Goal: Feedback & Contribution: Submit feedback/report problem

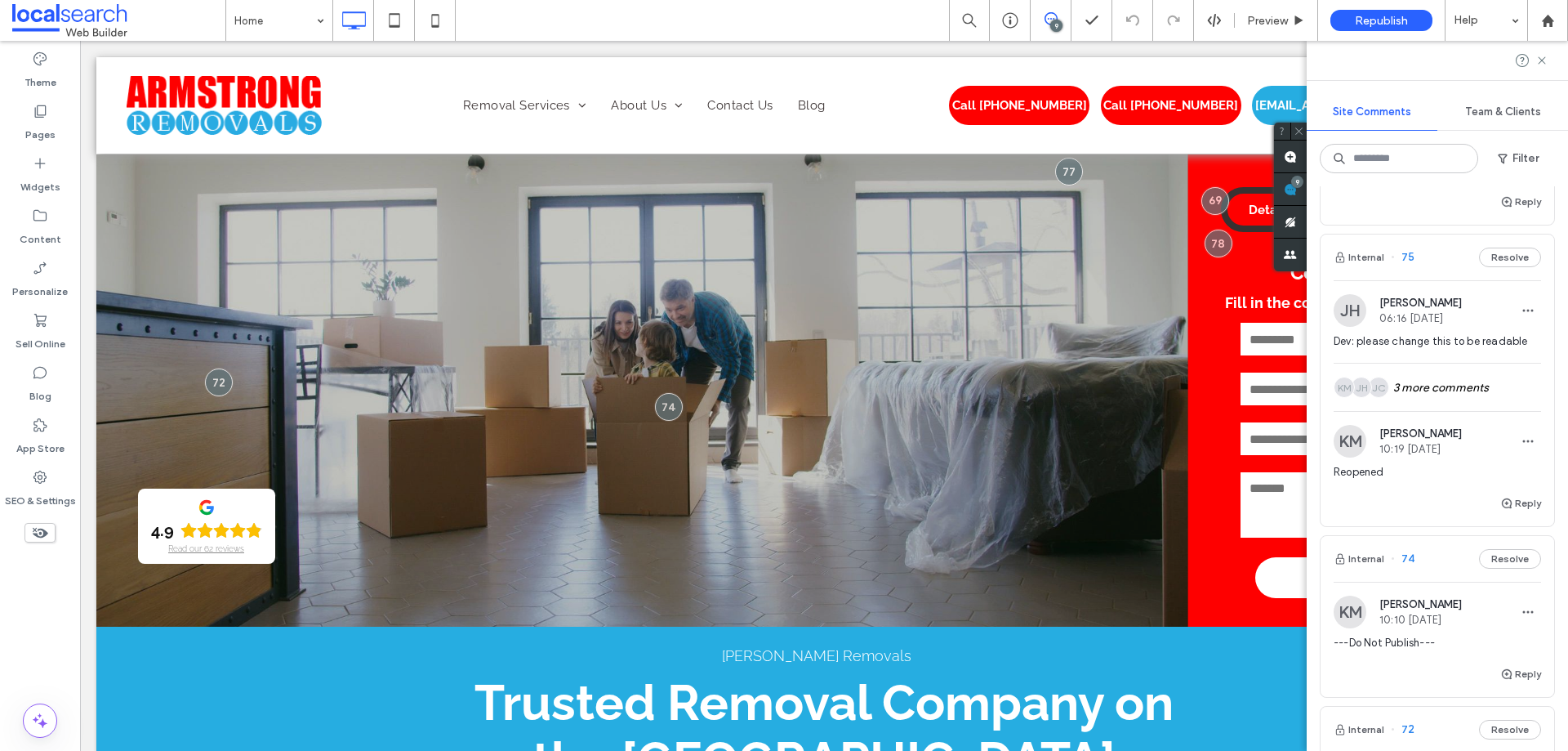
scroll to position [1383, 0]
click at [1452, 385] on div "JC JH KM 3 more comments" at bounding box center [1437, 388] width 207 height 48
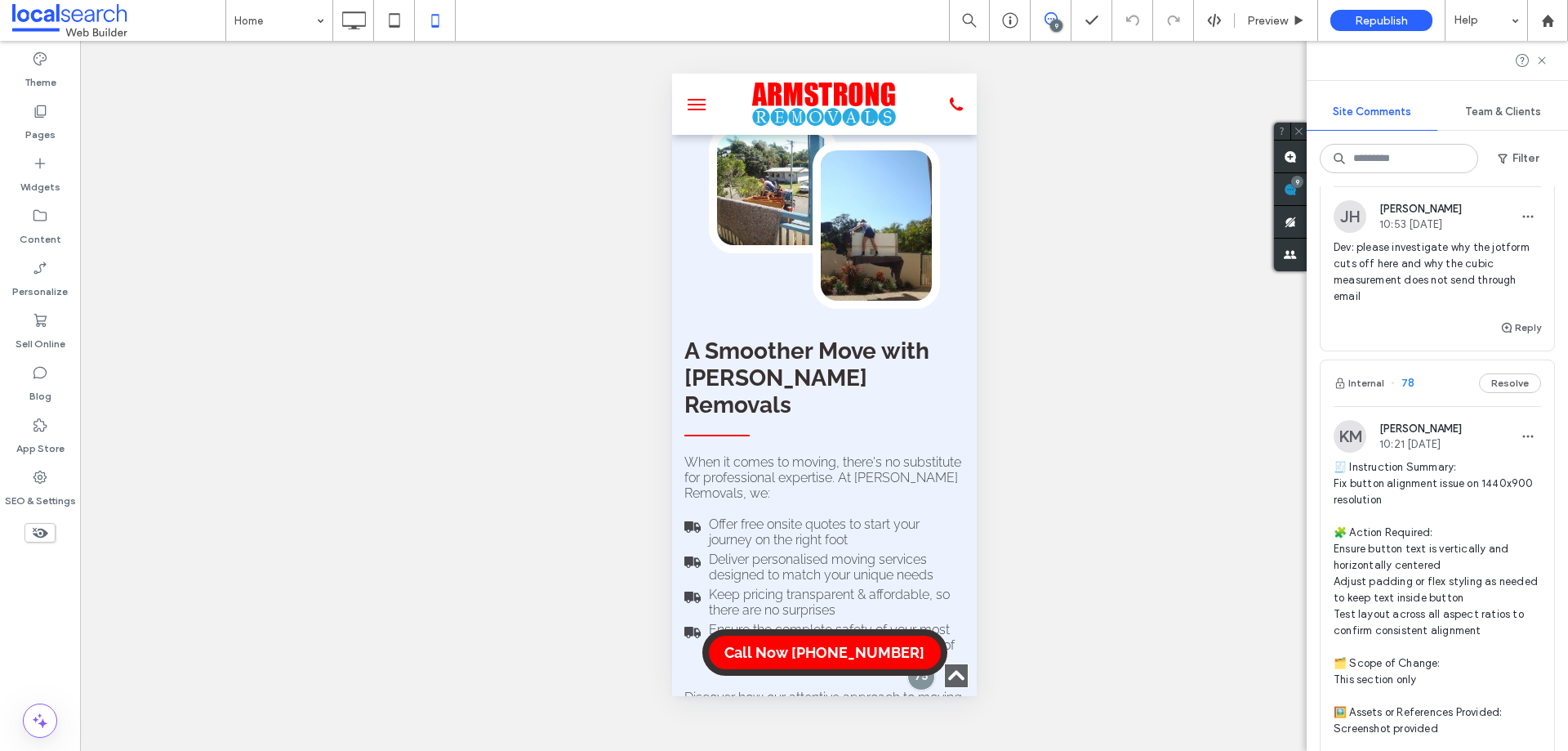
scroll to position [0, 0]
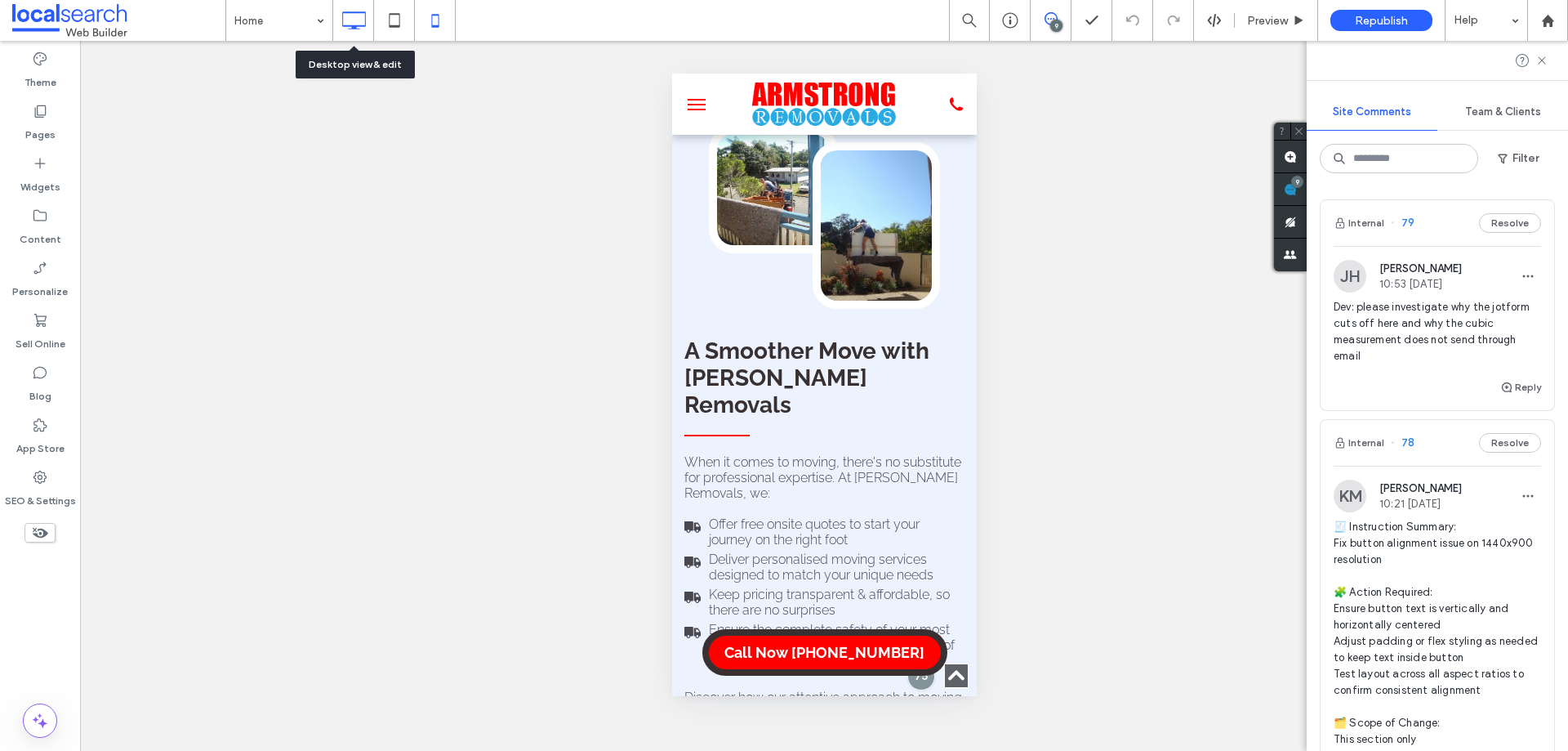
click at [358, 25] on icon at bounding box center [354, 20] width 33 height 33
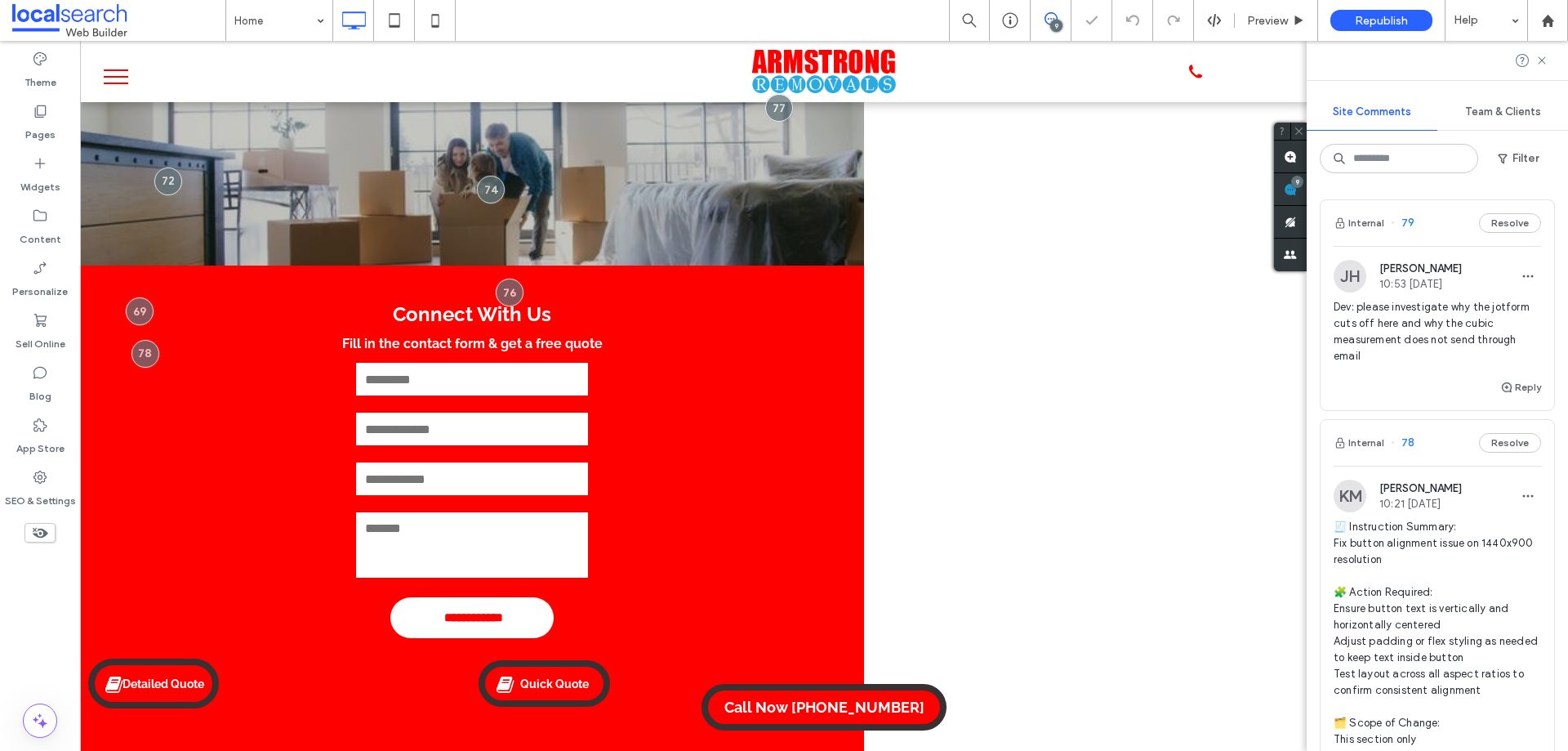
click at [1438, 235] on div "Internal 79 Resolve" at bounding box center [1437, 223] width 233 height 46
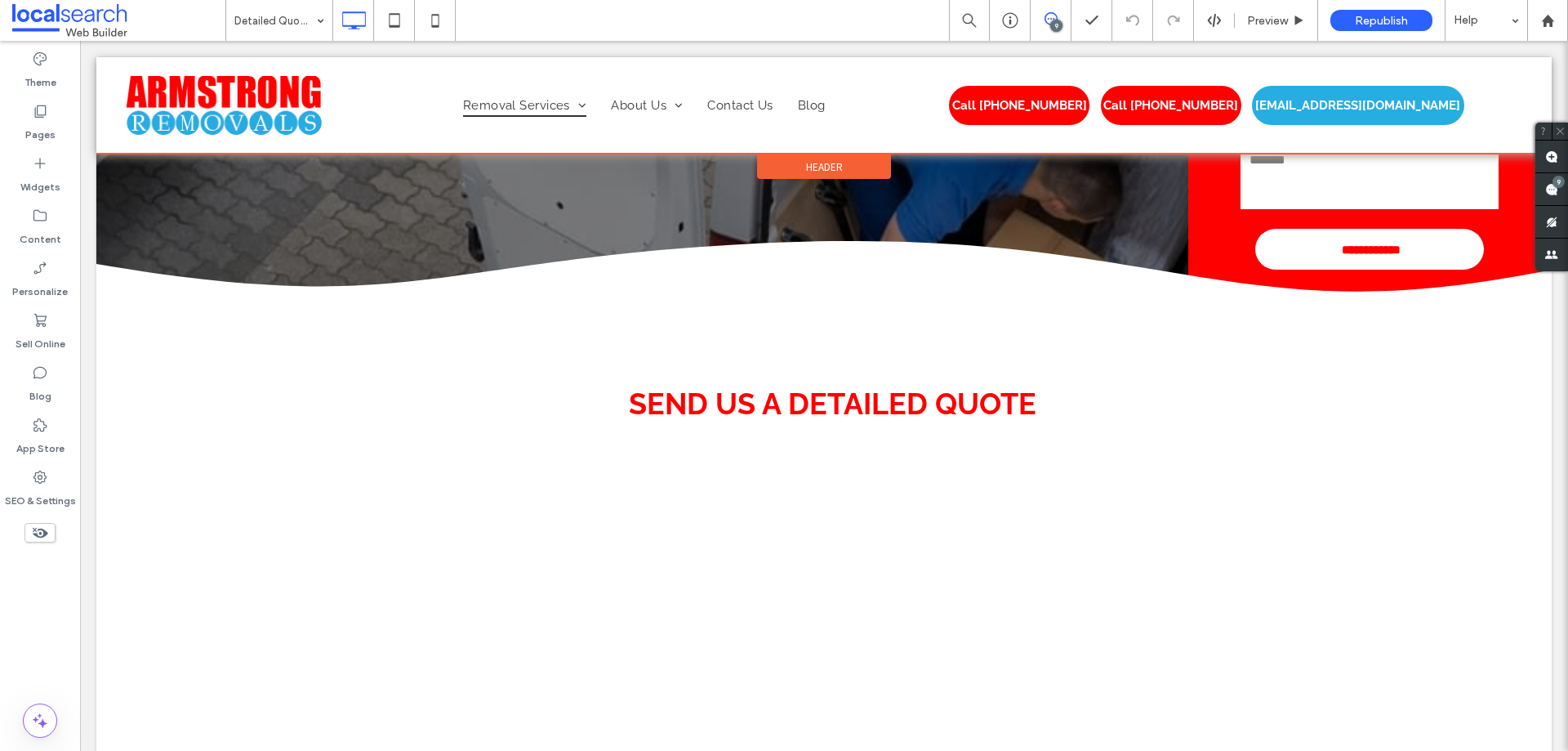
scroll to position [283, 0]
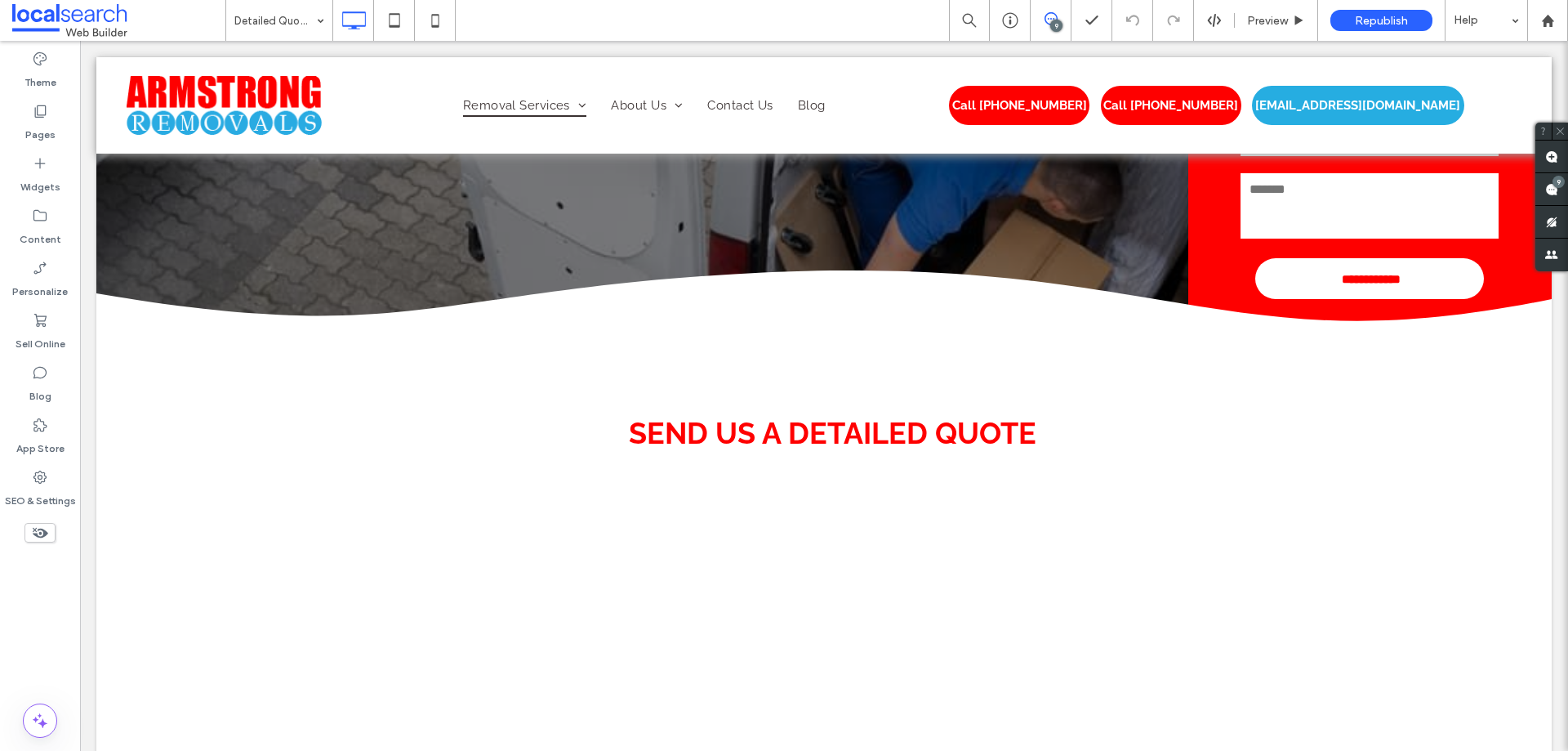
click at [1054, 20] on div "9" at bounding box center [1056, 25] width 12 height 12
click at [1046, 22] on use at bounding box center [1051, 19] width 13 height 13
click at [1551, 180] on div "9" at bounding box center [1552, 189] width 33 height 33
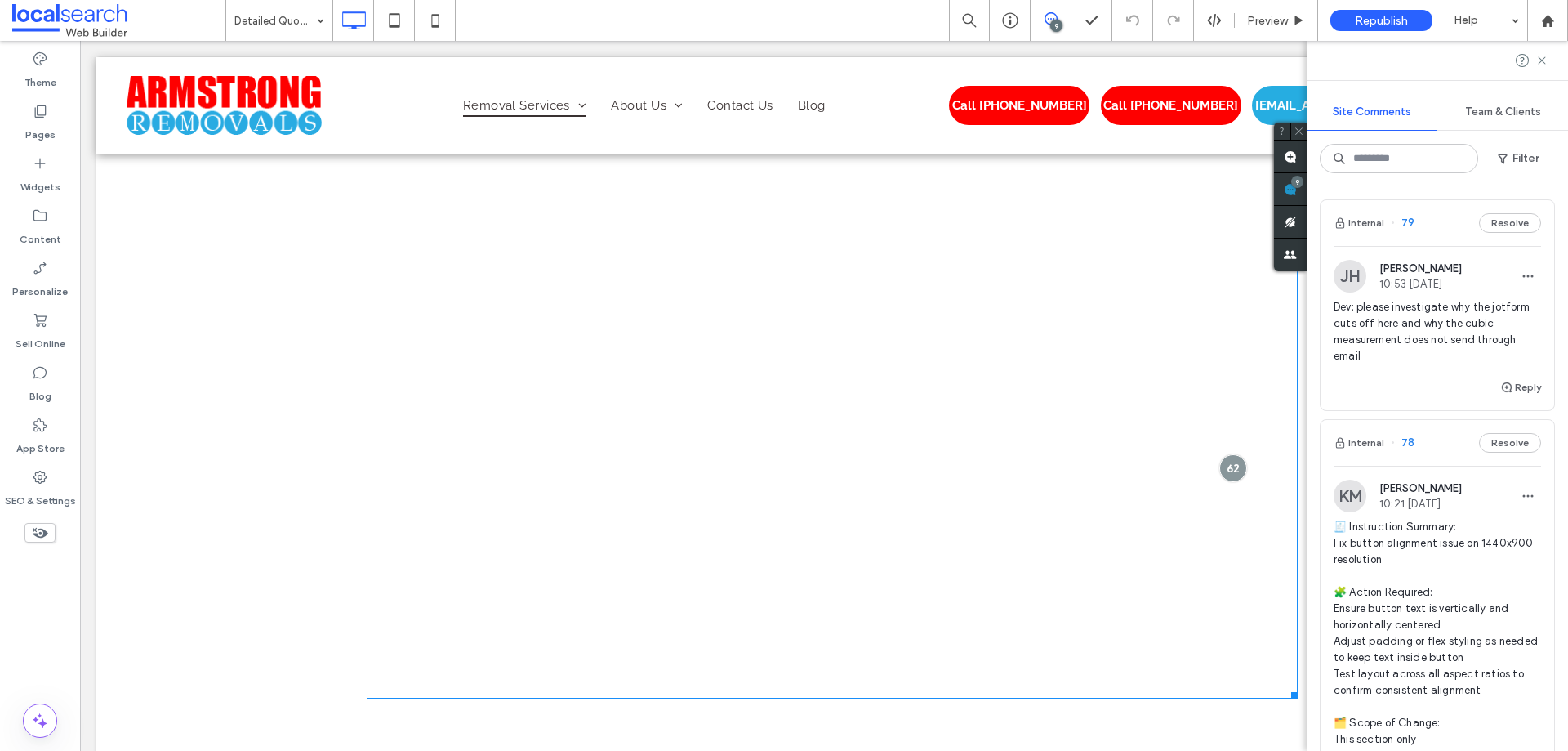
scroll to position [2407, 0]
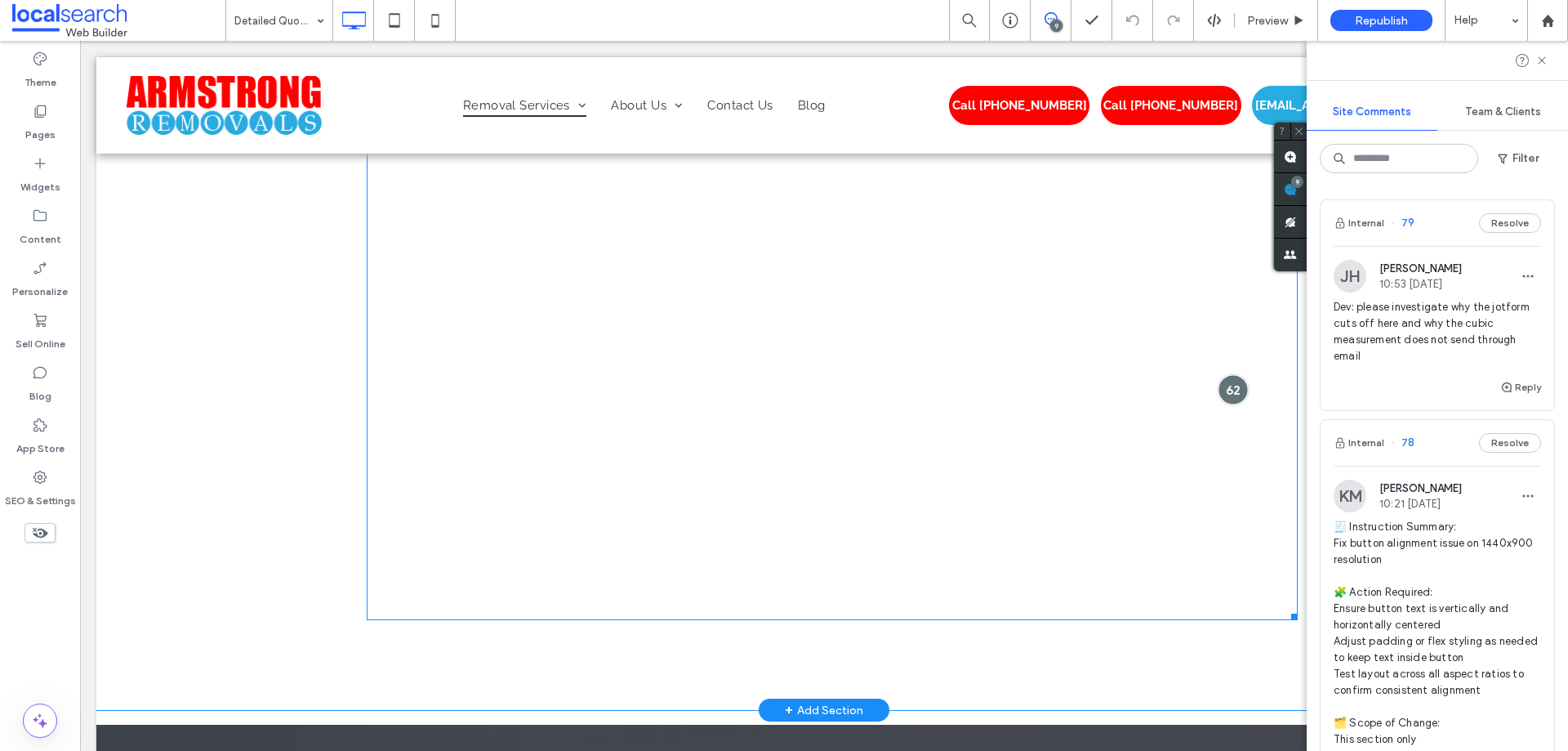
click at [1230, 382] on div at bounding box center [1232, 389] width 30 height 30
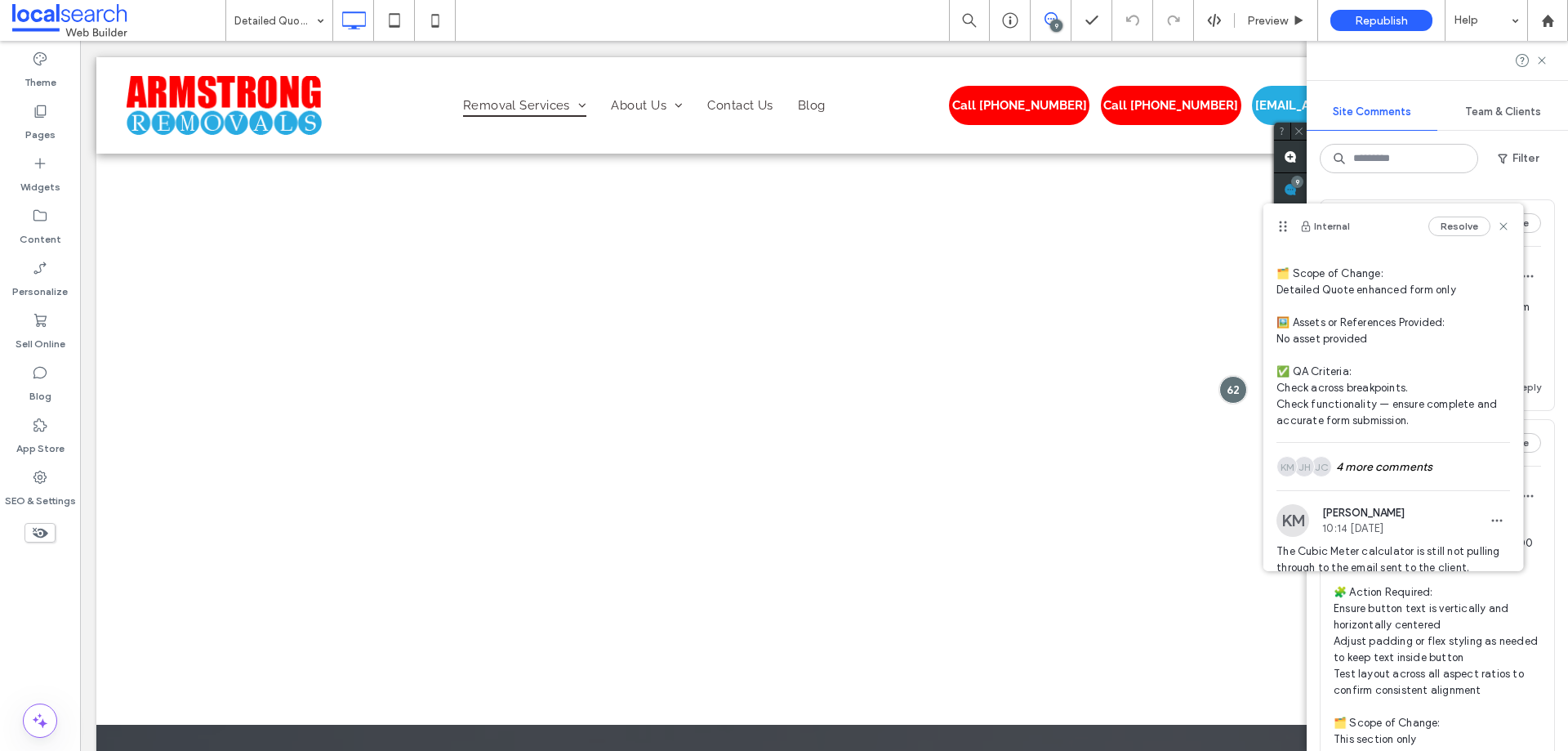
scroll to position [245, 0]
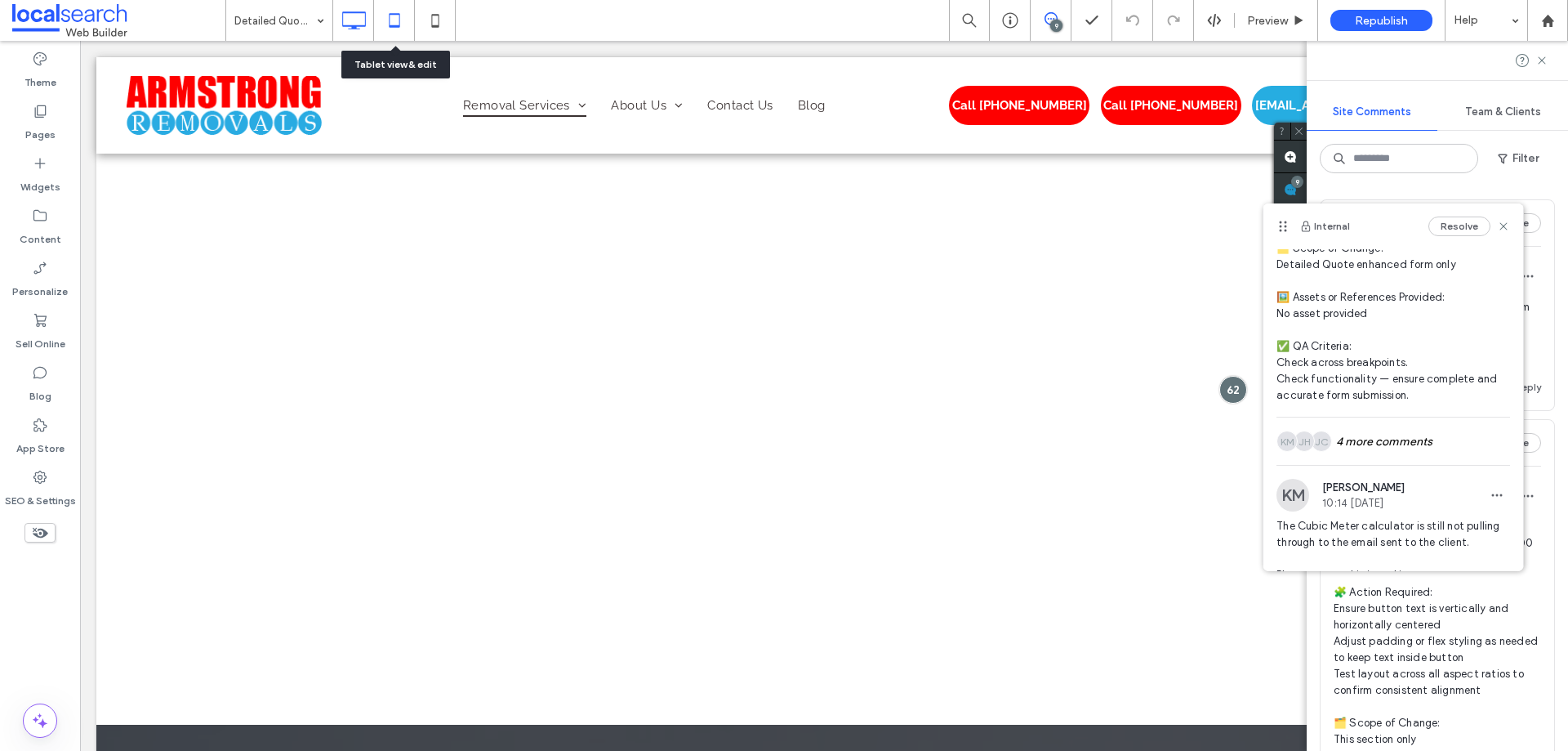
click at [397, 22] on icon at bounding box center [395, 20] width 33 height 33
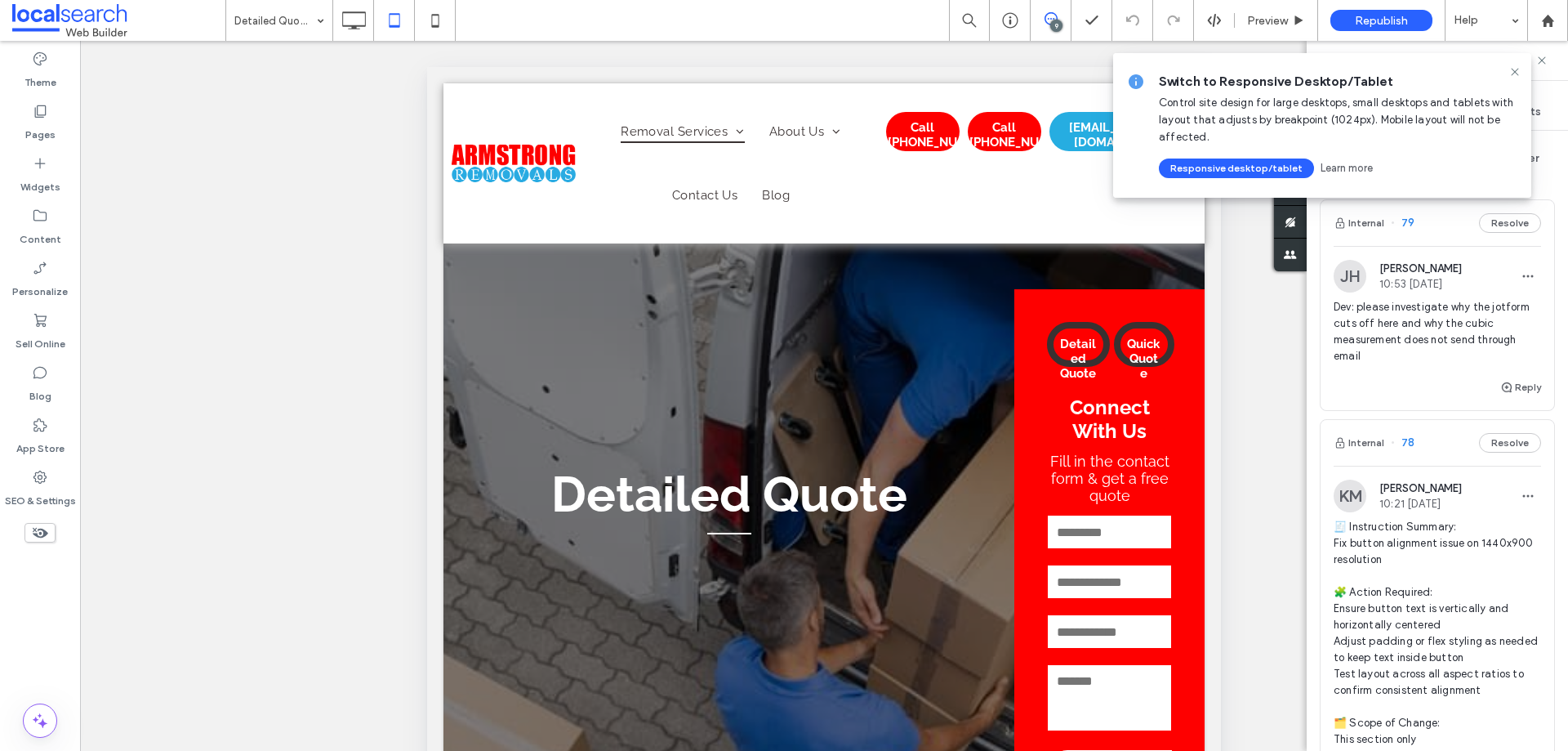
scroll to position [388, 0]
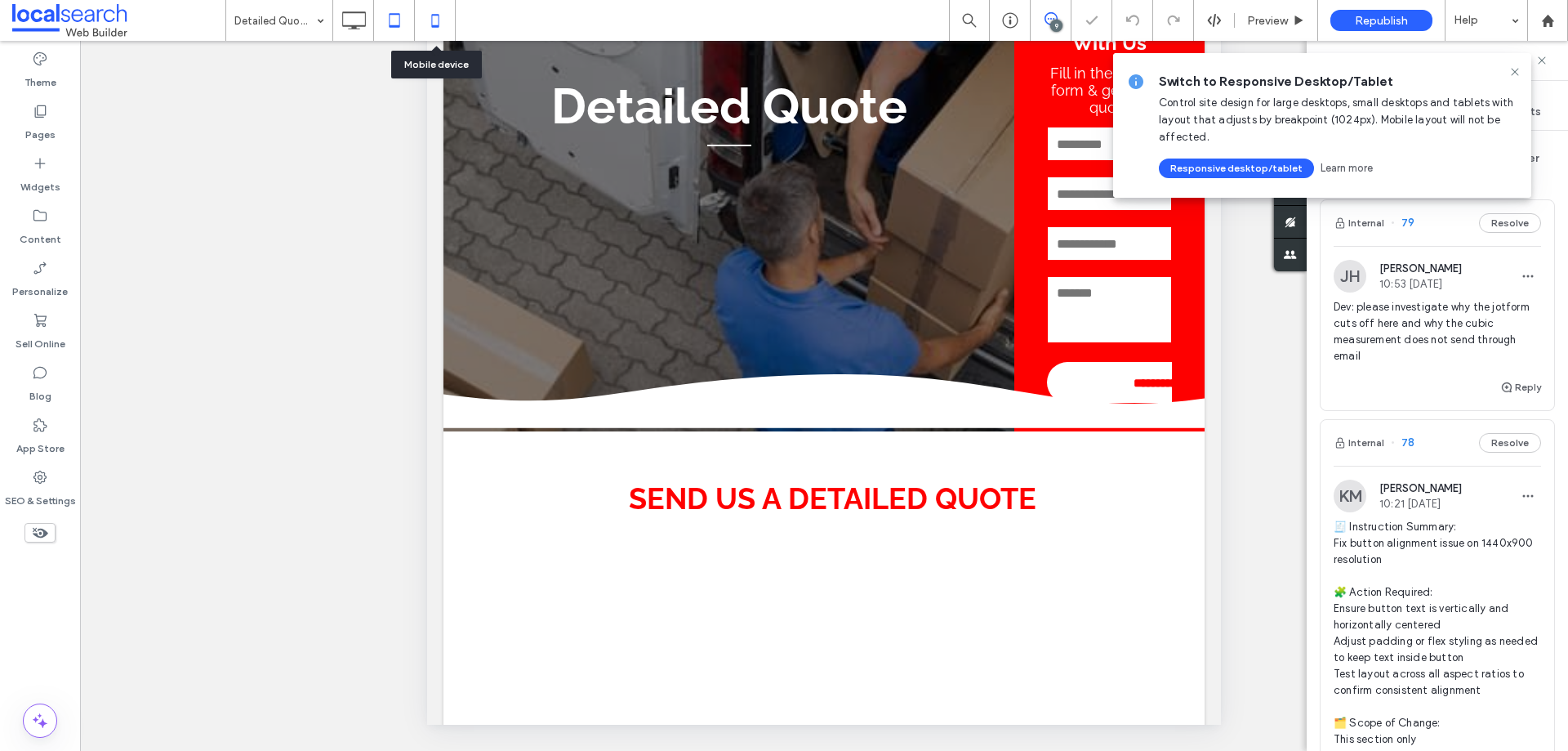
click at [436, 24] on icon at bounding box center [436, 20] width 33 height 33
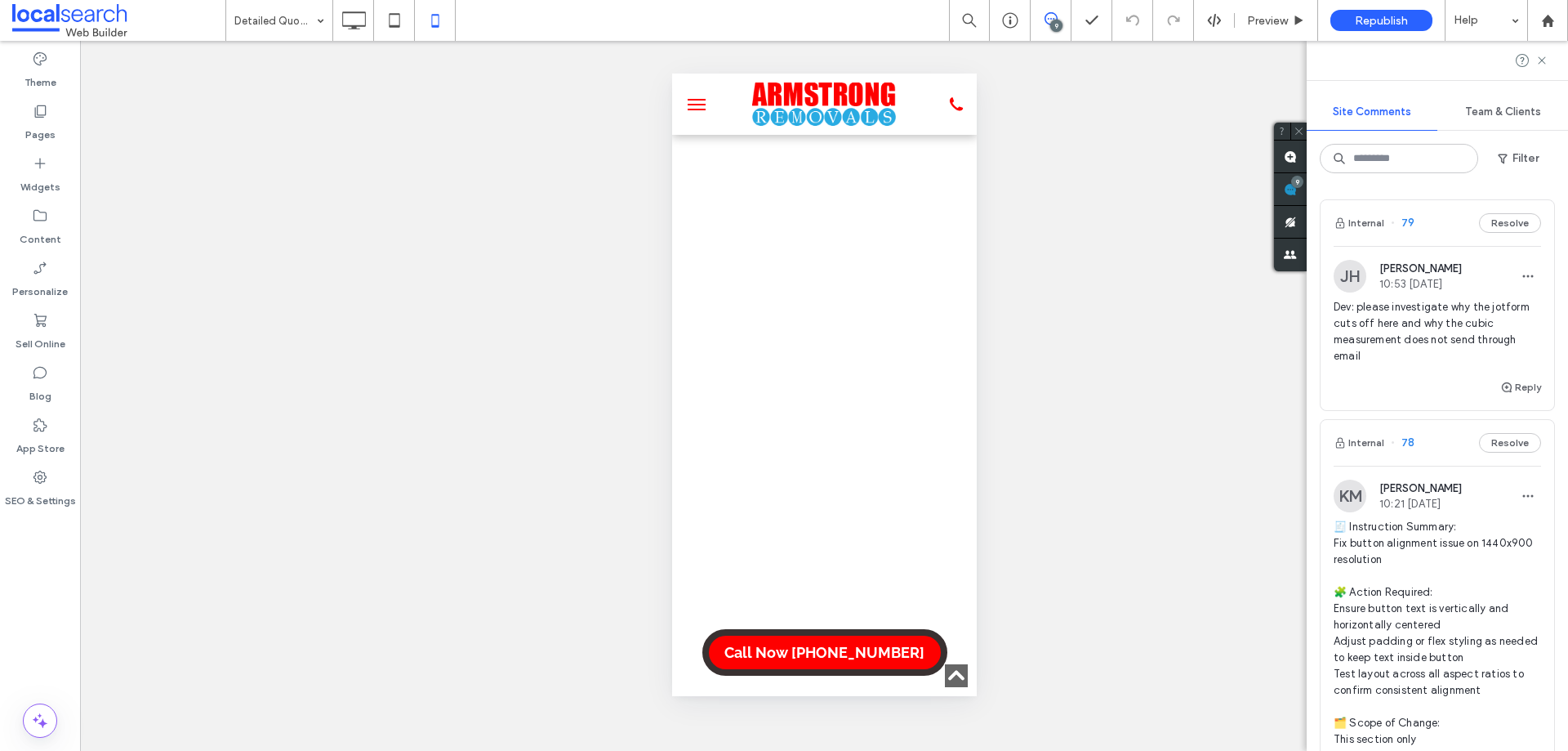
scroll to position [1470, 0]
click at [364, 34] on icon at bounding box center [354, 20] width 33 height 33
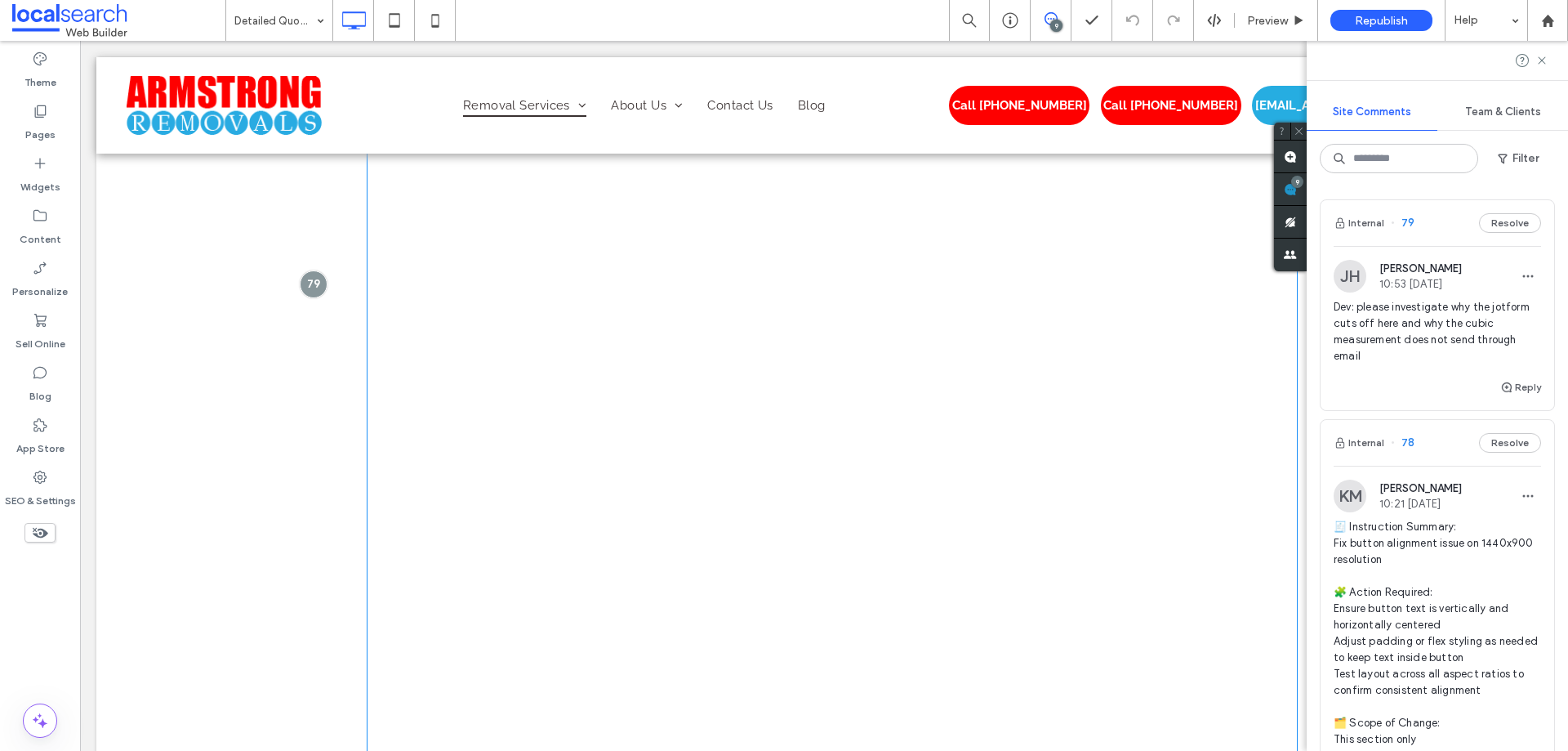
scroll to position [1797, 0]
click at [656, 298] on span at bounding box center [832, 88] width 931 height 2284
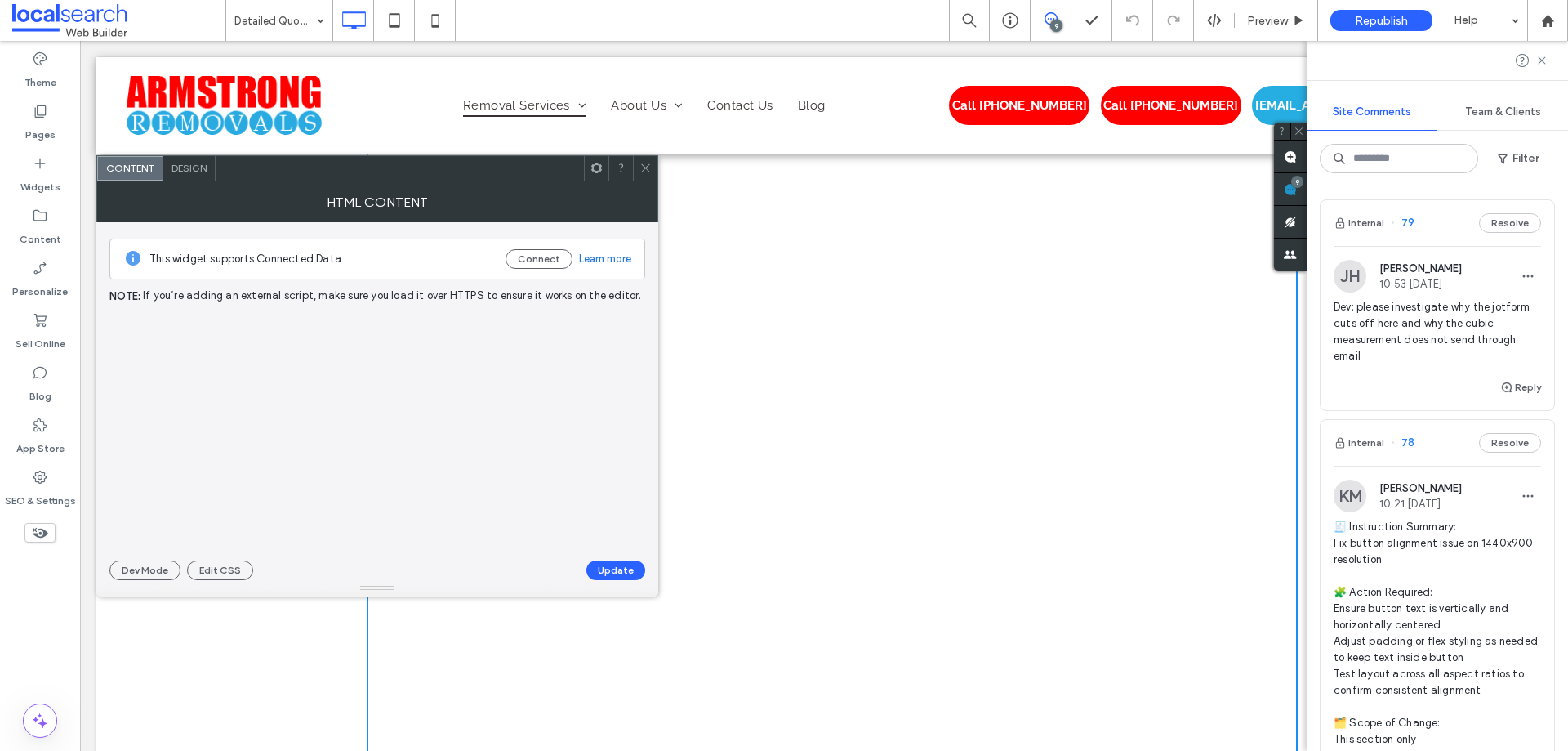
click at [634, 163] on div at bounding box center [645, 168] width 25 height 25
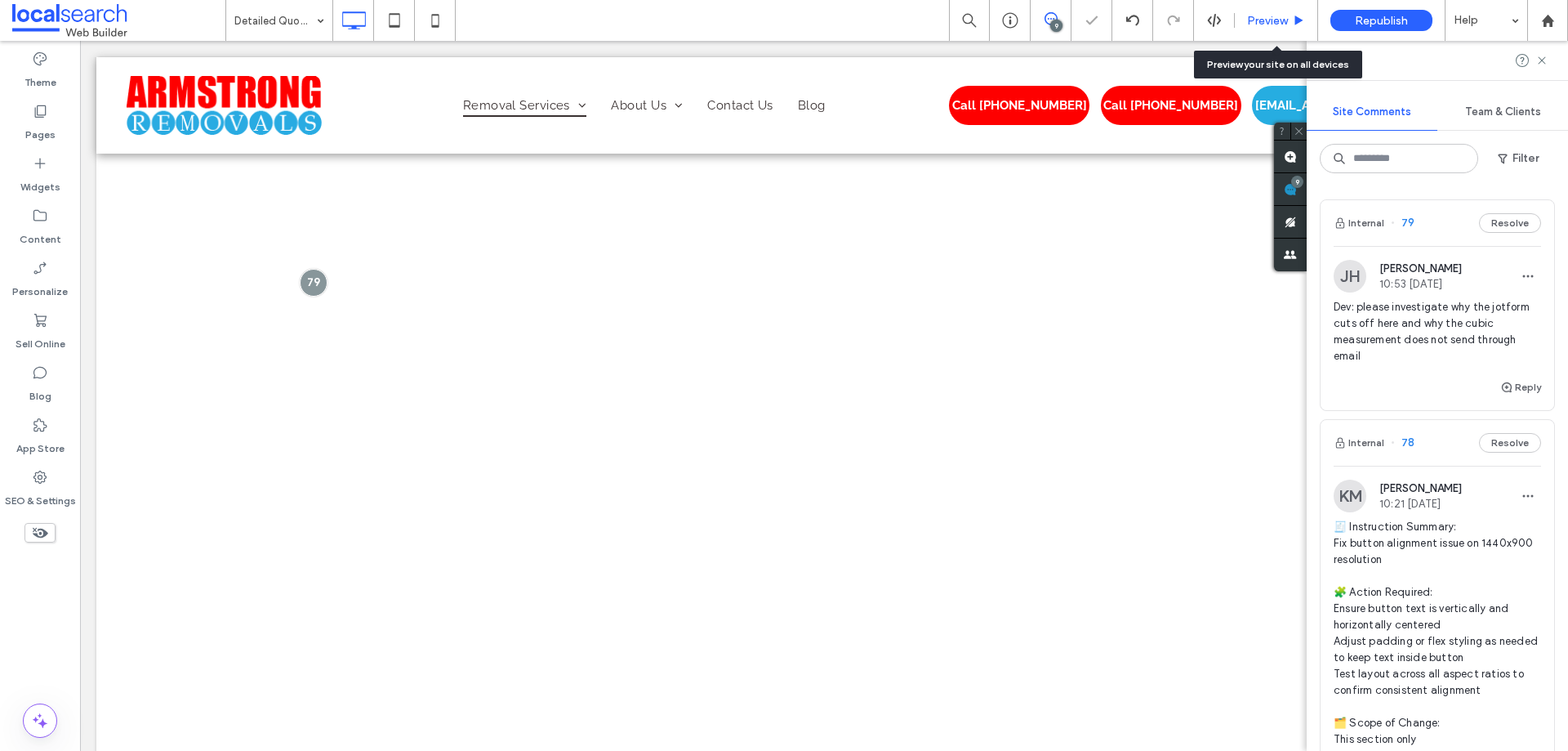
click at [1286, 14] on span "Preview" at bounding box center [1268, 20] width 41 height 14
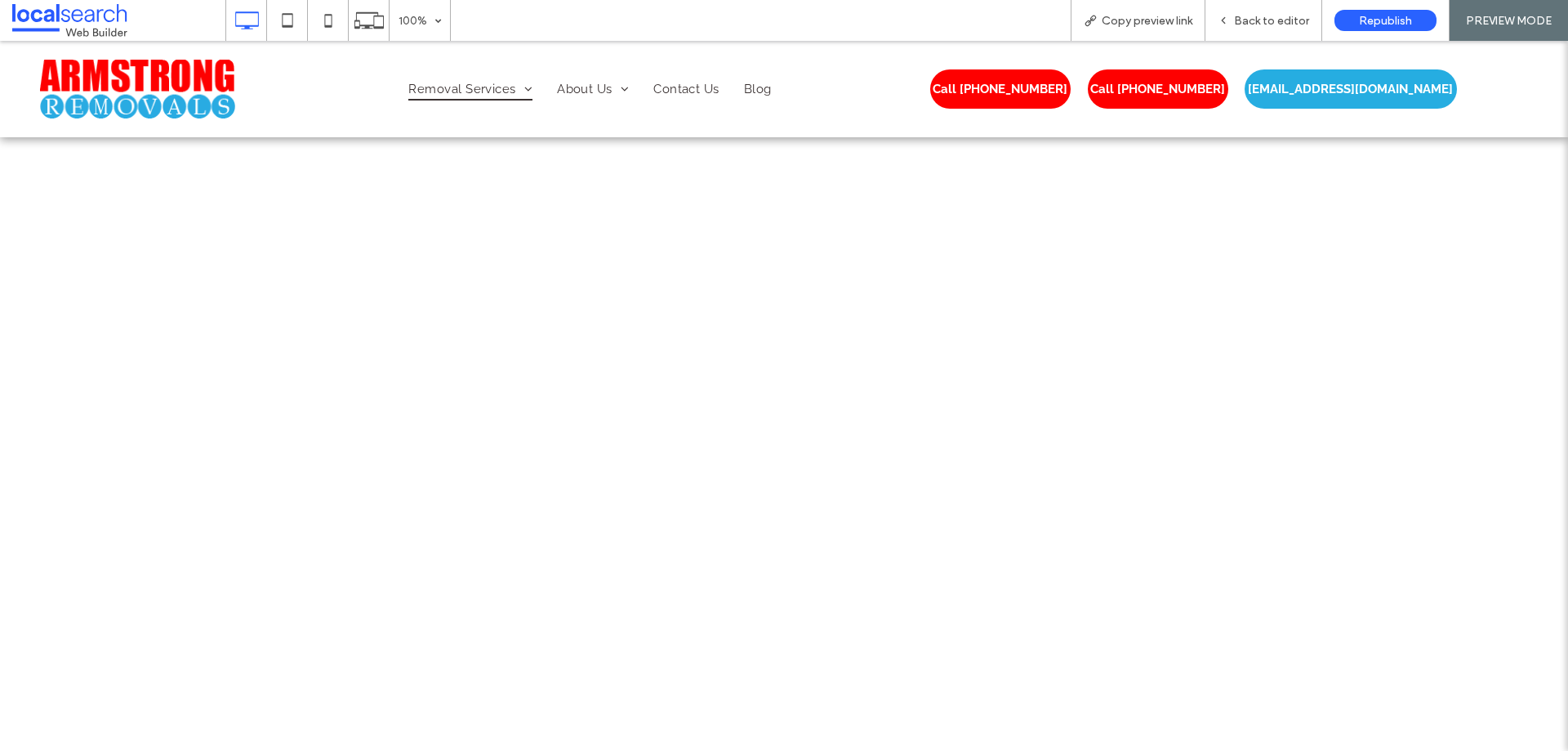
scroll to position [2127, 0]
click at [1243, 9] on div "Back to editor" at bounding box center [1263, 20] width 117 height 41
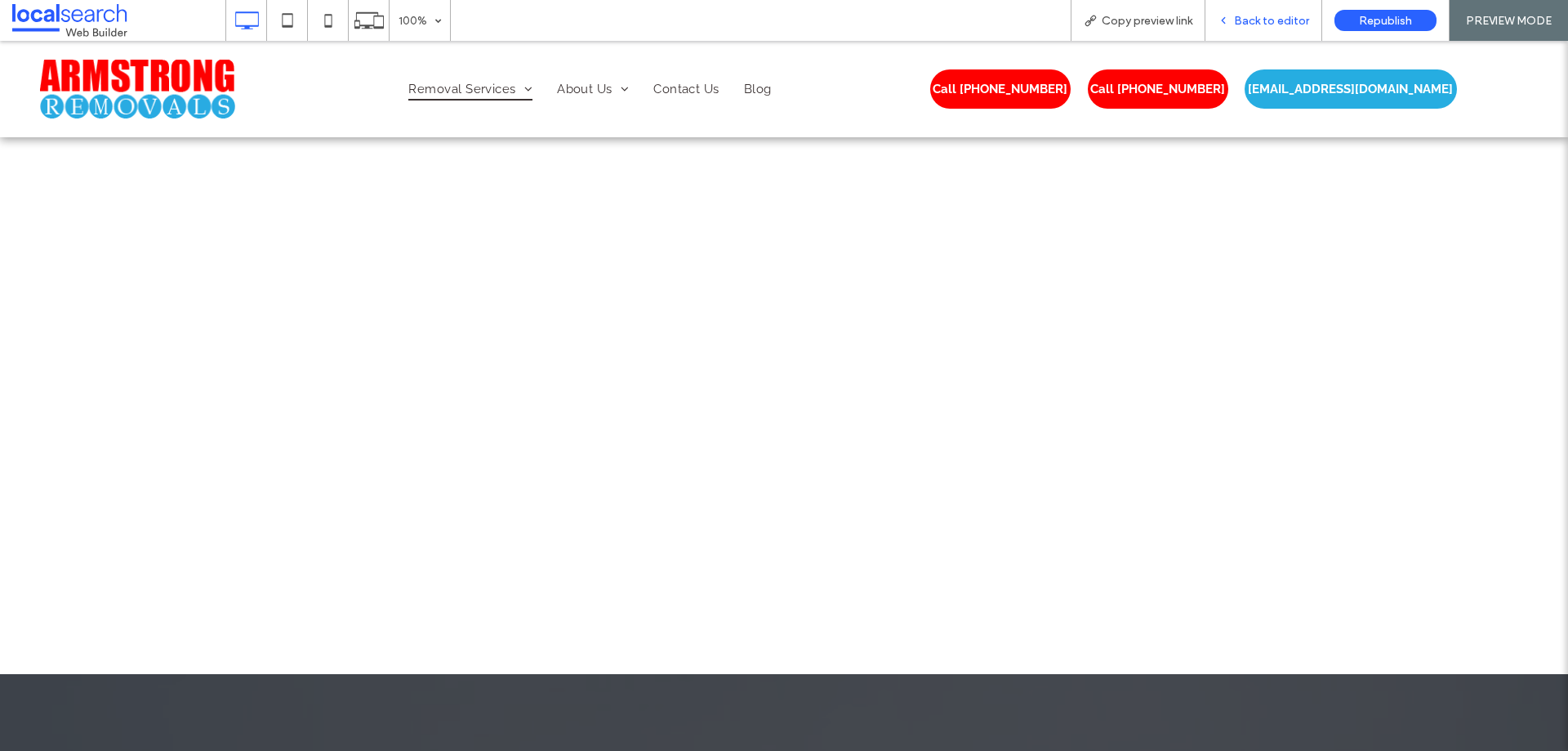
click at [1229, 21] on icon at bounding box center [1223, 20] width 11 height 11
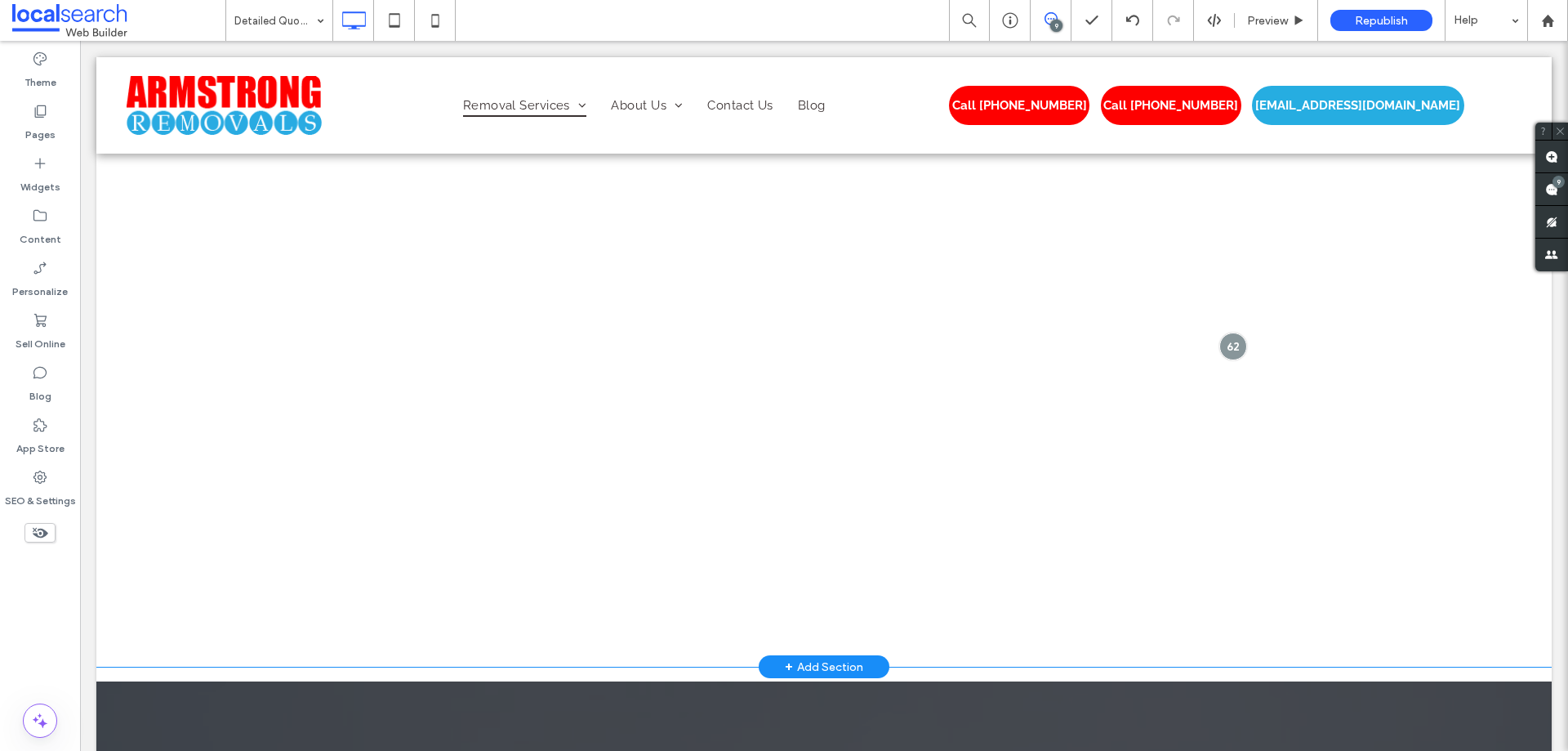
scroll to position [2449, 0]
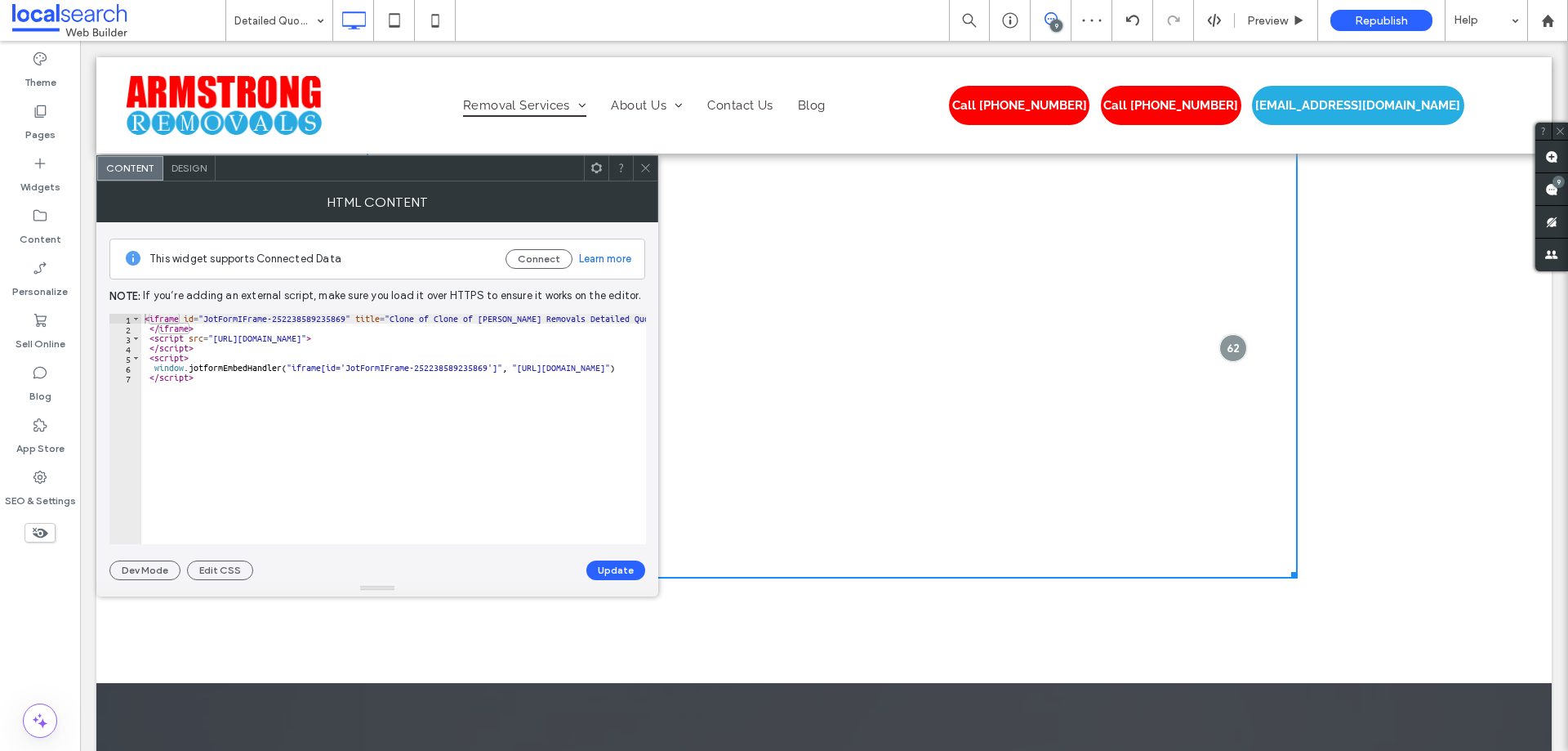
click at [643, 171] on icon at bounding box center [645, 167] width 12 height 12
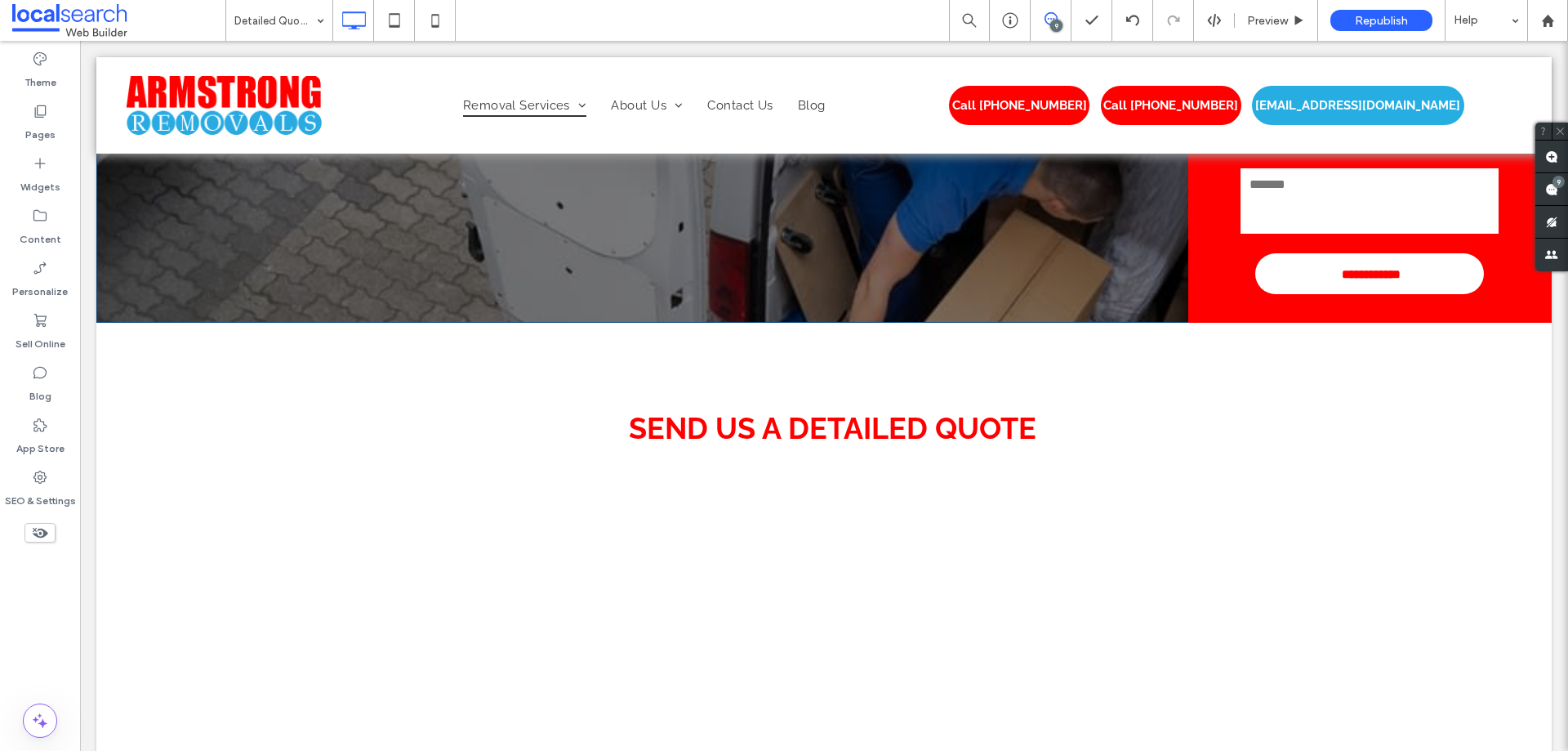
scroll to position [80, 0]
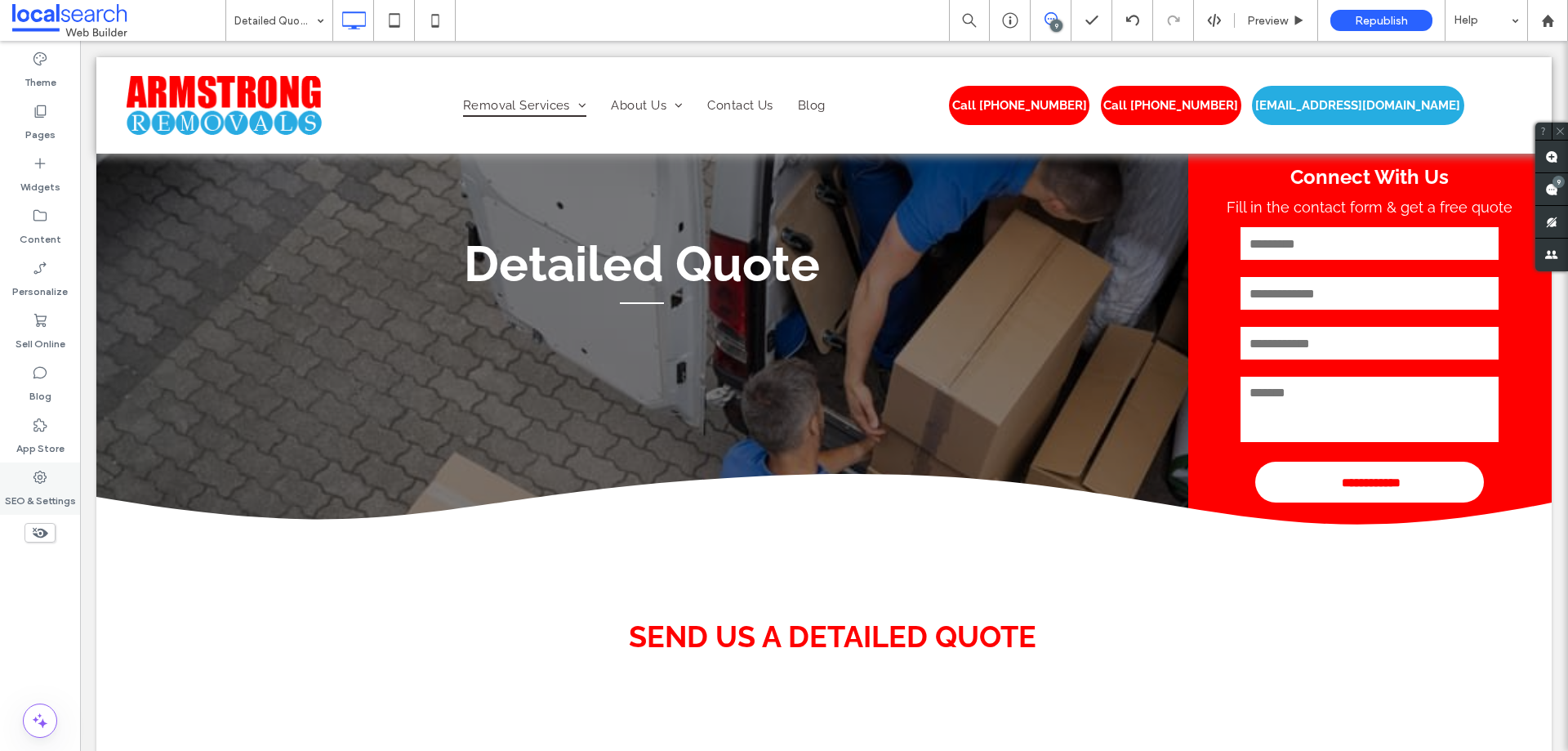
click at [74, 478] on div "SEO & Settings" at bounding box center [40, 489] width 80 height 52
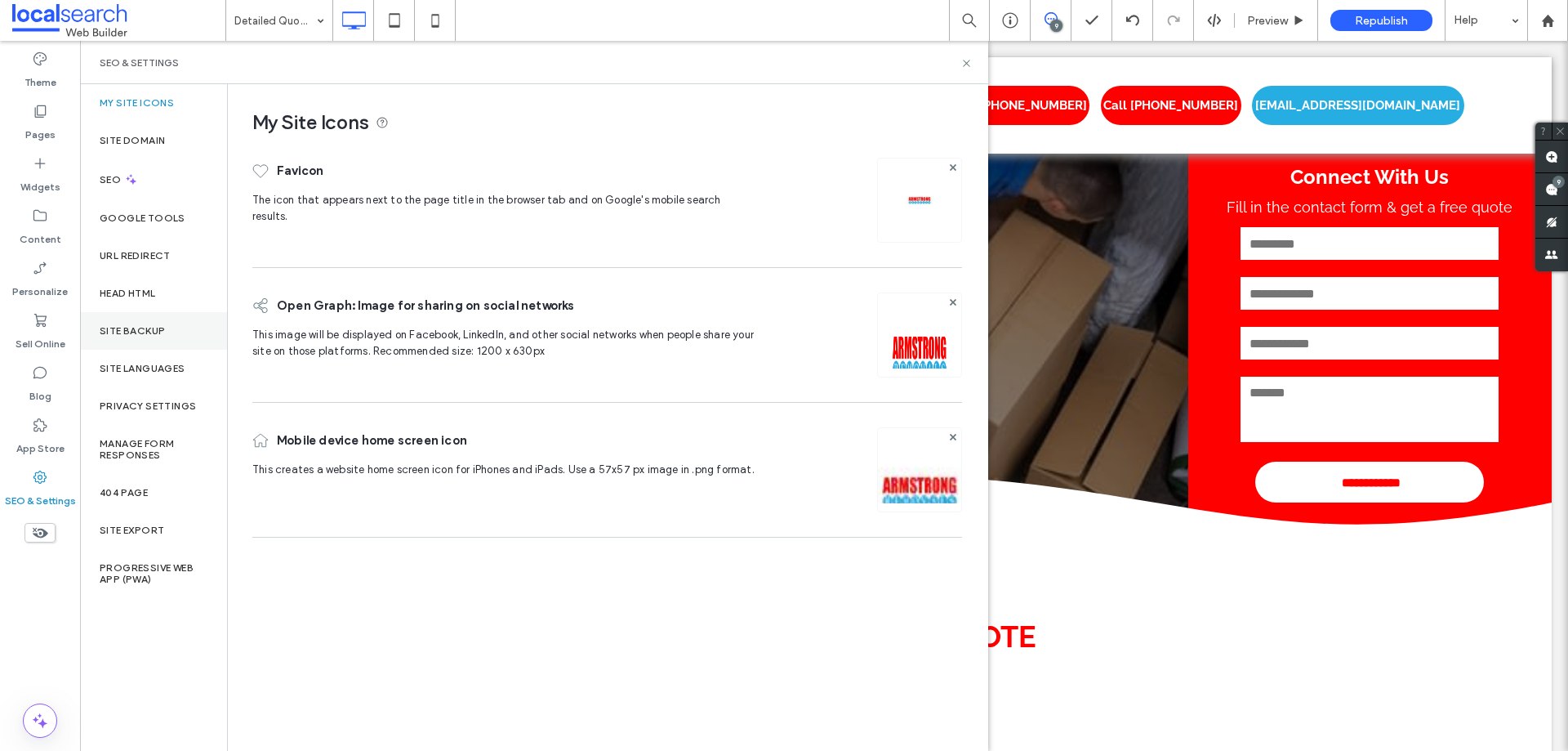
click at [165, 320] on div "Site Backup" at bounding box center [154, 331] width 147 height 38
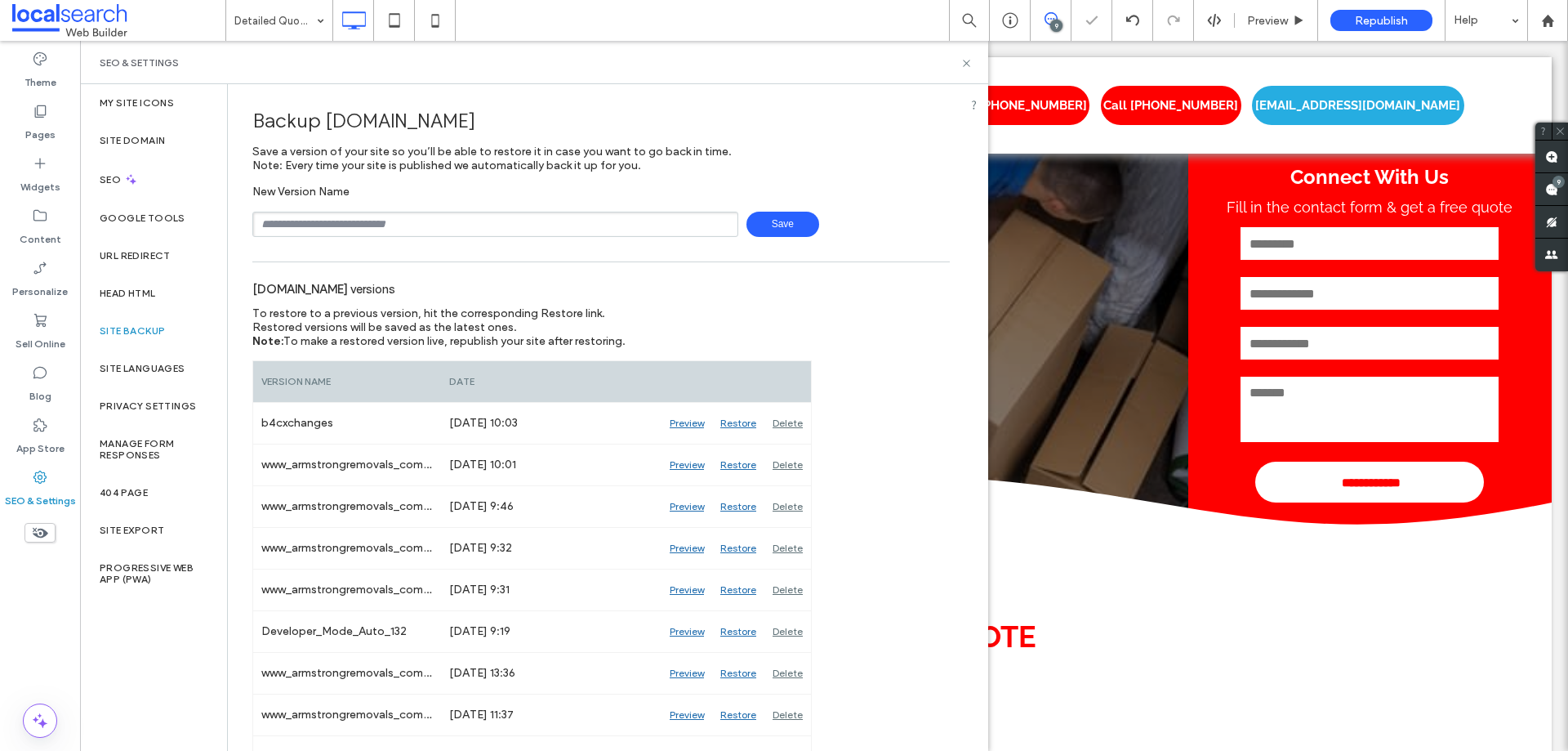
click at [373, 220] on input "text" at bounding box center [495, 224] width 486 height 25
click at [227, 495] on div "My Site Icons Site Domain SEO Google Tools URL Redirect Head HTML Site Backup S…" at bounding box center [154, 418] width 148 height 667
click at [439, 218] on input "text" at bounding box center [495, 224] width 486 height 25
type input "**********"
click at [781, 217] on span "Save" at bounding box center [783, 224] width 73 height 25
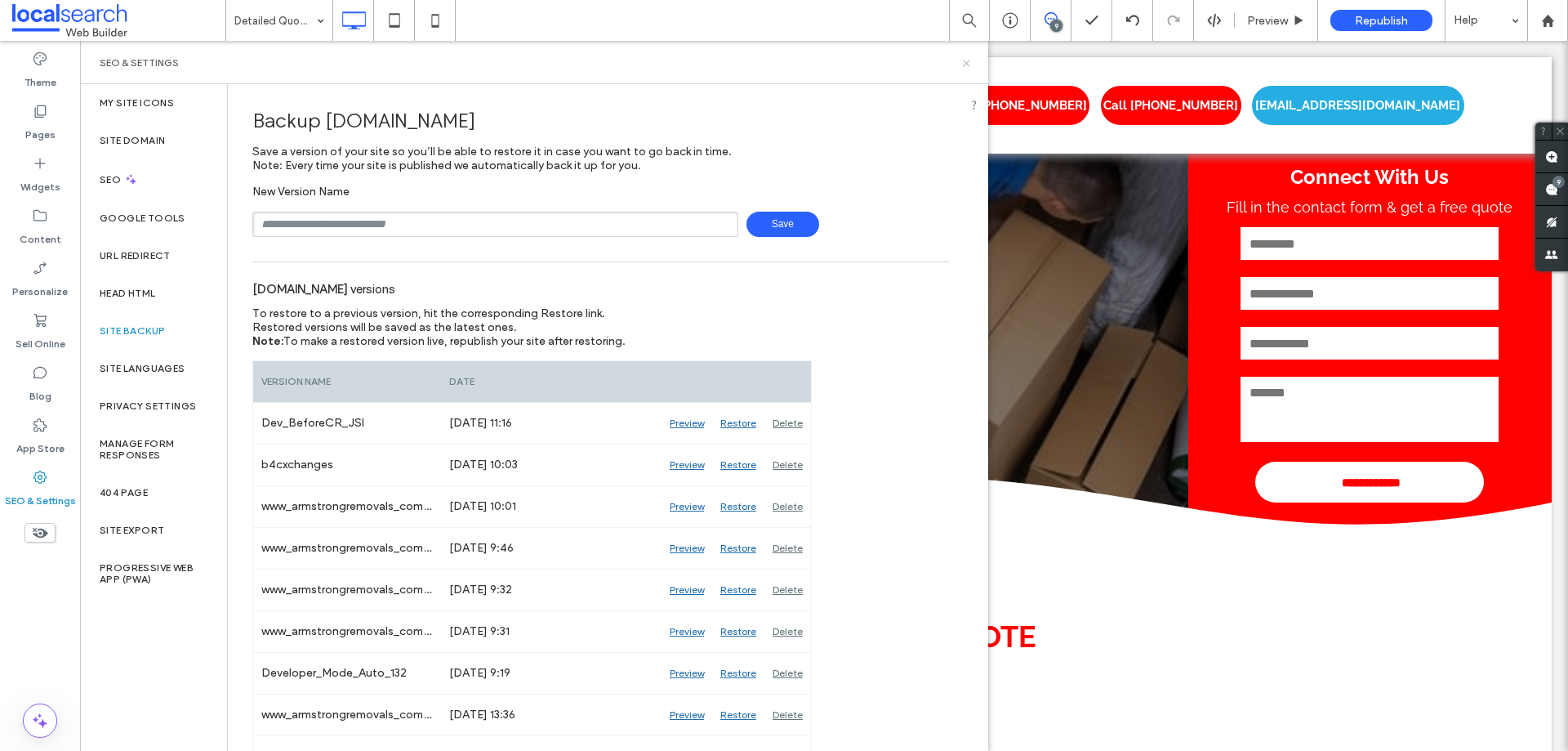
click at [968, 65] on use at bounding box center [966, 63] width 7 height 7
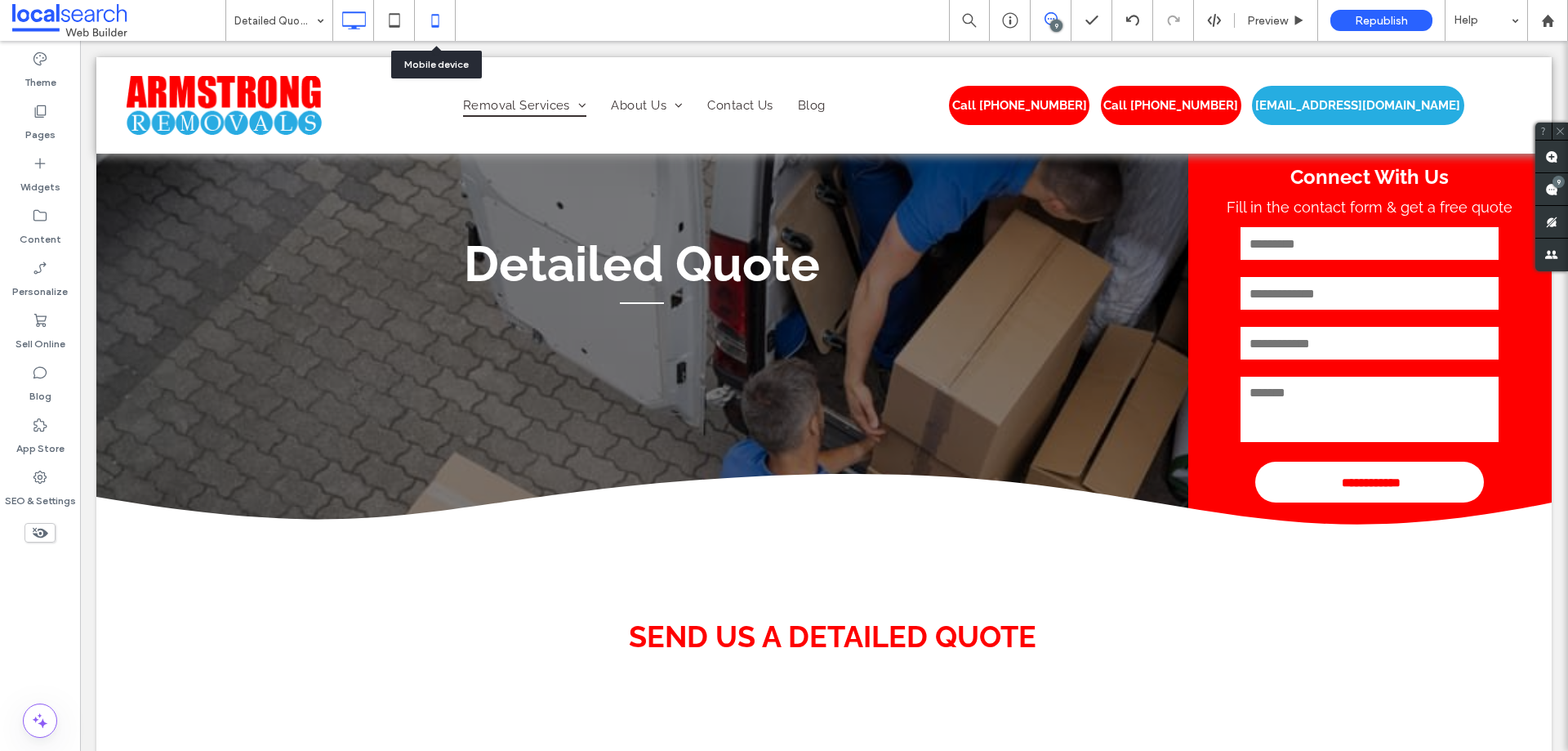
click at [435, 21] on icon at bounding box center [436, 20] width 33 height 33
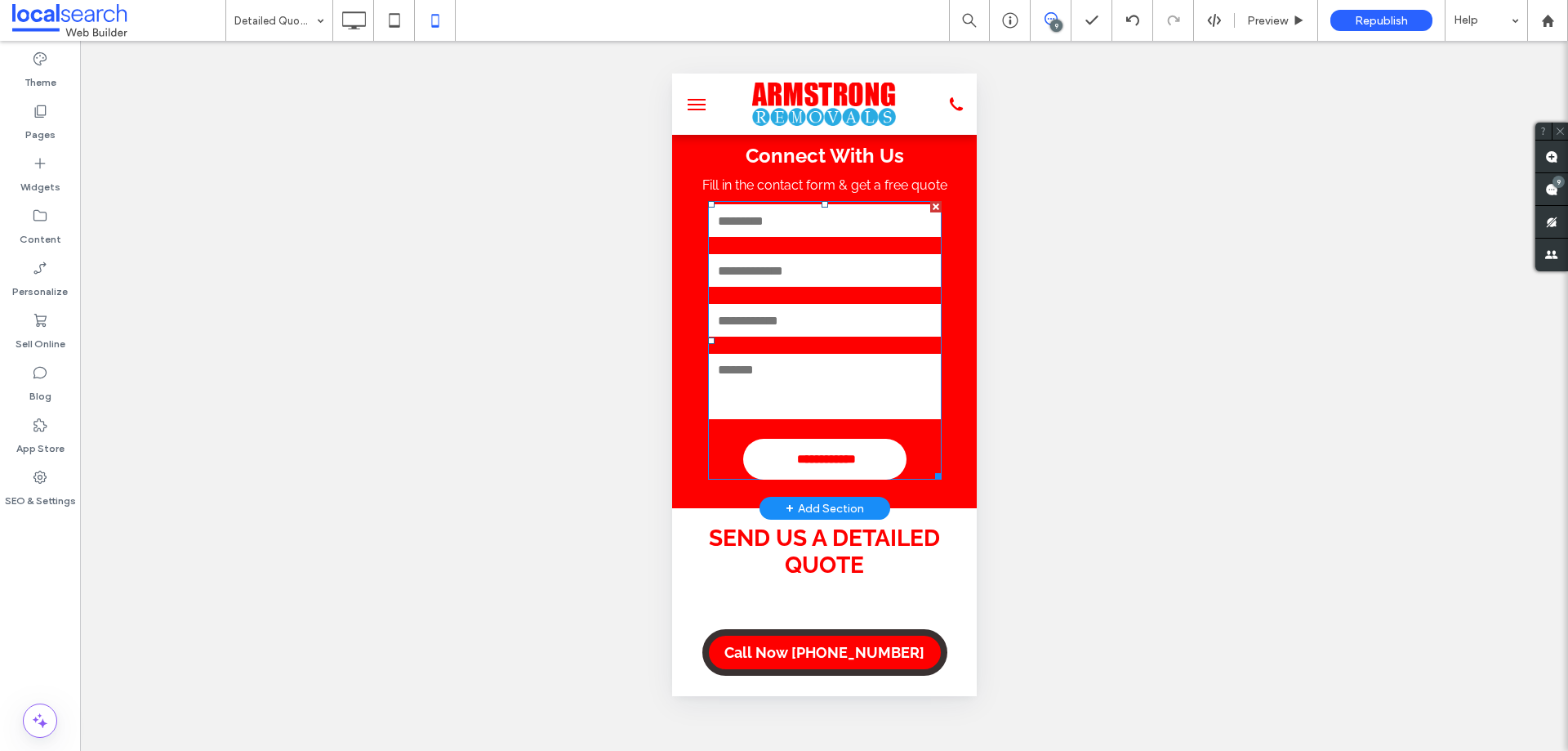
scroll to position [0, 0]
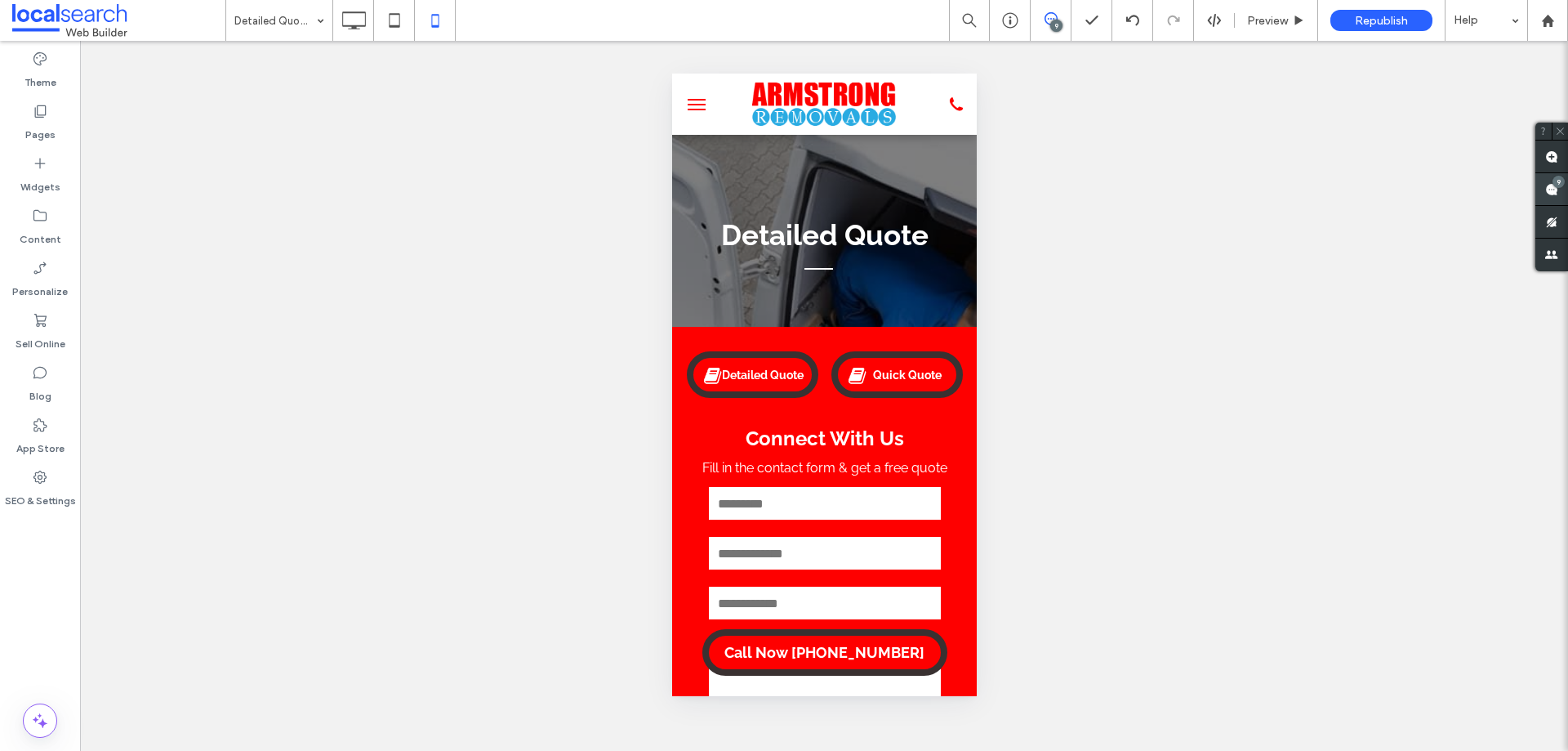
click at [1554, 193] on use at bounding box center [1552, 189] width 13 height 13
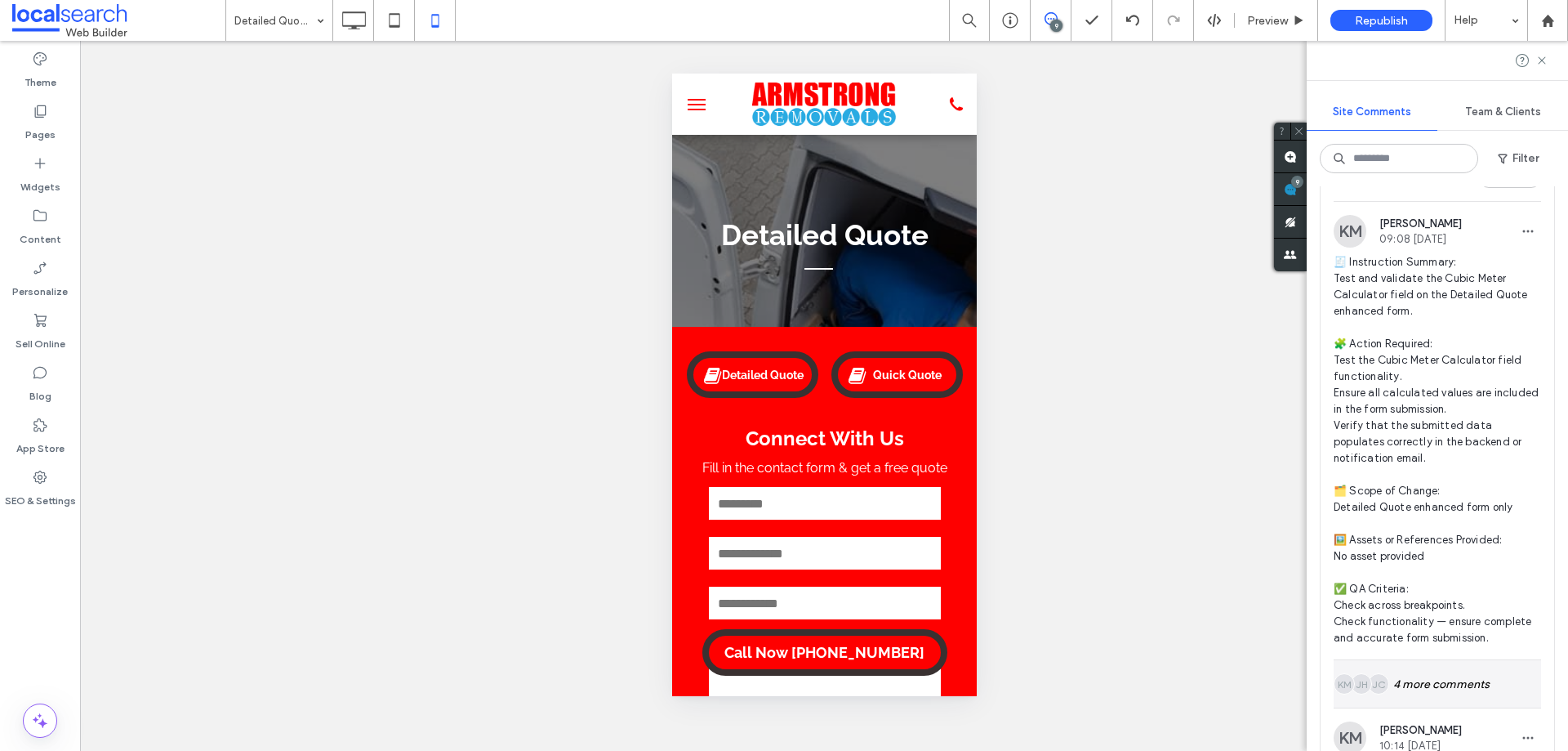
scroll to position [3343, 0]
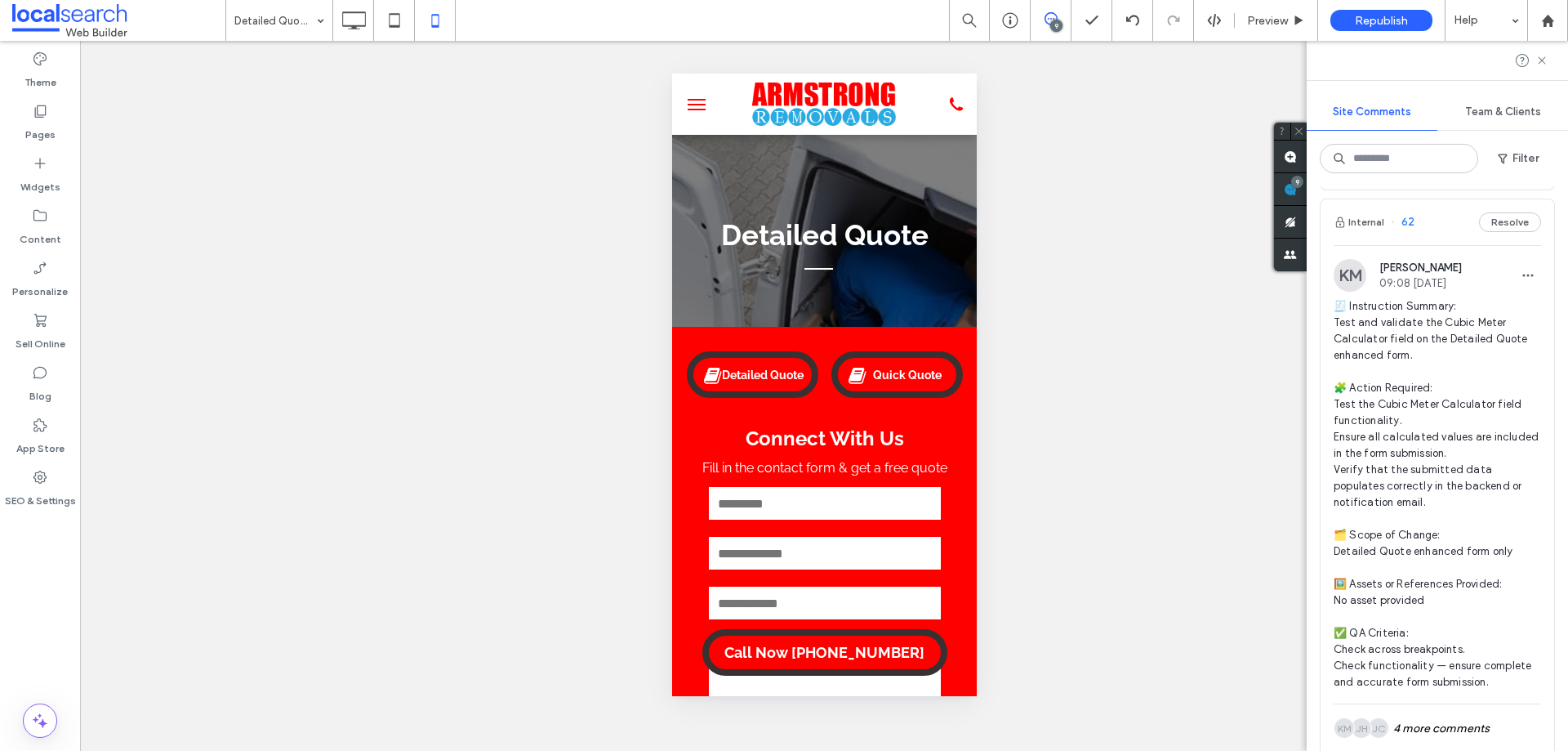
click at [1430, 239] on div "Internal 62 Resolve" at bounding box center [1437, 222] width 233 height 46
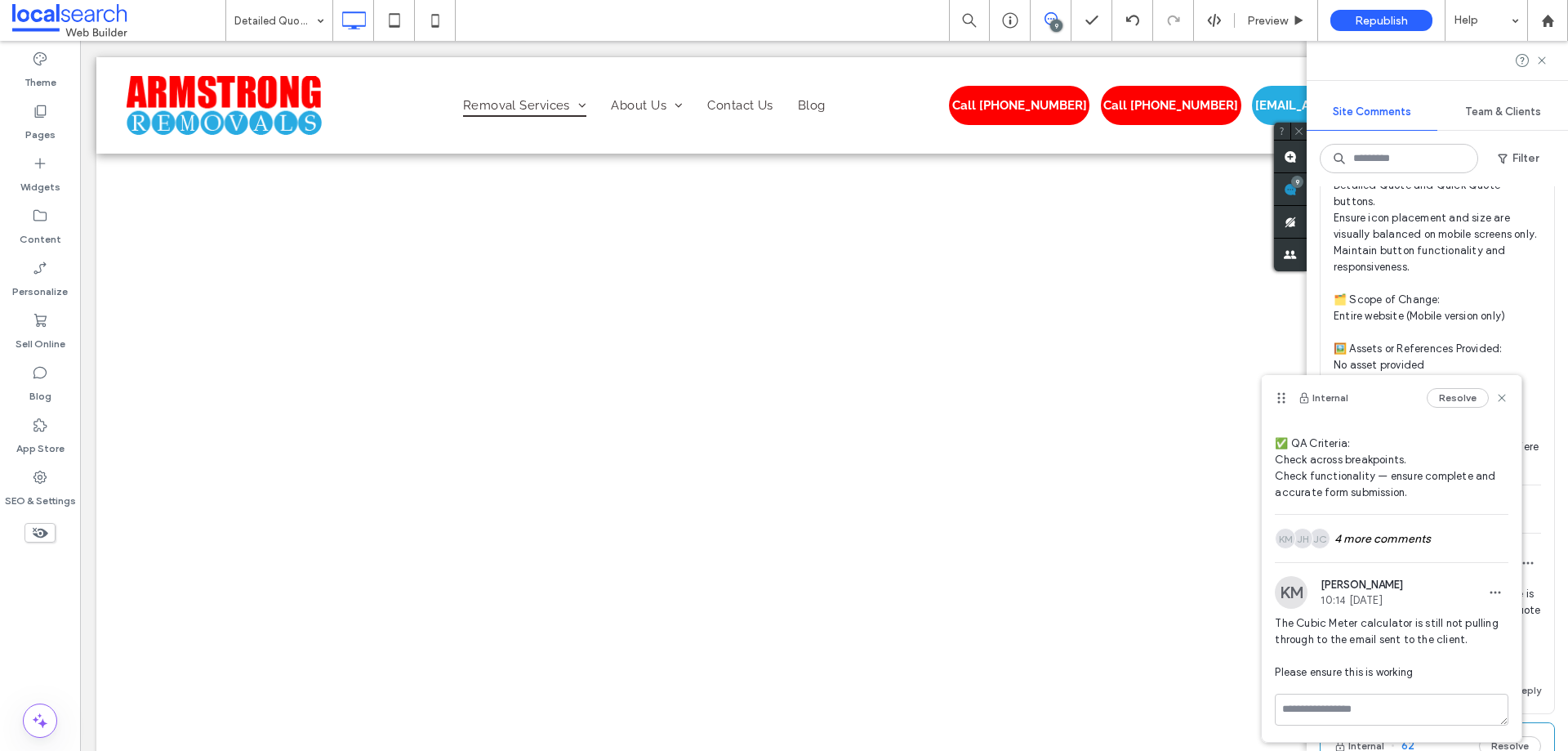
scroll to position [2771, 0]
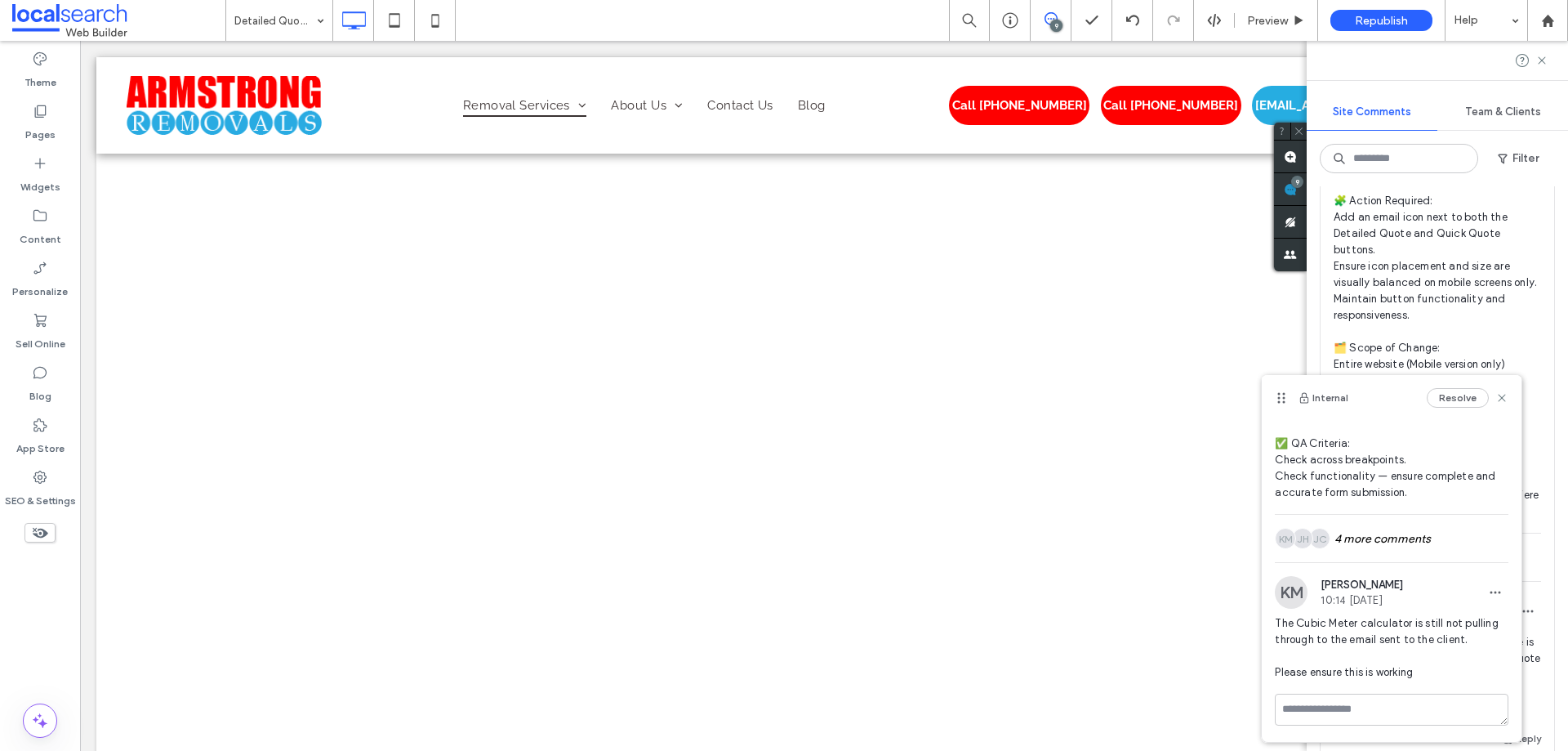
click at [1498, 279] on span "🧾 Instruction Summary: Add an email icon next to quote buttons on mobile view. …" at bounding box center [1437, 323] width 207 height 392
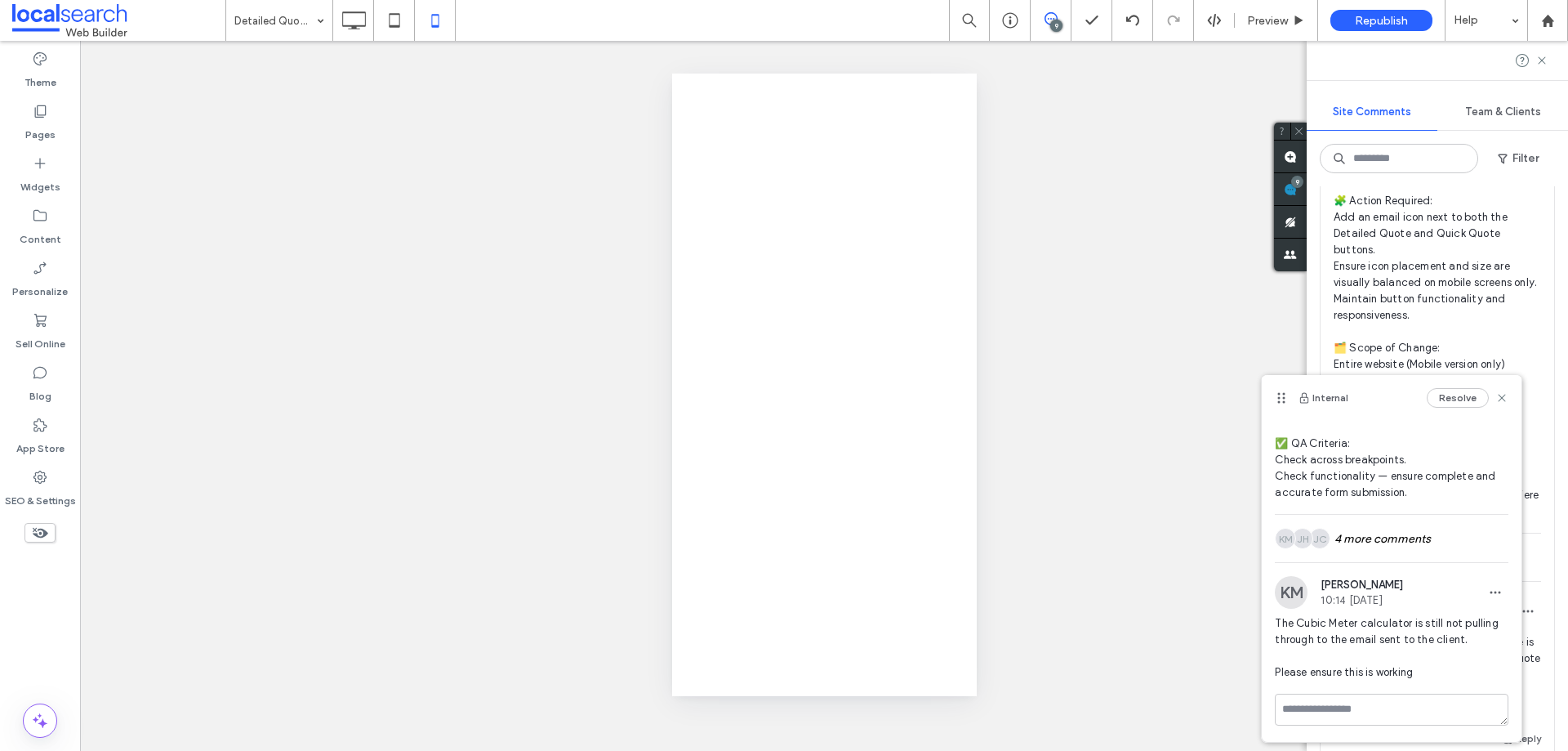
scroll to position [0, 0]
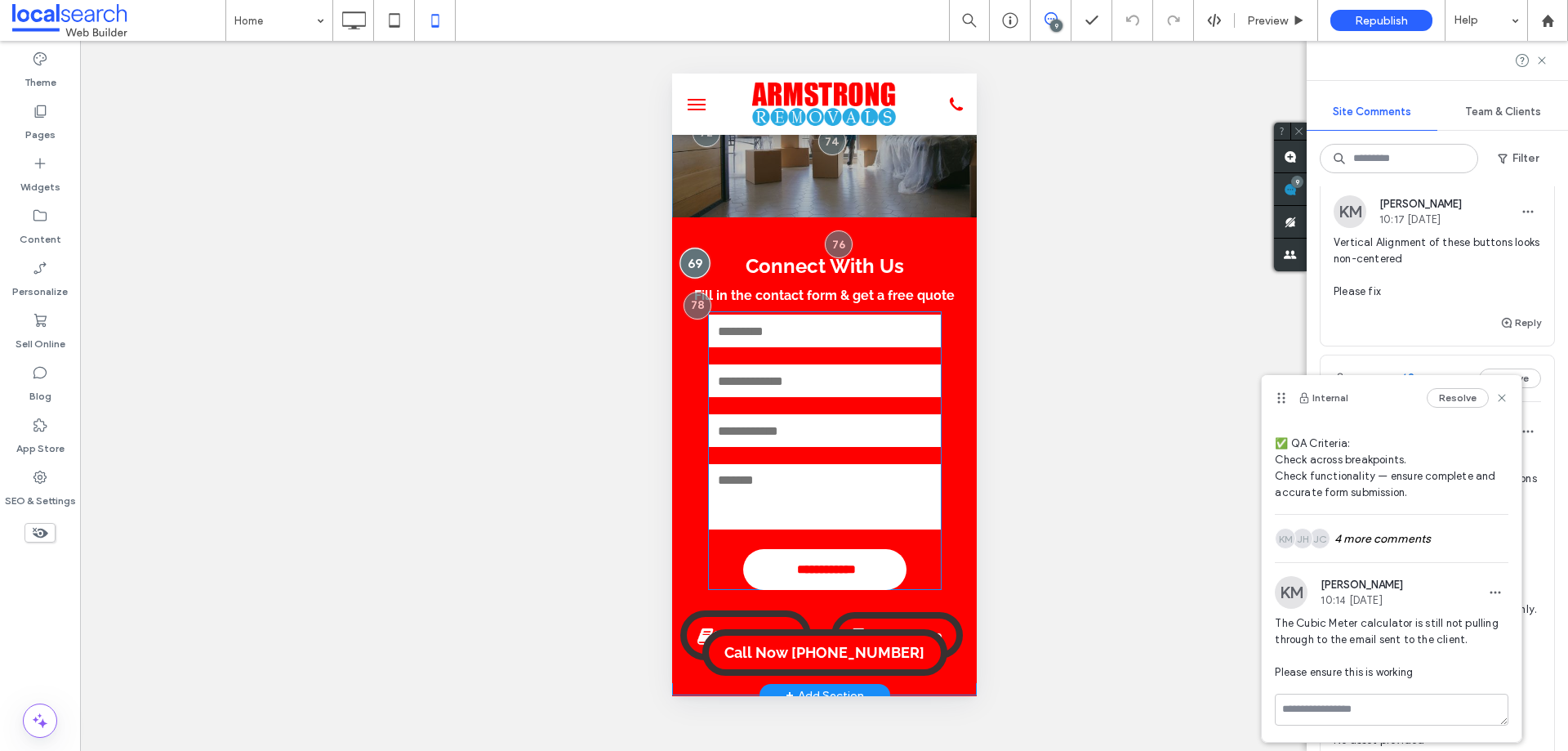
scroll to position [2608, 0]
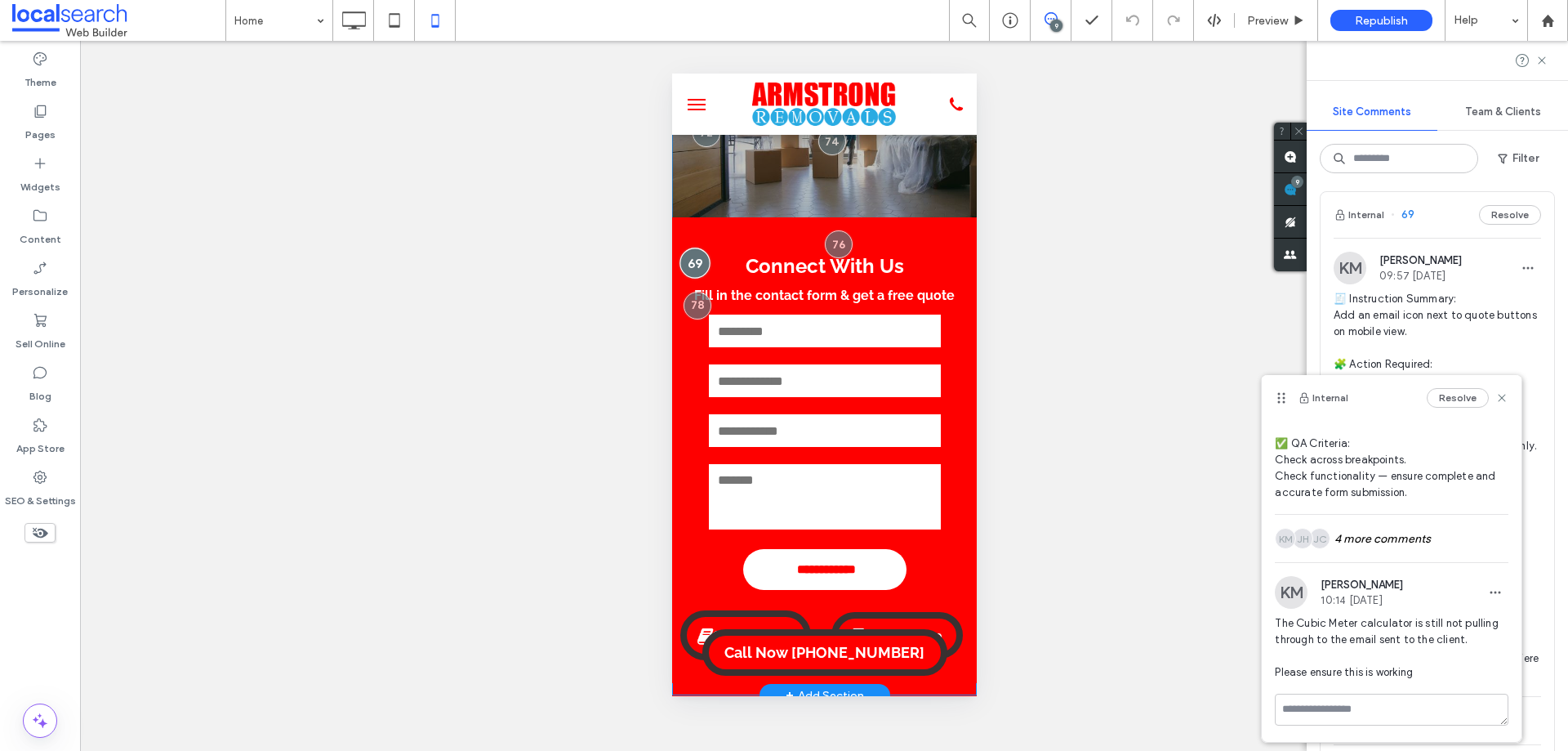
click at [694, 264] on div at bounding box center [694, 262] width 30 height 30
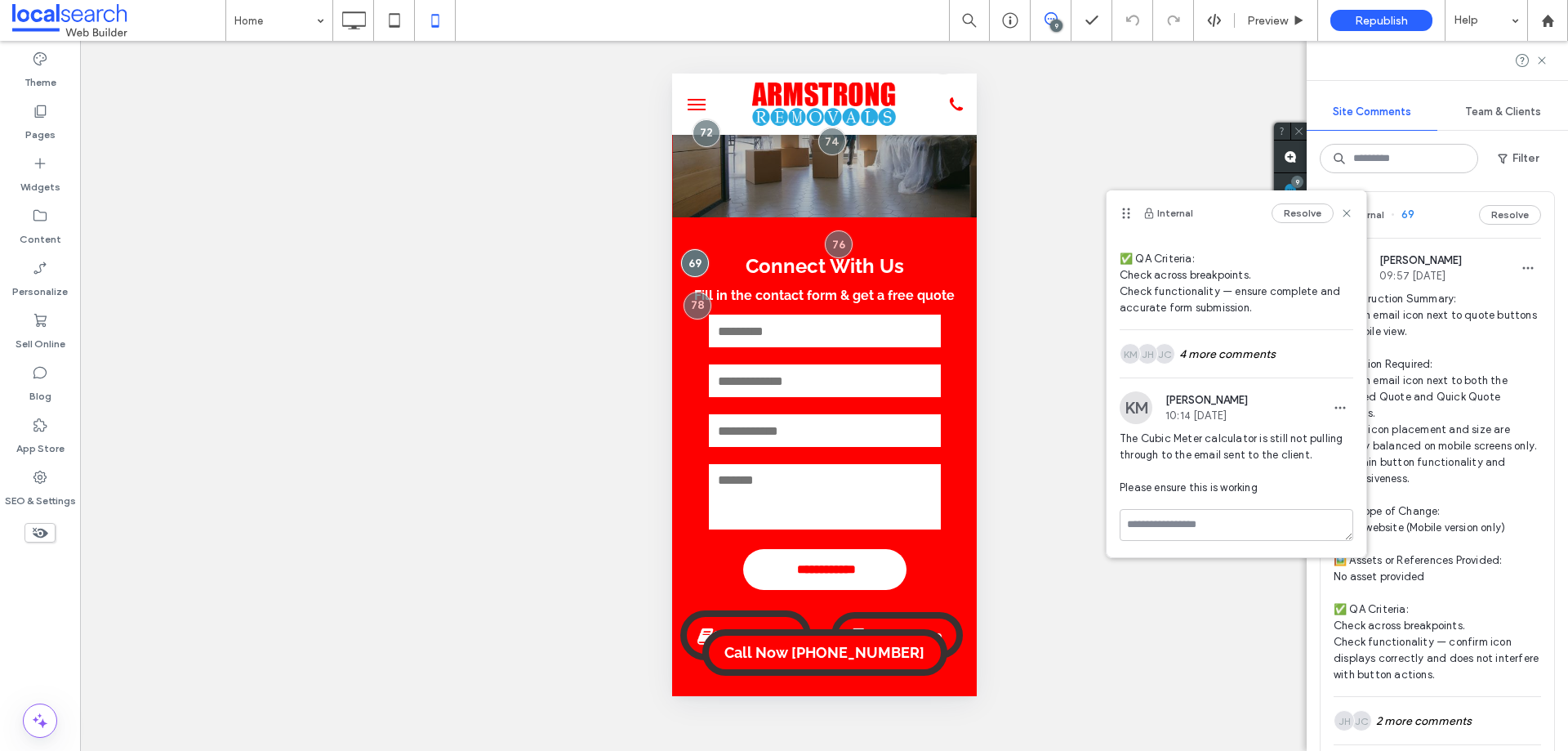
drag, startPoint x: 1280, startPoint y: 399, endPoint x: 1118, endPoint y: 215, distance: 245.2
click at [1123, 215] on use at bounding box center [1126, 213] width 7 height 11
click at [1335, 216] on icon at bounding box center [1341, 214] width 13 height 13
click at [1338, 215] on use at bounding box center [1341, 213] width 7 height 7
click at [1338, 213] on use at bounding box center [1341, 213] width 7 height 7
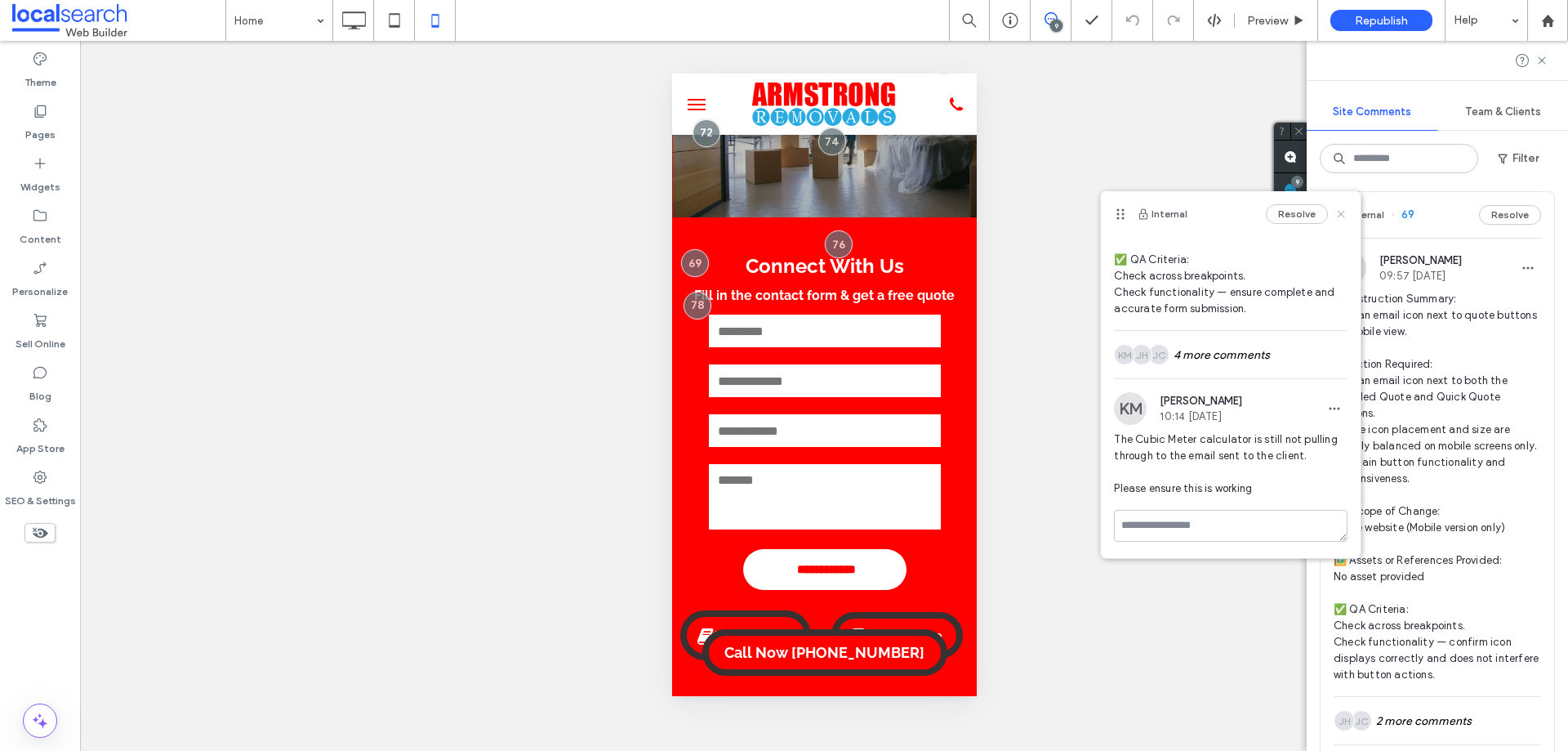
click at [1335, 213] on icon at bounding box center [1341, 214] width 13 height 13
click at [1338, 214] on use at bounding box center [1341, 213] width 7 height 7
click at [1429, 226] on div "Internal 69 Resolve" at bounding box center [1437, 215] width 233 height 46
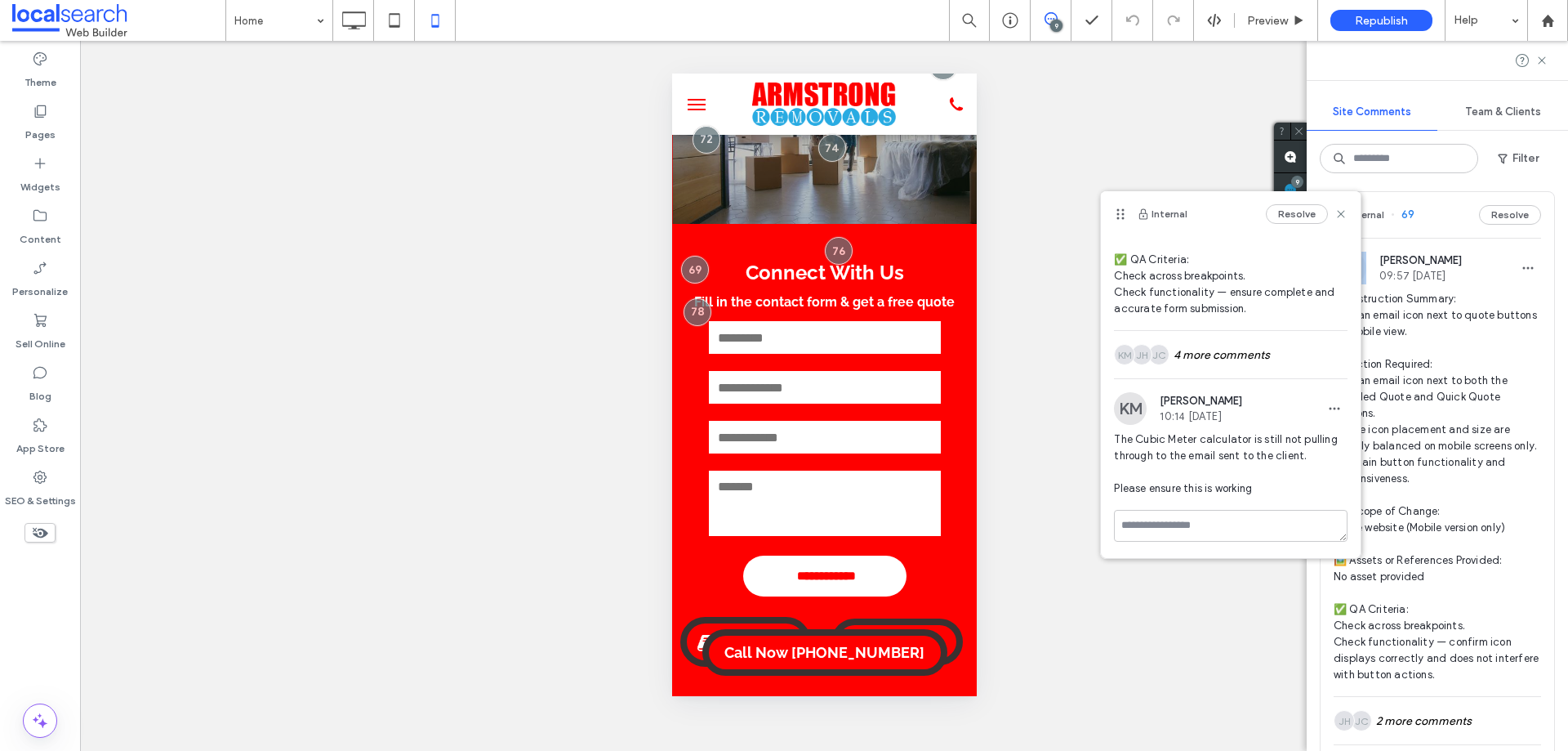
scroll to position [73, 0]
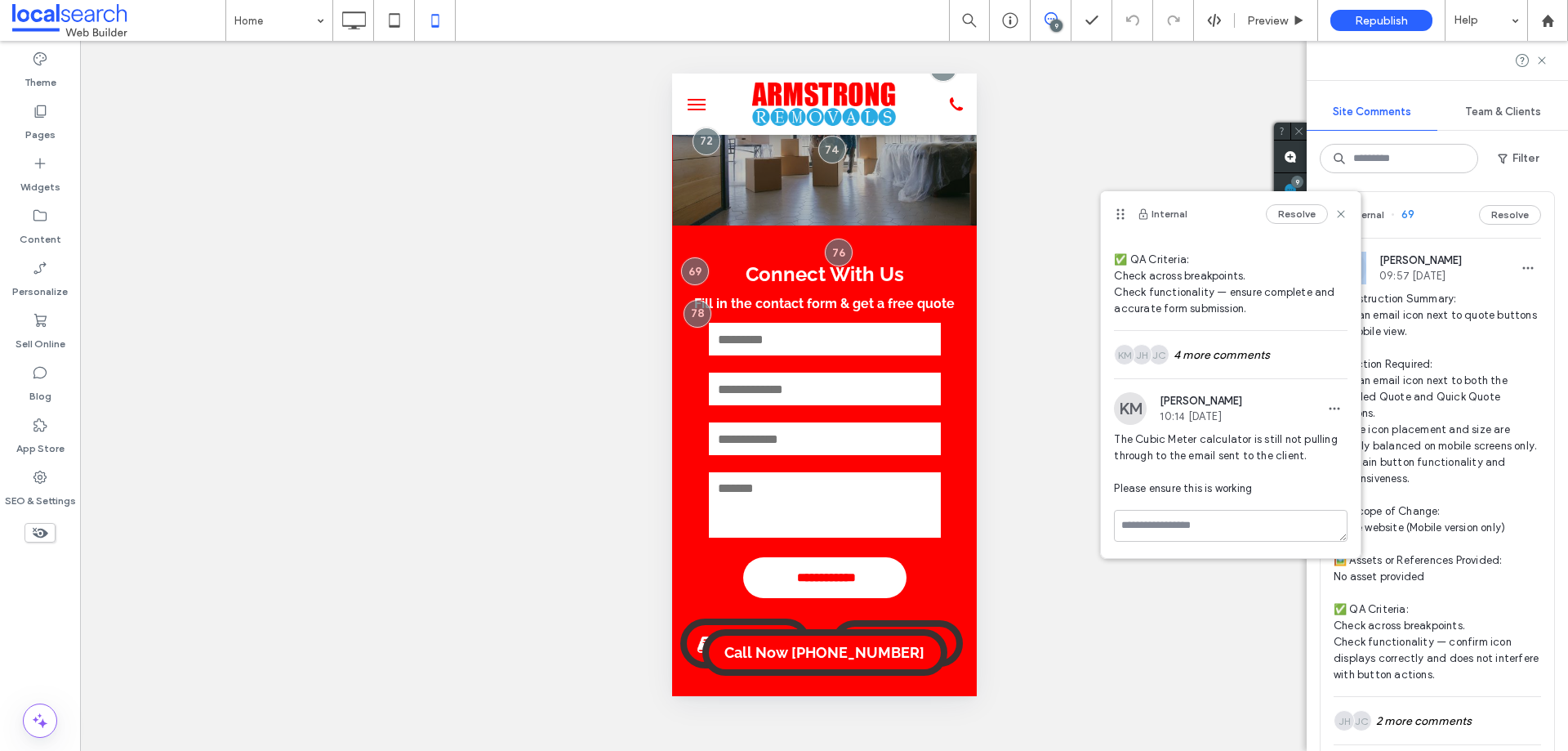
click at [1428, 226] on div "Internal 69 Resolve" at bounding box center [1437, 215] width 233 height 46
click at [1427, 226] on div "Internal 69 Resolve" at bounding box center [1437, 215] width 233 height 46
click at [1338, 215] on use at bounding box center [1341, 213] width 7 height 7
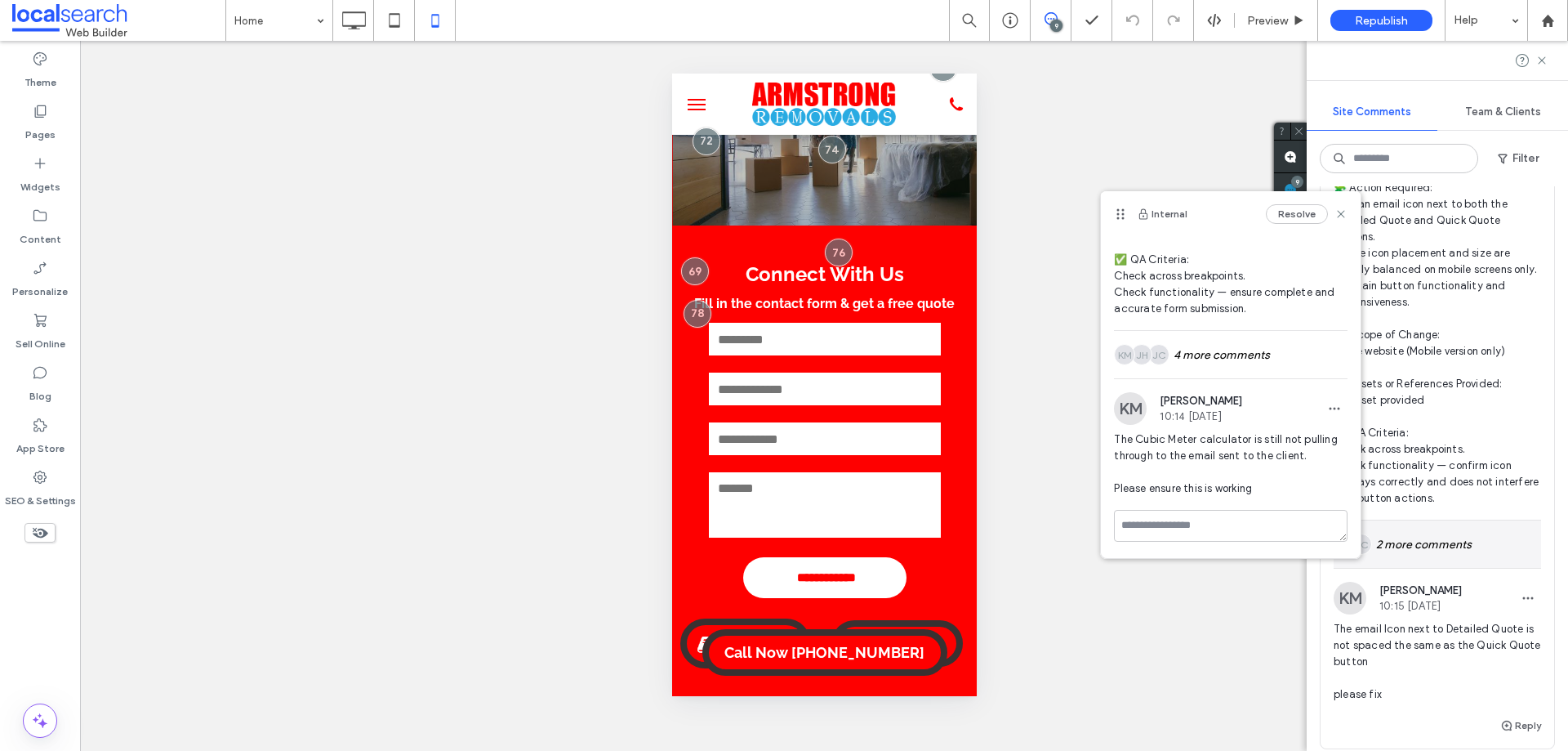
scroll to position [2771, 0]
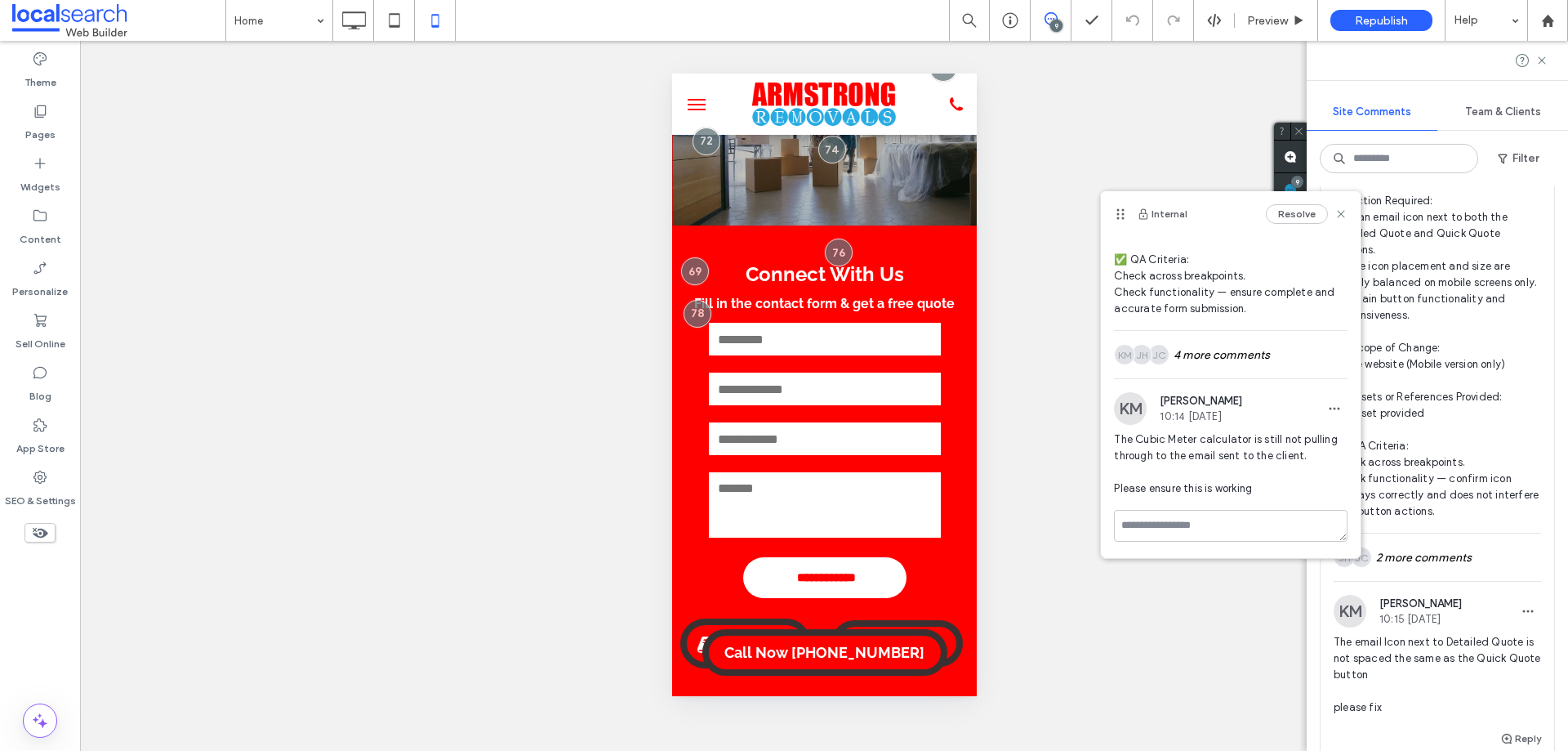
click at [1498, 485] on span "🧾 Instruction Summary: Add an email icon next to quote buttons on mobile view. …" at bounding box center [1437, 323] width 207 height 392
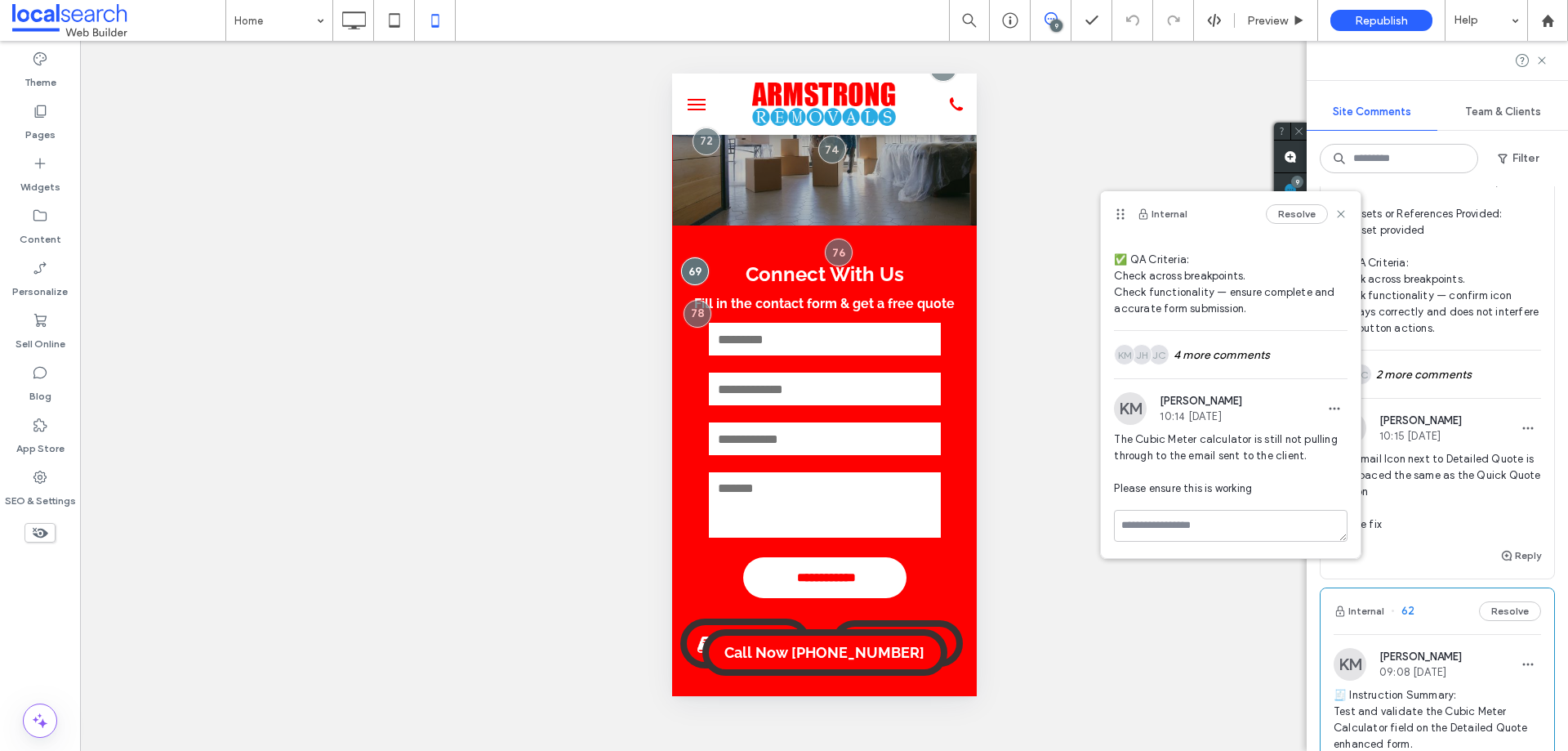
scroll to position [3016, 0]
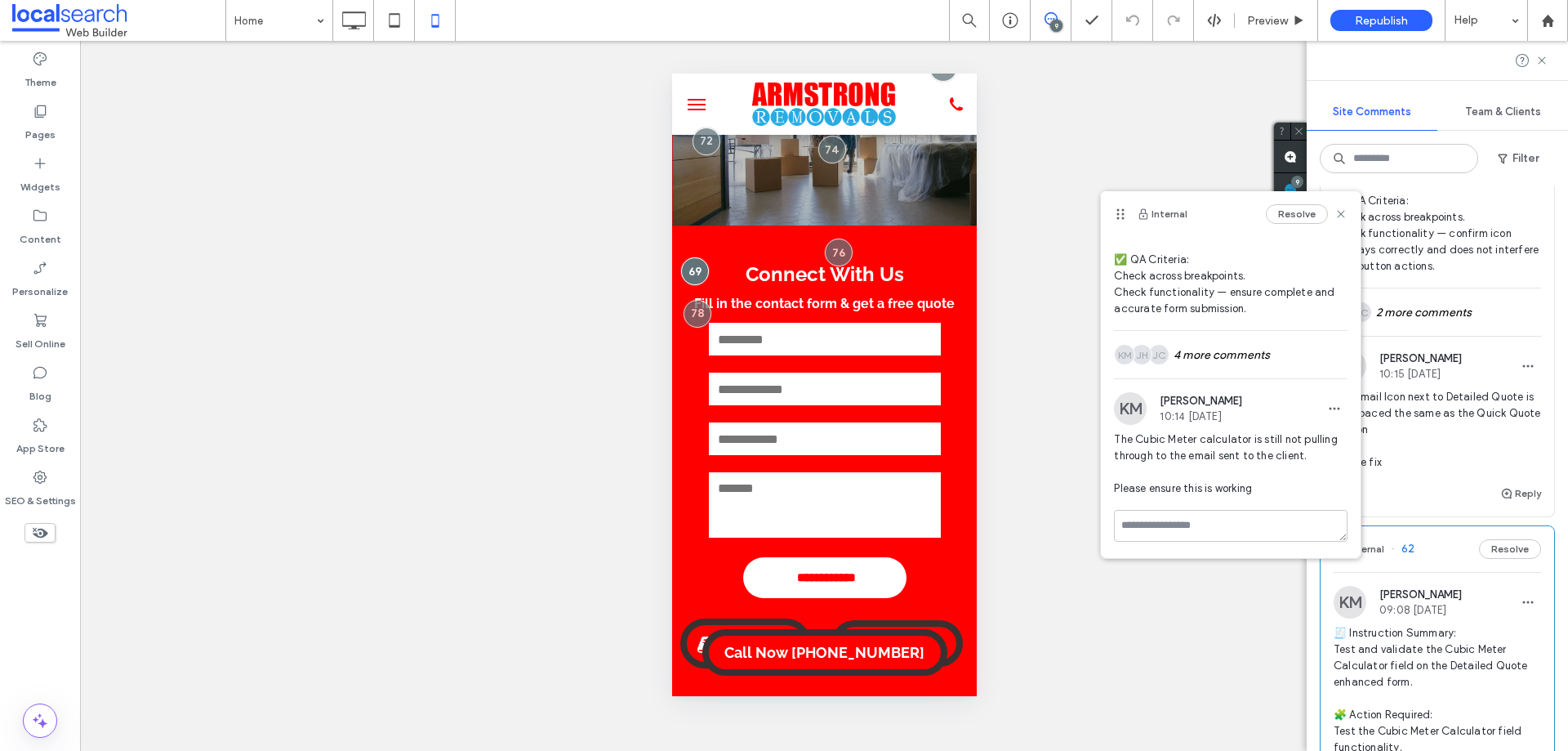
click at [1500, 470] on span "The email Icon next to Detailed Quote is not spaced the same as the Quick Quote…" at bounding box center [1437, 430] width 207 height 82
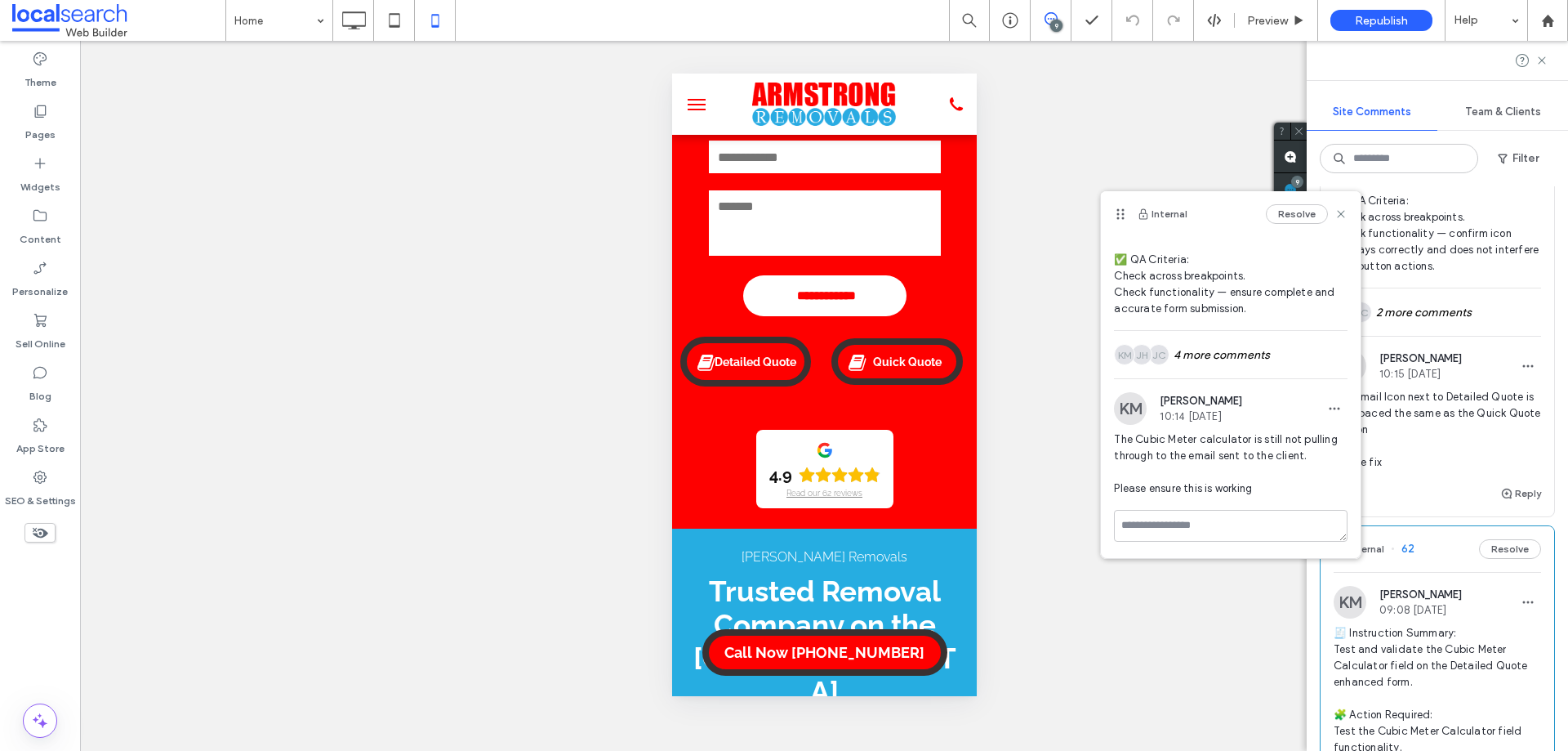
scroll to position [318, 0]
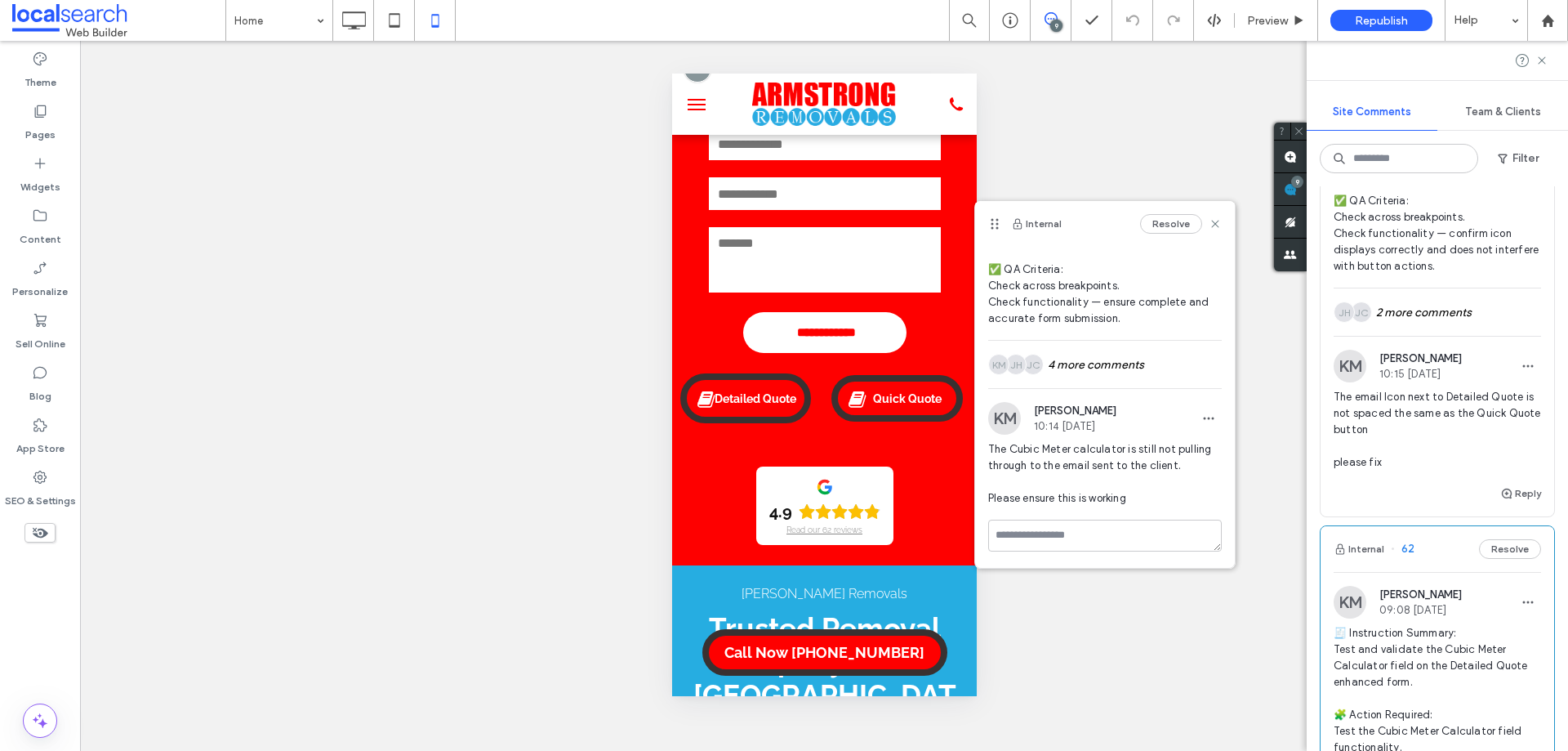
drag, startPoint x: 1122, startPoint y: 213, endPoint x: 996, endPoint y: 223, distance: 126.4
click at [996, 223] on use at bounding box center [995, 224] width 7 height 11
click at [996, 223] on use at bounding box center [994, 224] width 7 height 11
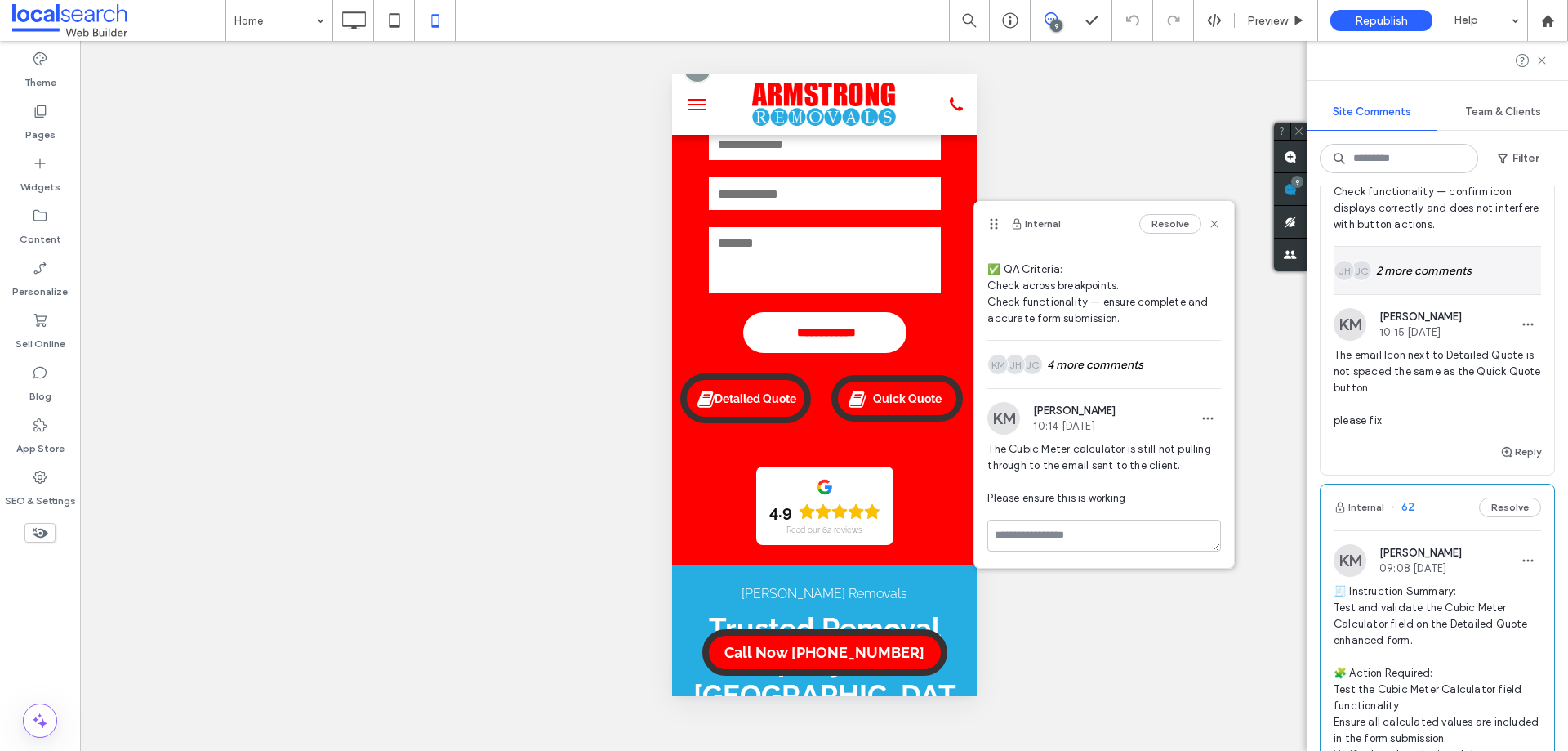
scroll to position [3016, 0]
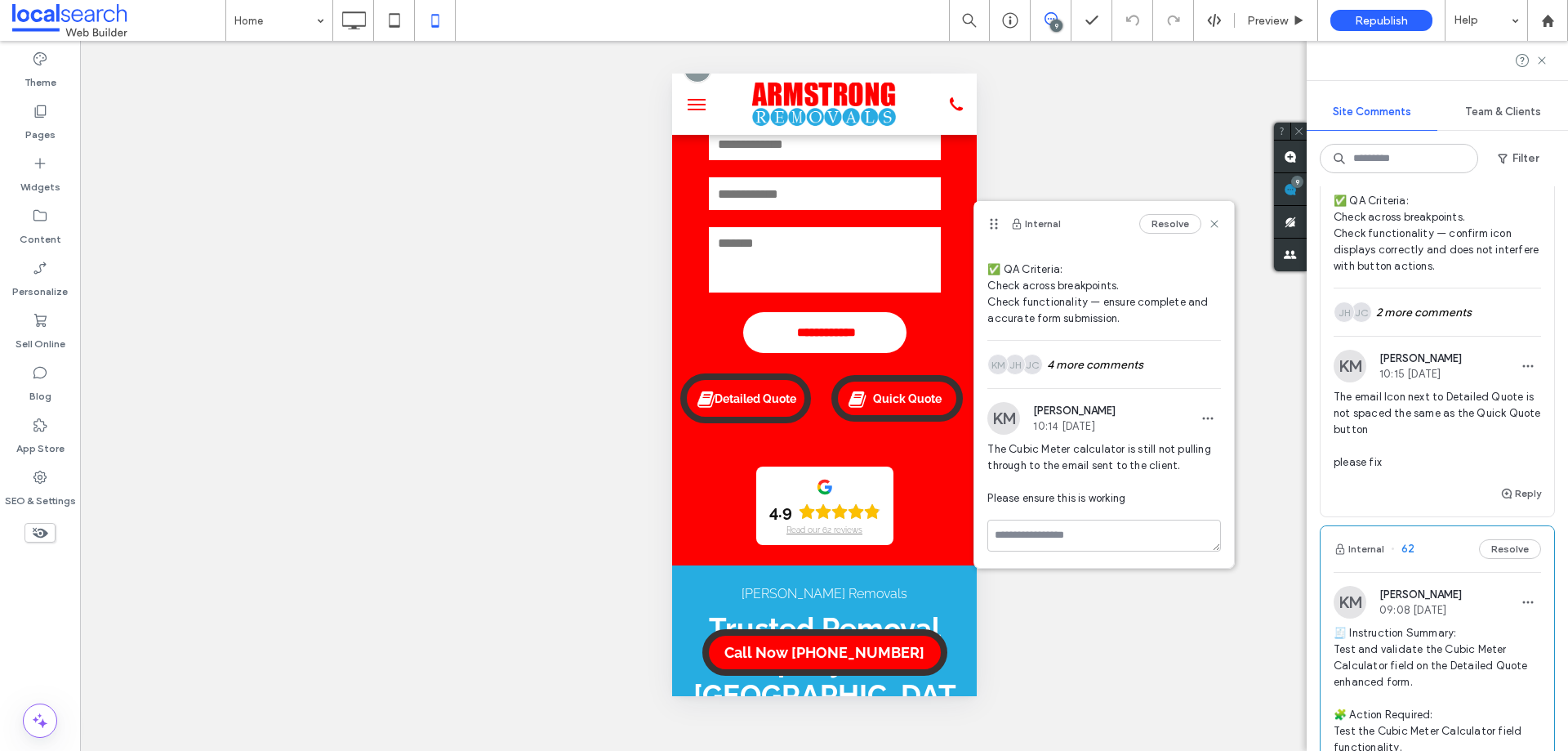
click at [1431, 435] on span "The email Icon next to Detailed Quote is not spaced the same as the Quick Quote…" at bounding box center [1437, 430] width 207 height 82
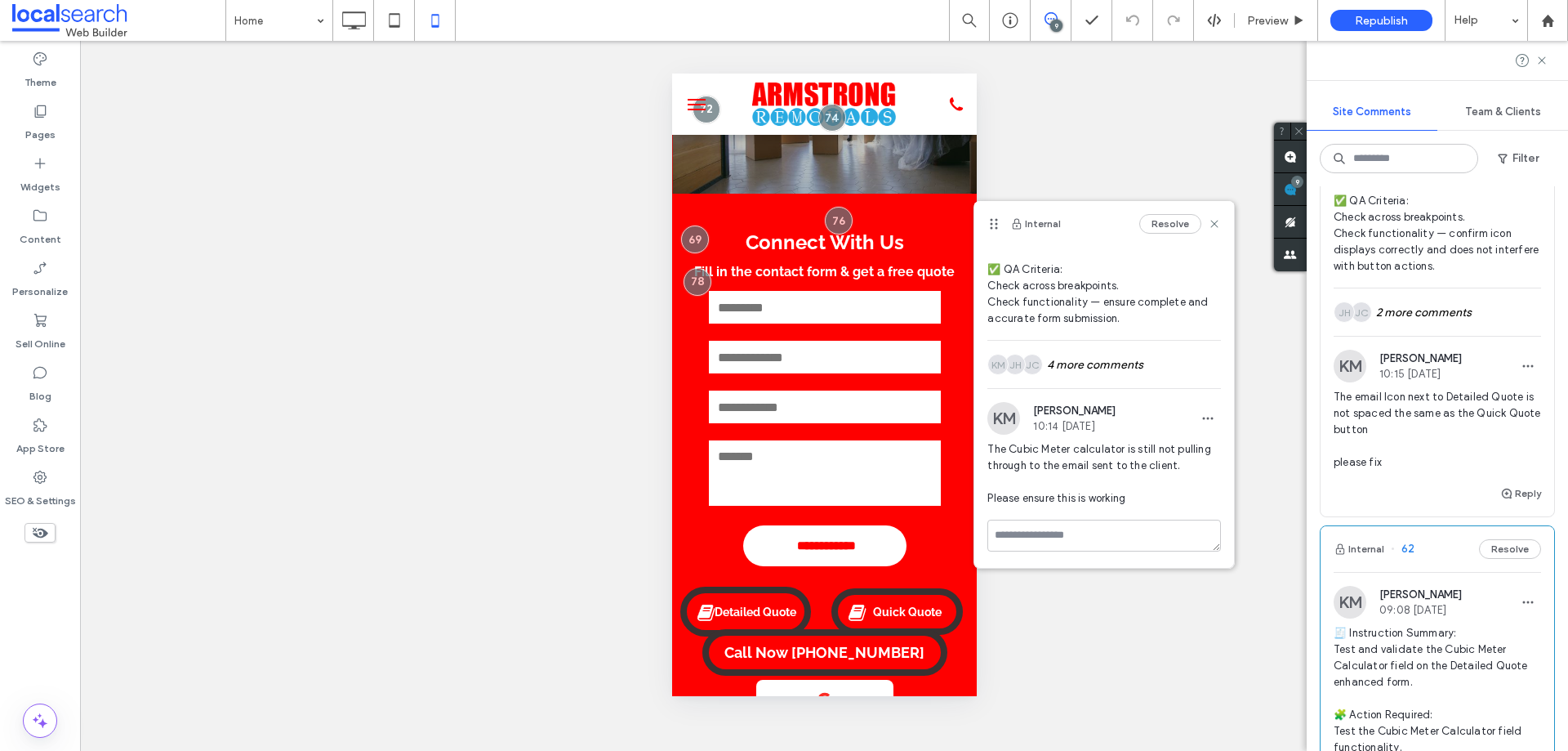
scroll to position [73, 0]
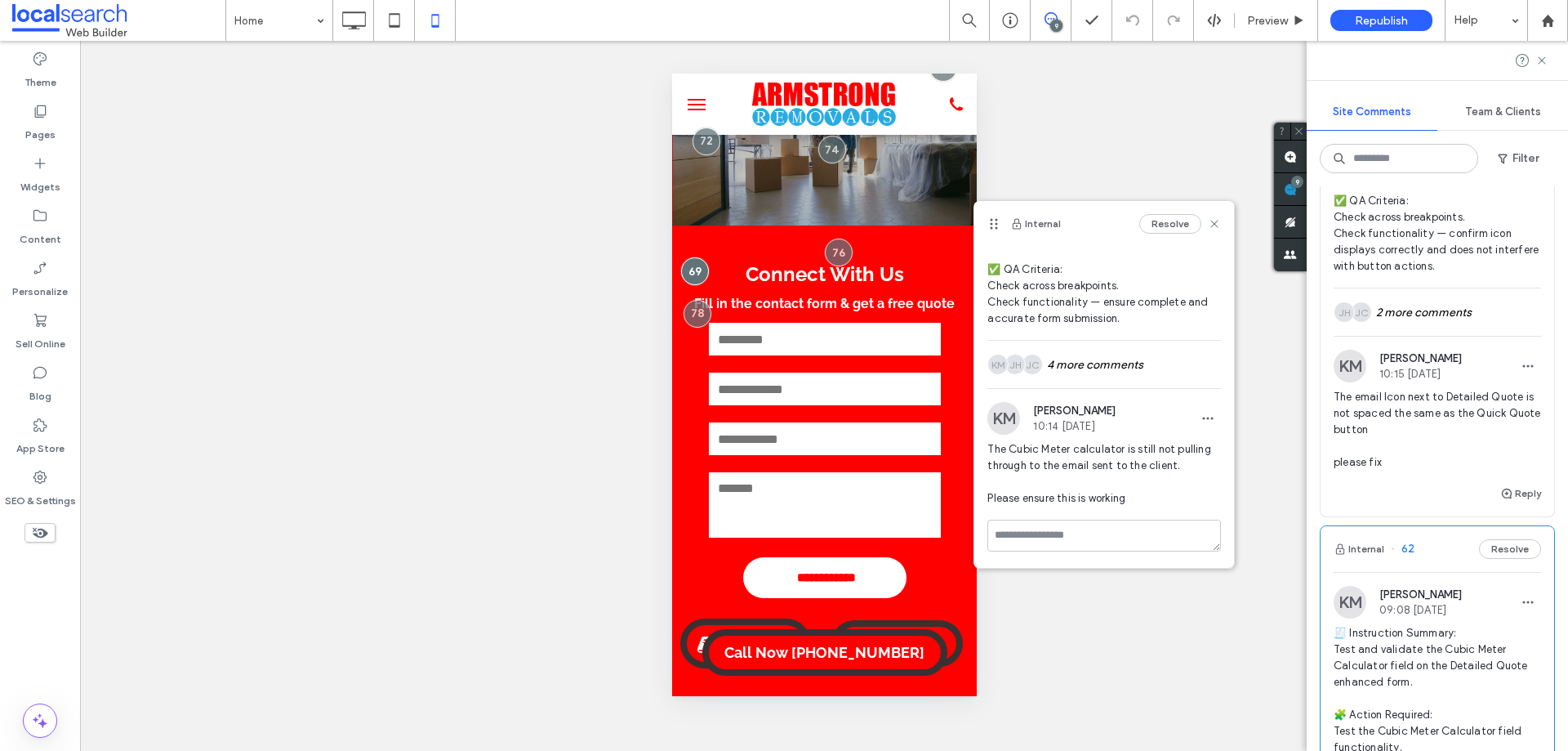
click at [1429, 435] on span "The email Icon next to Detailed Quote is not spaced the same as the Quick Quote…" at bounding box center [1437, 430] width 207 height 82
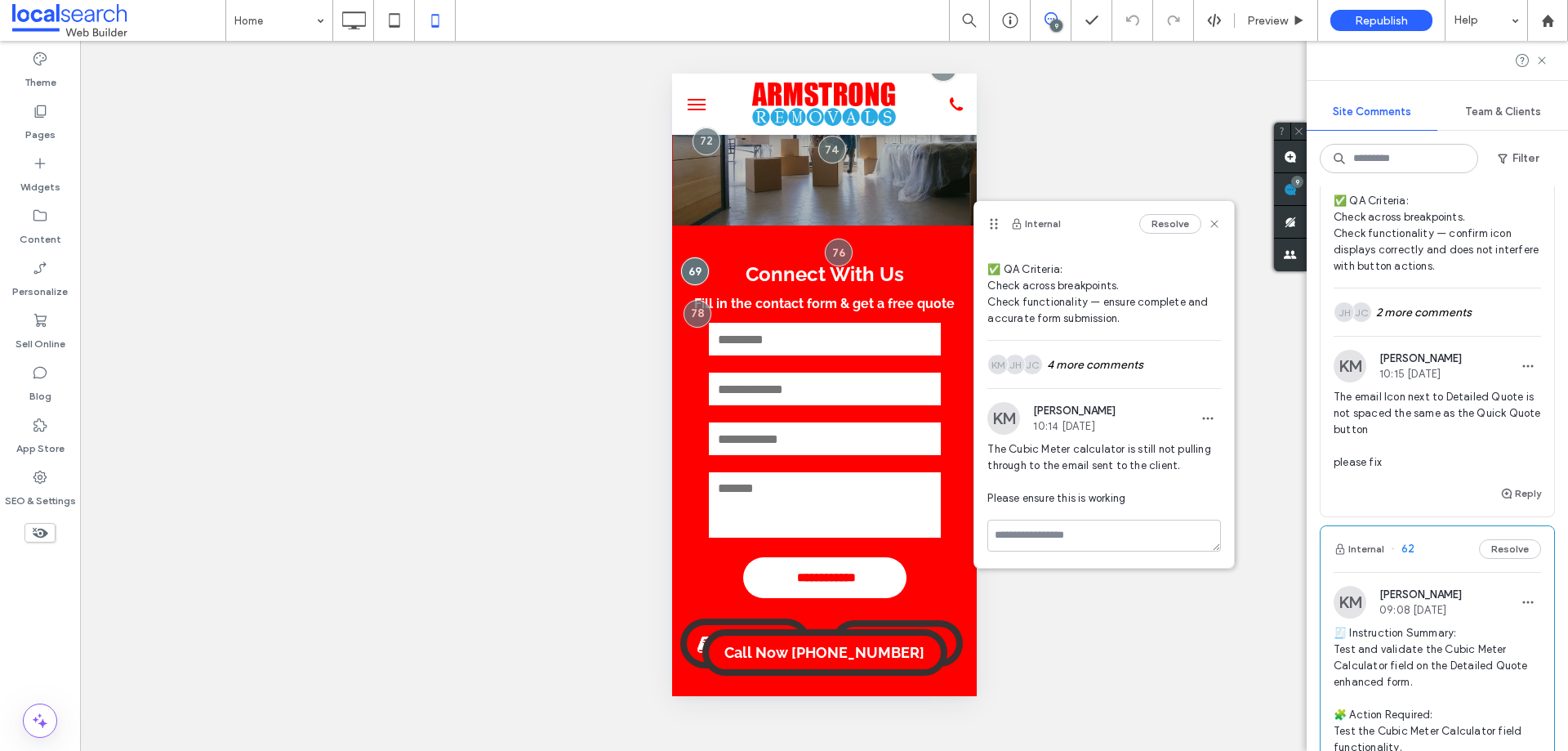
click at [1448, 470] on span "The email Icon next to Detailed Quote is not spaced the same as the Quick Quote…" at bounding box center [1437, 430] width 207 height 82
click at [1447, 464] on span "The email Icon next to Detailed Quote is not spaced the same as the Quick Quote…" at bounding box center [1437, 430] width 207 height 82
click at [1448, 464] on span "The email Icon next to Detailed Quote is not spaced the same as the Quick Quote…" at bounding box center [1437, 430] width 207 height 82
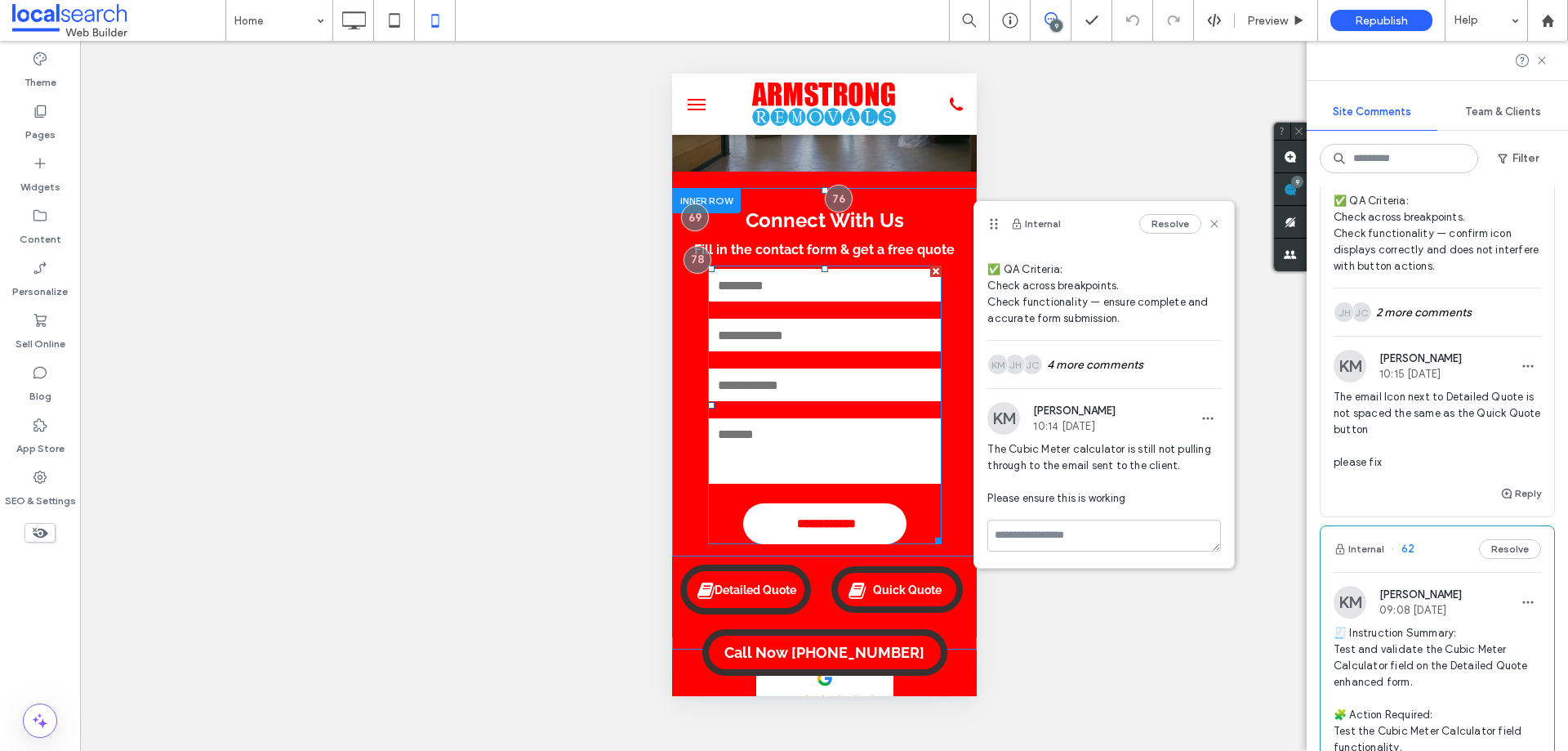
scroll to position [163, 0]
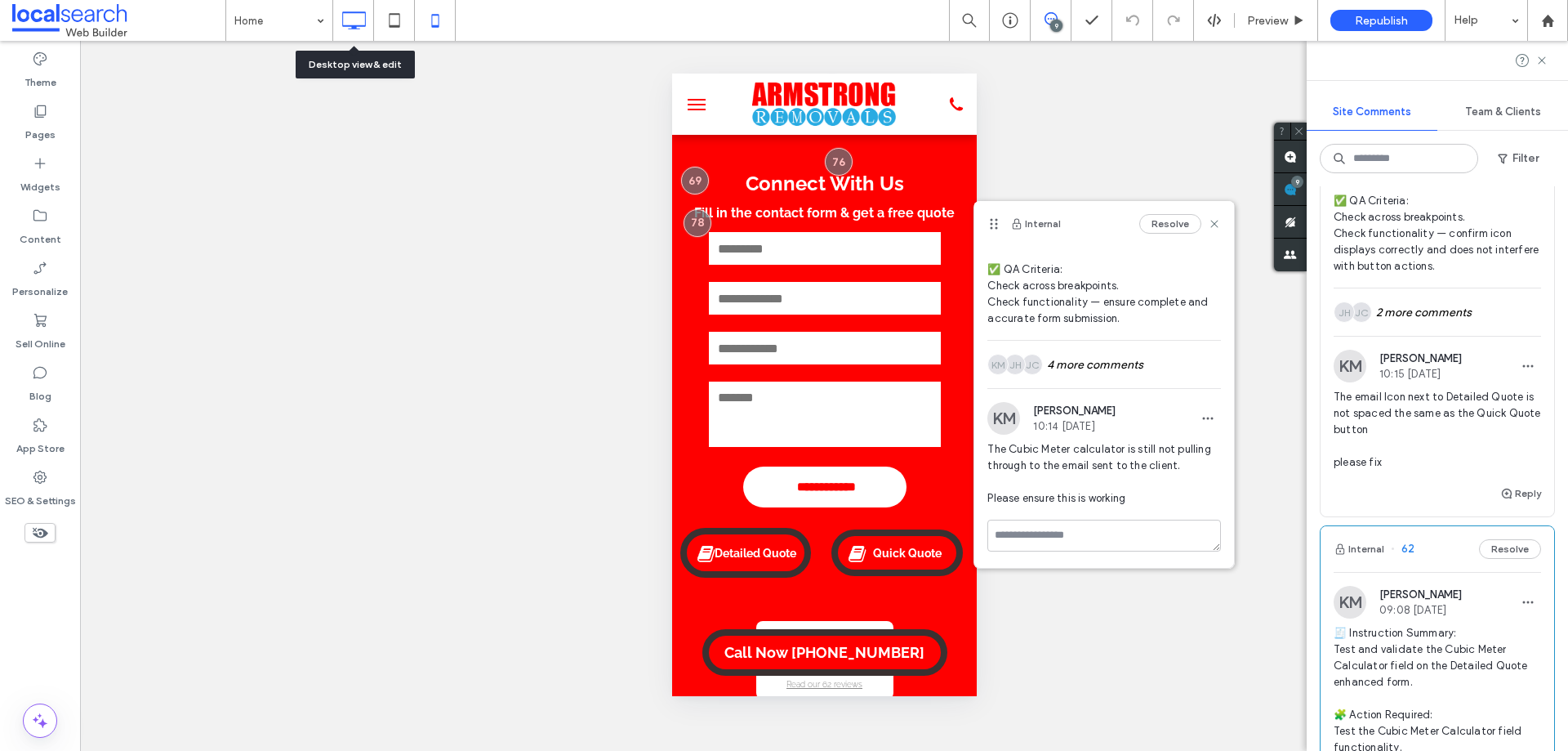
click at [359, 18] on icon at bounding box center [354, 20] width 33 height 33
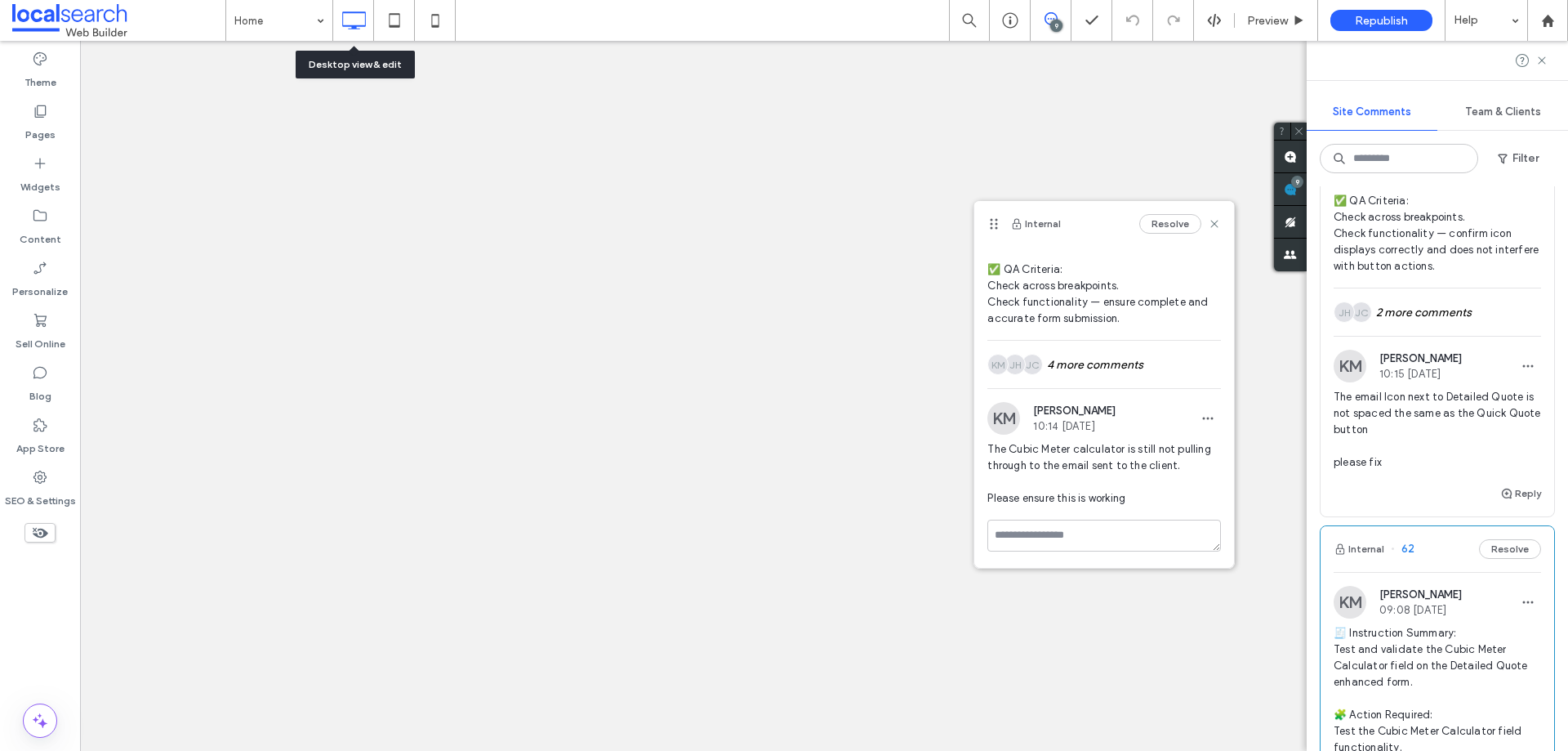
scroll to position [0, 0]
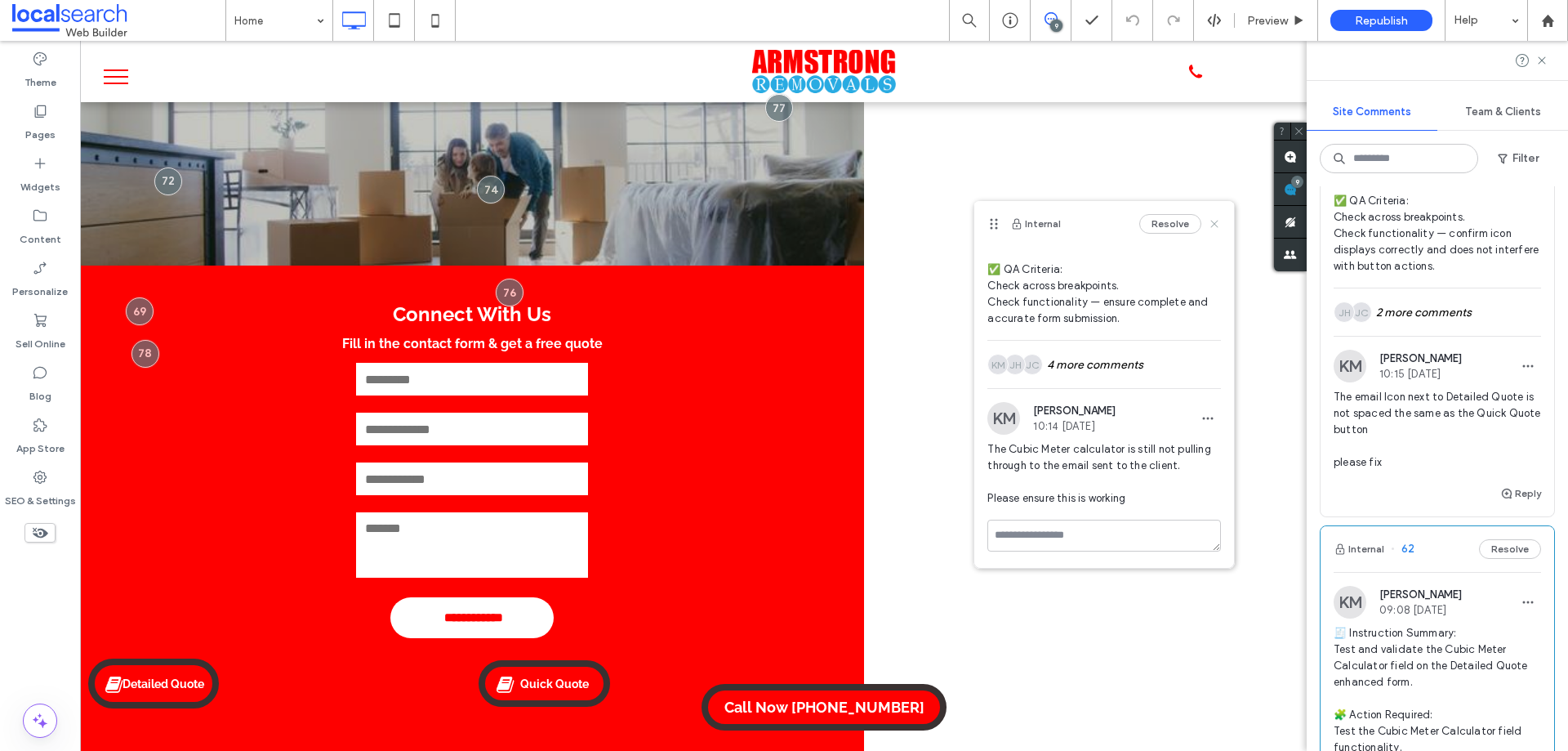
click at [1211, 222] on use at bounding box center [1214, 223] width 7 height 7
click at [1211, 225] on use at bounding box center [1214, 223] width 7 height 7
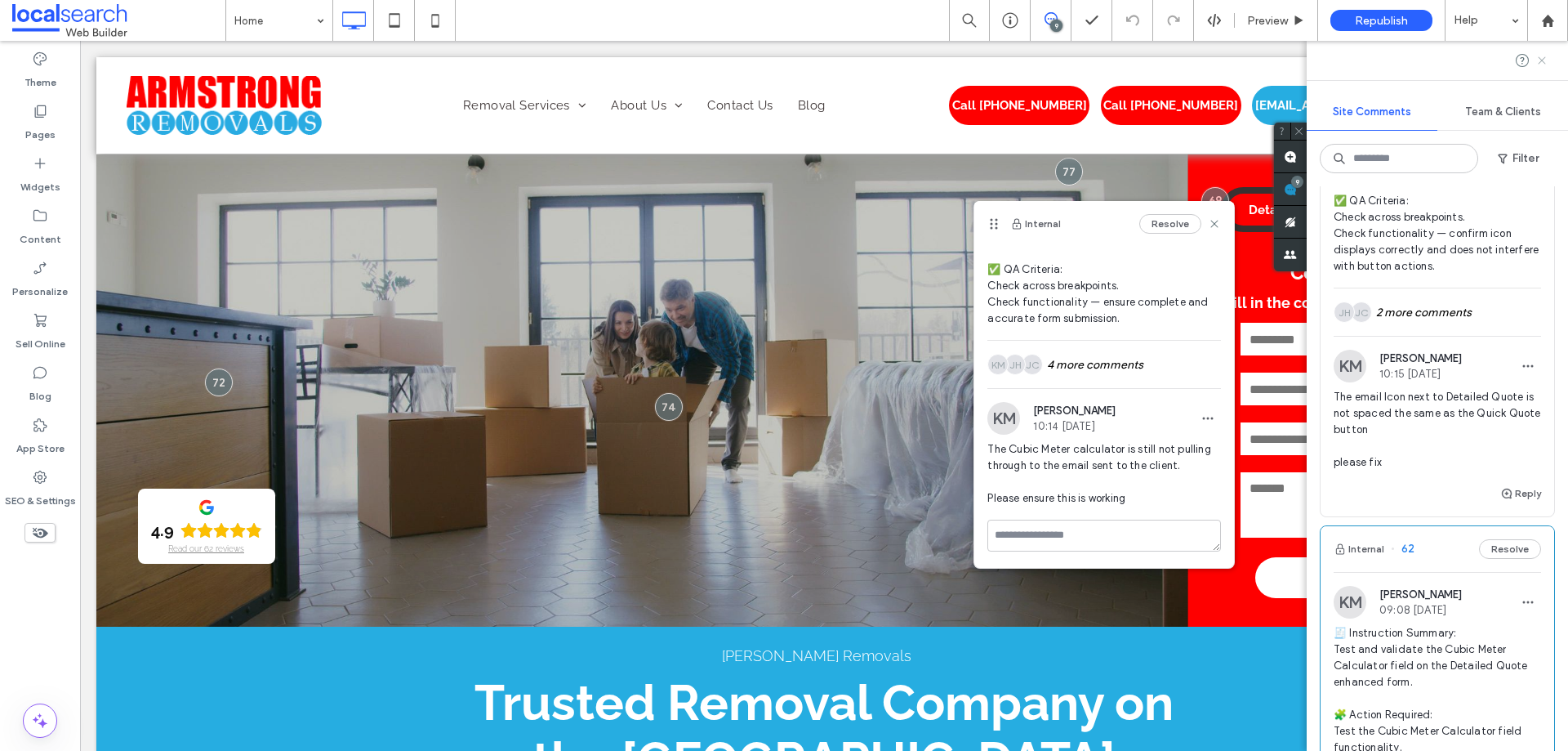
click at [1541, 61] on use at bounding box center [1541, 60] width 7 height 7
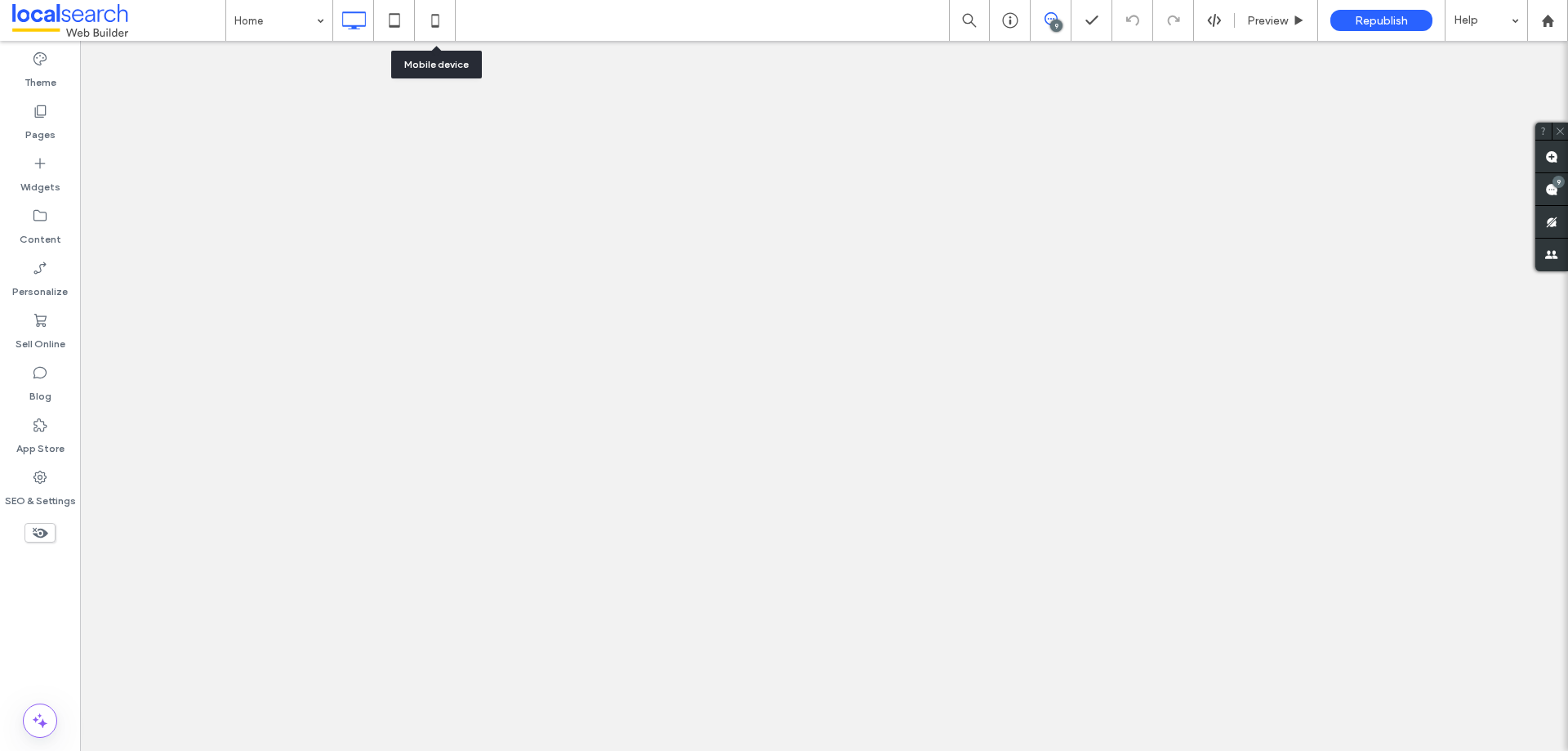
click at [429, 25] on icon at bounding box center [436, 20] width 33 height 33
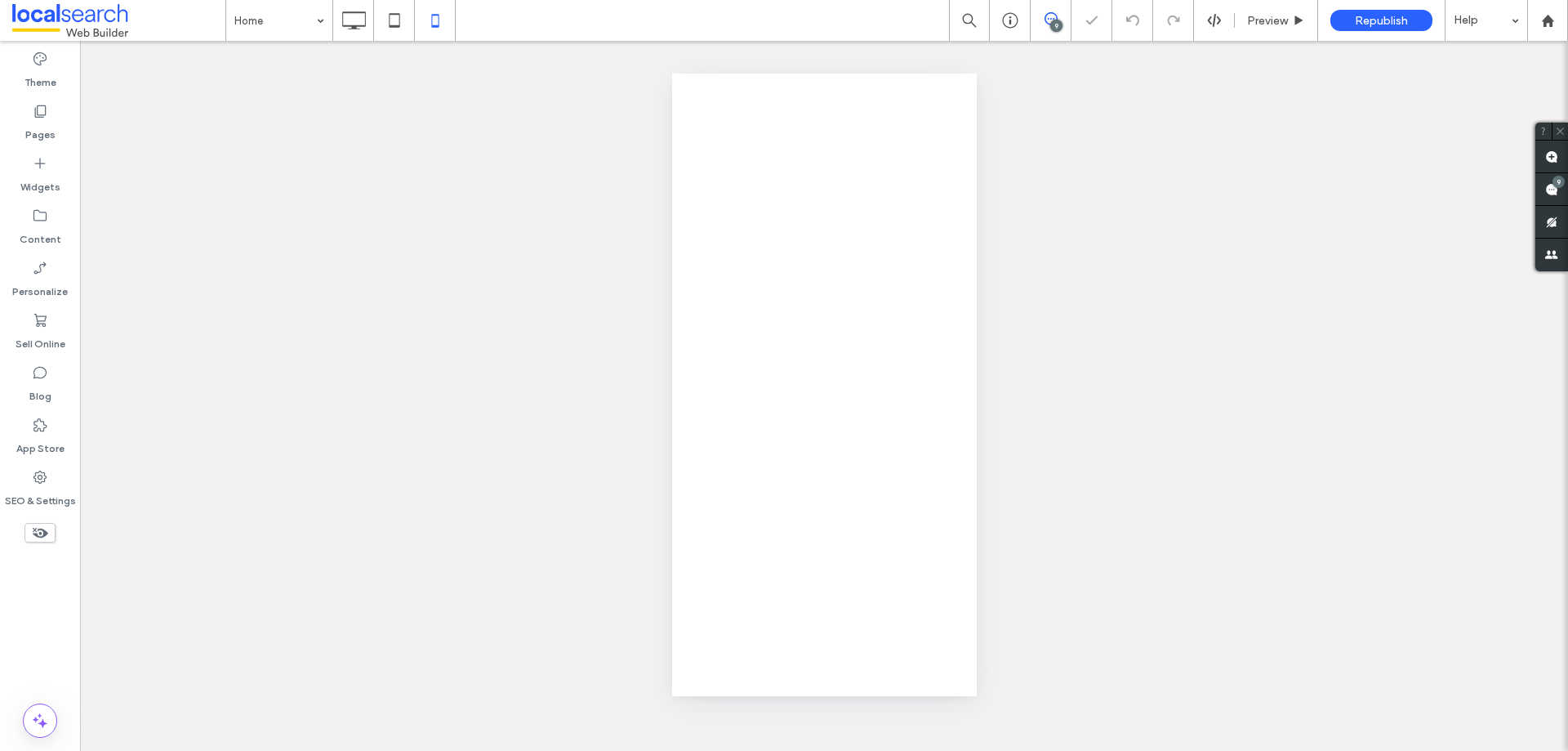
click at [1058, 16] on span at bounding box center [1051, 19] width 40 height 13
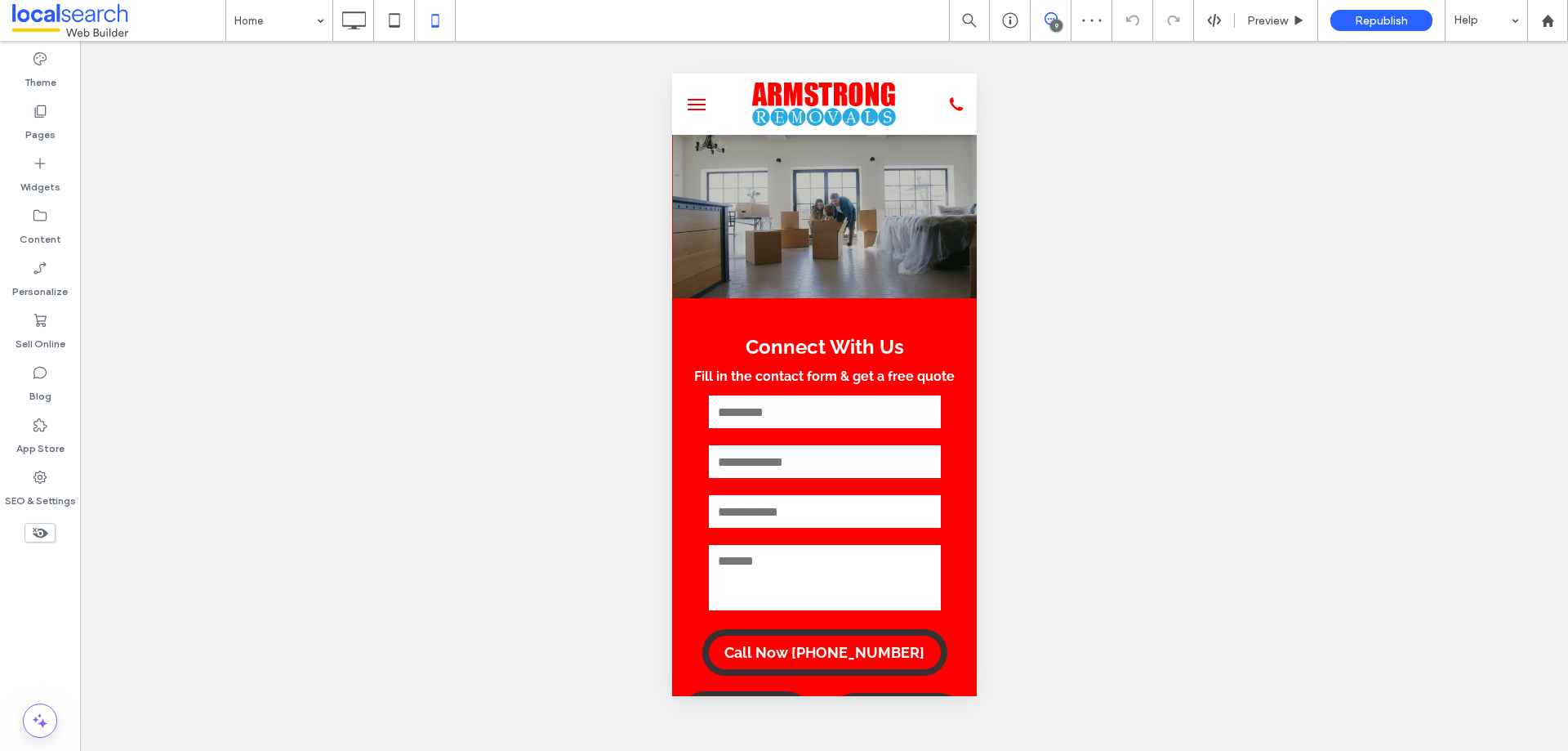
click at [1057, 16] on icon at bounding box center [1051, 19] width 13 height 13
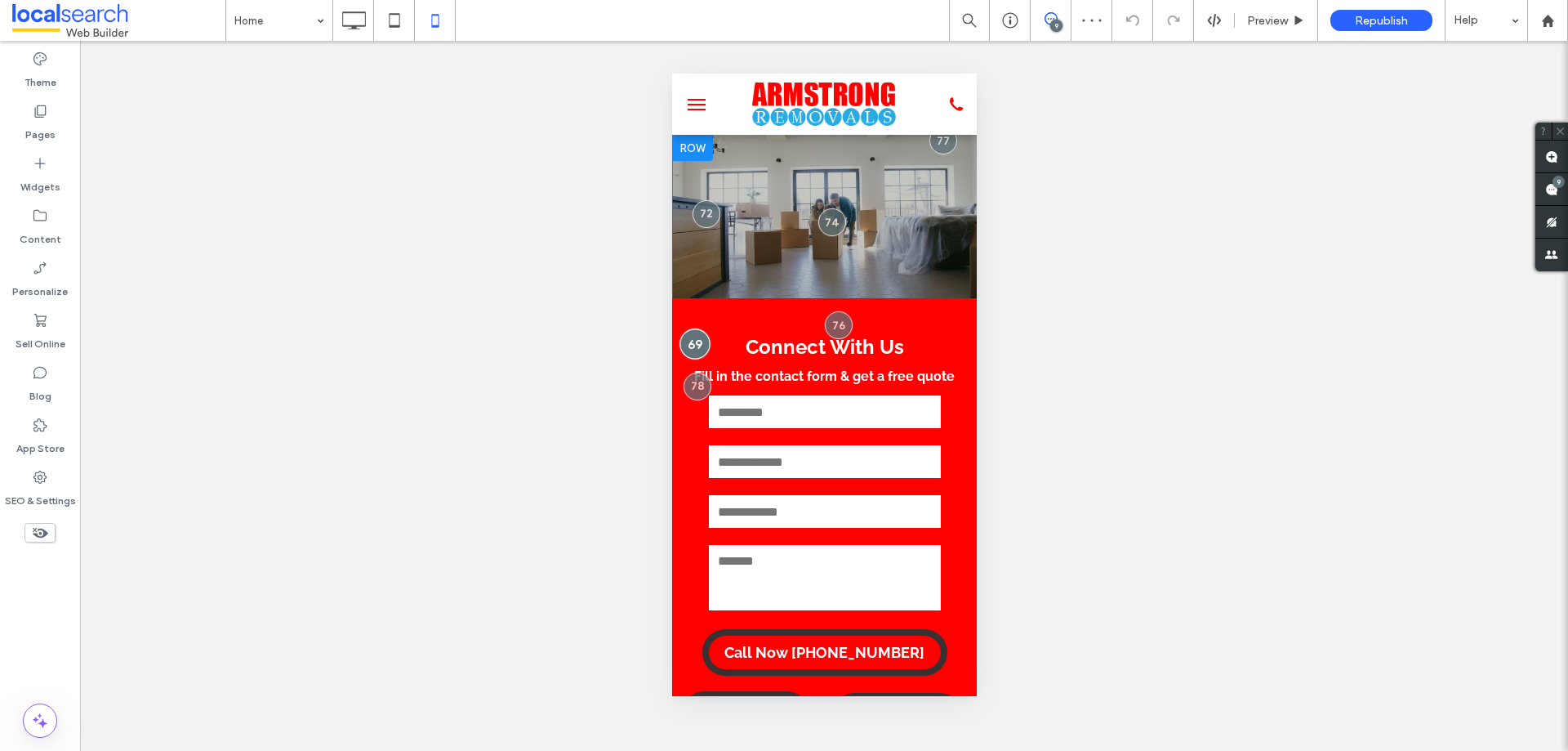
click at [702, 337] on div at bounding box center [694, 343] width 30 height 30
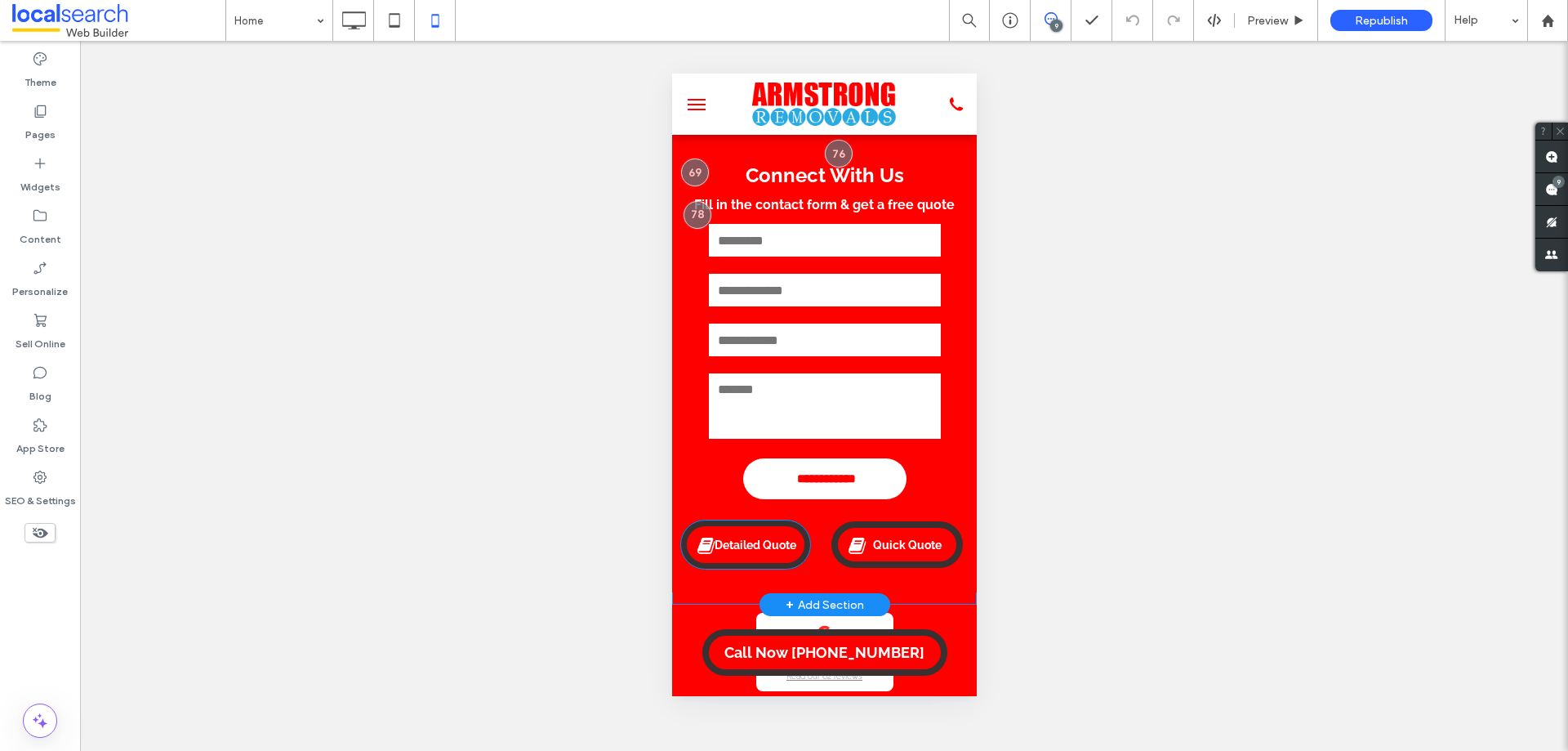
scroll to position [245, 0]
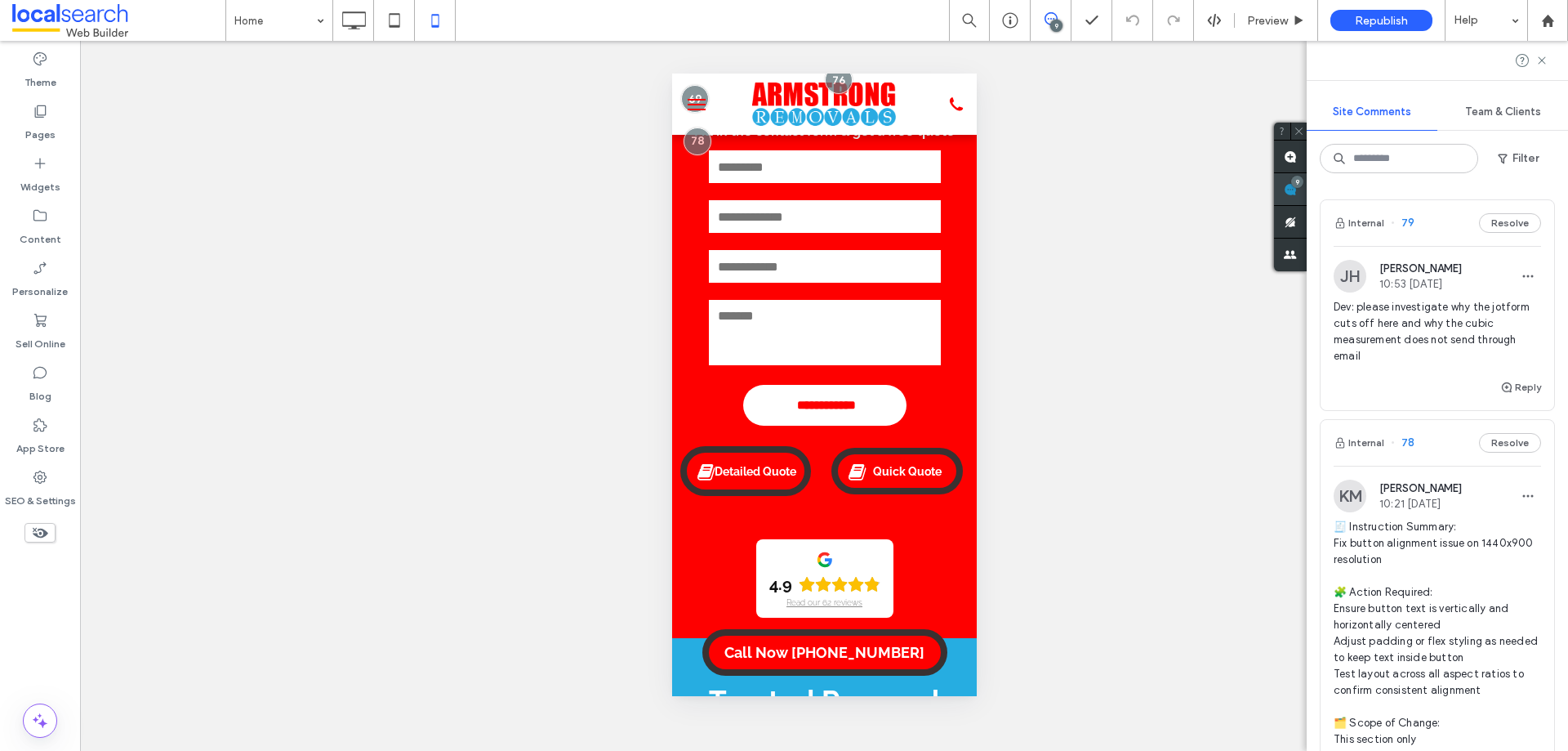
click at [1307, 186] on div "9" at bounding box center [1290, 189] width 33 height 33
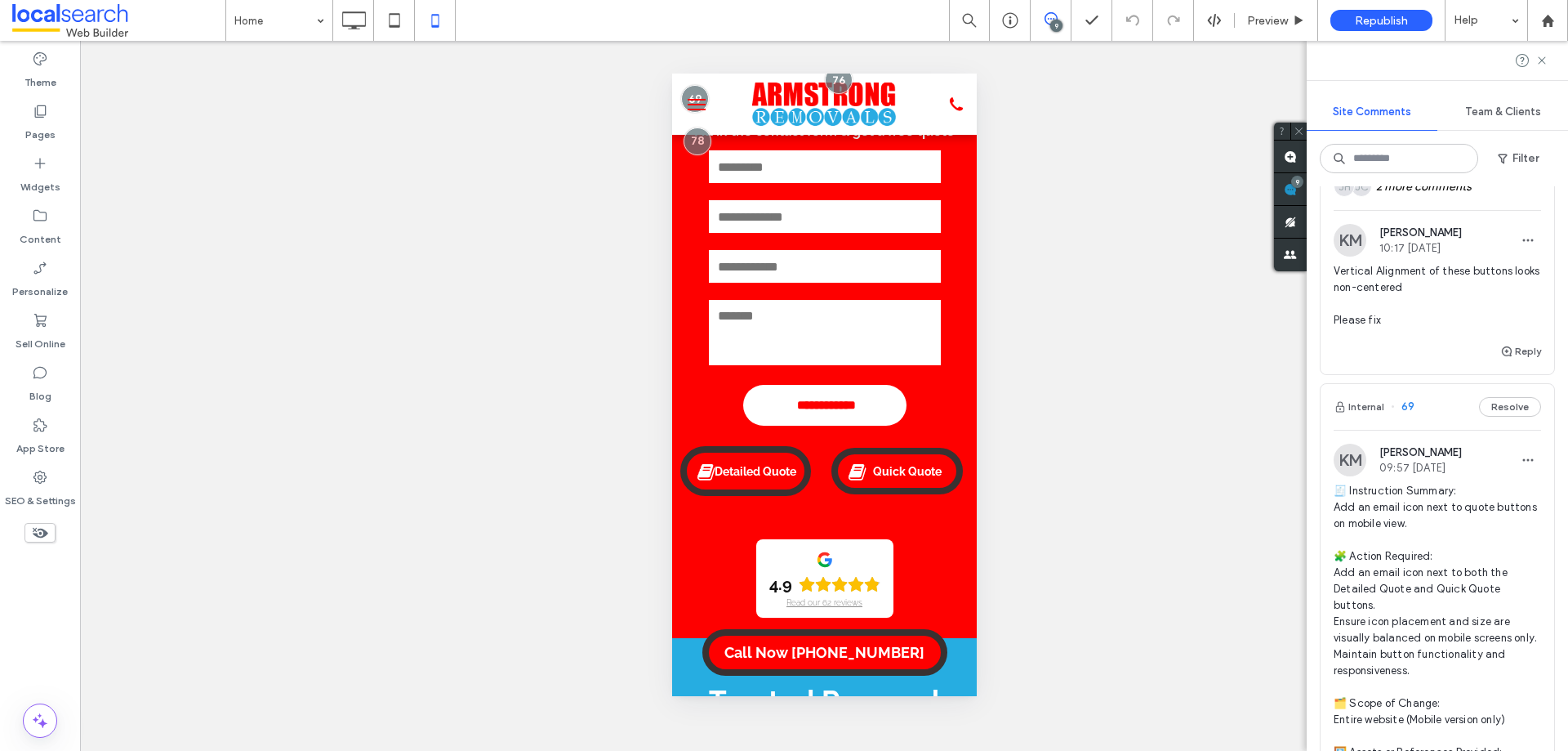
scroll to position [2124, 0]
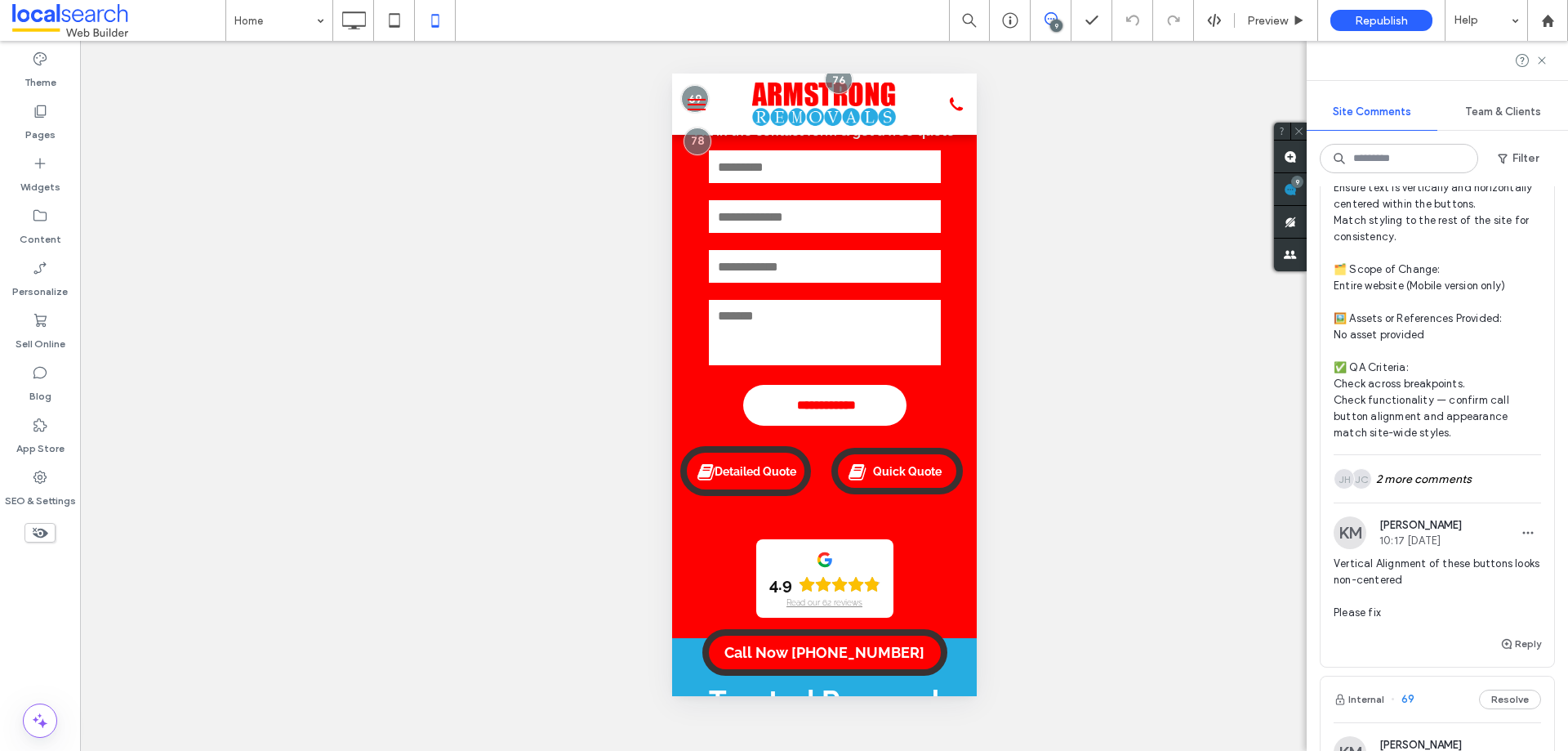
click at [1445, 546] on div "KM Kyle Miller 10:17 Aug 13 2025" at bounding box center [1398, 532] width 129 height 33
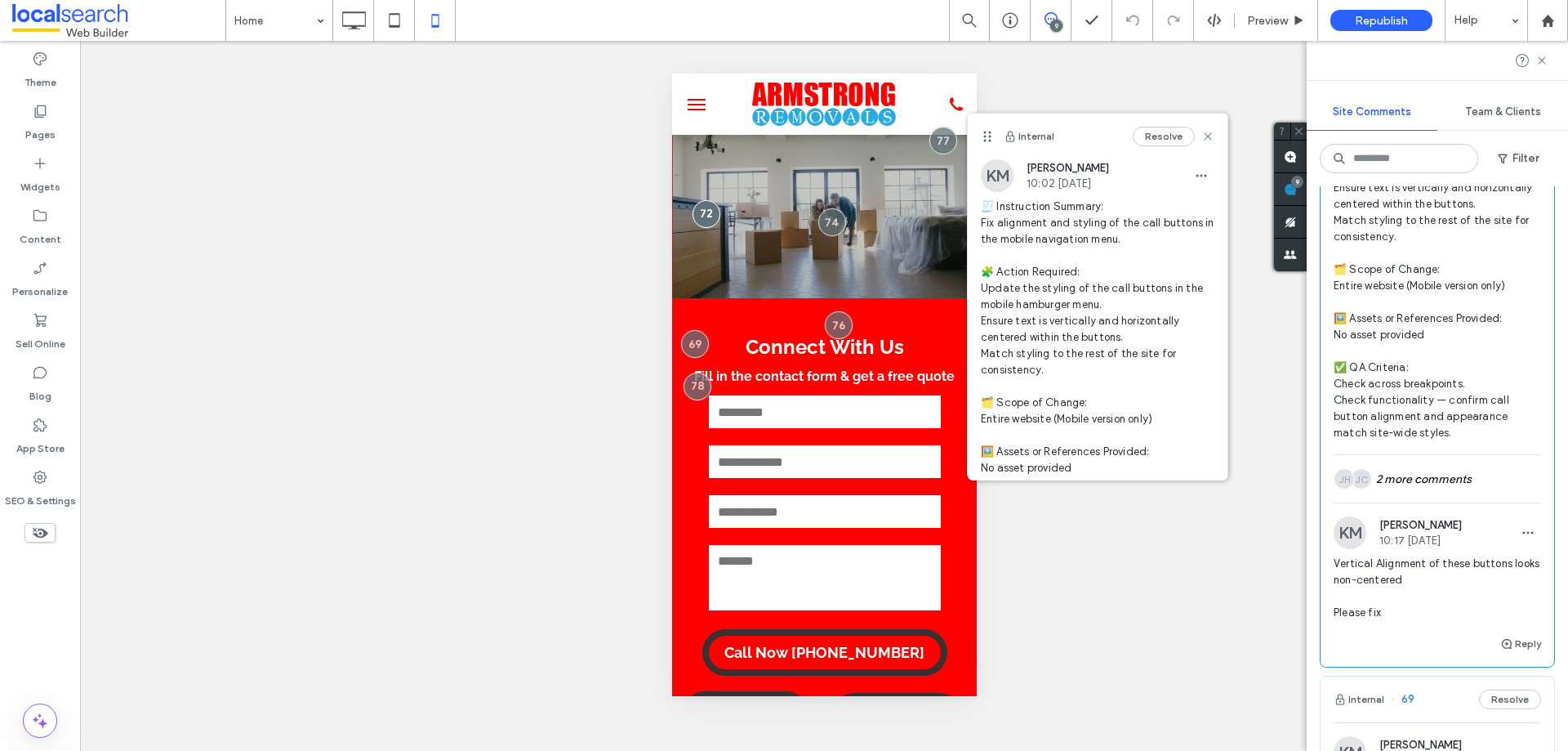
drag, startPoint x: 759, startPoint y: 109, endPoint x: 987, endPoint y: 134, distance: 229.4
click at [987, 134] on icon at bounding box center [987, 137] width 13 height 13
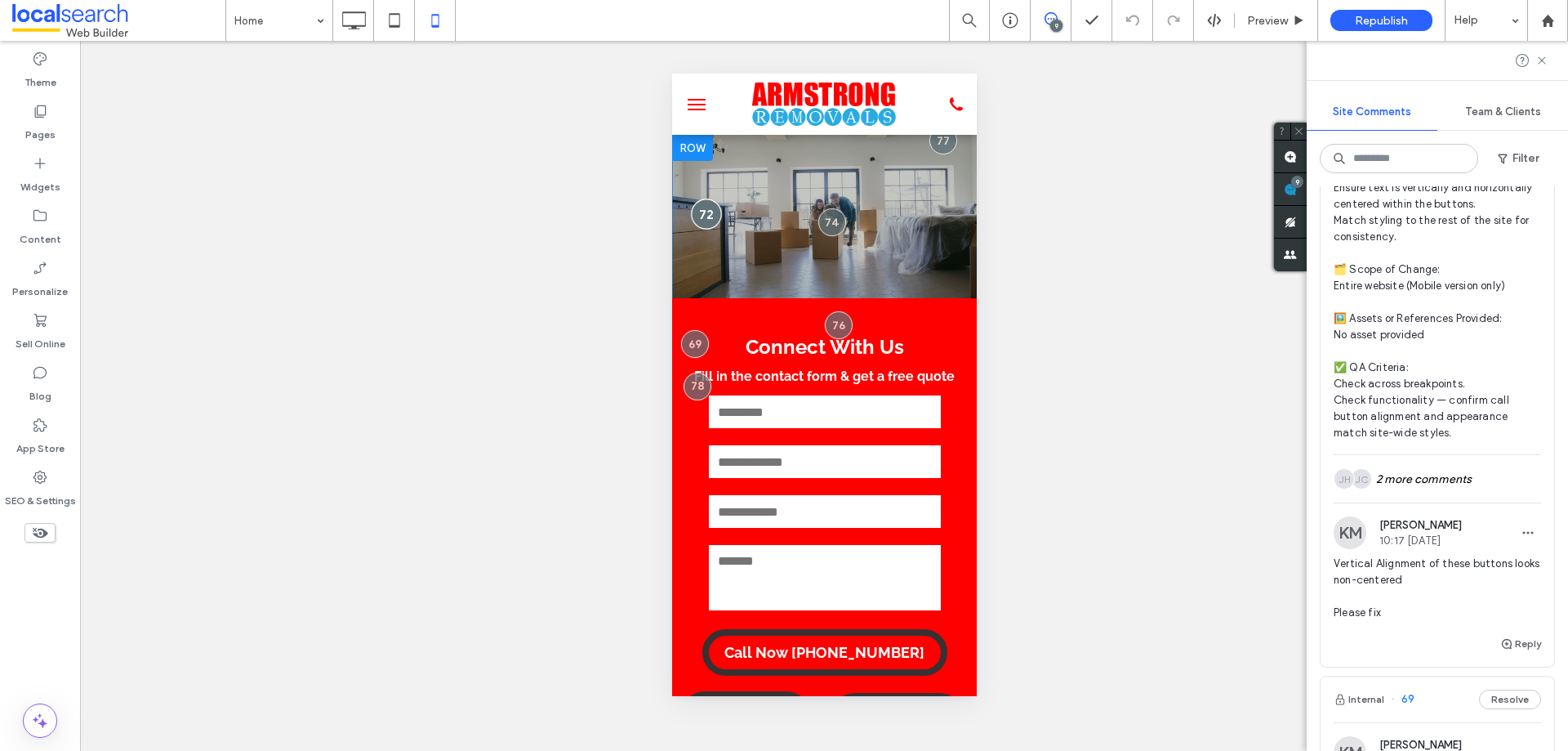
click at [702, 217] on div at bounding box center [705, 213] width 30 height 30
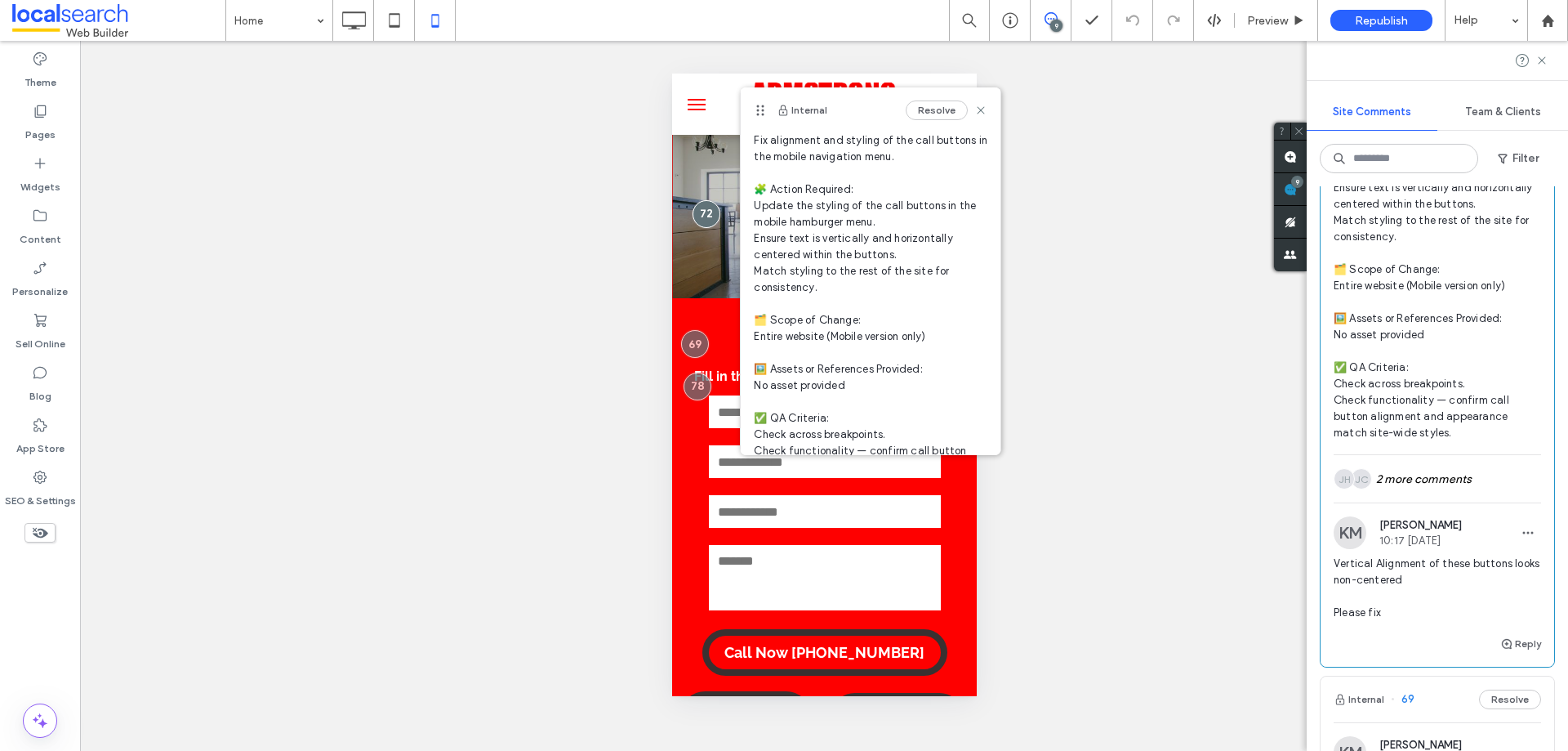
scroll to position [163, 0]
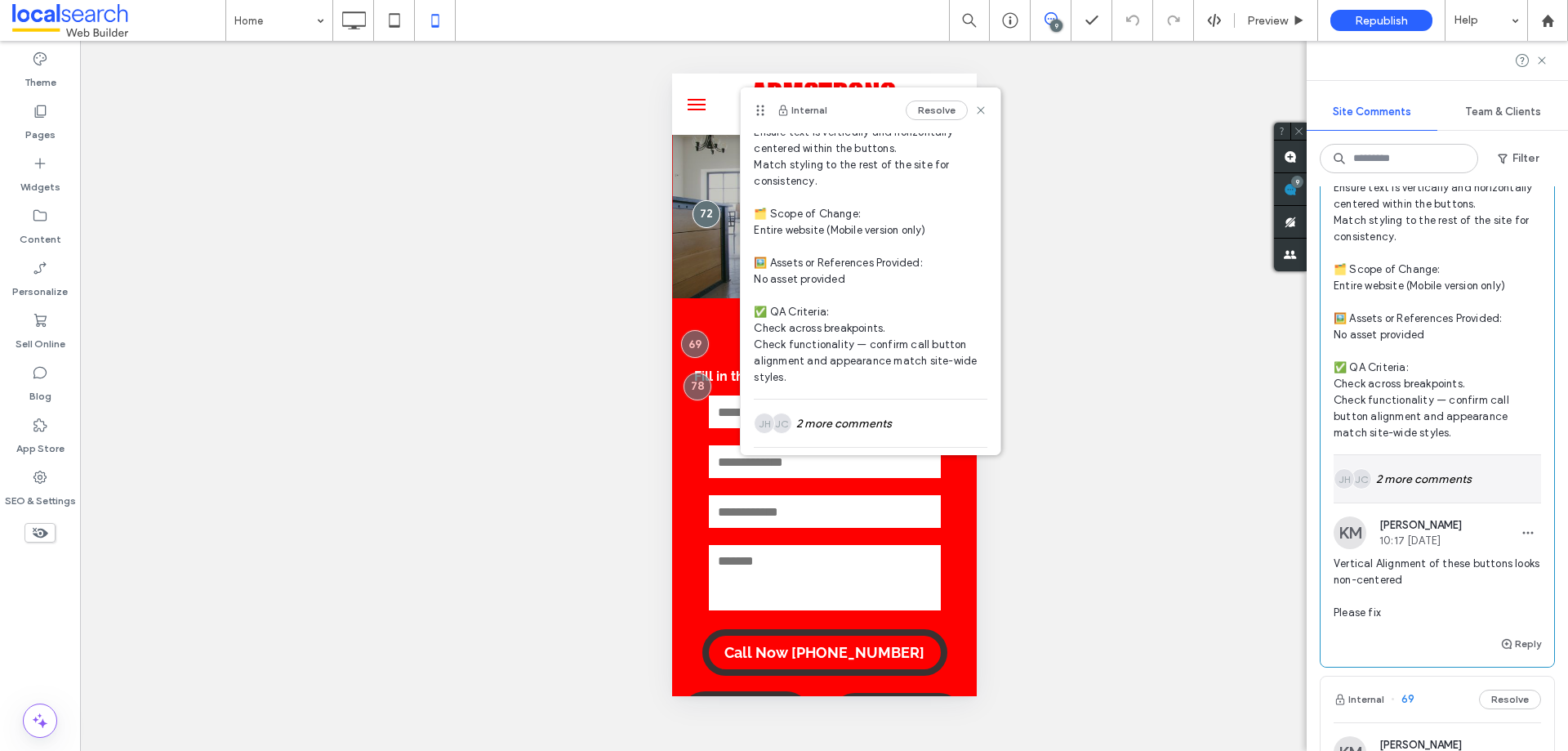
click at [1466, 473] on div "JC JH 2 more comments" at bounding box center [1437, 479] width 207 height 48
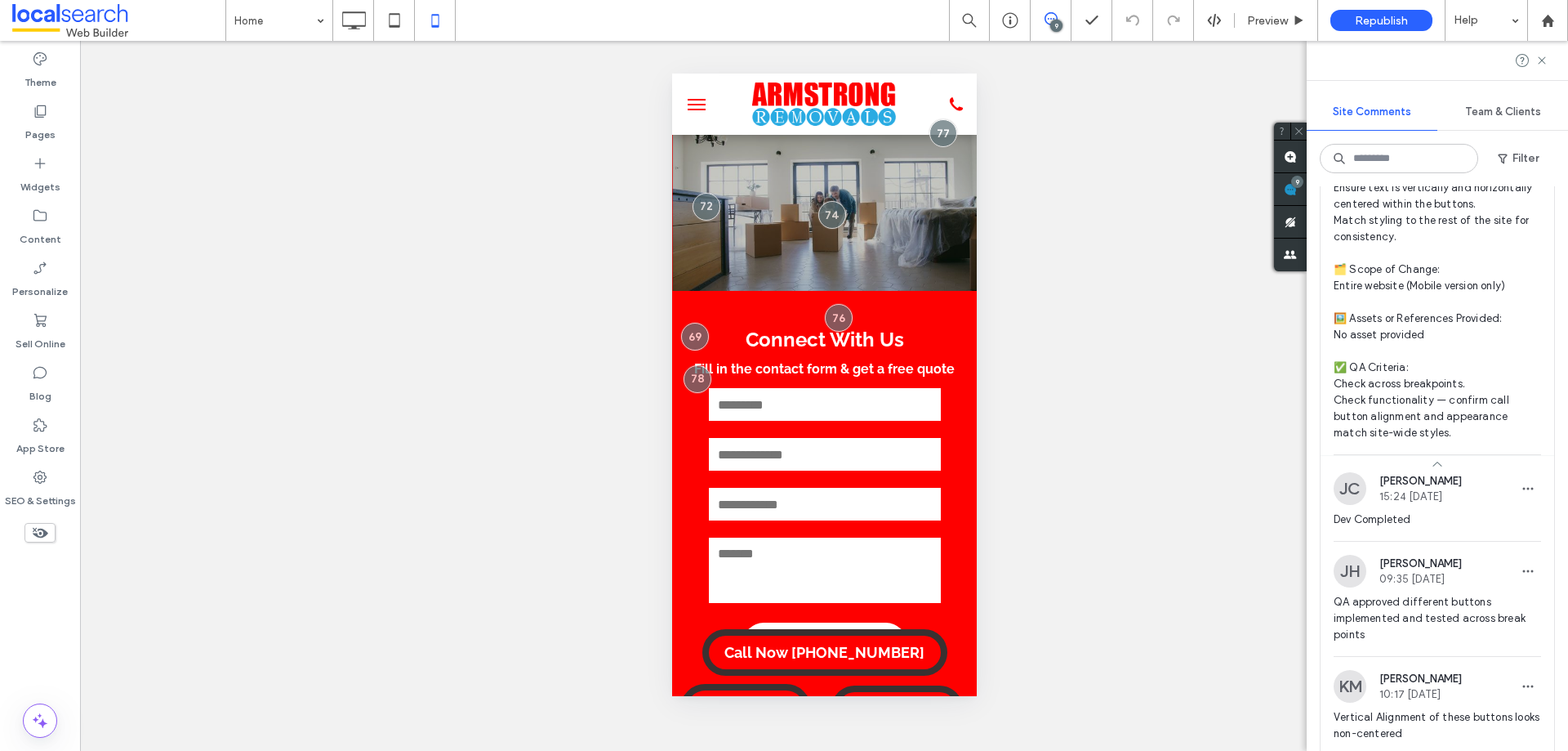
scroll to position [0, 0]
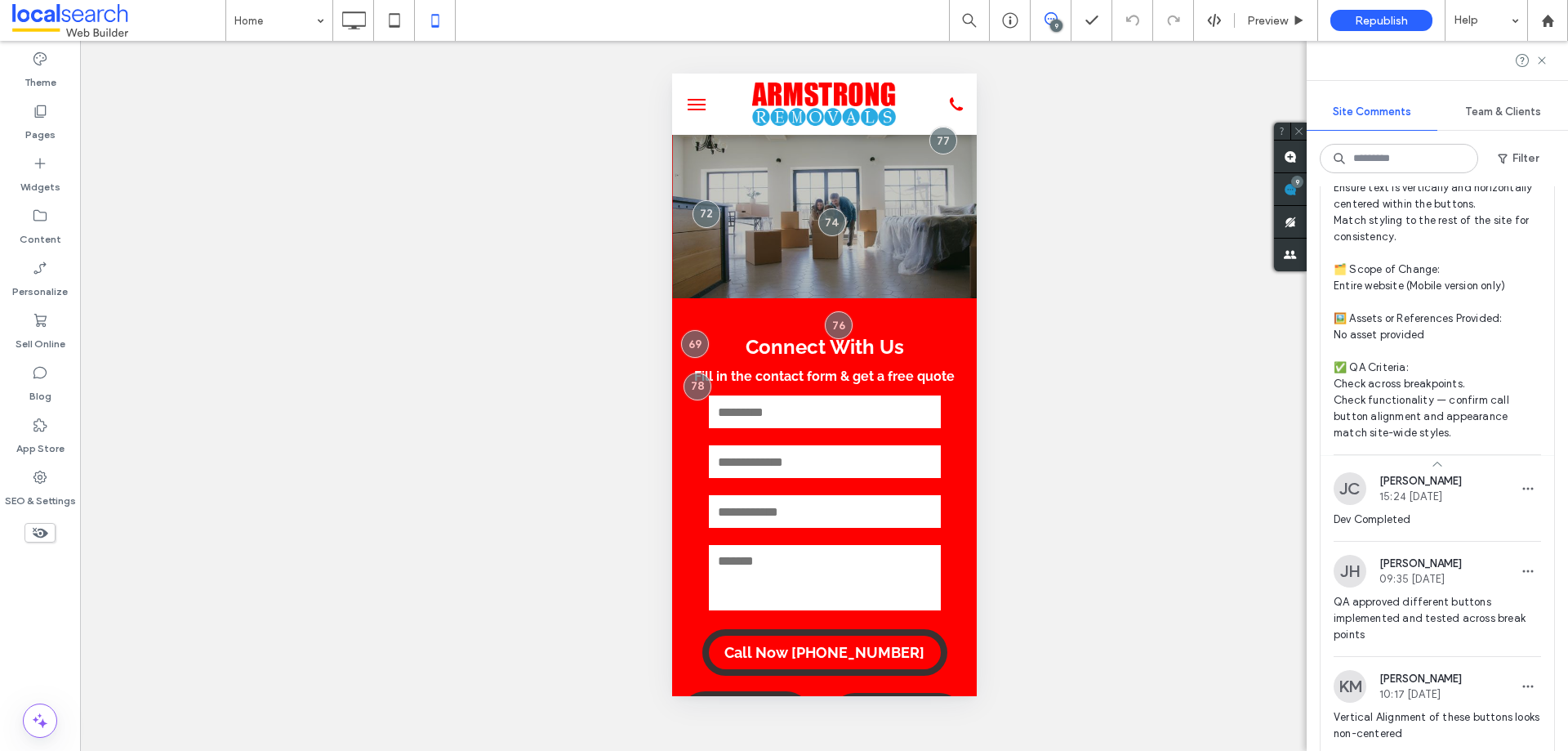
click at [699, 102] on button "menu" at bounding box center [696, 105] width 33 height 33
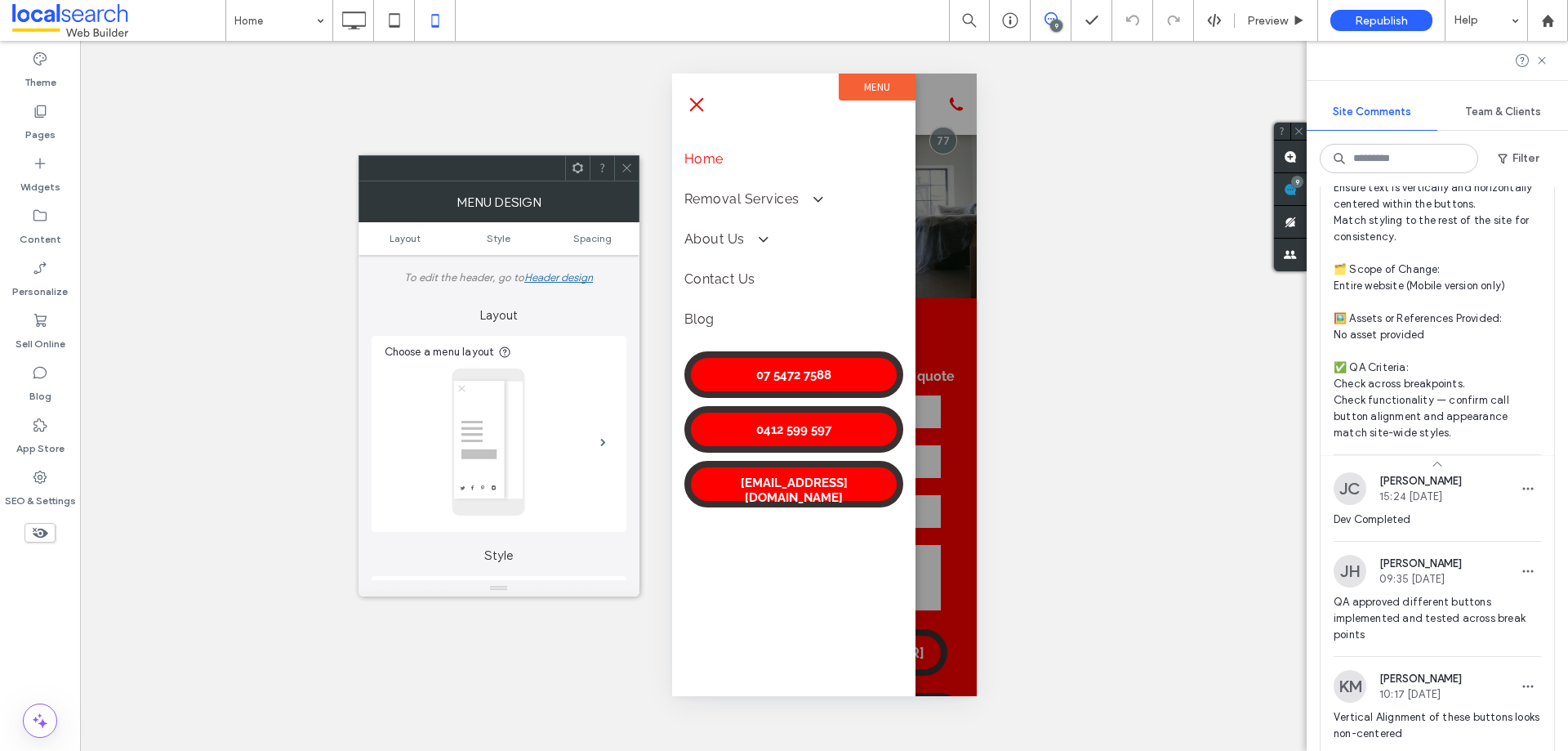
click at [698, 108] on span "menu" at bounding box center [696, 104] width 14 height 14
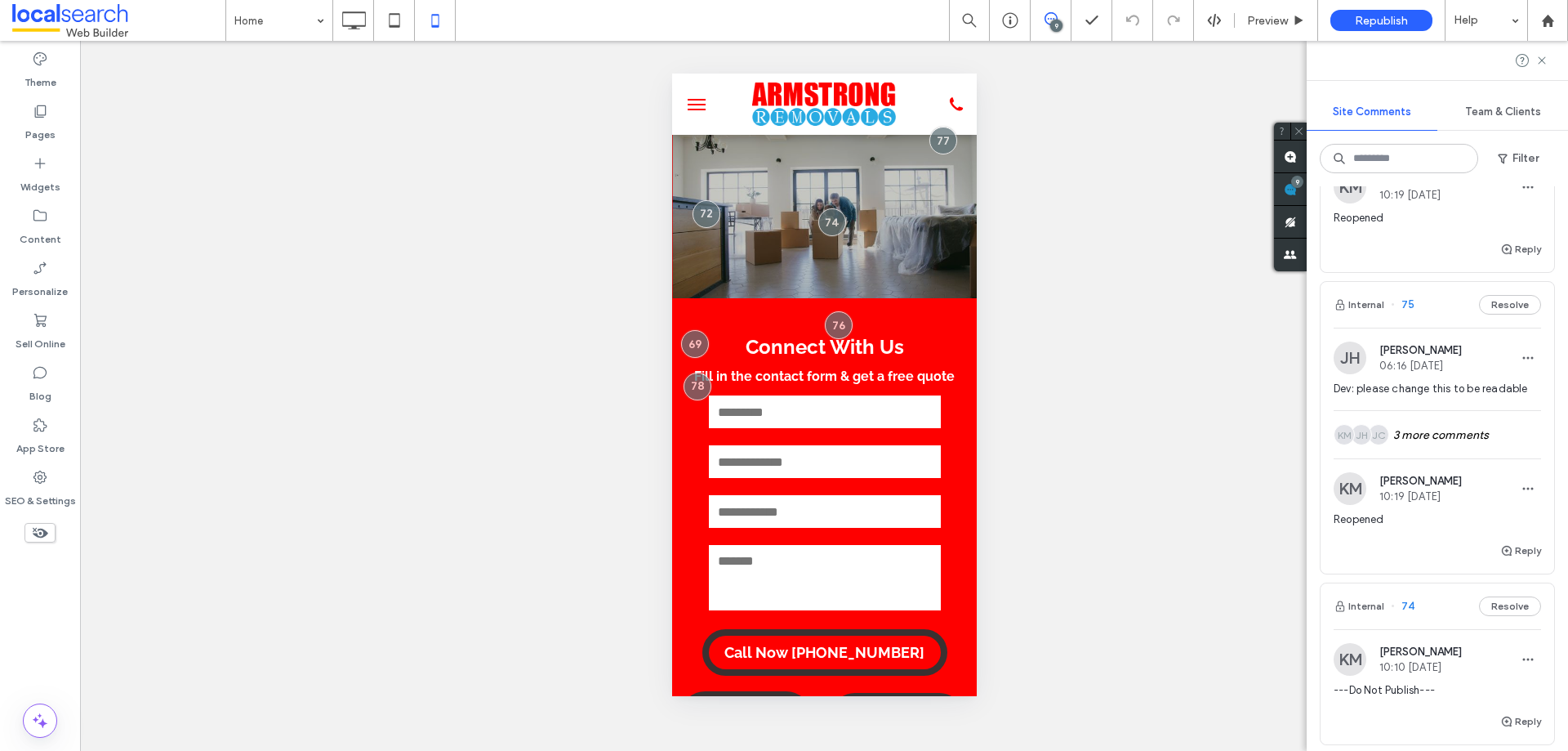
scroll to position [1307, 0]
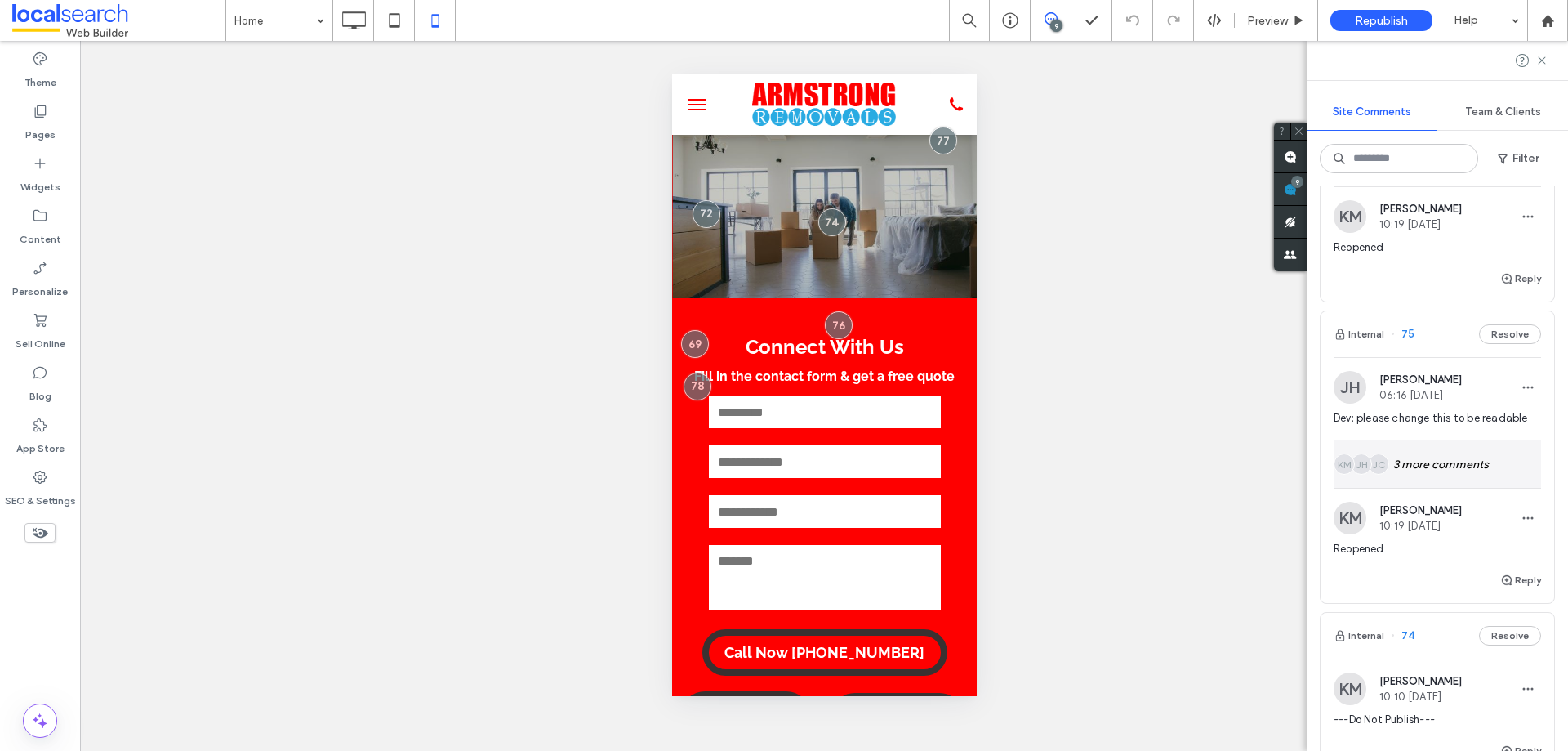
click at [1396, 468] on div "JC JH KM 3 more comments" at bounding box center [1437, 464] width 207 height 48
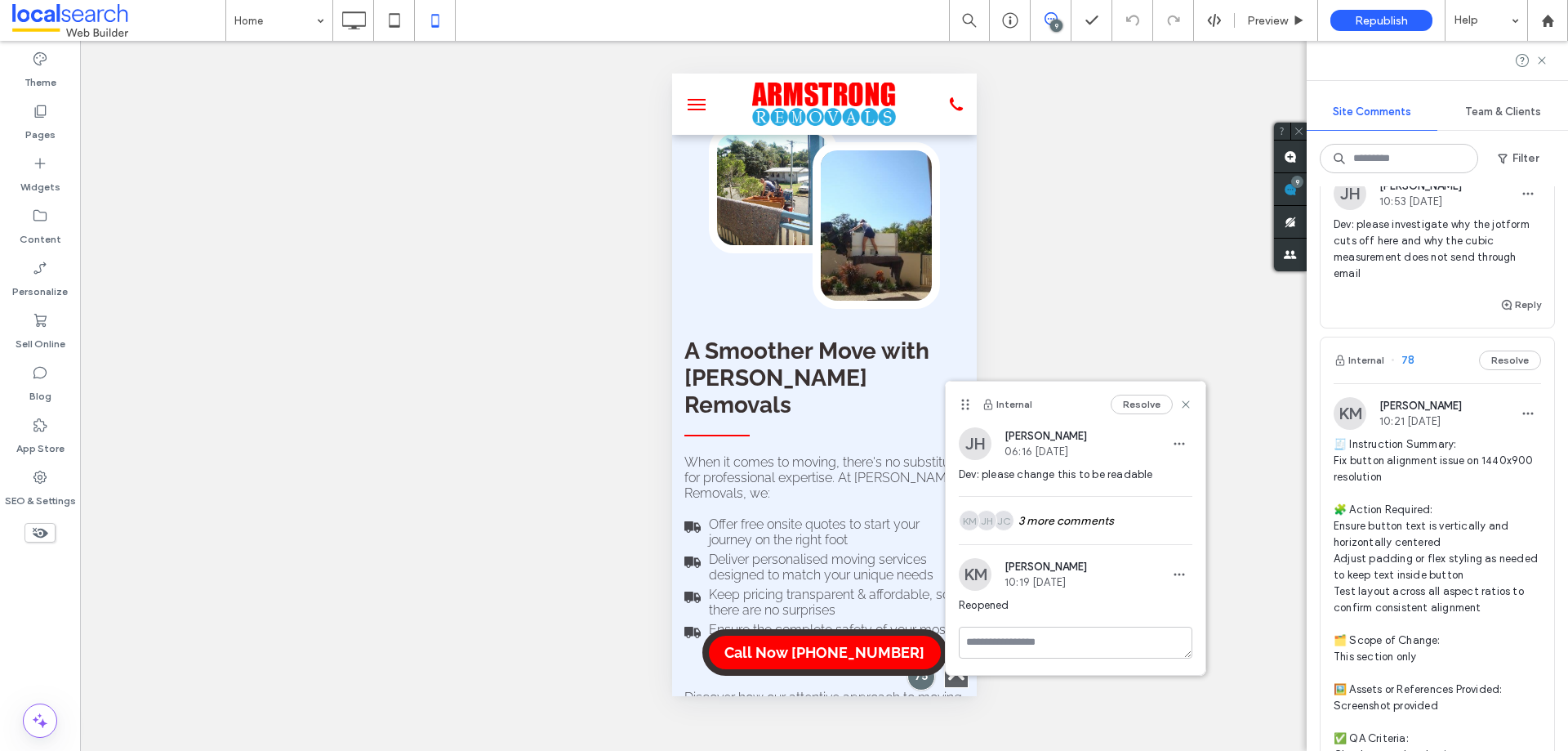
scroll to position [82, 0]
click at [1407, 481] on span "🧾 Instruction Summary: Fix button alignment issue on 1440x900 resolution 🧩 Acti…" at bounding box center [1437, 608] width 207 height 343
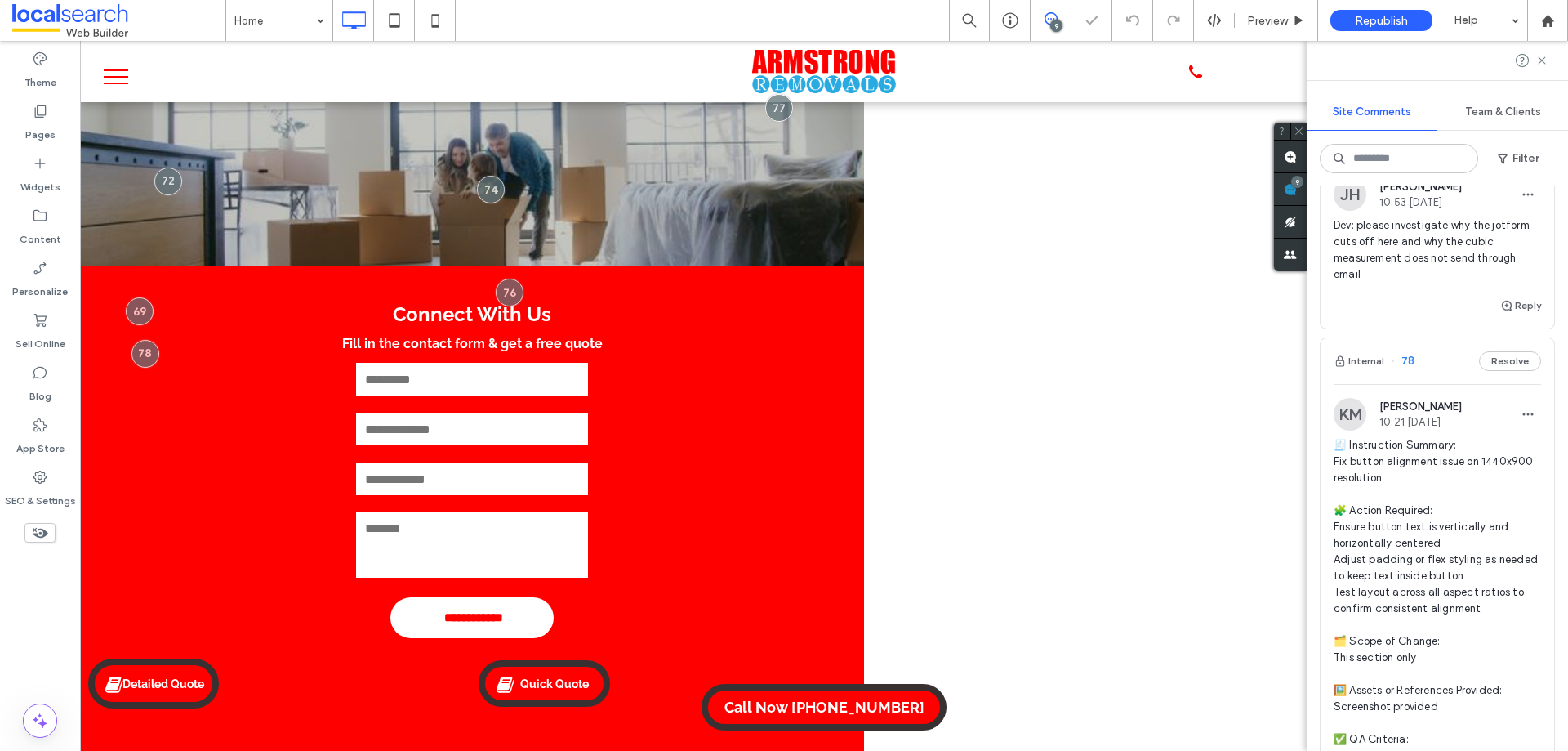
scroll to position [0, 0]
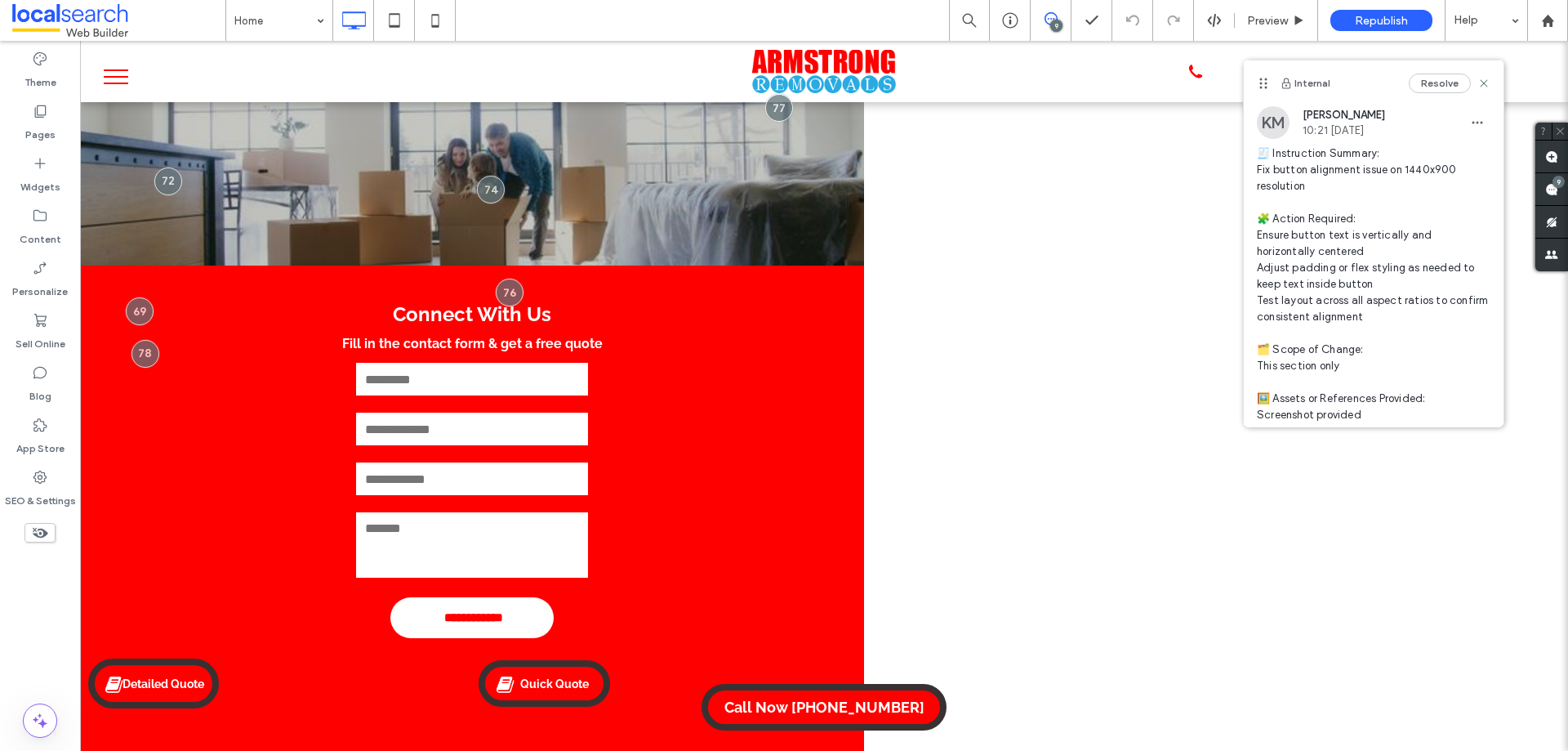
click at [1051, 21] on icon at bounding box center [1051, 19] width 13 height 13
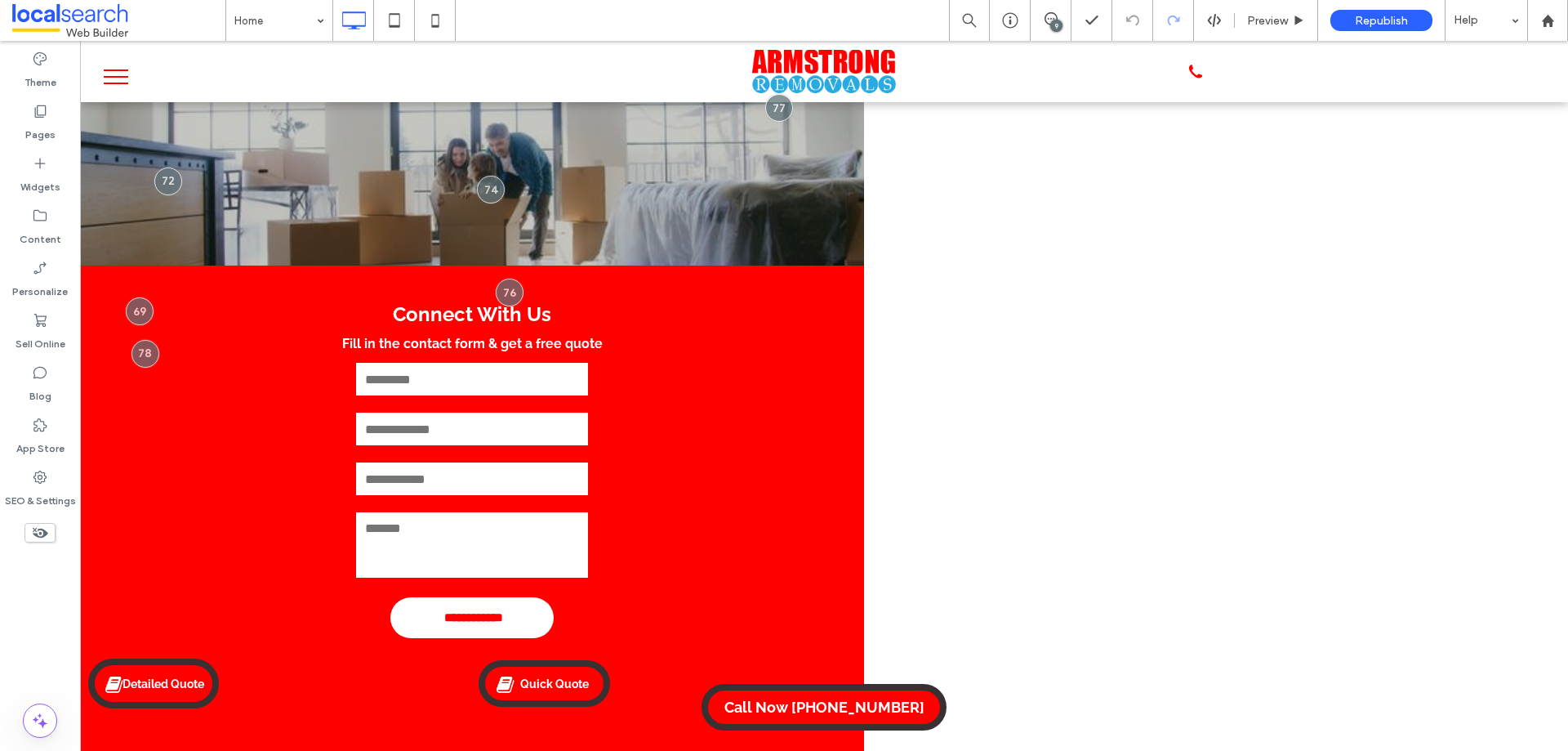
drag, startPoint x: 1053, startPoint y: 15, endPoint x: 1184, endPoint y: 32, distance: 132.1
click at [1054, 17] on icon at bounding box center [1051, 19] width 13 height 13
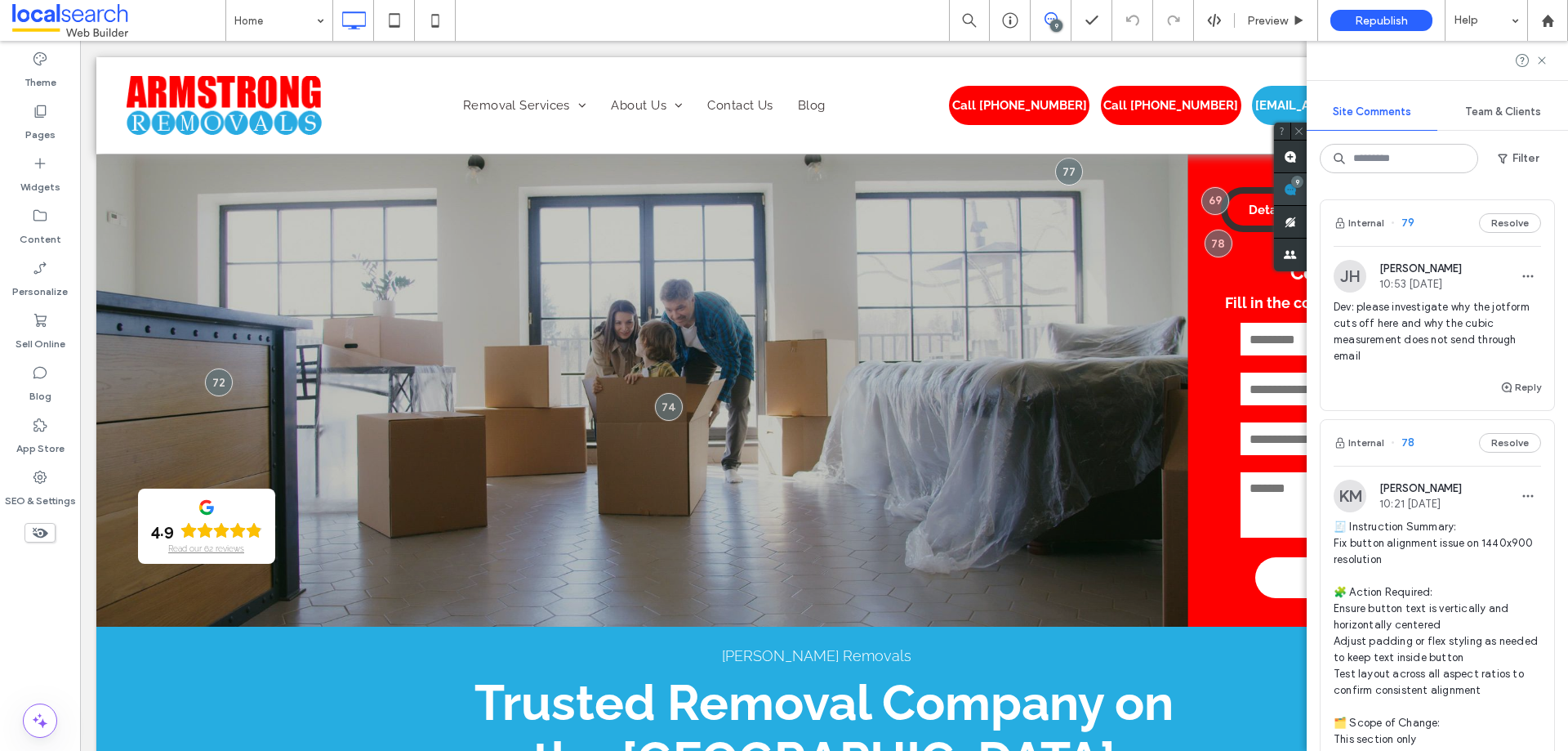
click at [1297, 188] on use at bounding box center [1290, 189] width 13 height 13
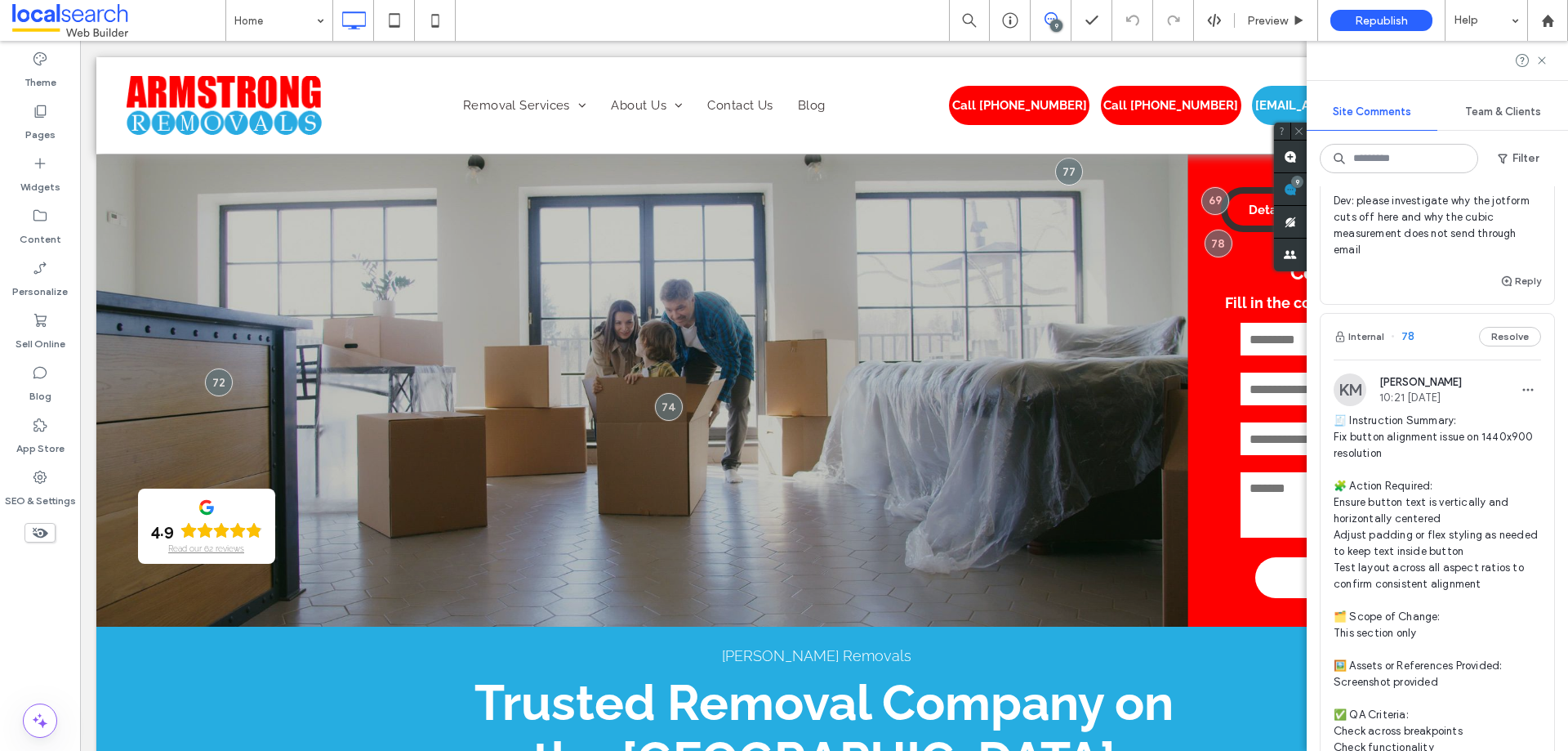
scroll to position [163, 0]
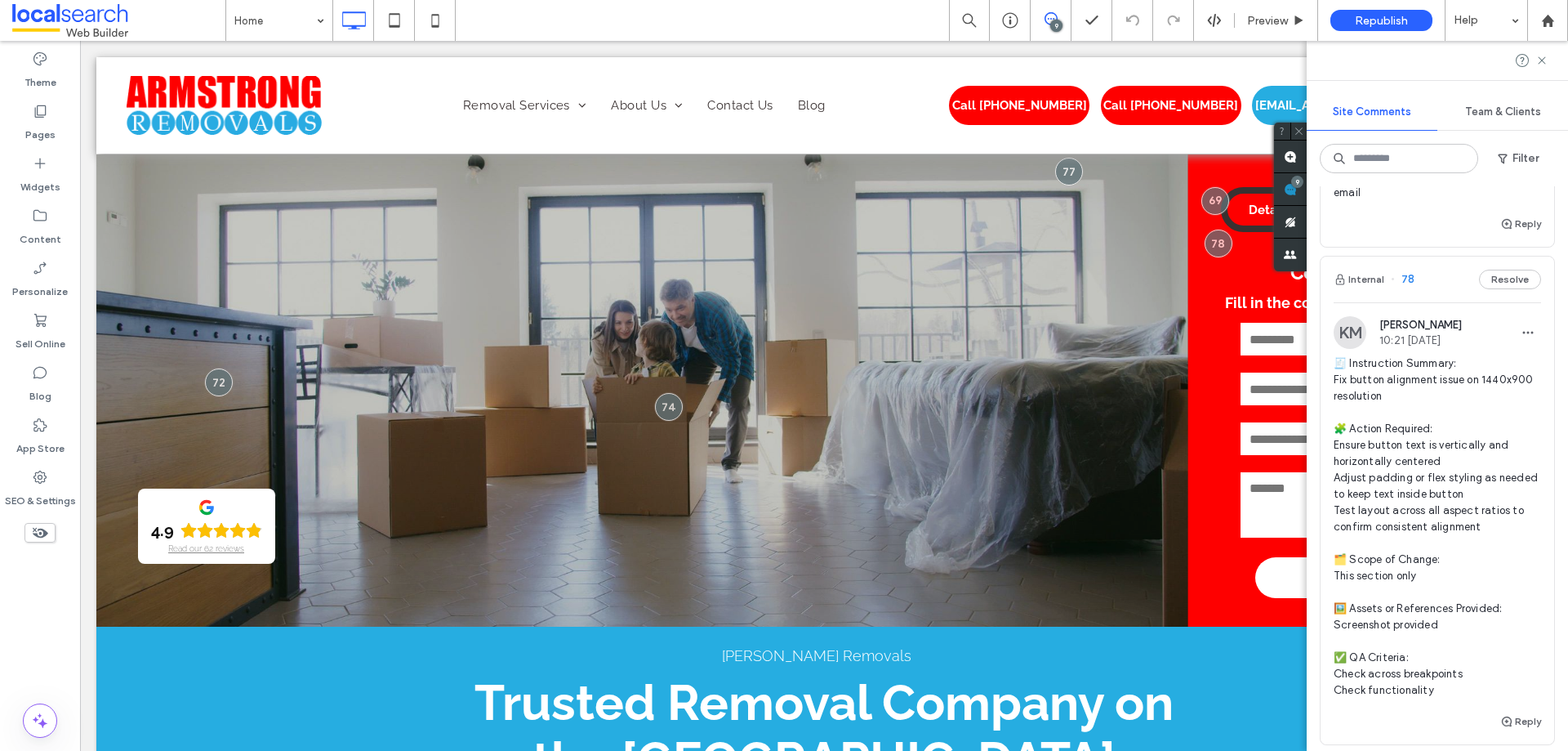
click at [1485, 369] on span "🧾 Instruction Summary: Fix button alignment issue on 1440x900 resolution 🧩 Acti…" at bounding box center [1437, 527] width 207 height 343
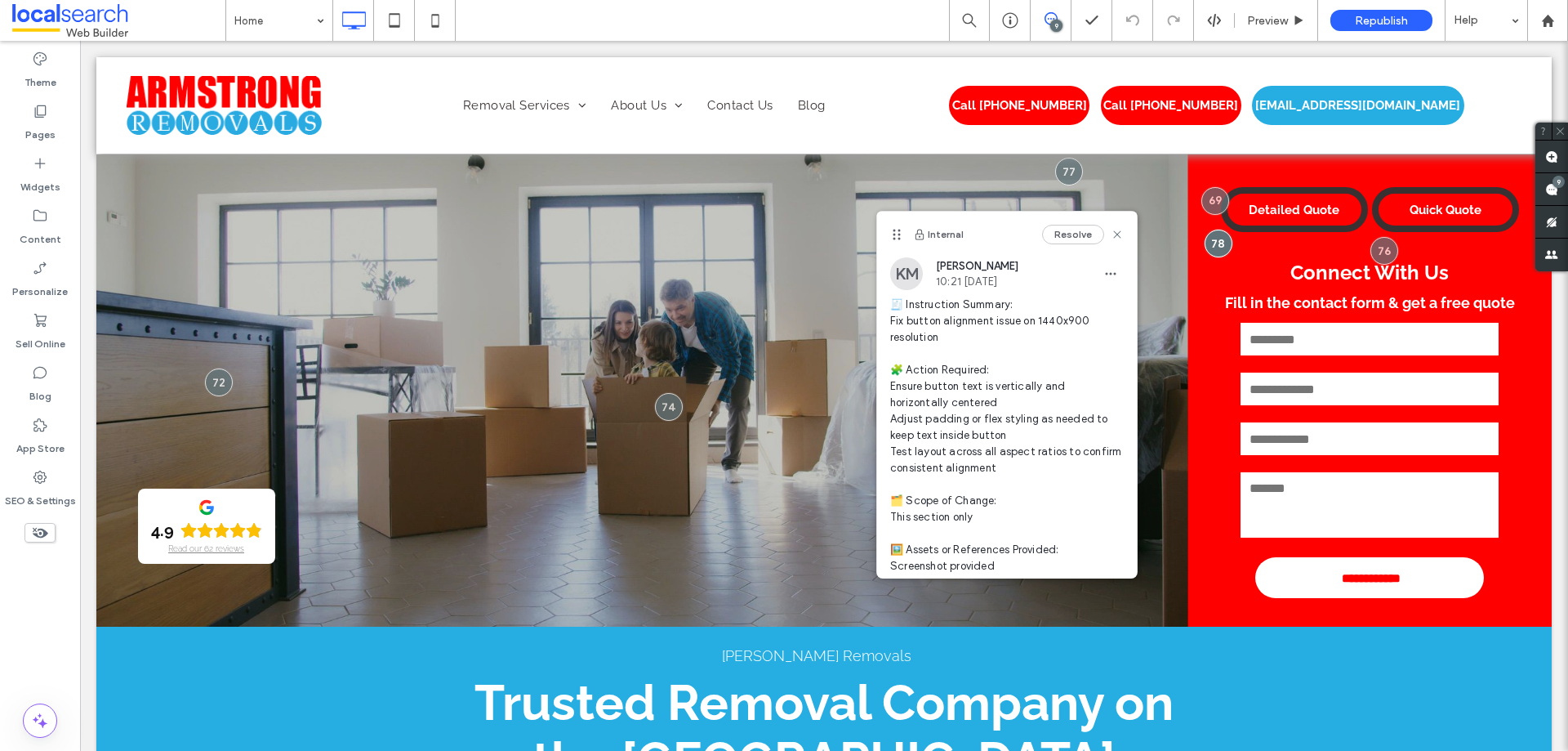
drag, startPoint x: 1264, startPoint y: 81, endPoint x: 897, endPoint y: 232, distance: 396.9
click at [897, 232] on icon at bounding box center [897, 234] width 13 height 13
click at [1554, 185] on div "9" at bounding box center [1558, 181] width 12 height 12
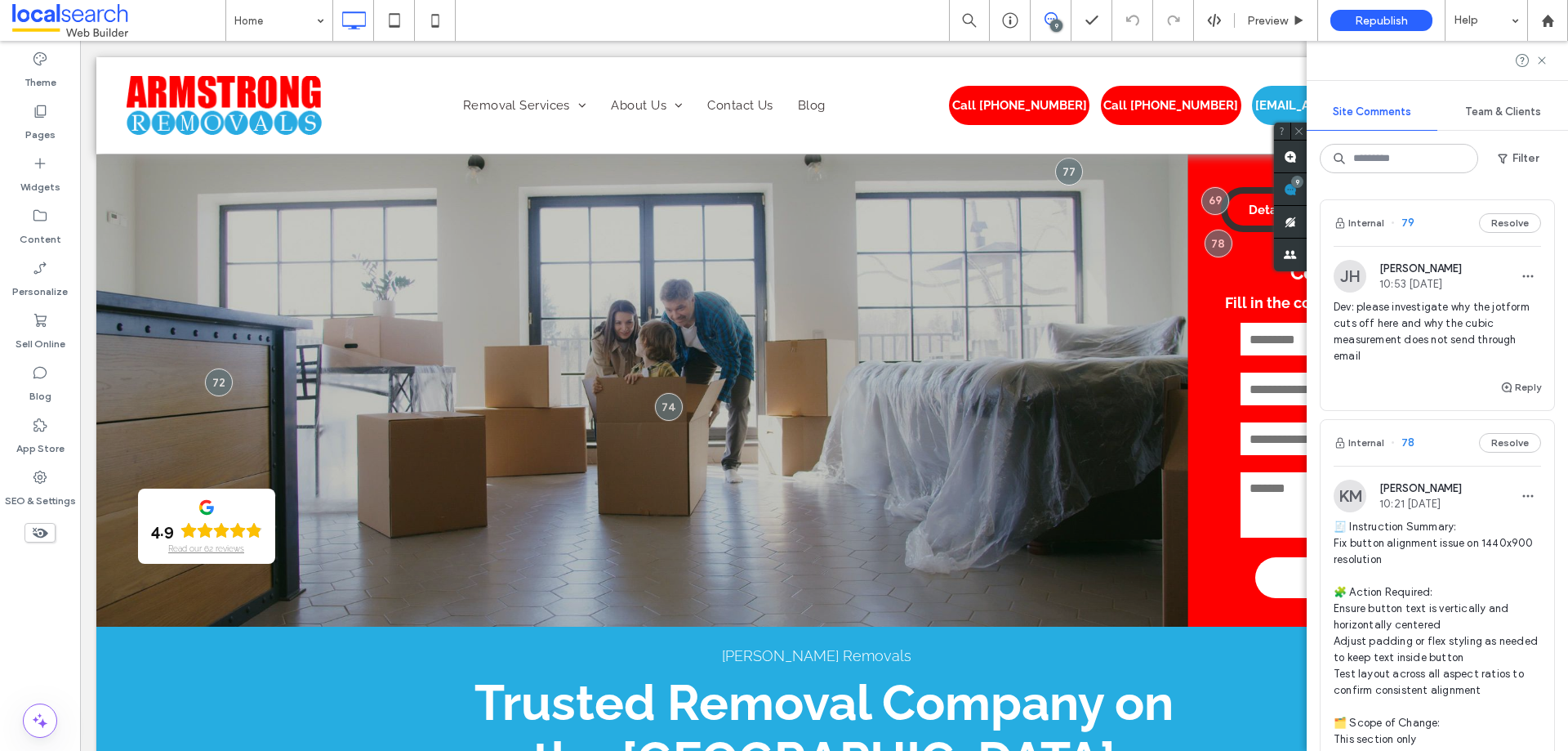
click at [1424, 304] on span "Dev: please investigate why the jotform cuts off here and why the cubic measure…" at bounding box center [1437, 332] width 207 height 66
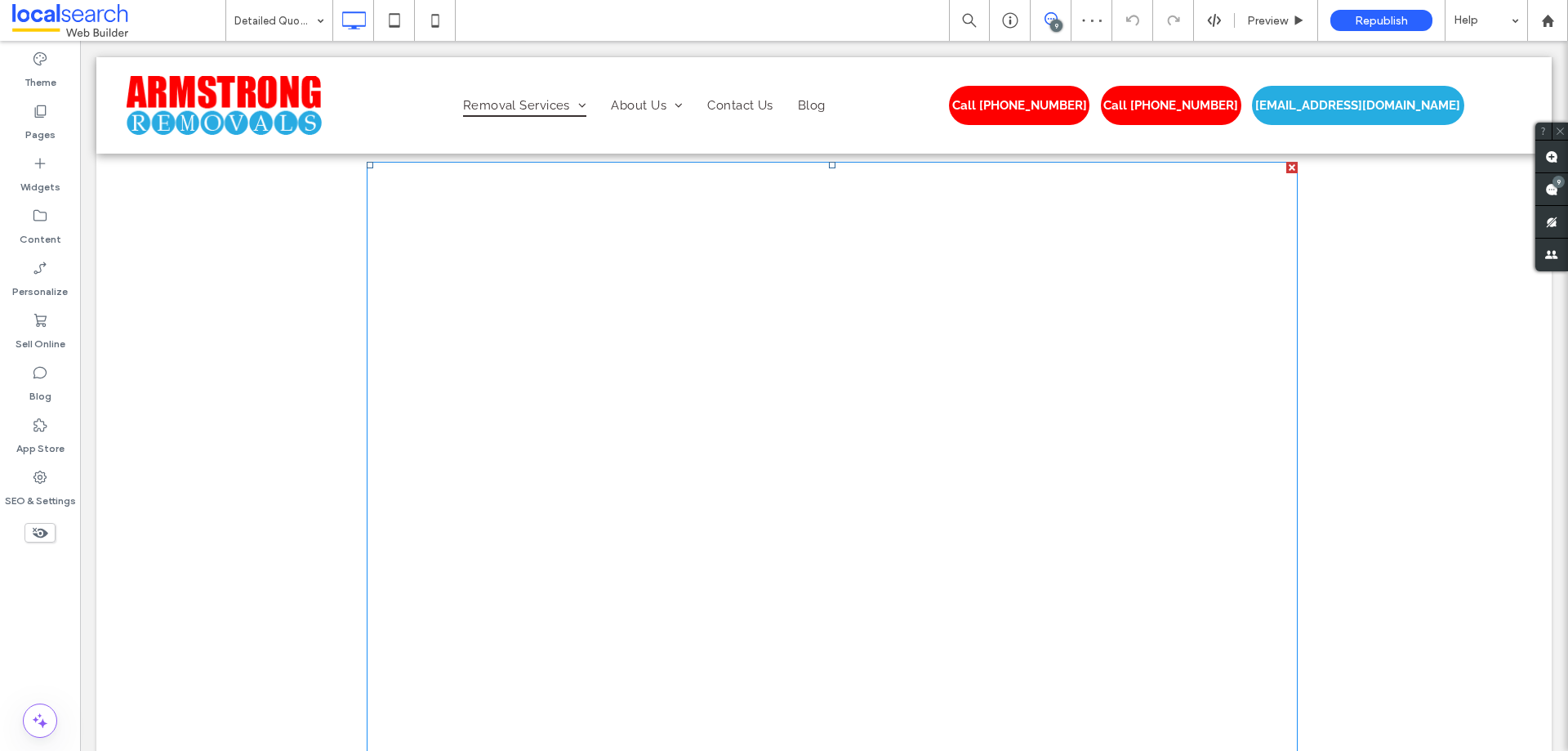
scroll to position [610, 0]
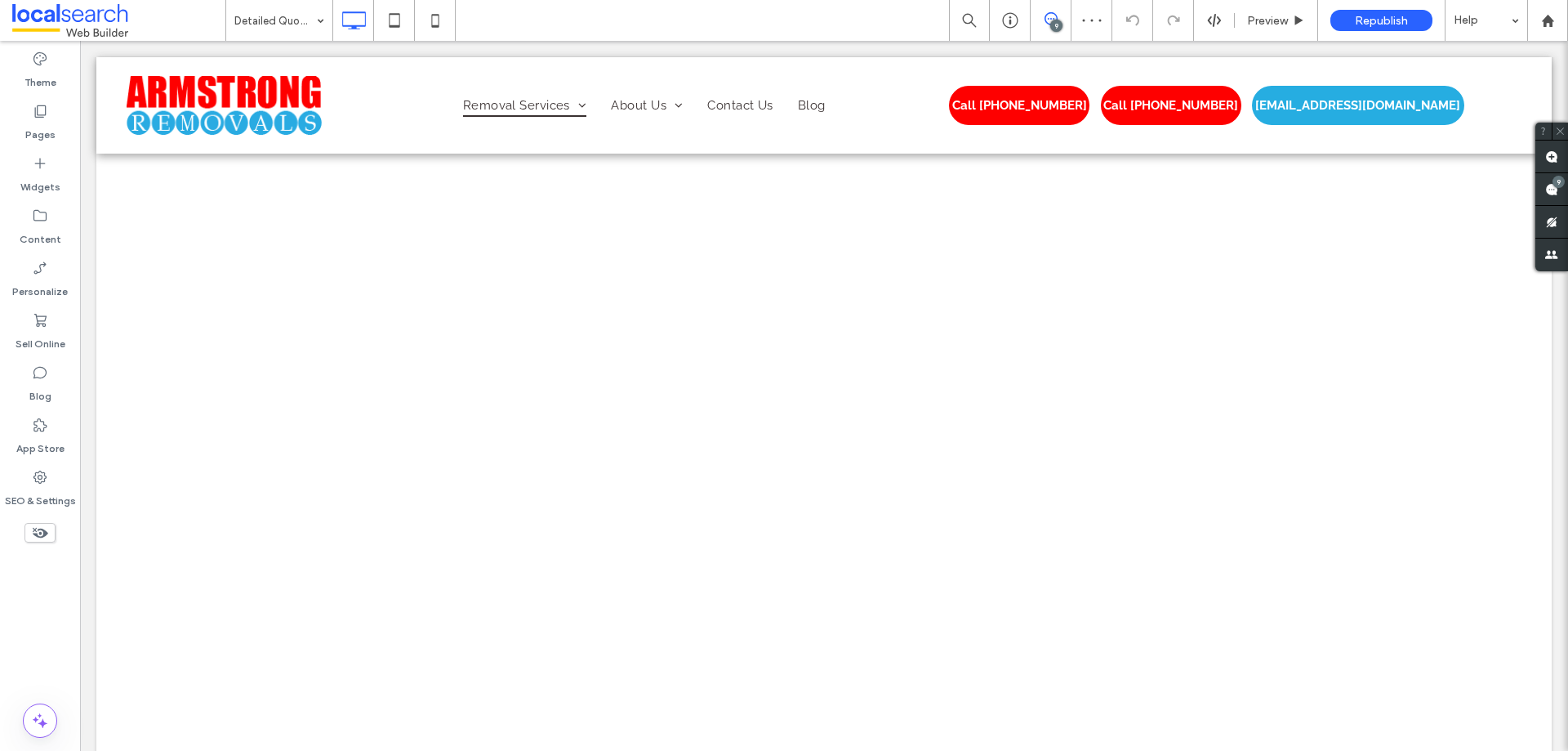
click at [1059, 20] on div "9" at bounding box center [1056, 25] width 12 height 12
click at [1059, 6] on div "9" at bounding box center [1051, 20] width 41 height 41
click at [1054, 17] on icon at bounding box center [1051, 19] width 13 height 13
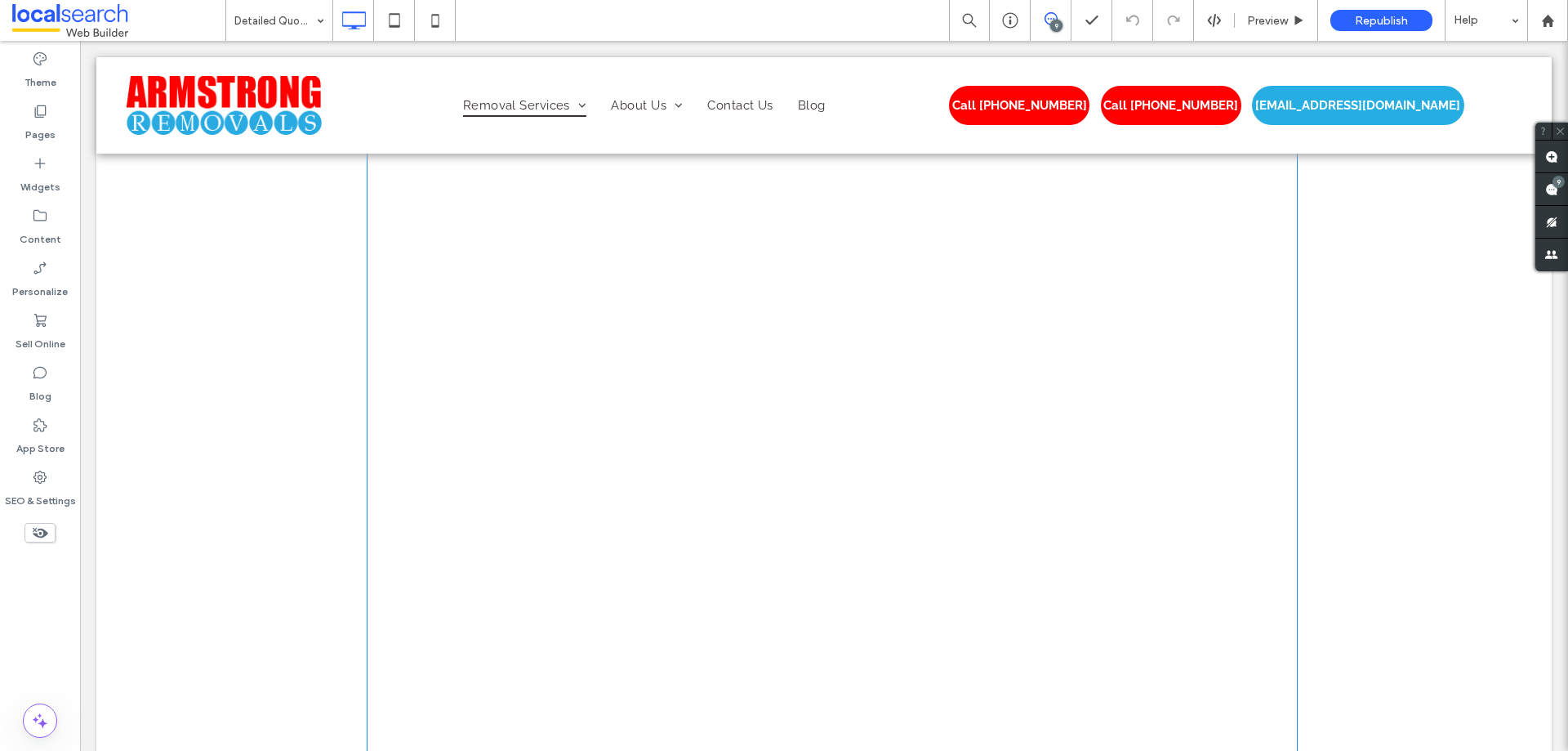
scroll to position [692, 0]
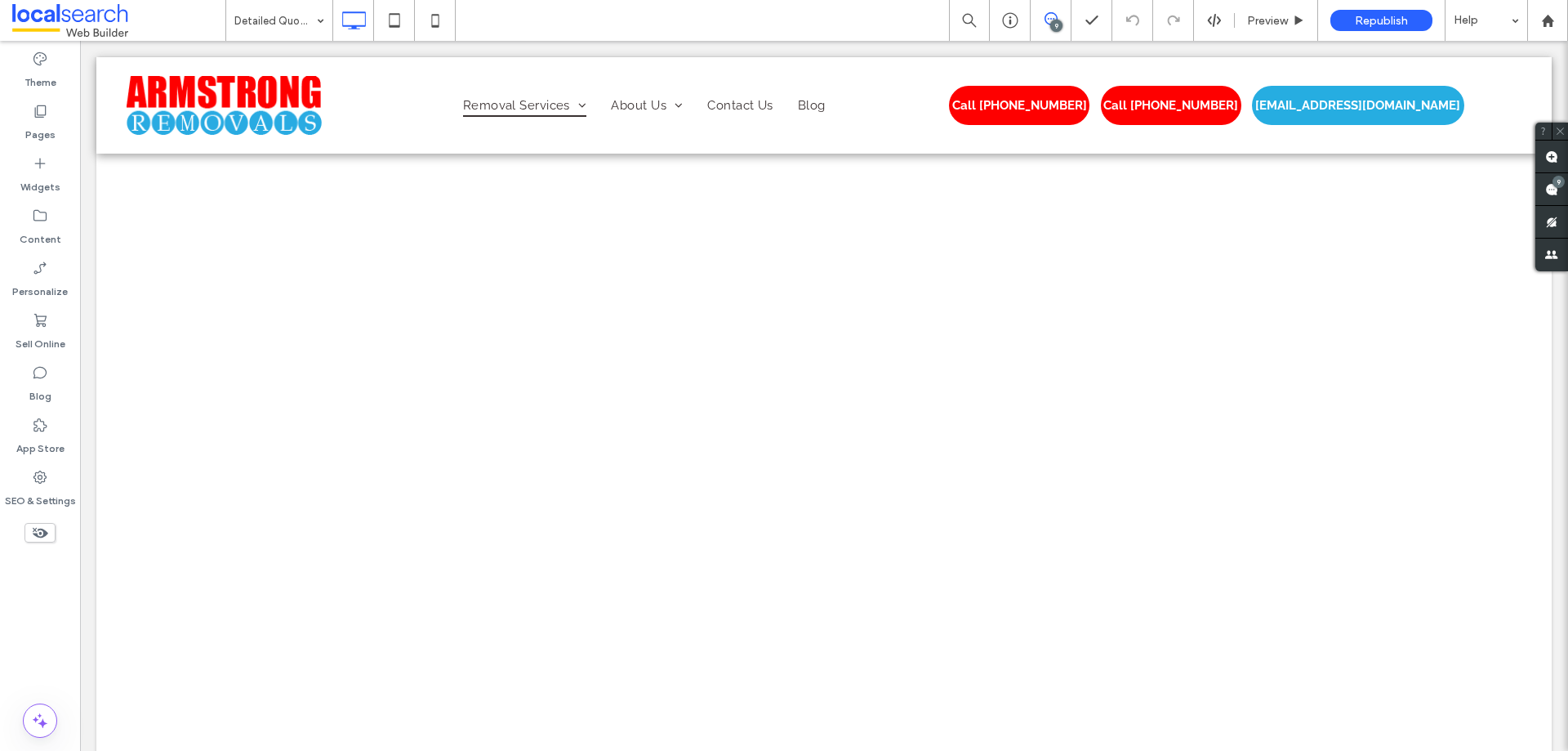
click at [1066, 19] on span at bounding box center [1051, 19] width 40 height 13
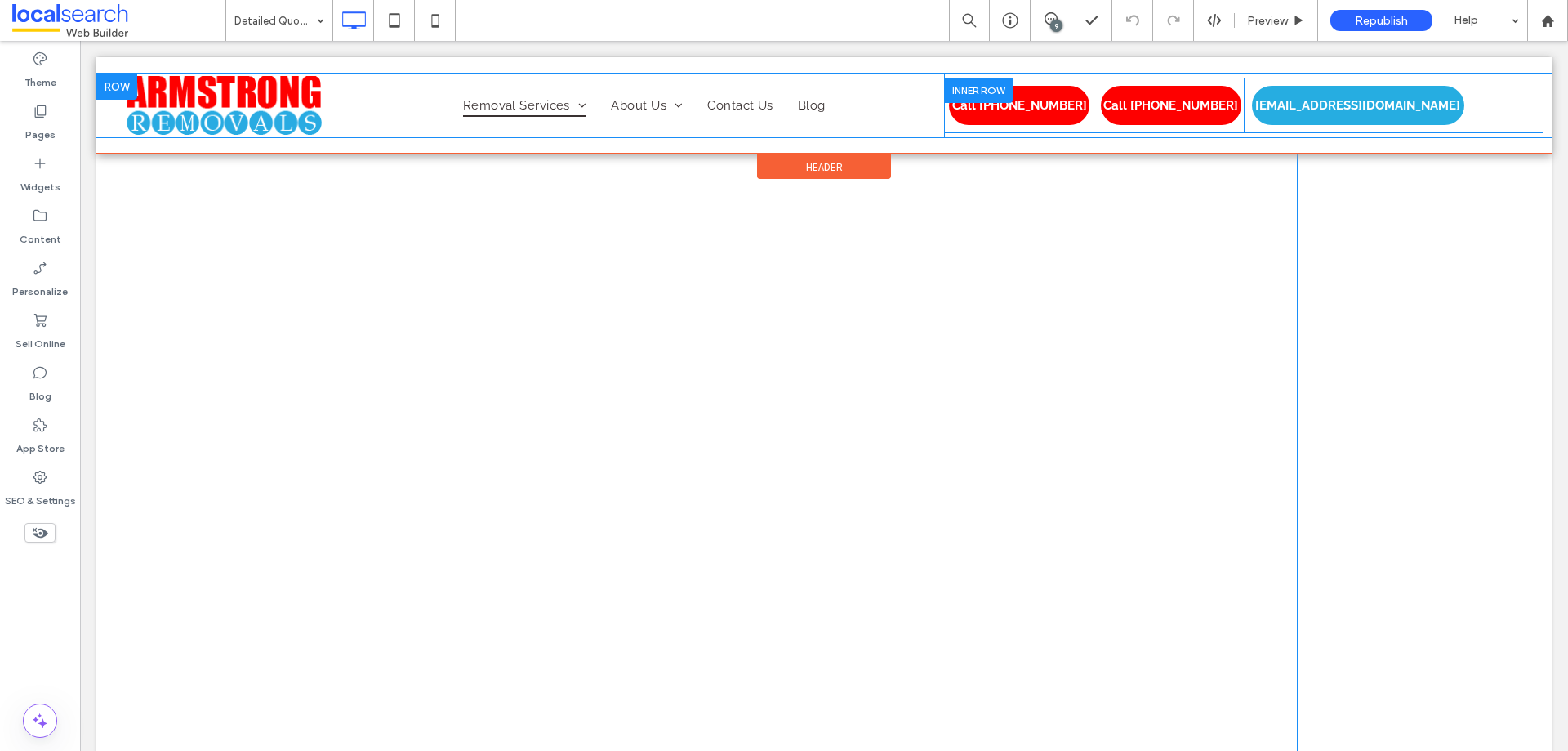
scroll to position [855, 0]
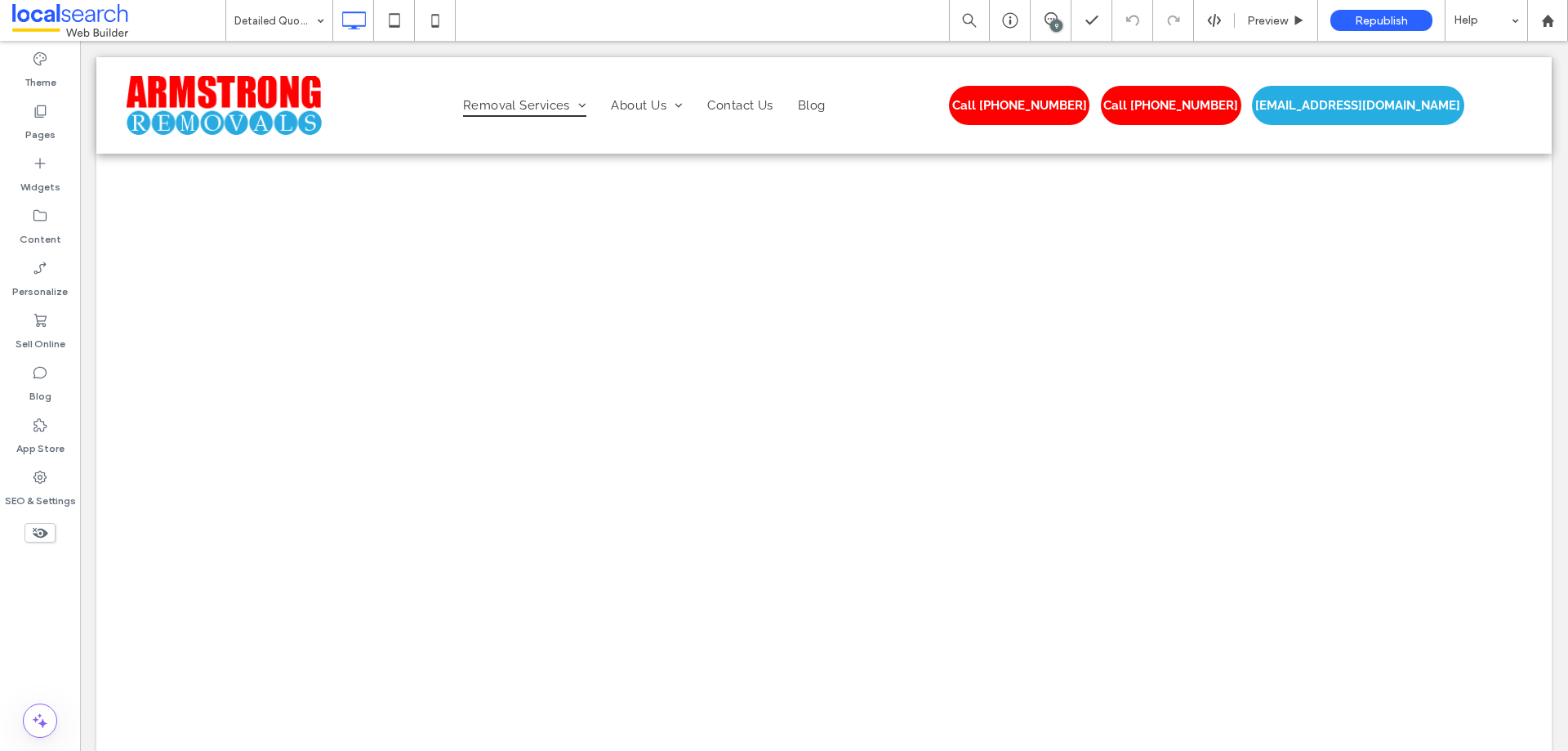
click at [1046, 23] on icon at bounding box center [1051, 19] width 13 height 13
click at [1557, 178] on div "9" at bounding box center [1558, 181] width 12 height 12
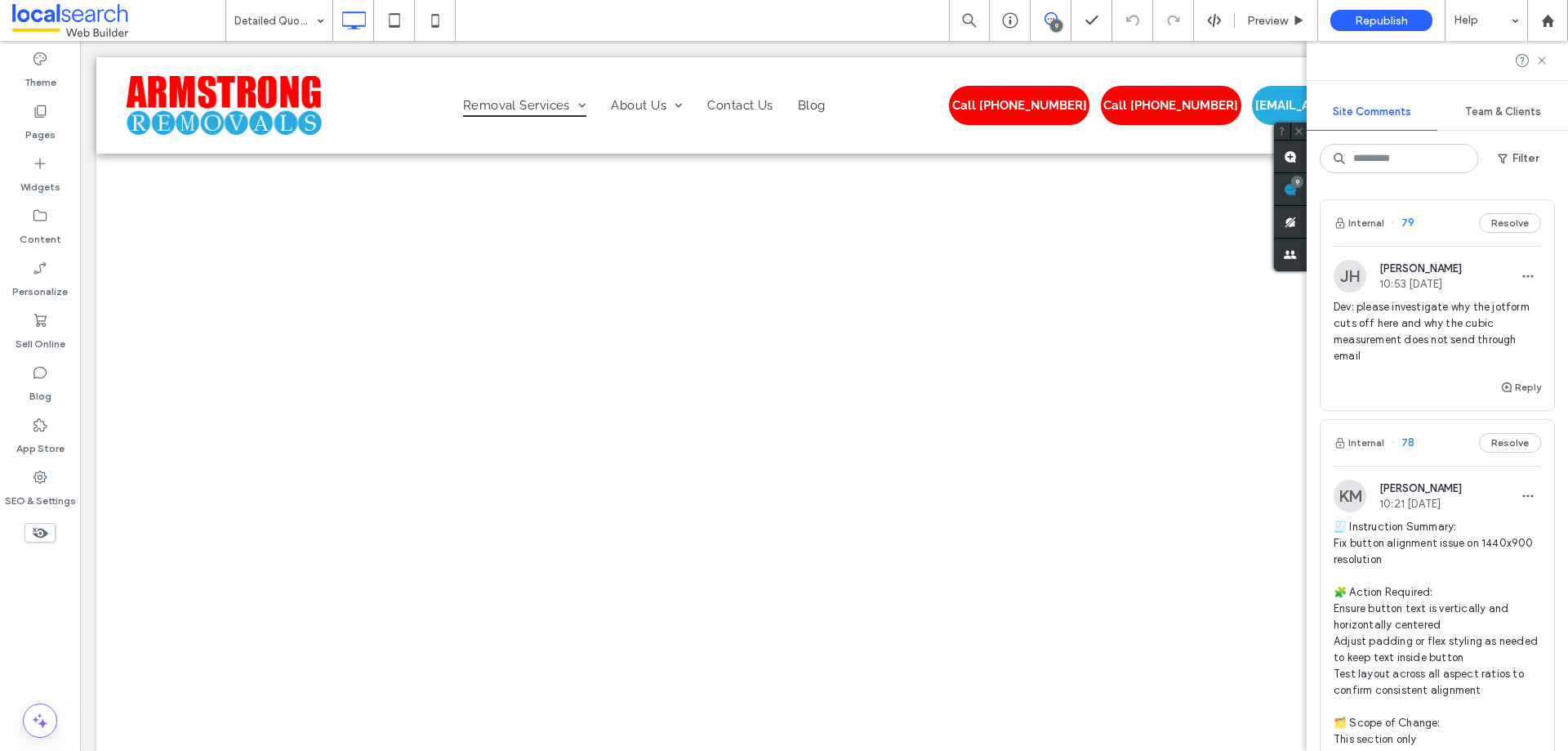
click at [1439, 316] on span "Dev: please investigate why the jotform cuts off here and why the cubic measure…" at bounding box center [1437, 332] width 207 height 66
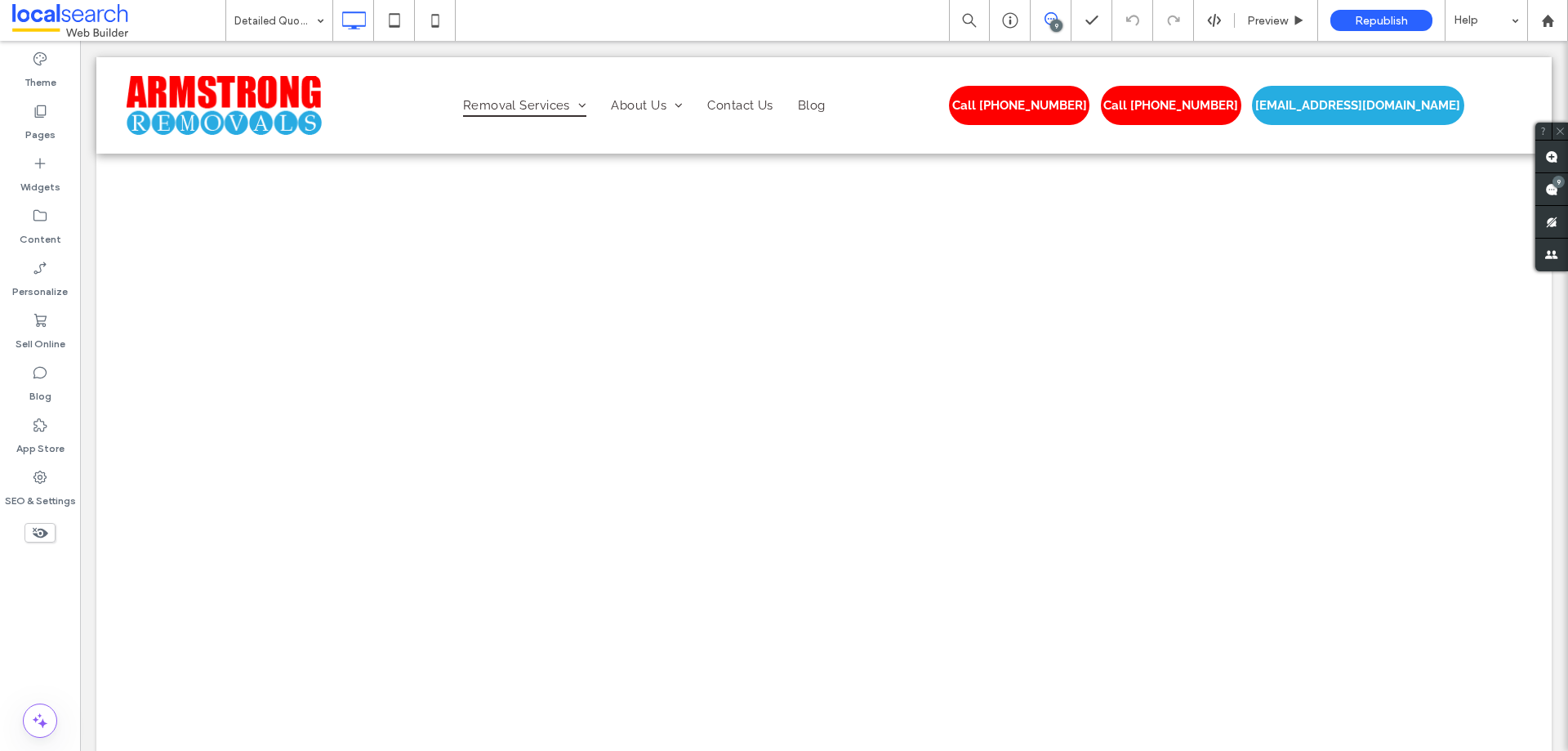
scroll to position [1556, 0]
click at [311, 521] on div at bounding box center [313, 523] width 30 height 30
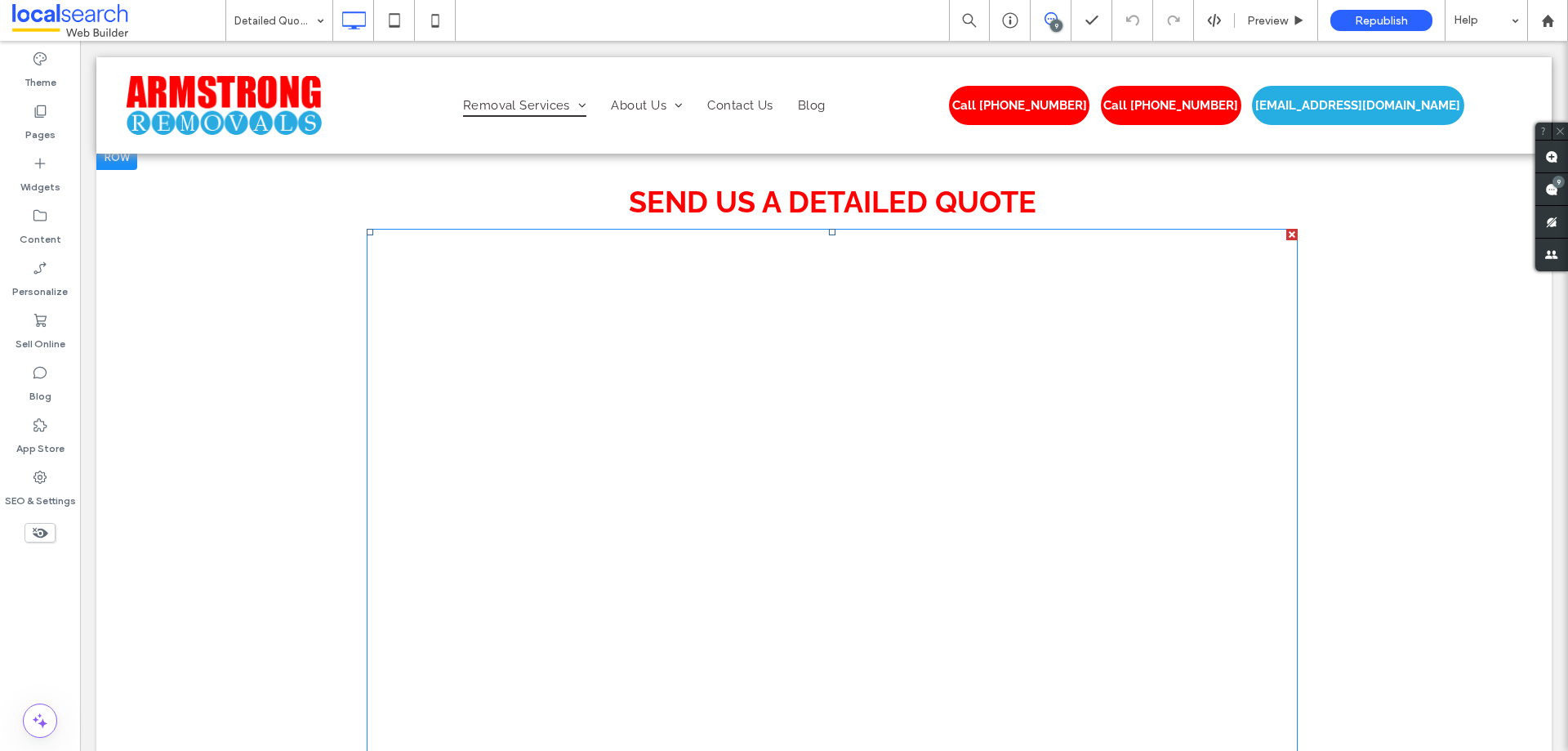
scroll to position [494, 0]
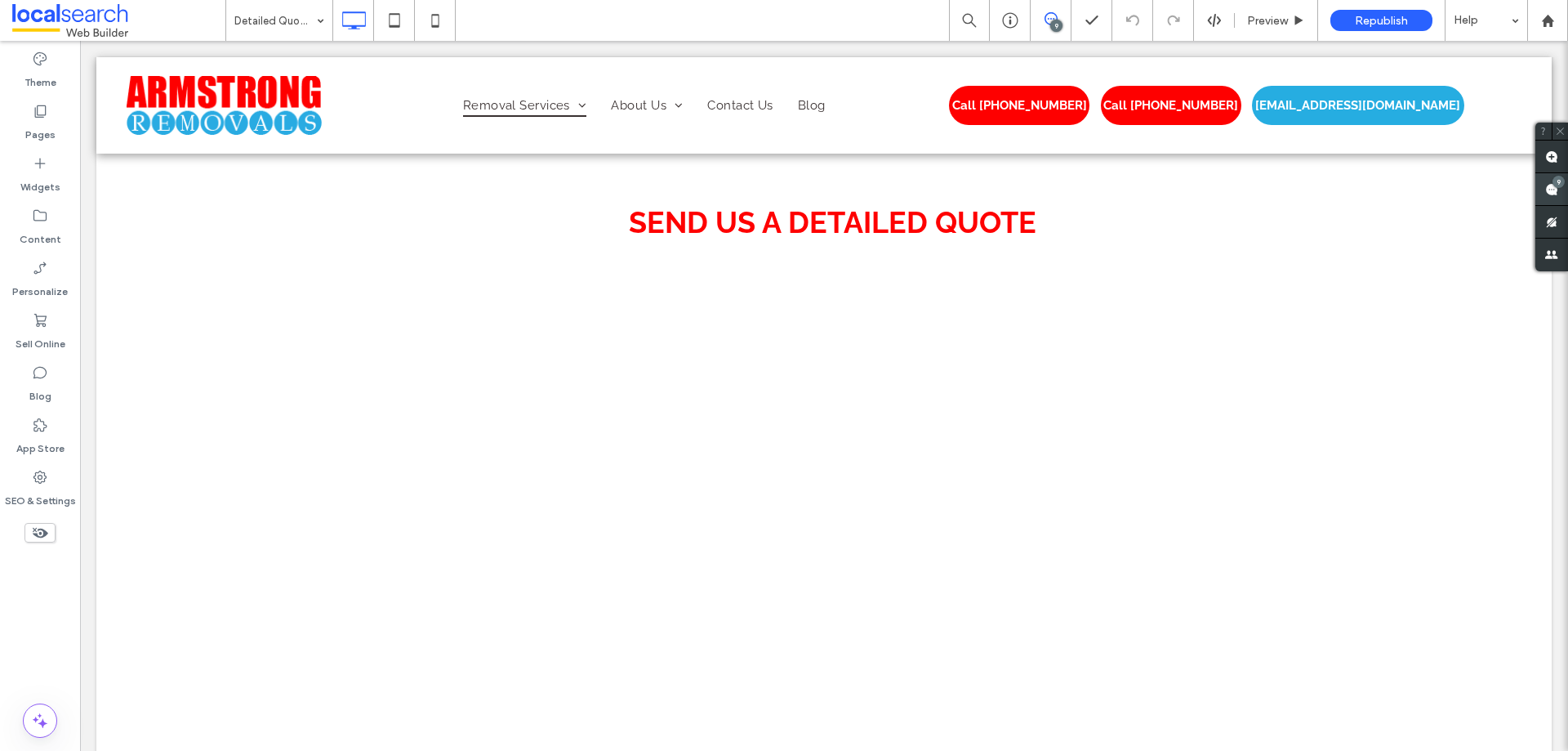
click at [1552, 198] on span at bounding box center [1552, 188] width 33 height 32
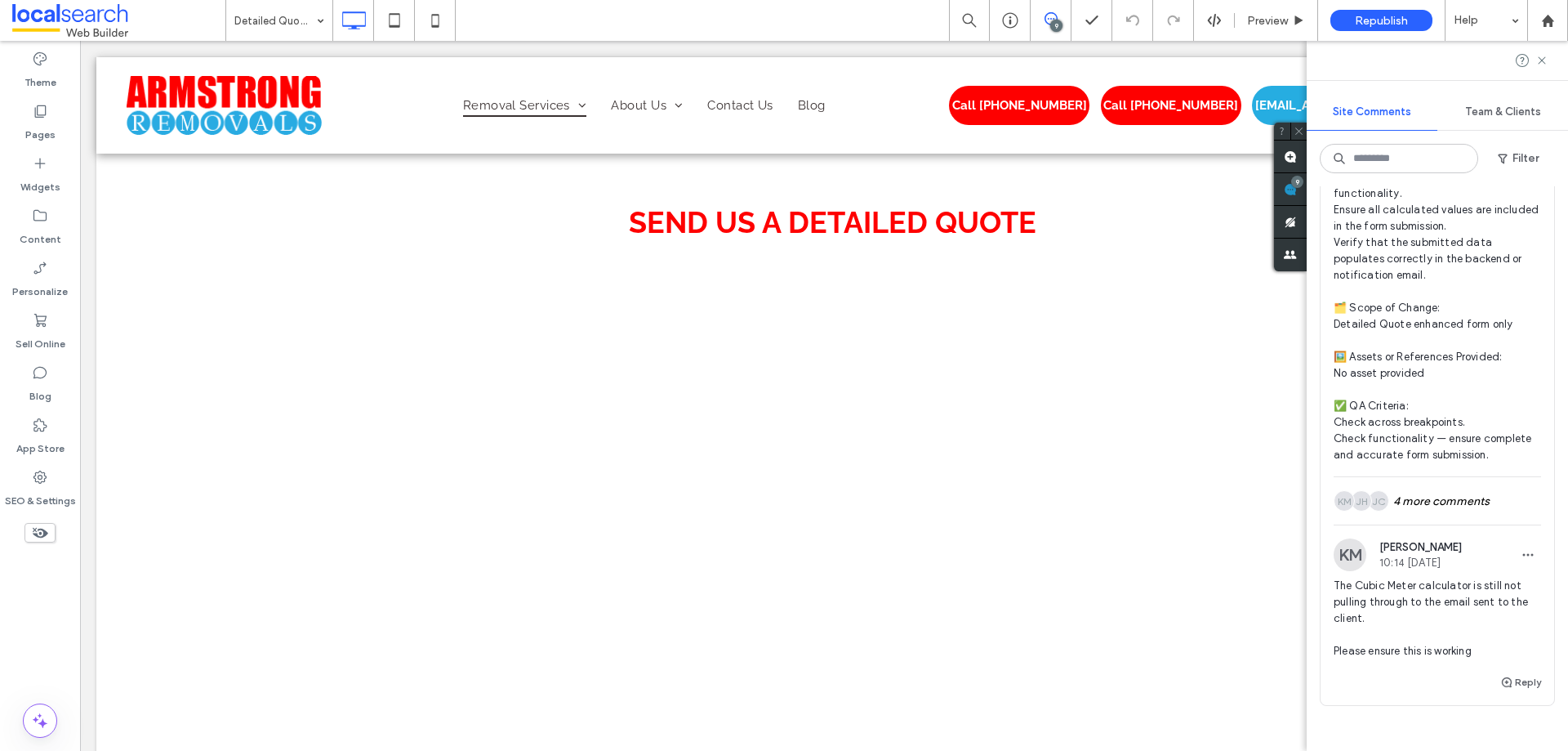
scroll to position [3834, 0]
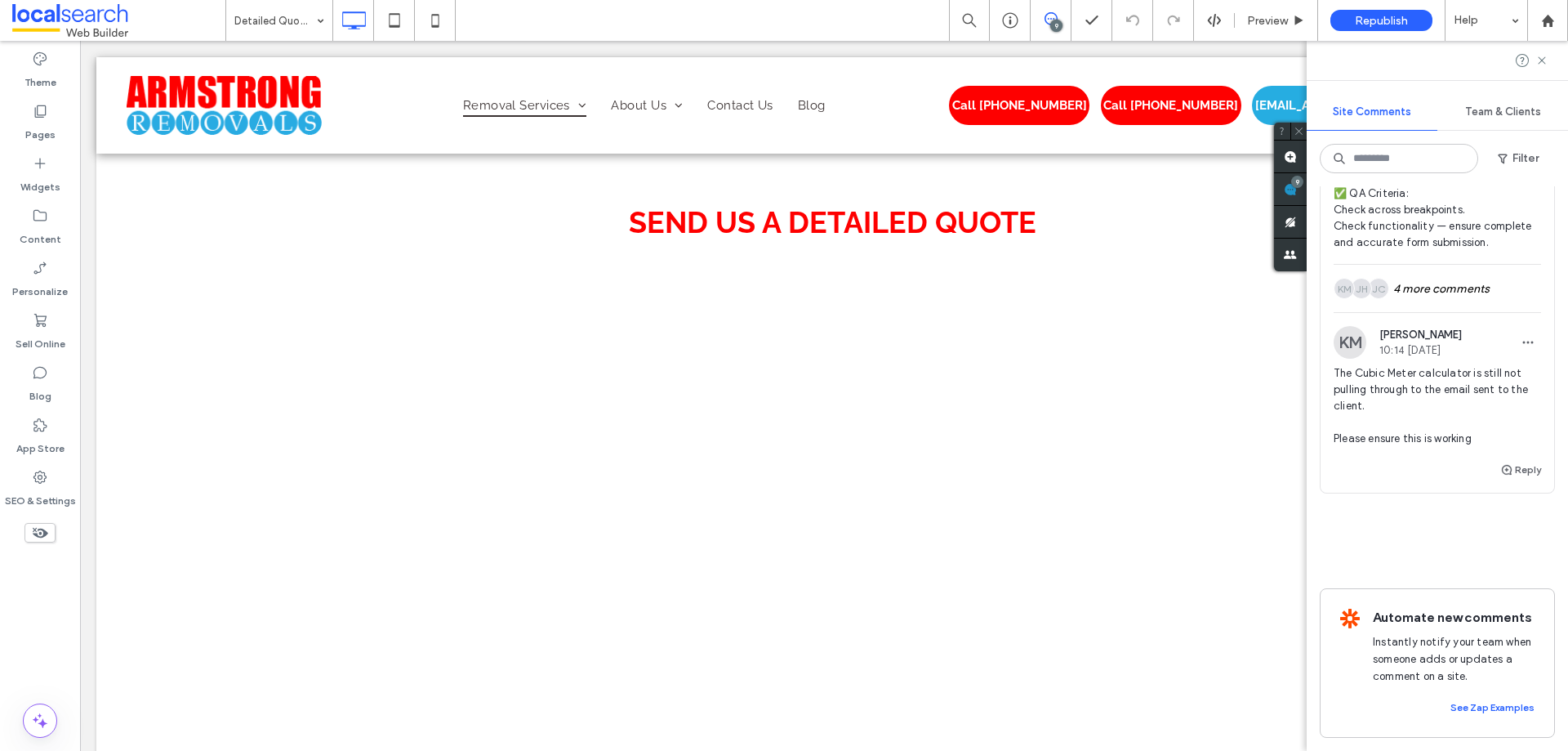
click at [1447, 392] on span "The Cubic Meter calculator is still not pulling through to the email sent to th…" at bounding box center [1437, 406] width 207 height 82
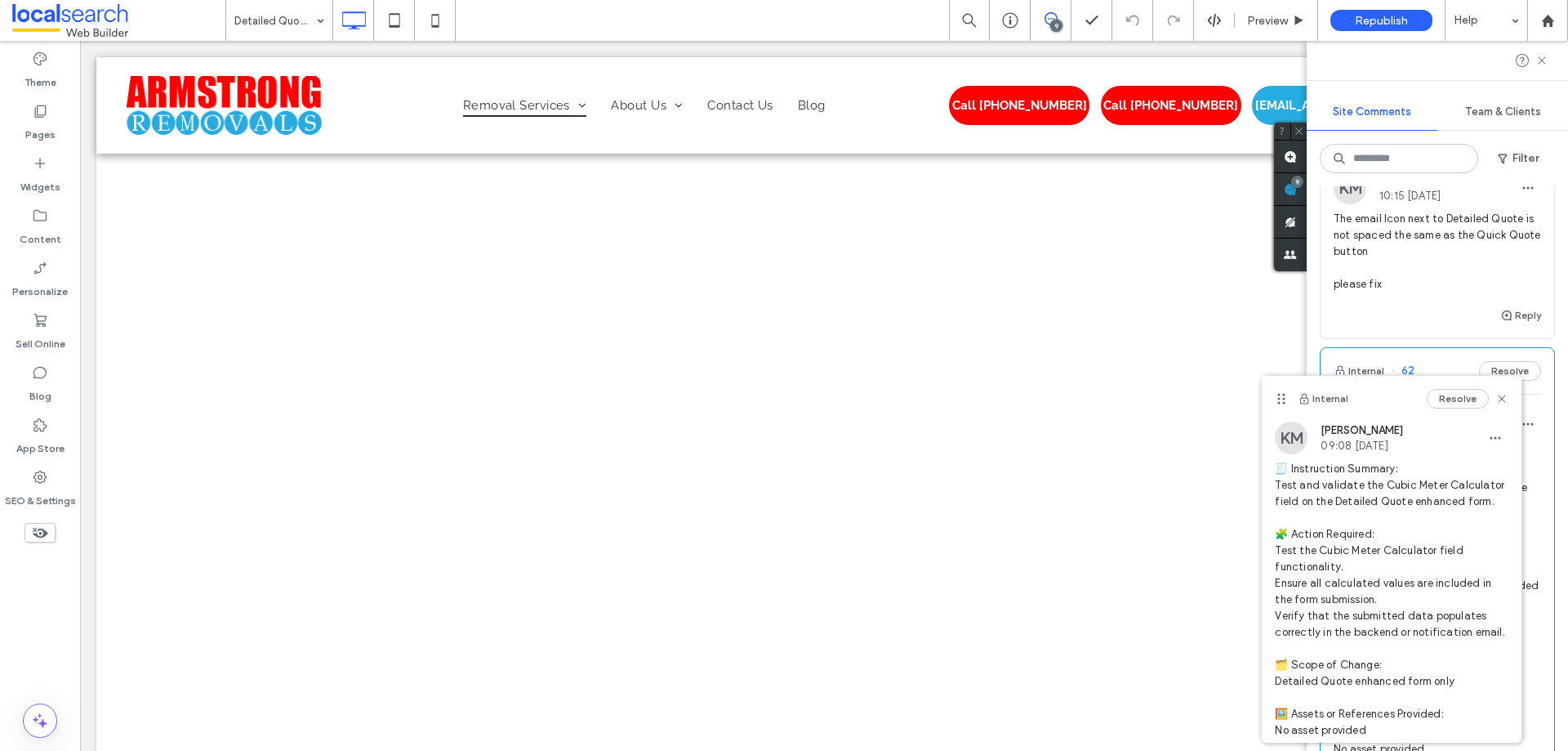
scroll to position [3180, 0]
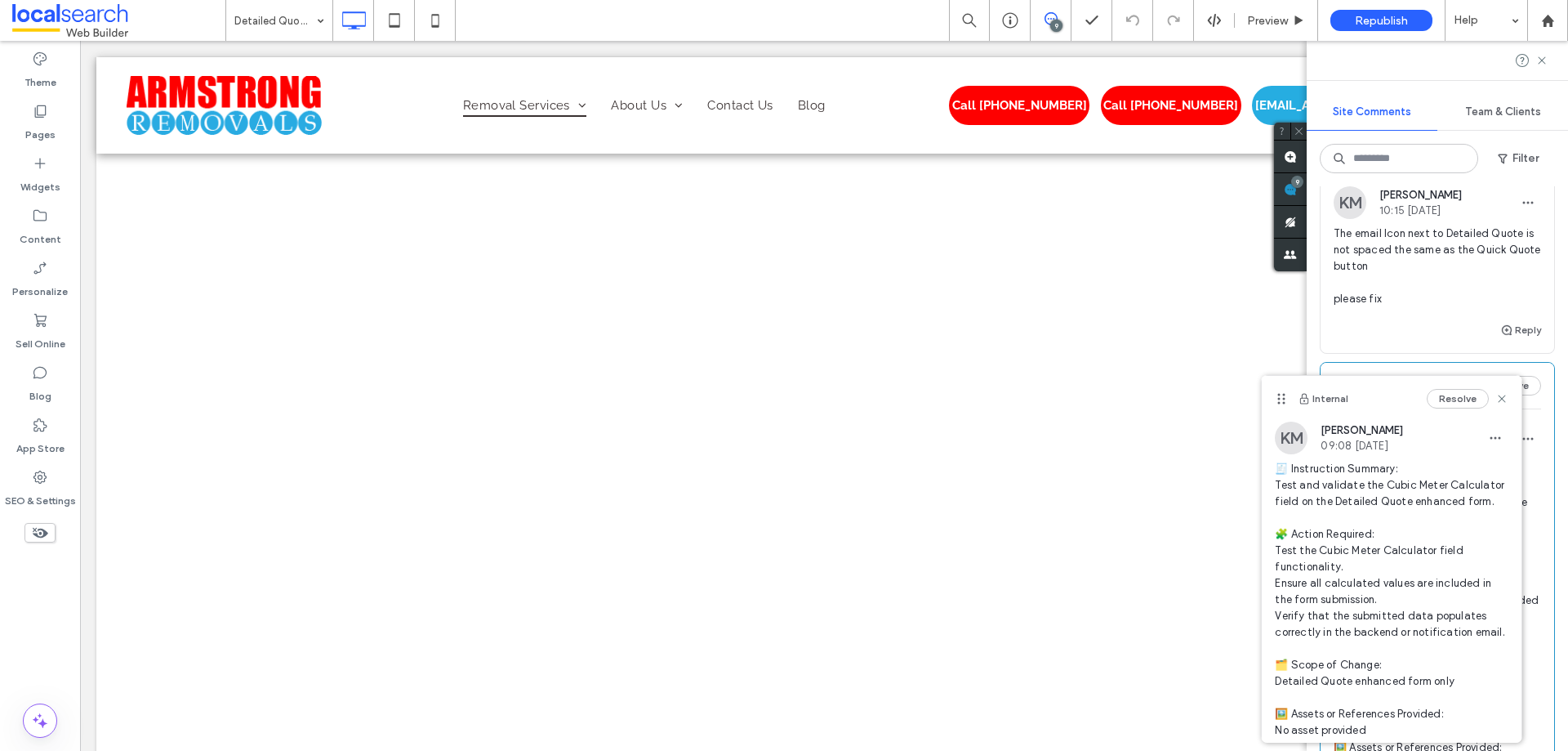
click at [1423, 272] on span "The email Icon next to Detailed Quote is not spaced the same as the Quick Quote…" at bounding box center [1437, 266] width 207 height 82
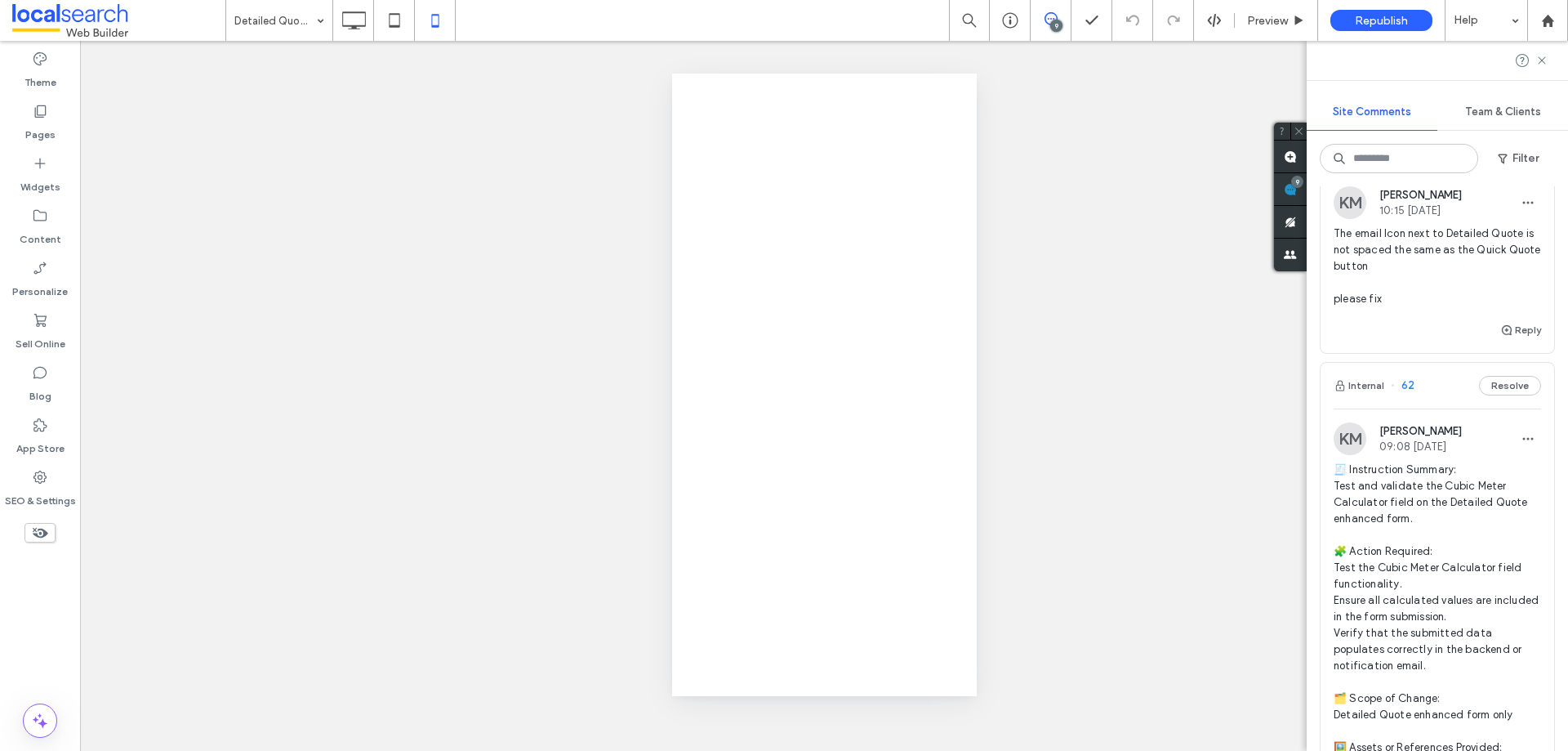
scroll to position [0, 0]
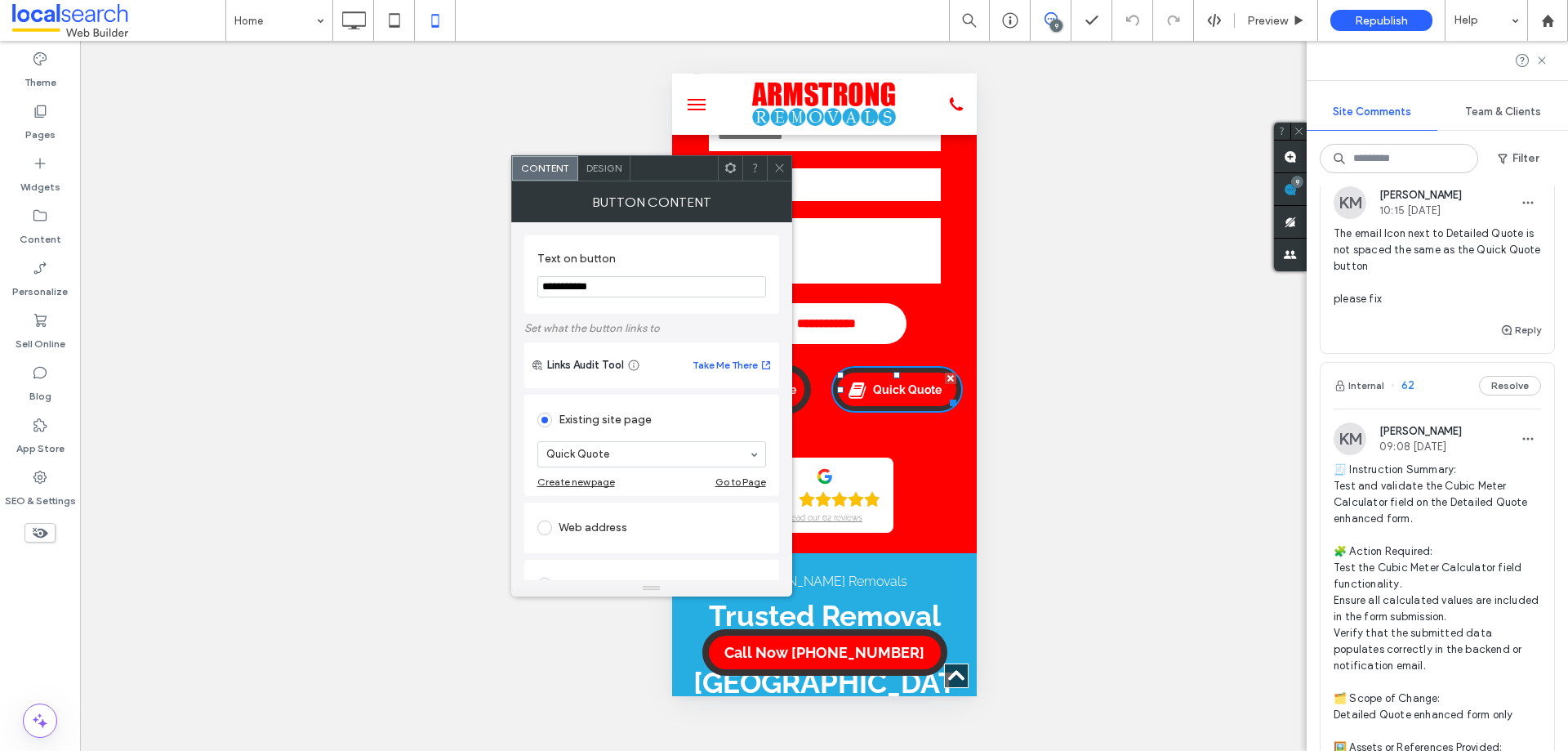
click at [601, 165] on span "Design" at bounding box center [603, 167] width 35 height 12
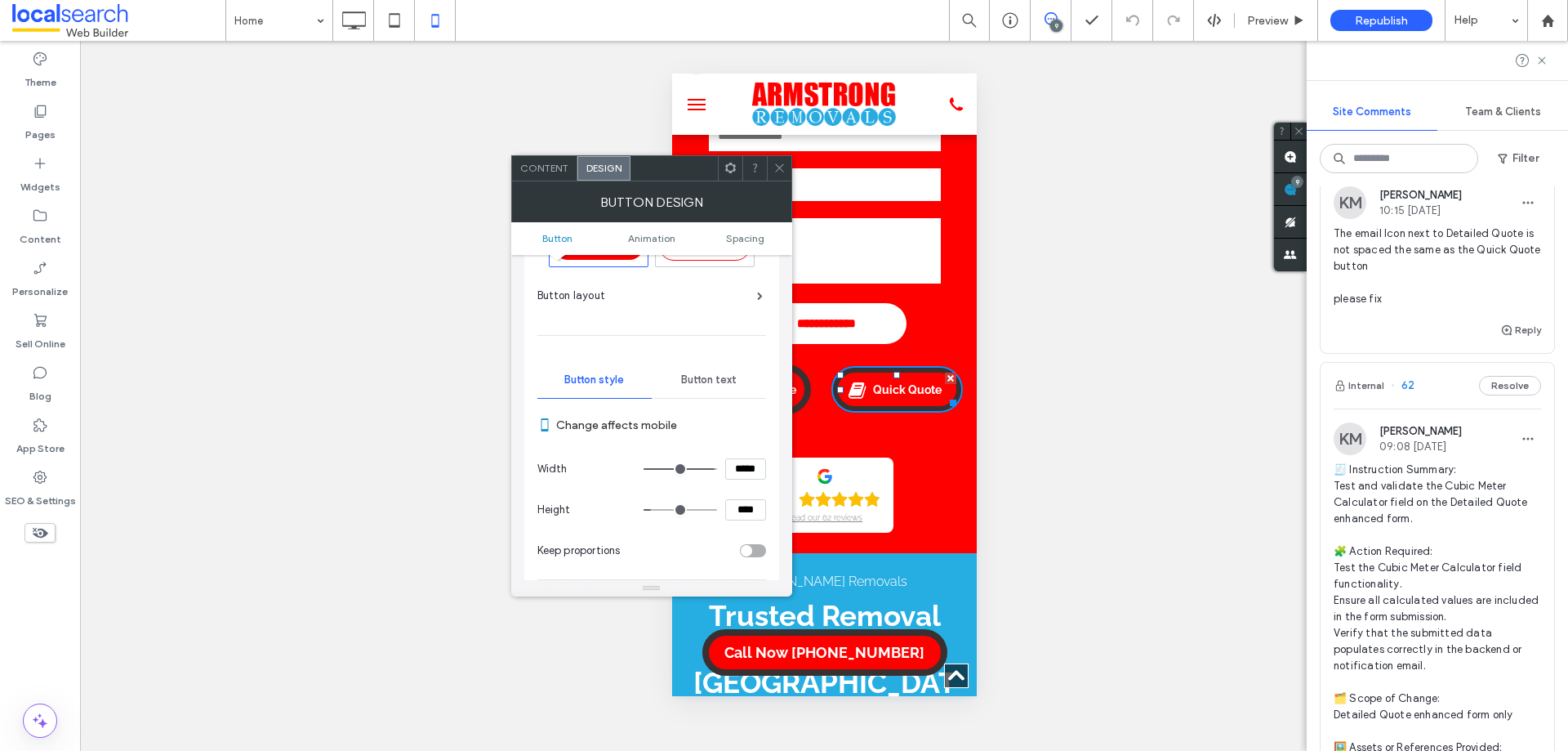
scroll to position [163, 0]
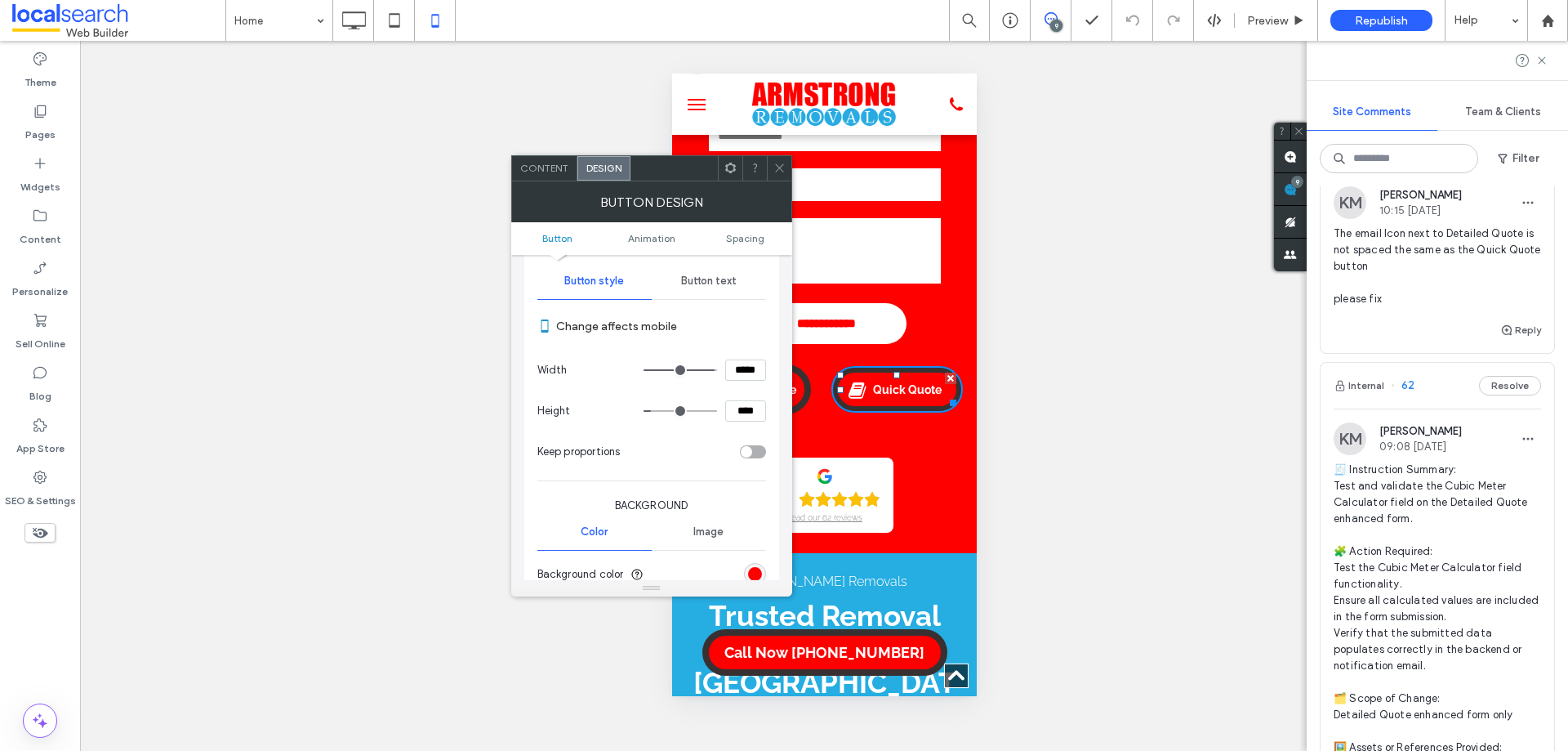
click at [784, 168] on div at bounding box center [779, 168] width 25 height 25
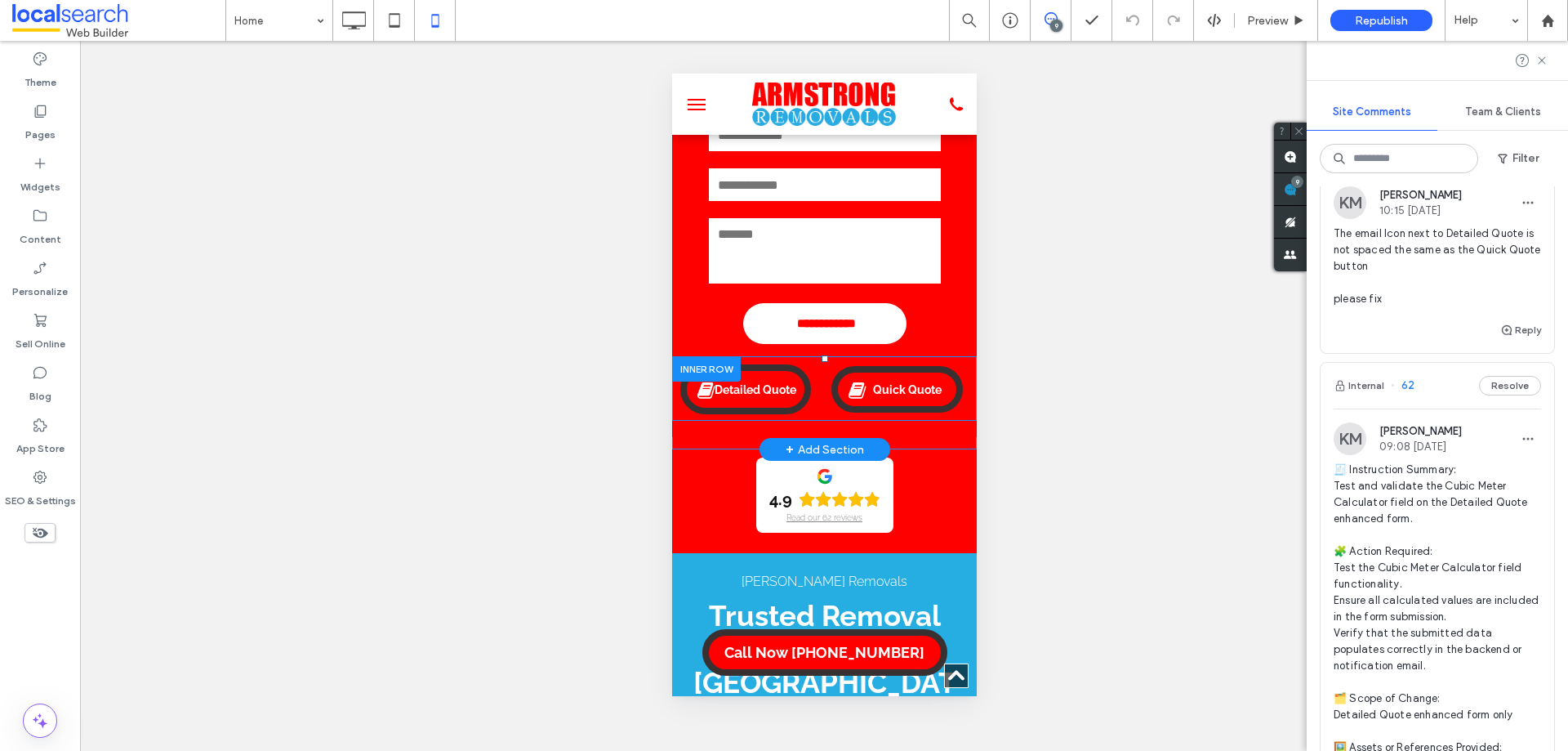
click at [815, 400] on div "Detailed Quote Click To Paste Quick Quote Click To Paste" at bounding box center [824, 388] width 305 height 65
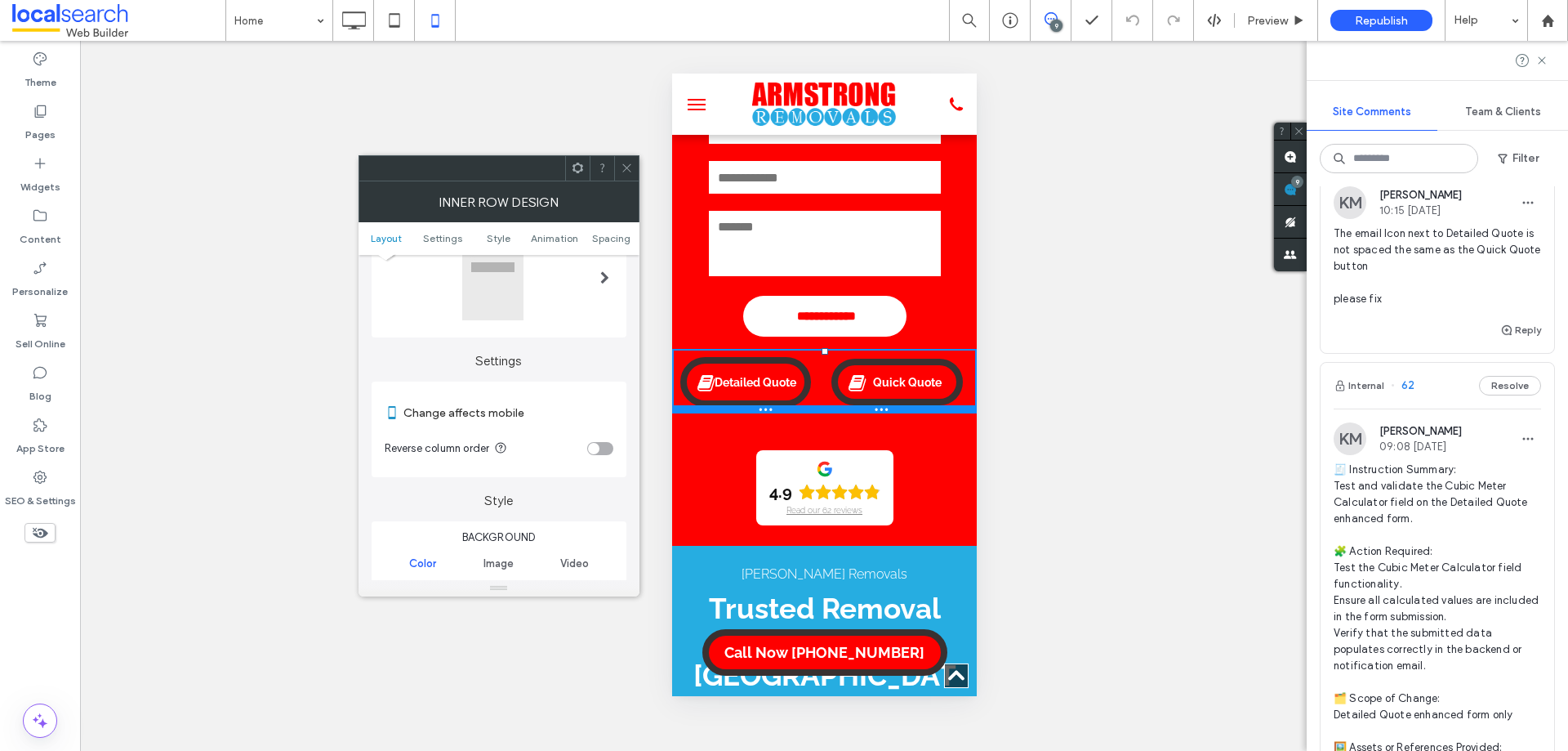
scroll to position [327, 0]
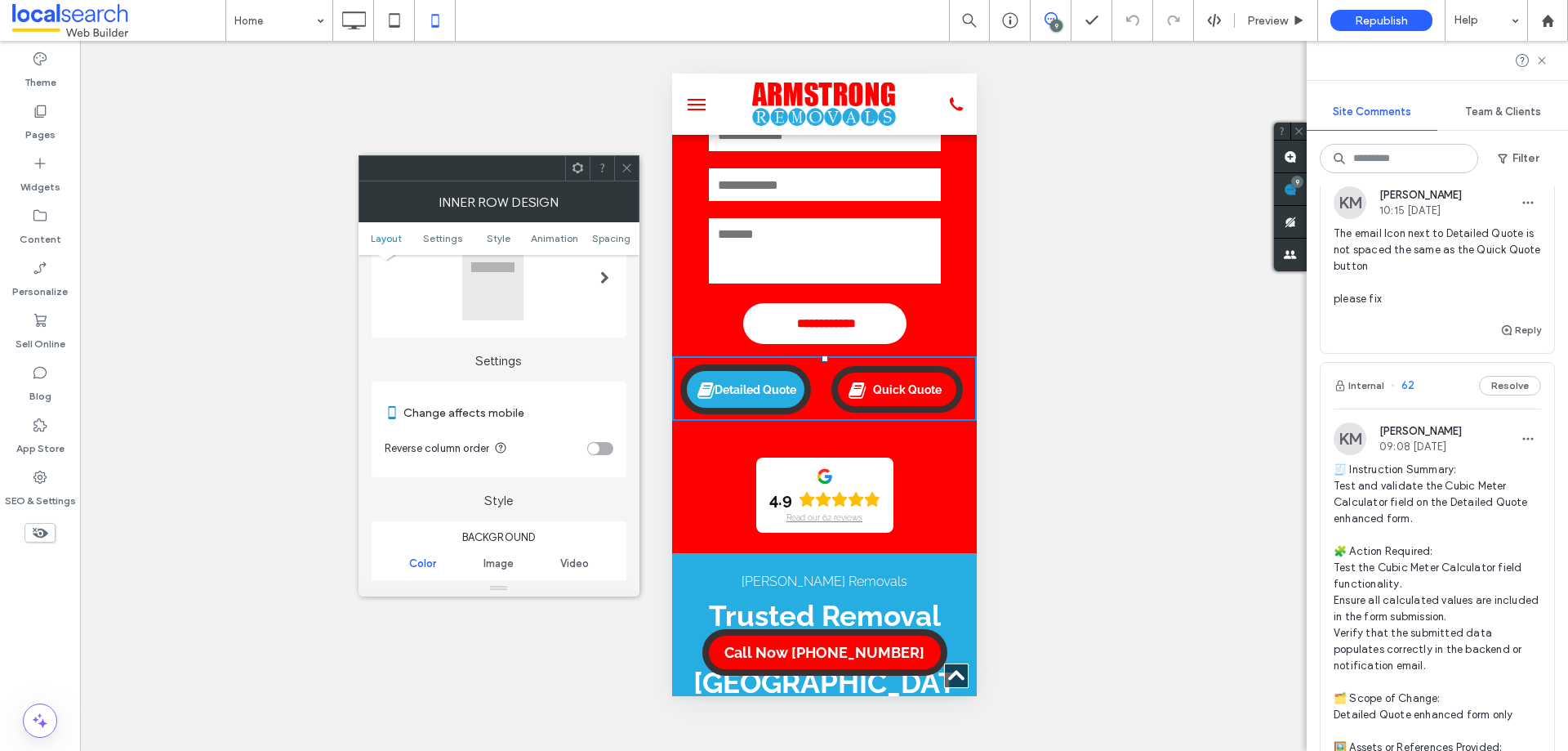
click at [805, 386] on link "Detailed Quote" at bounding box center [745, 389] width 131 height 50
click at [807, 389] on link "Detailed Quote" at bounding box center [745, 389] width 131 height 50
click at [617, 160] on div at bounding box center [626, 168] width 25 height 25
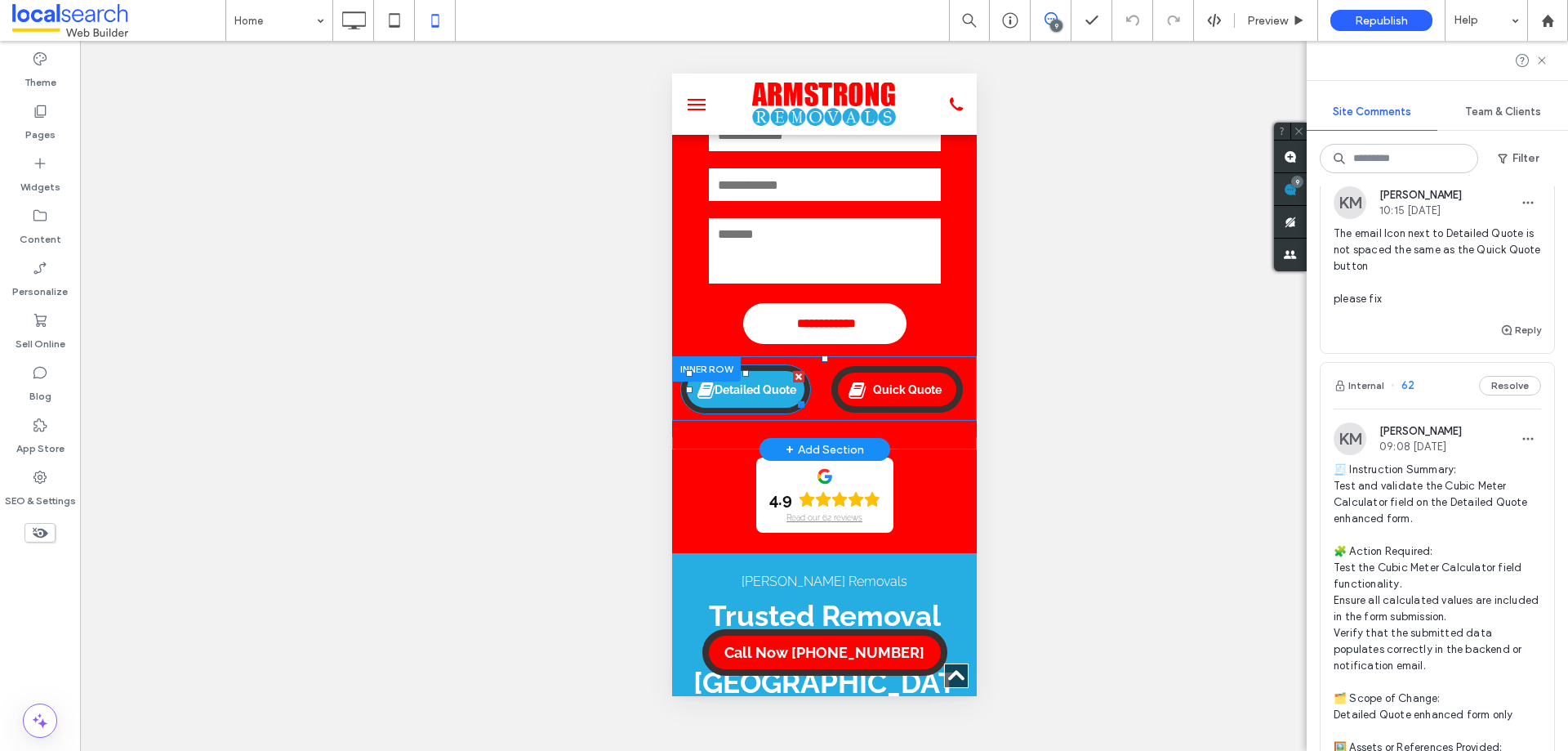
click at [804, 385] on link "Detailed Quote" at bounding box center [745, 389] width 131 height 50
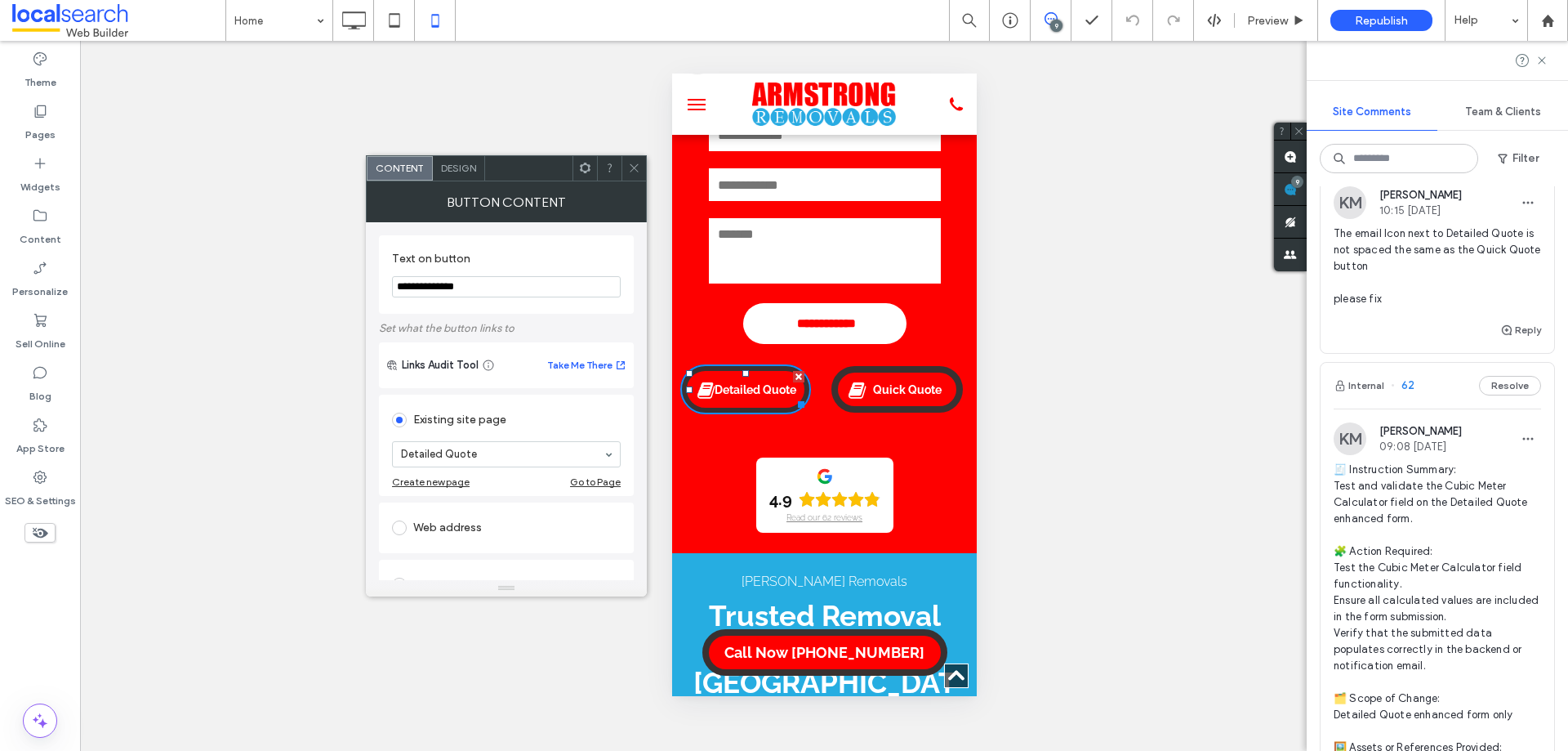
click at [454, 161] on span "Design" at bounding box center [459, 167] width 35 height 12
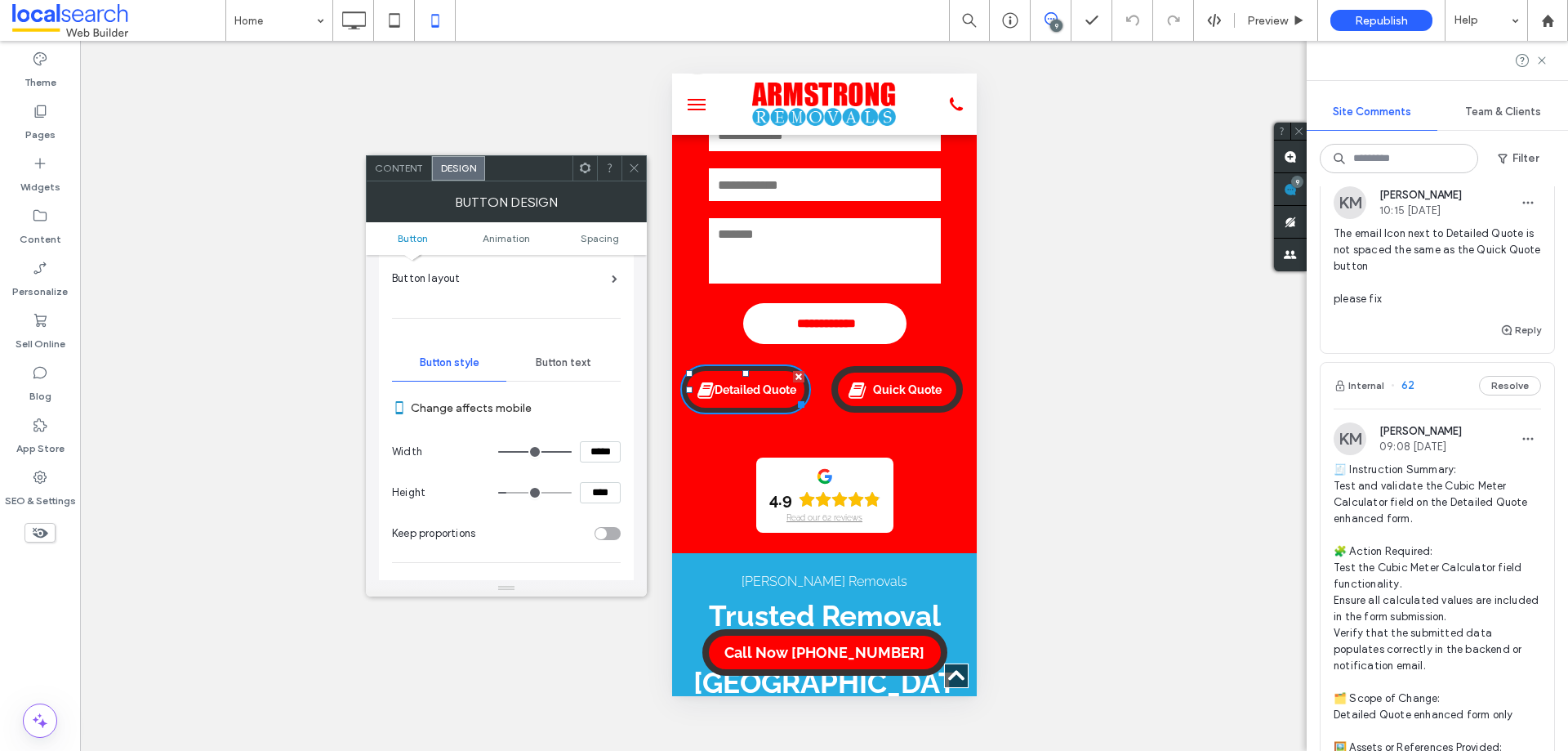
scroll to position [163, 0]
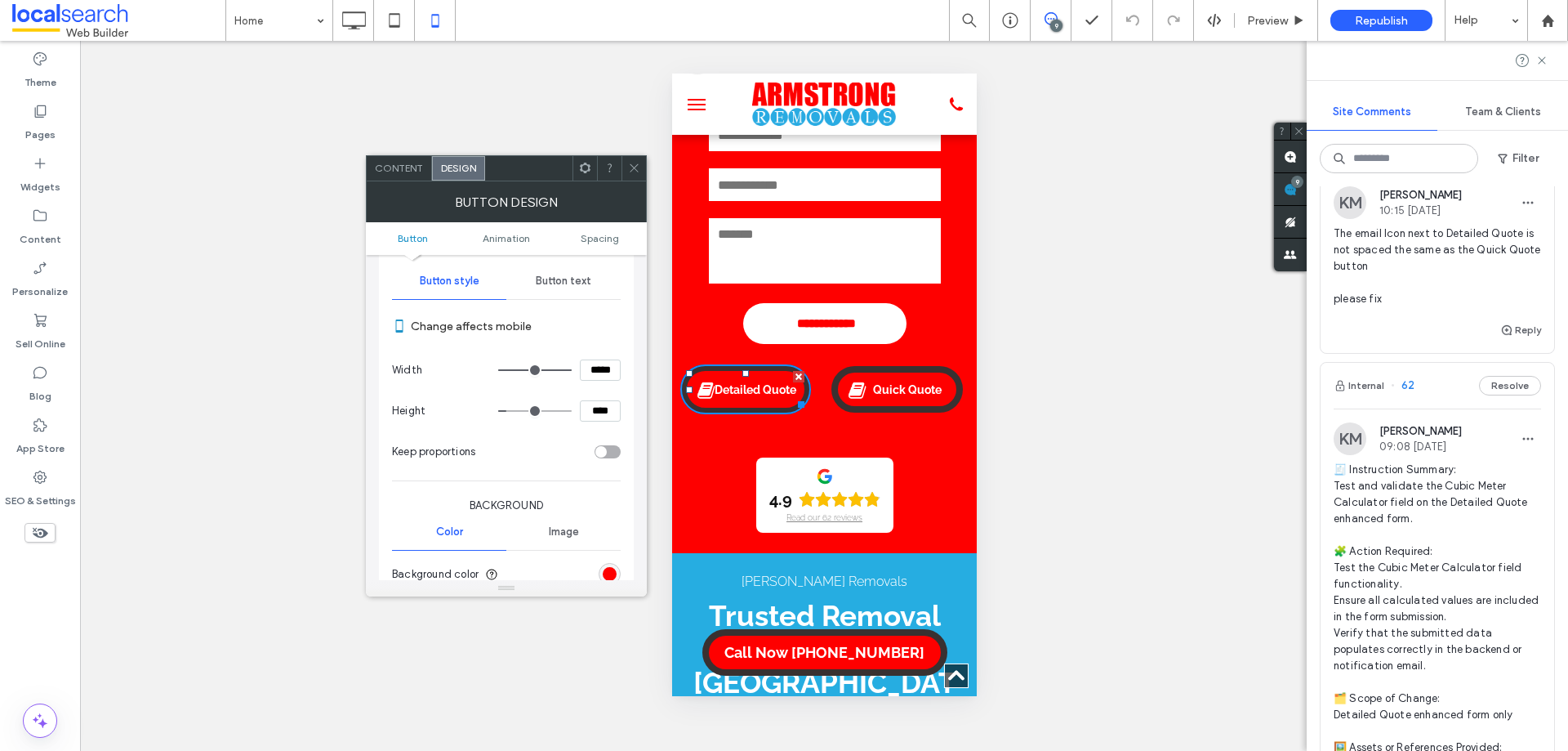
click at [591, 411] on input "****" at bounding box center [600, 411] width 41 height 21
click at [593, 402] on input "****" at bounding box center [600, 411] width 41 height 21
type input "*****"
type input "***"
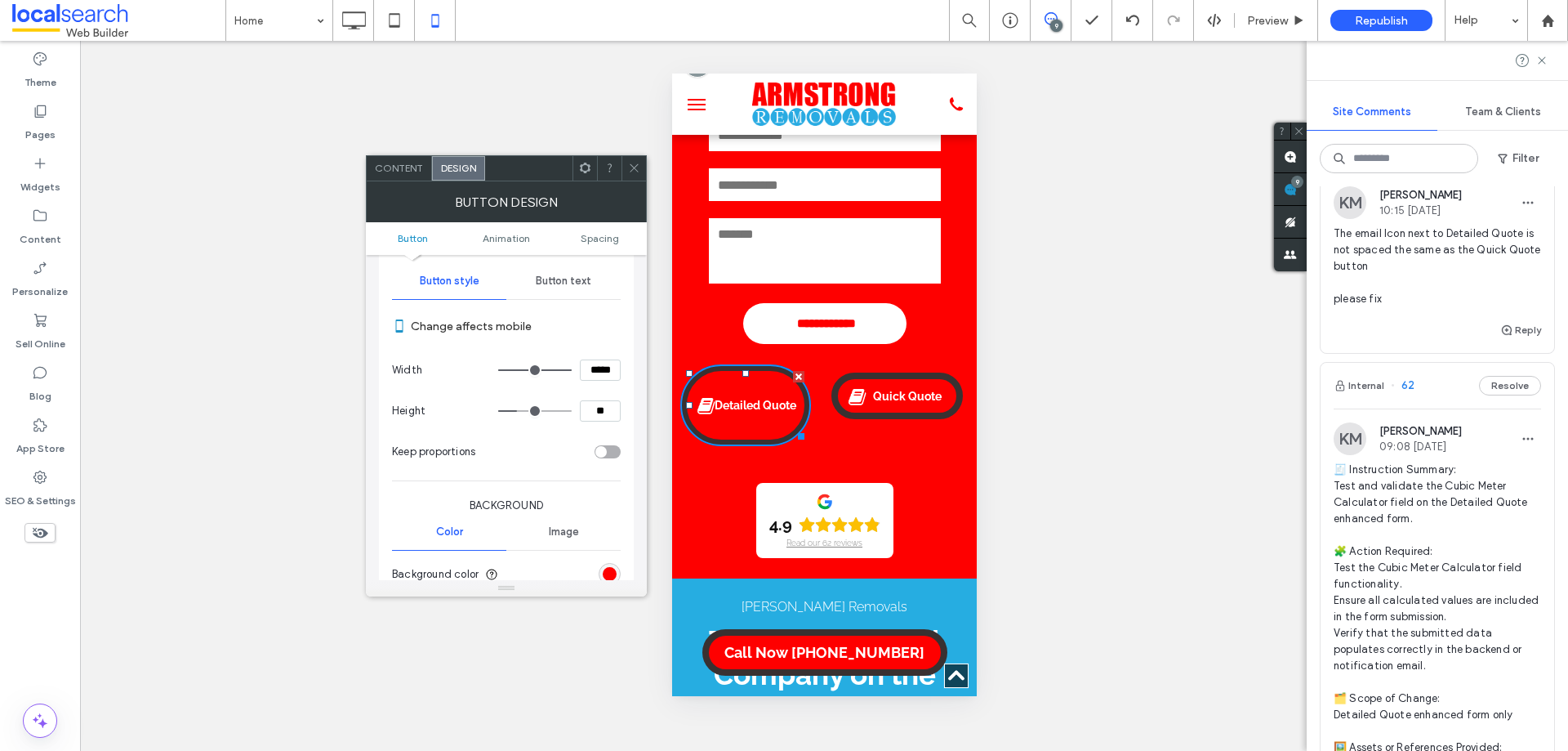
type input "****"
type input "**"
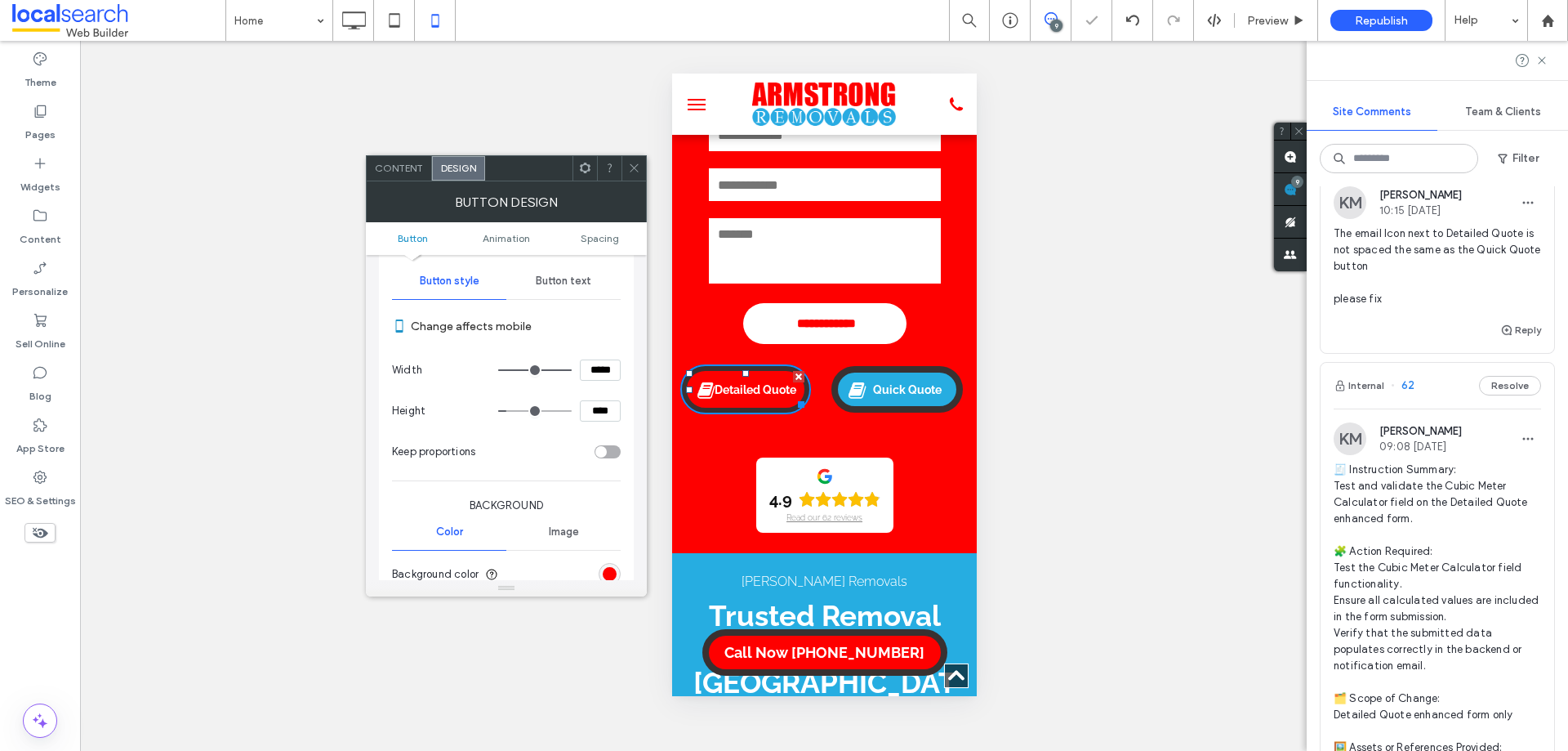
click at [904, 393] on span "Quick Quote" at bounding box center [906, 390] width 80 height 29
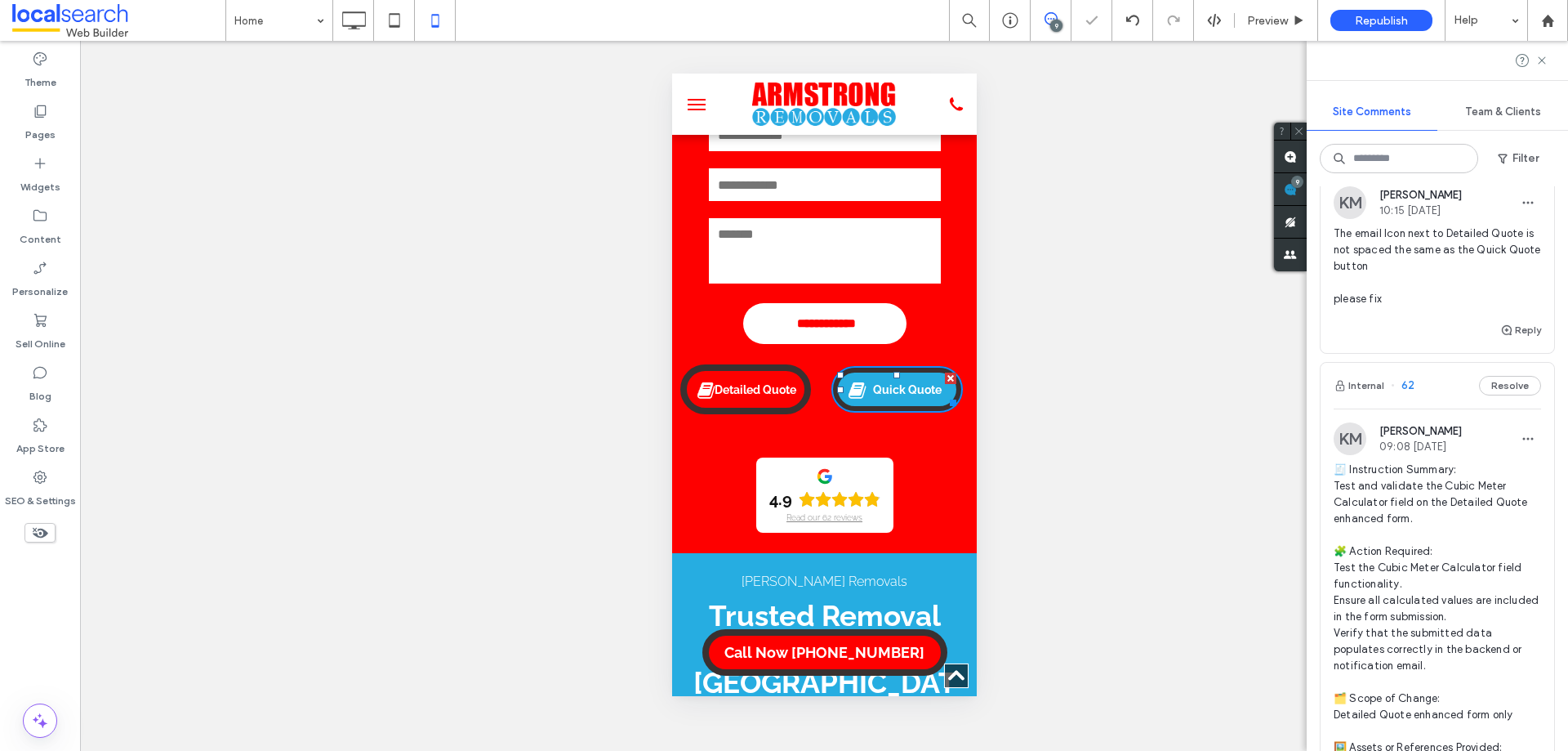
click at [856, 400] on span at bounding box center [856, 390] width 19 height 21
click at [879, 408] on link "Quick Quote" at bounding box center [896, 389] width 132 height 47
click at [906, 486] on div "4.9 Read our 62 reviews" at bounding box center [824, 495] width 280 height 75
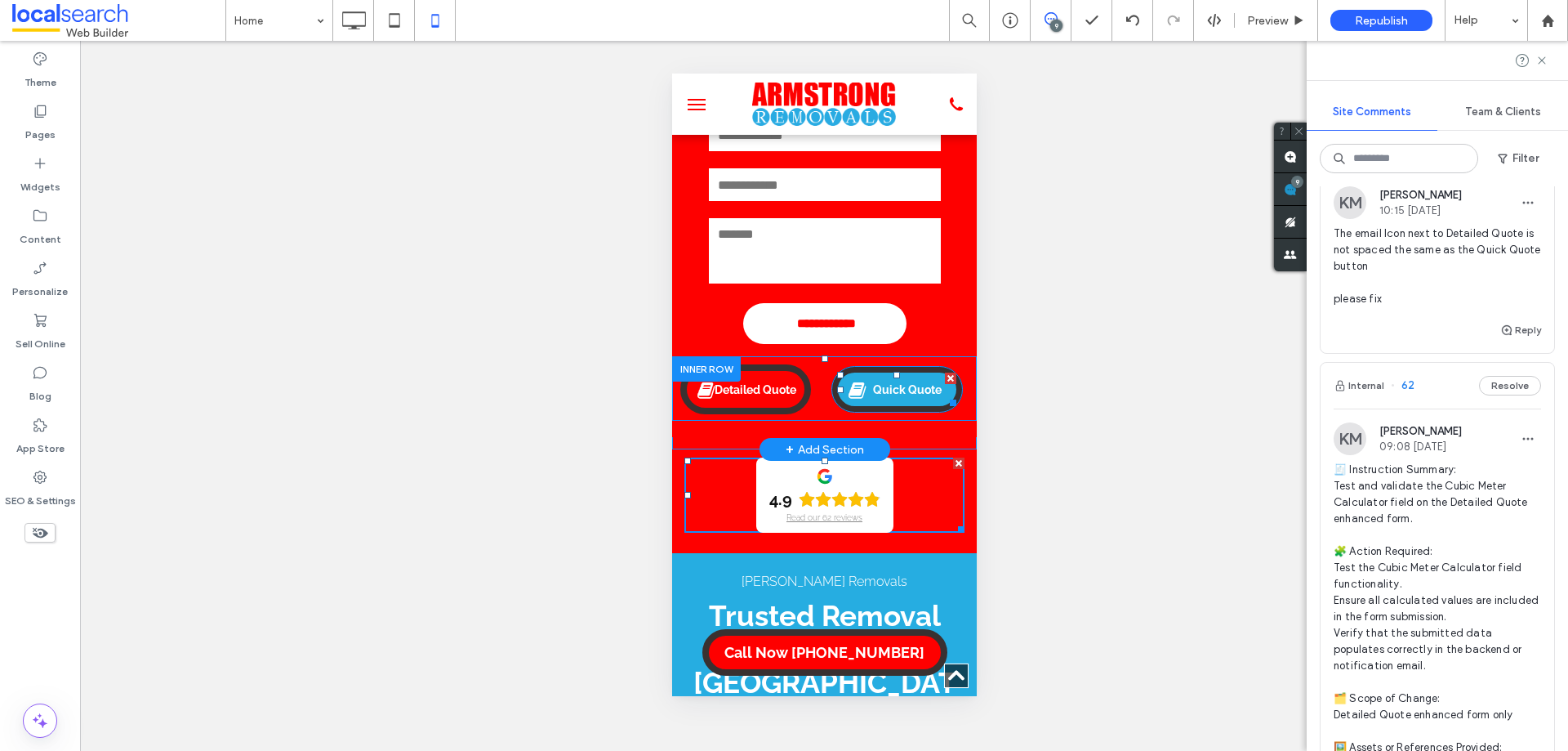
click at [891, 388] on span "Quick Quote" at bounding box center [906, 390] width 80 height 29
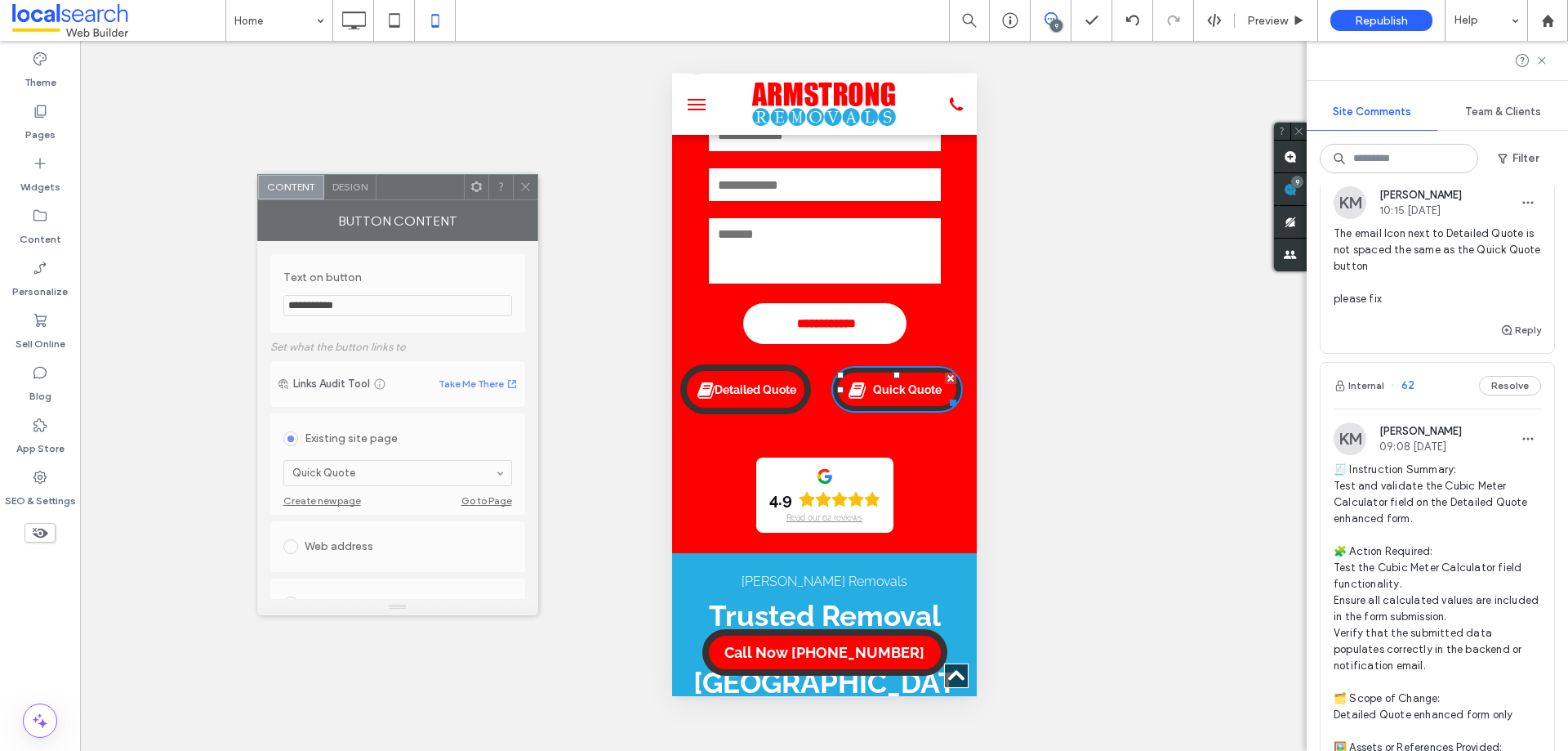
drag, startPoint x: 257, startPoint y: 191, endPoint x: 429, endPoint y: 218, distance: 174.1
click at [429, 218] on div "Button Content" at bounding box center [397, 220] width 281 height 41
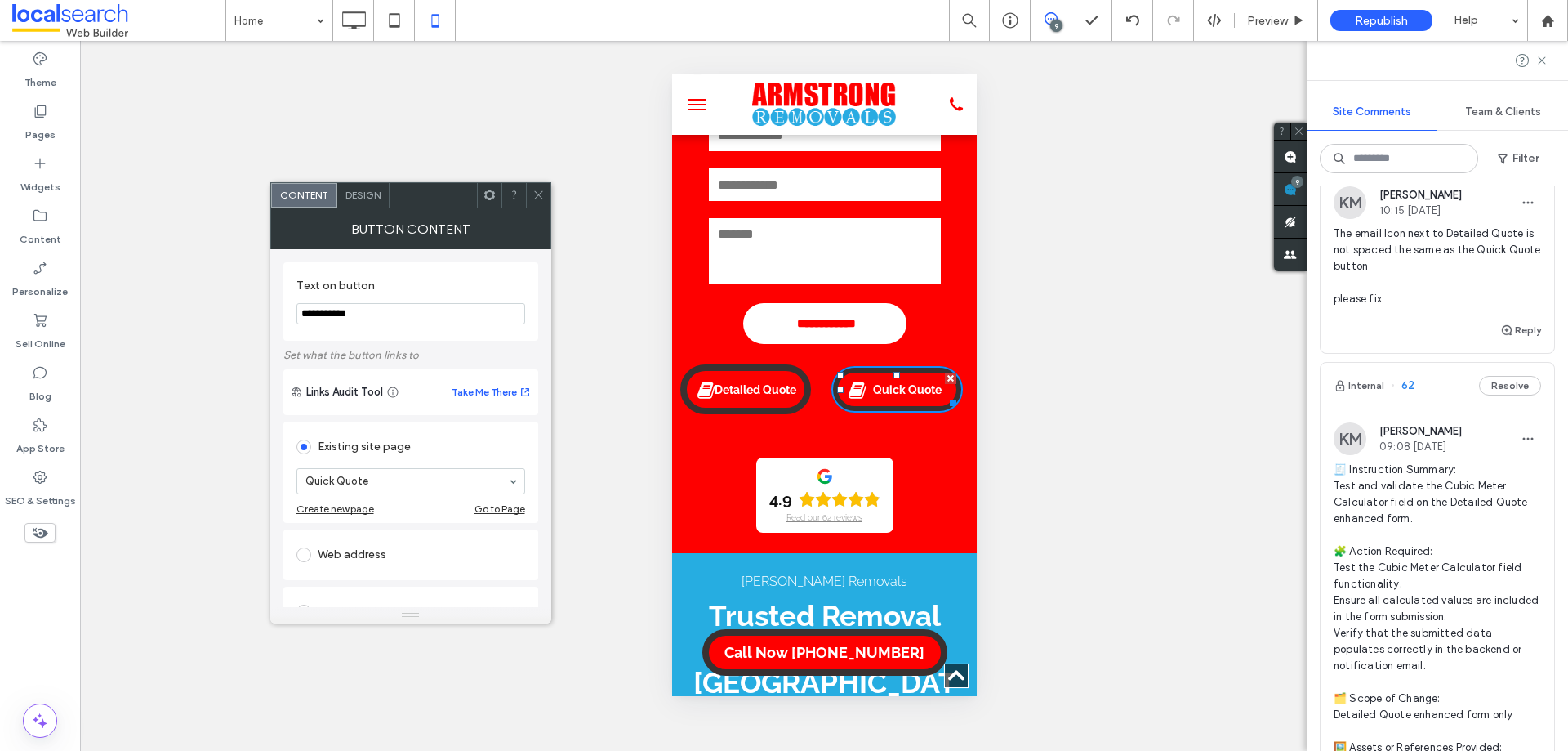
click at [359, 196] on span "Design" at bounding box center [363, 194] width 35 height 12
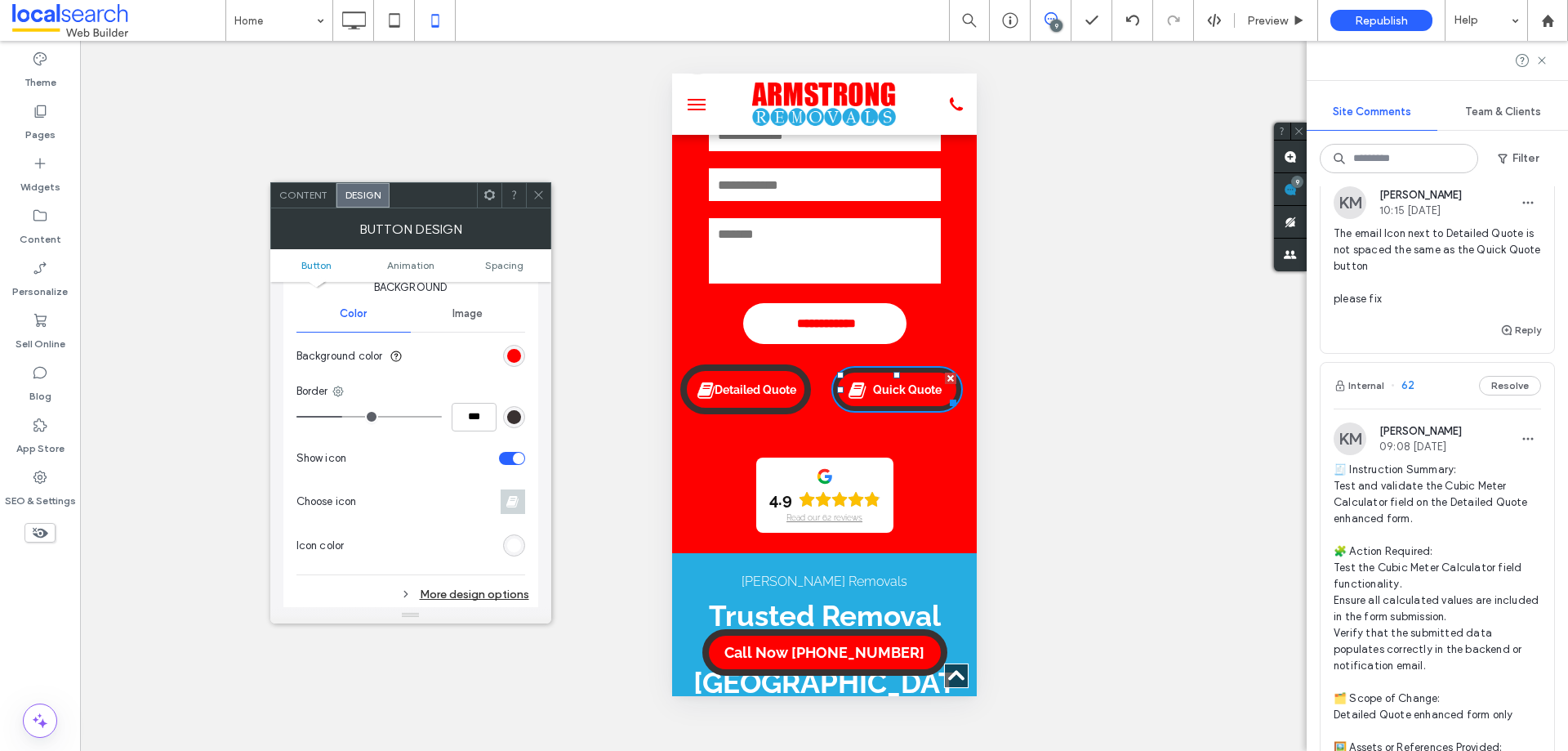
scroll to position [490, 0]
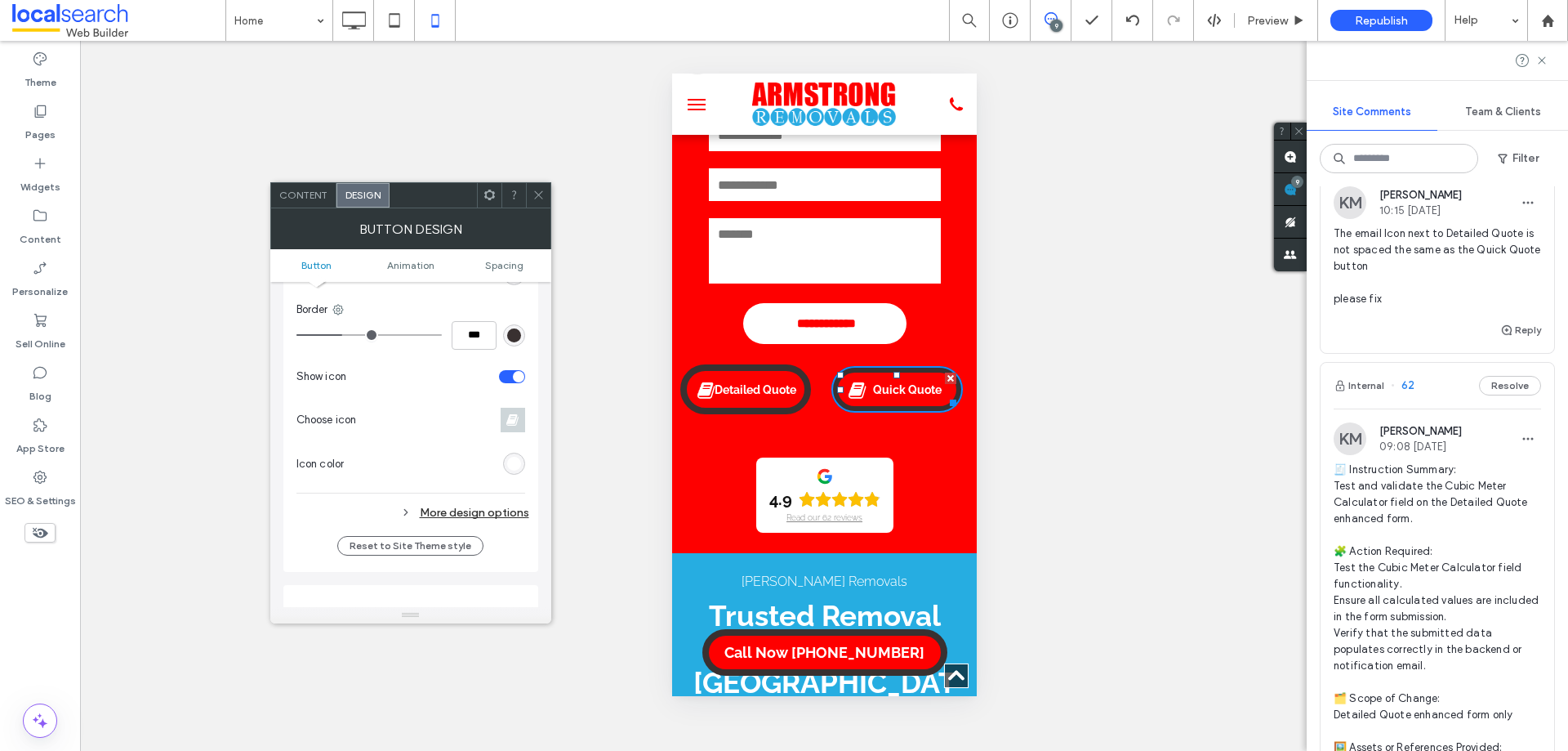
click at [450, 510] on div "More design options" at bounding box center [413, 512] width 233 height 22
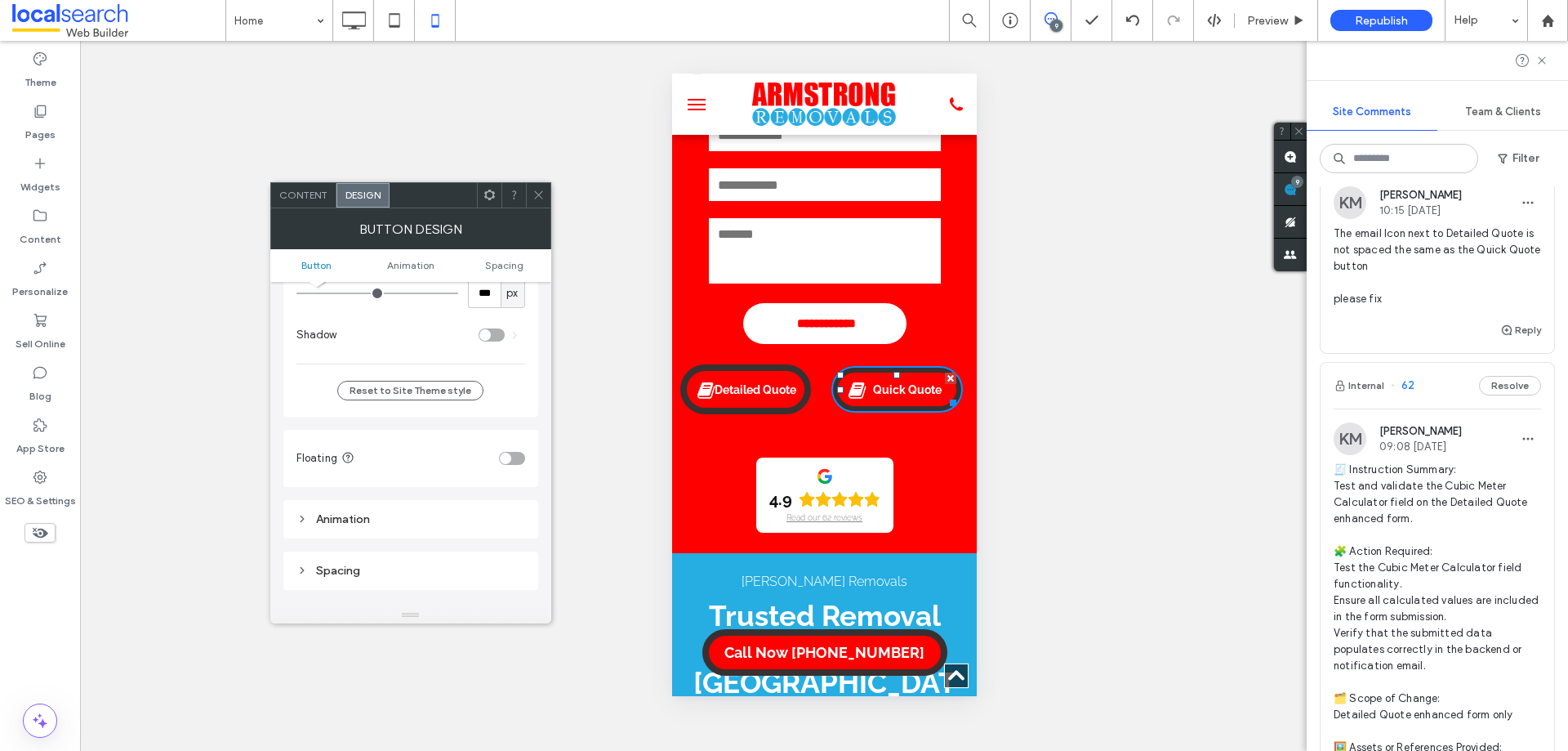
scroll to position [1062, 0]
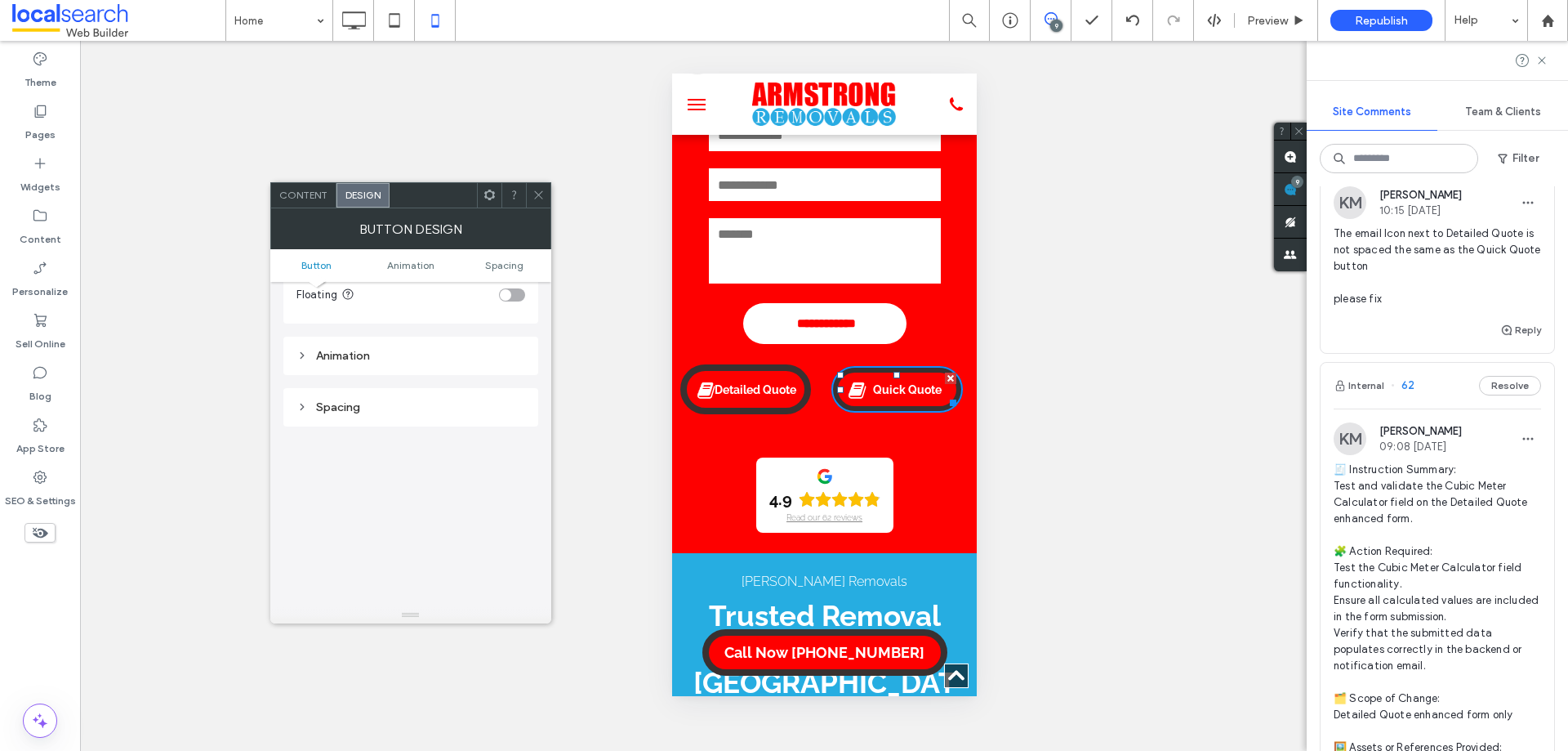
click at [437, 401] on div "Spacing" at bounding box center [410, 407] width 228 height 14
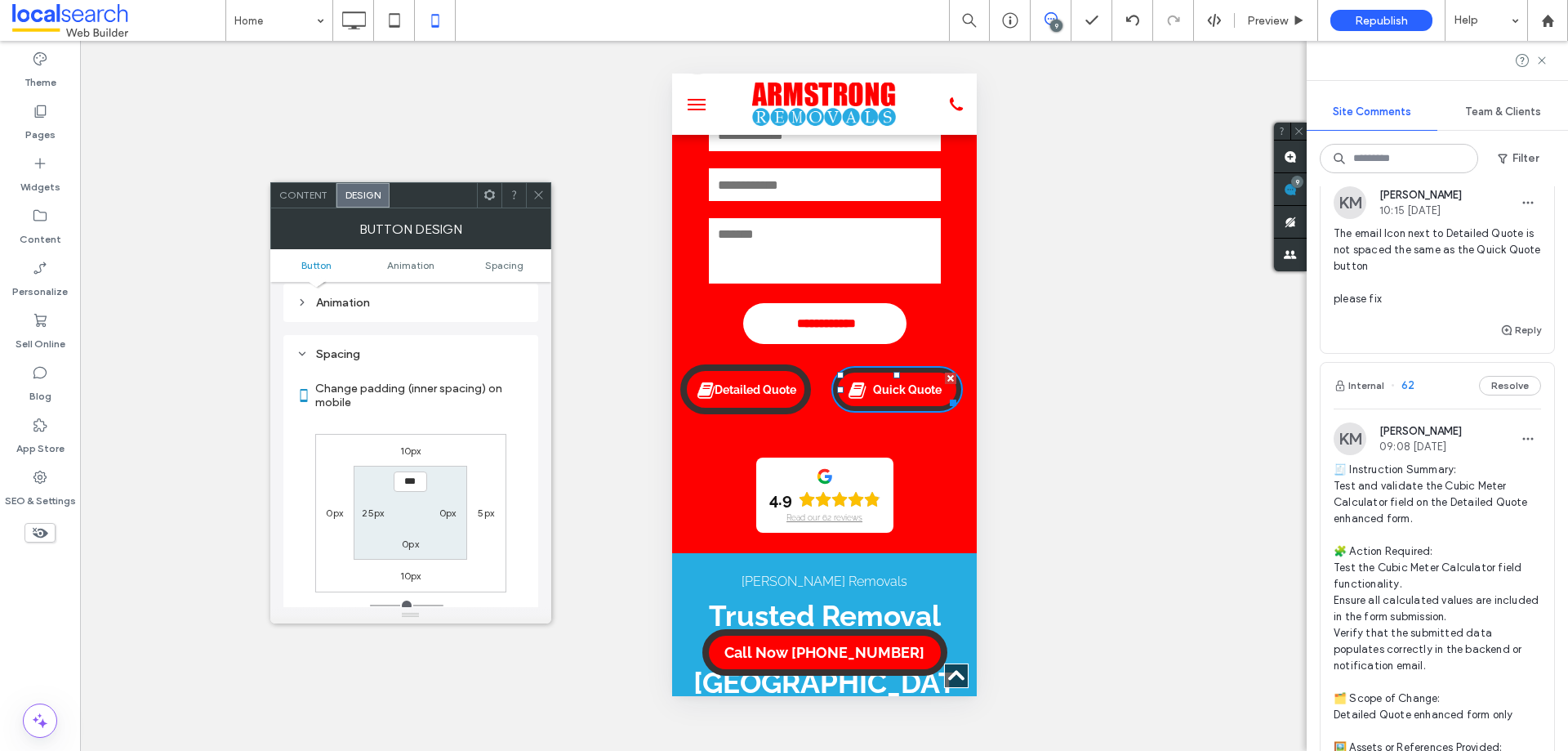
scroll to position [1307, 0]
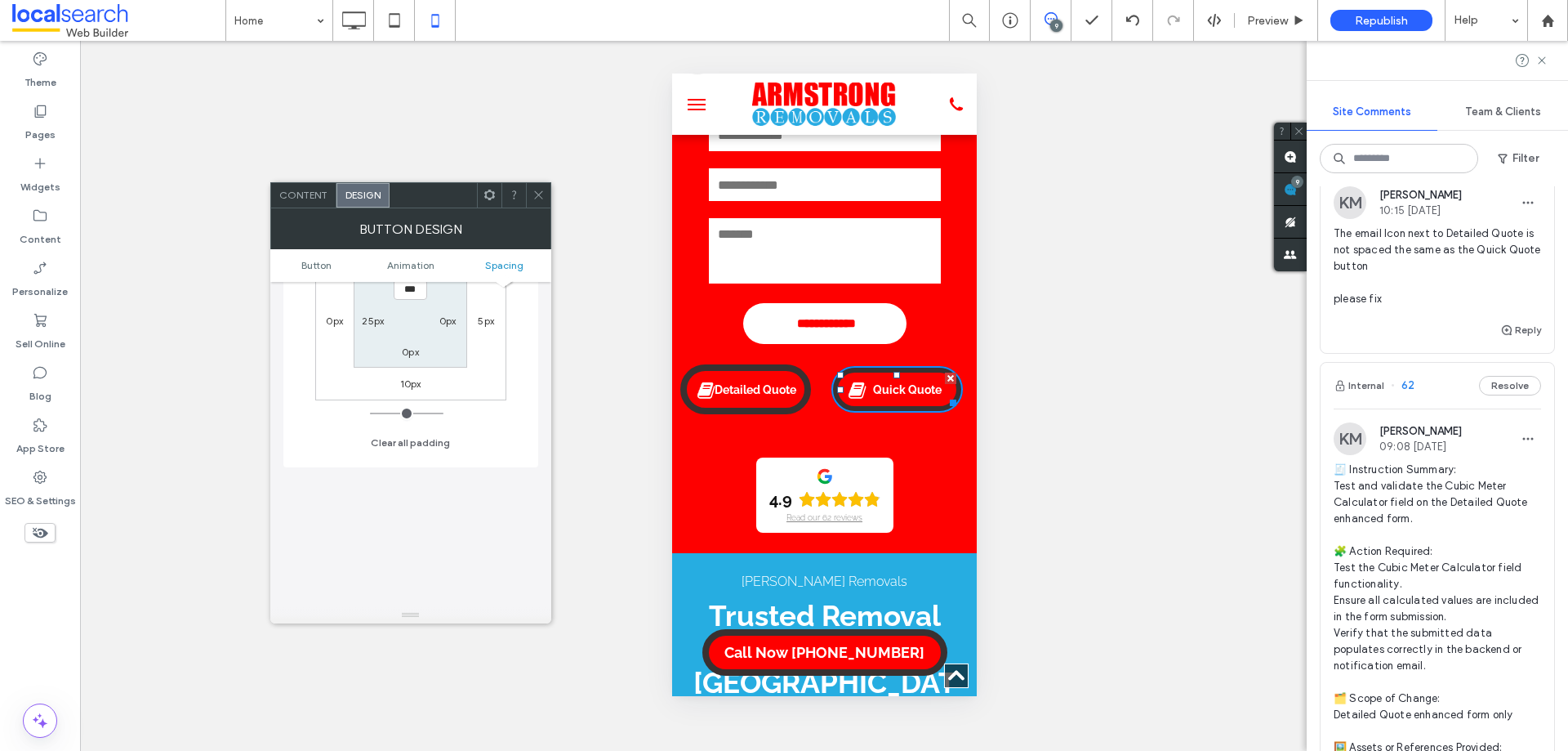
click at [539, 191] on icon at bounding box center [538, 194] width 12 height 12
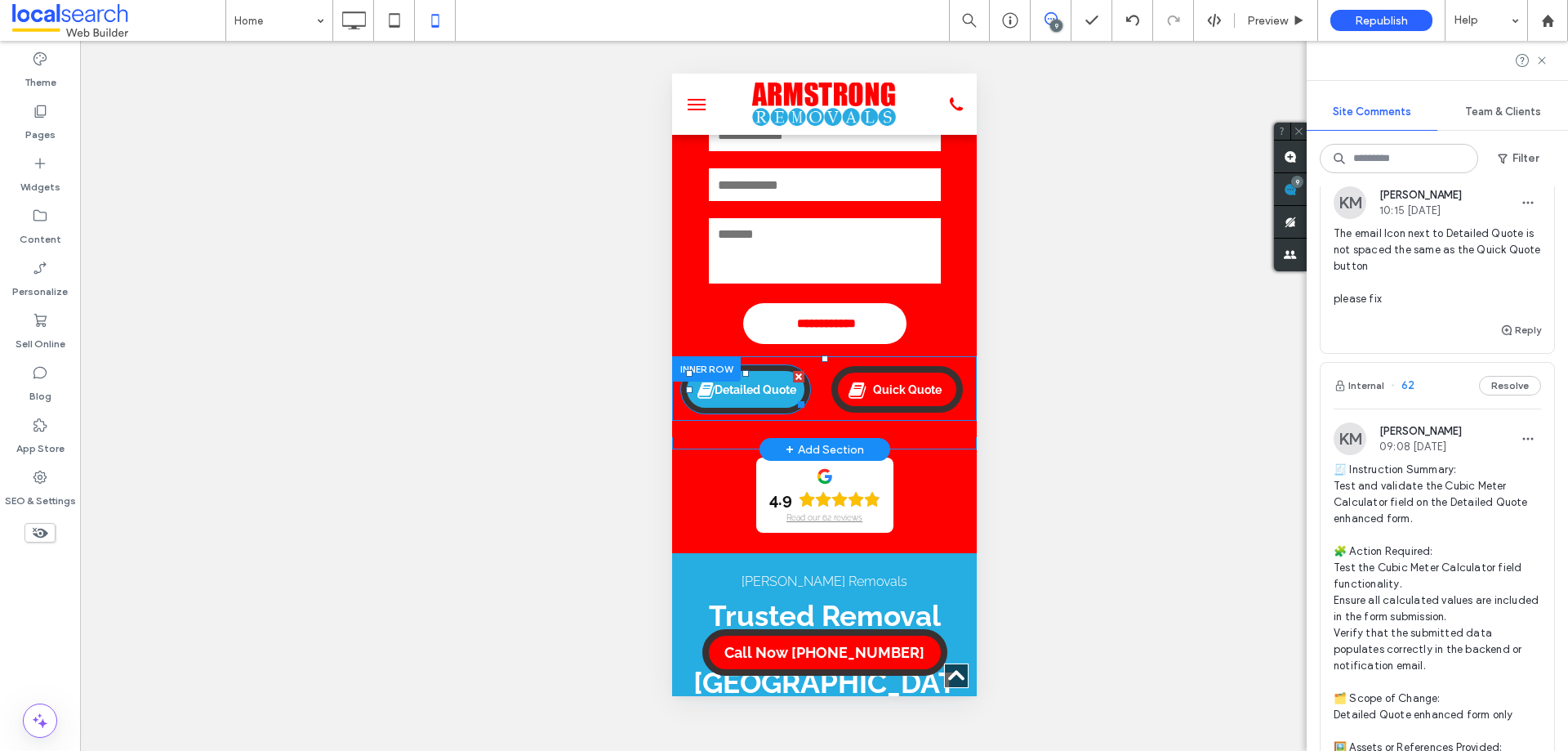
click at [804, 391] on link "Detailed Quote" at bounding box center [745, 389] width 131 height 50
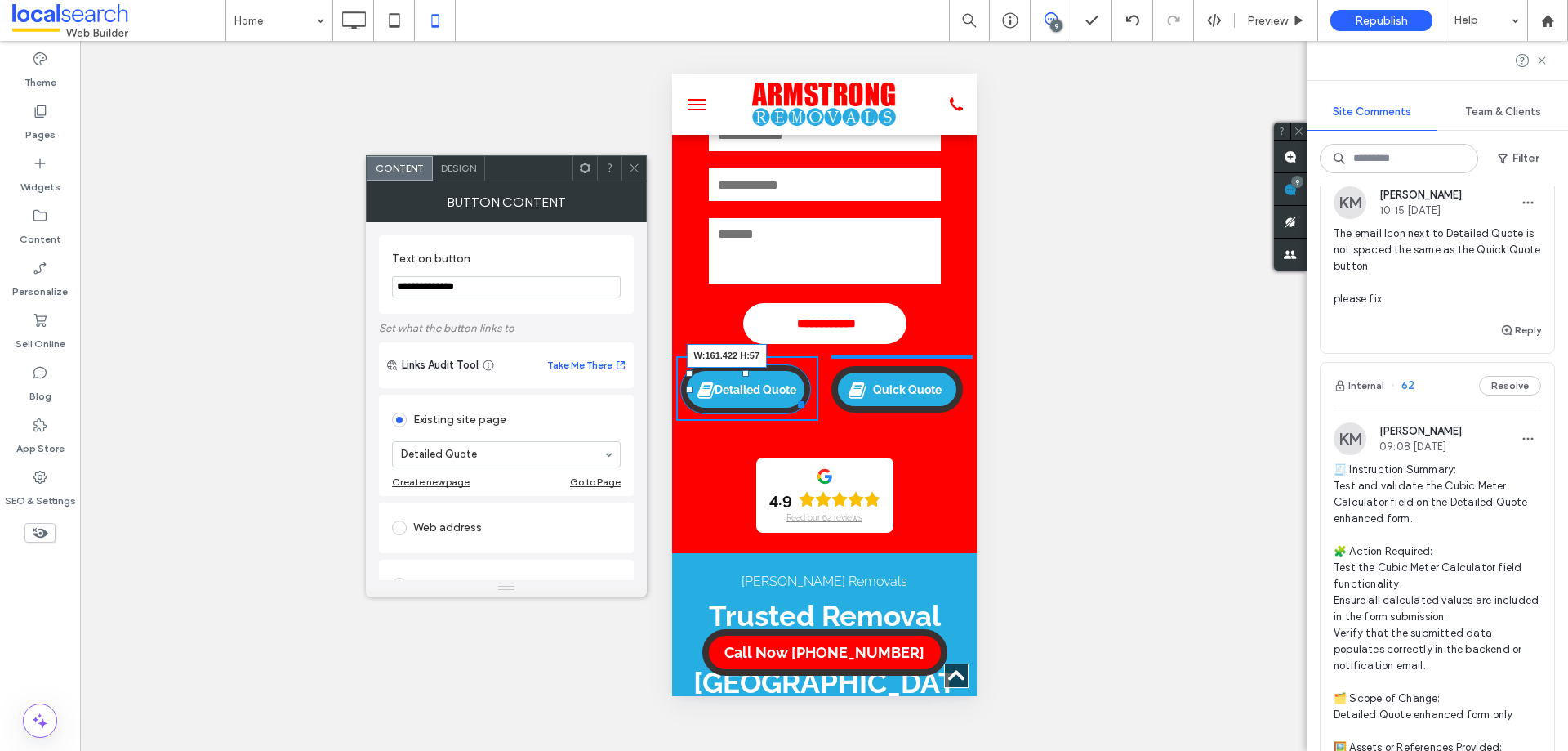
drag, startPoint x: 799, startPoint y: 403, endPoint x: 1555, endPoint y: 478, distance: 759.7
click at [883, 400] on div "Detailed Quote W:161.422 H:57 Click To Paste Quick Quote Click To Paste" at bounding box center [824, 388] width 296 height 65
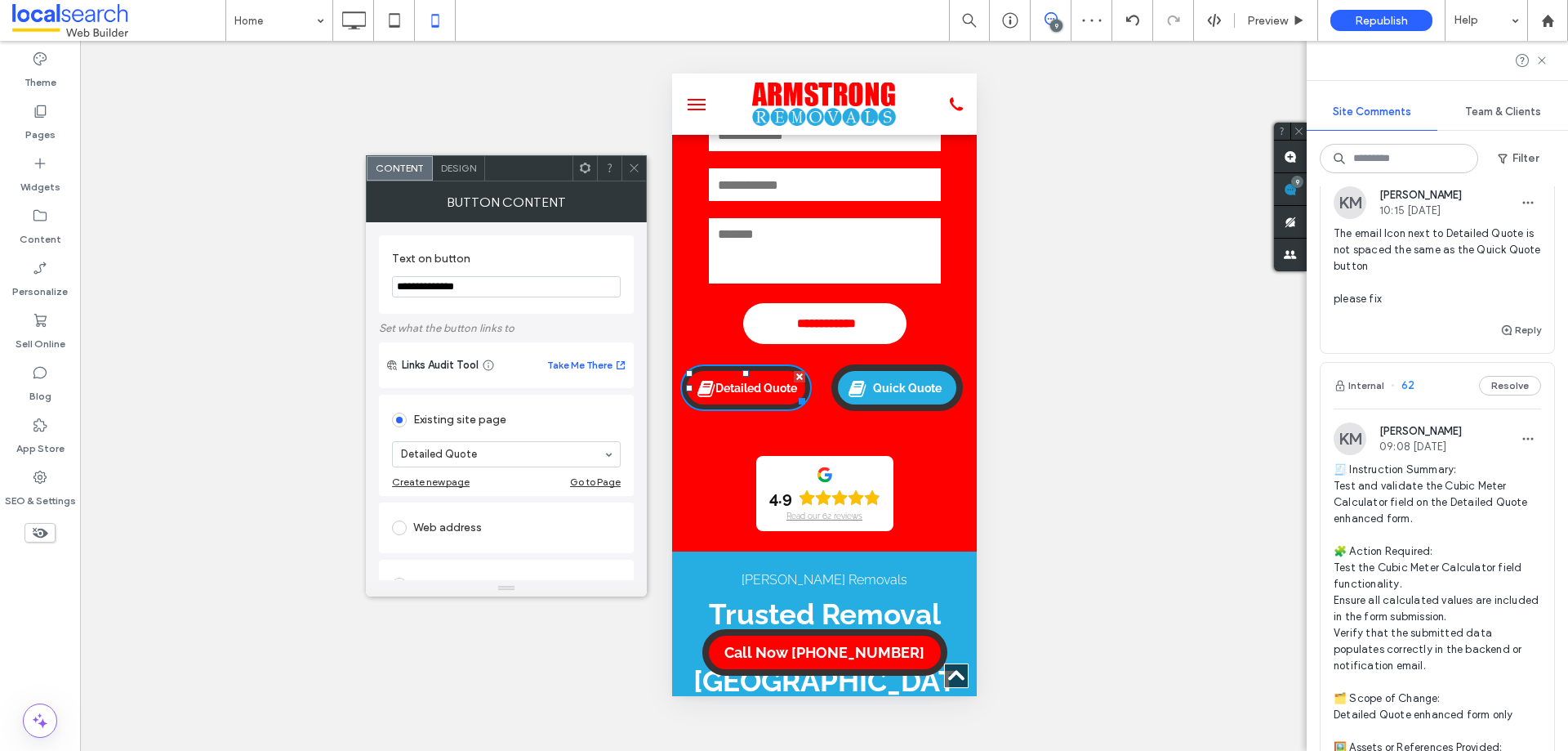
click at [847, 398] on span at bounding box center [856, 388] width 19 height 21
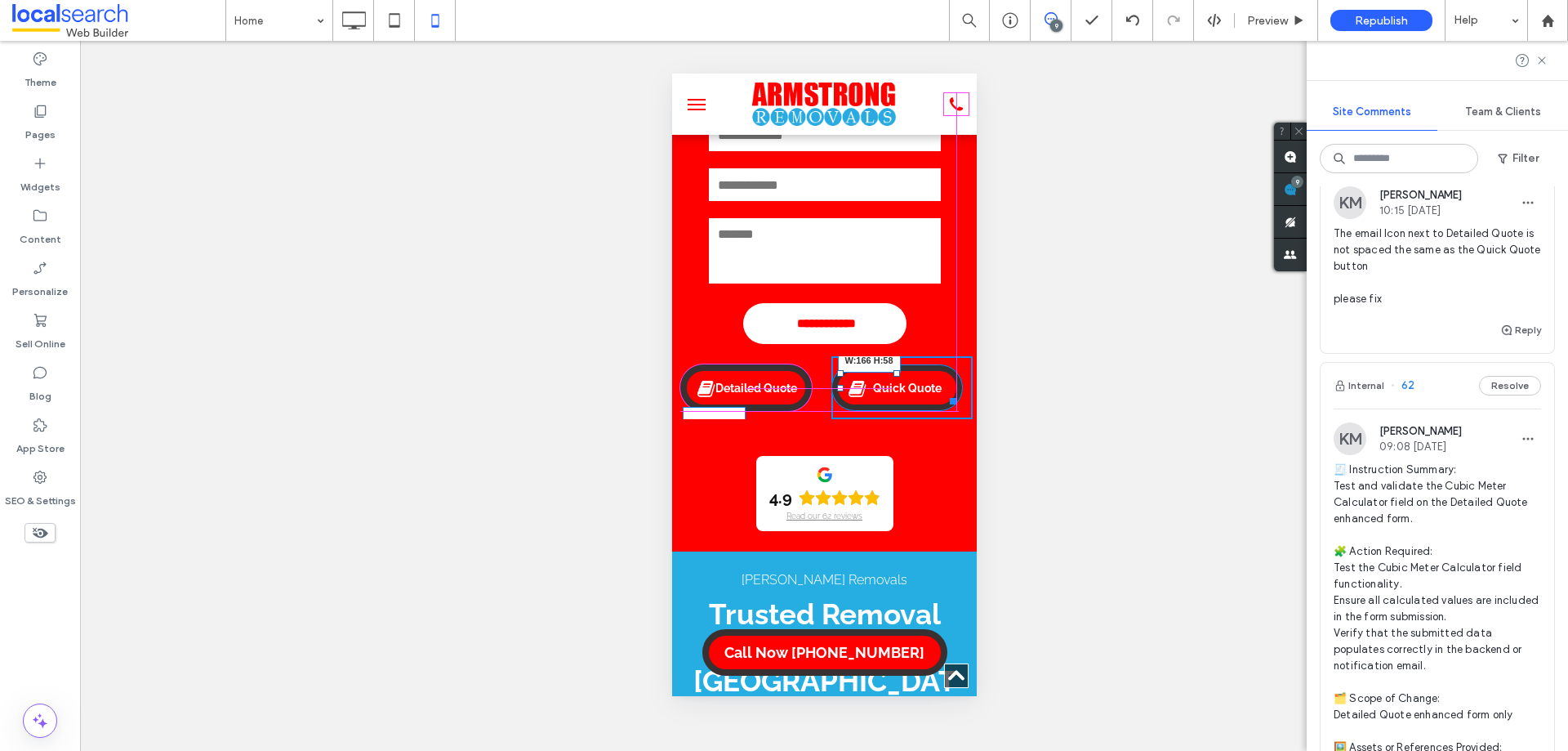
drag, startPoint x: 941, startPoint y: 400, endPoint x: 955, endPoint y: 400, distance: 14.0
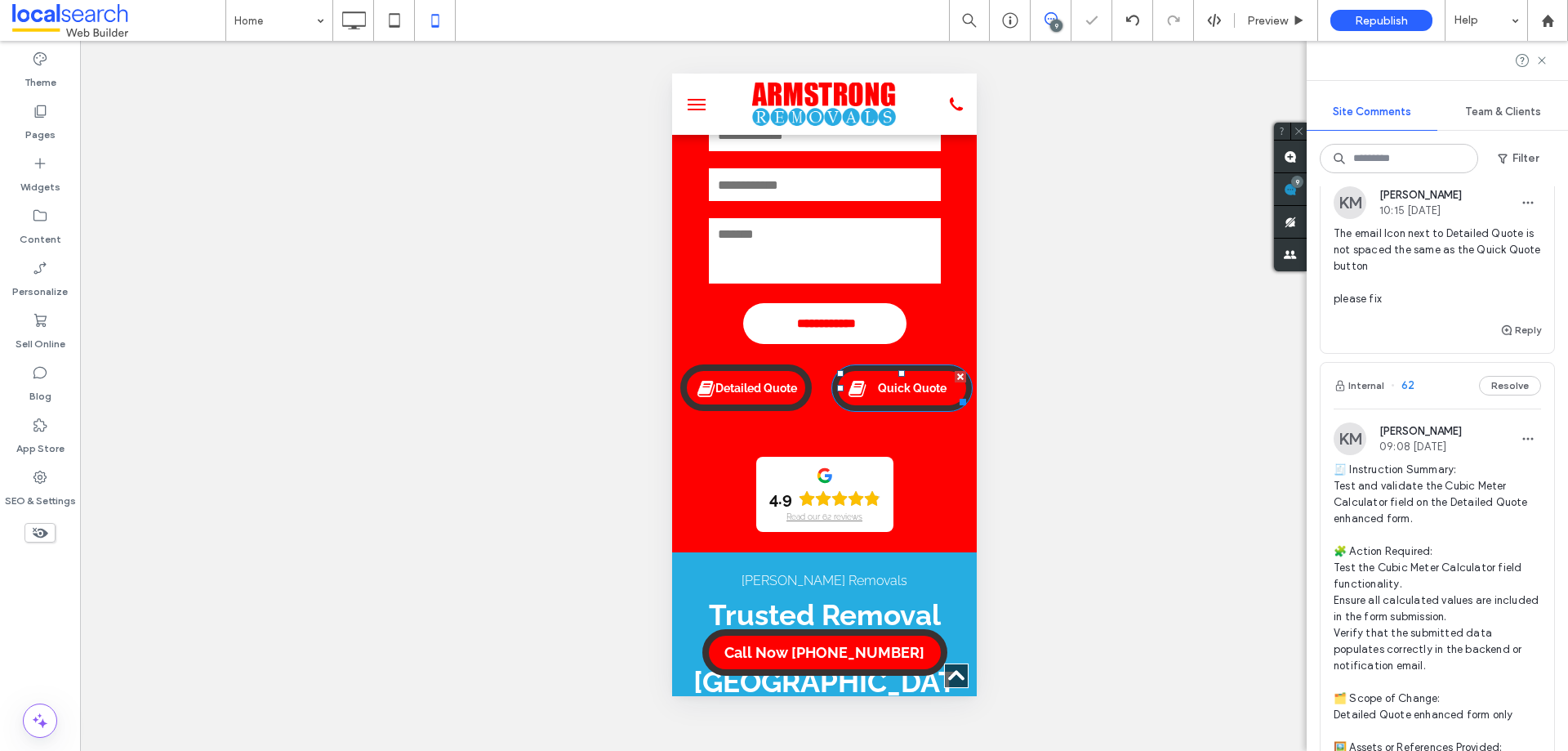
click at [959, 400] on div at bounding box center [784, 375] width 1568 height 751
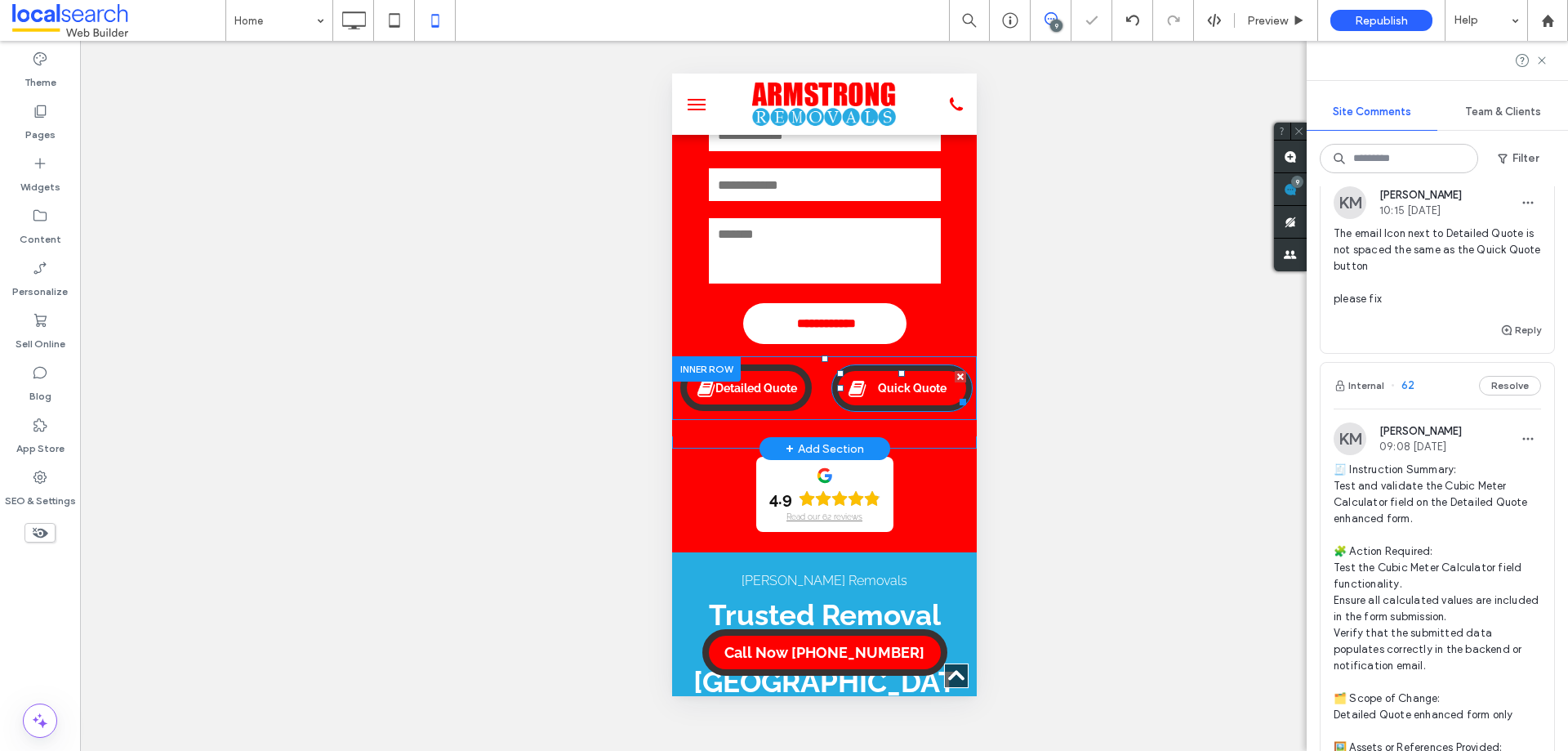
click at [959, 398] on div "Quick Quote Click To Paste" at bounding box center [901, 388] width 142 height 64
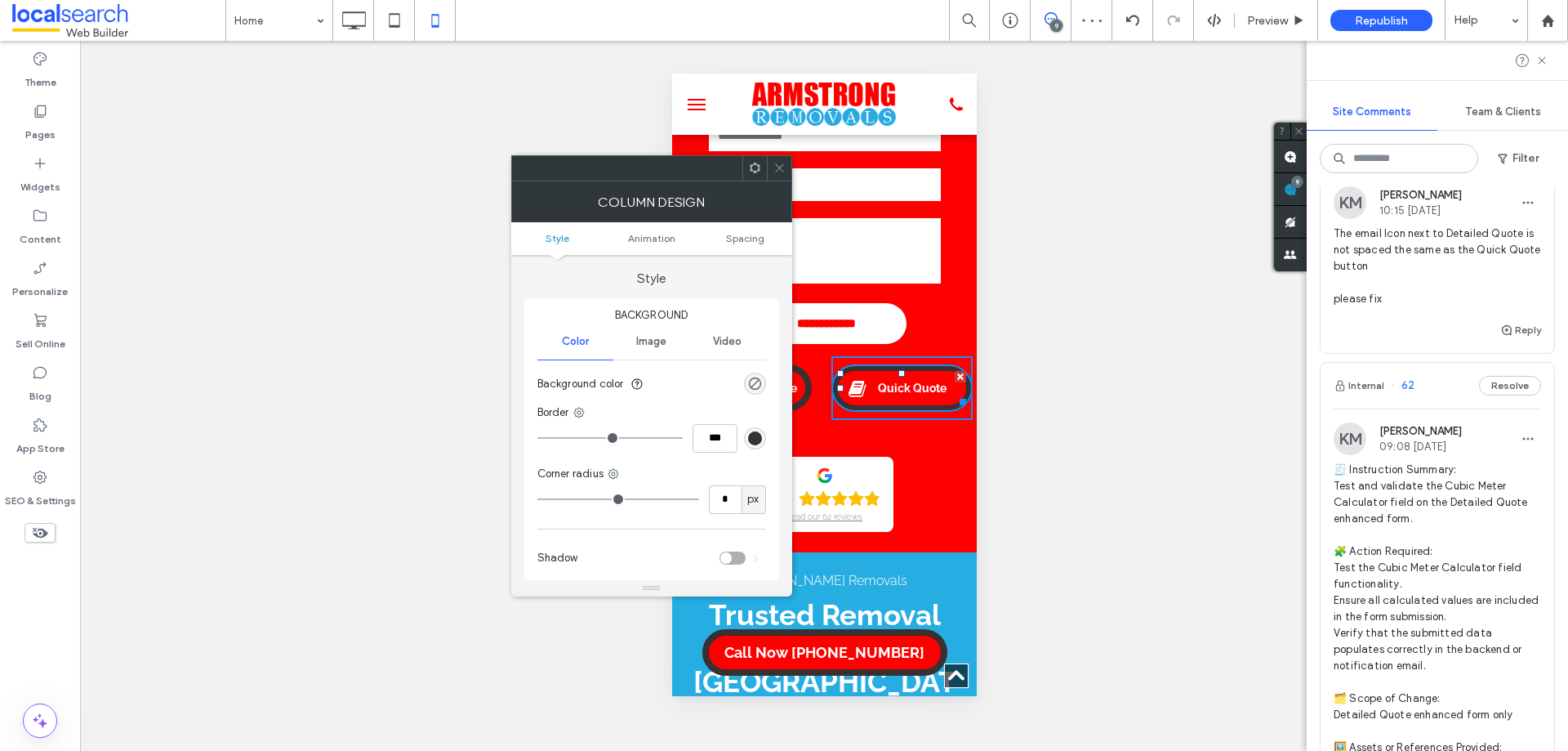
click at [780, 165] on icon at bounding box center [779, 167] width 12 height 12
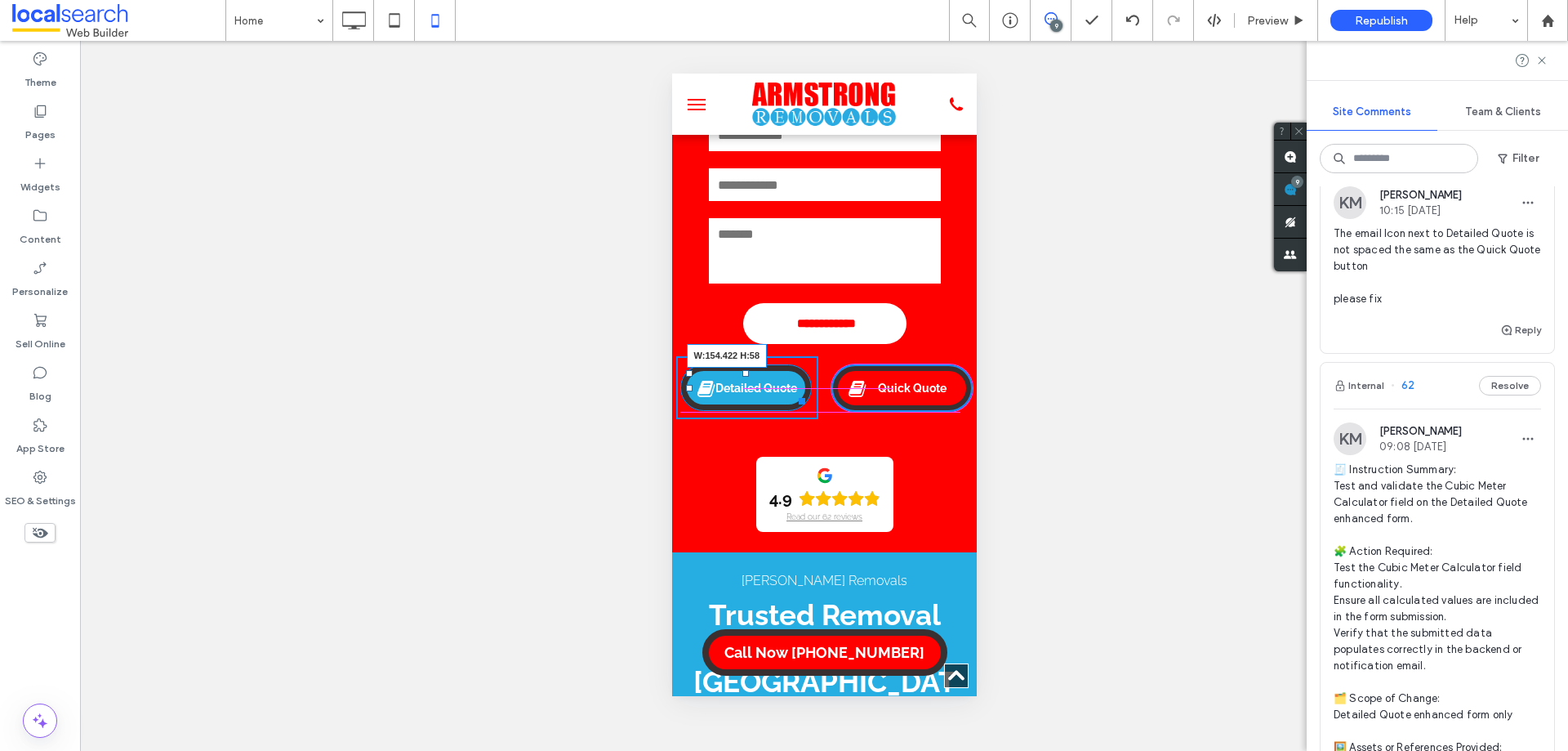
drag, startPoint x: 803, startPoint y: 400, endPoint x: 1470, endPoint y: 470, distance: 670.7
click at [798, 397] on div at bounding box center [798, 398] width 12 height 12
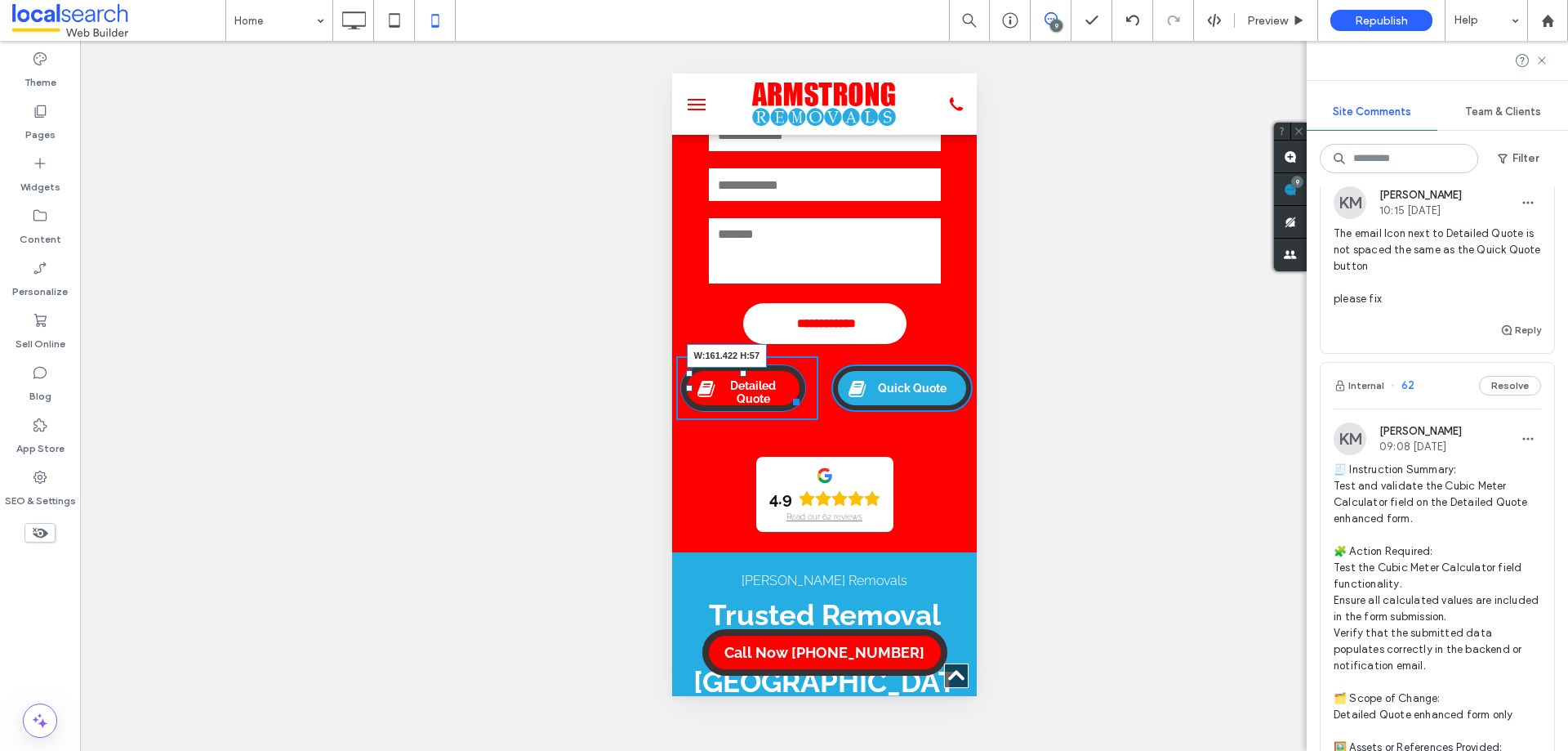
drag, startPoint x: 795, startPoint y: 403, endPoint x: 838, endPoint y: 402, distance: 43.0
click at [838, 402] on div "Detailed Quote W:161.422 H:57 Click To Paste Quick Quote Click To Paste" at bounding box center [824, 388] width 296 height 64
click at [0, 0] on div at bounding box center [0, 0] width 0 height 0
drag, startPoint x: 799, startPoint y: 400, endPoint x: 834, endPoint y: 403, distance: 35.1
click at [834, 403] on div "Detailed Quote W:161.422 H:61 Click To Paste Quick Quote Click To Paste" at bounding box center [824, 388] width 296 height 64
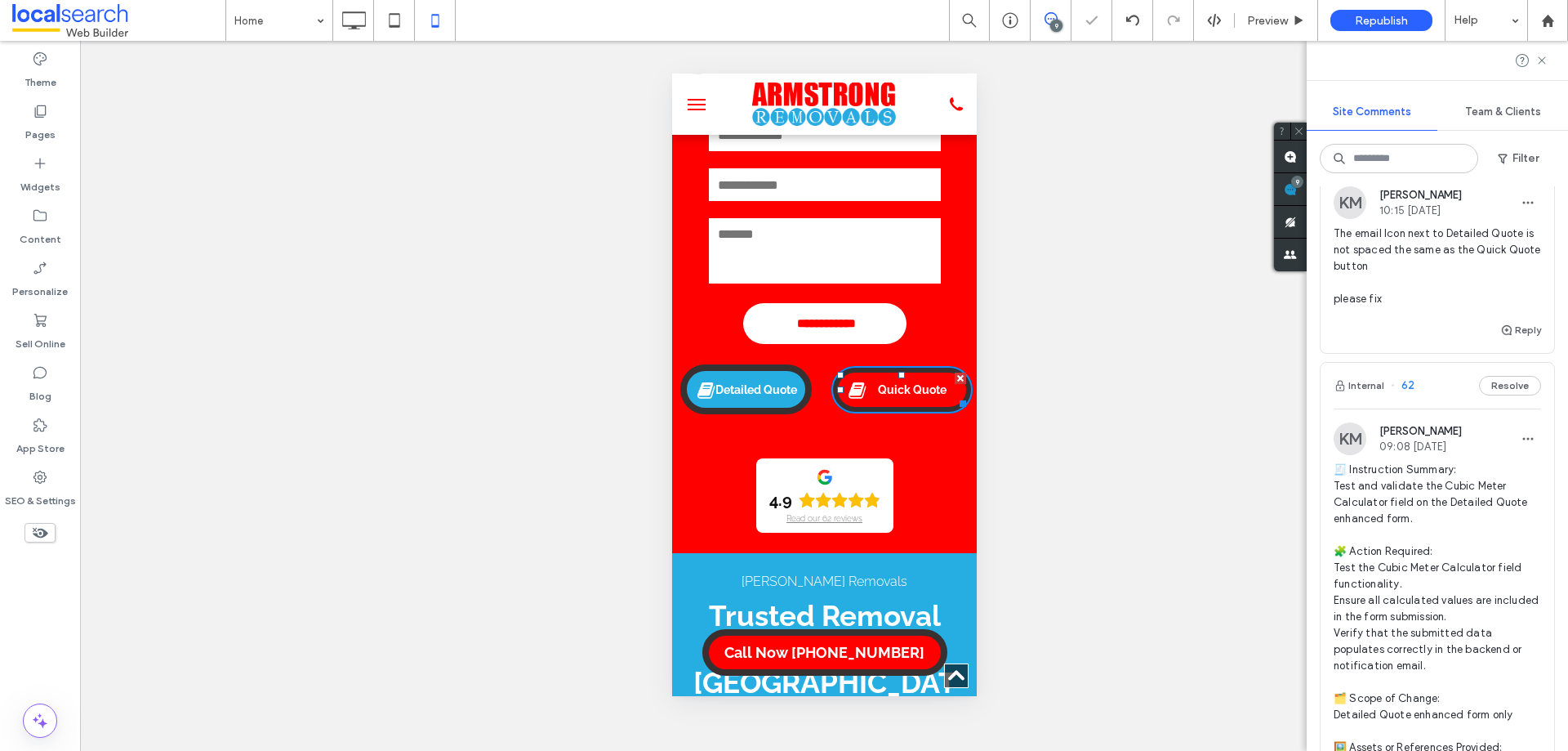
click at [836, 401] on div at bounding box center [784, 375] width 1568 height 751
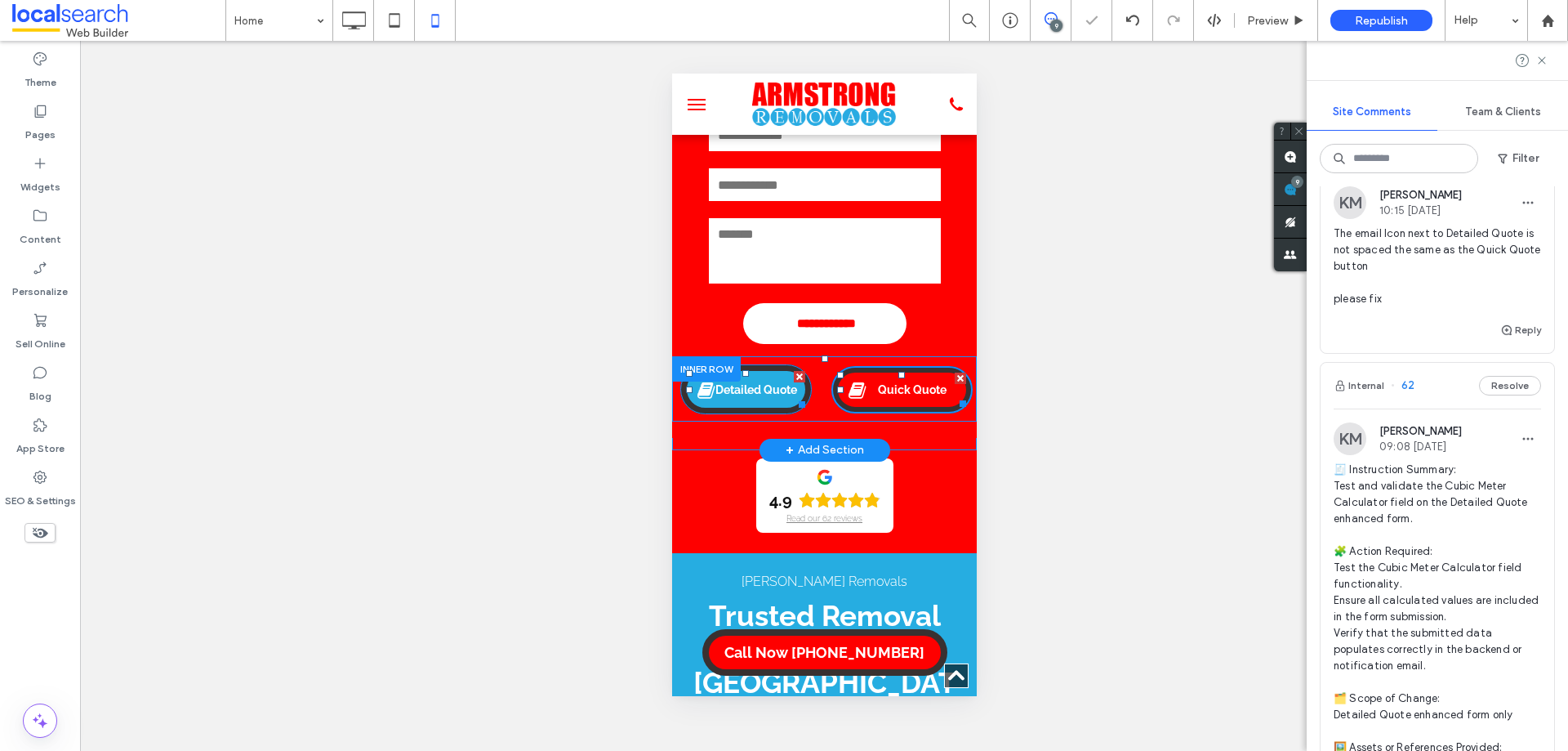
click at [788, 402] on span "Detailed Quote" at bounding box center [756, 390] width 93 height 29
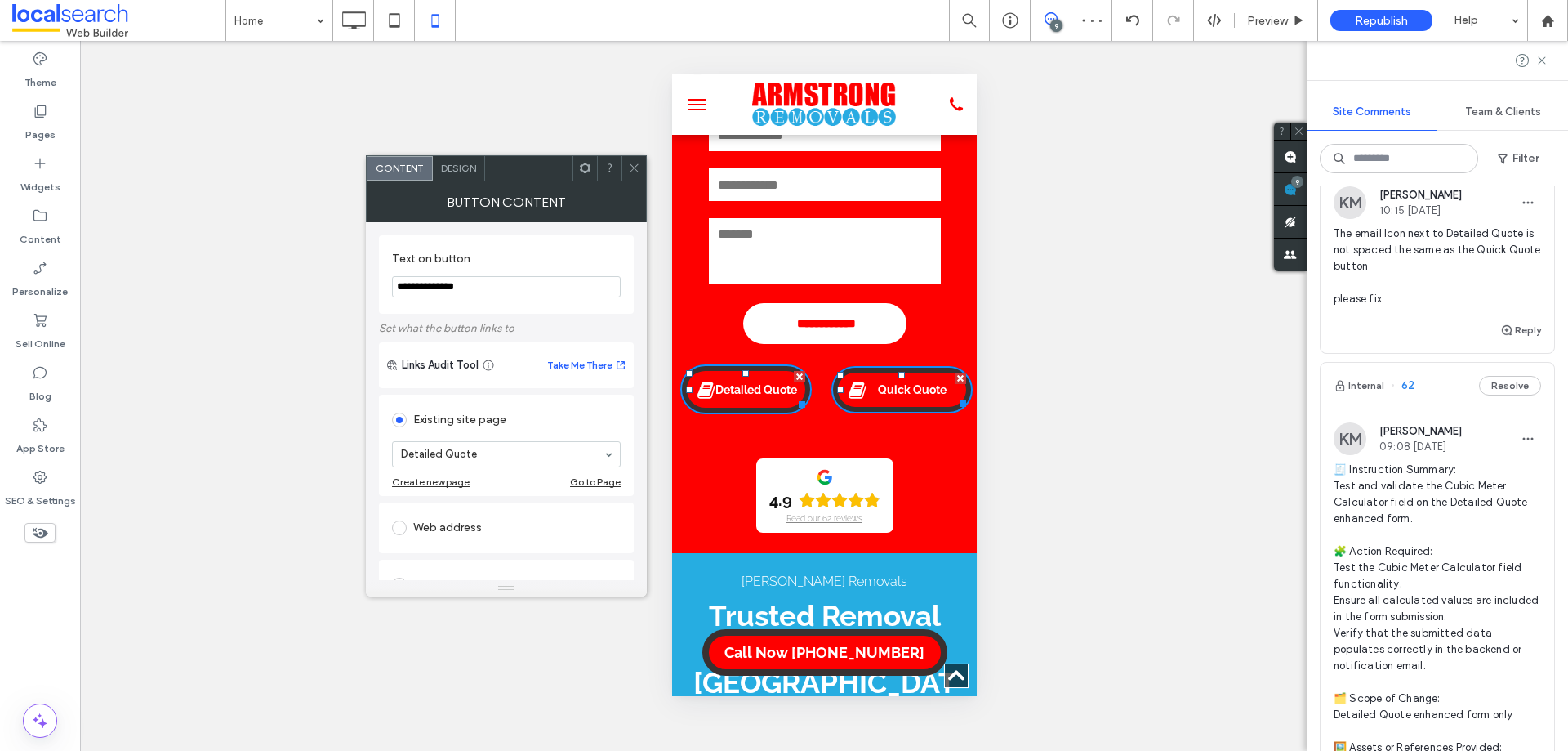
click at [467, 165] on span "Design" at bounding box center [459, 167] width 35 height 12
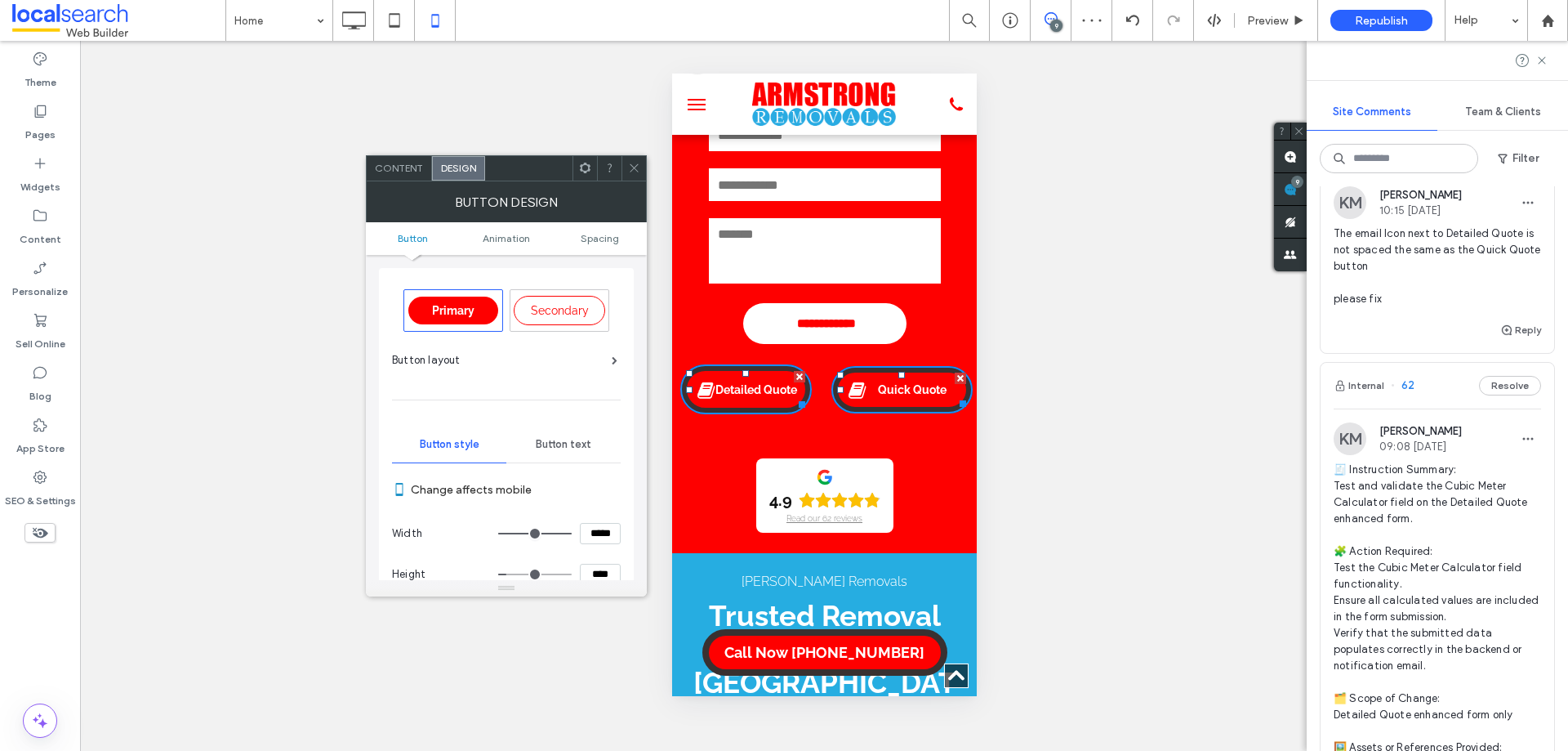
click at [524, 437] on div "Button text" at bounding box center [563, 445] width 115 height 36
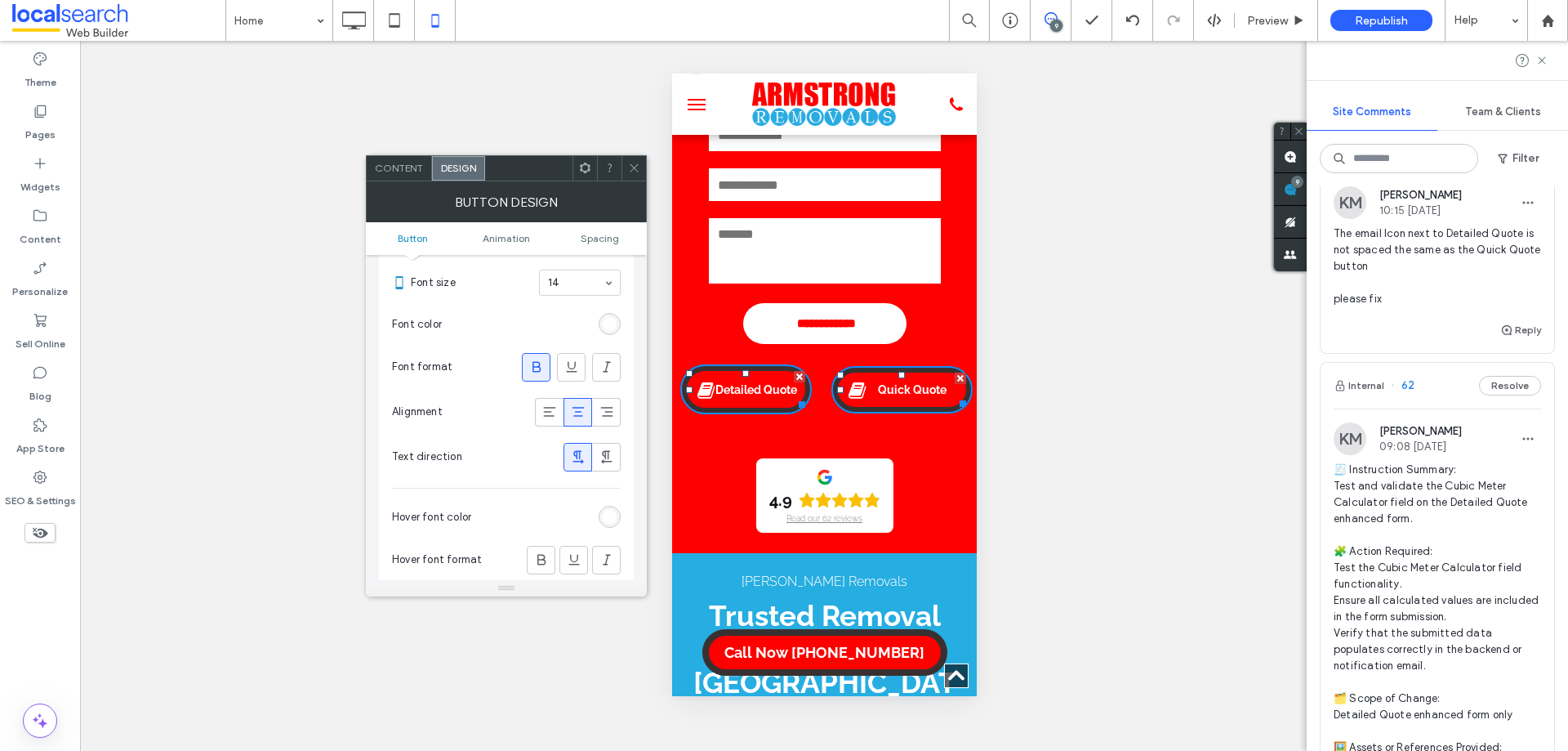
scroll to position [327, 0]
click at [553, 375] on icon at bounding box center [549, 372] width 16 height 16
click at [588, 375] on div at bounding box center [577, 372] width 27 height 27
click at [574, 374] on icon at bounding box center [578, 372] width 16 height 16
click at [603, 372] on icon at bounding box center [607, 372] width 16 height 16
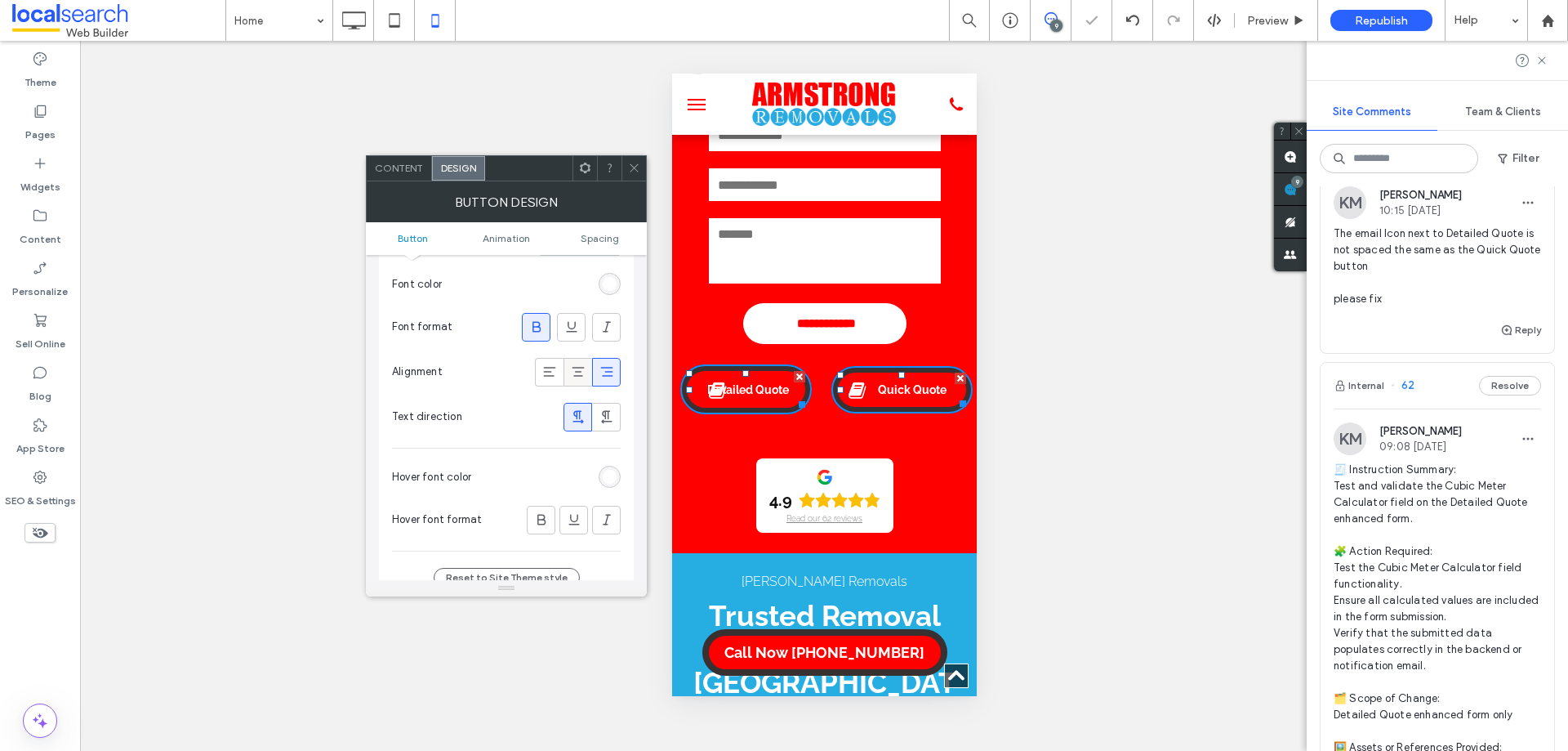
click at [584, 373] on icon at bounding box center [578, 372] width 16 height 16
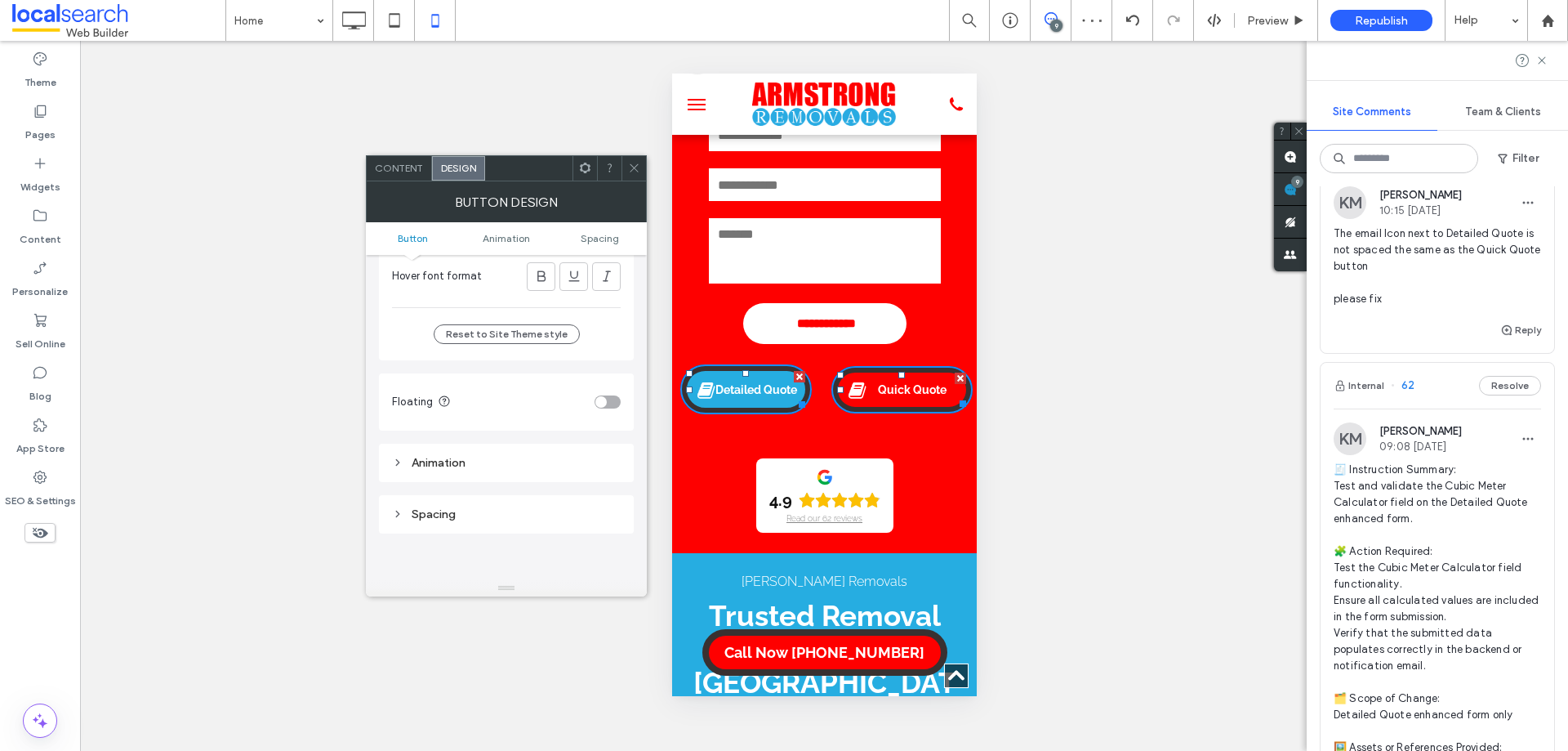
scroll to position [572, 0]
click at [538, 509] on div "Spacing" at bounding box center [506, 512] width 228 height 14
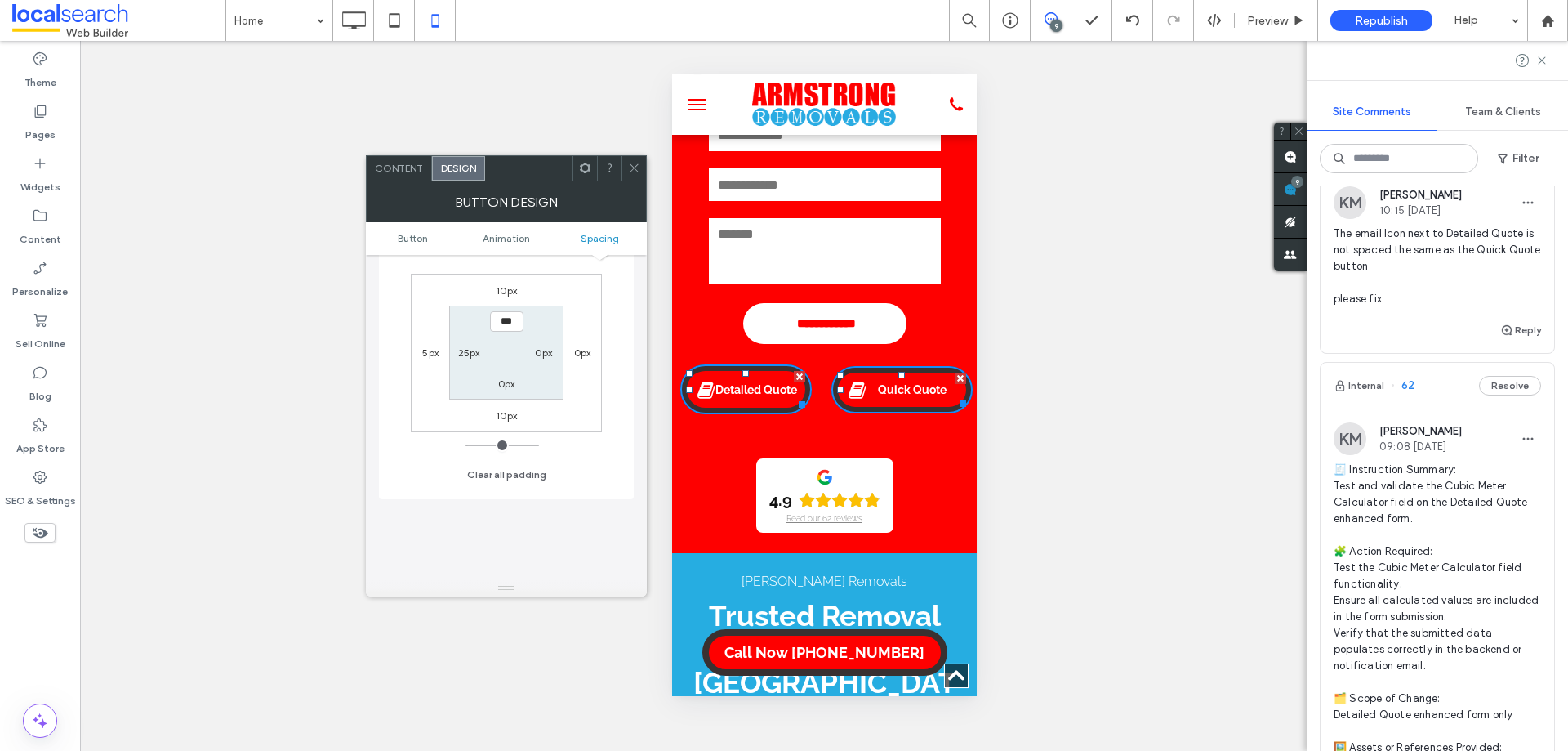
scroll to position [898, 0]
click at [431, 344] on label "5px" at bounding box center [431, 344] width 16 height 12
type input "*"
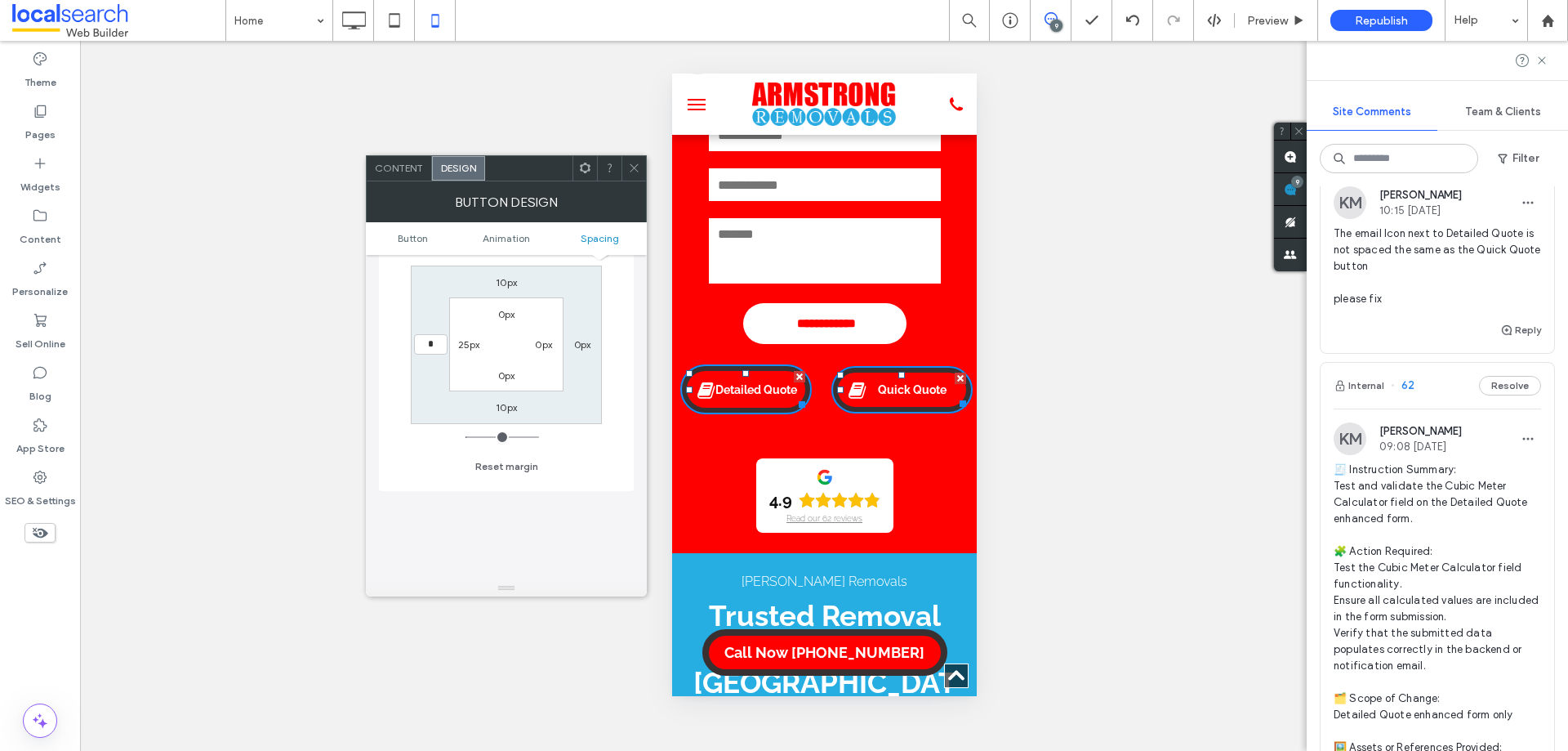
type input "*"
type input "***"
click at [638, 174] on span at bounding box center [634, 168] width 12 height 25
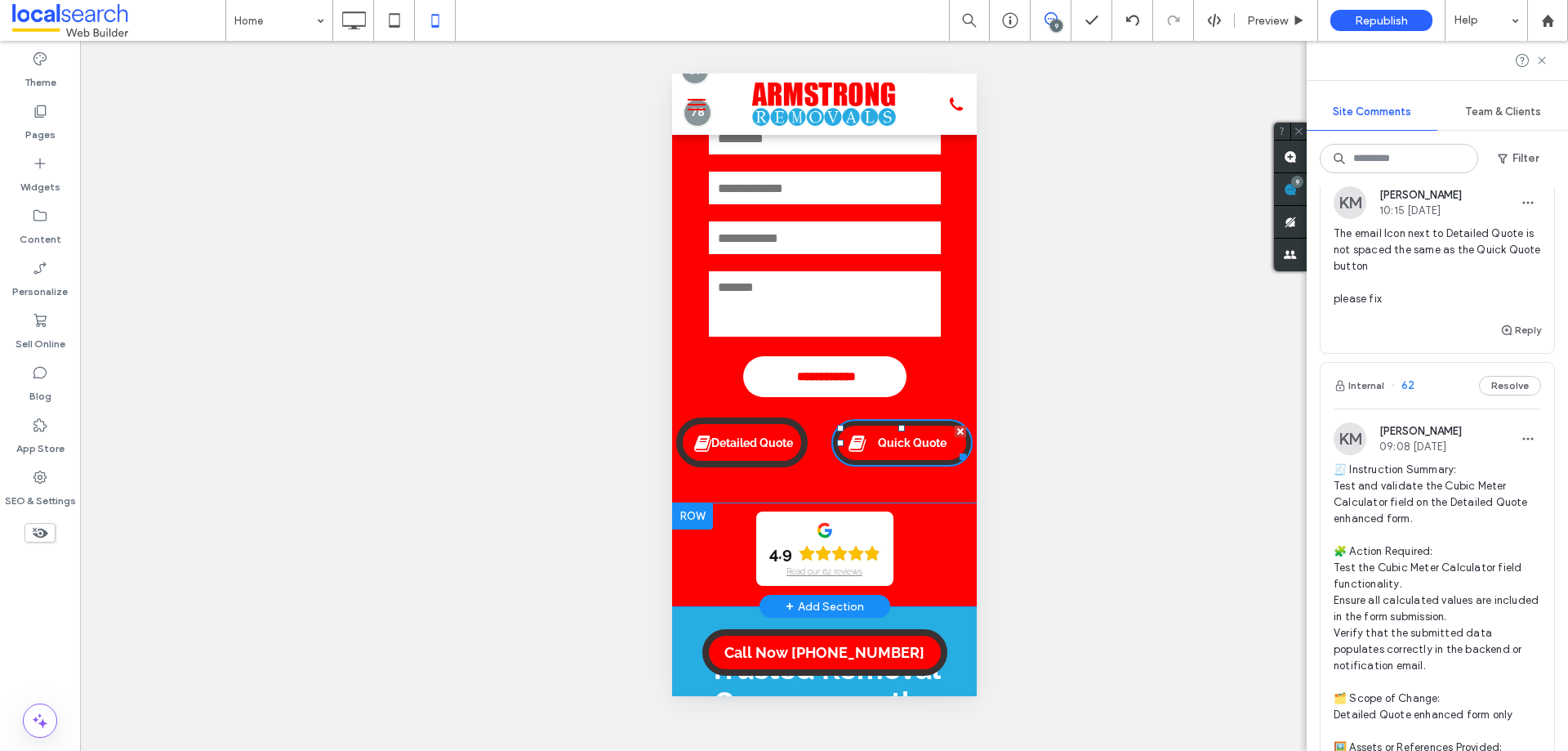
scroll to position [245, 0]
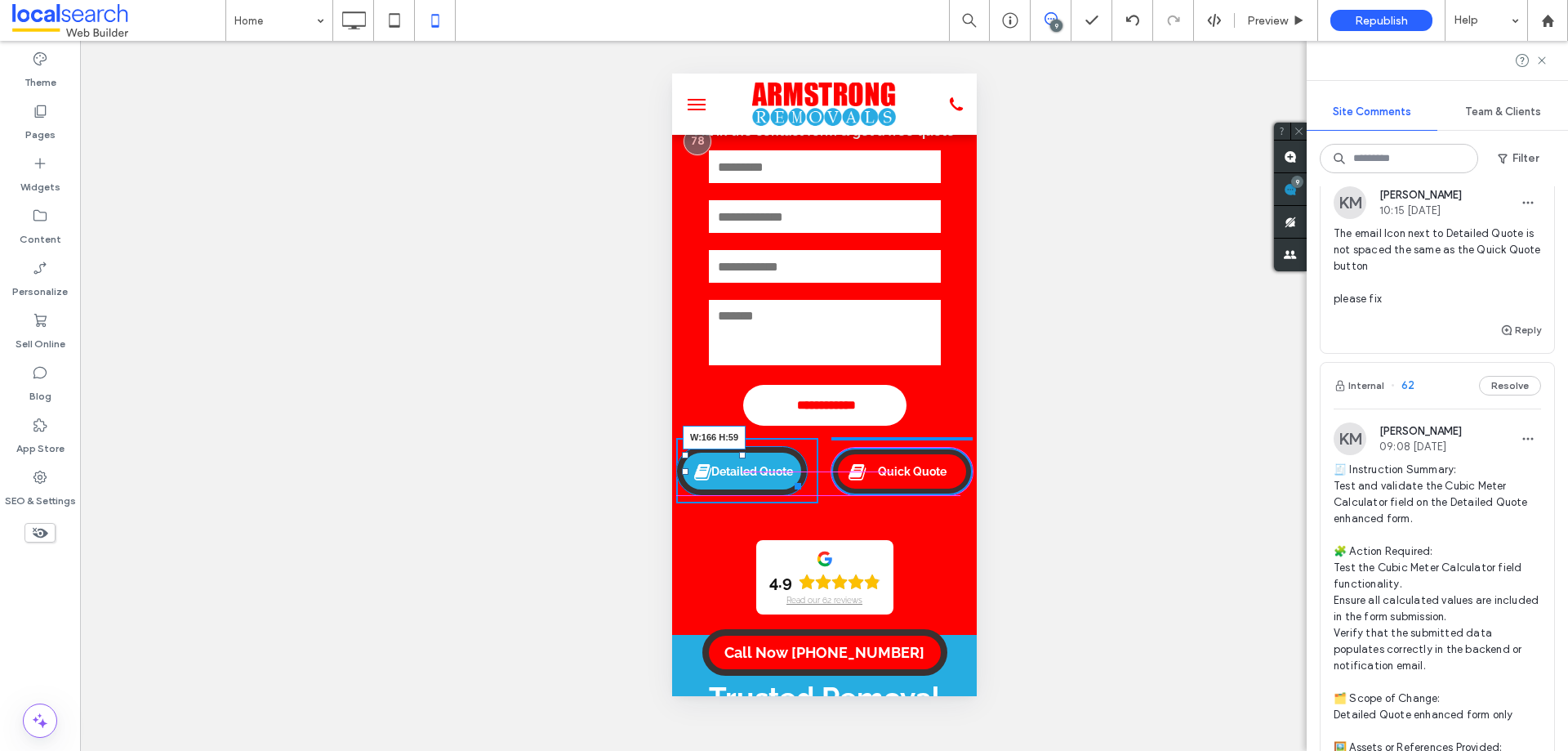
drag, startPoint x: 1484, startPoint y: 559, endPoint x: 807, endPoint y: 483, distance: 681.3
click at [807, 483] on div "Detailed Quote W:166 H:59 Click To Paste" at bounding box center [824, 471] width 296 height 66
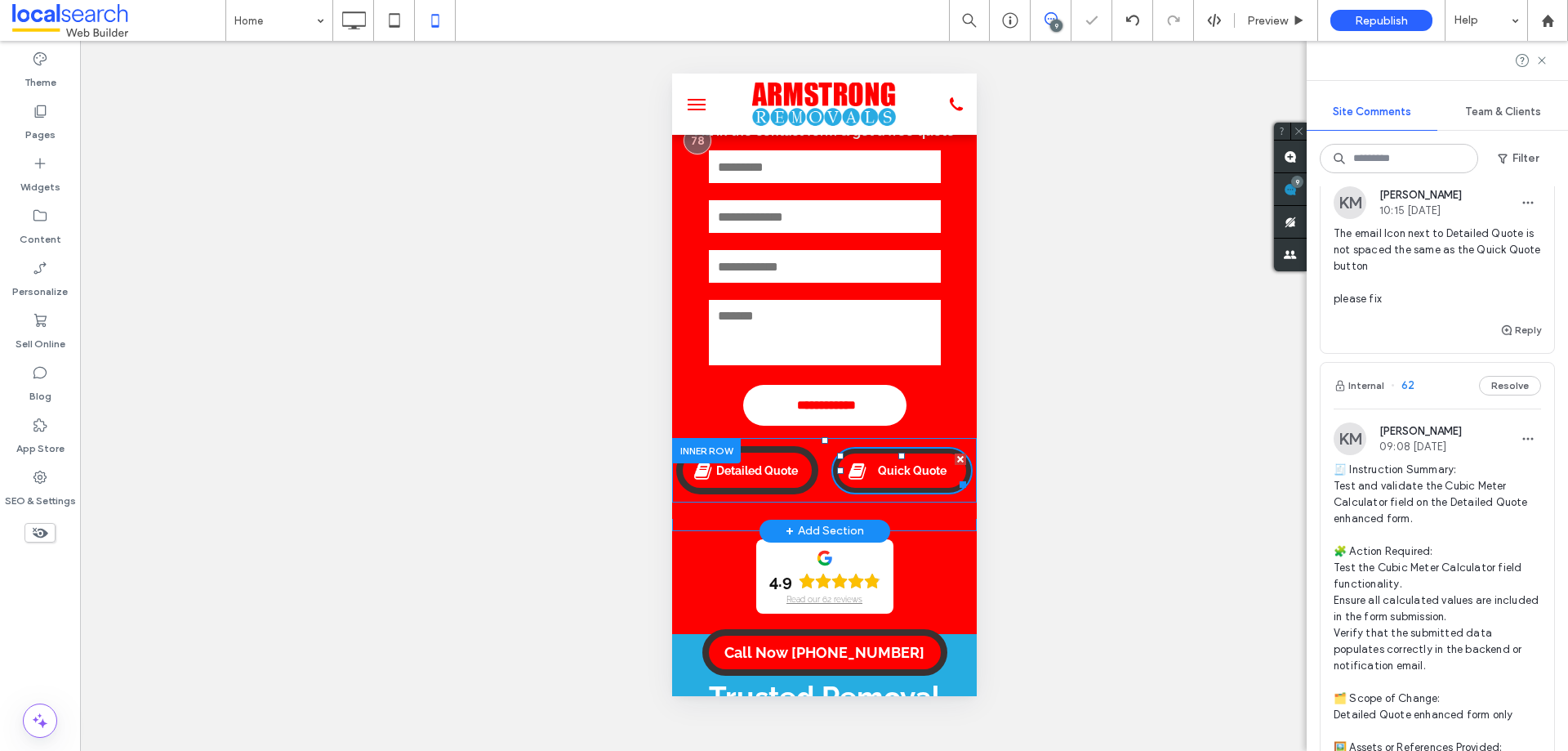
click at [816, 482] on div "Detailed Quote Click To Paste Quick Quote Click To Paste" at bounding box center [824, 470] width 305 height 65
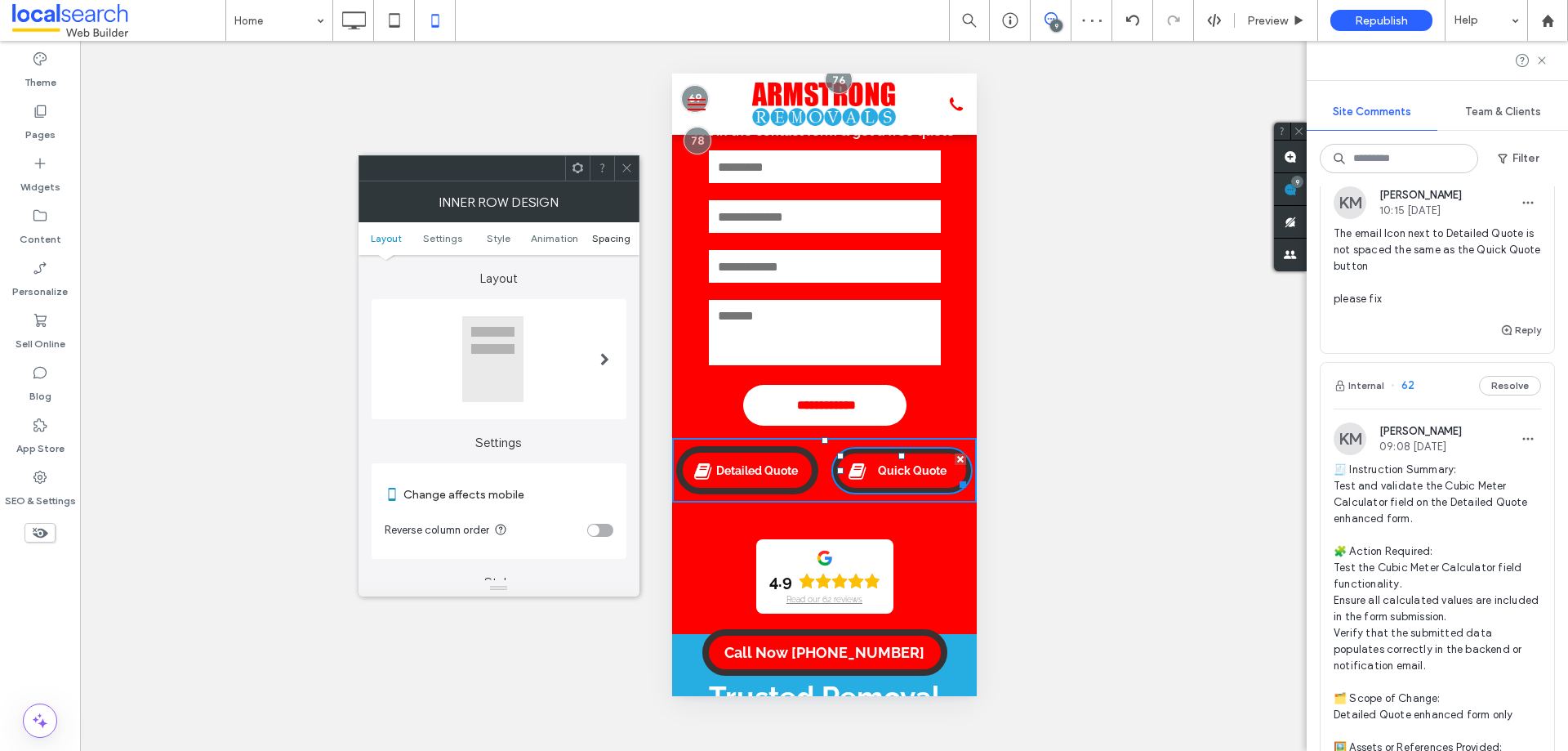
click at [608, 240] on span "Spacing" at bounding box center [611, 238] width 38 height 12
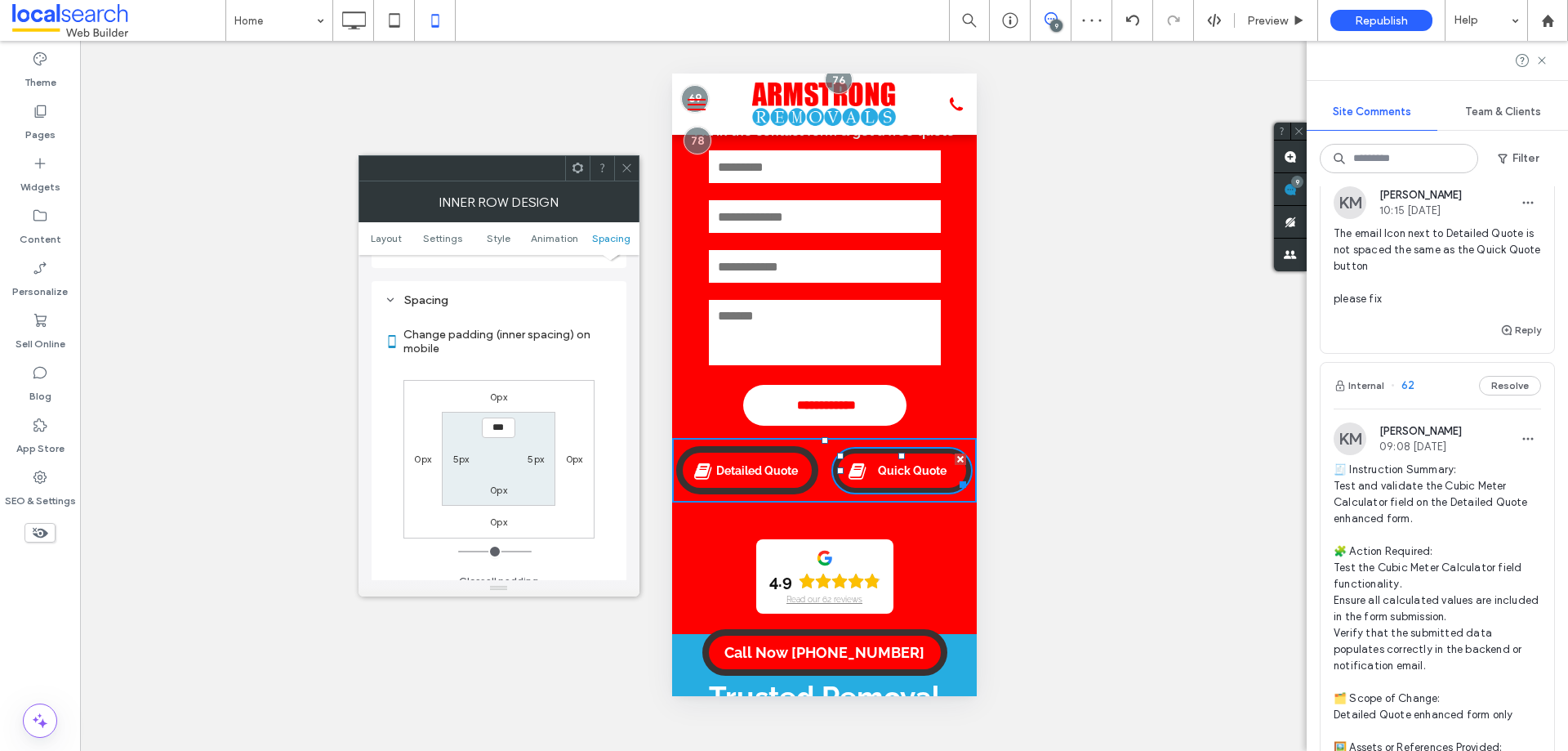
scroll to position [687, 0]
click at [627, 168] on icon at bounding box center [626, 167] width 12 height 12
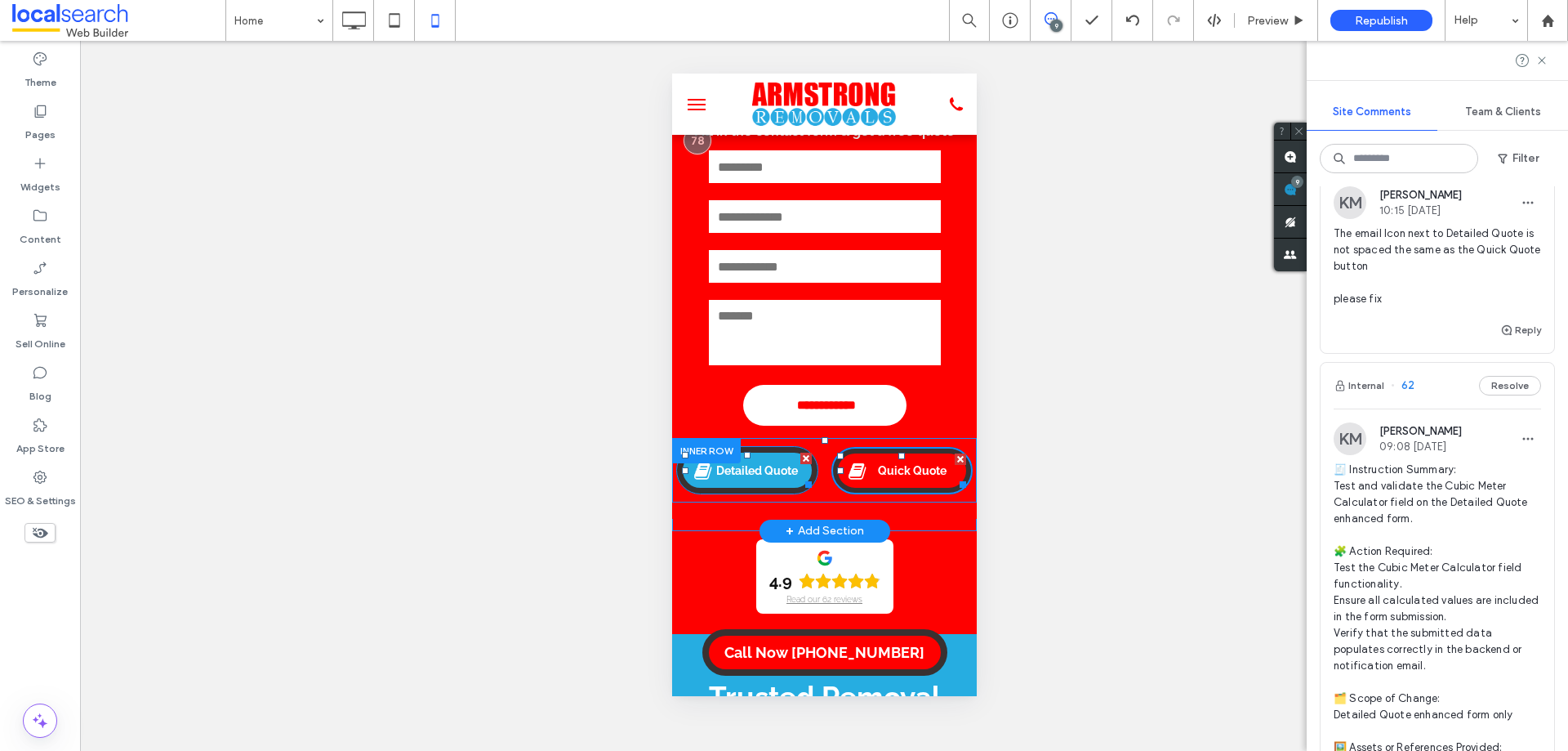
click at [807, 473] on link "Detailed Quote" at bounding box center [747, 470] width 142 height 48
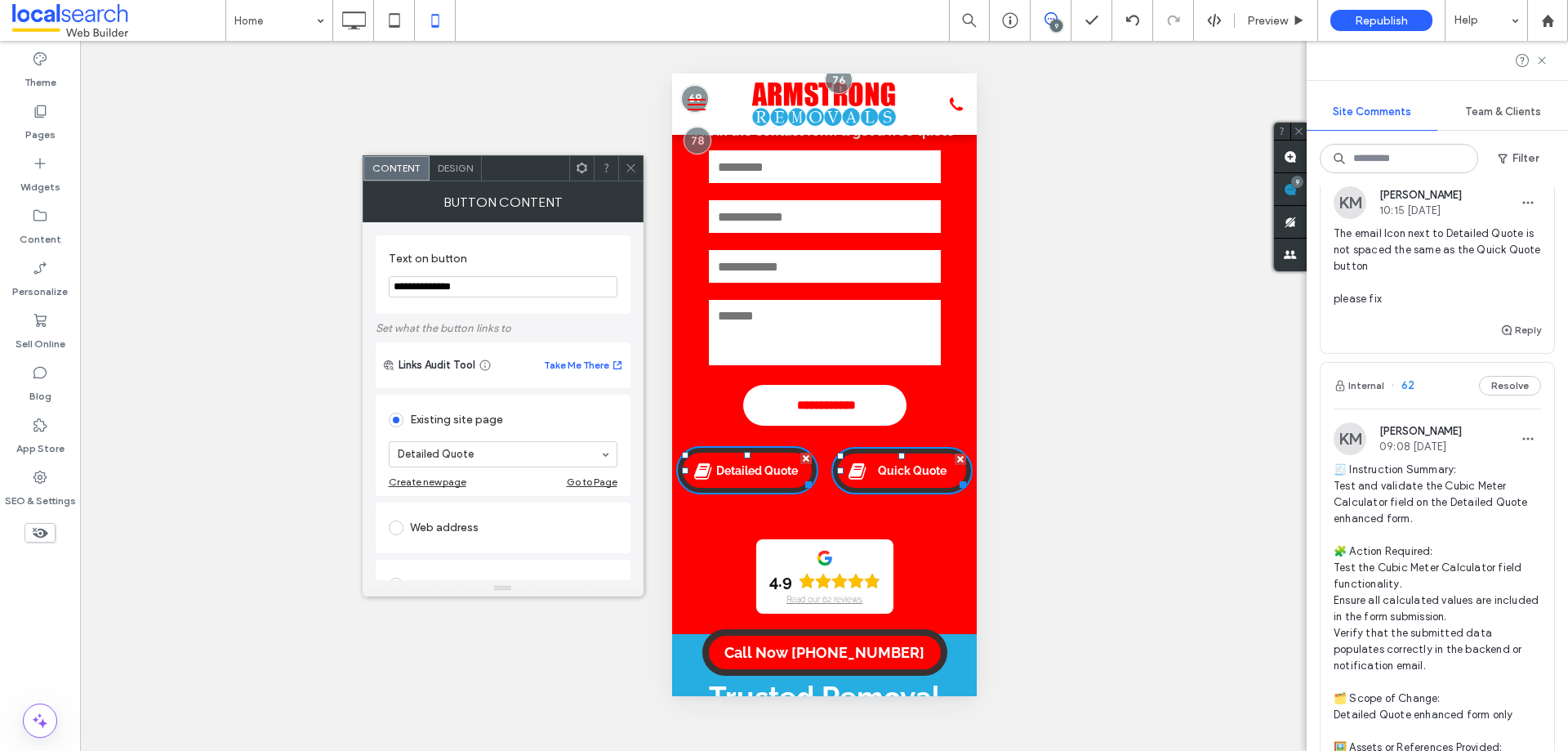
click at [455, 175] on div "Design" at bounding box center [456, 168] width 52 height 25
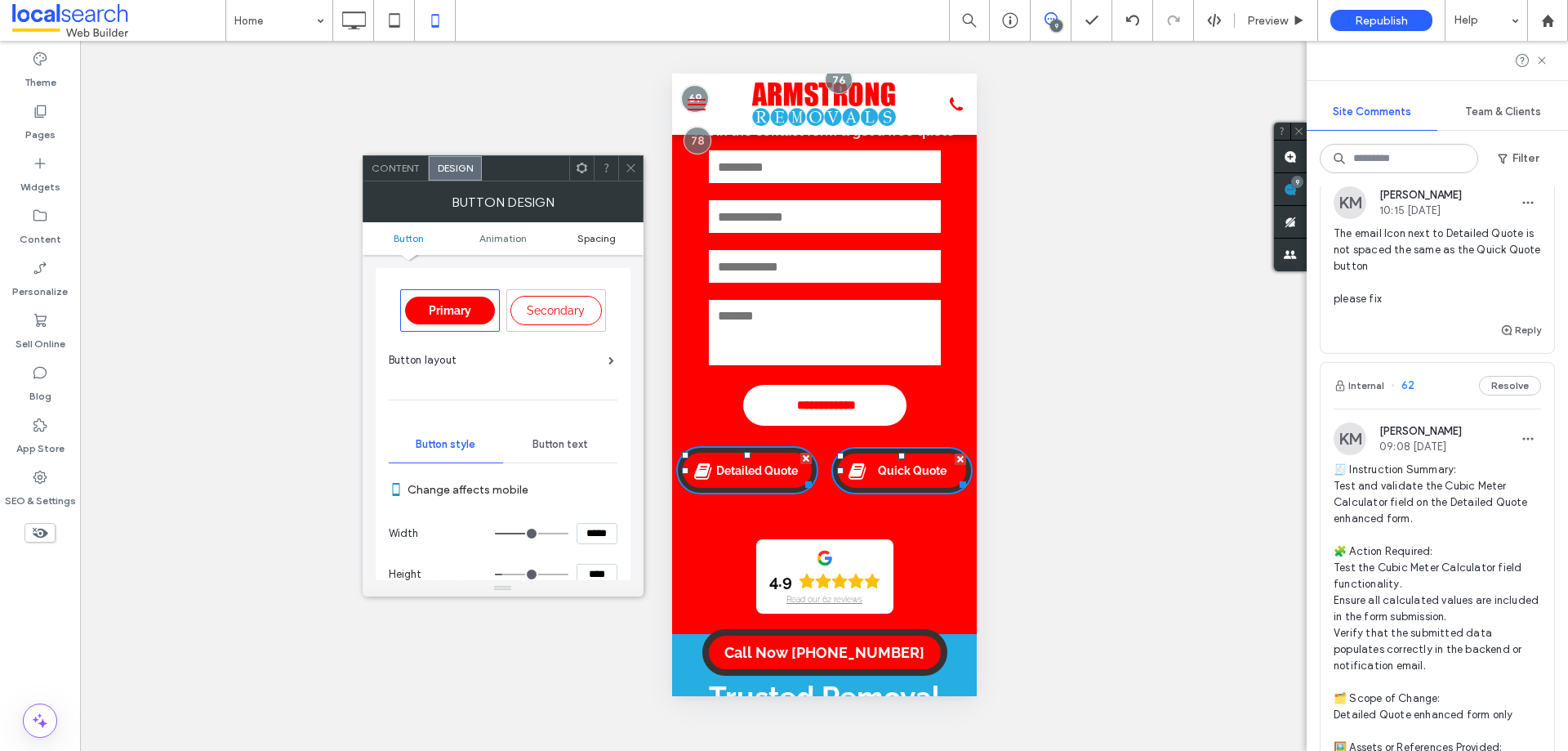
click at [593, 241] on span "Spacing" at bounding box center [596, 238] width 38 height 12
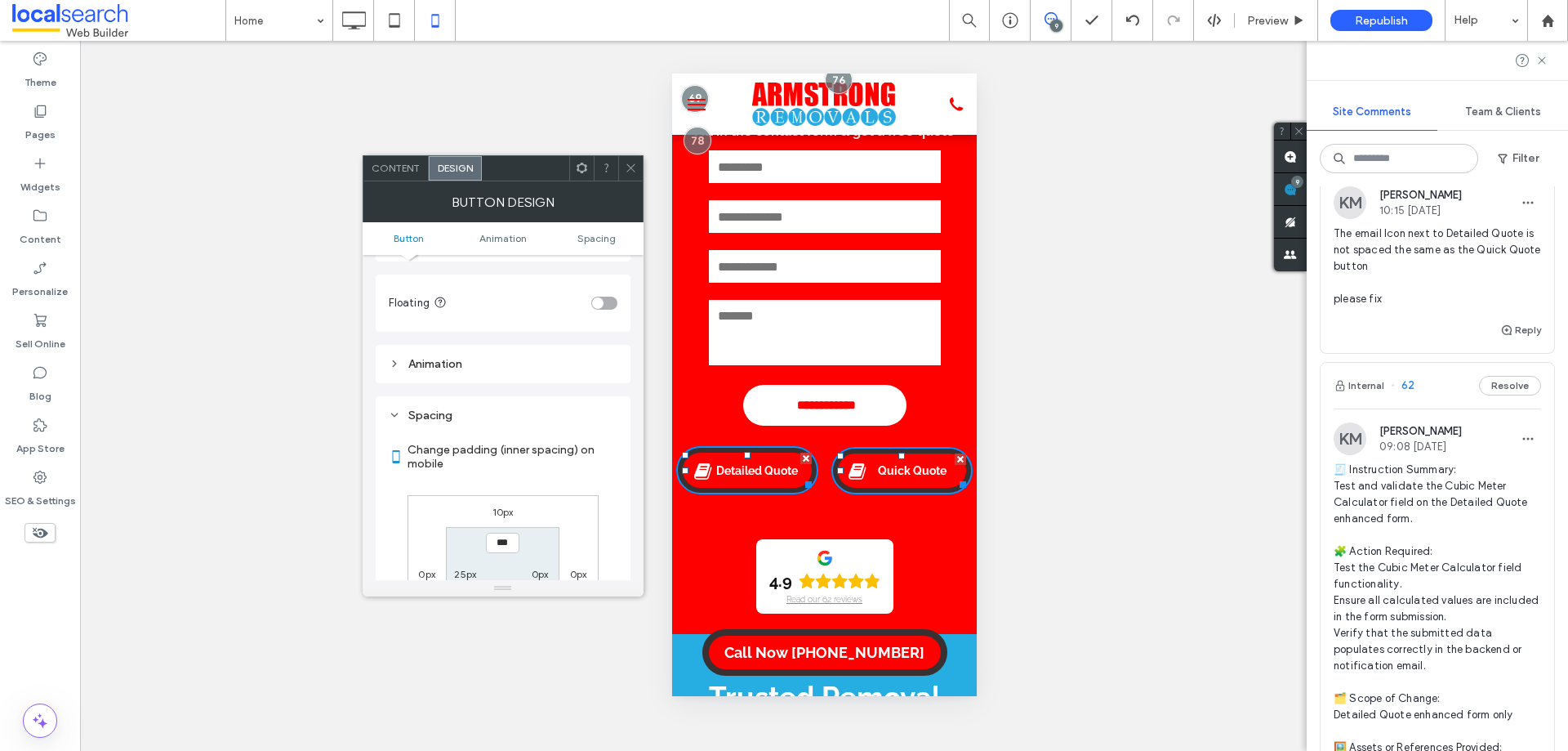
scroll to position [902, 0]
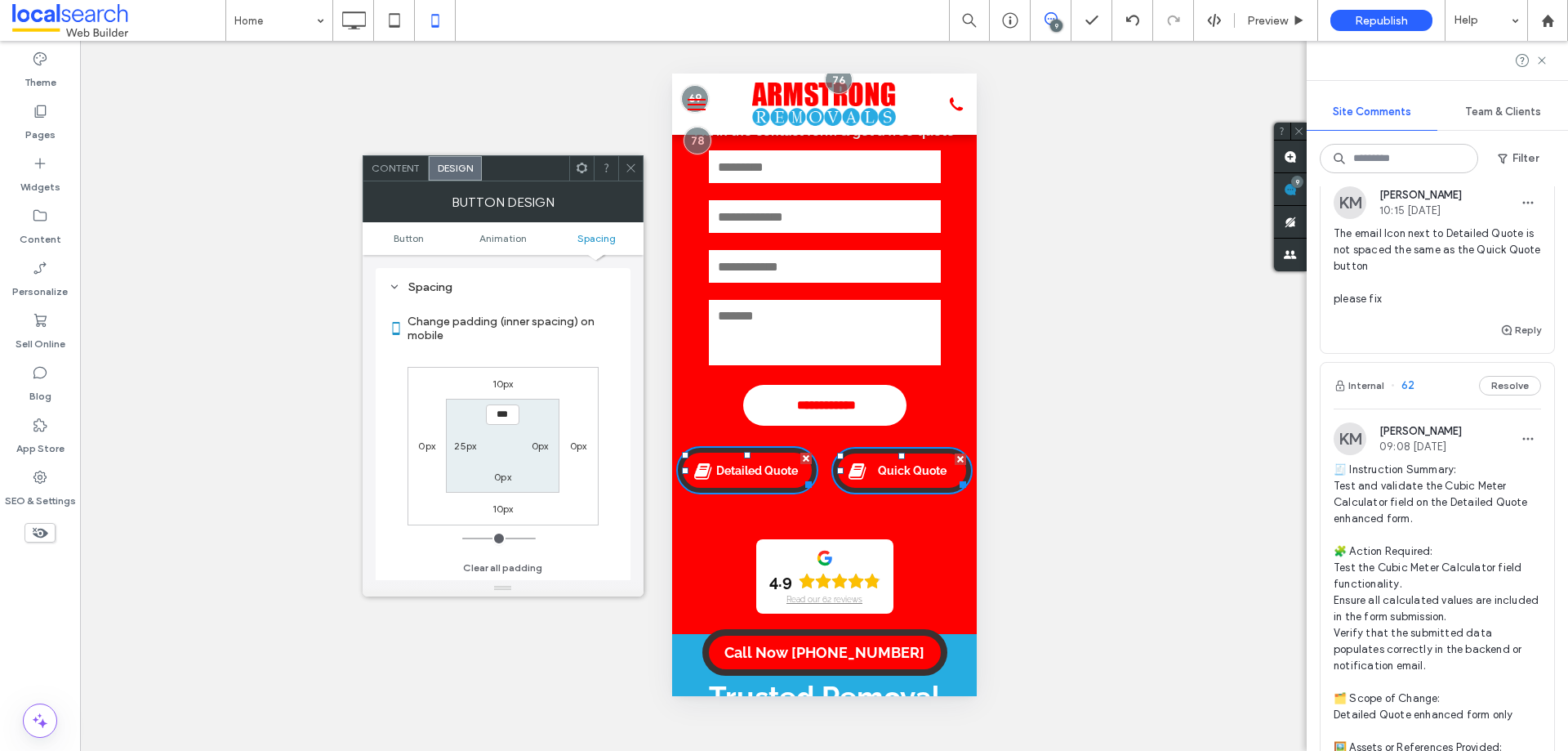
click at [468, 448] on label "25px" at bounding box center [465, 446] width 22 height 12
type input "**"
type input "*"
click at [462, 442] on input "***" at bounding box center [465, 446] width 34 height 20
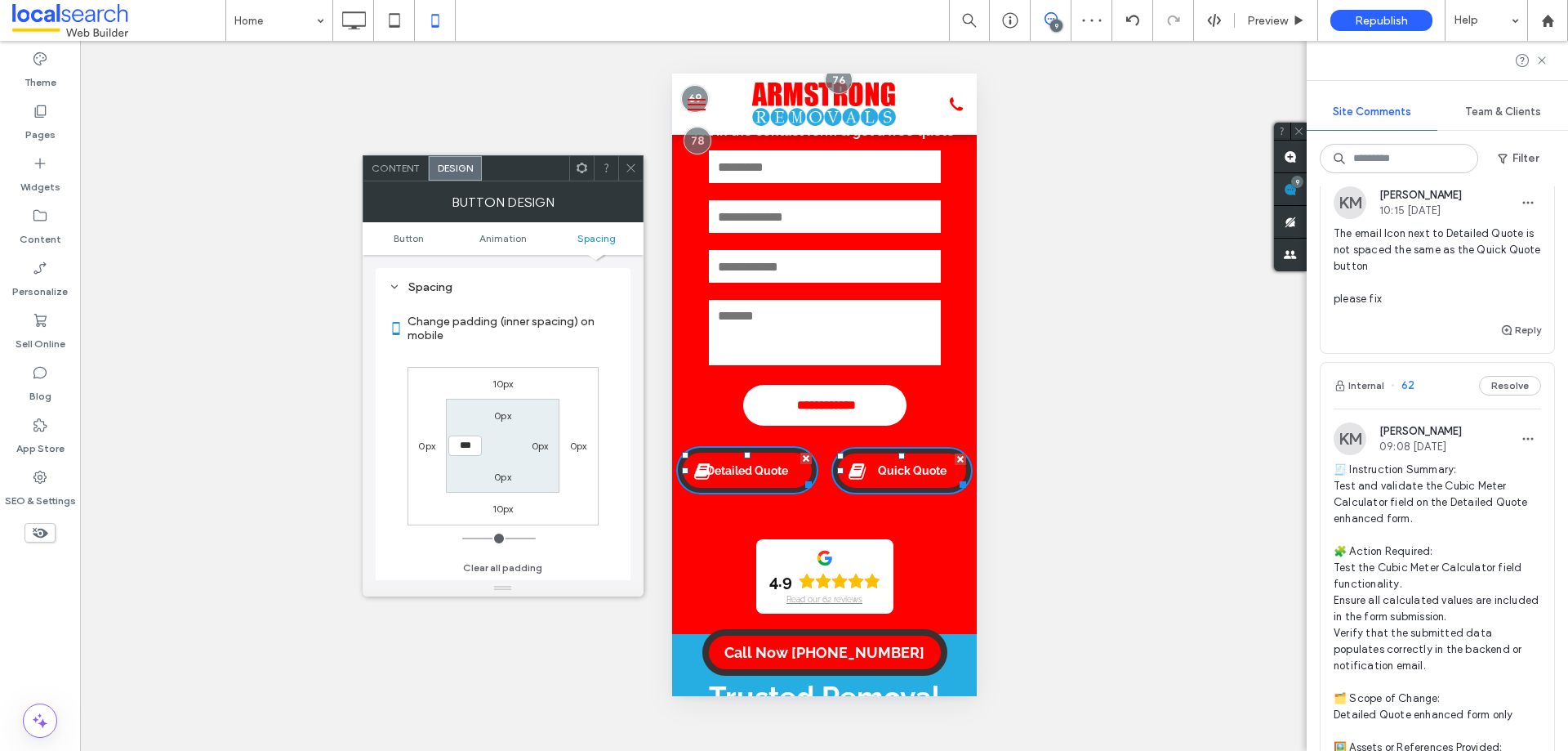
click at [462, 442] on input "***" at bounding box center [465, 446] width 34 height 20
type input "**"
type input "****"
click at [632, 173] on icon at bounding box center [630, 167] width 12 height 12
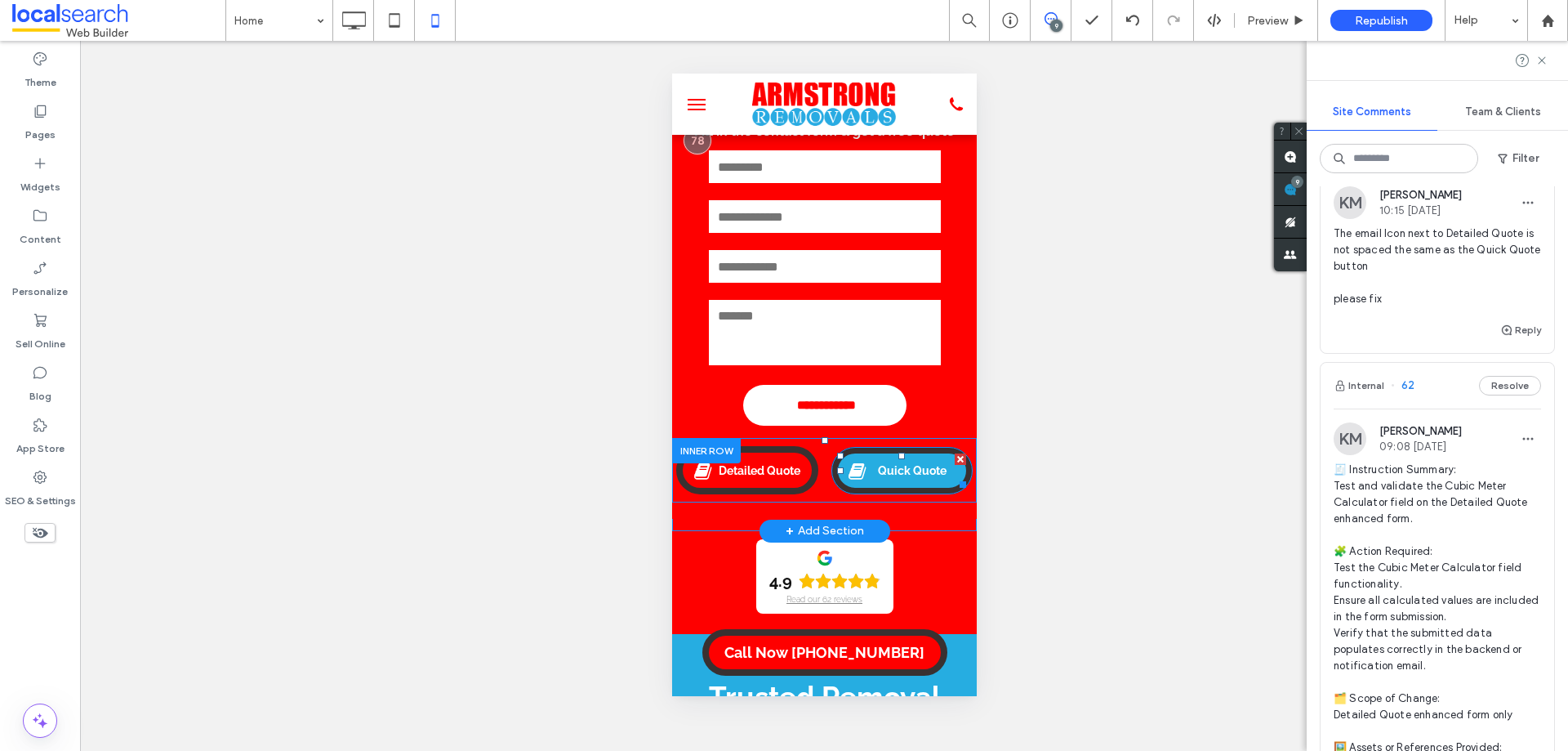
click at [912, 487] on link "Quick Quote" at bounding box center [901, 471] width 142 height 48
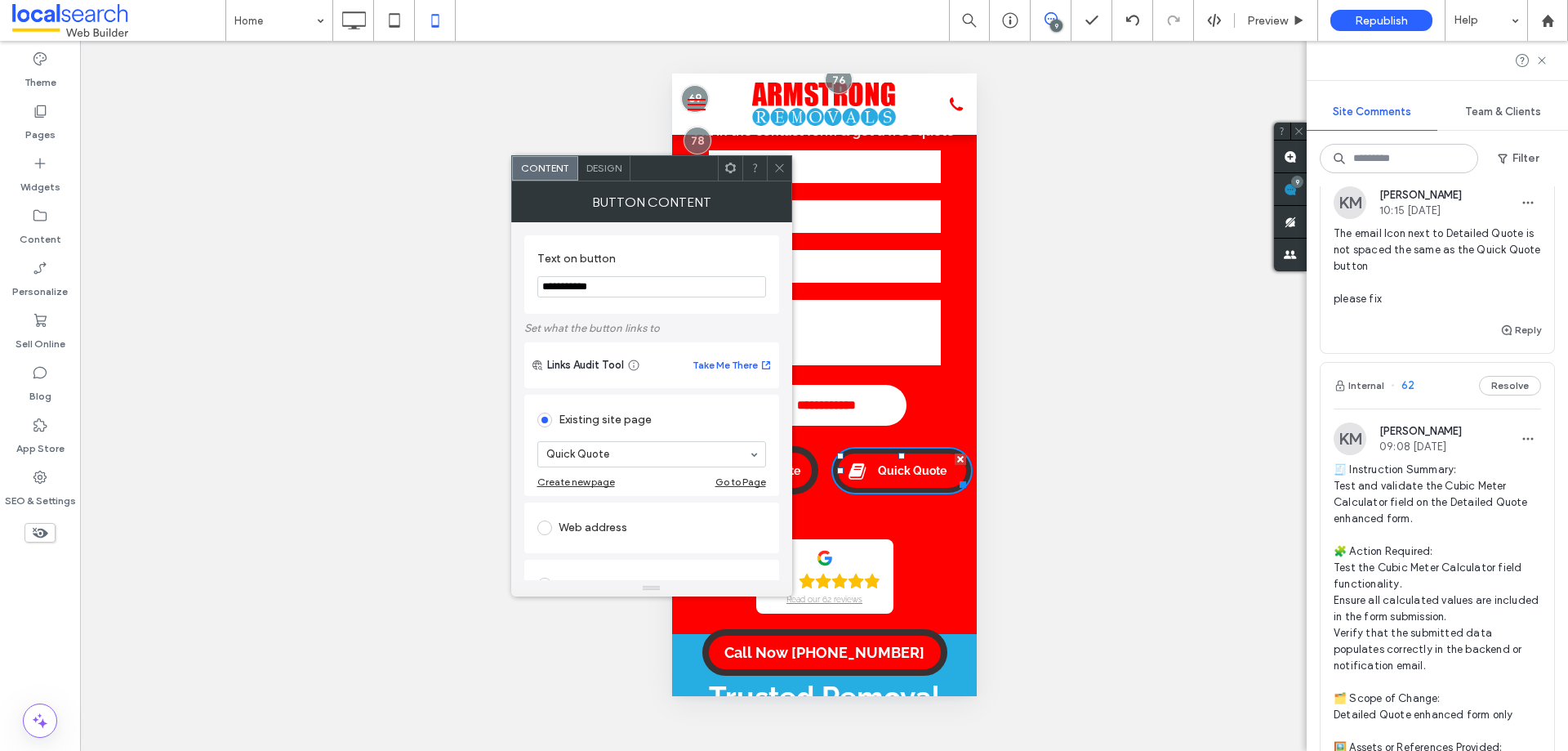
click at [603, 165] on span "Design" at bounding box center [603, 167] width 35 height 12
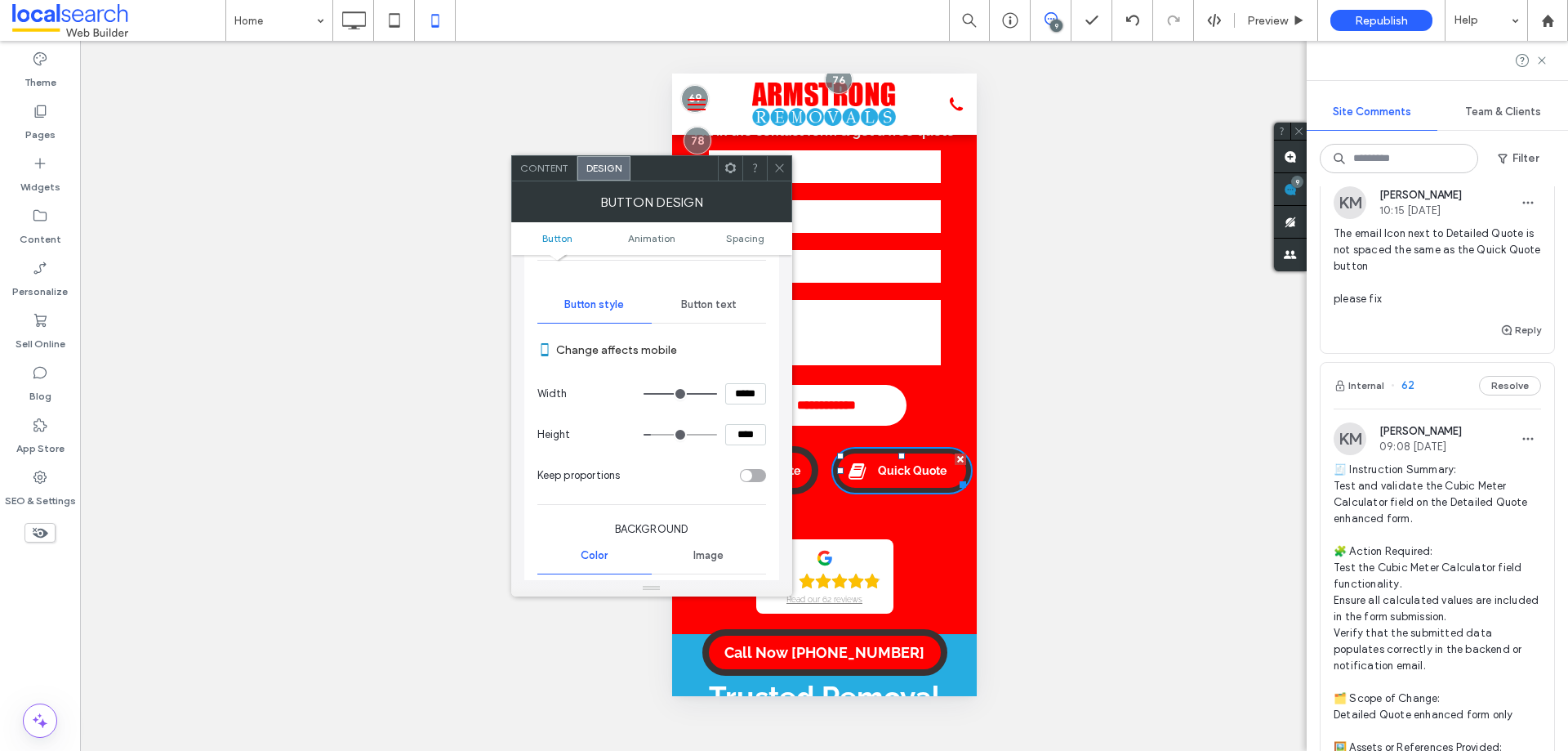
scroll to position [0, 0]
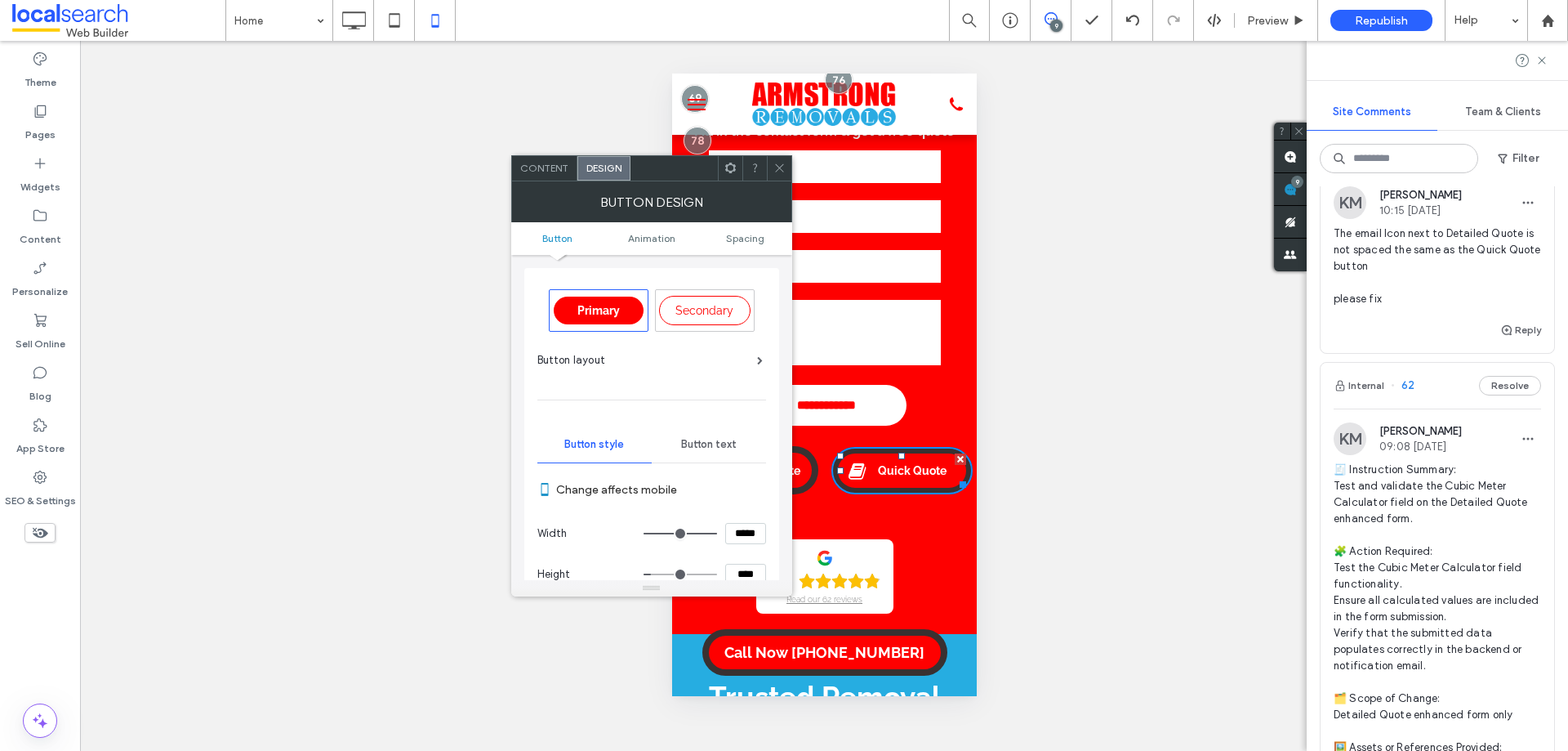
click at [717, 443] on span "Button text" at bounding box center [709, 445] width 56 height 13
click at [758, 229] on ul "Button Animation Spacing" at bounding box center [651, 238] width 281 height 33
click at [757, 233] on span "Spacing" at bounding box center [745, 238] width 38 height 12
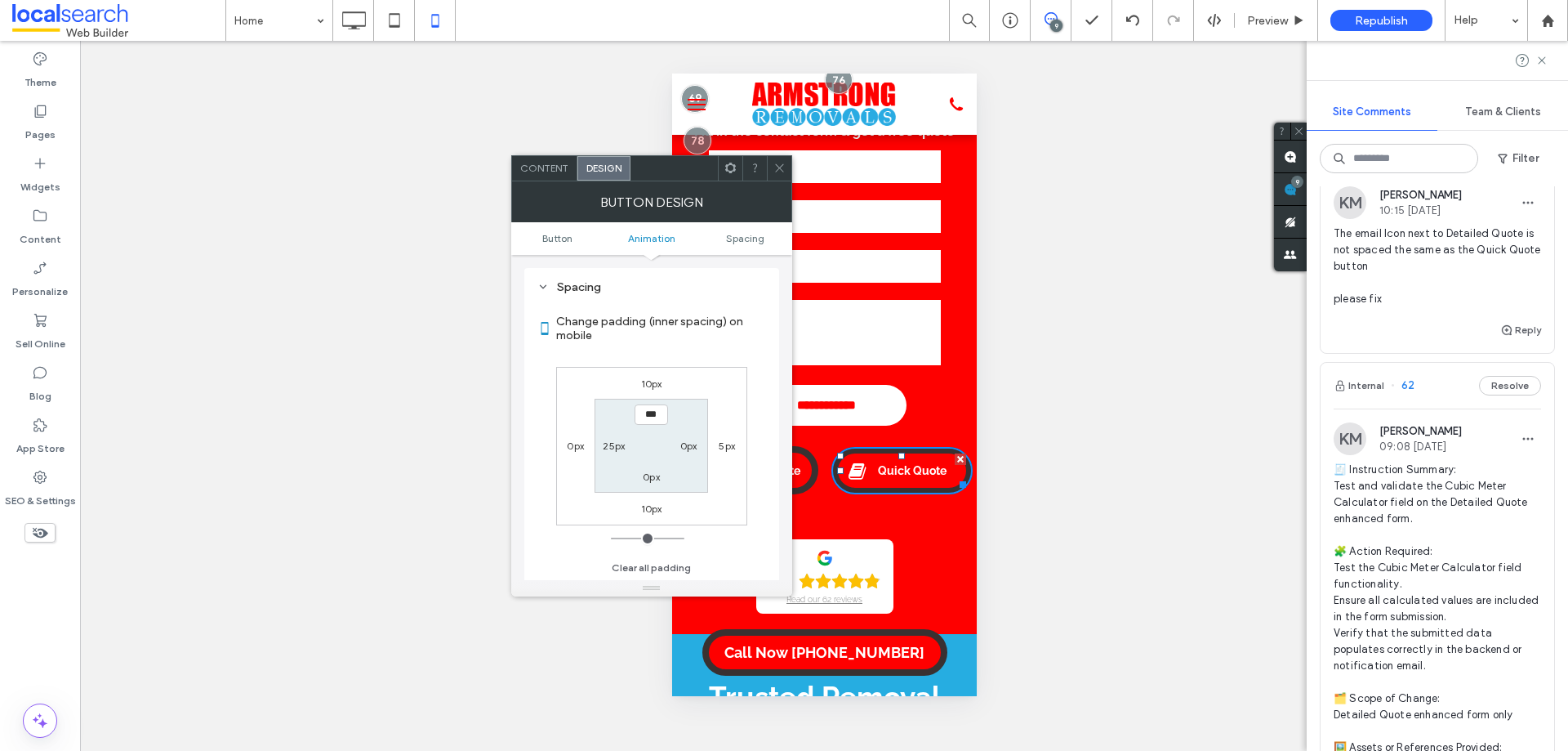
scroll to position [797, 0]
click at [615, 446] on label "25px" at bounding box center [613, 446] width 22 height 12
type input "**"
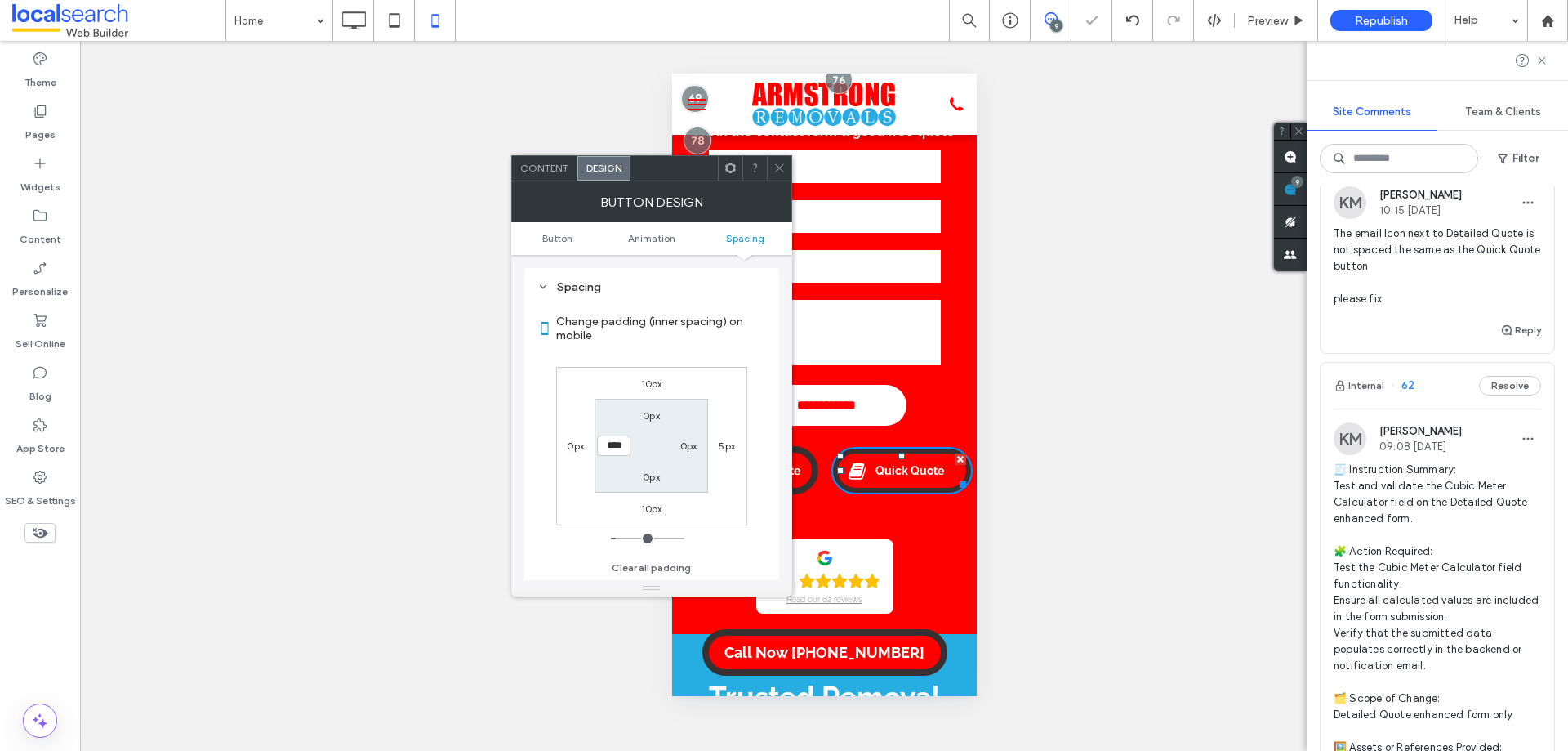
click at [609, 449] on input "****" at bounding box center [613, 446] width 34 height 20
type input "**"
type input "****"
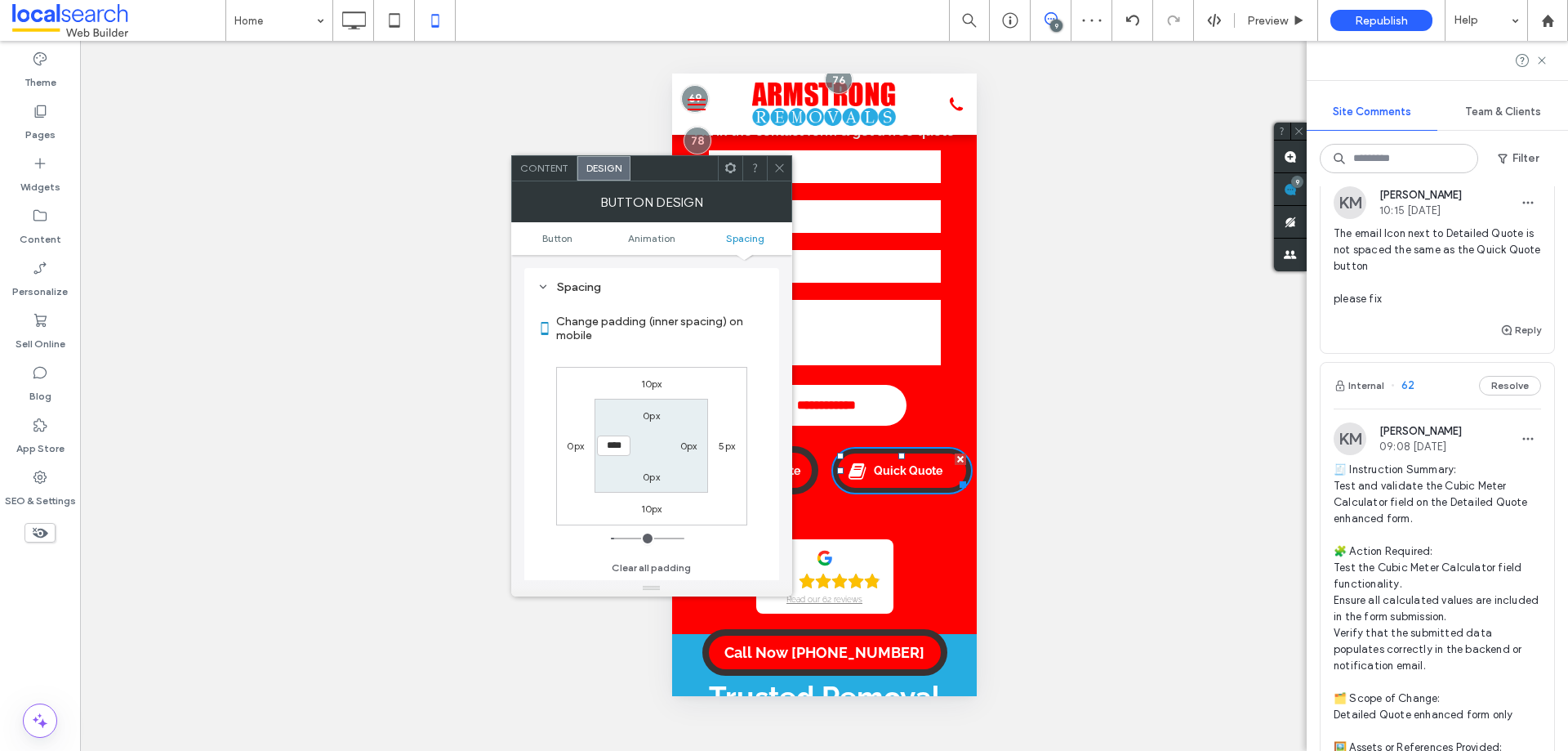
click at [783, 172] on icon at bounding box center [779, 167] width 12 height 12
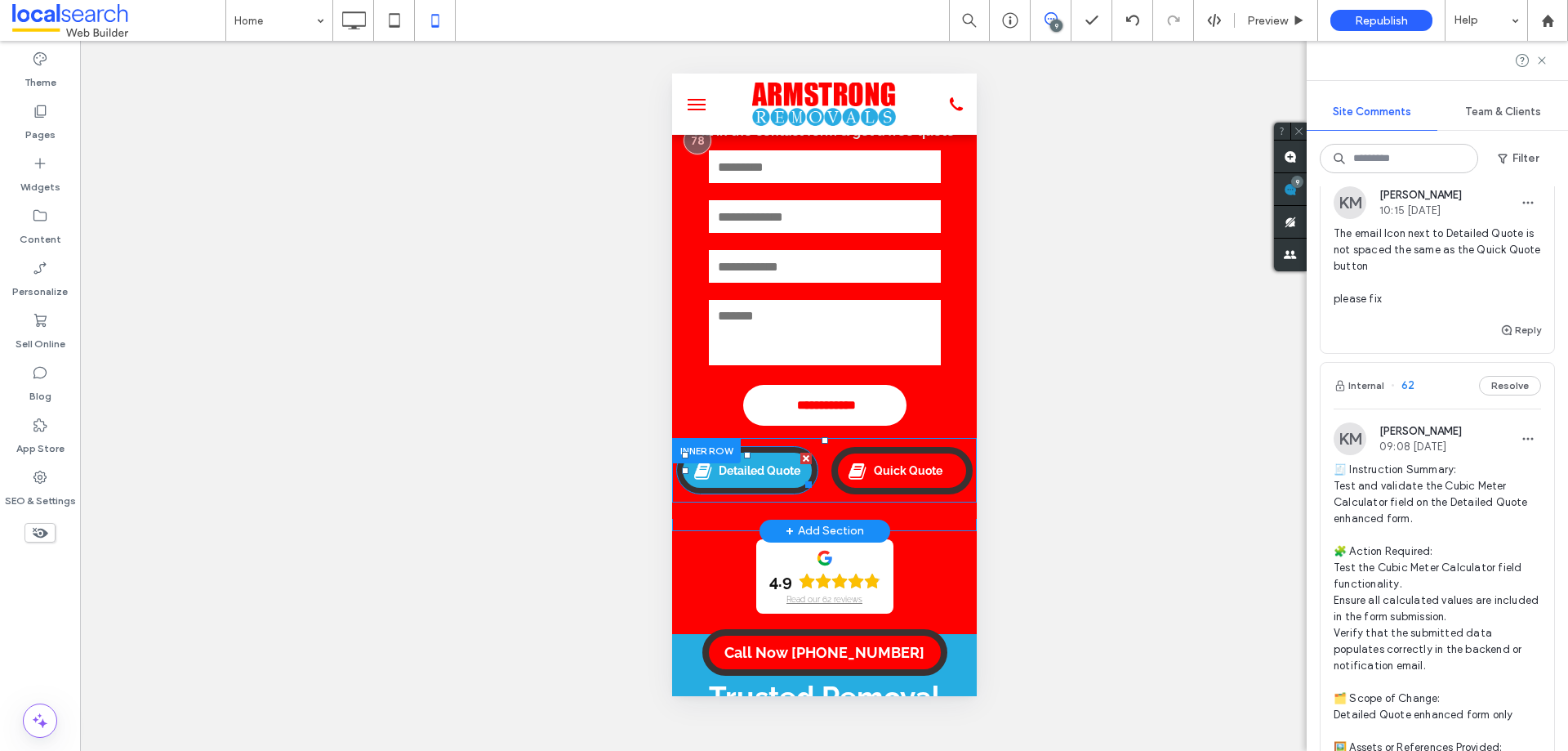
click at [780, 468] on span "Detailed Quote" at bounding box center [759, 471] width 93 height 29
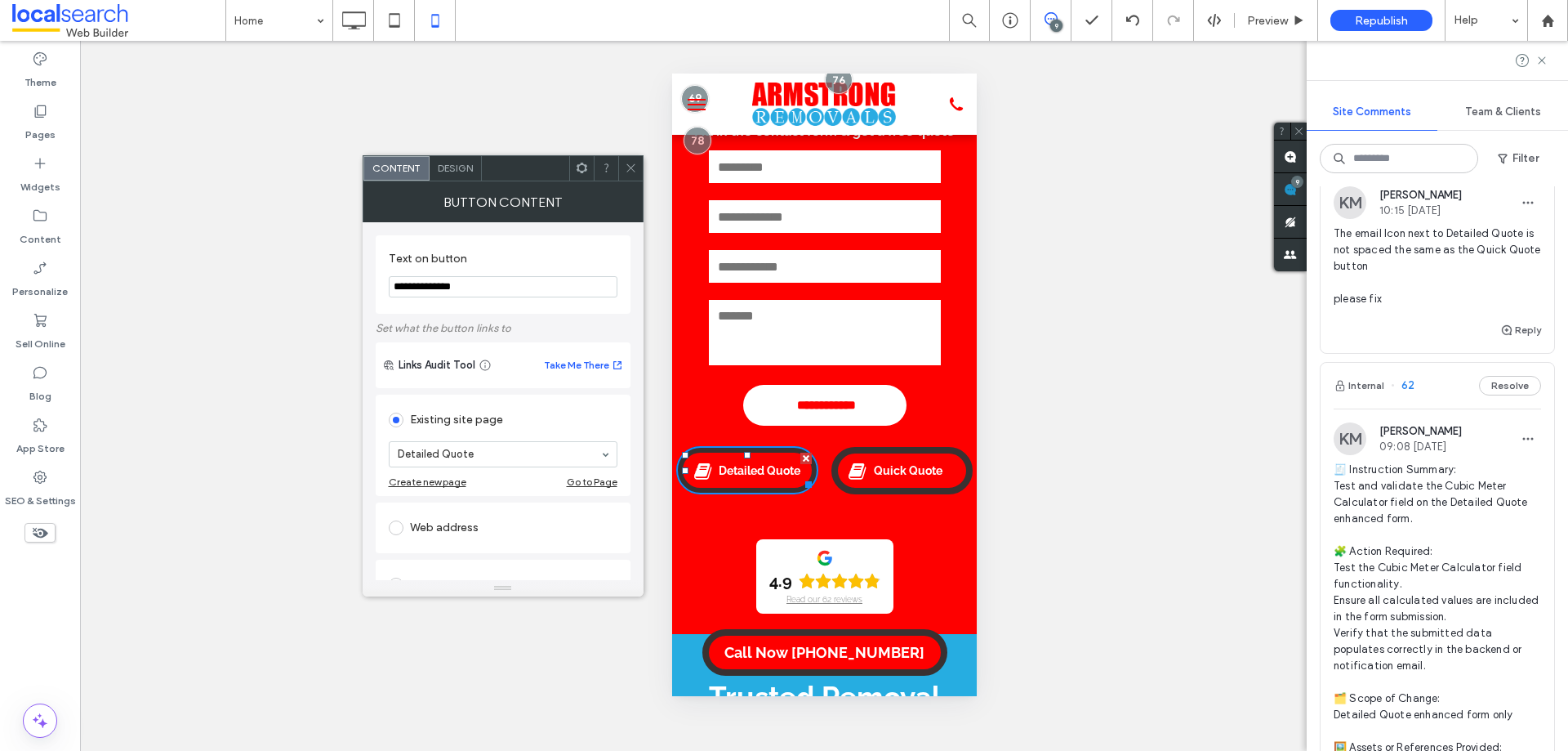
click at [459, 162] on span "Design" at bounding box center [455, 167] width 35 height 12
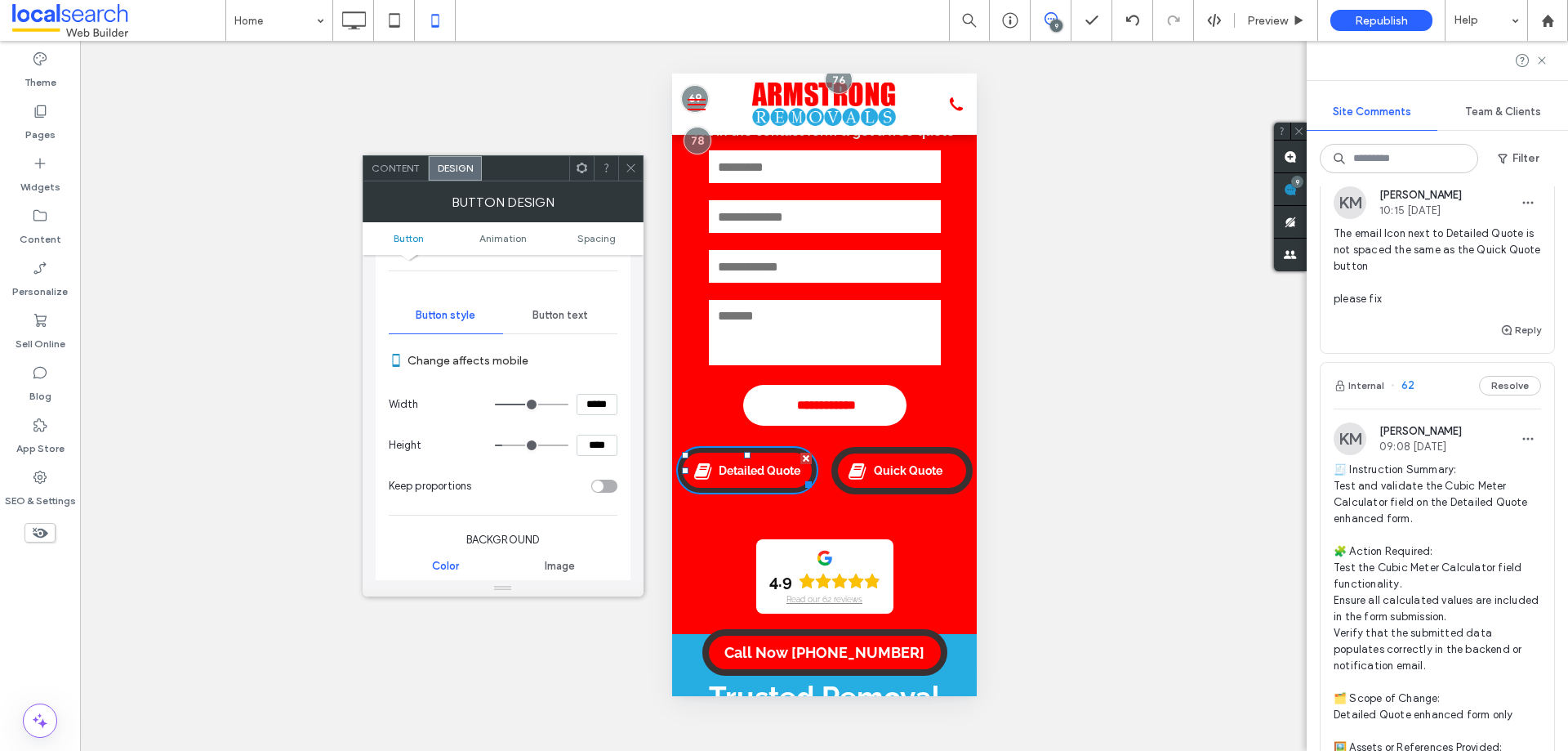
scroll to position [0, 0]
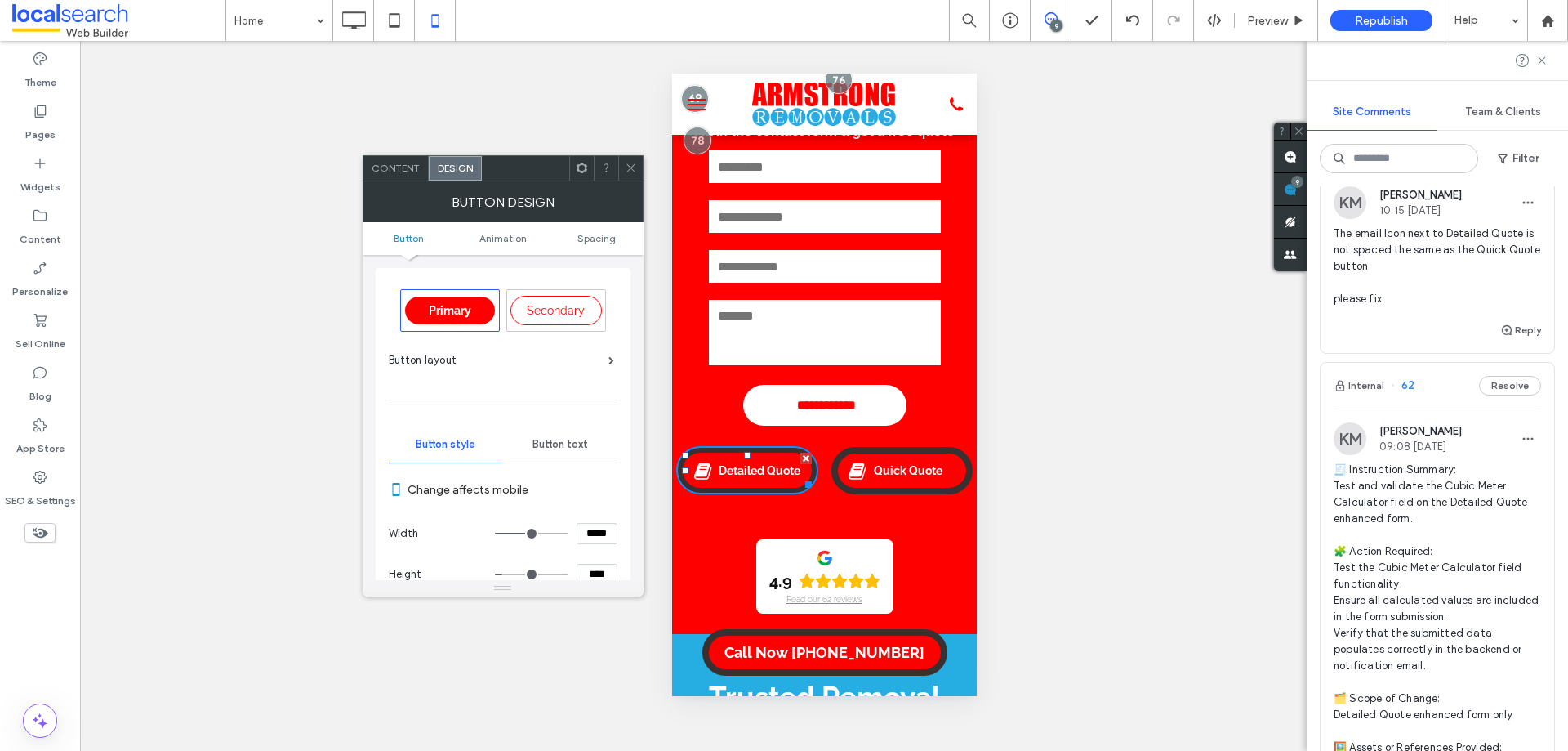
click at [569, 441] on span "Button text" at bounding box center [560, 445] width 56 height 13
click at [590, 240] on span "Spacing" at bounding box center [596, 238] width 38 height 12
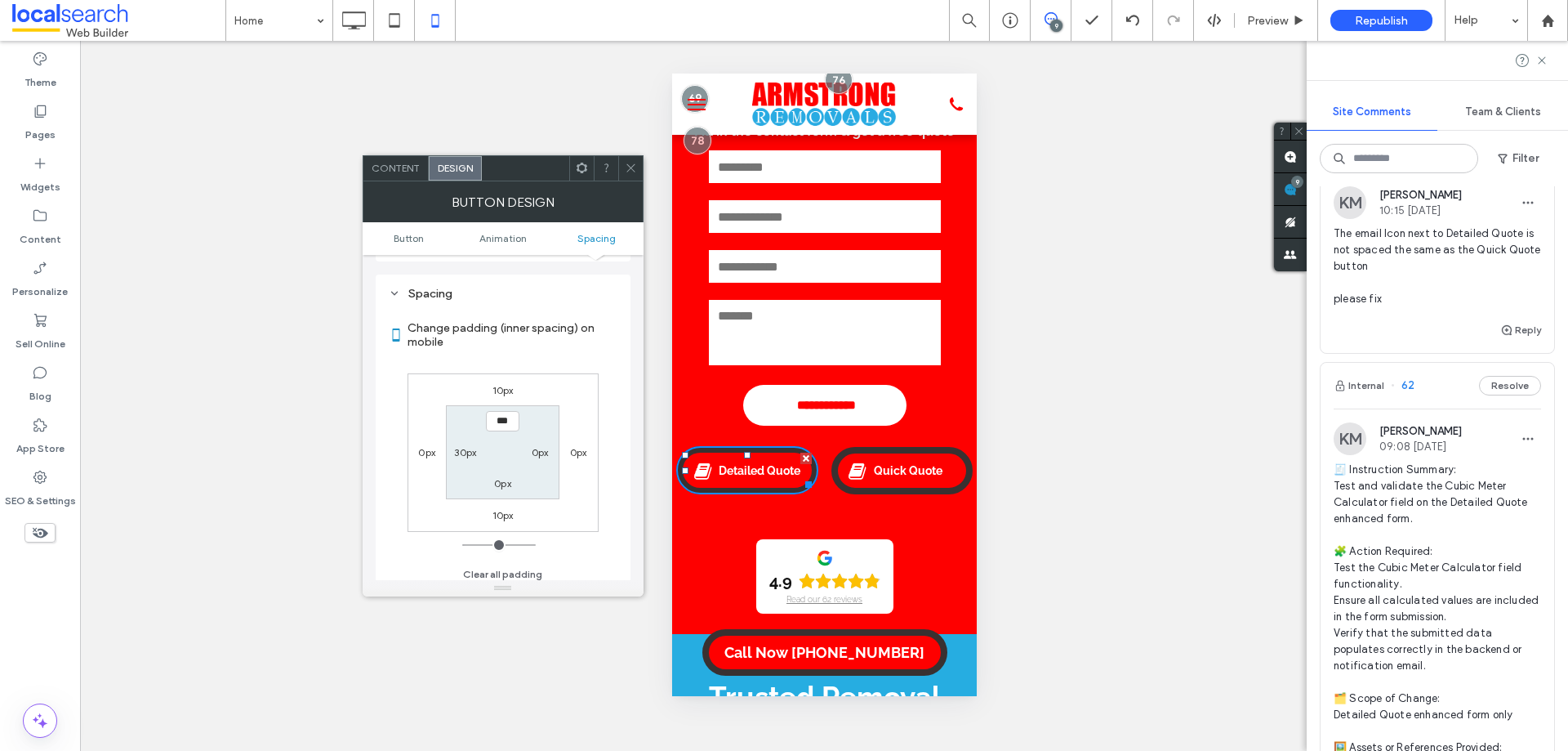
scroll to position [797, 0]
click at [466, 442] on label "30px" at bounding box center [465, 446] width 22 height 12
type input "**"
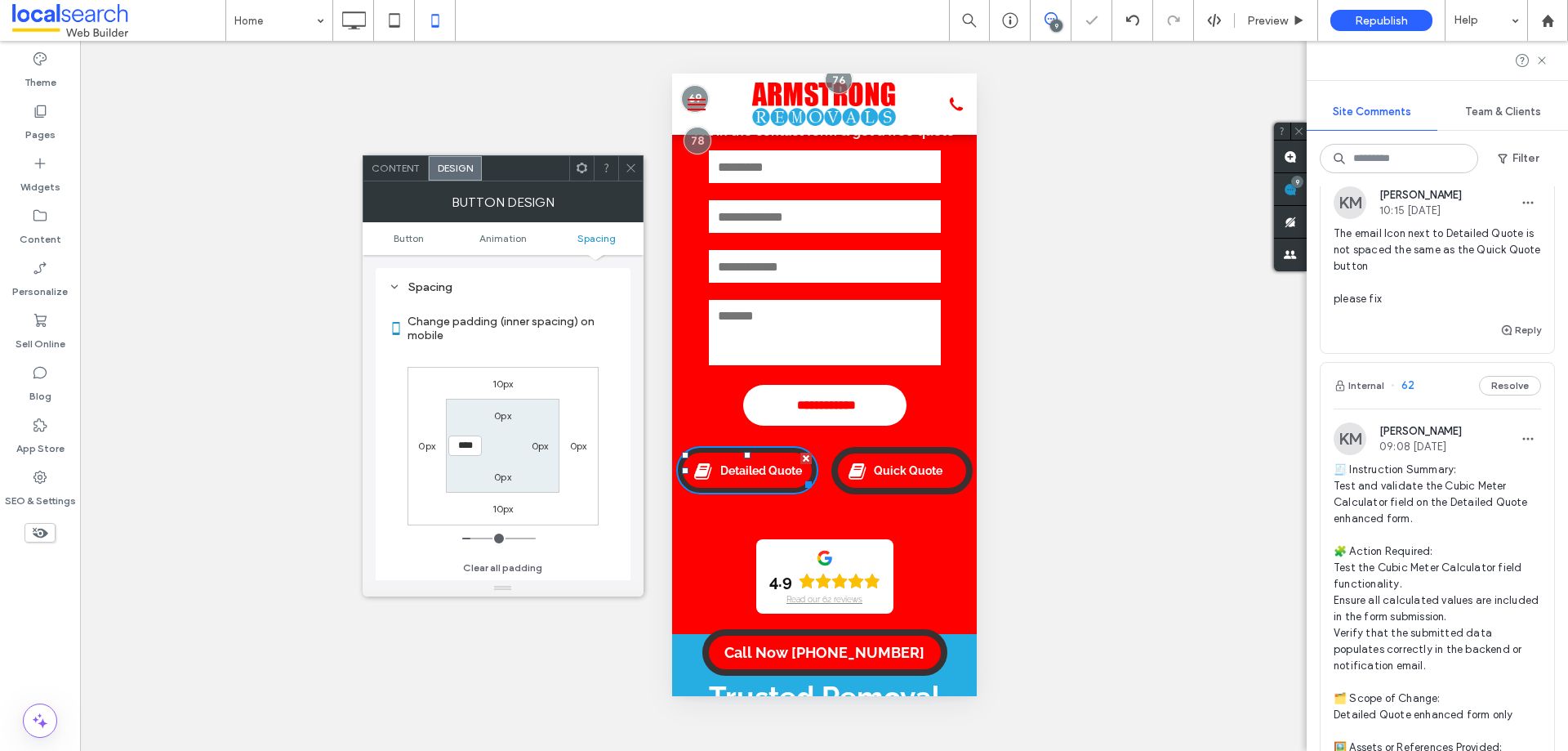
click at [466, 445] on input "****" at bounding box center [465, 446] width 34 height 20
type input "**"
type input "****"
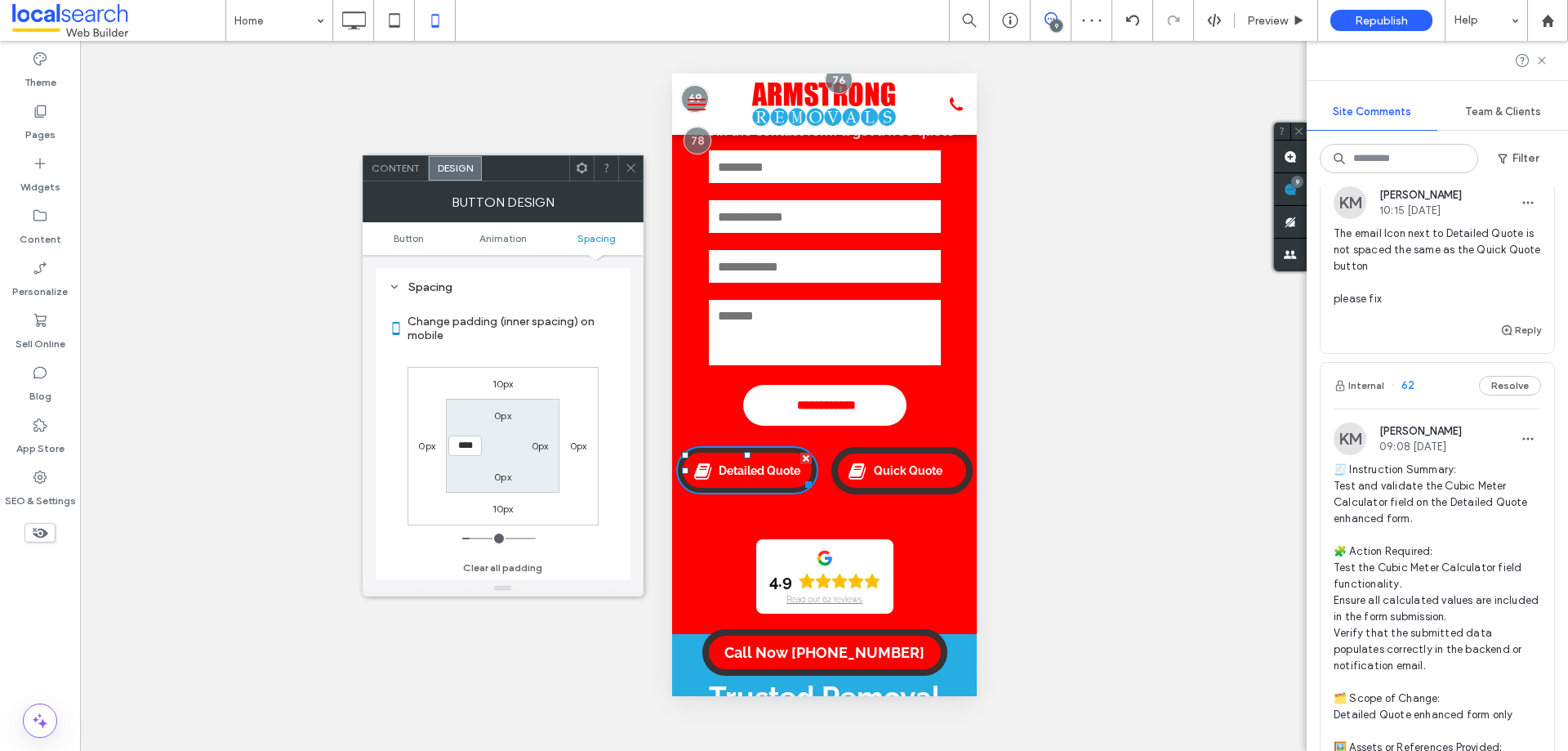
click at [633, 162] on icon at bounding box center [630, 167] width 12 height 12
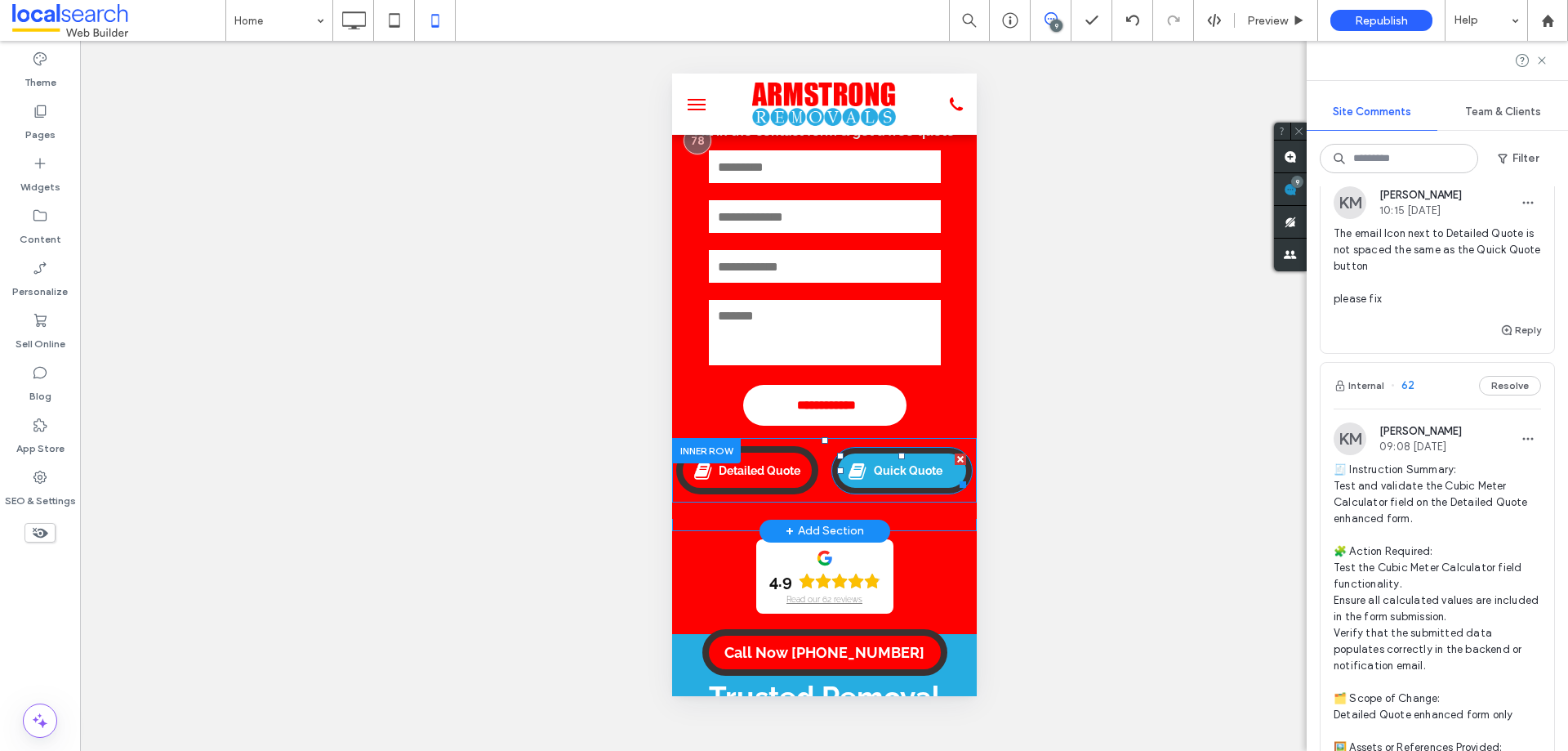
click at [886, 477] on span "Quick Quote" at bounding box center [907, 471] width 80 height 29
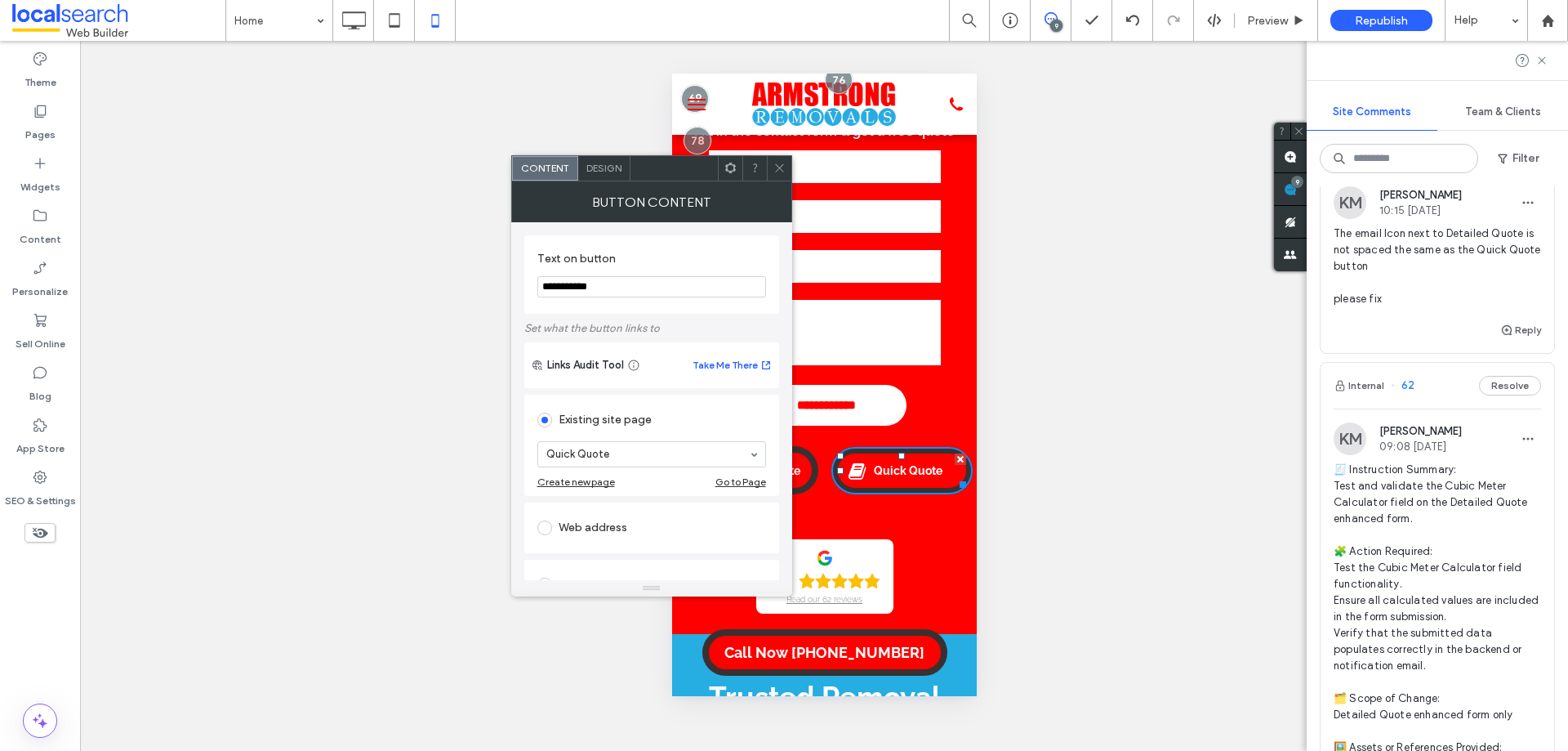
click at [610, 170] on span "Design" at bounding box center [603, 167] width 35 height 12
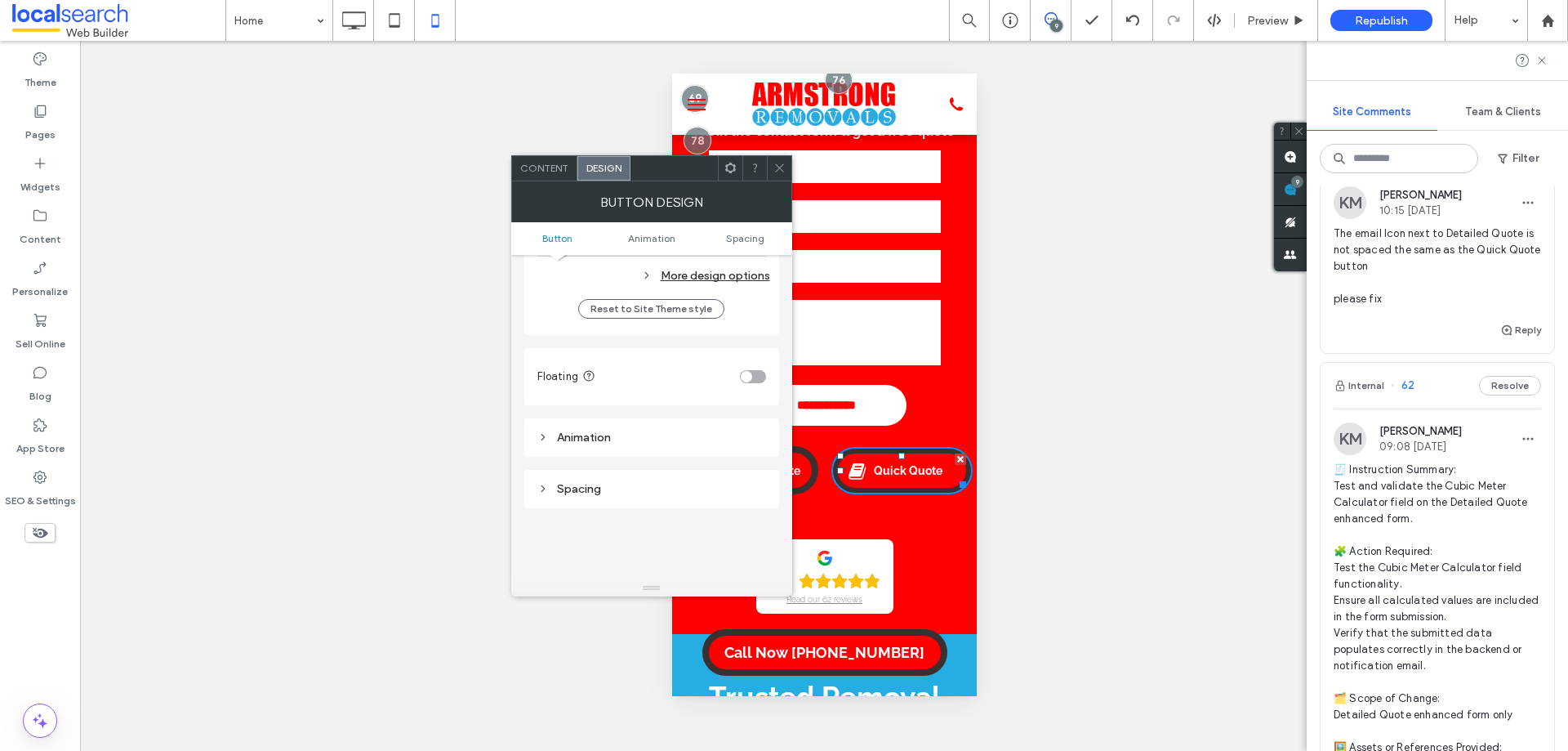
scroll to position [902, 0]
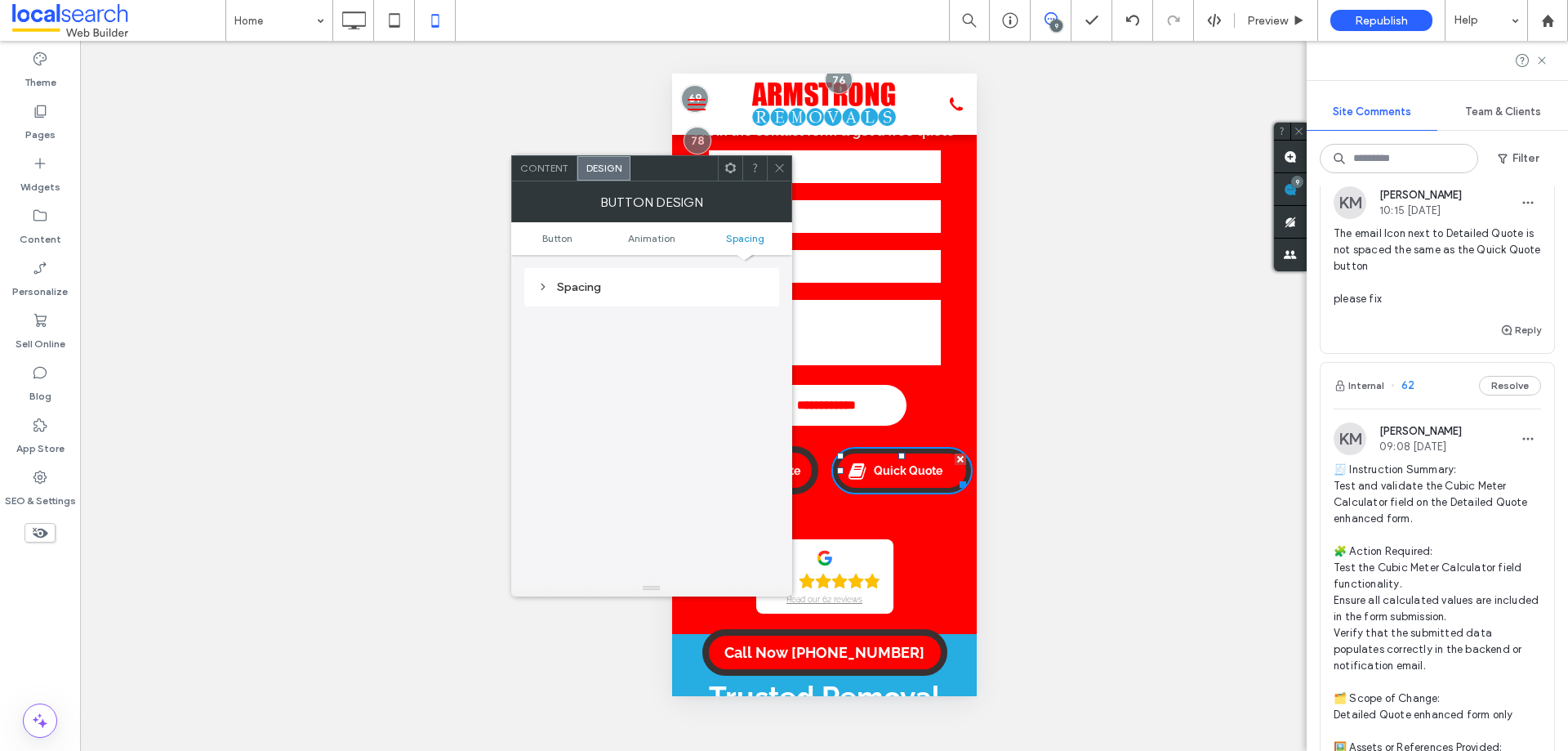
click at [603, 286] on div "Spacing" at bounding box center [651, 287] width 228 height 14
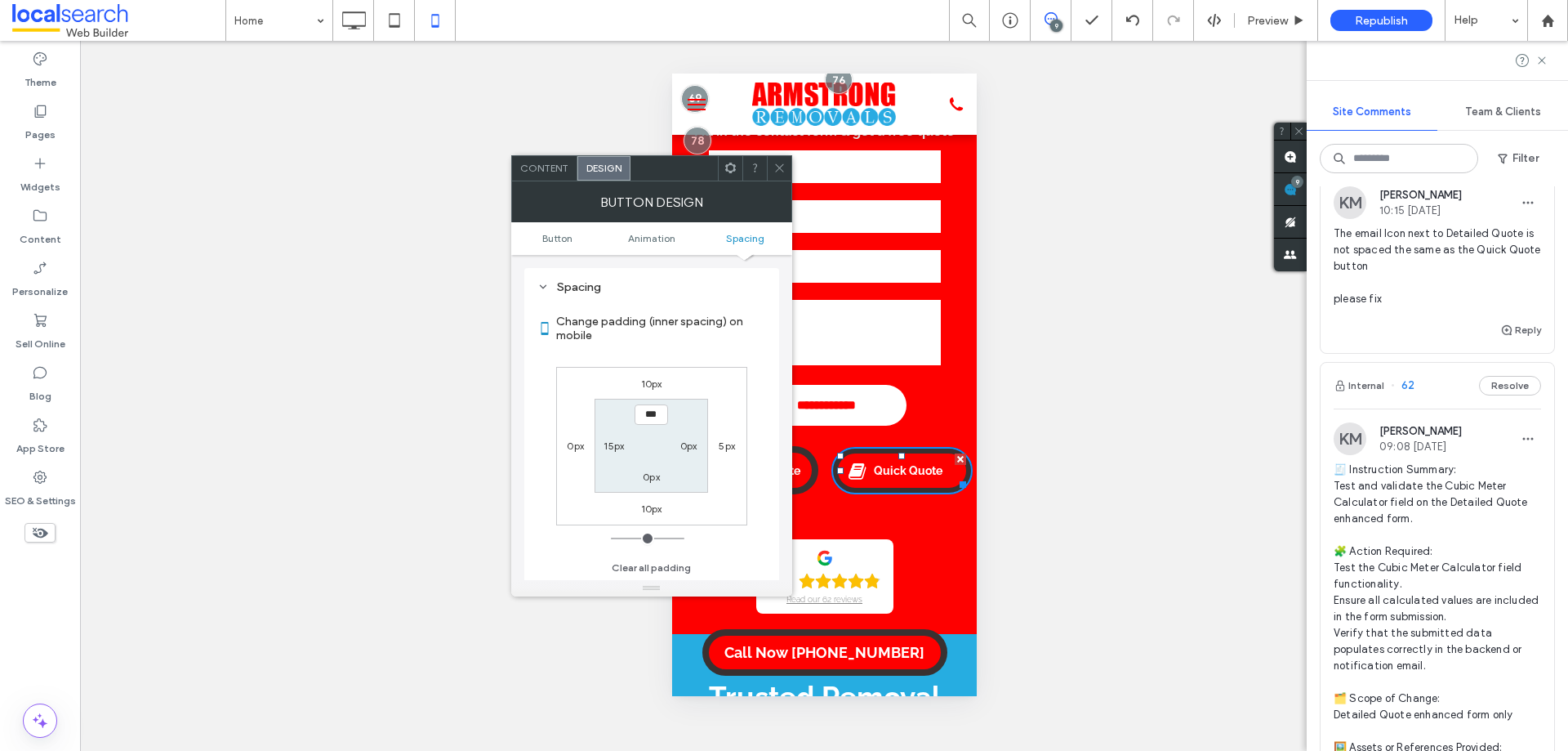
click at [618, 447] on label "15px" at bounding box center [613, 446] width 20 height 12
type input "**"
type input "****"
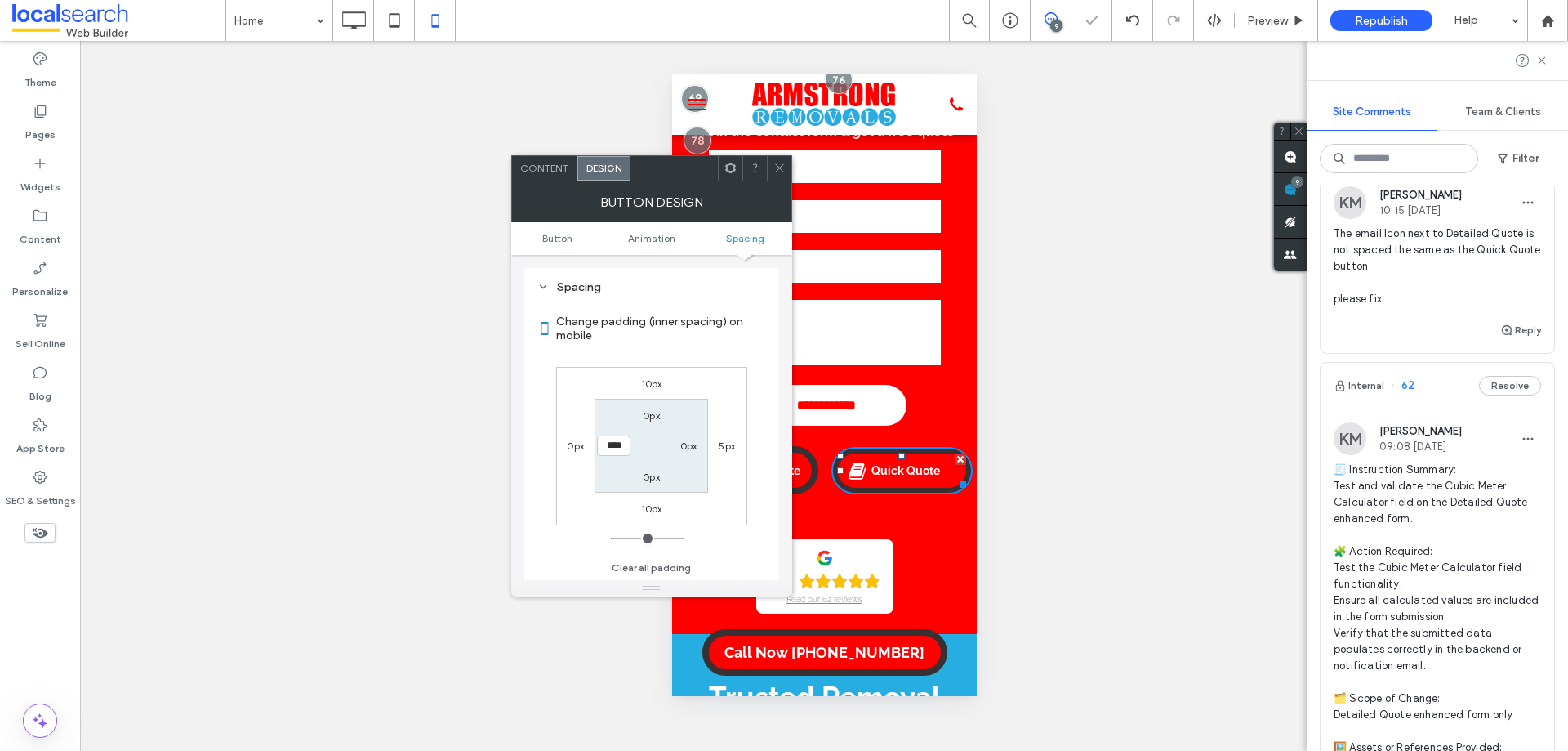
click at [781, 170] on use at bounding box center [779, 168] width 8 height 8
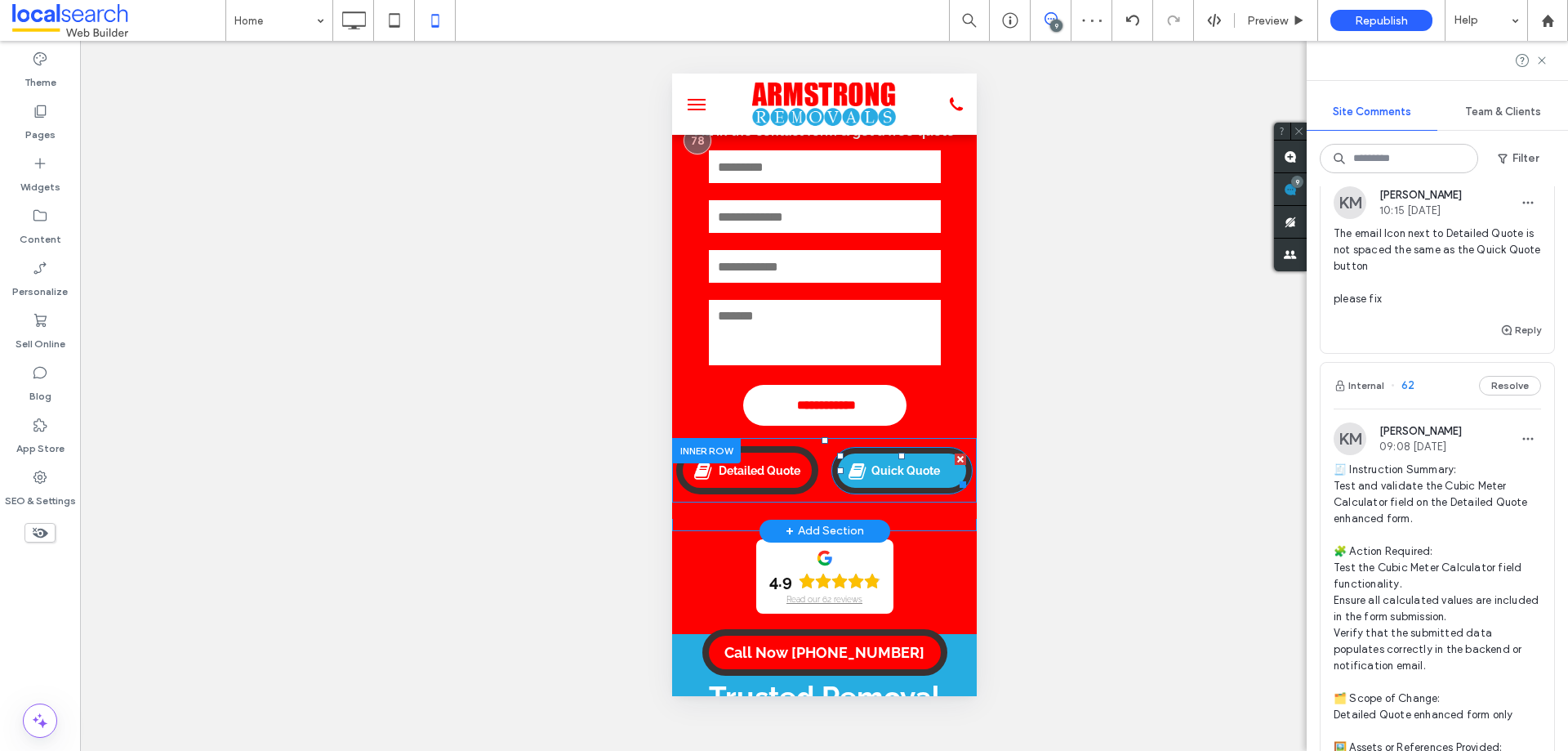
click at [924, 478] on span "Quick Quote" at bounding box center [905, 471] width 80 height 29
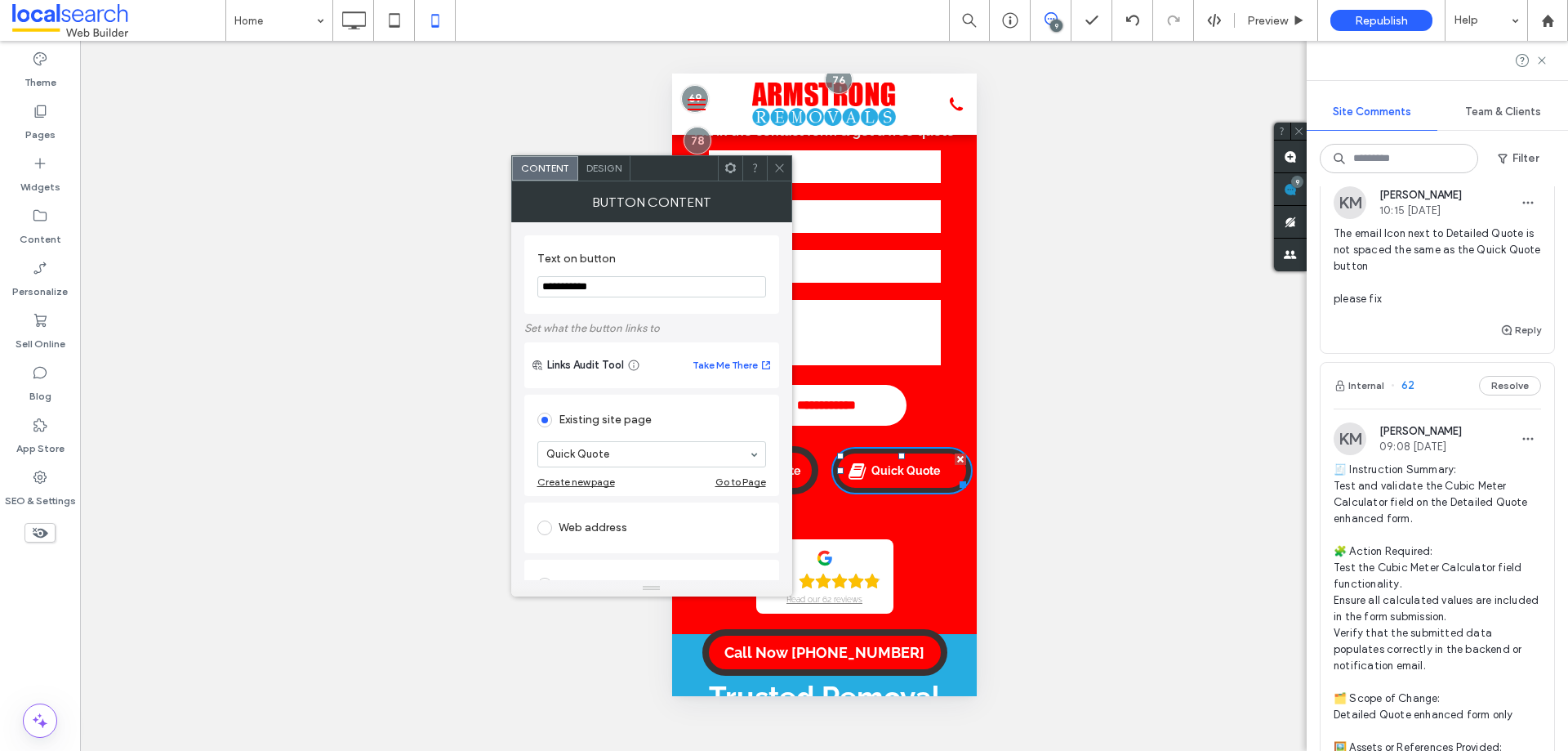
click at [613, 163] on span "Design" at bounding box center [603, 167] width 35 height 12
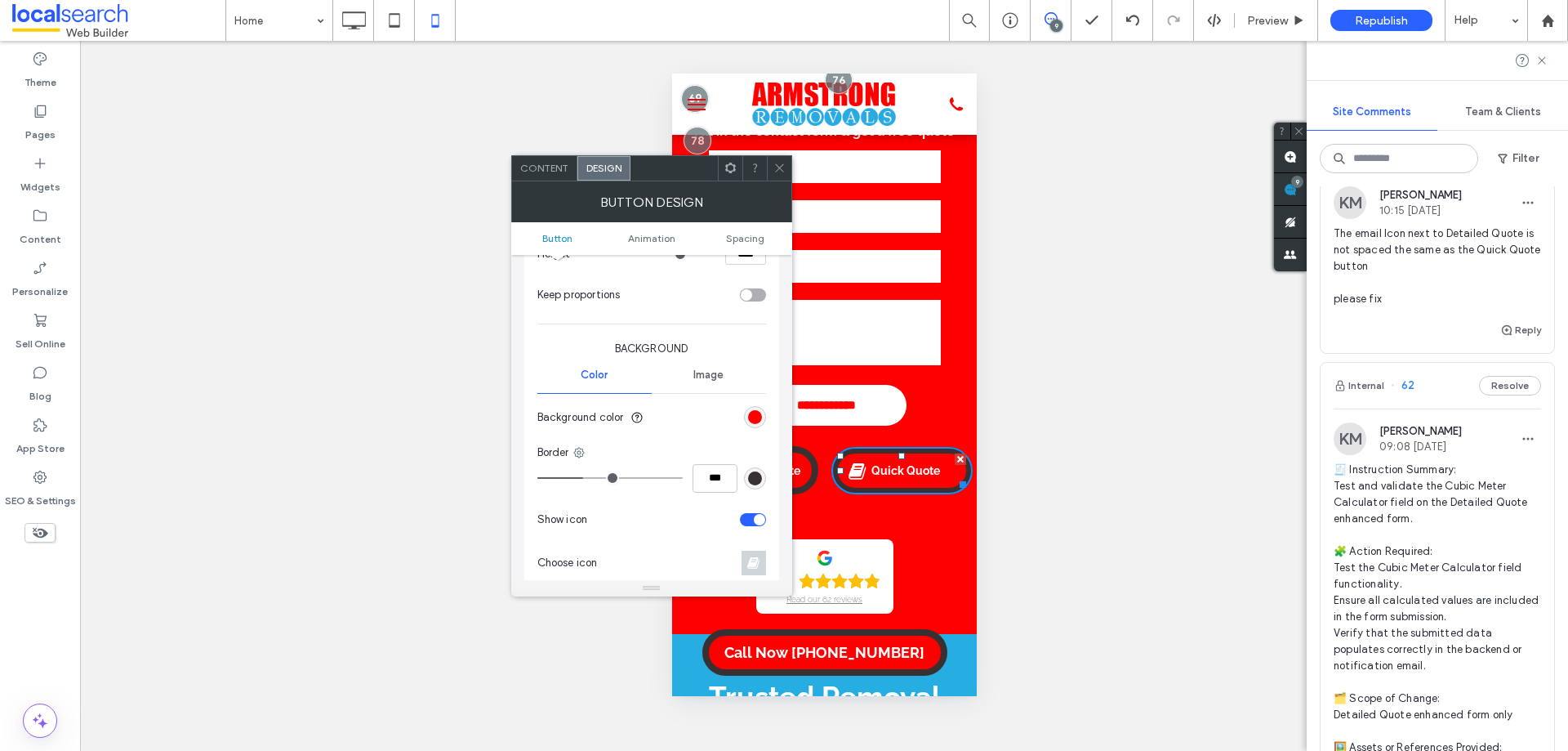
scroll to position [163, 0]
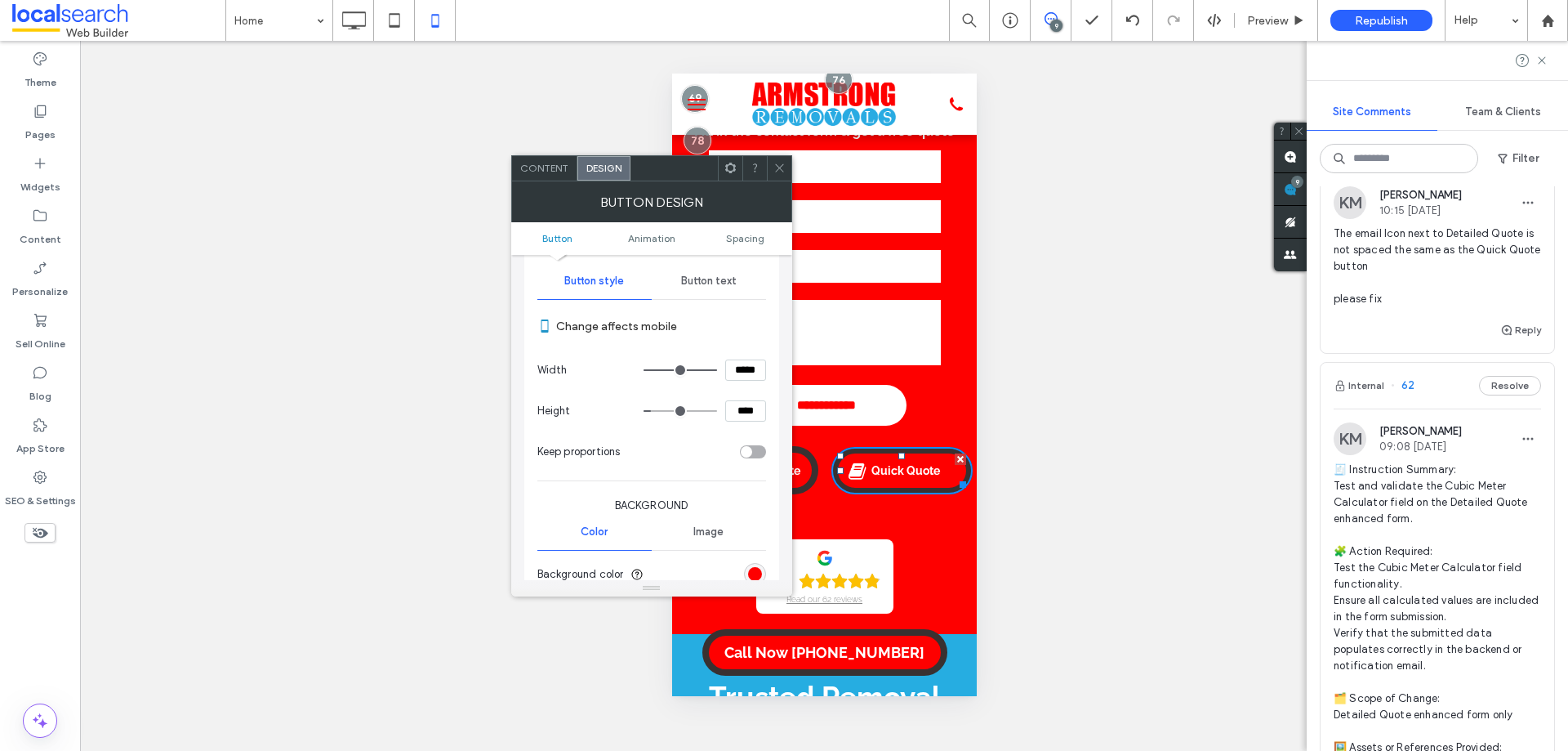
click at [713, 282] on span "Button text" at bounding box center [709, 281] width 56 height 13
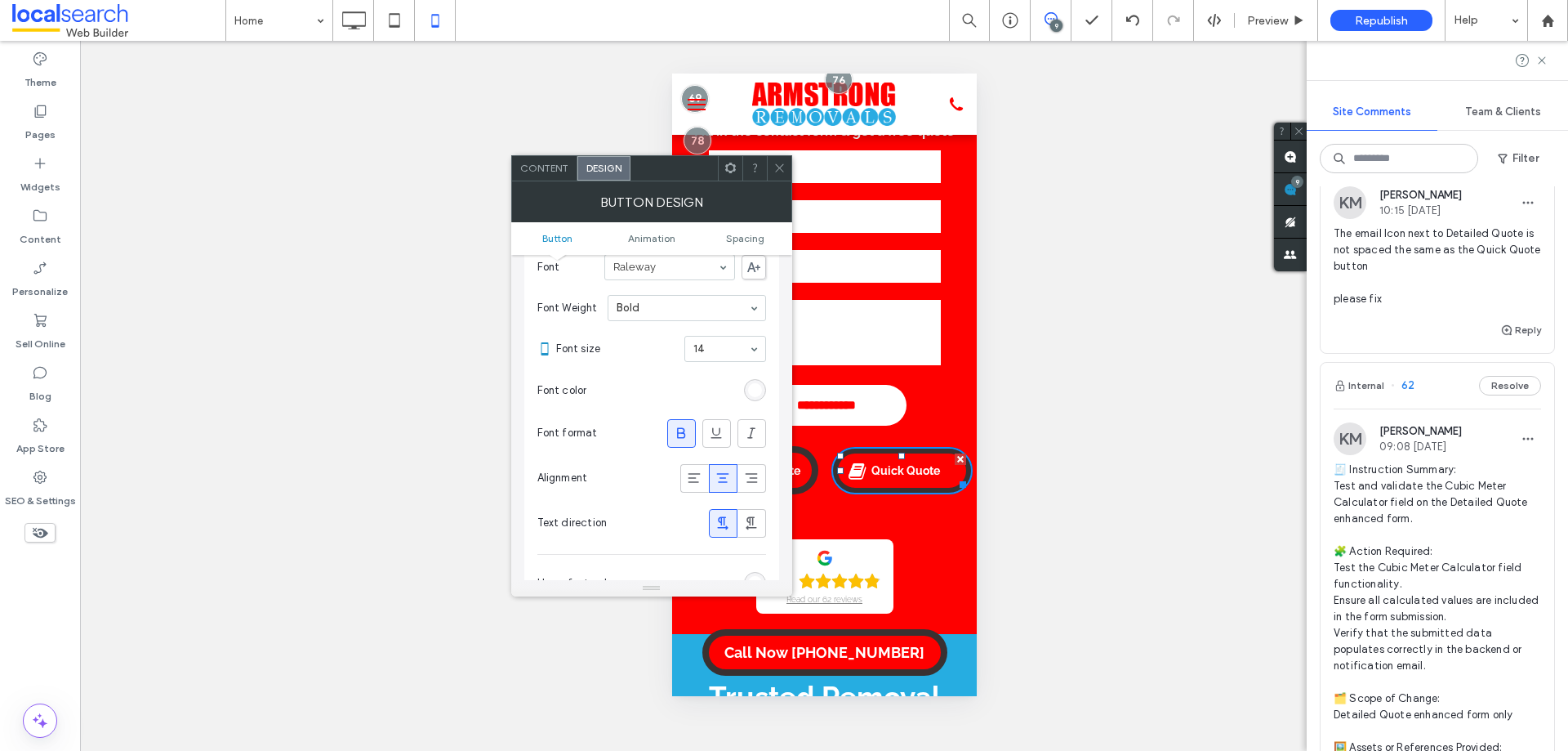
scroll to position [245, 0]
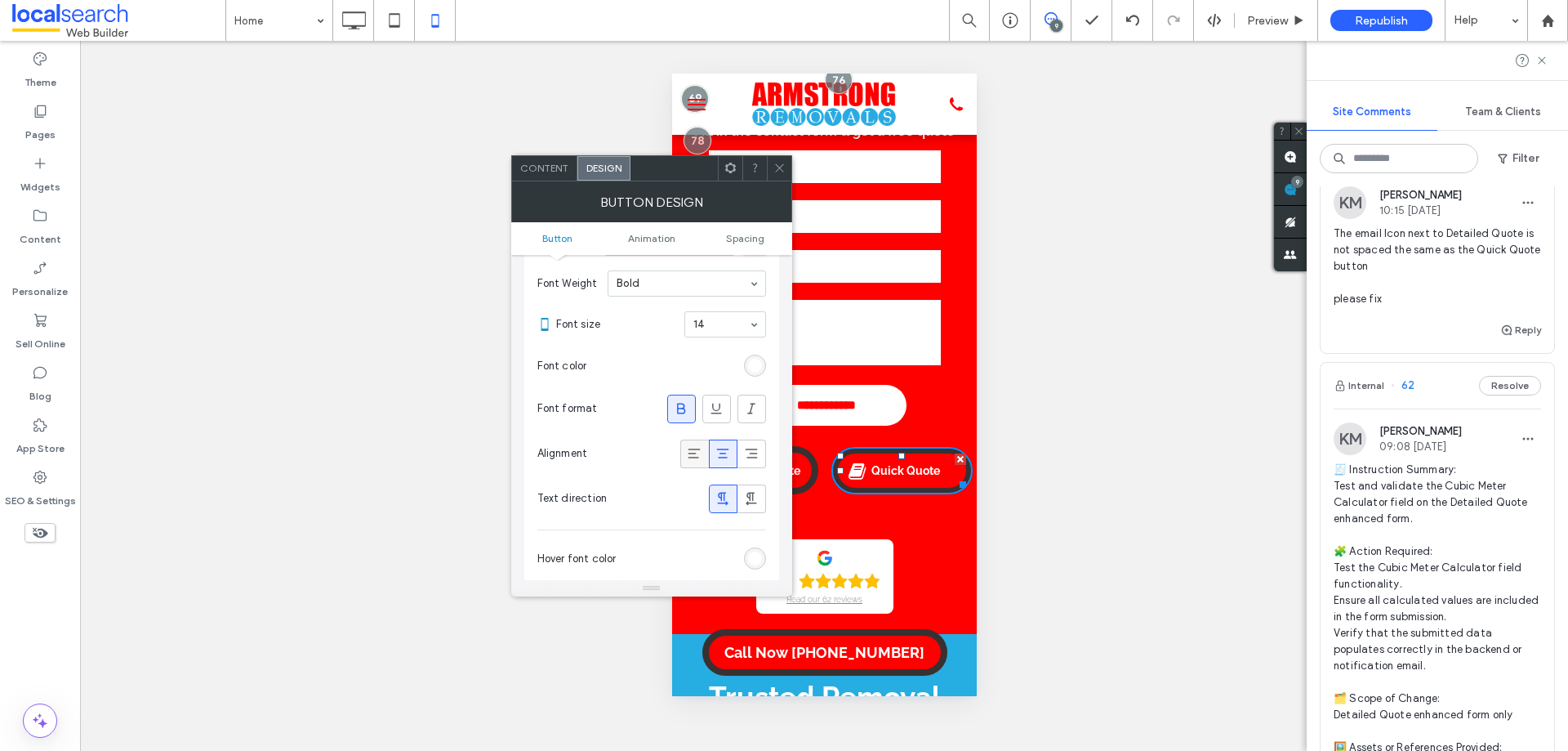
click at [695, 449] on icon at bounding box center [694, 454] width 16 height 16
click at [718, 450] on use at bounding box center [723, 454] width 12 height 10
click at [747, 240] on span "Spacing" at bounding box center [745, 238] width 38 height 12
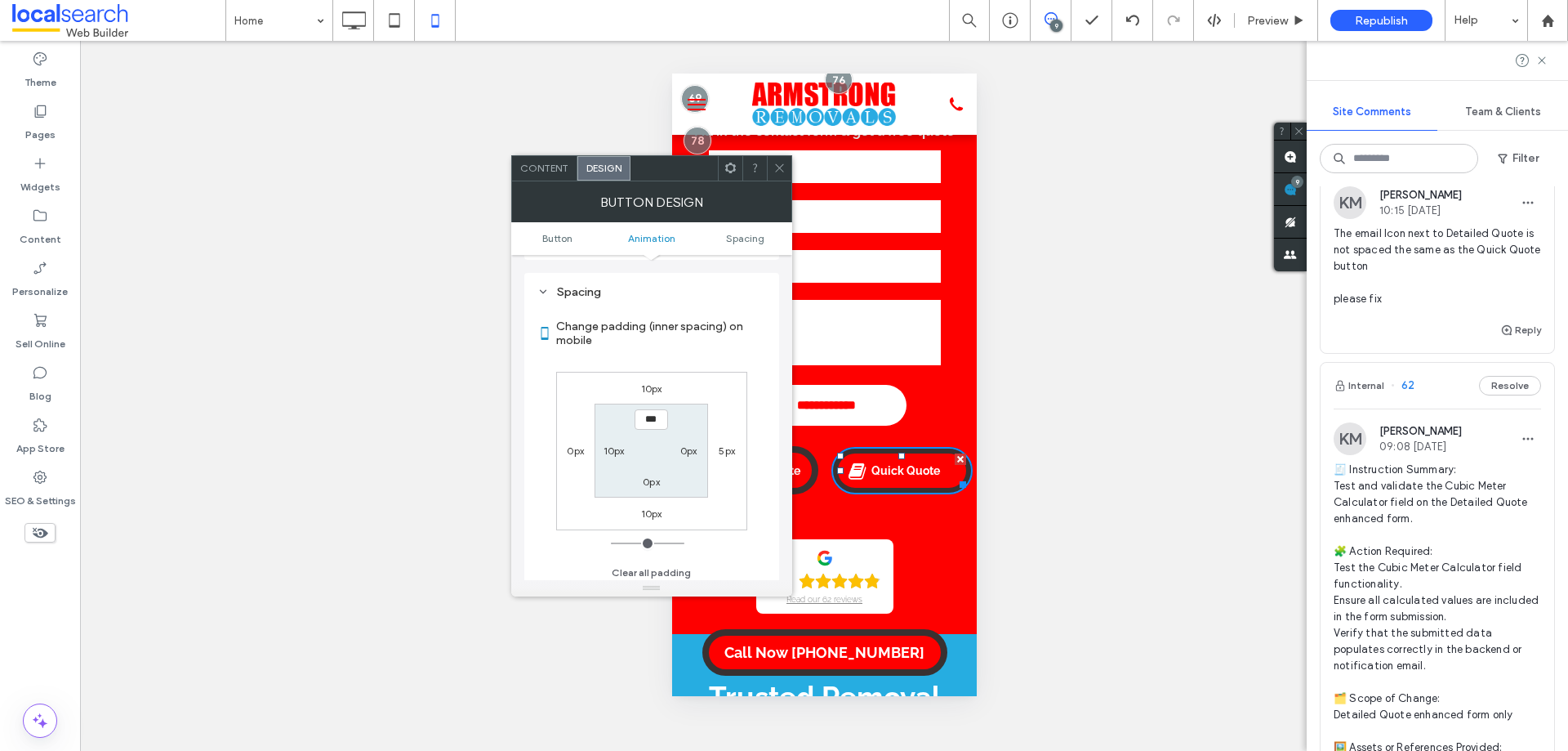
scroll to position [797, 0]
click at [724, 441] on label "5px" at bounding box center [727, 446] width 16 height 12
type input "*"
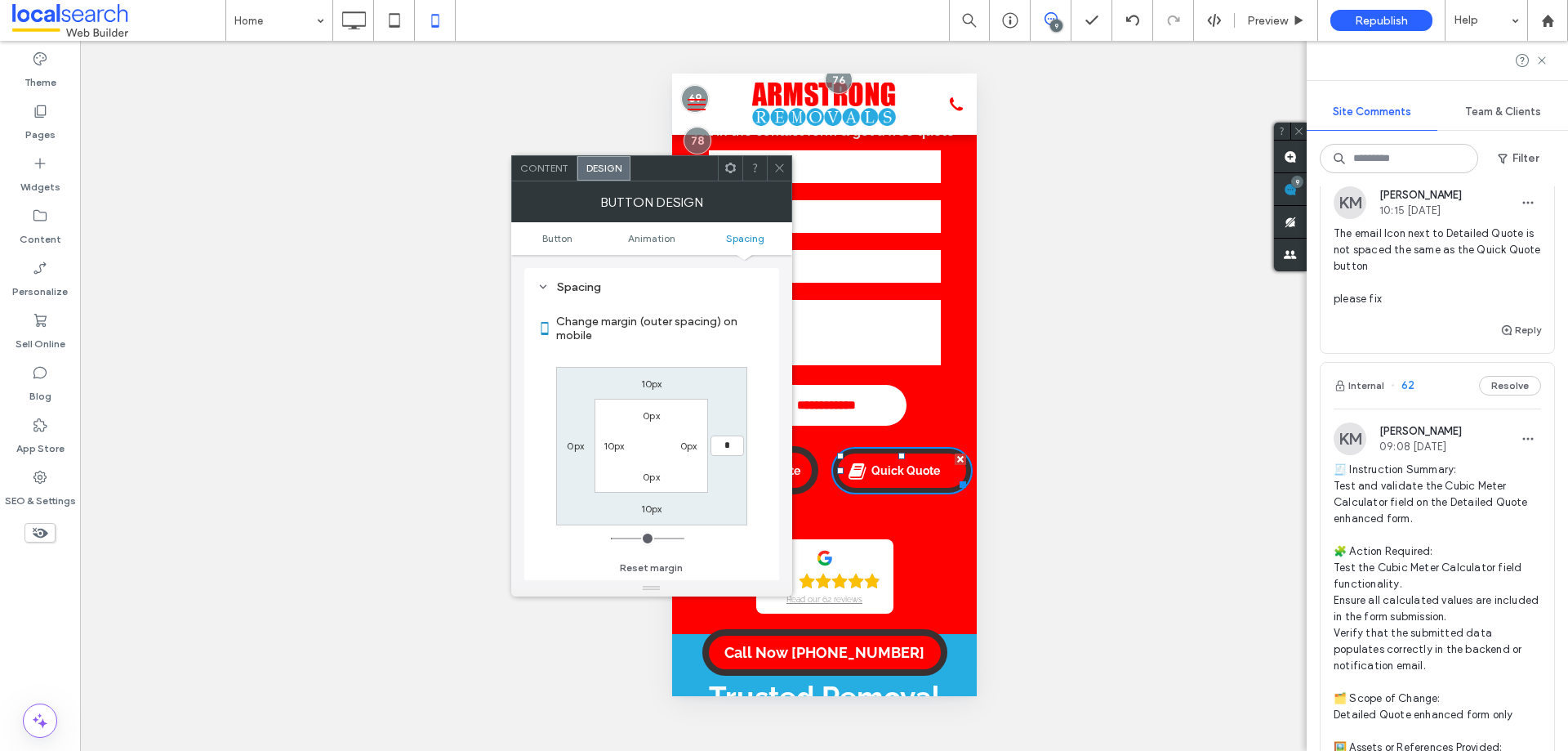
type input "*"
type input "***"
click at [744, 382] on div "10px *** 10px 0px 0px 0px 0px 10px" at bounding box center [651, 446] width 191 height 158
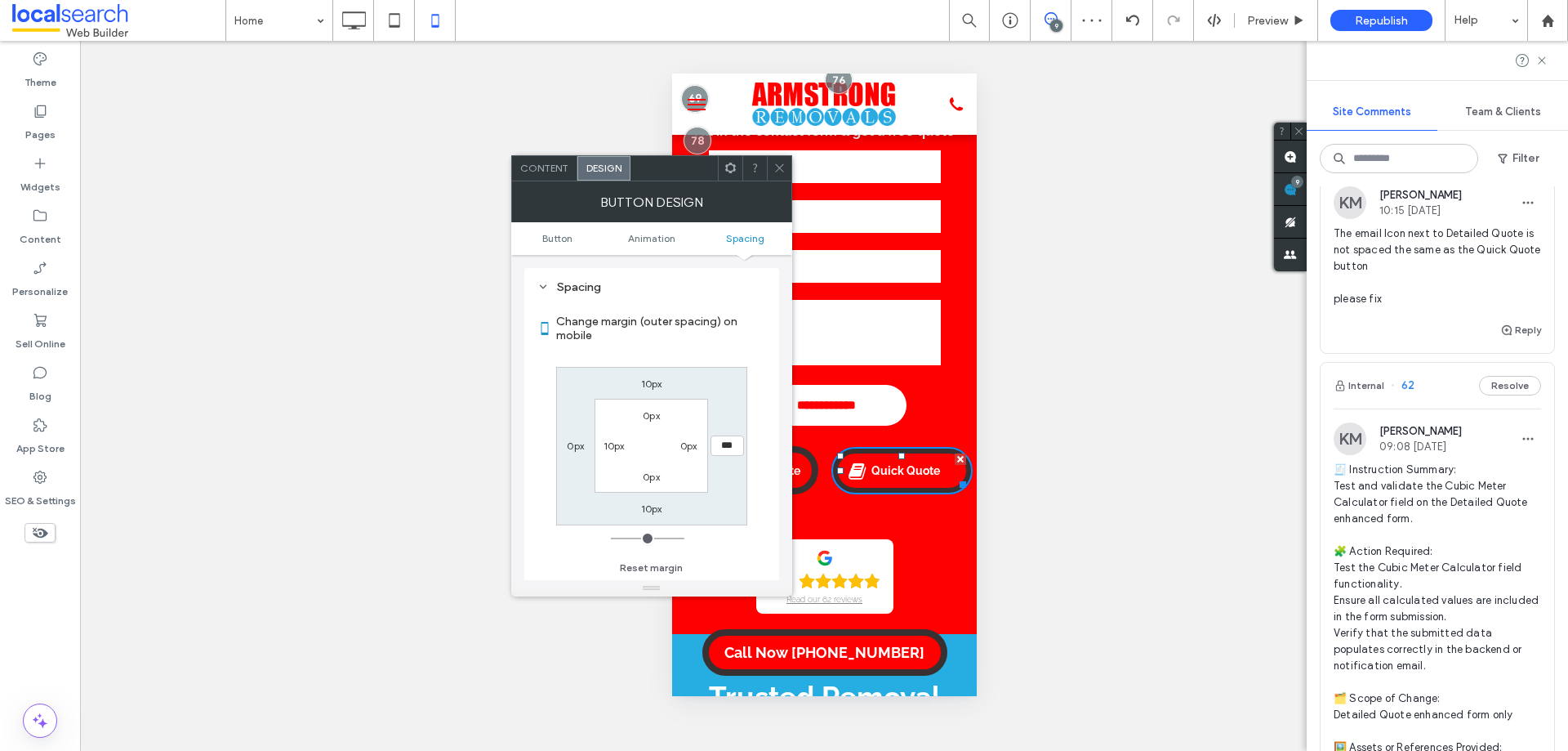
click at [781, 171] on icon at bounding box center [779, 167] width 12 height 12
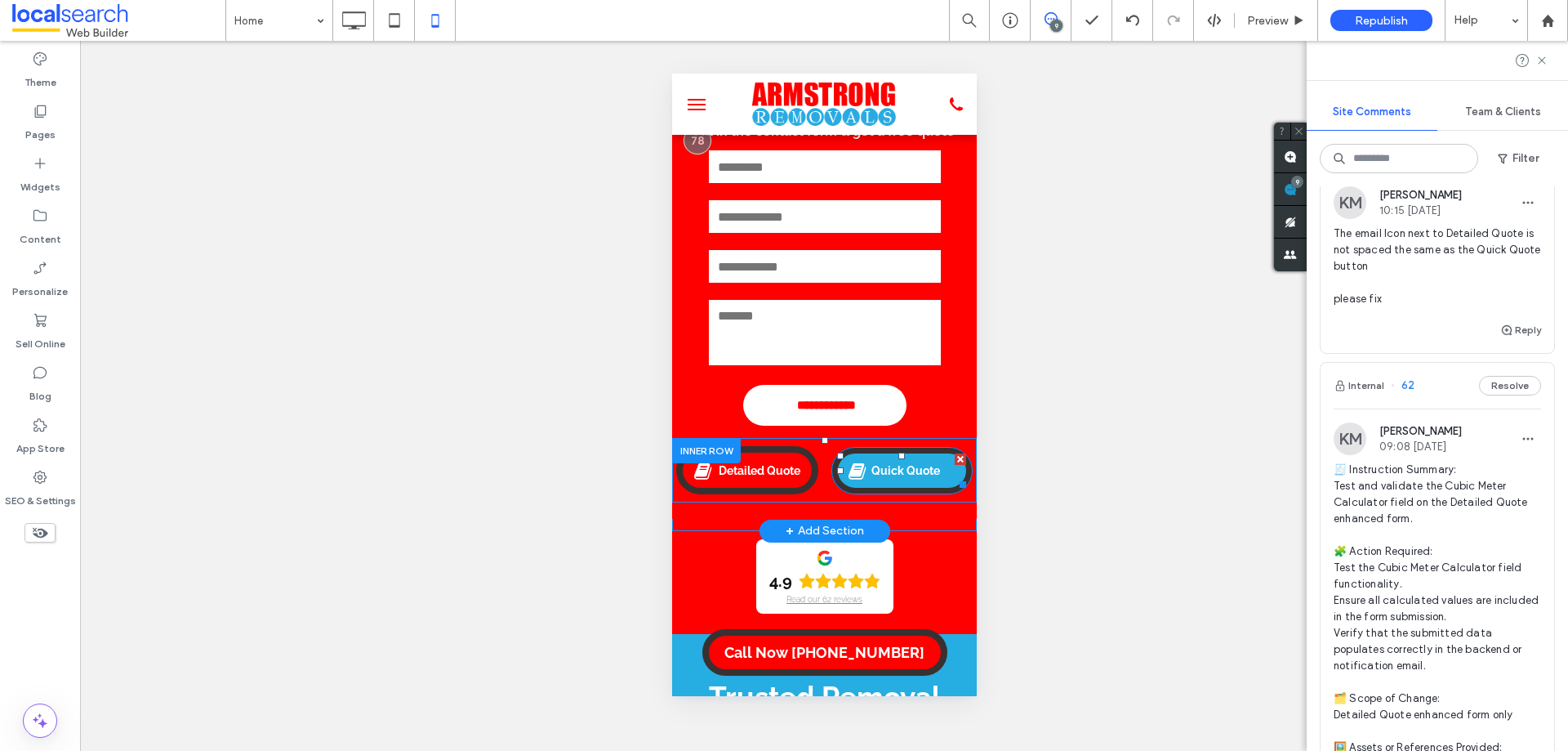
click at [906, 469] on span "Quick Quote" at bounding box center [905, 471] width 80 height 29
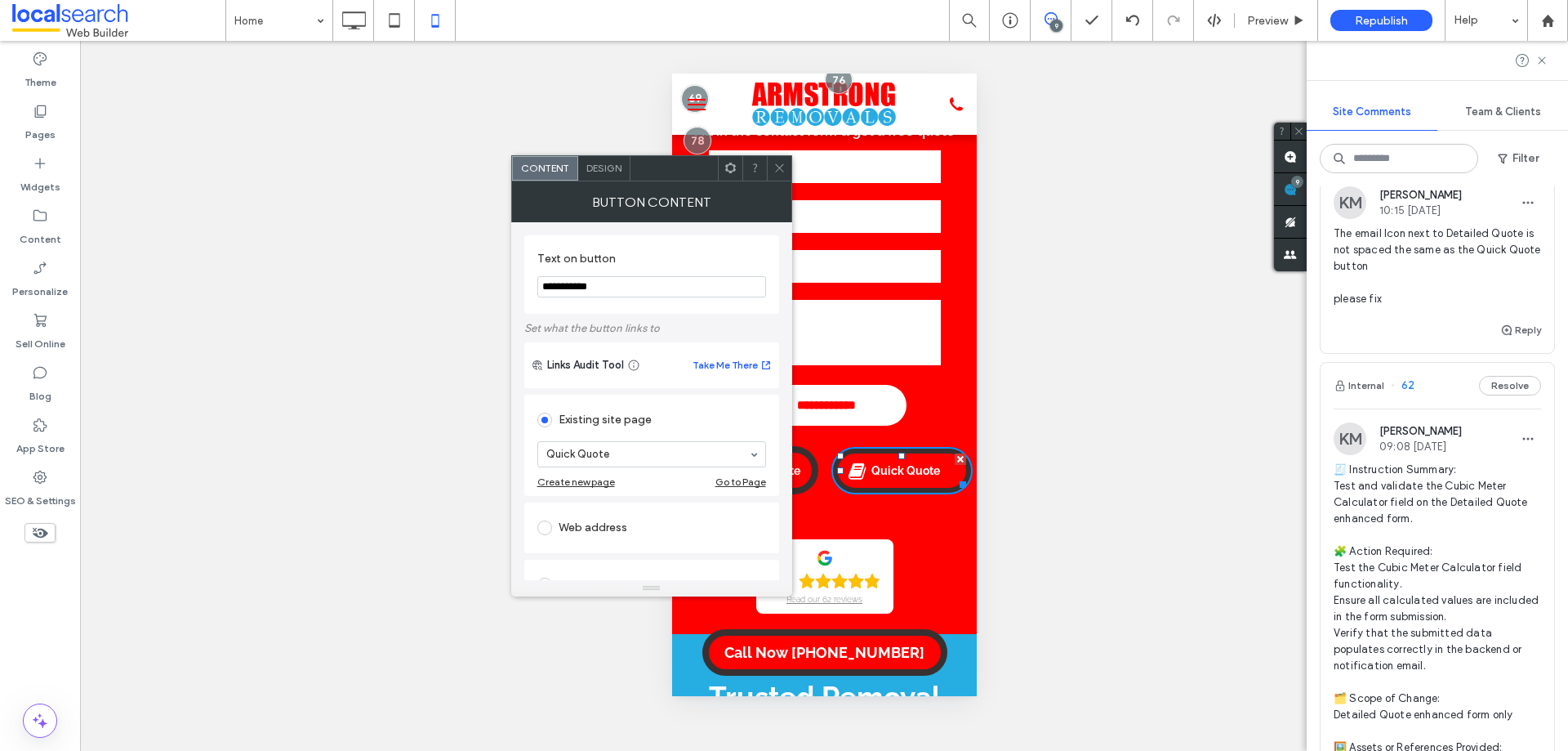
click at [592, 168] on span "Design" at bounding box center [603, 167] width 35 height 12
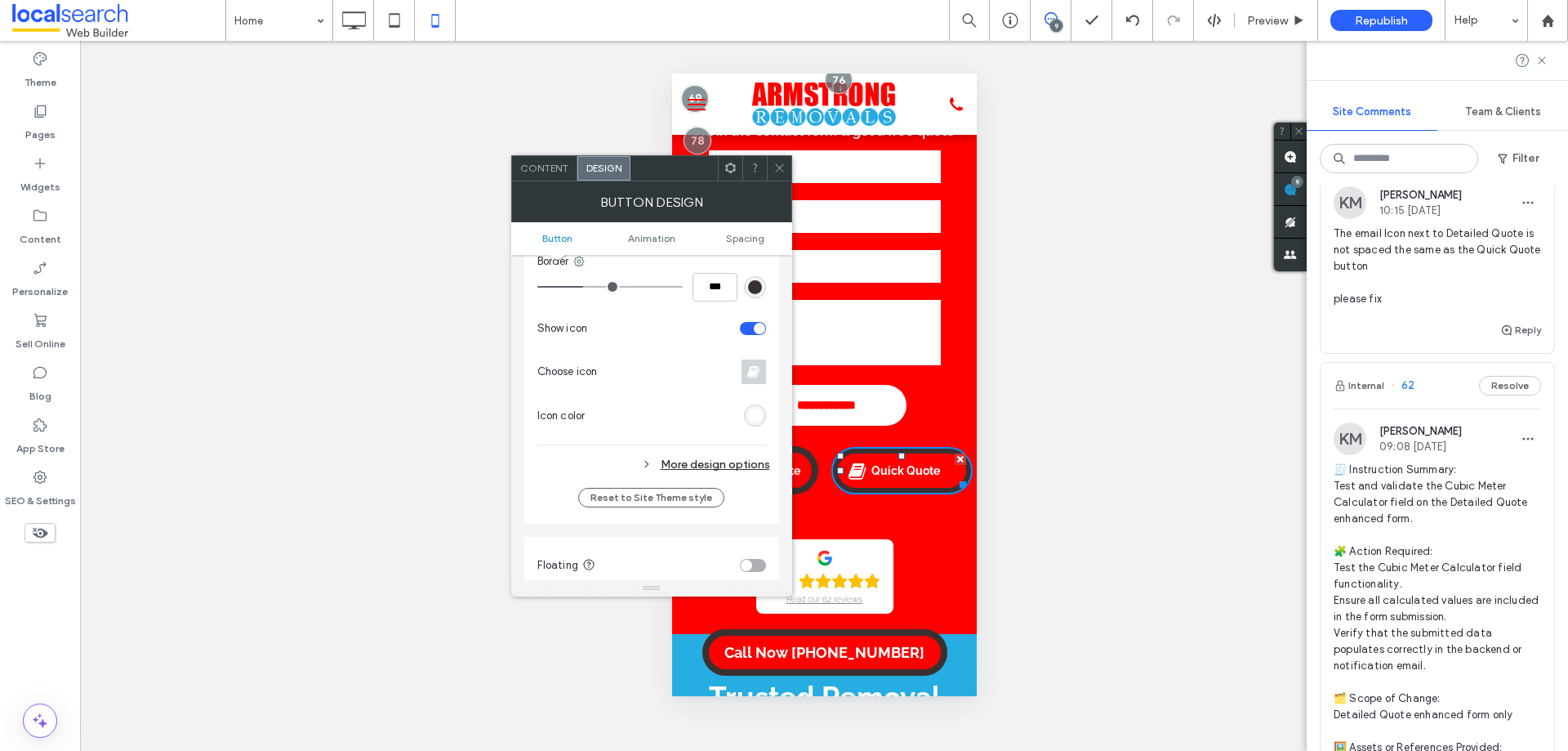
scroll to position [572, 0]
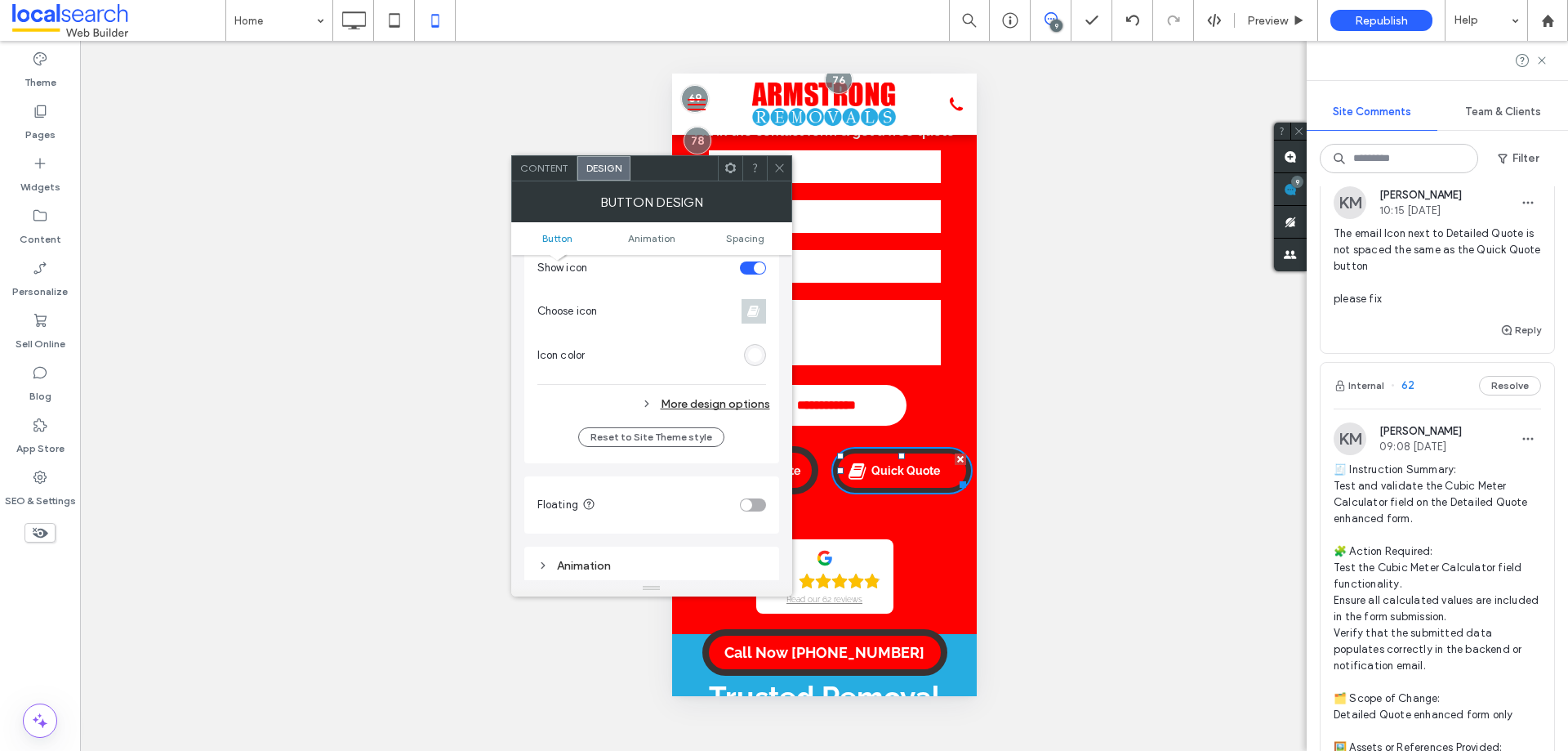
click at [717, 401] on div "More design options" at bounding box center [653, 404] width 233 height 22
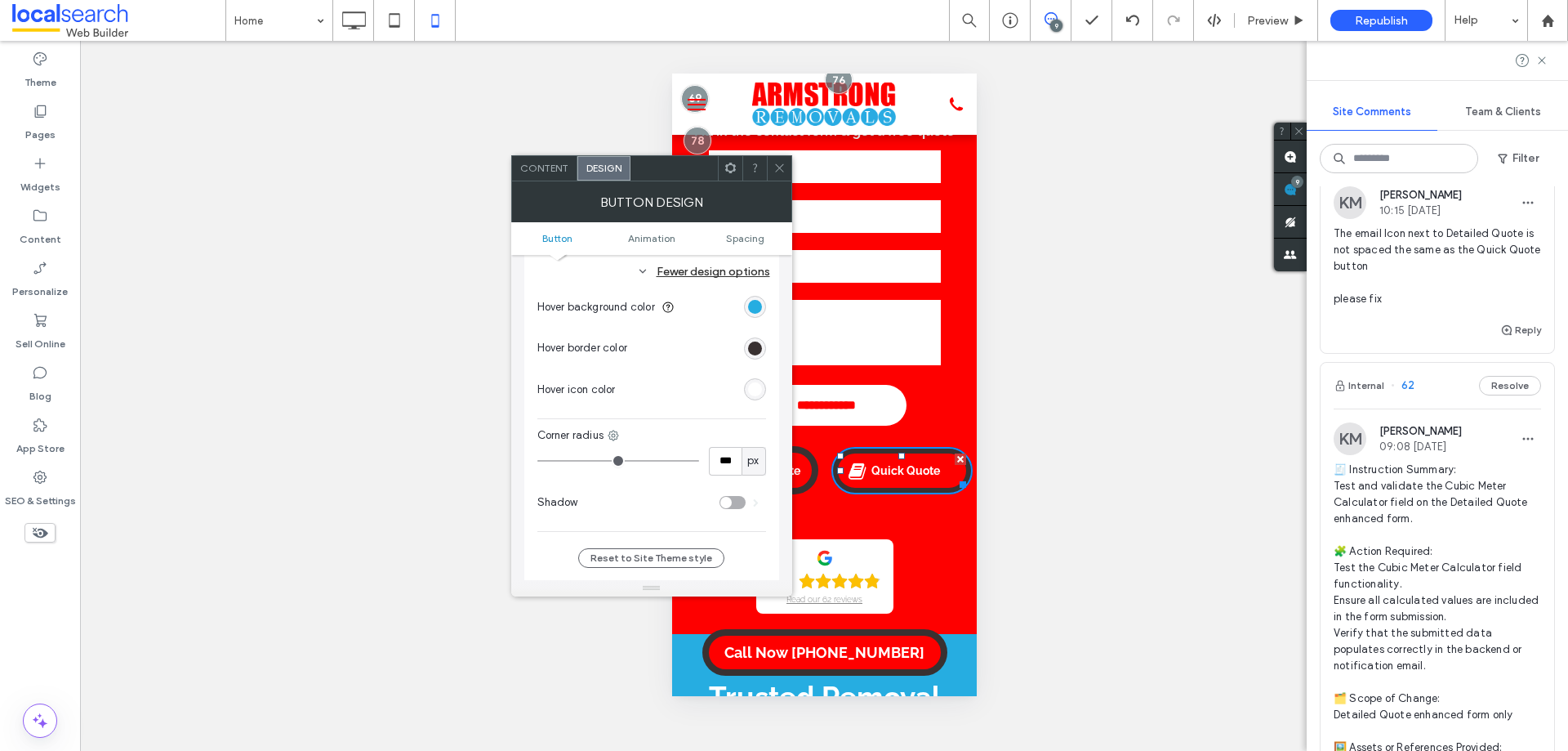
scroll to position [898, 0]
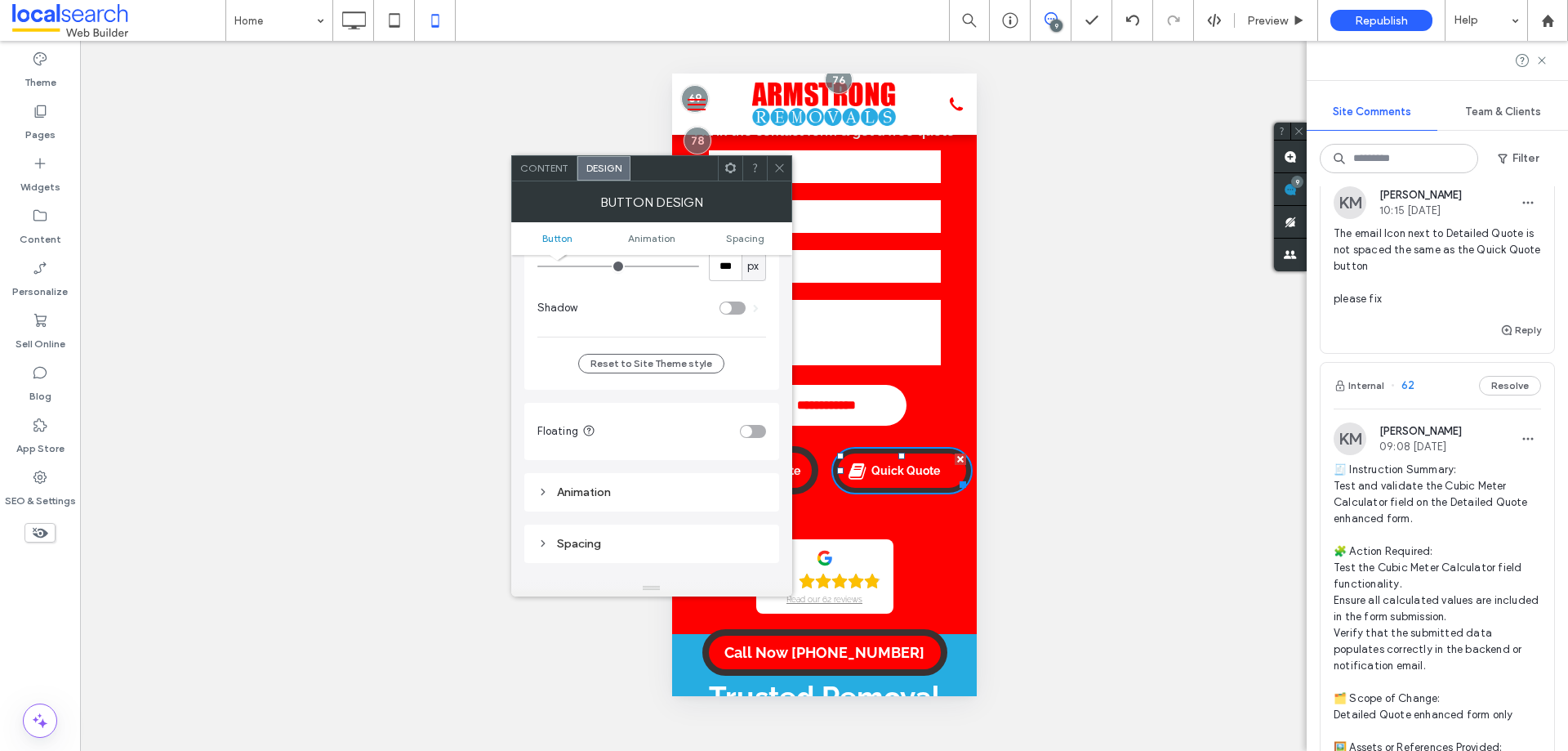
click at [743, 244] on ul "Button Animation Spacing" at bounding box center [651, 238] width 281 height 33
click at [744, 230] on ul "Button Animation Spacing" at bounding box center [651, 238] width 281 height 33
click at [744, 233] on span "Spacing" at bounding box center [745, 238] width 38 height 12
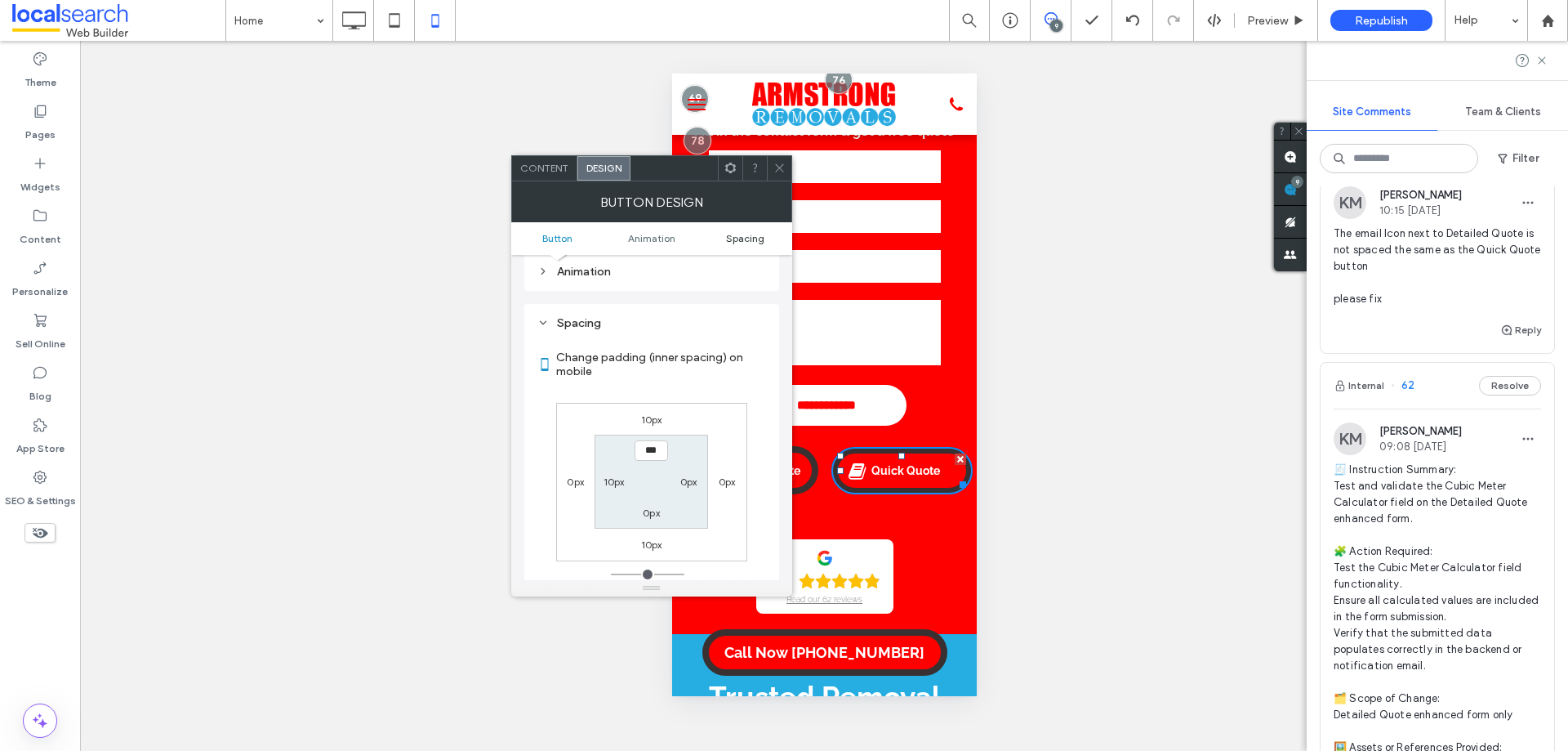
scroll to position [1155, 0]
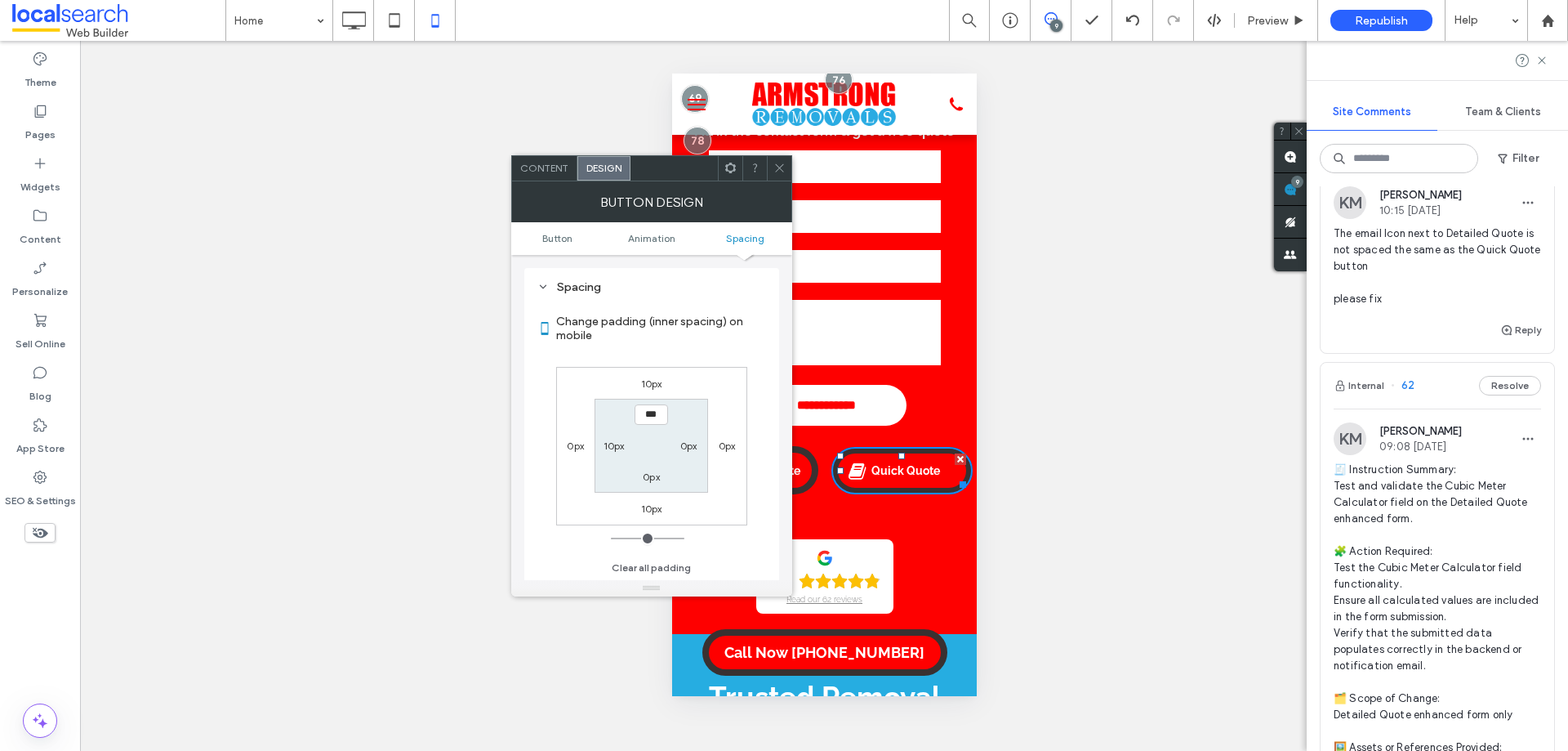
click at [617, 442] on label "10px" at bounding box center [614, 446] width 21 height 12
type input "**"
type input "*"
type input "***"
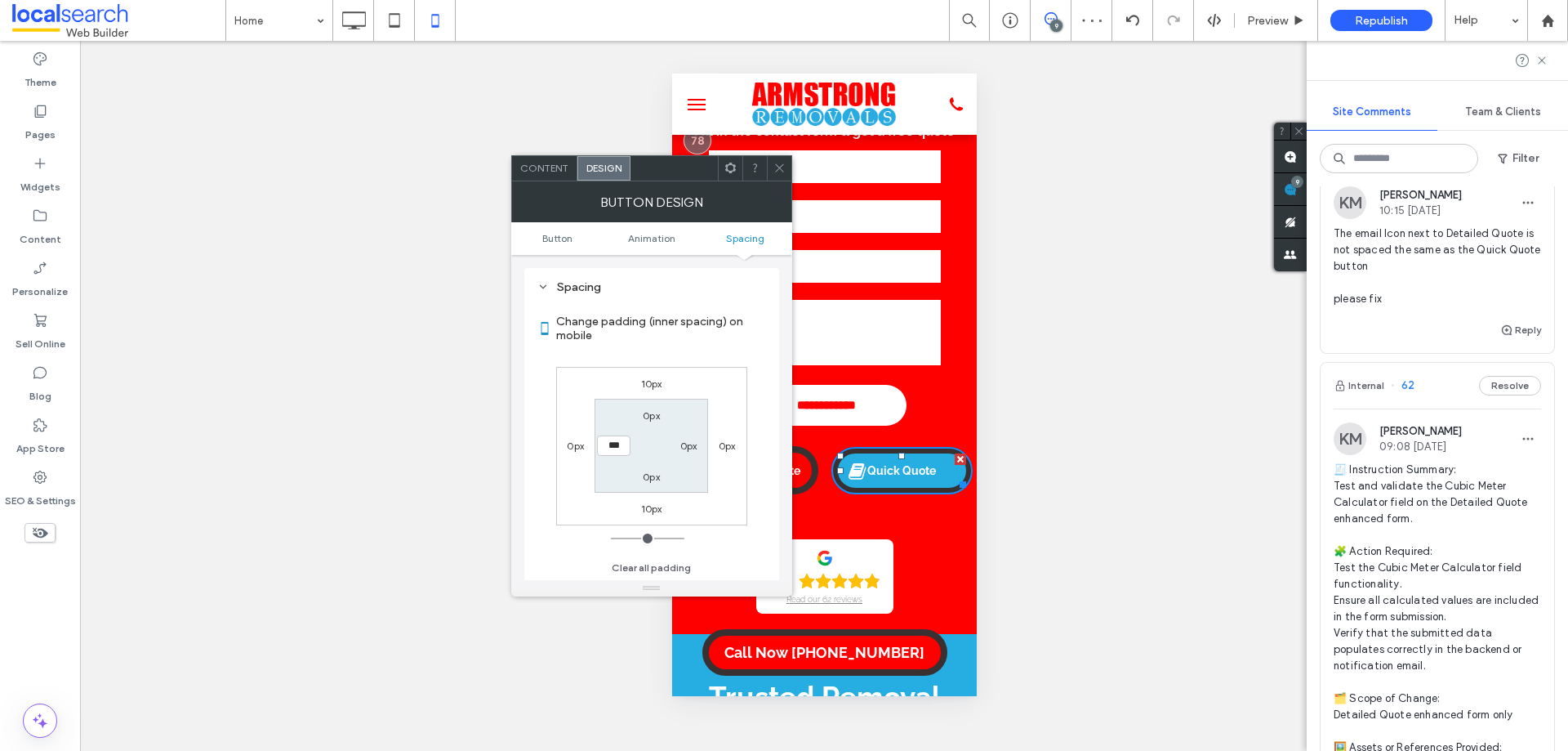
drag, startPoint x: 950, startPoint y: 482, endPoint x: 934, endPoint y: 480, distance: 16.1
click at [934, 480] on div "Quick Quote Click To Paste" at bounding box center [901, 471] width 142 height 64
drag, startPoint x: 1606, startPoint y: 553, endPoint x: 952, endPoint y: 479, distance: 658.2
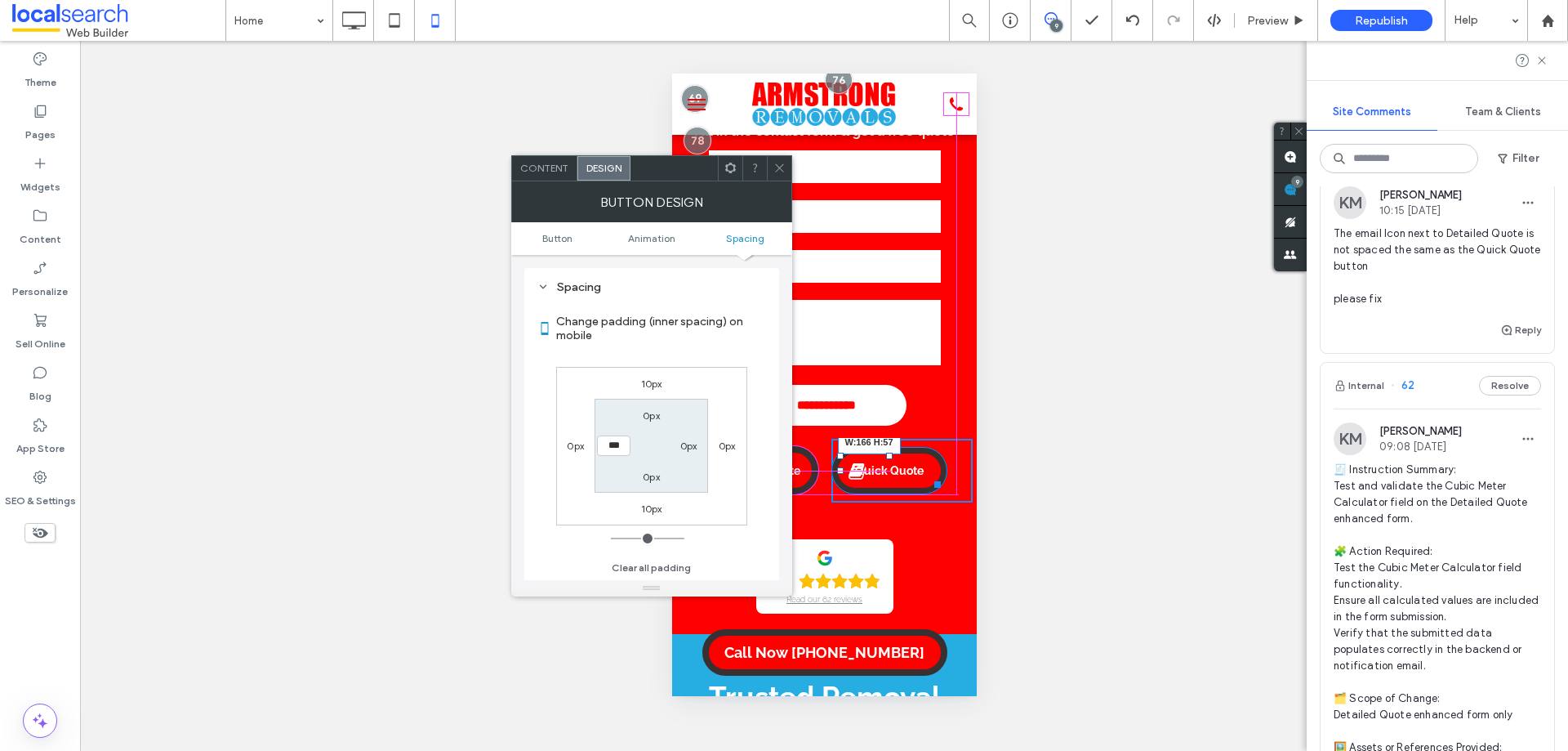
drag, startPoint x: 928, startPoint y: 480, endPoint x: 996, endPoint y: 479, distance: 68.0
click at [0, 0] on div at bounding box center [0, 0] width 0 height 0
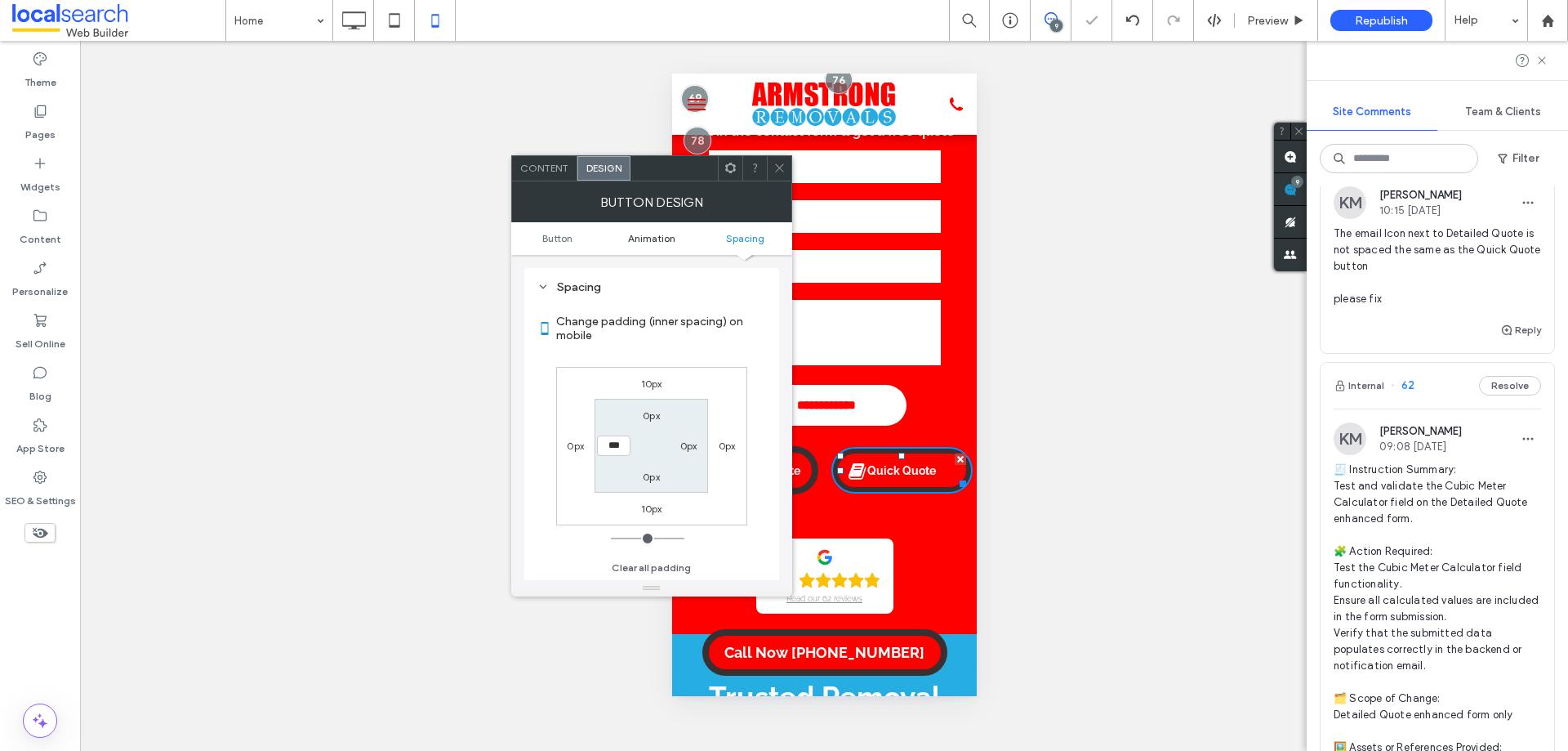
click at [653, 237] on span "Animation" at bounding box center [652, 238] width 47 height 12
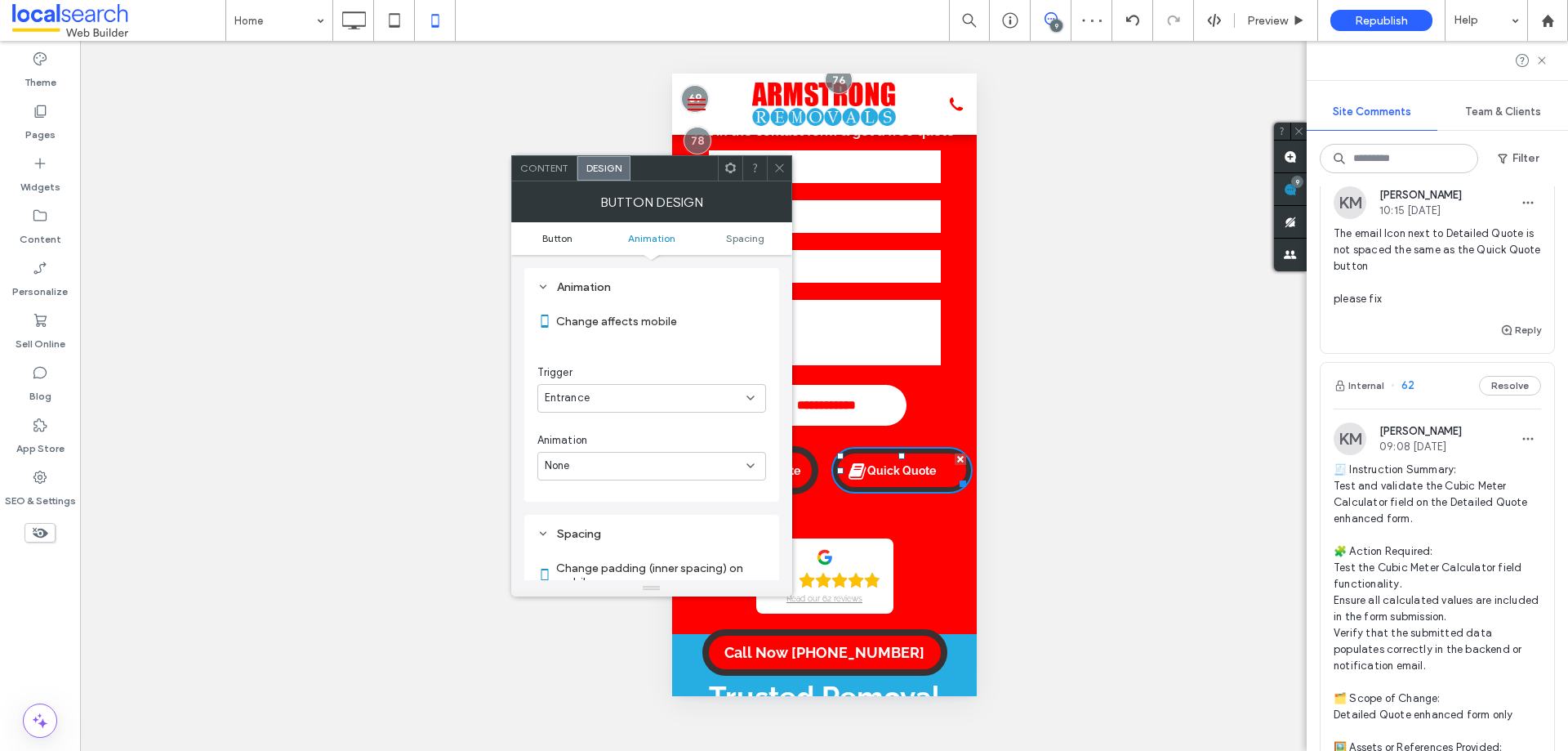
click at [572, 241] on span "Button" at bounding box center [557, 238] width 30 height 12
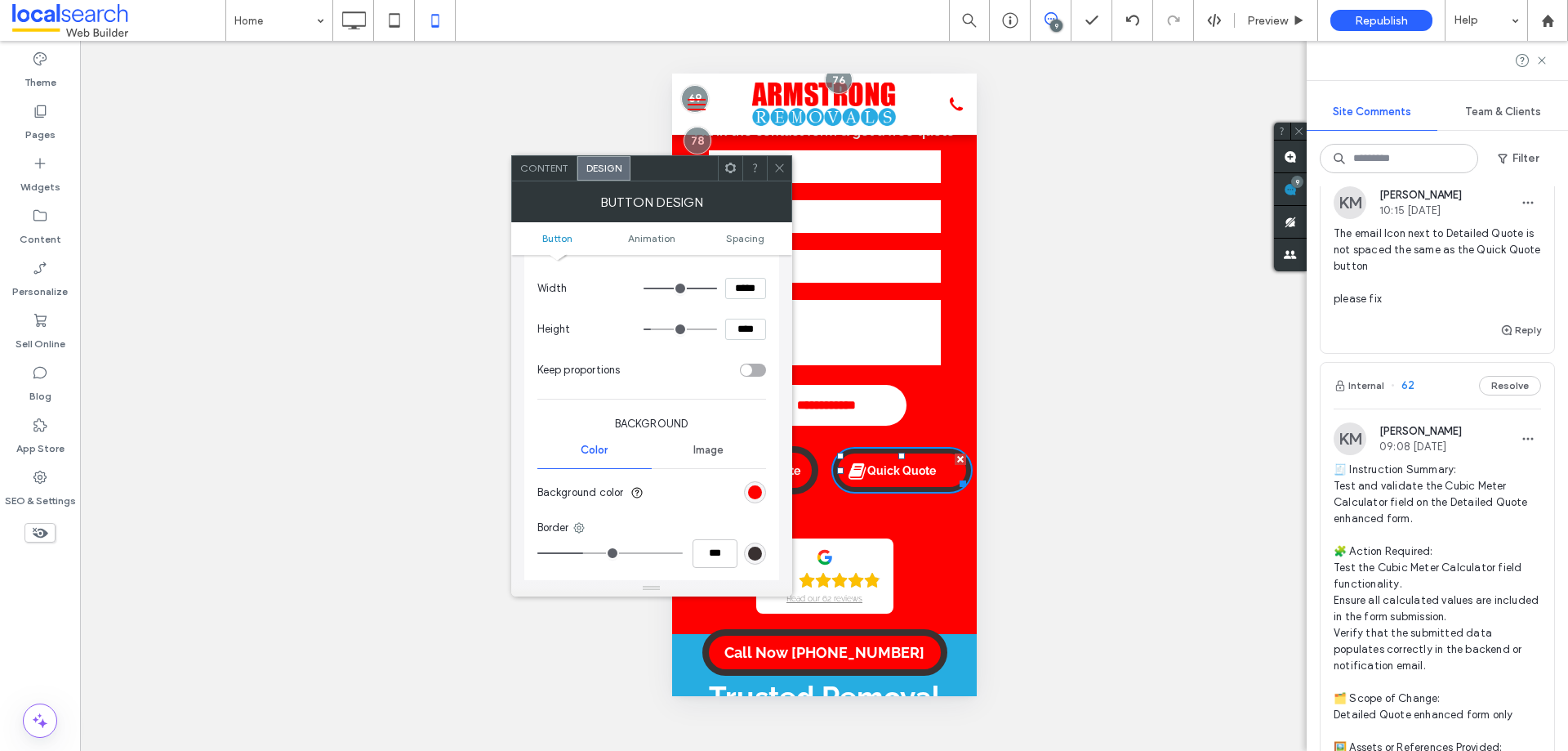
scroll to position [163, 0]
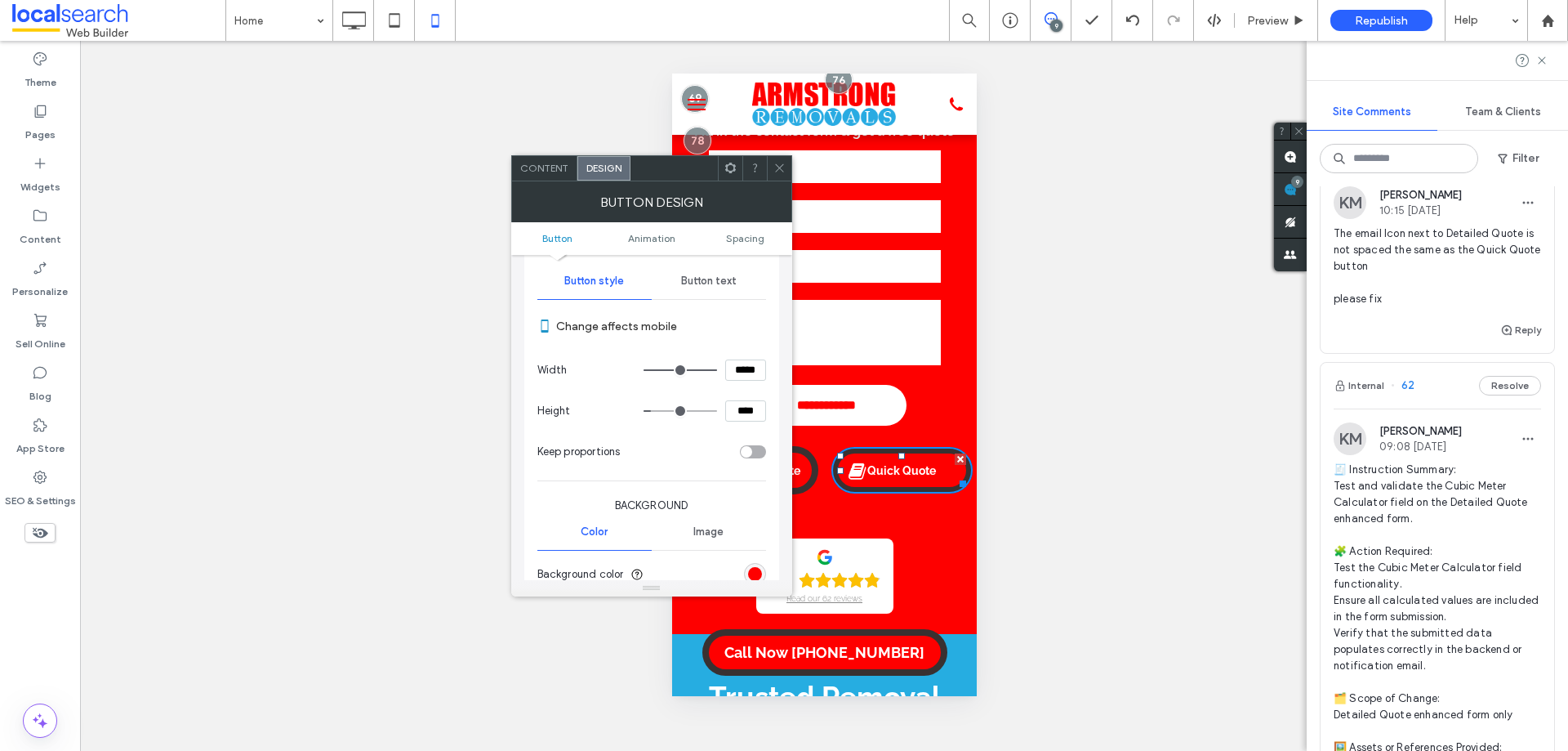
click at [702, 286] on span "Button text" at bounding box center [709, 281] width 56 height 13
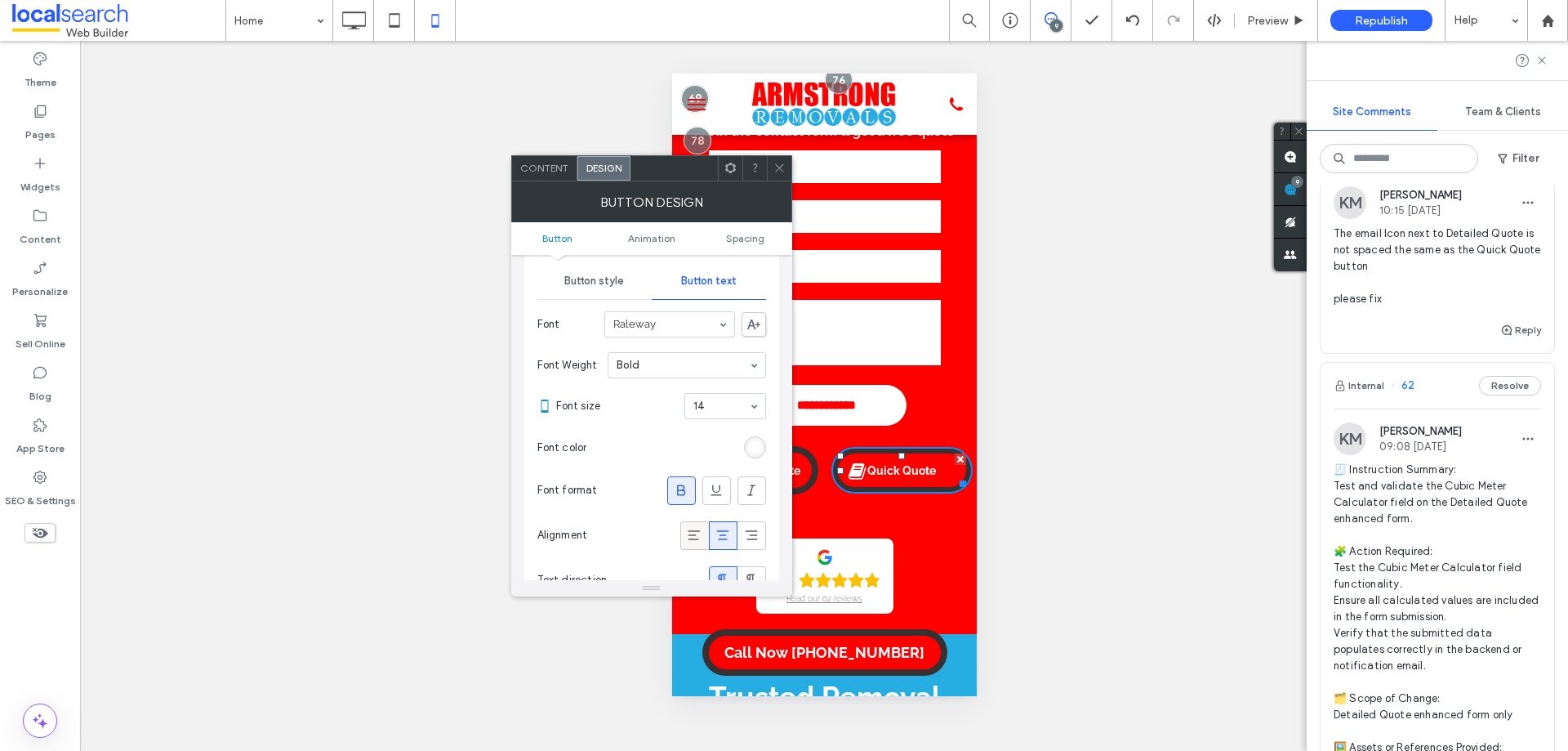
click at [703, 529] on div at bounding box center [694, 535] width 27 height 27
click at [723, 529] on icon at bounding box center [723, 535] width 16 height 16
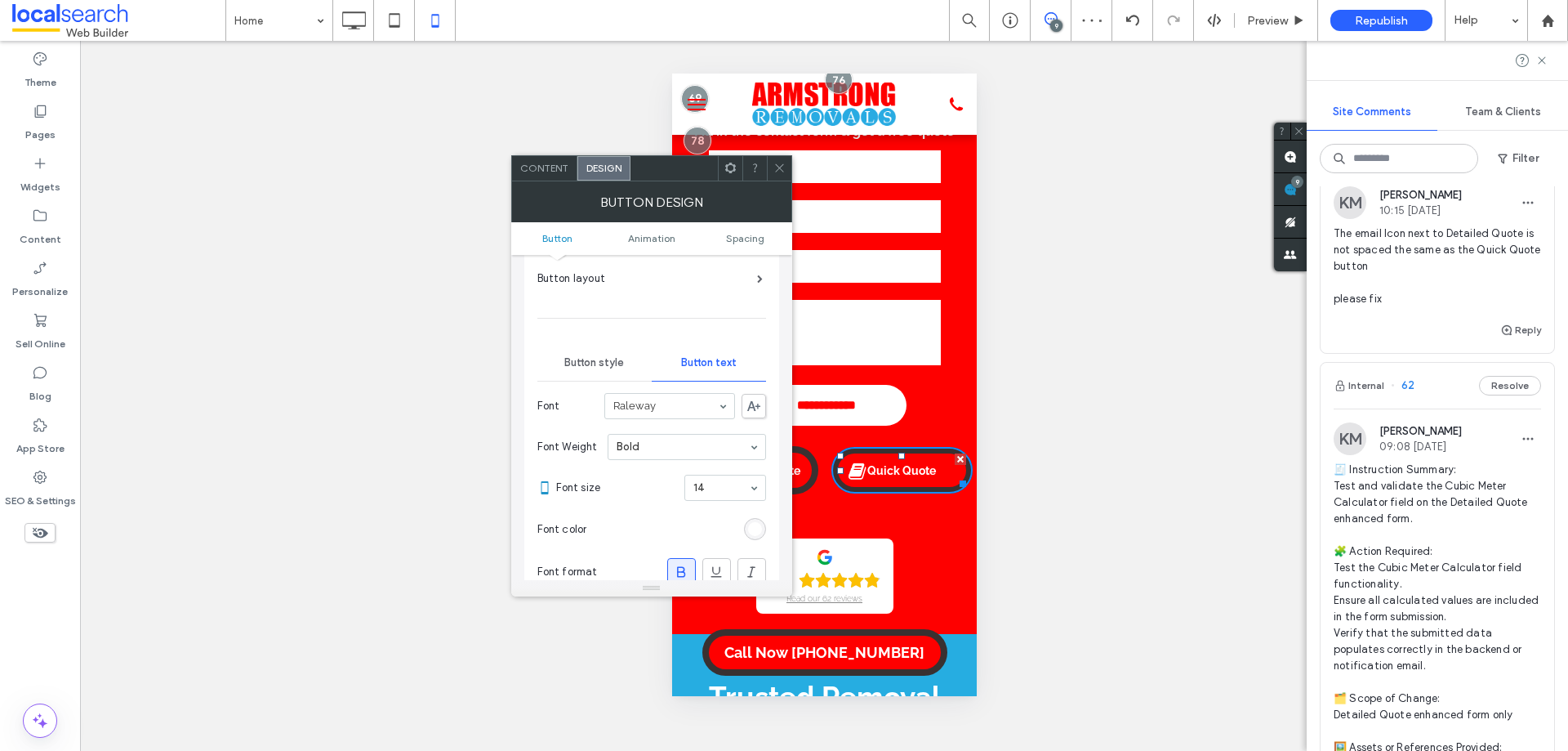
click at [583, 360] on span "Button style" at bounding box center [594, 363] width 60 height 13
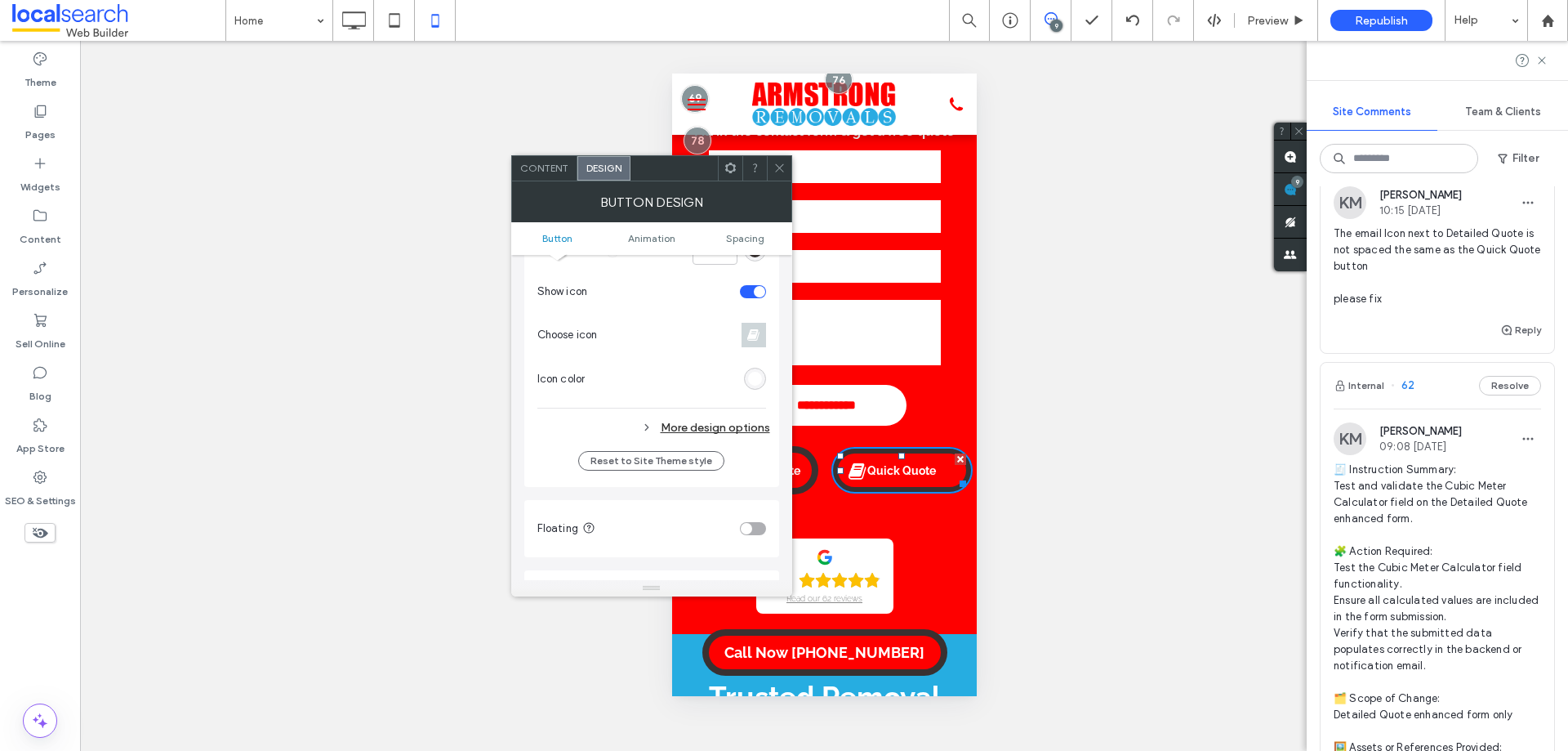
scroll to position [572, 0]
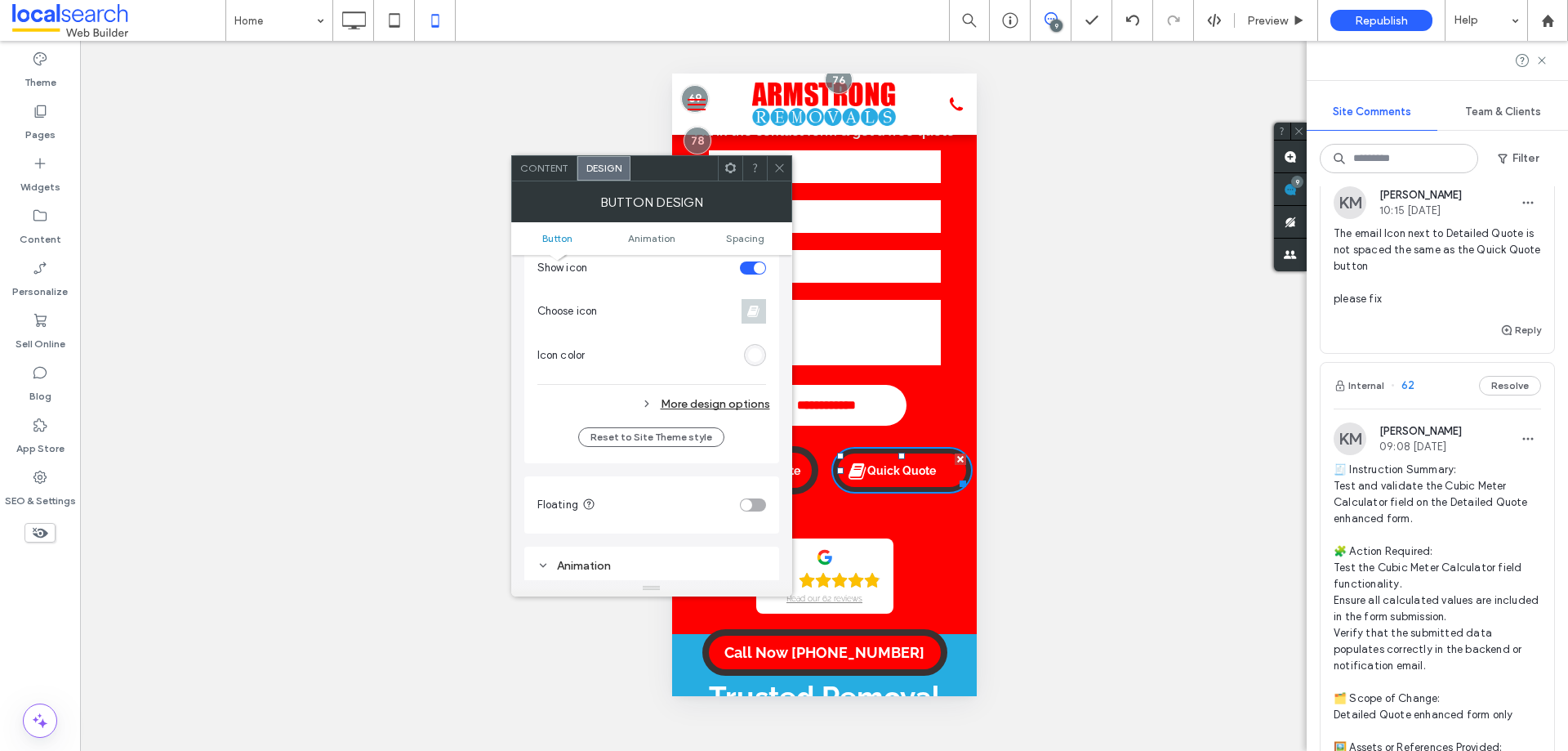
click at [684, 401] on div "More design options" at bounding box center [653, 404] width 233 height 22
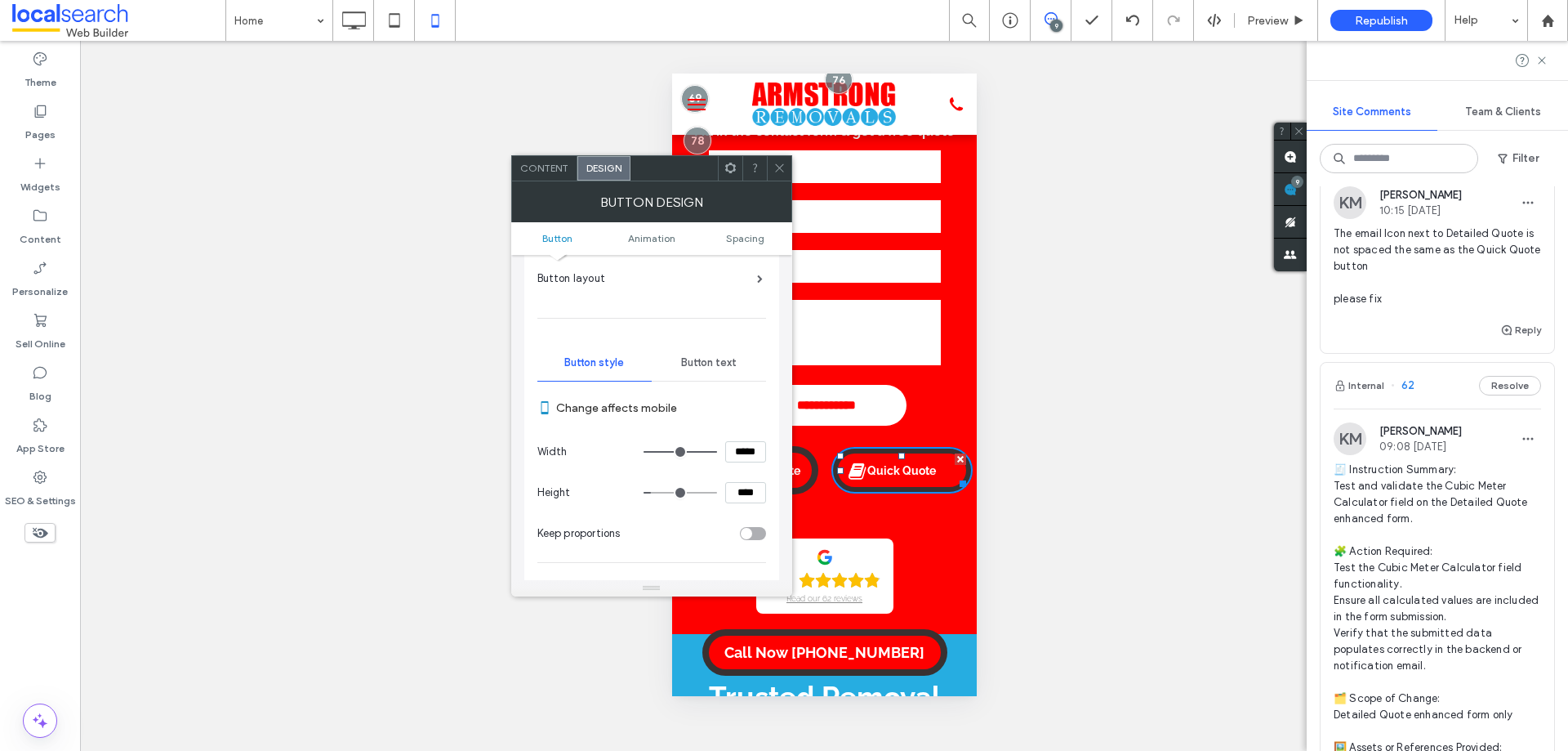
scroll to position [0, 0]
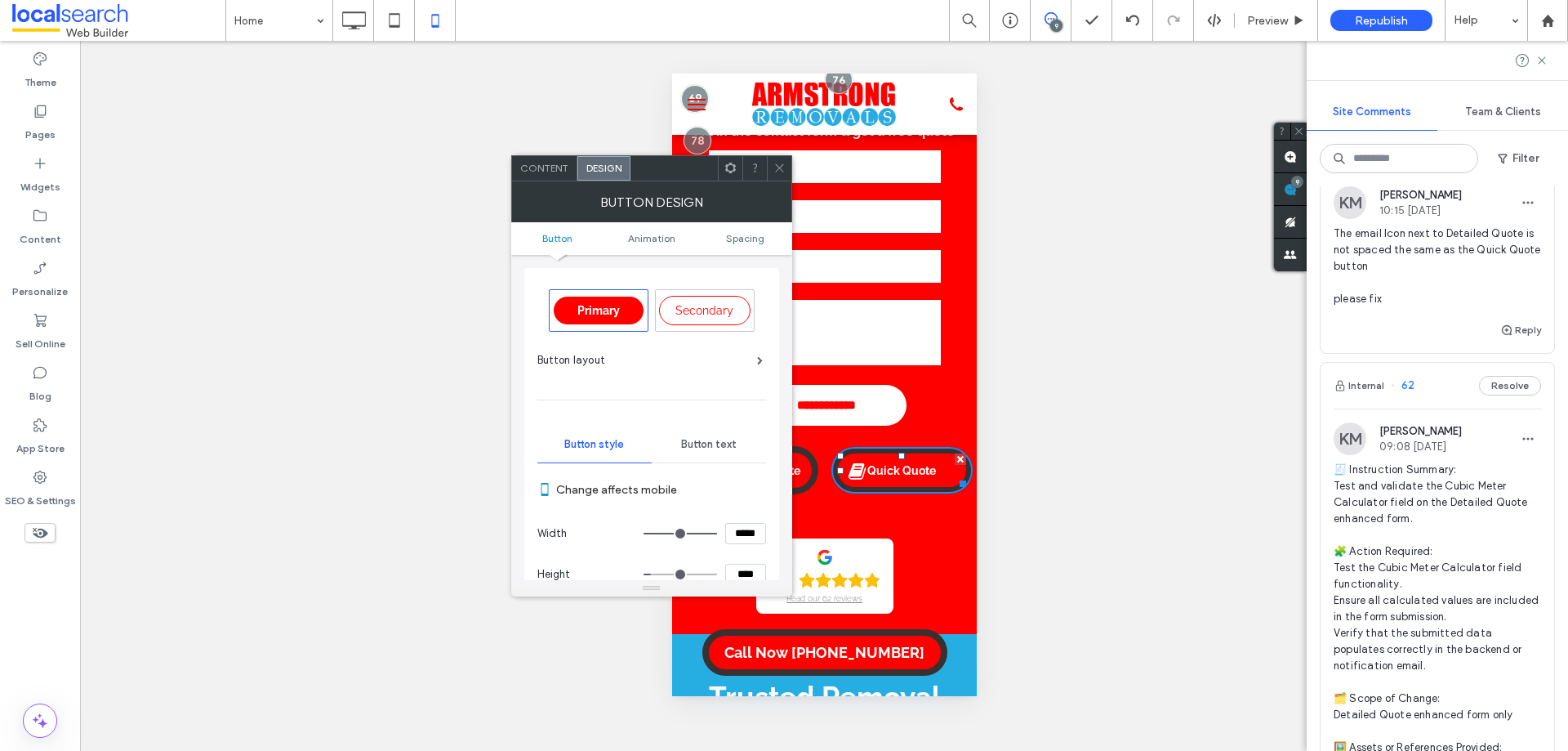
click at [774, 168] on icon at bounding box center [779, 167] width 12 height 12
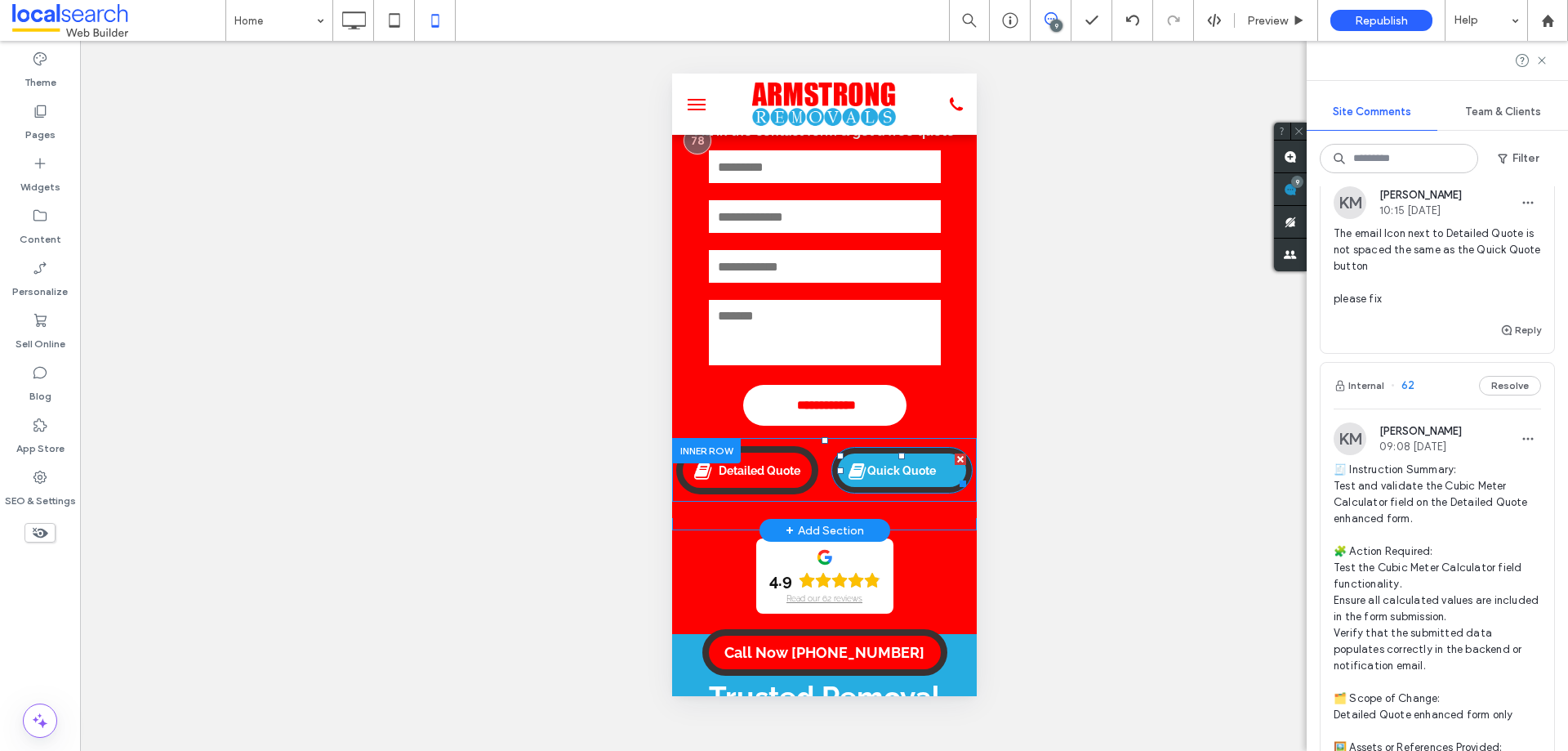
click at [921, 468] on span "Quick Quote" at bounding box center [901, 471] width 80 height 29
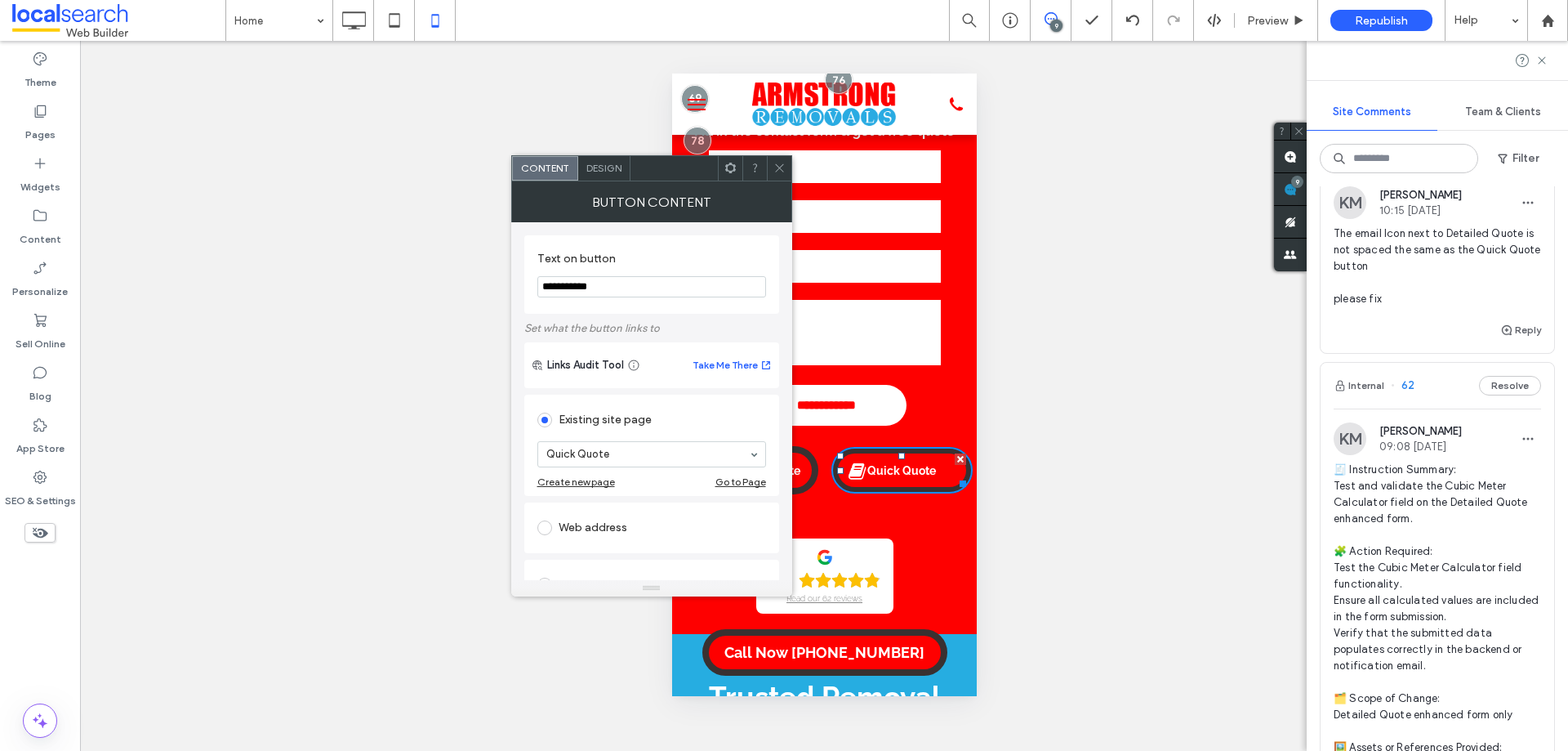
click at [596, 163] on span "Design" at bounding box center [603, 167] width 35 height 12
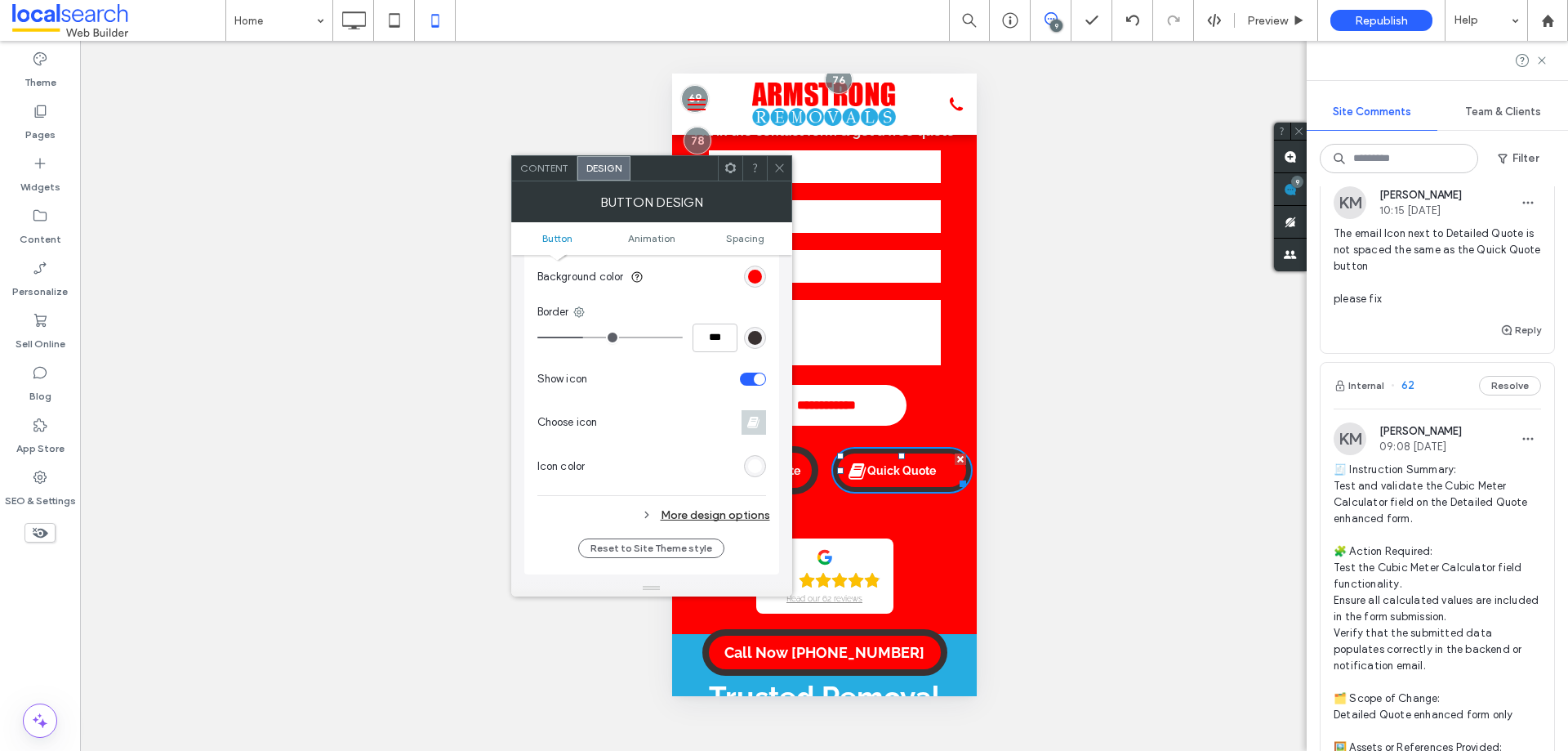
scroll to position [490, 0]
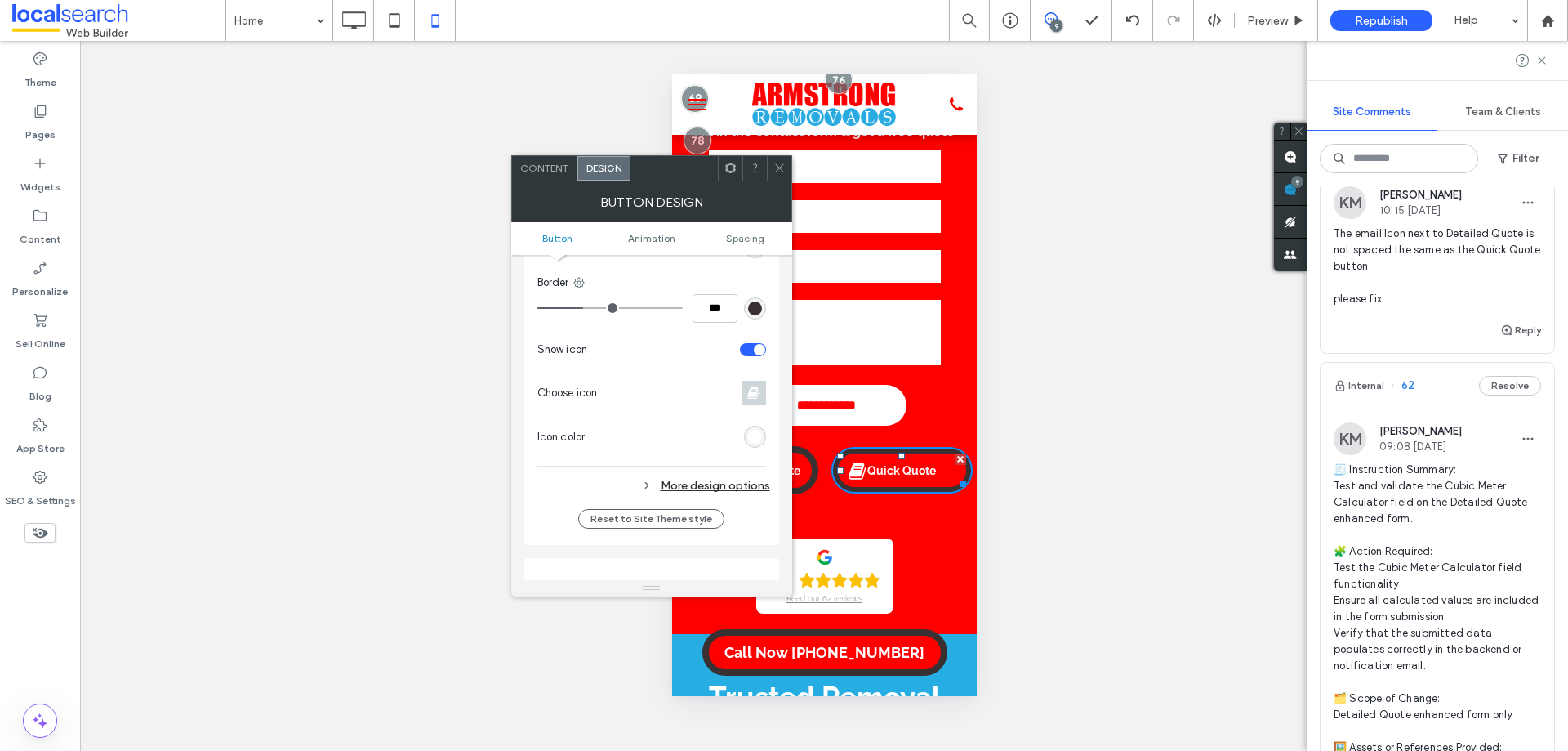
click at [732, 479] on div "More design options" at bounding box center [653, 485] width 233 height 22
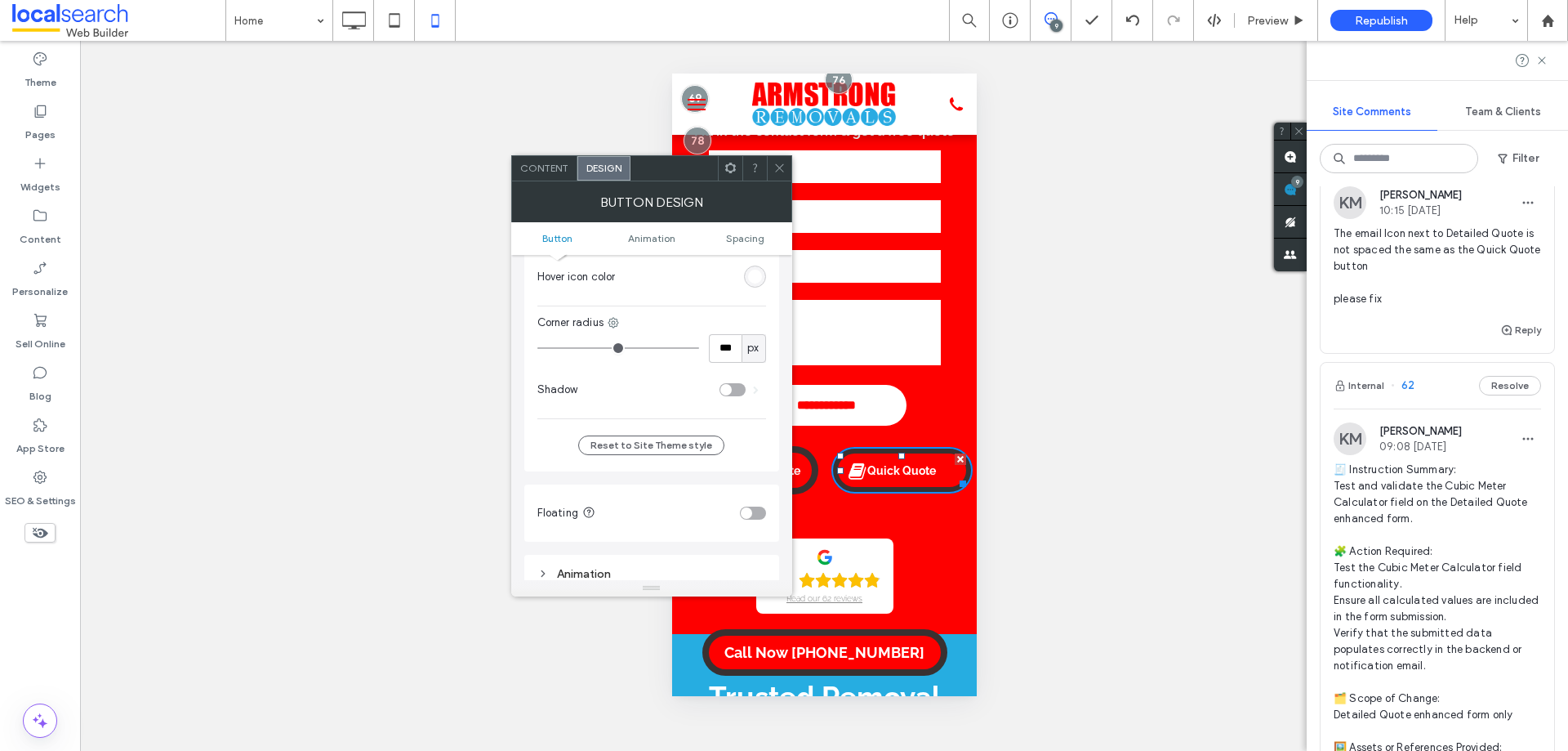
scroll to position [980, 0]
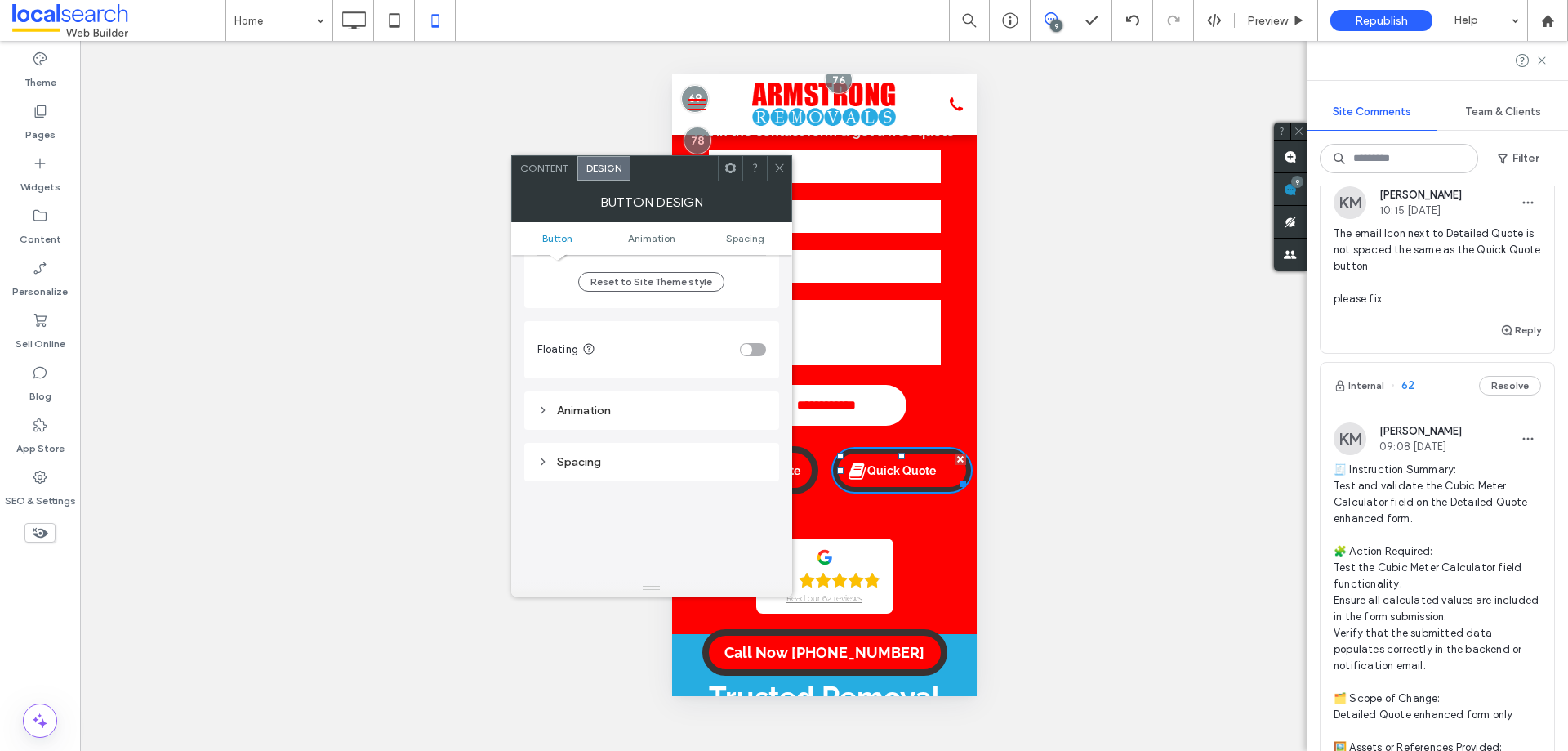
click at [644, 468] on div "Spacing" at bounding box center [651, 462] width 228 height 22
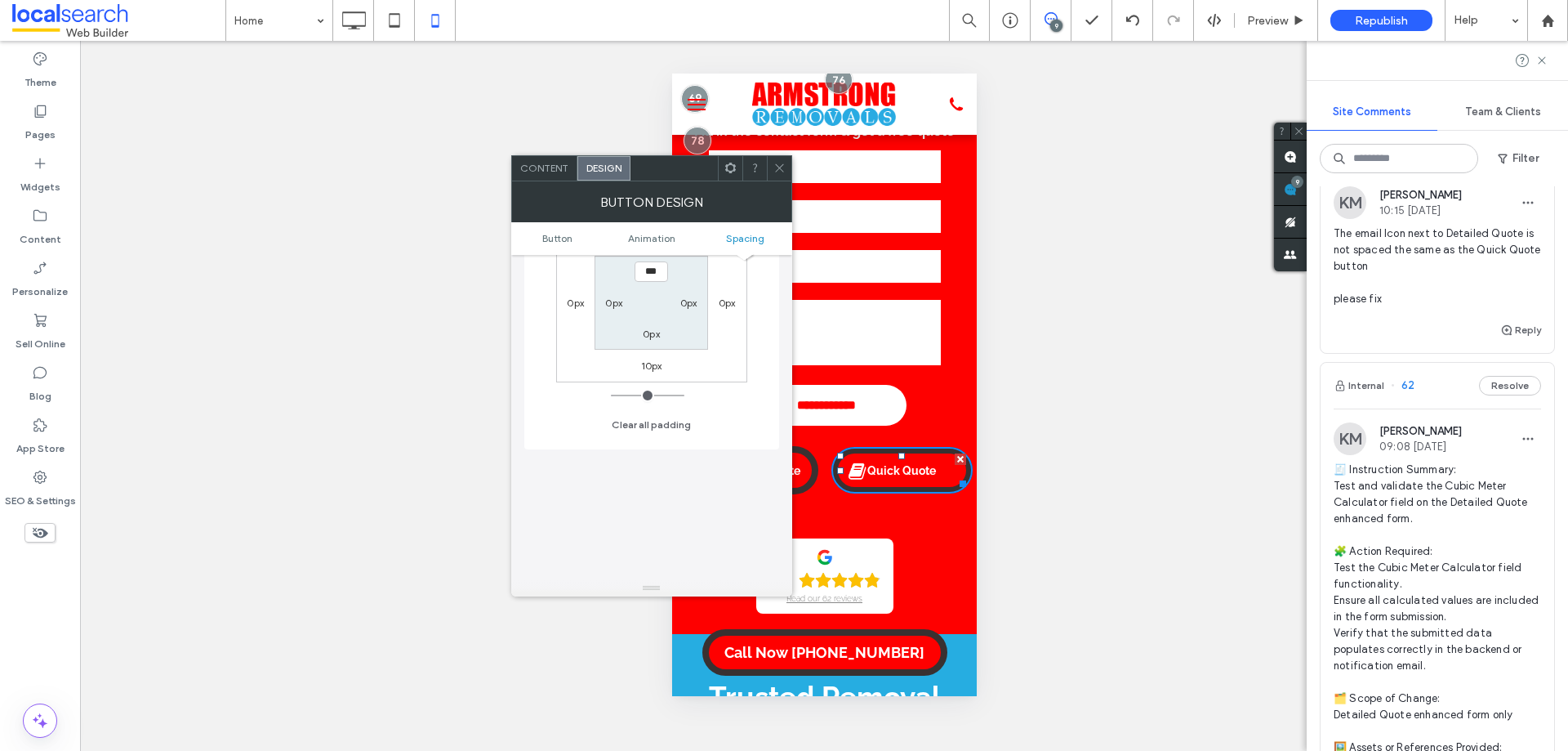
scroll to position [1307, 0]
click at [617, 300] on label "0px" at bounding box center [613, 293] width 17 height 12
type input "**"
type input "****"
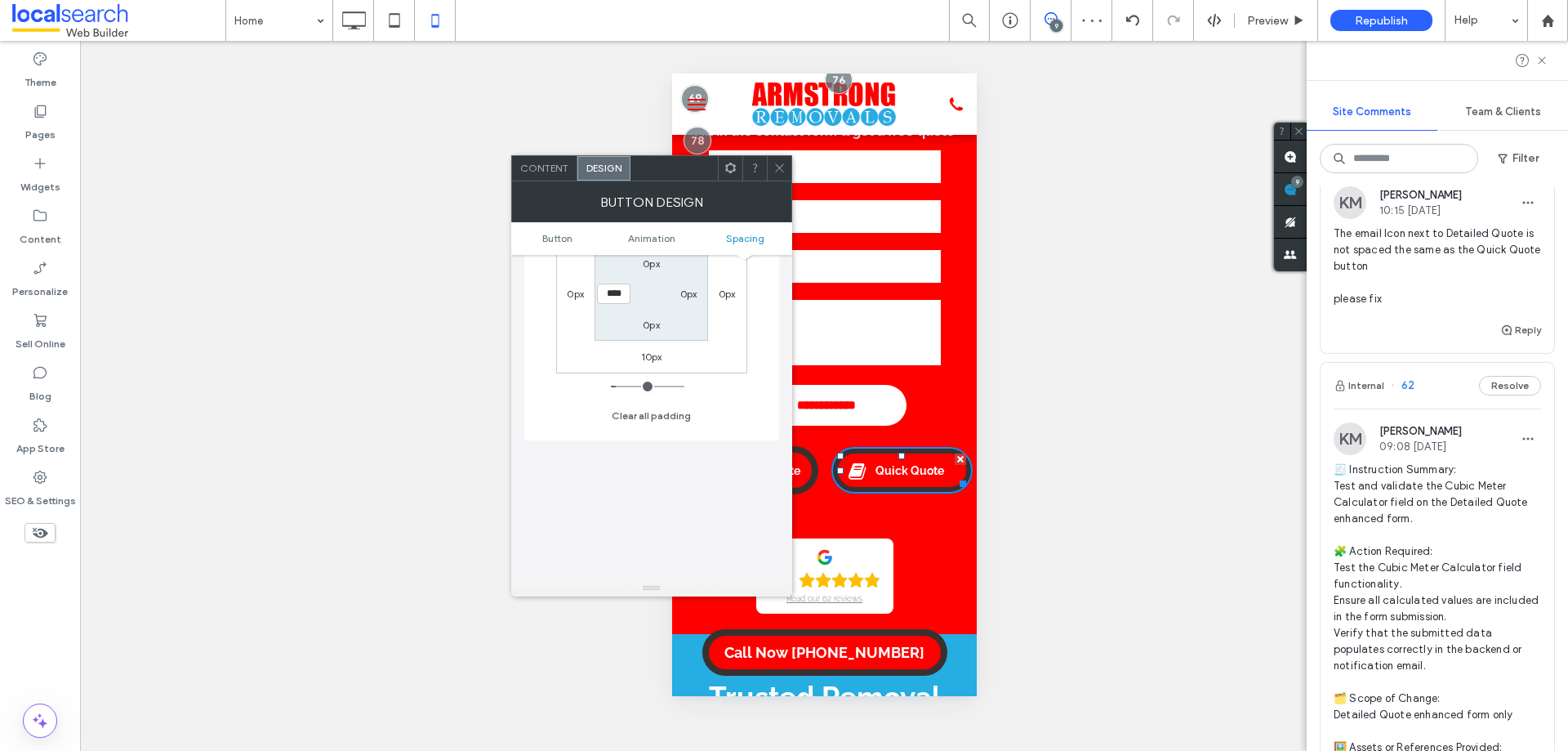
click at [783, 170] on icon at bounding box center [779, 167] width 12 height 12
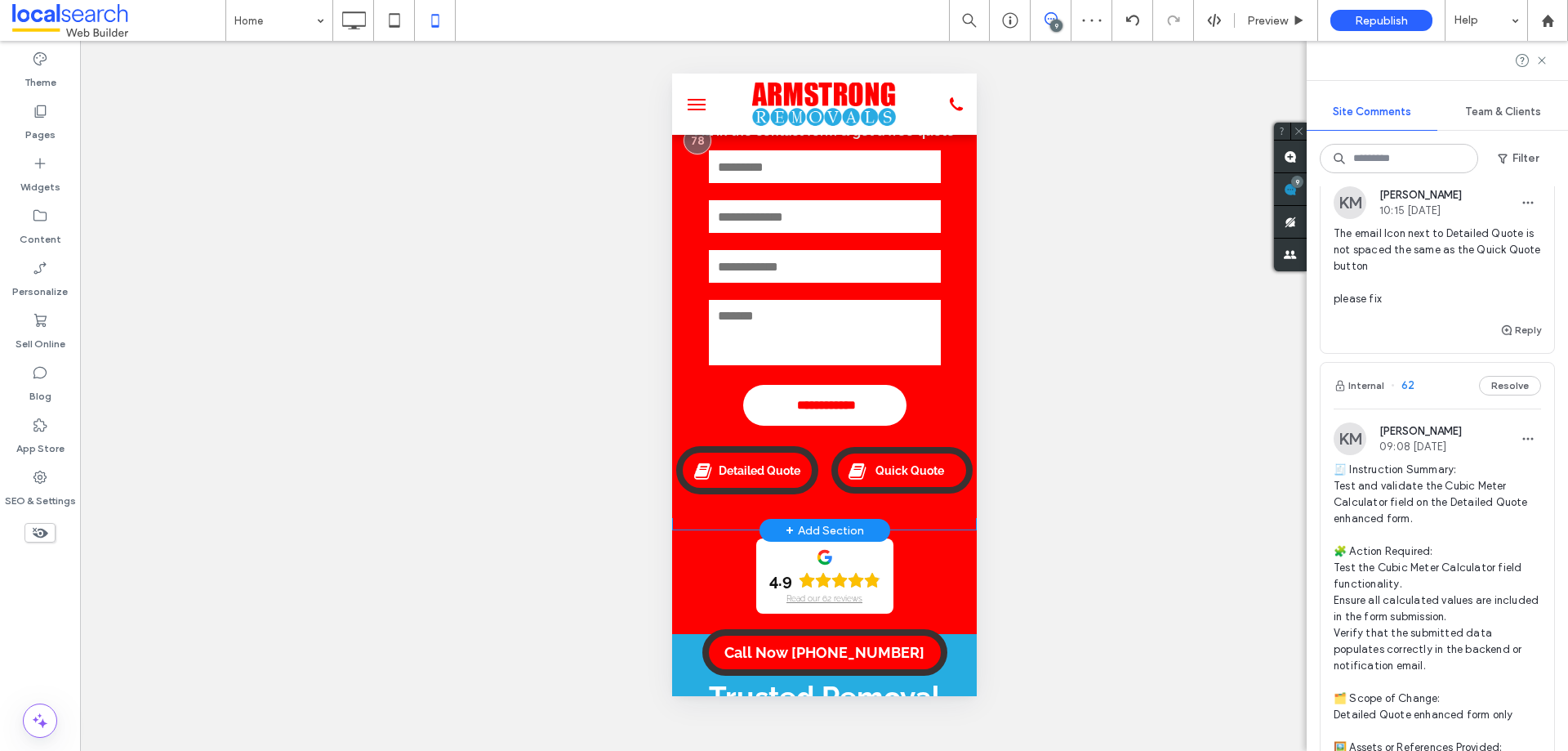
click at [942, 513] on div "**********" at bounding box center [824, 286] width 305 height 465
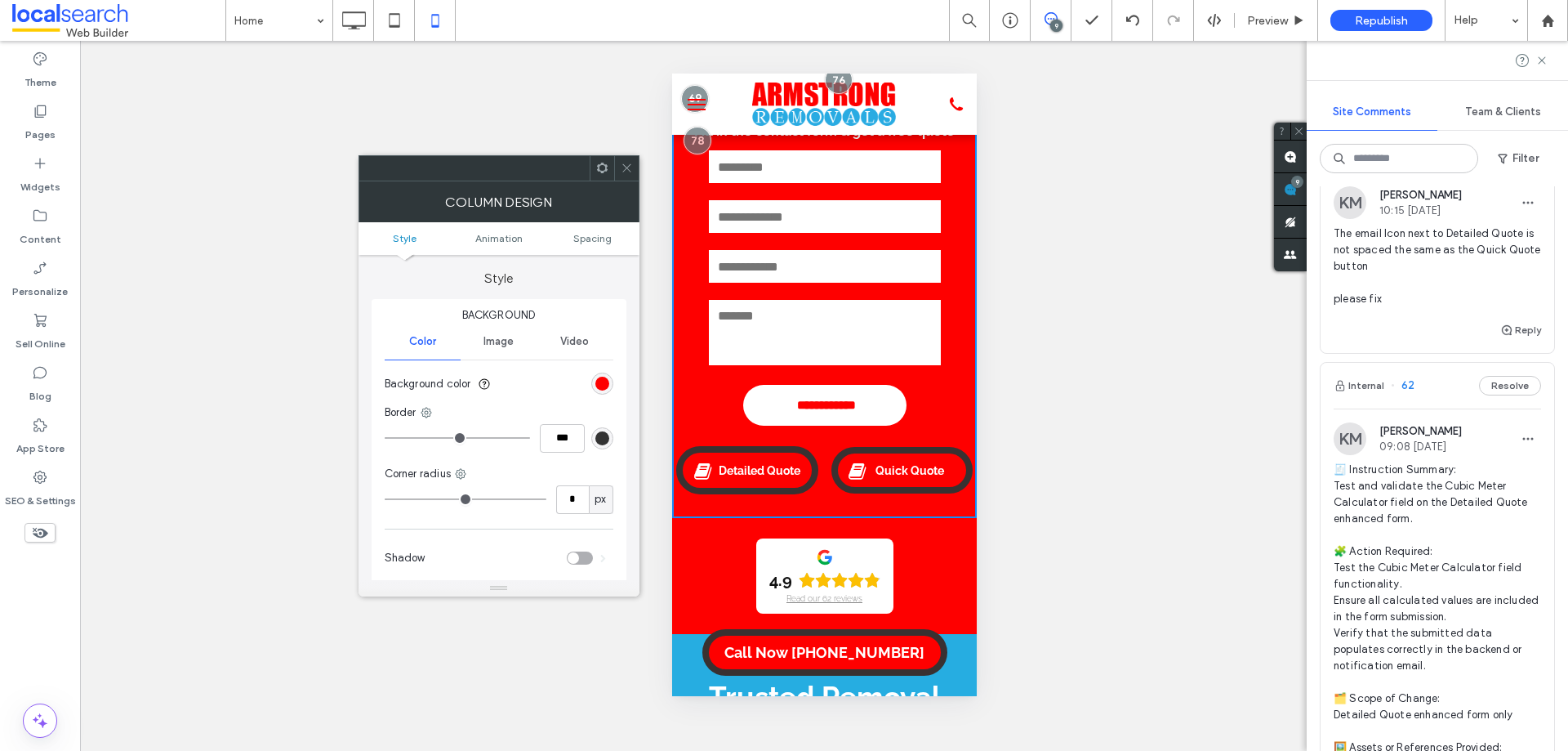
click at [623, 167] on icon at bounding box center [626, 167] width 12 height 12
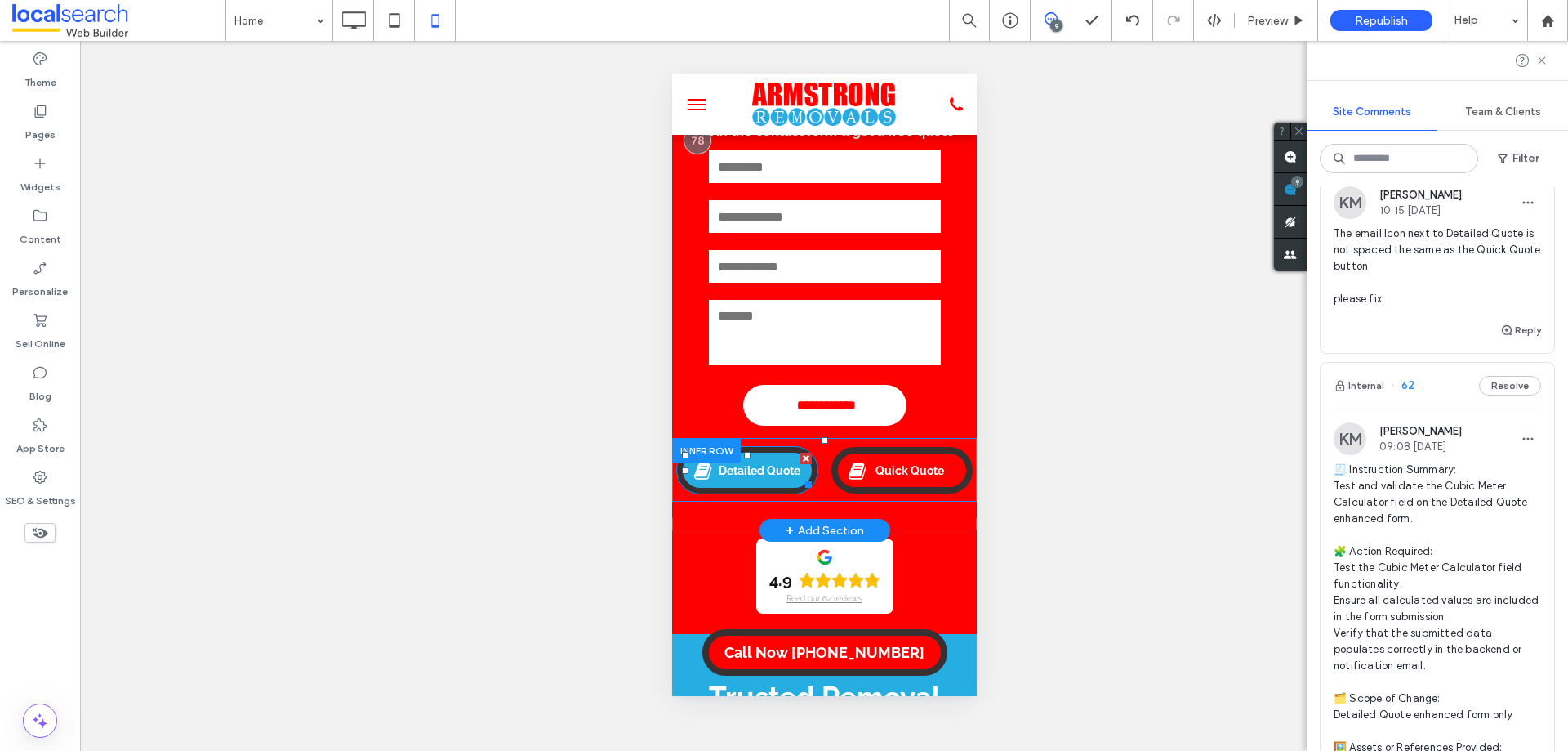
click at [751, 476] on span "Detailed Quote" at bounding box center [759, 471] width 93 height 29
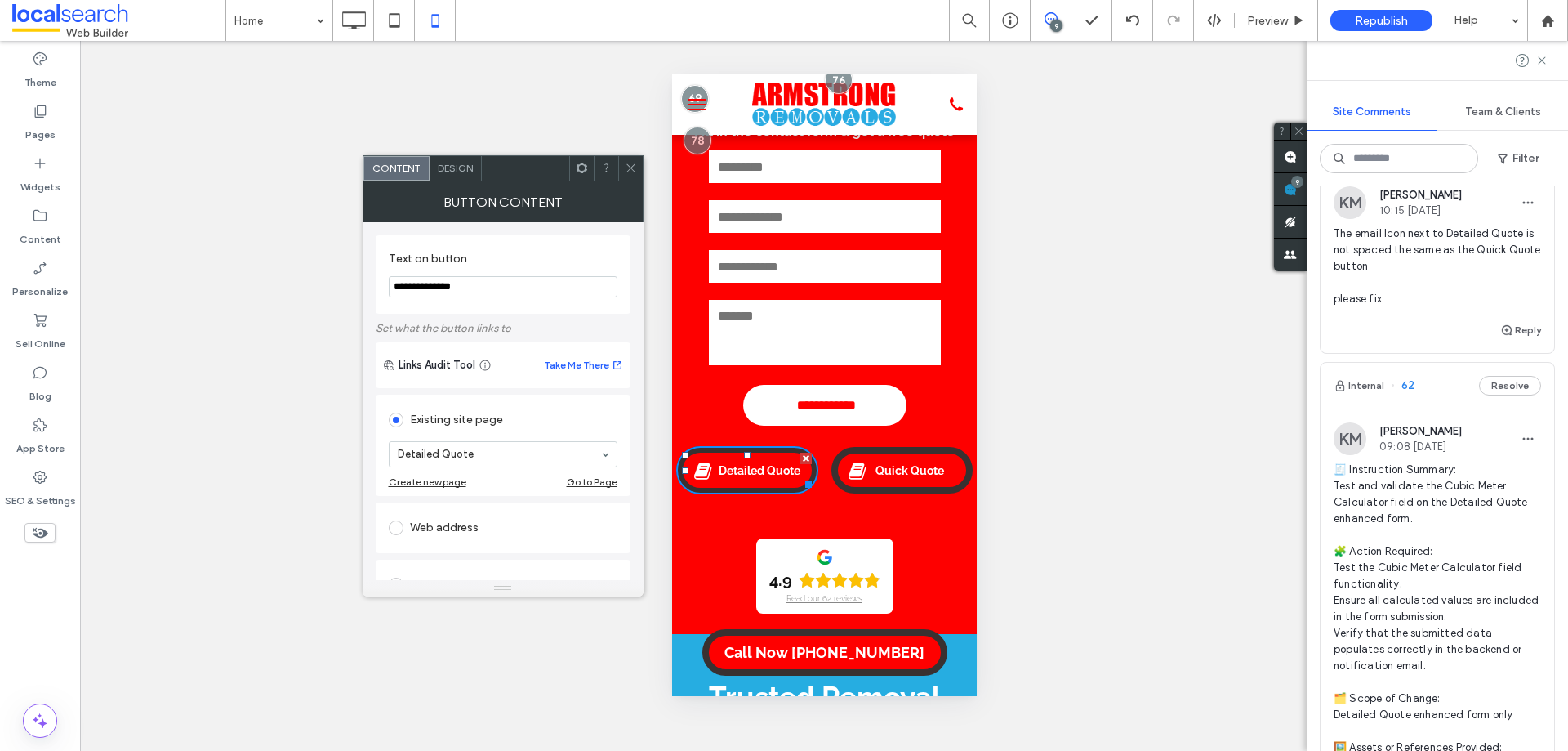
click at [449, 161] on span "Design" at bounding box center [455, 167] width 35 height 12
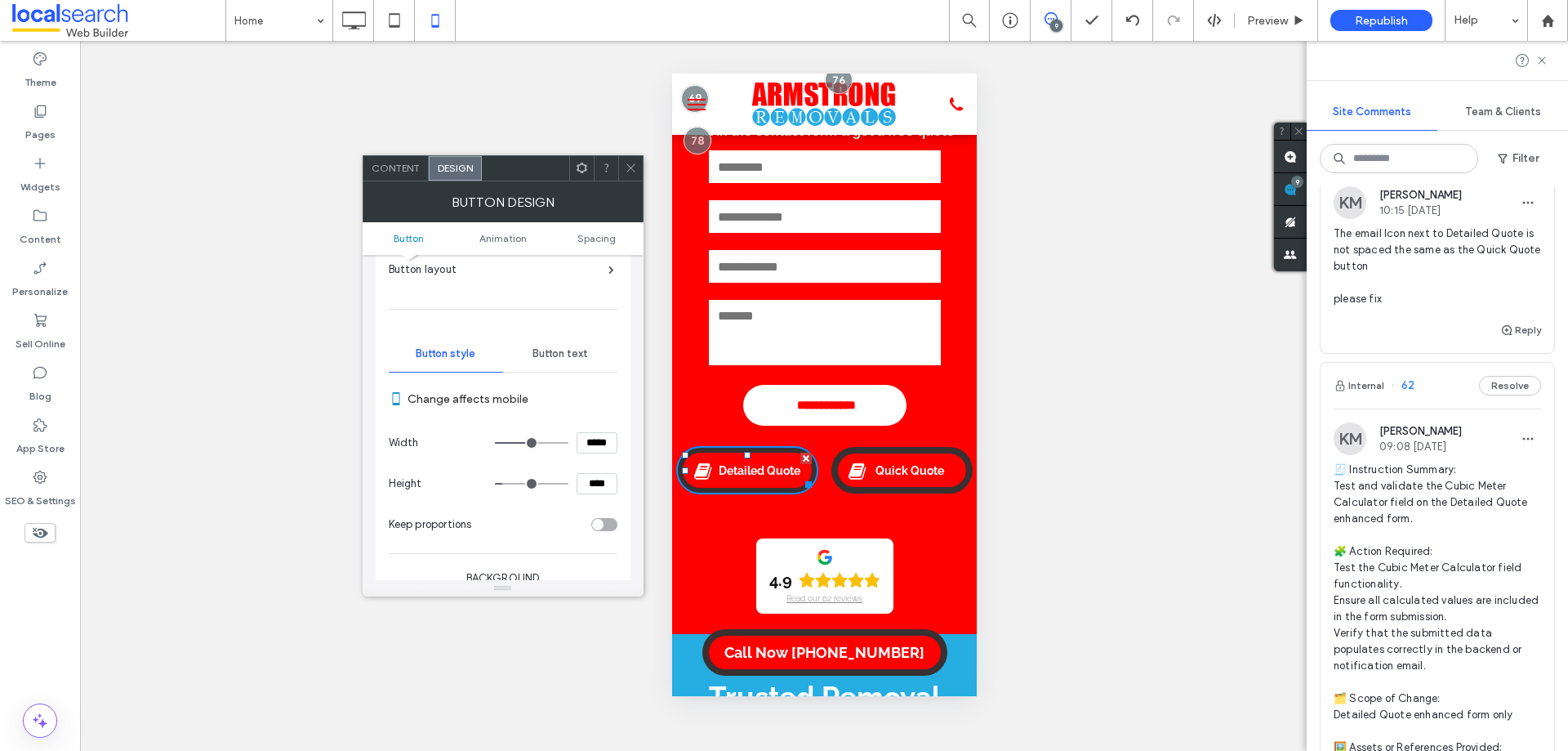
scroll to position [82, 0]
click at [628, 172] on icon at bounding box center [630, 167] width 12 height 12
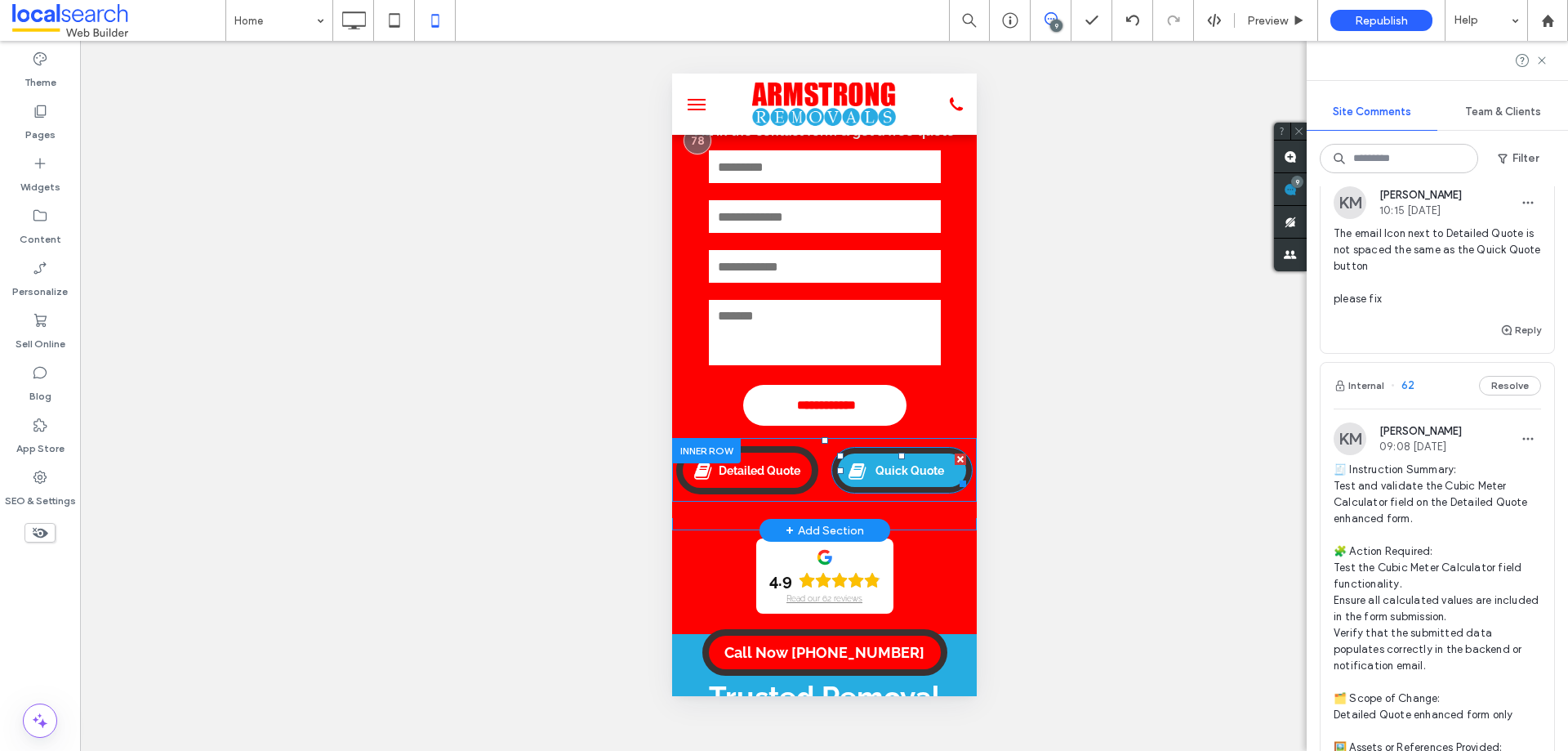
click at [911, 466] on span "Quick Quote" at bounding box center [909, 471] width 80 height 29
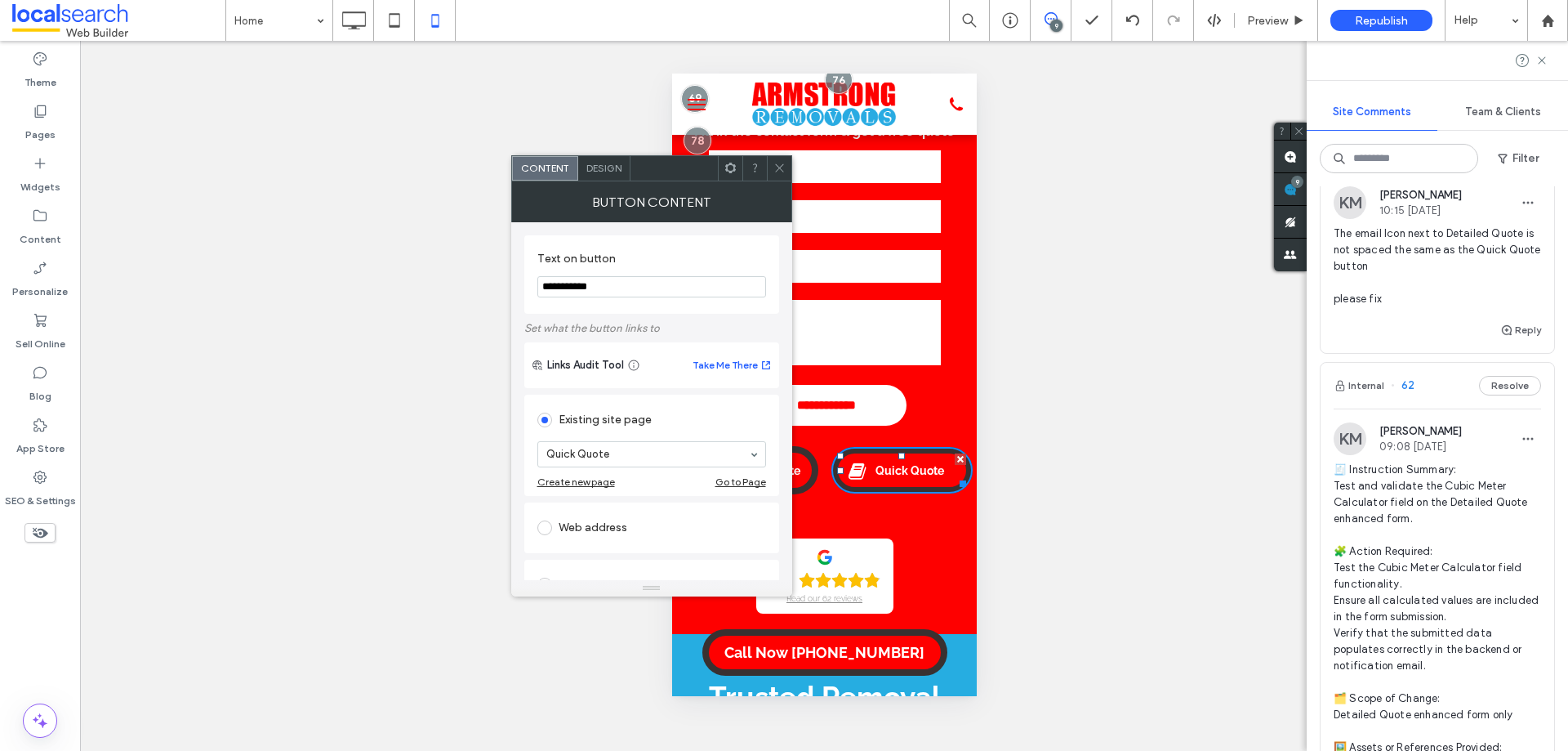
click at [606, 165] on span "Design" at bounding box center [603, 167] width 35 height 12
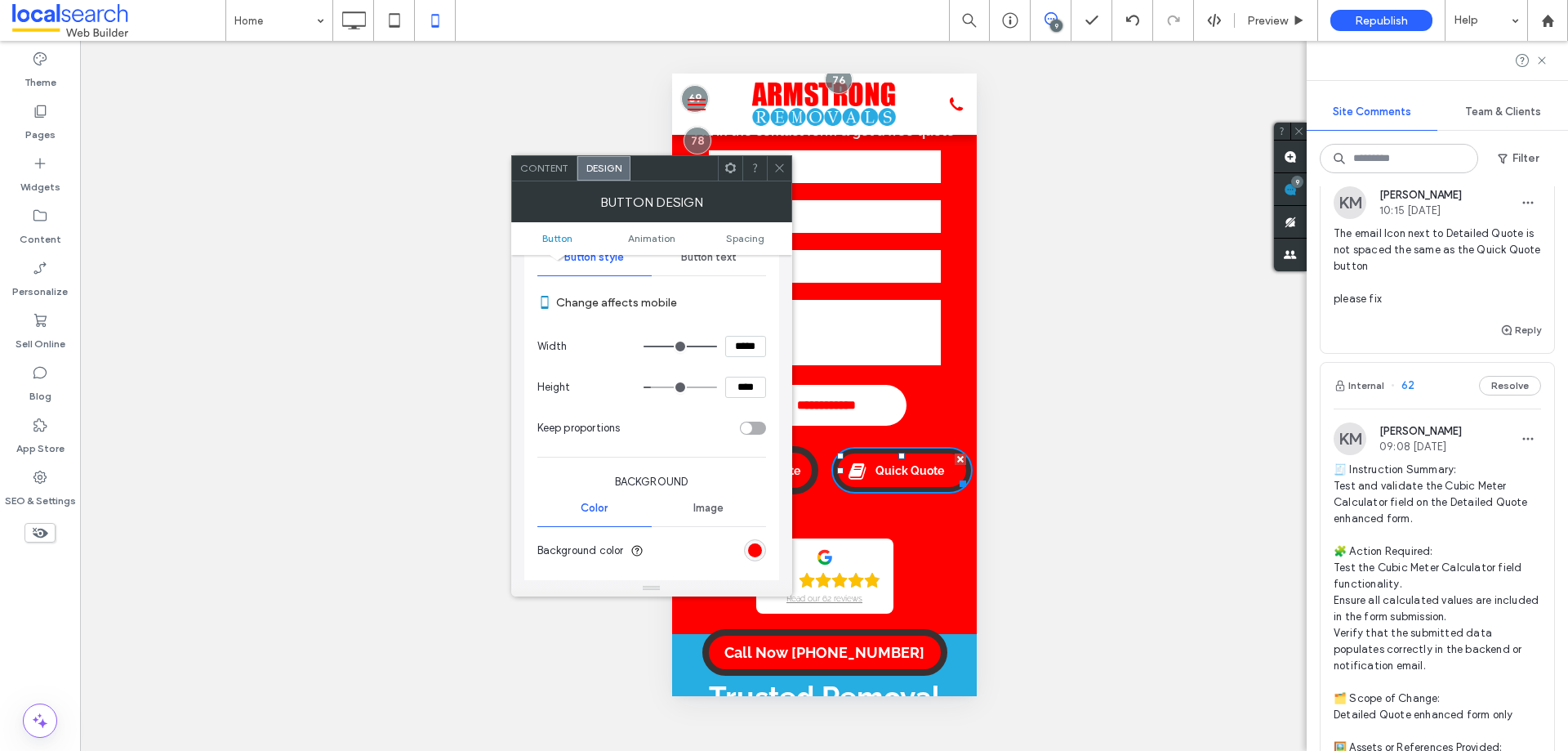
scroll to position [245, 0]
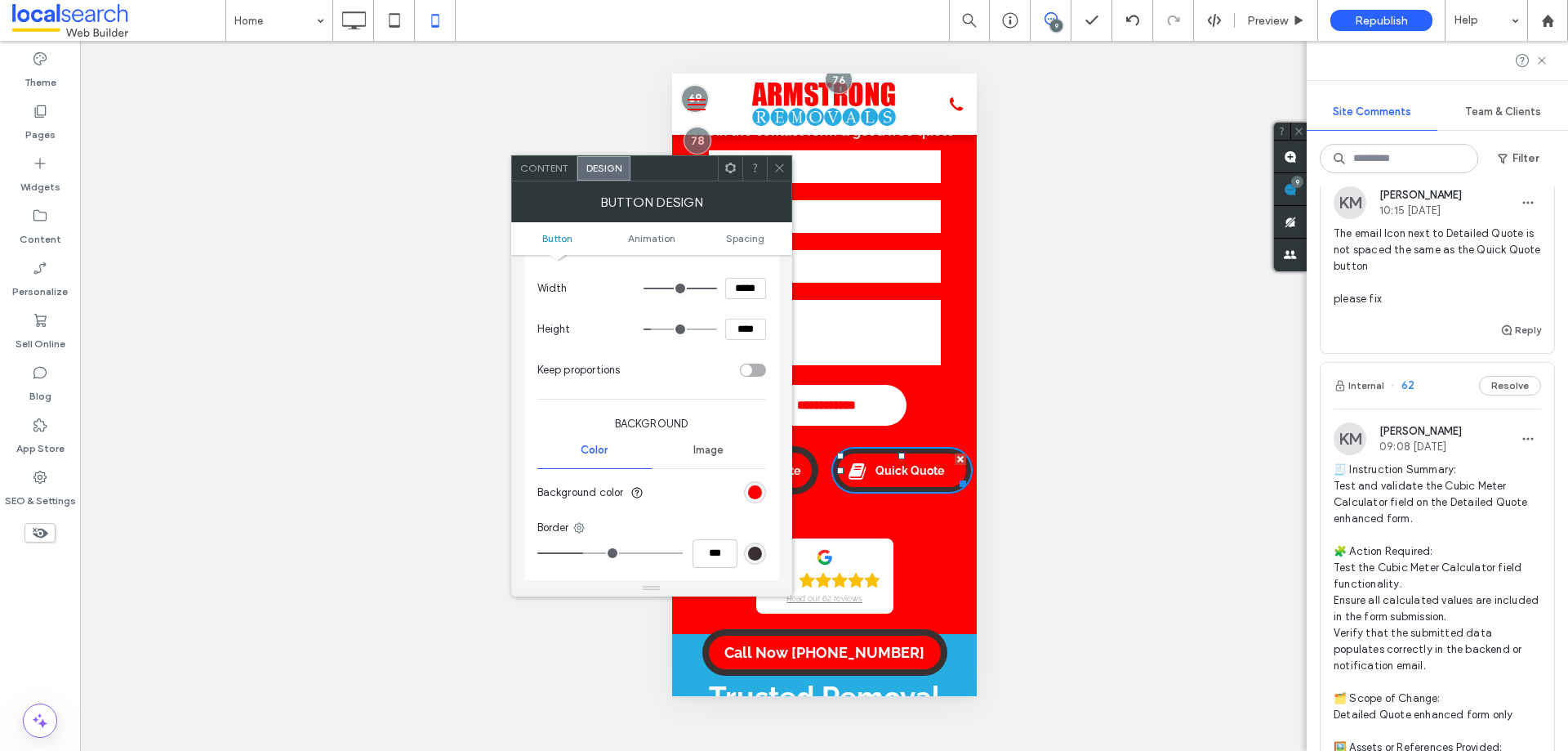
click at [743, 334] on input "****" at bounding box center [746, 329] width 41 height 21
type input "****"
type input "**"
click at [778, 172] on icon at bounding box center [779, 167] width 12 height 12
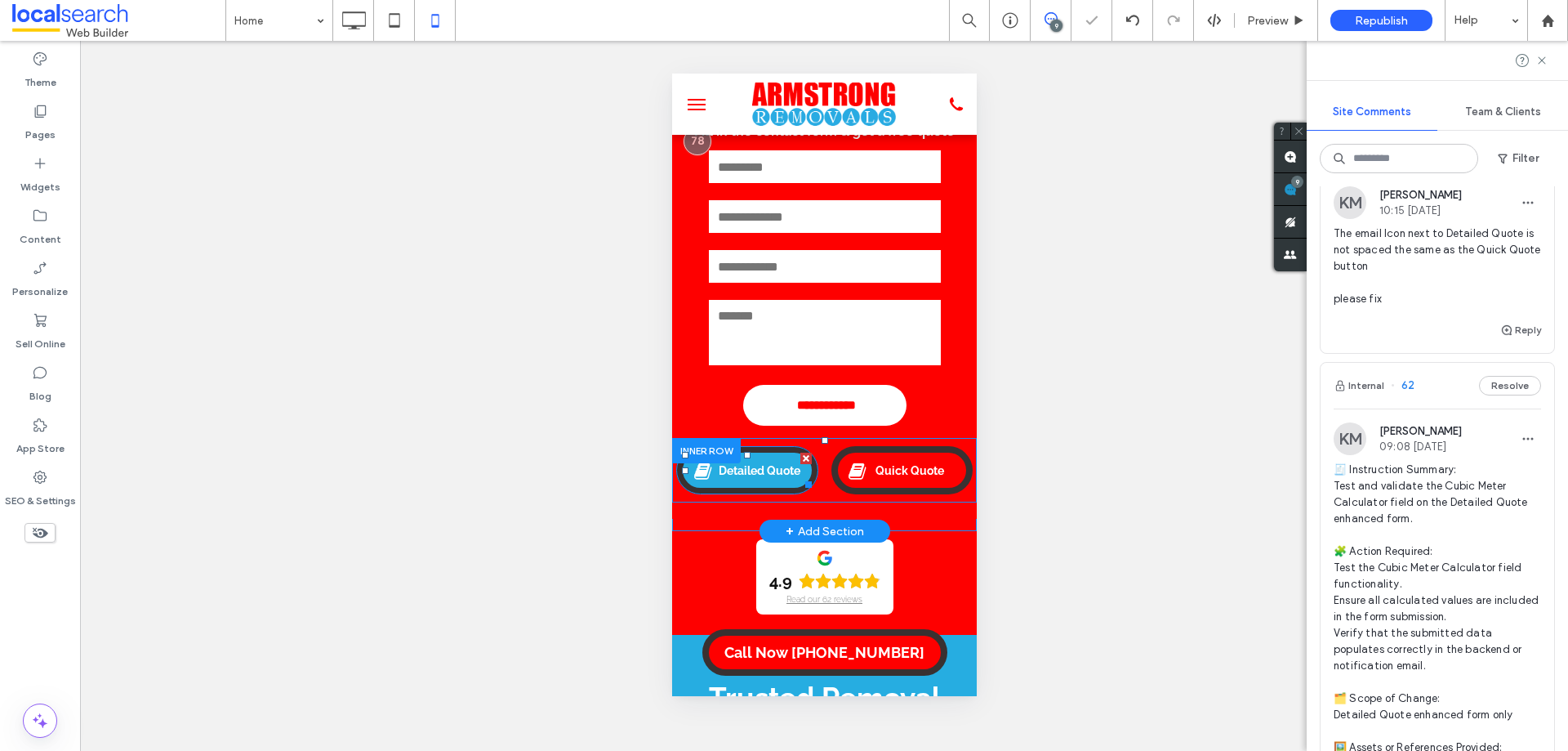
click at [760, 466] on span "Detailed Quote" at bounding box center [759, 471] width 93 height 29
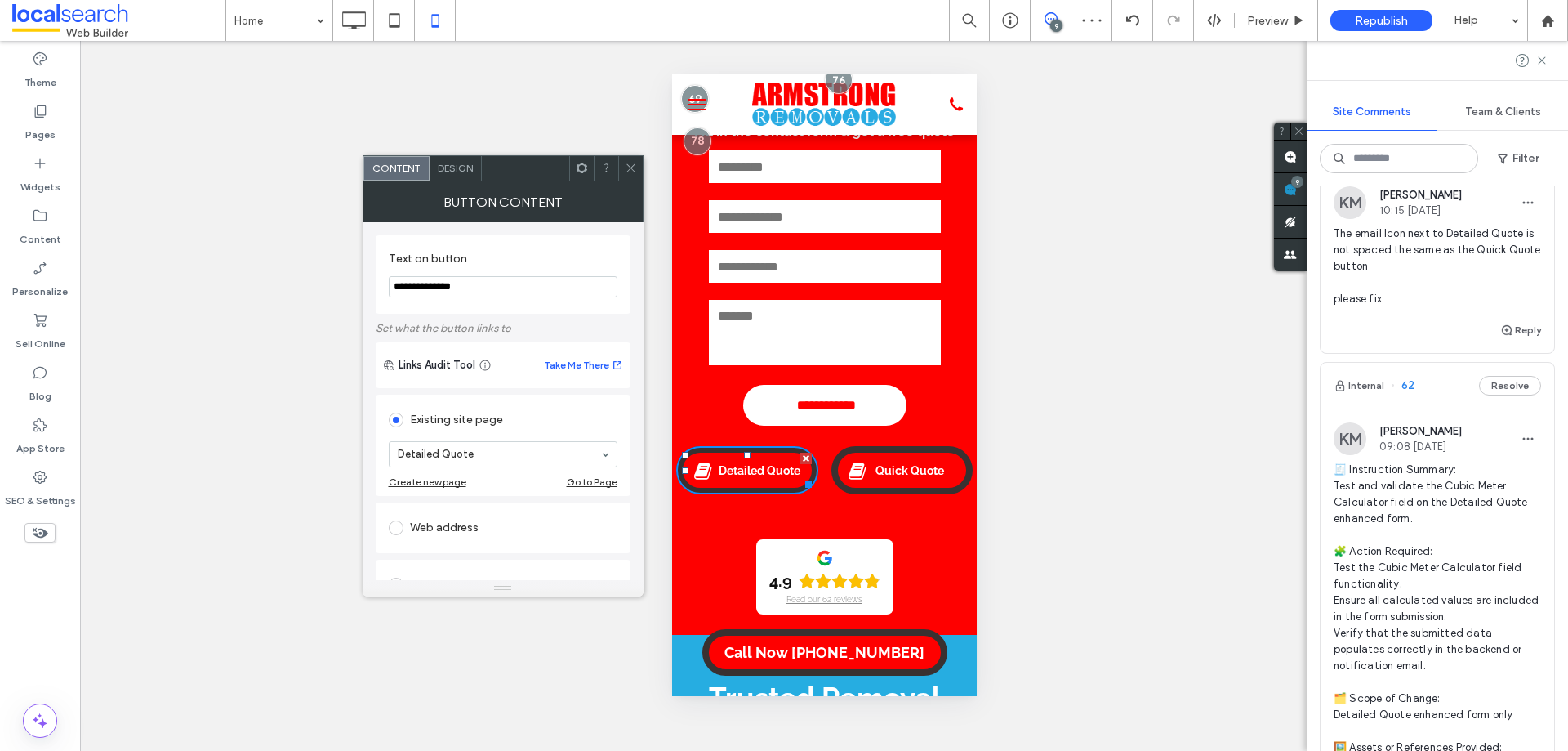
click at [444, 169] on span "Design" at bounding box center [455, 167] width 35 height 12
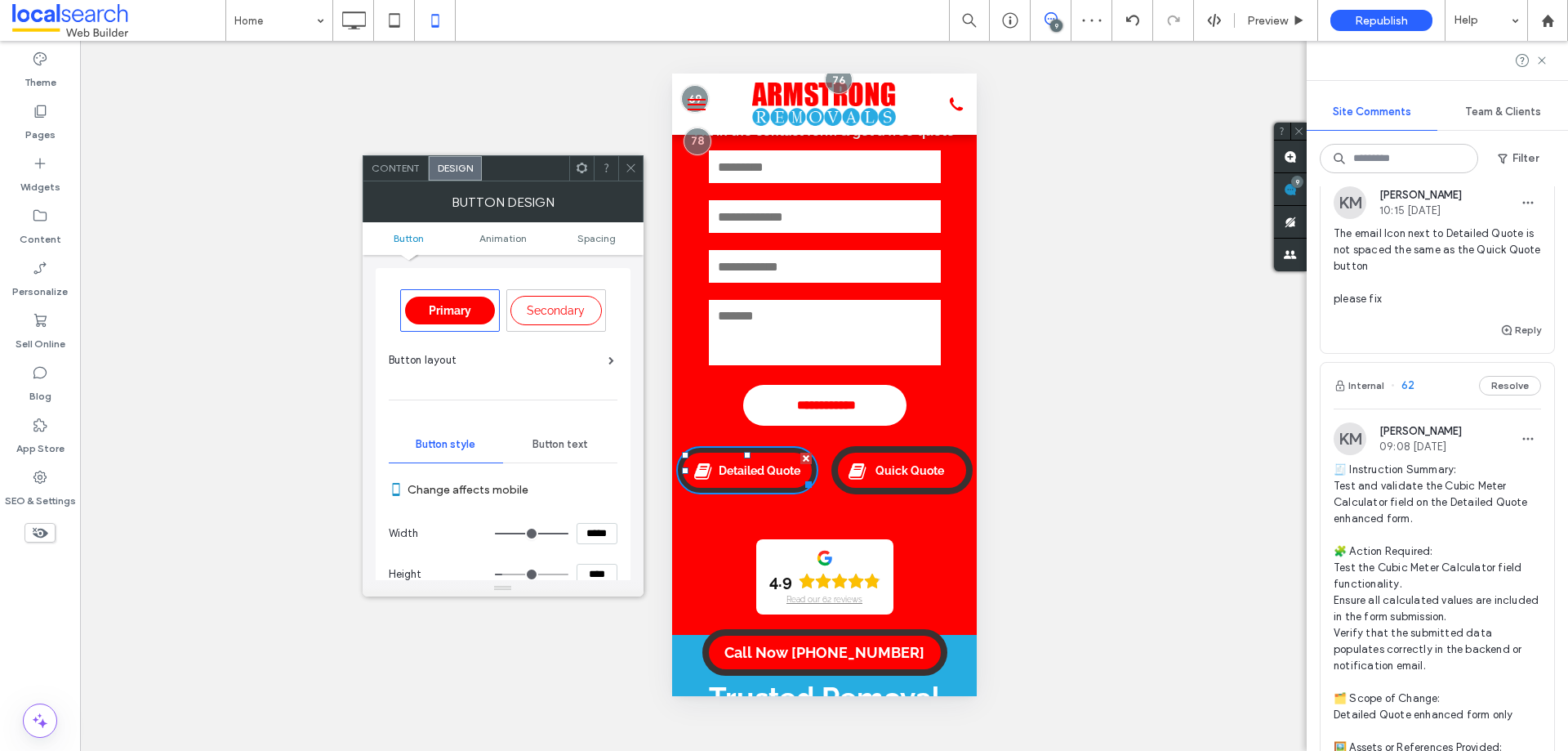
click at [628, 159] on span at bounding box center [630, 168] width 12 height 25
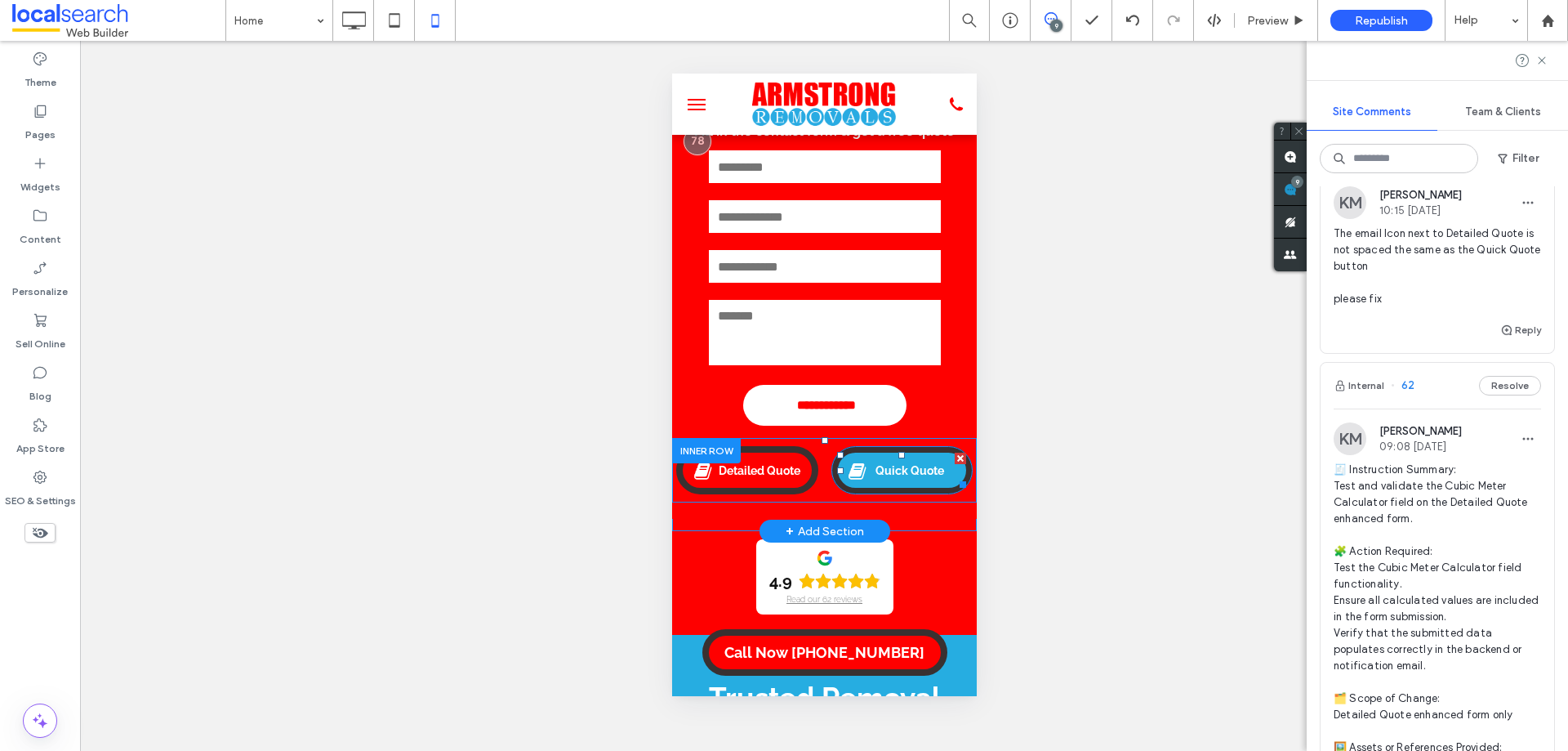
click at [856, 477] on span at bounding box center [856, 471] width 19 height 21
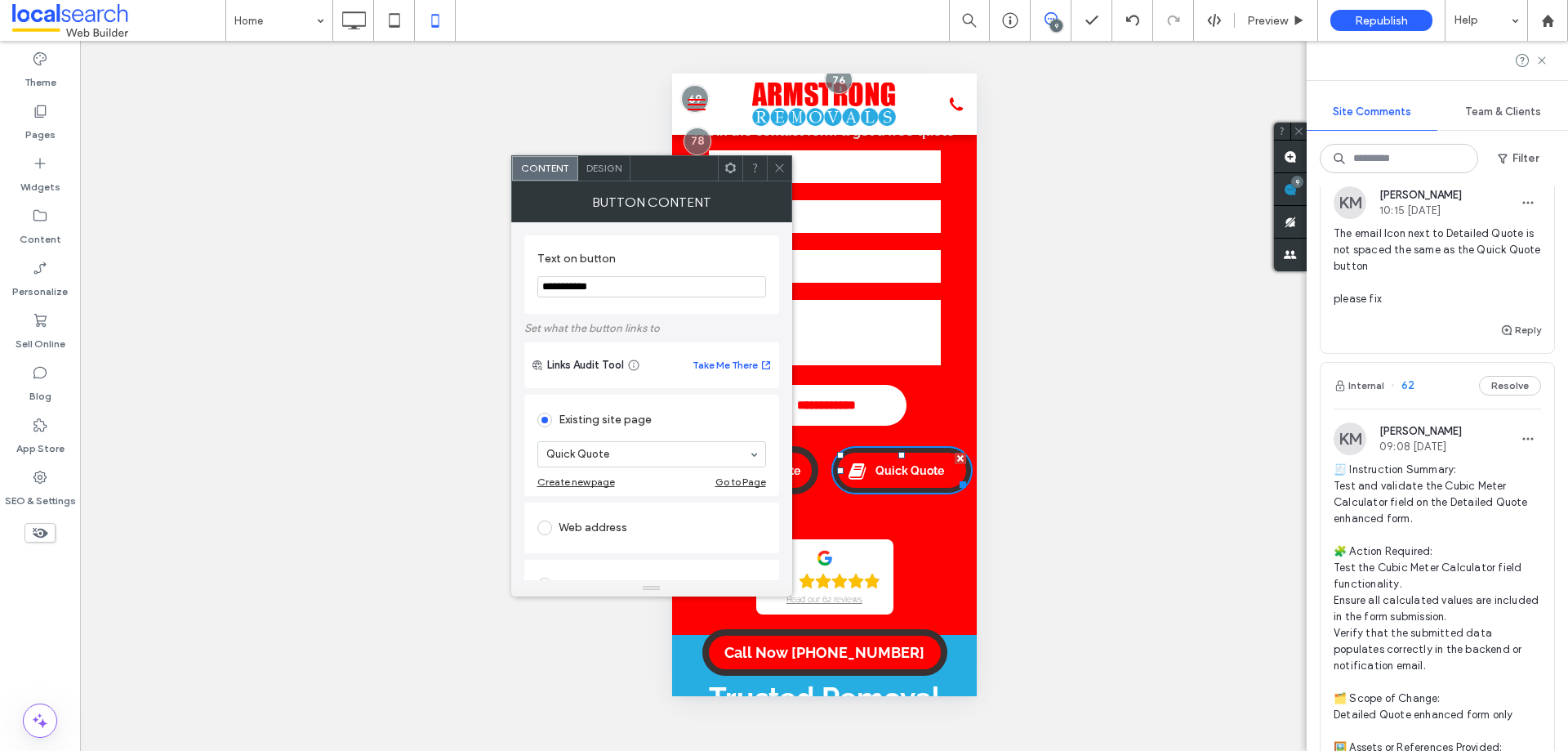
click at [609, 174] on div "Design" at bounding box center [604, 168] width 52 height 25
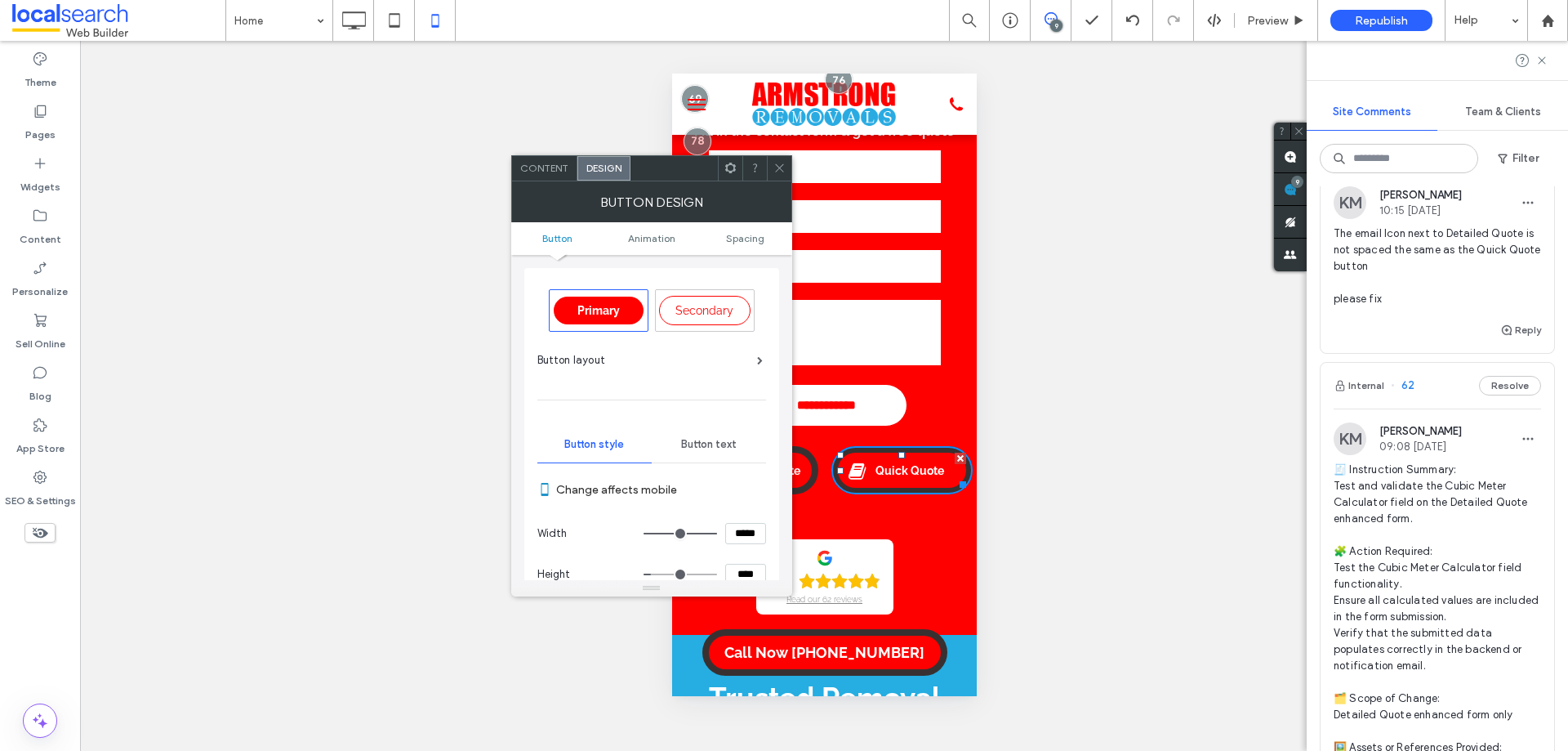
click at [770, 168] on div at bounding box center [779, 168] width 25 height 25
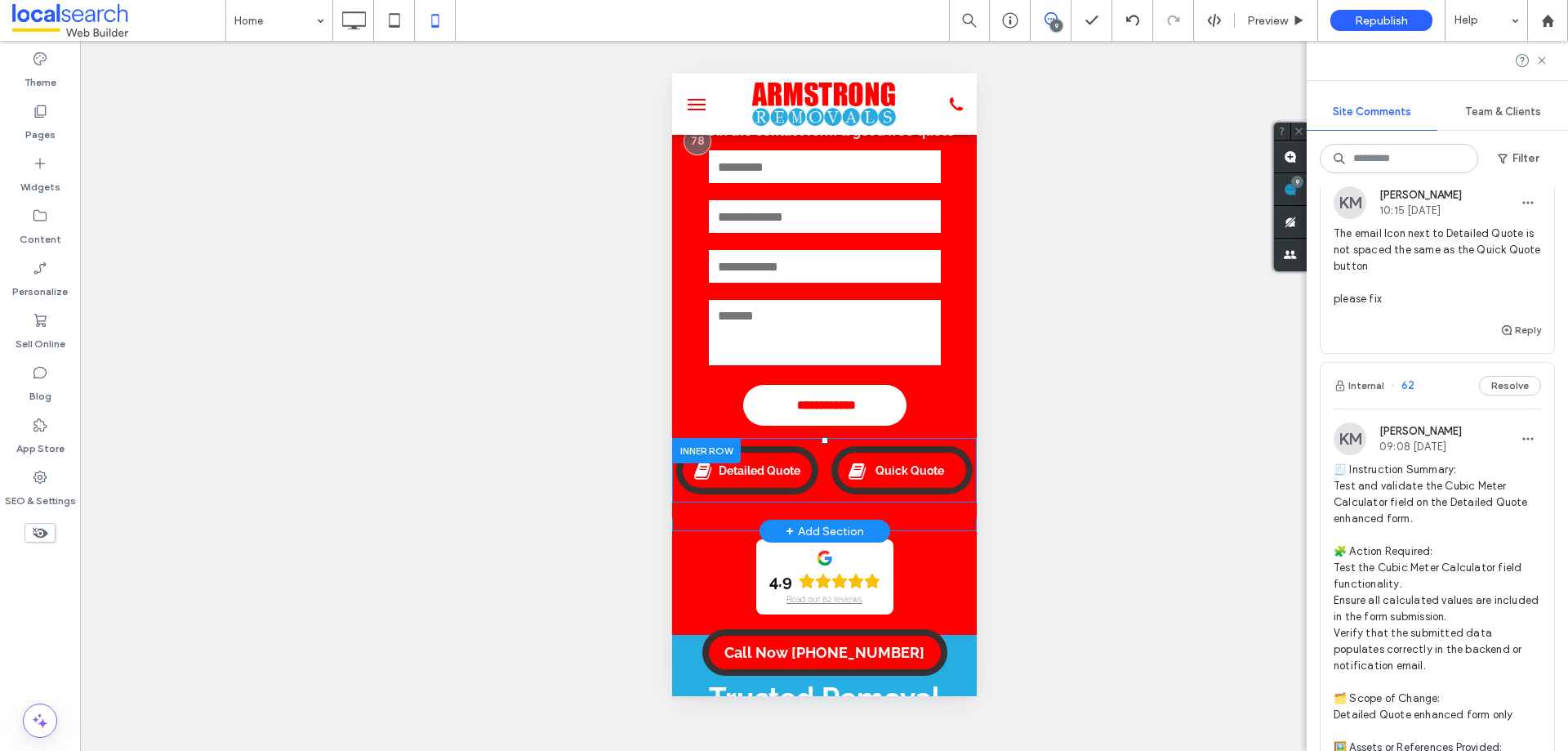
click at [816, 475] on div "Detailed Quote Click To Paste Quick Quote Click To Paste" at bounding box center [824, 470] width 305 height 65
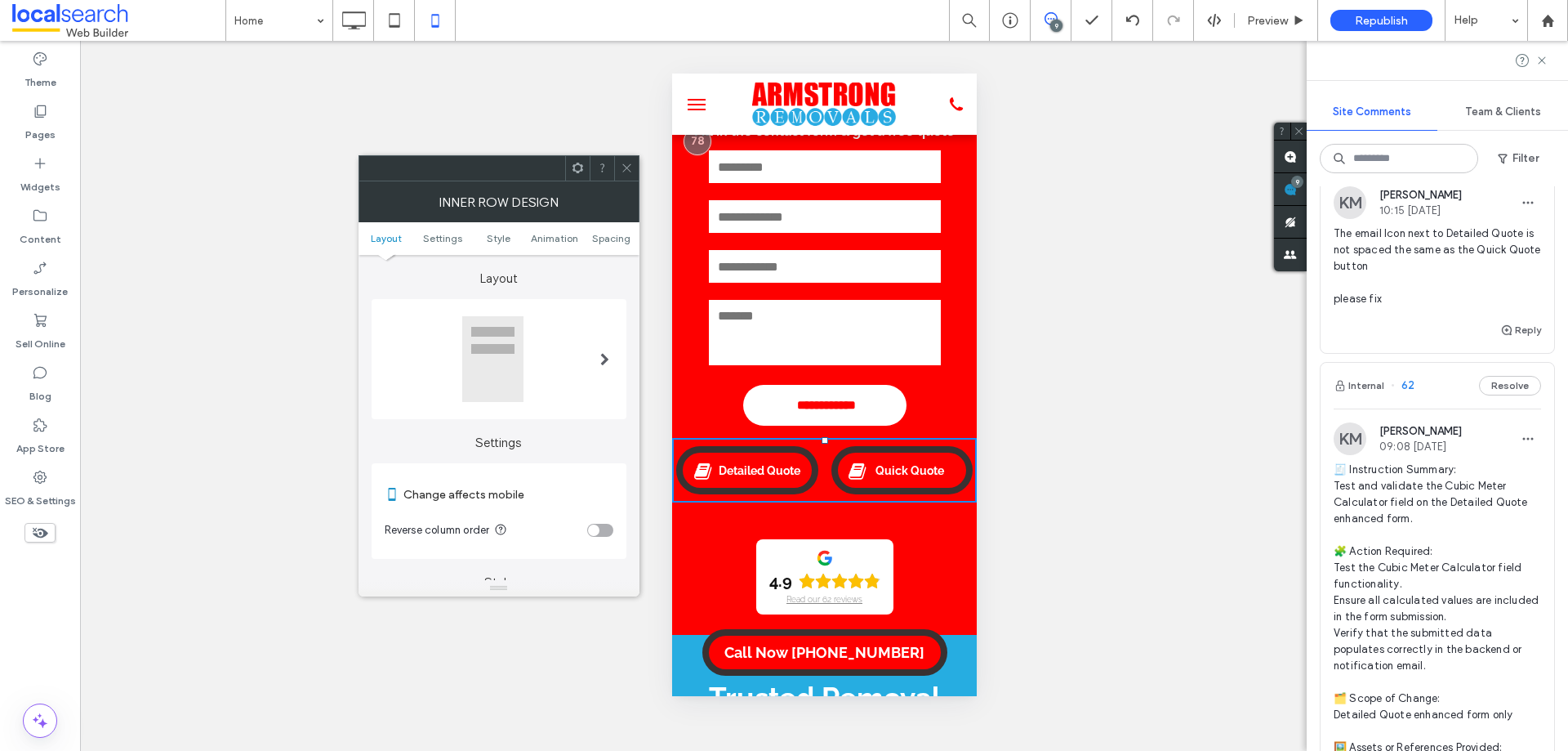
click at [816, 475] on div "Detailed Quote Click To Paste Quick Quote Click To Paste" at bounding box center [824, 470] width 305 height 65
click at [618, 240] on span "Spacing" at bounding box center [611, 238] width 38 height 12
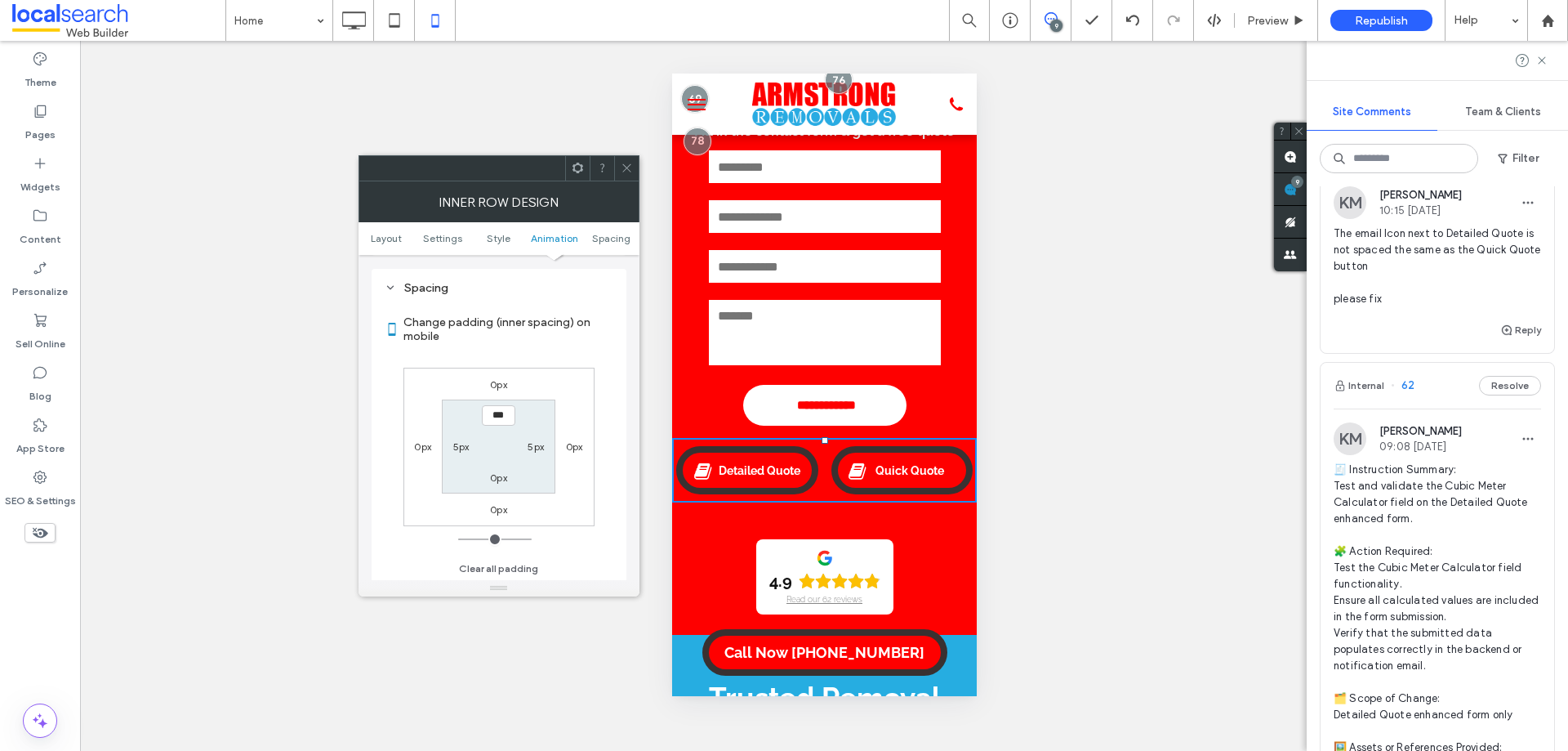
scroll to position [687, 0]
click at [623, 166] on icon at bounding box center [626, 167] width 12 height 12
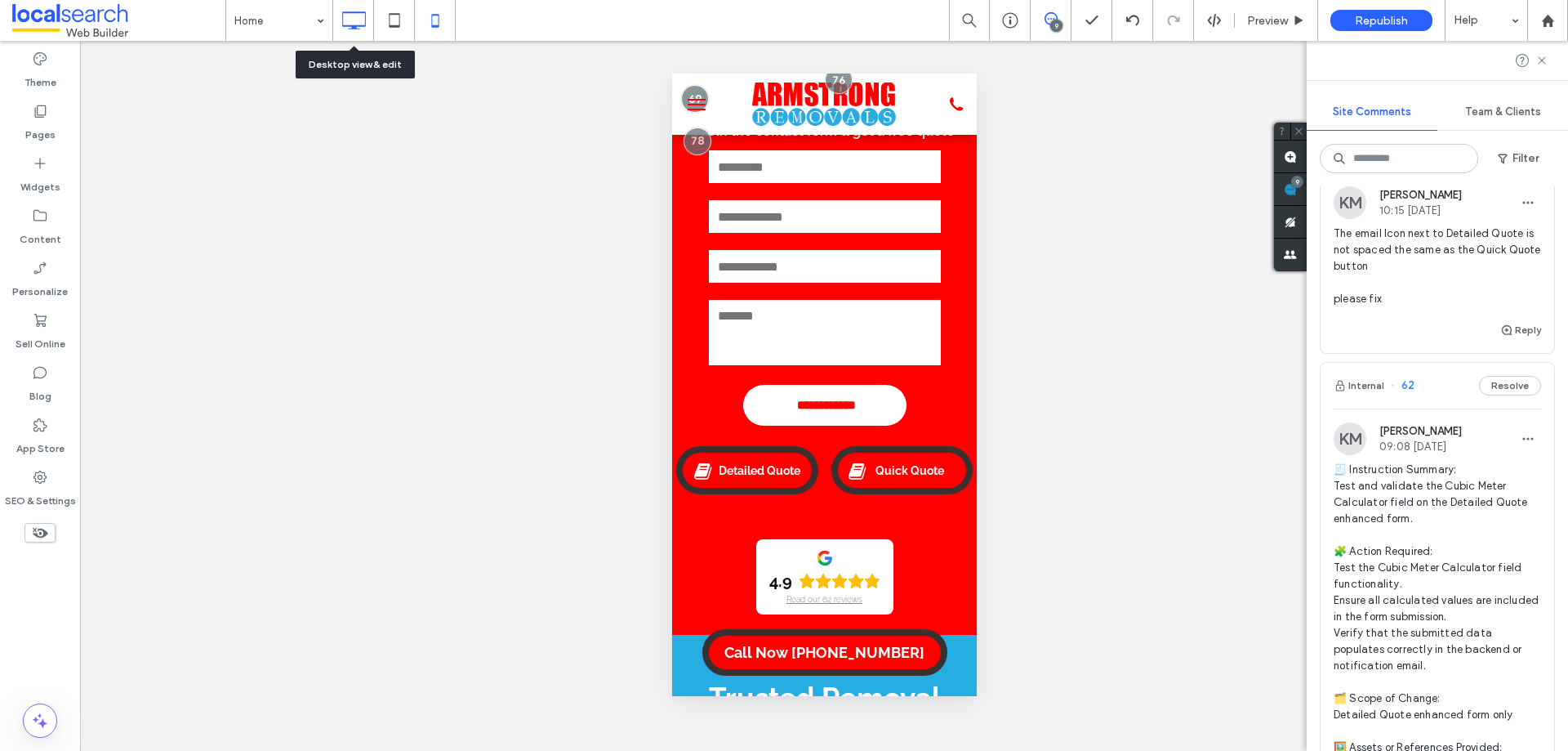
click at [368, 23] on icon at bounding box center [354, 20] width 33 height 33
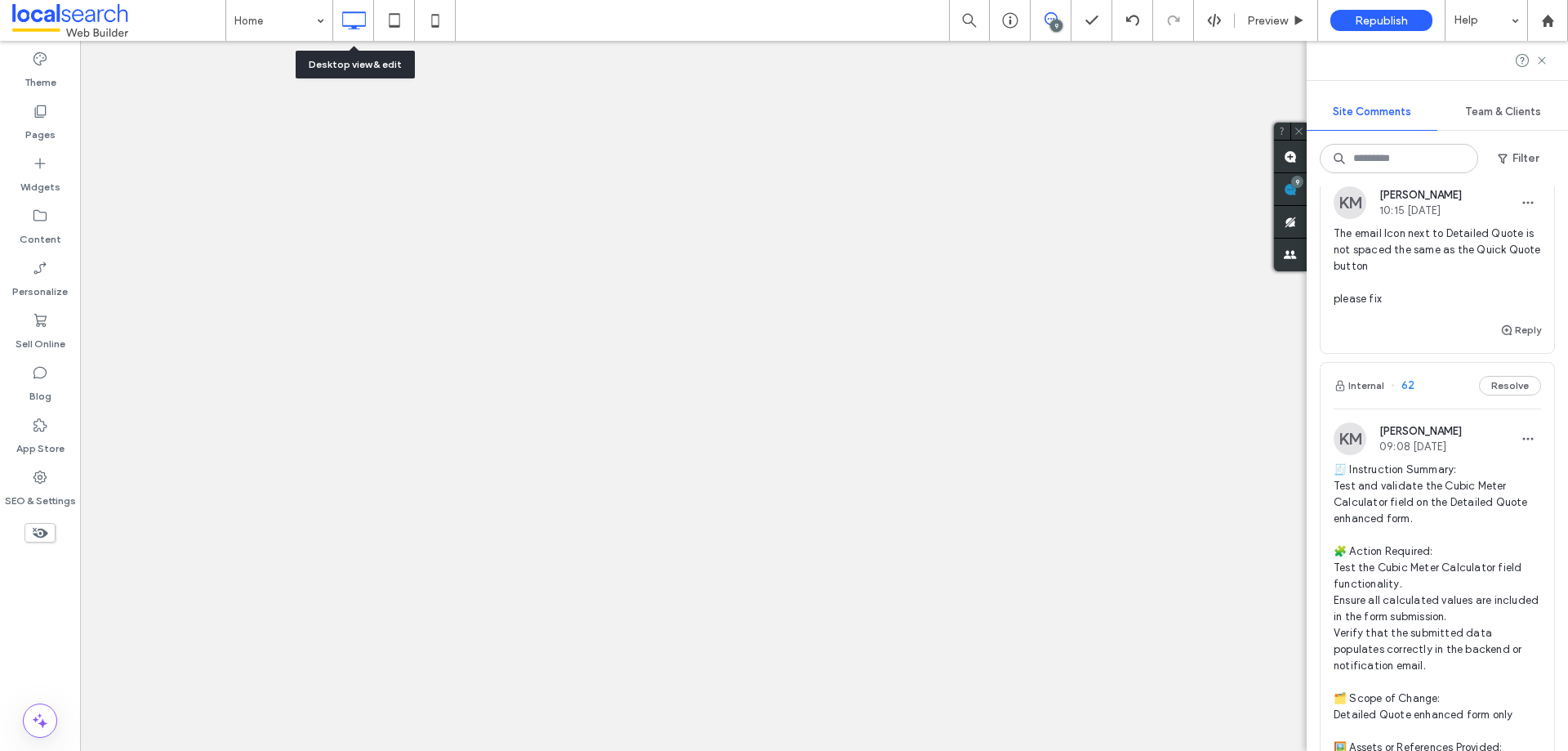
scroll to position [0, 0]
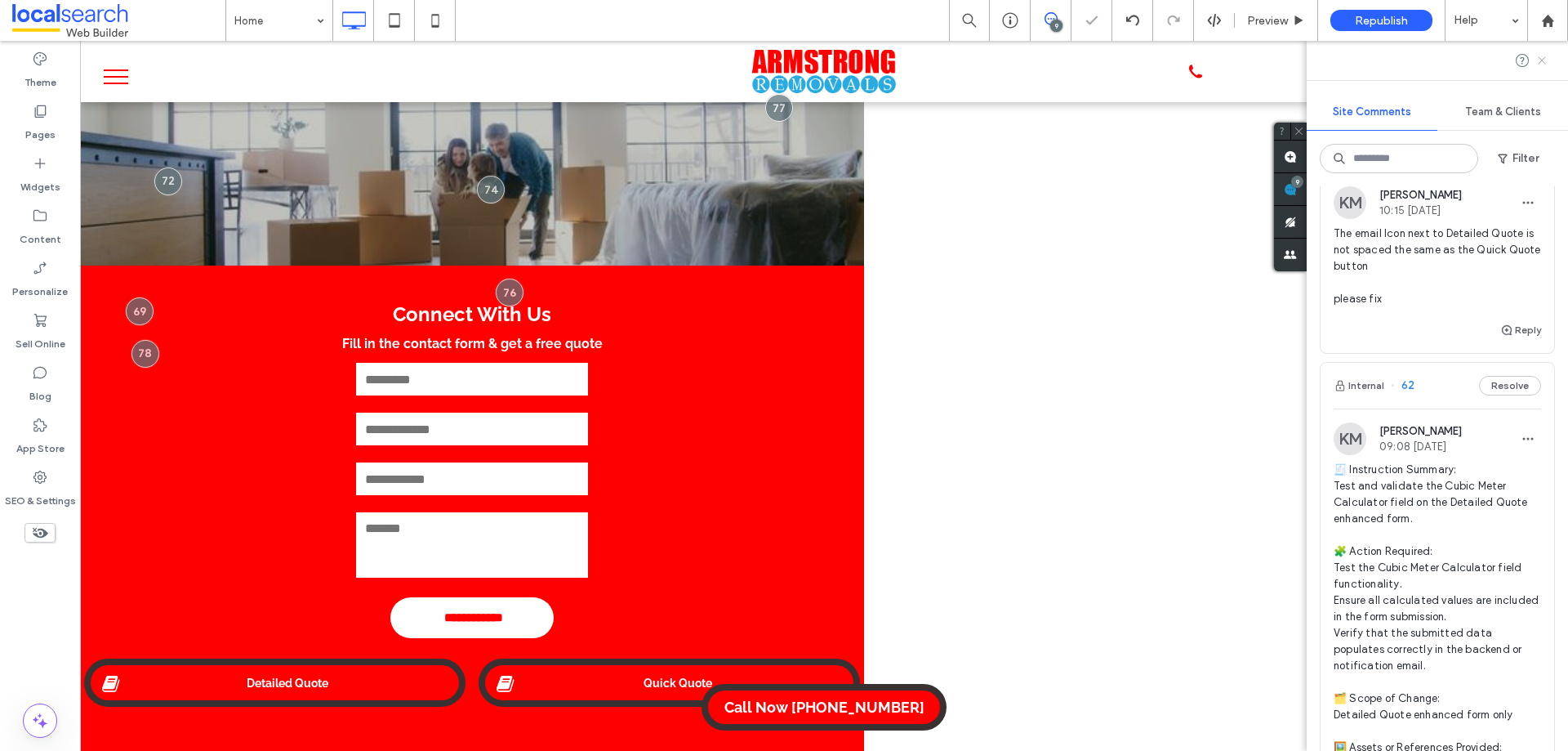
click at [1545, 60] on icon at bounding box center [1542, 61] width 13 height 13
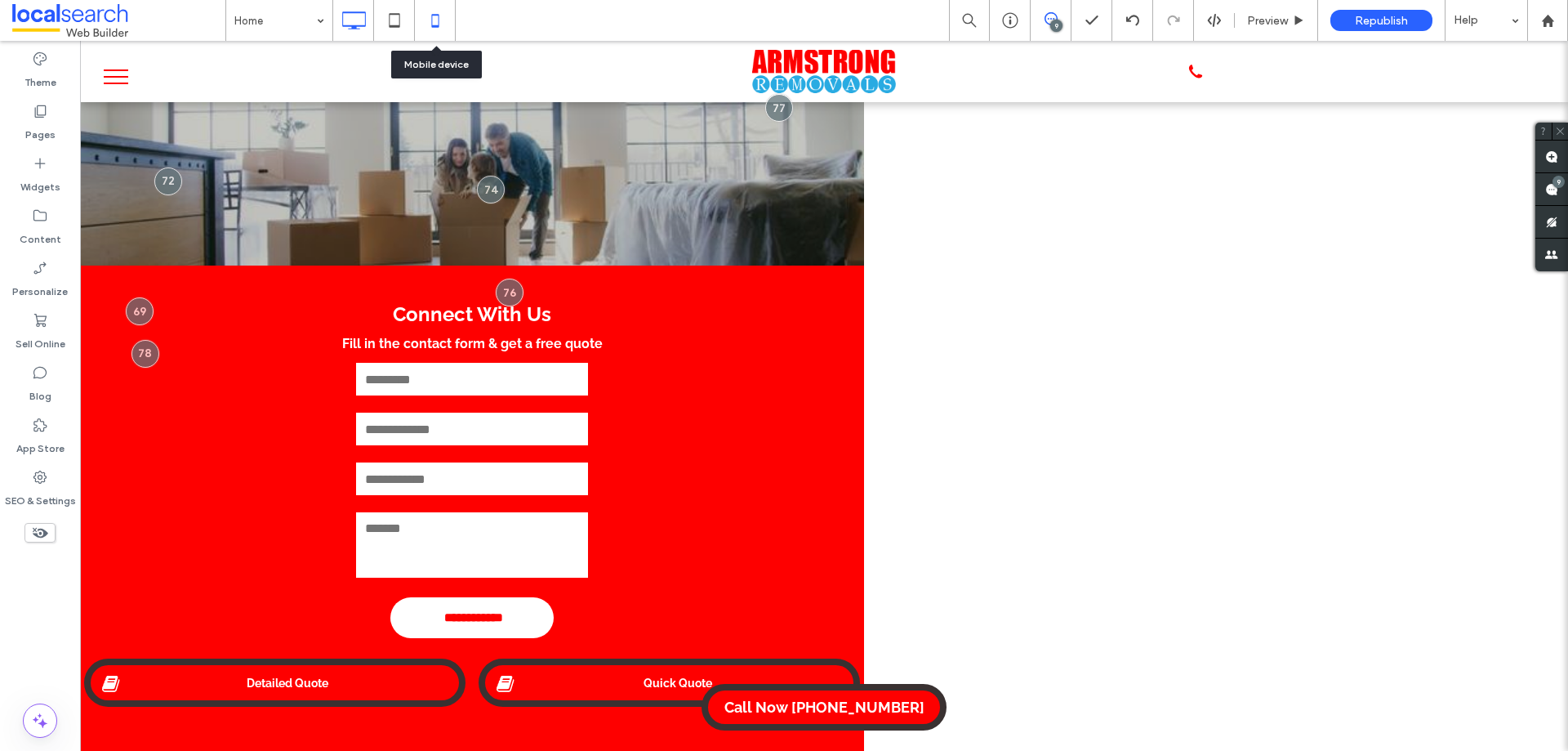
click at [436, 26] on use at bounding box center [435, 20] width 7 height 13
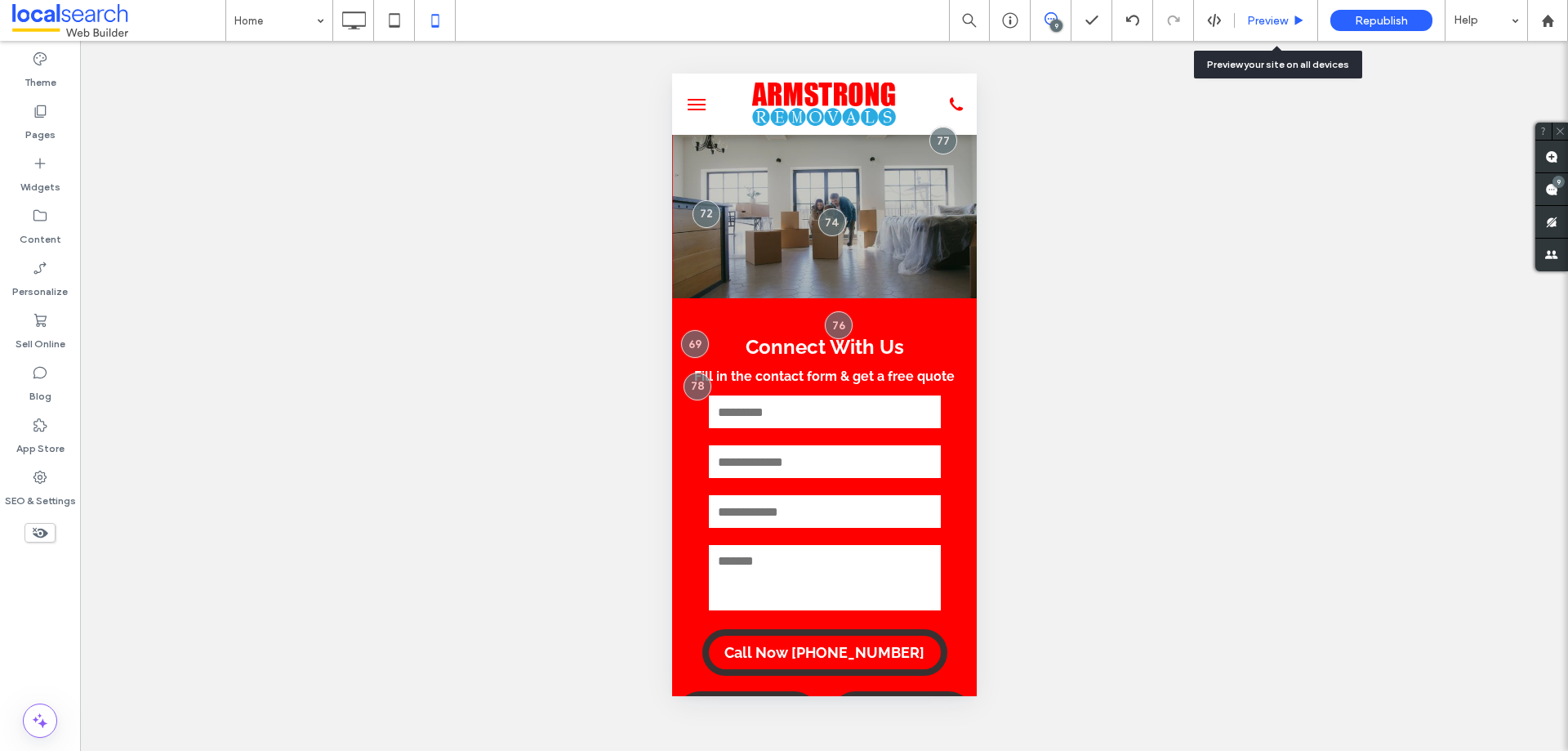
click at [1281, 14] on span "Preview" at bounding box center [1268, 20] width 41 height 14
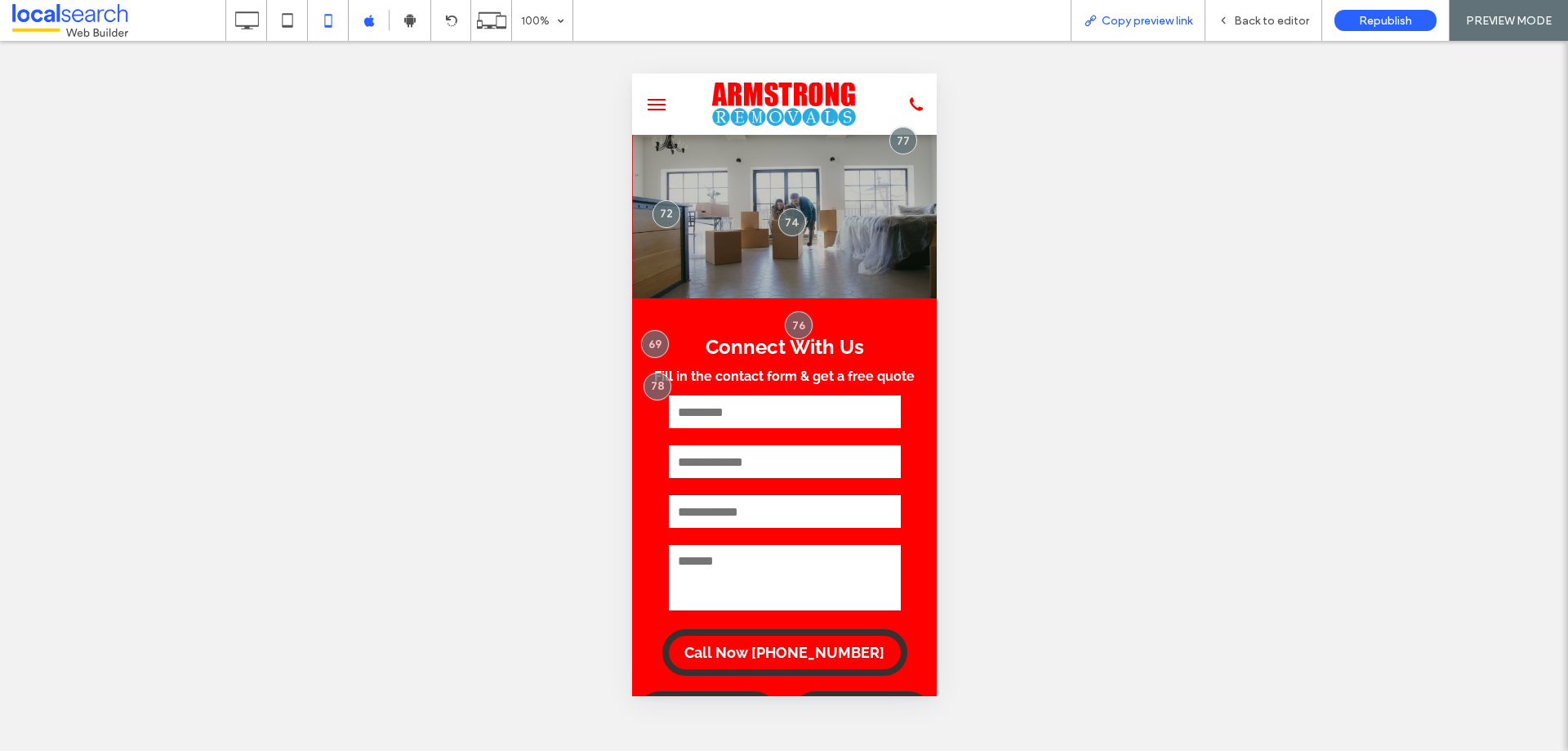
click at [1127, 23] on span "Copy preview link" at bounding box center [1146, 20] width 91 height 14
click at [1236, 16] on div "Back to editor" at bounding box center [1263, 20] width 116 height 14
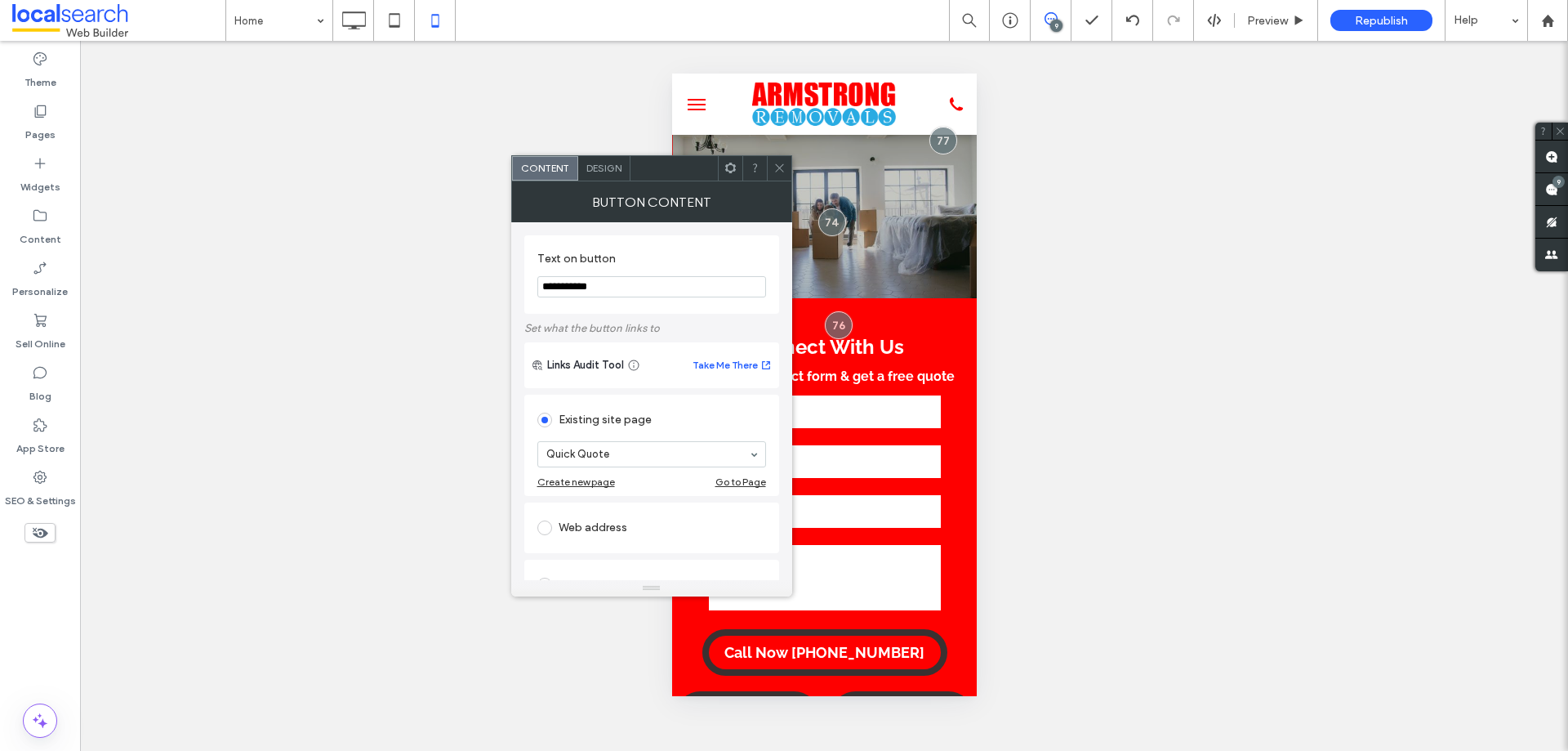
click at [612, 168] on span "Design" at bounding box center [603, 167] width 35 height 12
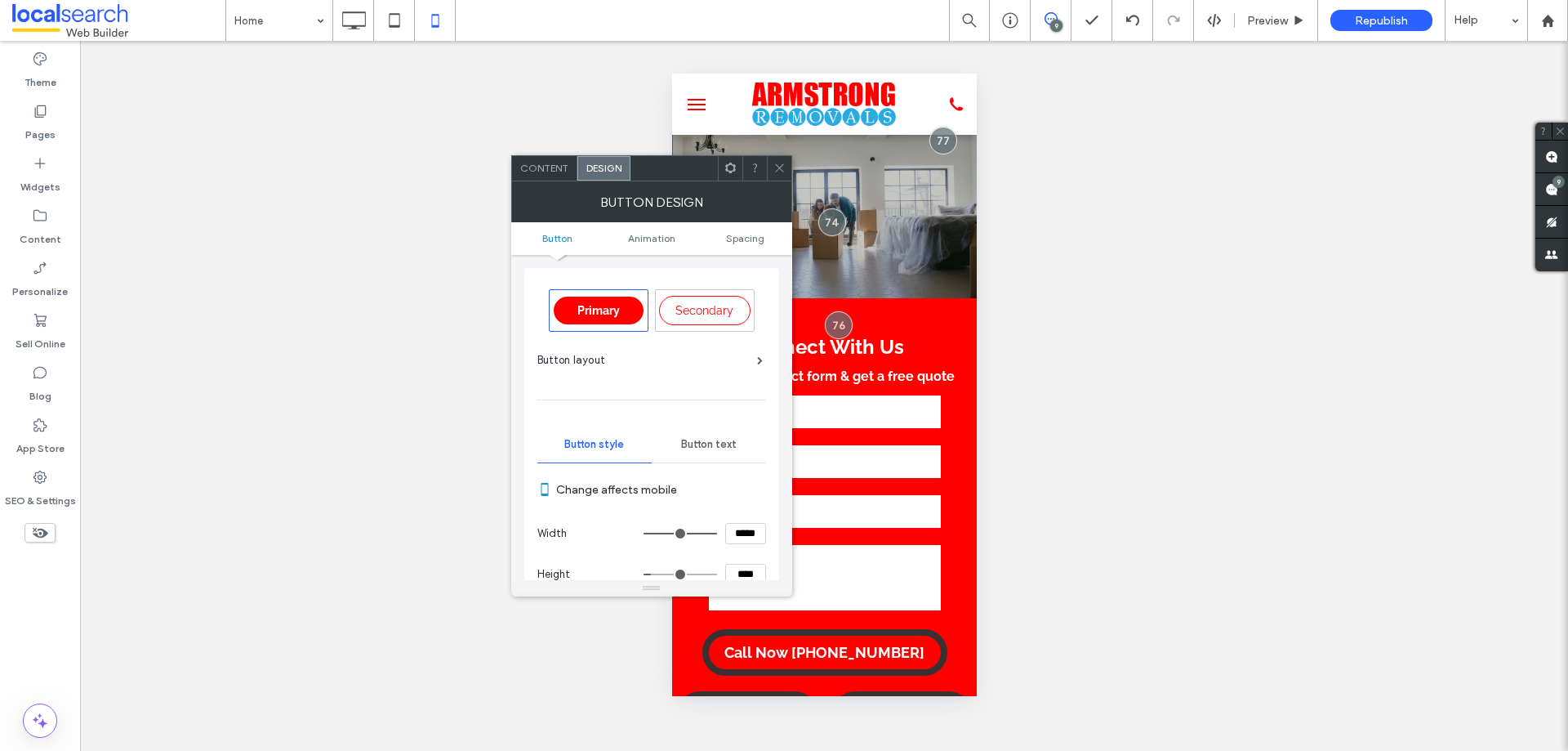
click at [721, 447] on span "Button text" at bounding box center [709, 445] width 56 height 13
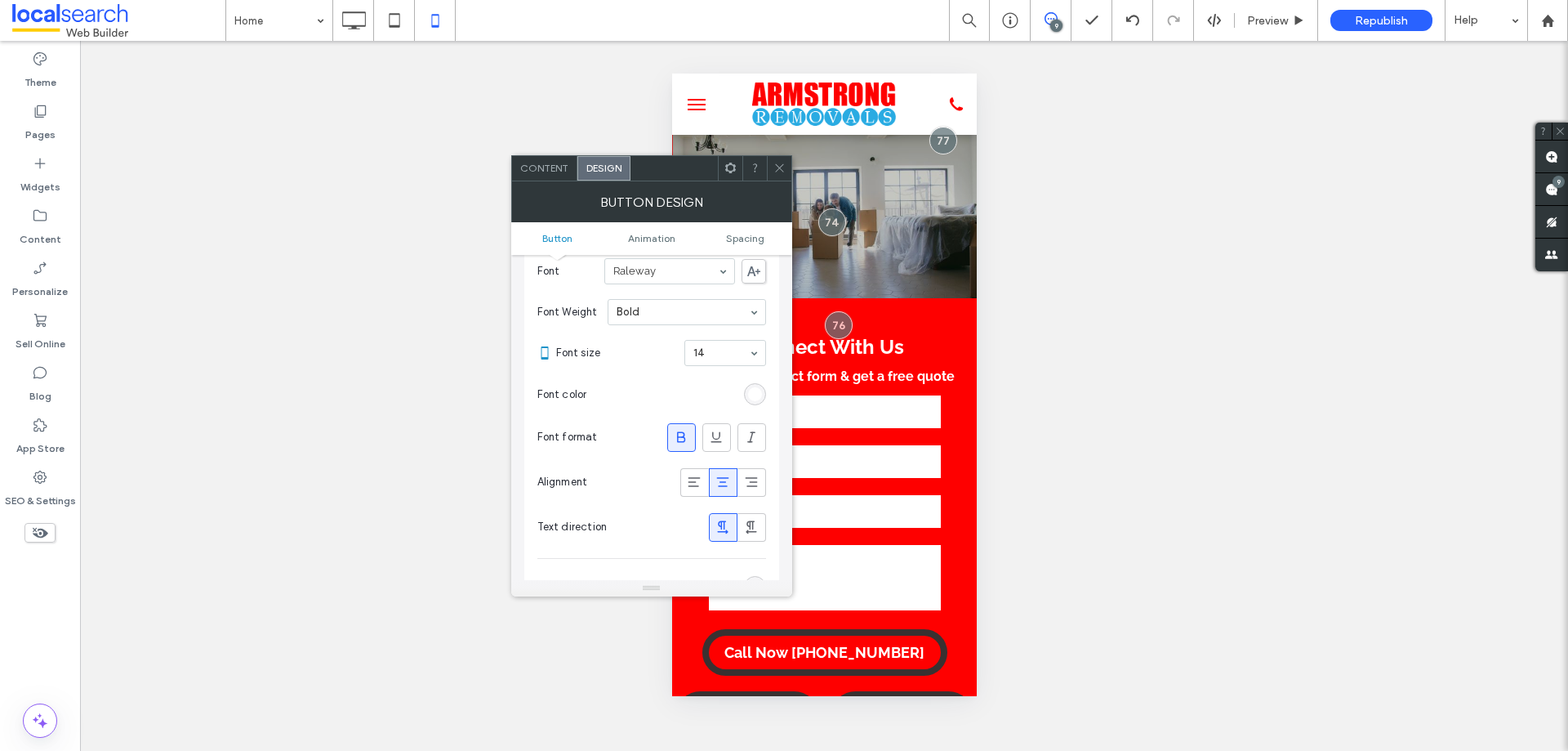
scroll to position [245, 0]
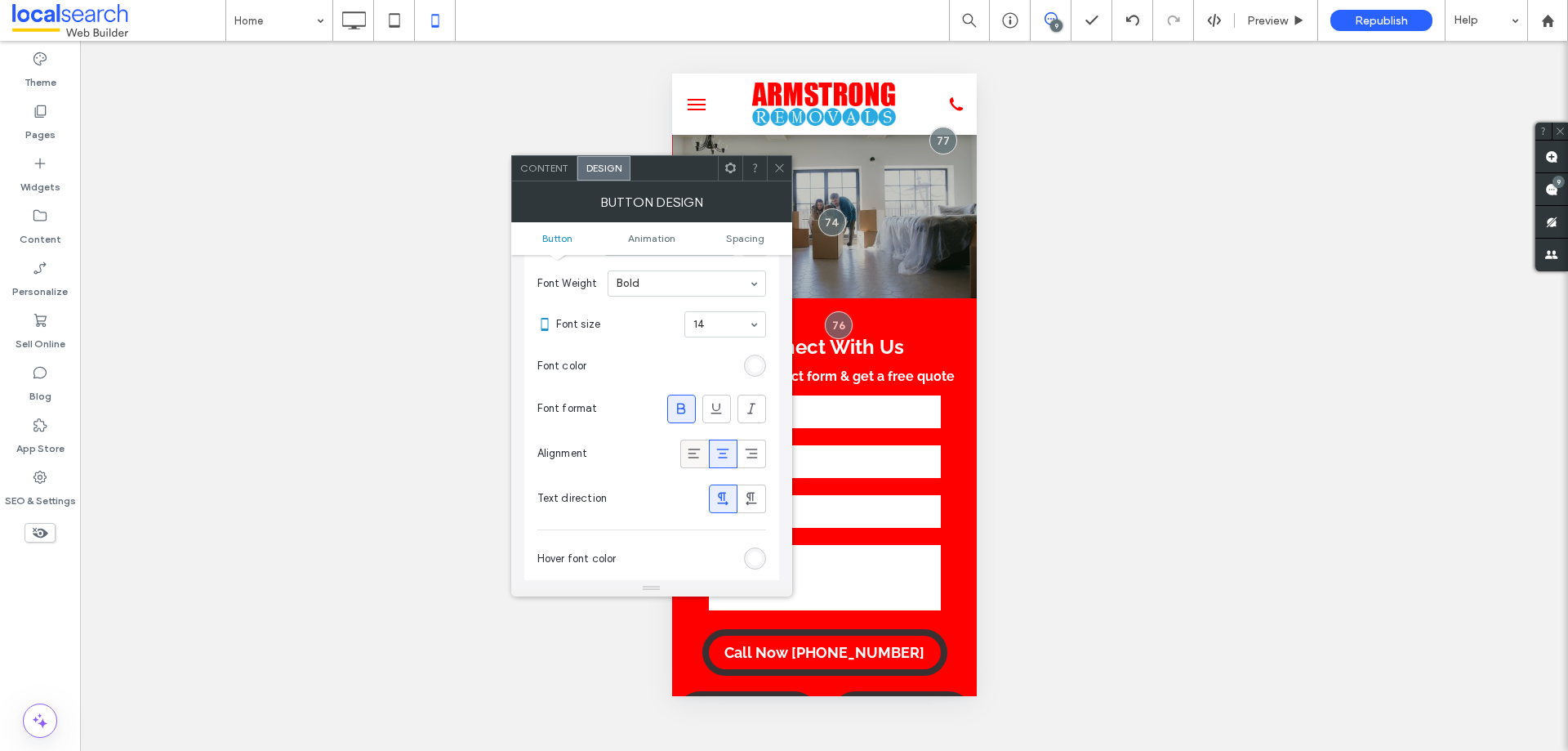
click at [694, 450] on icon at bounding box center [694, 454] width 16 height 16
click at [779, 165] on icon at bounding box center [779, 167] width 12 height 12
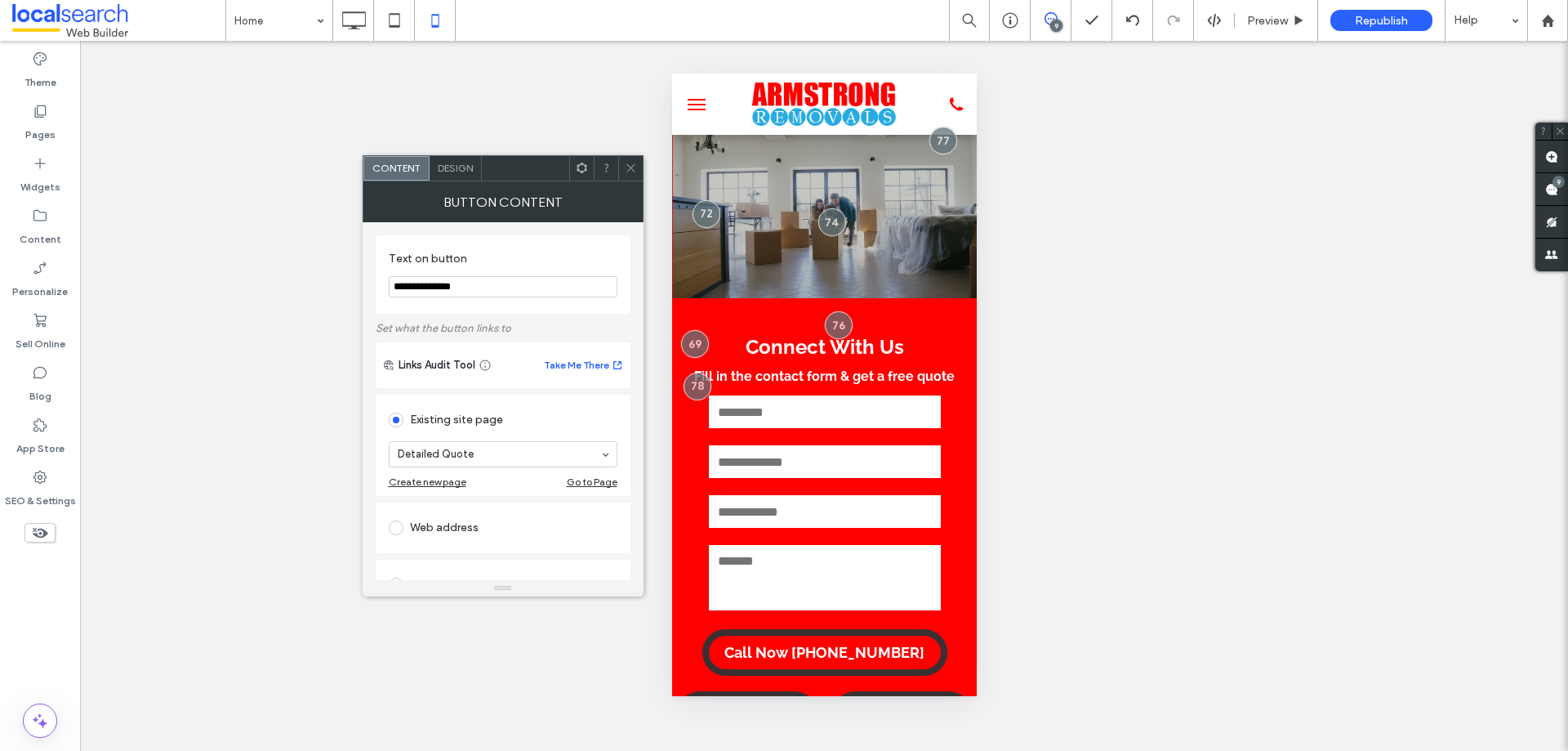
click at [450, 160] on div "Design" at bounding box center [456, 168] width 52 height 25
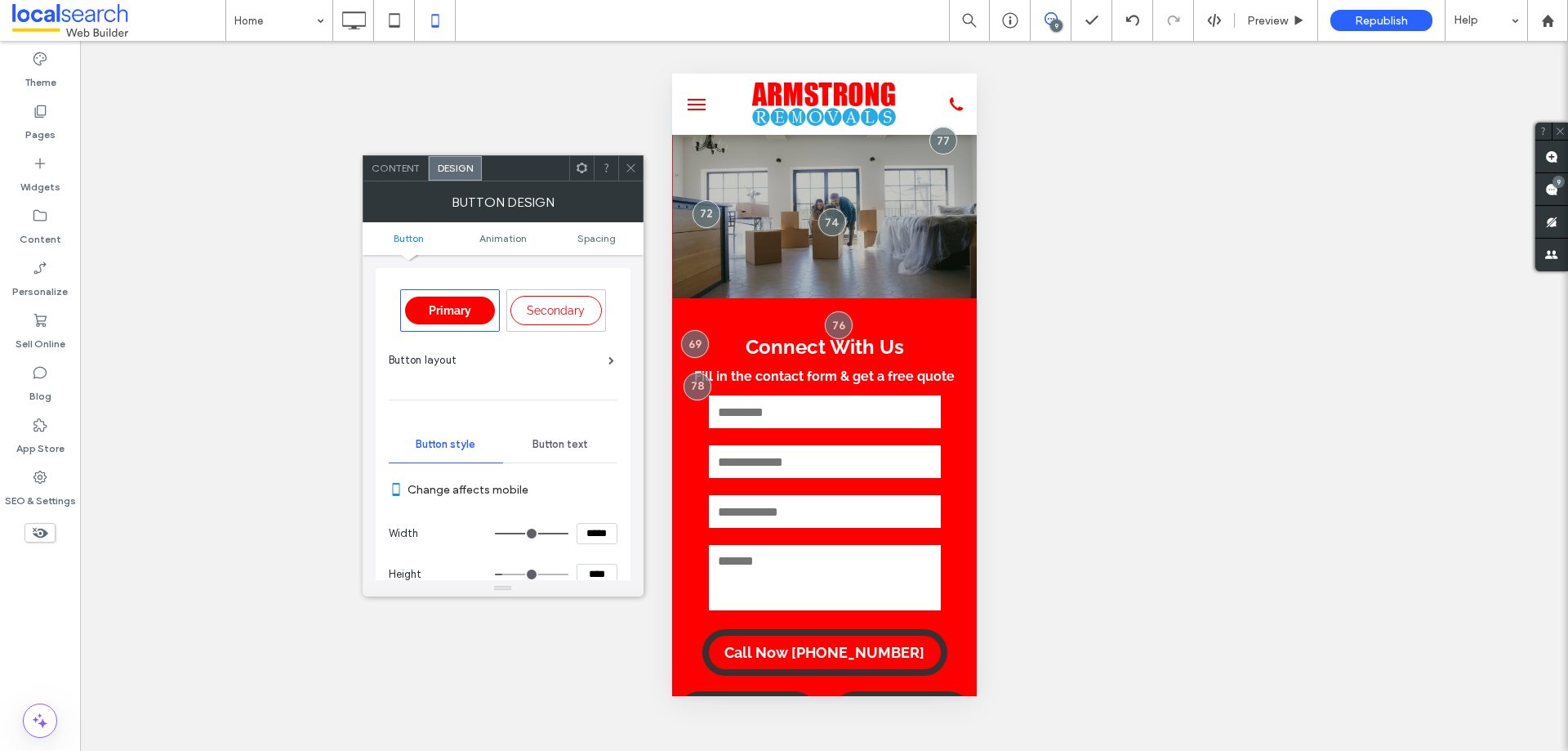
click at [580, 435] on div "Button text" at bounding box center [560, 445] width 115 height 36
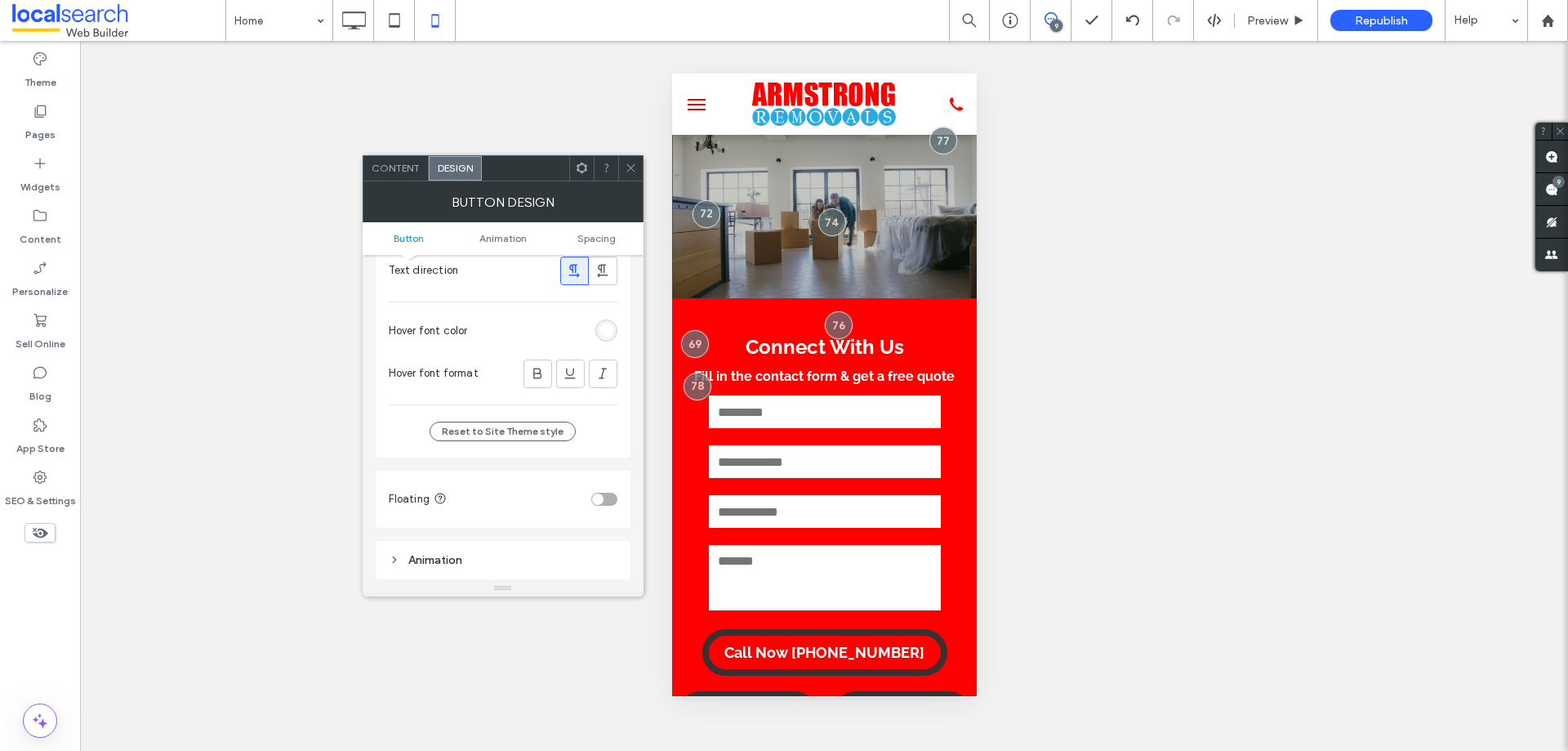
scroll to position [327, 0]
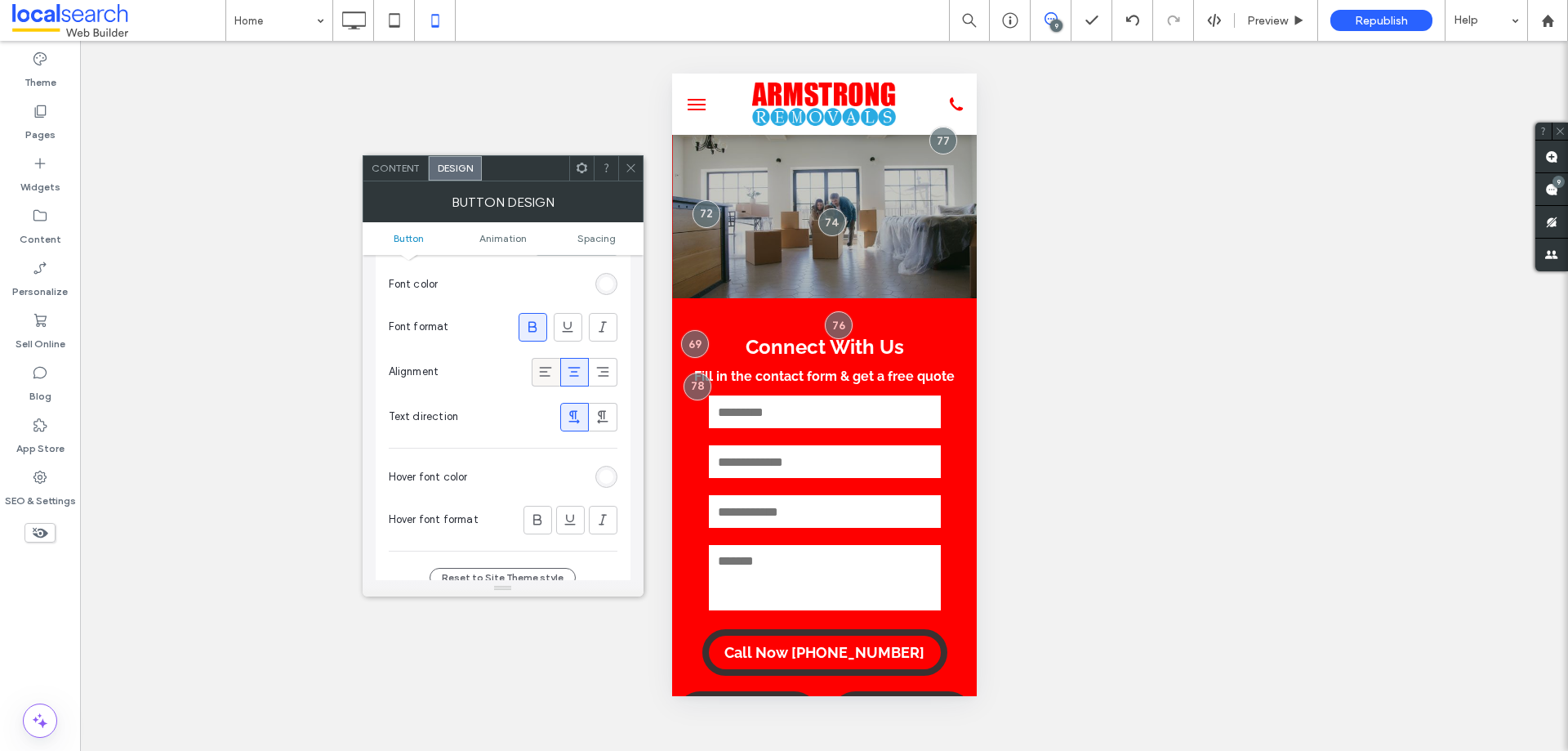
click at [538, 376] on icon at bounding box center [545, 372] width 16 height 16
click at [626, 167] on icon at bounding box center [630, 167] width 12 height 12
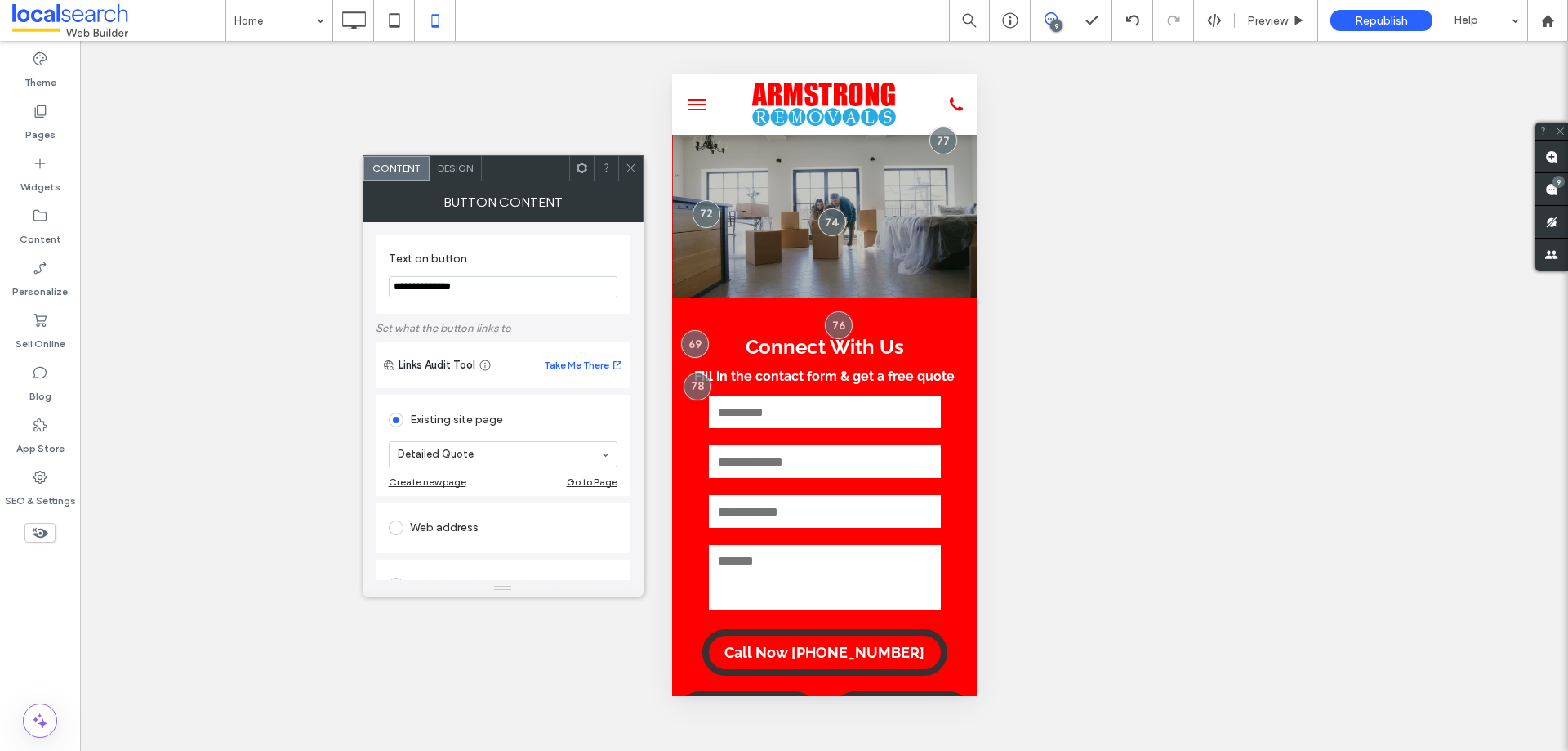
click at [463, 170] on span "Design" at bounding box center [455, 167] width 35 height 12
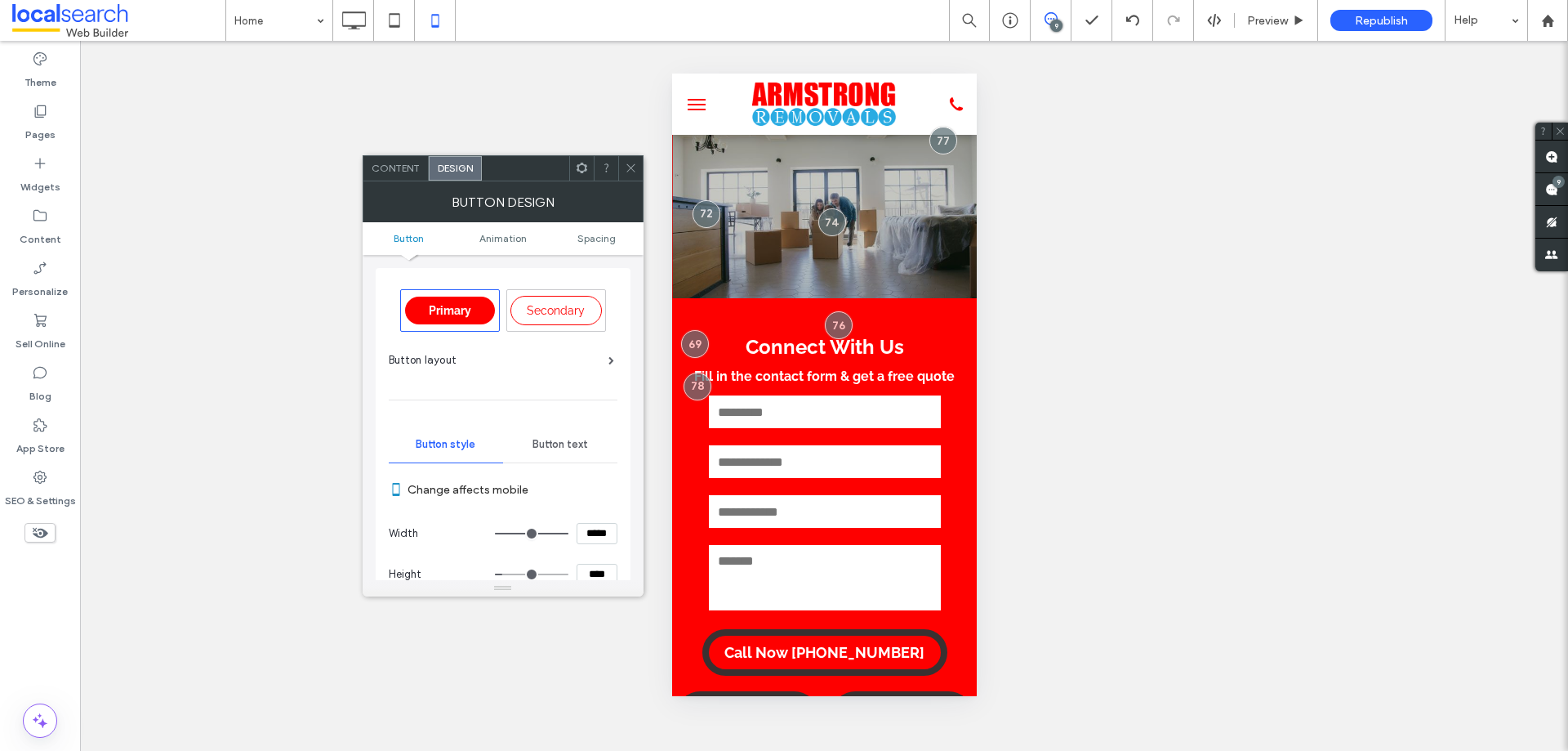
click at [570, 439] on span "Button text" at bounding box center [560, 445] width 56 height 13
click at [576, 690] on icon at bounding box center [574, 699] width 16 height 16
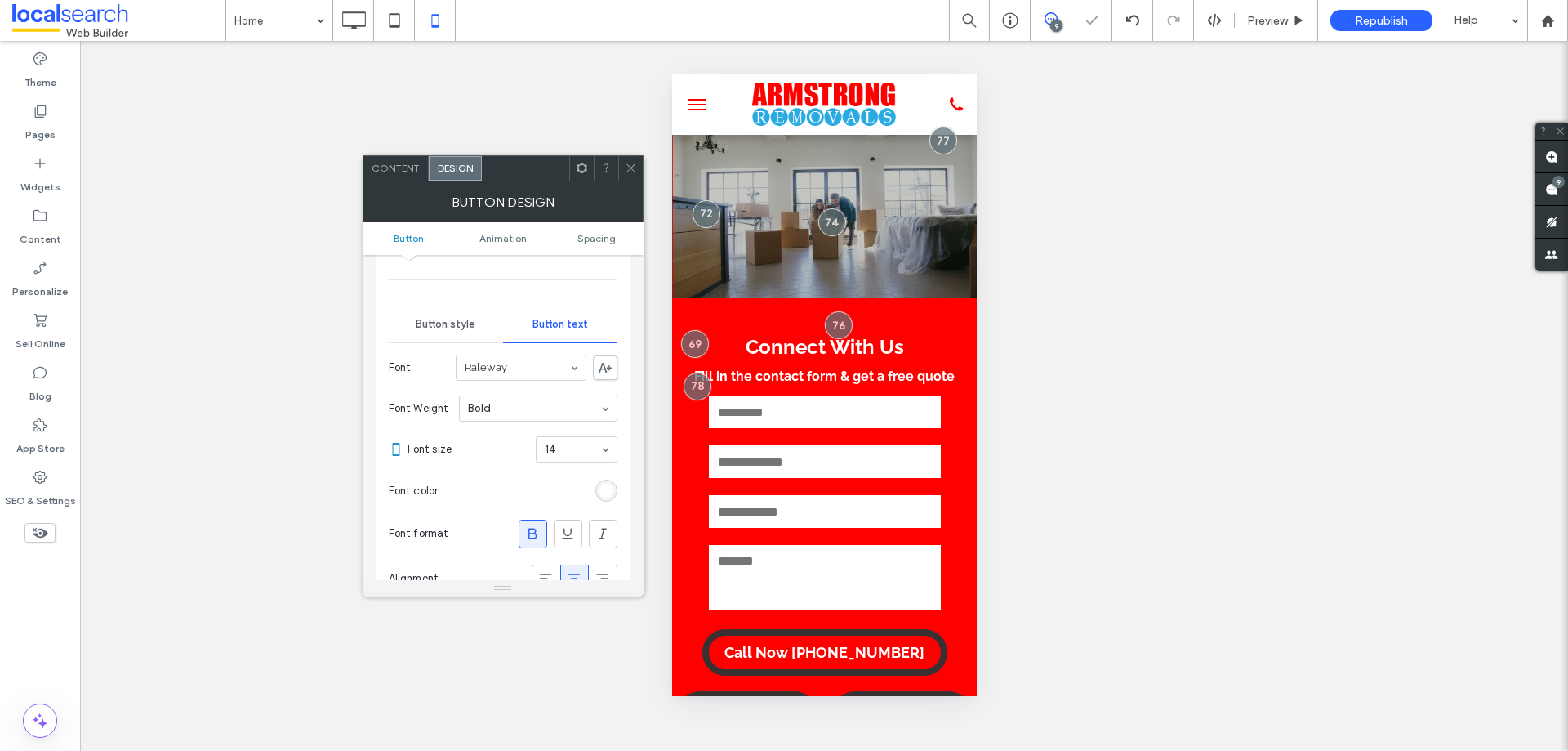
scroll to position [82, 0]
click at [621, 157] on div at bounding box center [630, 168] width 25 height 25
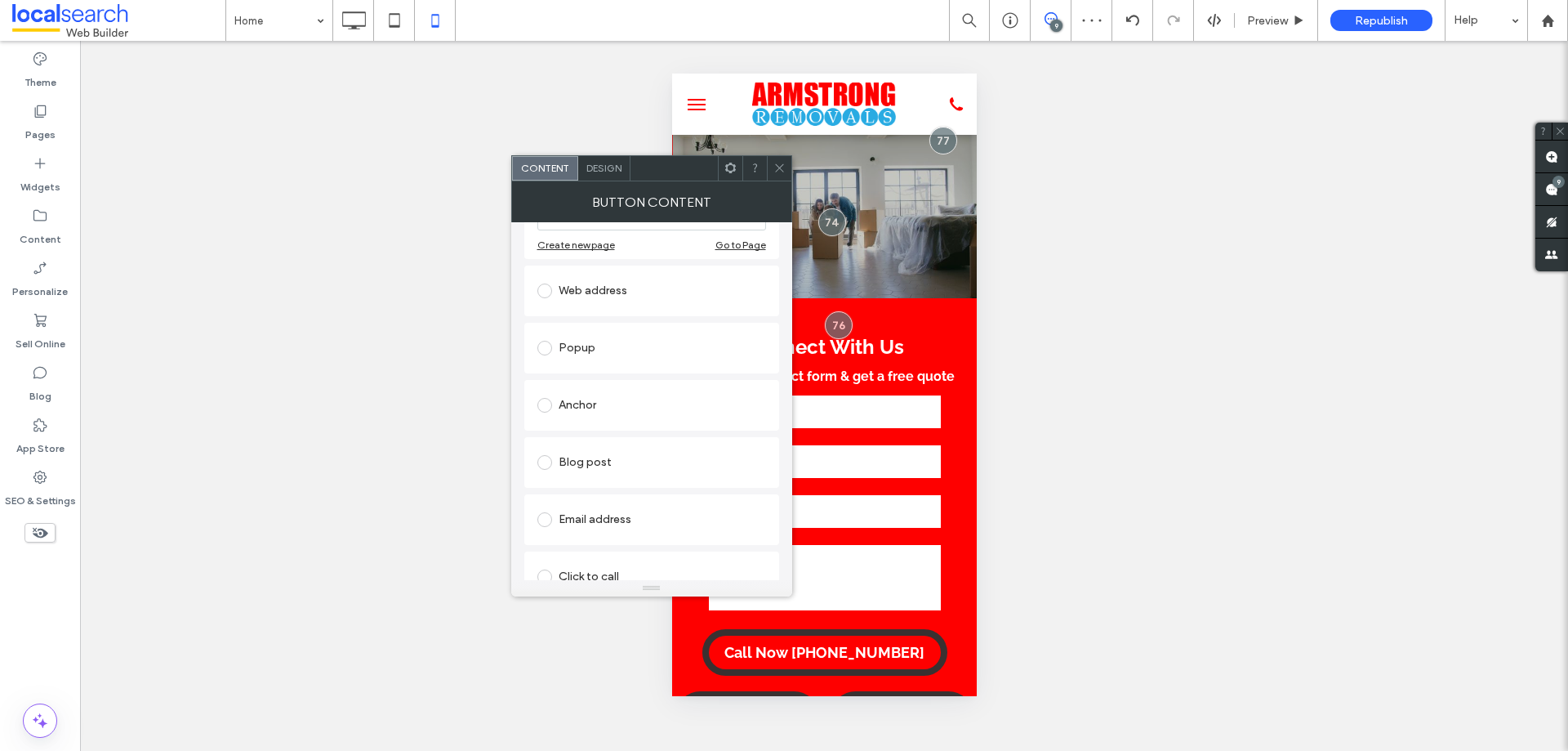
scroll to position [245, 0]
click at [602, 163] on span "Design" at bounding box center [603, 167] width 35 height 12
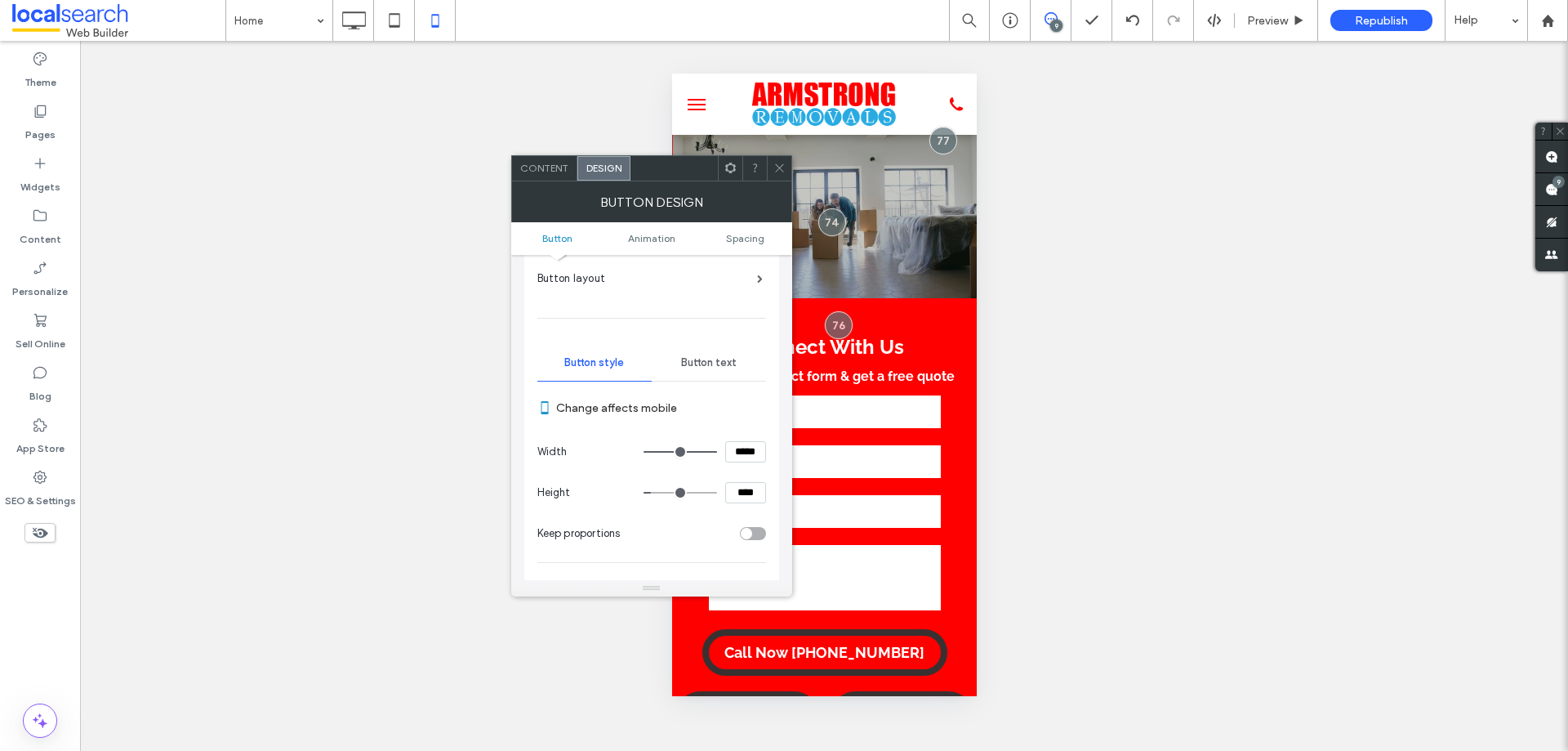
click at [711, 352] on div "Button text" at bounding box center [709, 363] width 115 height 36
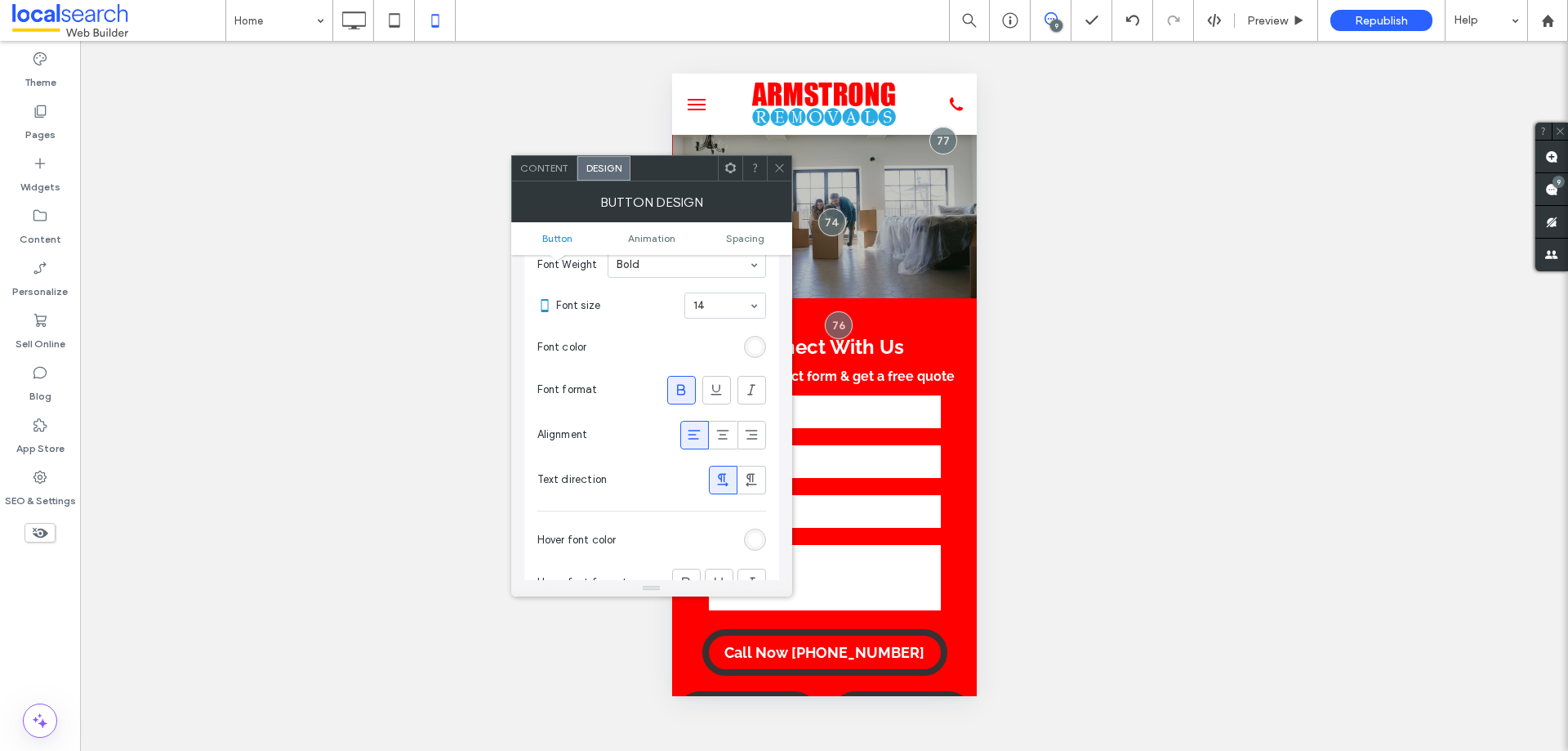
scroll to position [327, 0]
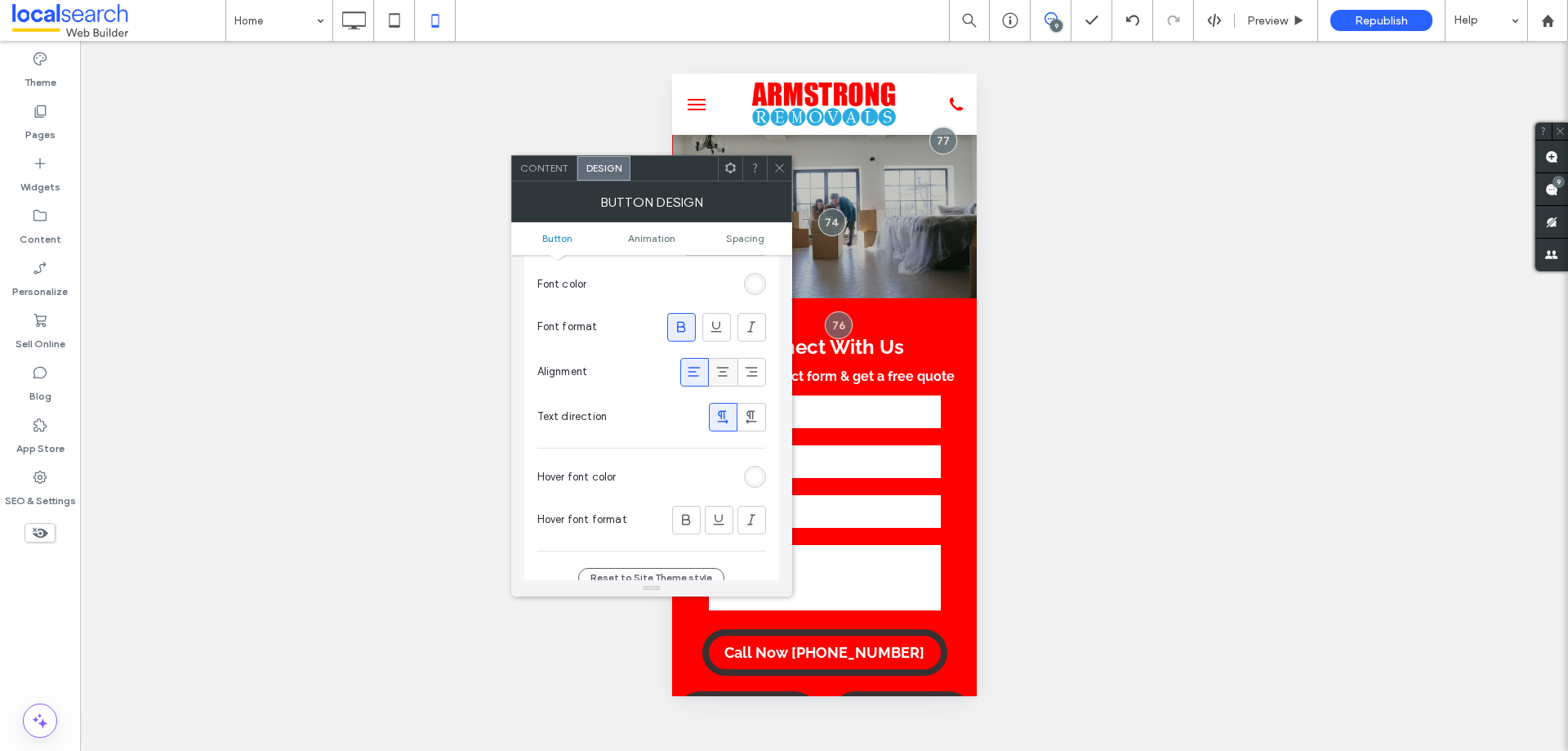
click at [724, 373] on icon at bounding box center [723, 372] width 16 height 16
click at [779, 159] on span at bounding box center [779, 168] width 12 height 25
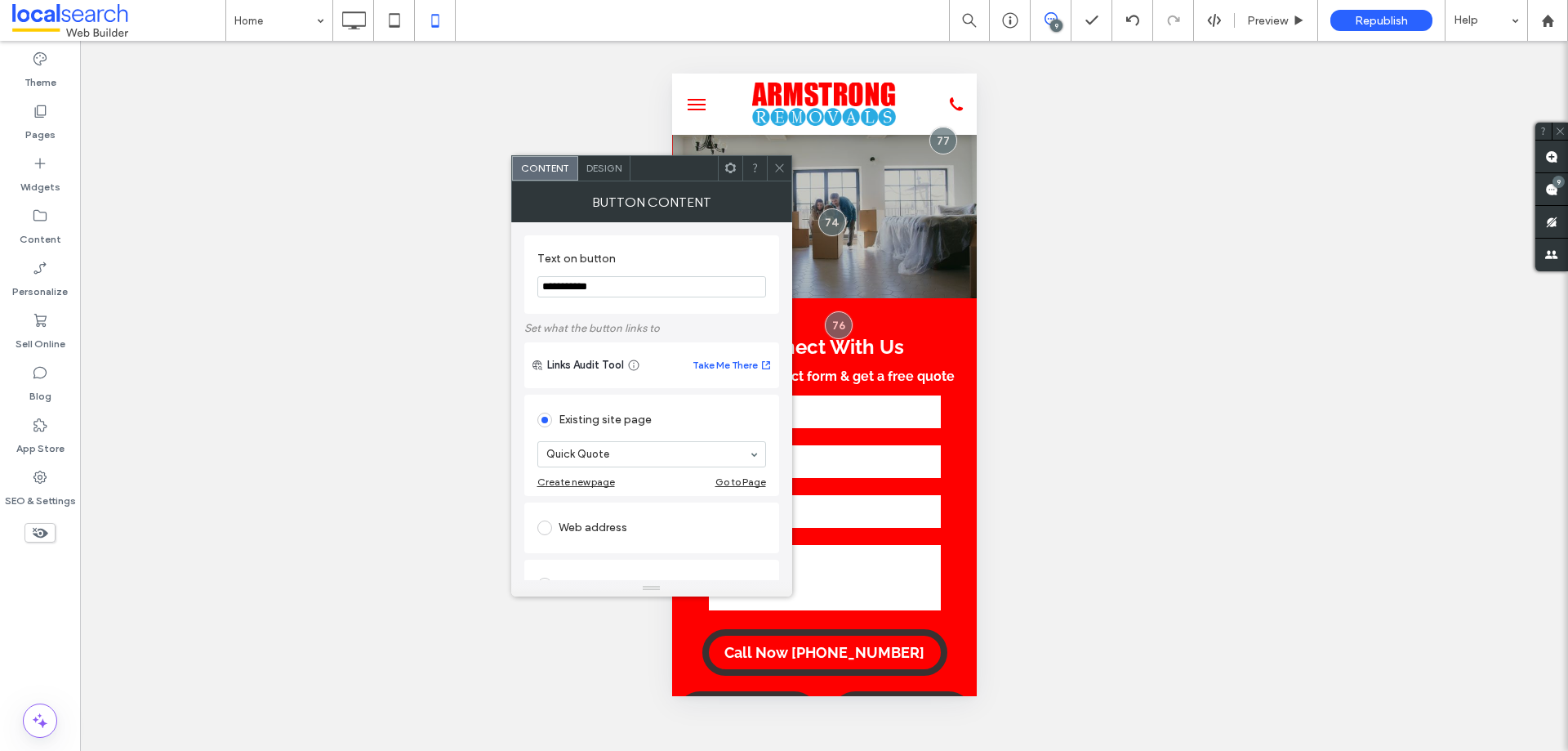
click at [607, 172] on span "Design" at bounding box center [603, 167] width 35 height 12
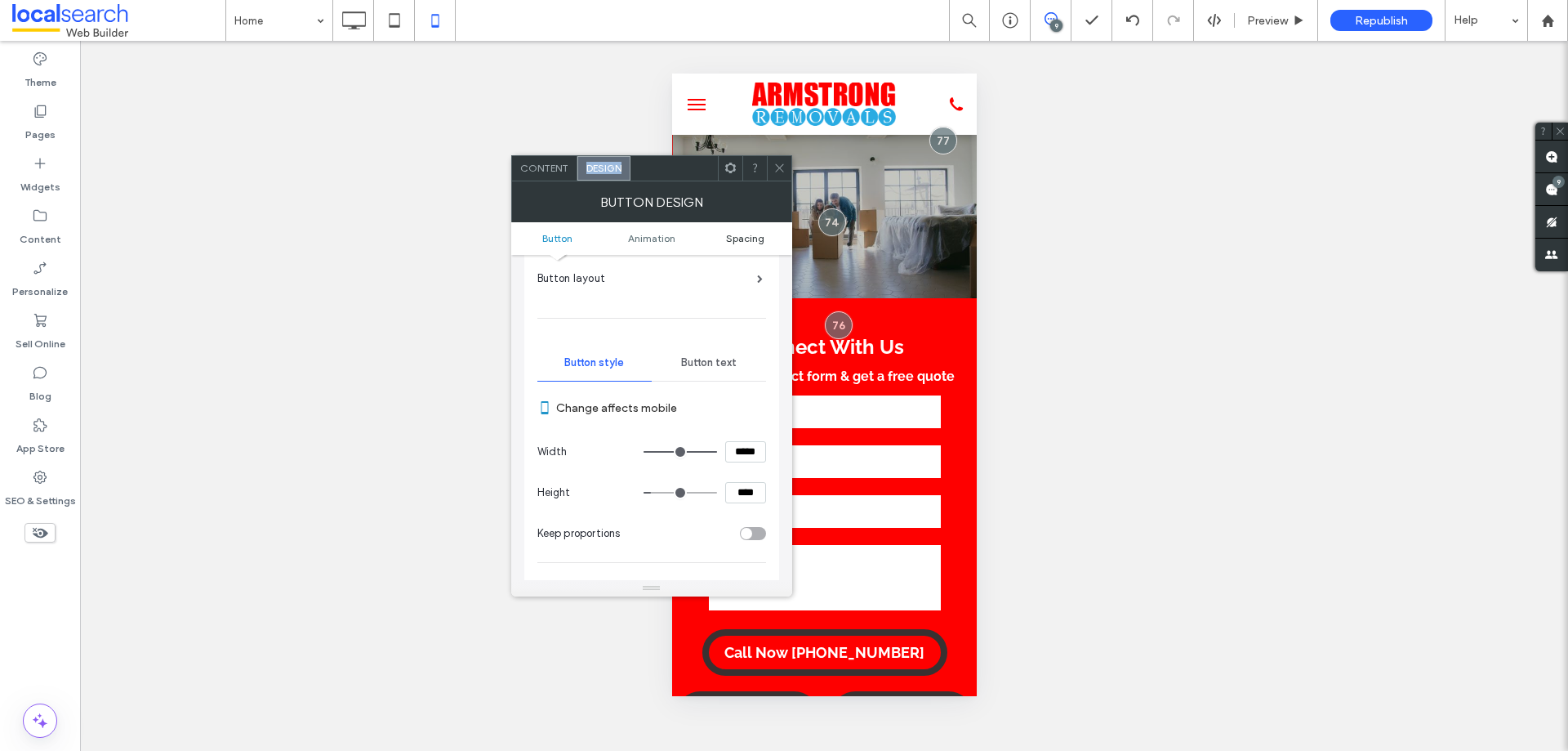
click at [753, 236] on span "Spacing" at bounding box center [745, 238] width 38 height 12
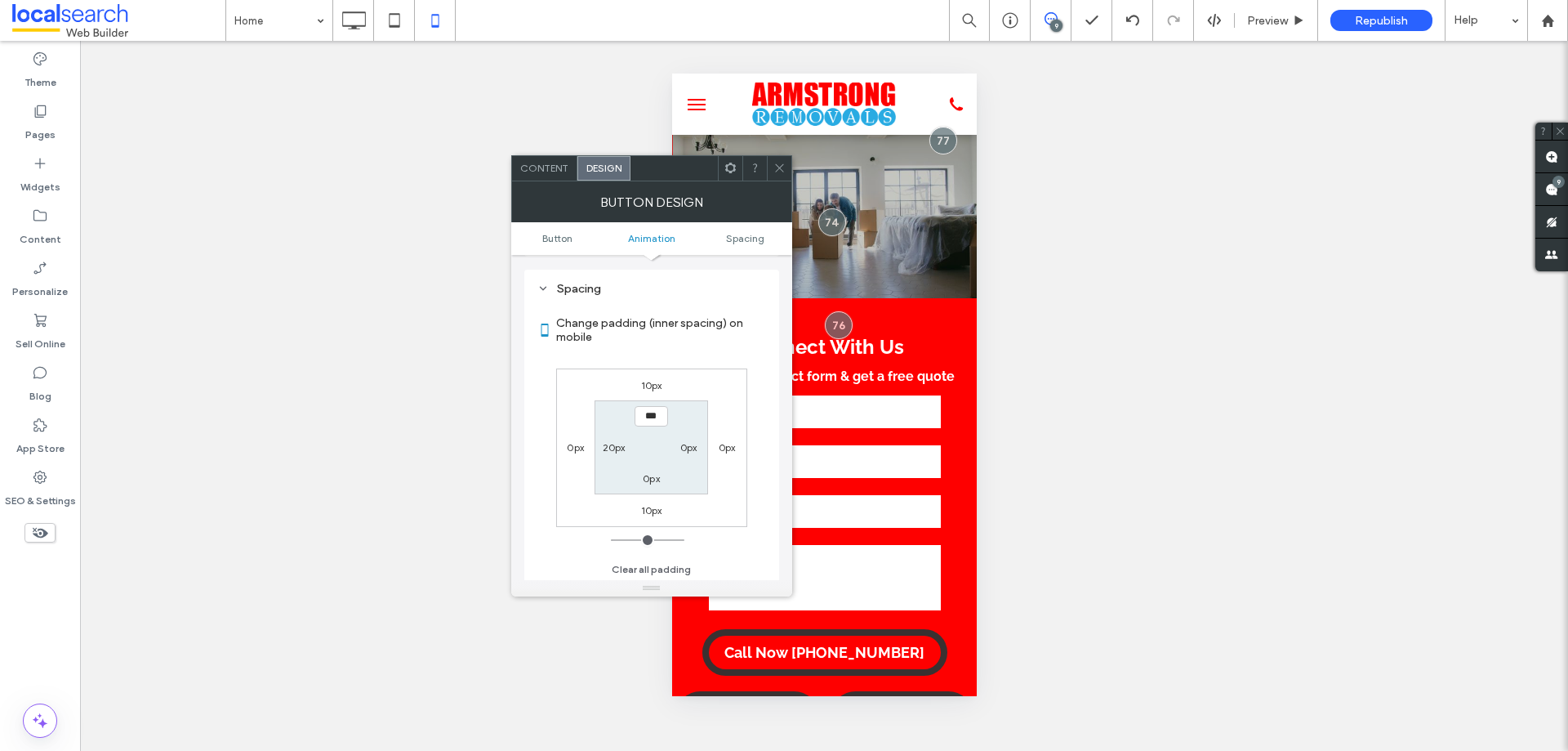
scroll to position [902, 0]
click at [608, 446] on label "20px" at bounding box center [614, 446] width 23 height 12
type input "**"
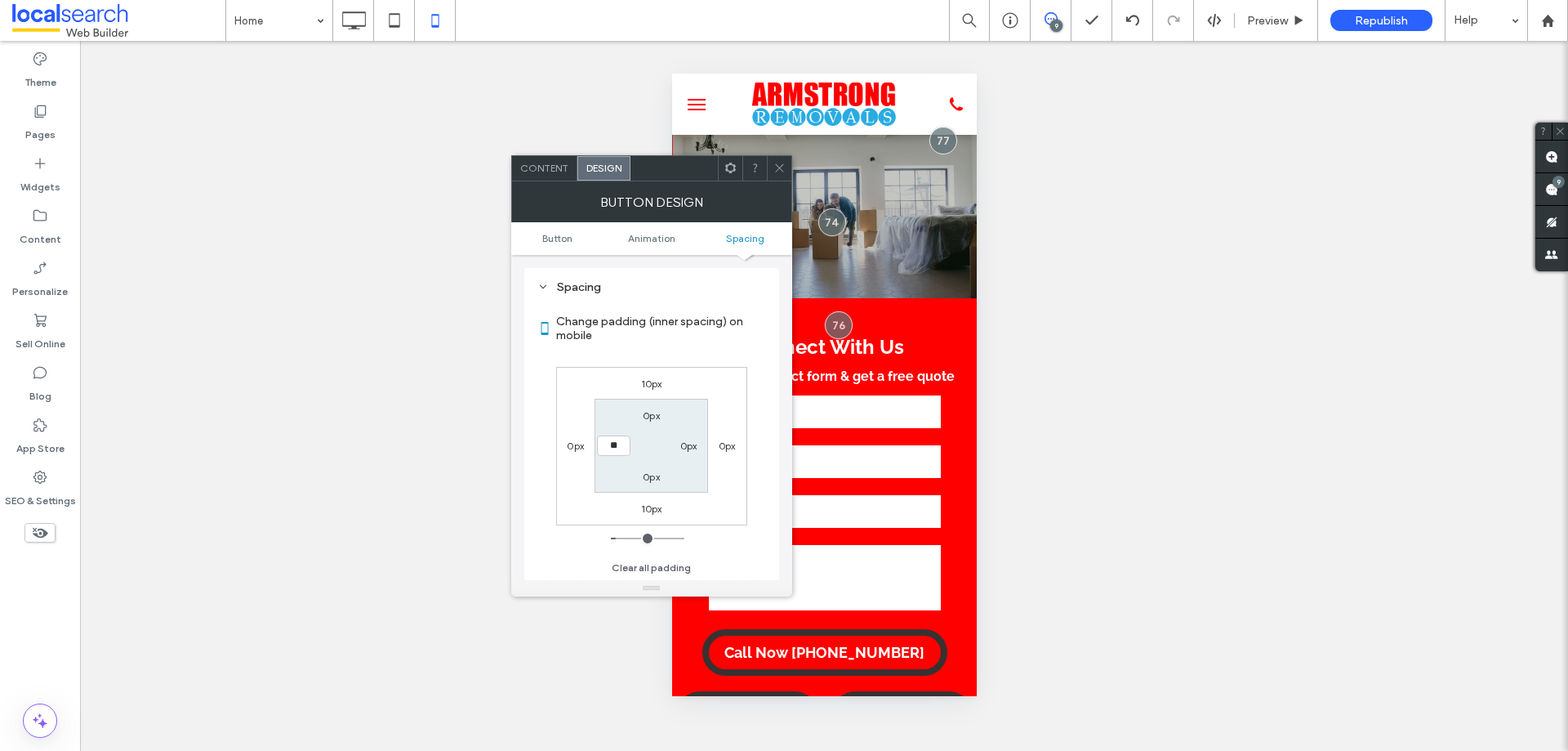
type input "****"
click at [779, 170] on icon at bounding box center [779, 167] width 12 height 12
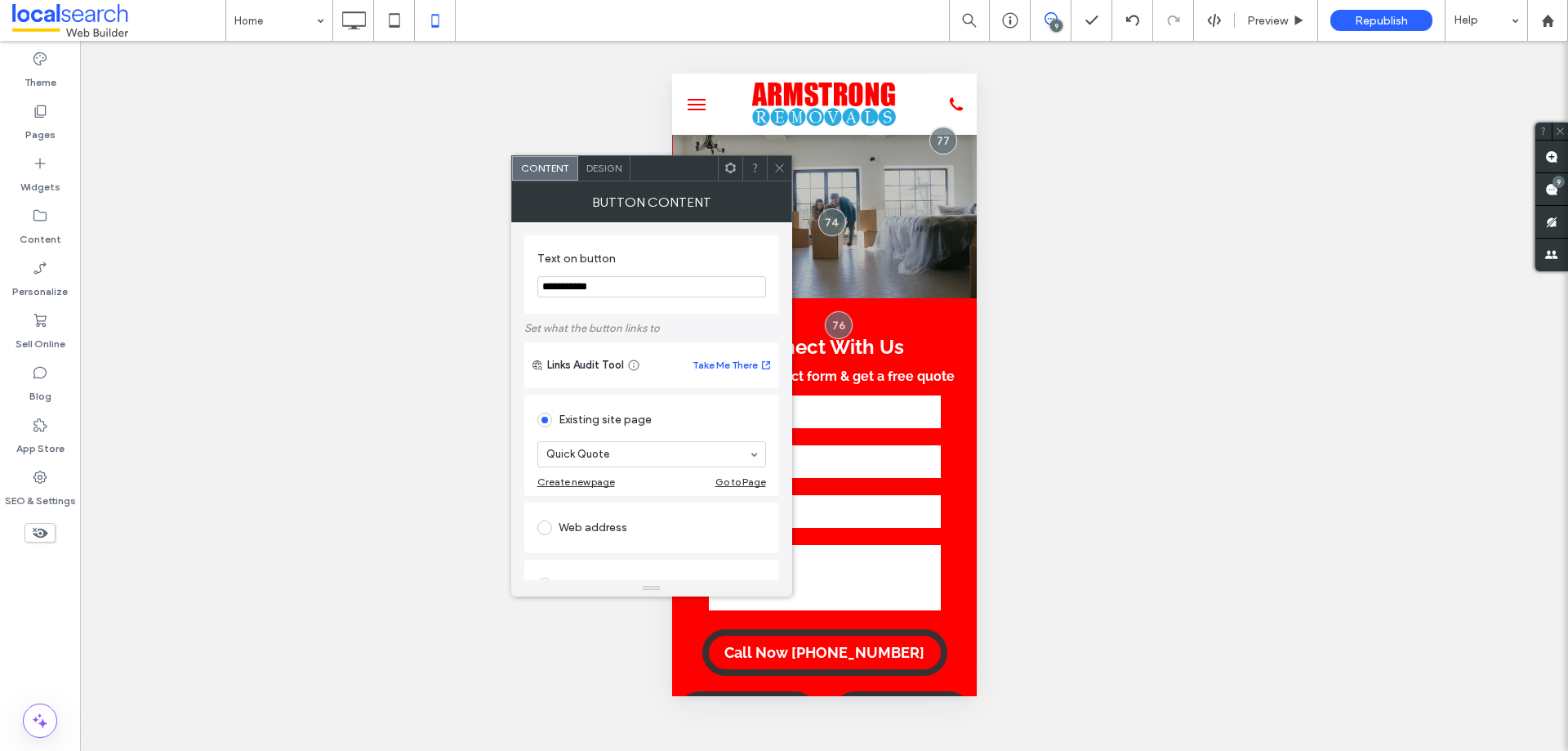
click at [597, 165] on span "Design" at bounding box center [603, 167] width 35 height 12
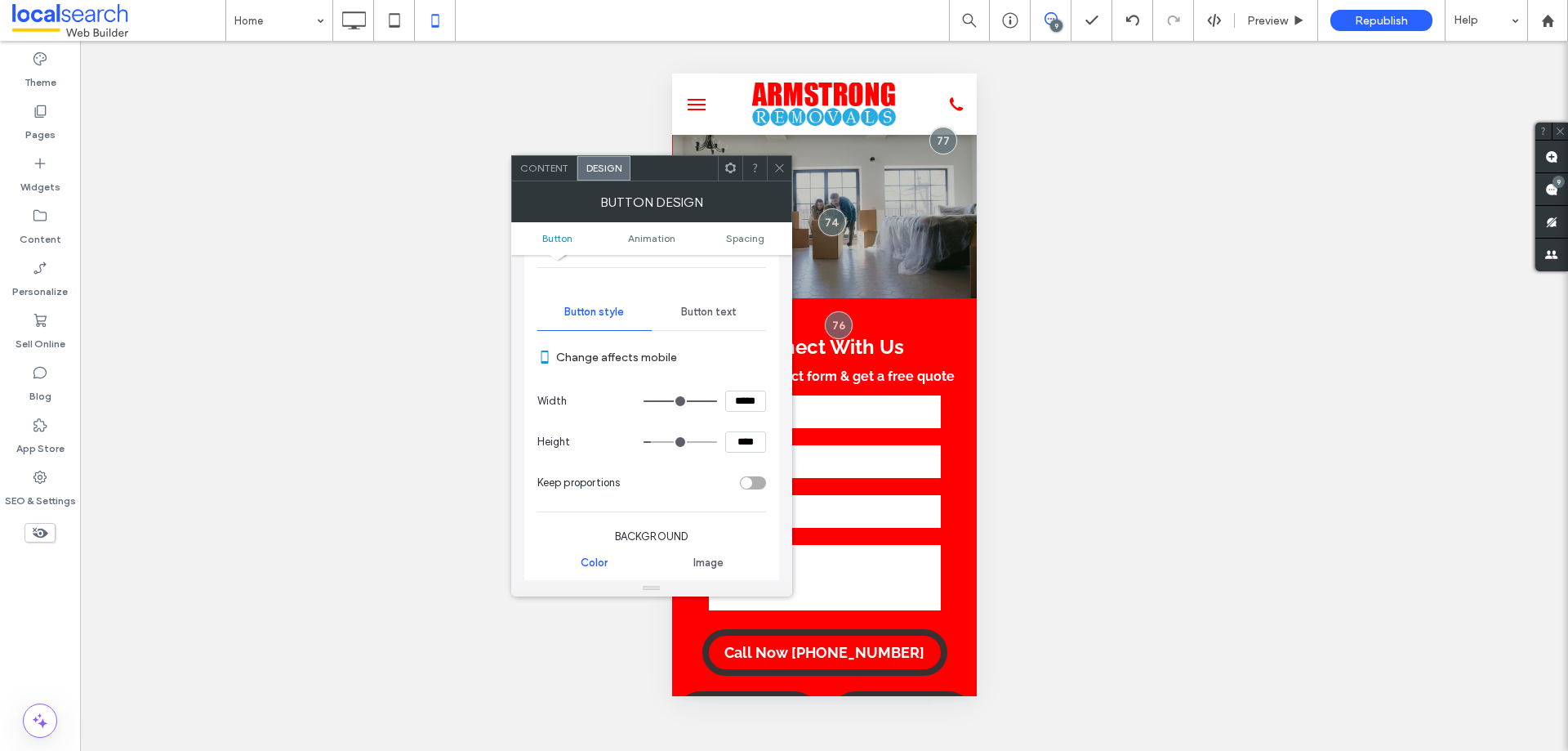
scroll to position [163, 0]
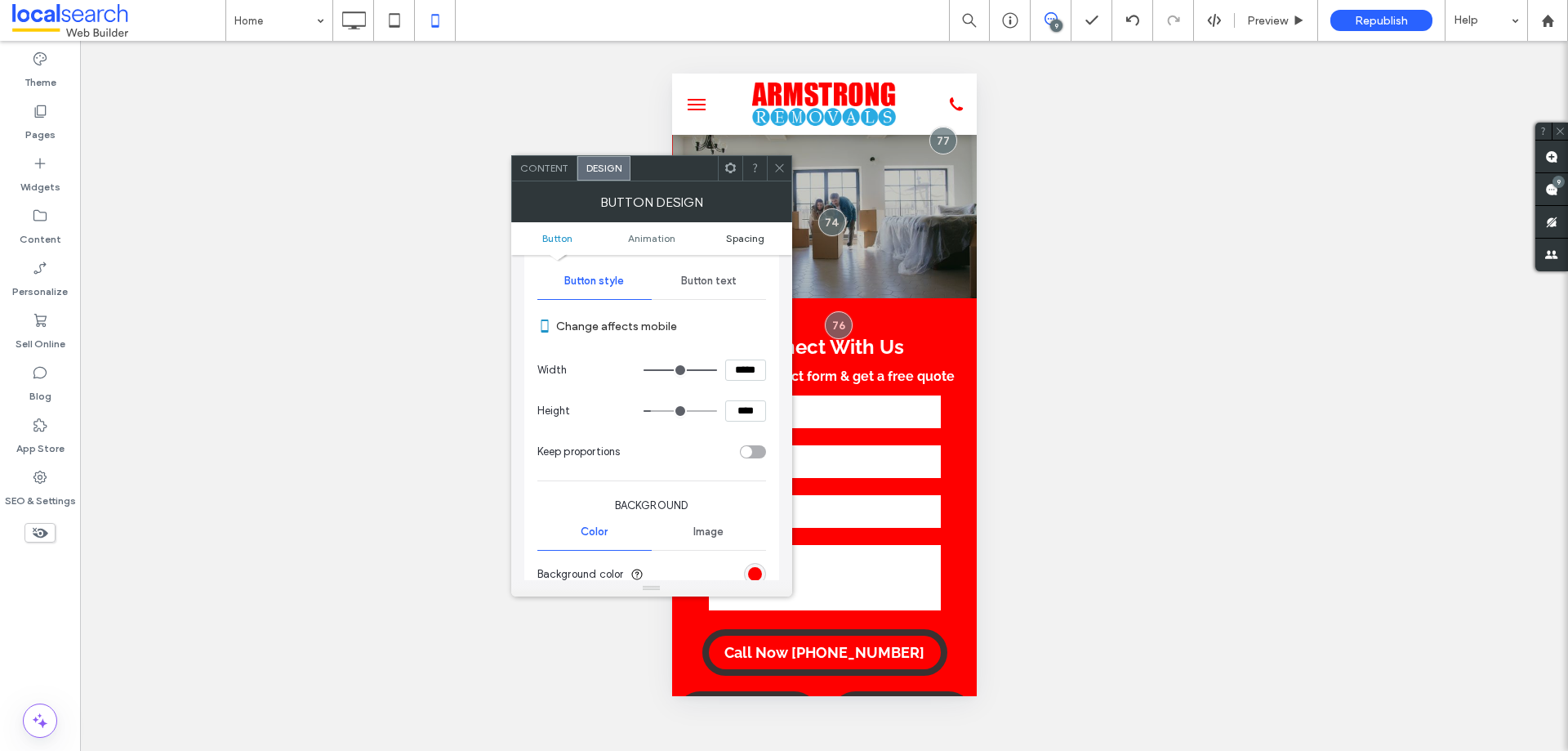
click at [738, 235] on span "Spacing" at bounding box center [745, 238] width 38 height 12
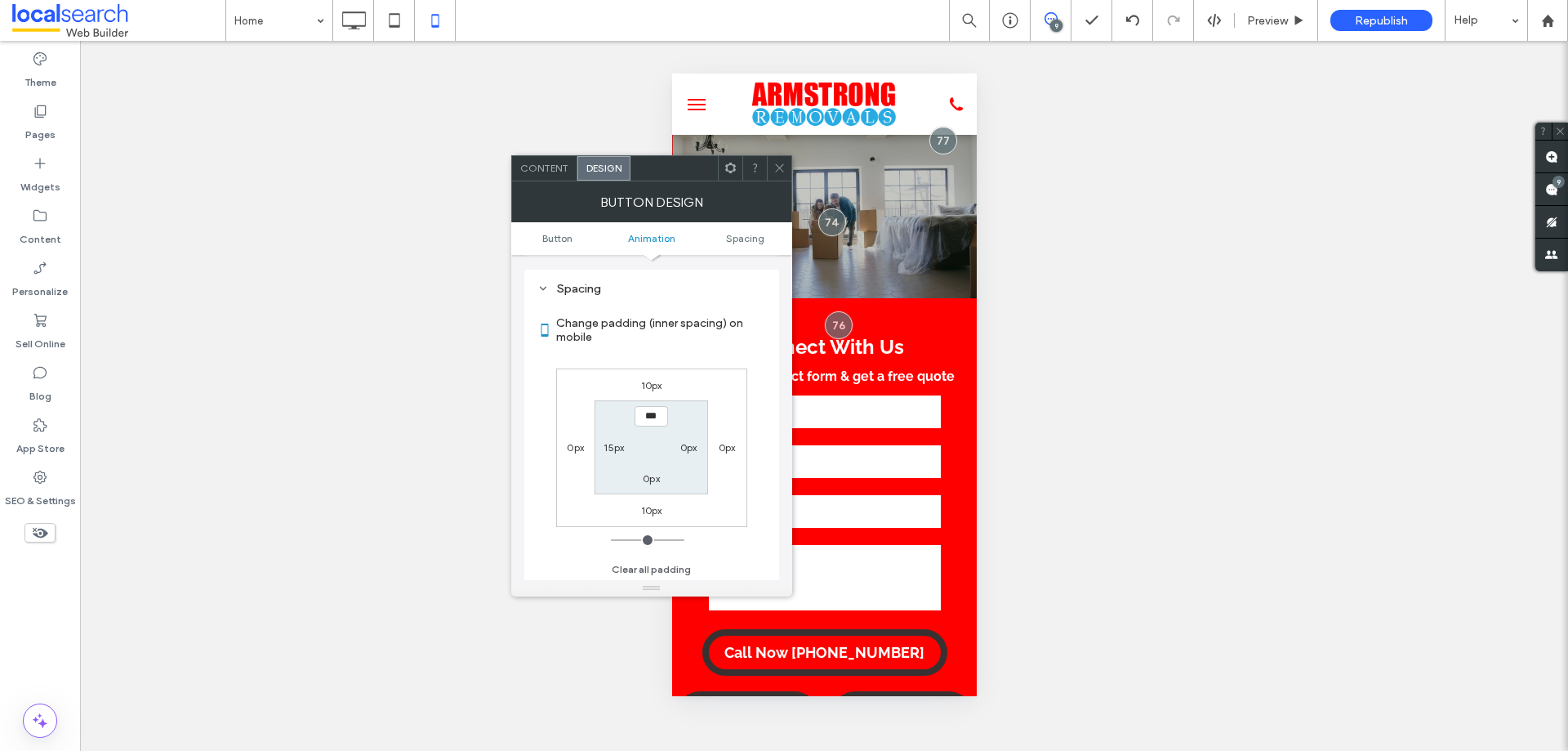
scroll to position [902, 0]
click at [606, 447] on label "15px" at bounding box center [613, 446] width 20 height 12
type input "**"
type input "*"
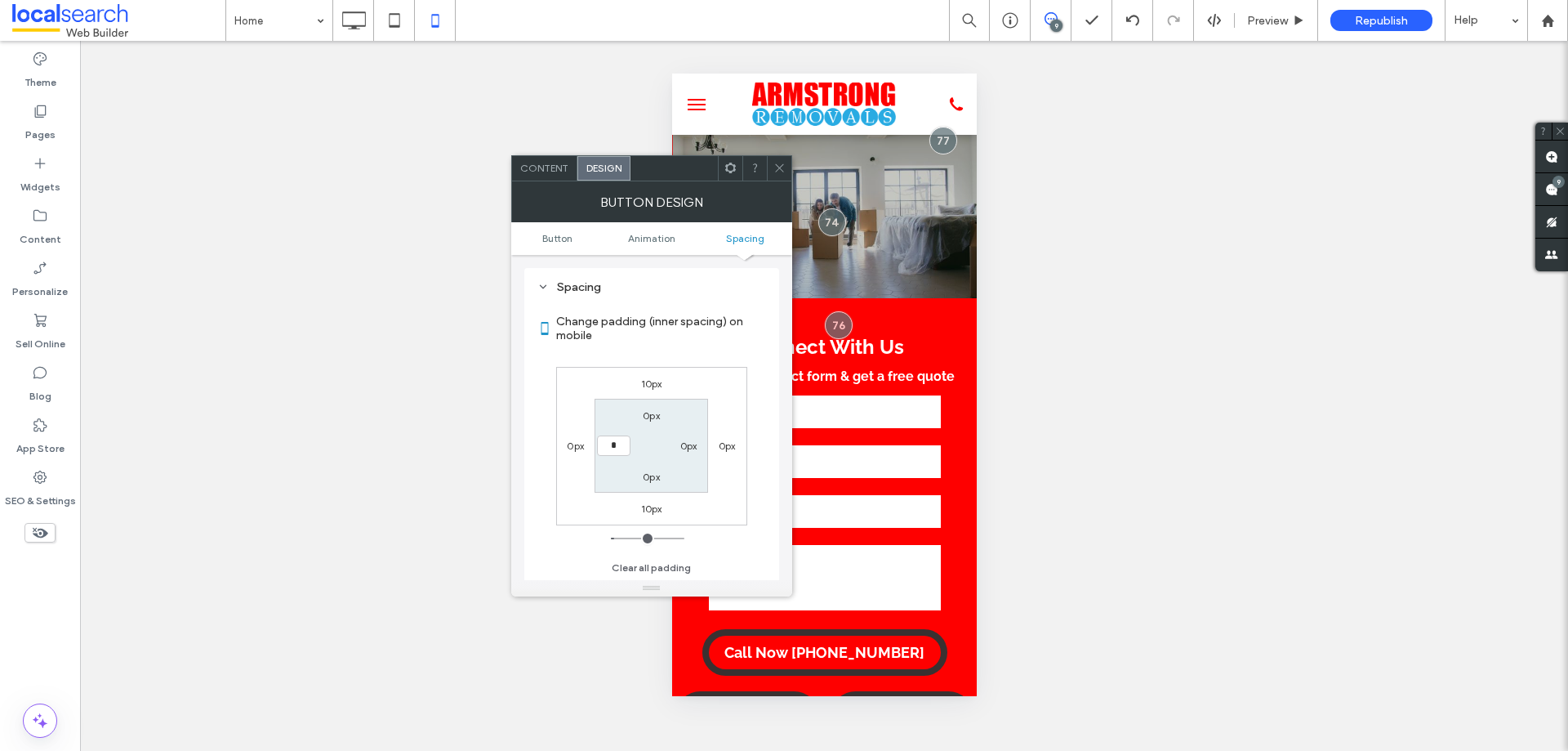
type input "***"
click at [781, 162] on icon at bounding box center [779, 167] width 12 height 12
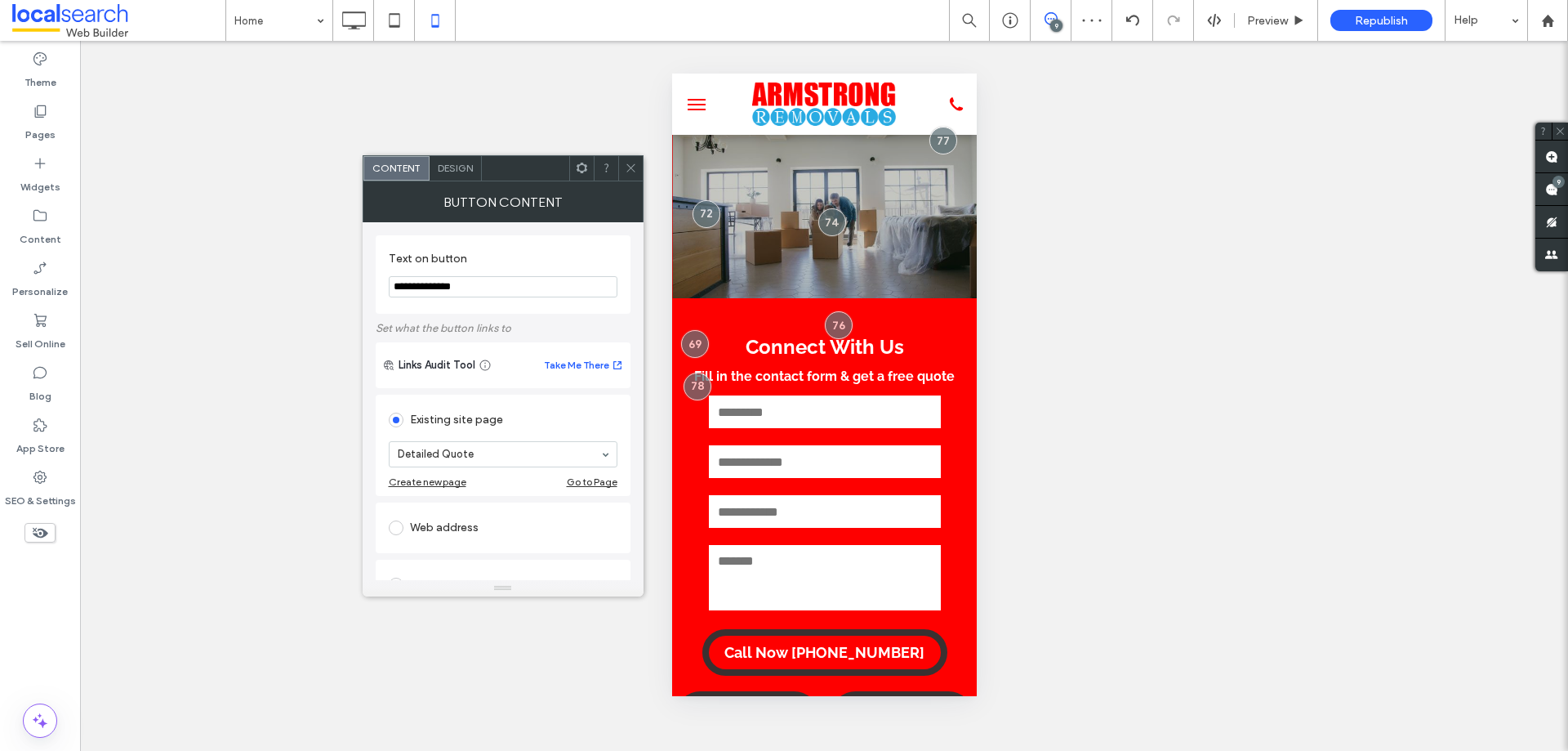
click at [451, 164] on span "Design" at bounding box center [455, 167] width 35 height 12
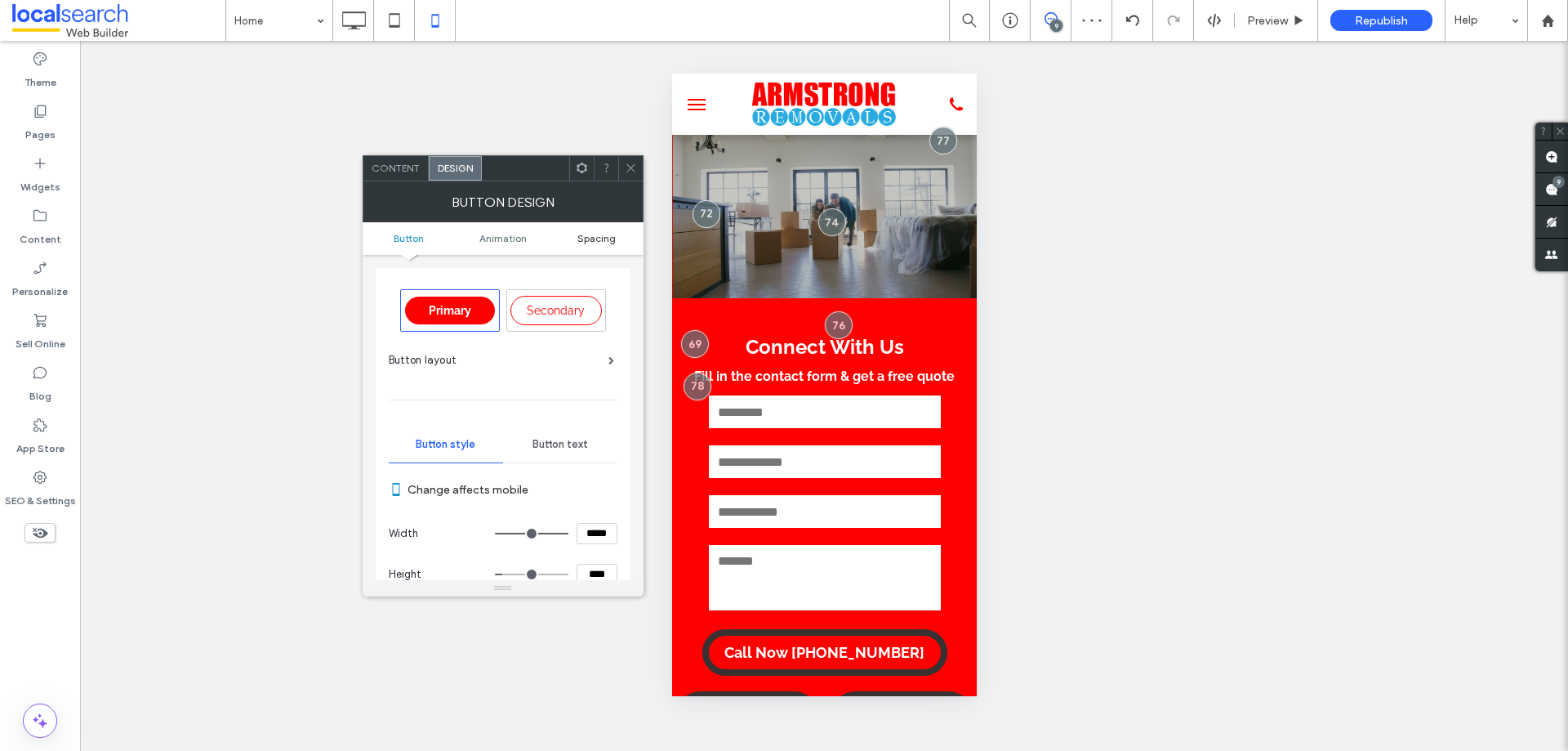
click at [587, 236] on span "Spacing" at bounding box center [596, 238] width 38 height 12
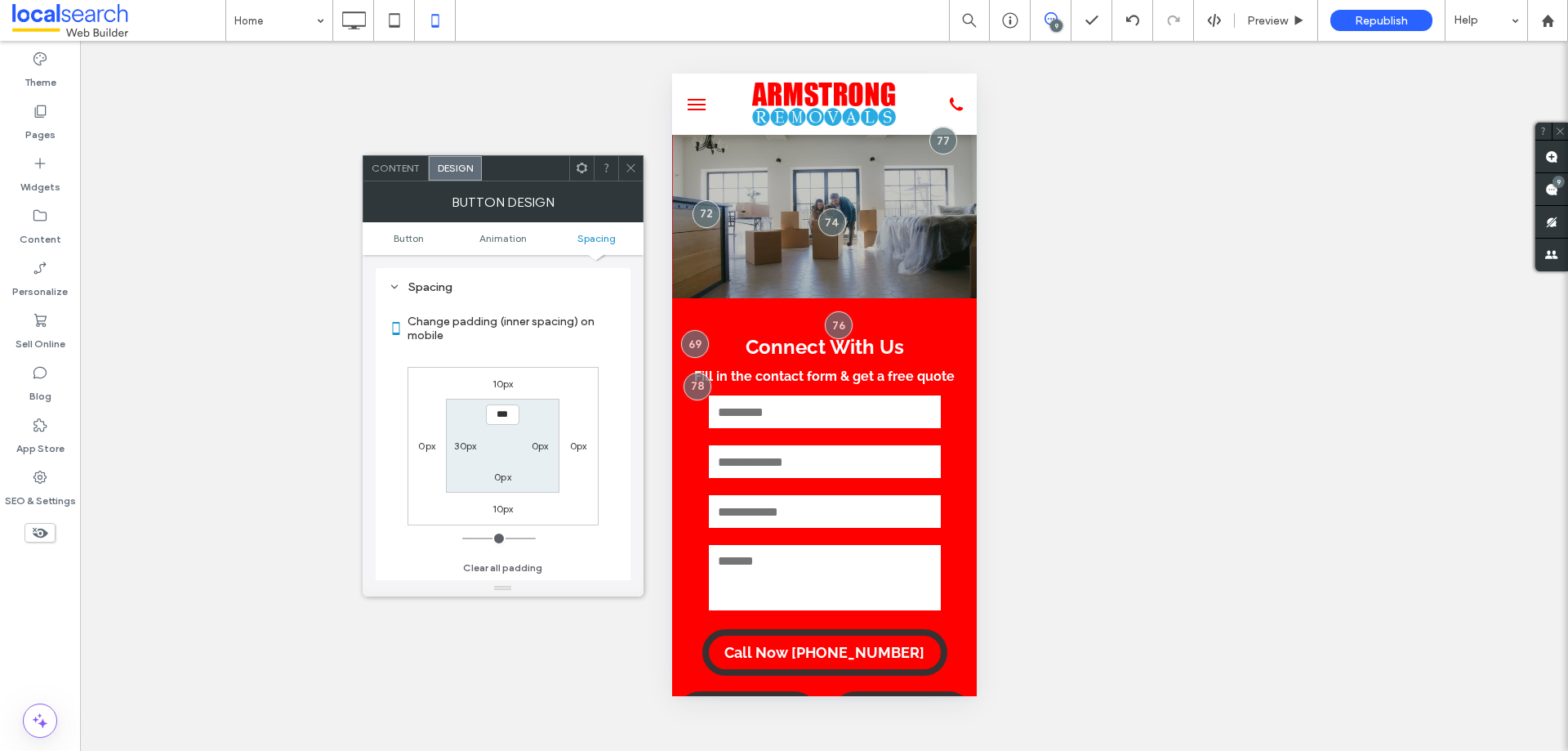
type input "*"
click at [465, 444] on label "30px" at bounding box center [465, 446] width 22 height 12
type input "**"
type input "*"
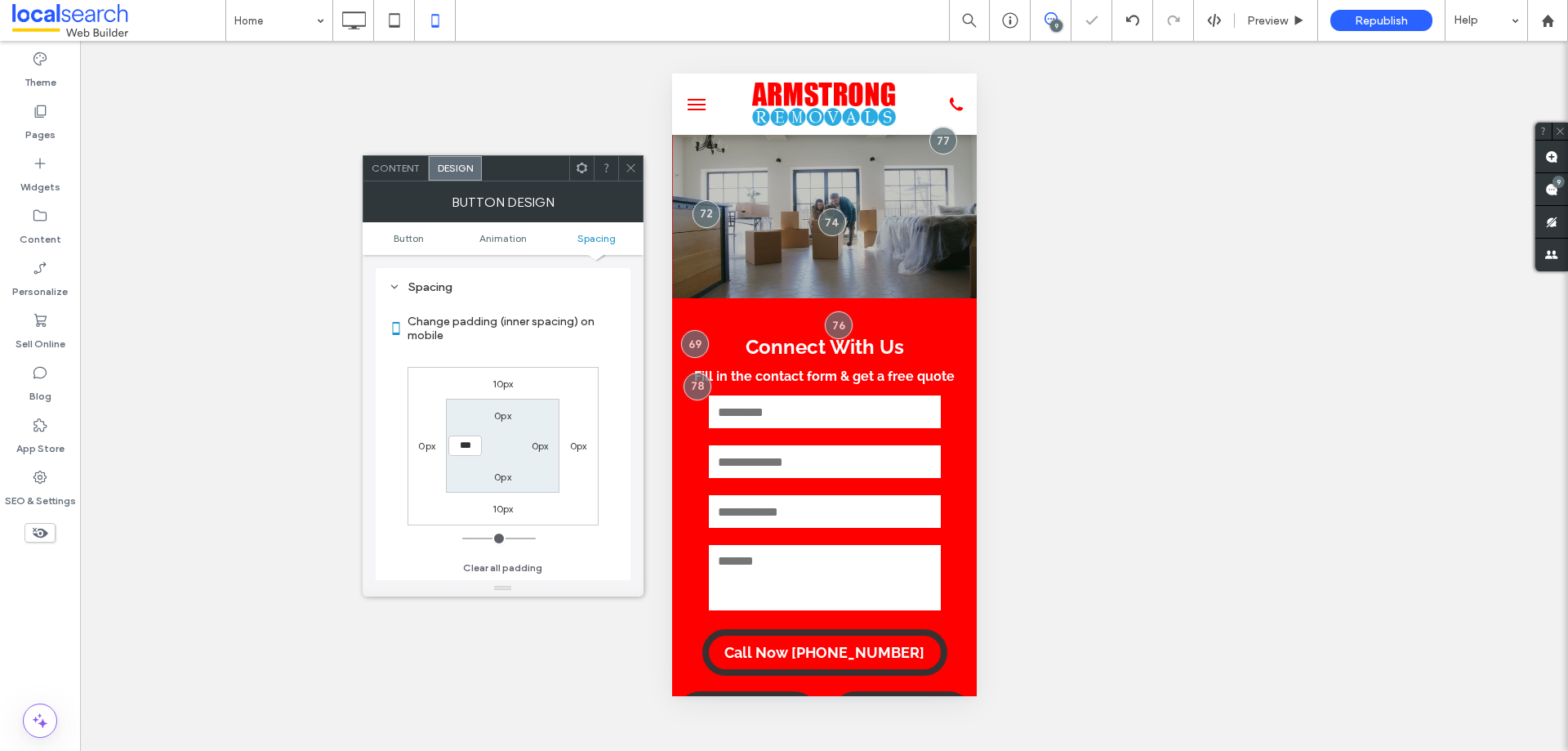
click at [626, 184] on div "BUTTON DESIGN" at bounding box center [503, 201] width 281 height 41
click at [458, 445] on input "***" at bounding box center [465, 446] width 34 height 20
type input "**"
drag, startPoint x: 469, startPoint y: 423, endPoint x: 471, endPoint y: 439, distance: 16.1
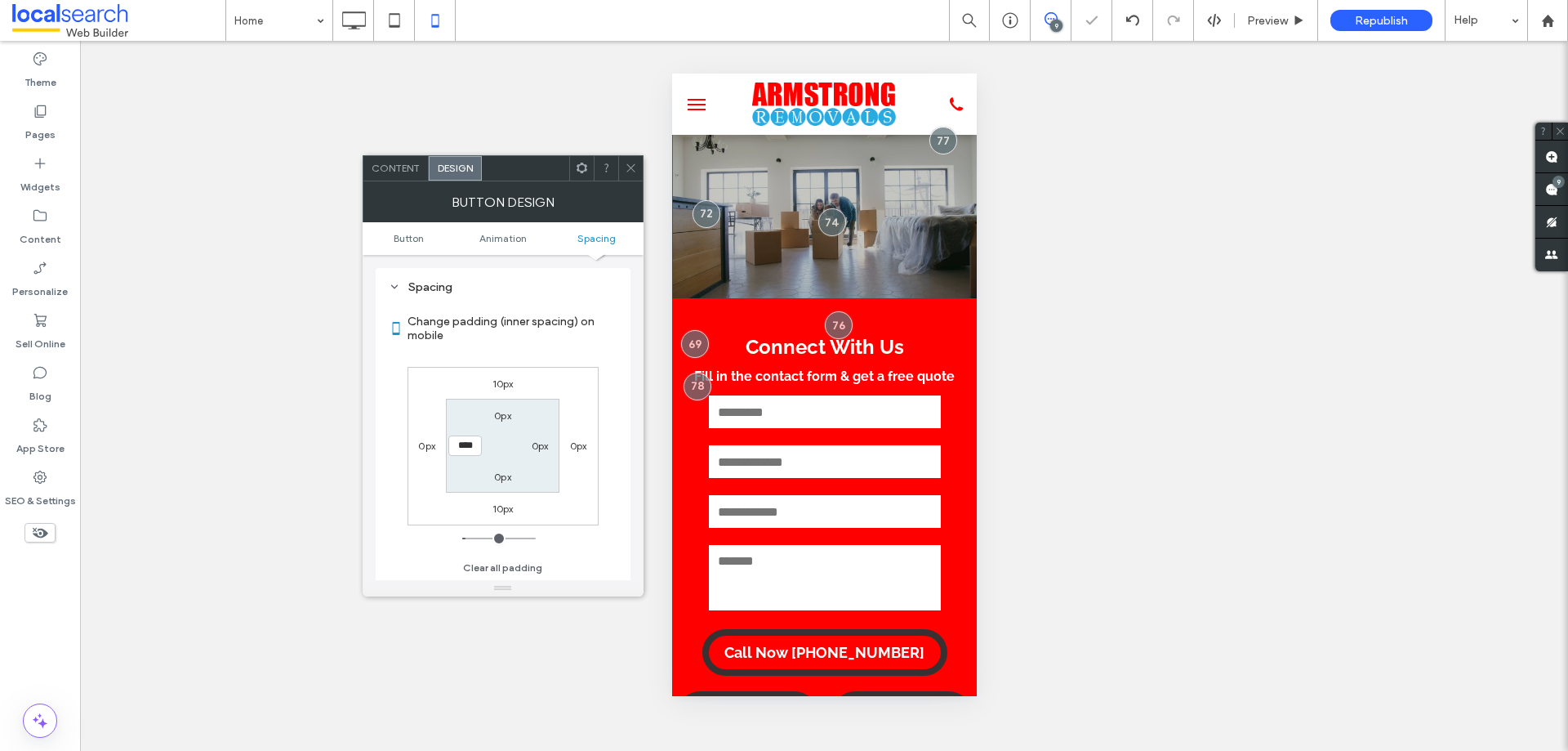
click at [470, 423] on section "0px 0px 0px ****" at bounding box center [503, 446] width 114 height 94
click at [456, 445] on input "****" at bounding box center [465, 446] width 34 height 20
type input "**"
type input "****"
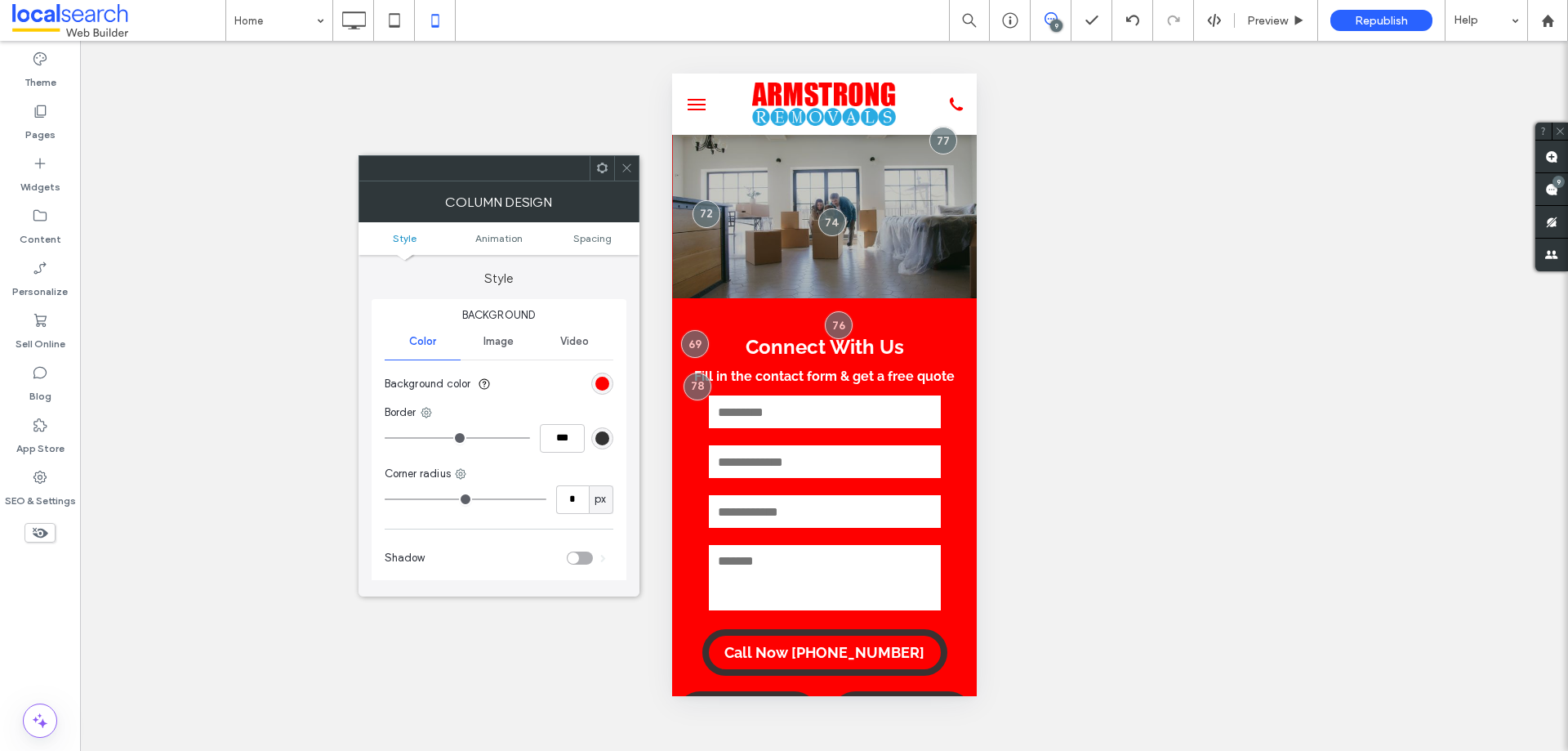
click at [1054, 504] on div "Unhide? Yes Unhide? Yes Unhide? Yes Unhide? Yes Unhide? Yes Unhide? Yes Unhide?…" at bounding box center [824, 396] width 1488 height 710
click at [629, 179] on span at bounding box center [626, 168] width 12 height 25
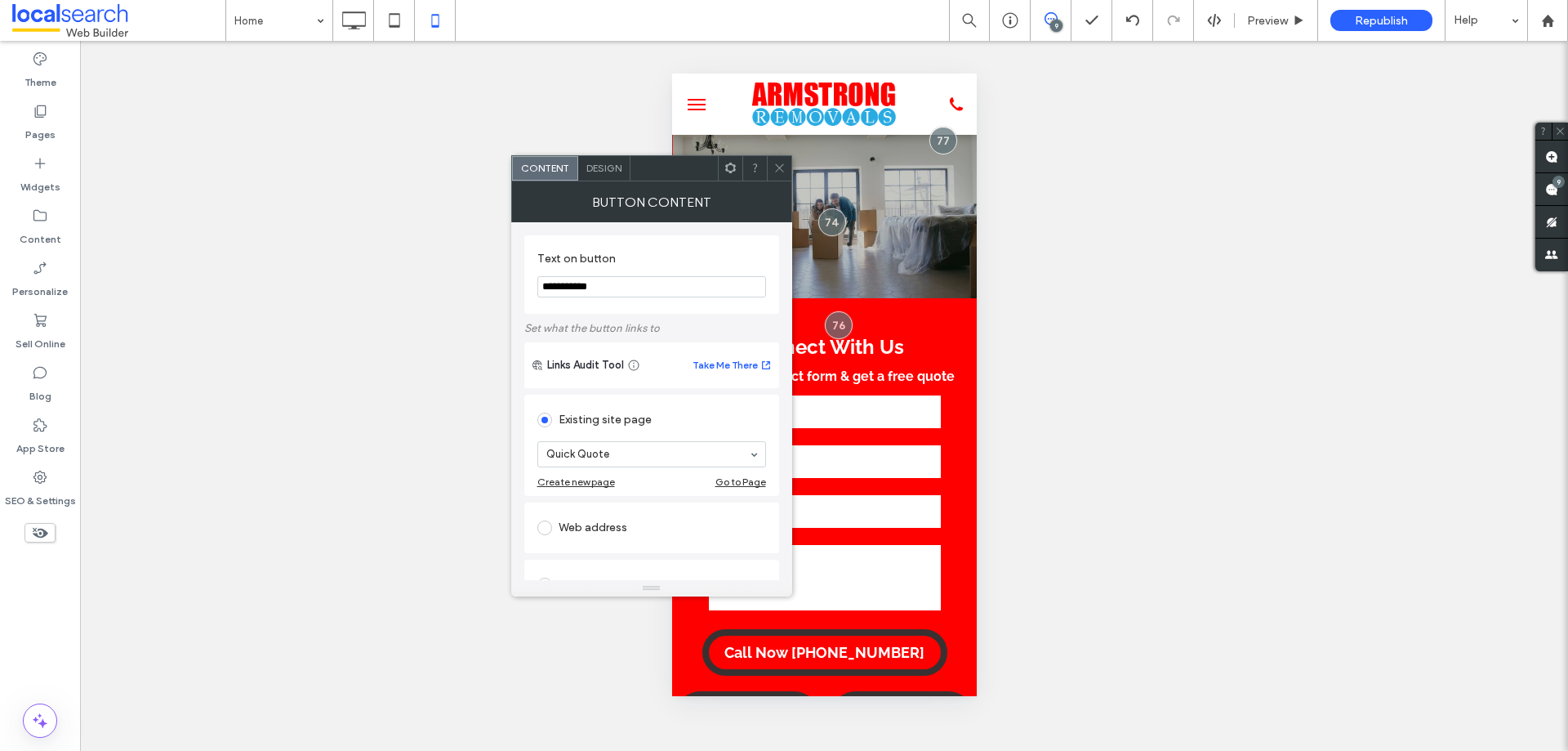
click at [606, 179] on div "Design" at bounding box center [604, 168] width 52 height 25
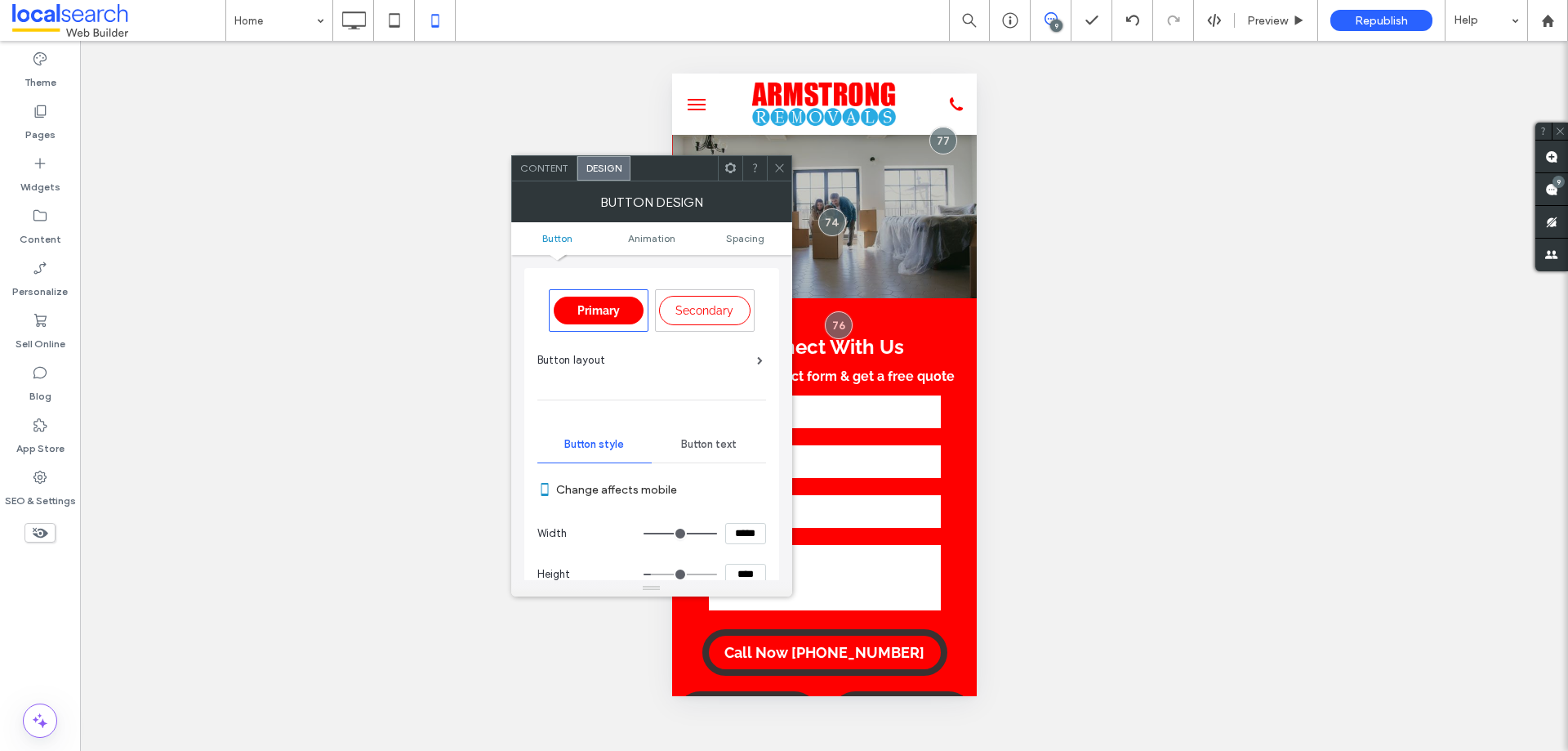
click at [714, 447] on span "Button text" at bounding box center [709, 445] width 56 height 13
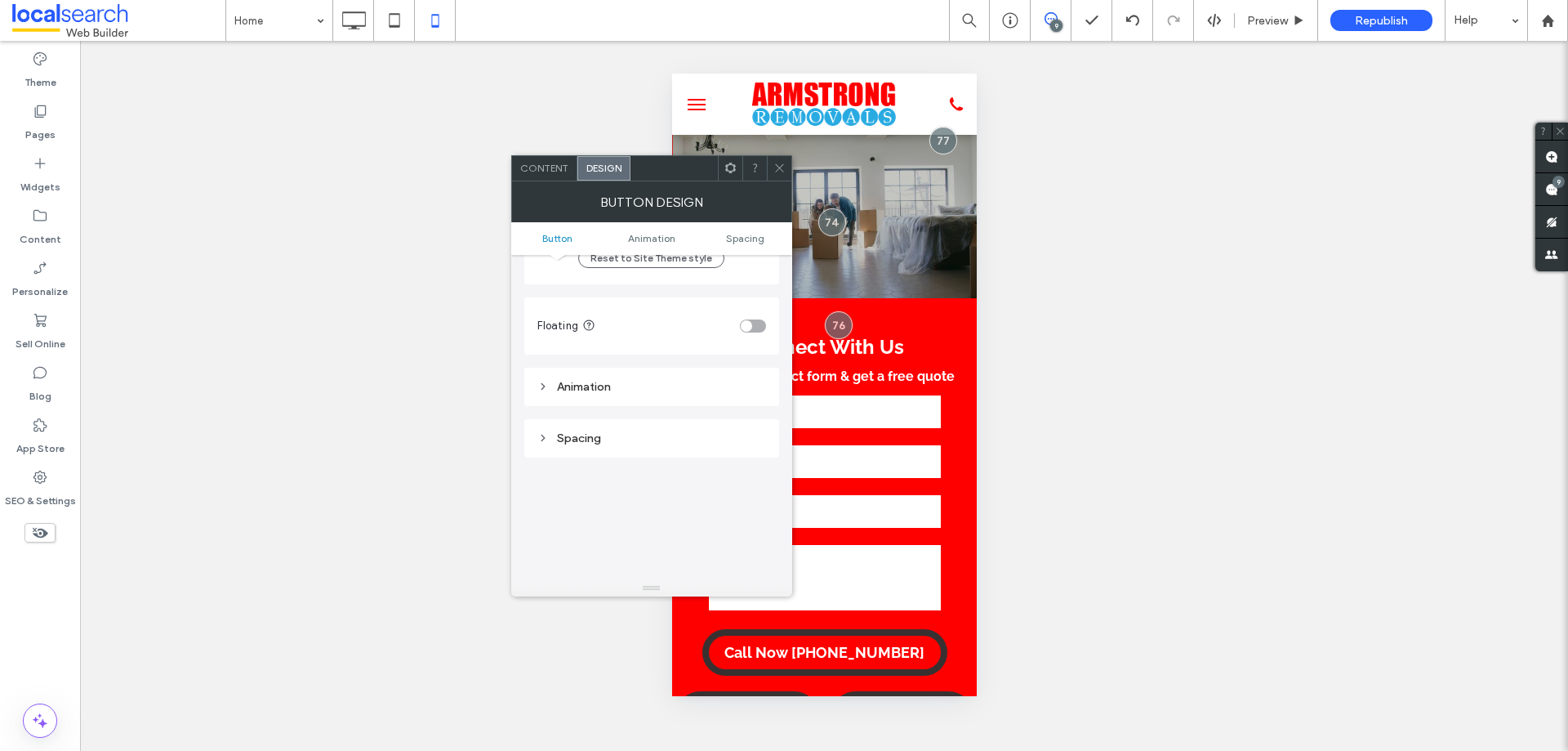
scroll to position [797, 0]
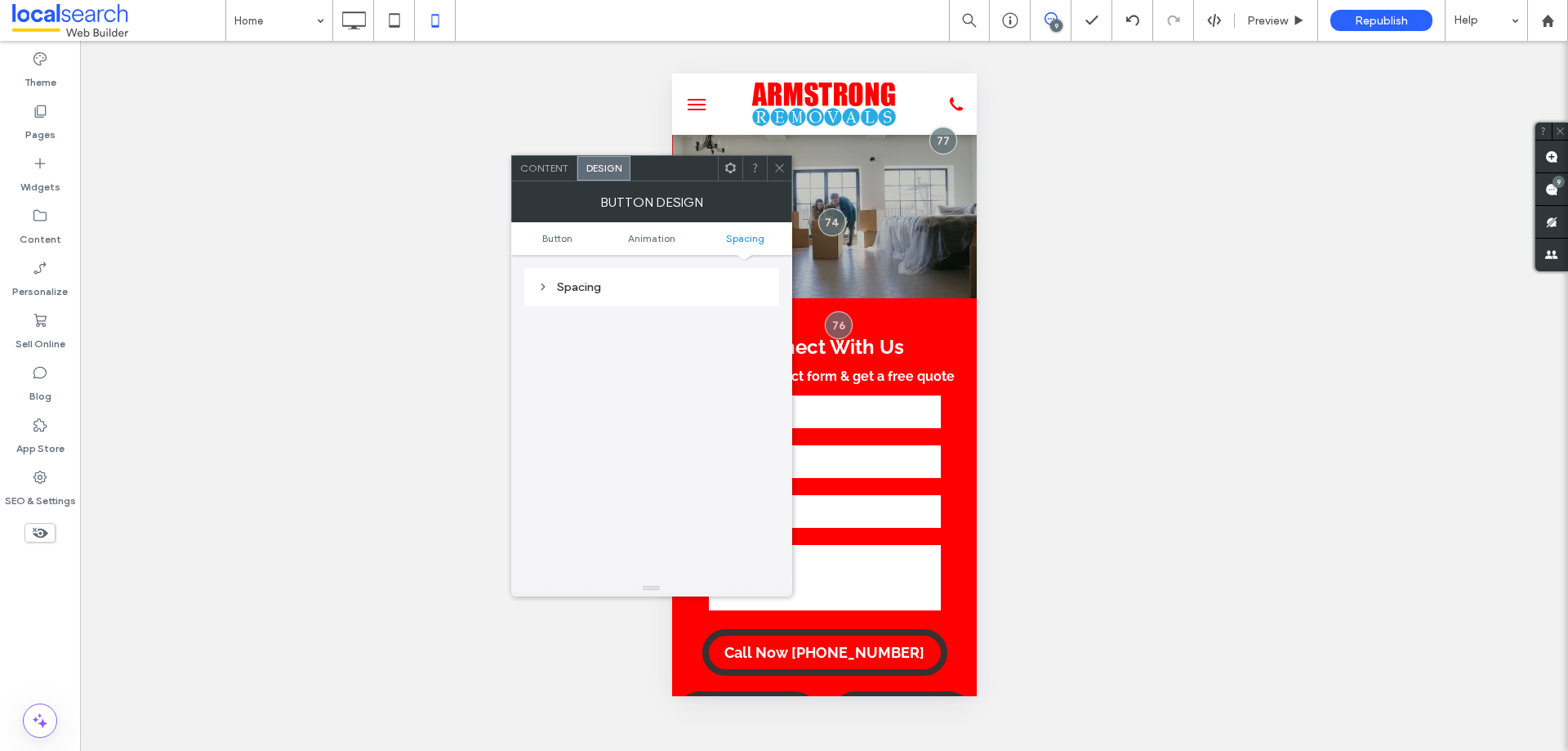
click at [608, 277] on div "Spacing" at bounding box center [651, 287] width 228 height 22
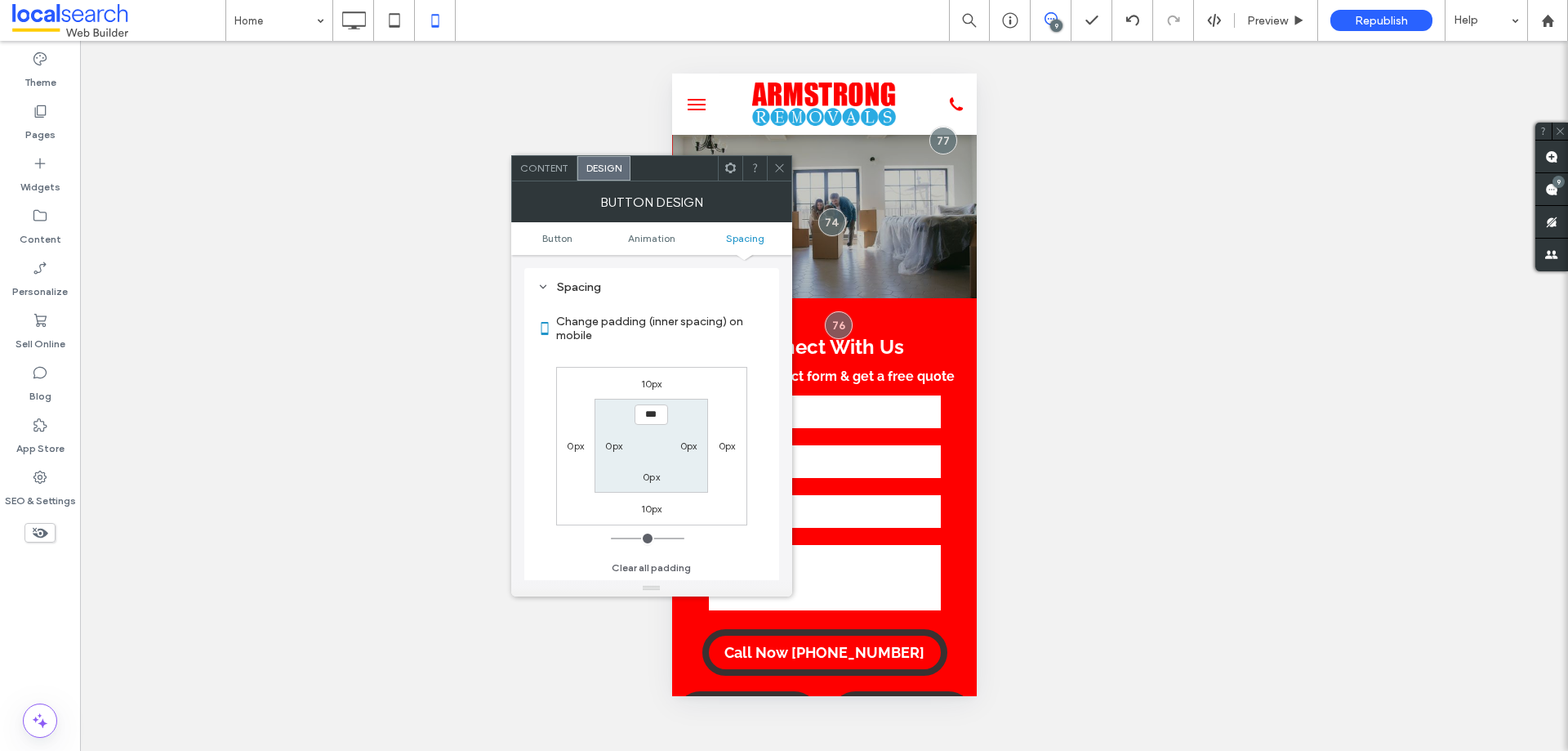
click at [613, 447] on label "0px" at bounding box center [613, 446] width 17 height 12
type input "**"
type input "****"
click at [780, 169] on icon at bounding box center [779, 167] width 12 height 12
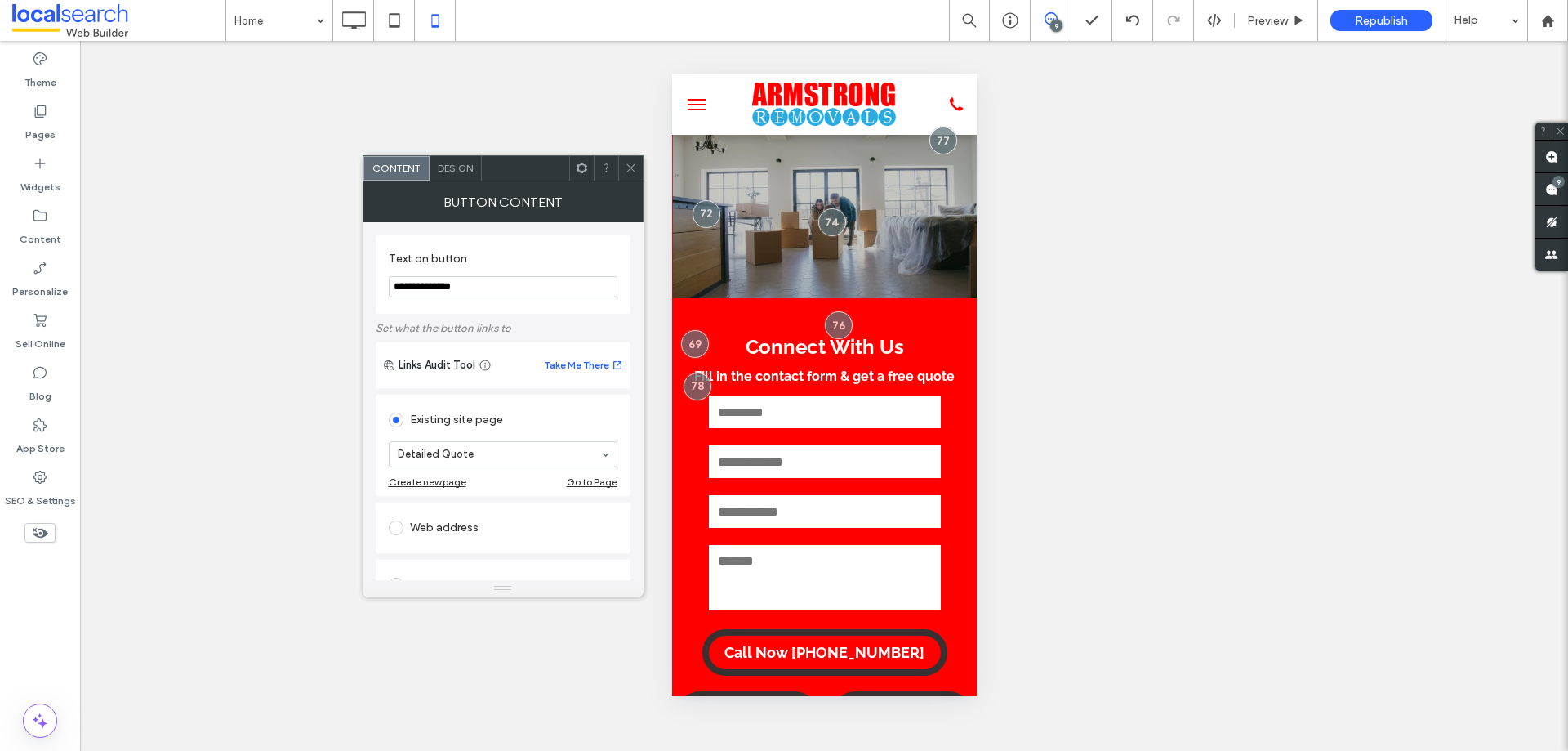
click at [469, 167] on span "Design" at bounding box center [455, 167] width 35 height 12
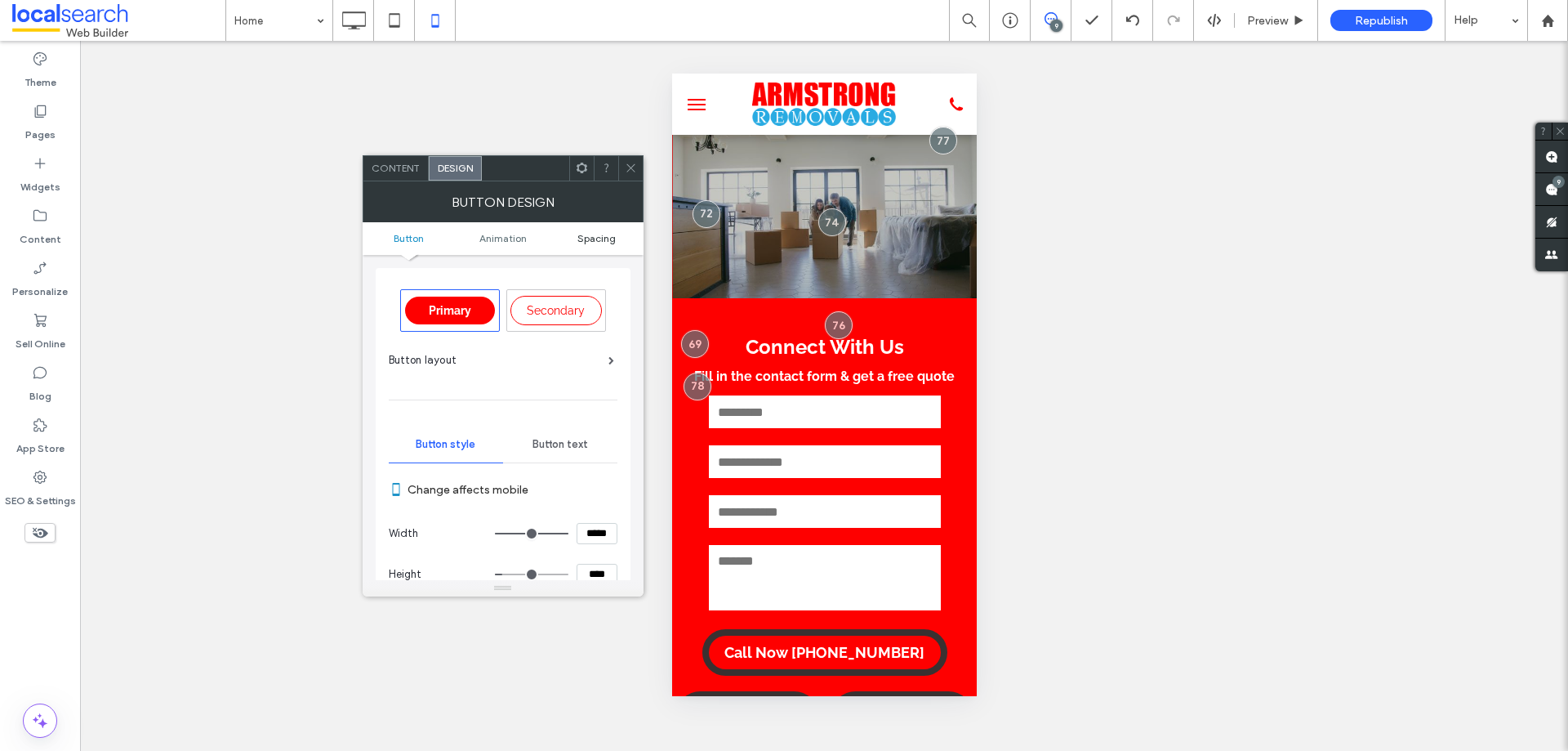
click at [592, 241] on span "Spacing" at bounding box center [596, 238] width 38 height 12
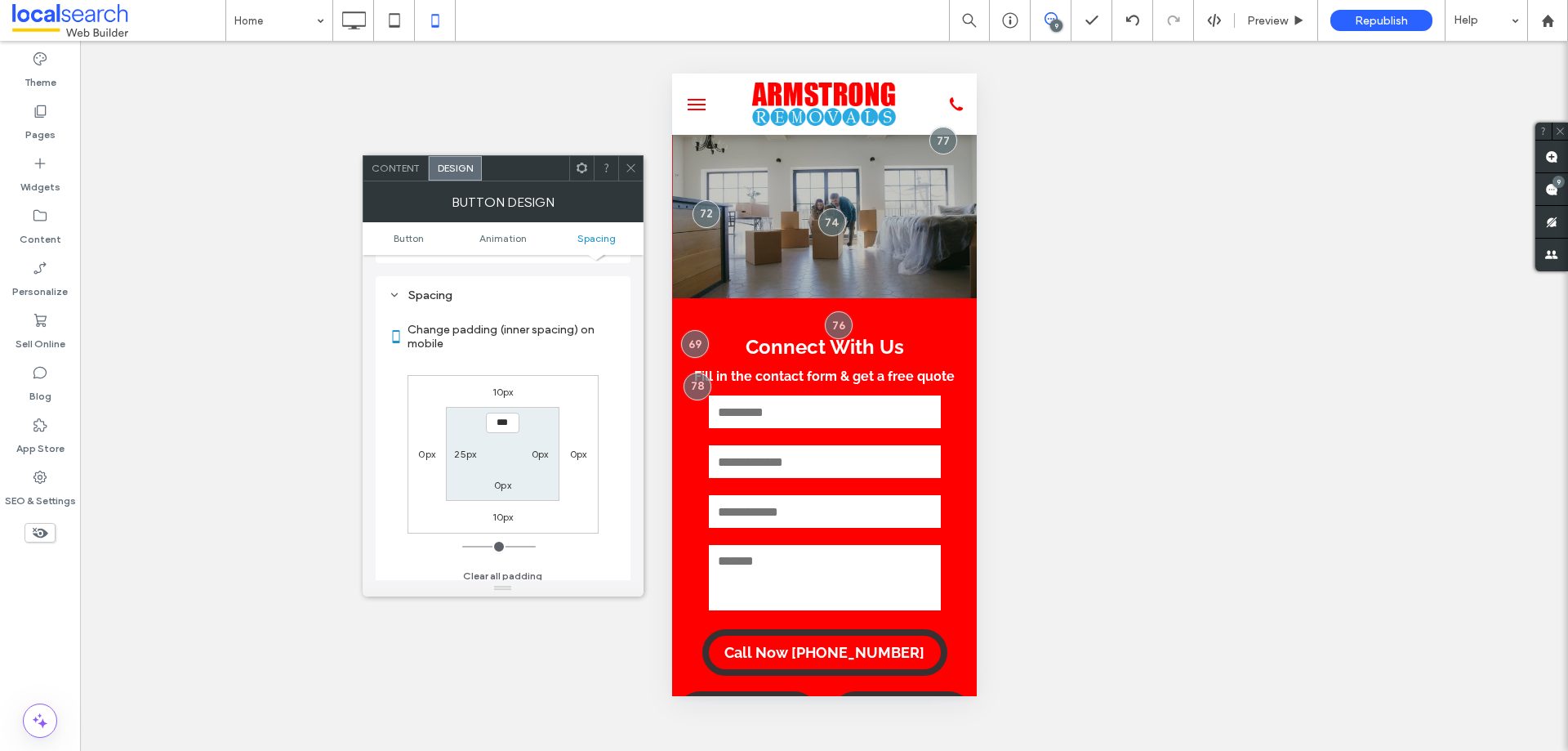
scroll to position [902, 0]
click at [459, 450] on label "25px" at bounding box center [465, 446] width 22 height 12
type input "**"
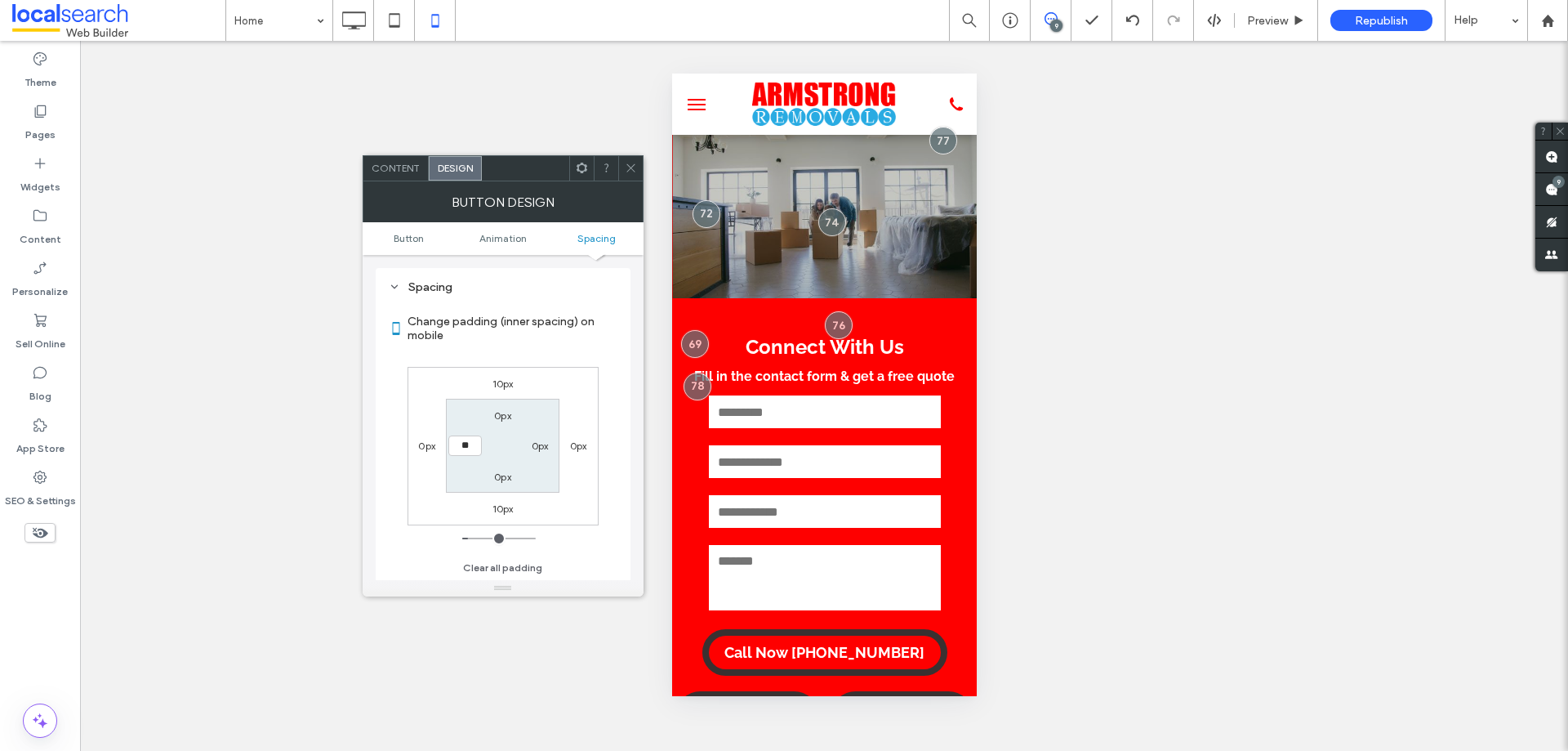
type input "****"
click at [628, 167] on icon at bounding box center [630, 167] width 12 height 12
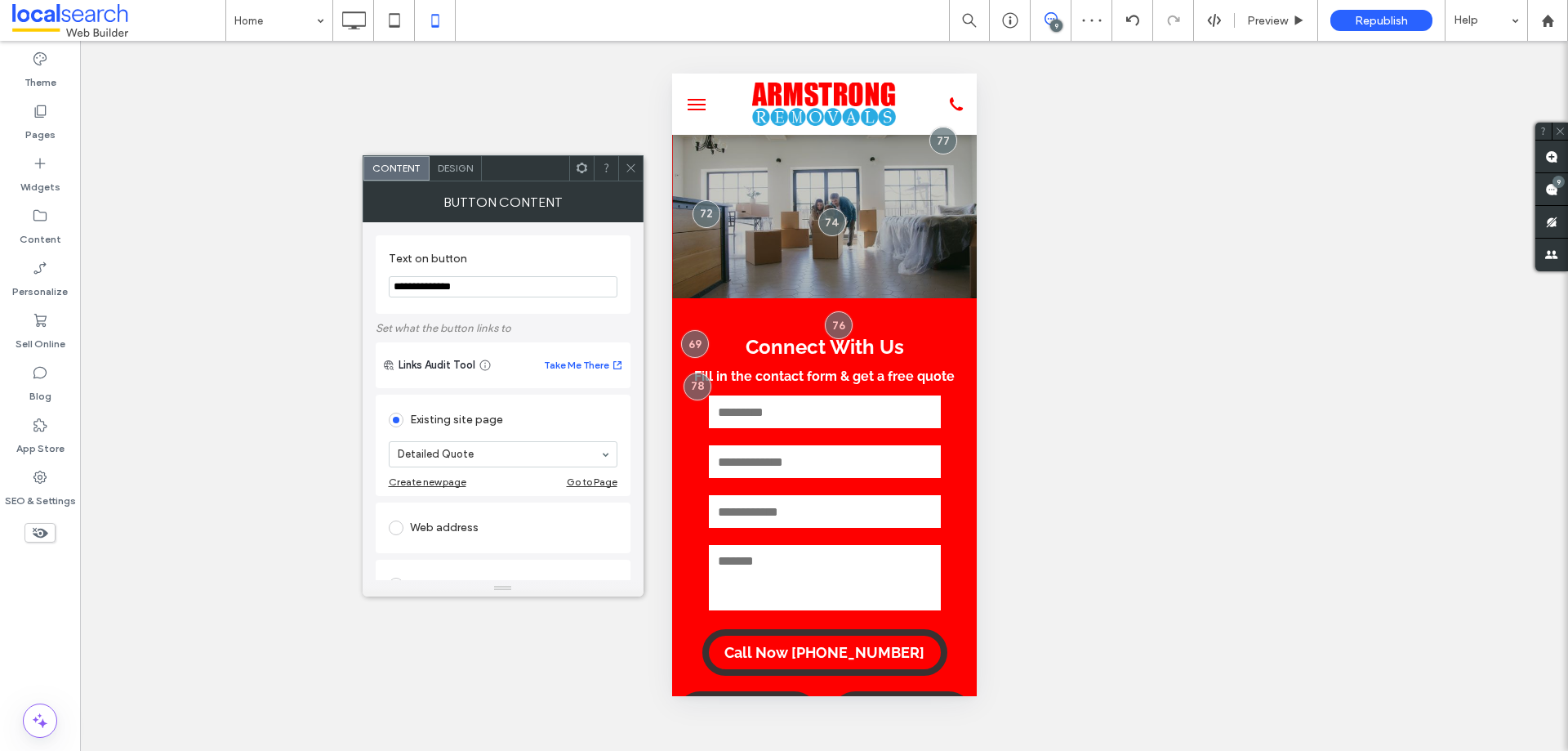
click at [468, 173] on span "Design" at bounding box center [455, 167] width 35 height 12
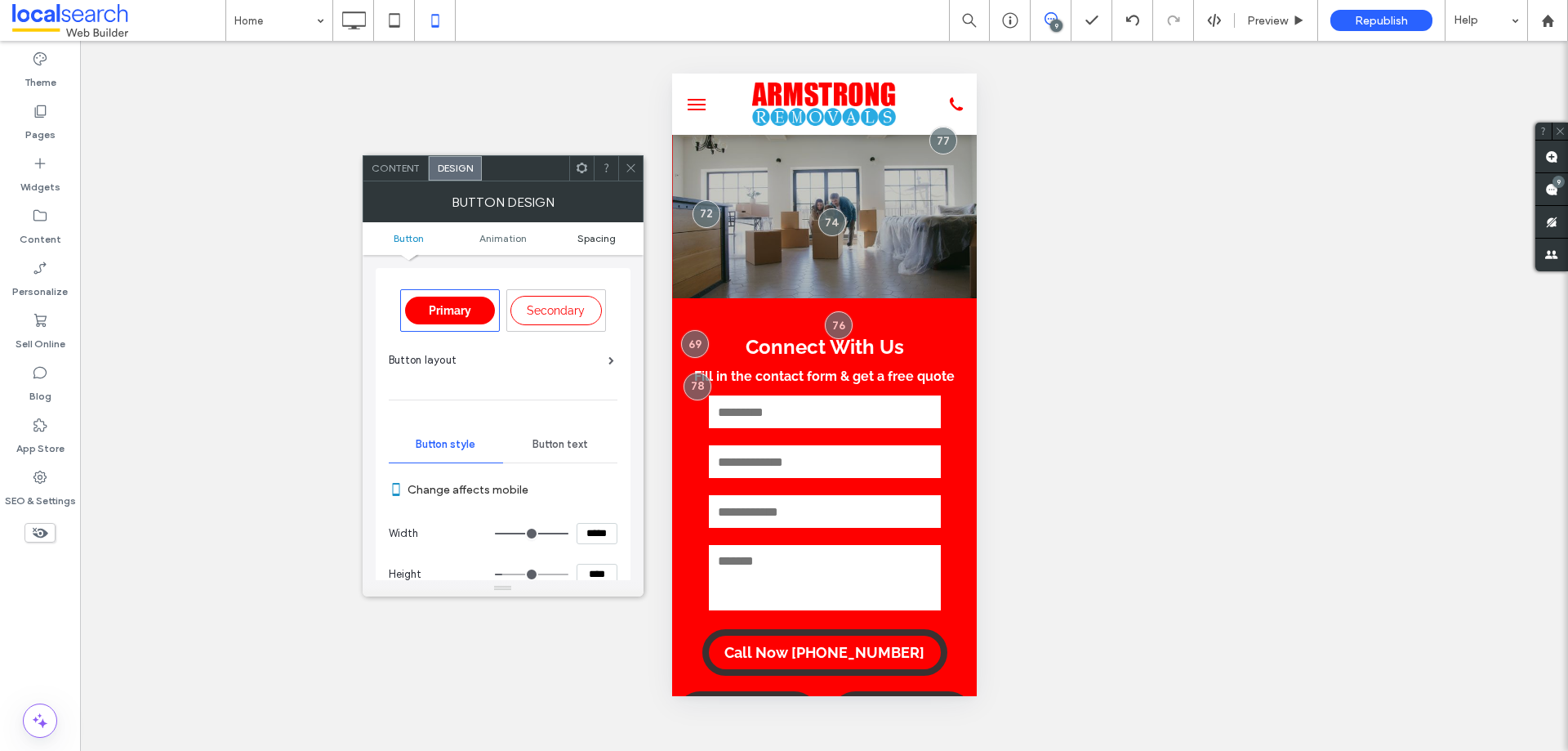
click at [599, 240] on span "Spacing" at bounding box center [596, 238] width 38 height 12
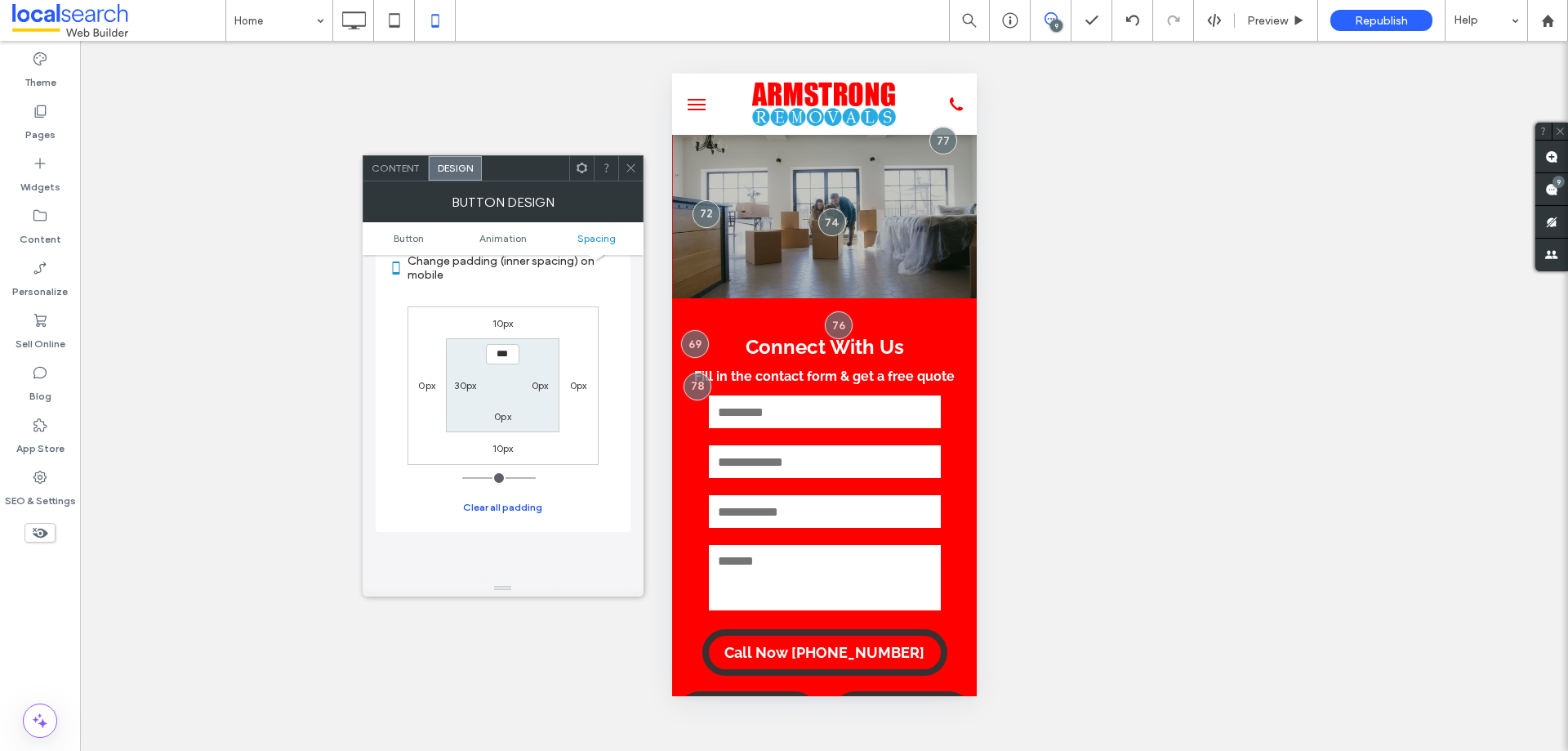
scroll to position [976, 0]
click at [630, 169] on icon at bounding box center [630, 167] width 12 height 12
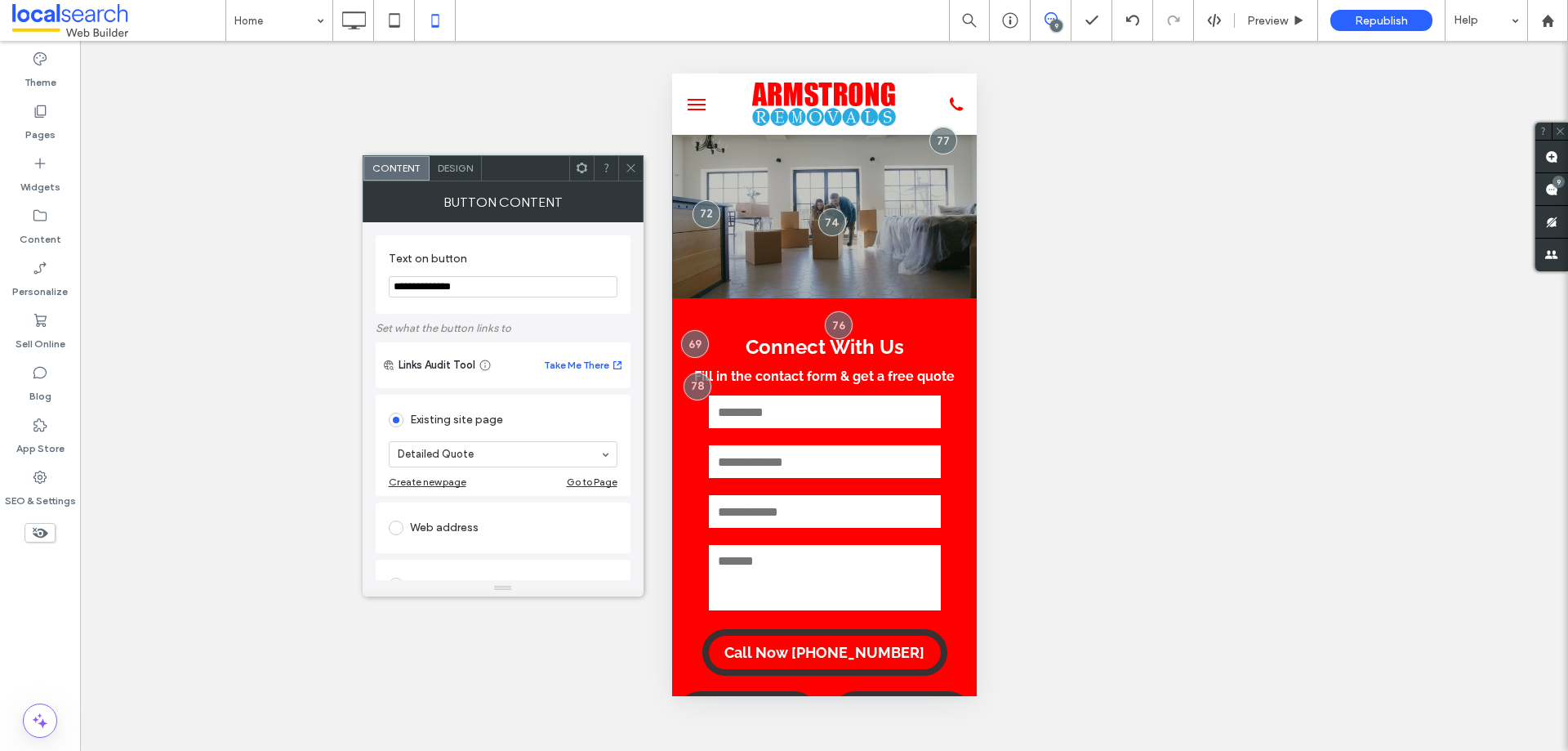
click at [450, 165] on span "Design" at bounding box center [455, 167] width 35 height 12
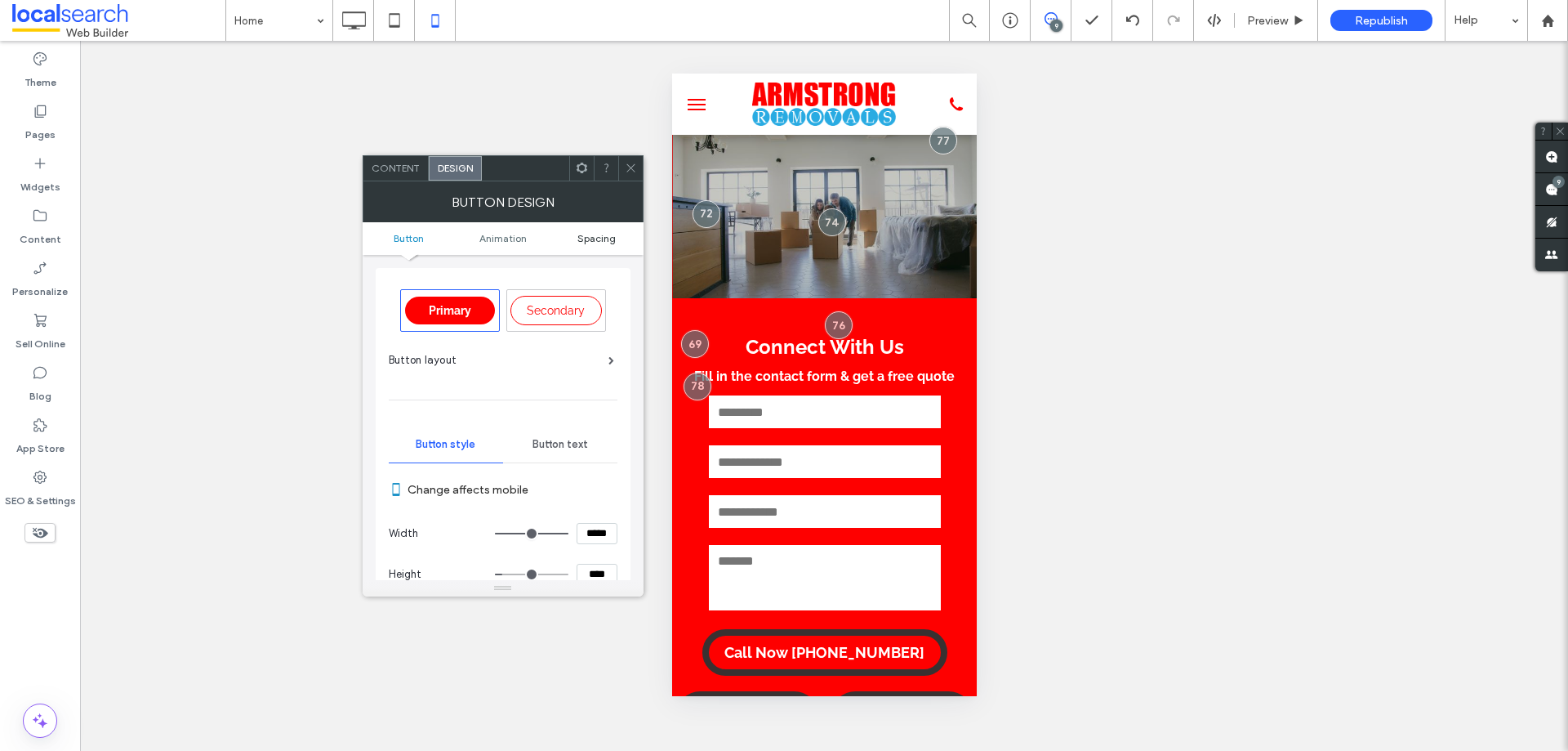
click at [596, 235] on span "Spacing" at bounding box center [596, 238] width 38 height 12
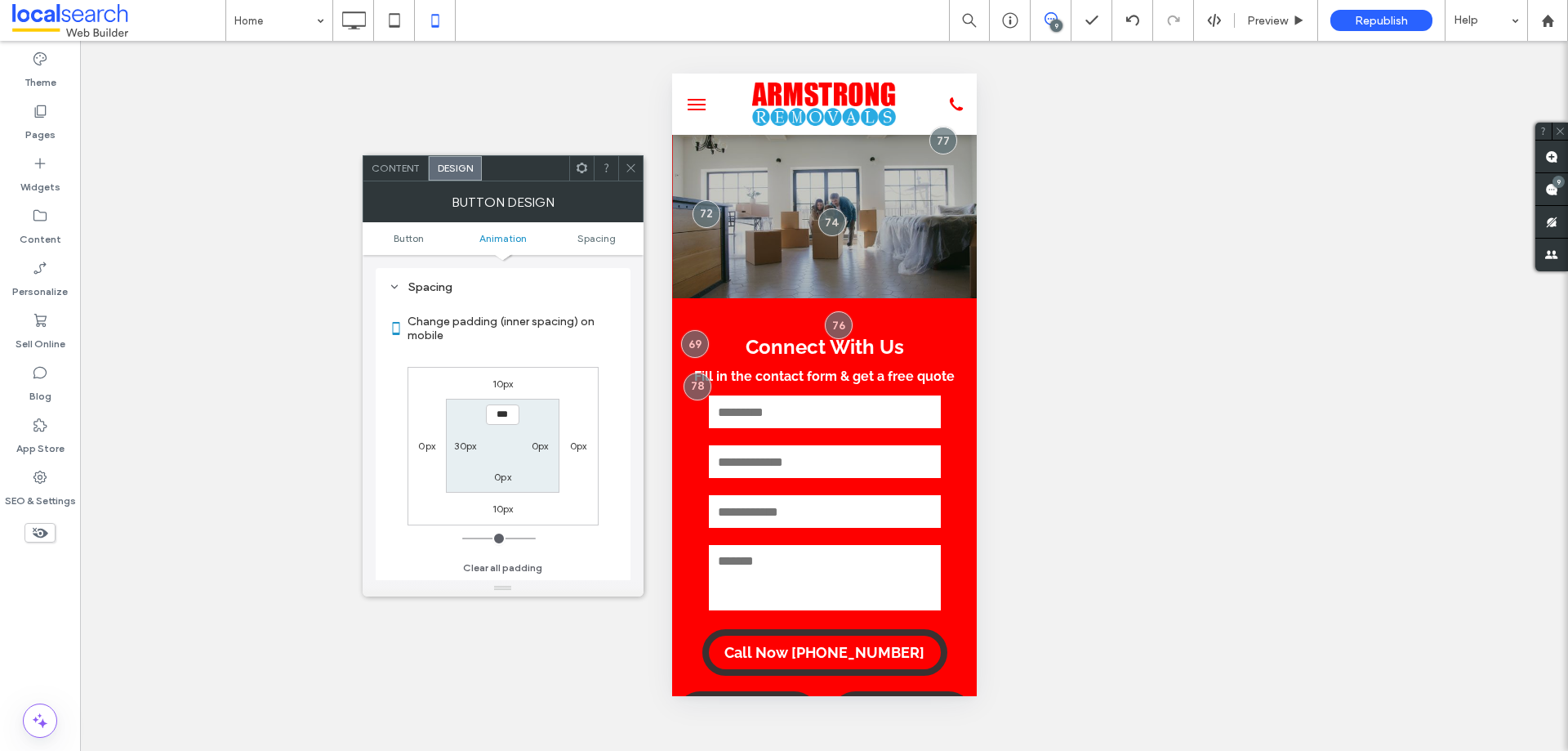
scroll to position [902, 0]
click at [459, 446] on label "30px" at bounding box center [465, 446] width 22 height 12
type input "**"
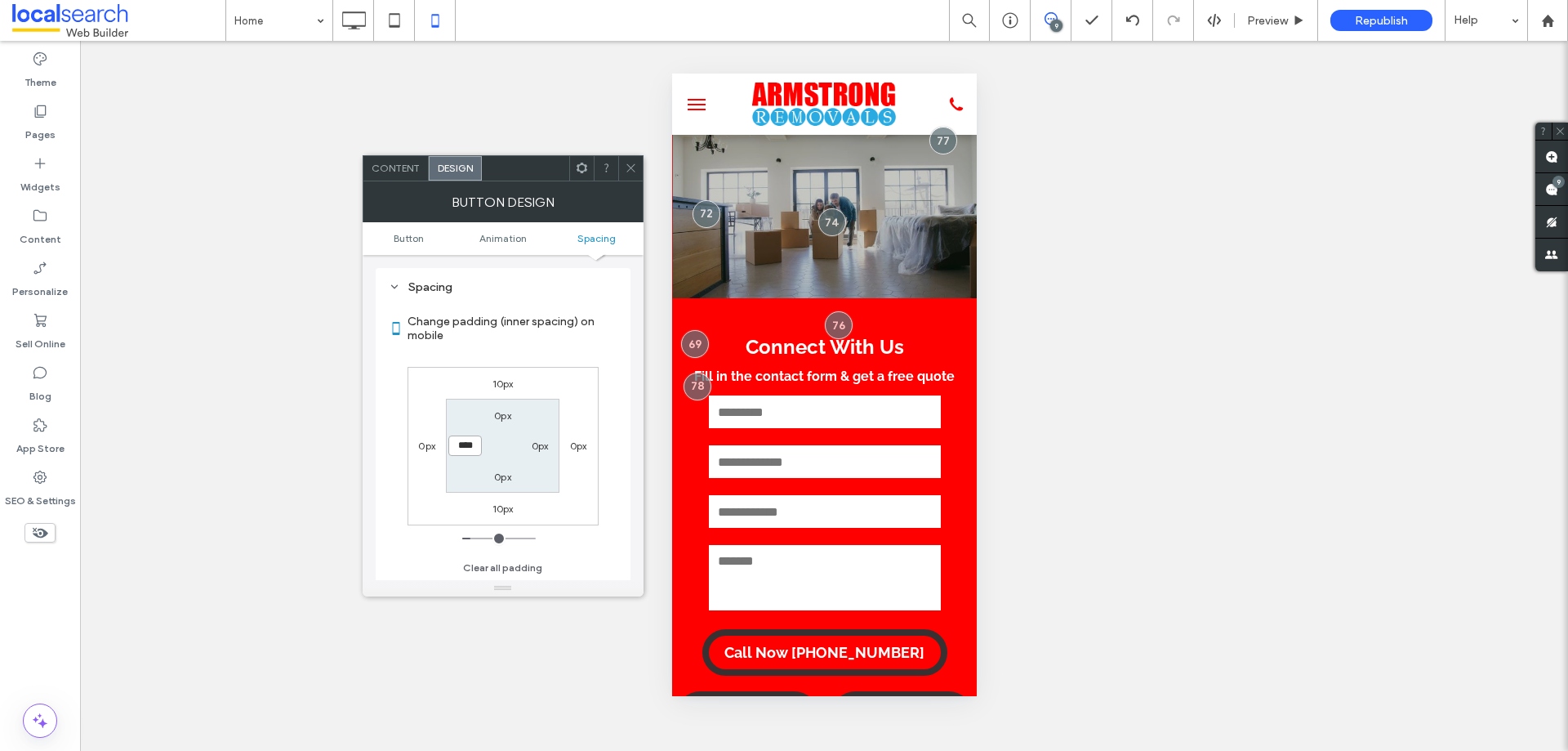
click at [464, 441] on input "****" at bounding box center [465, 446] width 34 height 20
type input "****"
type input "**"
type input "****"
type input "**"
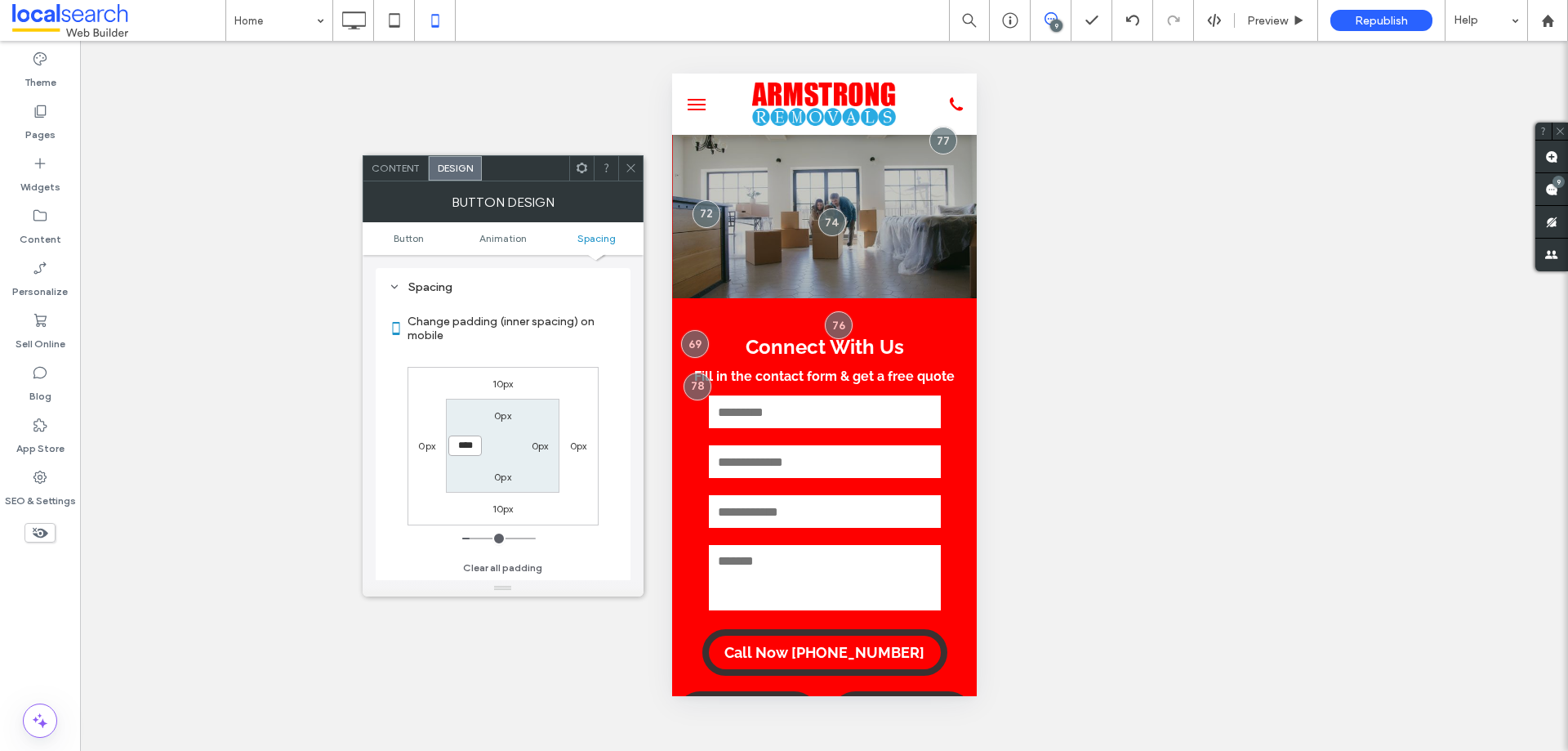
click at [464, 442] on input "****" at bounding box center [465, 446] width 34 height 20
click at [465, 443] on input "****" at bounding box center [465, 446] width 34 height 20
type input "****"
type input "**"
click at [635, 172] on icon at bounding box center [630, 167] width 12 height 12
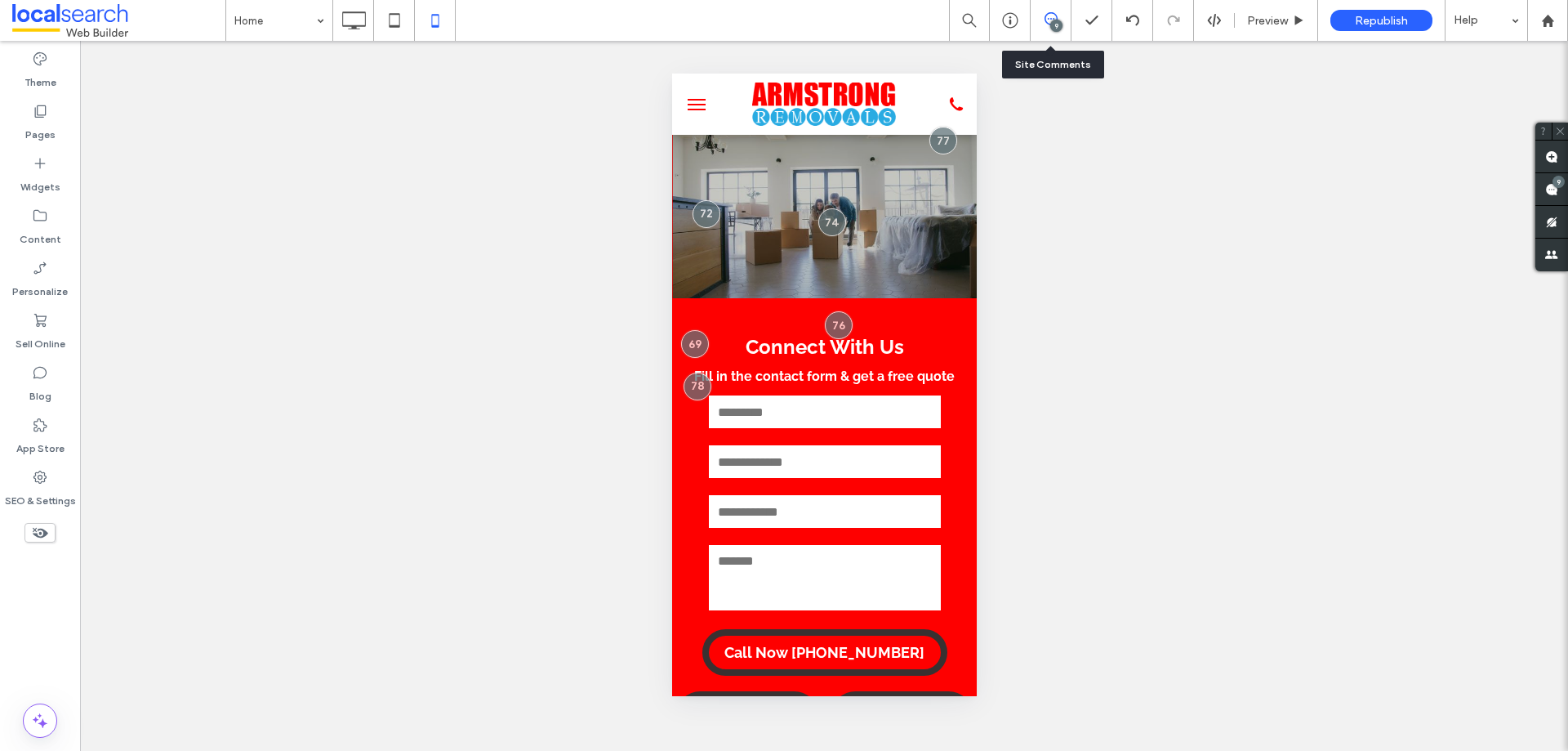
click at [1065, 28] on div "9" at bounding box center [1051, 20] width 40 height 16
click at [1042, 18] on span at bounding box center [1051, 19] width 40 height 13
click at [1052, 19] on icon at bounding box center [1051, 19] width 13 height 13
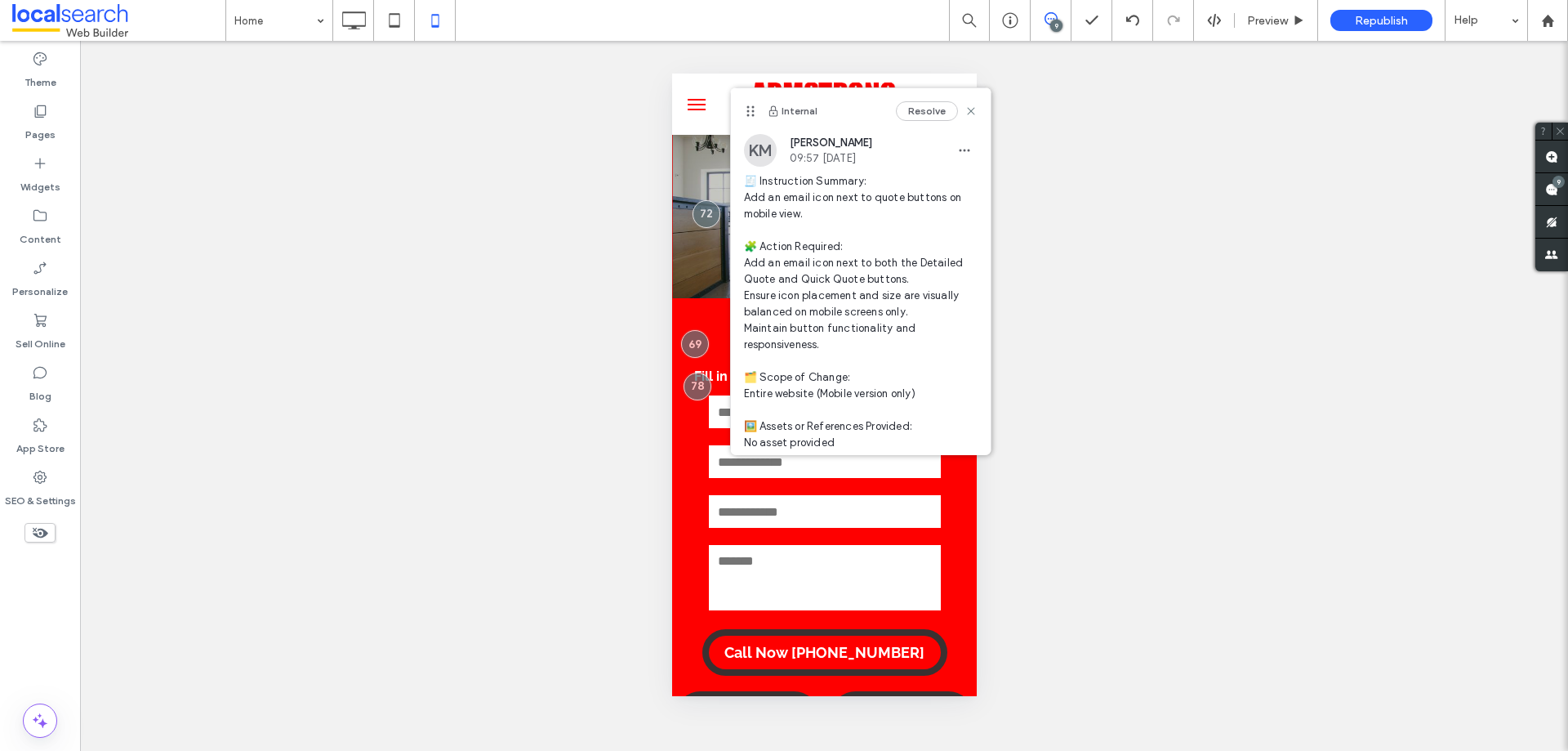
scroll to position [336, 0]
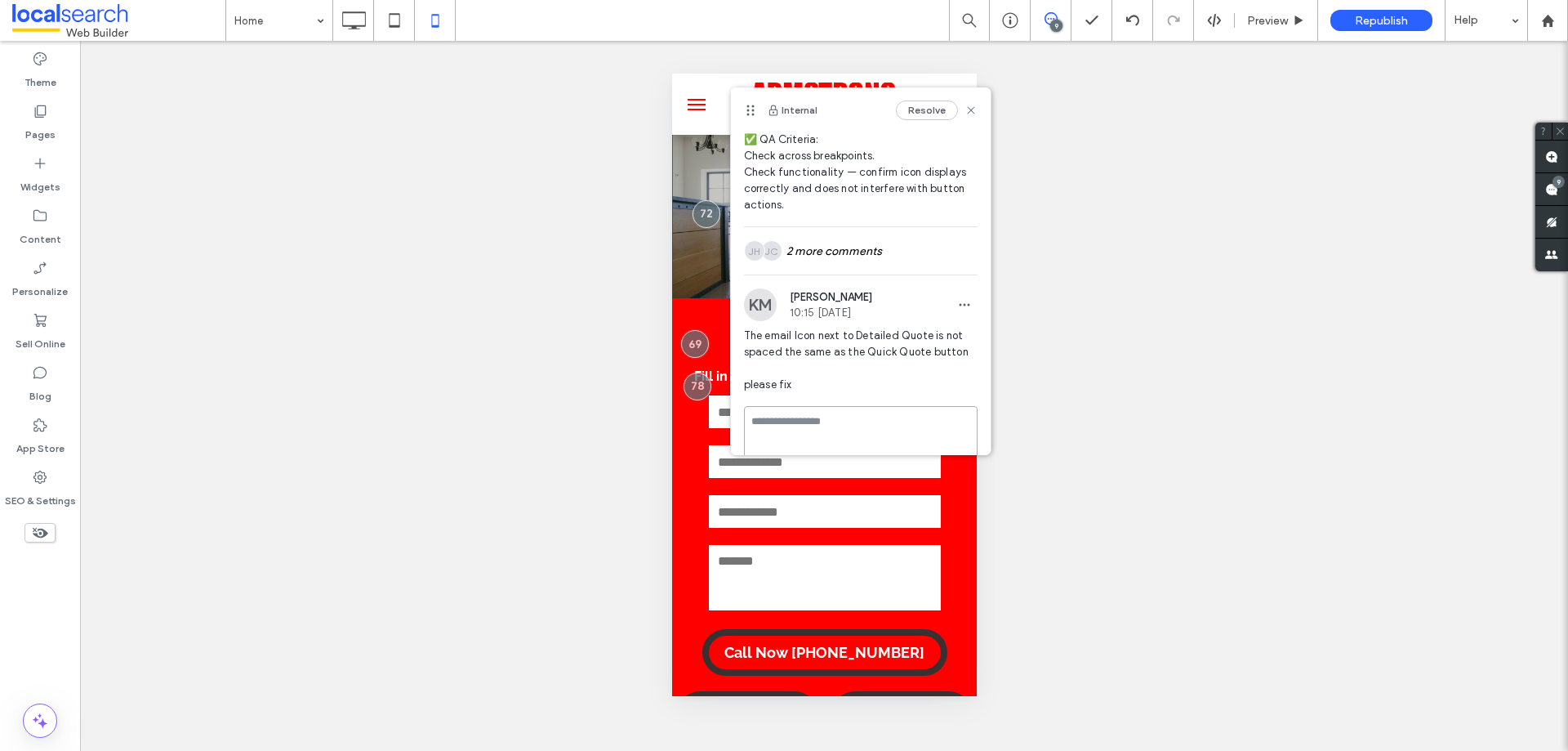
click at [900, 417] on textarea at bounding box center [861, 447] width 233 height 82
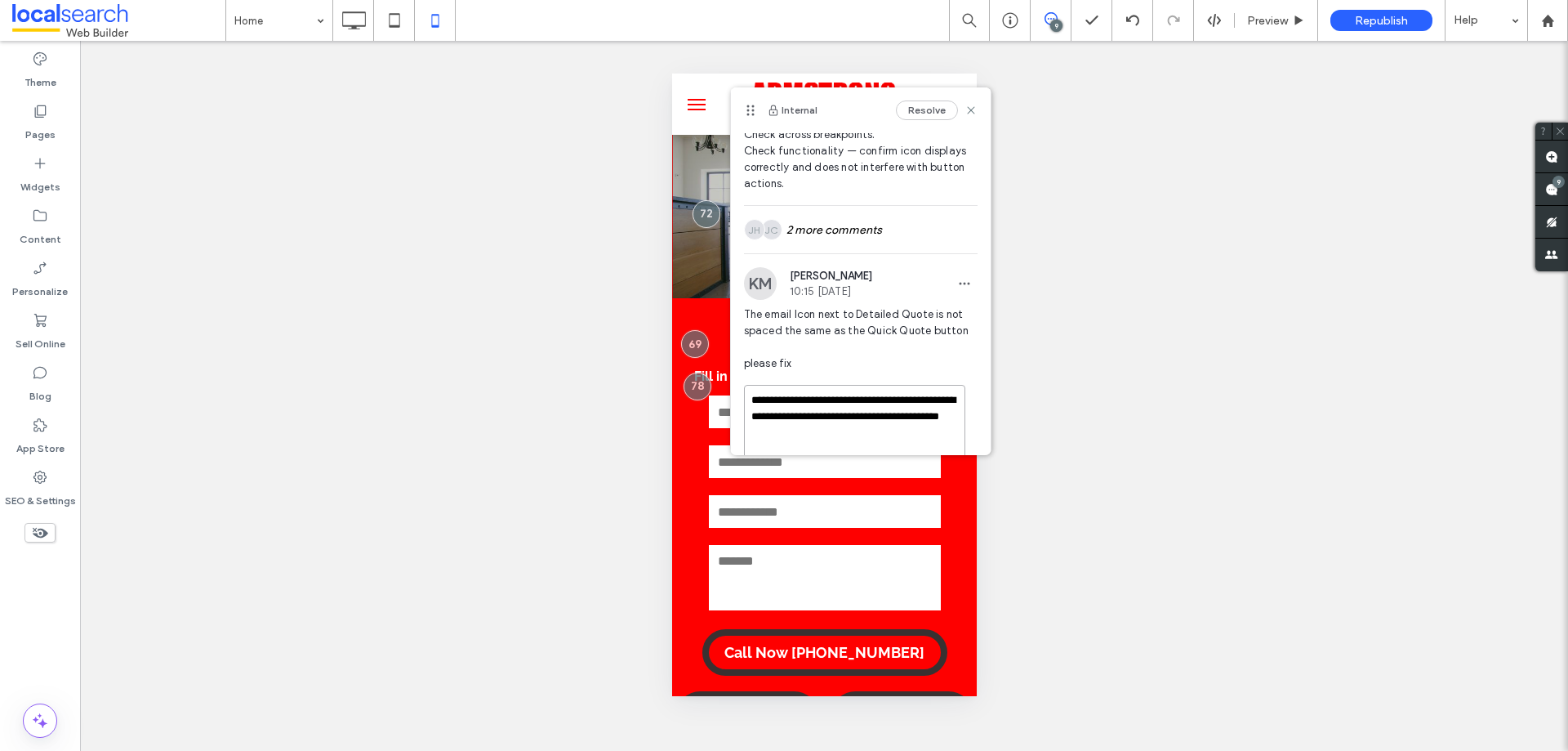
scroll to position [425, 0]
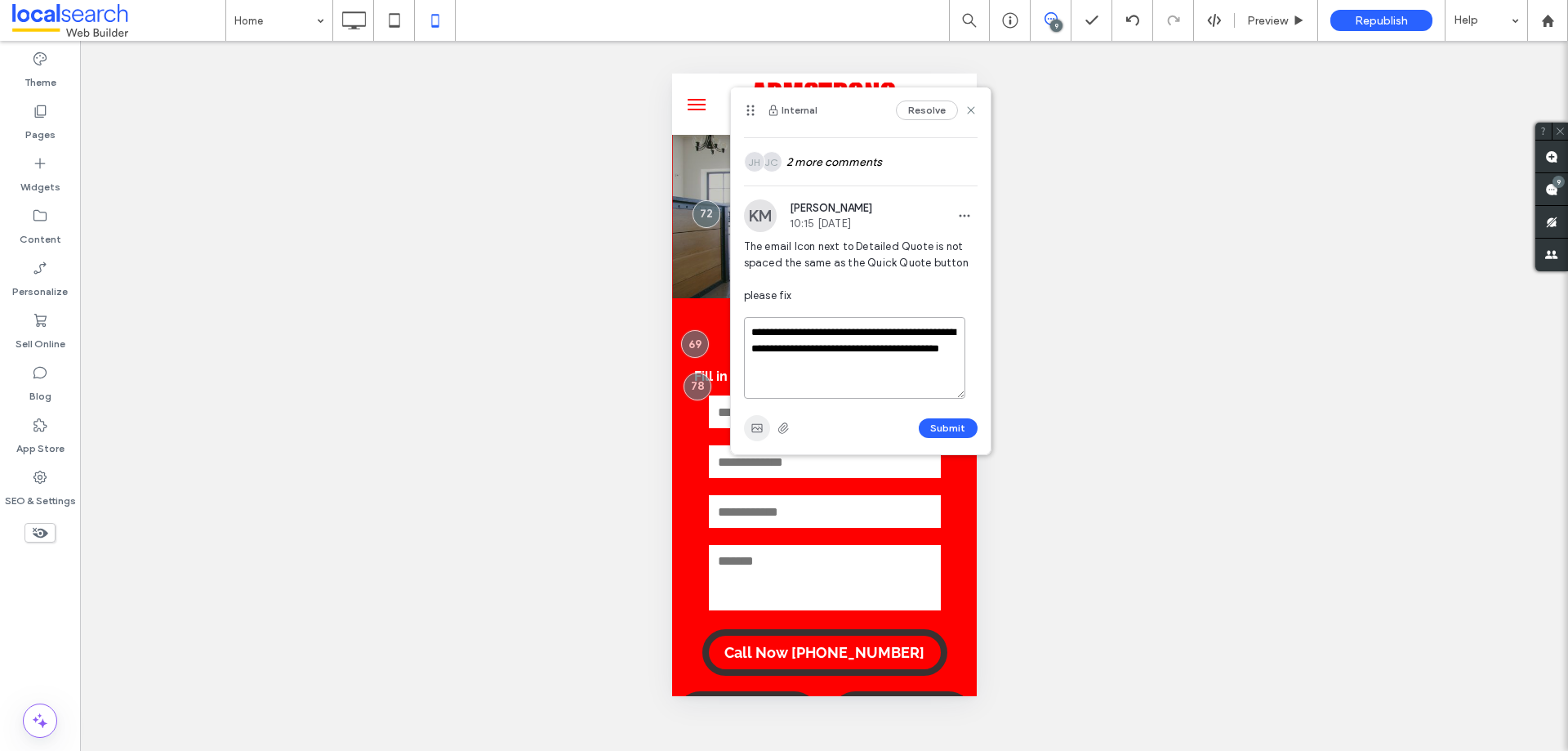
type textarea "**********"
click at [759, 422] on icon "button" at bounding box center [757, 428] width 13 height 13
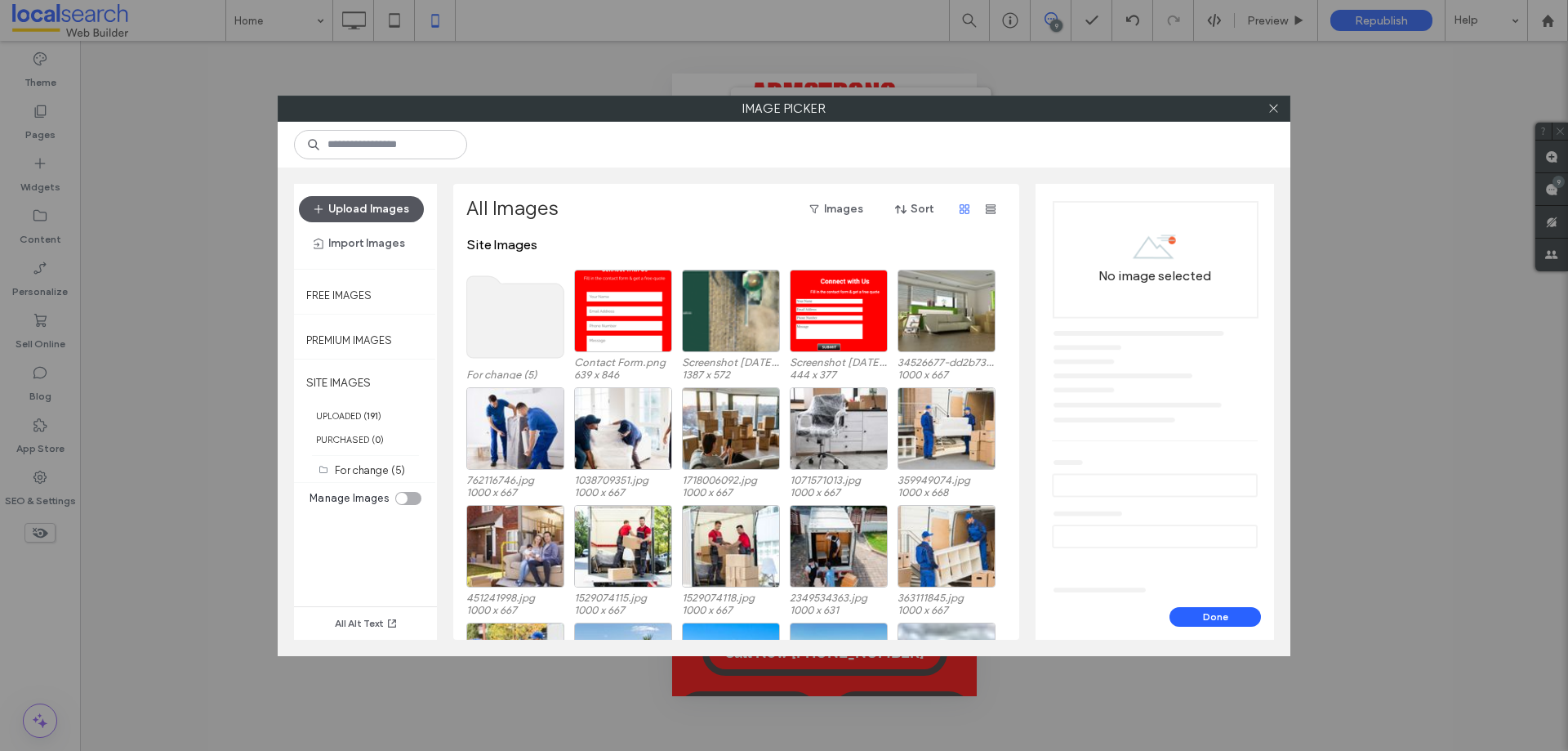
click at [382, 211] on button "Upload Images" at bounding box center [361, 209] width 125 height 26
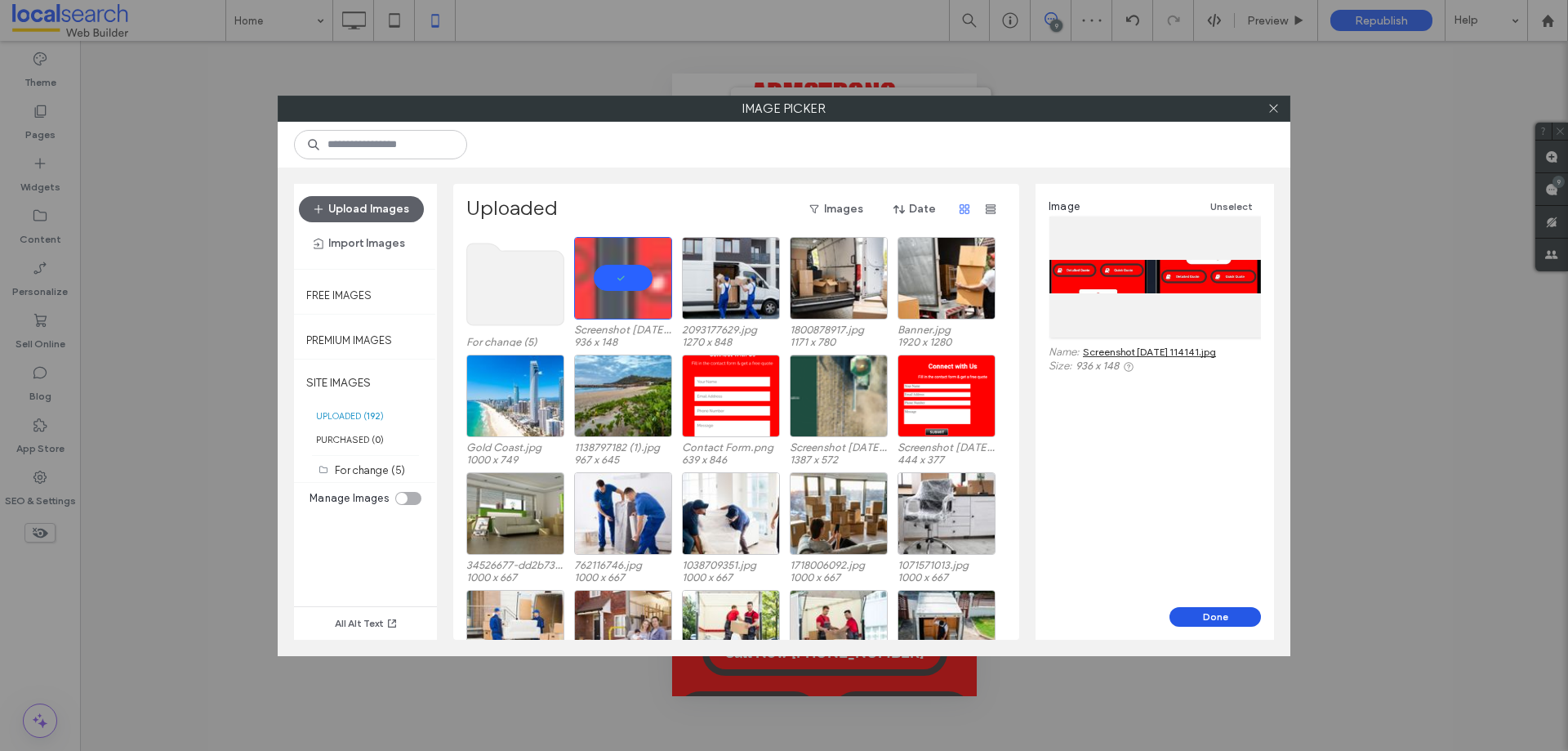
click at [1234, 615] on button "Done" at bounding box center [1215, 617] width 92 height 20
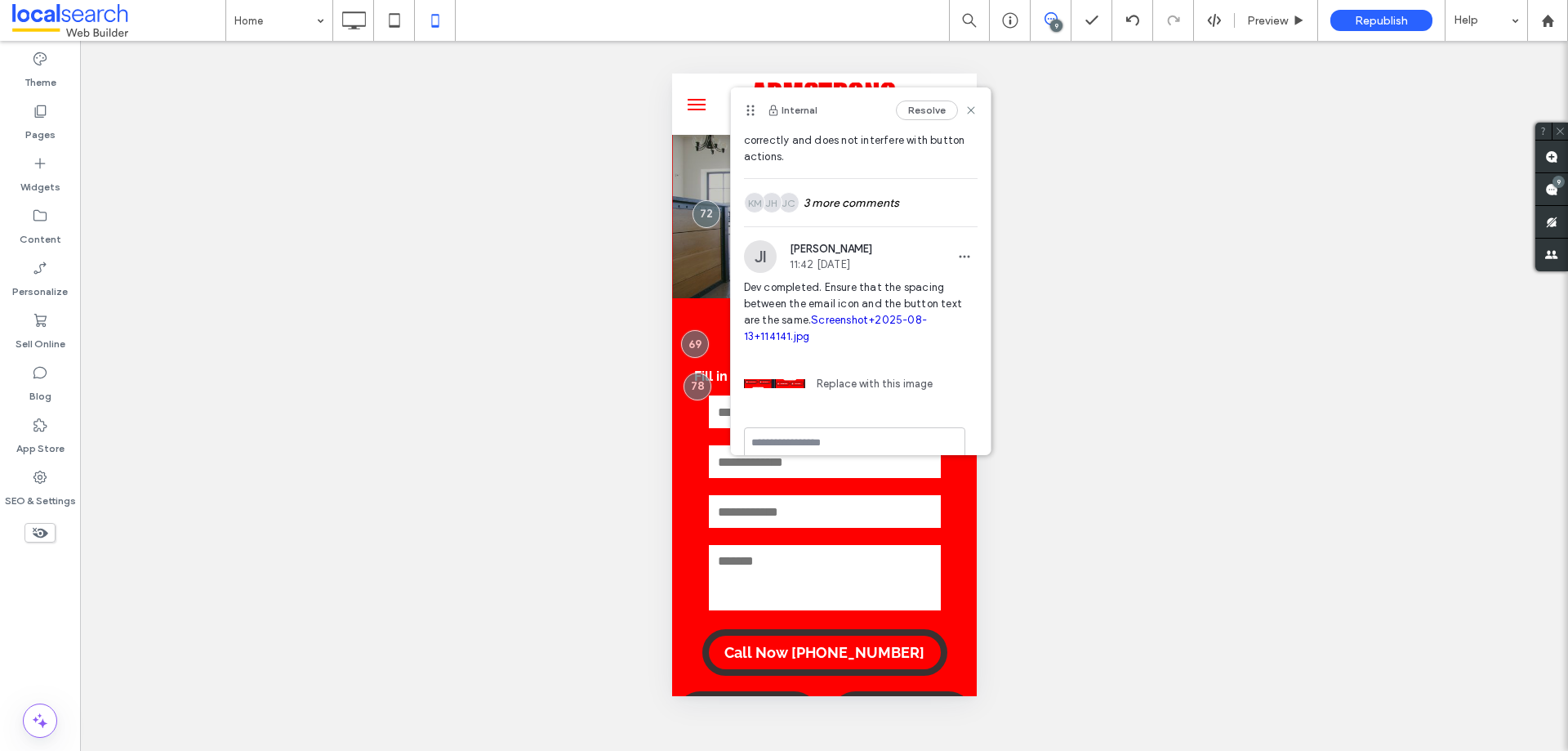
scroll to position [292, 0]
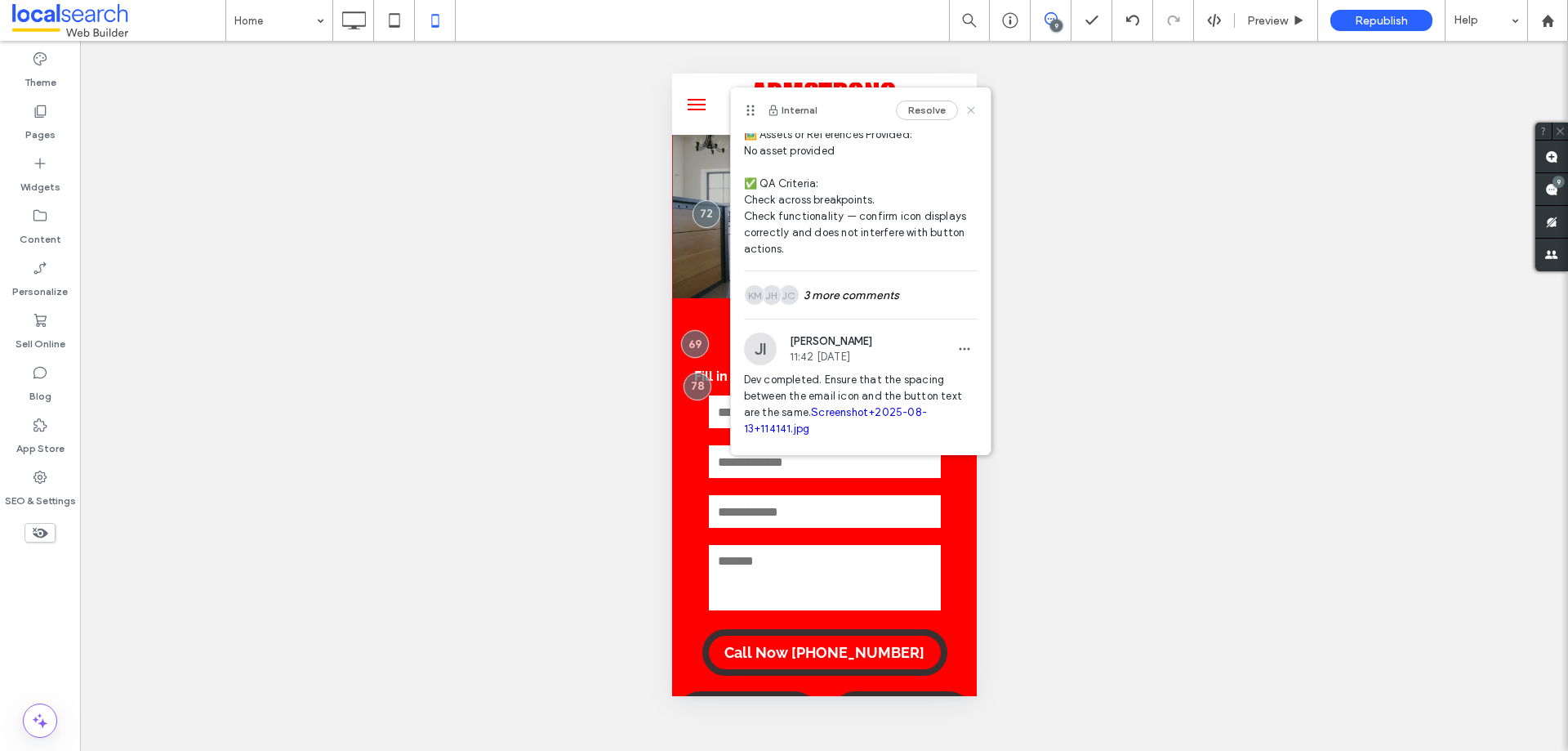
click at [965, 115] on icon at bounding box center [971, 111] width 13 height 13
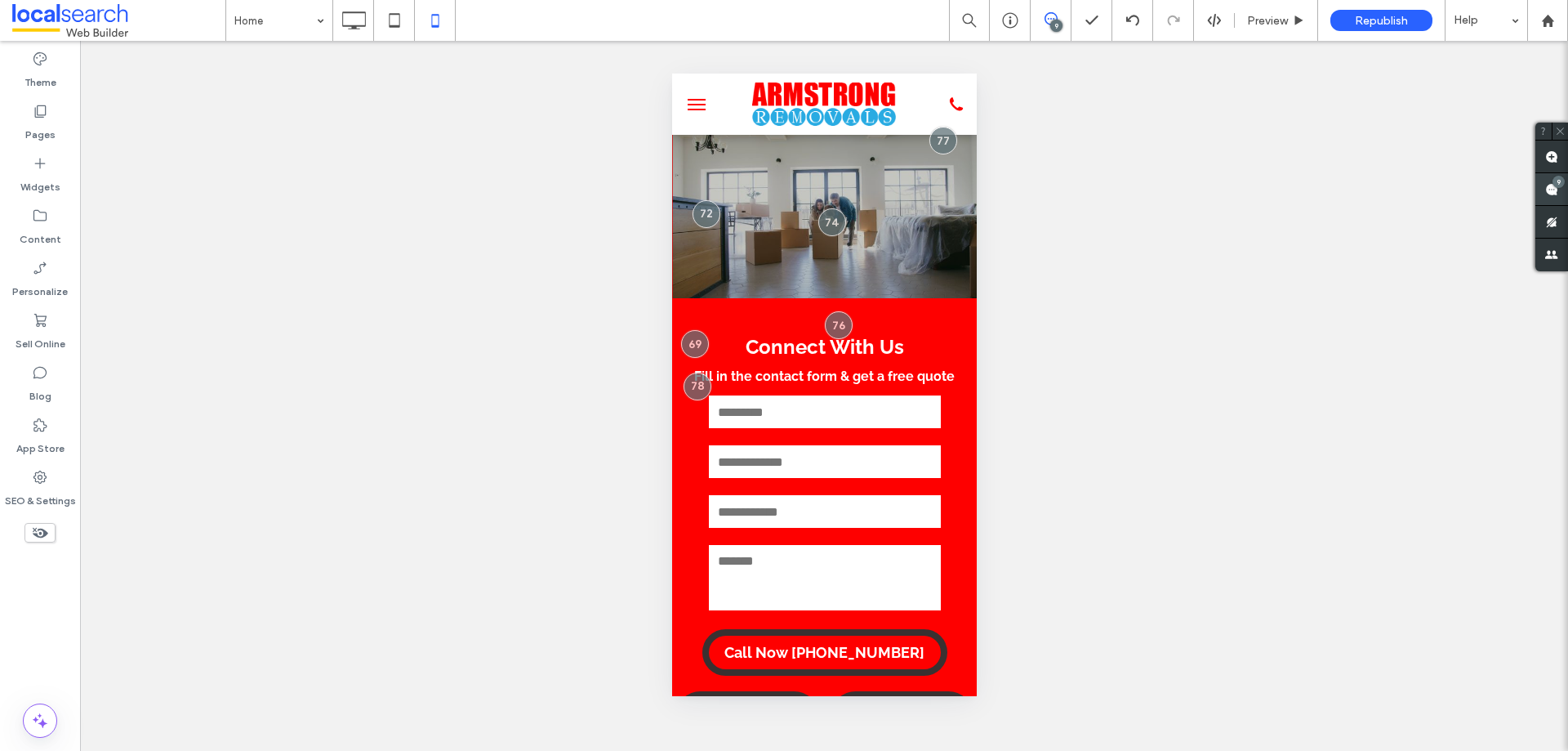
click at [1546, 192] on use at bounding box center [1552, 189] width 13 height 13
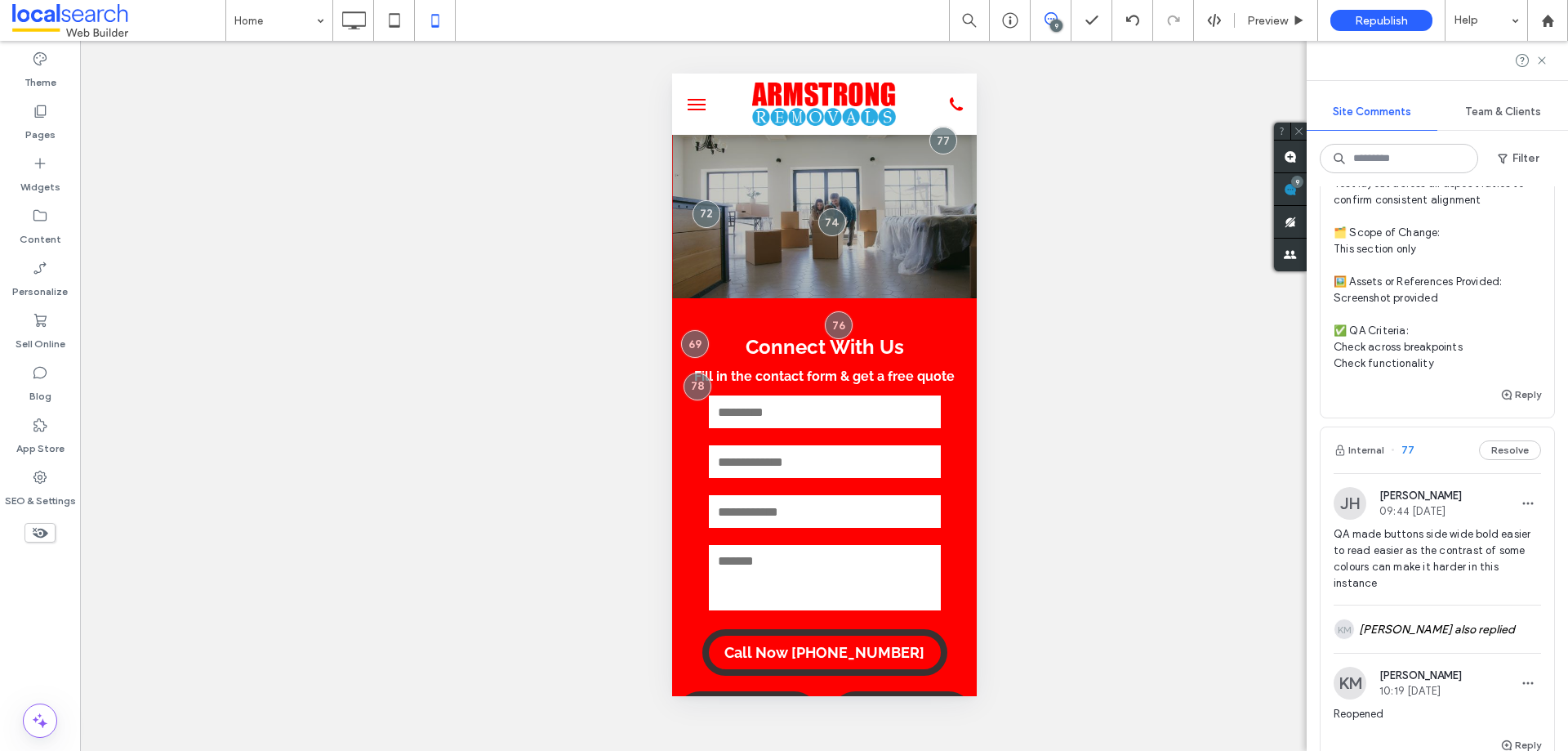
scroll to position [735, 0]
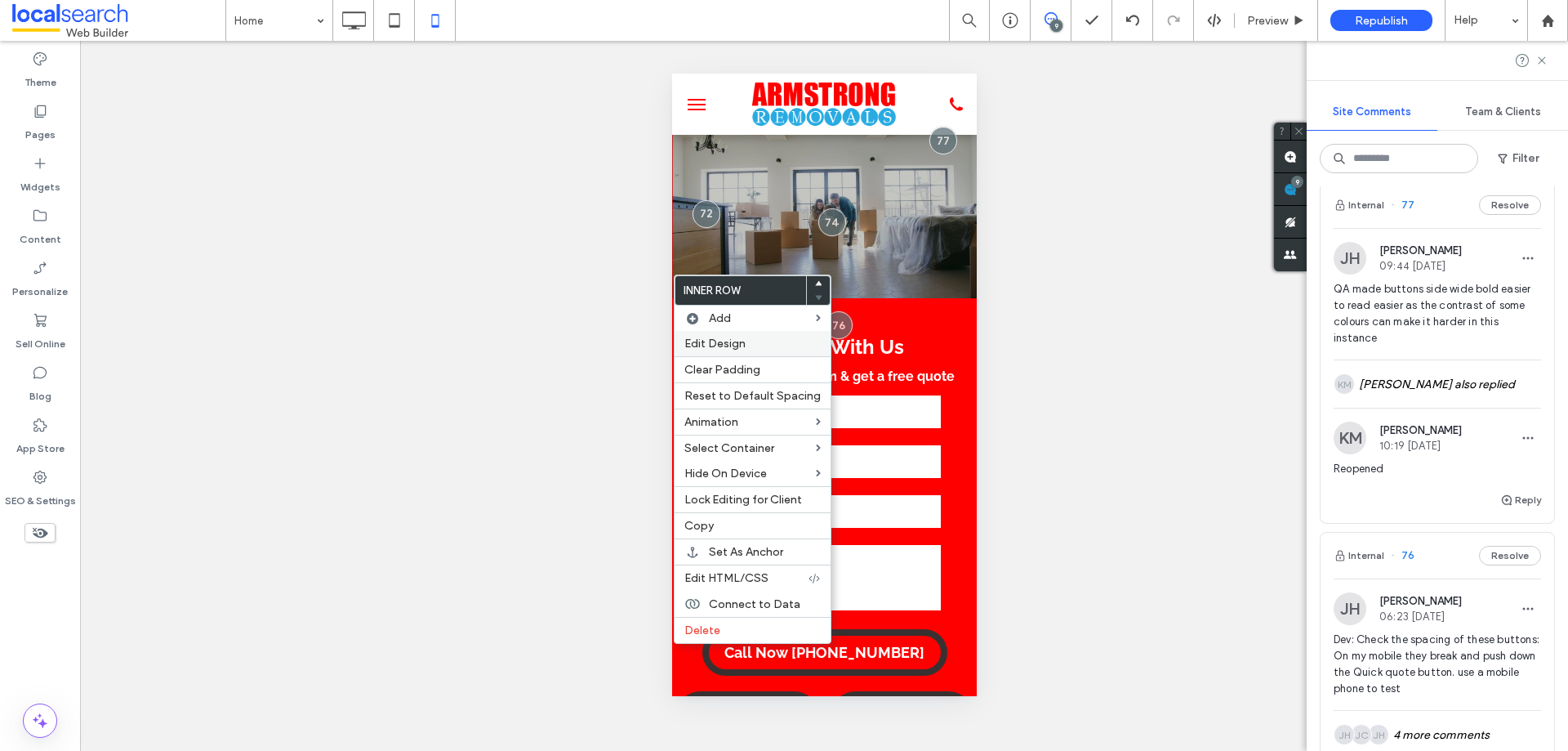
click at [730, 349] on span "Edit Design" at bounding box center [715, 343] width 61 height 14
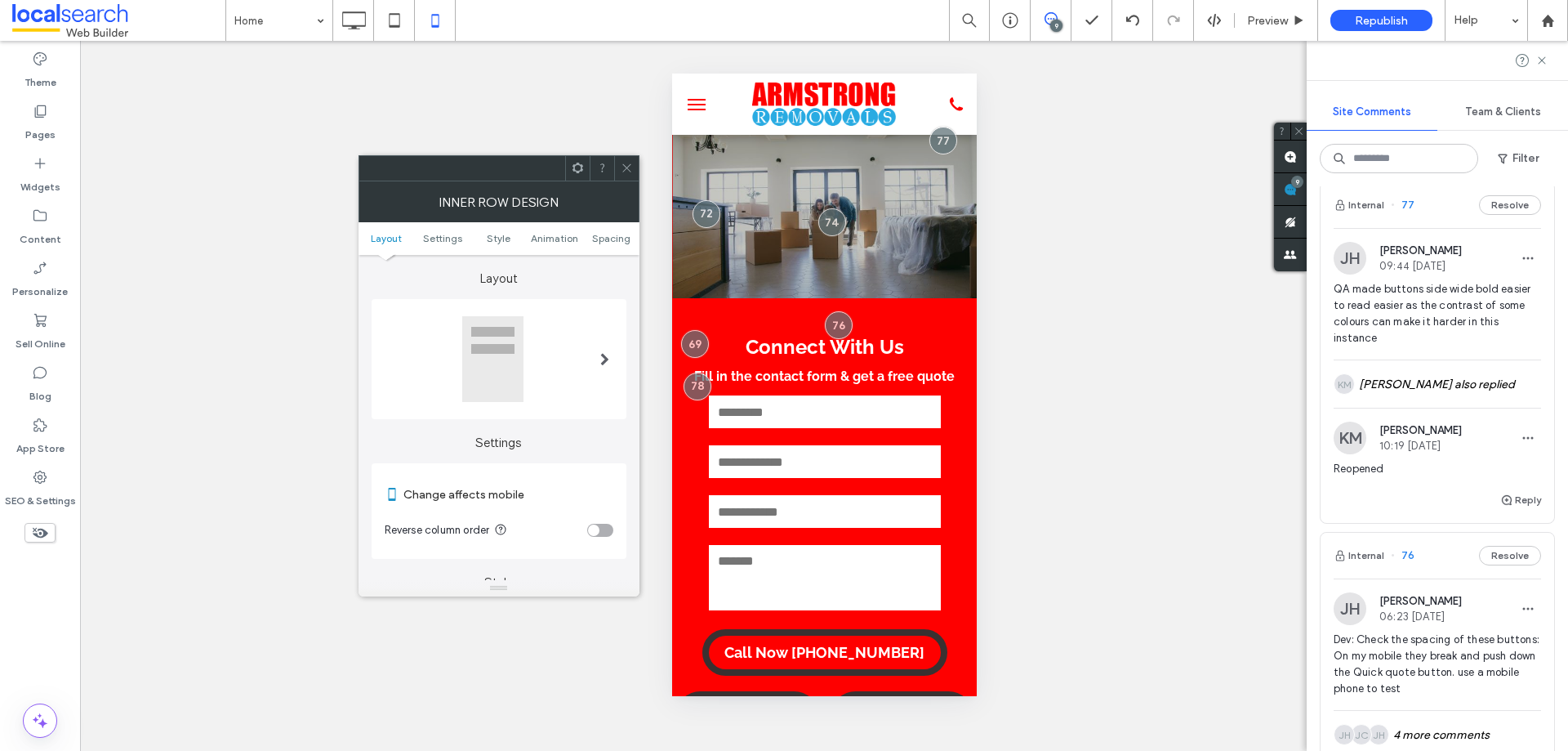
click at [601, 230] on ul "Layout Settings Style Animation Spacing" at bounding box center [499, 238] width 281 height 33
click at [606, 234] on span "Spacing" at bounding box center [611, 238] width 38 height 12
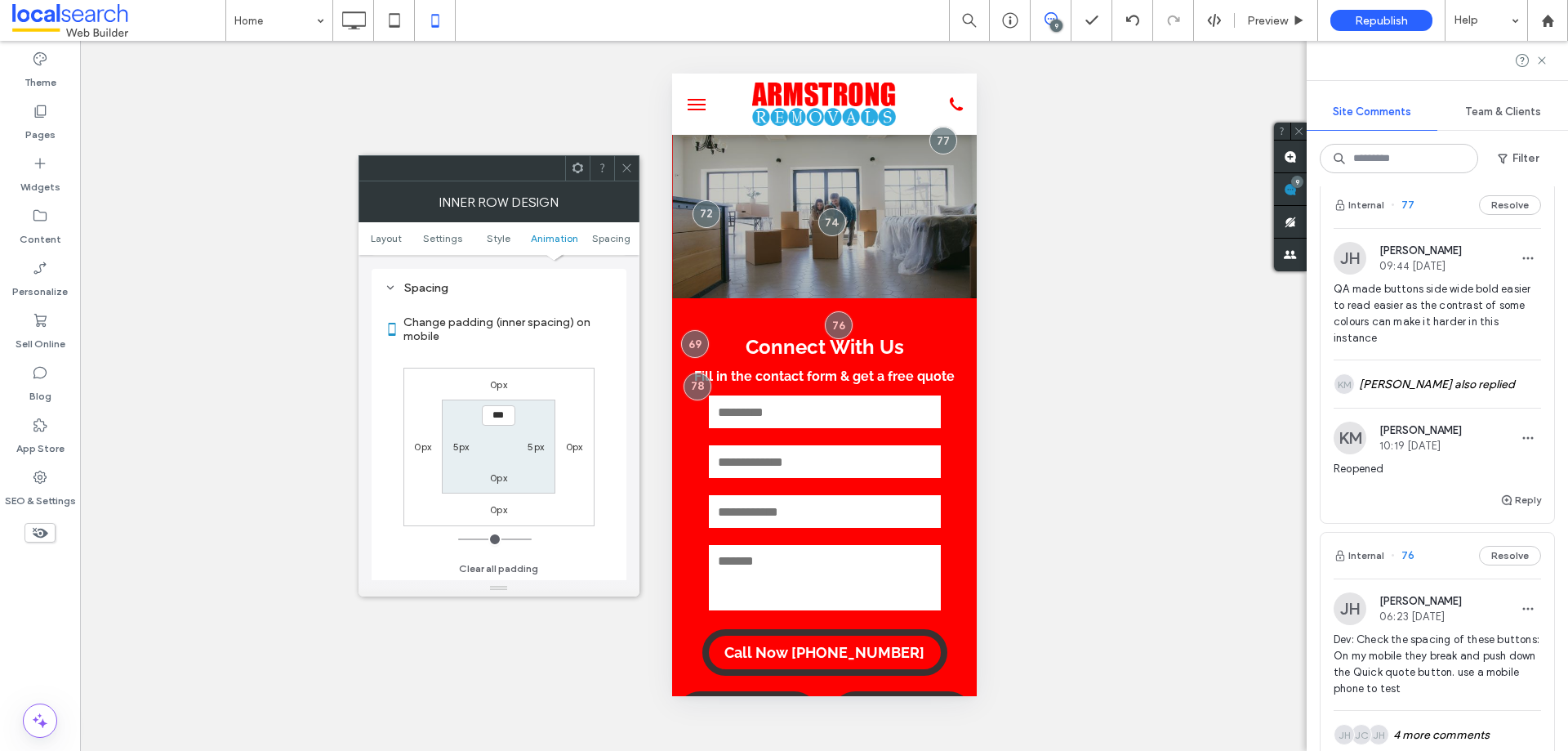
scroll to position [687, 0]
click at [459, 446] on label "5px" at bounding box center [462, 446] width 16 height 12
type input "*"
type input "**"
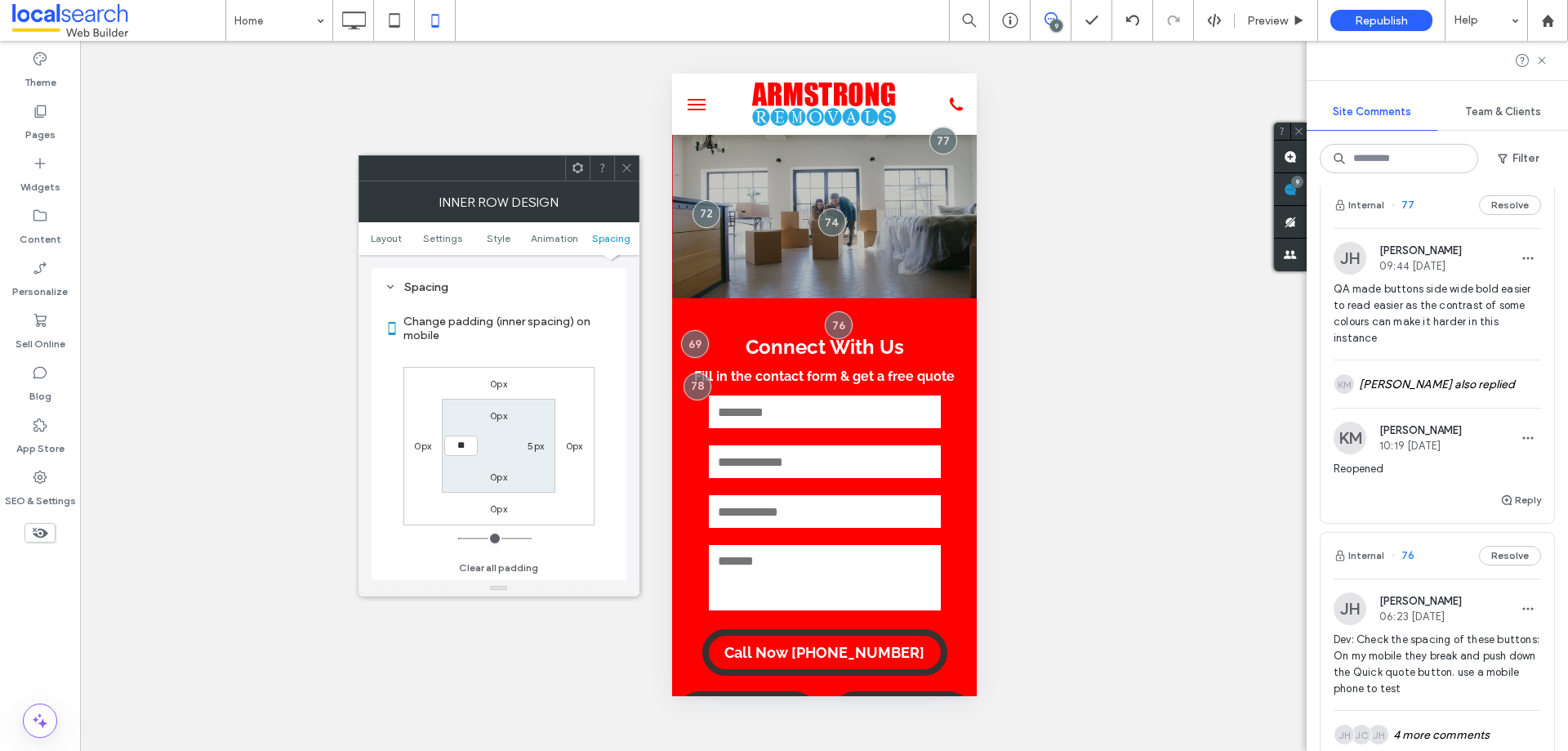
type input "****"
click at [532, 446] on label "5px" at bounding box center [535, 446] width 16 height 12
type input "*"
type input "**"
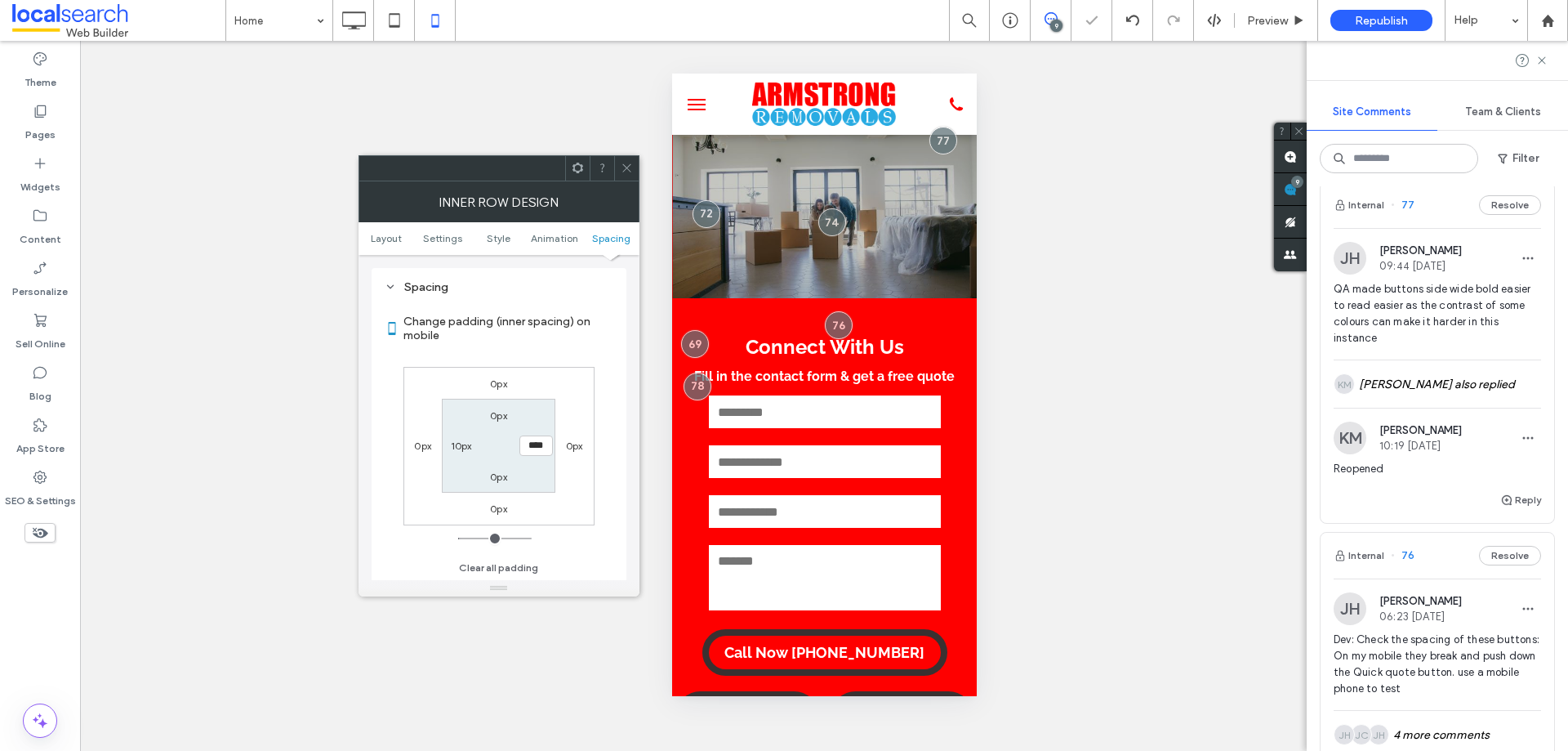
click at [571, 405] on div "0px 0px 0px 0px 0px **** 0px 10px" at bounding box center [499, 446] width 191 height 158
click at [587, 380] on div "0px 0px 0px 0px 0px **** 0px 10px" at bounding box center [499, 446] width 191 height 158
click at [531, 447] on input "****" at bounding box center [535, 446] width 34 height 20
type input "**"
click at [599, 348] on label "Change padding (inner spacing) on mobile" at bounding box center [508, 328] width 210 height 44
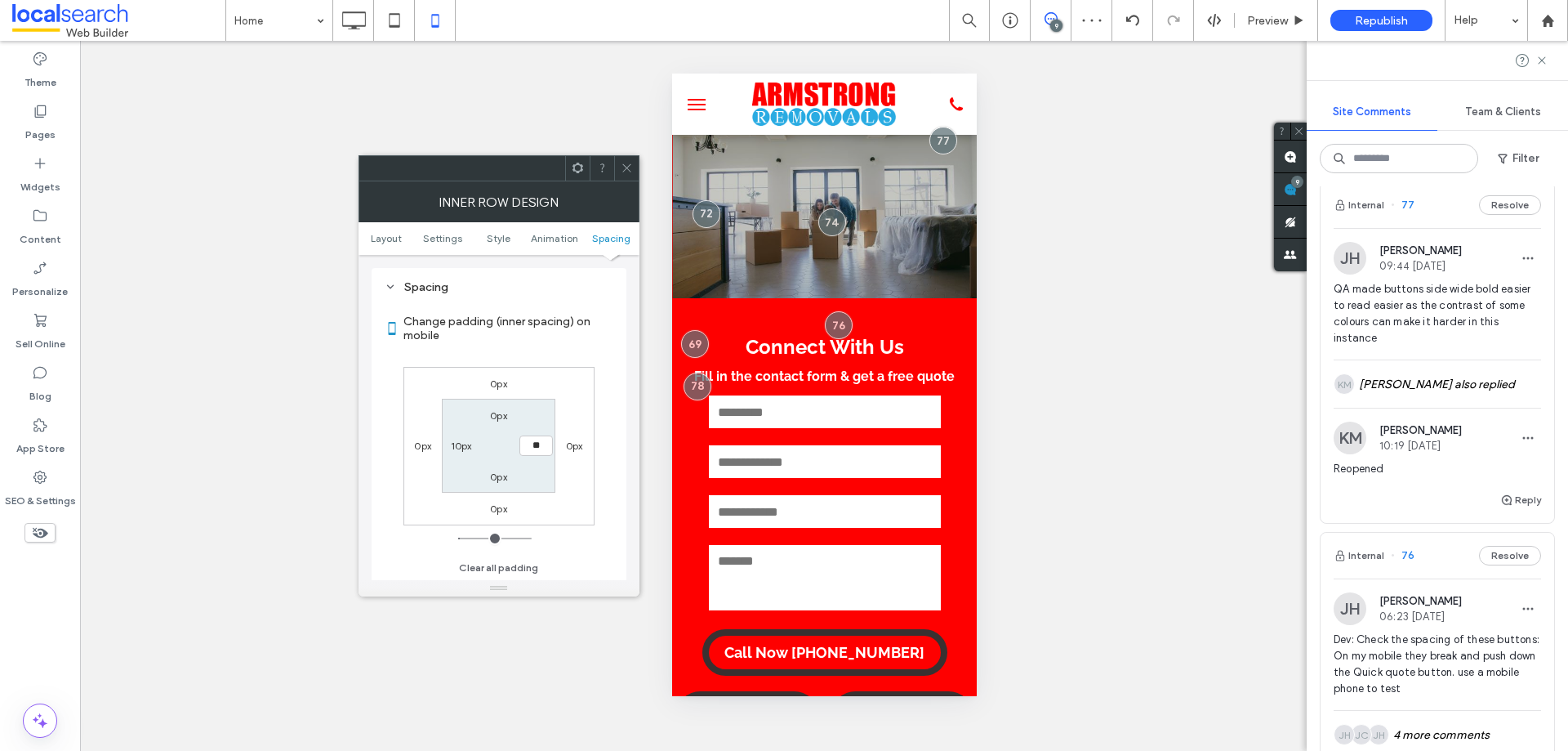
drag, startPoint x: 617, startPoint y: 163, endPoint x: 746, endPoint y: 37, distance: 180.3
click at [621, 161] on div at bounding box center [626, 168] width 25 height 25
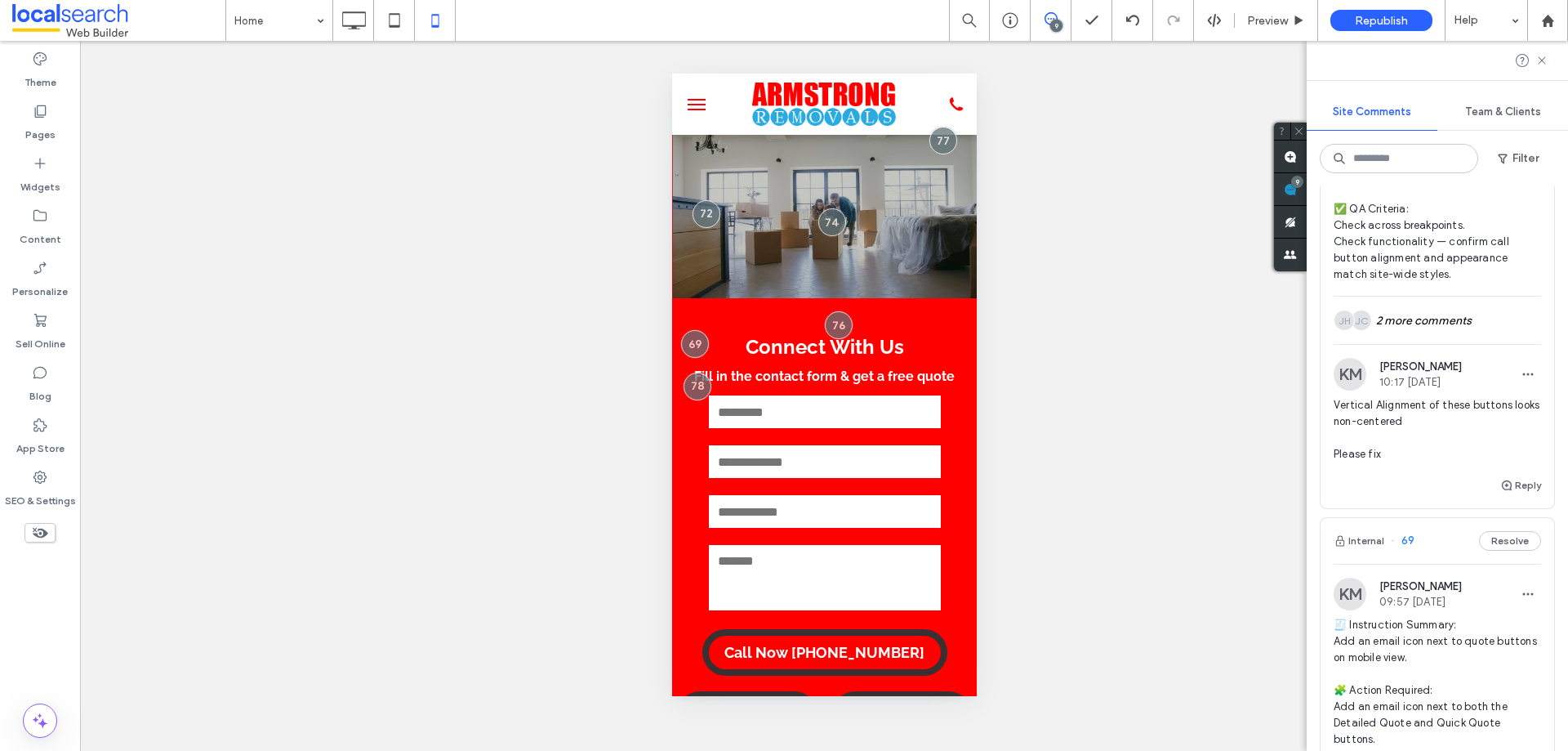
scroll to position [2253, 0]
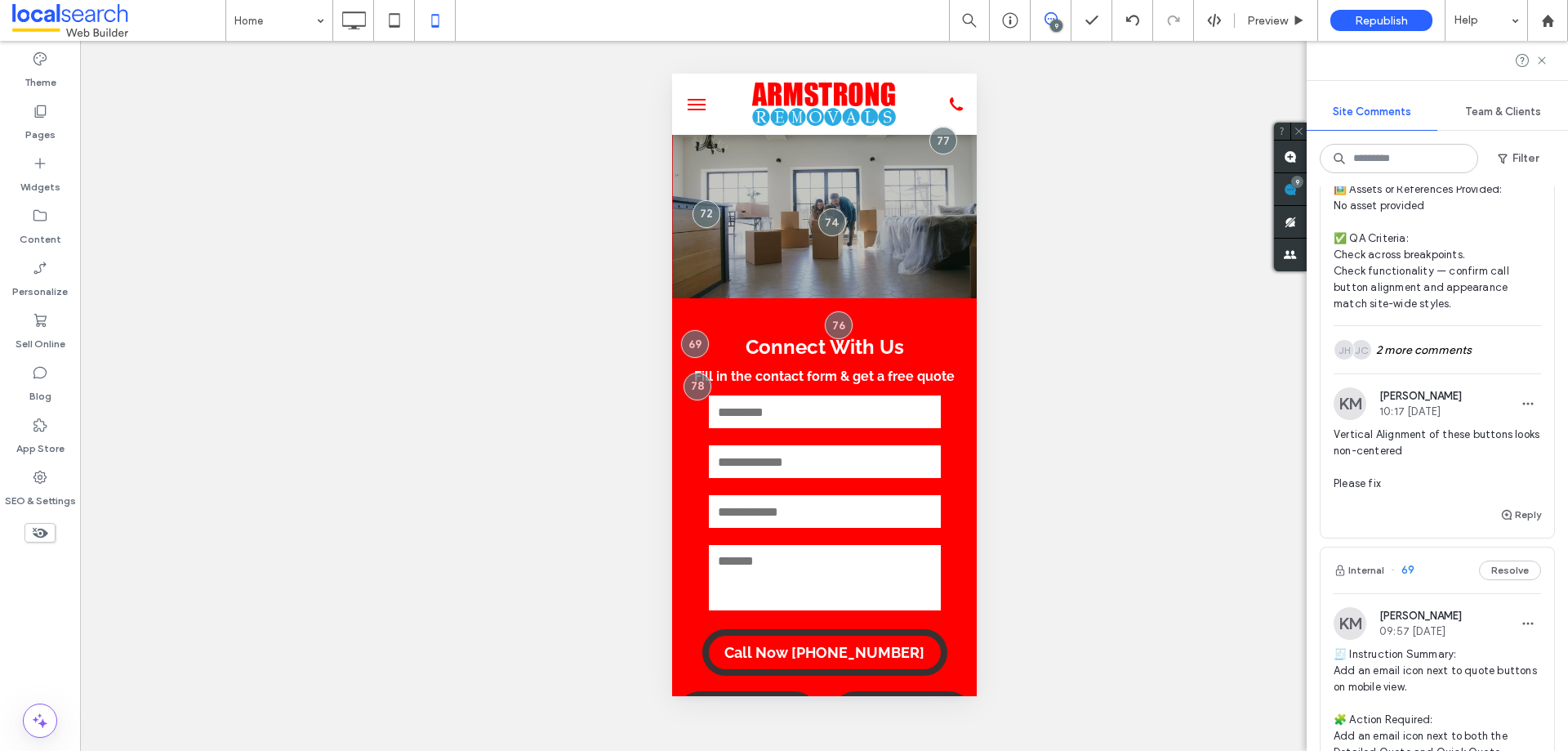
click at [1442, 453] on span "Vertical Alignment of these buttons looks non-centered Please fix" at bounding box center [1437, 459] width 207 height 66
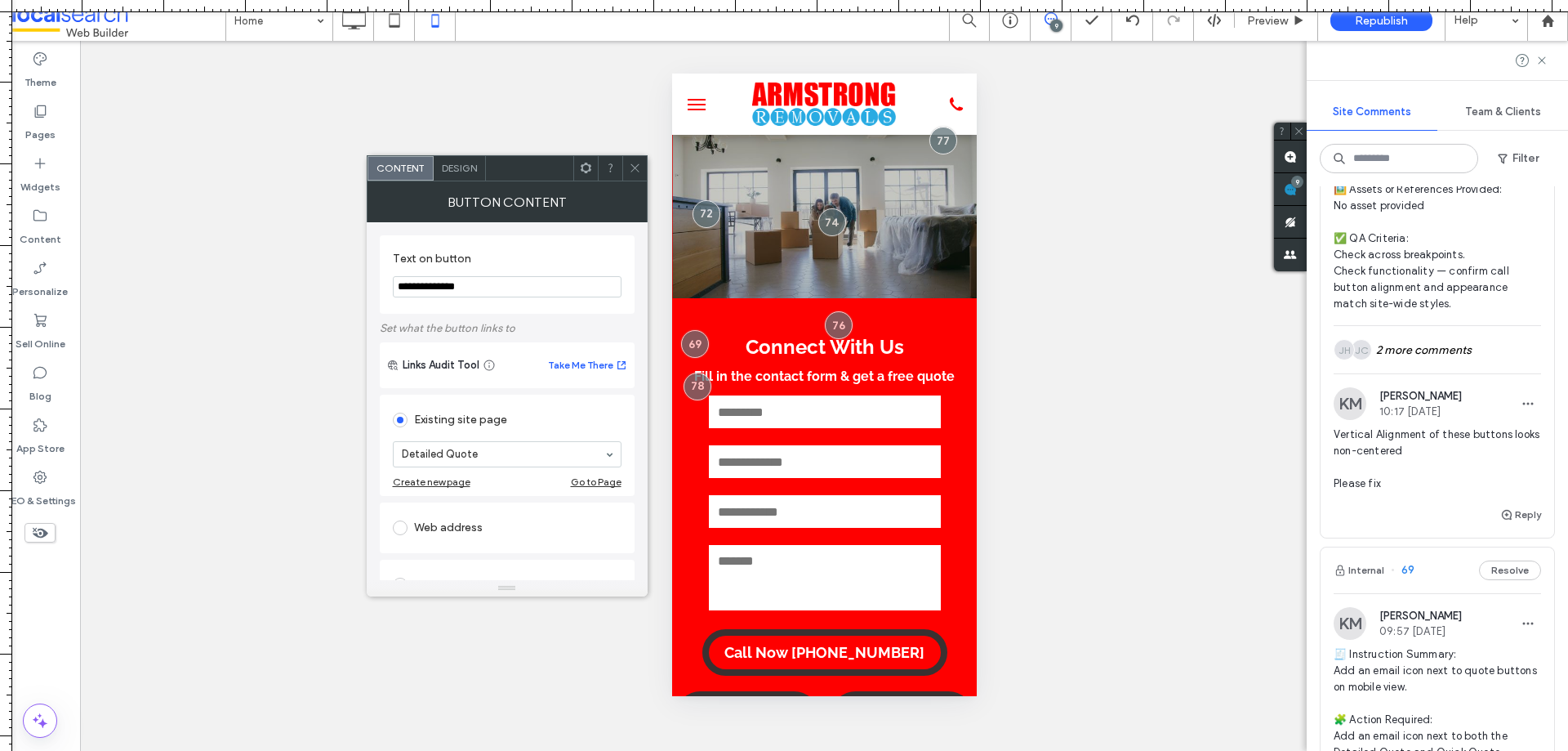
click at [464, 170] on span "Design" at bounding box center [459, 167] width 35 height 12
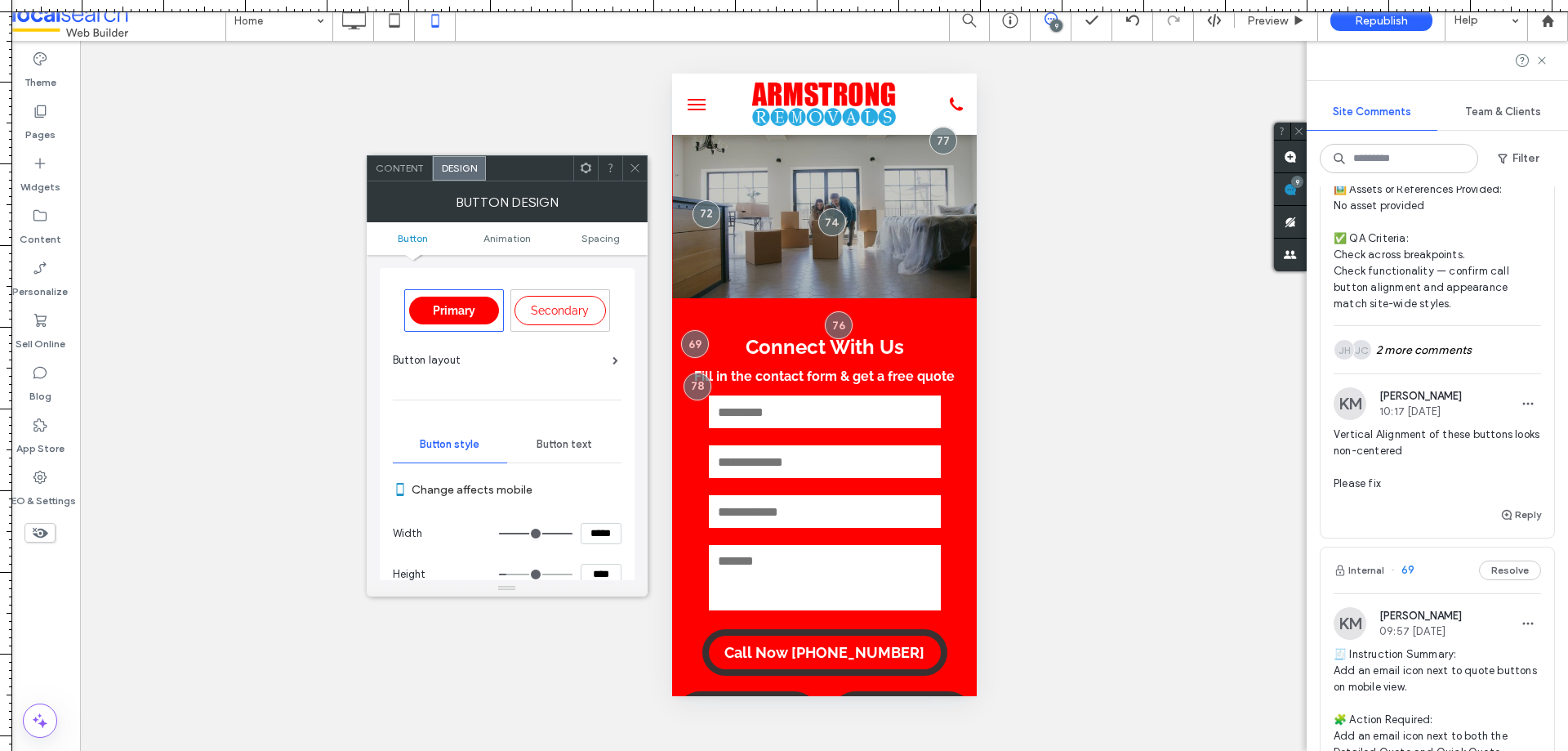
click at [630, 168] on icon at bounding box center [635, 167] width 12 height 12
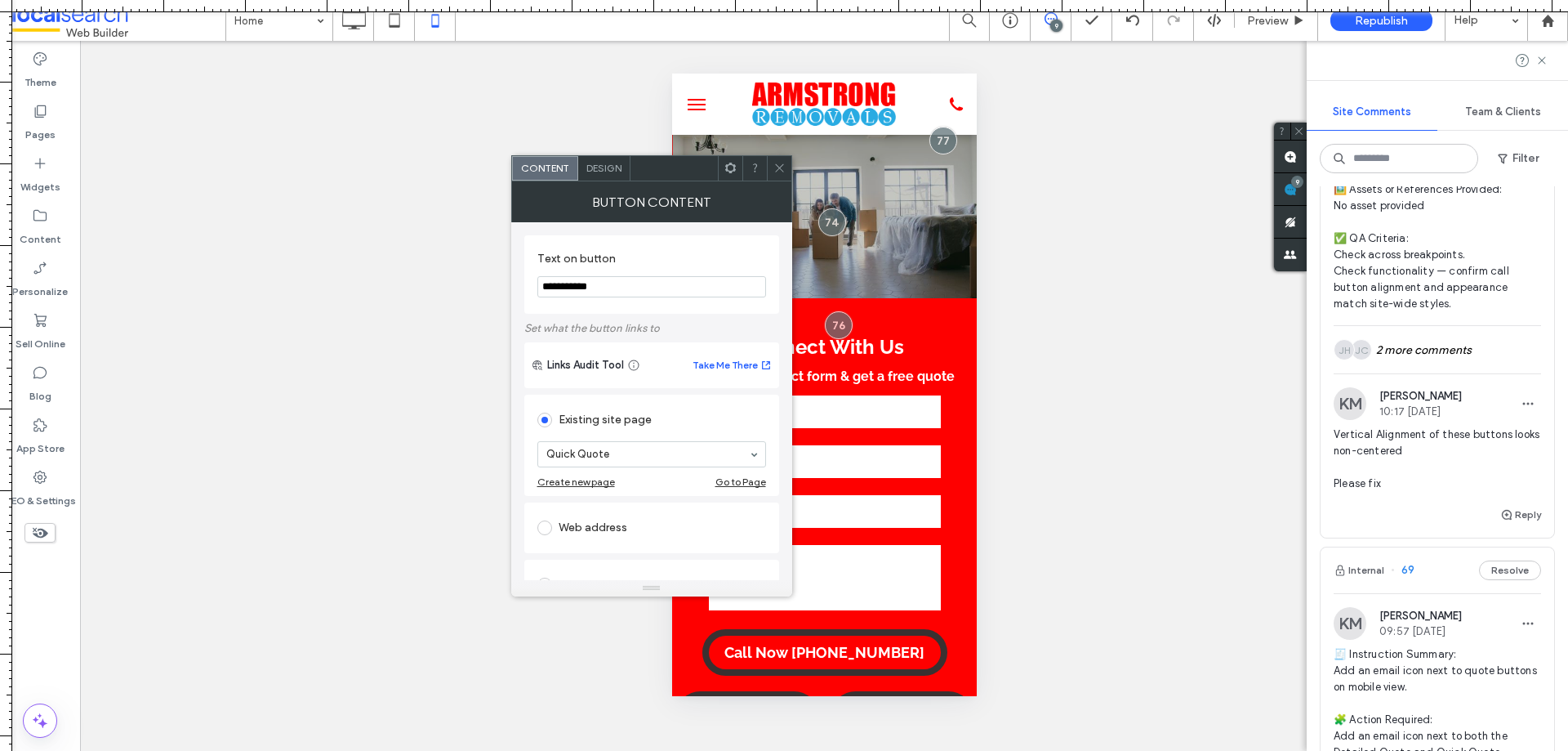
click at [601, 162] on span "Design" at bounding box center [603, 167] width 35 height 12
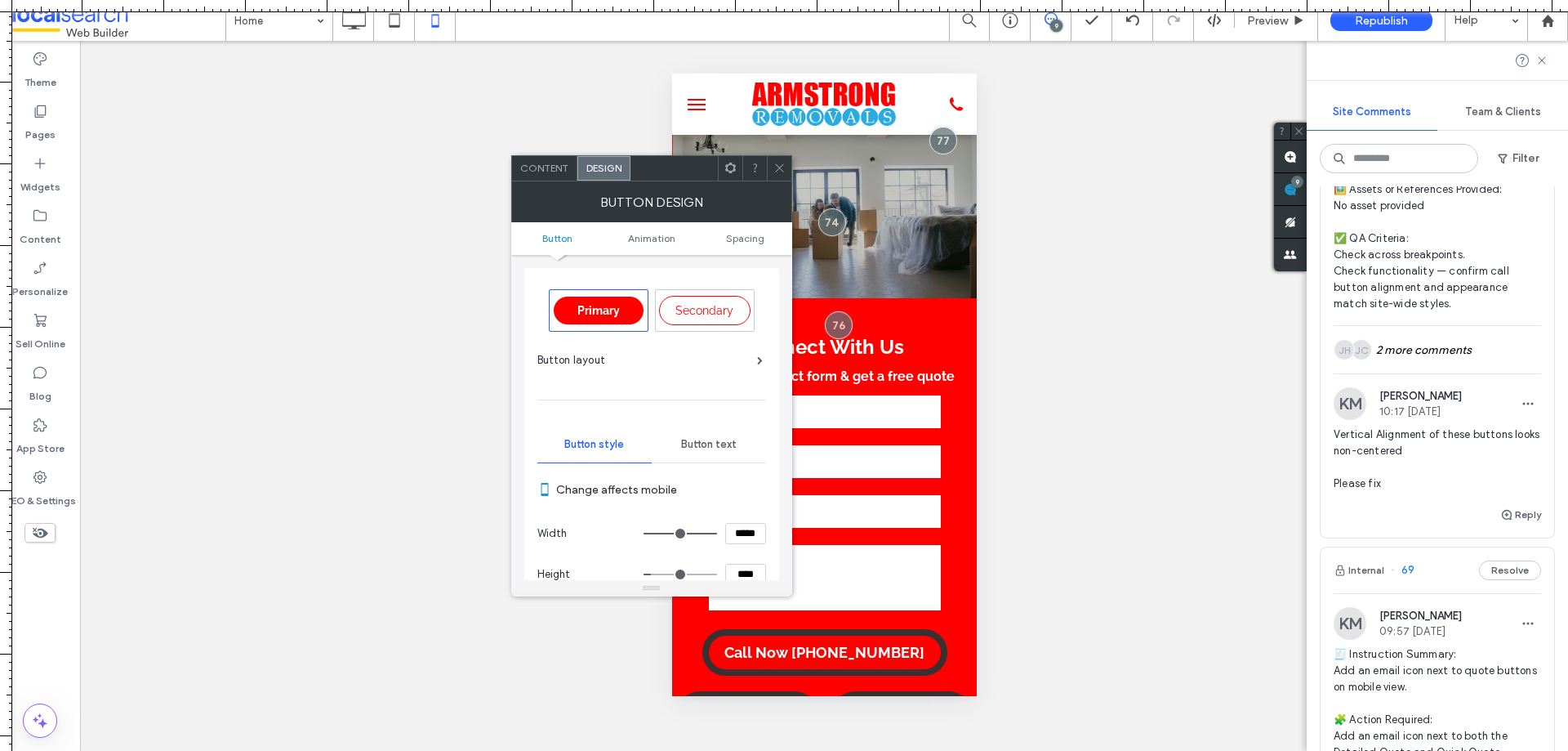
click at [781, 162] on icon at bounding box center [779, 167] width 12 height 12
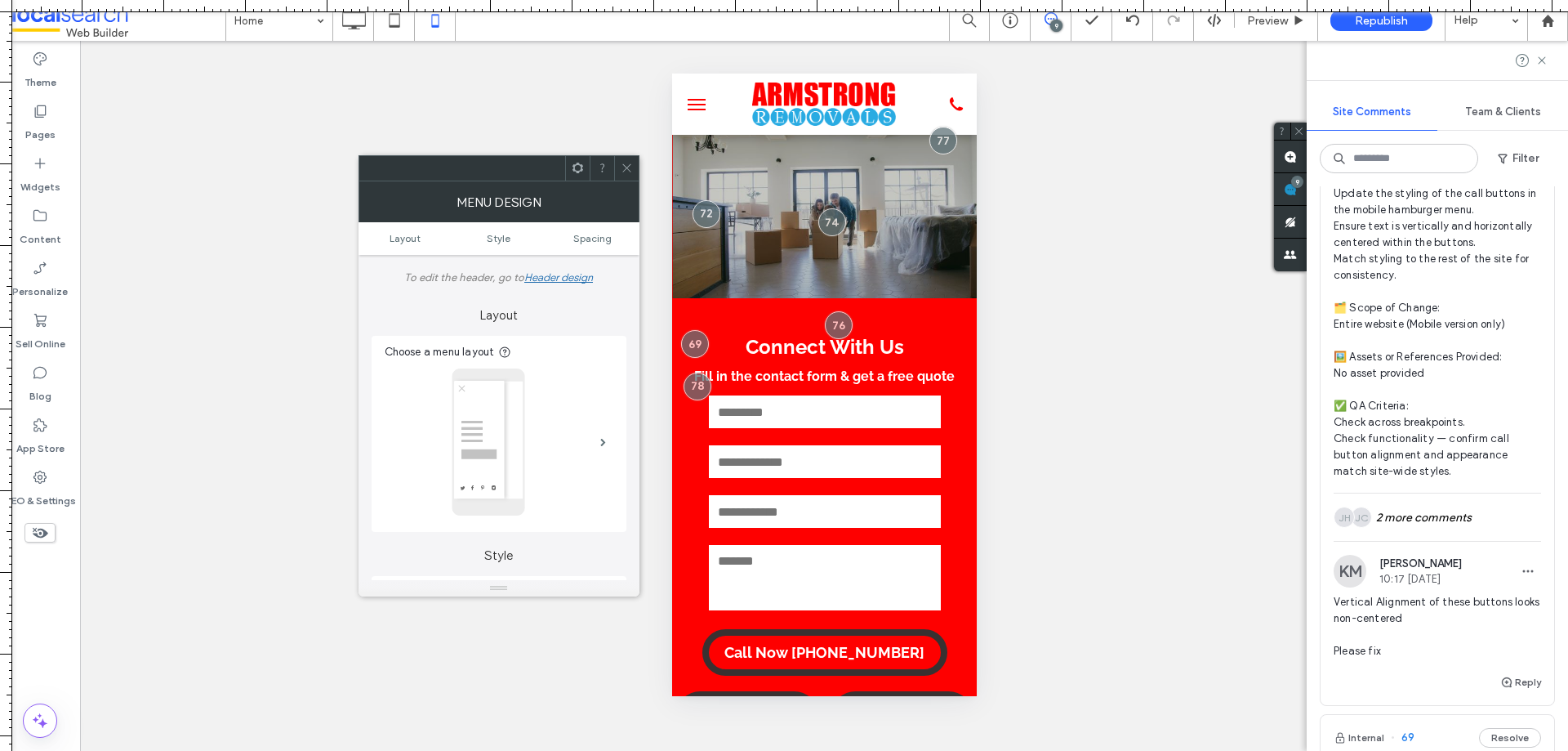
scroll to position [2089, 0]
click at [629, 167] on icon at bounding box center [626, 167] width 12 height 12
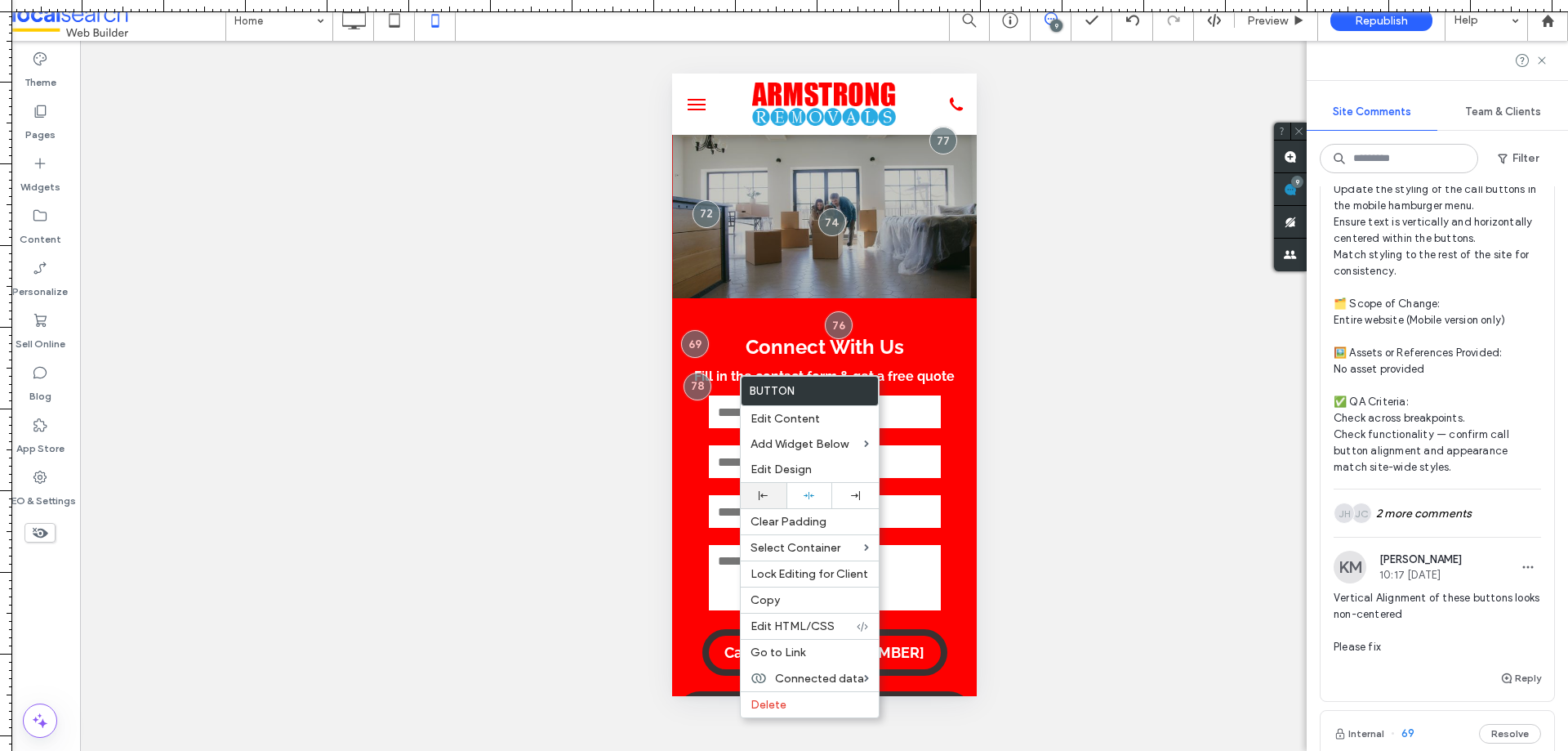
click at [772, 491] on div at bounding box center [764, 495] width 29 height 9
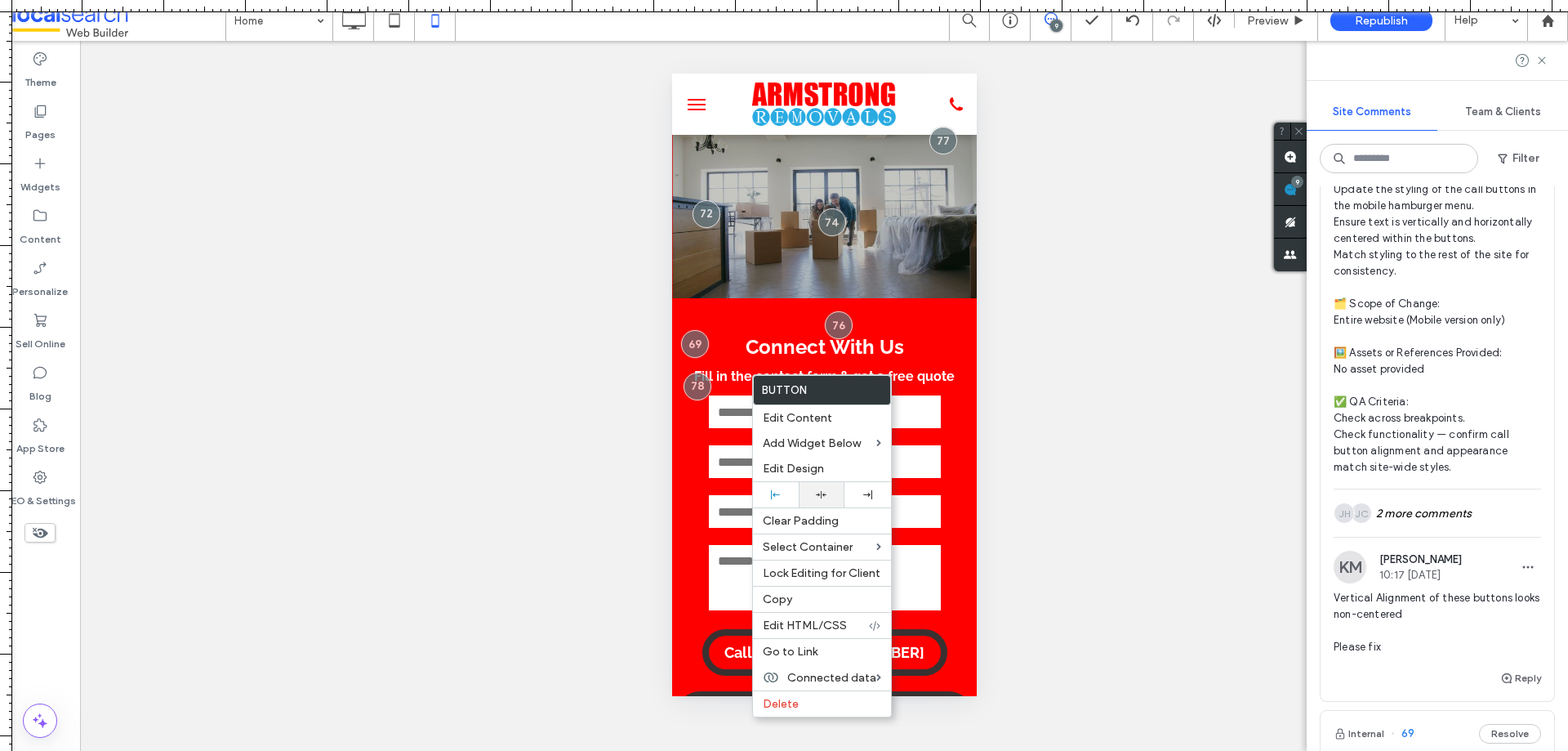
click at [812, 500] on div at bounding box center [821, 494] width 46 height 25
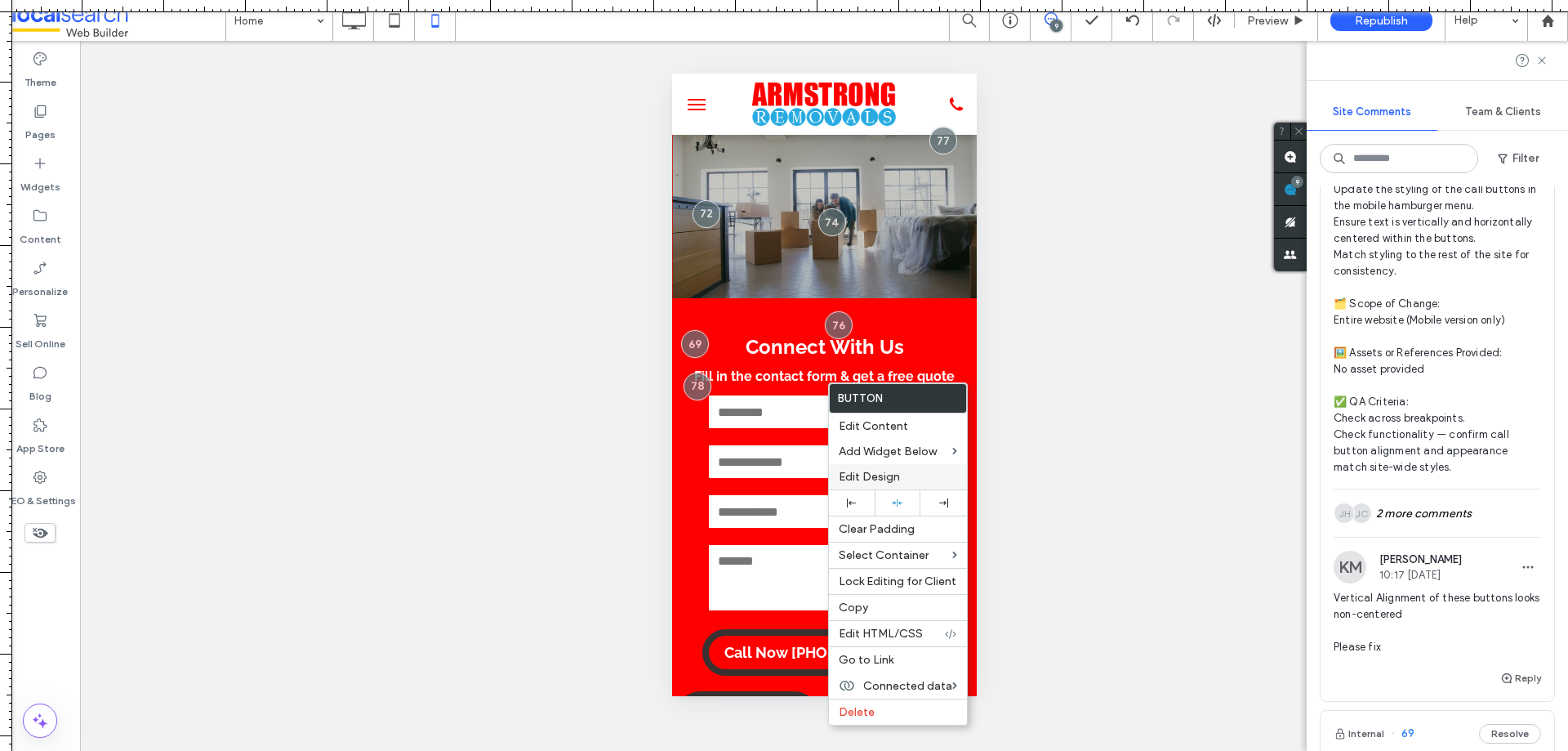
click at [896, 477] on span "Edit Design" at bounding box center [869, 476] width 61 height 14
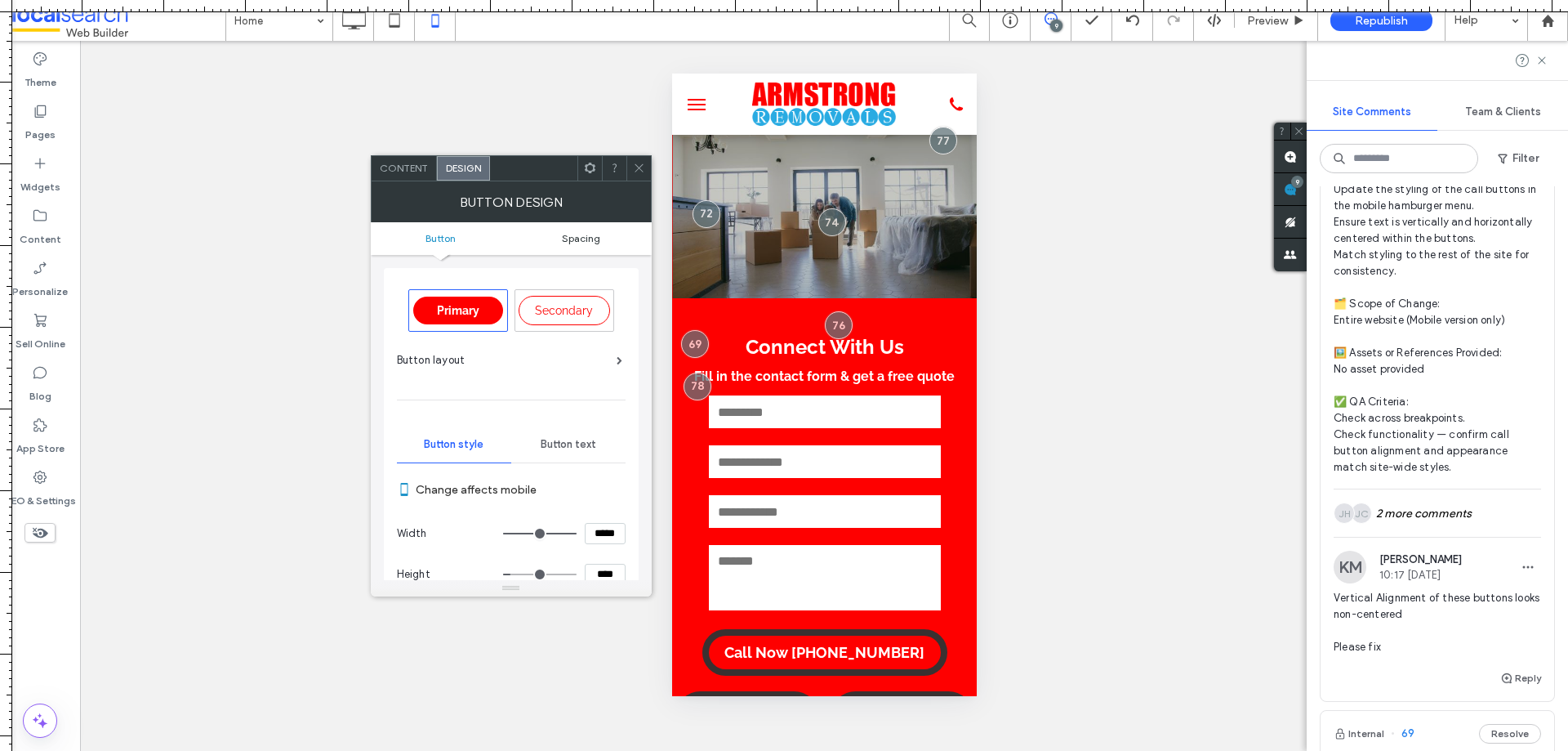
click at [575, 235] on span "Spacing" at bounding box center [581, 238] width 38 height 12
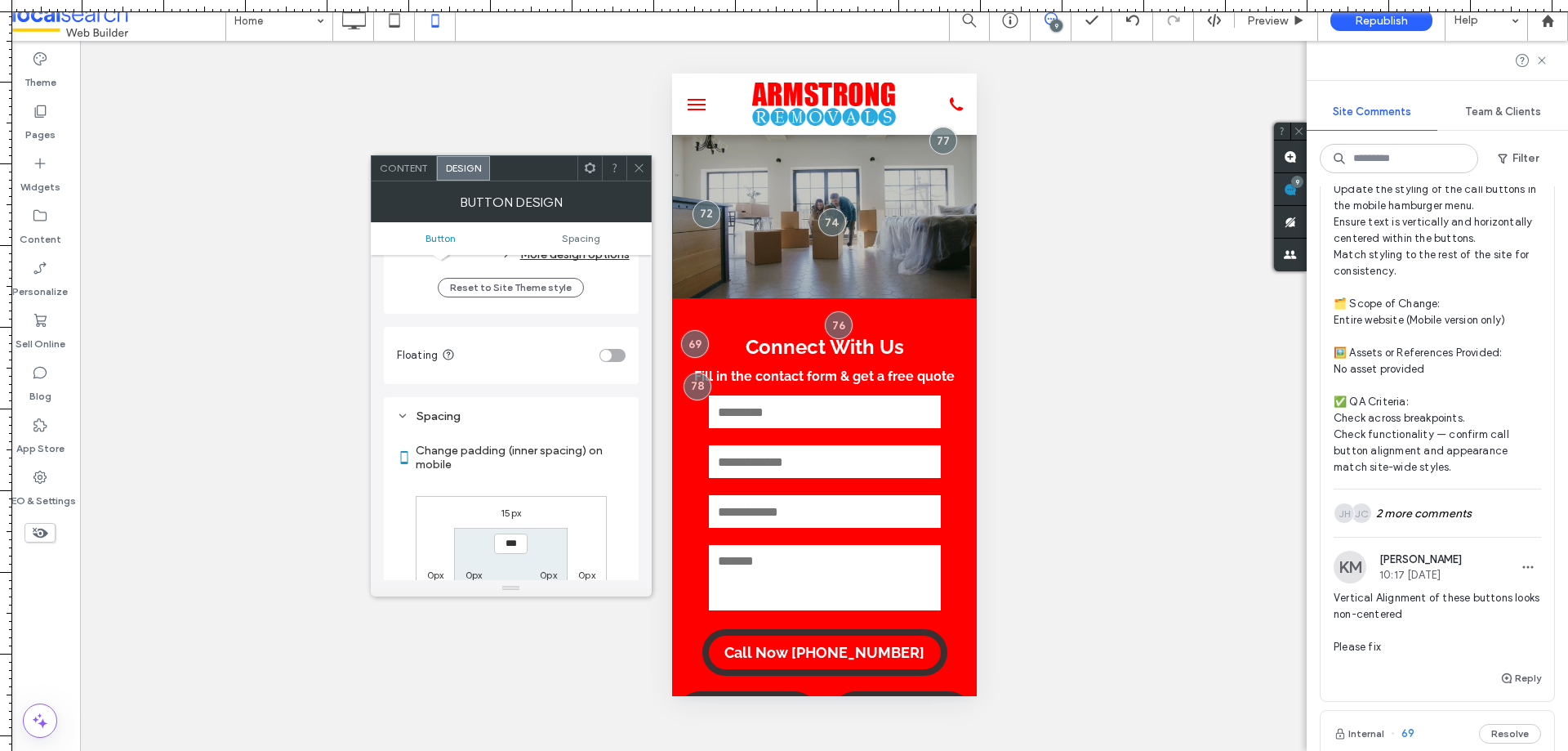
scroll to position [716, 0]
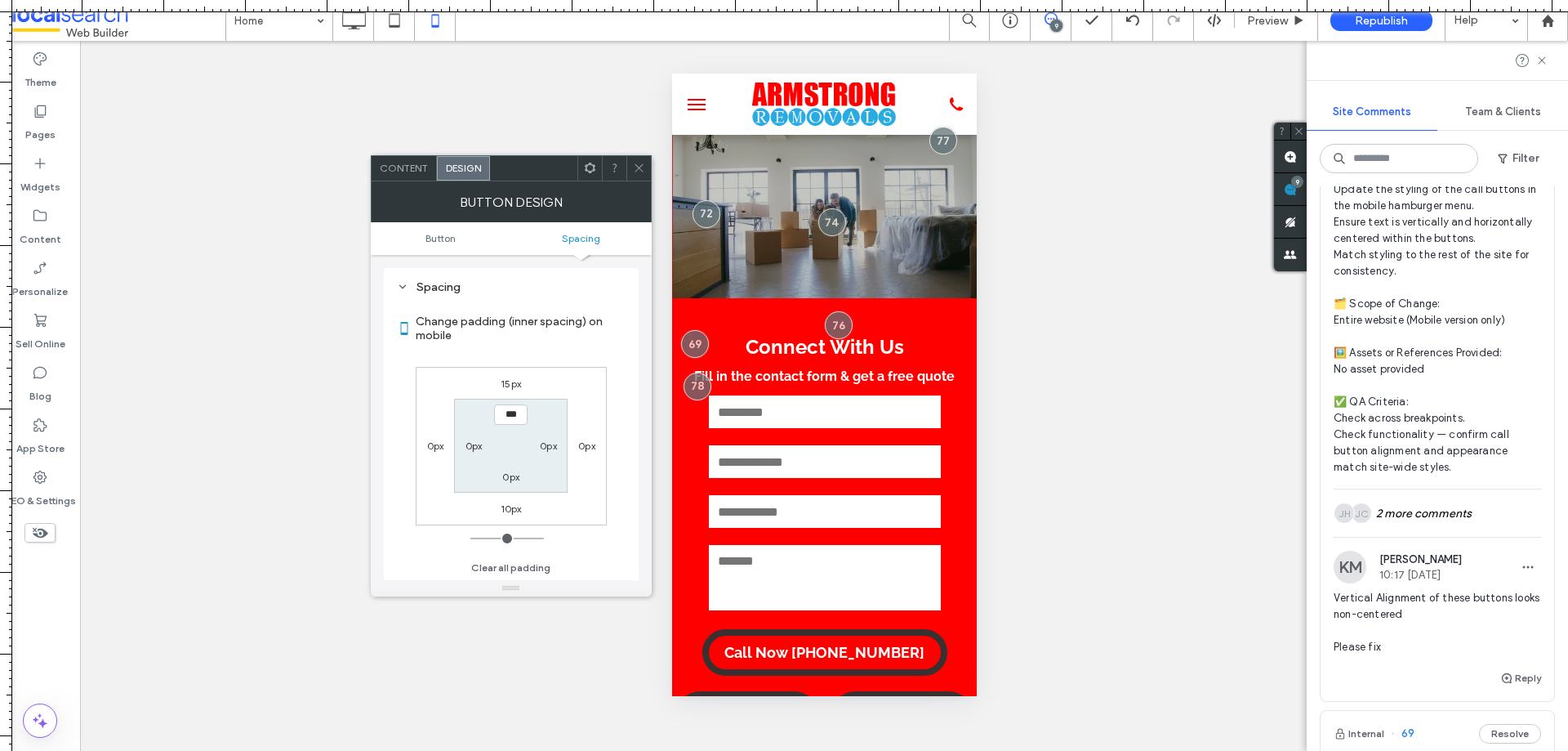
click at [635, 167] on icon at bounding box center [639, 167] width 12 height 12
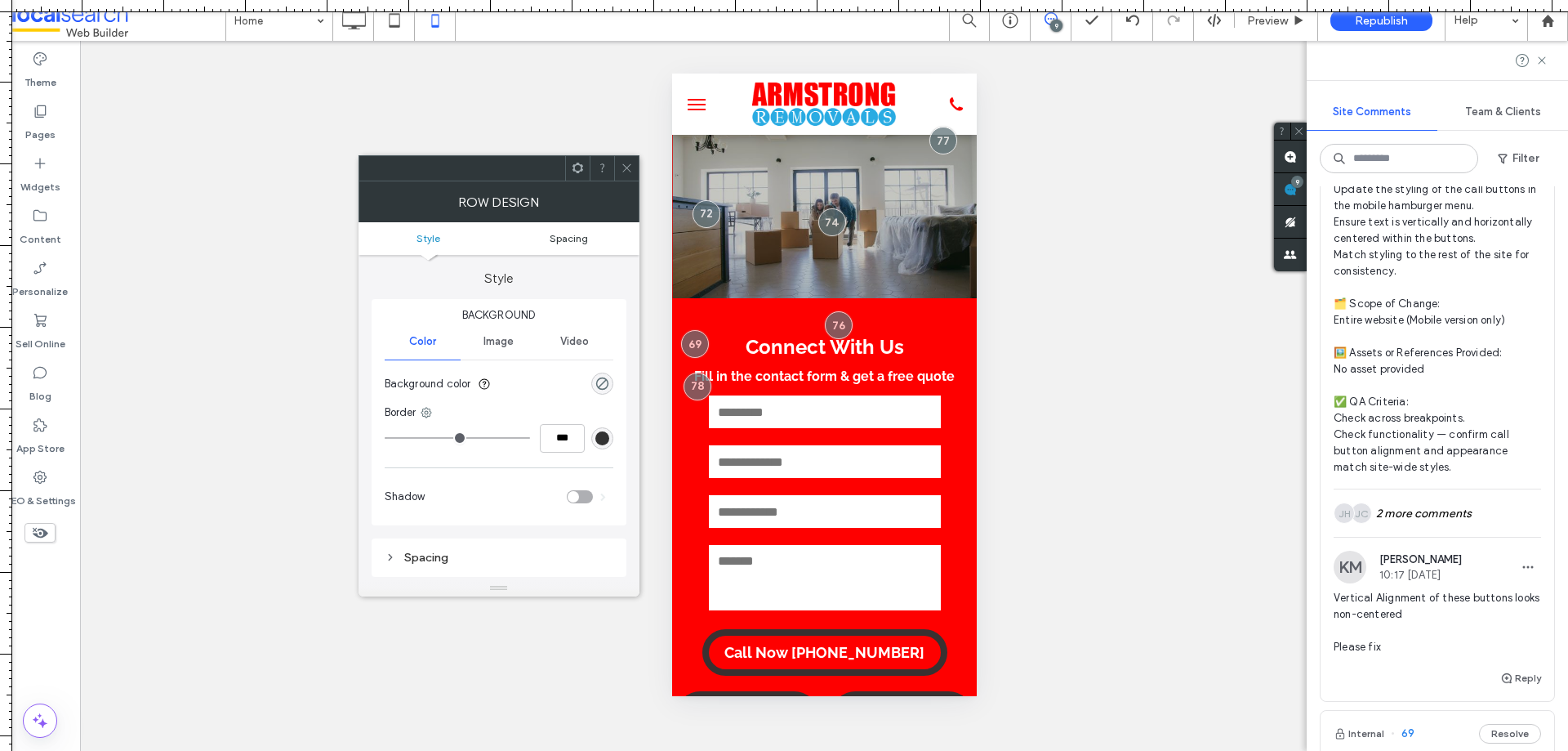
click at [567, 239] on span "Spacing" at bounding box center [568, 238] width 38 height 12
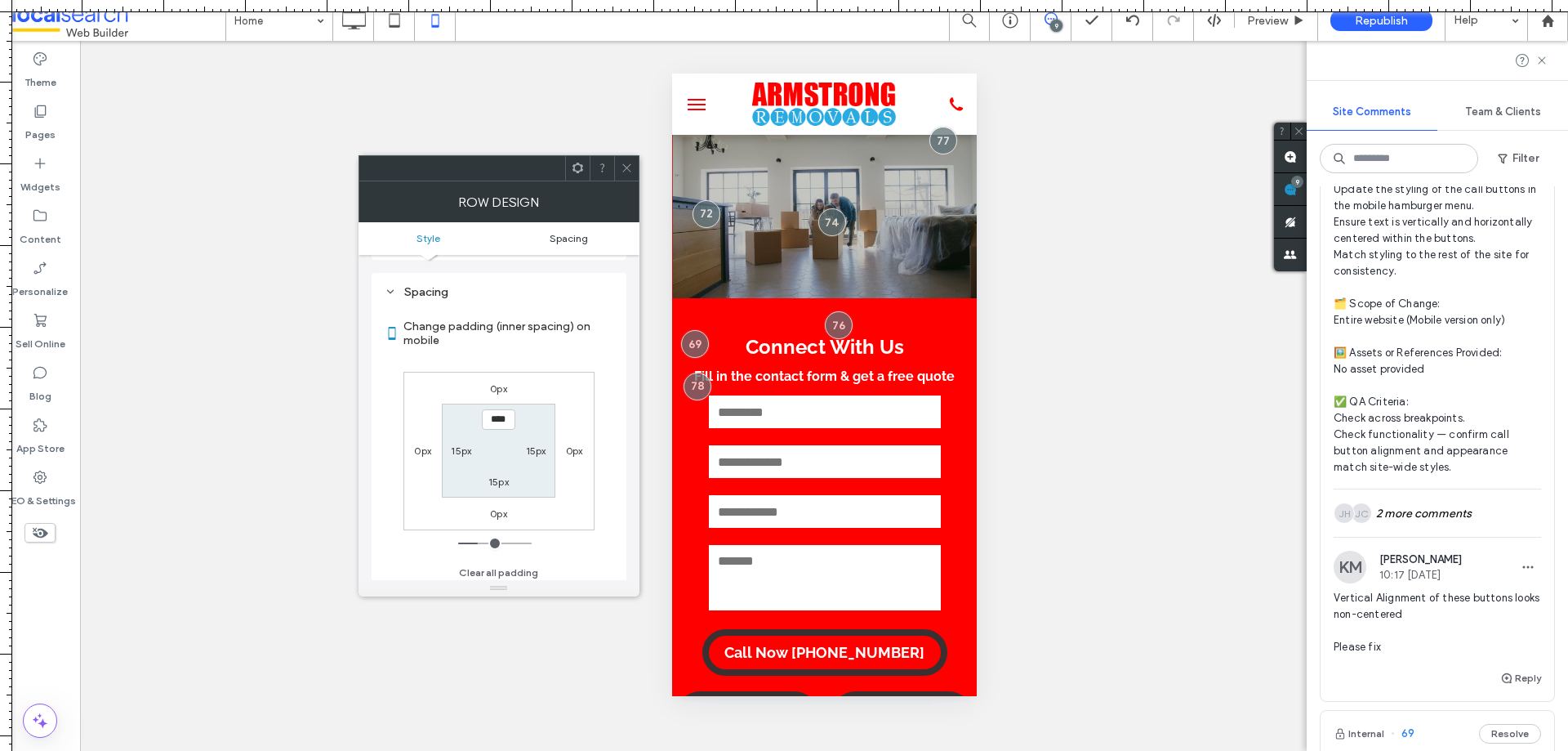
scroll to position [270, 0]
click at [625, 163] on icon at bounding box center [626, 167] width 12 height 12
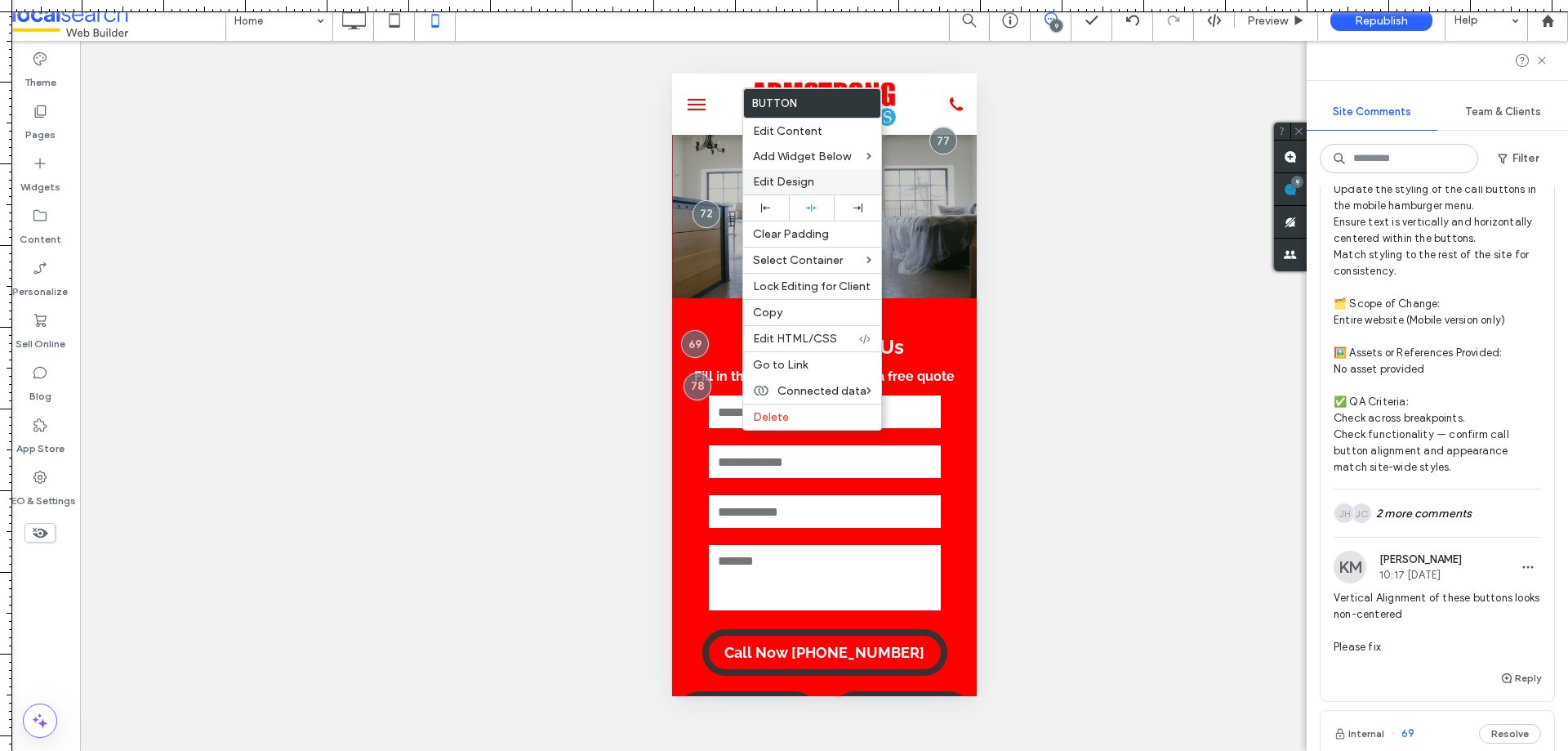
click at [785, 174] on div "Edit Design" at bounding box center [812, 181] width 138 height 25
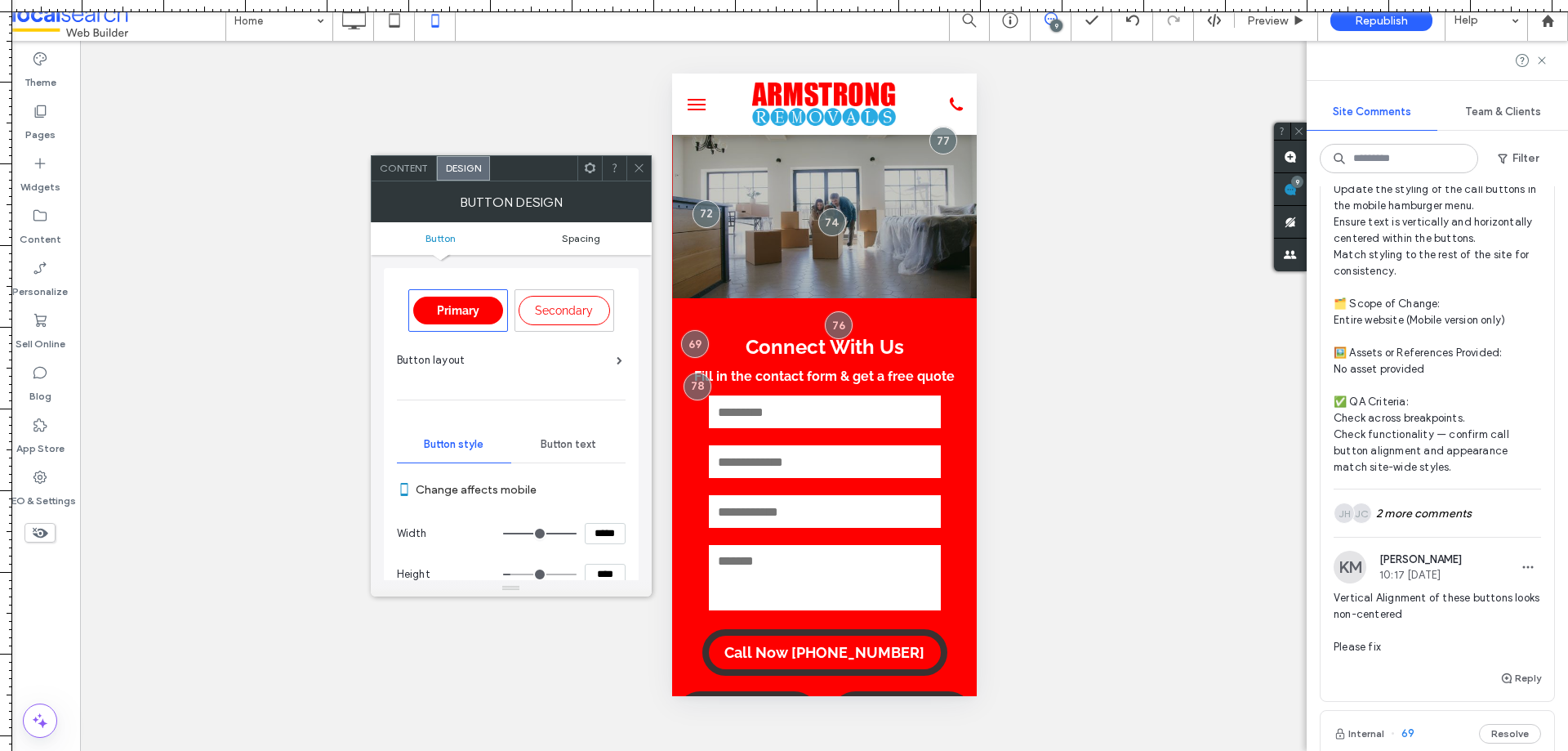
drag, startPoint x: 588, startPoint y: 242, endPoint x: 594, endPoint y: 234, distance: 10.0
click at [587, 242] on span "Spacing" at bounding box center [581, 238] width 38 height 12
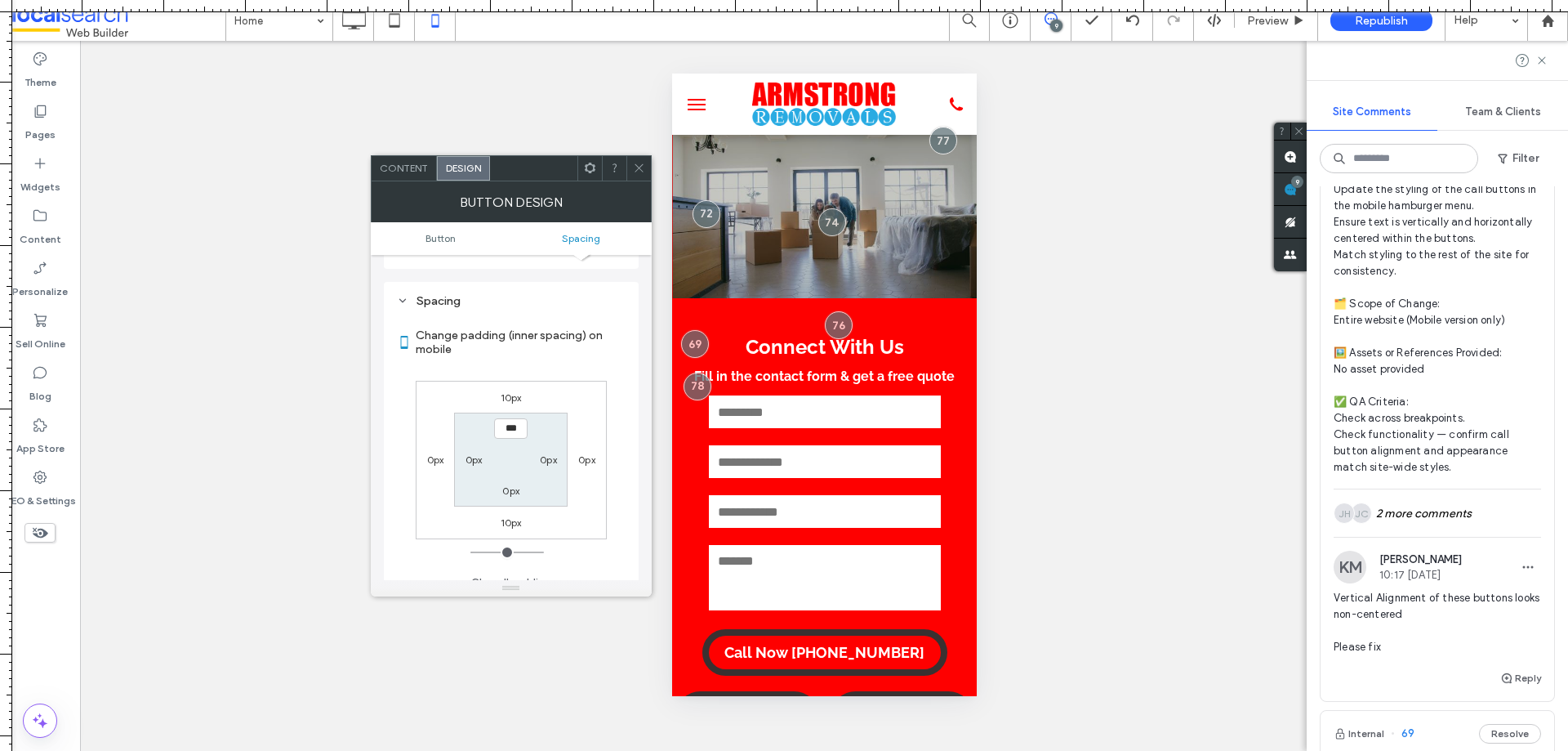
scroll to position [716, 0]
click at [639, 168] on use at bounding box center [639, 168] width 8 height 8
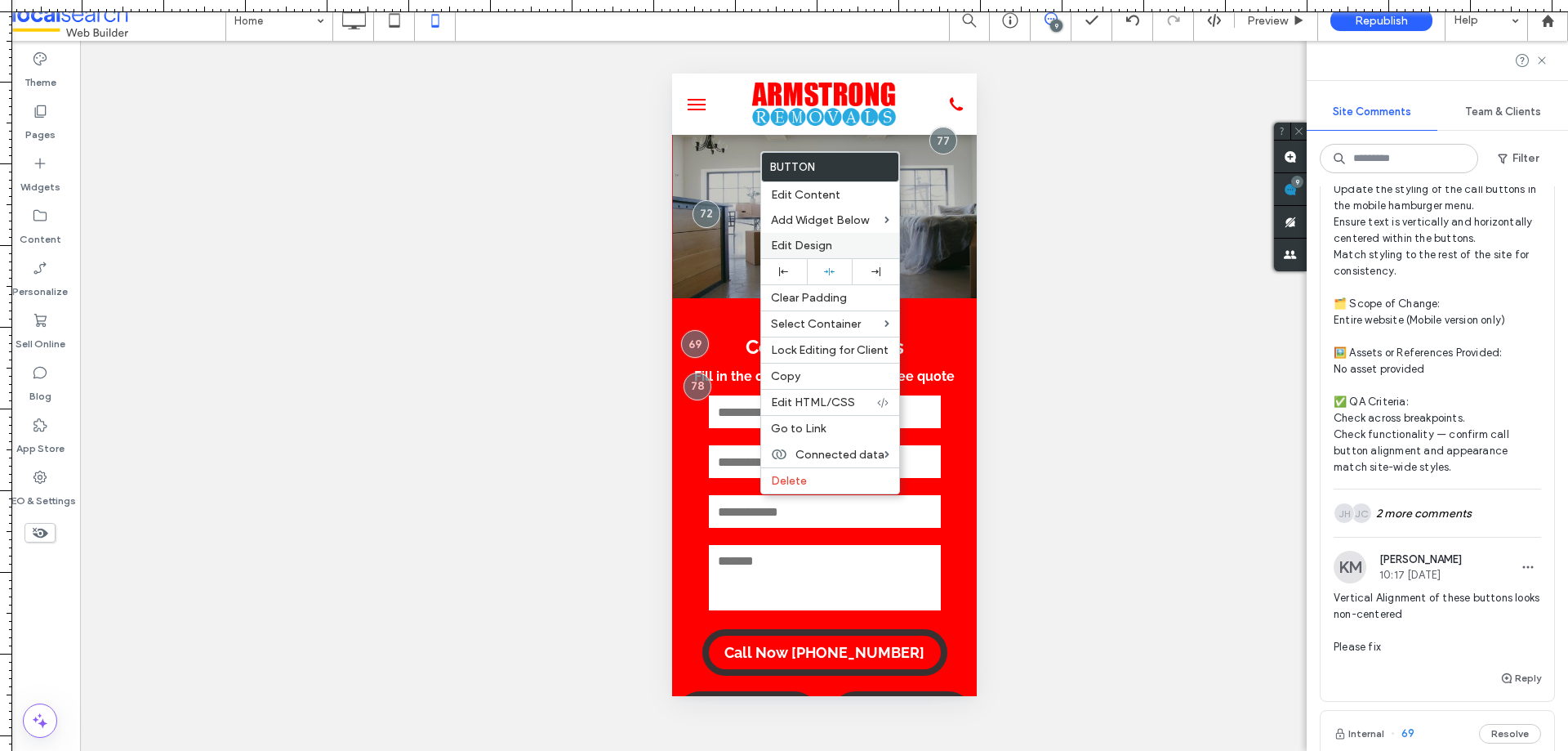
click at [823, 248] on span "Edit Design" at bounding box center [802, 245] width 61 height 14
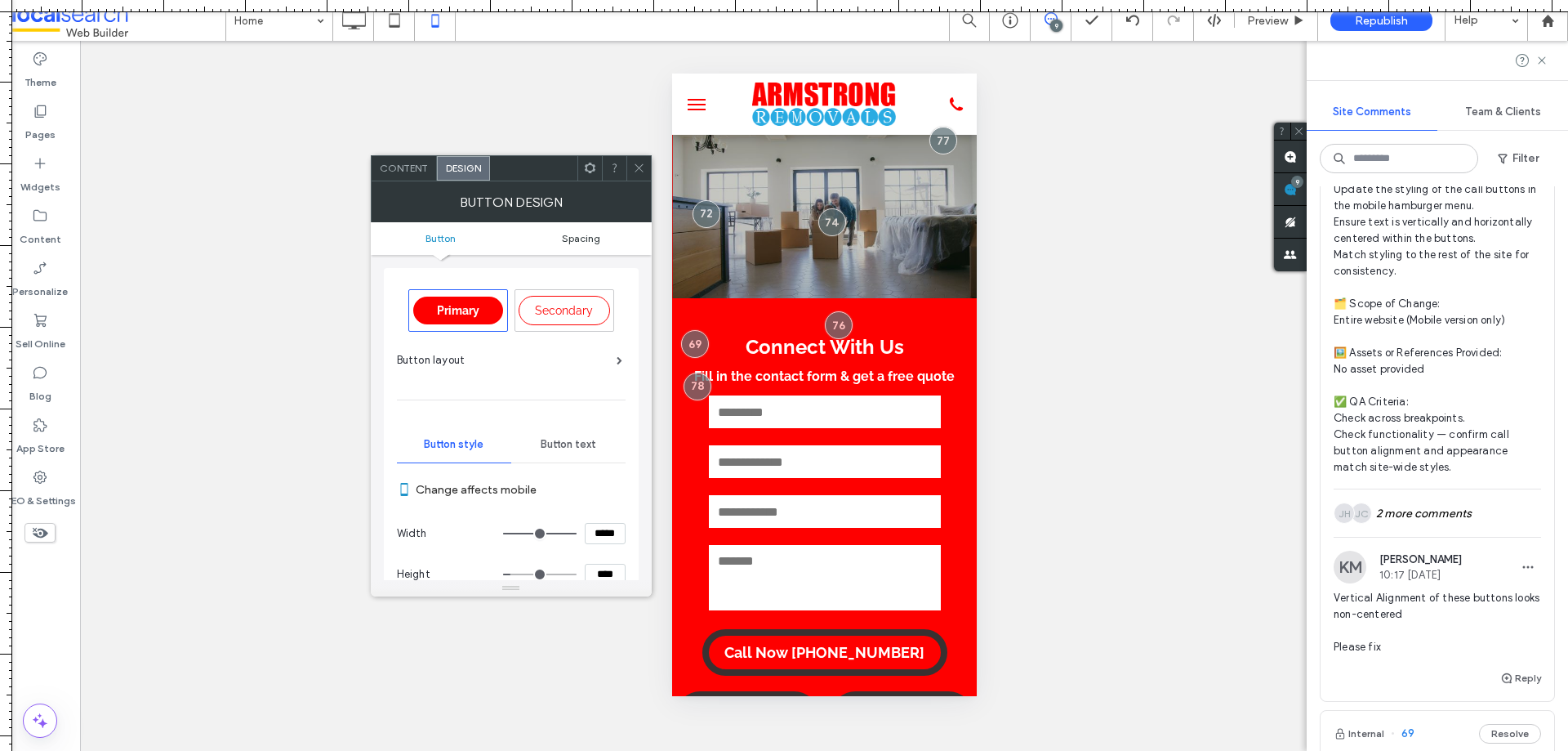
click at [572, 241] on span "Spacing" at bounding box center [581, 238] width 38 height 12
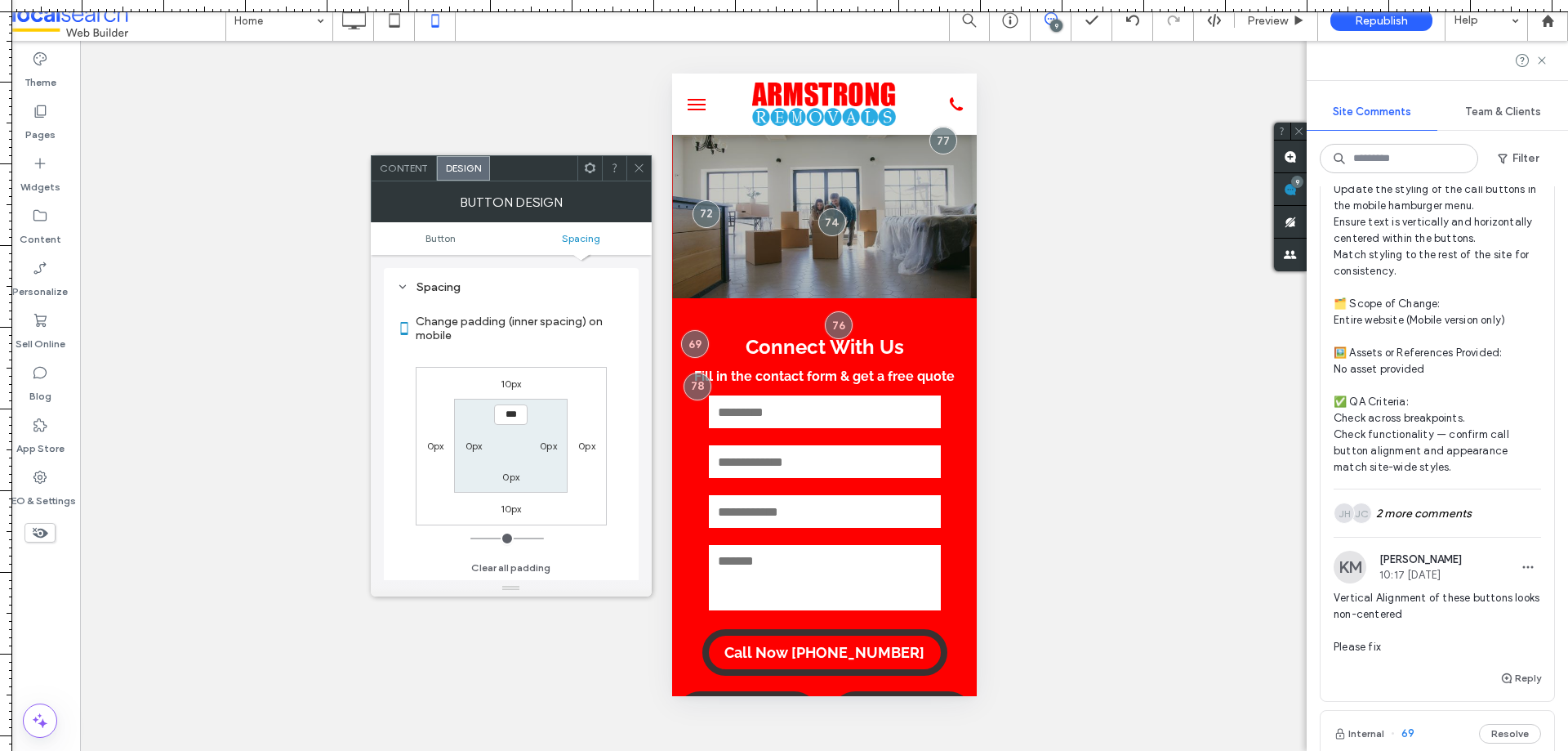
click at [634, 170] on icon at bounding box center [639, 167] width 12 height 12
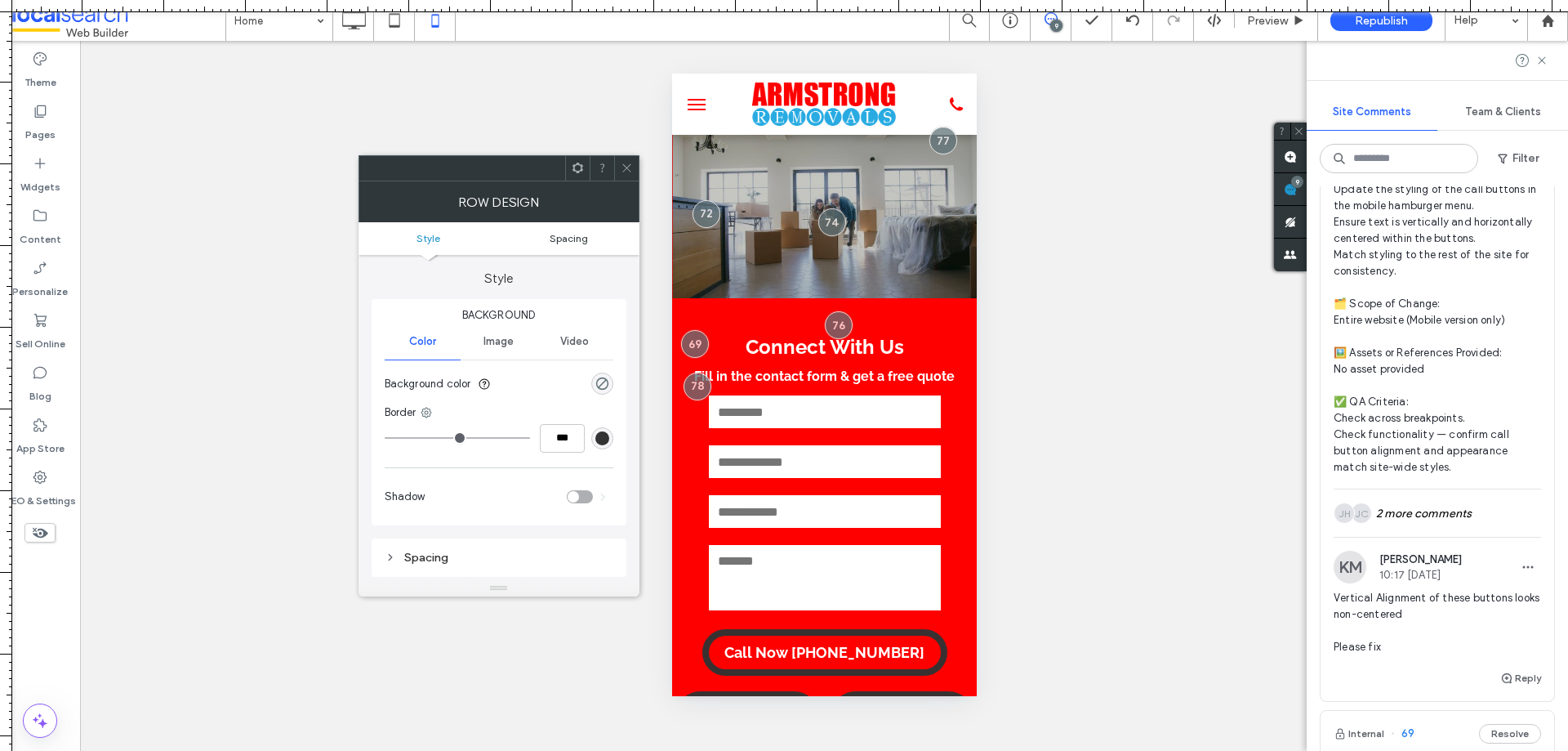
click at [565, 235] on span "Spacing" at bounding box center [568, 238] width 38 height 12
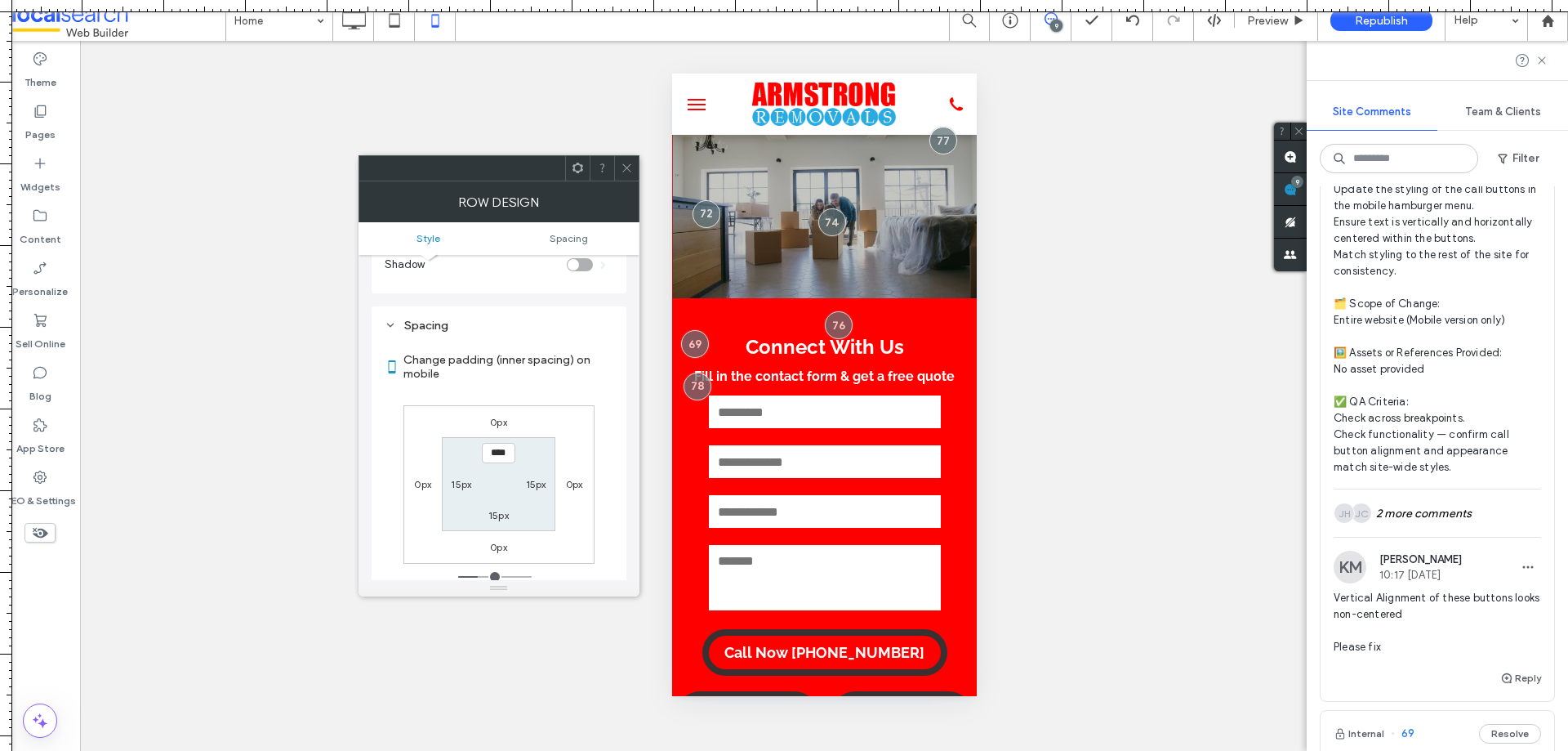
scroll to position [270, 0]
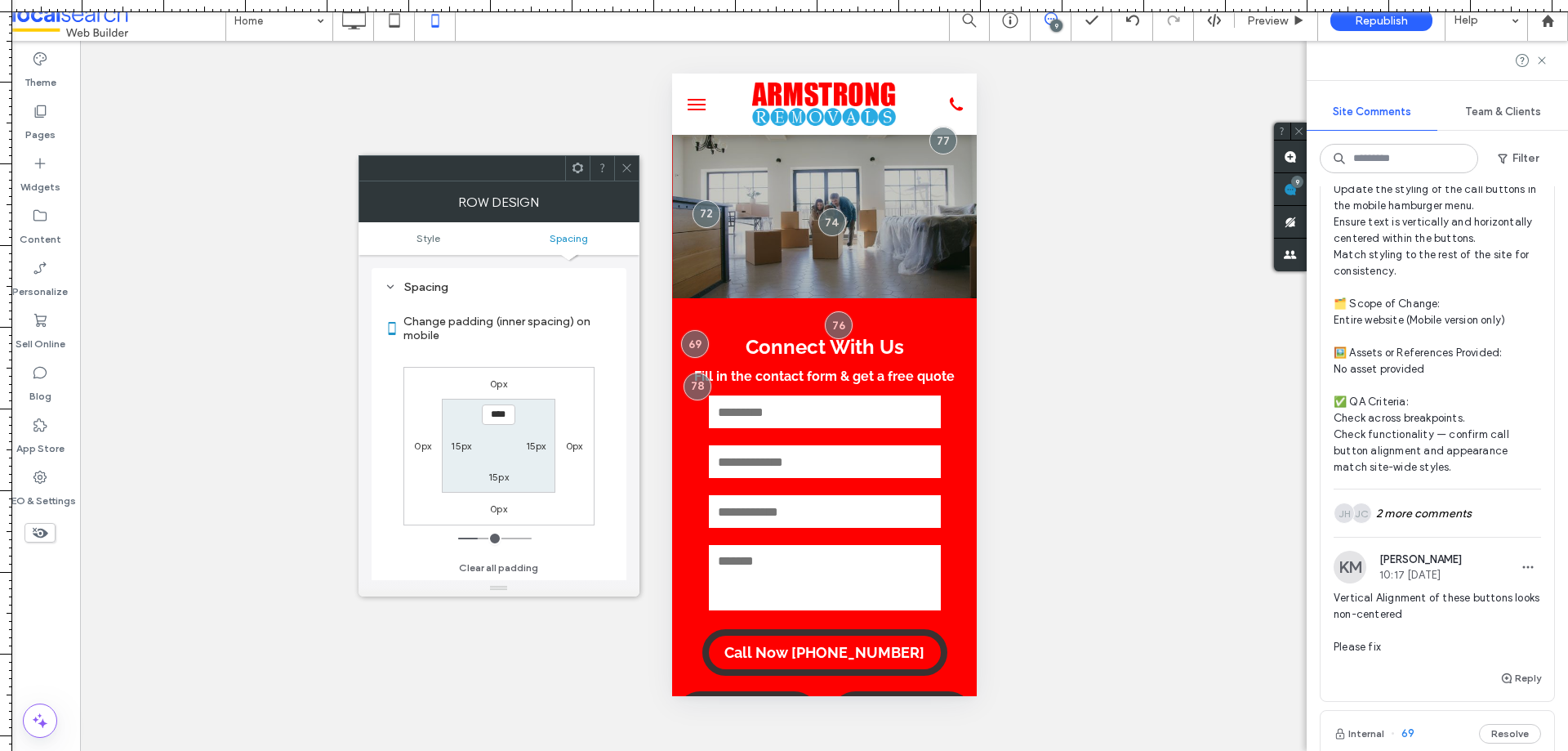
click at [618, 170] on div at bounding box center [626, 168] width 25 height 25
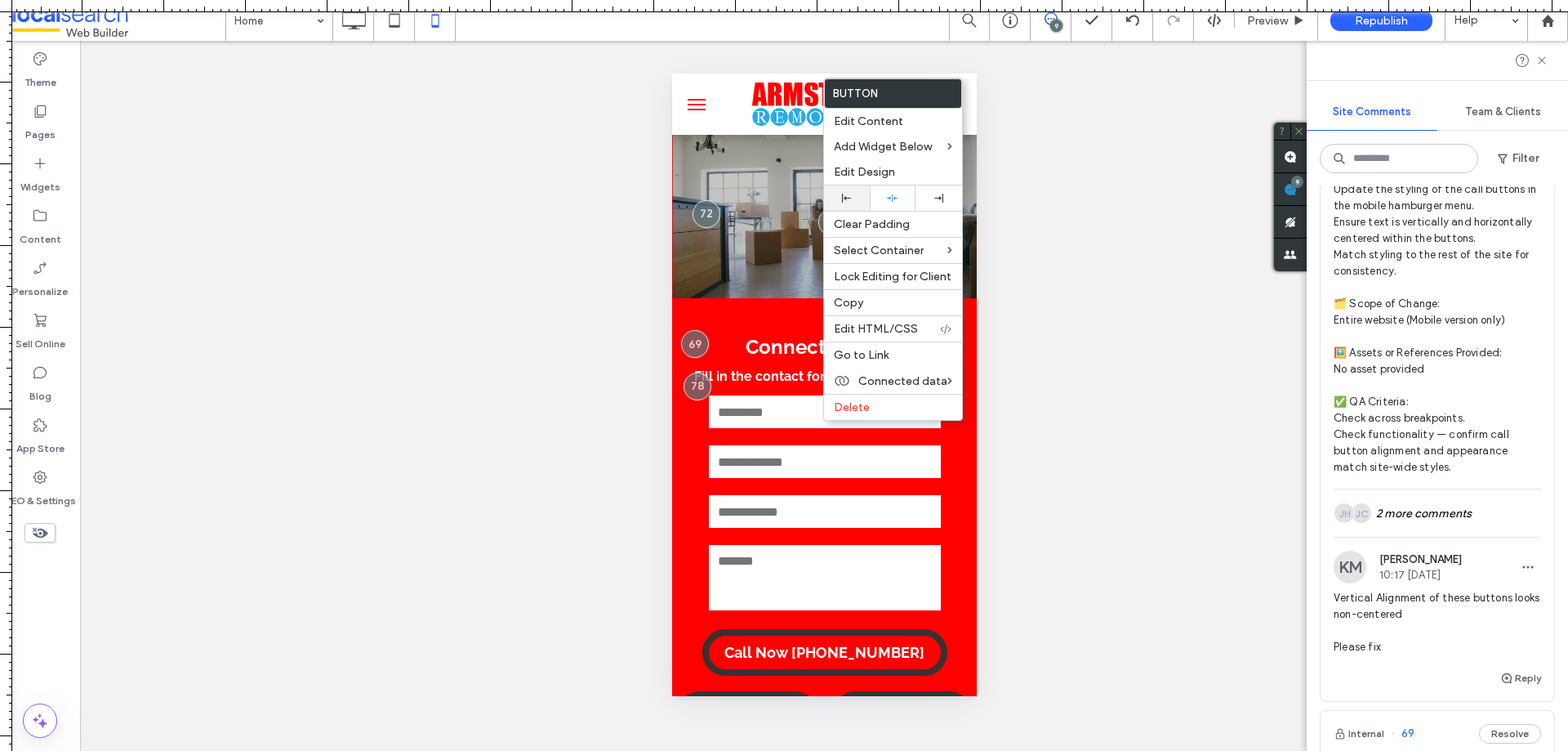
click at [850, 197] on use at bounding box center [846, 197] width 9 height 9
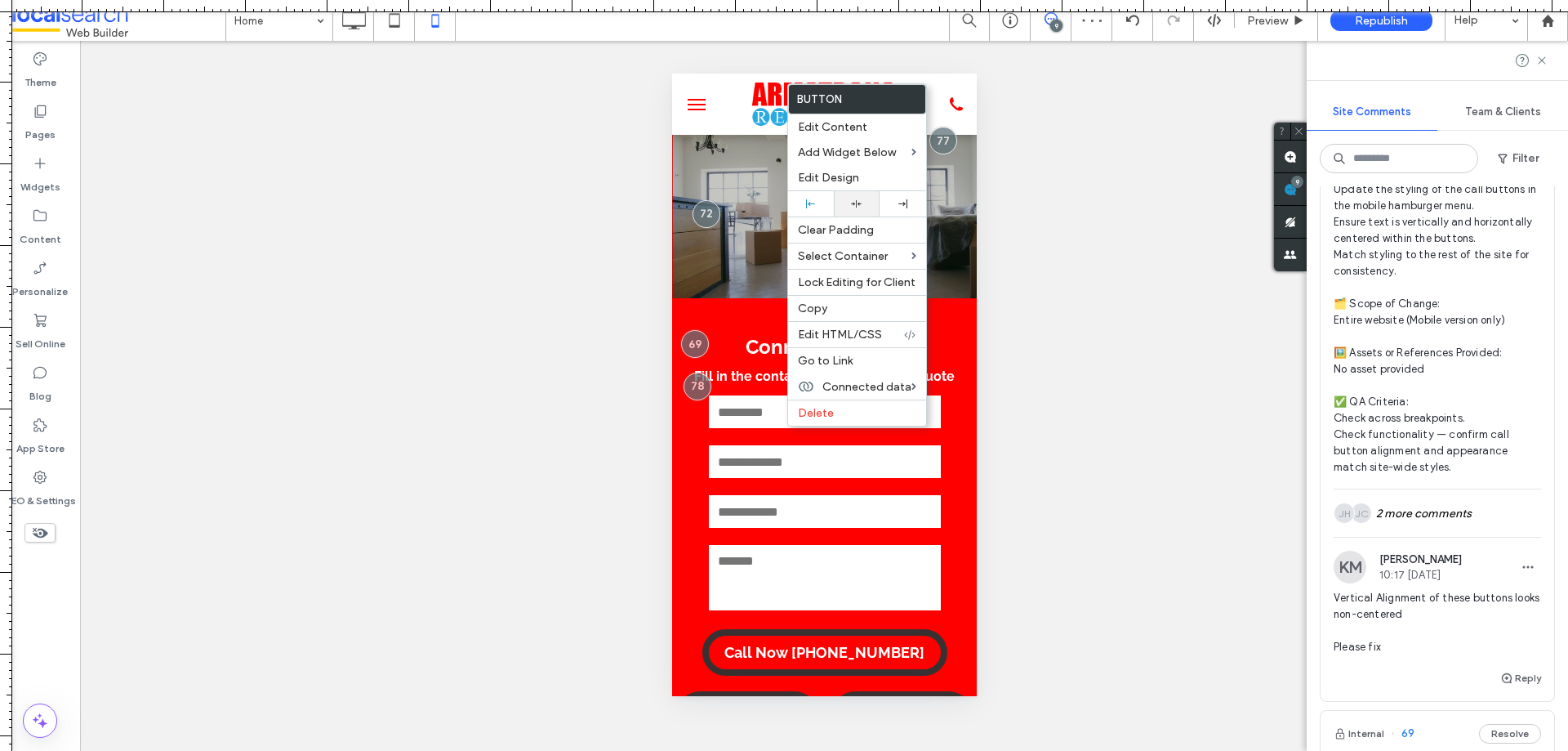
click at [854, 203] on use at bounding box center [856, 203] width 11 height 7
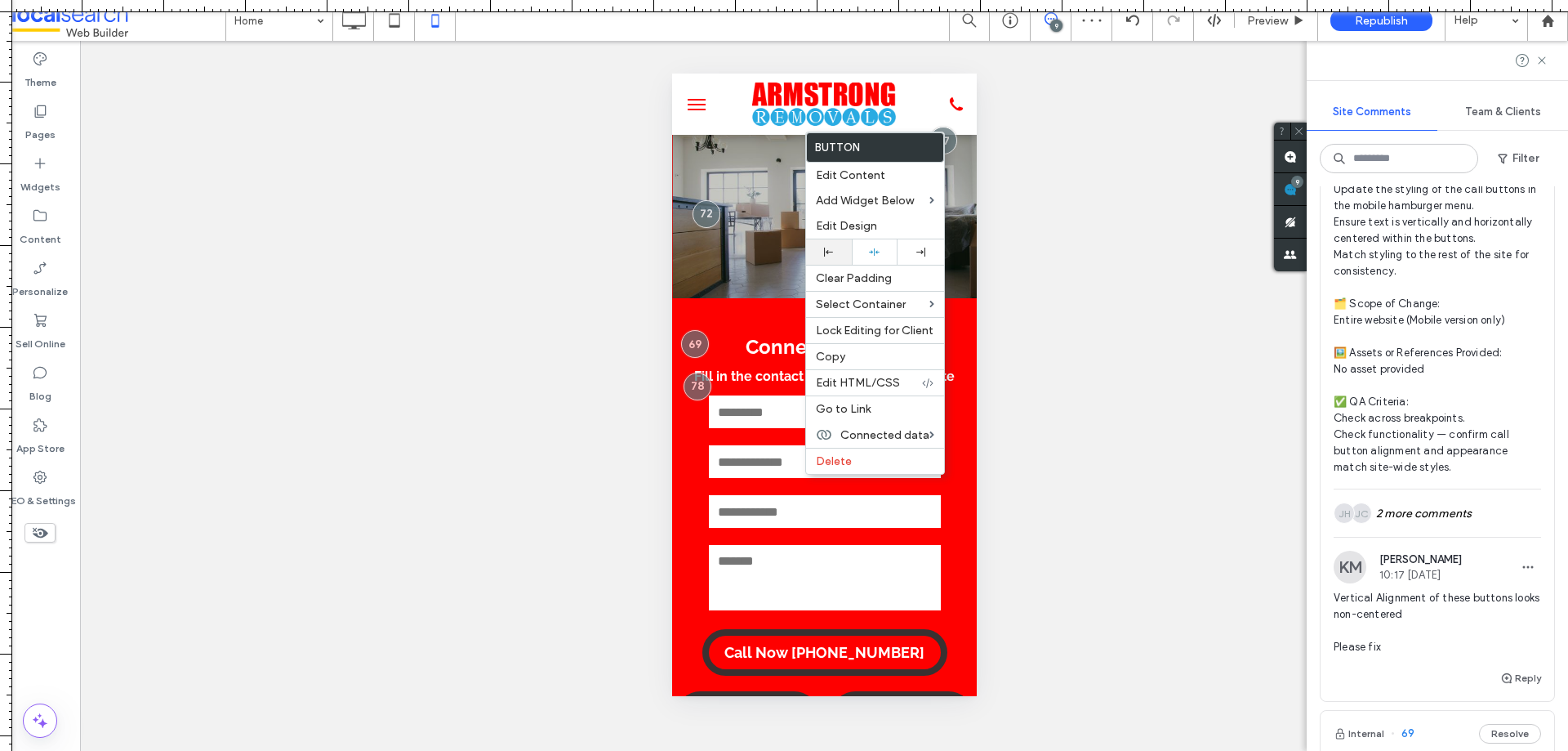
click at [825, 252] on icon at bounding box center [828, 251] width 9 height 9
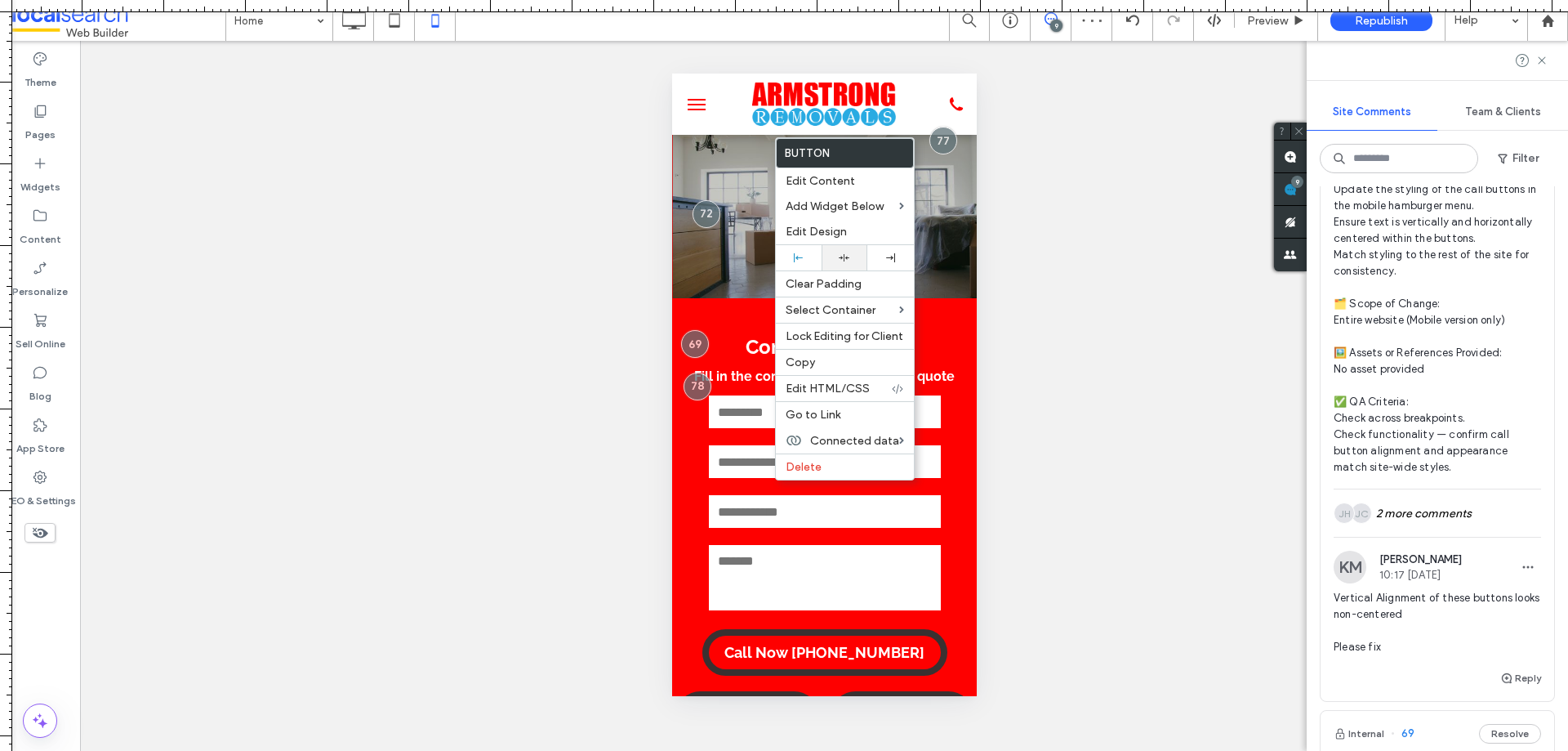
click at [843, 257] on icon at bounding box center [843, 257] width 11 height 11
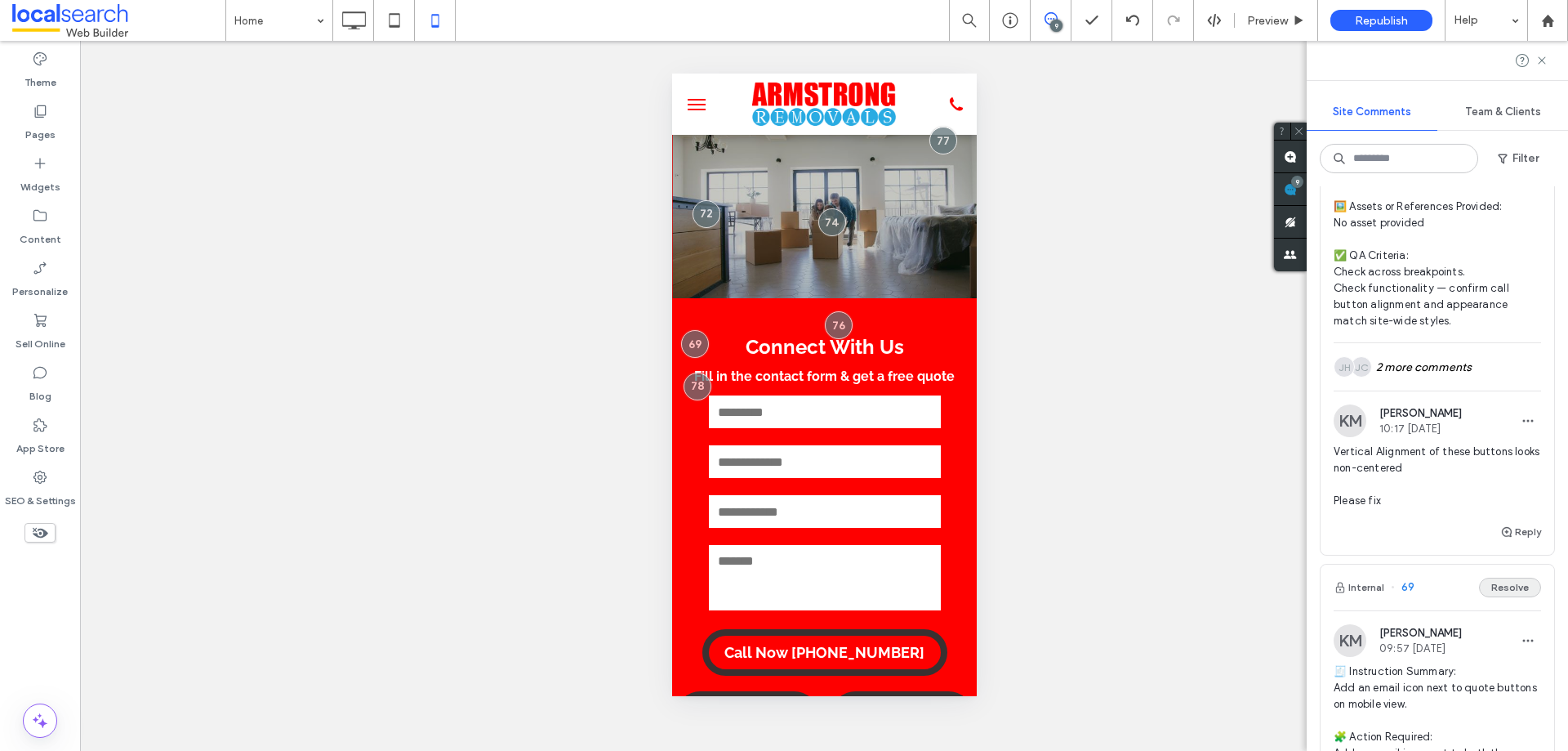
scroll to position [2253, 0]
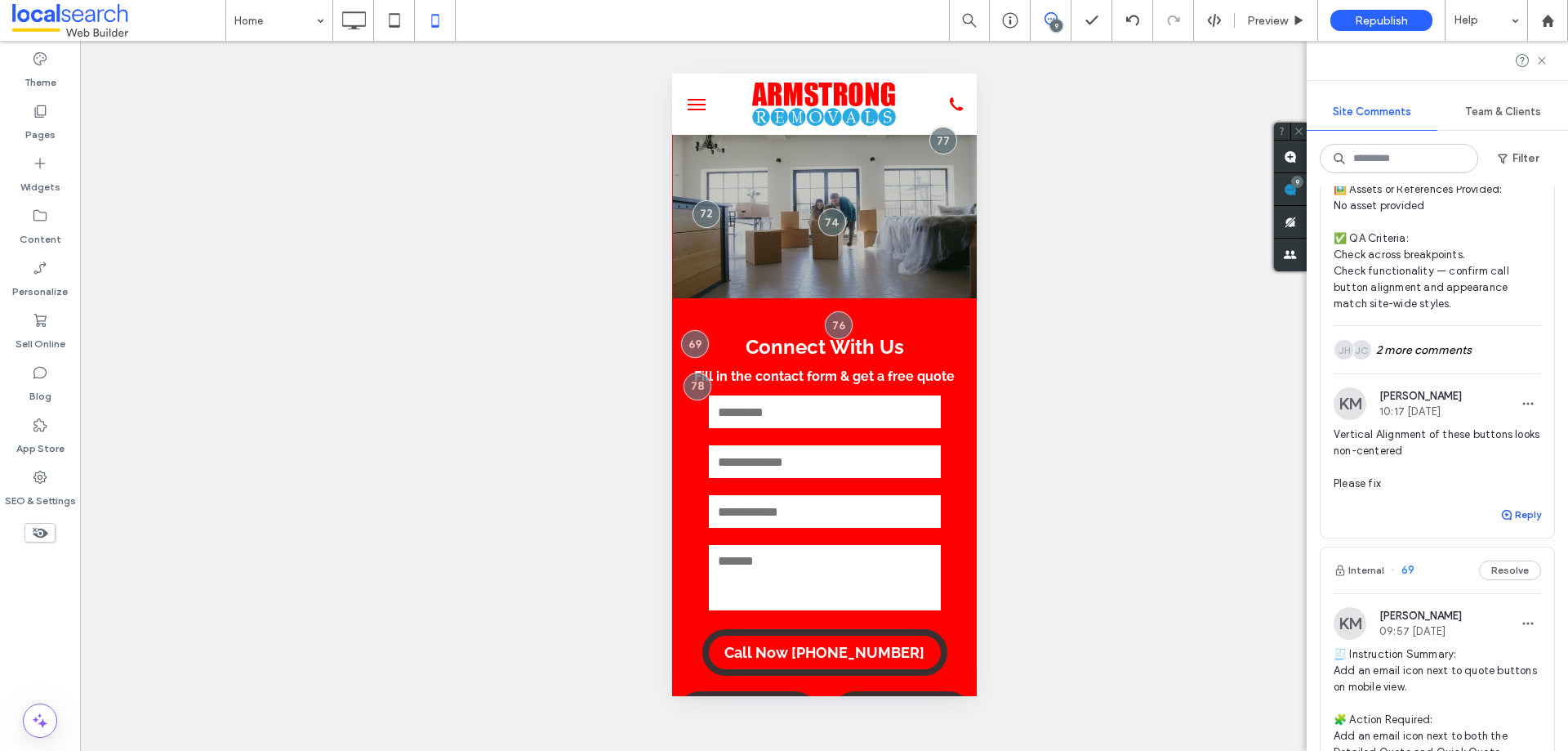
click at [1503, 511] on button "Reply" at bounding box center [1521, 514] width 41 height 20
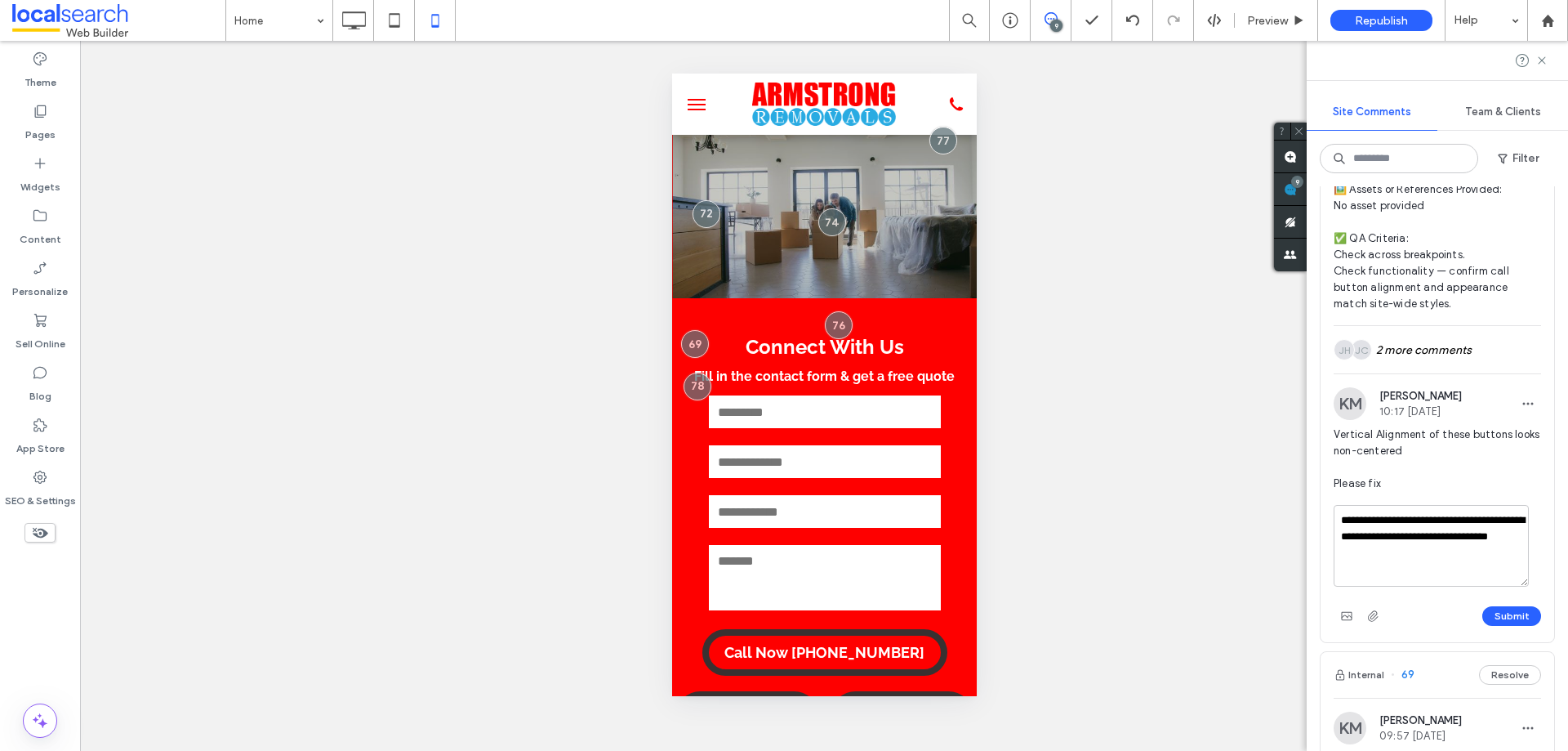
click at [1481, 554] on textarea "**********" at bounding box center [1431, 545] width 195 height 82
type textarea "**********"
click at [1343, 613] on use "button" at bounding box center [1346, 616] width 11 height 8
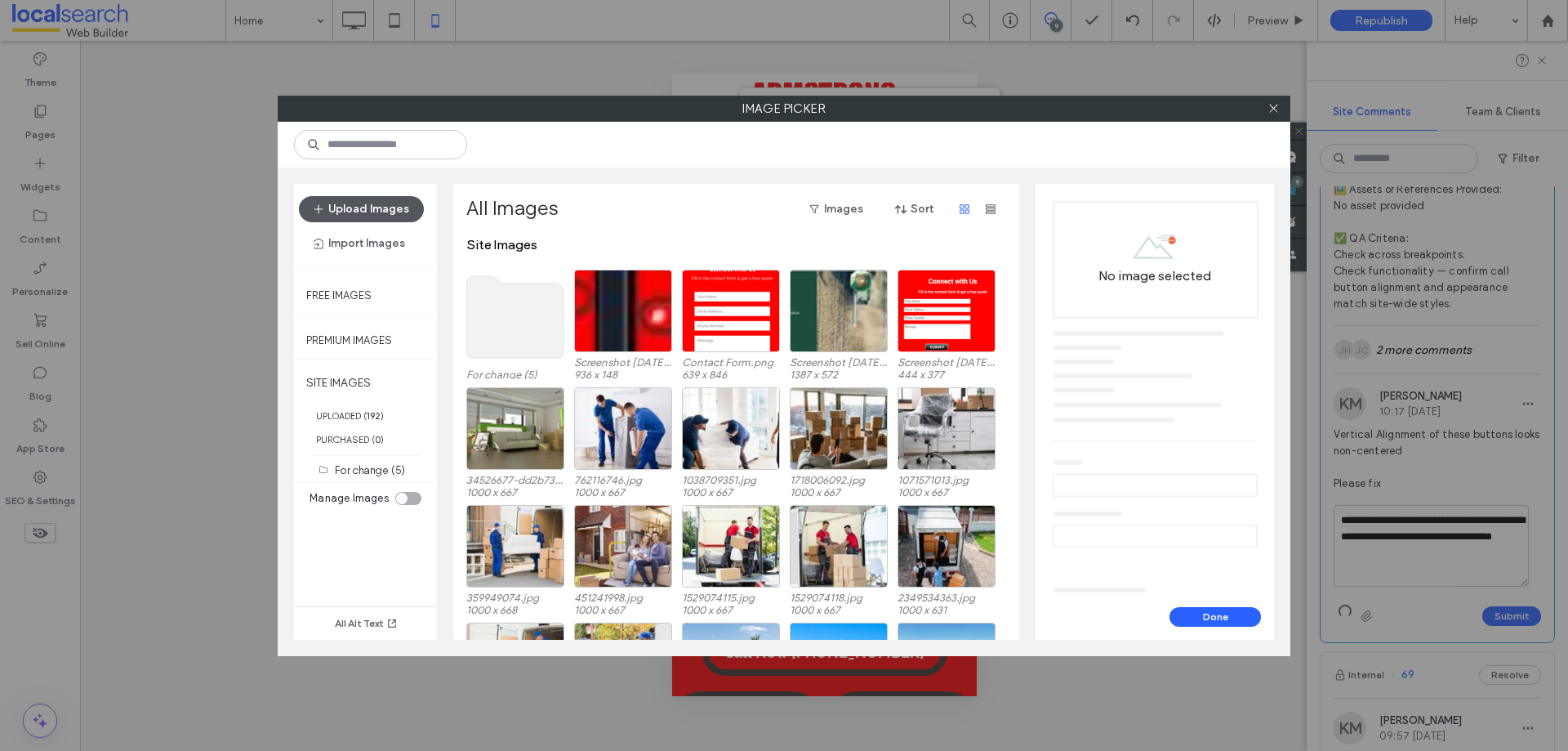
click at [383, 216] on button "Upload Images" at bounding box center [361, 209] width 125 height 26
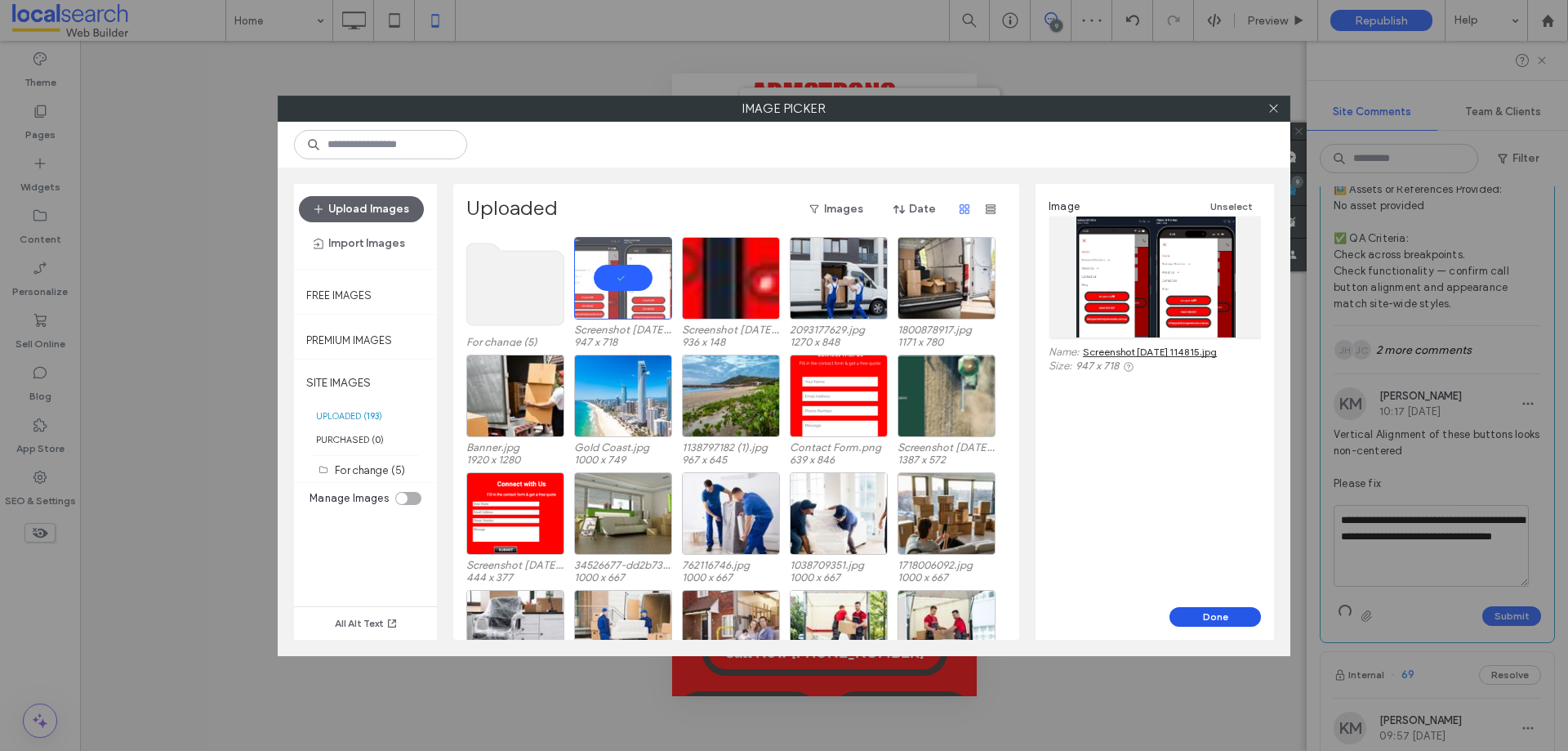
click at [1196, 614] on button "Done" at bounding box center [1215, 617] width 92 height 20
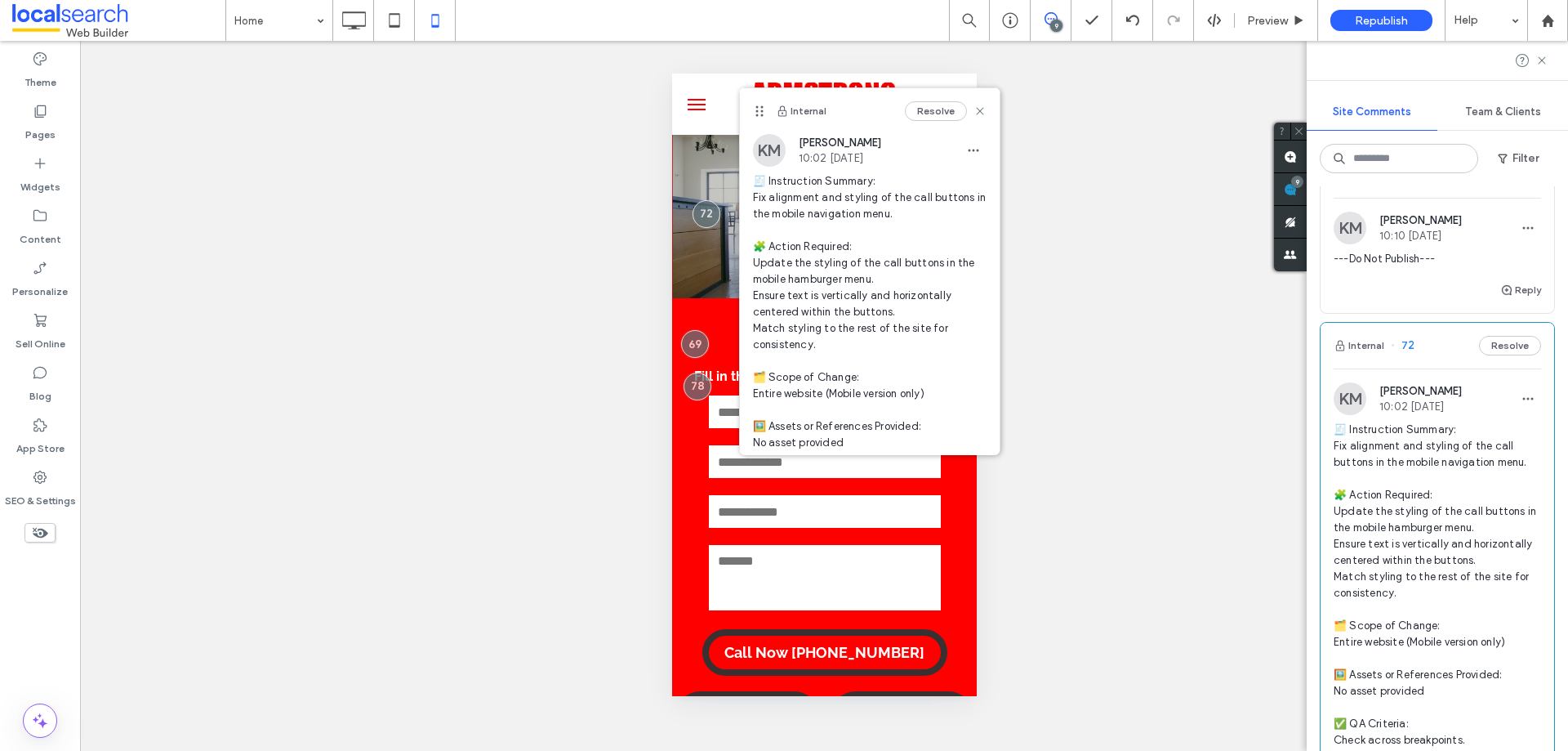
scroll to position [1762, 0]
click at [976, 110] on use at bounding box center [979, 111] width 7 height 7
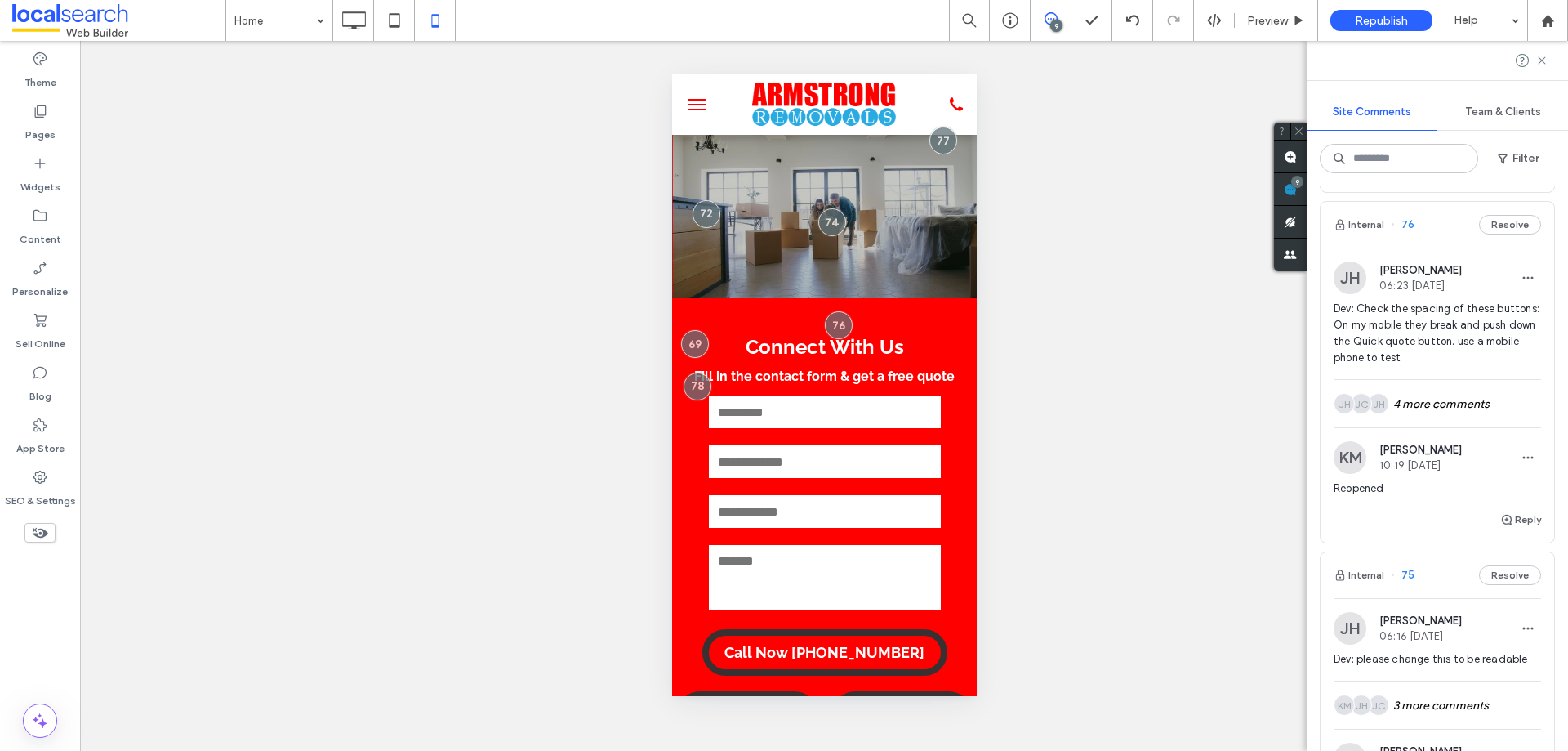
scroll to position [1028, 0]
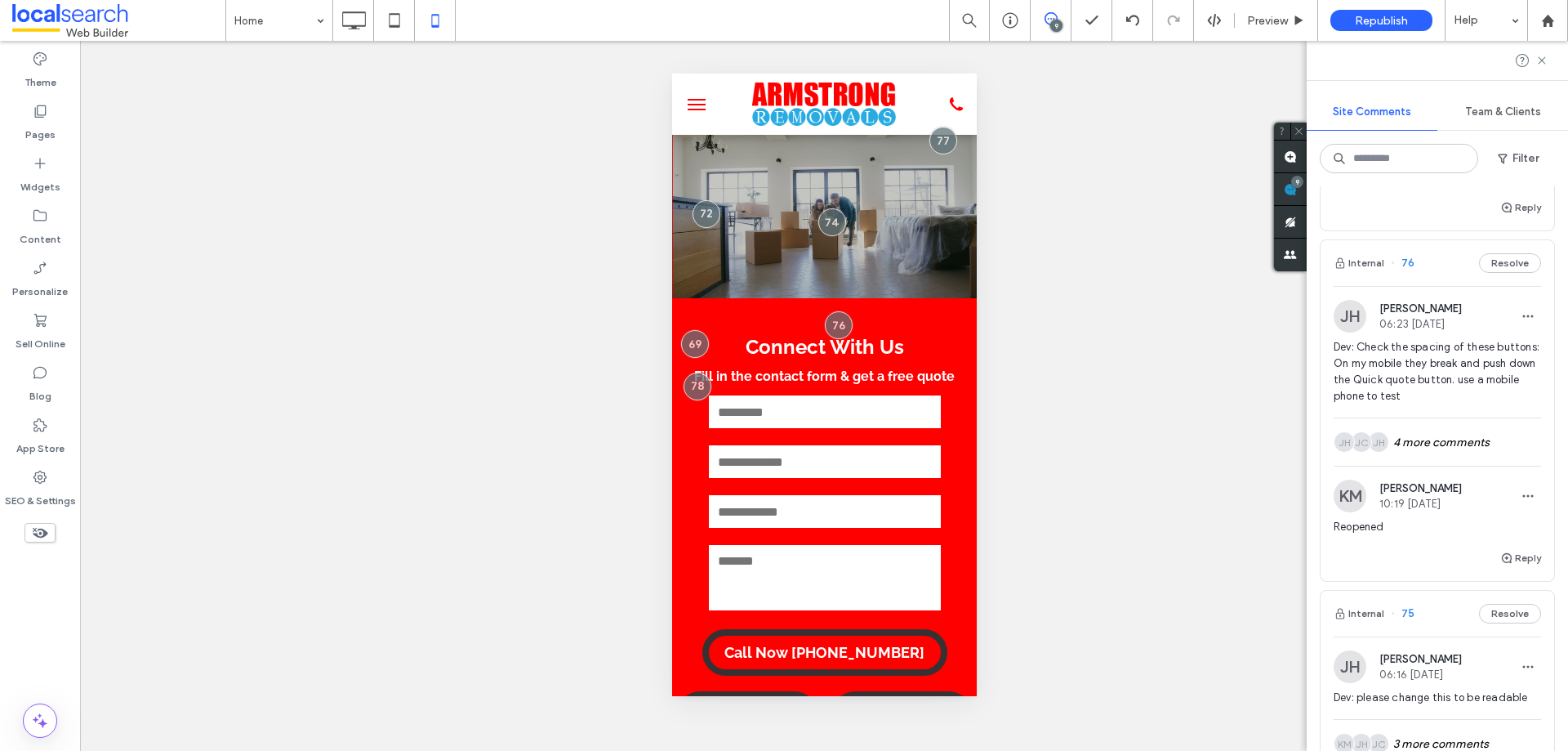
click at [1467, 383] on span "Dev: Check the spacing of these buttons: On my mobile they break and push down …" at bounding box center [1437, 372] width 207 height 66
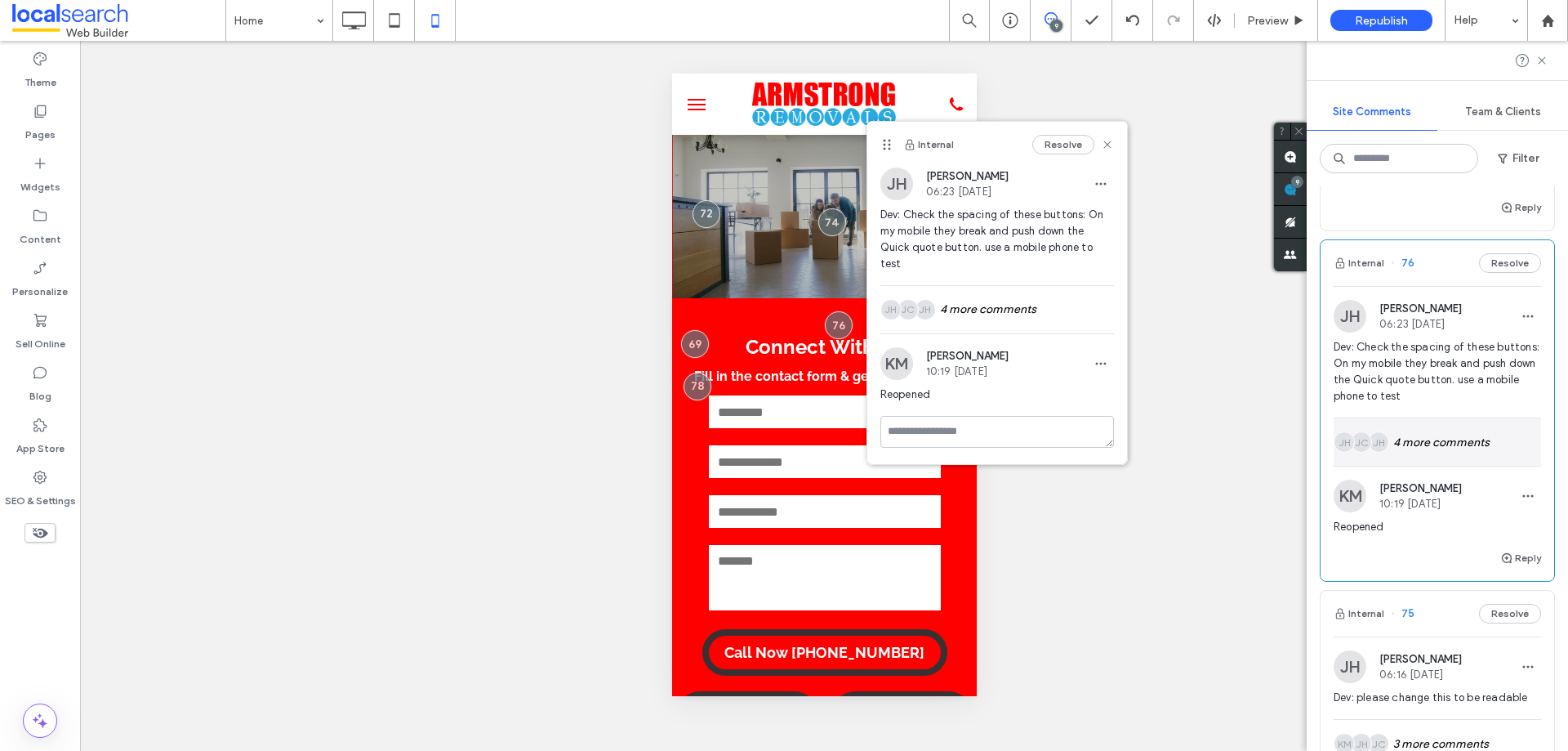
click at [1437, 448] on div "JH JC JH 4 more comments" at bounding box center [1437, 442] width 207 height 48
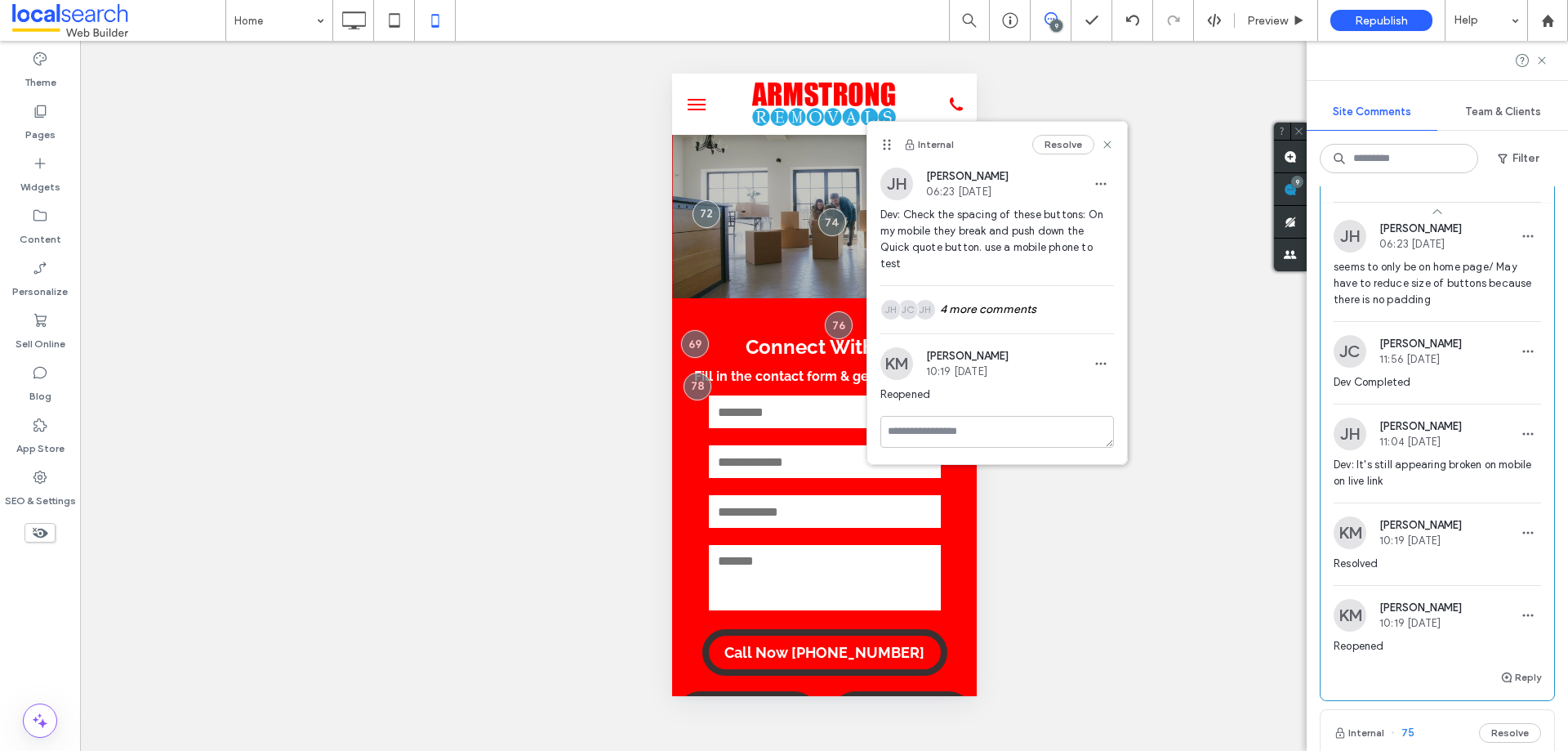
scroll to position [1273, 0]
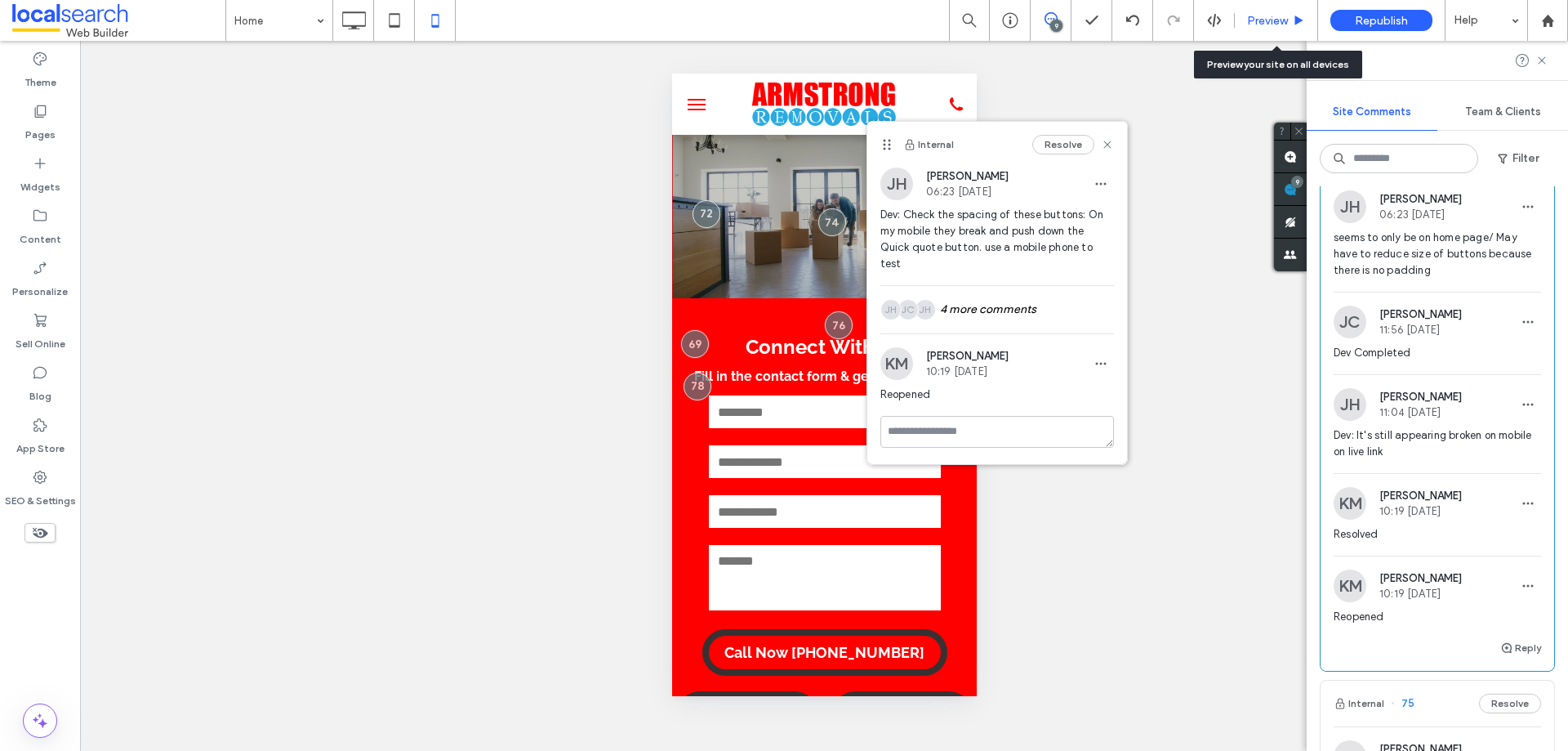
click at [1260, 14] on span "Preview" at bounding box center [1268, 20] width 41 height 14
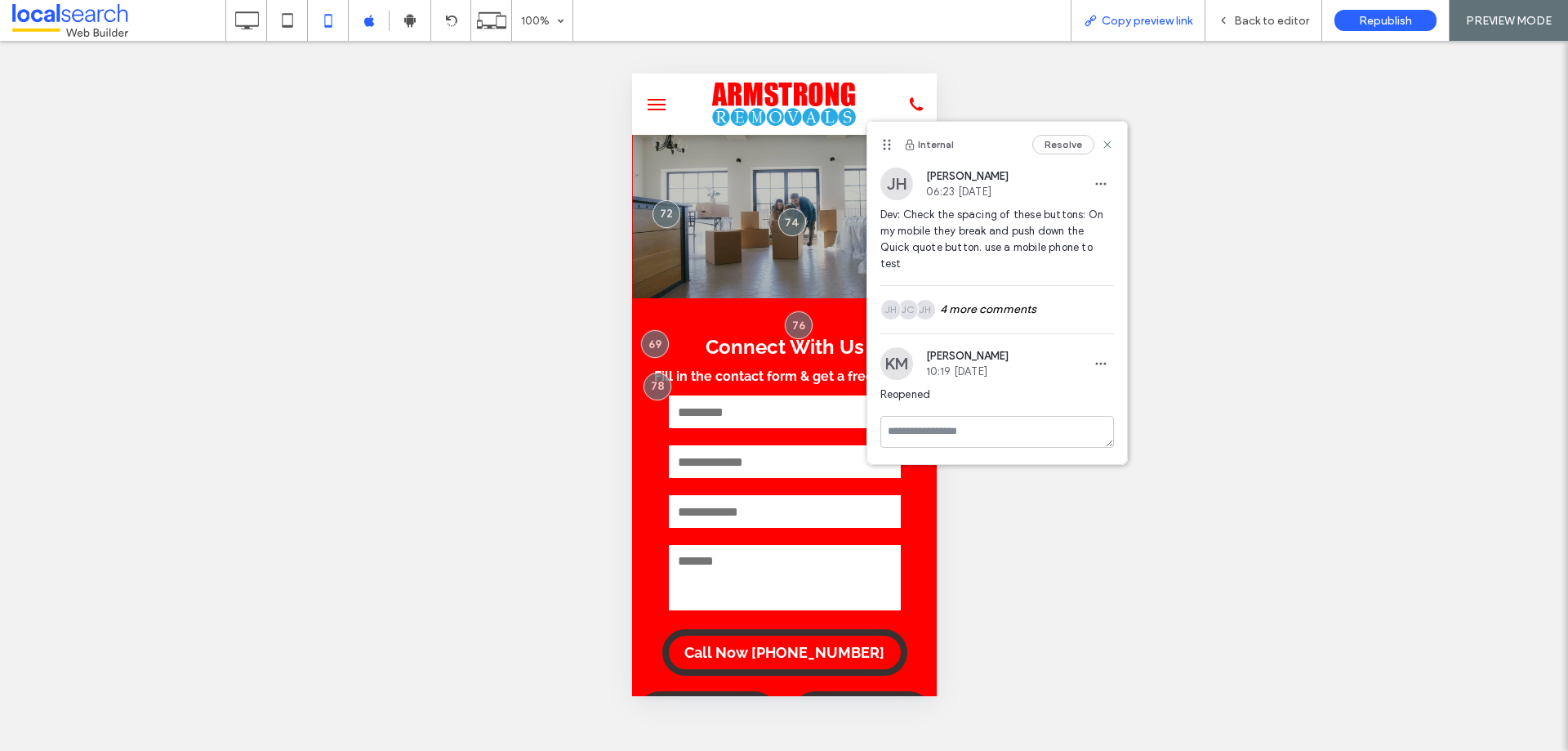
click at [1167, 25] on span "Copy preview link" at bounding box center [1146, 20] width 91 height 14
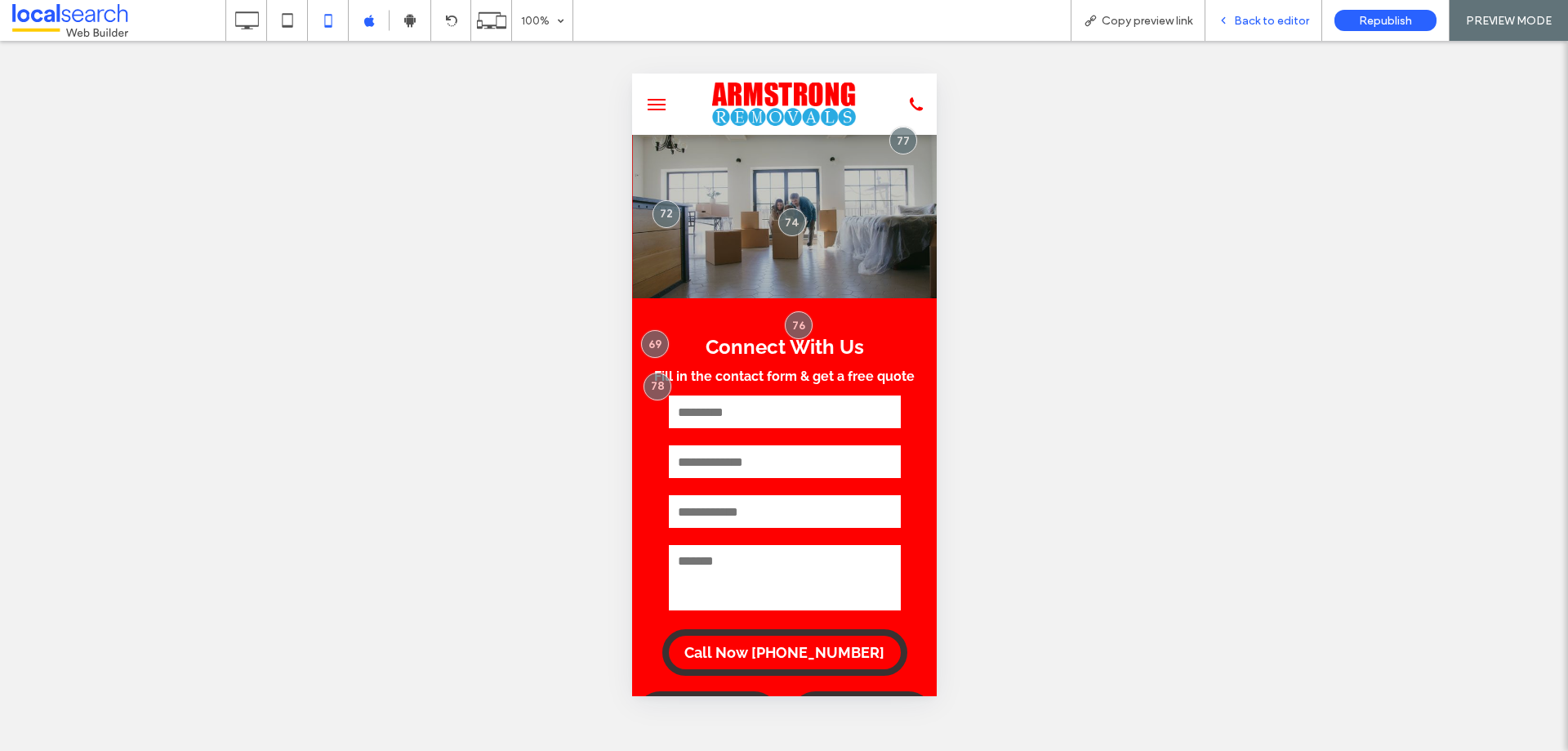
click at [1249, 11] on div "Back to editor" at bounding box center [1263, 20] width 117 height 41
click at [1262, 26] on span "Back to editor" at bounding box center [1272, 20] width 75 height 14
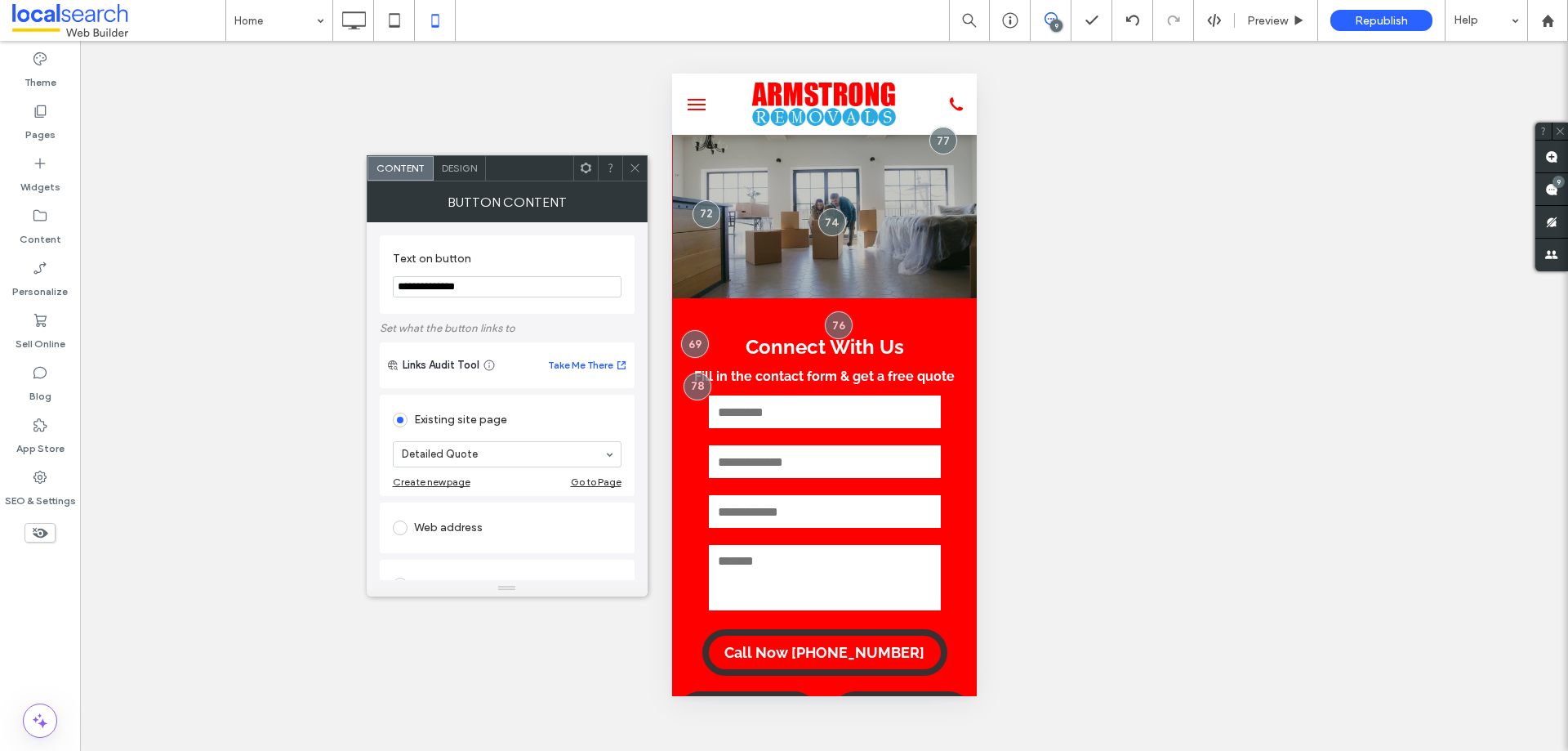
click at [457, 173] on span "Design" at bounding box center [459, 167] width 35 height 12
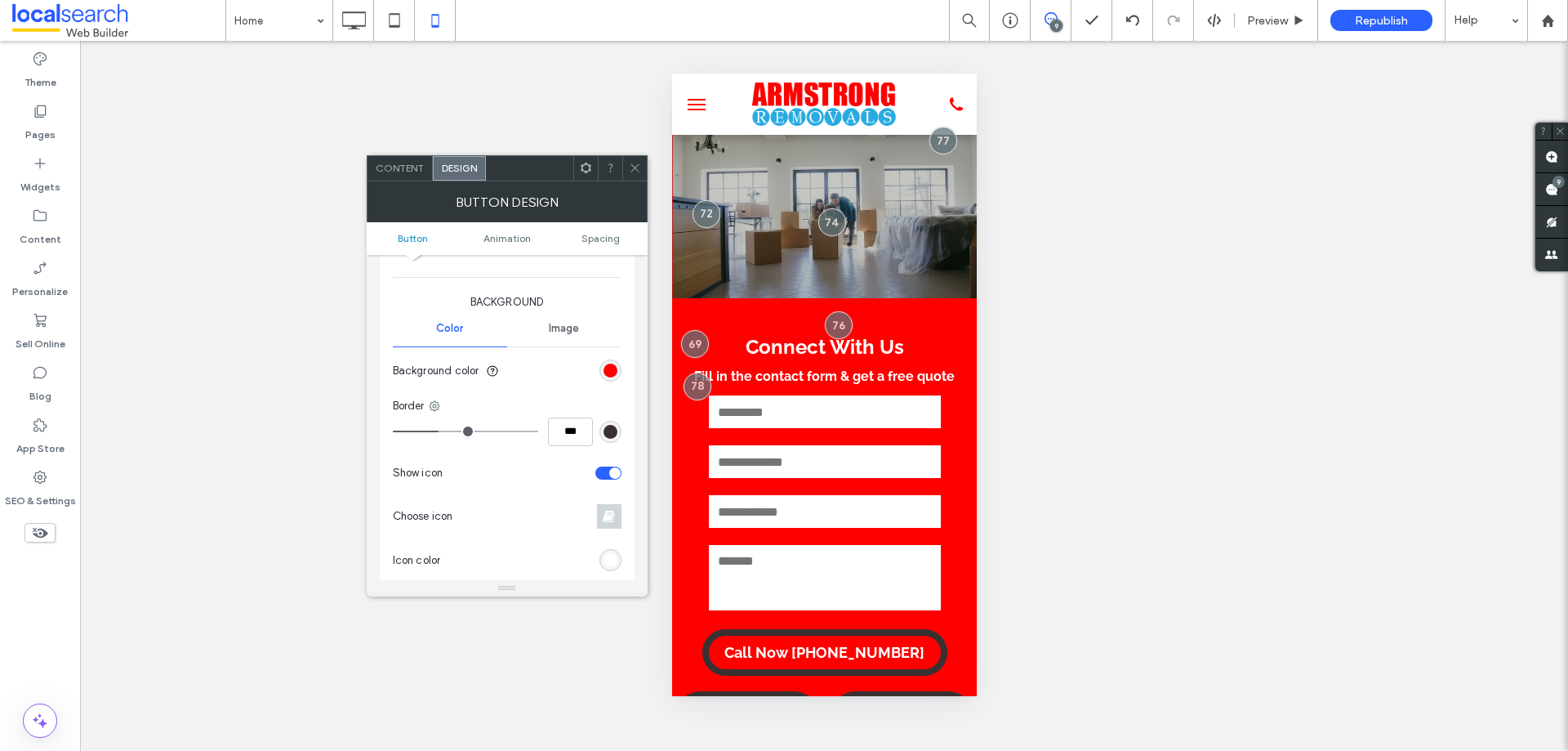
scroll to position [245, 0]
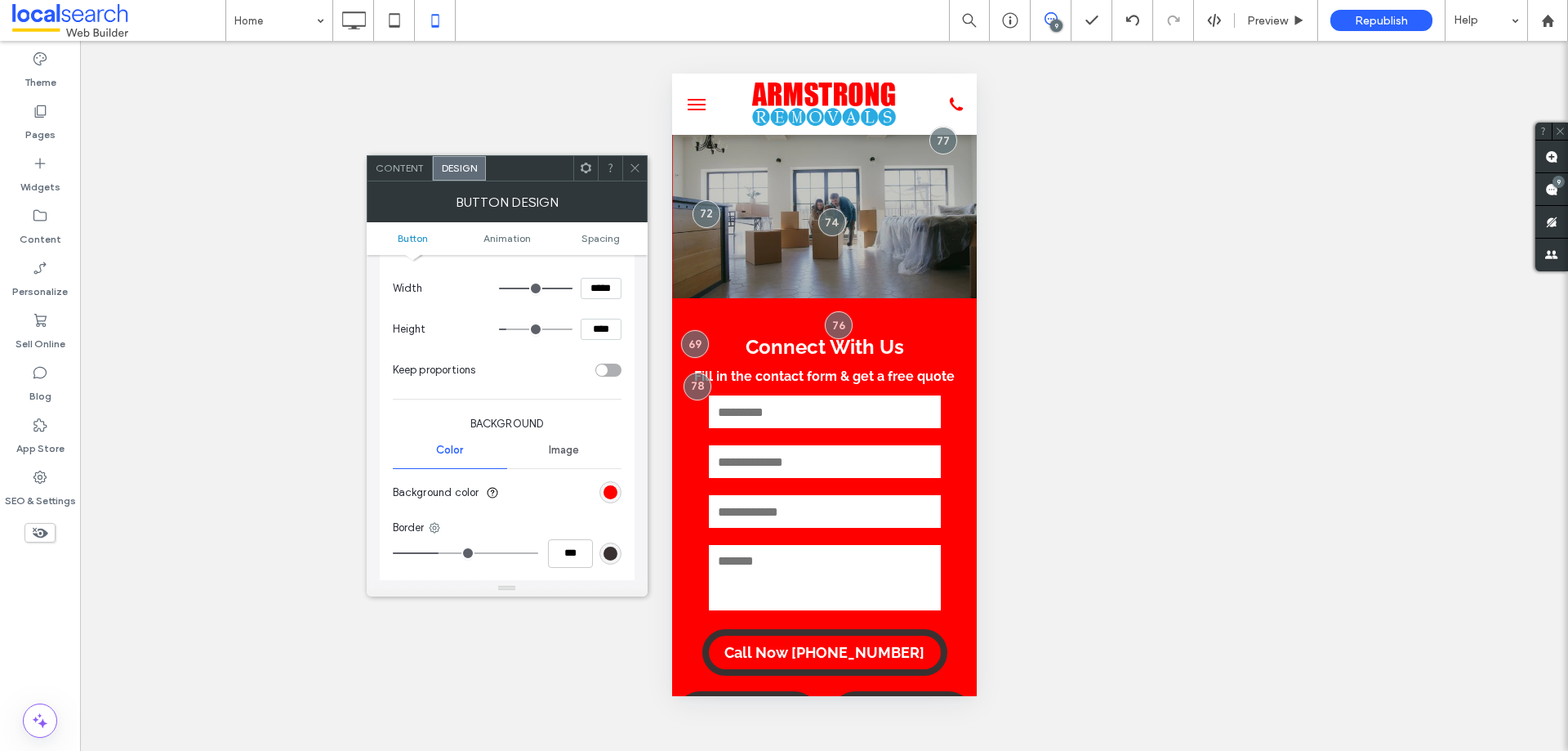
click at [1054, 23] on div "9" at bounding box center [1056, 25] width 12 height 12
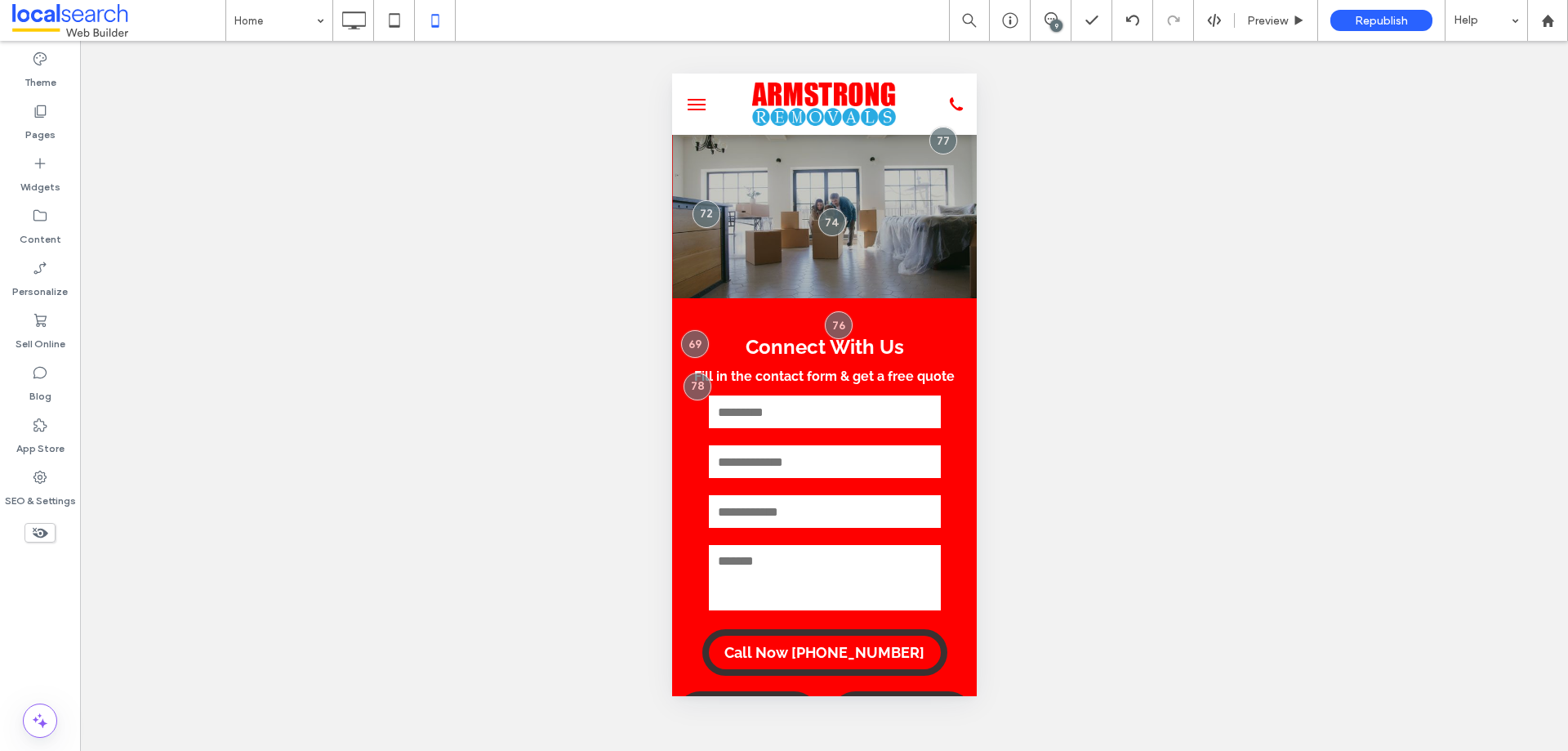
click at [1054, 23] on div "9" at bounding box center [1056, 25] width 12 height 12
click at [1545, 184] on use at bounding box center [1552, 189] width 13 height 13
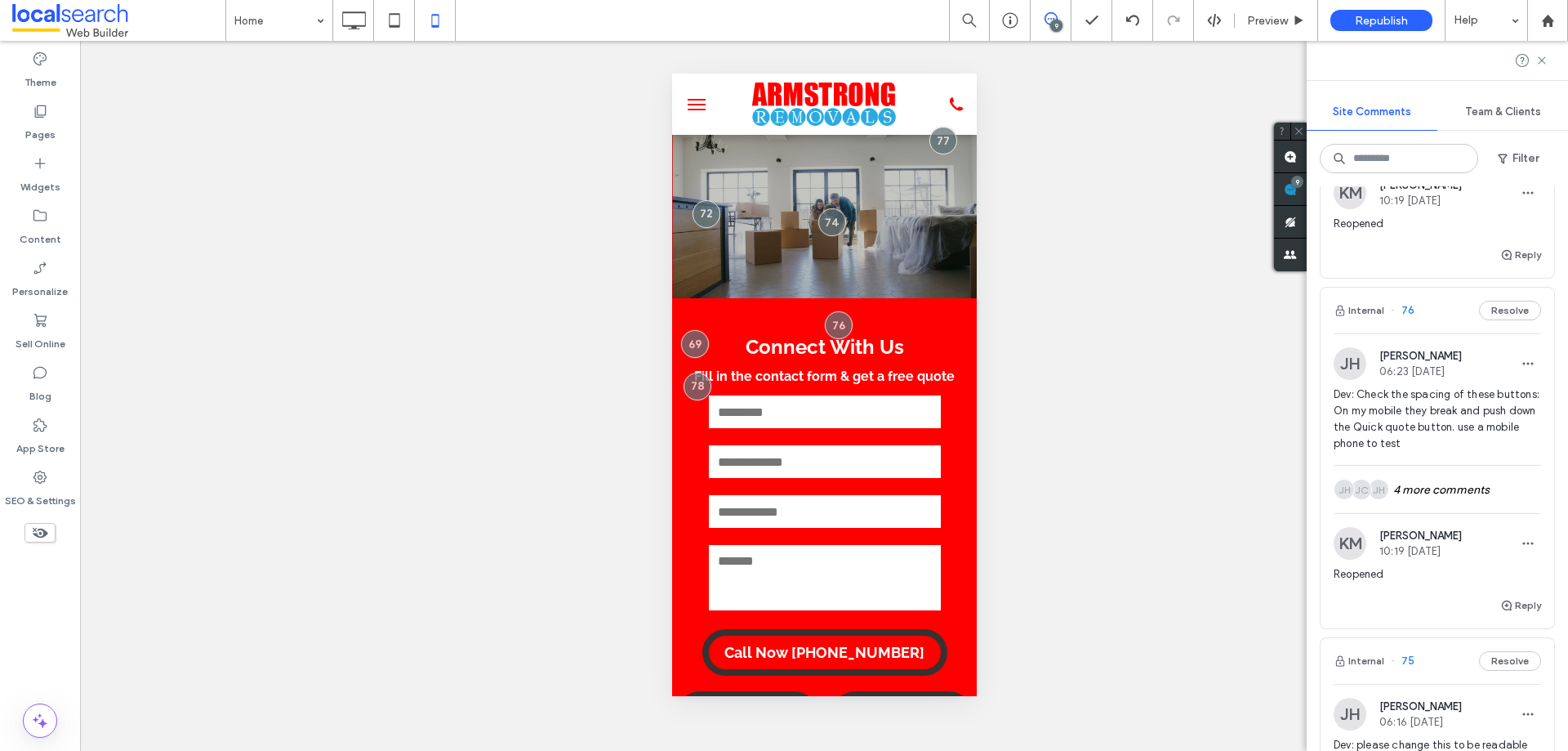
scroll to position [1062, 0]
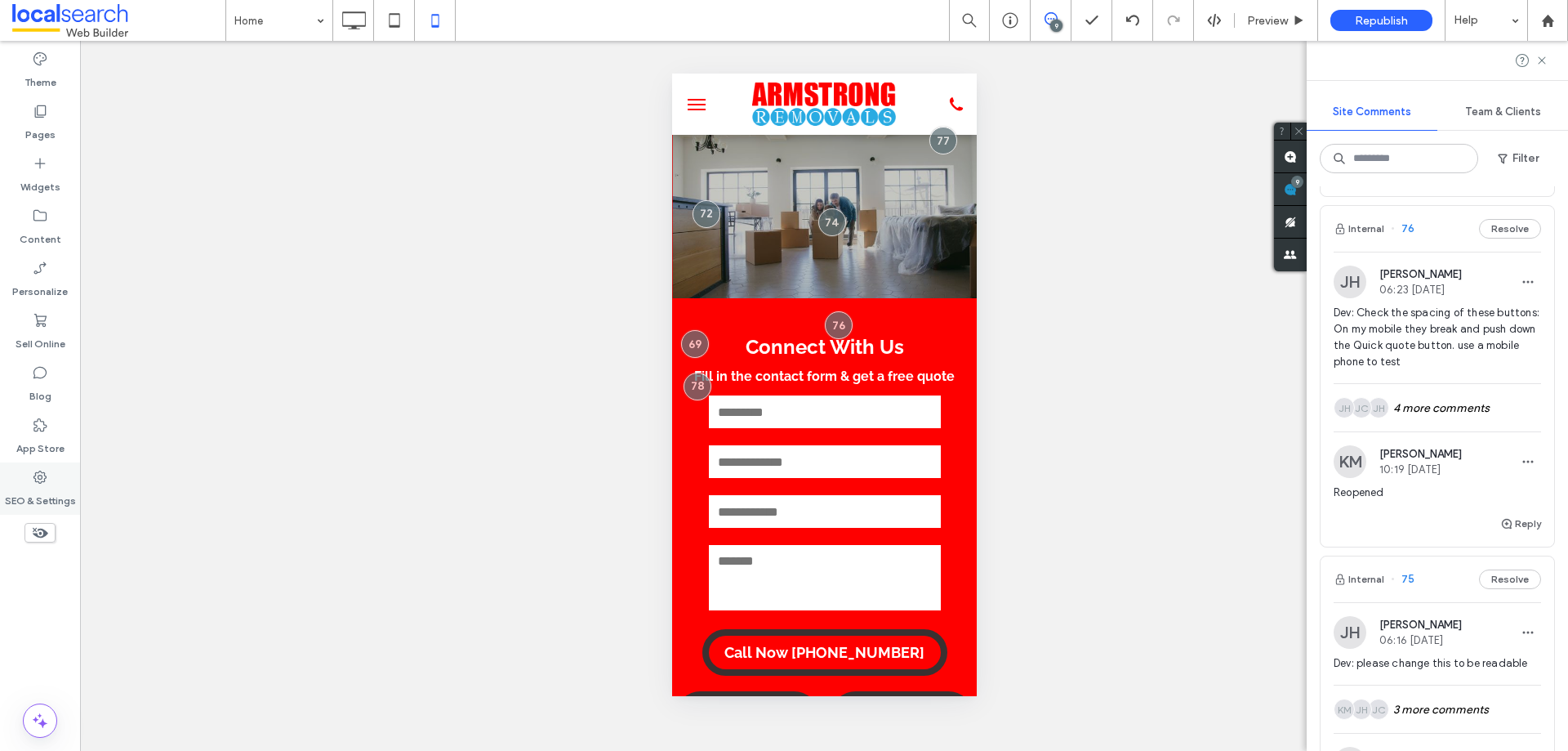
click at [36, 482] on use at bounding box center [40, 477] width 13 height 13
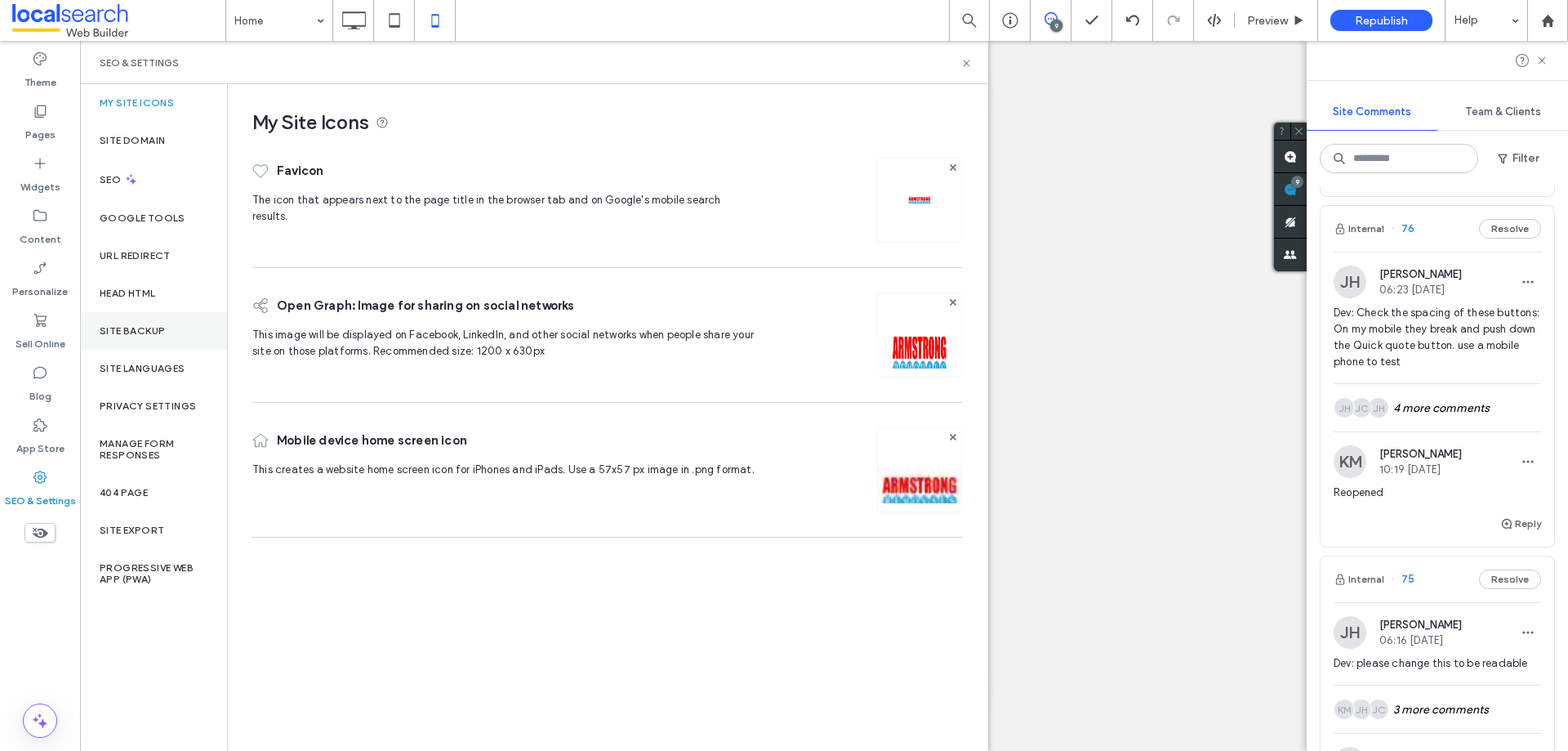
click at [177, 331] on div "Site Backup" at bounding box center [154, 331] width 147 height 38
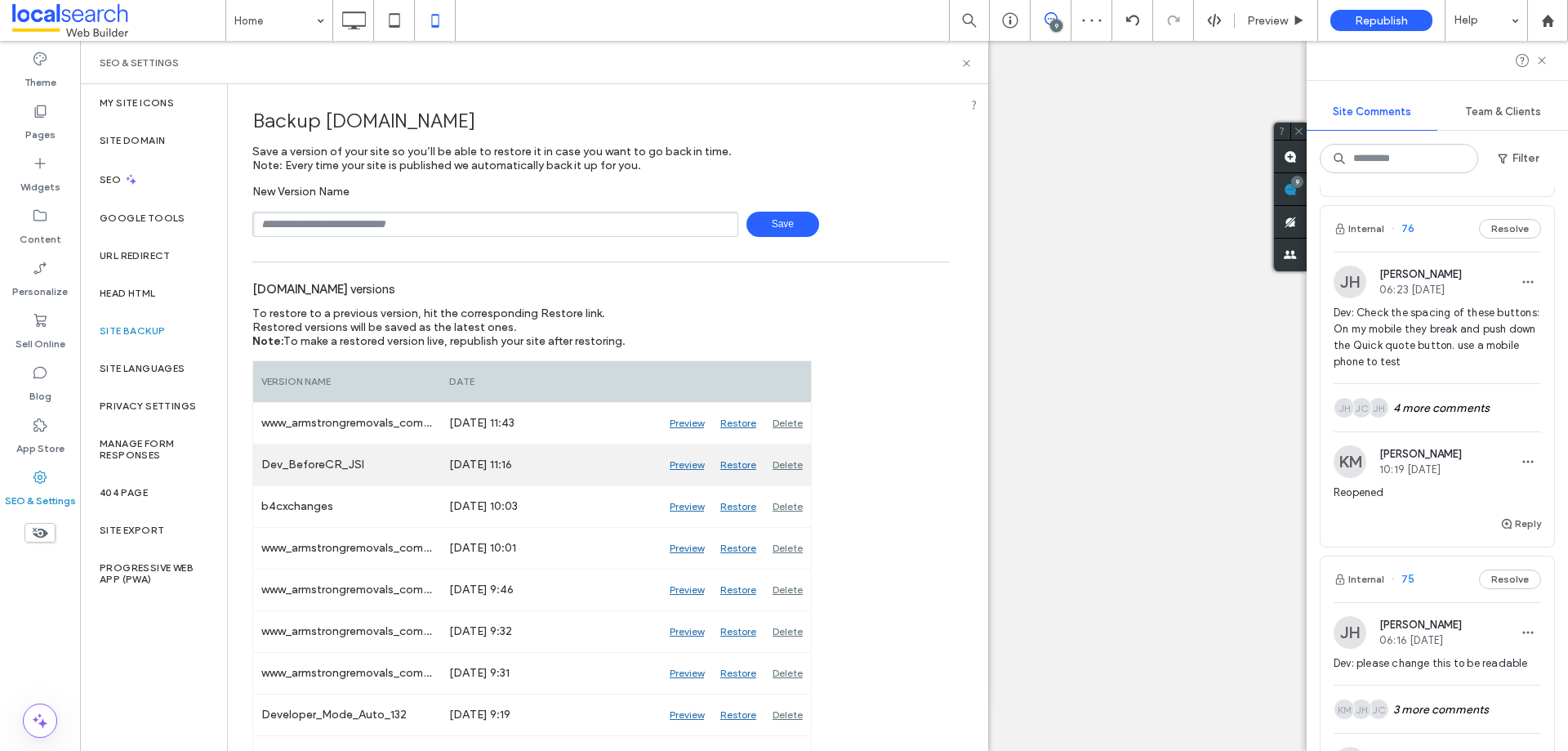
click at [687, 464] on div "Preview" at bounding box center [687, 465] width 51 height 41
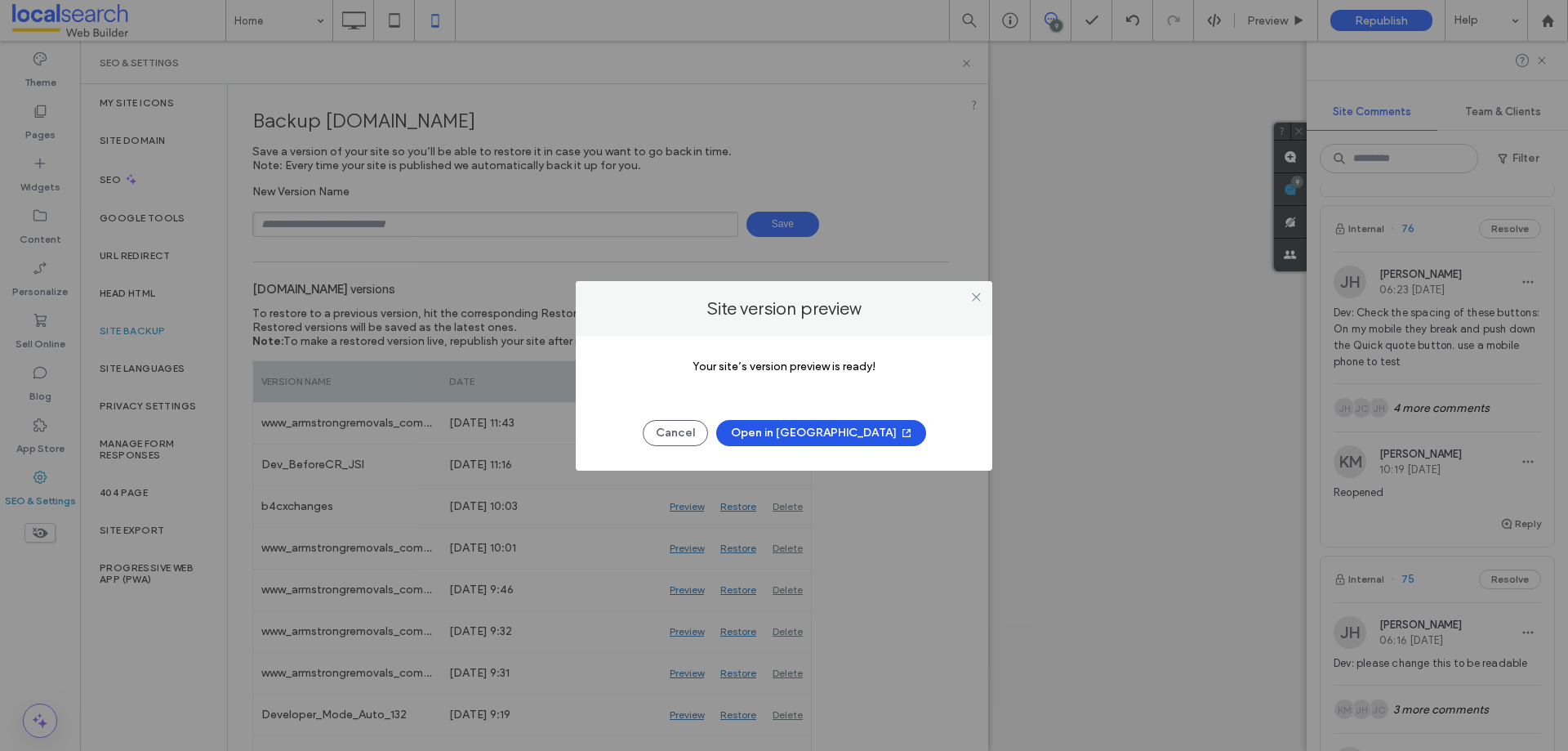
click at [805, 428] on button "Open in New Tab" at bounding box center [821, 433] width 210 height 26
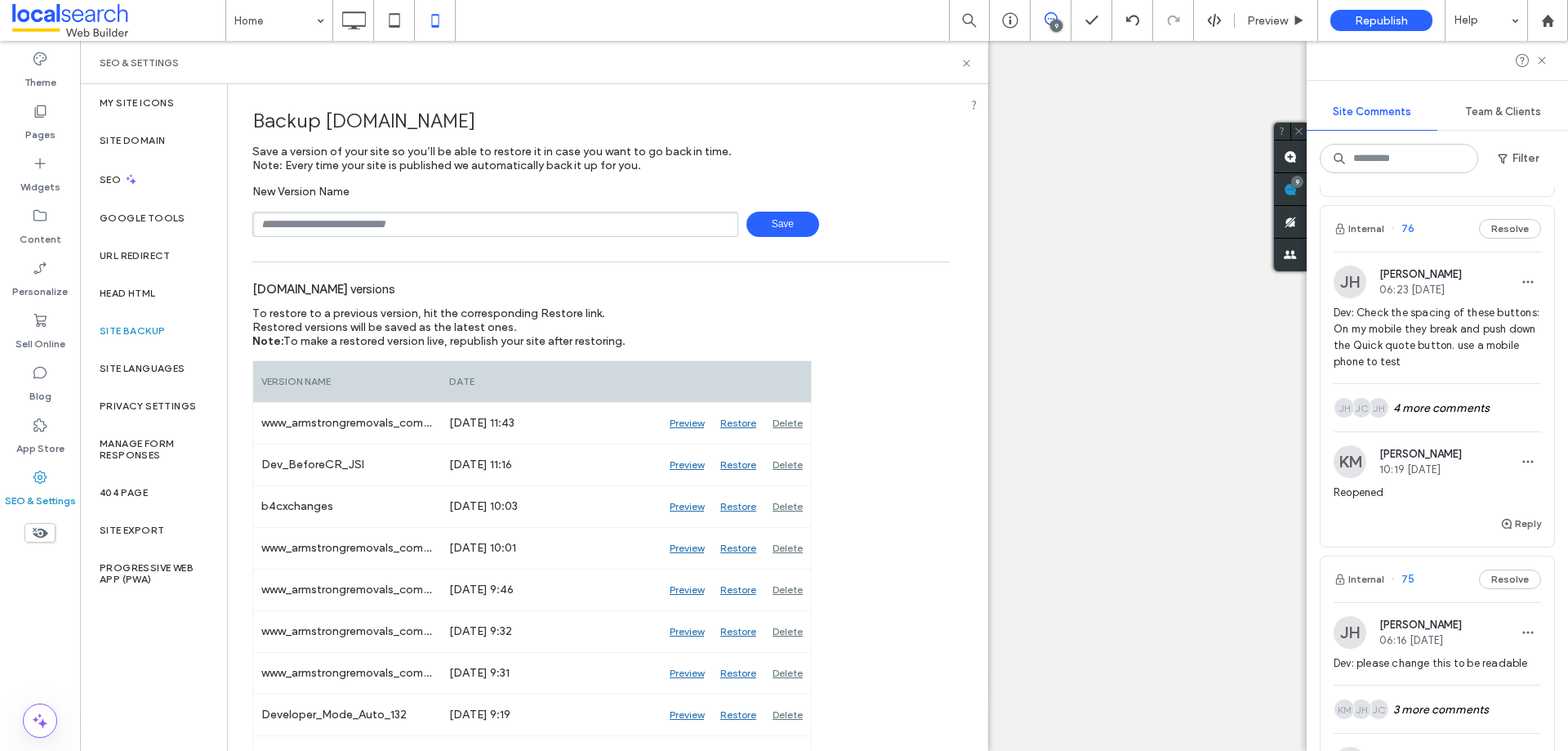
click at [1136, 239] on div "Unhide? Yes Unhide? Yes Unhide? Yes Unhide? Yes Unhide? Yes Unhide? Yes Unhide?…" at bounding box center [824, 396] width 1488 height 710
click at [1049, 165] on div "Unhide? Yes Unhide? Yes Unhide? Yes Unhide? Yes Unhide? Yes Unhide? Yes Unhide?…" at bounding box center [824, 396] width 1488 height 710
click at [968, 70] on div "SEO & Settings" at bounding box center [534, 62] width 908 height 43
click at [968, 69] on icon at bounding box center [966, 63] width 12 height 12
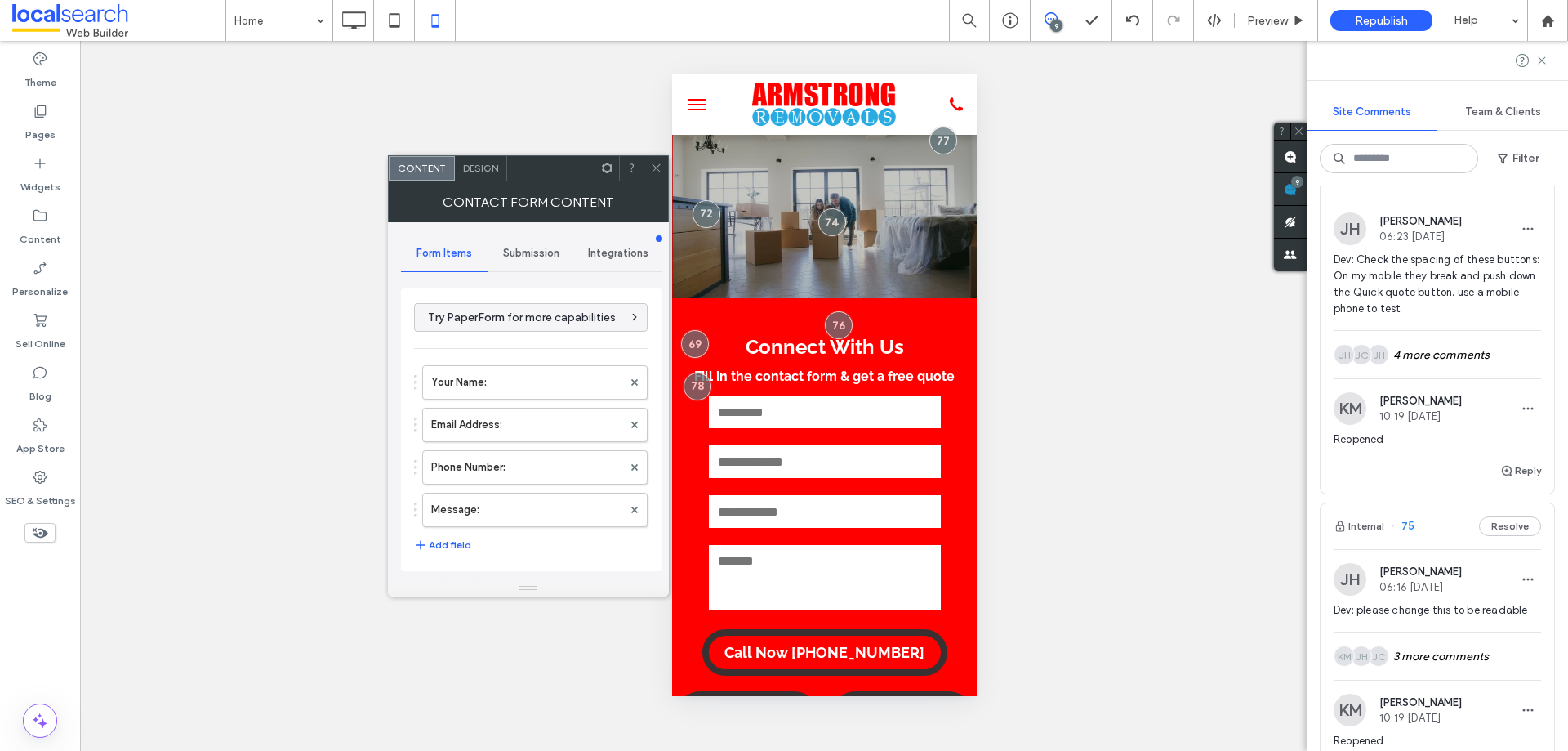
scroll to position [1143, 0]
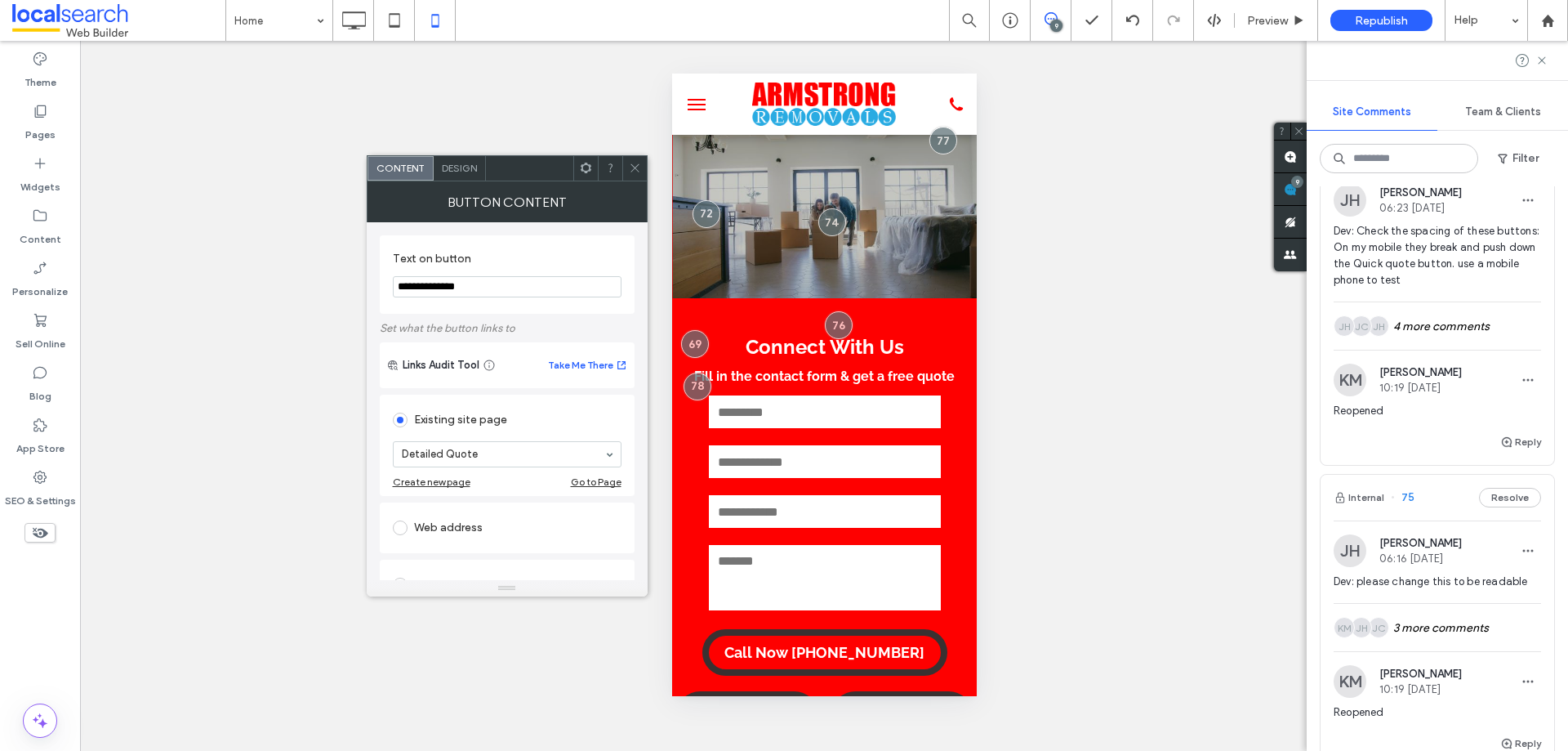
click at [450, 168] on span "Design" at bounding box center [459, 167] width 35 height 12
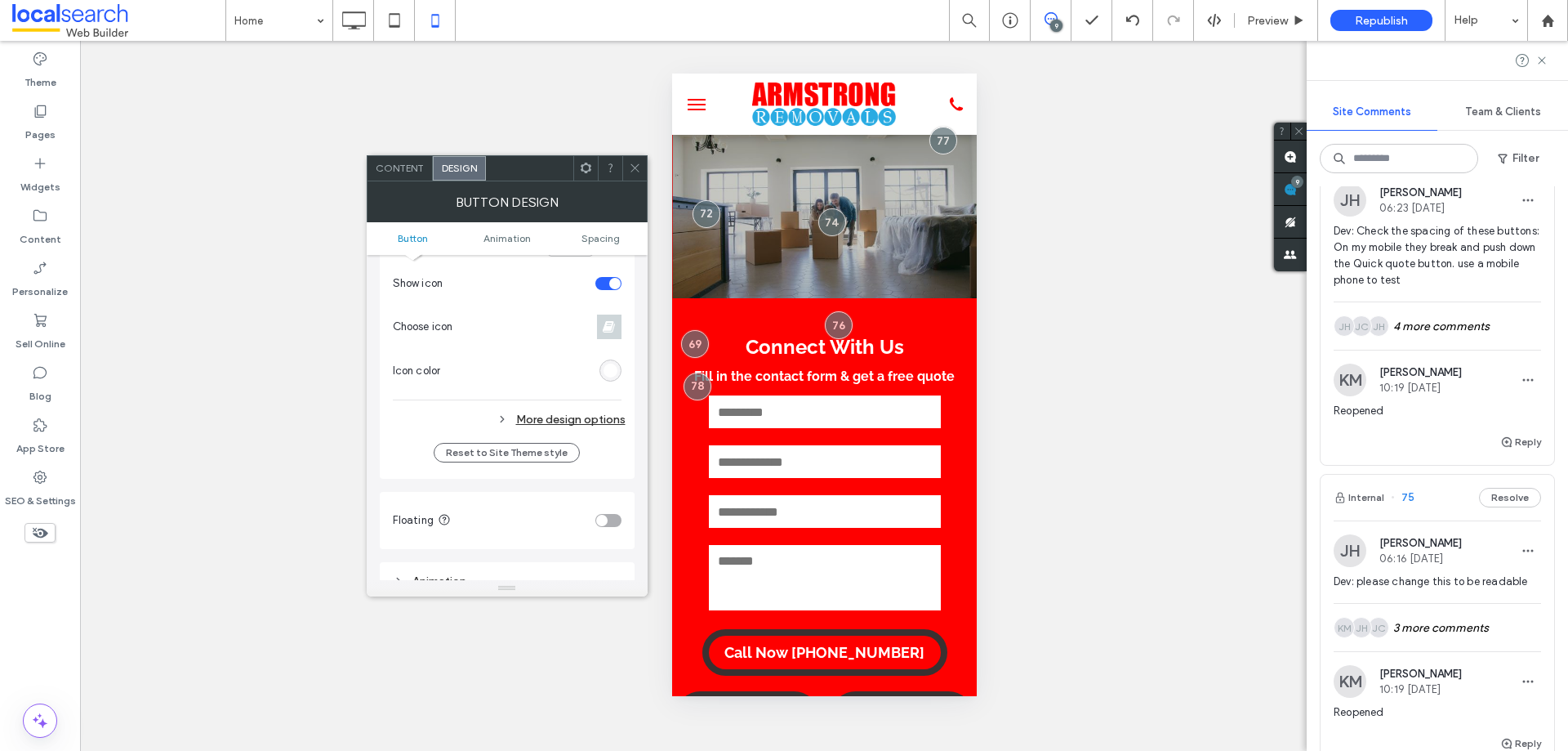
scroll to position [572, 0]
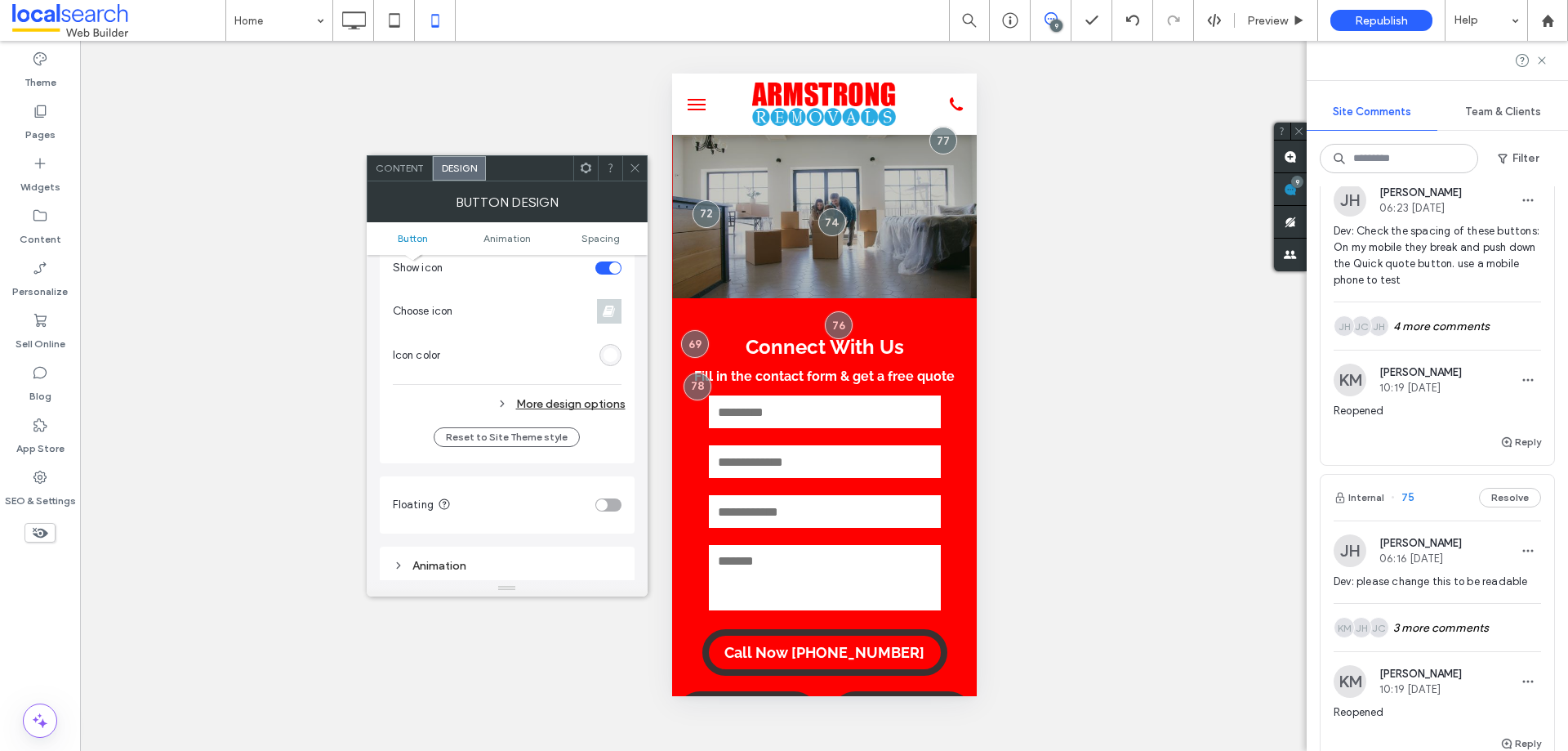
click at [603, 404] on div "More design options" at bounding box center [509, 404] width 233 height 22
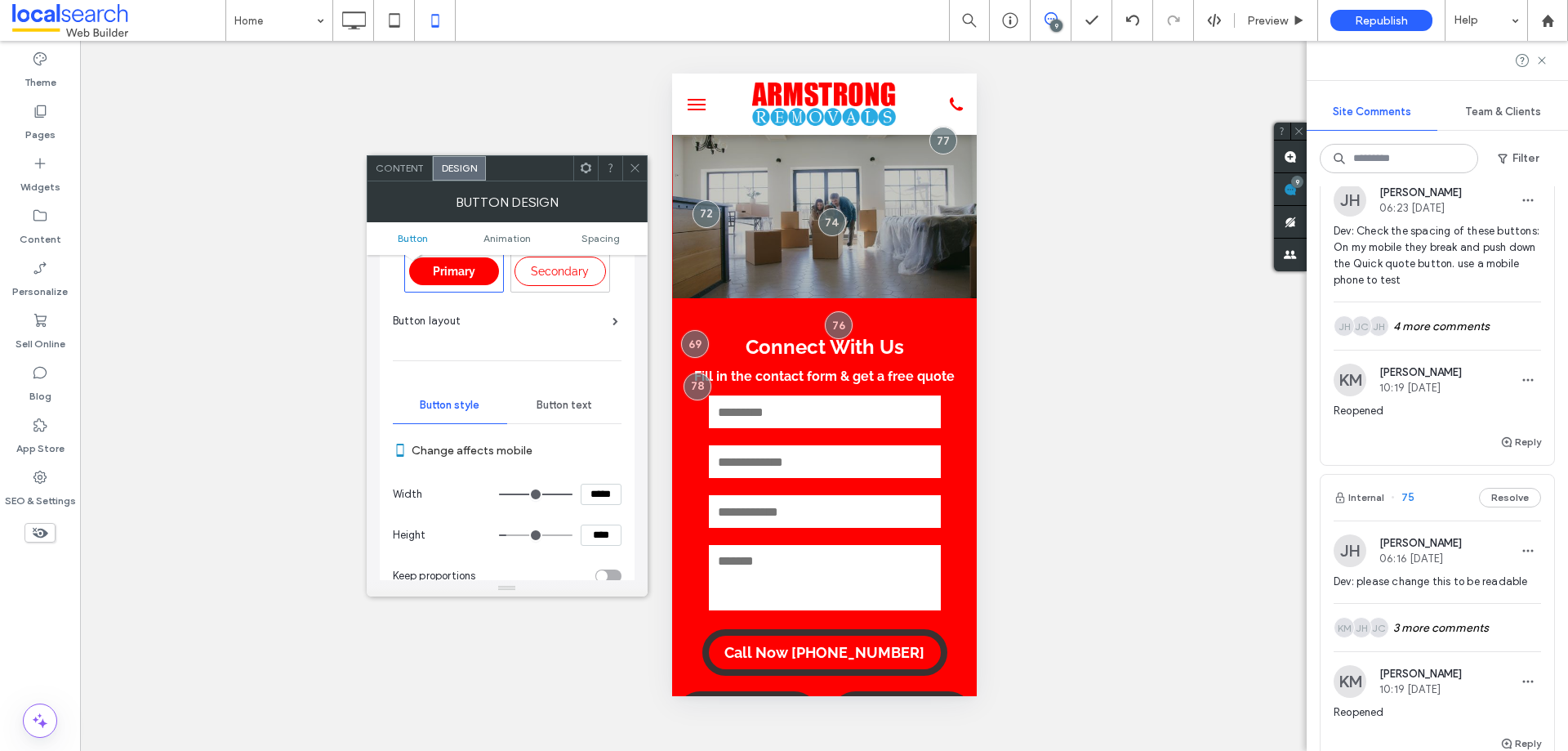
scroll to position [0, 0]
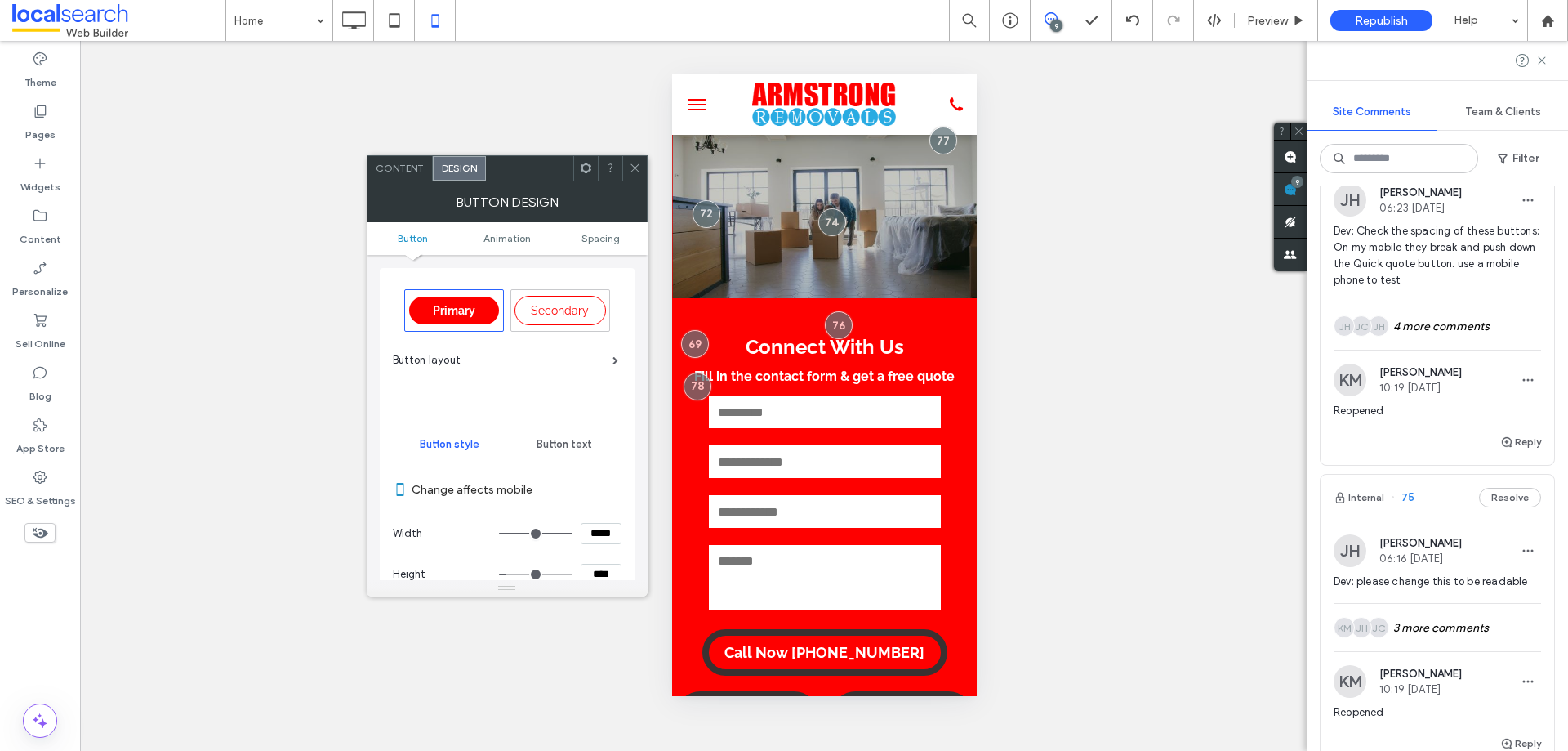
click at [636, 164] on icon at bounding box center [635, 167] width 12 height 12
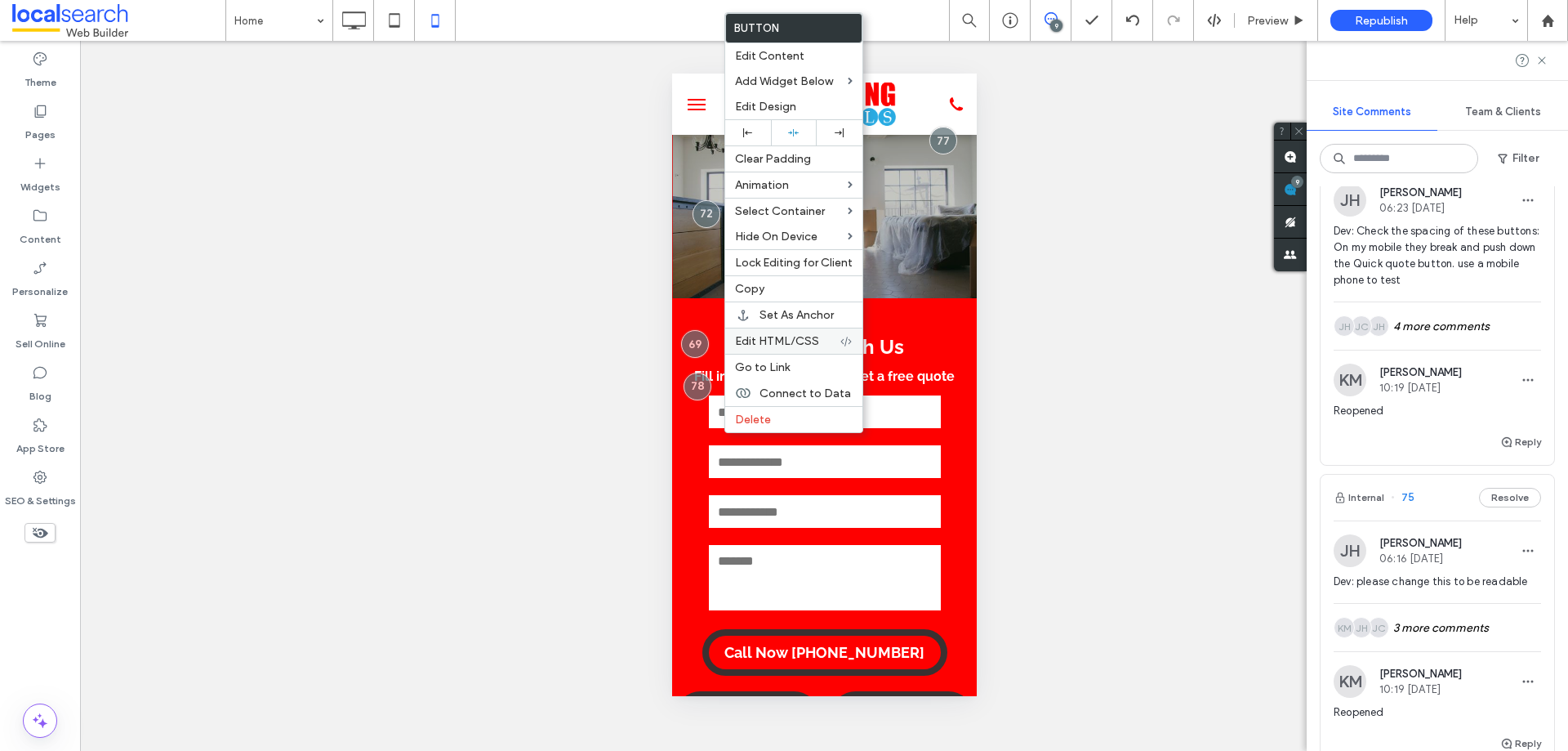
click at [795, 344] on span "Edit HTML/CSS" at bounding box center [777, 341] width 84 height 14
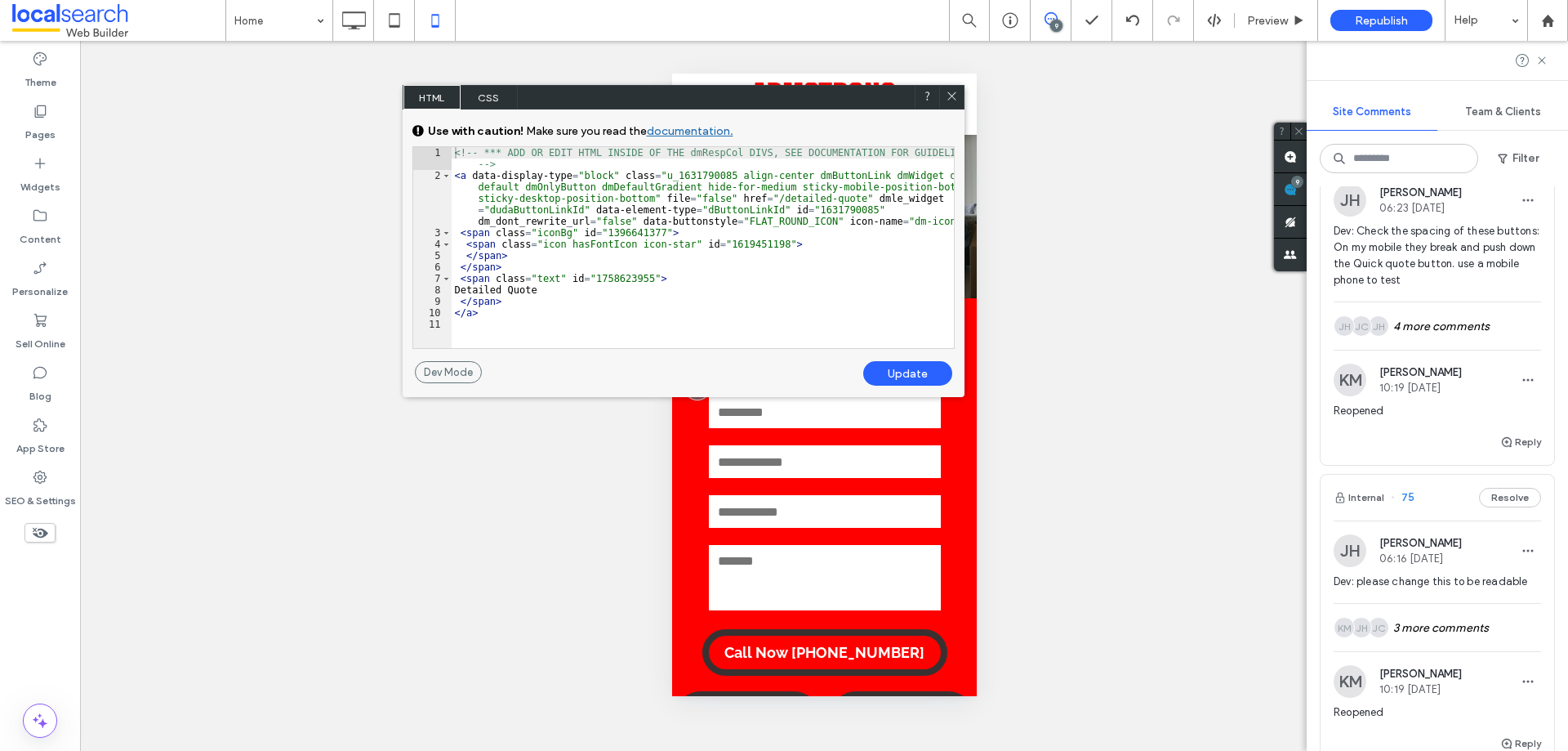
click at [486, 90] on span "CSS" at bounding box center [490, 97] width 57 height 25
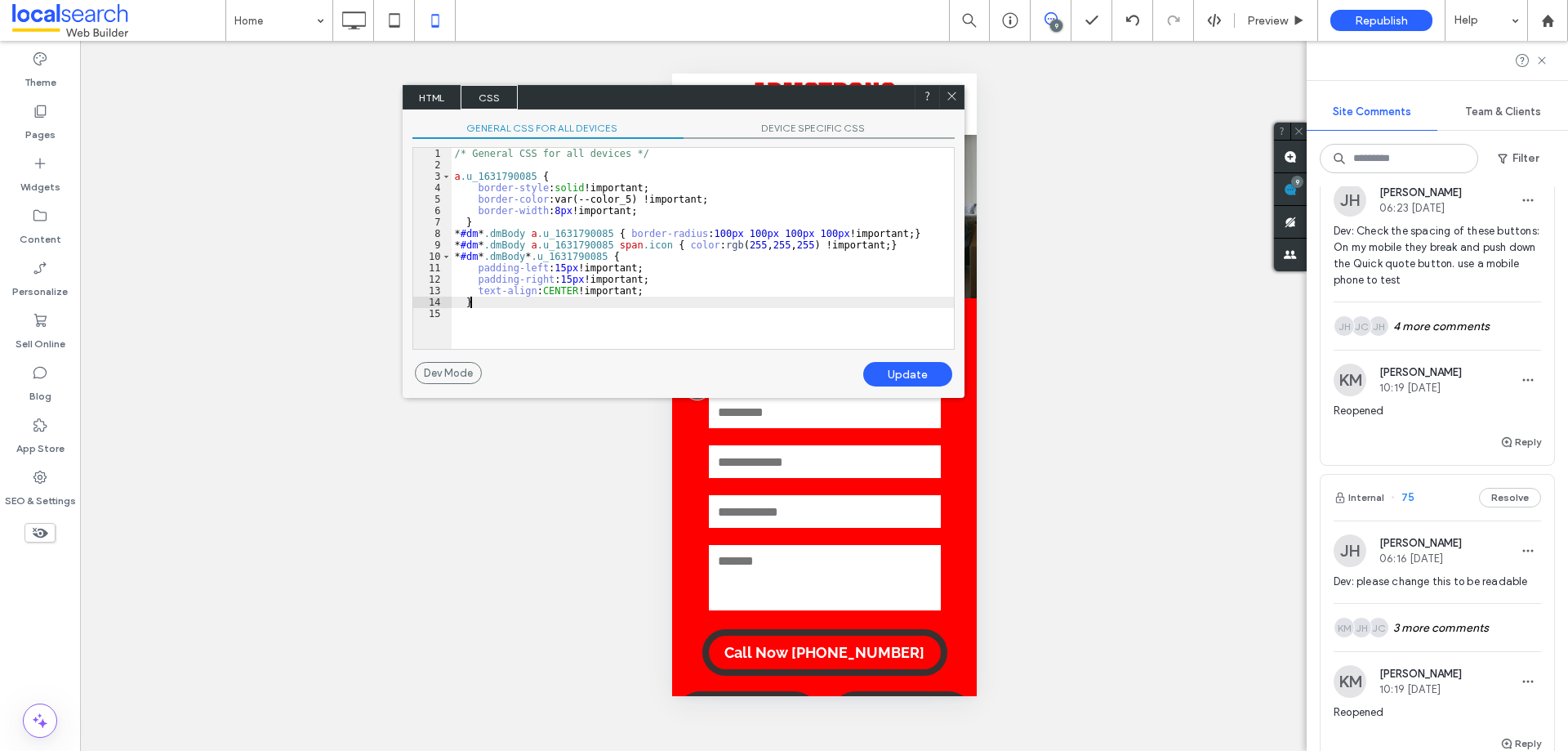
click at [499, 301] on div "/* General CSS for all devices */ a .u_1631790085 { border-style : solid !impor…" at bounding box center [703, 260] width 502 height 224
click at [954, 89] on div "No Alt Text (title tag missing)." at bounding box center [951, 97] width 25 height 25
click at [956, 93] on use at bounding box center [951, 97] width 8 height 8
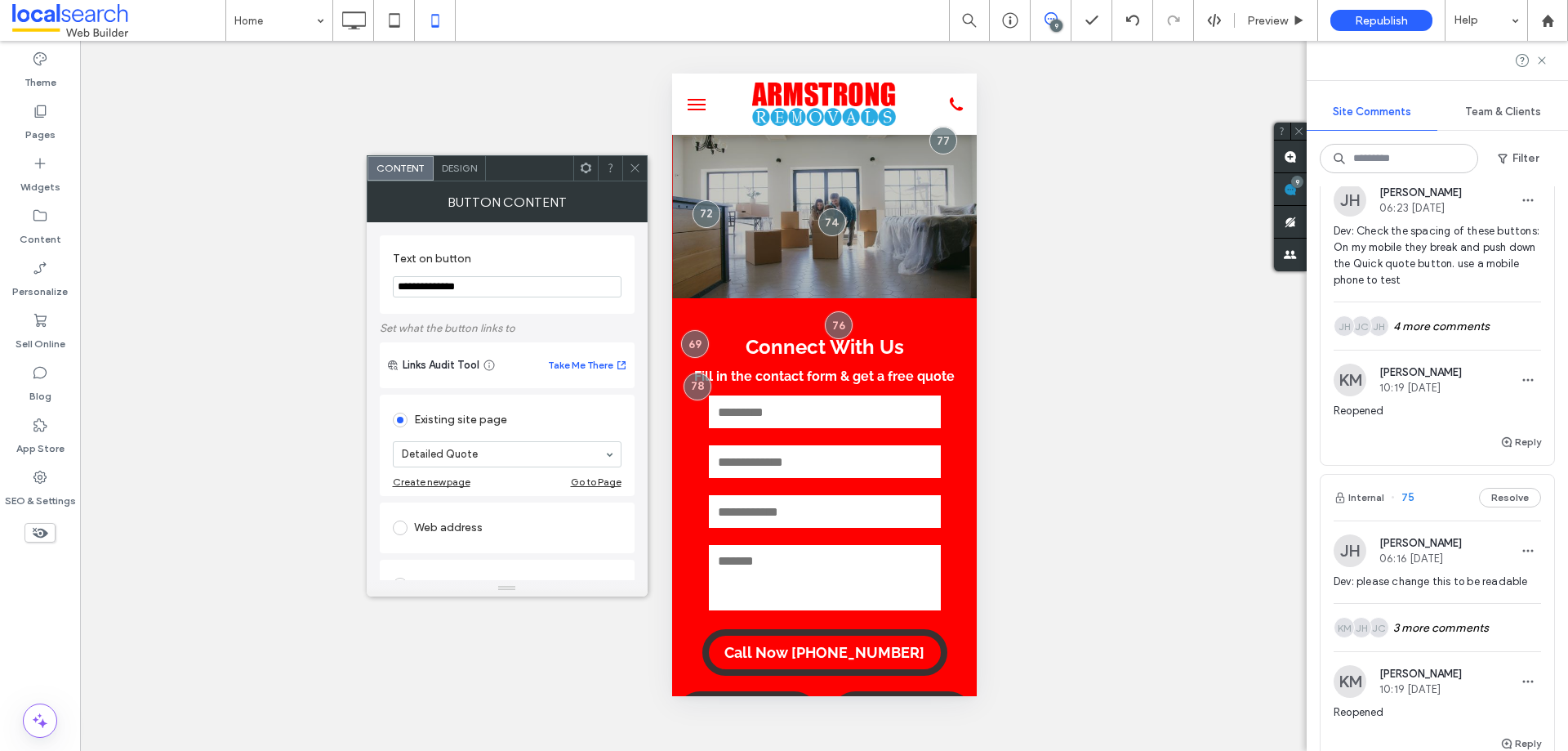
click at [452, 163] on span "Design" at bounding box center [459, 167] width 35 height 12
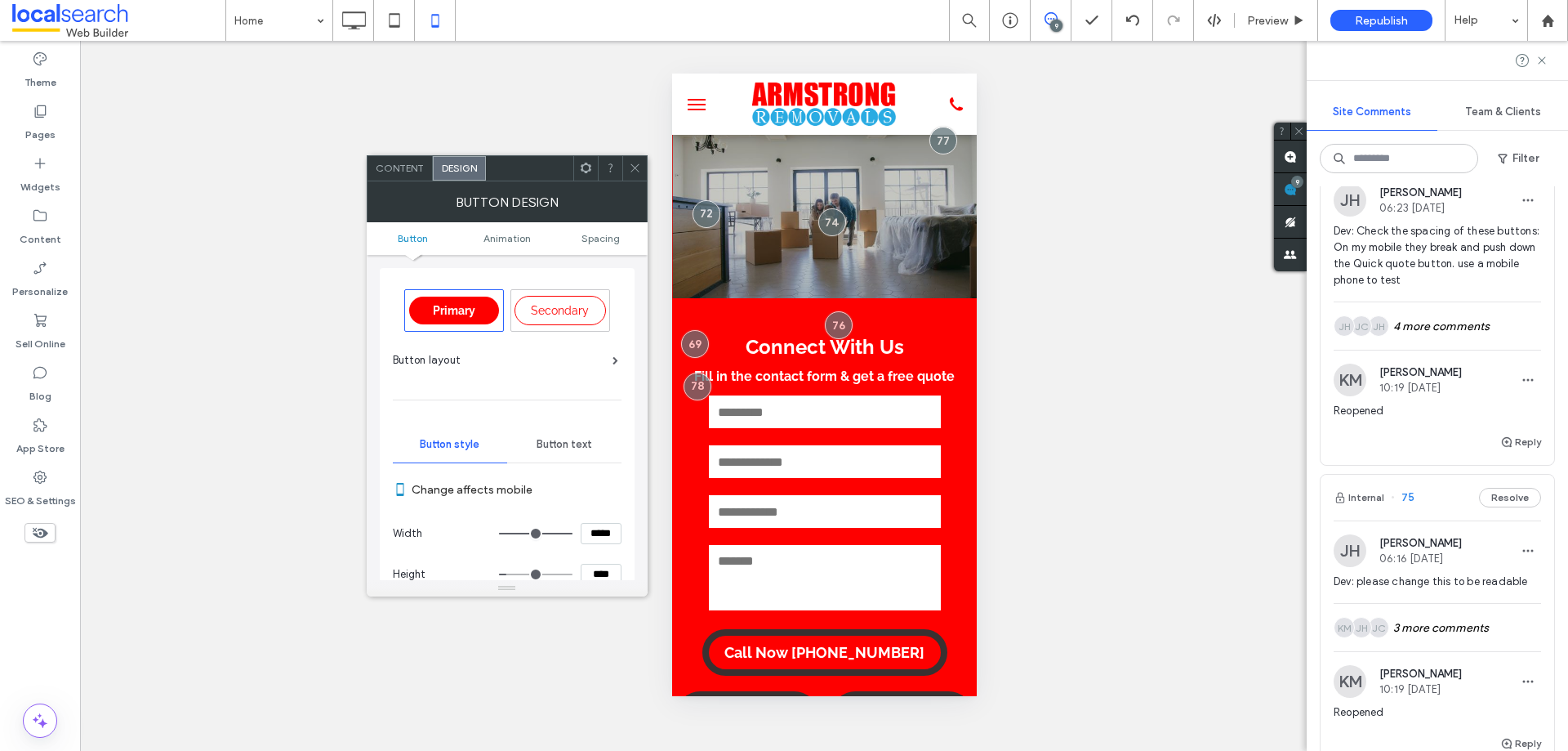
scroll to position [82, 0]
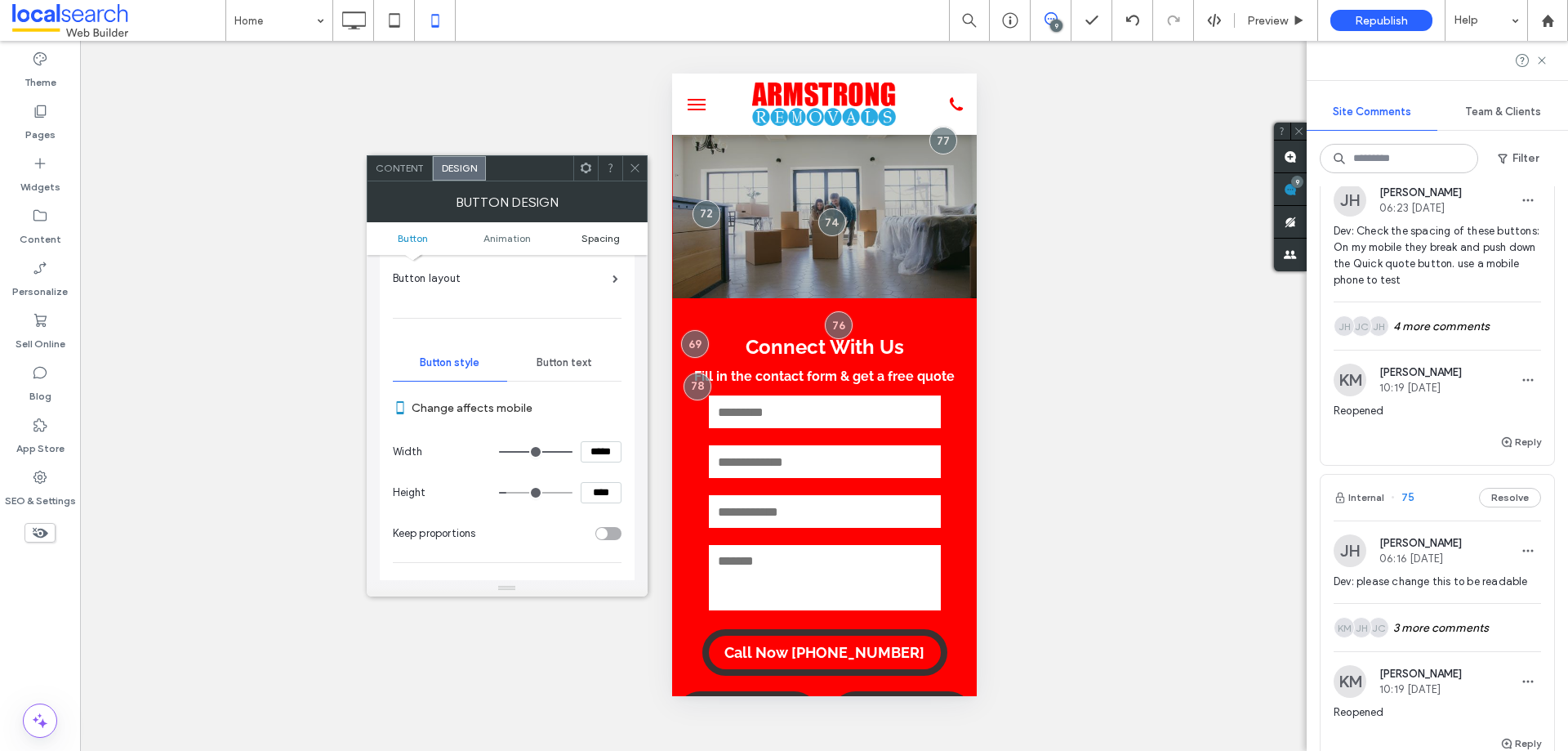
click at [596, 235] on span "Spacing" at bounding box center [600, 238] width 38 height 12
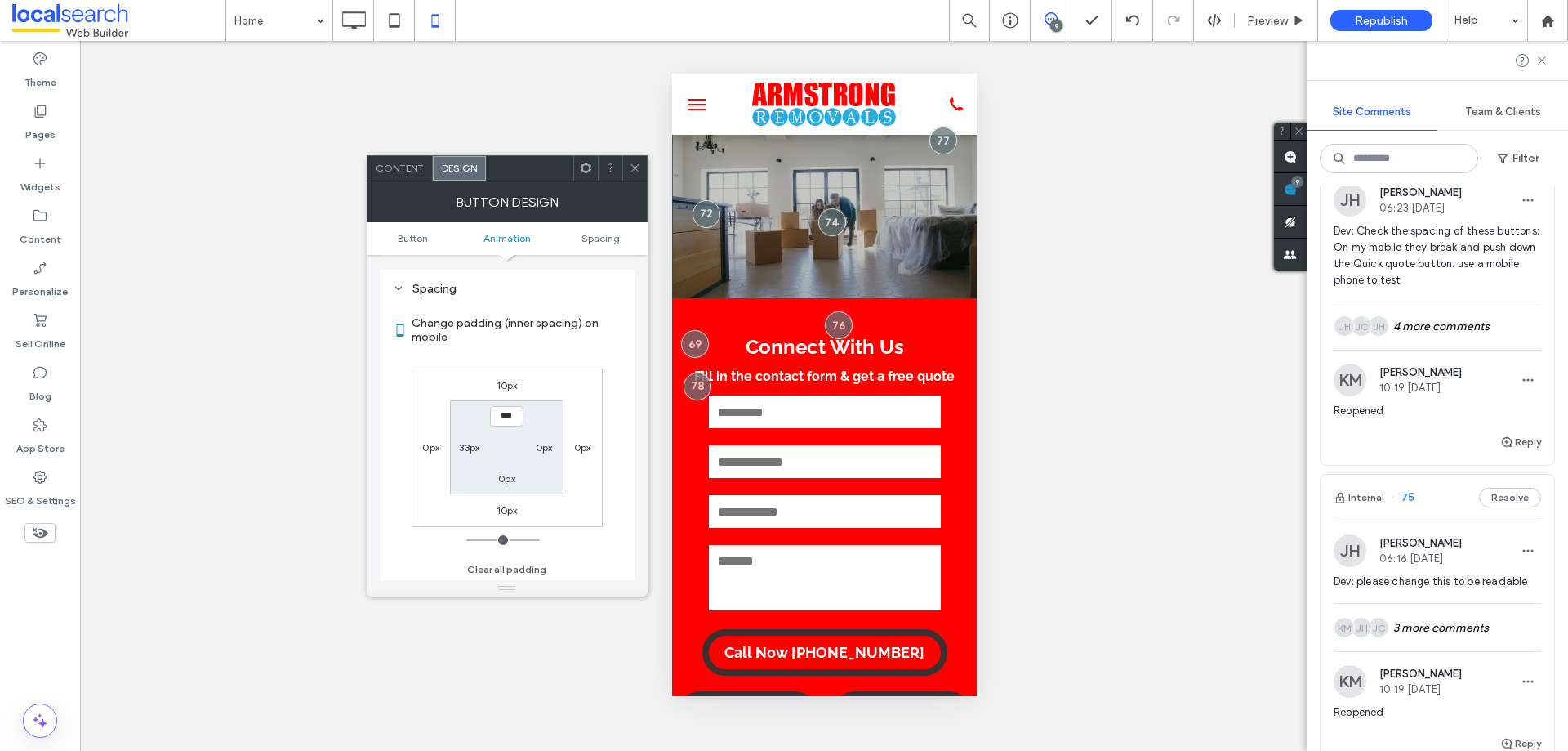
scroll to position [902, 0]
click at [630, 167] on icon at bounding box center [635, 167] width 12 height 12
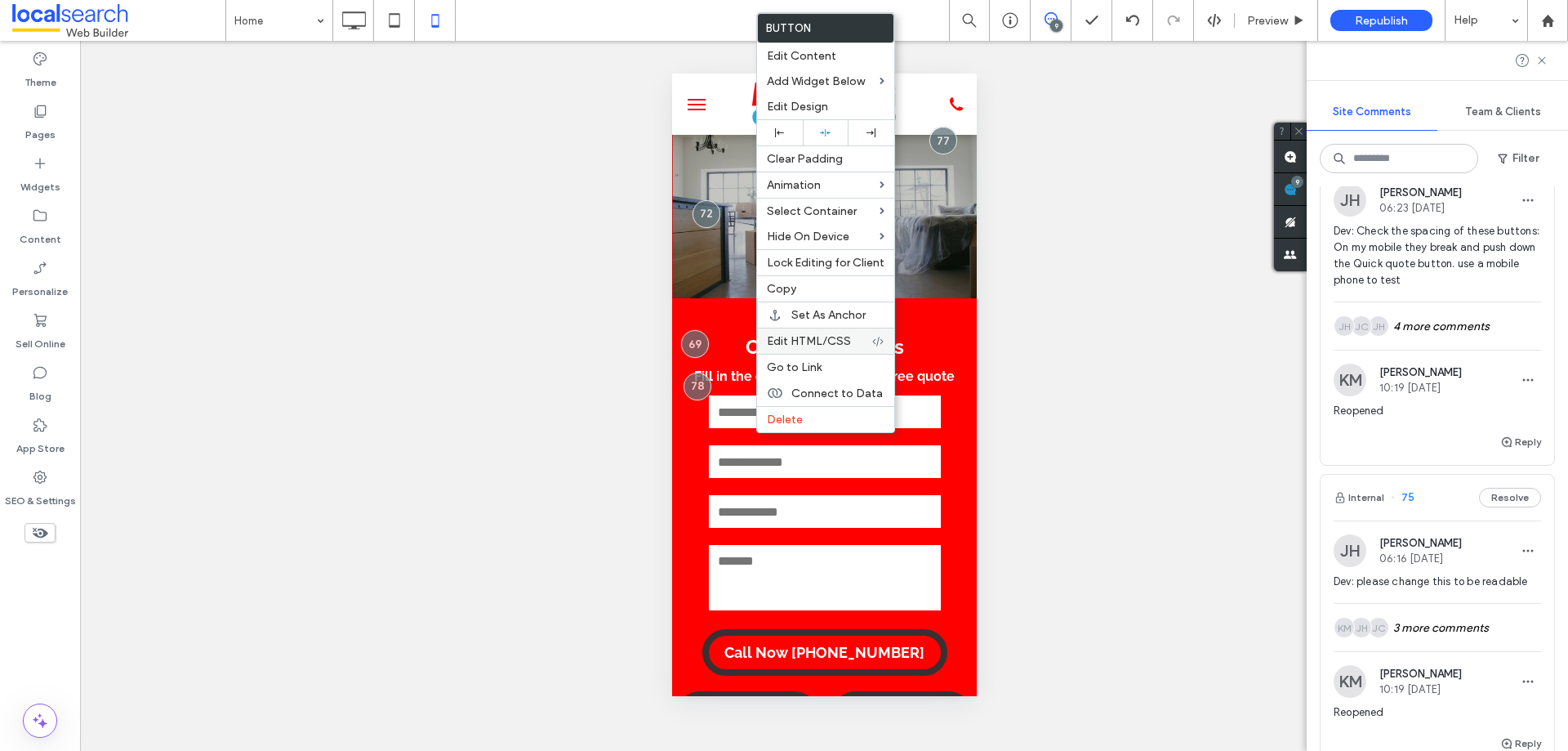
click at [816, 332] on div "Edit HTML/CSS" at bounding box center [826, 341] width 138 height 26
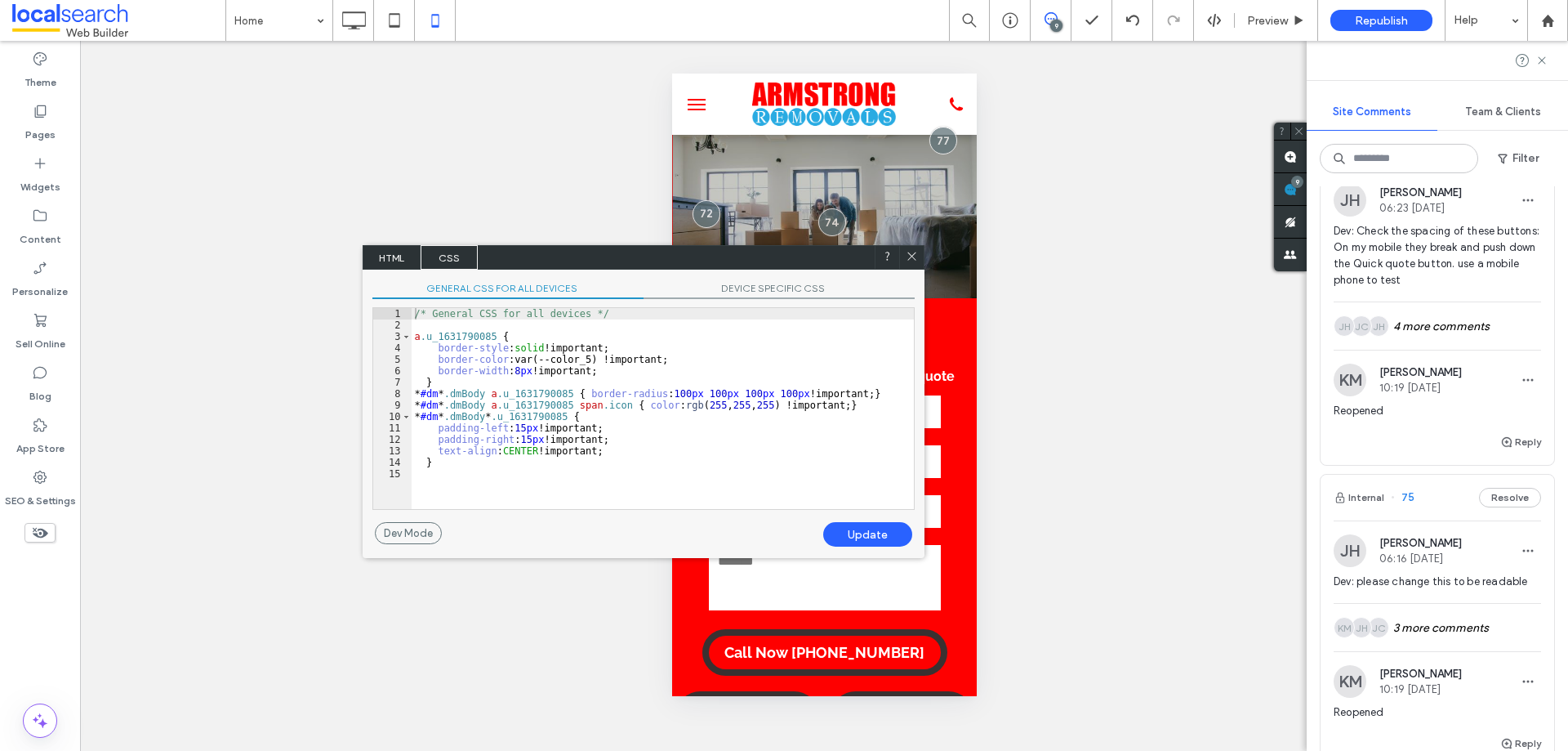
drag, startPoint x: 631, startPoint y: 56, endPoint x: 528, endPoint y: 366, distance: 326.7
click at [544, 269] on div "HTML CSS No Alt Text (title tag missing). No Alt Text (title tag missing)." at bounding box center [644, 257] width 562 height 25
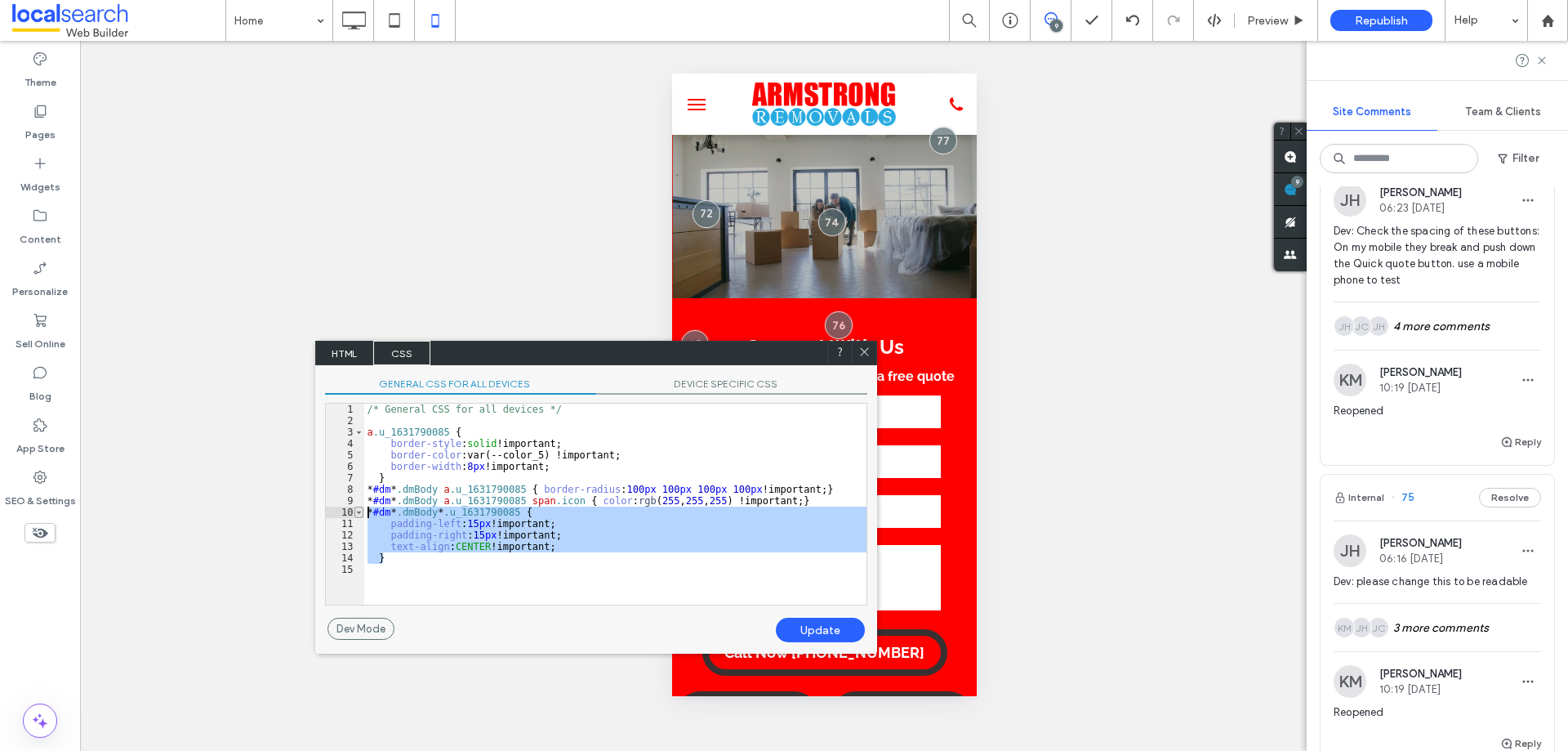
drag, startPoint x: 392, startPoint y: 562, endPoint x: 357, endPoint y: 513, distance: 60.2
click at [357, 513] on div "** 1 2 3 4 5 6 7 8 9 10 11 12 13 14 15 /* General CSS for all devices */ a .u_1…" at bounding box center [596, 504] width 542 height 202
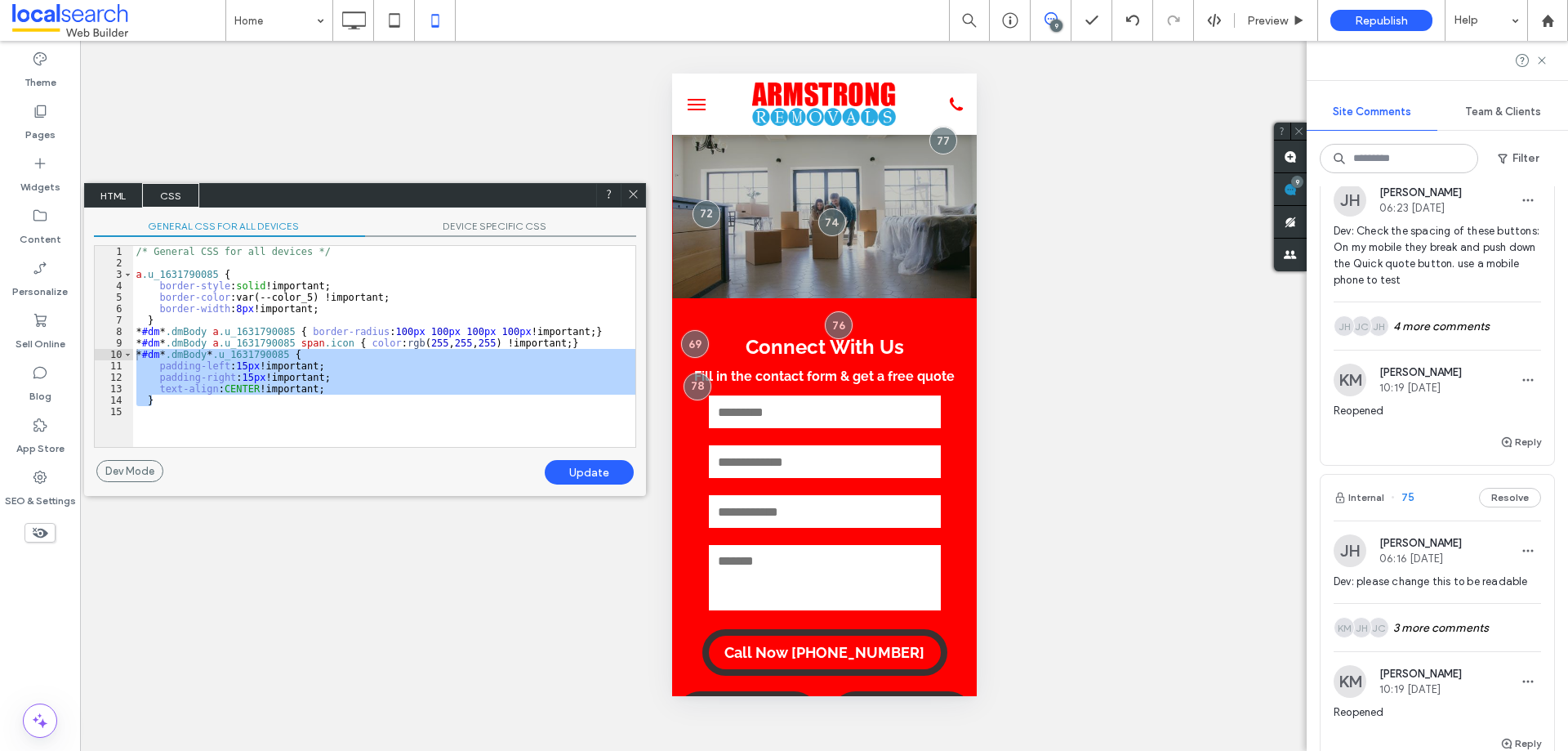
drag, startPoint x: 626, startPoint y: 321, endPoint x: 451, endPoint y: 190, distance: 218.6
click at [455, 190] on div "HTML CSS No Alt Text (title tag missing). No Alt Text (title tag missing)." at bounding box center [365, 195] width 562 height 25
click at [215, 396] on div "/* General CSS for all devices */ a .u_1631790085 { border-style : solid !impor…" at bounding box center [382, 346] width 502 height 201
drag, startPoint x: 115, startPoint y: 398, endPoint x: 107, endPoint y: 355, distance: 43.7
click at [107, 355] on div "** 1 2 3 4 5 6 7 8 9 10 11 12 13 14 15 /* General CSS for all devices */ a .u_1…" at bounding box center [363, 346] width 542 height 202
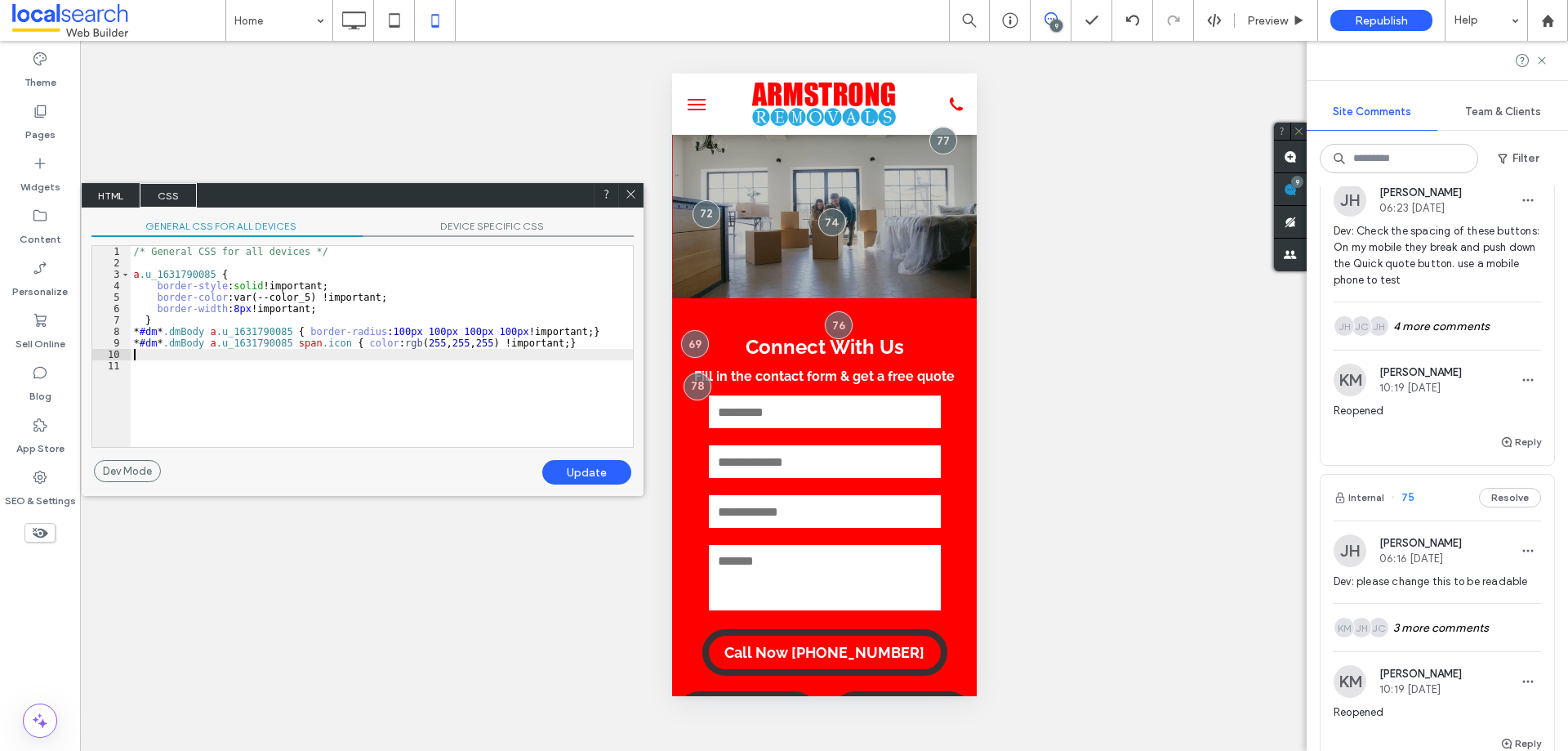
click at [609, 469] on div "Update" at bounding box center [586, 473] width 89 height 25
click at [600, 468] on div "Update" at bounding box center [586, 473] width 89 height 25
drag, startPoint x: 600, startPoint y: 468, endPoint x: 578, endPoint y: 296, distance: 173.4
click at [599, 468] on div "Update" at bounding box center [586, 473] width 89 height 25
click at [633, 195] on icon at bounding box center [630, 193] width 12 height 12
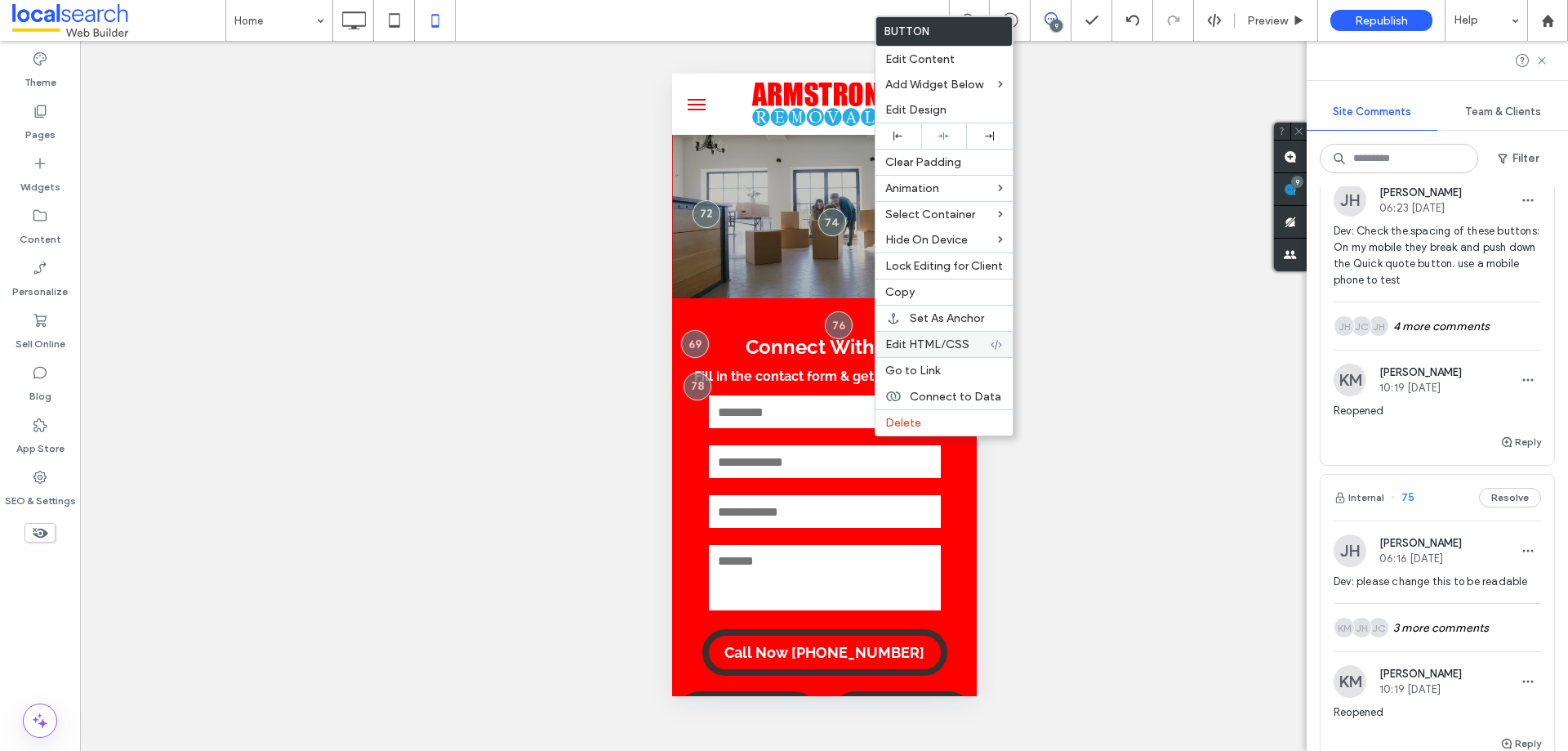
click at [939, 337] on div "Edit HTML/CSS" at bounding box center [944, 344] width 138 height 26
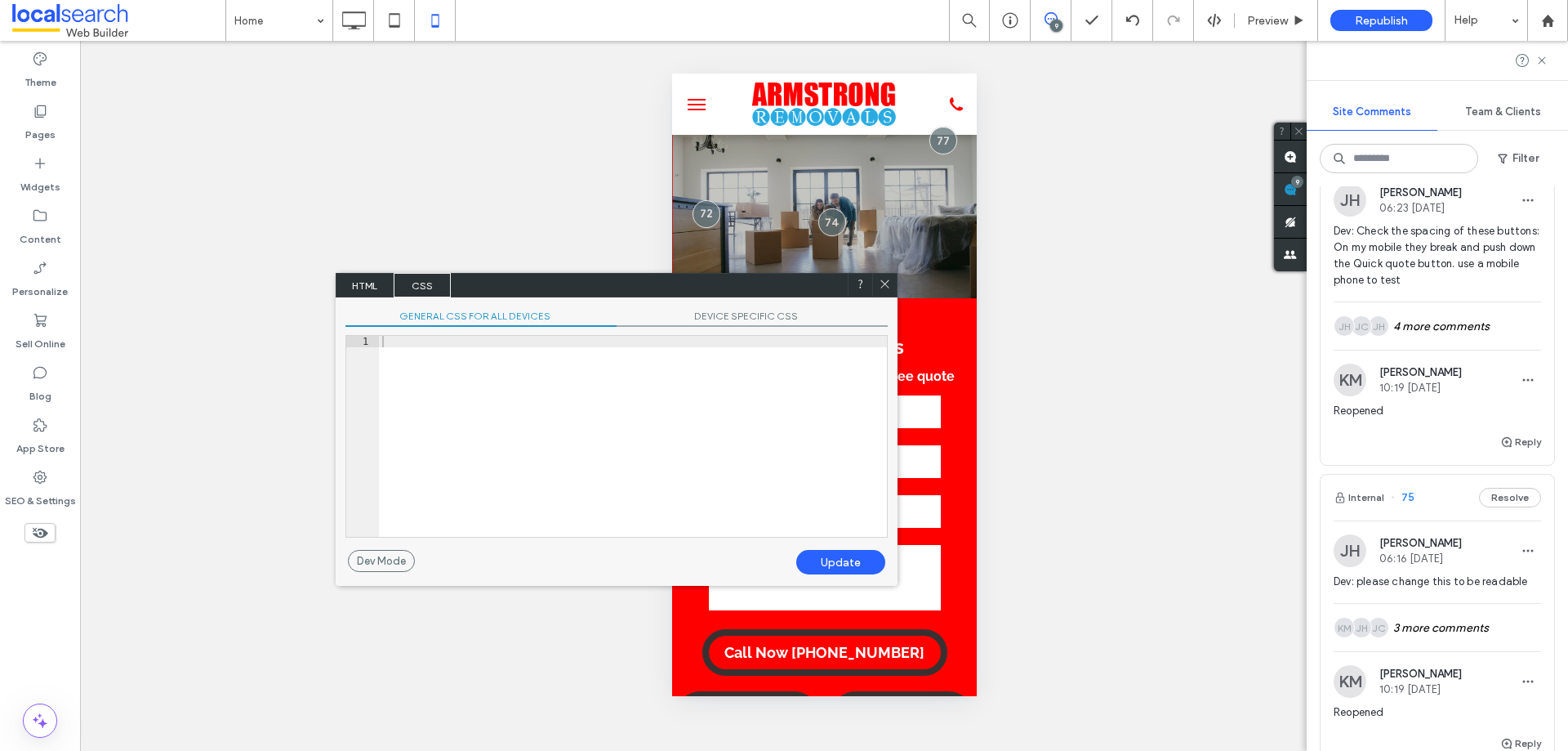
click at [420, 292] on span "CSS" at bounding box center [423, 285] width 57 height 25
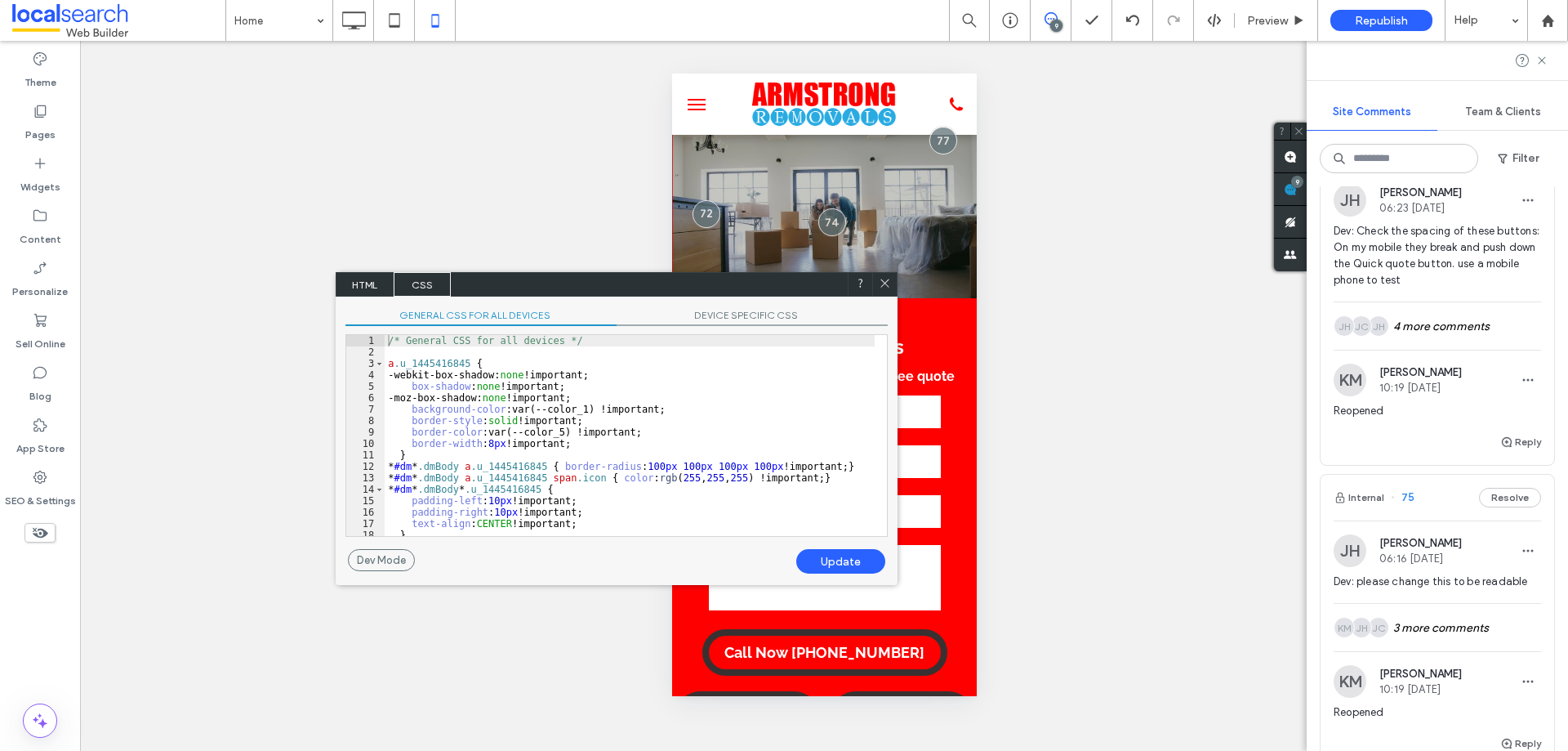
click at [415, 282] on span "CSS" at bounding box center [423, 284] width 57 height 25
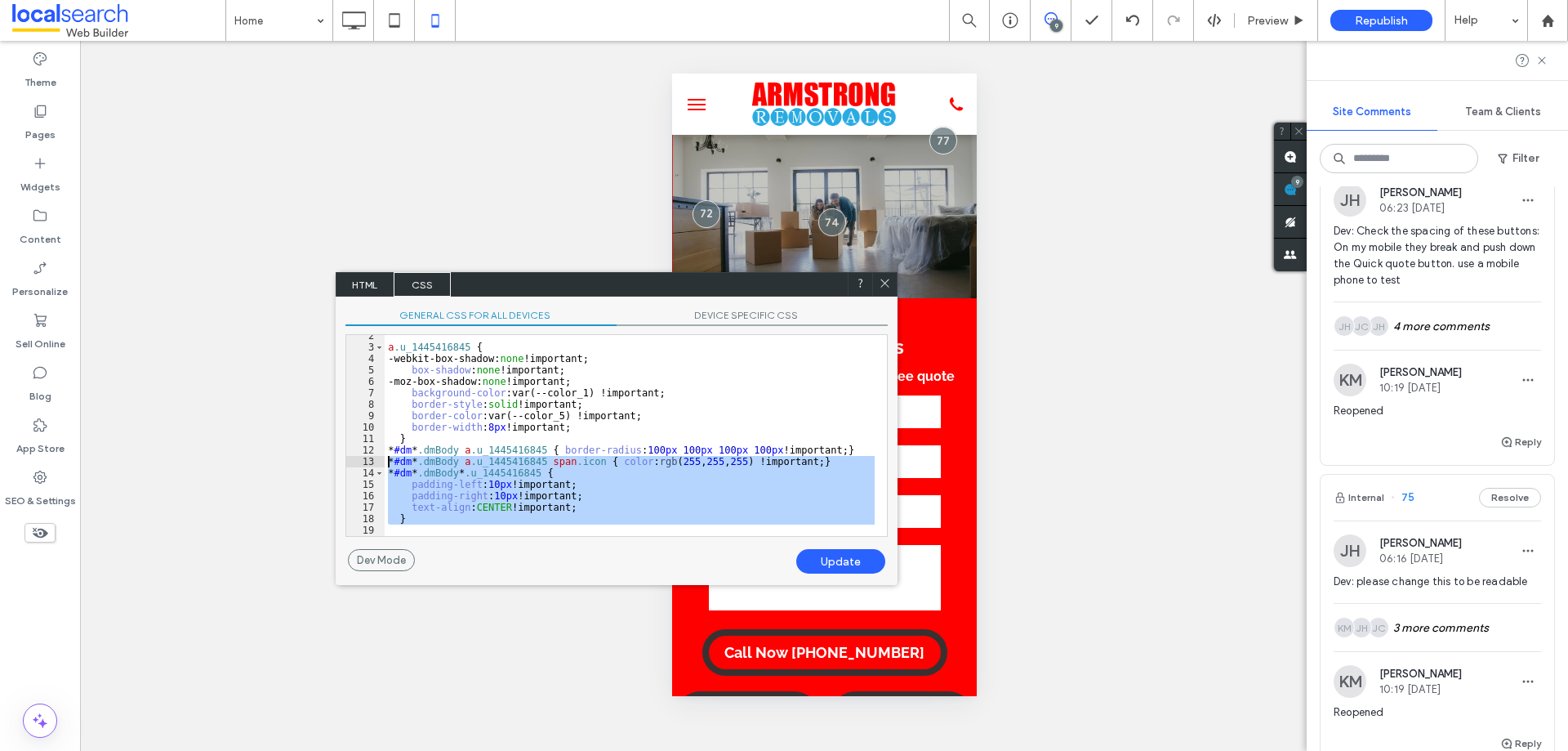
drag, startPoint x: 404, startPoint y: 526, endPoint x: 359, endPoint y: 466, distance: 75.0
click at [359, 466] on div "** 2 3 4 5 6 7 8 9 10 11 12 13 14 15 16 17 18 19 a .u_1445416845 { -webkit-box-…" at bounding box center [617, 435] width 542 height 202
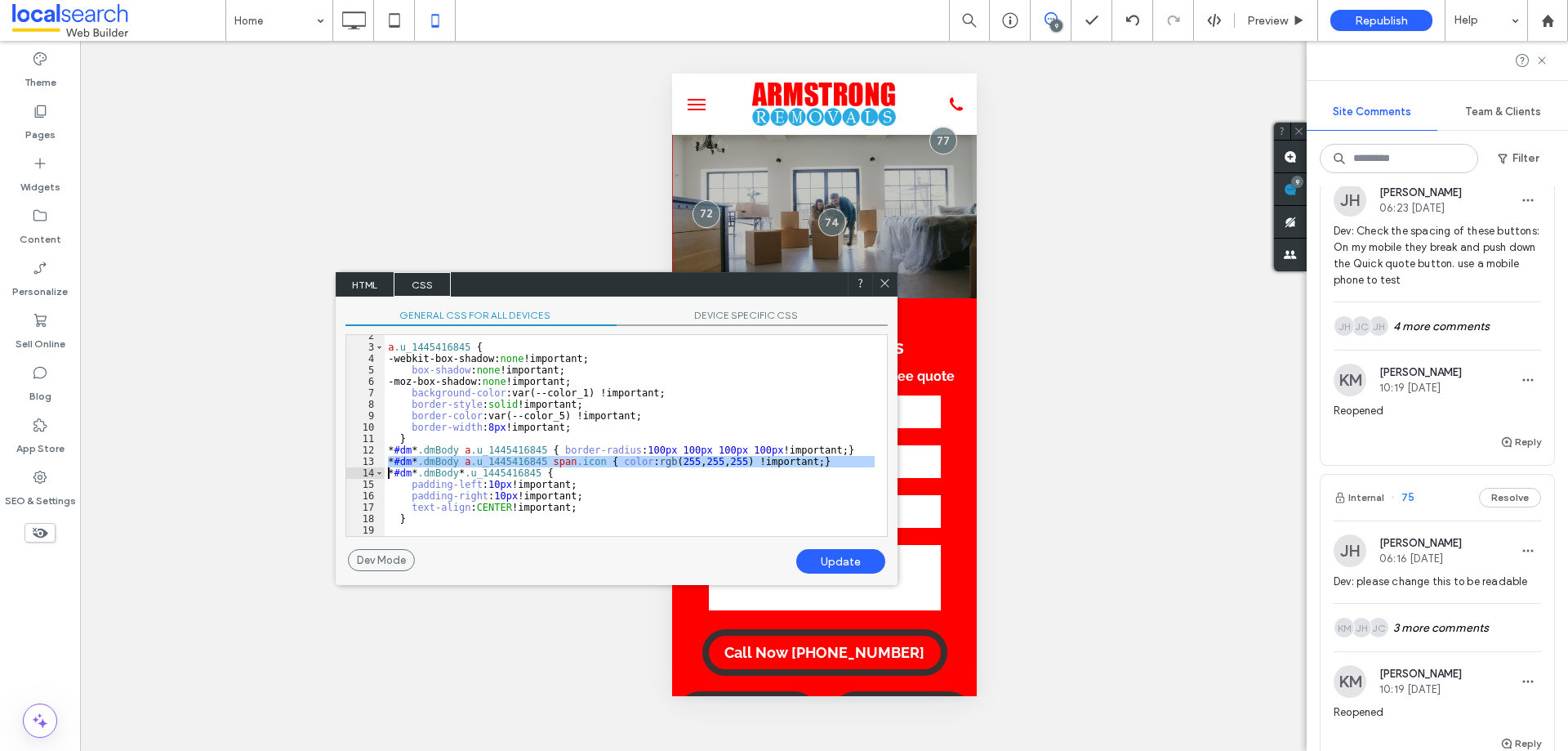
click at [358, 473] on div "2 3 4 5 6 7 8 9 10 11 12 13 14 15 16 17 18 19" at bounding box center [365, 441] width 38 height 224
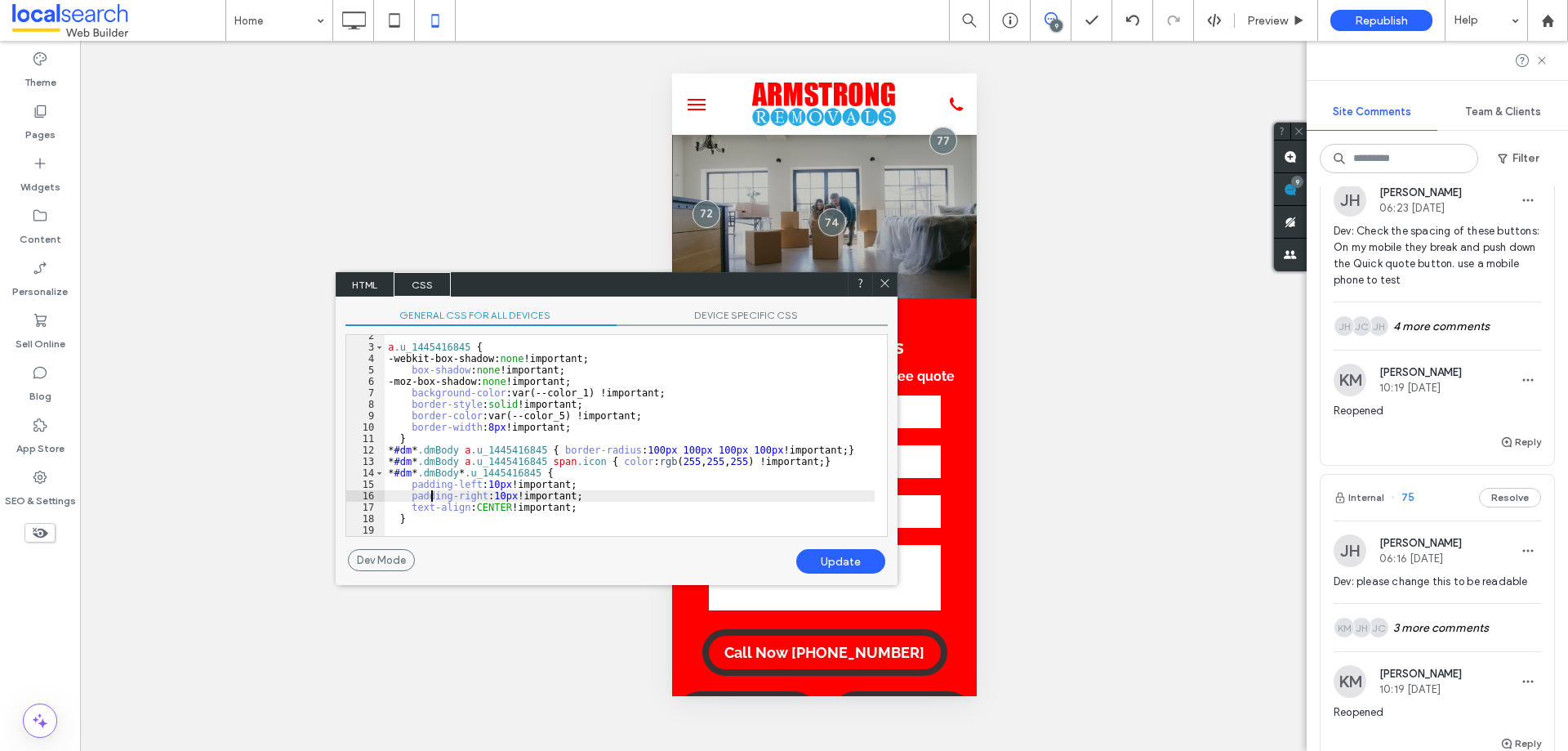
click at [433, 490] on div "a .u_1445416845 { -webkit-box-shadow: none !important; box-shadow : none !impor…" at bounding box center [630, 441] width 490 height 224
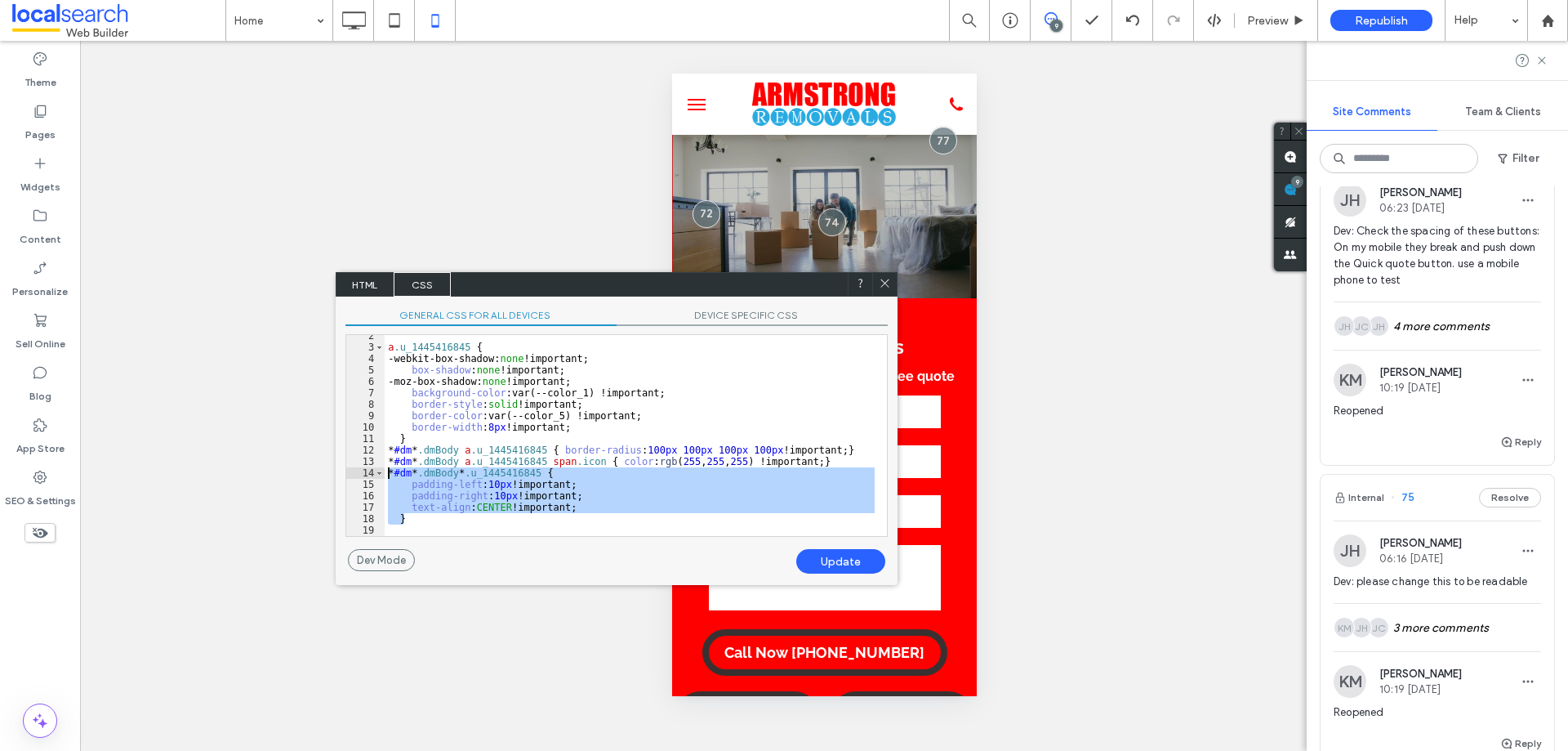
drag, startPoint x: 418, startPoint y: 519, endPoint x: 364, endPoint y: 473, distance: 70.9
click at [364, 473] on div "** 2 3 4 5 6 7 8 9 10 11 12 13 14 15 16 17 18 19 a .u_1445416845 { -webkit-box-…" at bounding box center [617, 435] width 542 height 202
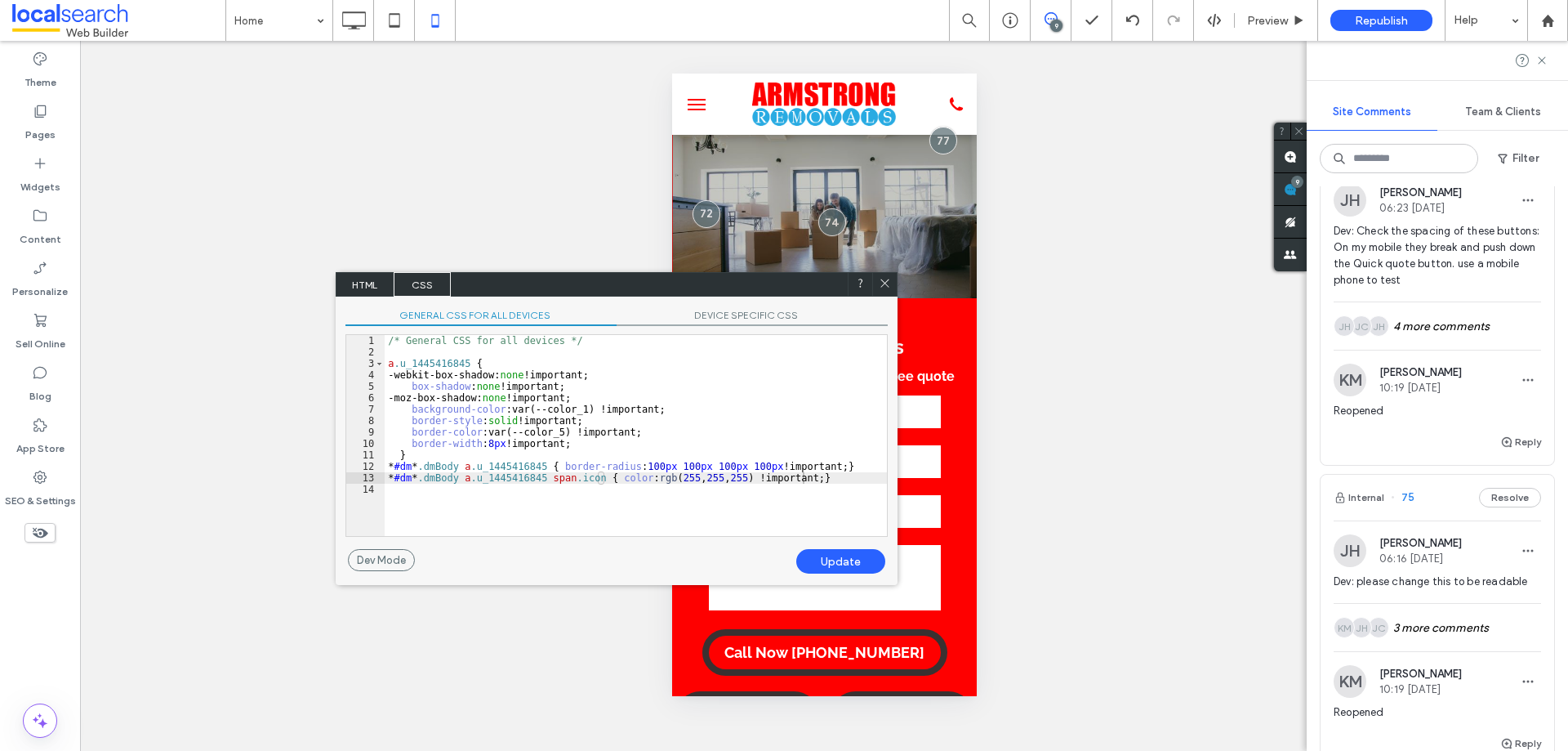
click at [867, 555] on div "Update" at bounding box center [840, 561] width 89 height 25
click at [844, 558] on div "Update" at bounding box center [840, 561] width 89 height 25
click at [882, 280] on use at bounding box center [885, 283] width 8 height 8
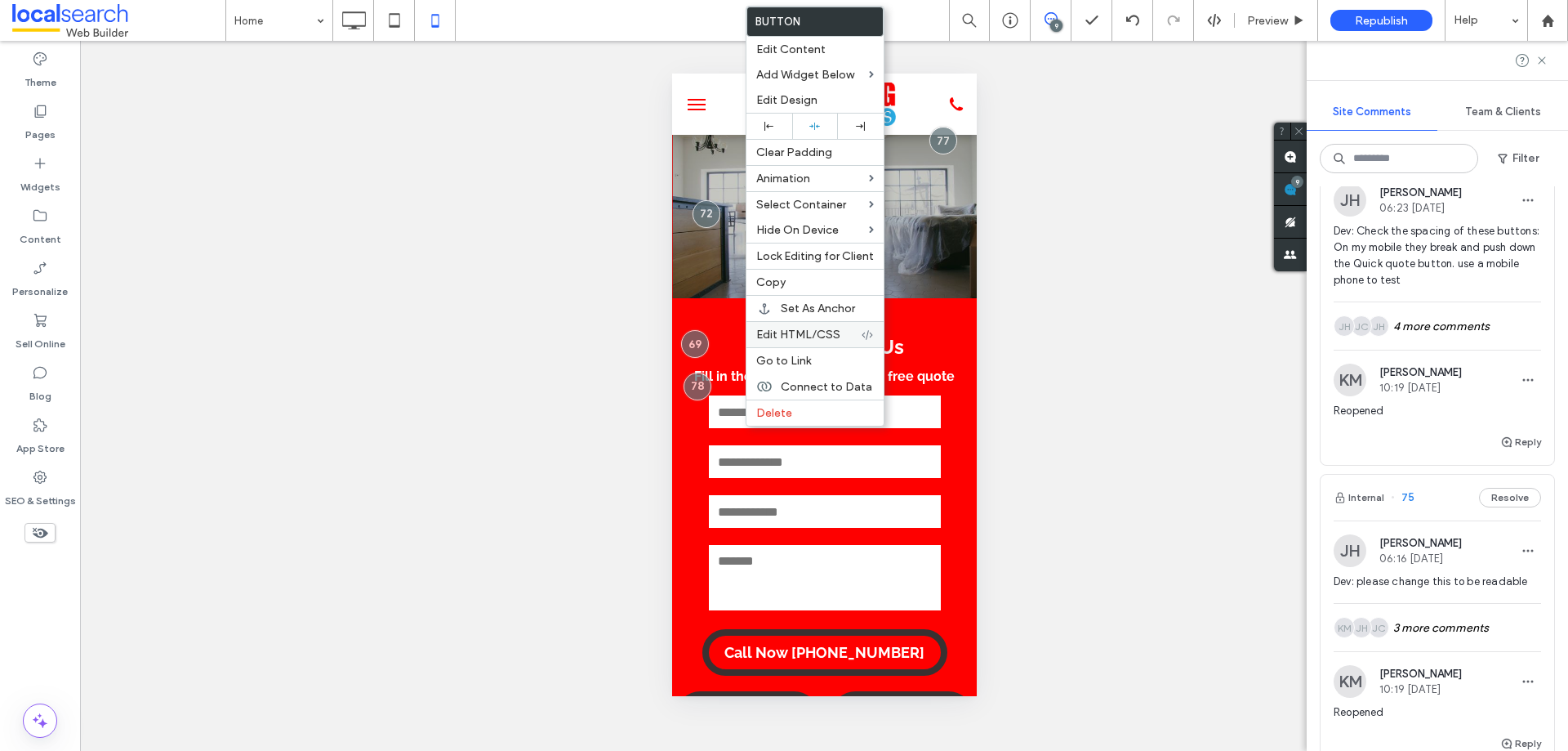
click at [794, 330] on span "Edit HTML/CSS" at bounding box center [798, 334] width 84 height 14
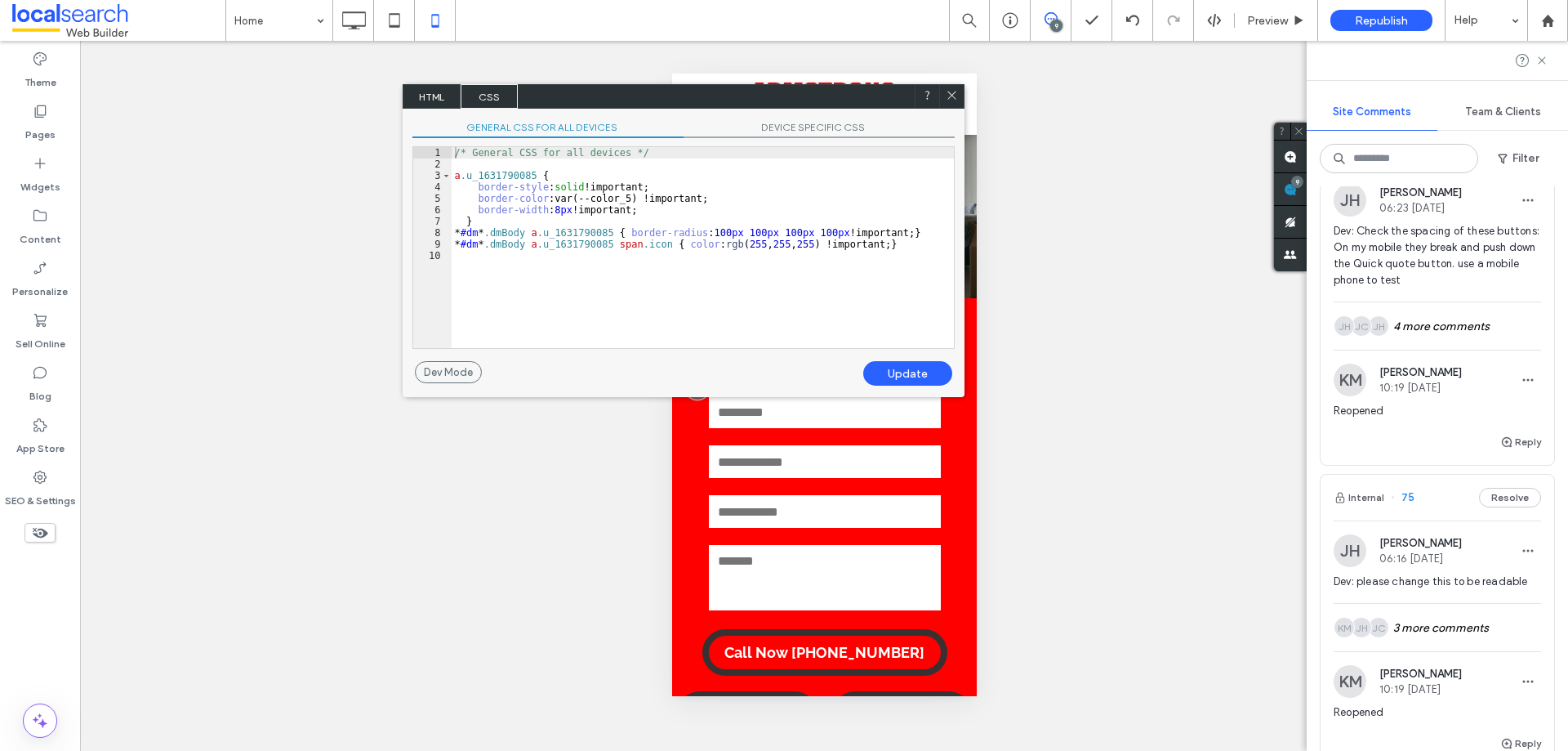
click at [899, 245] on div "/* General CSS for all devices */ a .u_1631790085 { border-style : solid !impor…" at bounding box center [703, 259] width 502 height 224
paste textarea
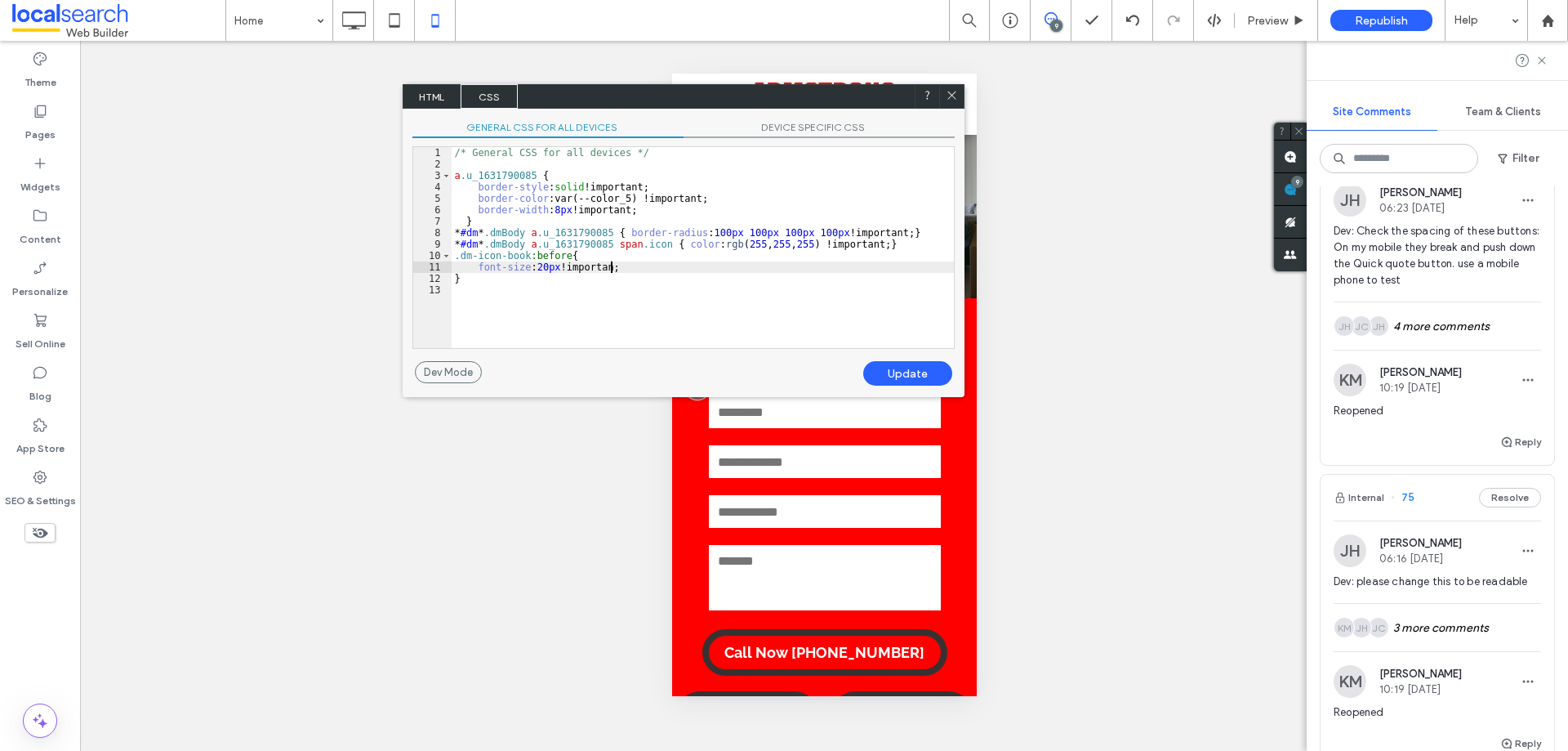
type textarea "**"
click at [906, 375] on div "Update" at bounding box center [907, 373] width 89 height 25
drag, startPoint x: 463, startPoint y: 281, endPoint x: 451, endPoint y: 256, distance: 27.7
click at [451, 256] on div "** 1 2 3 4 5 6 7 8 9 10 11 12 13 /* General CSS for all devices */ a .u_1631790…" at bounding box center [684, 247] width 542 height 202
click at [451, 256] on div "10" at bounding box center [432, 256] width 38 height 11
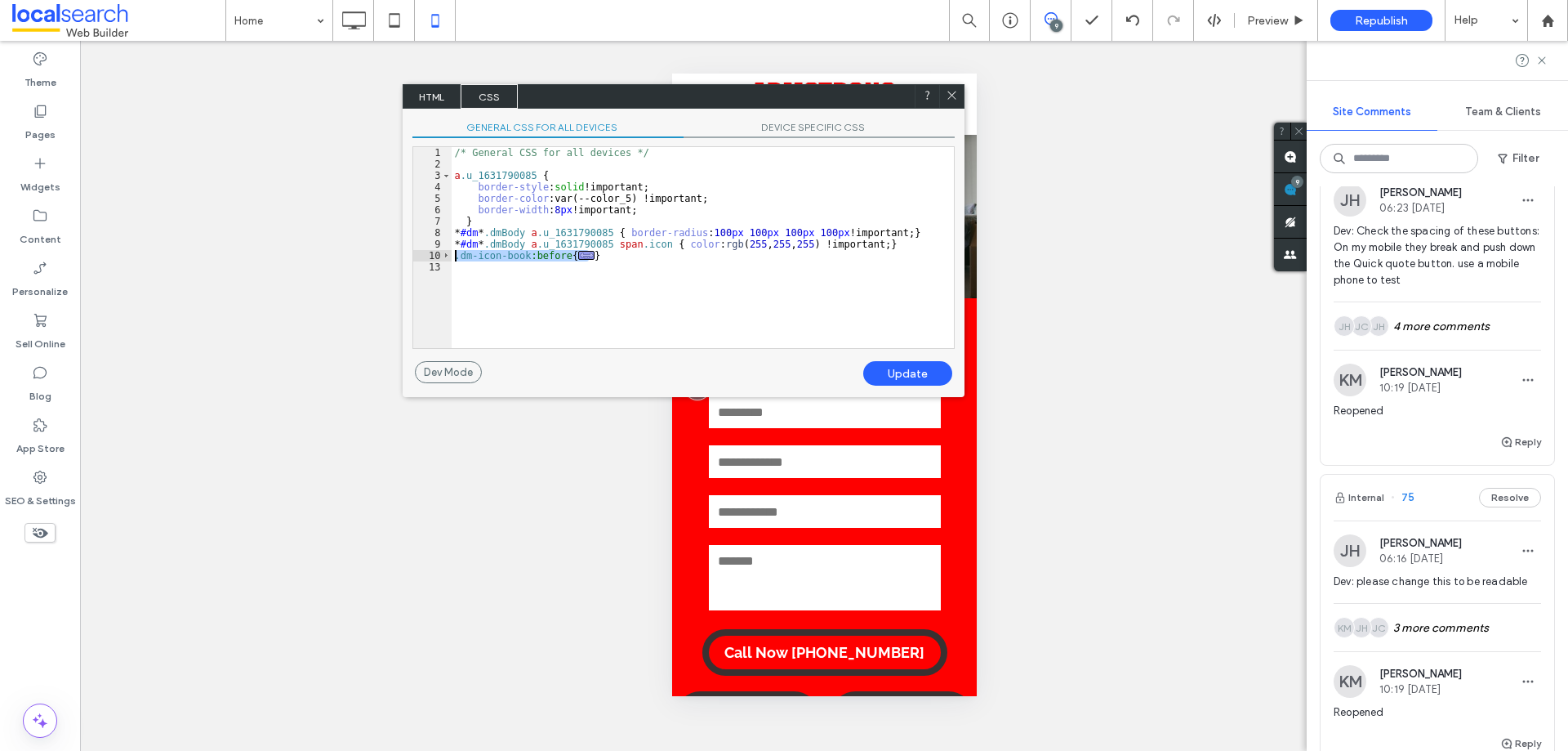
click at [451, 256] on div "10" at bounding box center [432, 256] width 38 height 11
click at [894, 377] on div "Update" at bounding box center [907, 373] width 89 height 25
click at [899, 364] on div "Update" at bounding box center [907, 373] width 89 height 25
click at [939, 108] on div "No Alt Text (title tag missing)." at bounding box center [951, 97] width 25 height 25
click at [522, 282] on div "/* General CSS for all devices */ a .u_1631790085 { border-style : solid !impor…" at bounding box center [703, 247] width 502 height 201
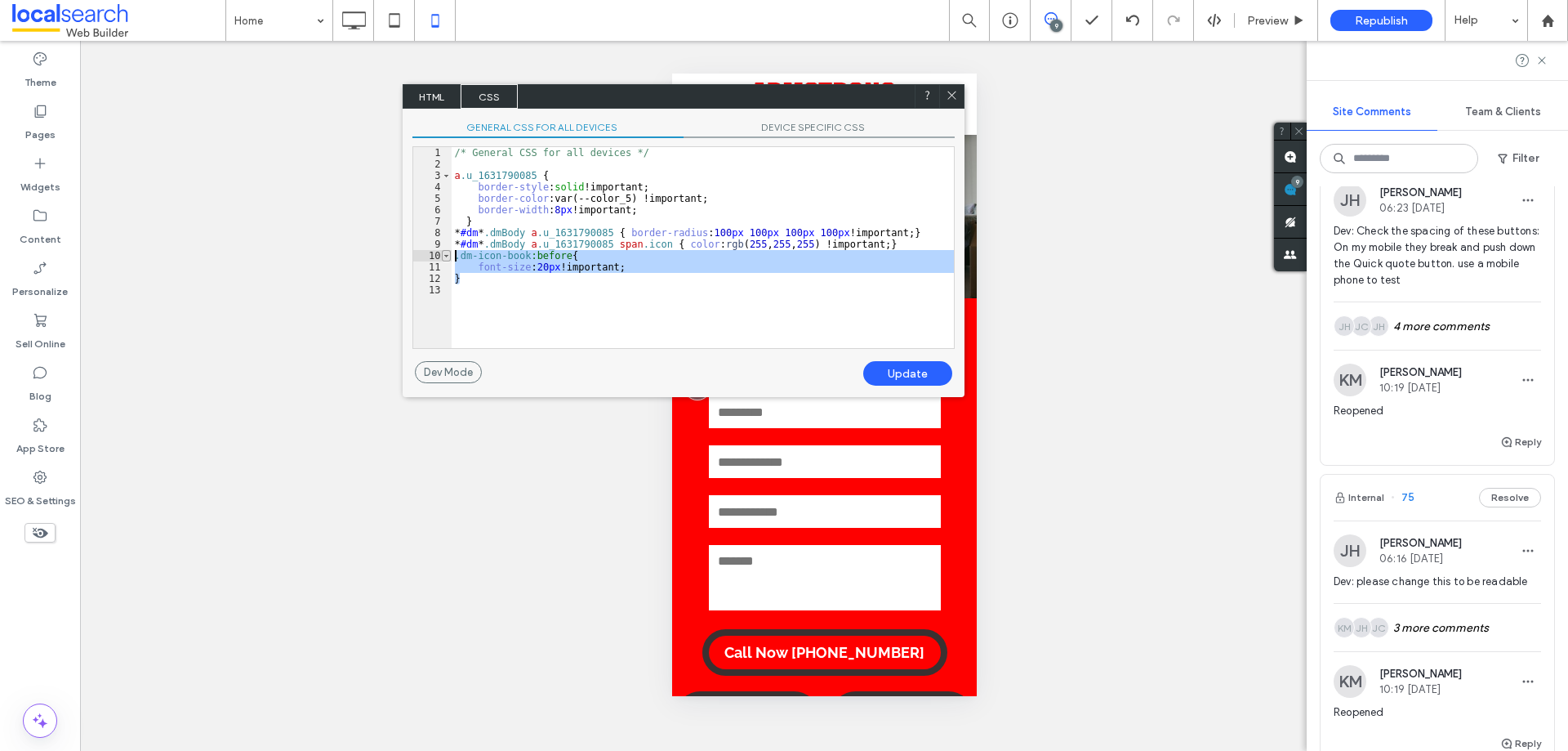
drag, startPoint x: 466, startPoint y: 282, endPoint x: 448, endPoint y: 251, distance: 35.8
click at [448, 251] on div "** 1 2 3 4 5 6 7 8 9 10 11 12 13 /* General CSS for all devices */ a .u_1631790…" at bounding box center [684, 247] width 542 height 202
click at [913, 371] on div "Update" at bounding box center [907, 373] width 89 height 25
click at [913, 366] on div "Update" at bounding box center [907, 373] width 89 height 25
click at [948, 89] on icon at bounding box center [951, 95] width 12 height 12
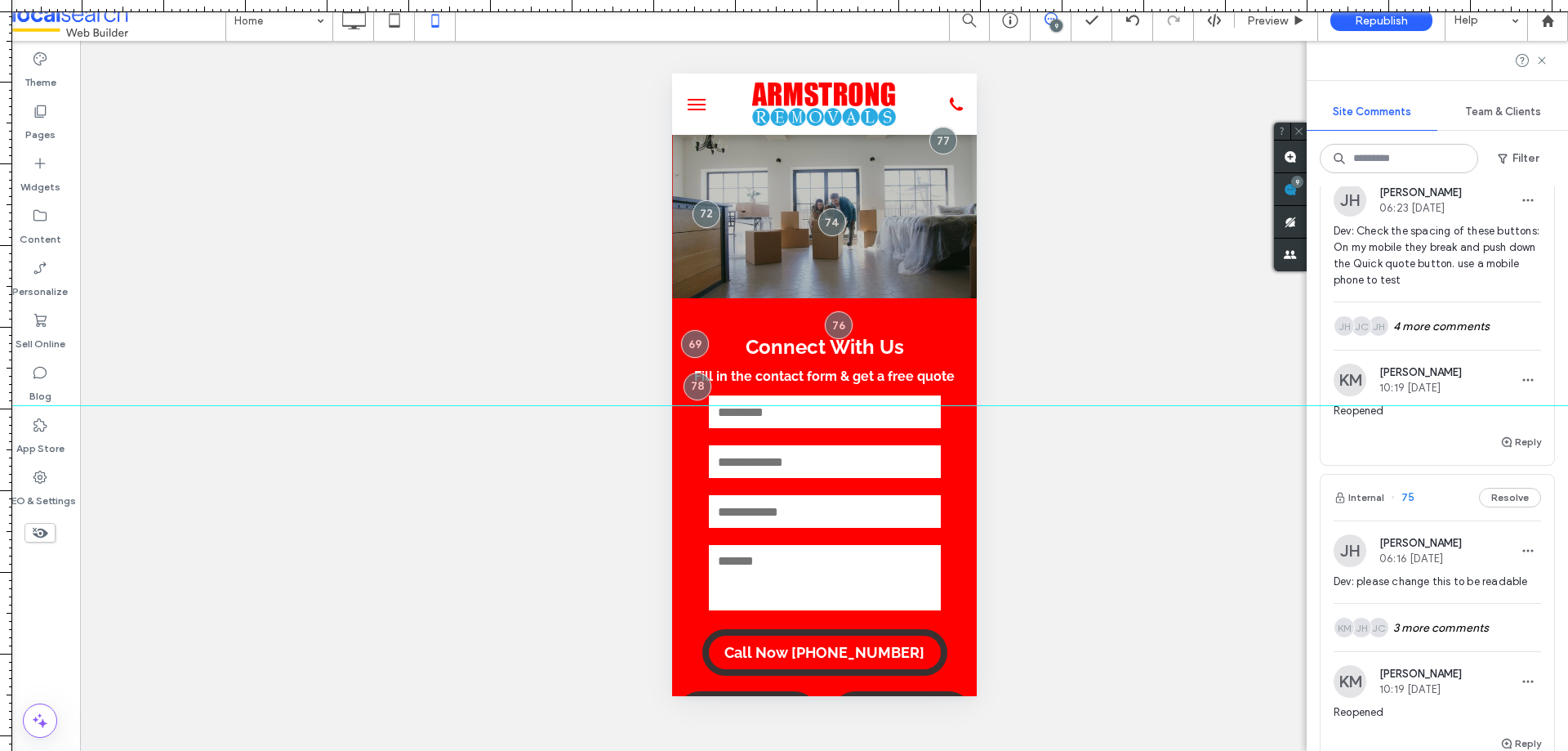
drag, startPoint x: 851, startPoint y: 2, endPoint x: 689, endPoint y: 405, distance: 434.3
click at [689, 750] on div at bounding box center [784, 751] width 1568 height 0
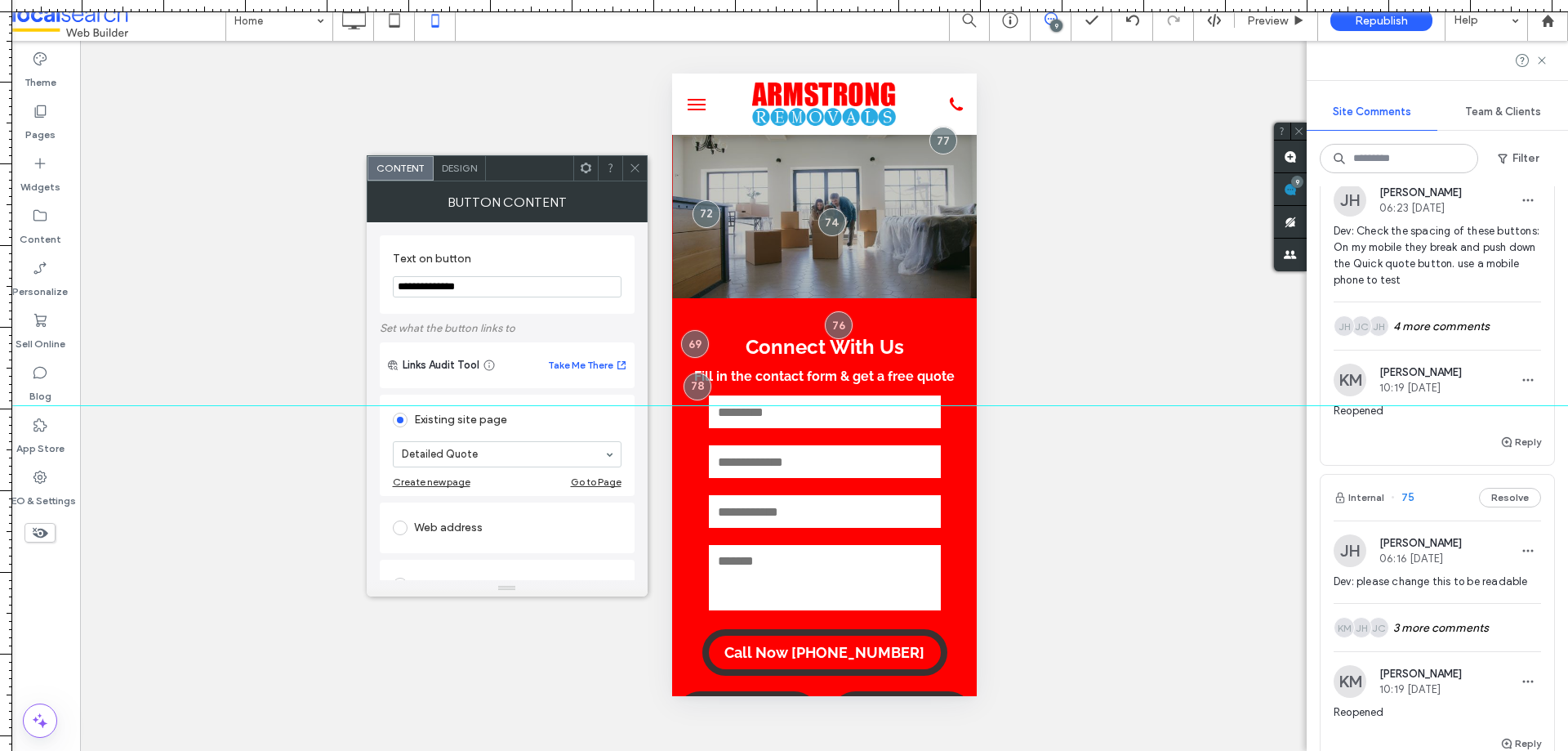
click at [454, 165] on span "Design" at bounding box center [459, 167] width 35 height 12
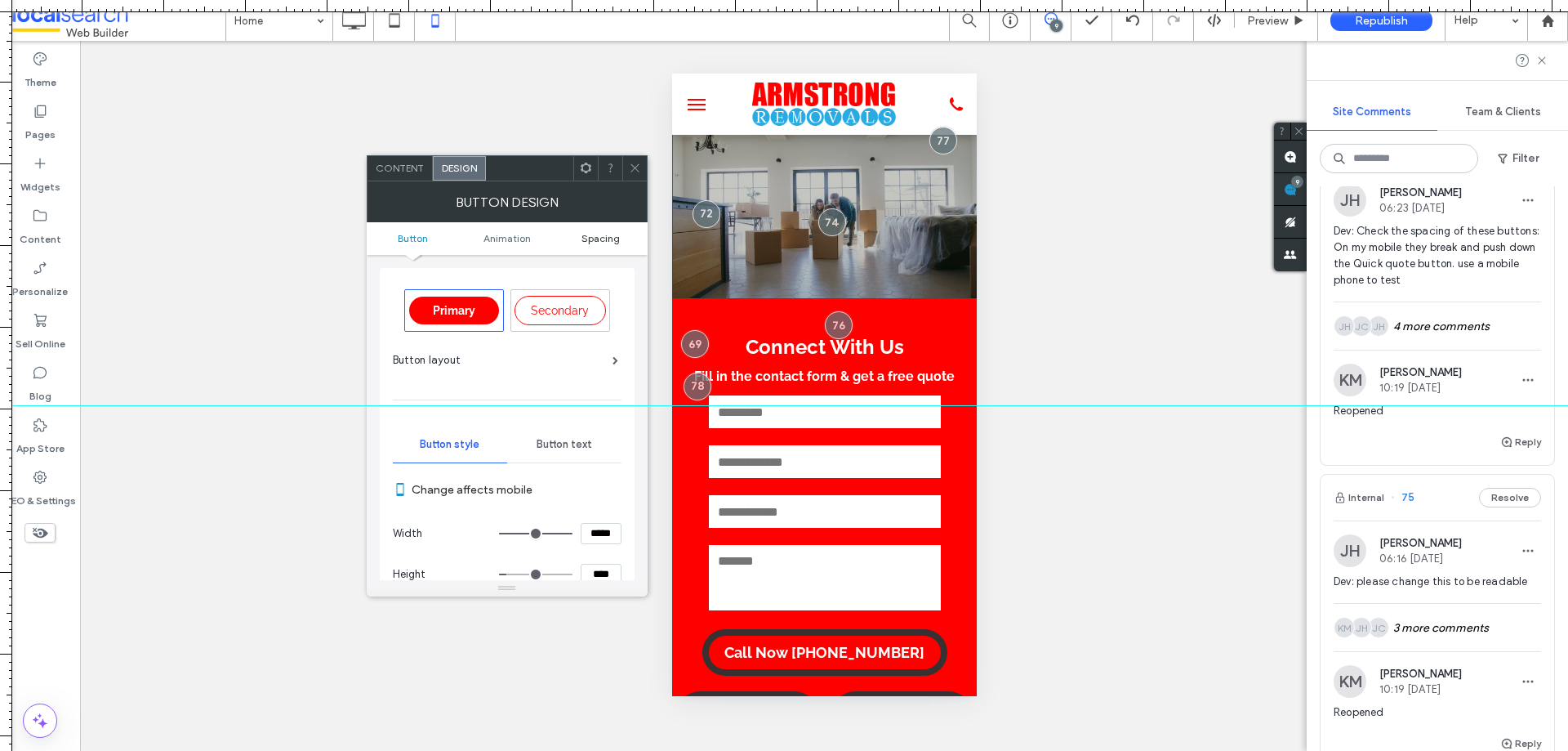
click at [604, 235] on span "Spacing" at bounding box center [600, 238] width 38 height 12
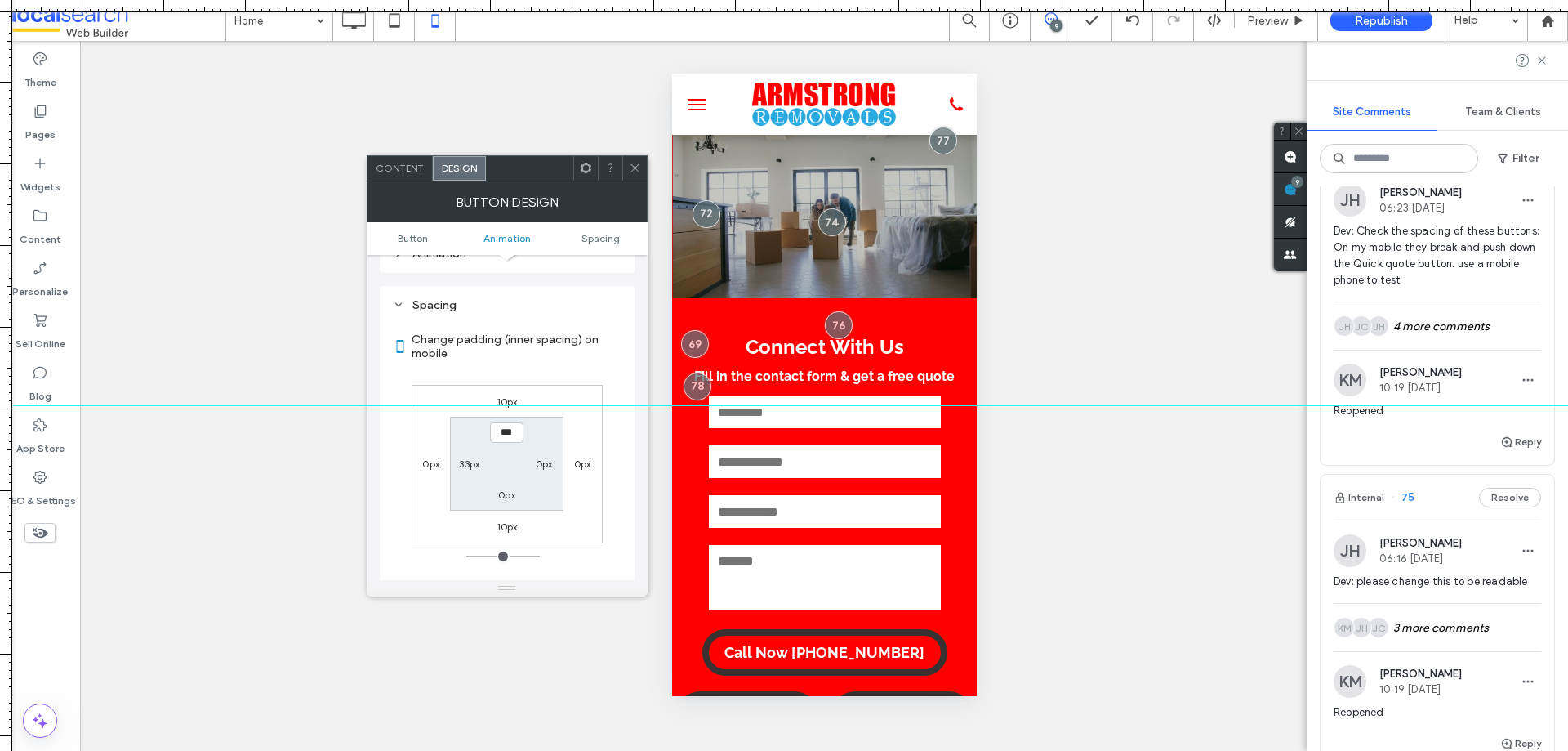
scroll to position [902, 0]
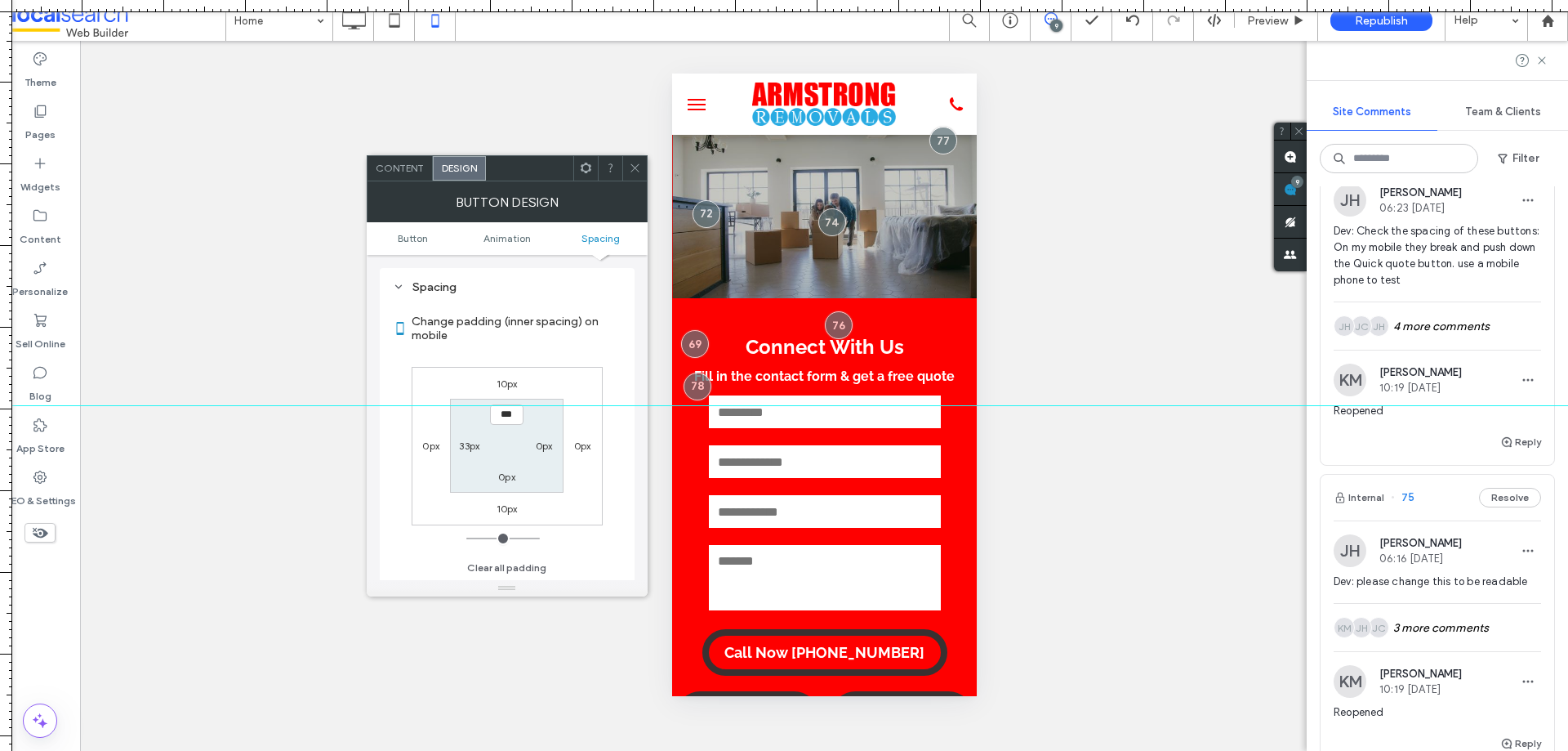
click at [464, 450] on label "33px" at bounding box center [469, 446] width 20 height 12
type input "**"
type input "****"
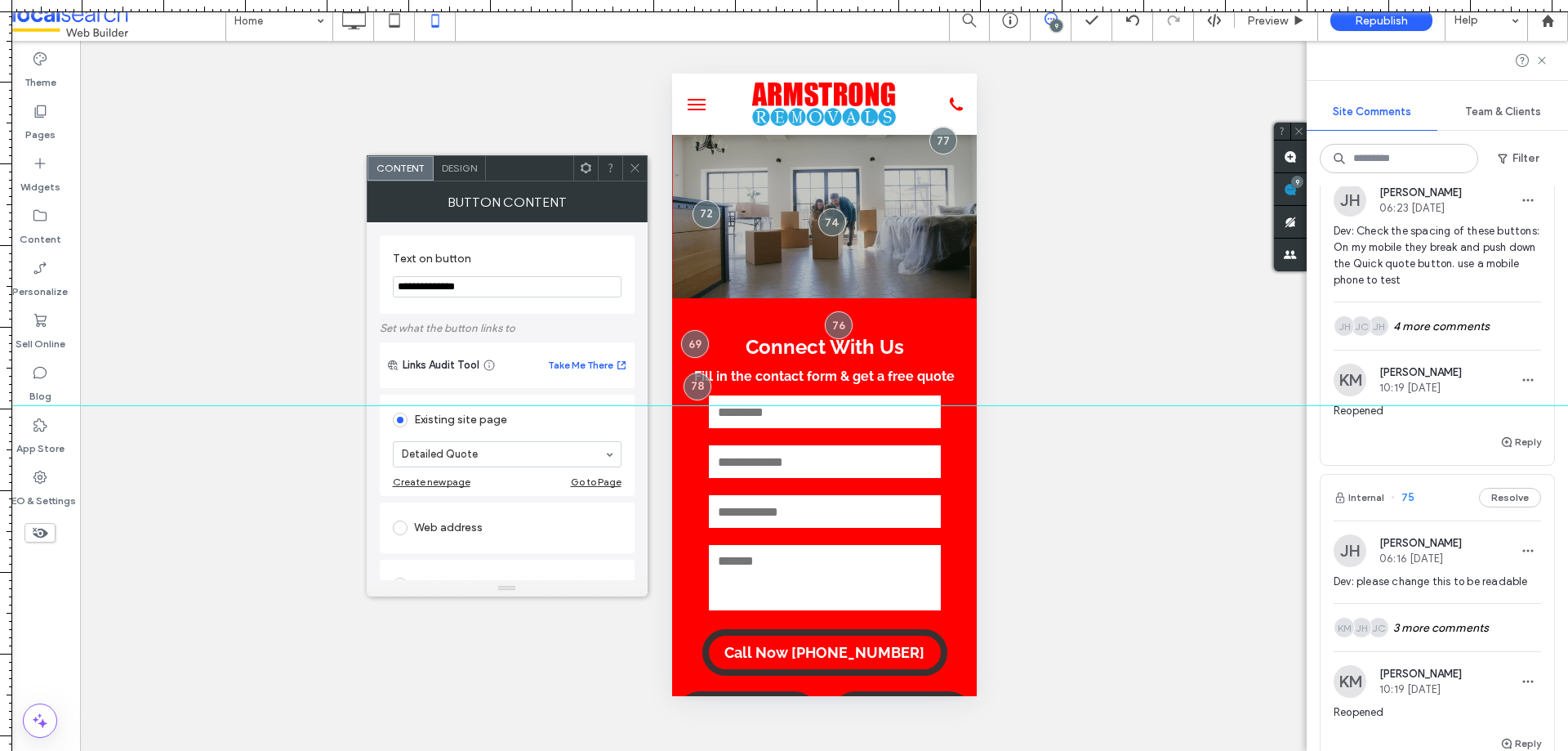
click at [463, 169] on span "Design" at bounding box center [459, 167] width 35 height 12
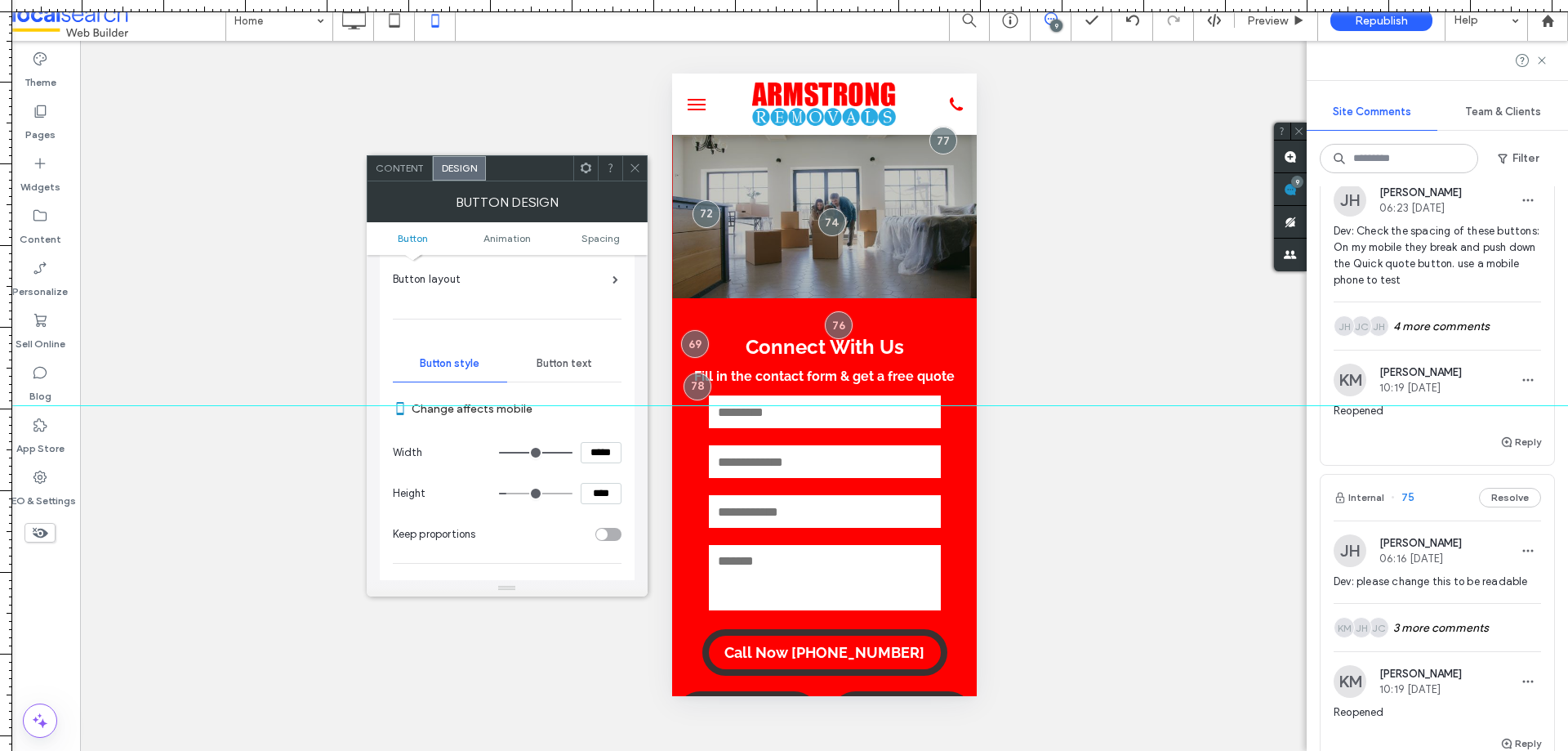
scroll to position [82, 0]
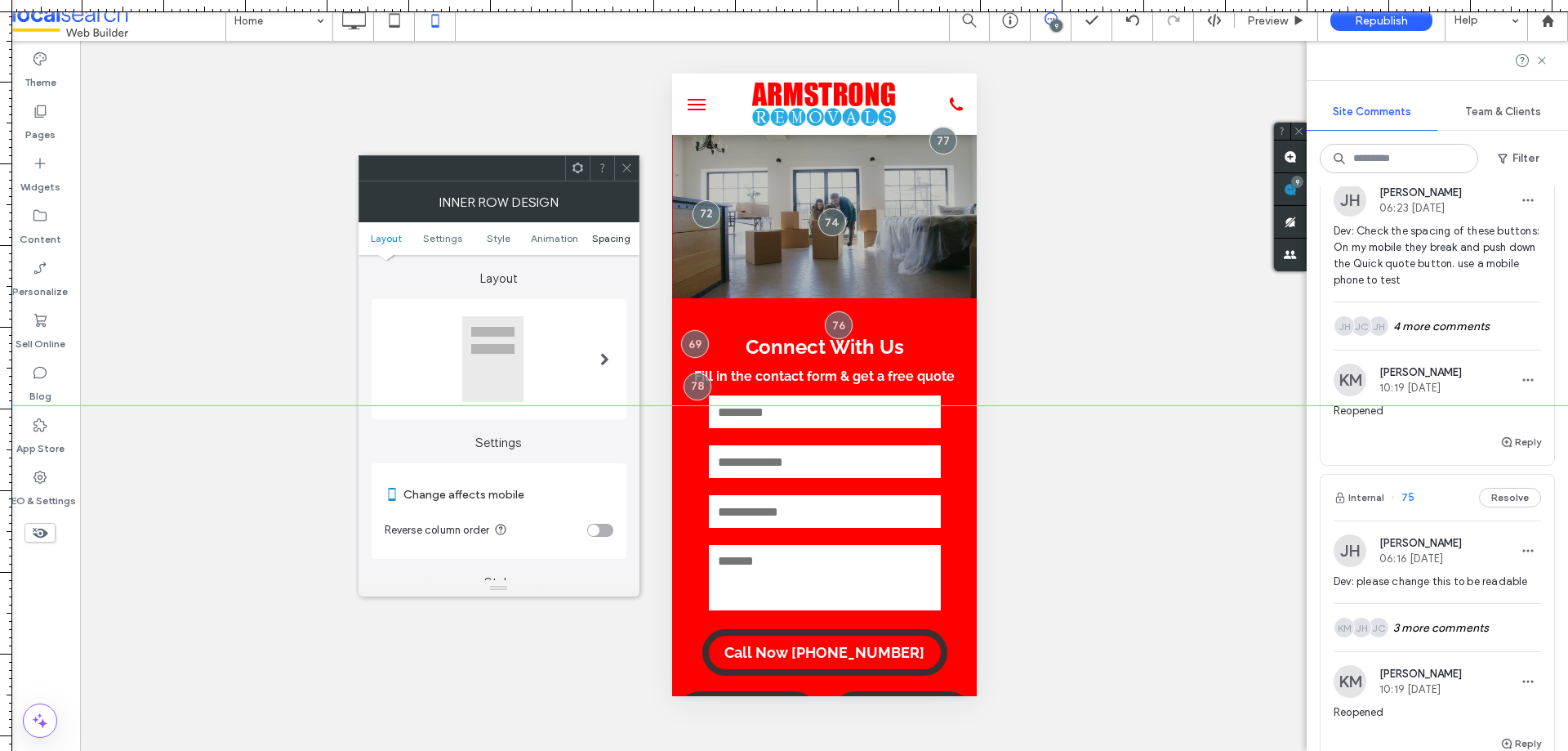
click at [608, 238] on span "Spacing" at bounding box center [611, 238] width 38 height 12
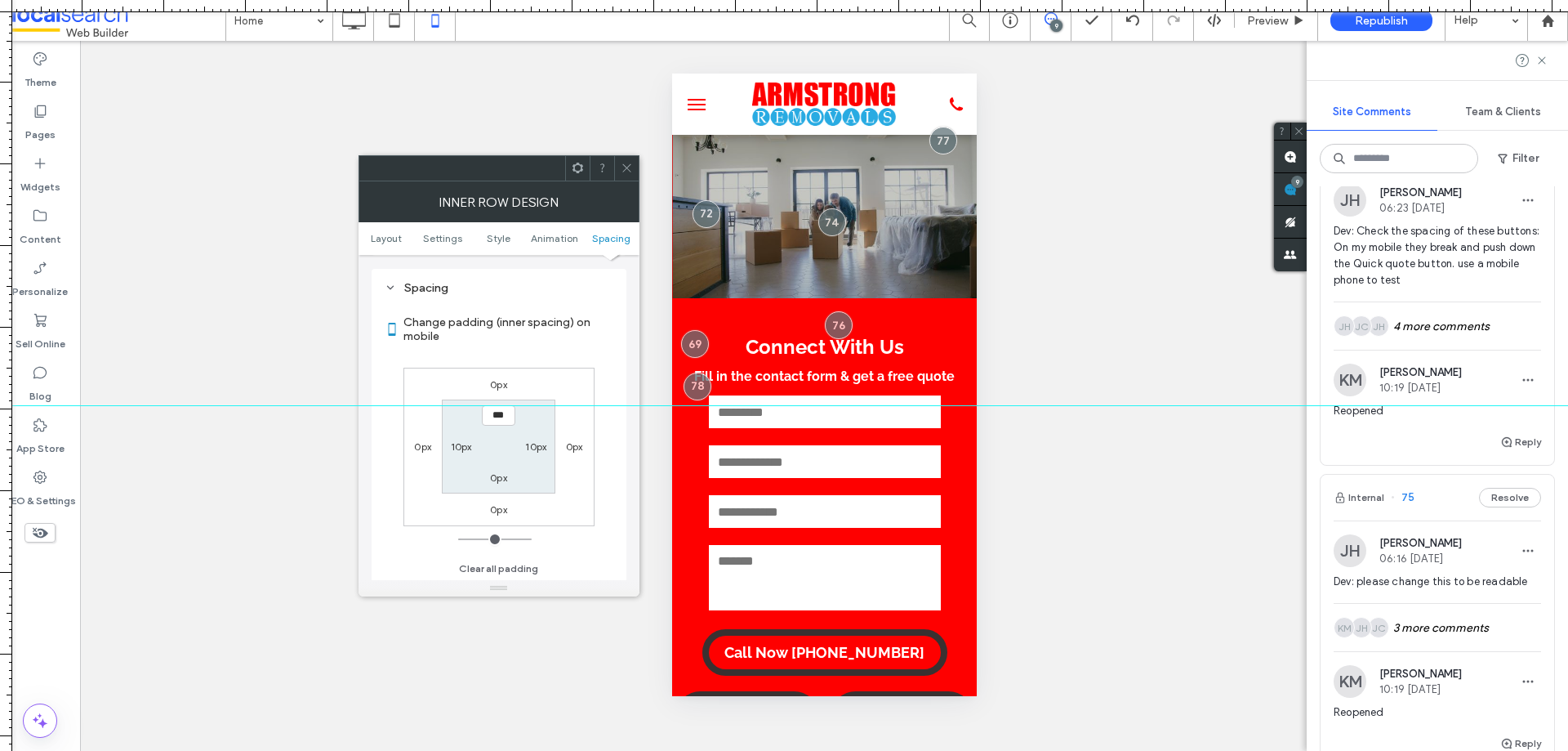
scroll to position [687, 0]
click at [466, 442] on label "10px" at bounding box center [462, 446] width 21 height 12
type input "**"
type input "*"
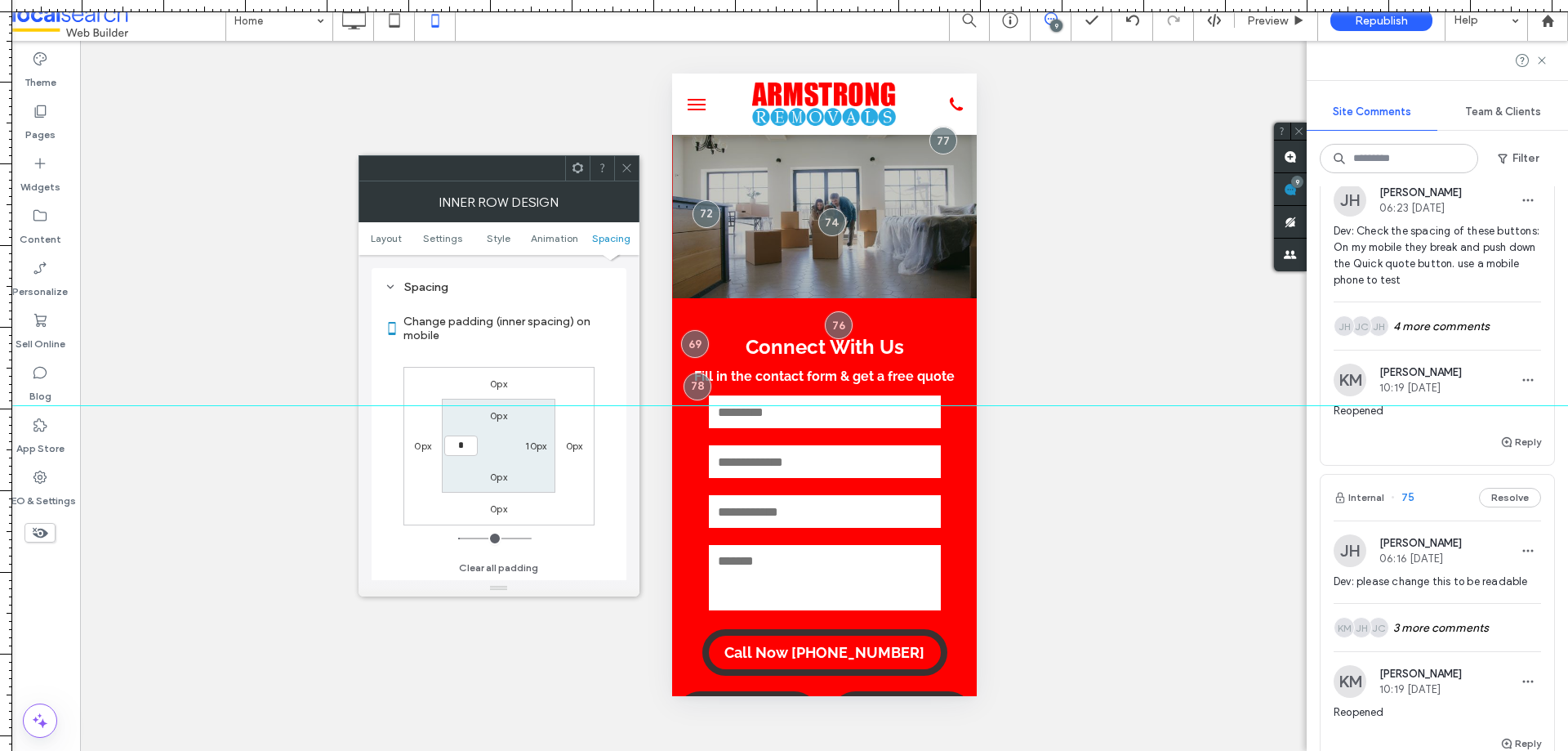
type input "***"
click at [538, 448] on label "10px" at bounding box center [535, 446] width 21 height 12
type input "**"
type input "*"
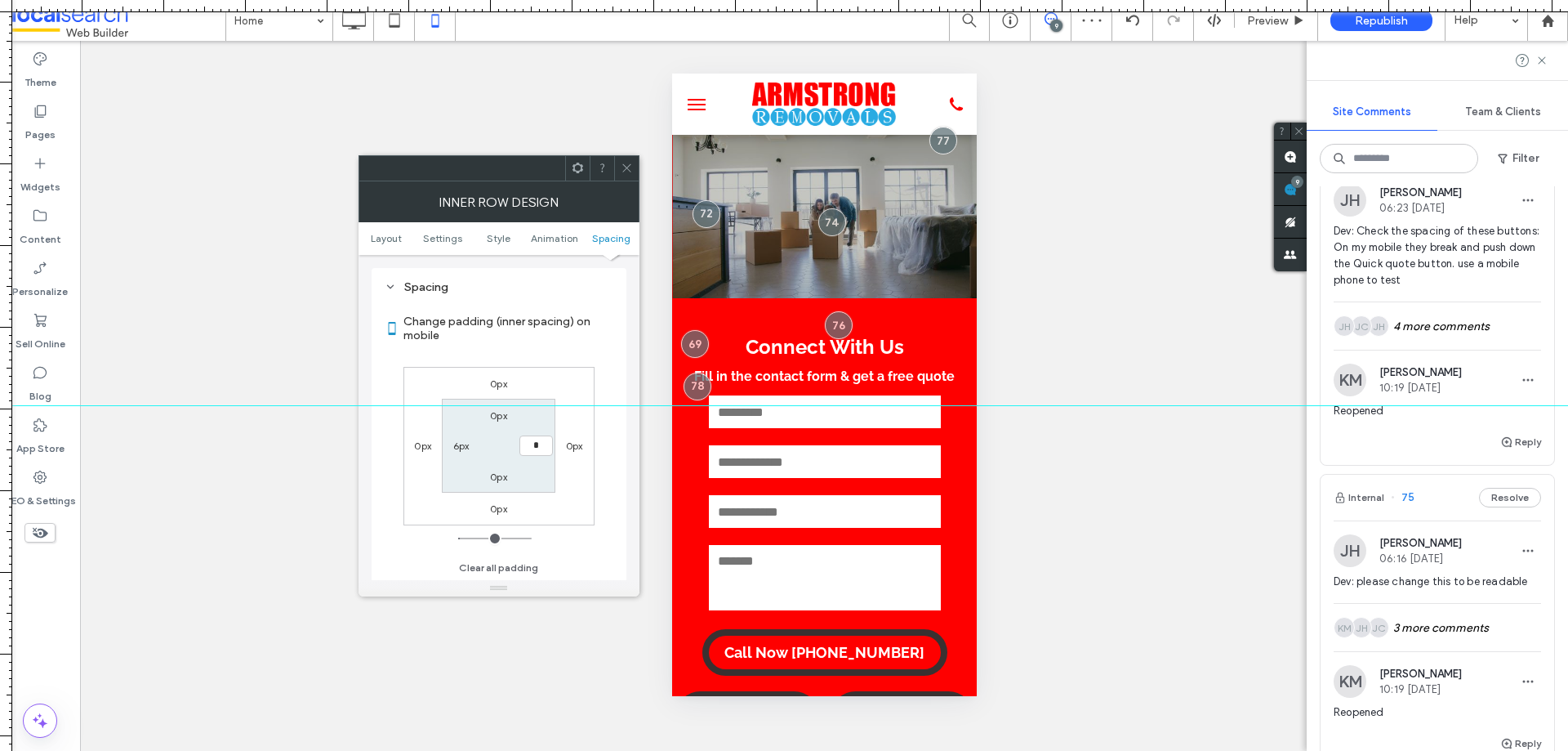
type input "***"
click at [623, 164] on icon at bounding box center [626, 167] width 12 height 12
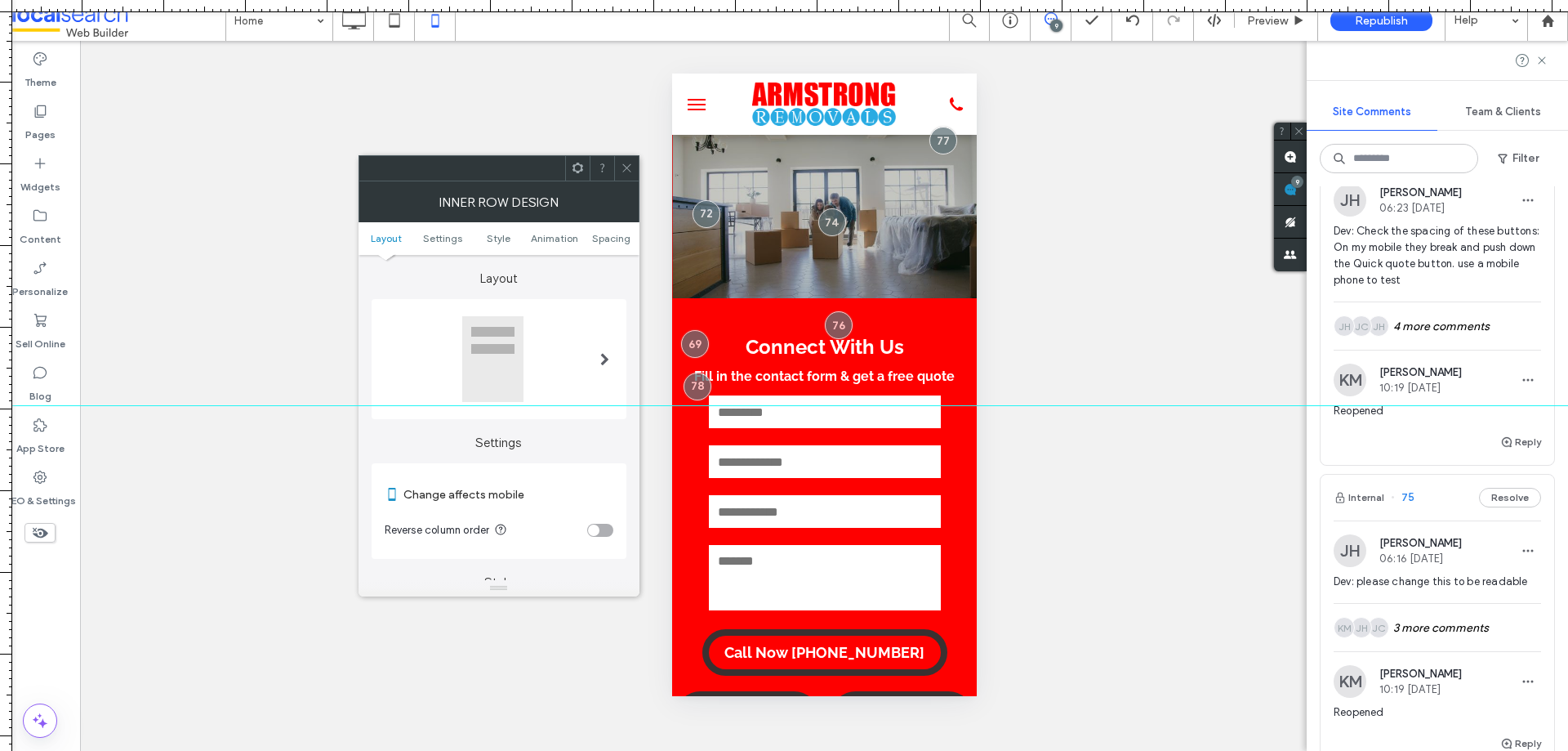
click at [626, 170] on icon at bounding box center [626, 167] width 12 height 12
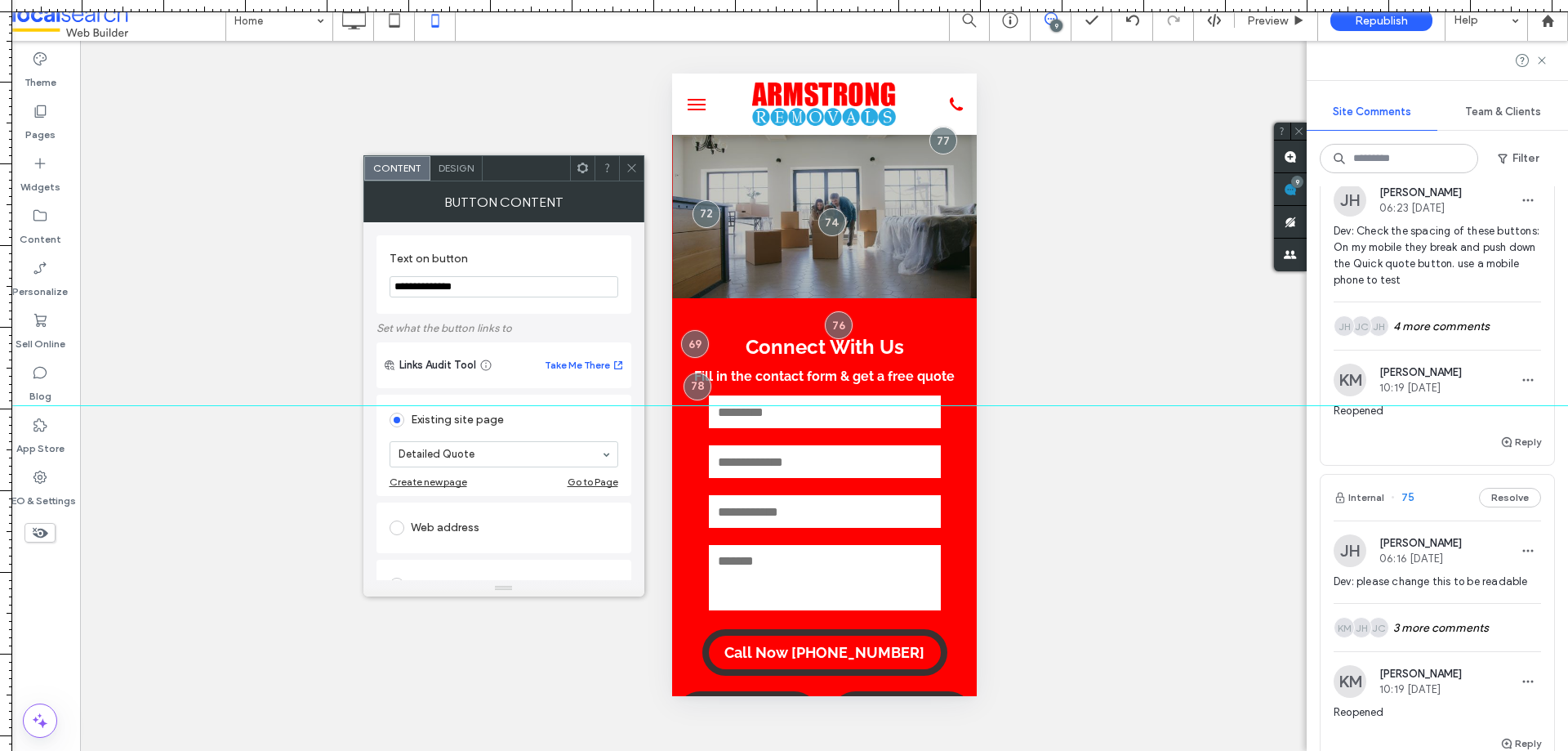
click at [461, 170] on span "Design" at bounding box center [456, 167] width 35 height 12
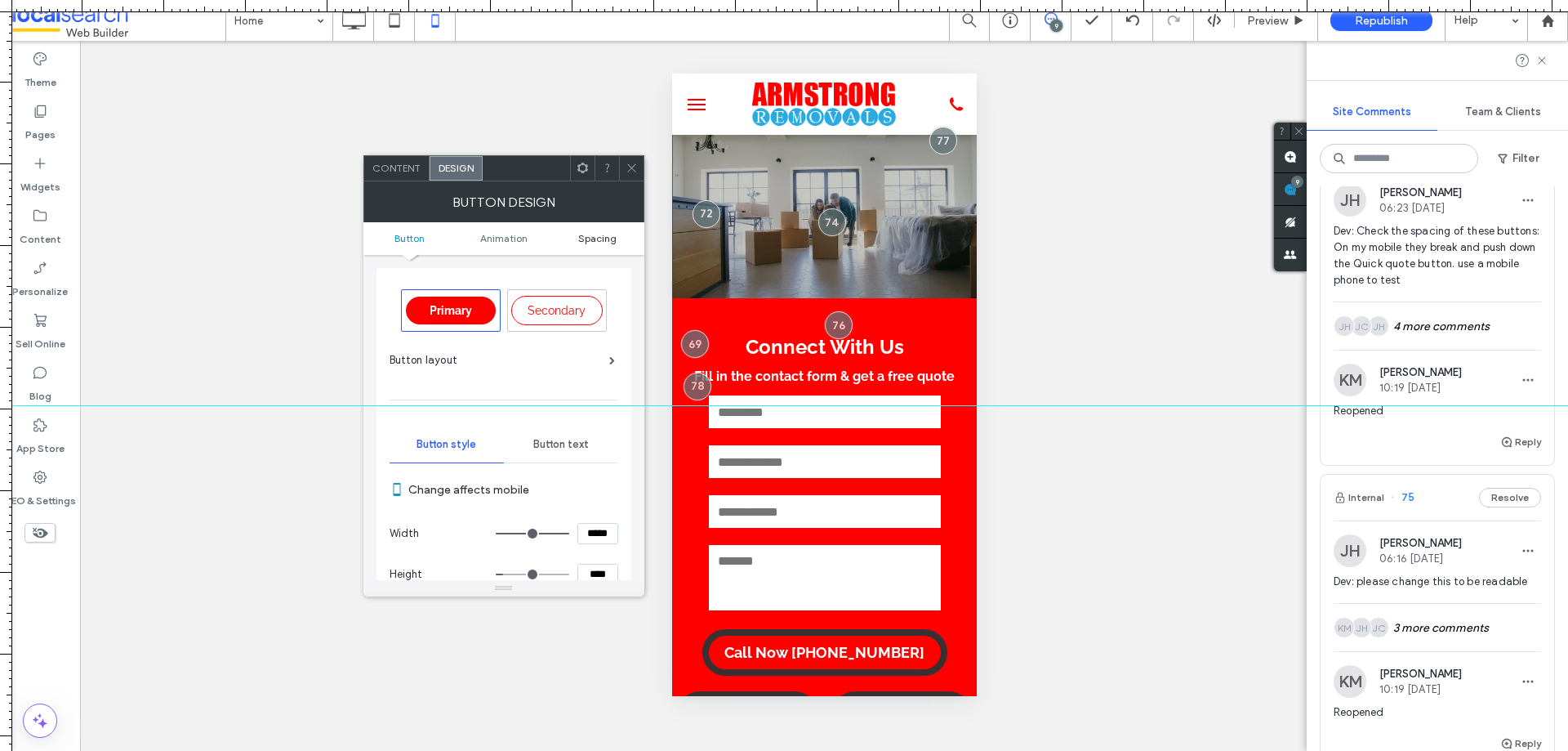
click at [605, 239] on span "Spacing" at bounding box center [597, 238] width 38 height 12
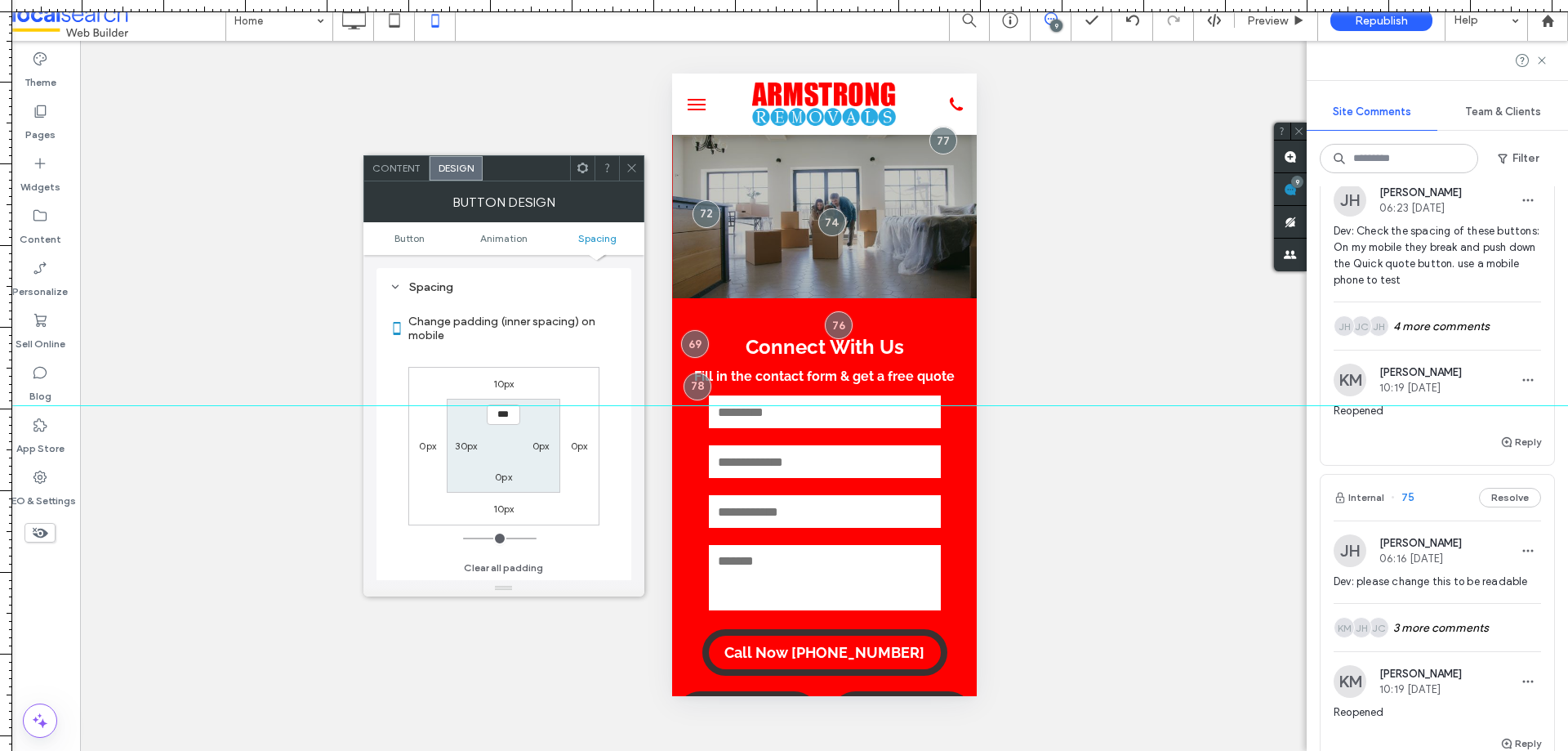
scroll to position [902, 0]
click at [462, 445] on label "30px" at bounding box center [466, 446] width 22 height 12
type input "**"
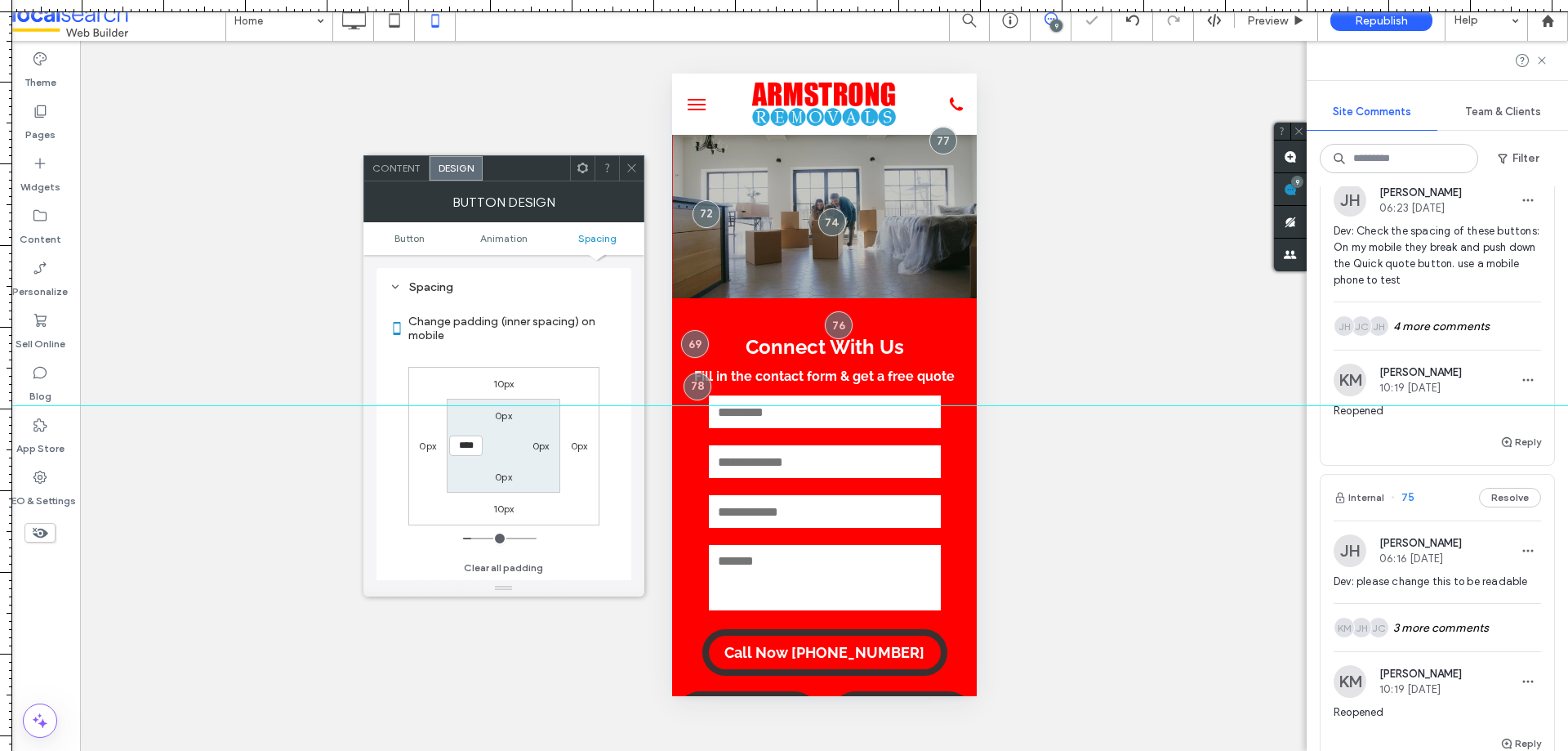
click at [465, 446] on input "****" at bounding box center [466, 446] width 34 height 20
type input "****"
type input "**"
type input "****"
type input "**"
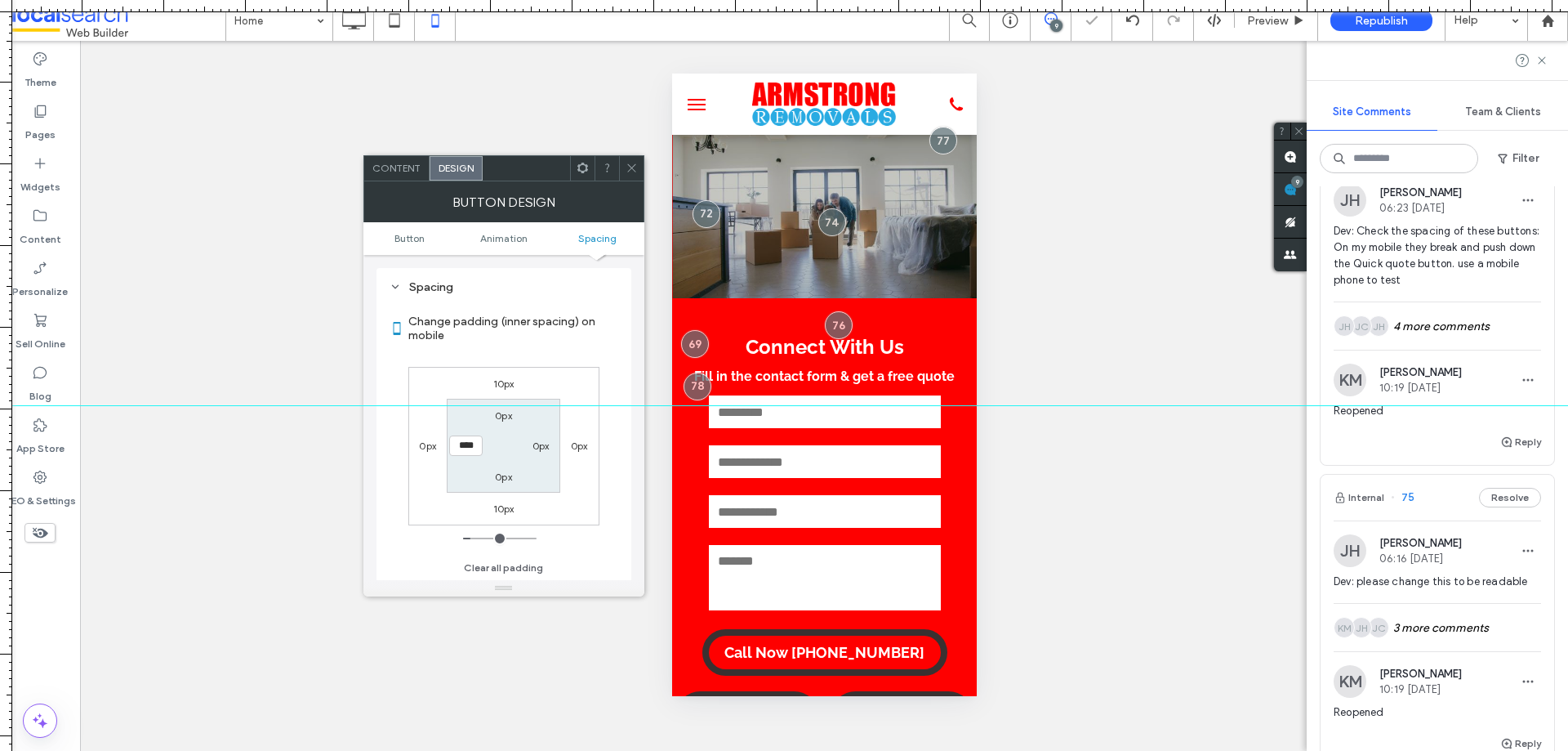
type input "****"
type input "**"
click at [624, 167] on div at bounding box center [631, 168] width 25 height 25
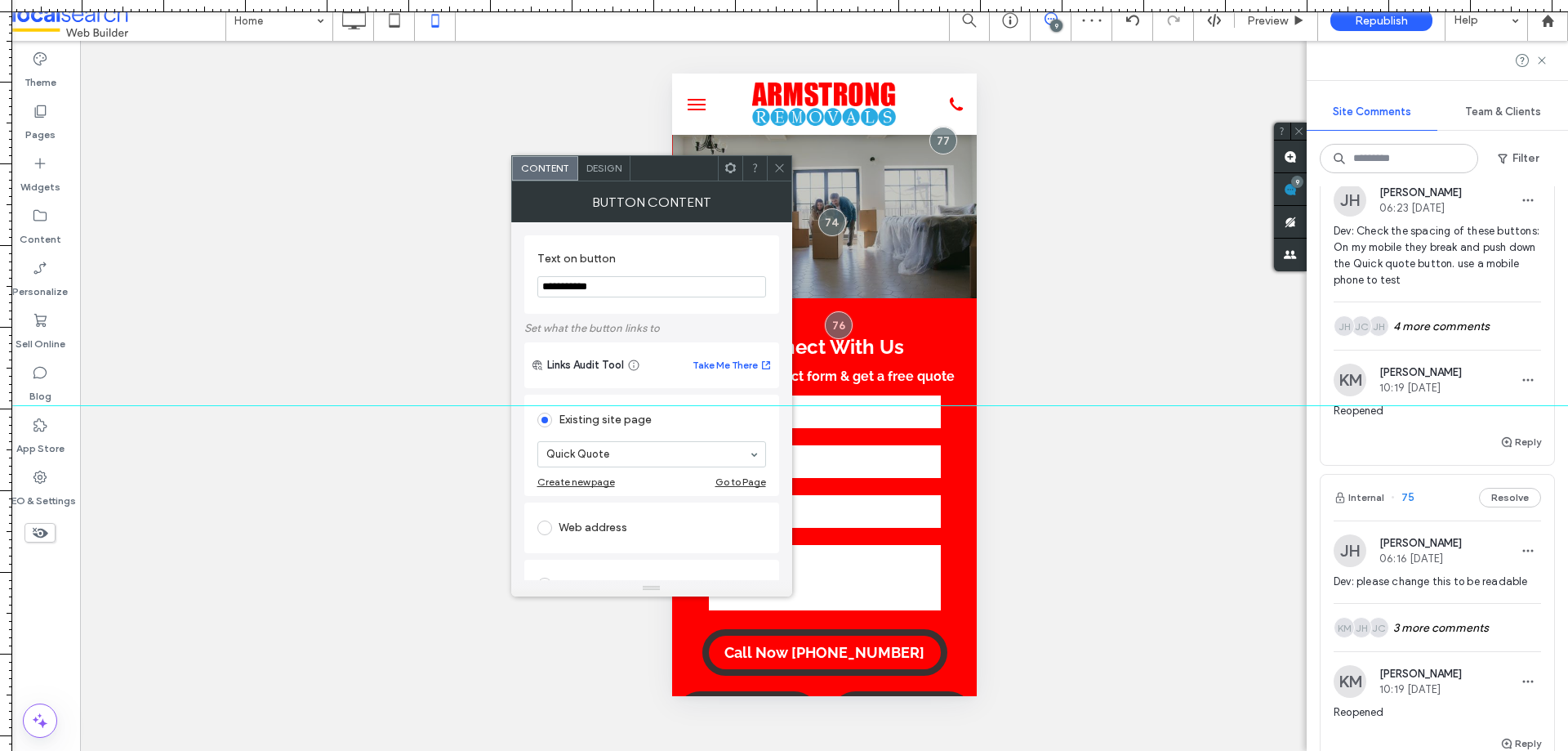
click at [602, 173] on span "Design" at bounding box center [603, 167] width 35 height 12
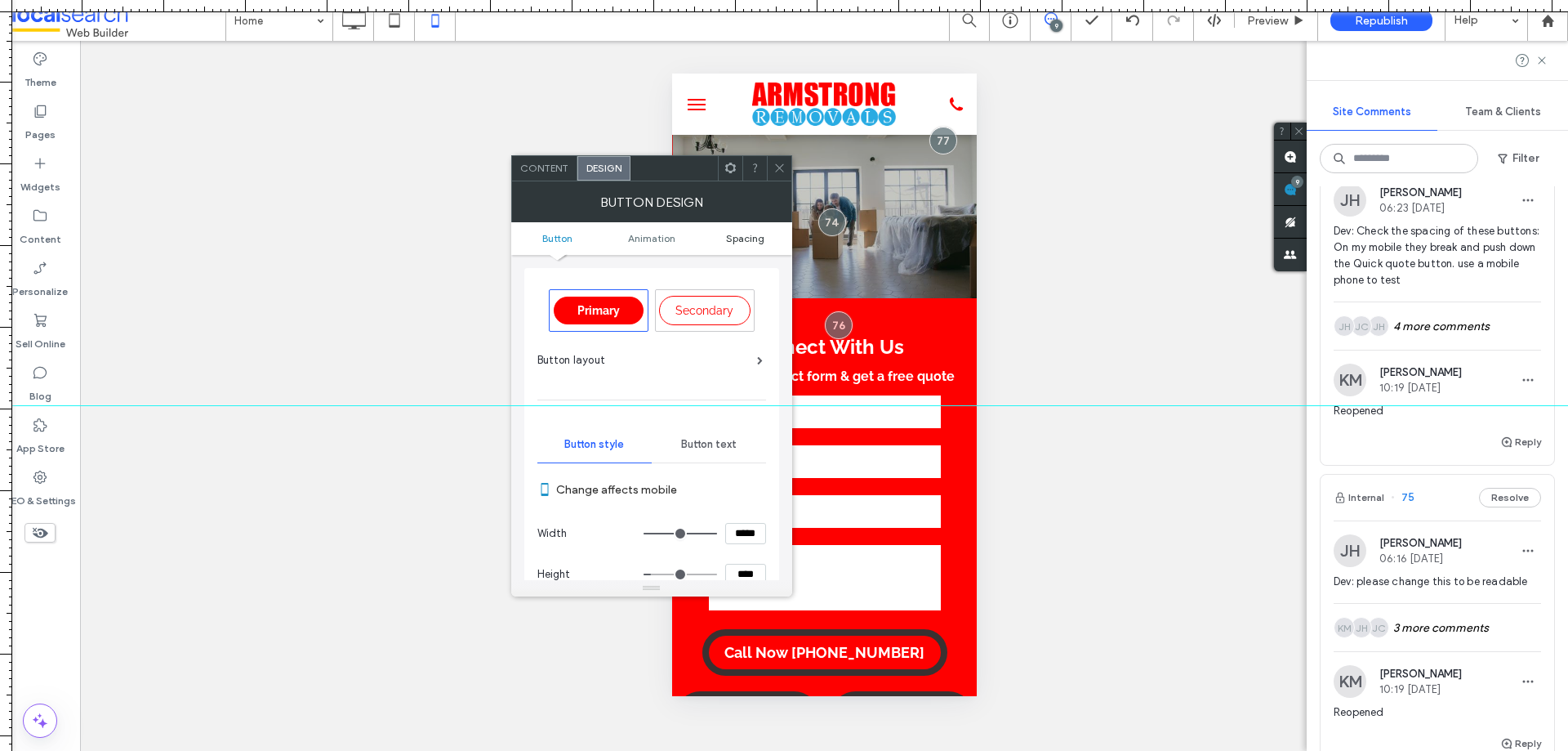
click at [756, 237] on span "Spacing" at bounding box center [745, 238] width 38 height 12
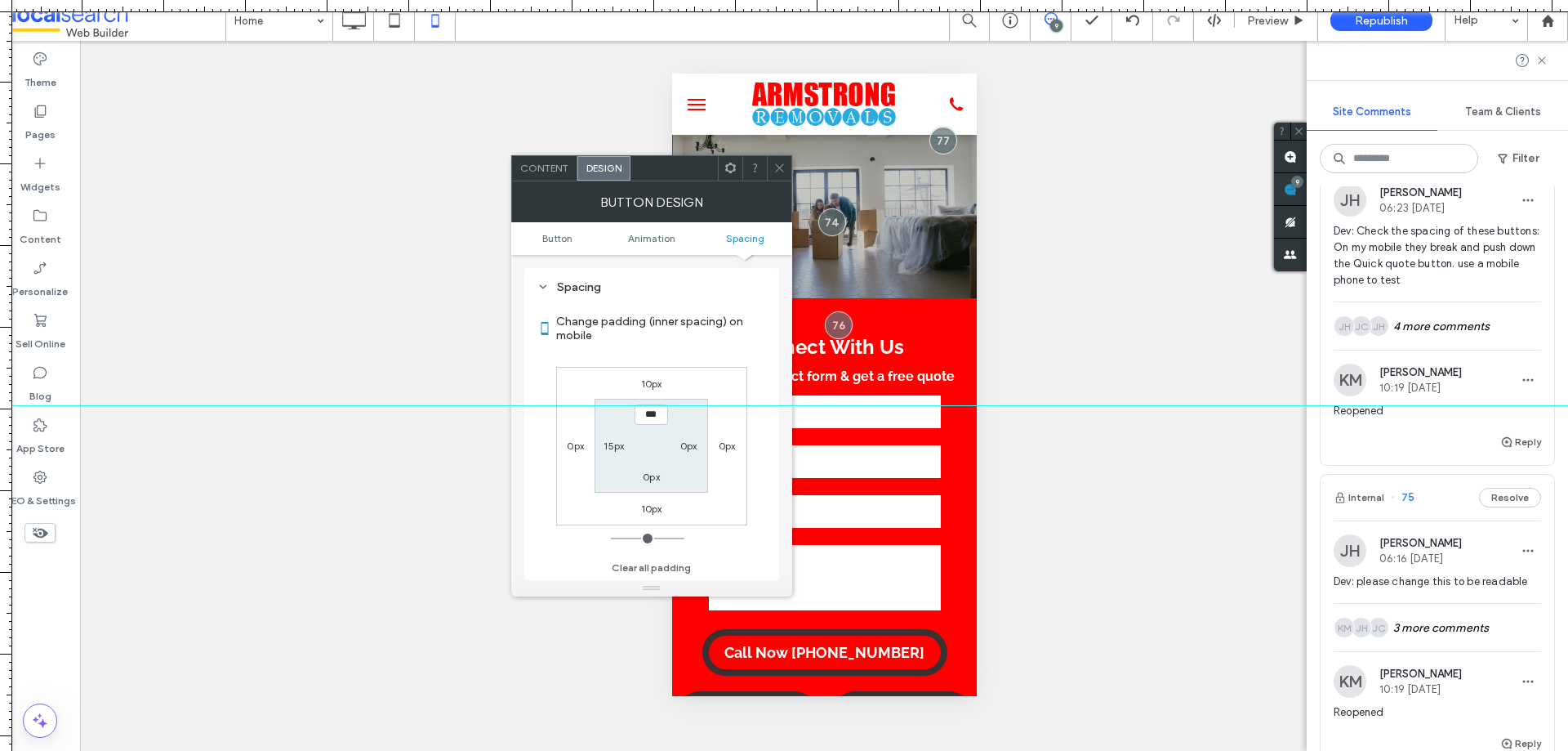
click at [616, 443] on label "15px" at bounding box center [613, 446] width 20 height 12
type input "**"
type input "****"
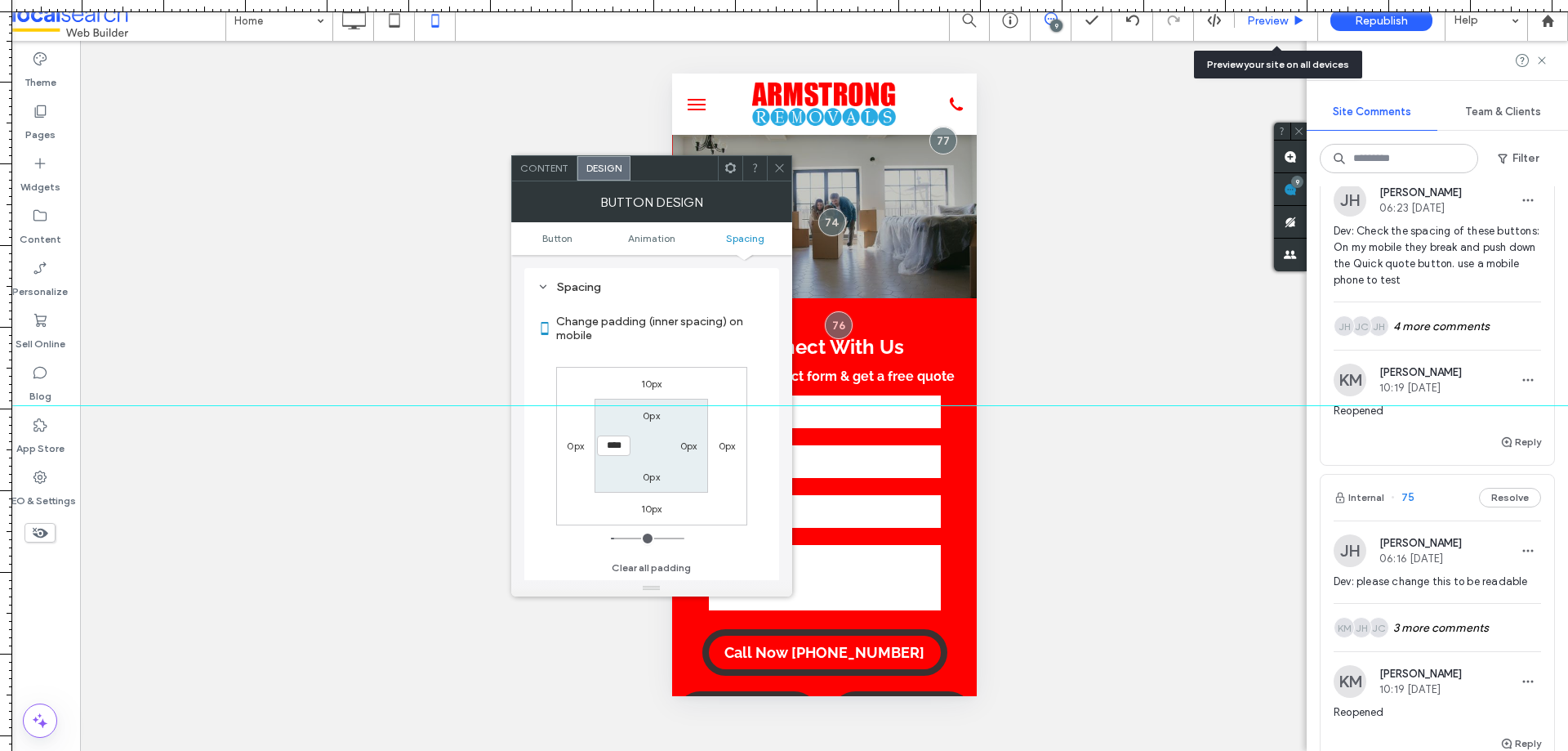
click at [1286, 17] on span "Preview" at bounding box center [1268, 20] width 41 height 14
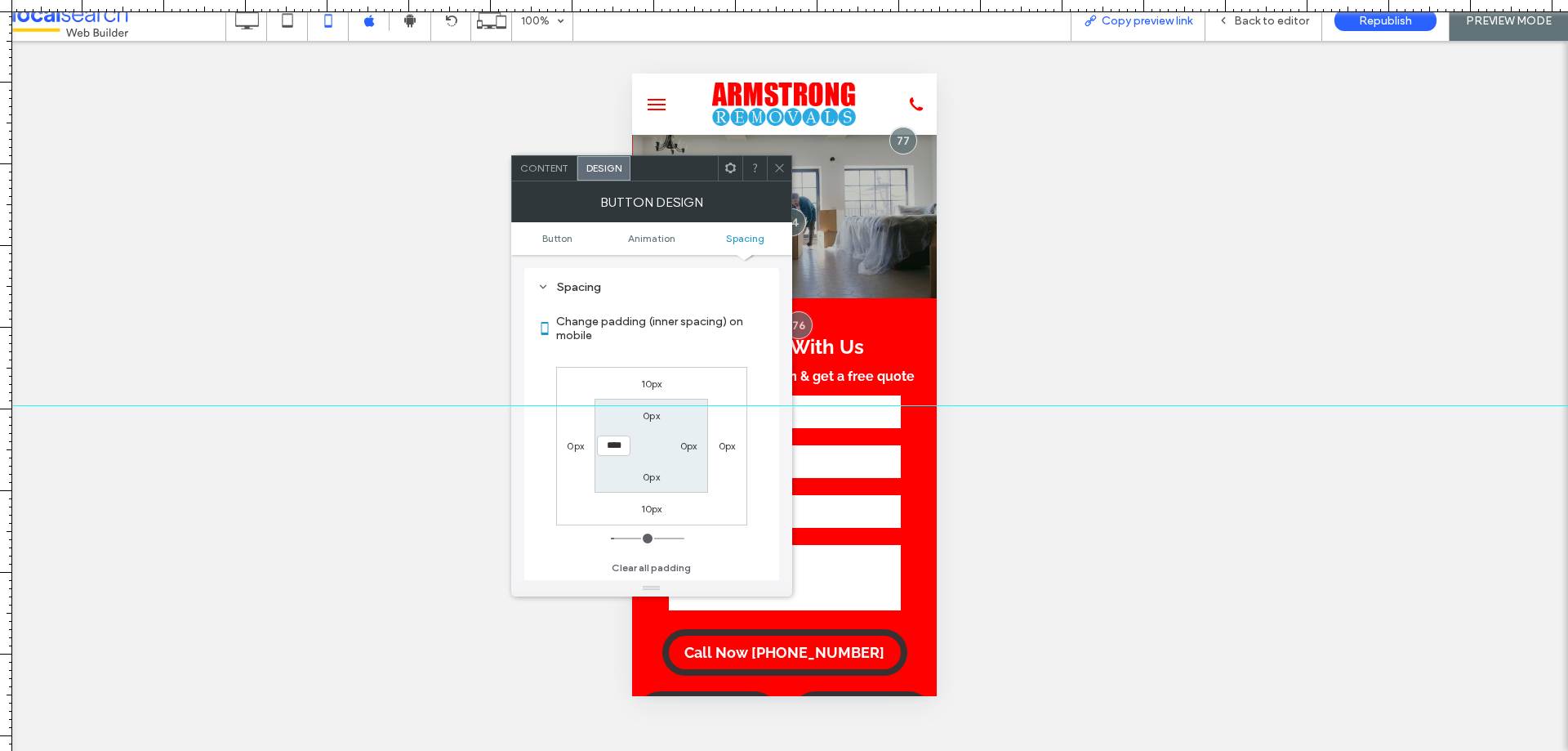
click at [1107, 20] on span "Copy preview link" at bounding box center [1146, 20] width 91 height 14
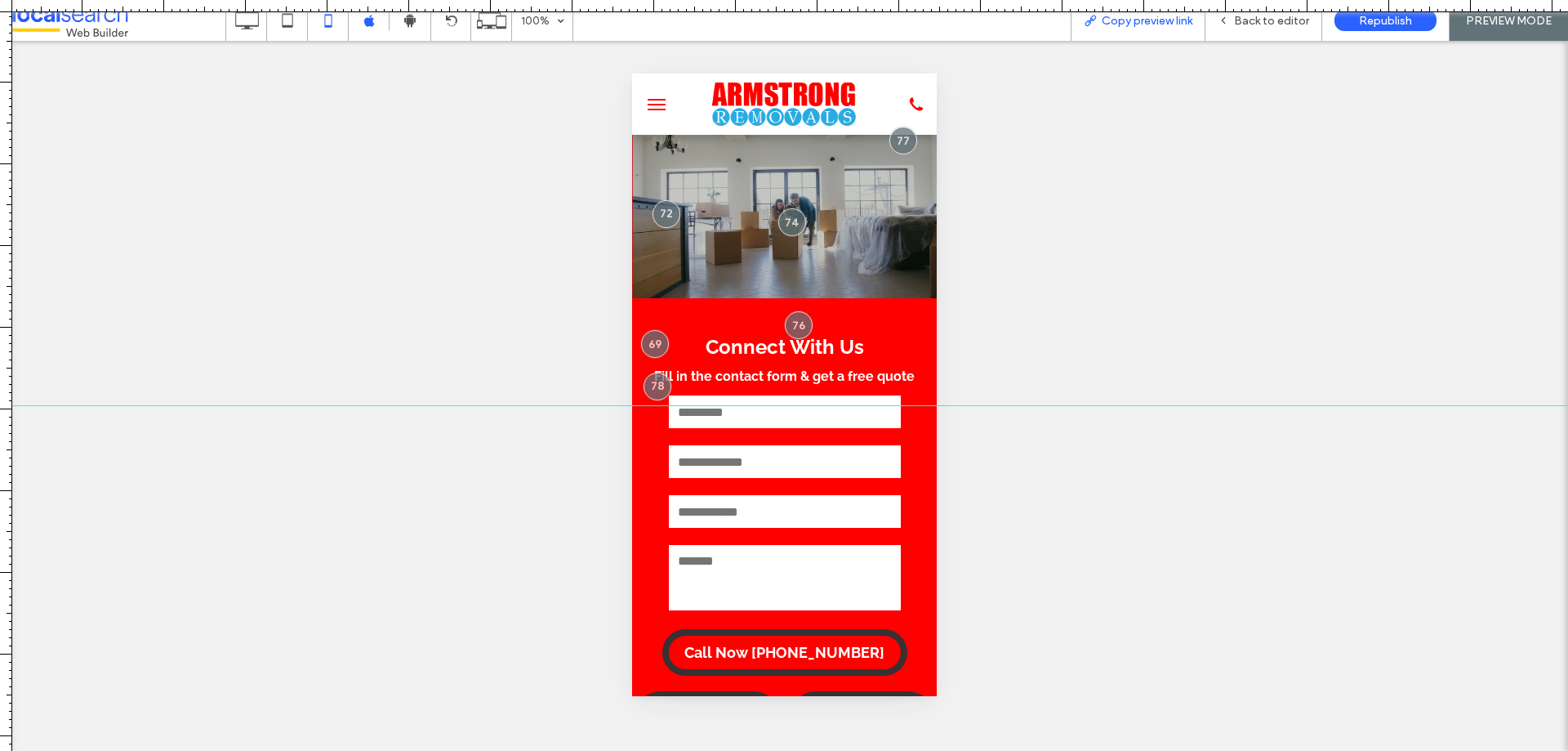
click at [1157, 34] on div "Copy preview link" at bounding box center [1138, 20] width 135 height 41
click at [1150, 29] on div "Copy preview link" at bounding box center [1138, 20] width 135 height 41
click at [1296, 25] on span "Back to editor" at bounding box center [1272, 20] width 75 height 14
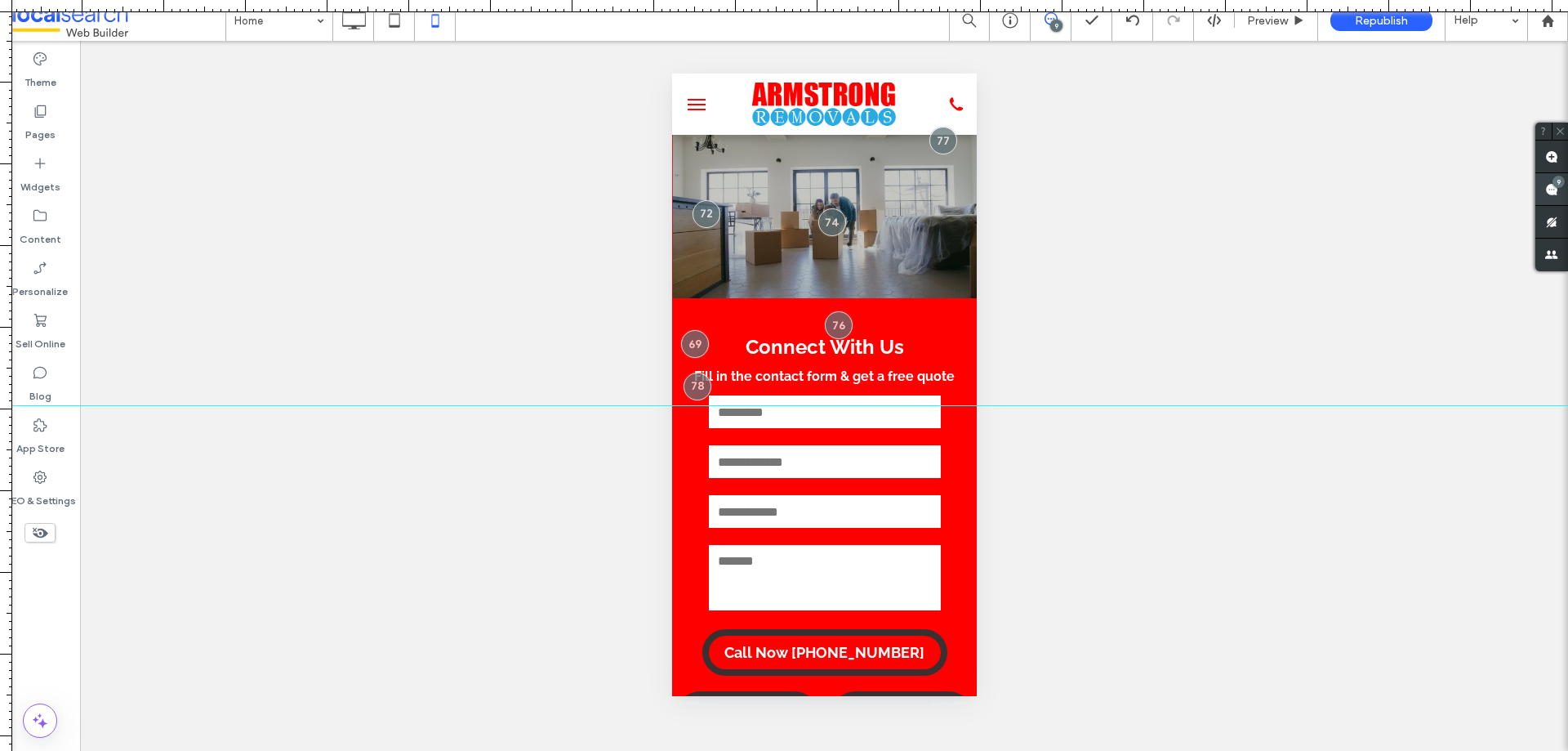
click at [1552, 187] on use at bounding box center [1552, 189] width 13 height 13
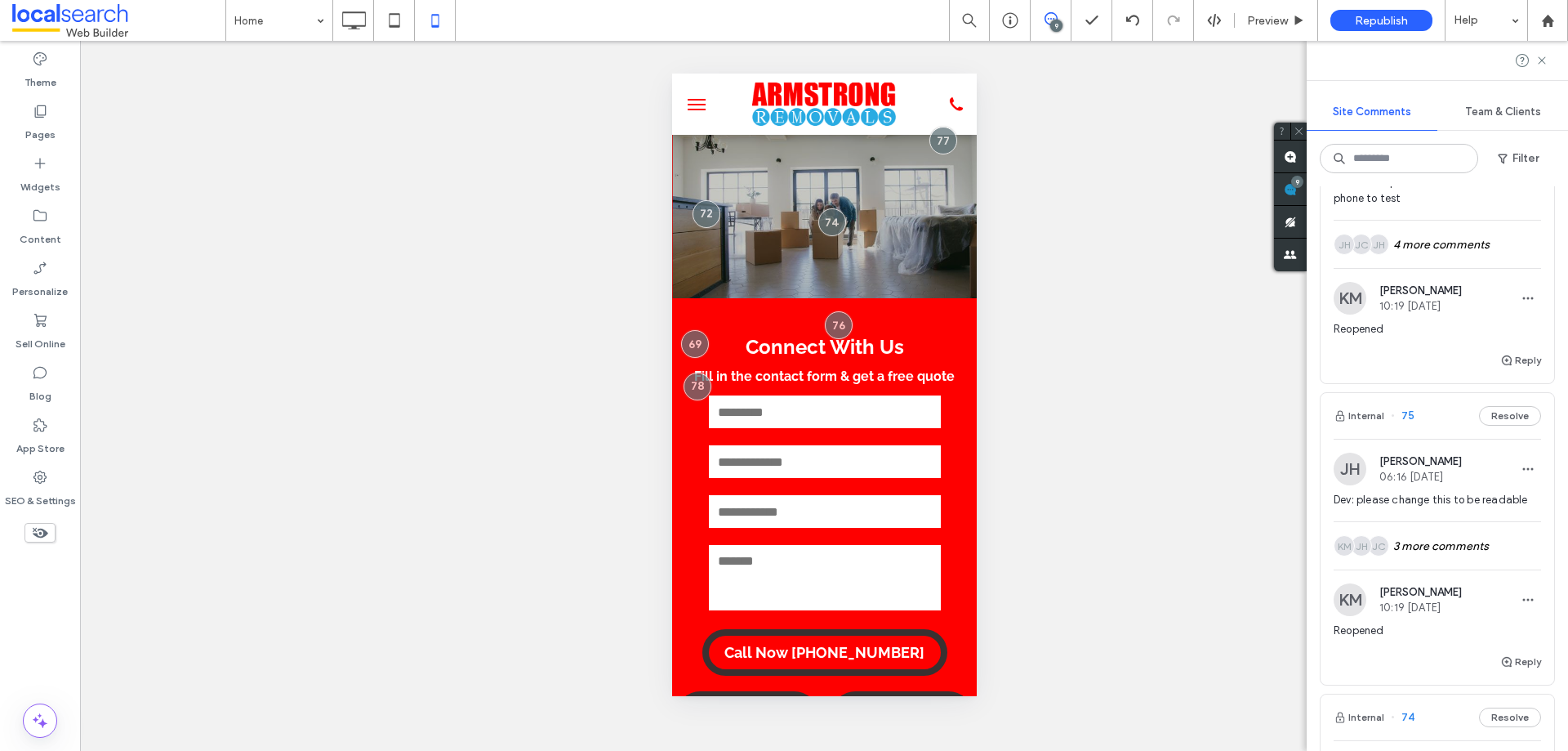
scroll to position [1143, 0]
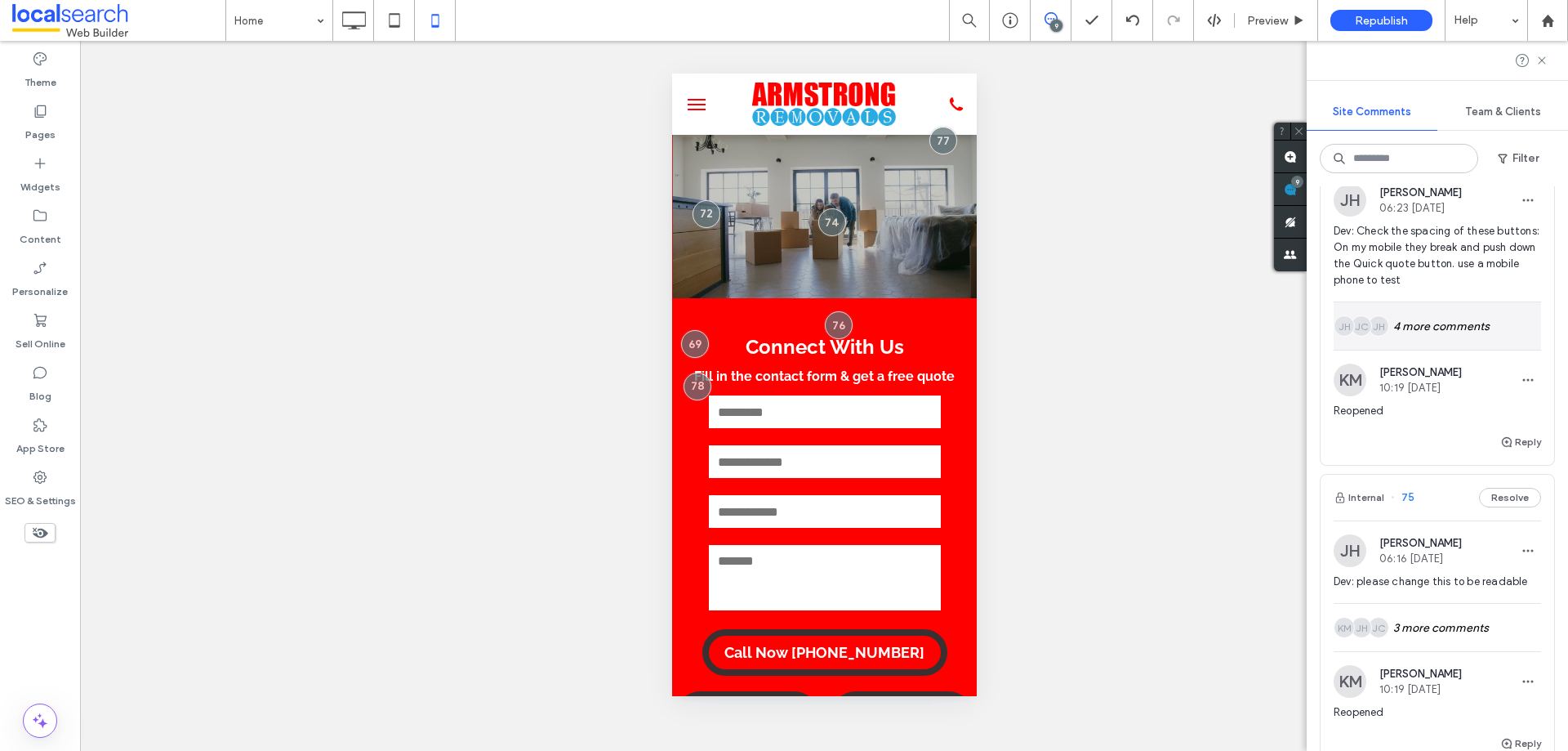
click at [1450, 328] on div "JH JC JH 4 more comments" at bounding box center [1437, 326] width 207 height 48
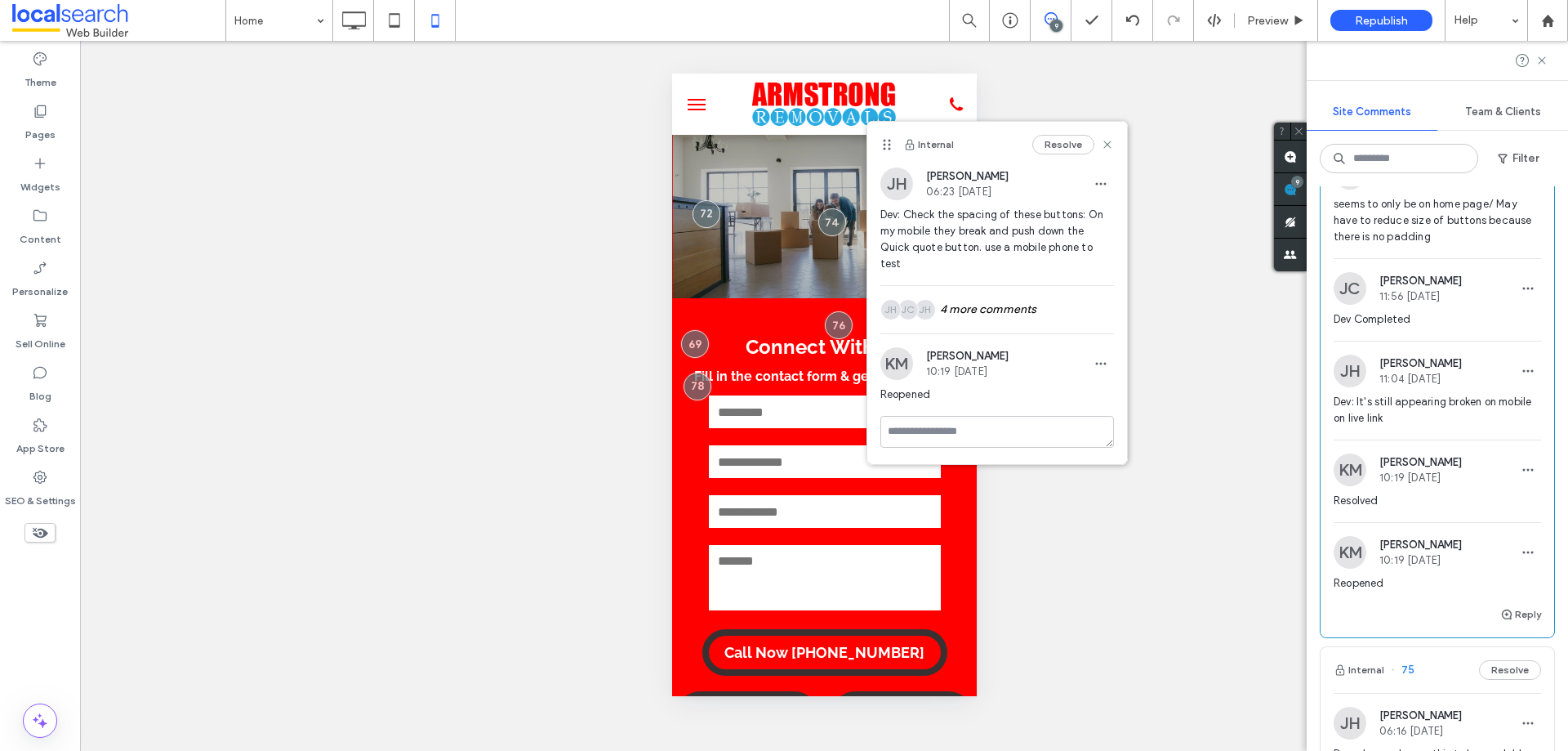
scroll to position [1307, 0]
click at [1514, 604] on button "Reply" at bounding box center [1521, 613] width 41 height 20
click at [1445, 618] on textarea at bounding box center [1437, 645] width 207 height 82
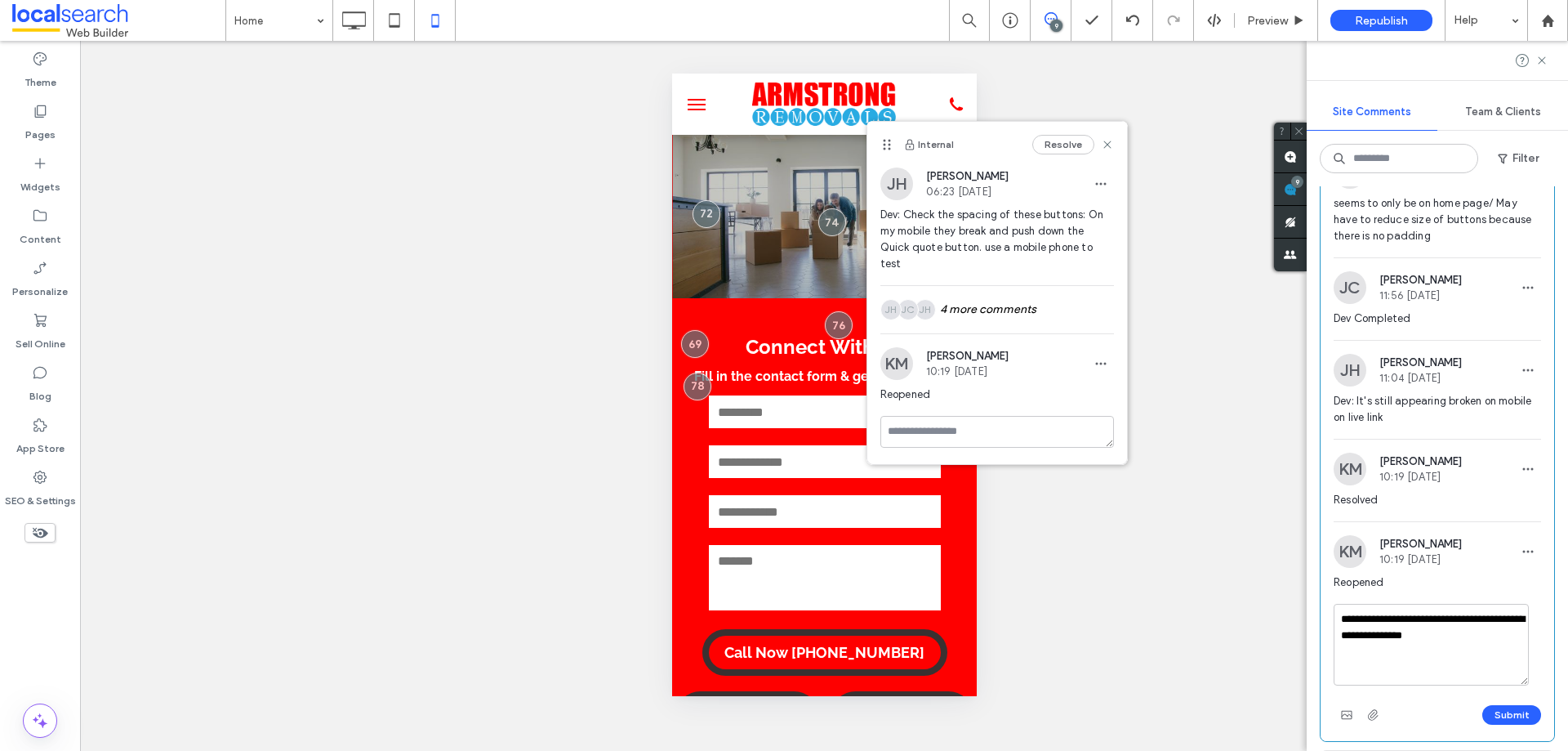
click at [1436, 613] on textarea "**********" at bounding box center [1431, 645] width 195 height 82
click at [1453, 617] on textarea "**********" at bounding box center [1431, 645] width 195 height 82
click at [1421, 639] on textarea "**********" at bounding box center [1431, 645] width 195 height 82
click at [1493, 630] on textarea "**********" at bounding box center [1431, 645] width 195 height 82
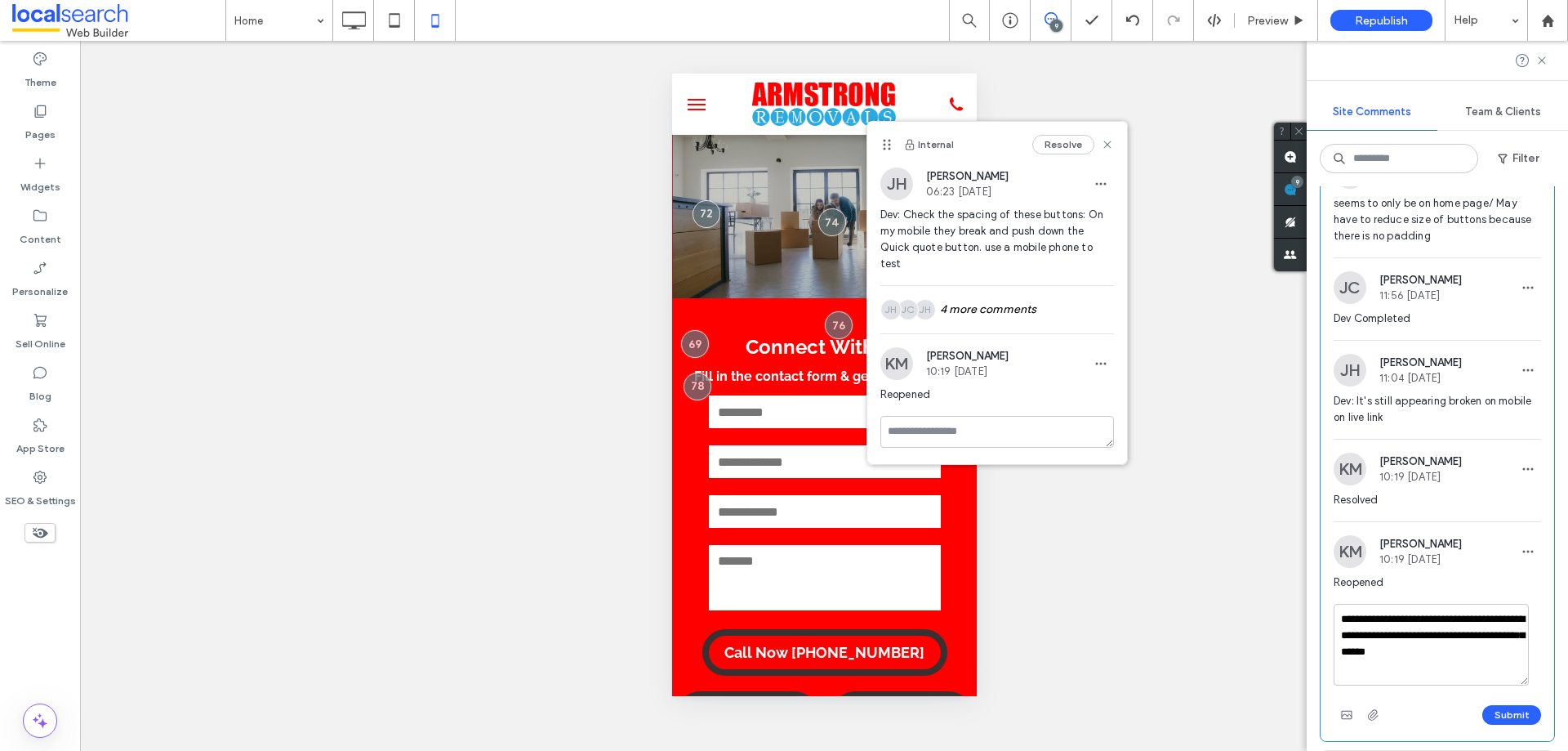
click at [1425, 618] on textarea "**********" at bounding box center [1431, 645] width 195 height 82
click at [1481, 629] on textarea "**********" at bounding box center [1431, 645] width 195 height 82
drag, startPoint x: 1464, startPoint y: 649, endPoint x: 1423, endPoint y: 618, distance: 51.4
click at [1423, 618] on textarea "**********" at bounding box center [1431, 645] width 195 height 82
paste textarea "*"
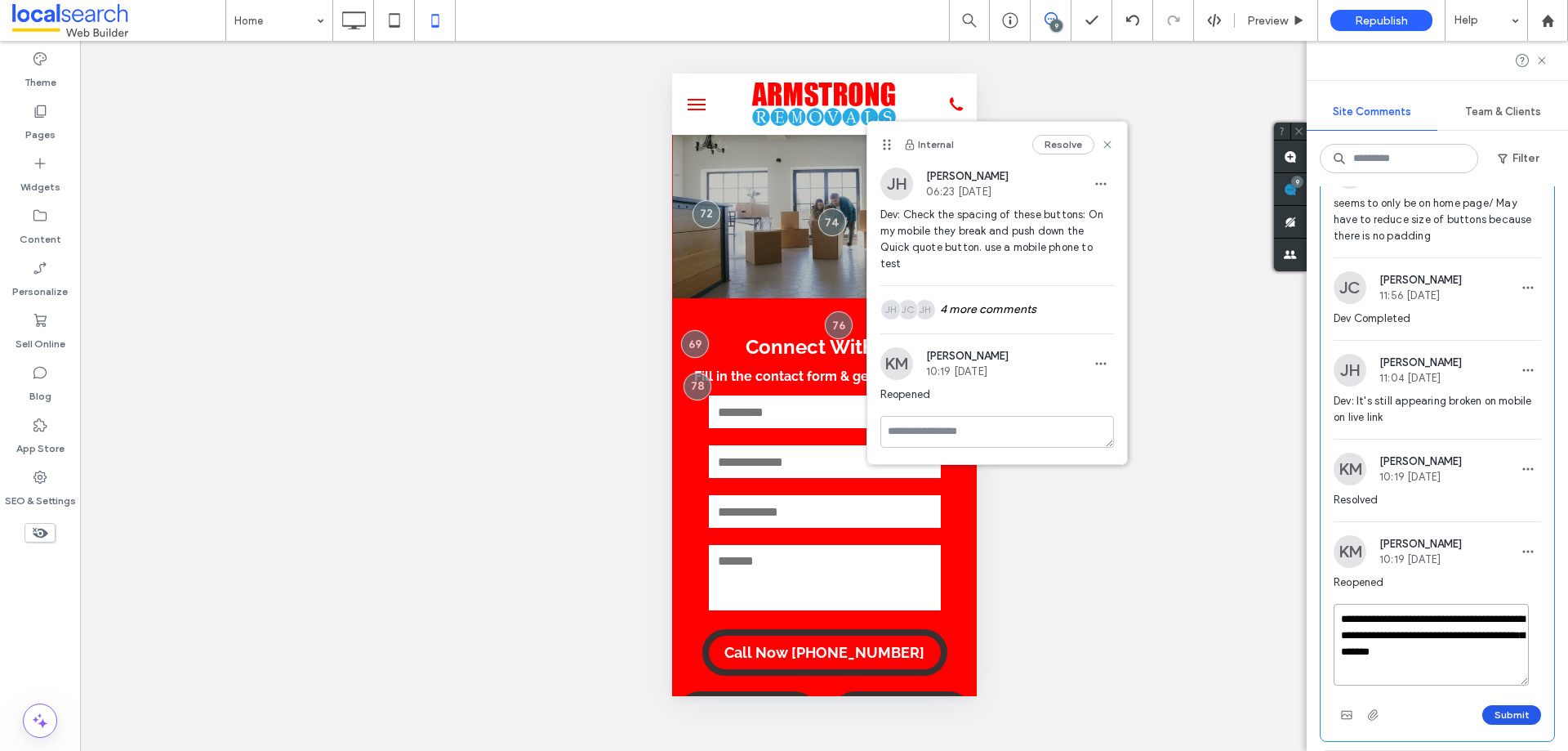
type textarea "**********"
click at [1492, 715] on button "Submit" at bounding box center [1512, 715] width 59 height 20
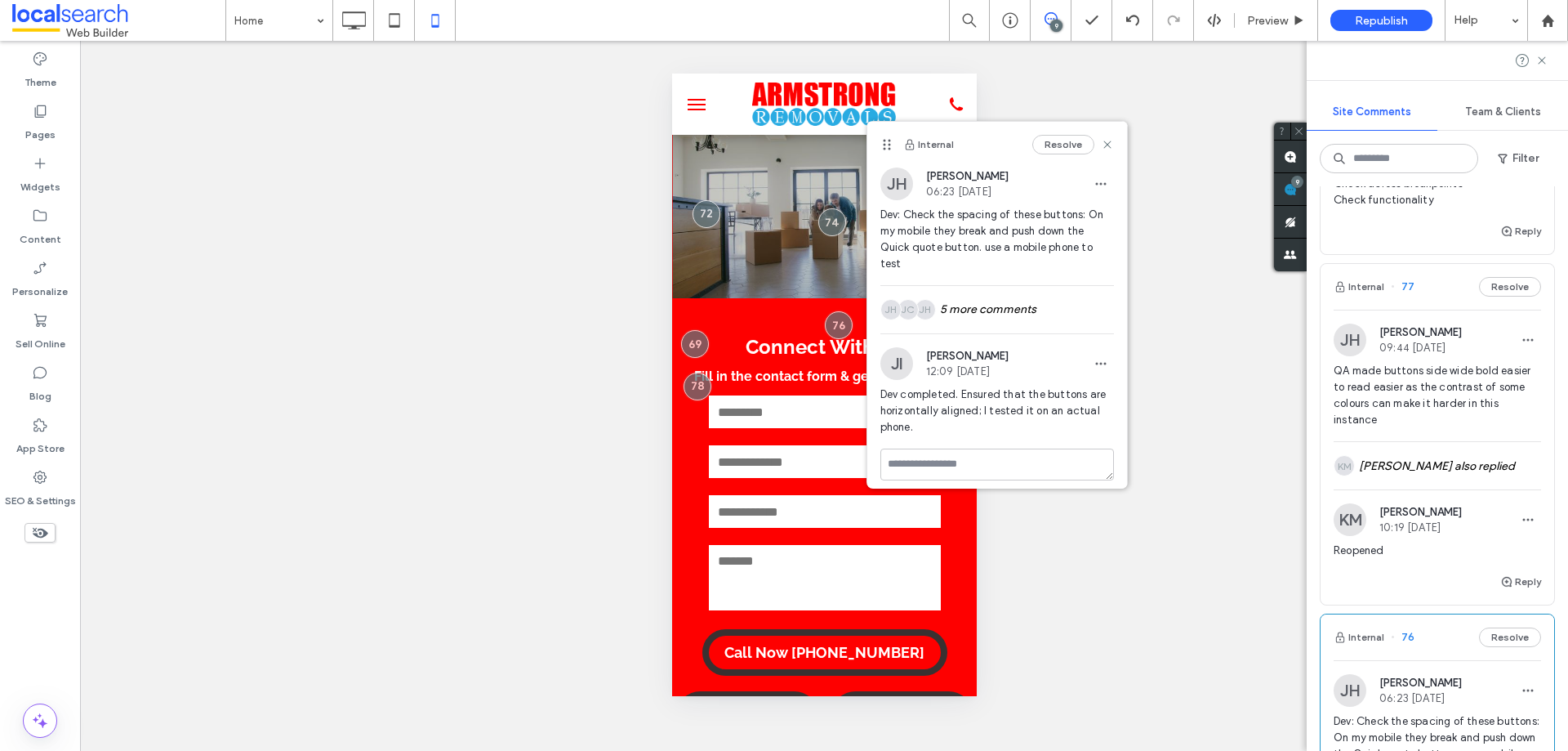
scroll to position [572, 0]
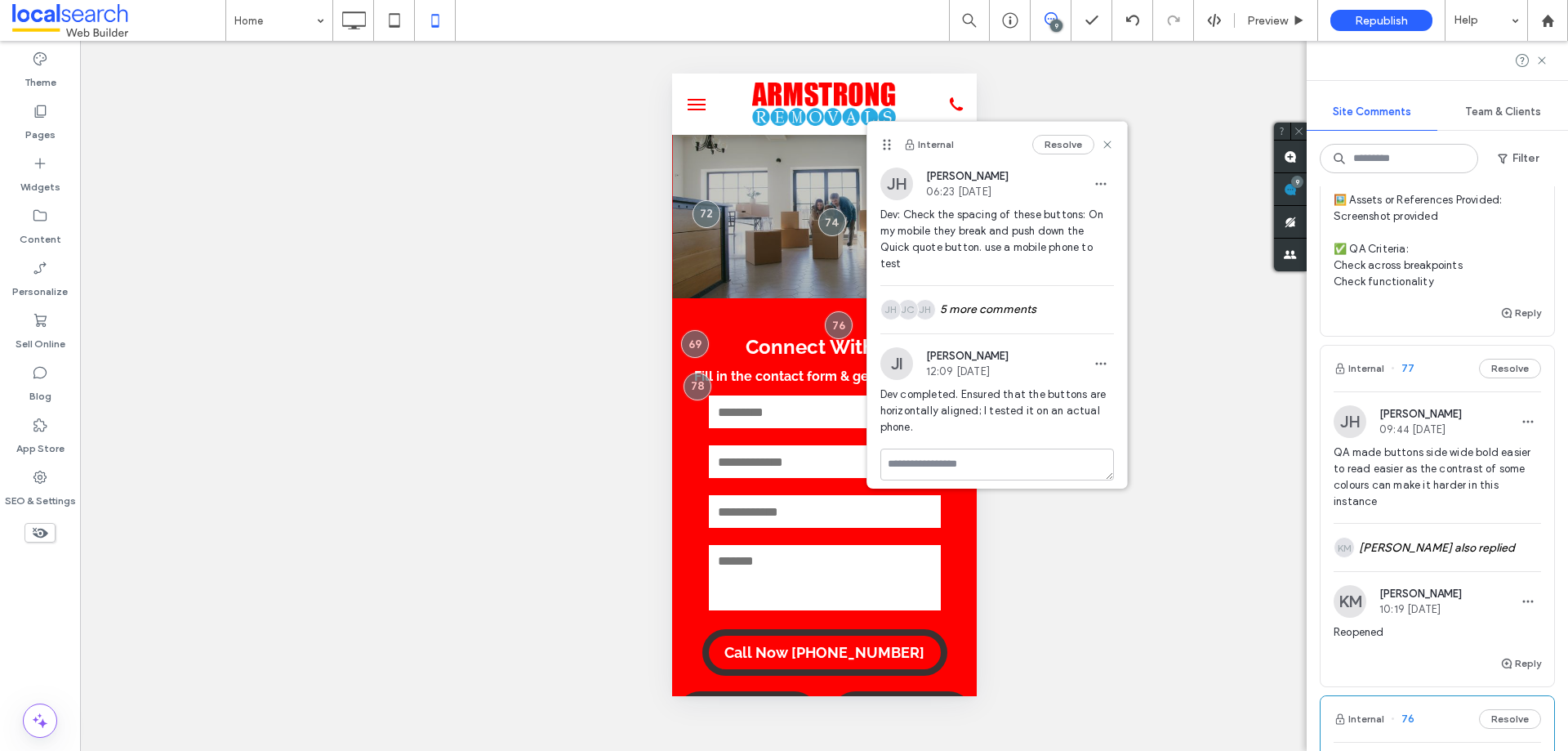
click at [1408, 482] on span "QA made buttons side wide bold easier to read easier as the contrast of some co…" at bounding box center [1437, 477] width 207 height 66
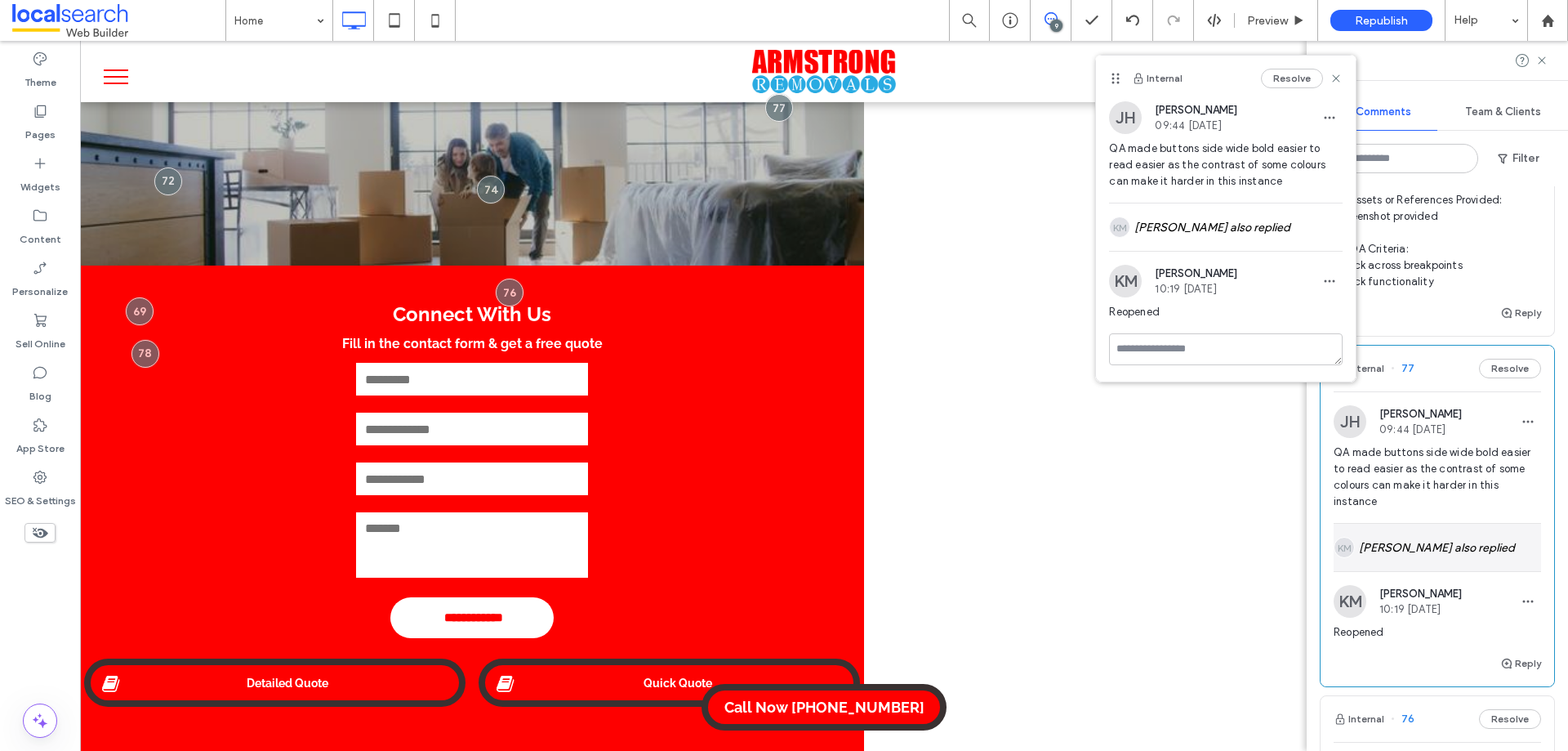
click at [1430, 550] on div "KM Kyle Miller also replied" at bounding box center [1437, 547] width 207 height 48
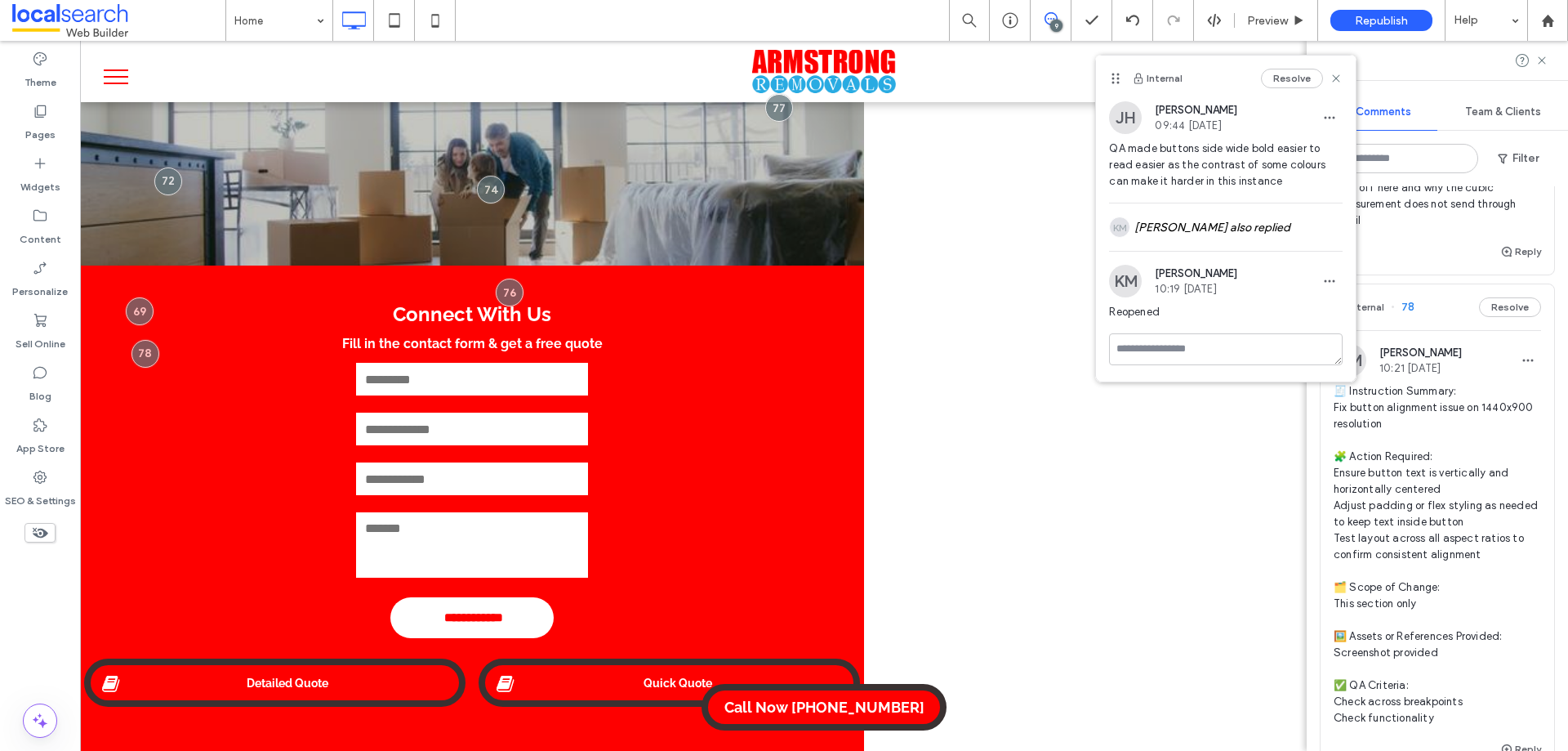
scroll to position [163, 0]
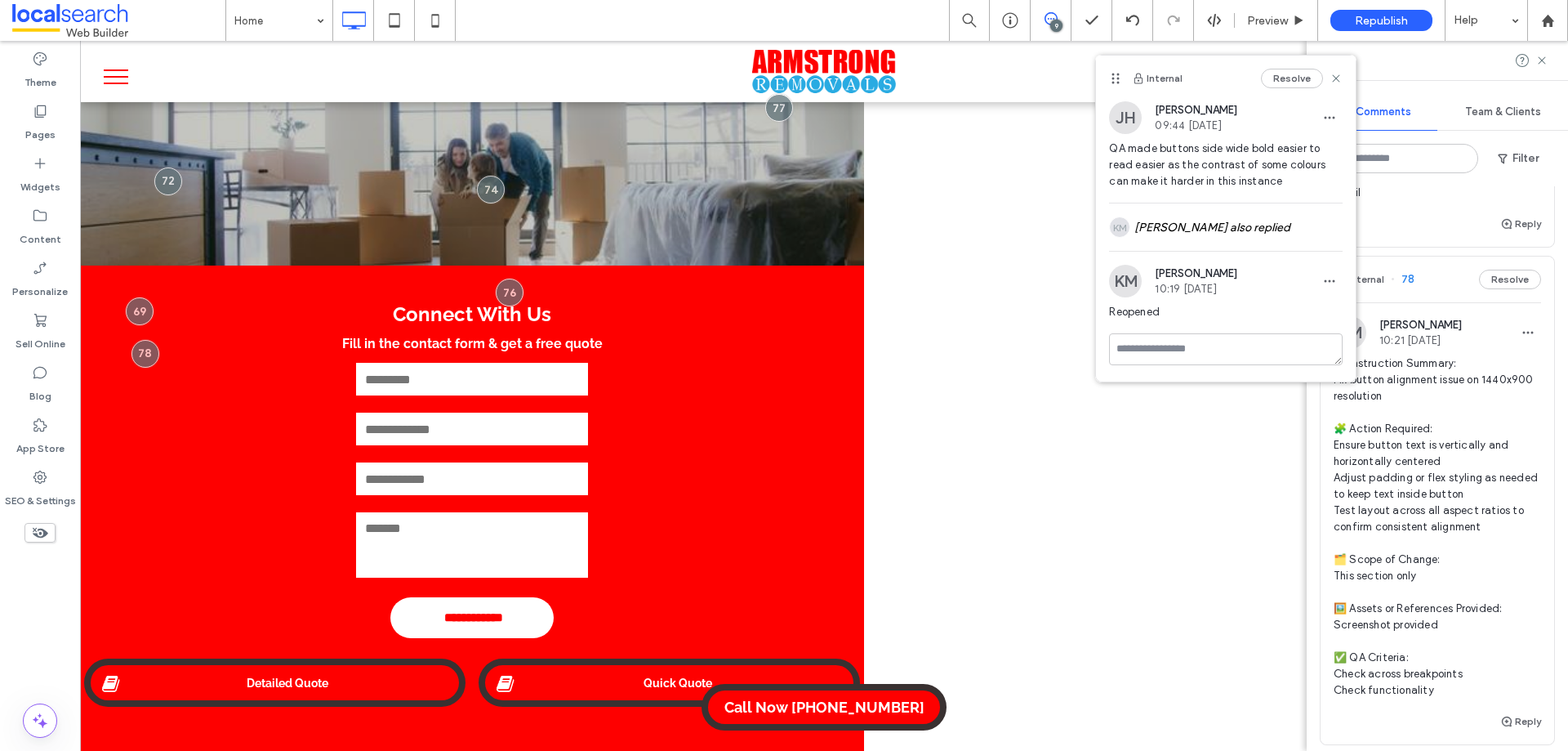
click at [1470, 477] on span "🧾 Instruction Summary: Fix button alignment issue on 1440x900 resolution 🧩 Acti…" at bounding box center [1437, 527] width 207 height 343
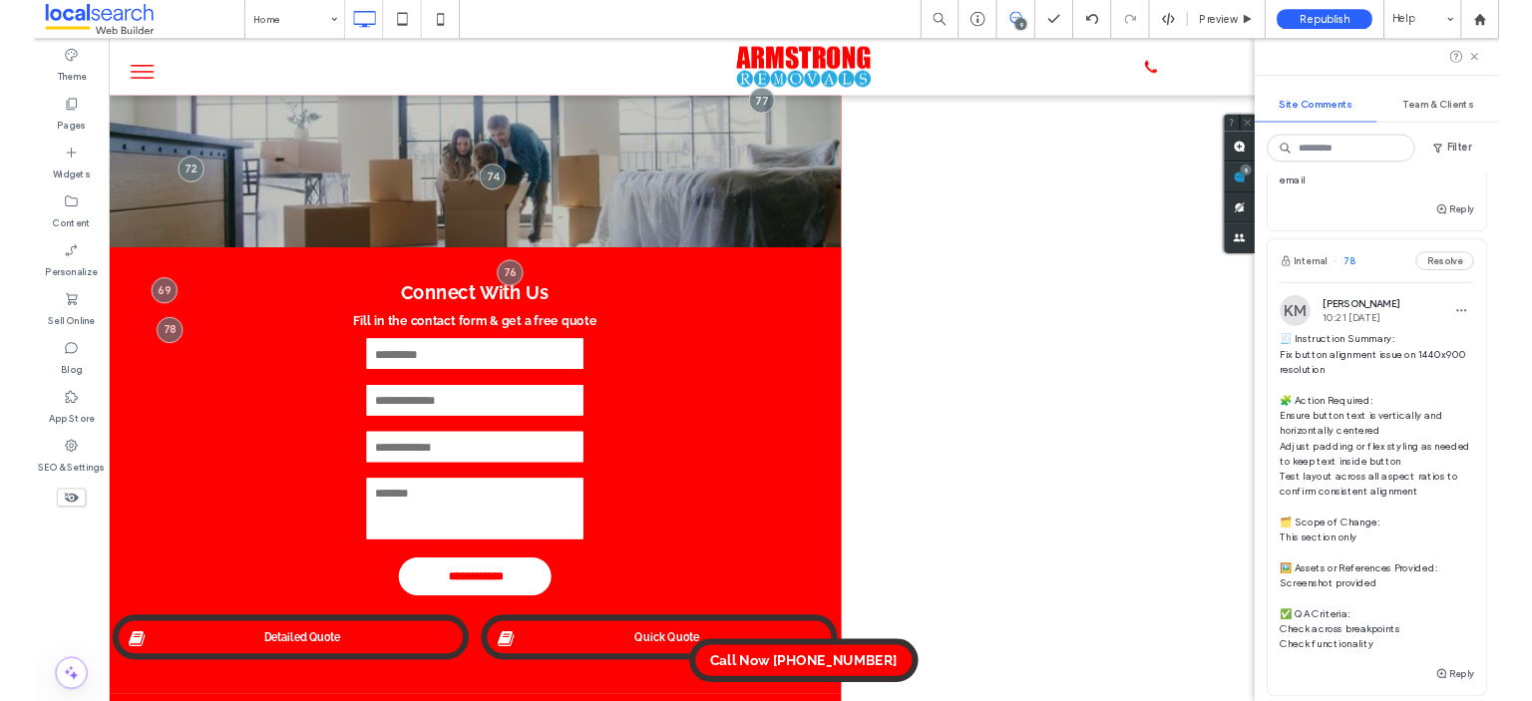
scroll to position [0, 0]
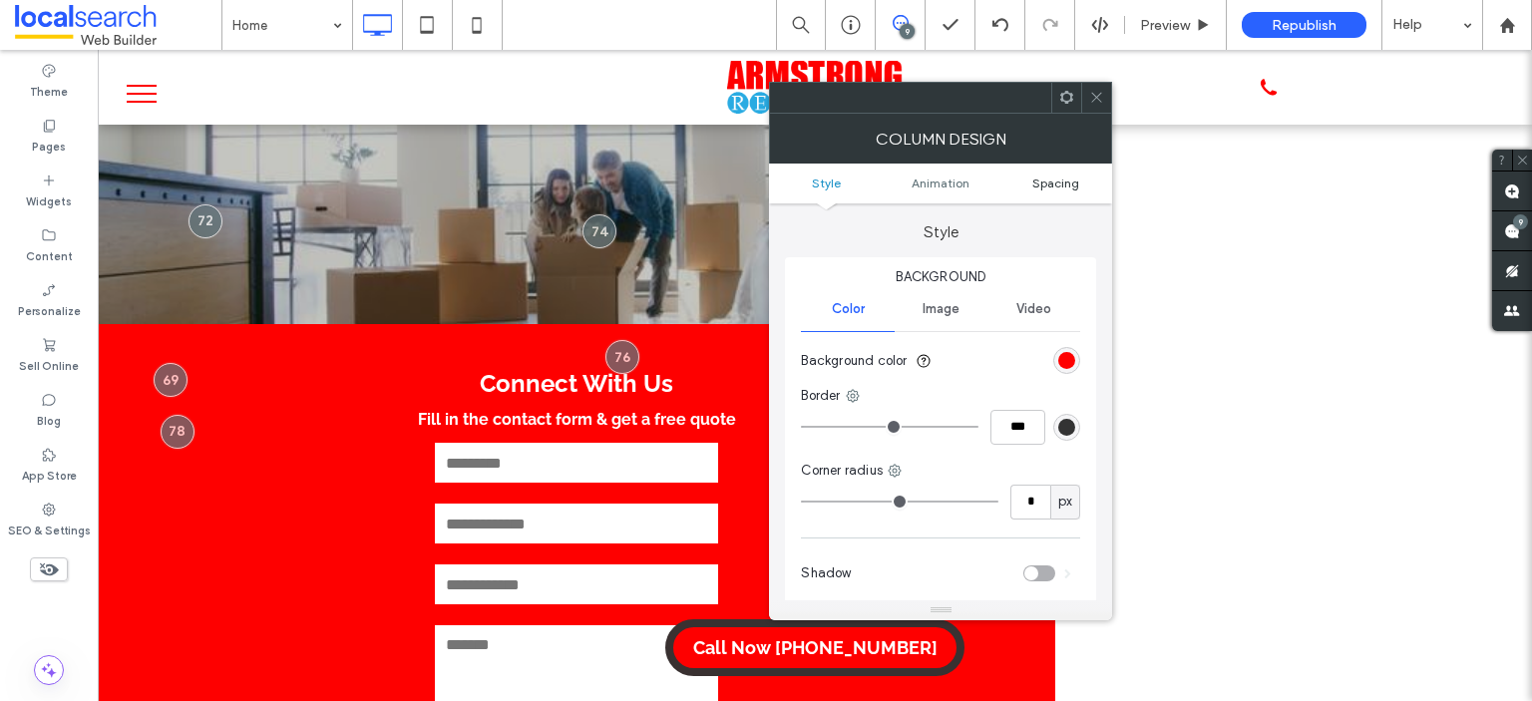
click at [1054, 180] on span "Spacing" at bounding box center [1055, 183] width 47 height 15
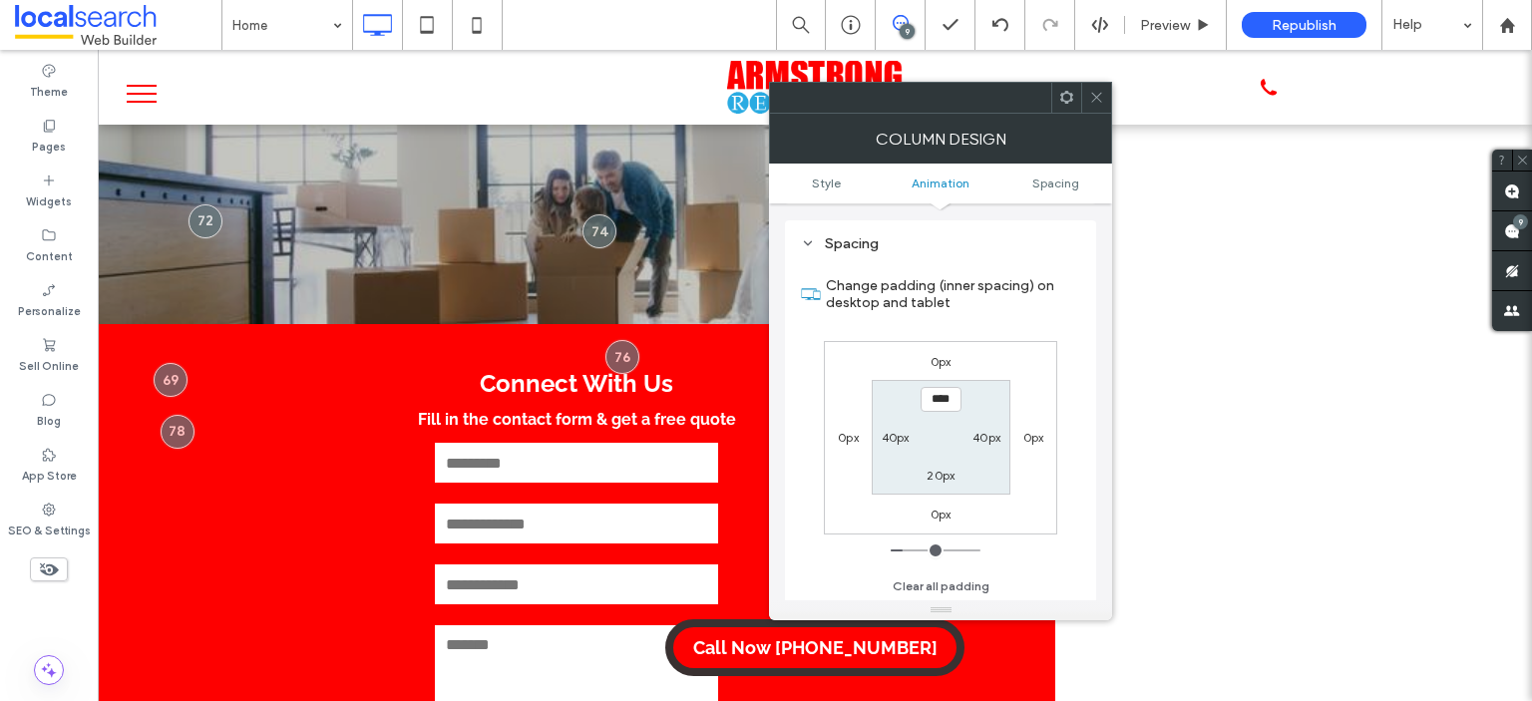
scroll to position [467, 0]
click at [883, 435] on label "40px" at bounding box center [896, 437] width 28 height 15
click at [894, 433] on input "**" at bounding box center [895, 437] width 41 height 25
type input "**"
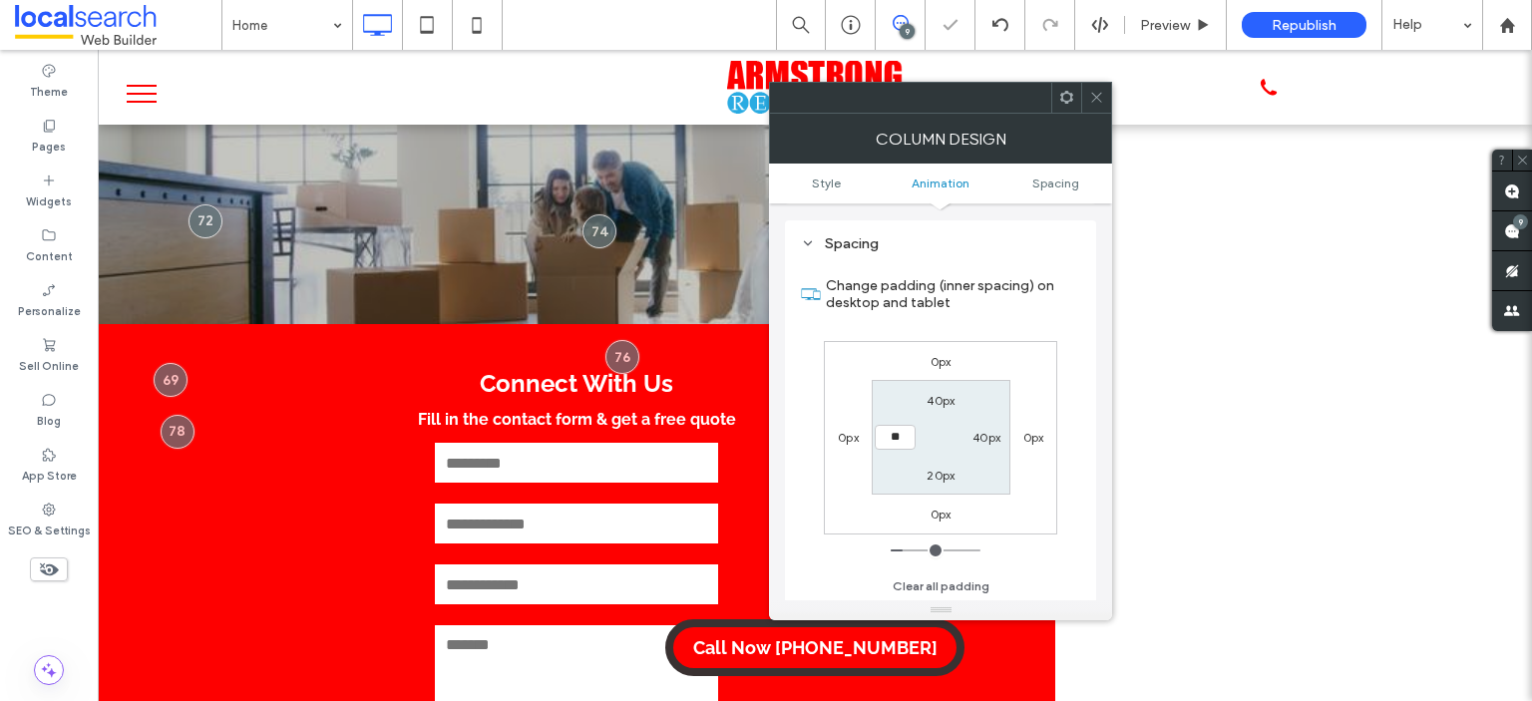
click at [1042, 326] on section "Change padding (inner spacing) on desktop and tablet" at bounding box center [940, 294] width 279 height 74
click at [1017, 384] on div "0px 0px 0px 0px 40px 40px 20px **" at bounding box center [940, 437] width 233 height 193
click at [1095, 87] on span at bounding box center [1096, 98] width 15 height 30
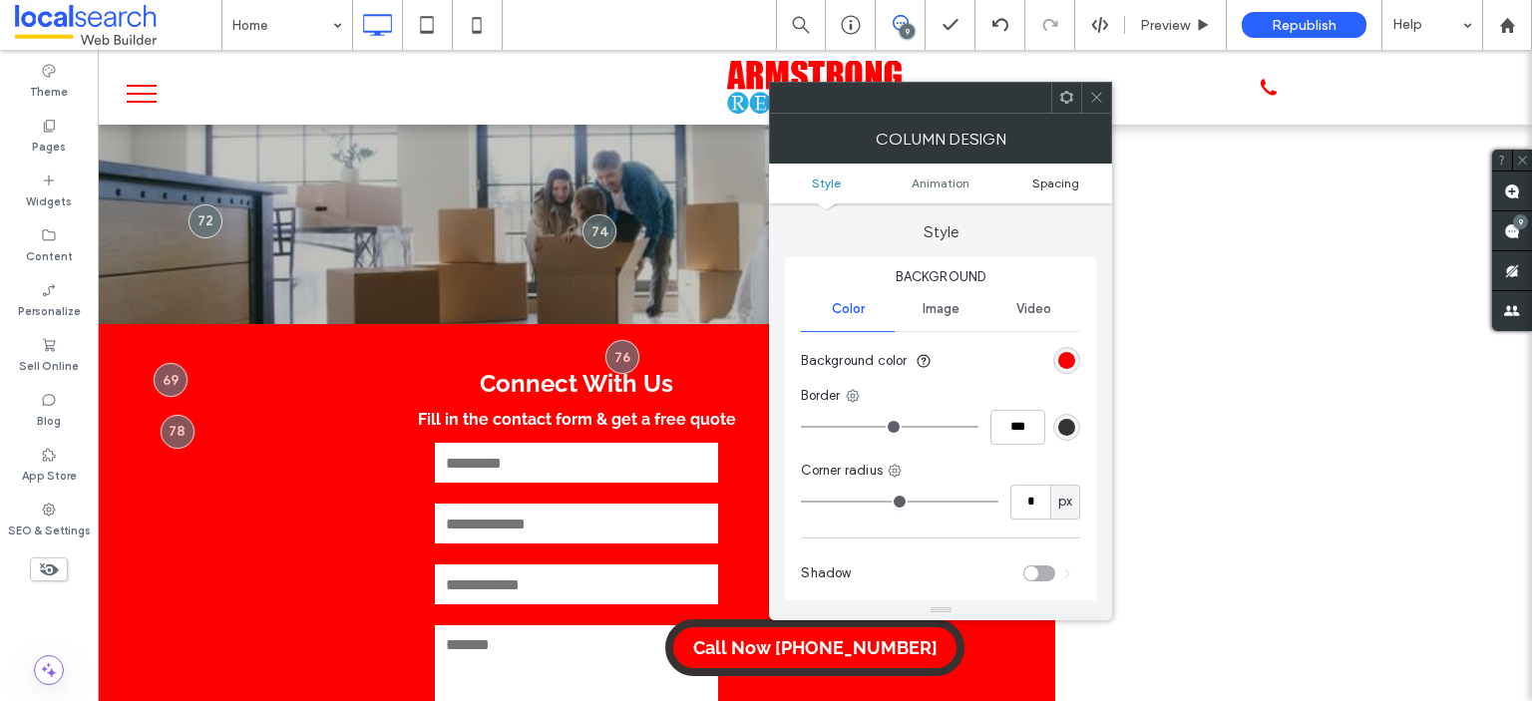
click at [1065, 183] on span "Spacing" at bounding box center [1055, 183] width 47 height 15
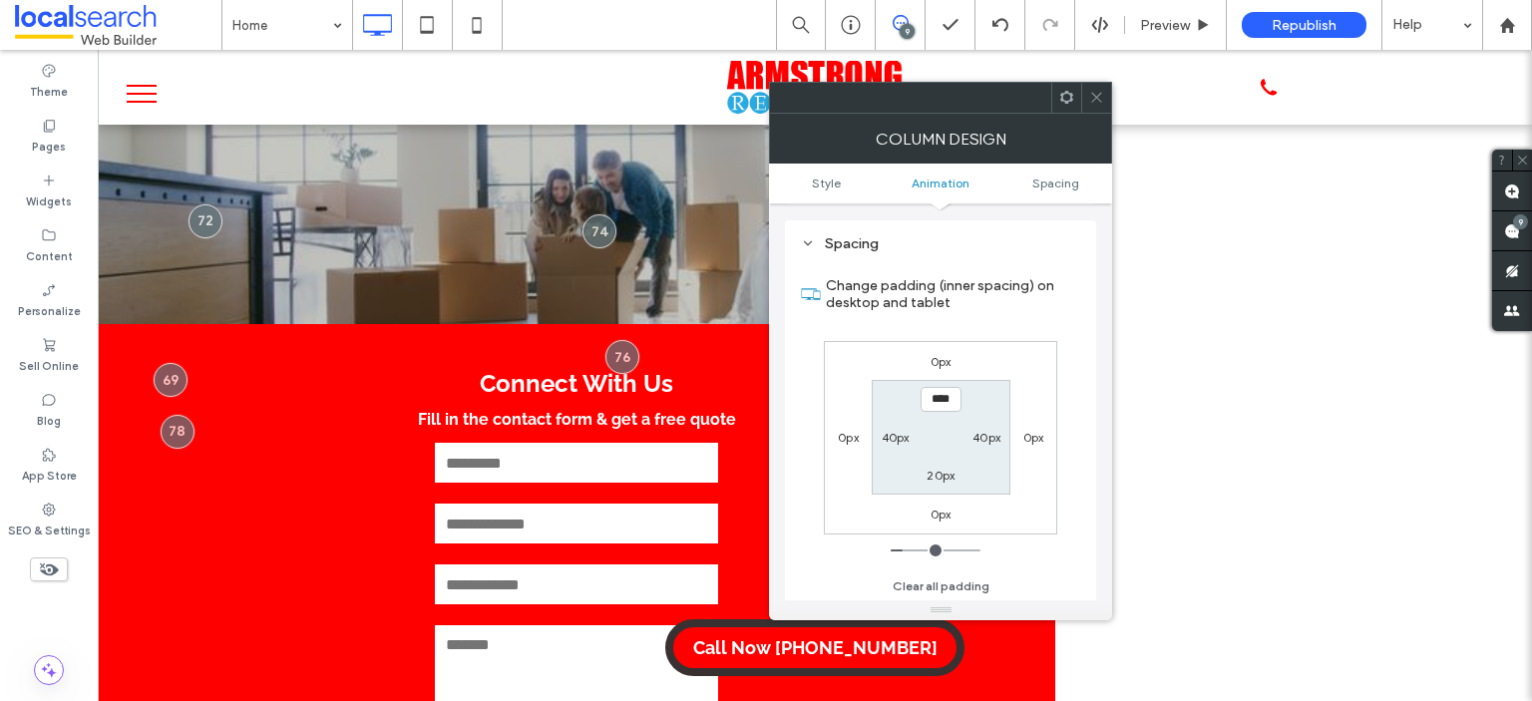
drag, startPoint x: 1090, startPoint y: 92, endPoint x: 1104, endPoint y: 102, distance: 17.2
click at [1091, 91] on icon at bounding box center [1096, 97] width 15 height 15
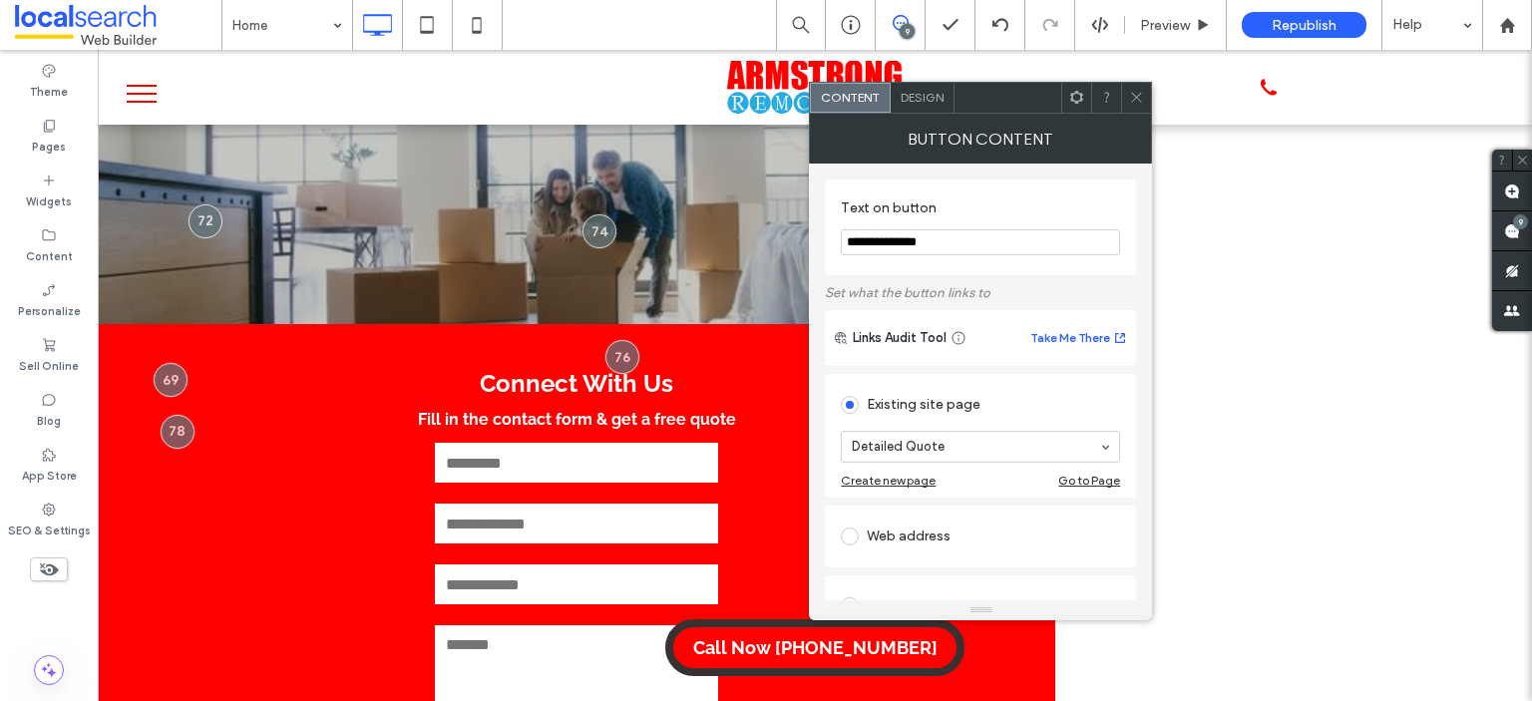
click at [926, 95] on span "Design" at bounding box center [922, 97] width 43 height 15
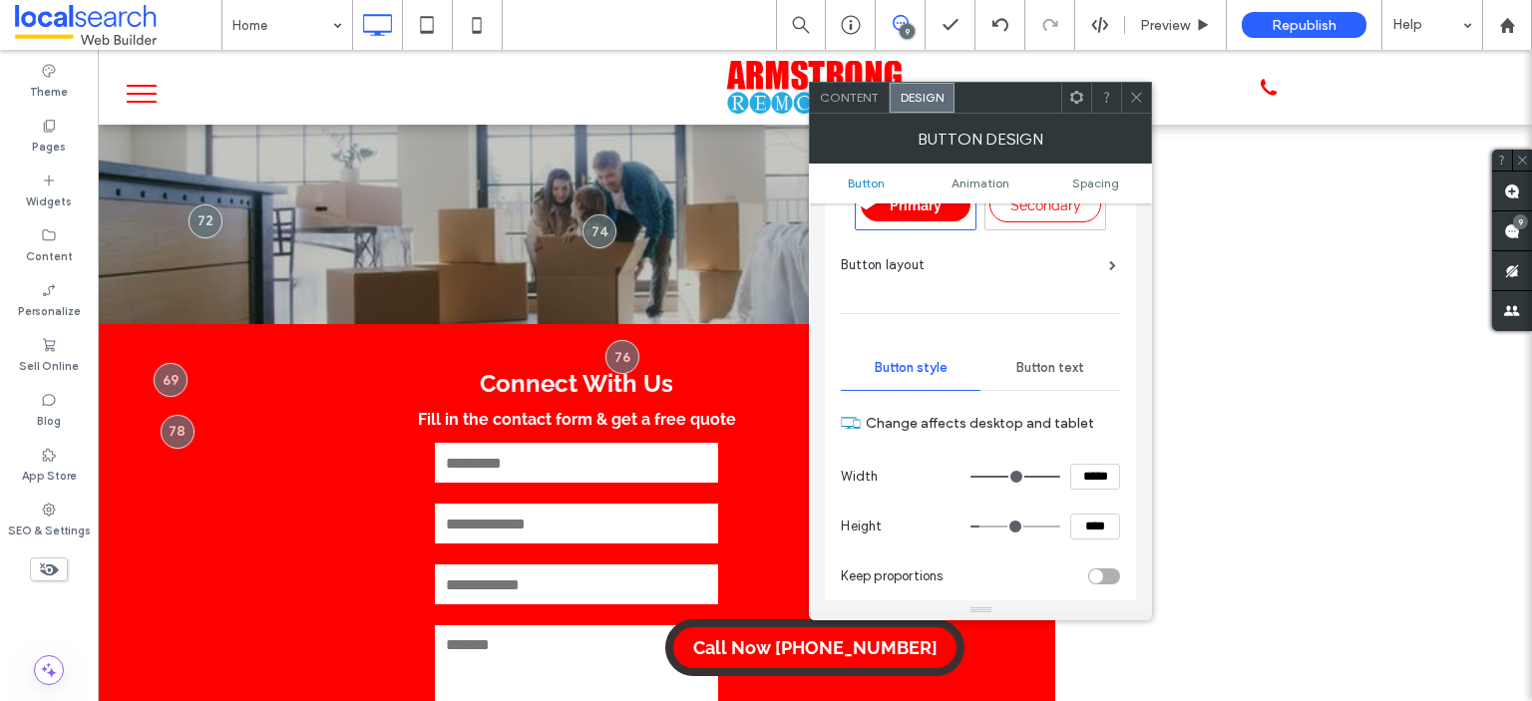
scroll to position [100, 0]
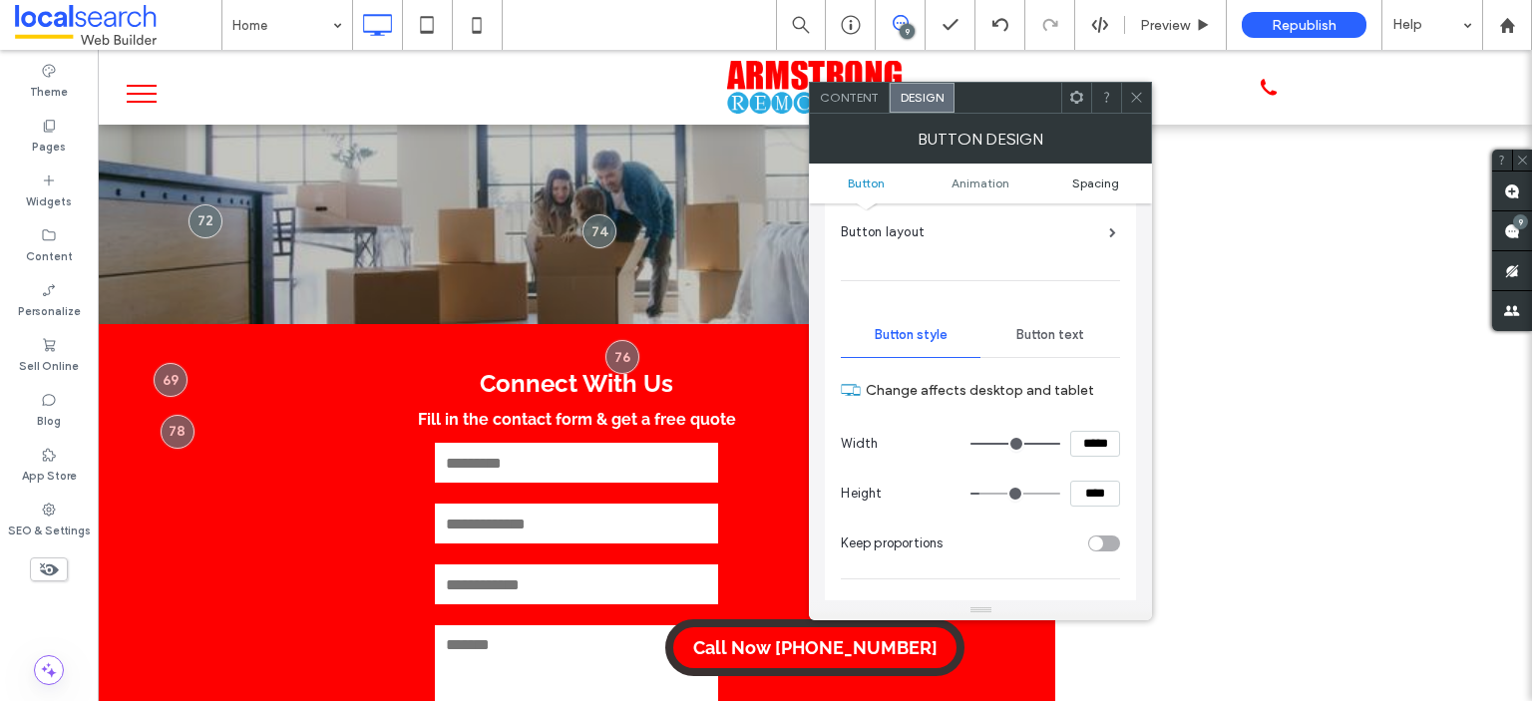
click at [1105, 181] on span "Spacing" at bounding box center [1095, 183] width 47 height 15
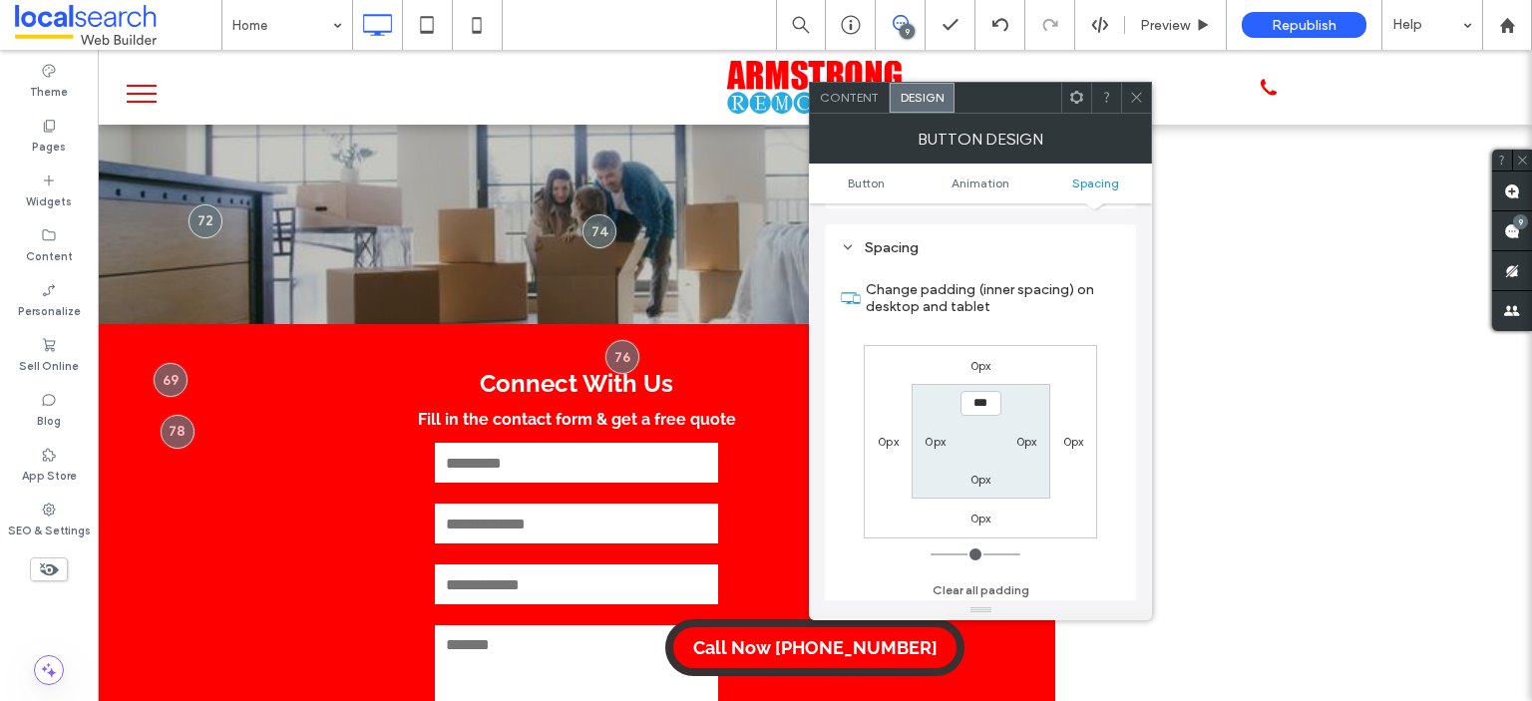
scroll to position [992, 0]
click at [1132, 90] on icon at bounding box center [1136, 97] width 15 height 15
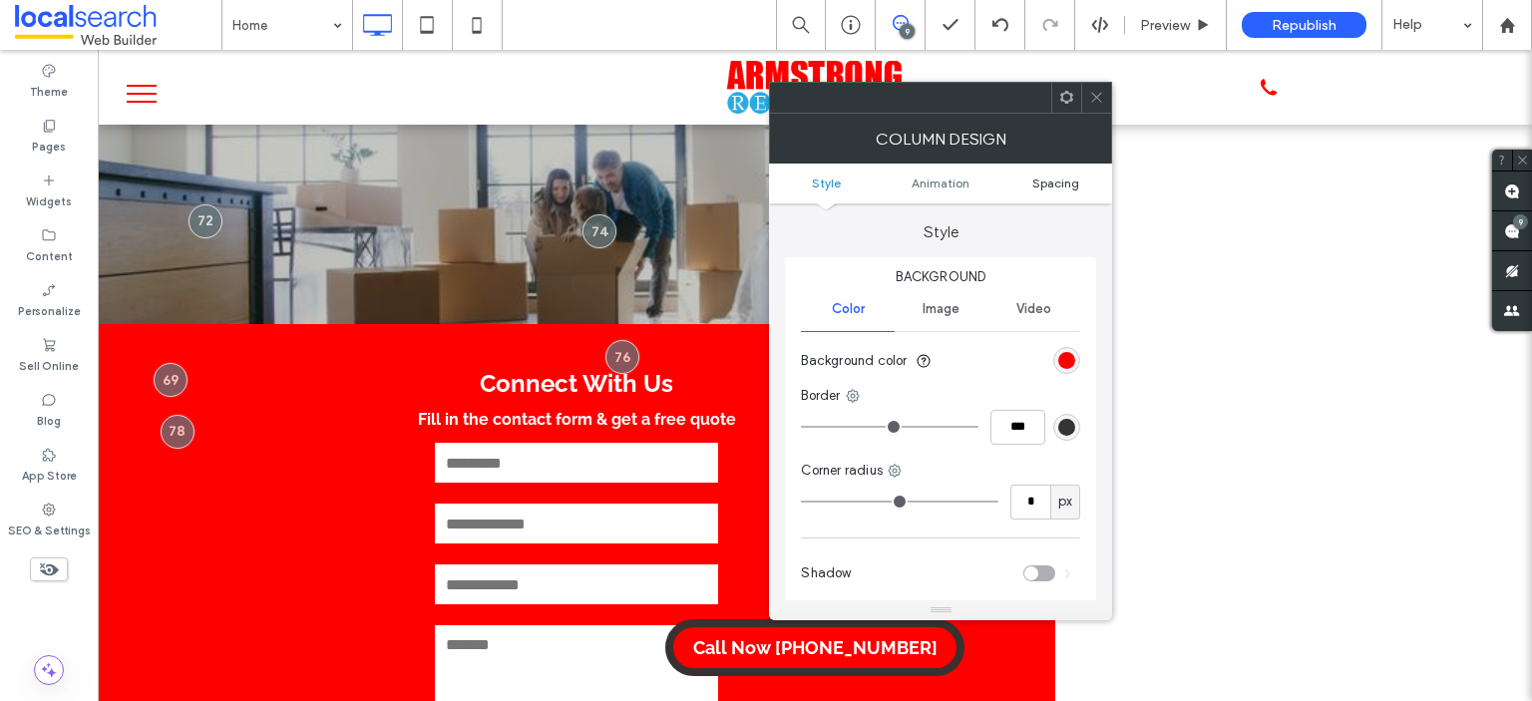
click at [1057, 185] on span "Spacing" at bounding box center [1055, 183] width 47 height 15
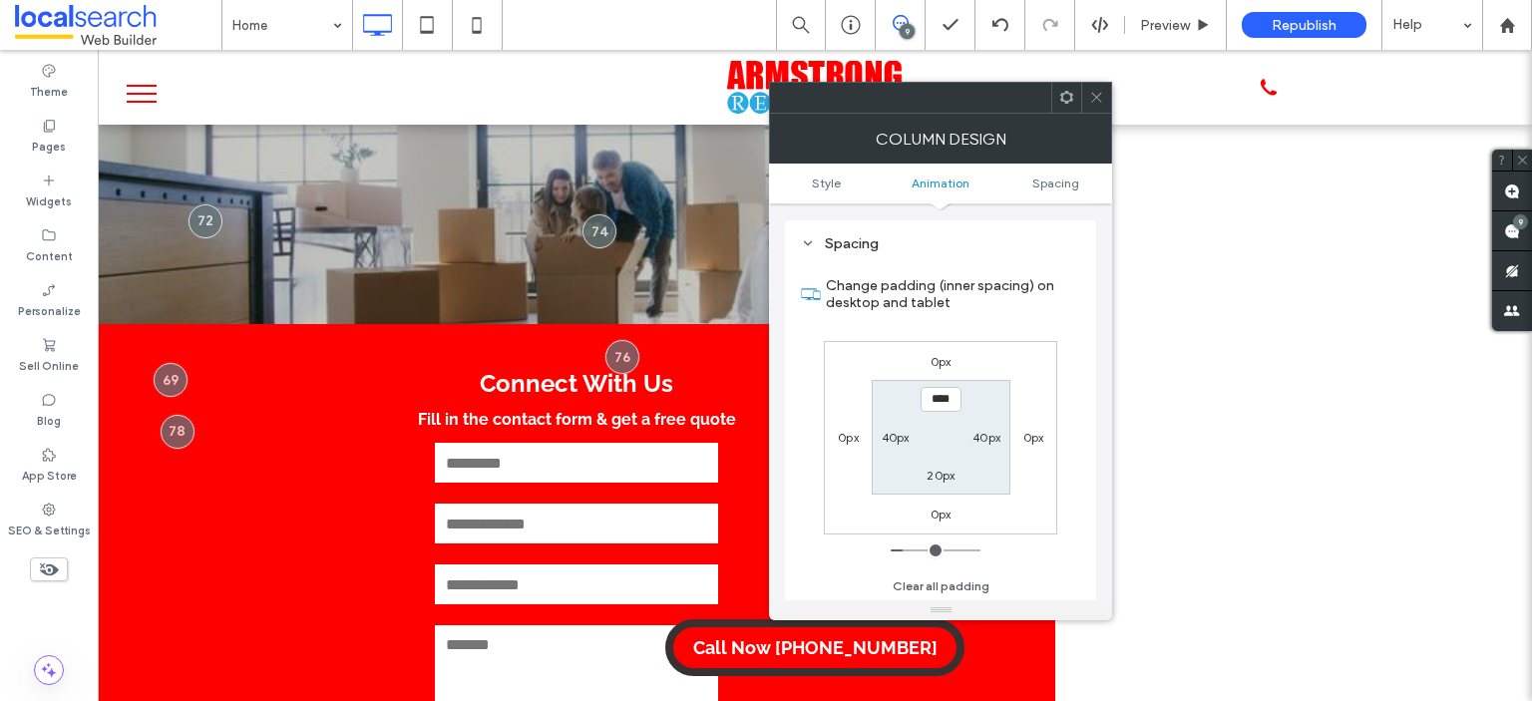
scroll to position [467, 0]
click at [887, 430] on label "40px" at bounding box center [896, 437] width 28 height 15
type input "**"
type input "****"
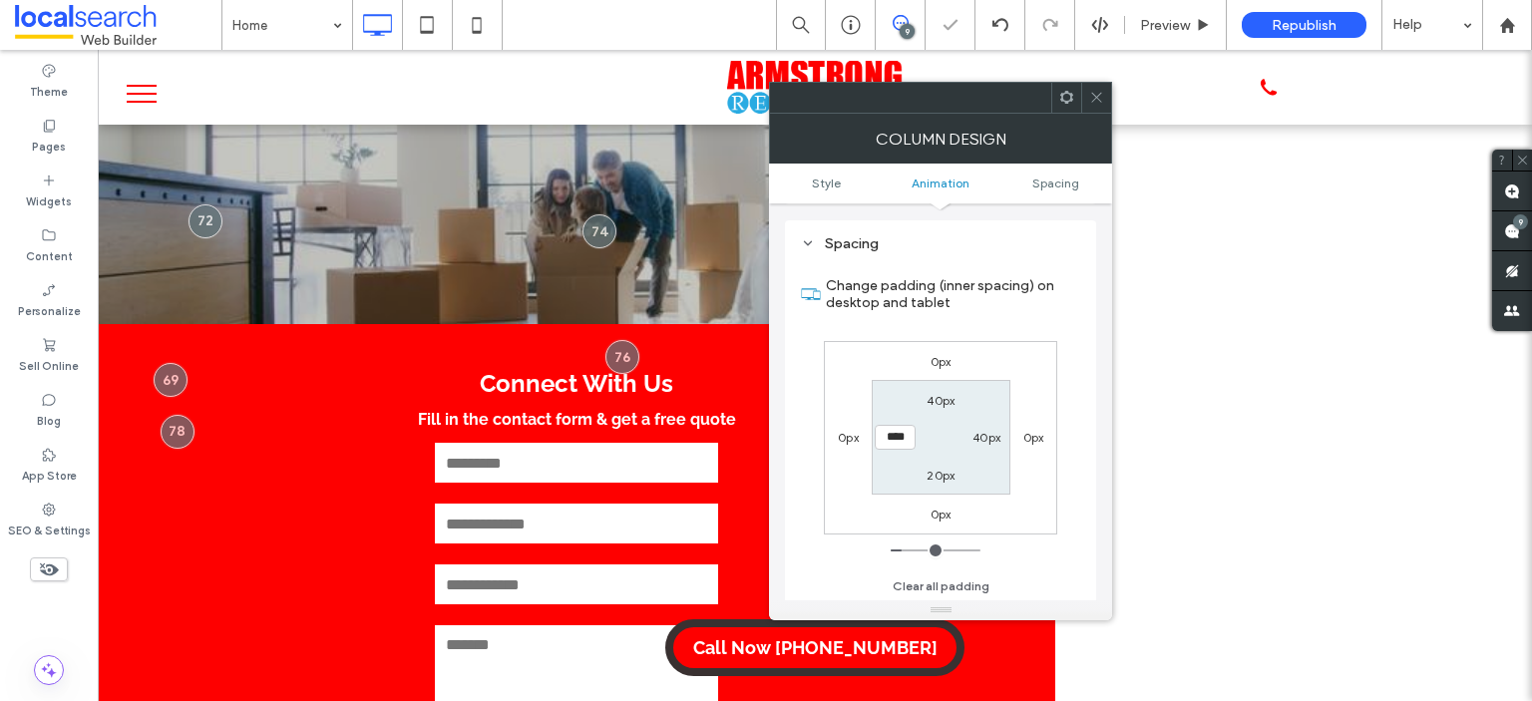
click at [992, 432] on label "40px" at bounding box center [986, 437] width 28 height 15
type input "**"
type input "****"
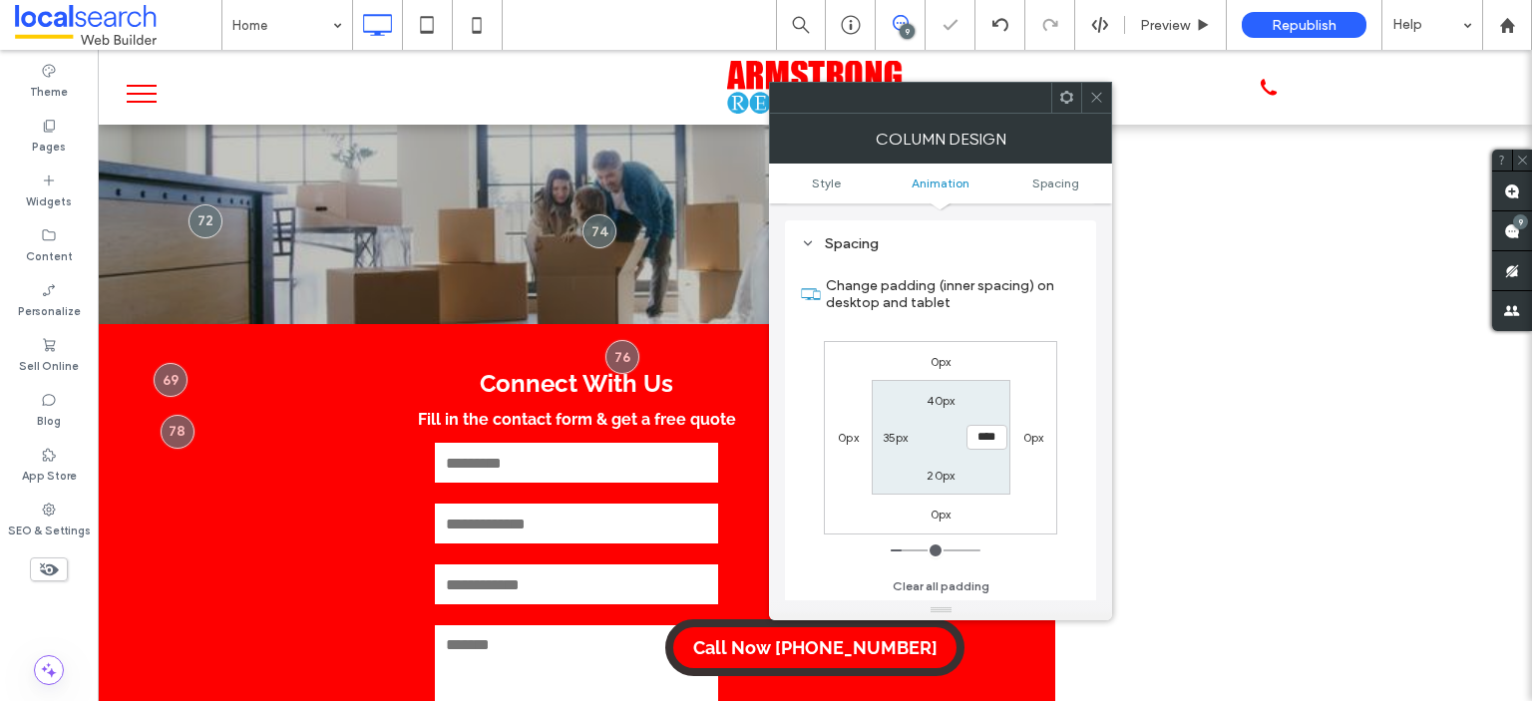
click at [1092, 90] on icon at bounding box center [1096, 97] width 15 height 15
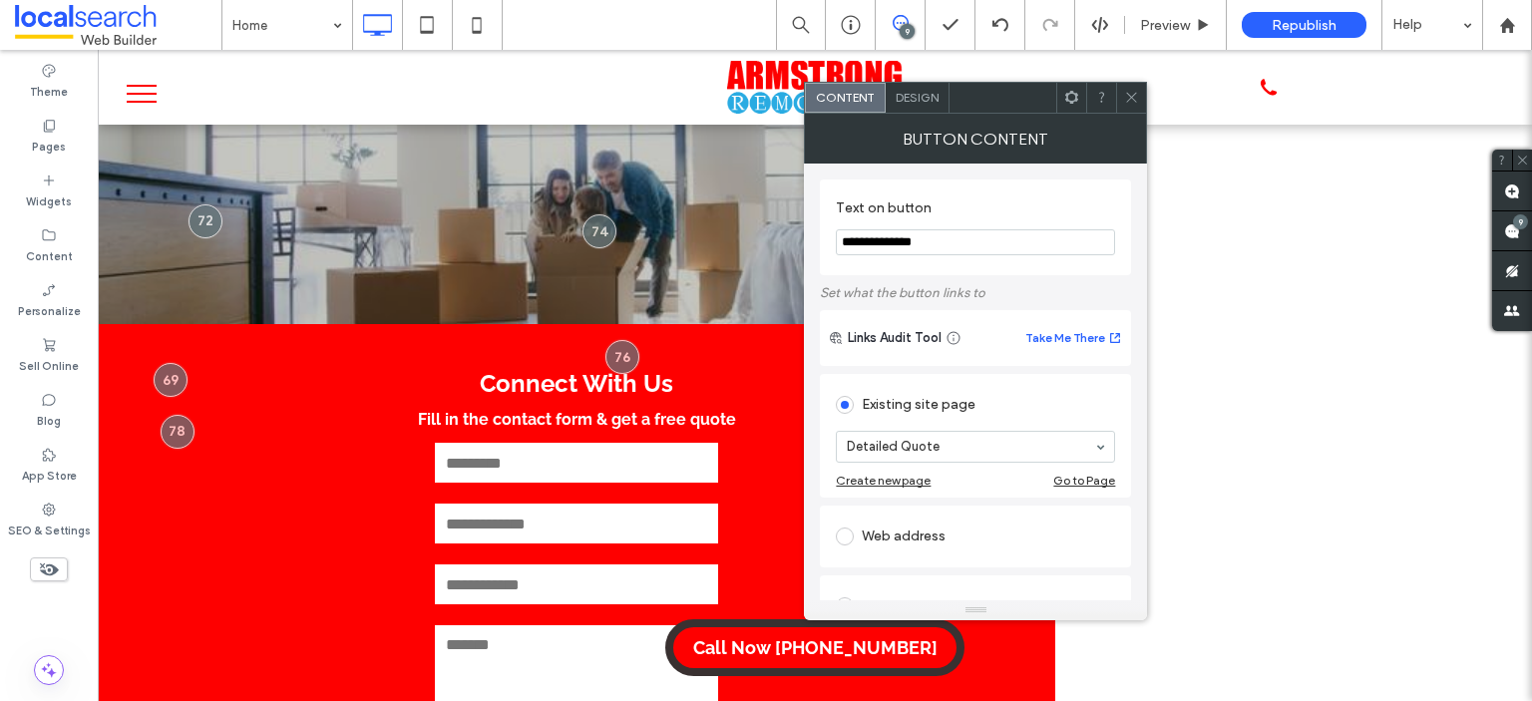
click at [909, 90] on span "Design" at bounding box center [917, 97] width 43 height 15
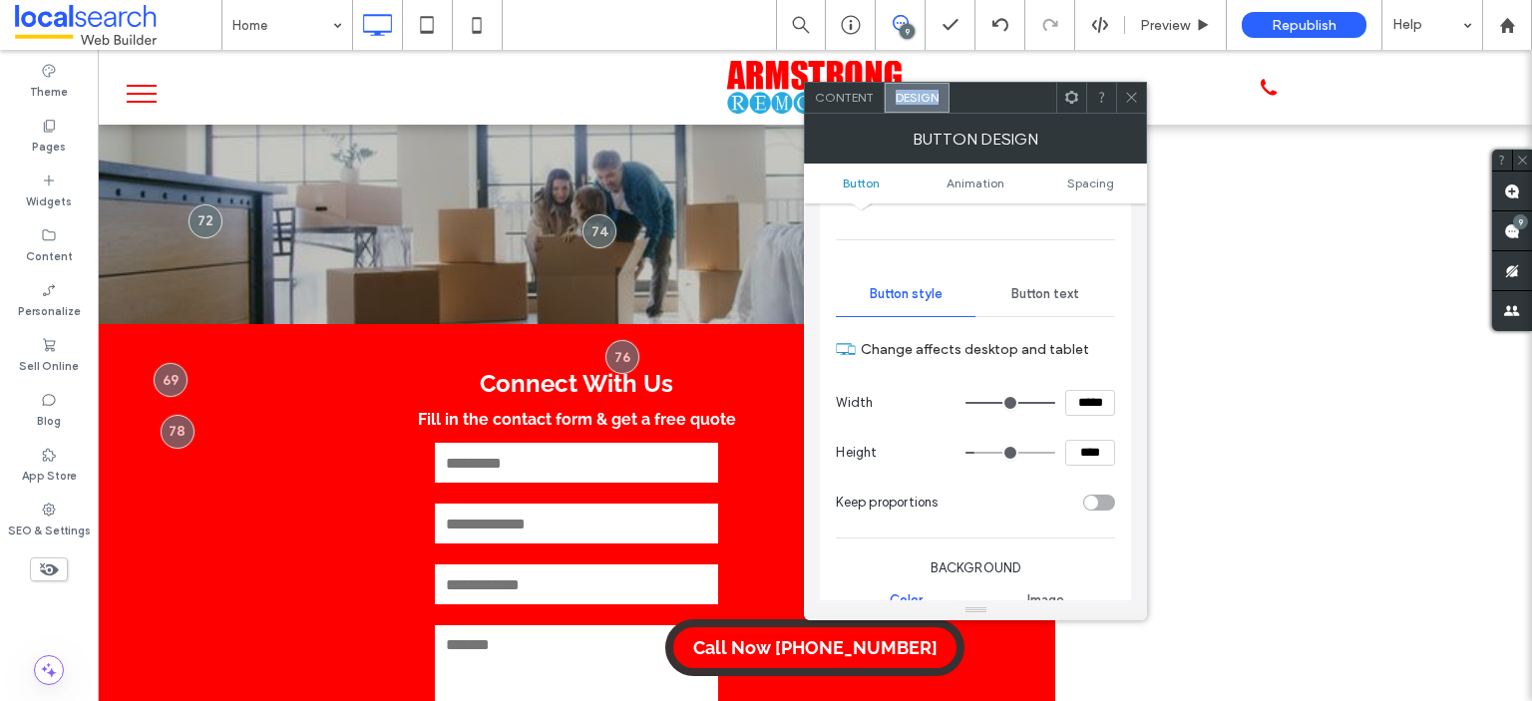
scroll to position [94, 0]
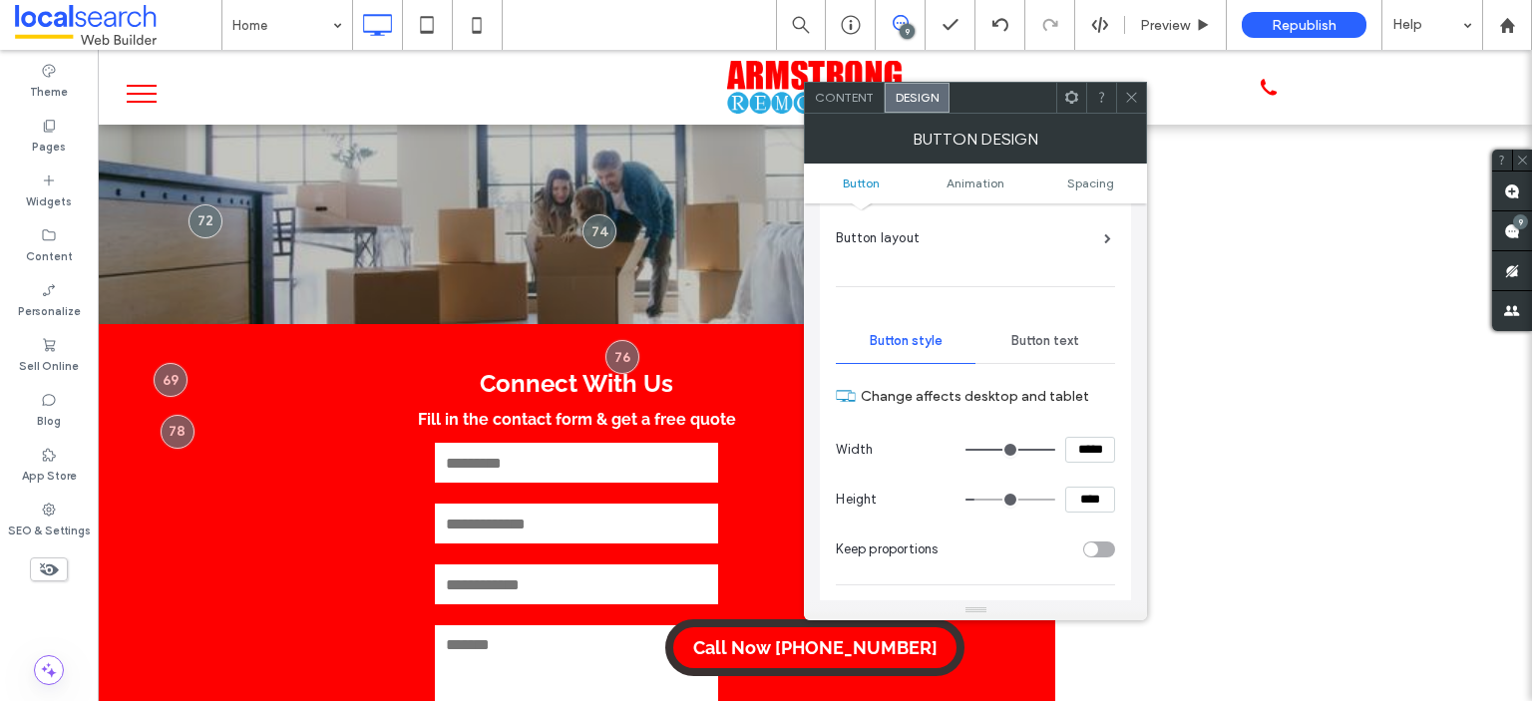
click at [1055, 333] on span "Button text" at bounding box center [1045, 341] width 68 height 16
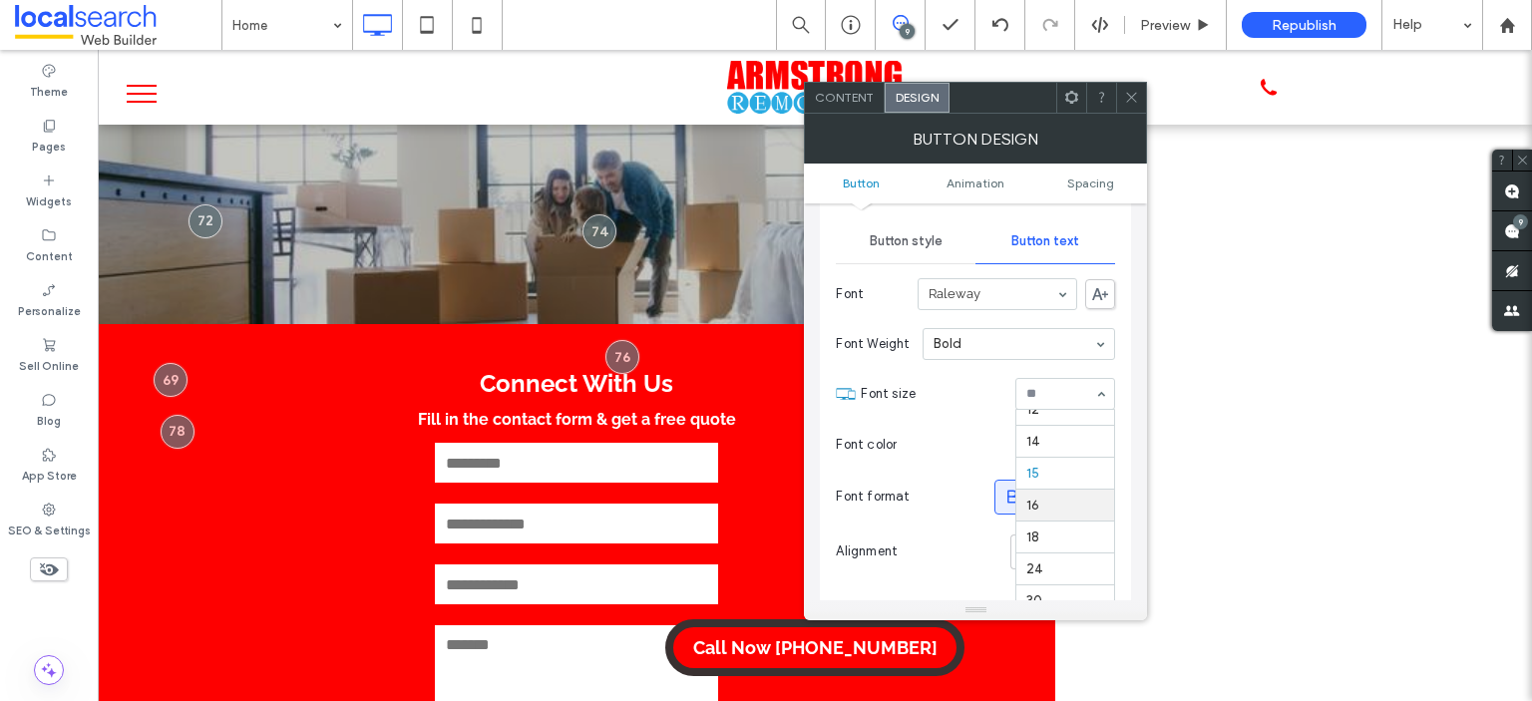
scroll to position [96, 0]
click at [1129, 97] on icon at bounding box center [1131, 97] width 15 height 15
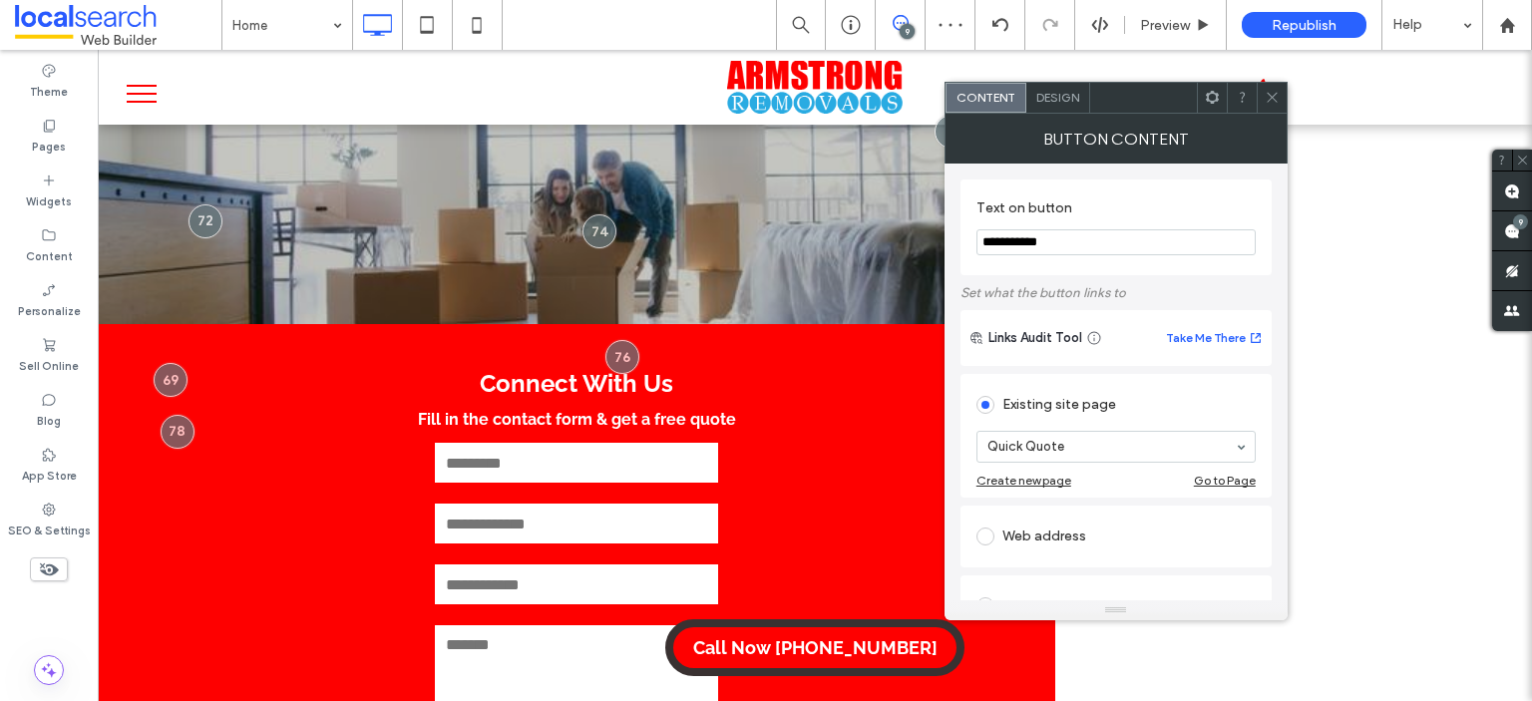
click at [1047, 88] on div "Design" at bounding box center [1058, 98] width 64 height 30
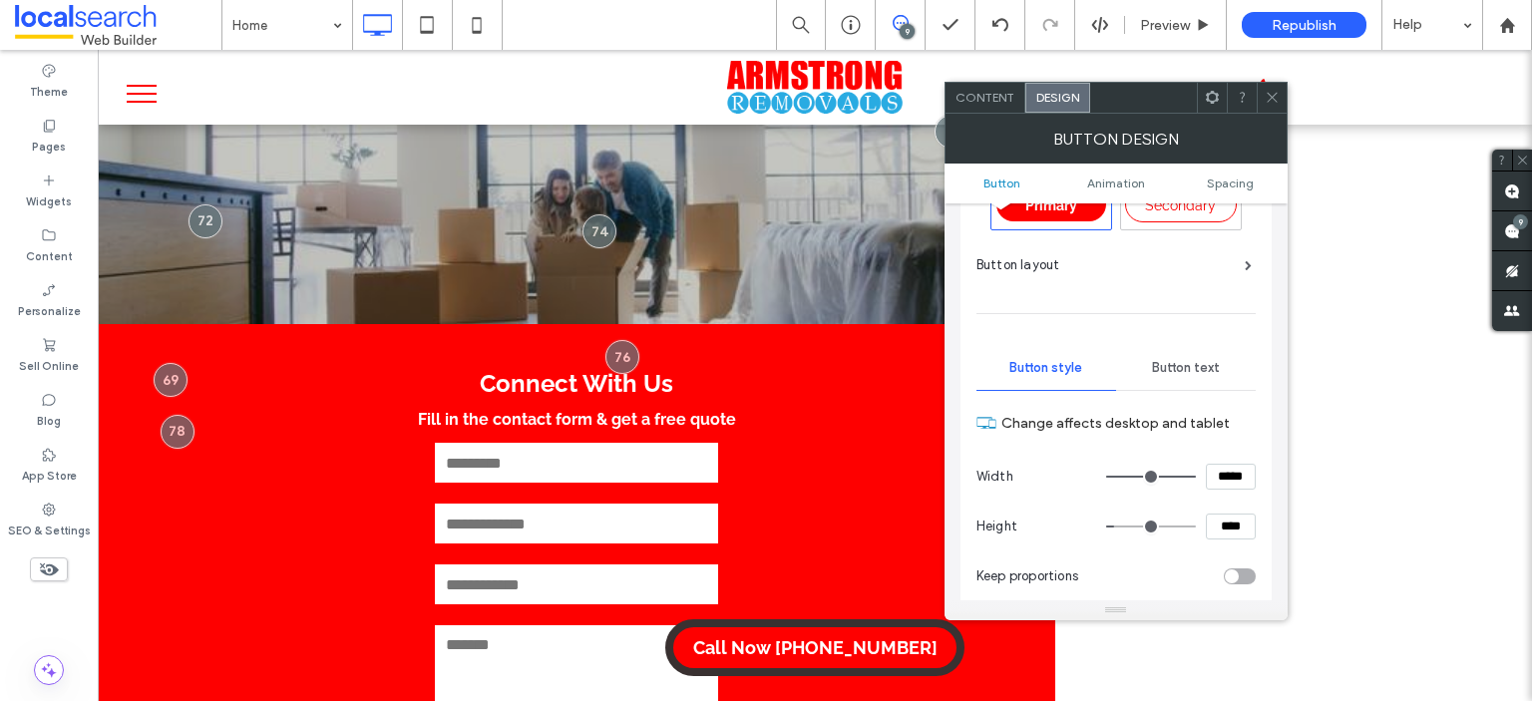
scroll to position [199, 0]
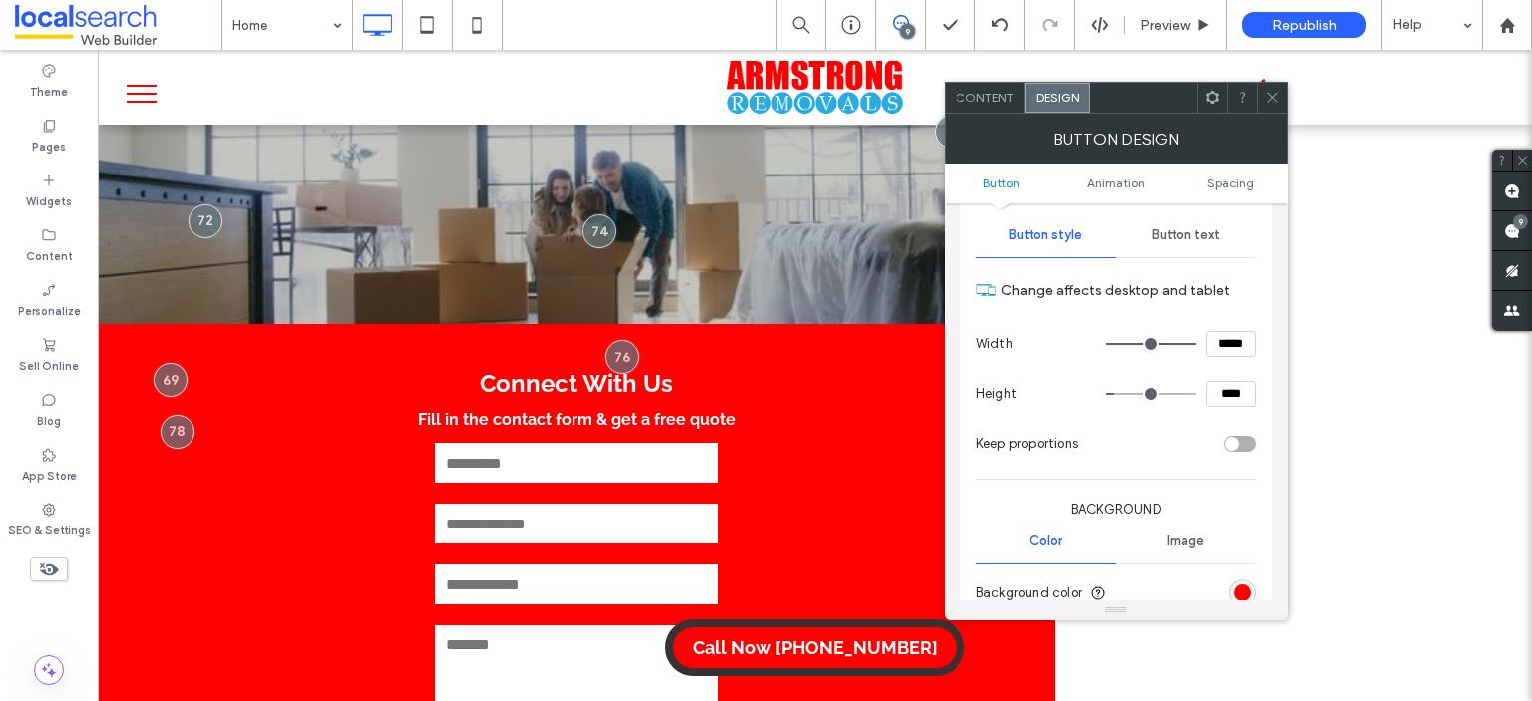
click at [1181, 227] on span "Button text" at bounding box center [1186, 235] width 68 height 16
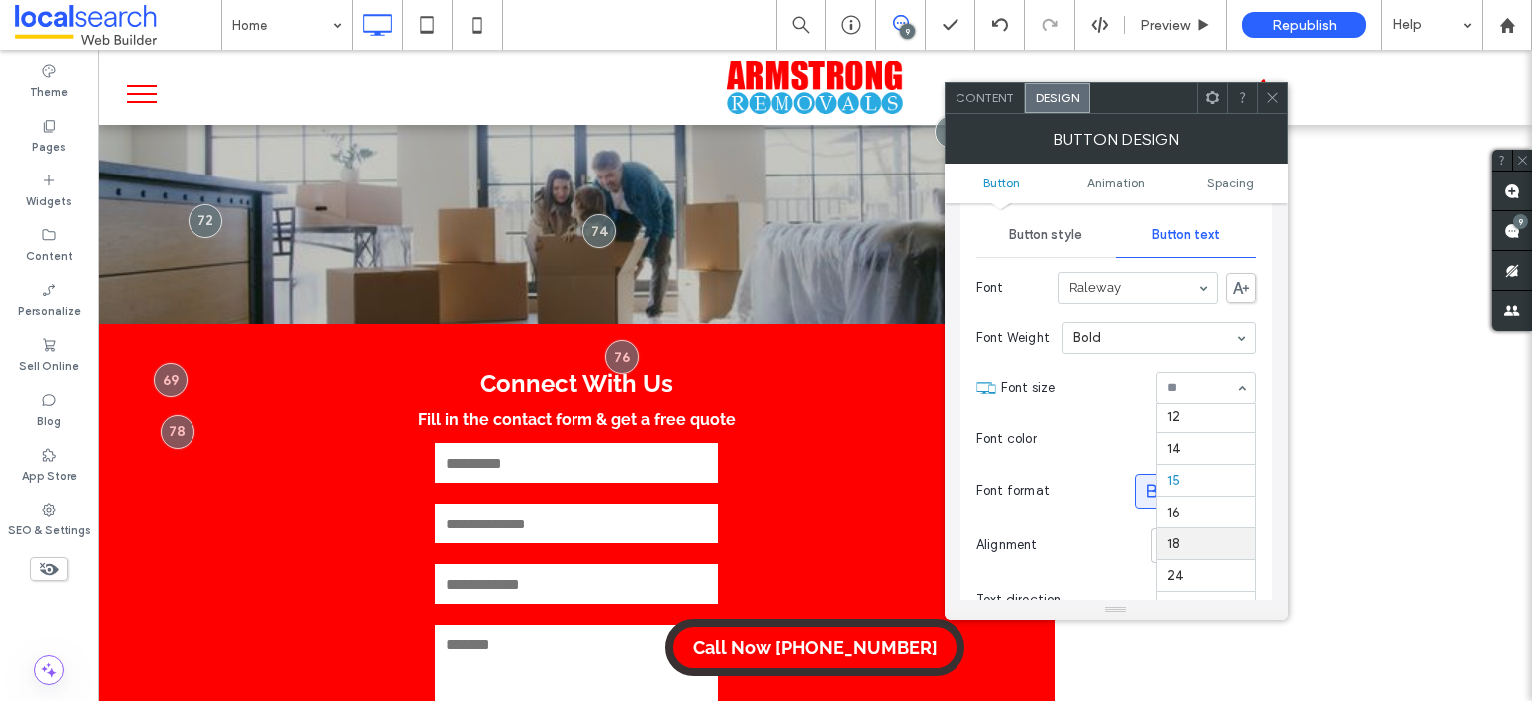
scroll to position [96, 0]
click at [1273, 98] on icon at bounding box center [1272, 97] width 15 height 15
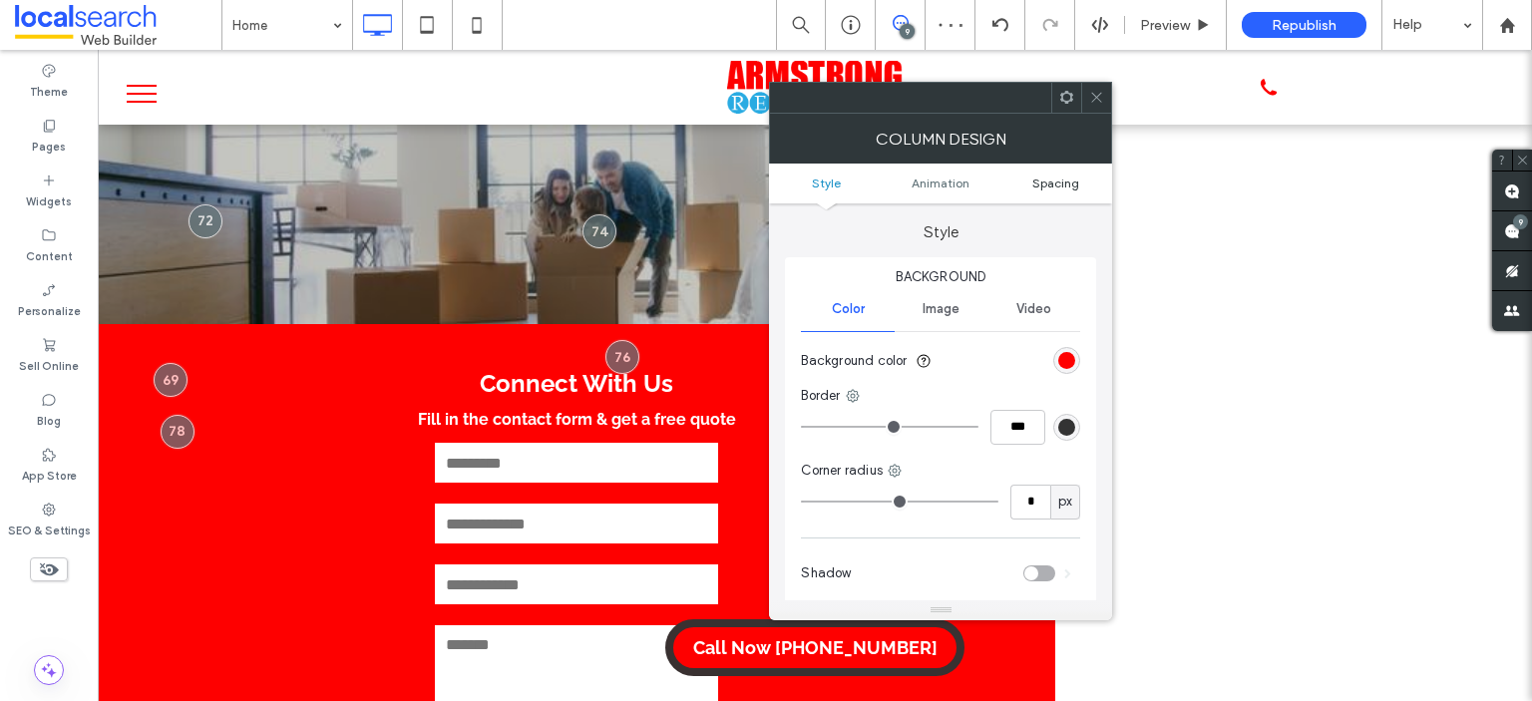
click at [1057, 182] on span "Spacing" at bounding box center [1055, 183] width 47 height 15
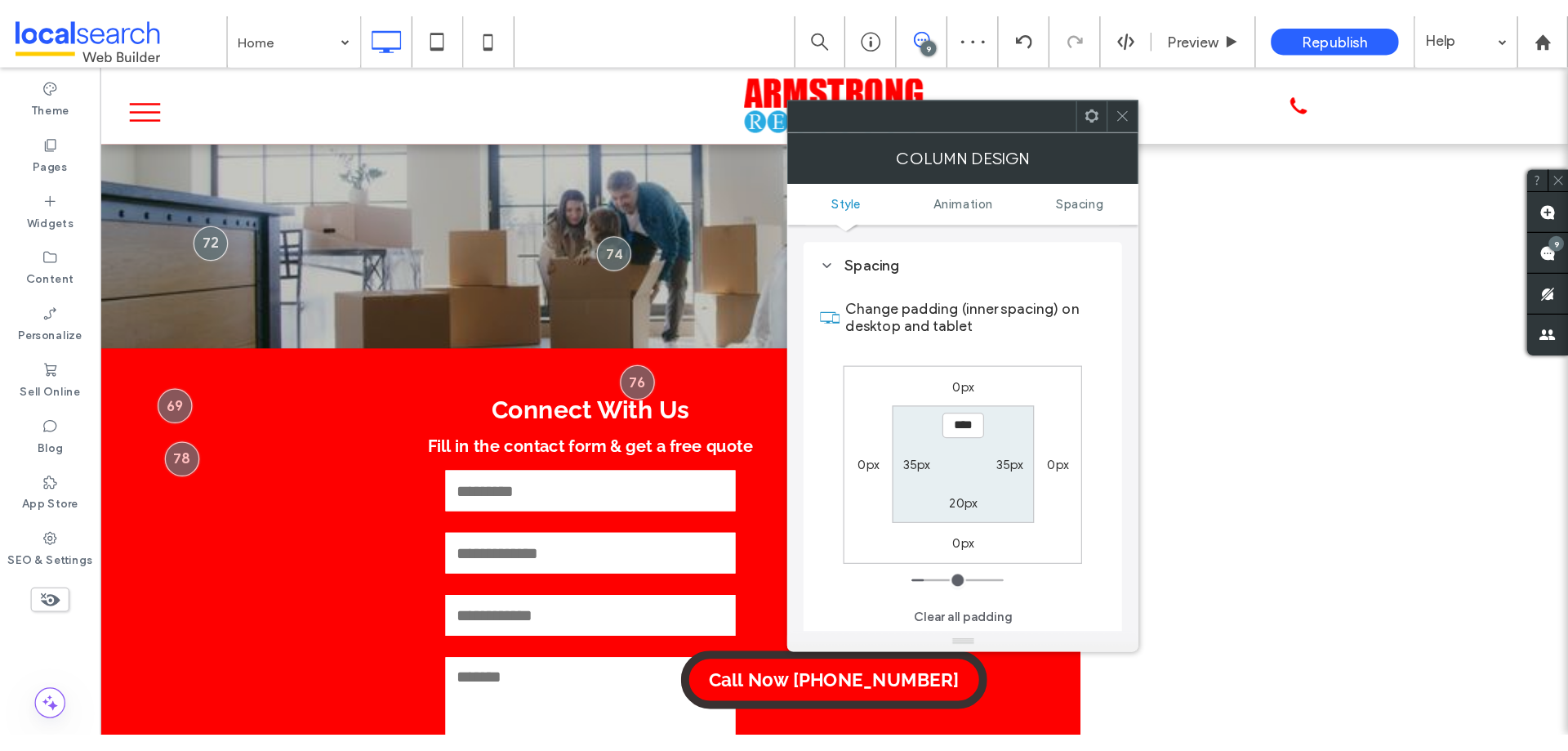
scroll to position [382, 0]
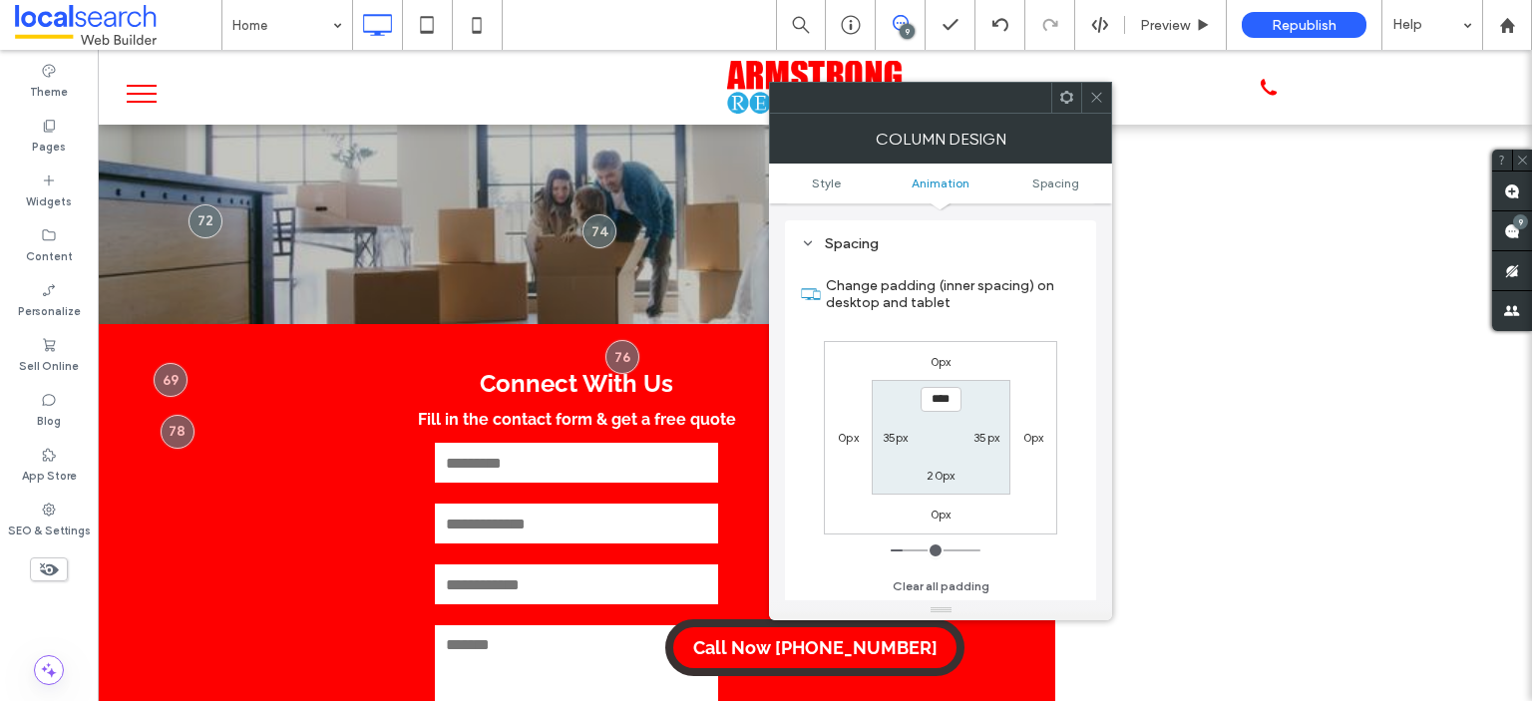
click at [890, 436] on label "35px" at bounding box center [896, 437] width 26 height 15
type input "**"
click at [896, 430] on input "****" at bounding box center [895, 437] width 41 height 25
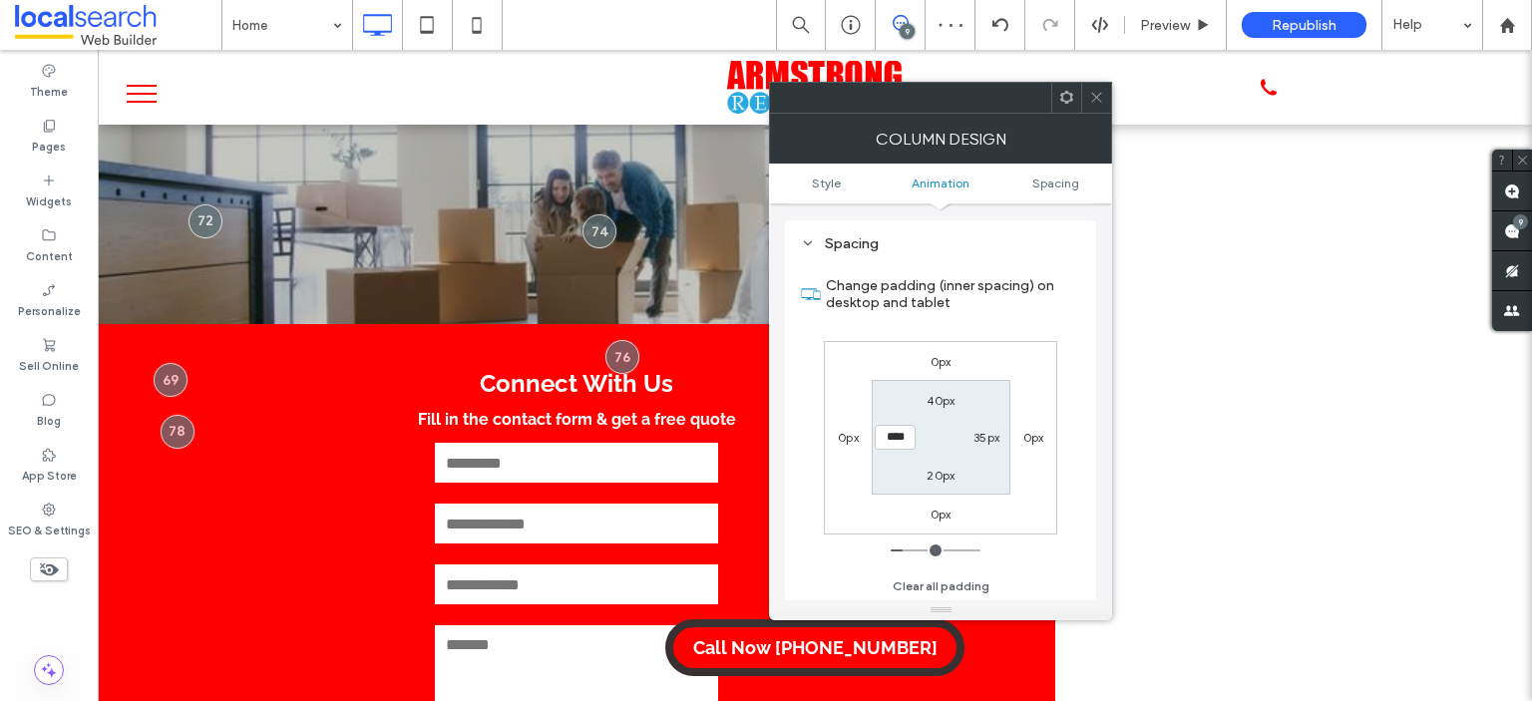
click at [896, 430] on input "****" at bounding box center [895, 437] width 41 height 25
type input "**"
type input "****"
click at [1095, 99] on icon at bounding box center [1096, 97] width 15 height 15
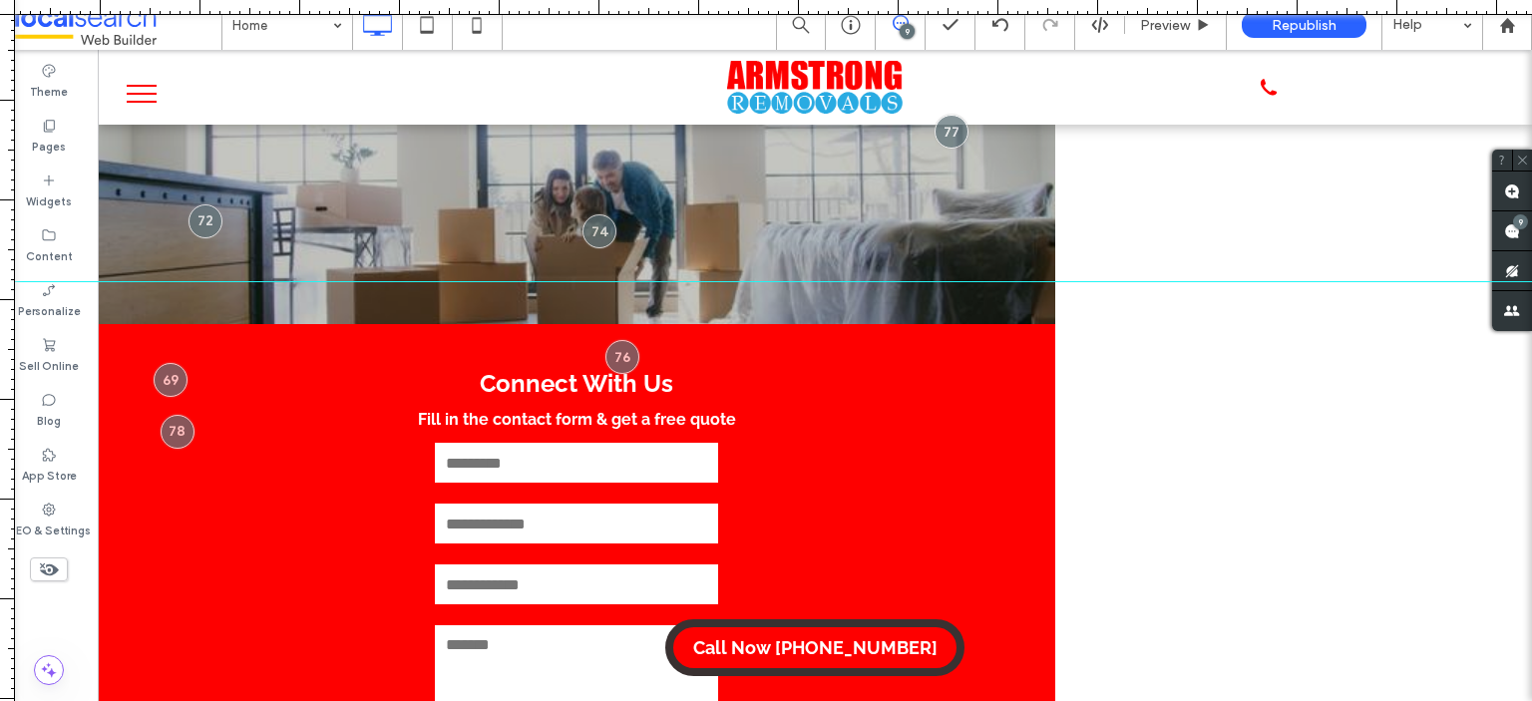
drag, startPoint x: 786, startPoint y: 491, endPoint x: 809, endPoint y: 281, distance: 210.7
click at [809, 281] on div at bounding box center [957, 281] width 1915 height 17
drag, startPoint x: 854, startPoint y: 5, endPoint x: 900, endPoint y: 229, distance: 229.1
click at [900, 701] on div at bounding box center [766, 701] width 1532 height 0
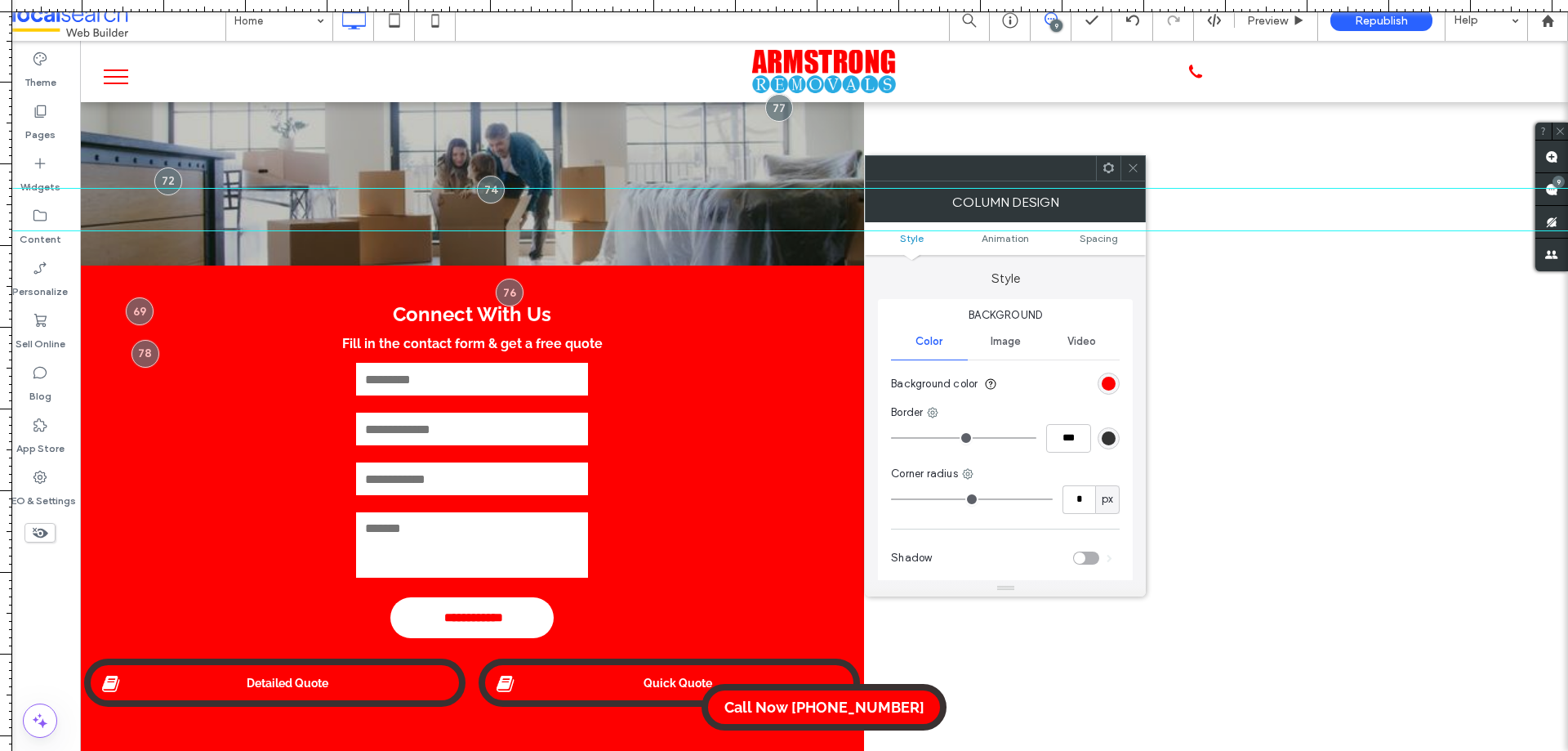
click at [1134, 165] on icon at bounding box center [1132, 167] width 12 height 12
click at [1136, 163] on icon at bounding box center [1132, 167] width 12 height 12
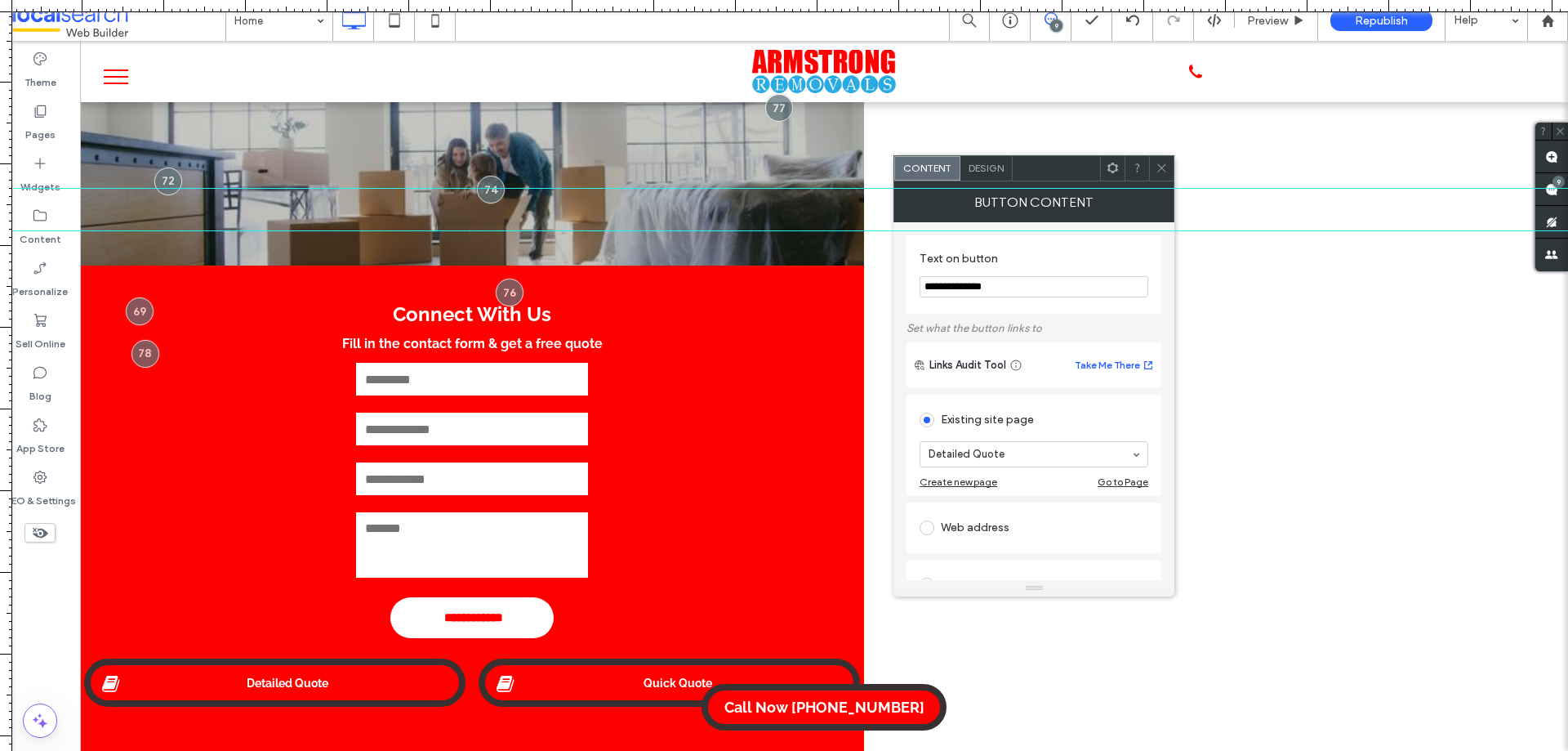
click at [989, 163] on span "Design" at bounding box center [986, 167] width 35 height 12
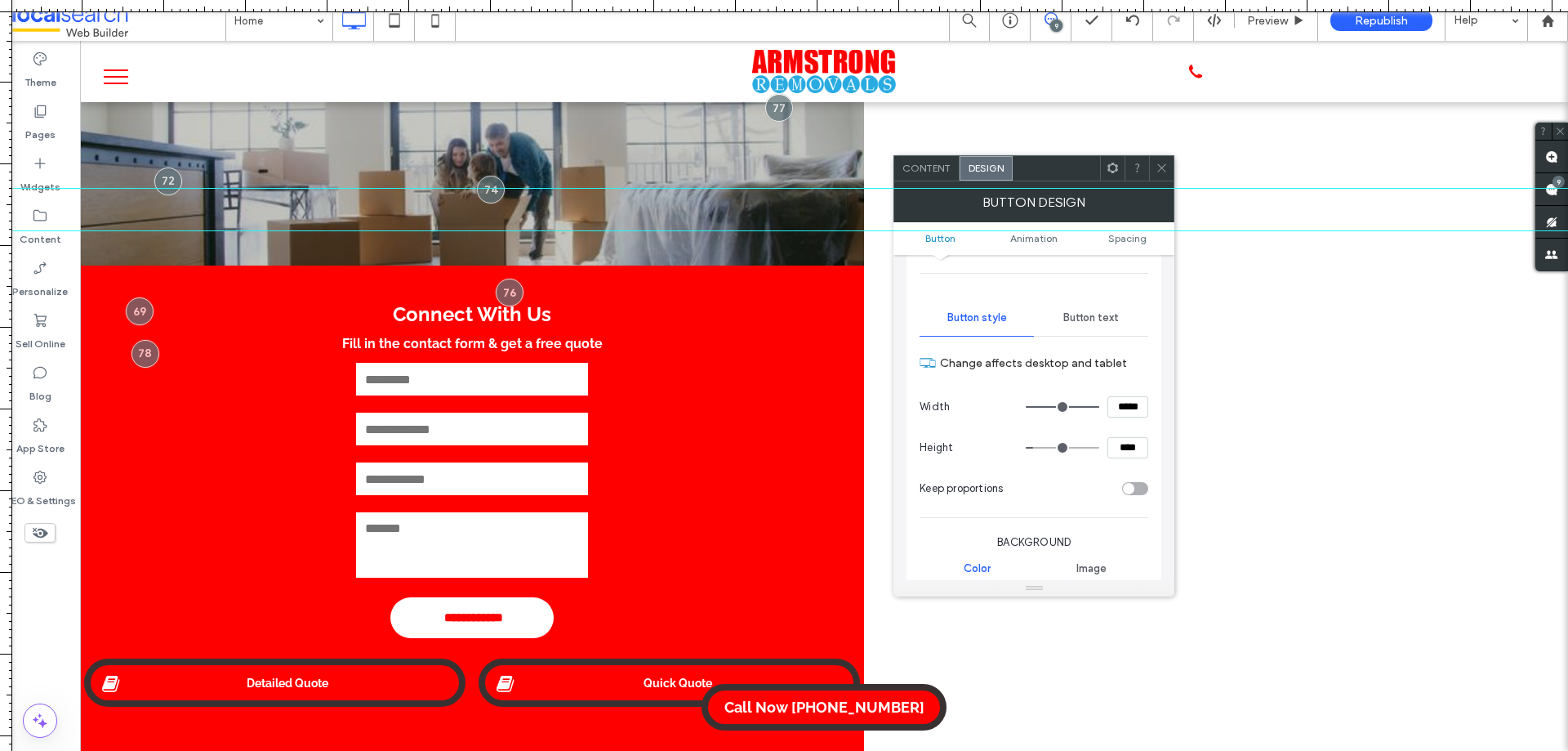
scroll to position [163, 0]
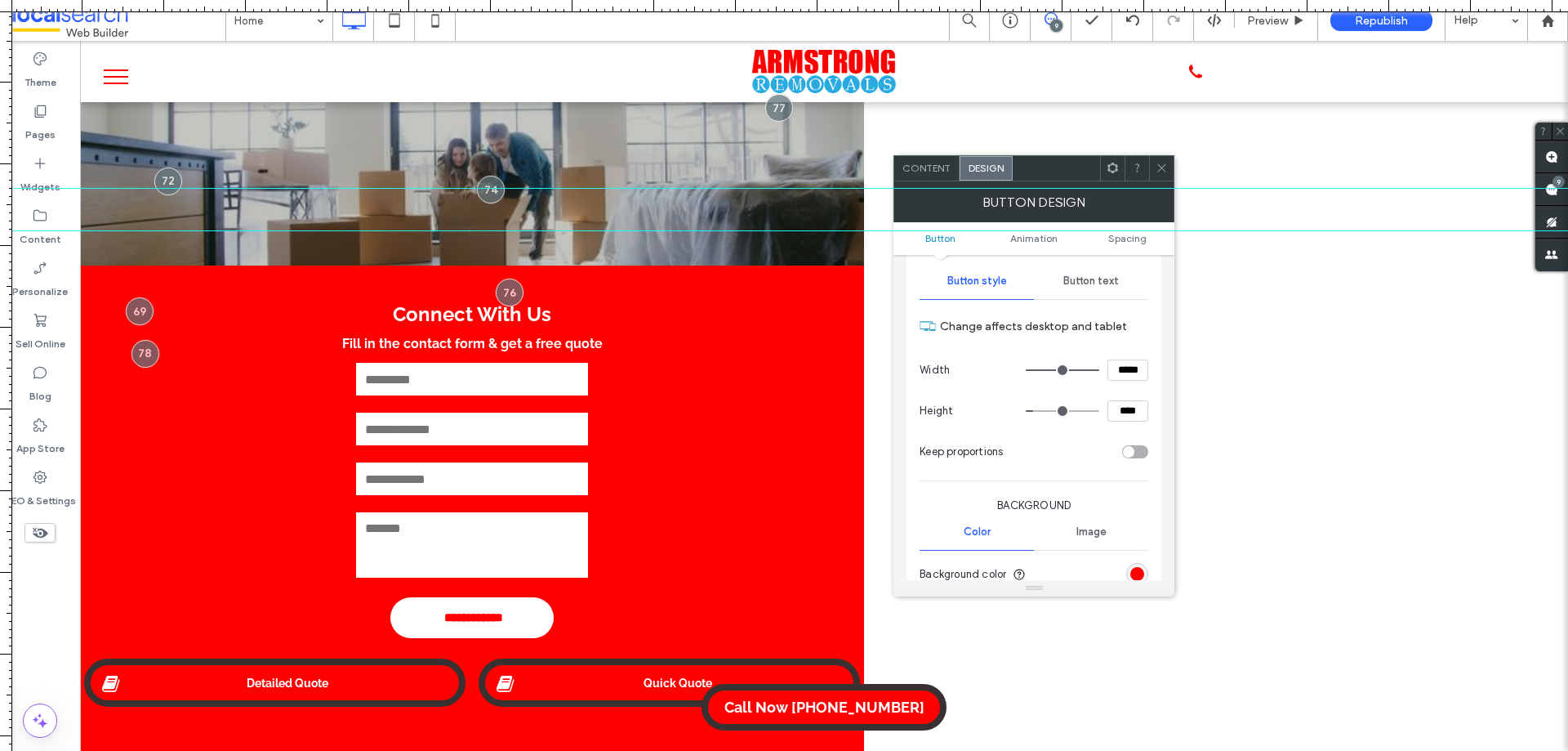
click at [1156, 170] on icon at bounding box center [1161, 167] width 12 height 12
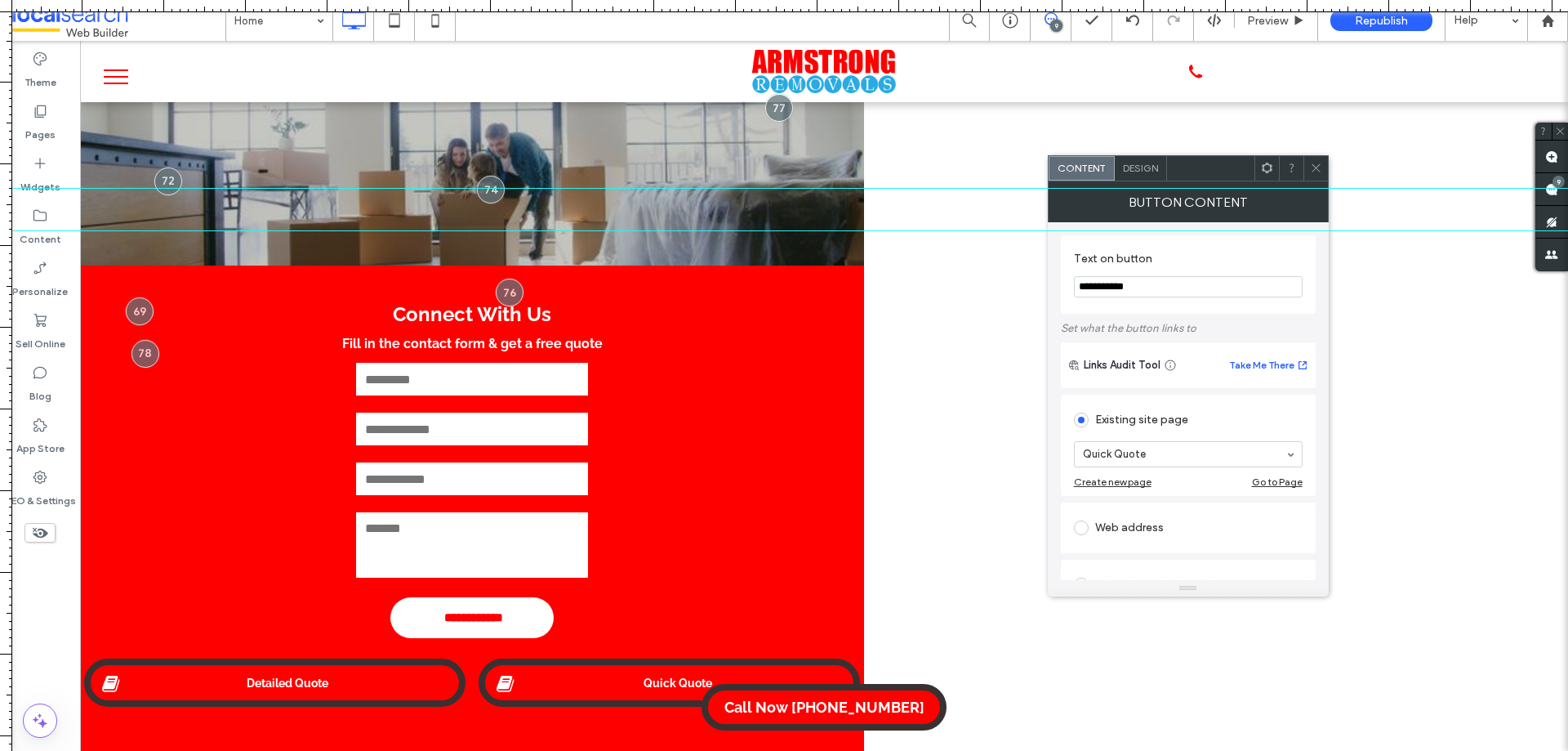
click at [1156, 173] on span "Design" at bounding box center [1140, 167] width 35 height 12
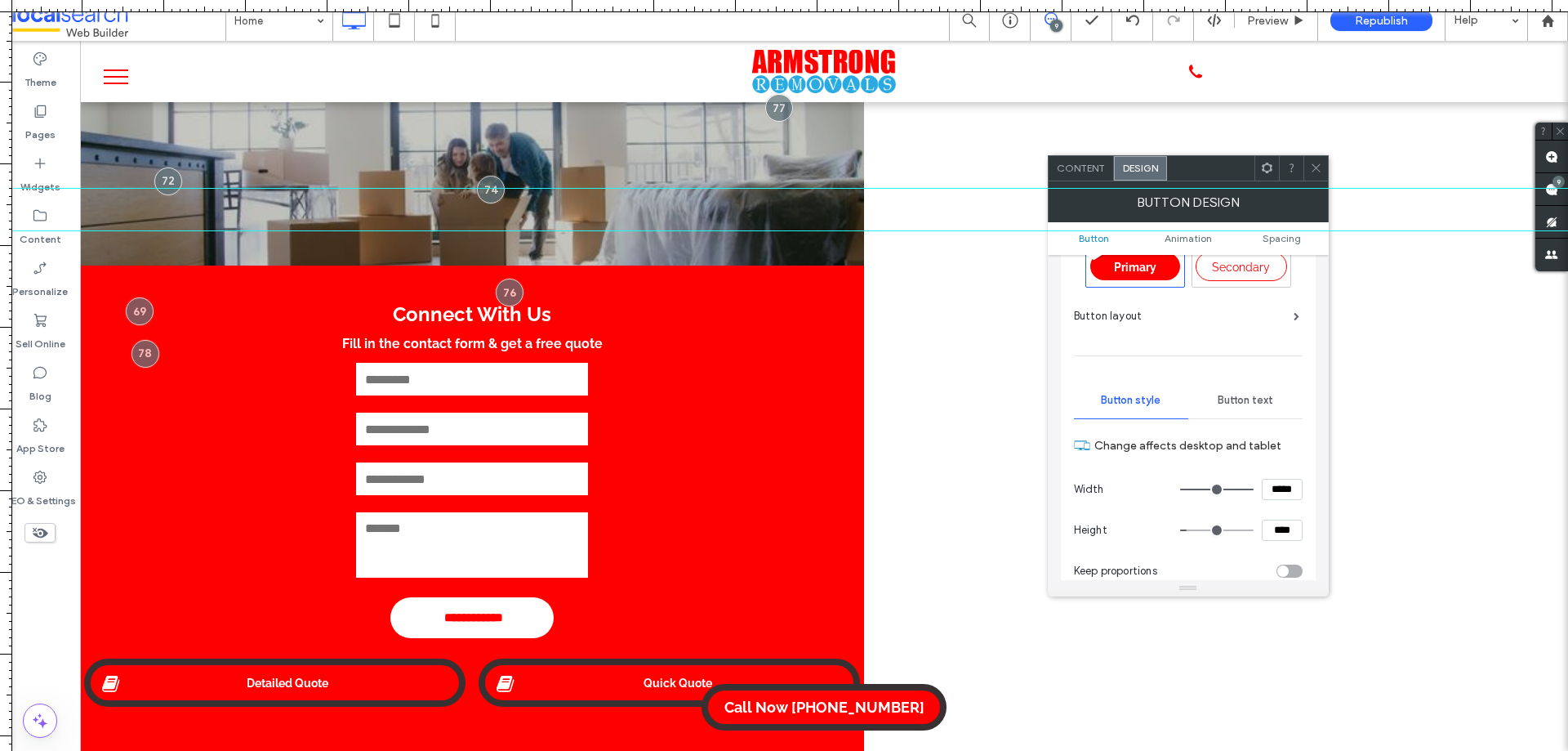
scroll to position [82, 0]
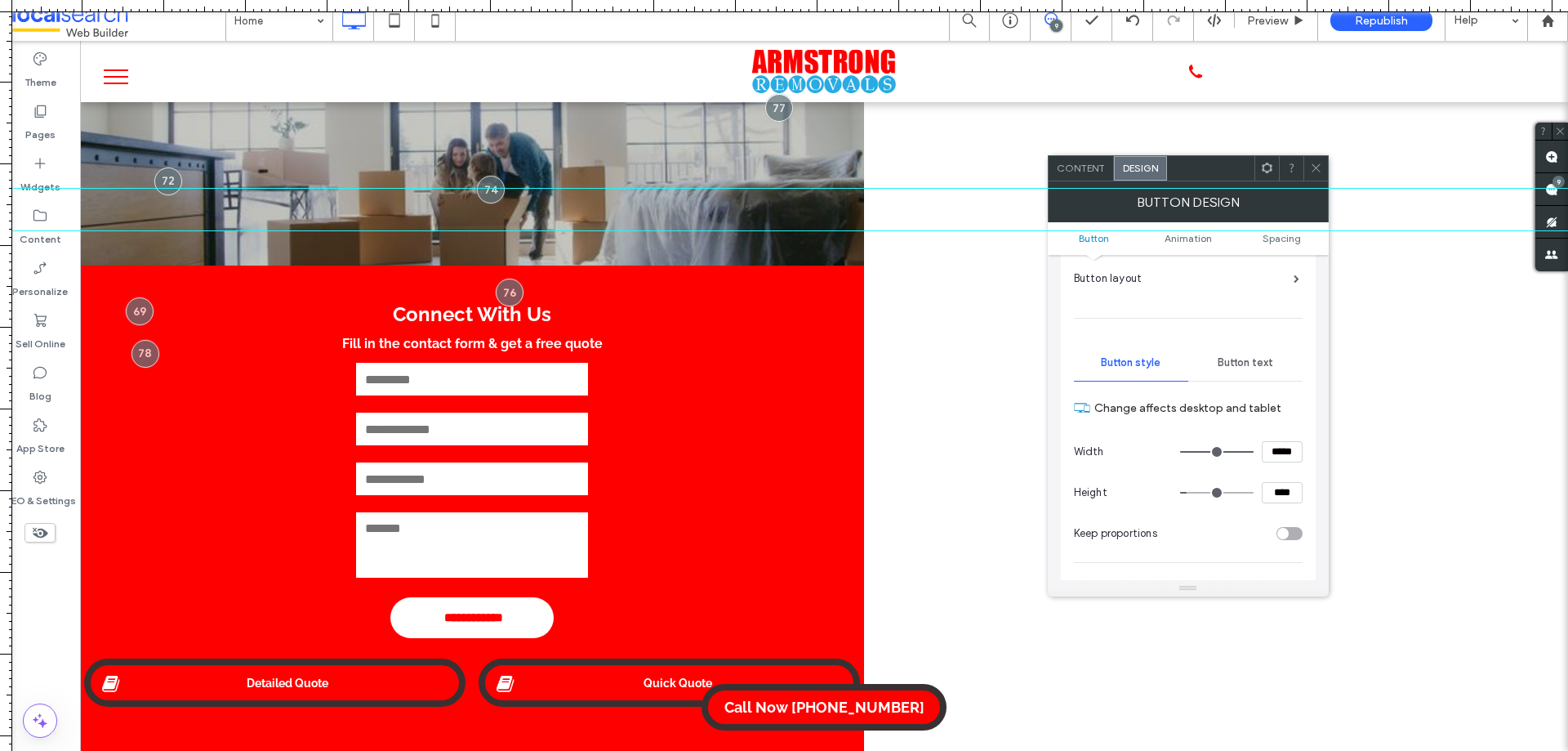
click at [1314, 157] on span at bounding box center [1316, 168] width 12 height 25
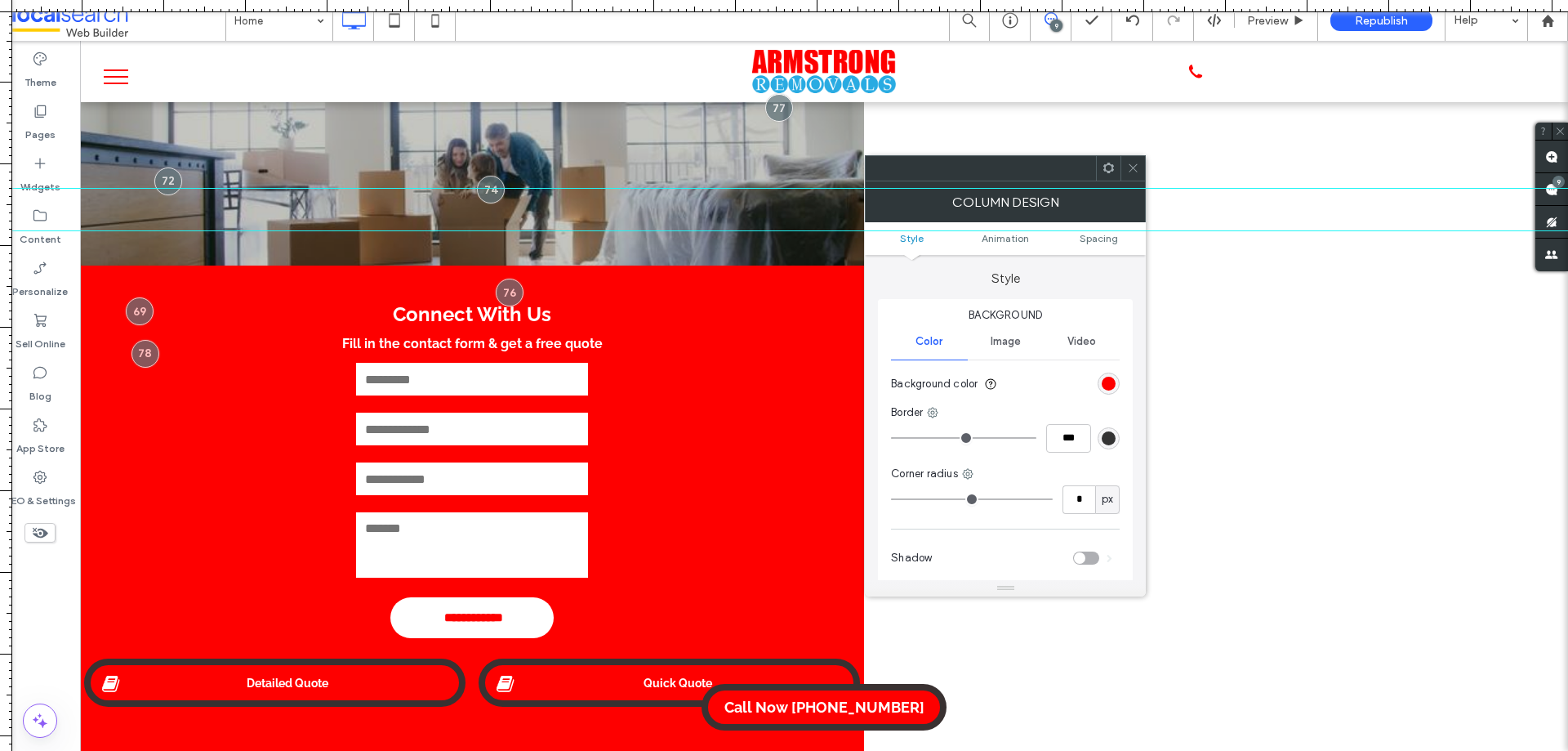
click at [1129, 161] on span at bounding box center [1132, 168] width 12 height 25
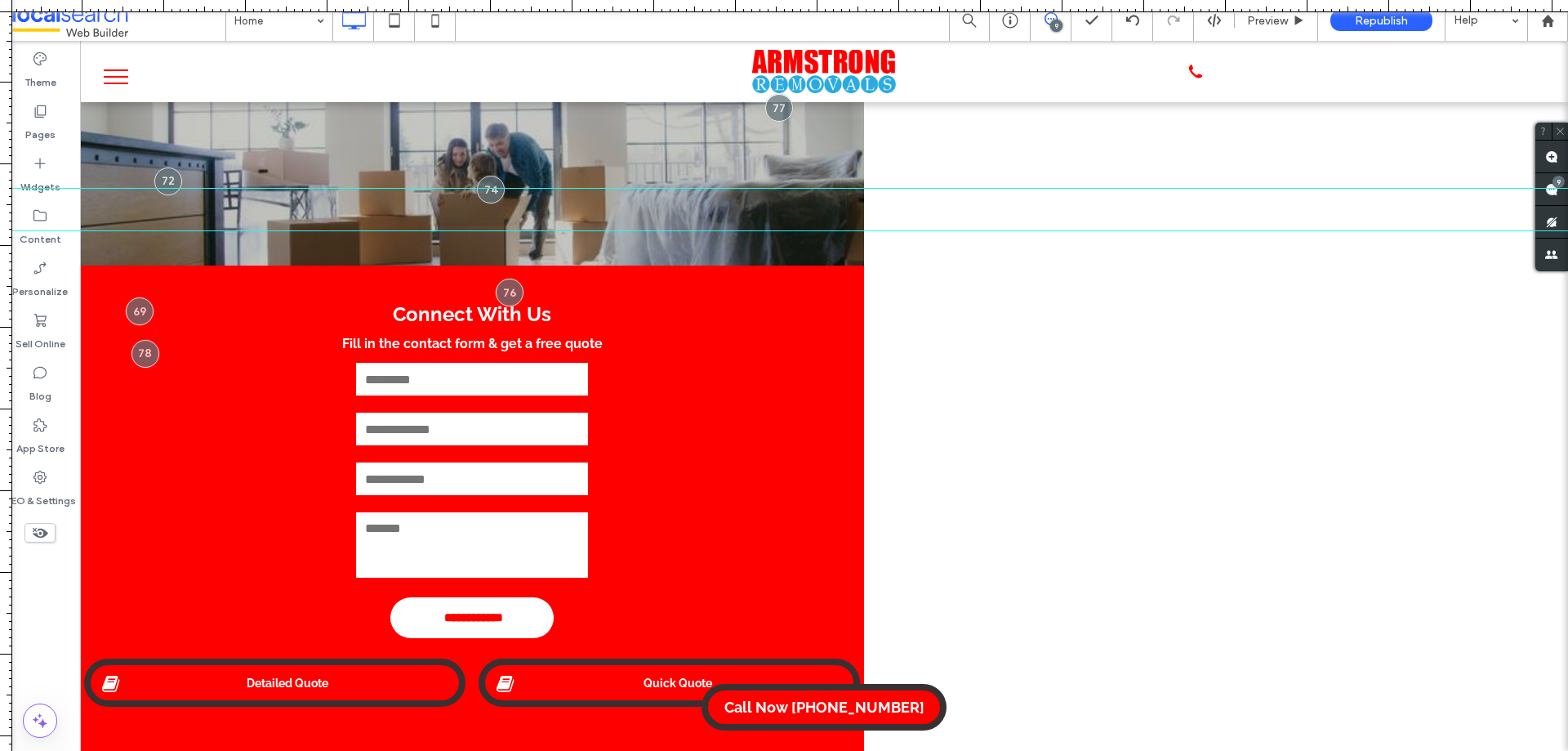
click at [1047, 21] on icon at bounding box center [1051, 19] width 13 height 13
click at [1553, 179] on div "9" at bounding box center [1558, 181] width 12 height 12
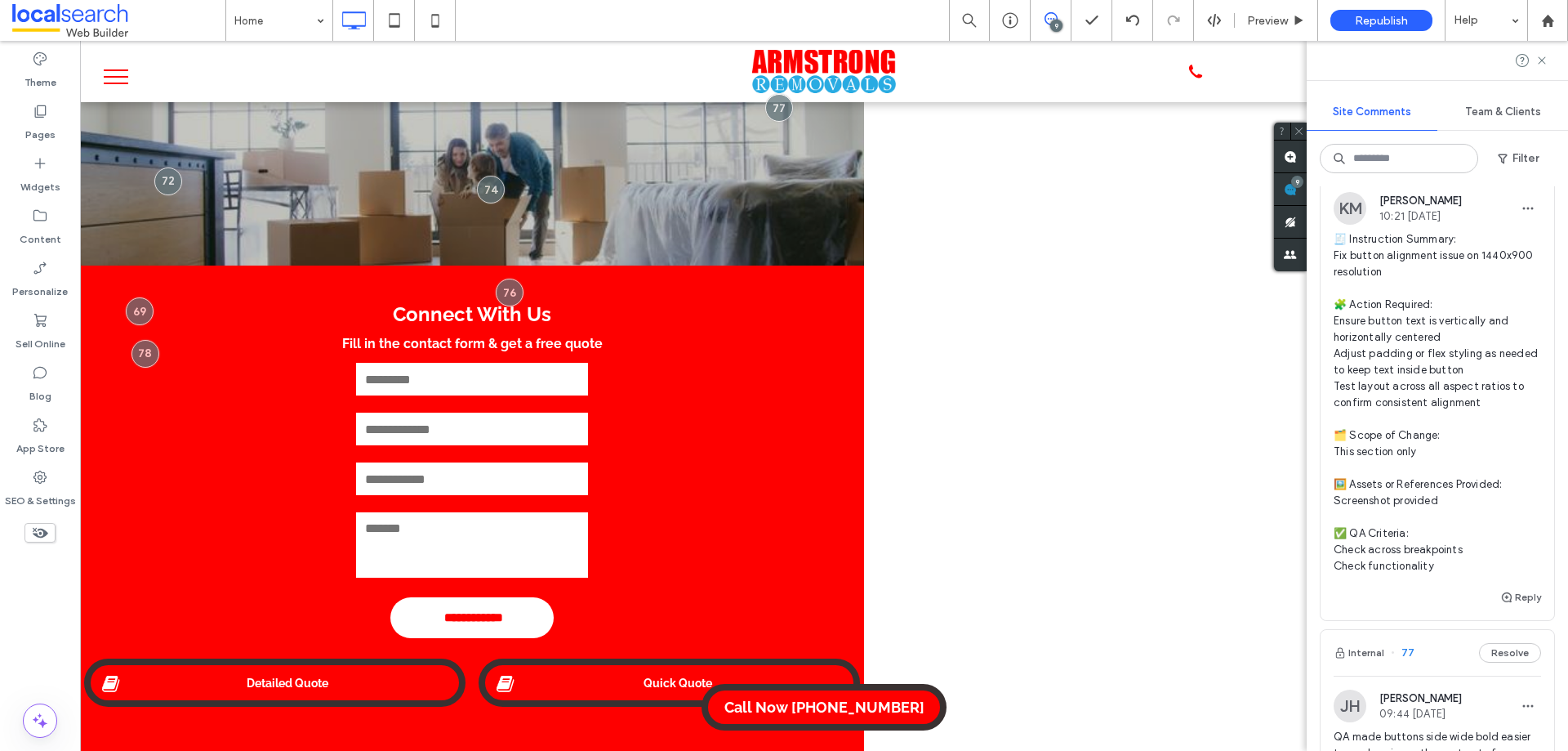
scroll to position [327, 0]
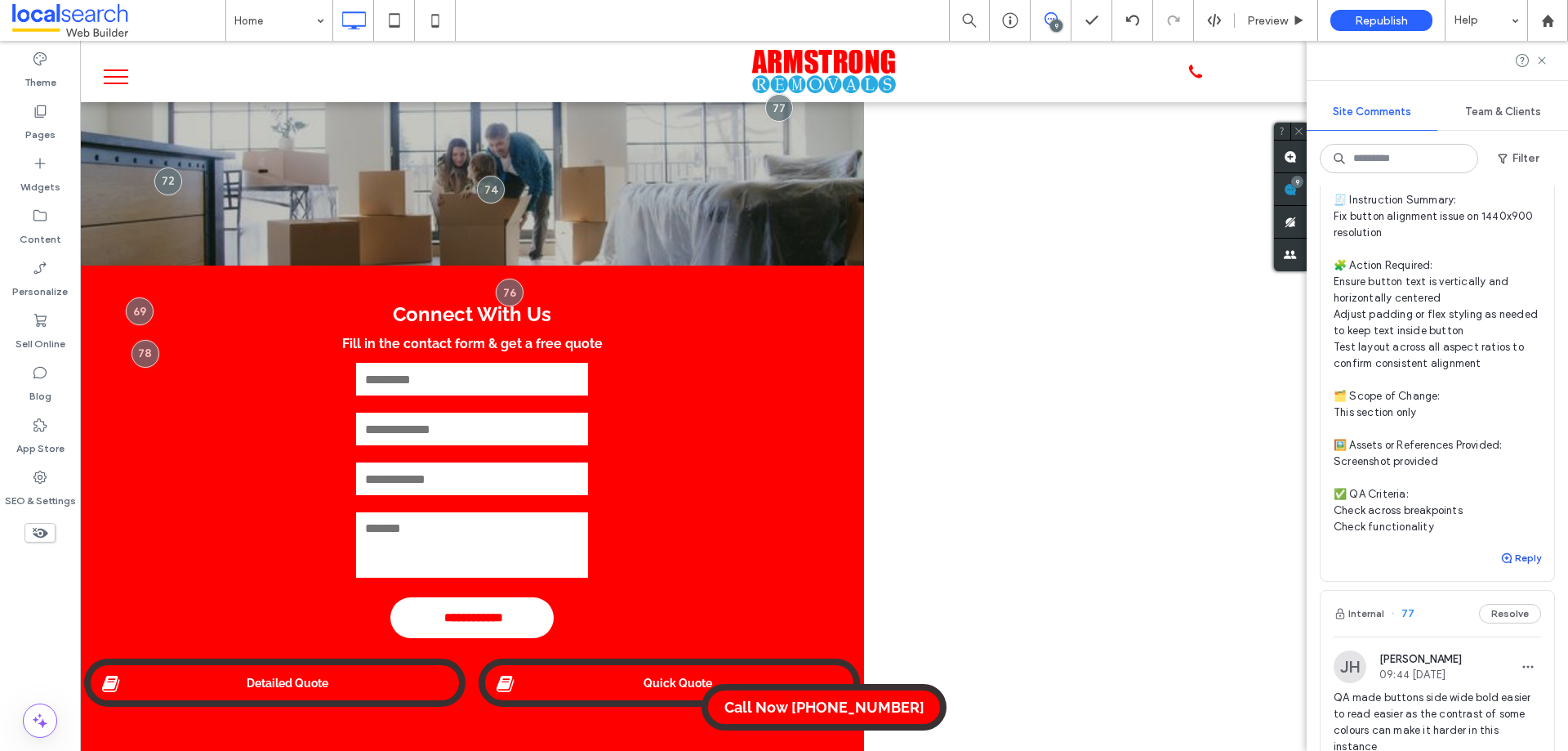
click at [1512, 554] on button "Reply" at bounding box center [1521, 558] width 41 height 20
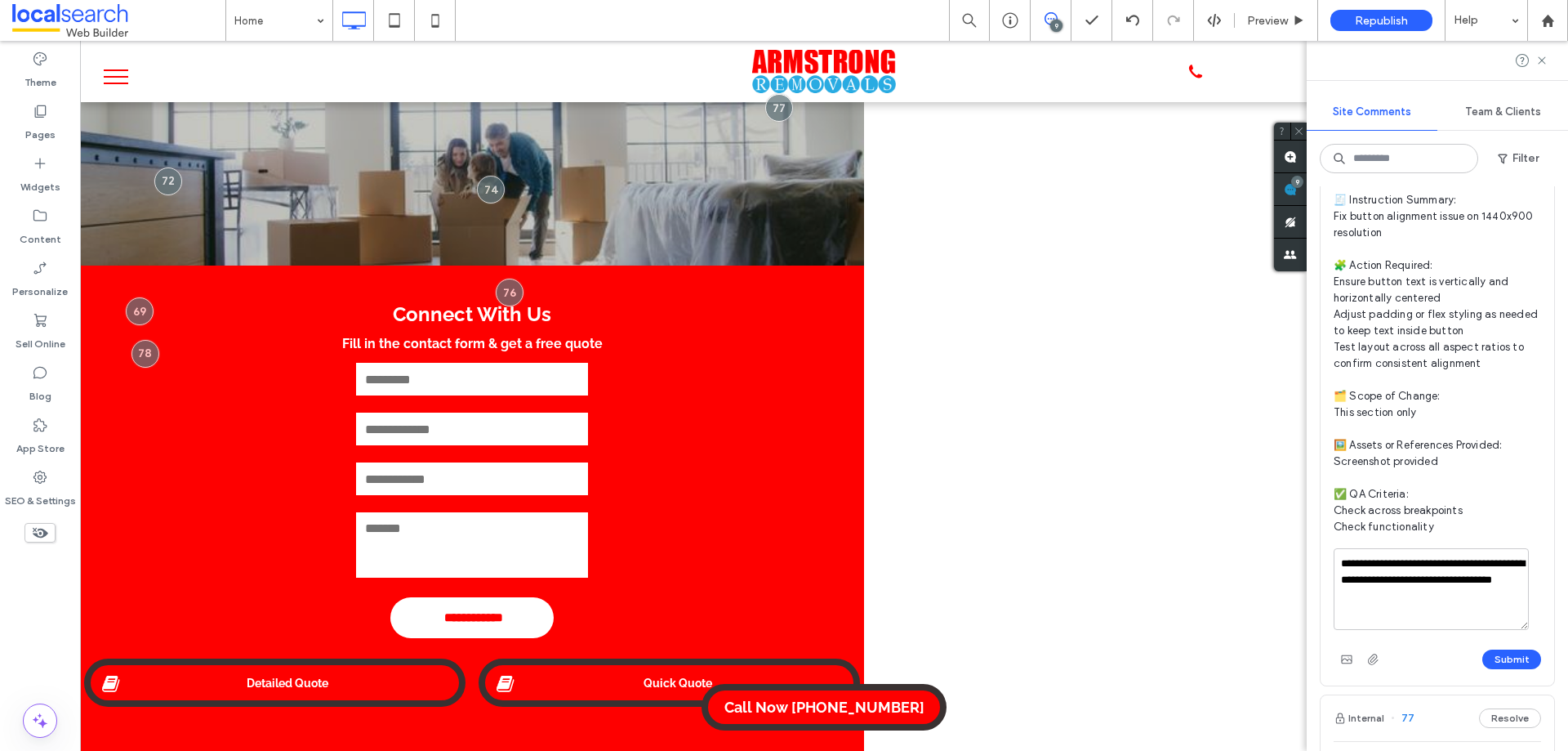
click at [1423, 560] on textarea "**********" at bounding box center [1431, 589] width 195 height 82
drag, startPoint x: 1457, startPoint y: 595, endPoint x: 1422, endPoint y: 562, distance: 48.1
click at [1422, 562] on textarea "**********" at bounding box center [1431, 589] width 195 height 82
paste textarea
type textarea "**********"
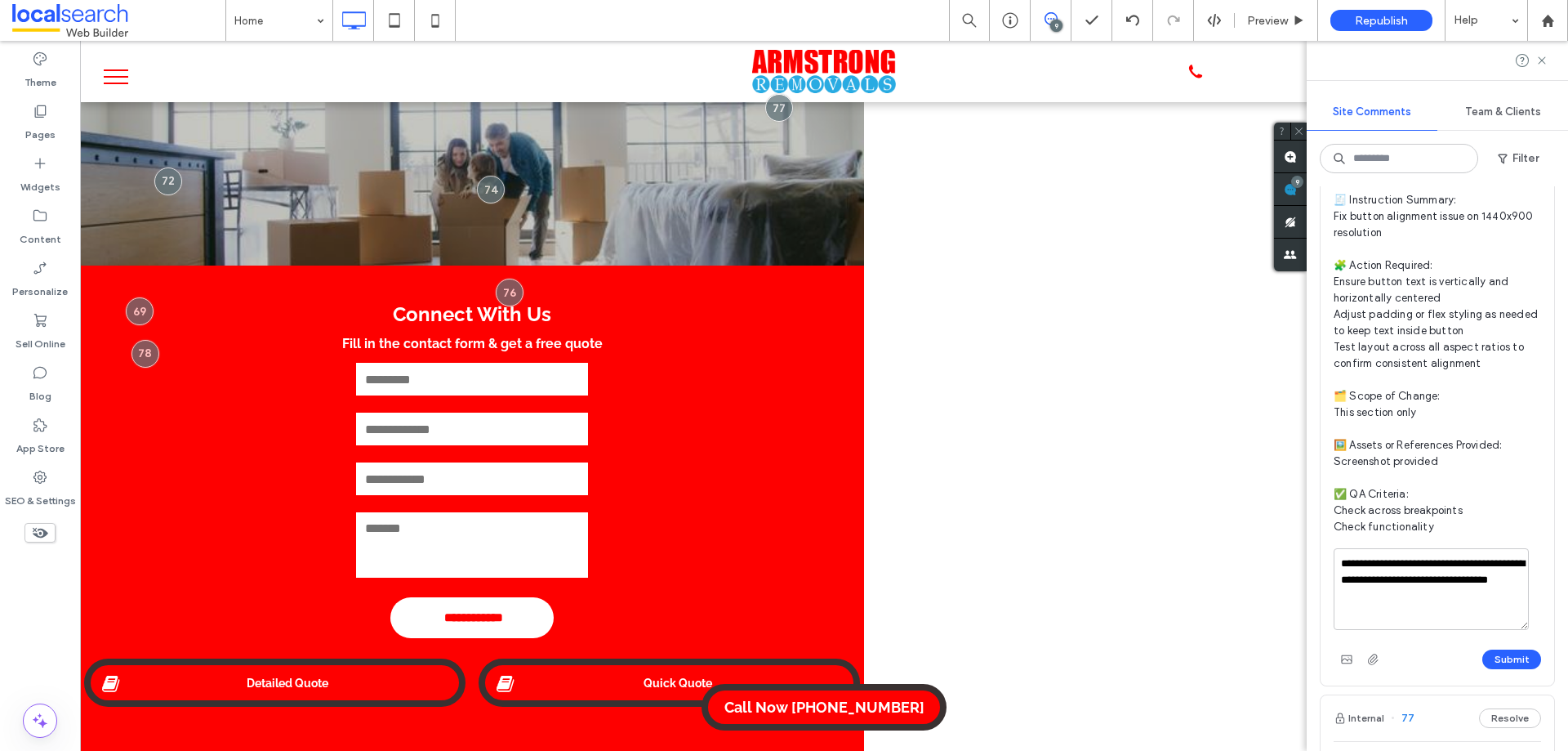
click at [1449, 644] on div "**********" at bounding box center [1437, 610] width 207 height 124
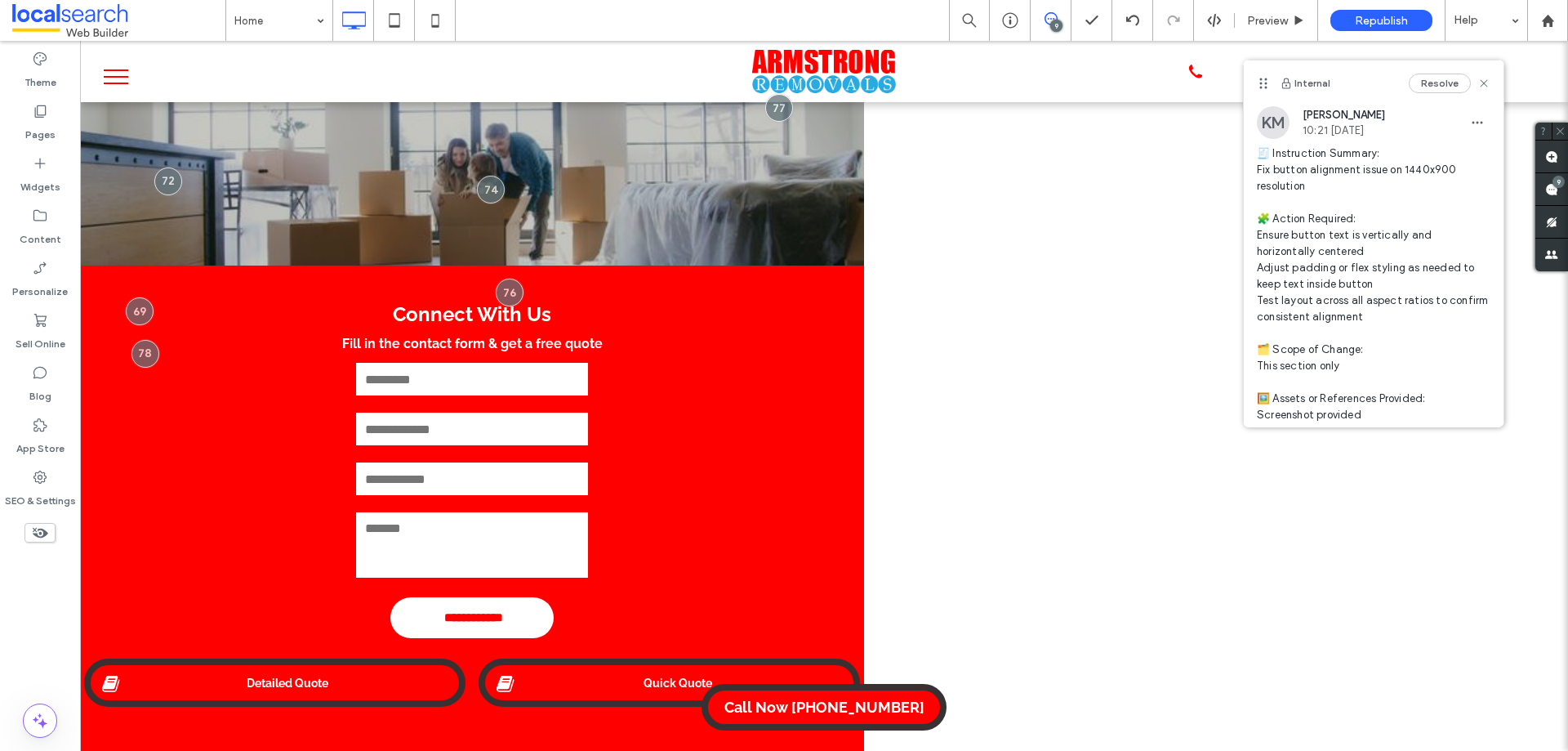
scroll to position [0, 0]
click at [1549, 193] on use at bounding box center [1552, 189] width 13 height 13
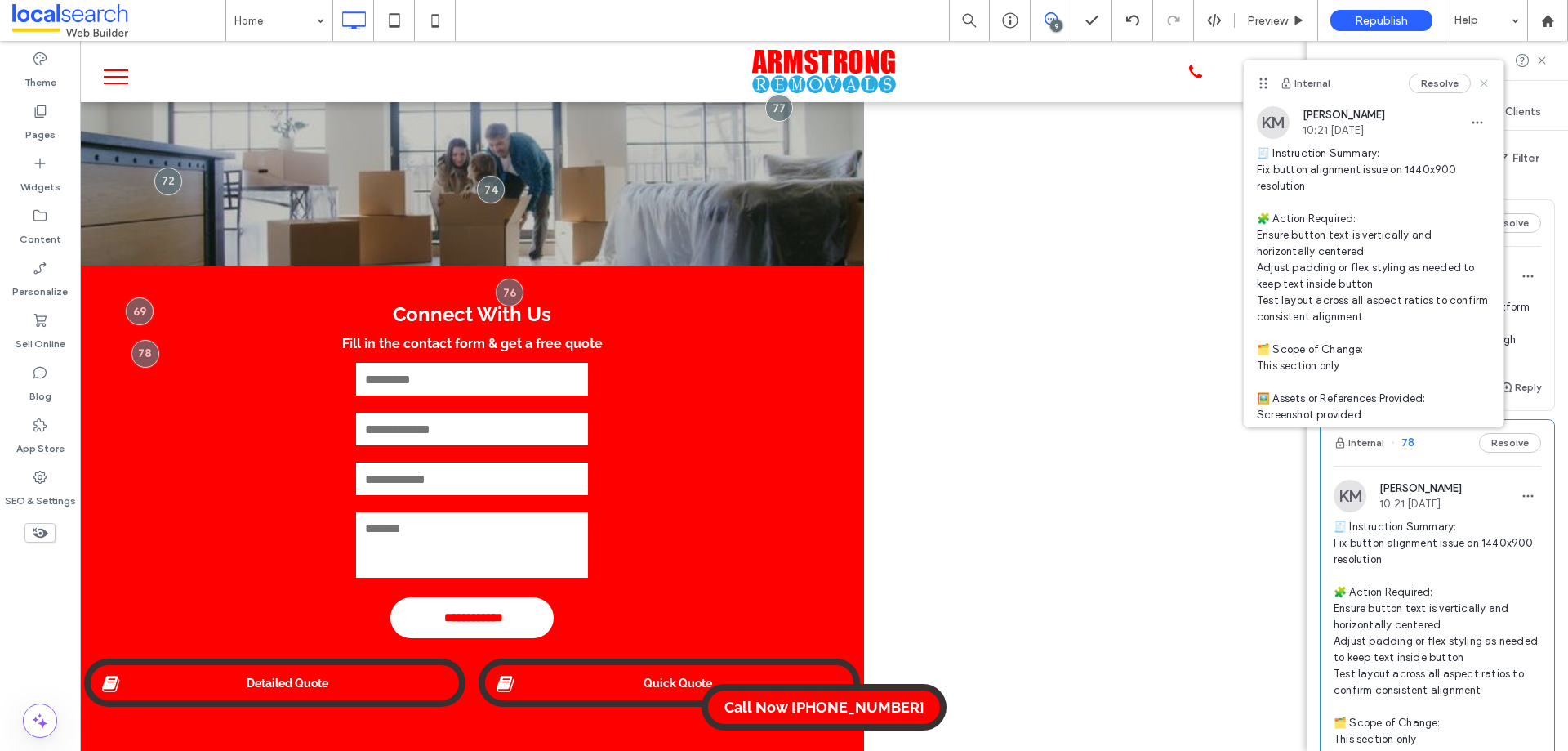
click at [1480, 86] on use at bounding box center [1483, 84] width 7 height 7
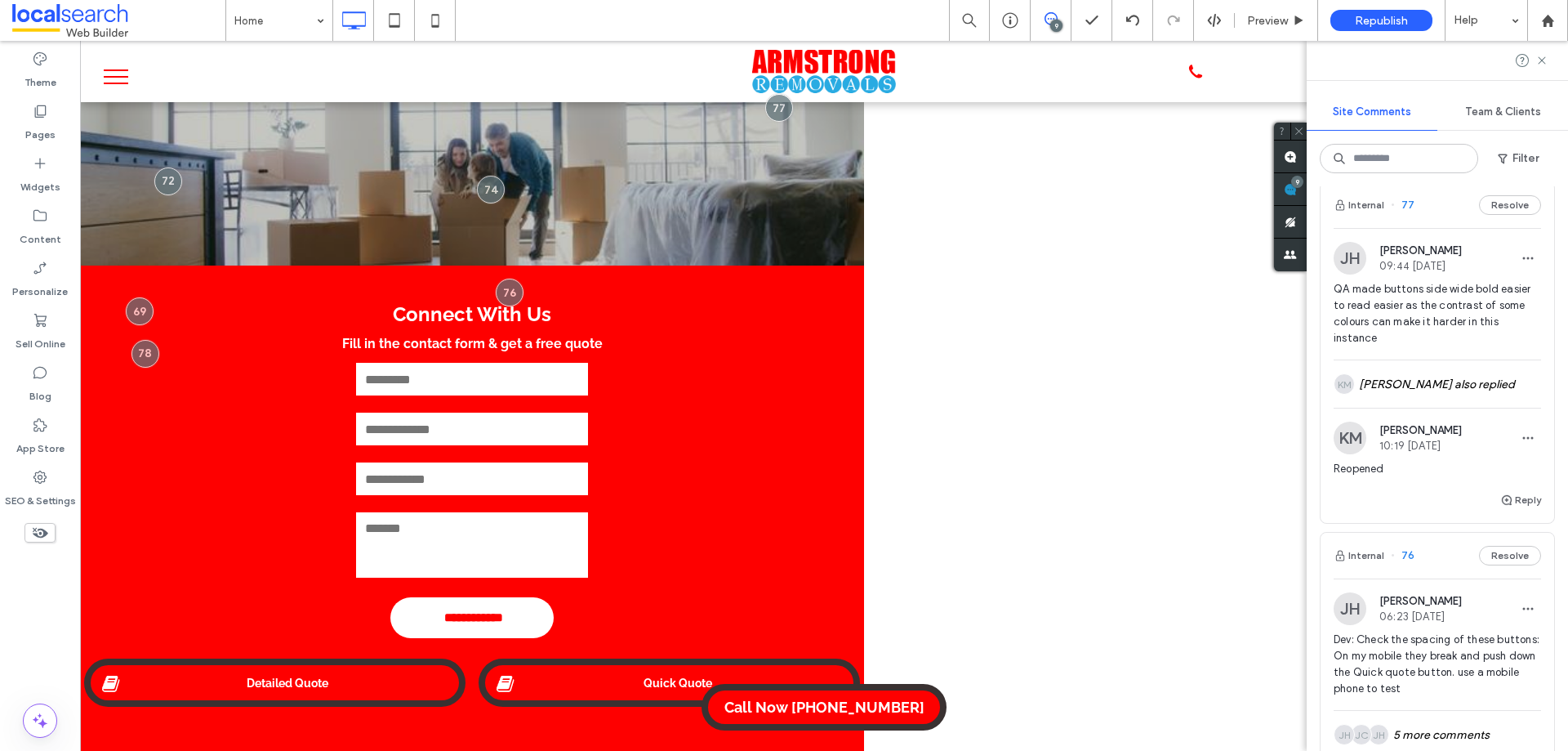
scroll to position [409, 0]
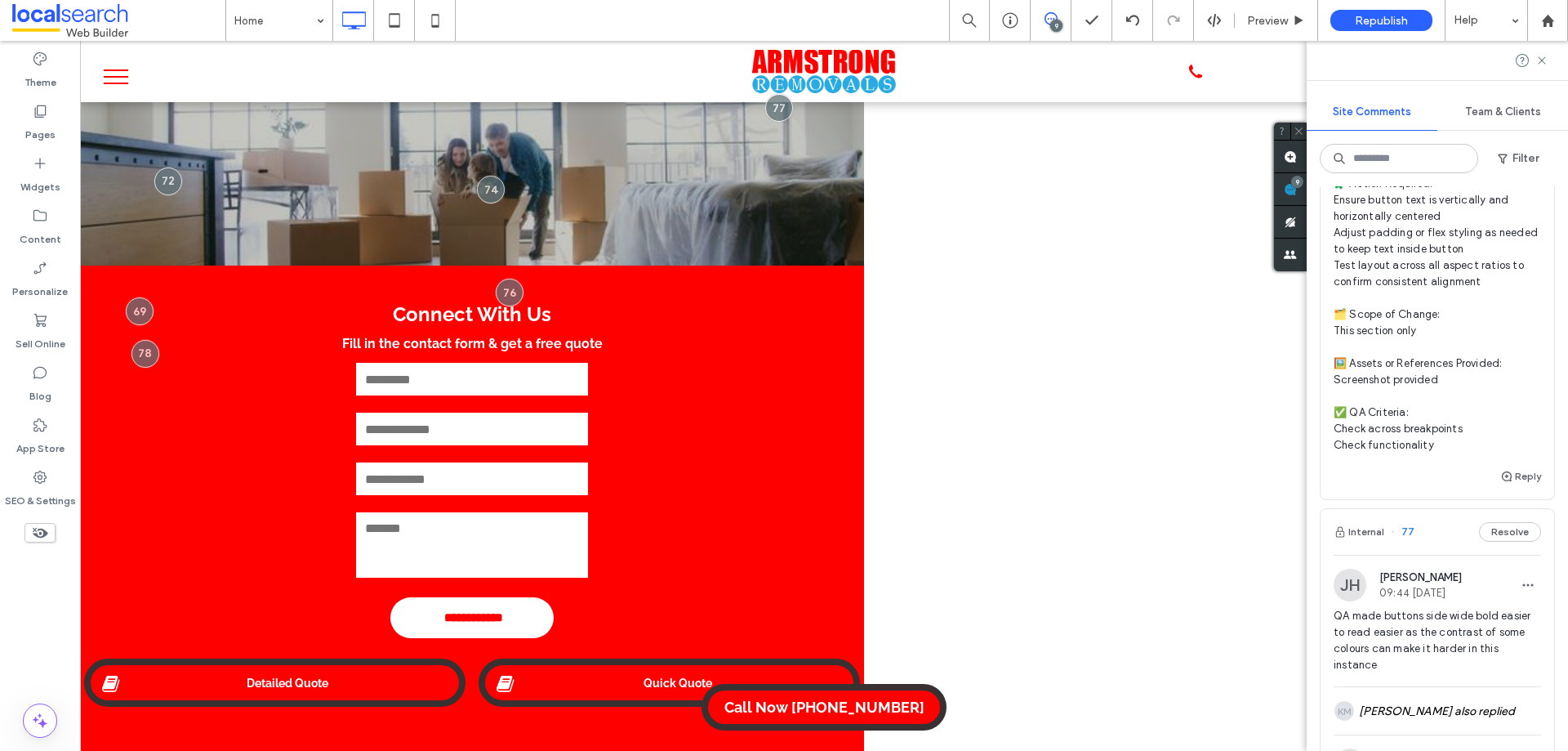
click at [1492, 461] on div "🧾 Instruction Summary: Fix button alignment issue on 1440x900 resolution 🧩 Acti…" at bounding box center [1437, 288] width 207 height 356
click at [1494, 466] on div "🧾 Instruction Summary: Fix button alignment issue on 1440x900 resolution 🧩 Acti…" at bounding box center [1437, 288] width 207 height 356
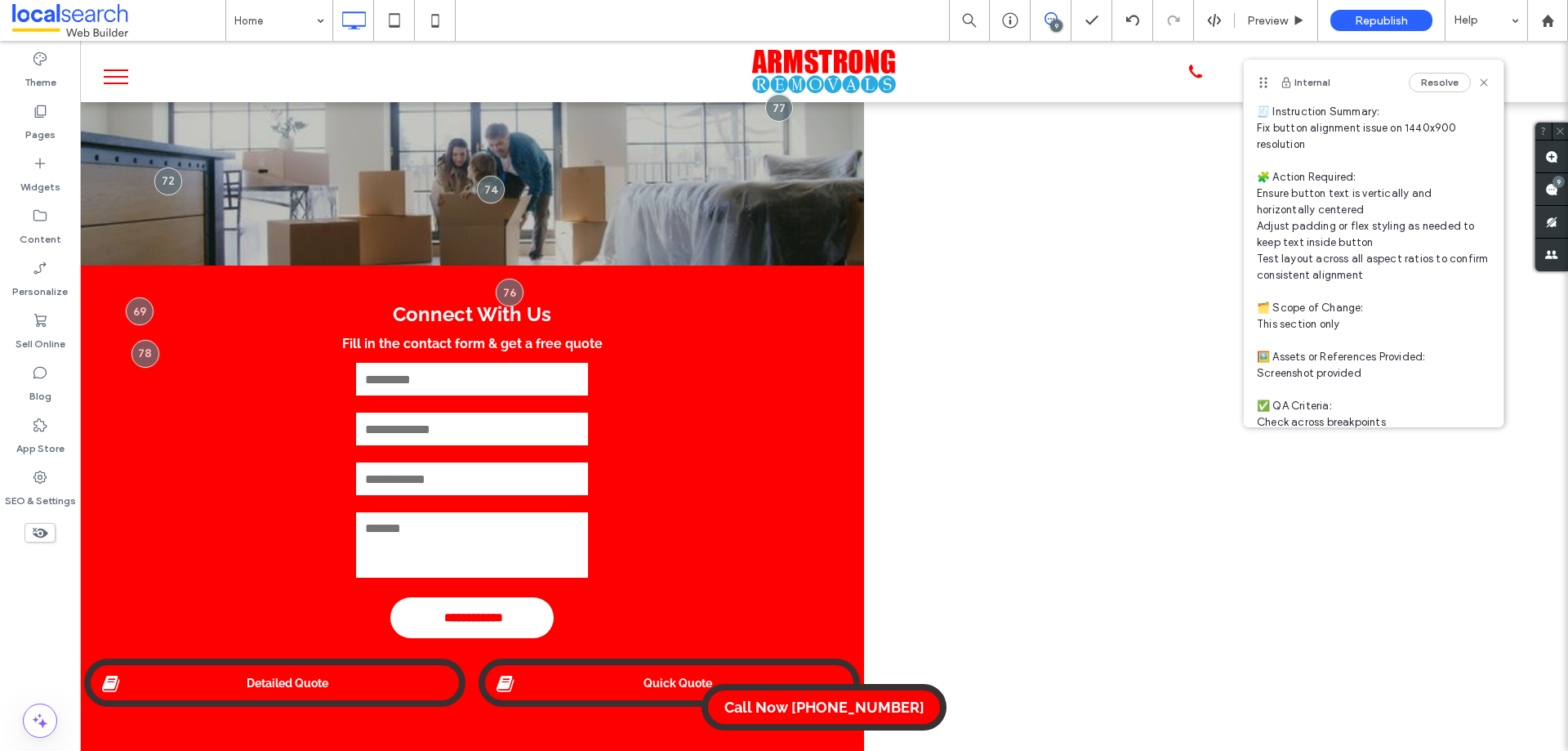
scroll to position [124, 0]
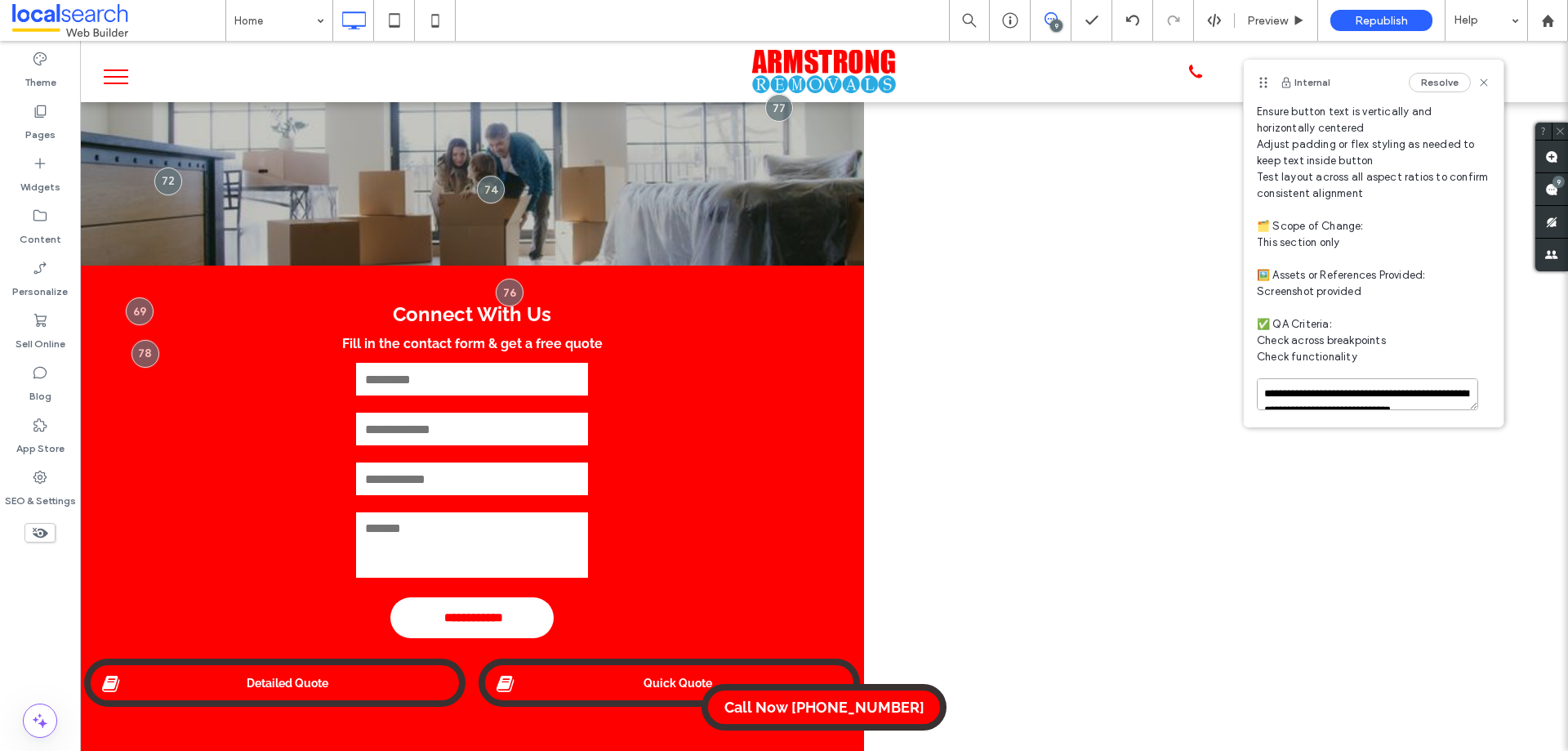
drag, startPoint x: 1419, startPoint y: 392, endPoint x: 1435, endPoint y: 393, distance: 16.0
click at [1420, 392] on textarea "**********" at bounding box center [1367, 394] width 221 height 32
click at [1456, 411] on textarea "**********" at bounding box center [1367, 419] width 221 height 82
click at [1462, 411] on textarea "**********" at bounding box center [1367, 419] width 221 height 82
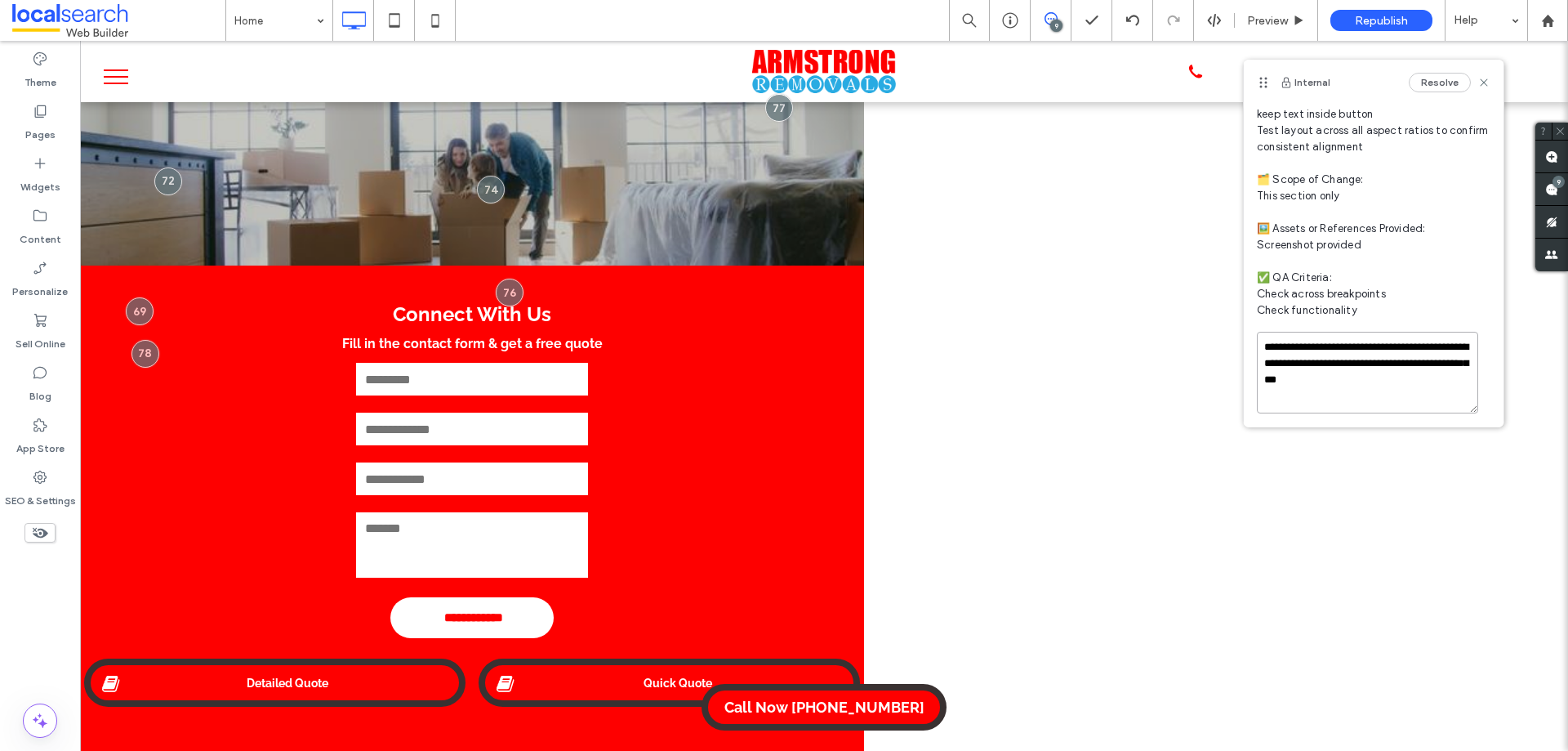
scroll to position [212, 0]
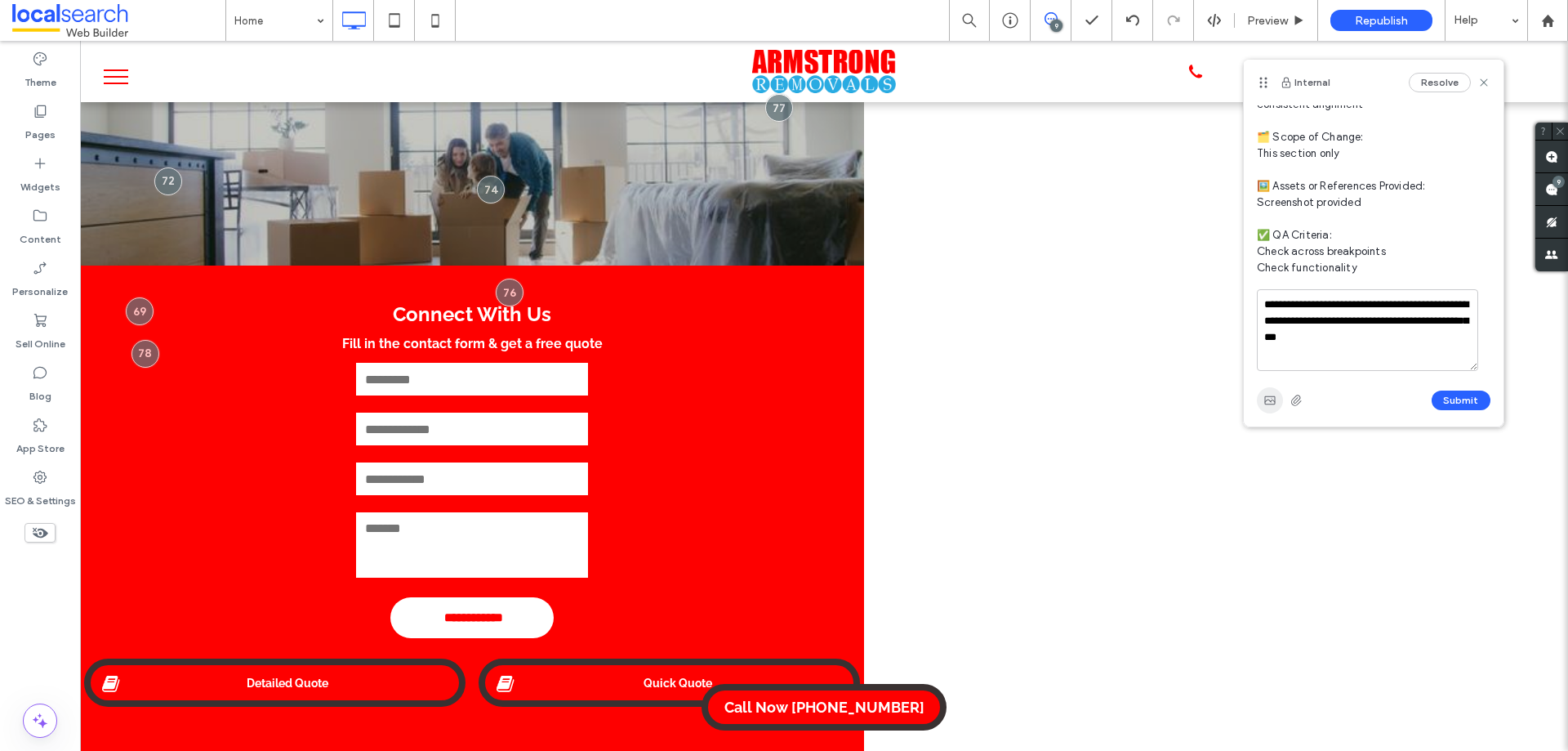
click at [1267, 402] on icon "button" at bounding box center [1270, 400] width 13 height 13
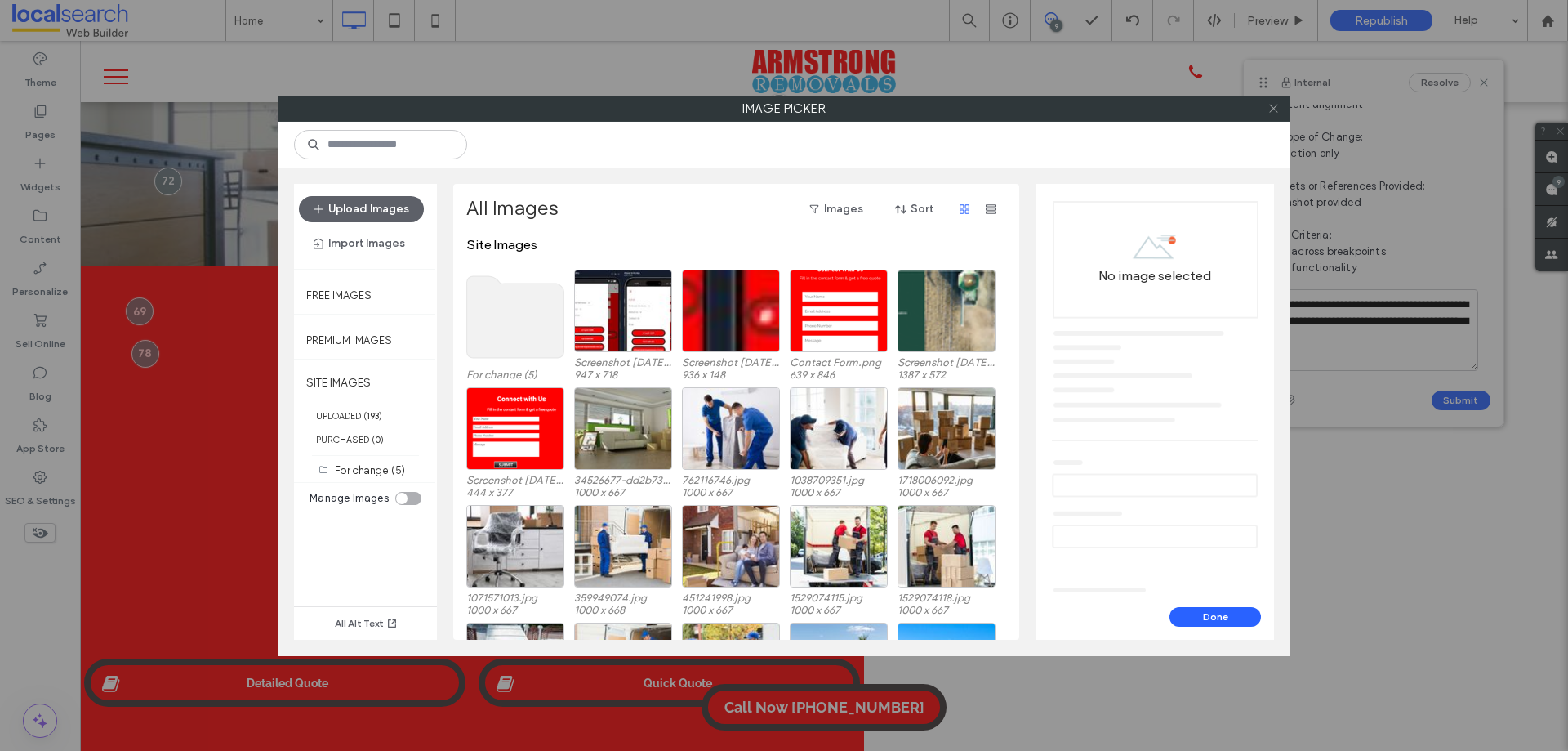
click at [1272, 108] on use at bounding box center [1273, 109] width 8 height 8
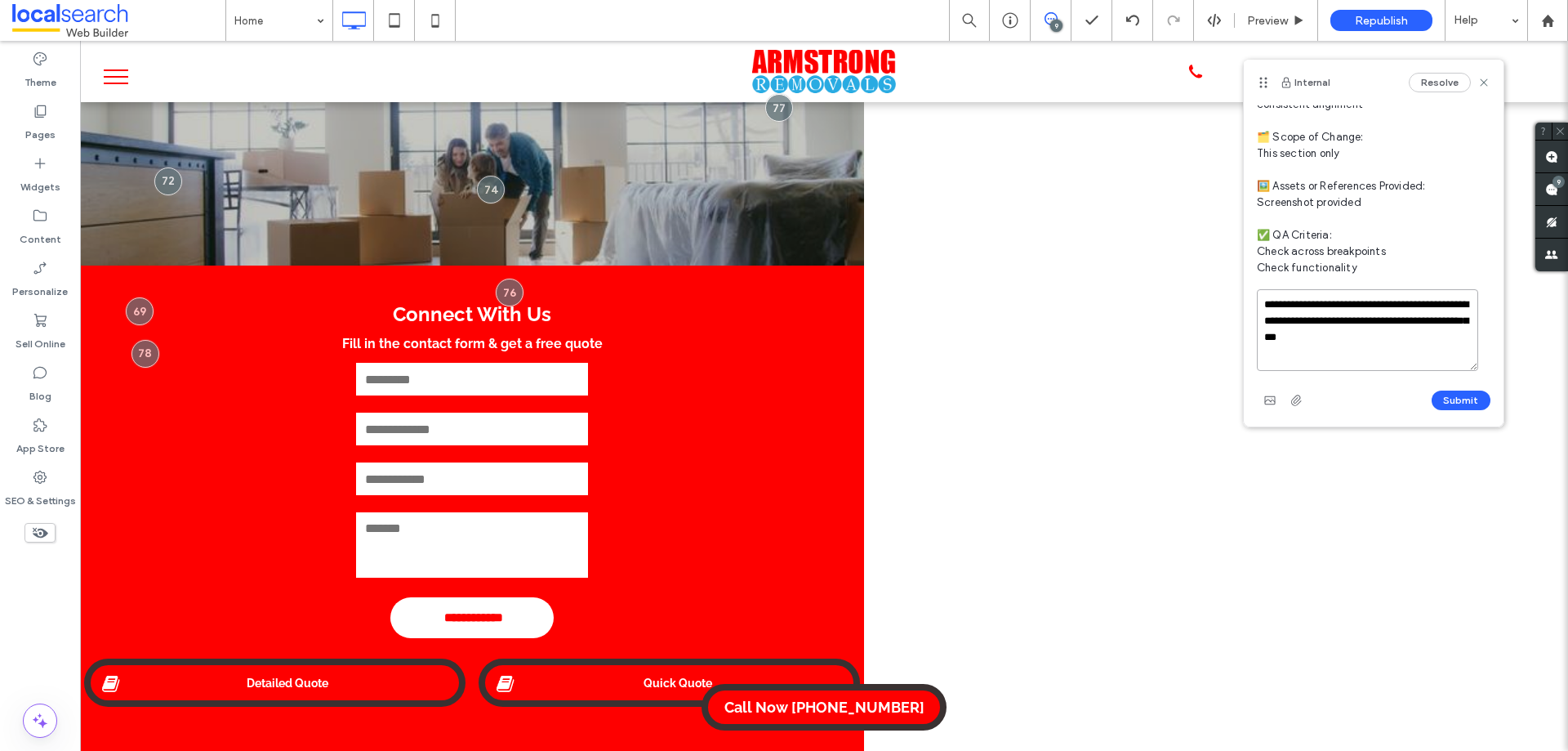
click at [1360, 357] on textarea "**********" at bounding box center [1367, 330] width 221 height 82
click at [1358, 356] on textarea "**********" at bounding box center [1367, 330] width 221 height 82
type textarea "**********"
click at [1458, 395] on button "Submit" at bounding box center [1461, 400] width 59 height 20
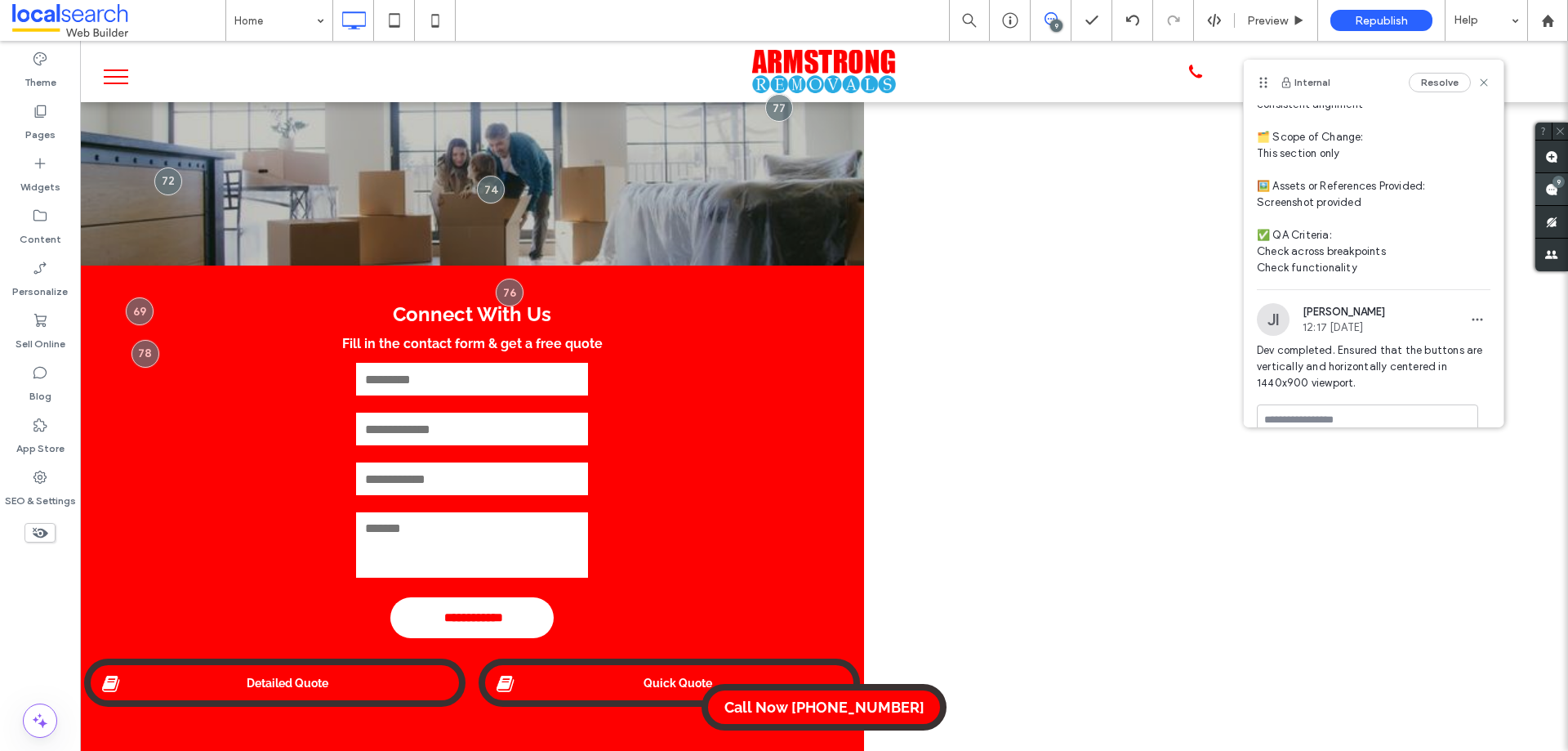
click at [1552, 186] on div "9" at bounding box center [1552, 189] width 33 height 33
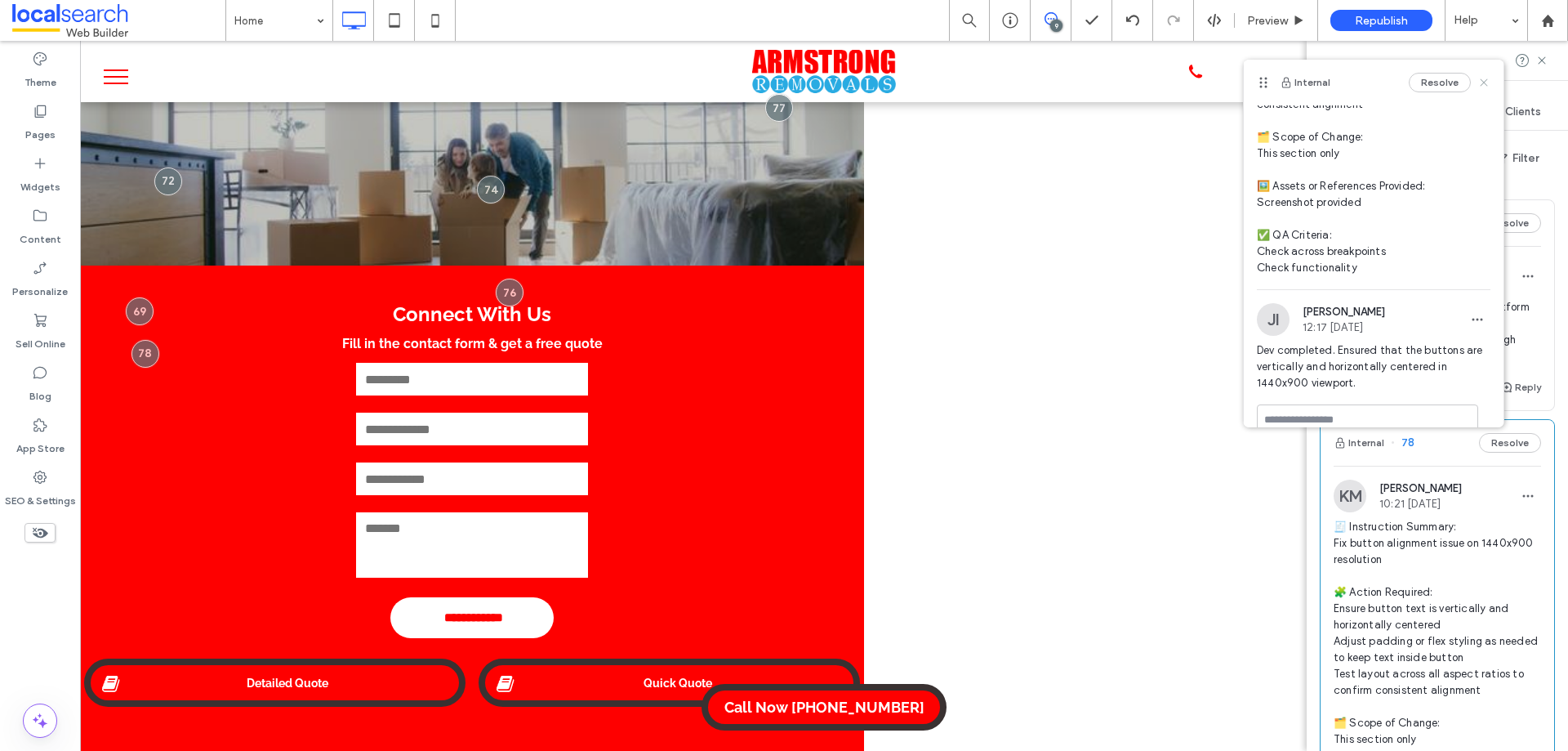
click at [1477, 77] on icon at bounding box center [1484, 83] width 13 height 13
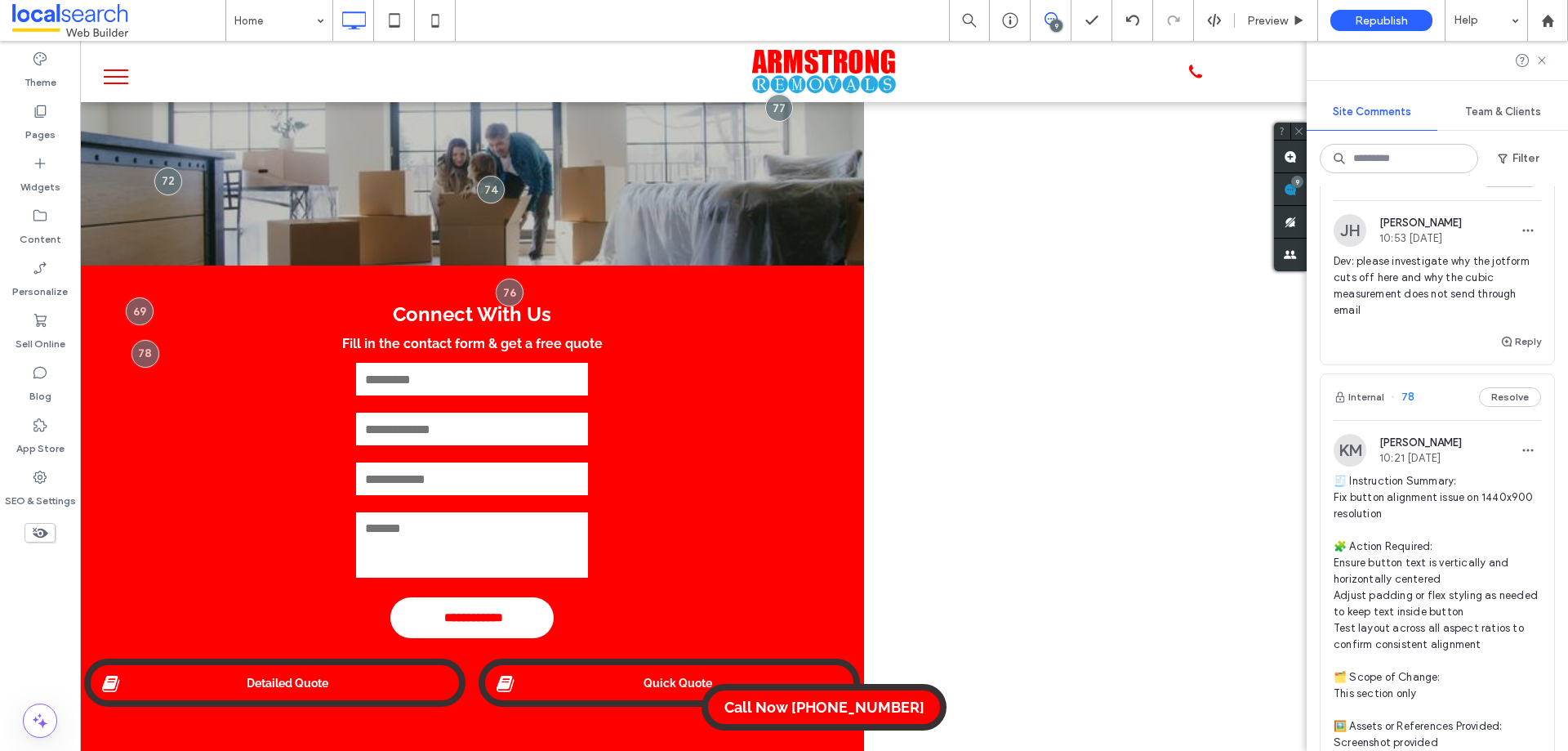
scroll to position [0, 0]
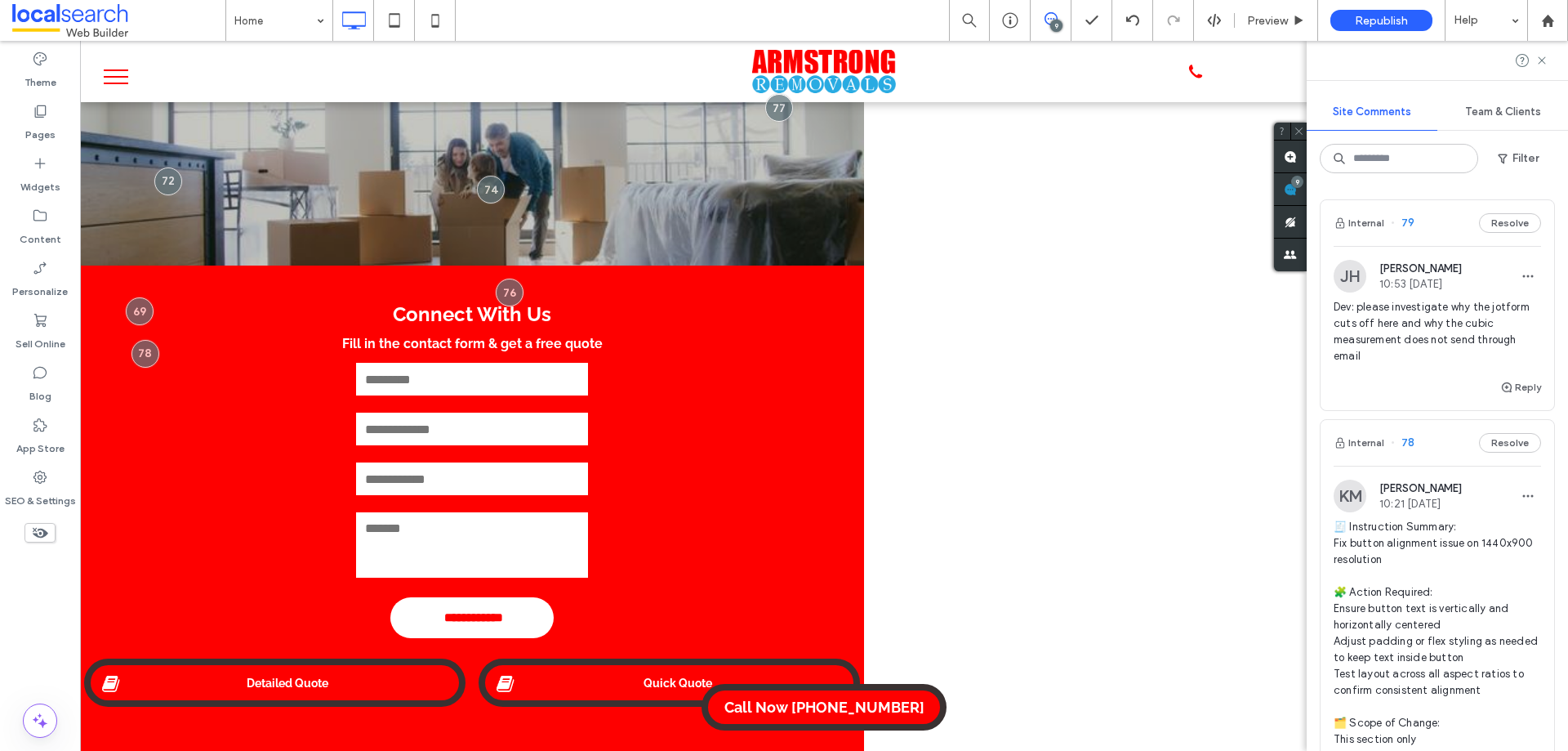
click at [1447, 337] on span "Dev: please investigate why the jotform cuts off here and why the cubic measure…" at bounding box center [1437, 332] width 207 height 66
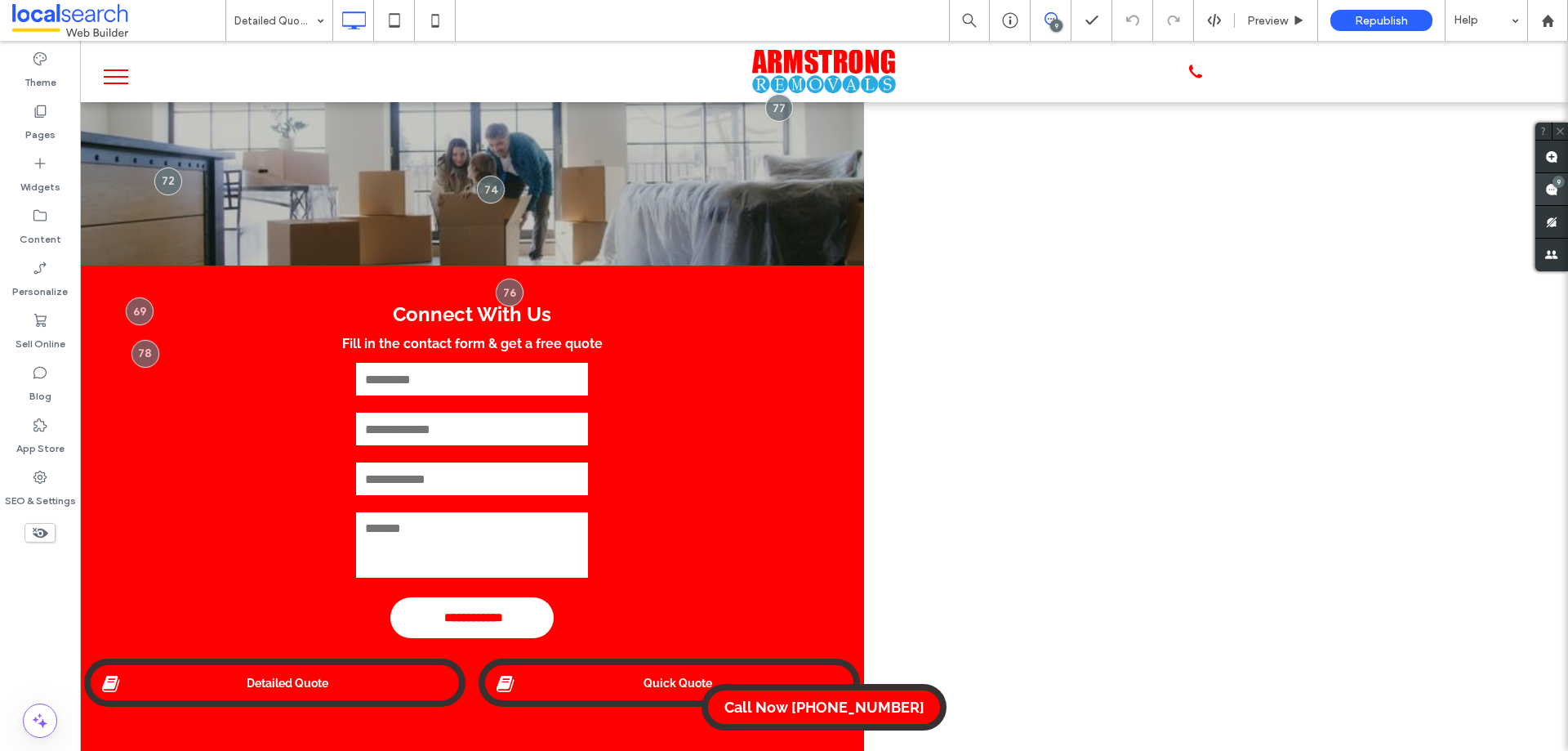
click at [1558, 180] on div "9" at bounding box center [1558, 181] width 12 height 12
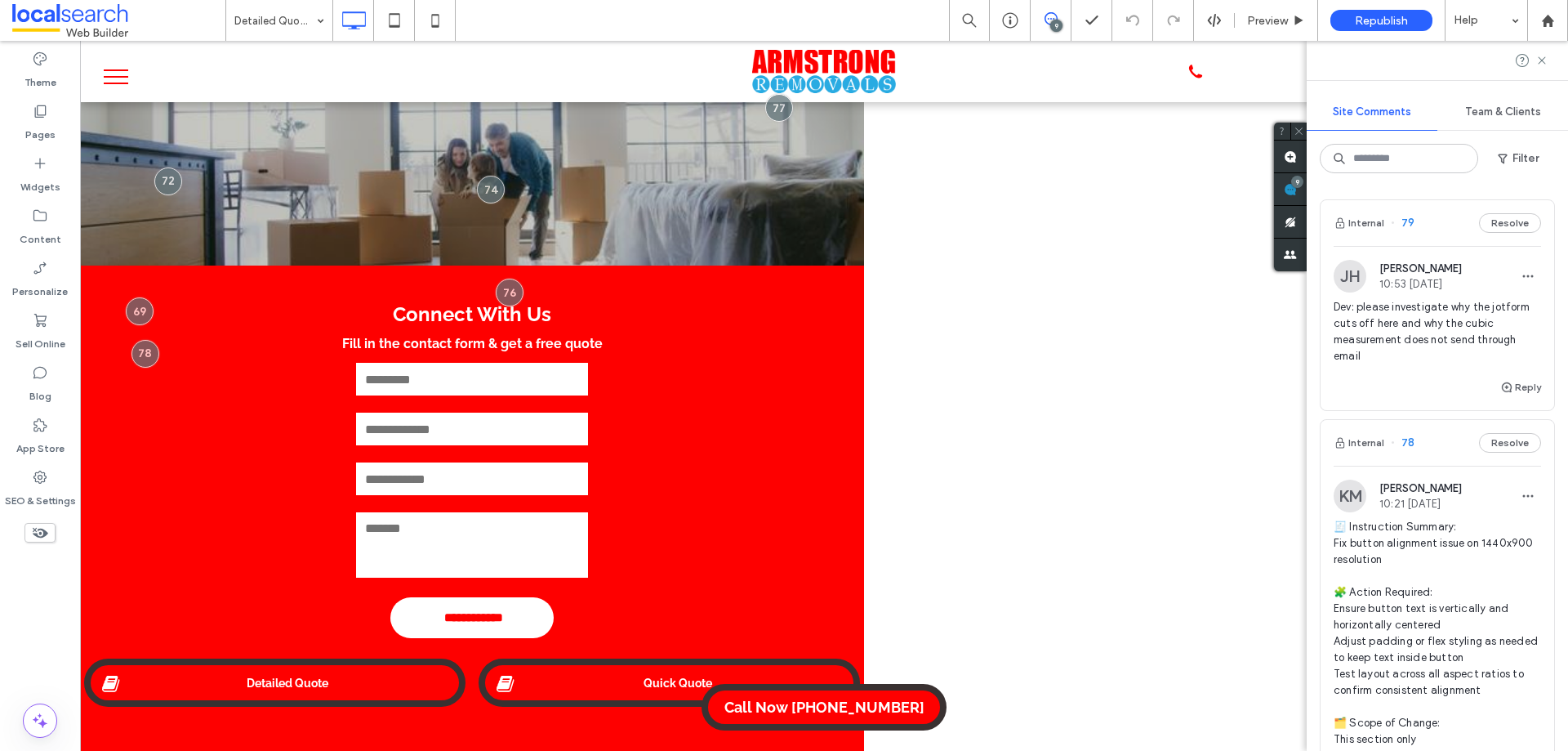
click at [1449, 337] on span "Dev: please investigate why the jotform cuts off here and why the cubic measure…" at bounding box center [1437, 332] width 207 height 66
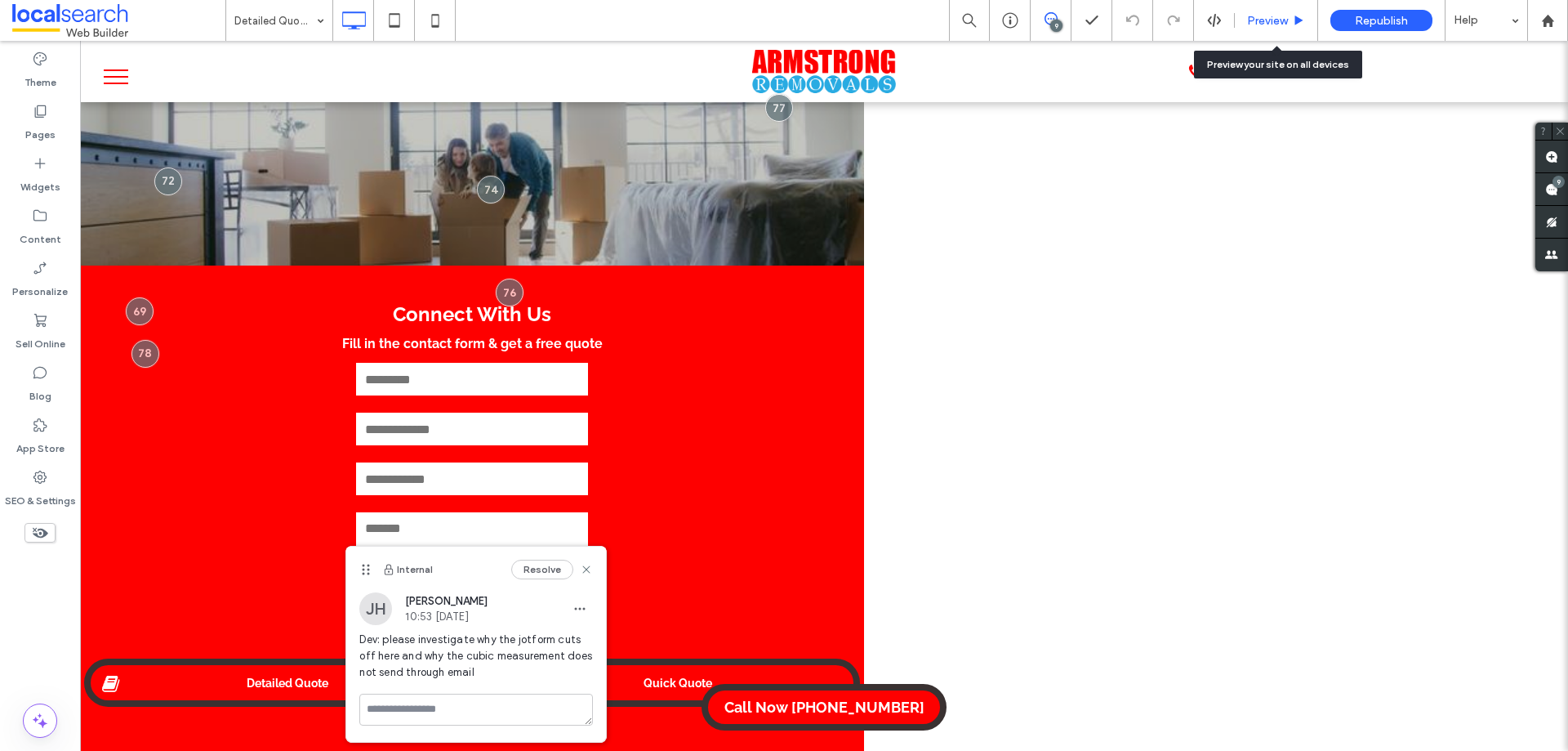
click at [1267, 22] on span "Preview" at bounding box center [1268, 20] width 41 height 14
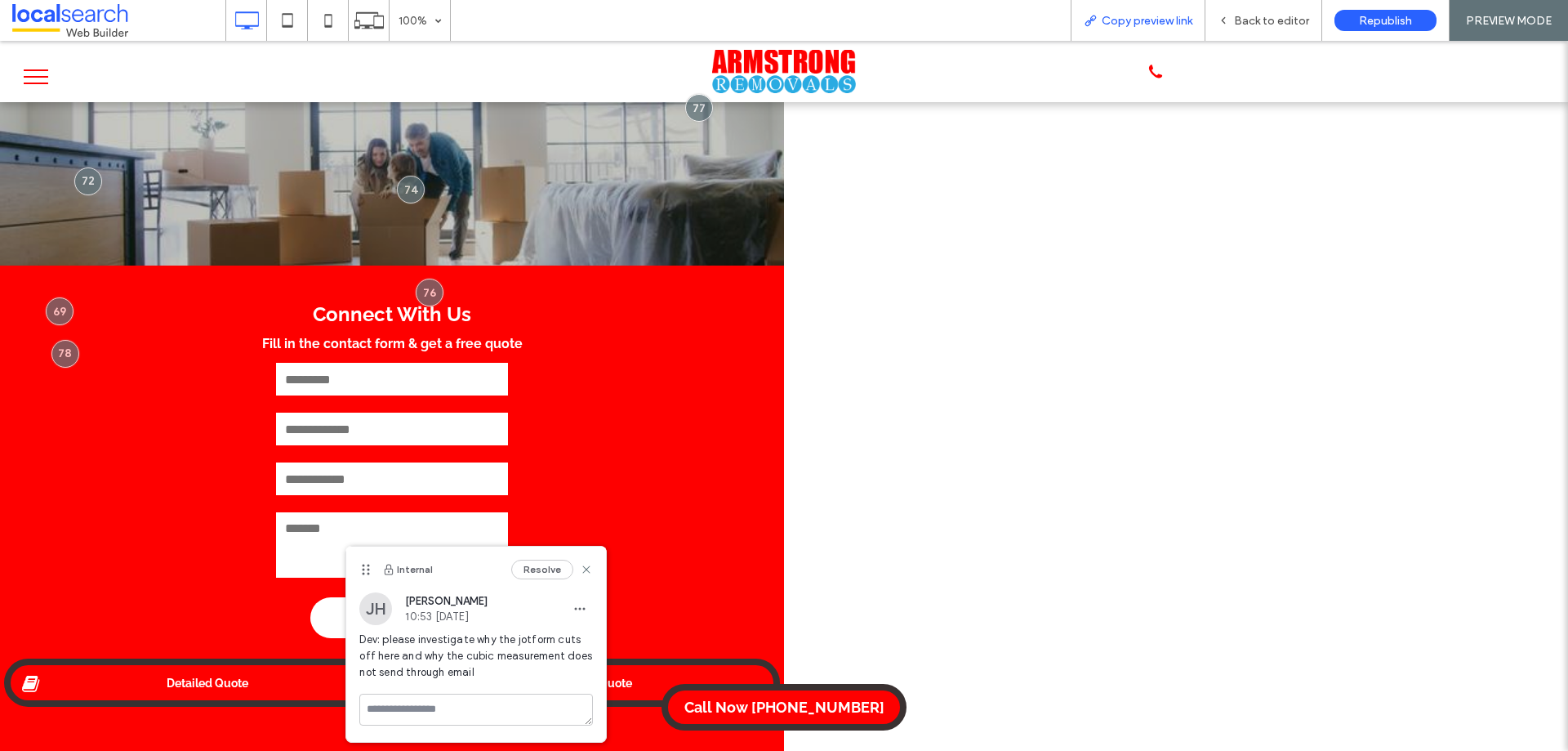
click at [1152, 26] on span "Copy preview link" at bounding box center [1146, 20] width 91 height 14
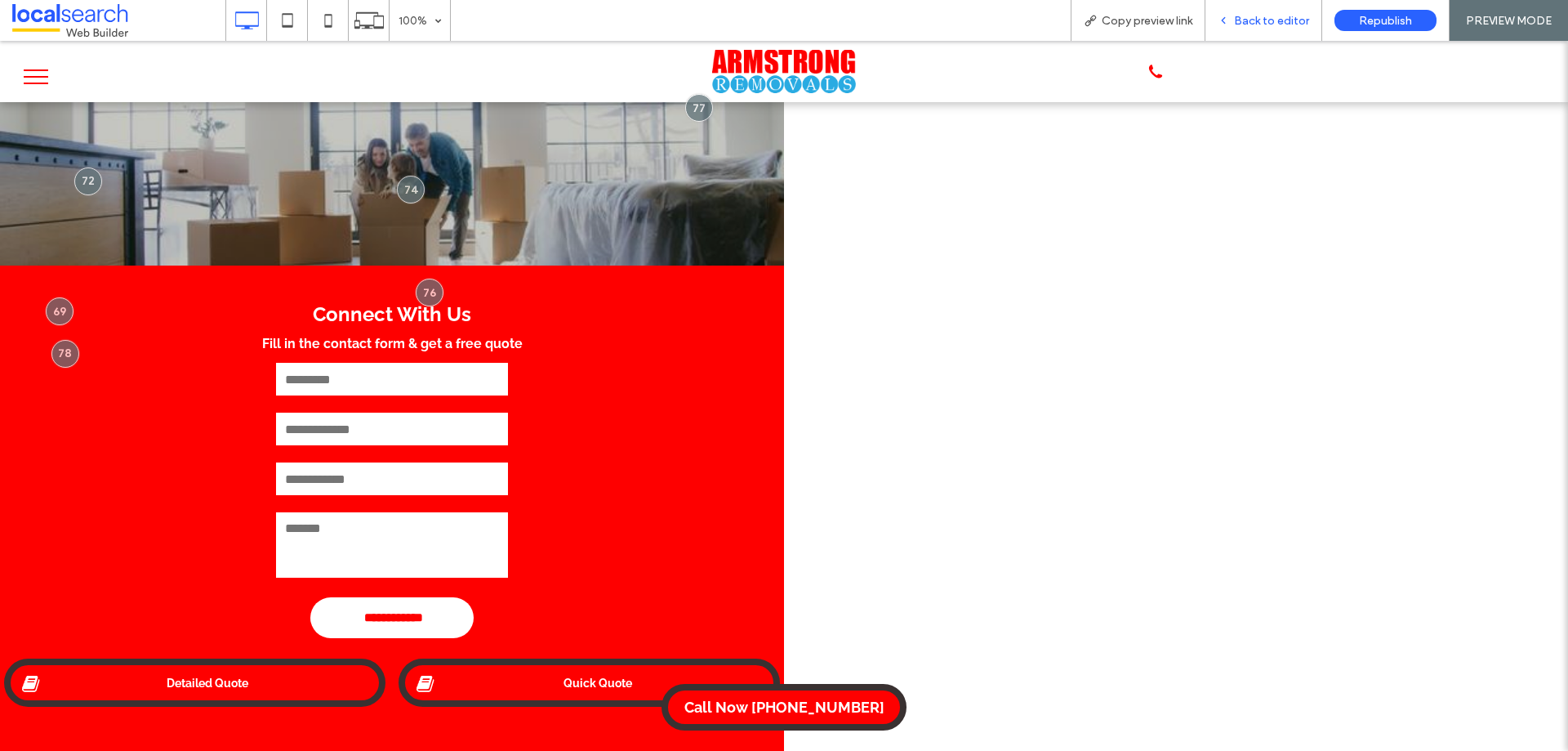
click at [1255, 15] on span "Back to editor" at bounding box center [1272, 20] width 75 height 14
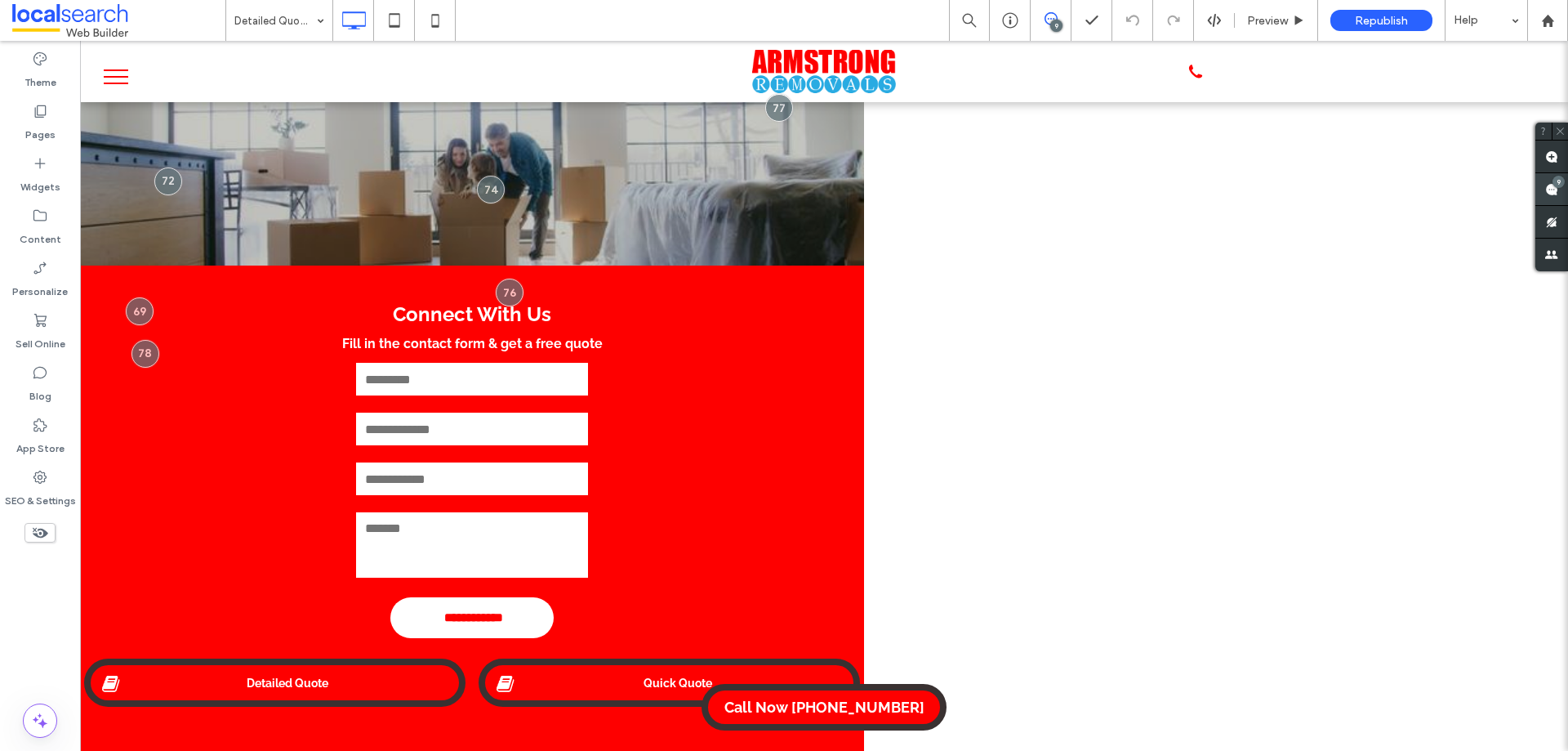
click at [1550, 180] on span at bounding box center [1552, 188] width 33 height 32
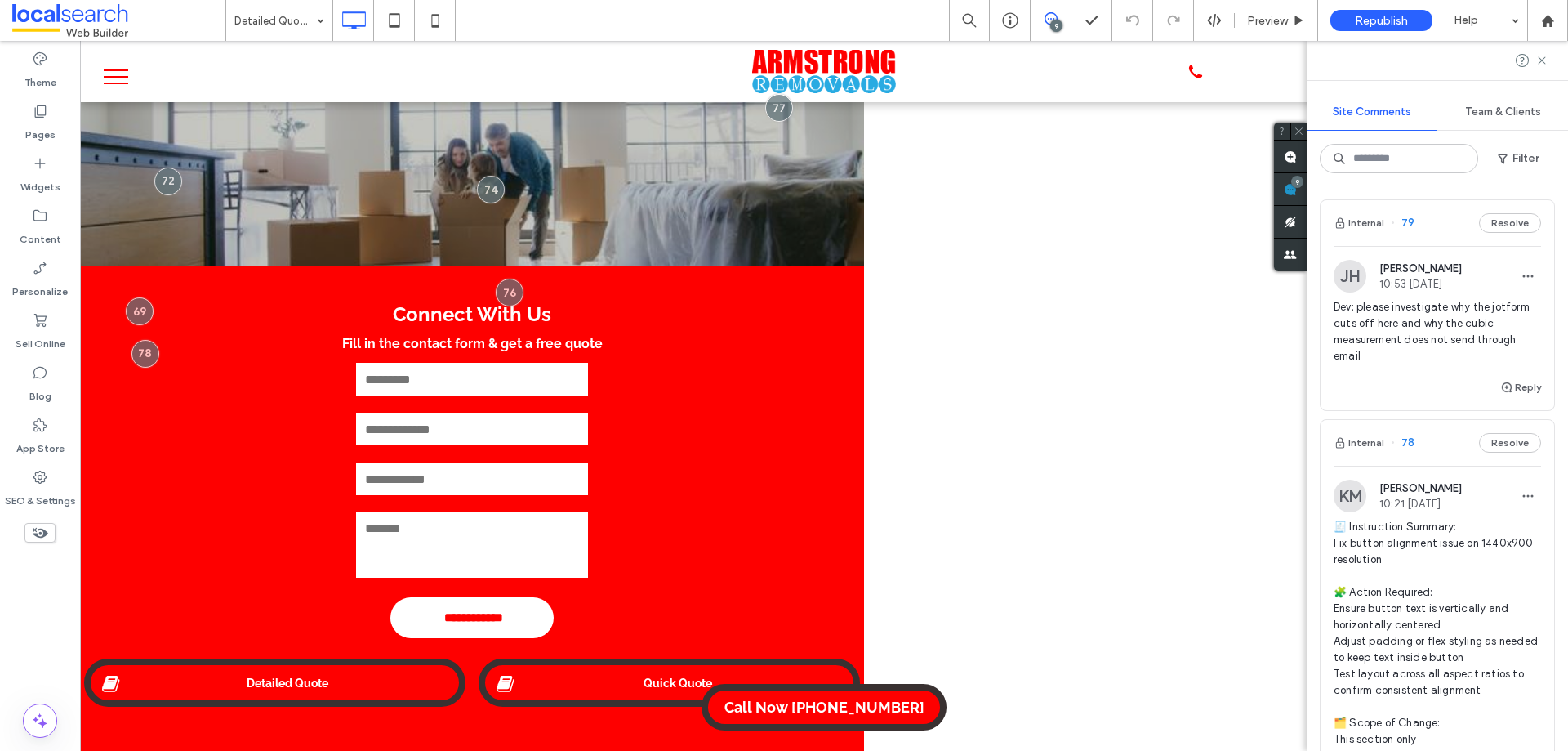
click at [1389, 325] on span "Dev: please investigate why the jotform cuts off here and why the cubic measure…" at bounding box center [1437, 332] width 207 height 66
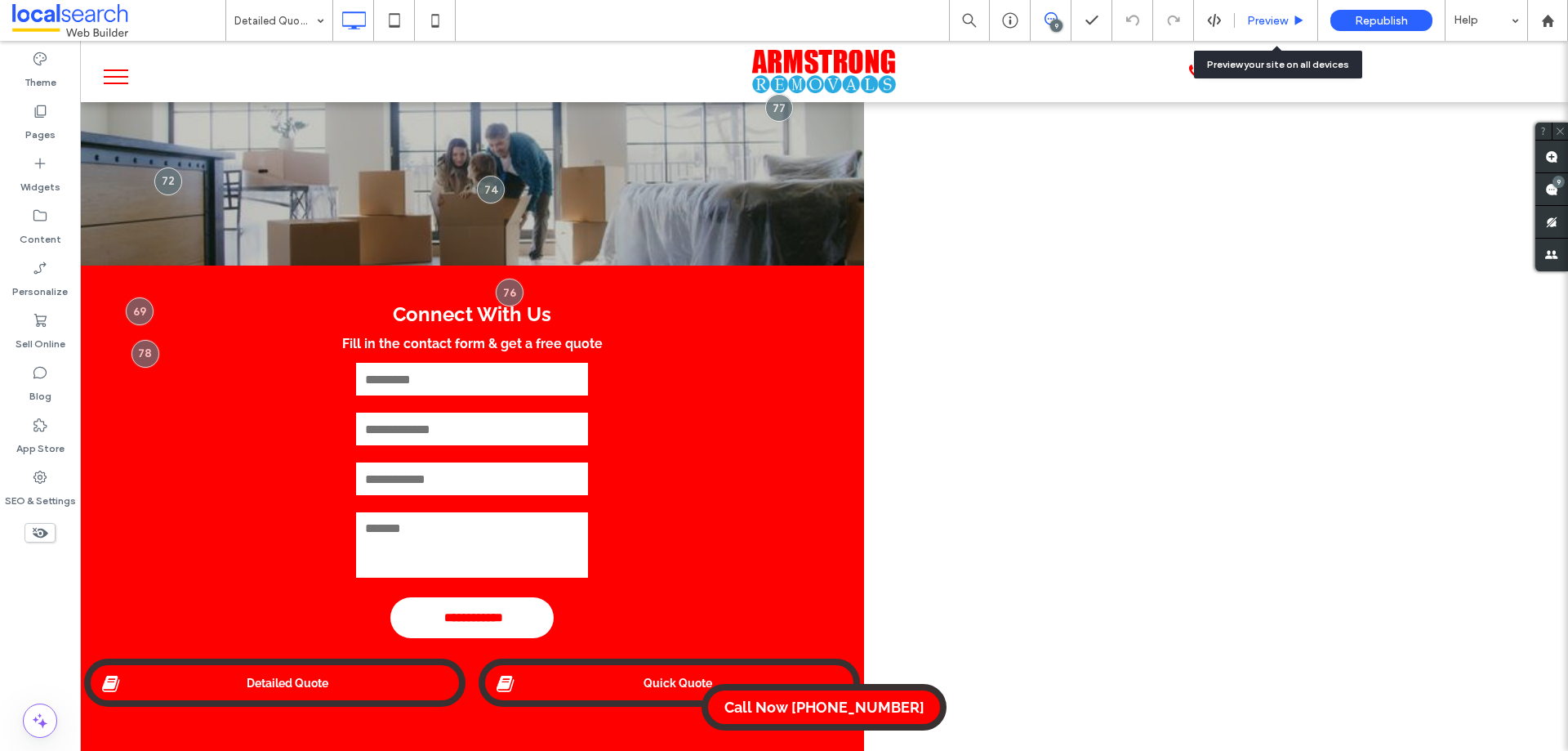
click at [1267, 8] on div "Preview" at bounding box center [1277, 20] width 84 height 41
click at [1560, 180] on div "9" at bounding box center [1558, 181] width 12 height 12
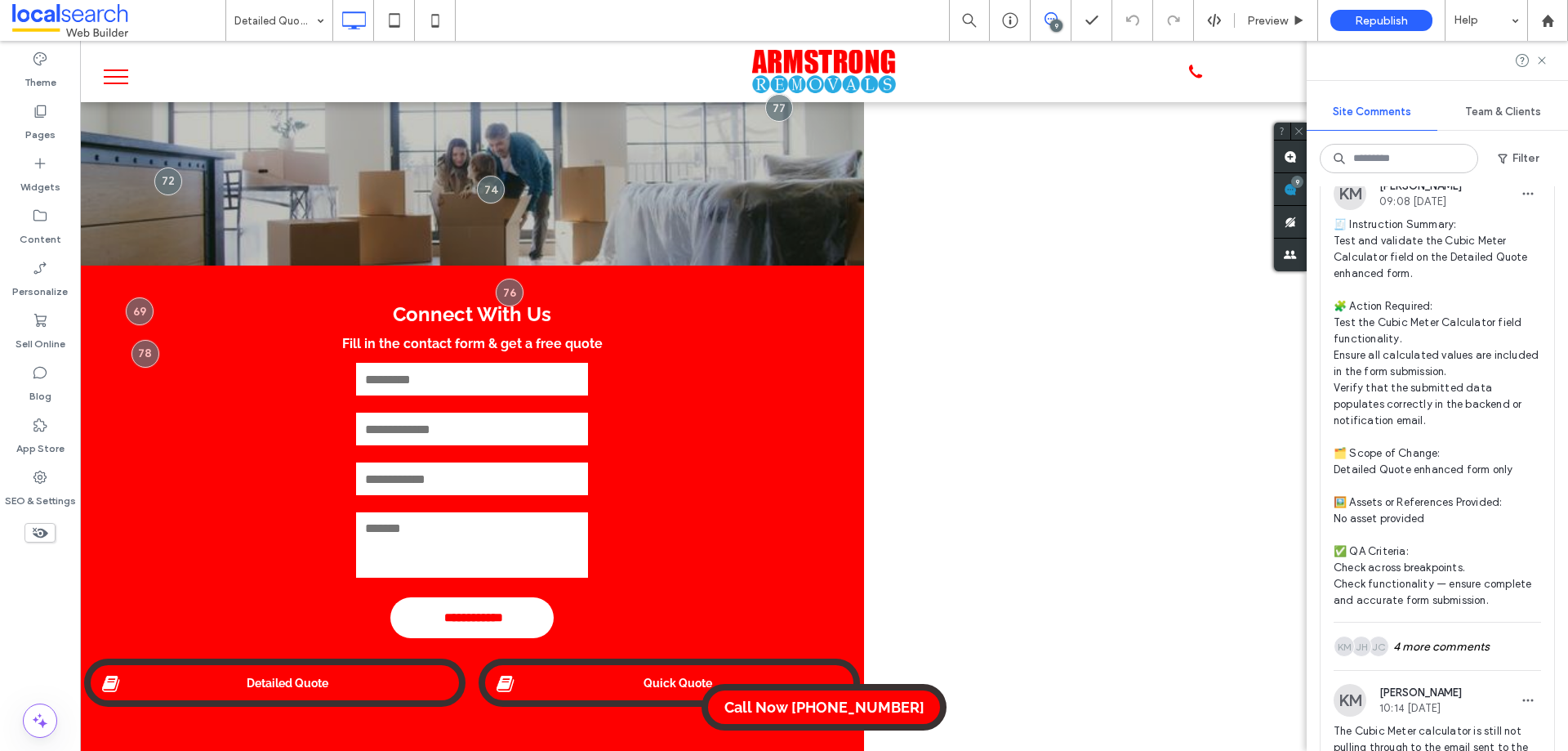
scroll to position [3859, 0]
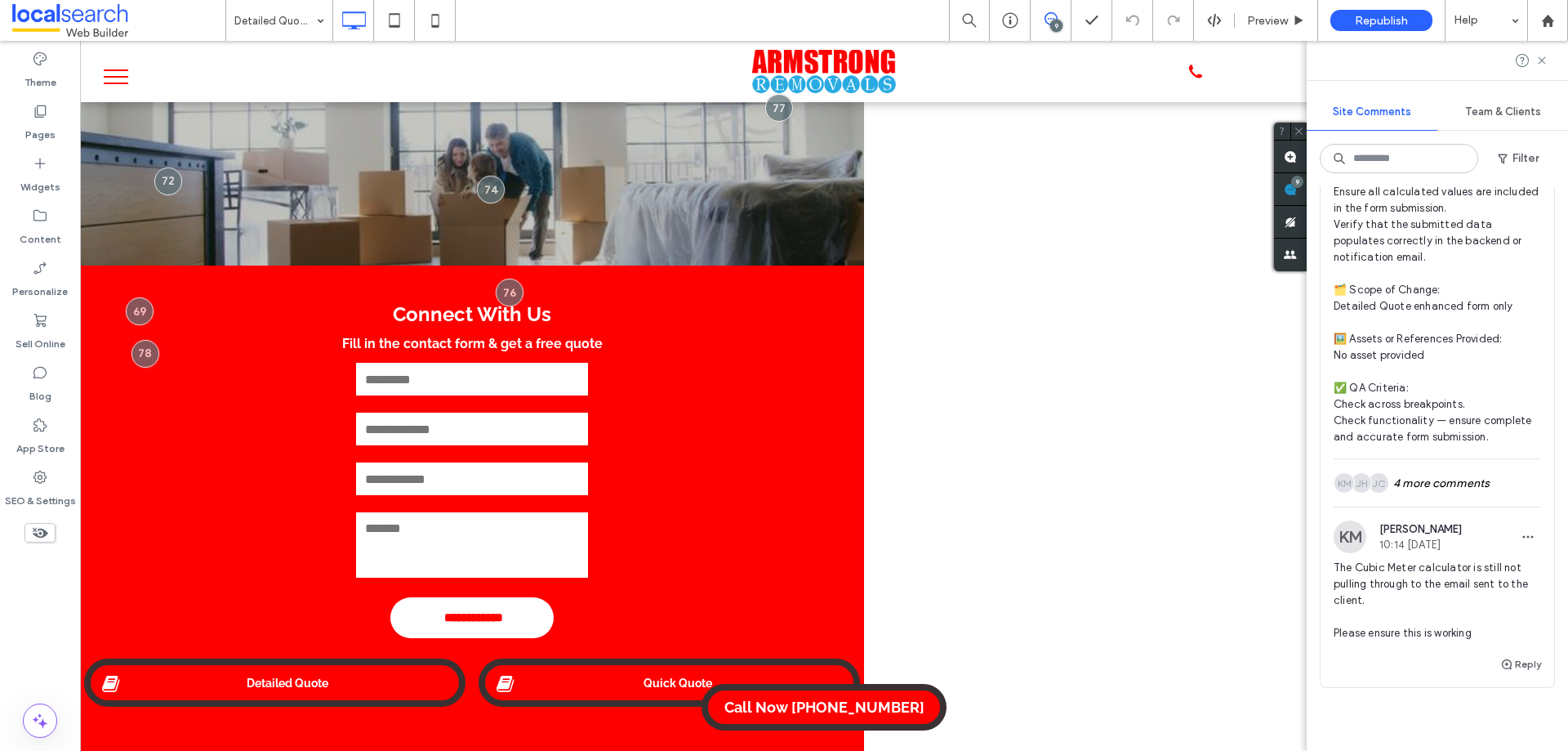
click at [1487, 506] on div "JC JH KM 4 more comments" at bounding box center [1437, 483] width 207 height 48
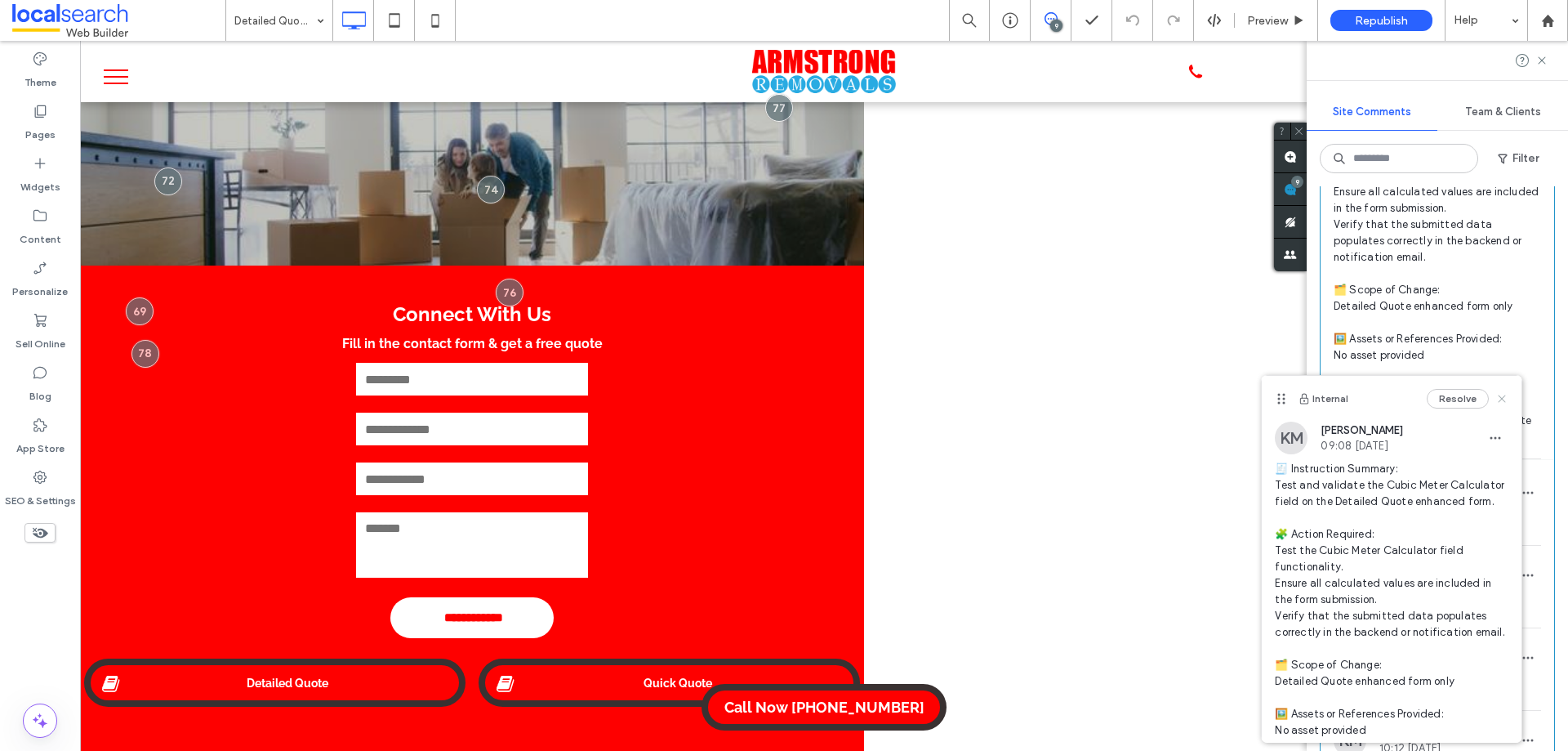
click at [1495, 403] on icon at bounding box center [1502, 399] width 13 height 13
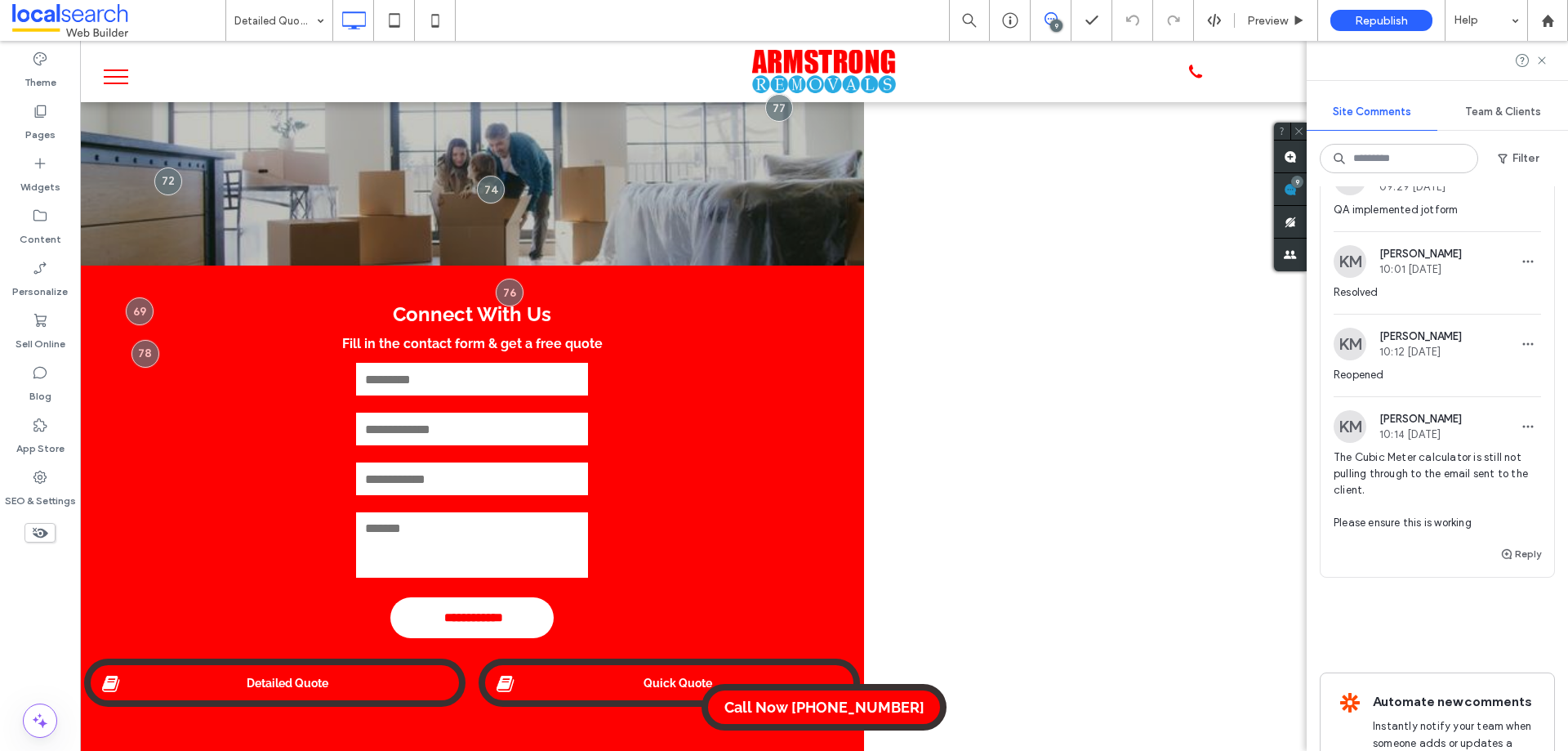
scroll to position [4267, 0]
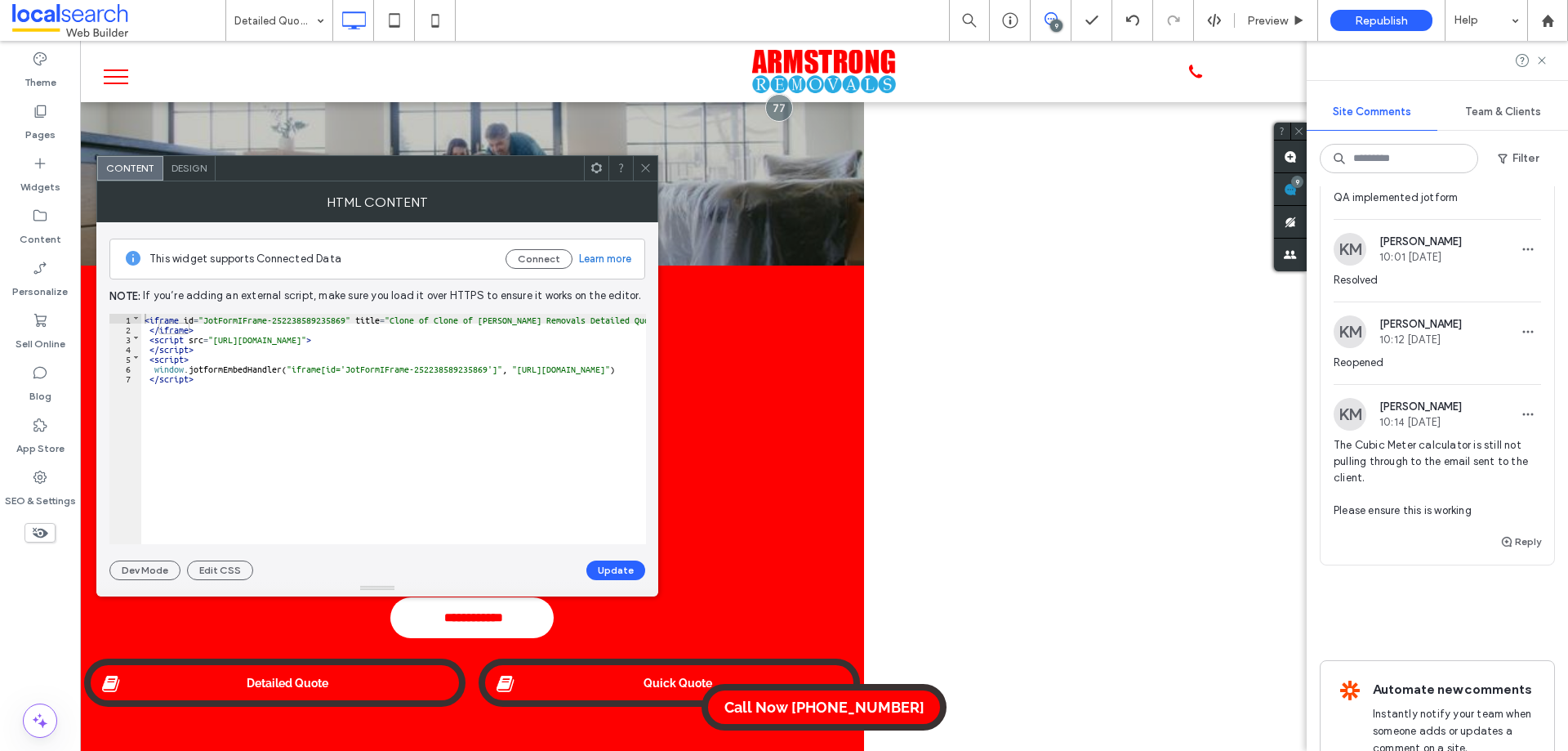
click at [640, 162] on icon at bounding box center [645, 167] width 12 height 12
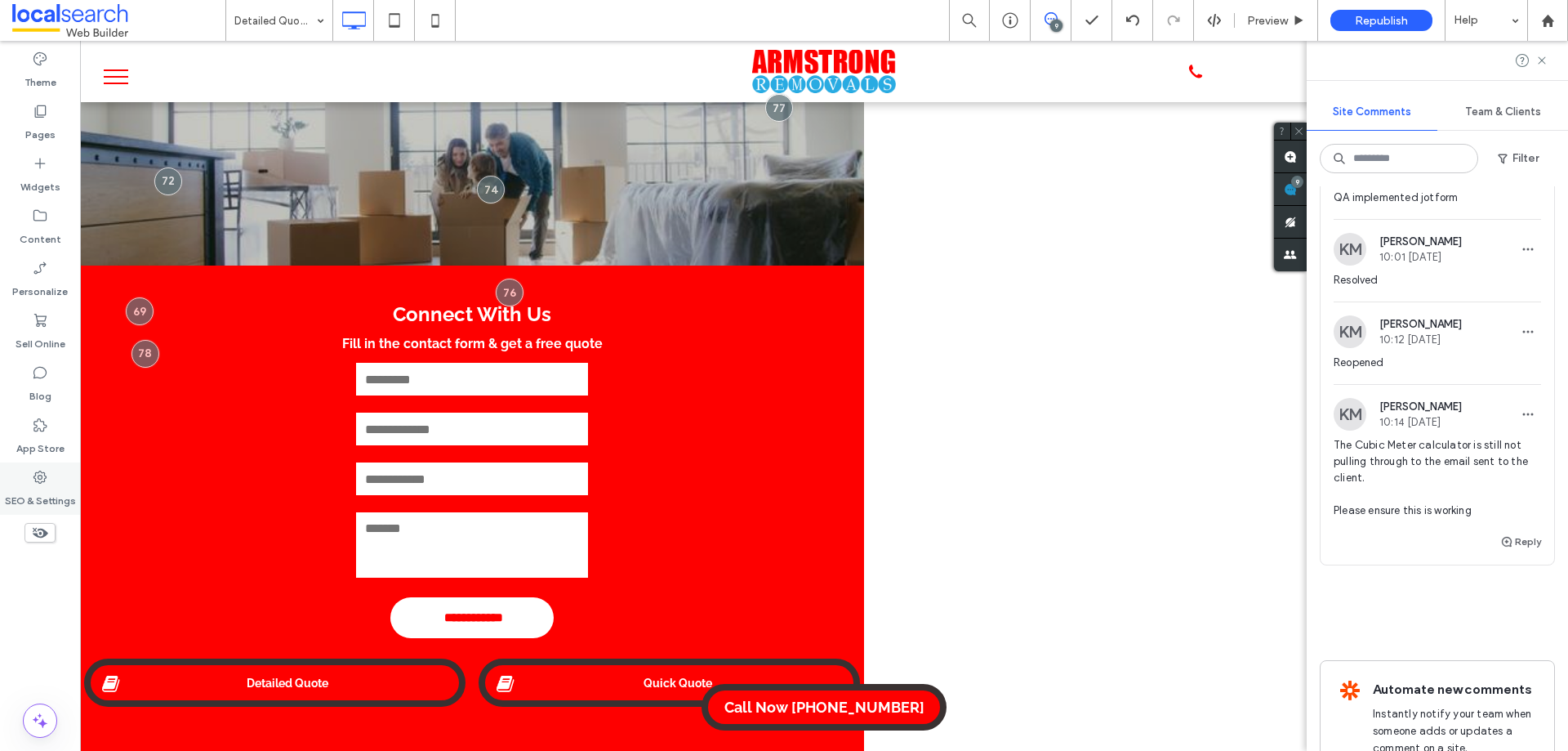
click at [41, 485] on label "SEO & Settings" at bounding box center [40, 496] width 71 height 23
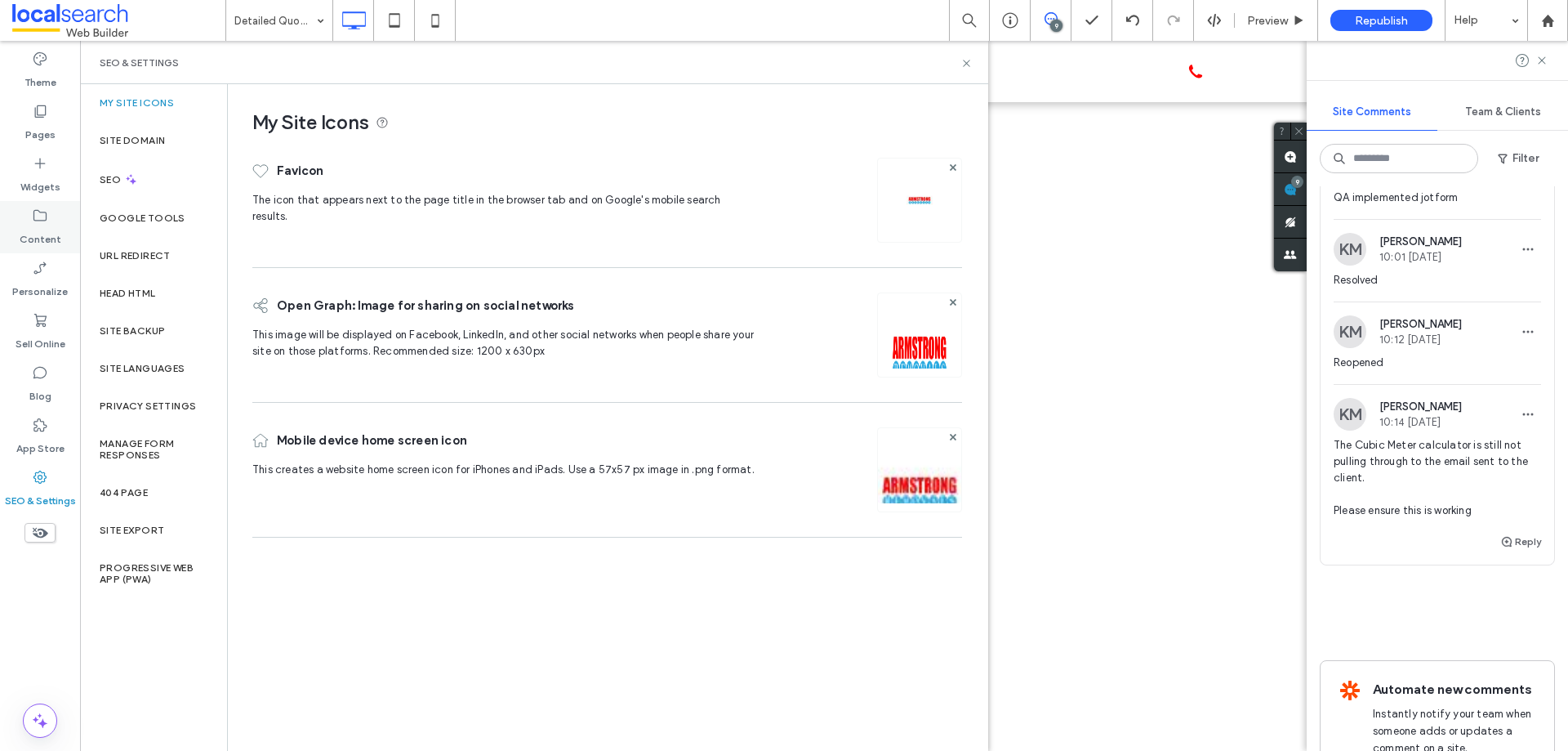
click at [47, 232] on label "Content" at bounding box center [40, 235] width 42 height 23
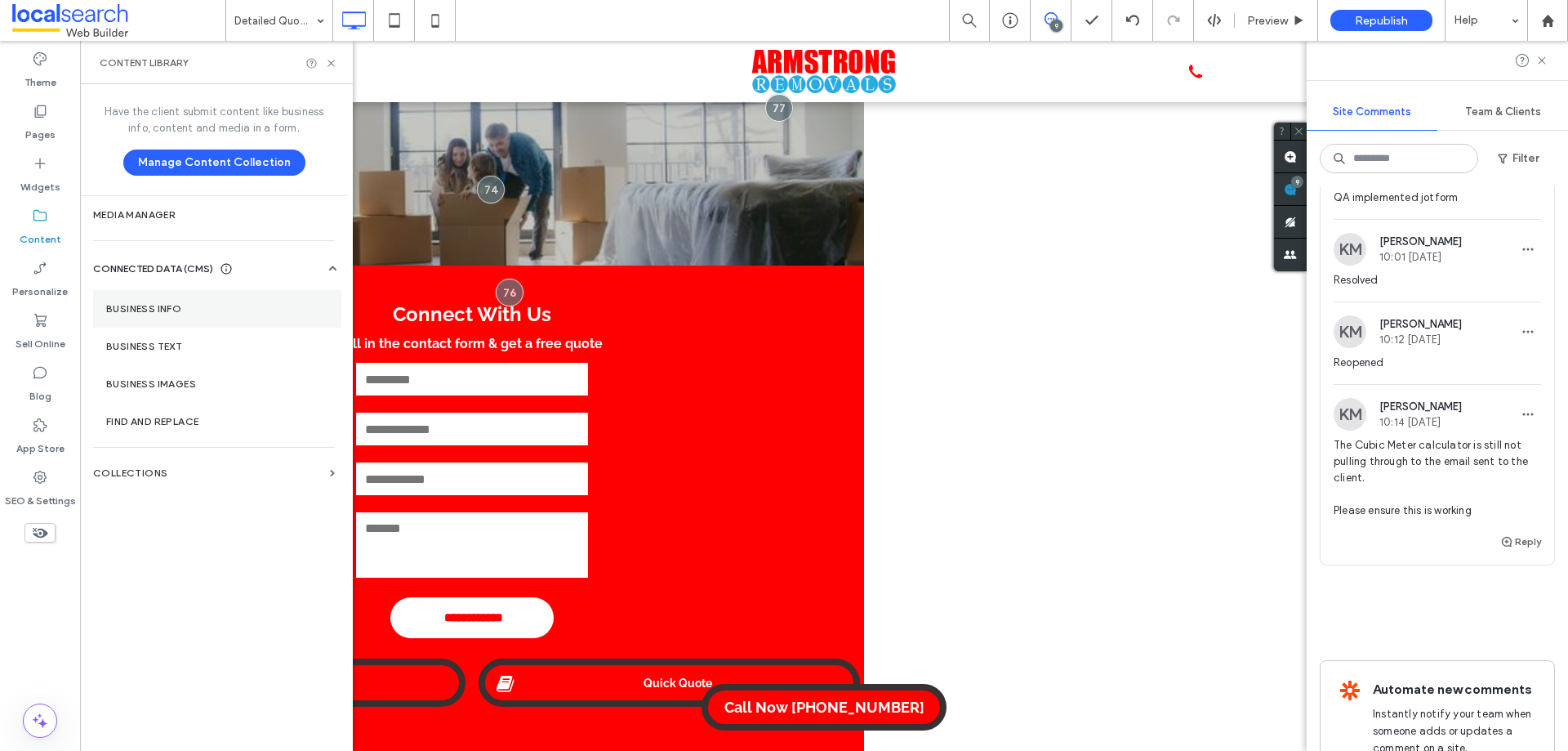
click at [193, 314] on section "Business Info" at bounding box center [217, 309] width 248 height 38
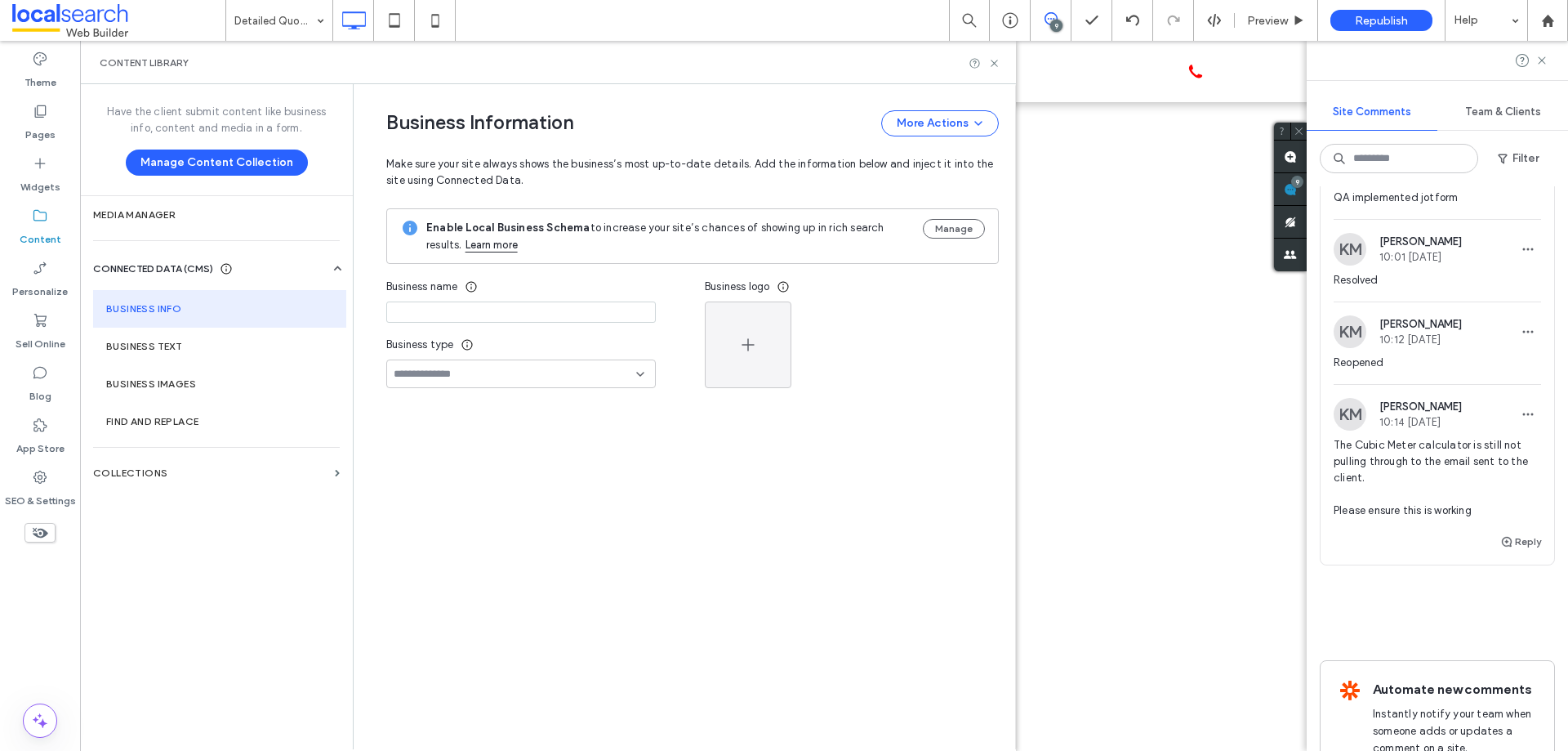
type input "**********"
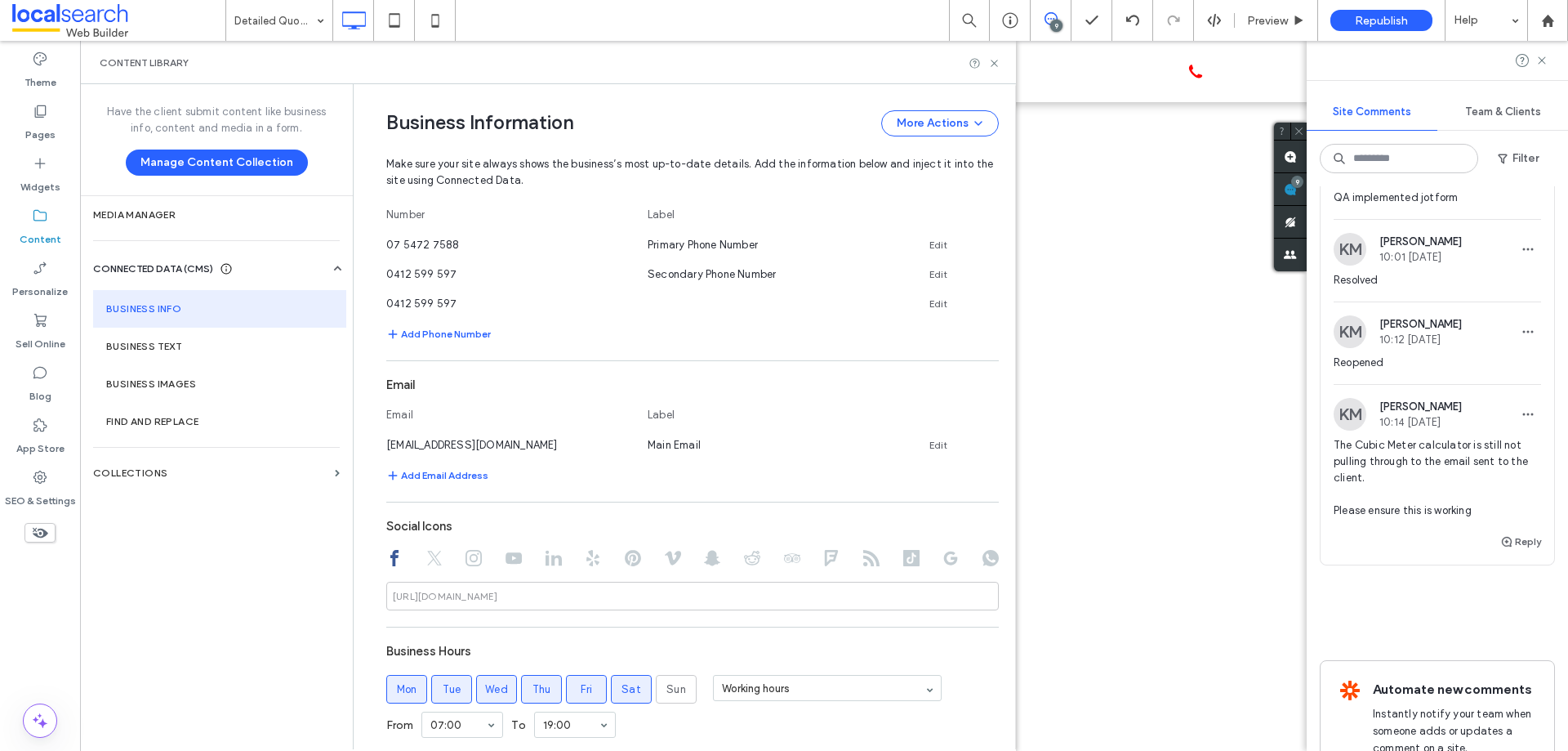
scroll to position [654, 0]
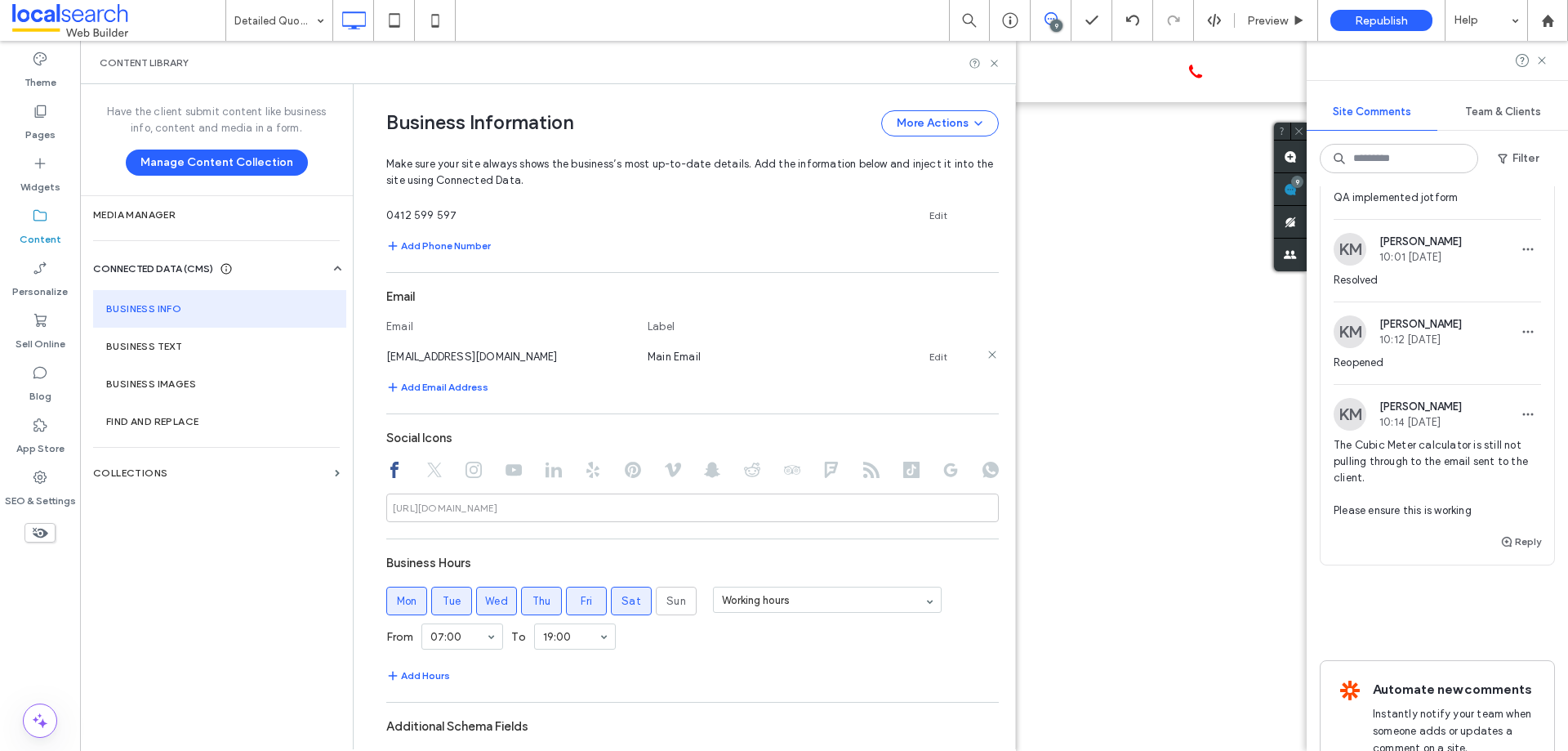
drag, startPoint x: 554, startPoint y: 358, endPoint x: 378, endPoint y: 357, distance: 176.0
click at [386, 357] on div "[EMAIL_ADDRESS][DOMAIN_NAME]" at bounding box center [508, 356] width 245 height 17
copy span "[EMAIL_ADDRESS][DOMAIN_NAME]"
click at [992, 66] on use at bounding box center [994, 63] width 7 height 7
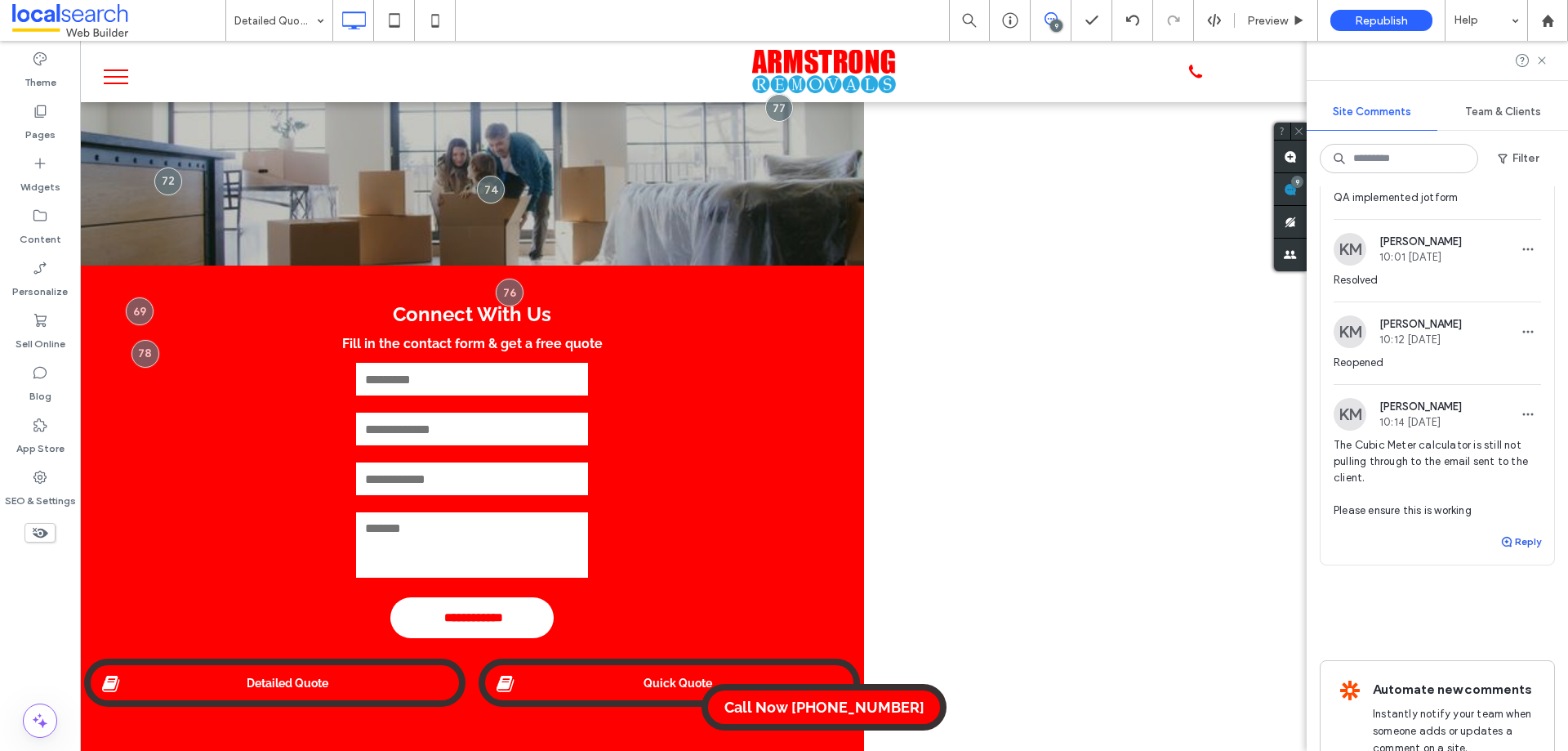
click at [1515, 551] on button "Reply" at bounding box center [1521, 541] width 41 height 20
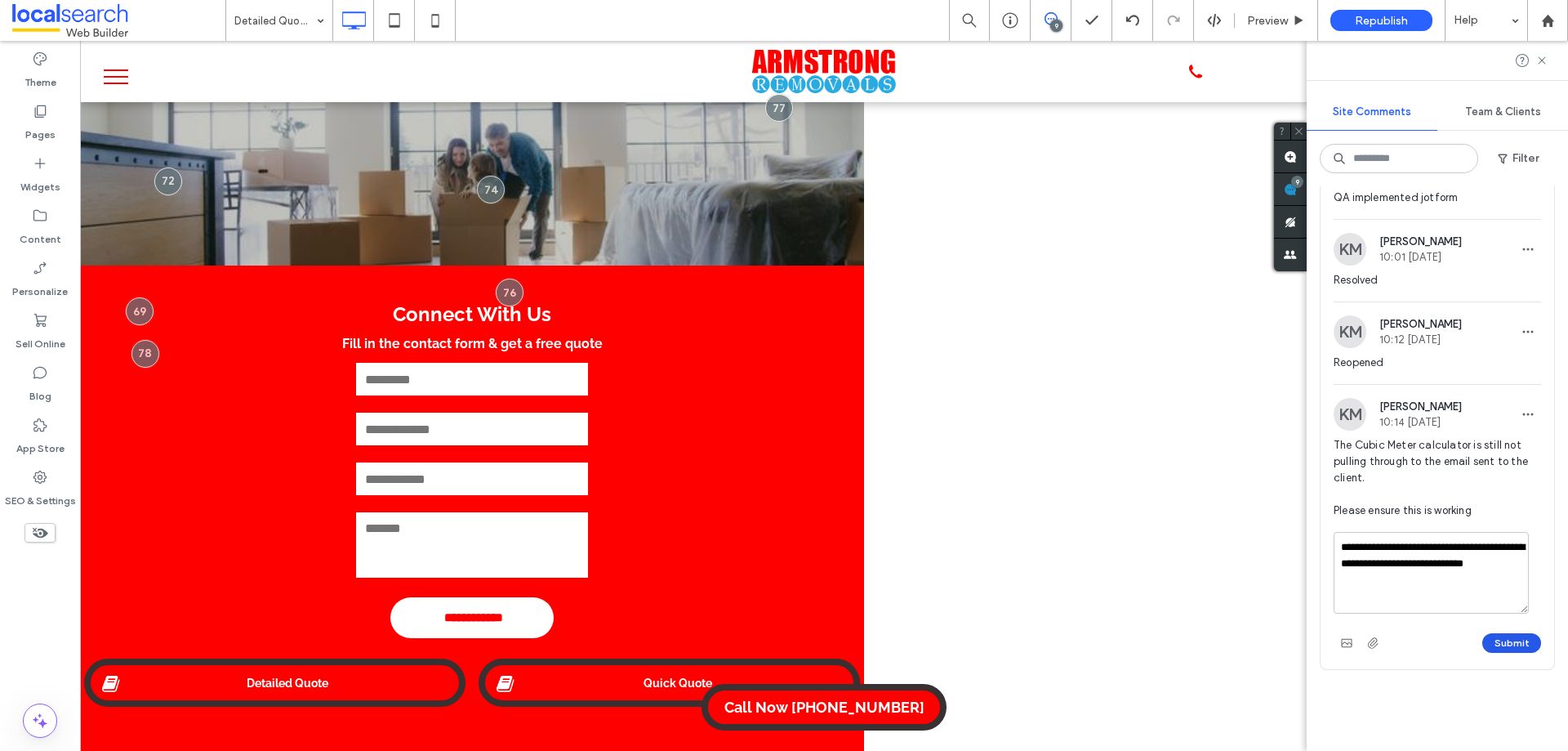
type textarea "**********"
click at [1498, 653] on button "Submit" at bounding box center [1512, 643] width 59 height 20
click at [1517, 650] on button "Reply" at bounding box center [1521, 640] width 41 height 20
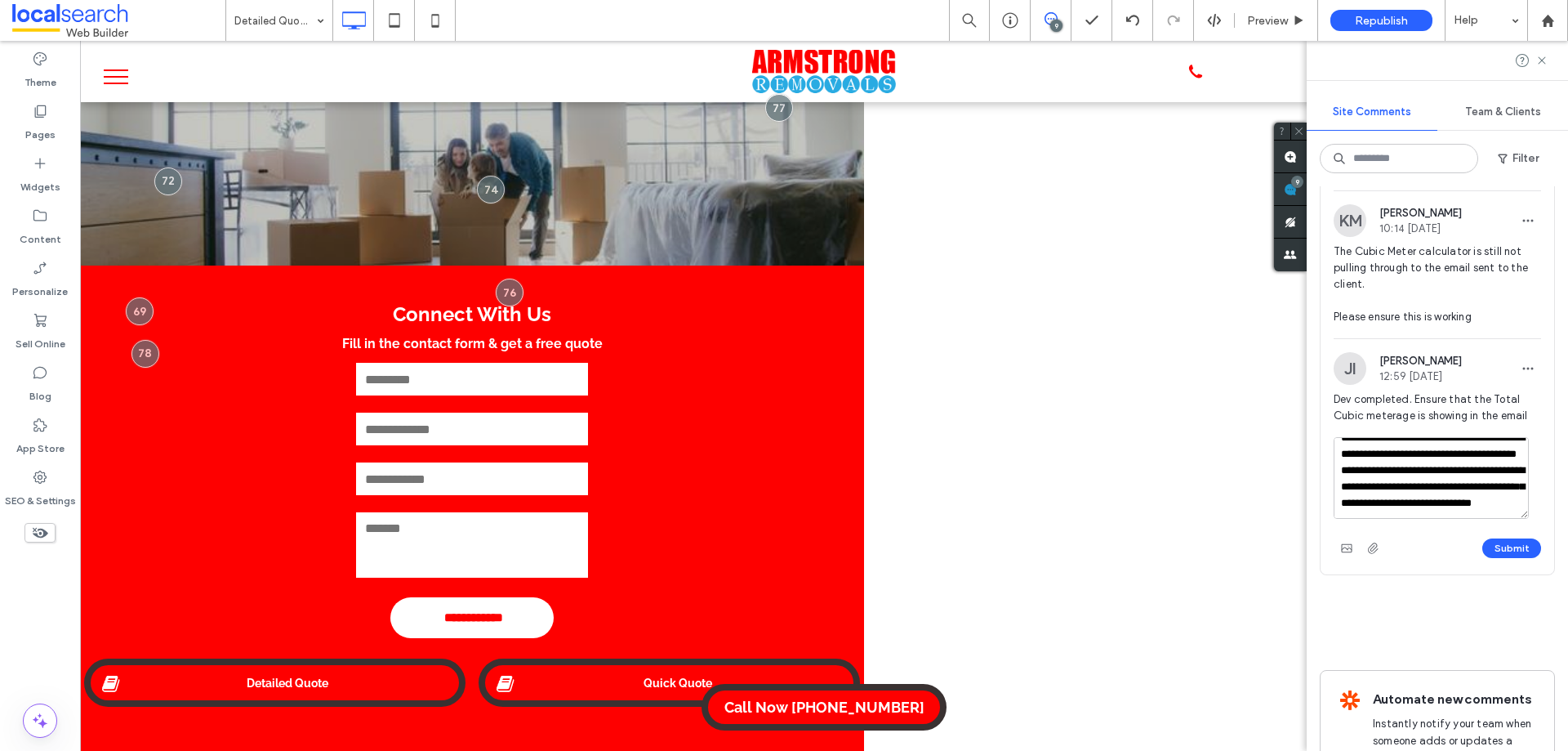
scroll to position [4513, 0]
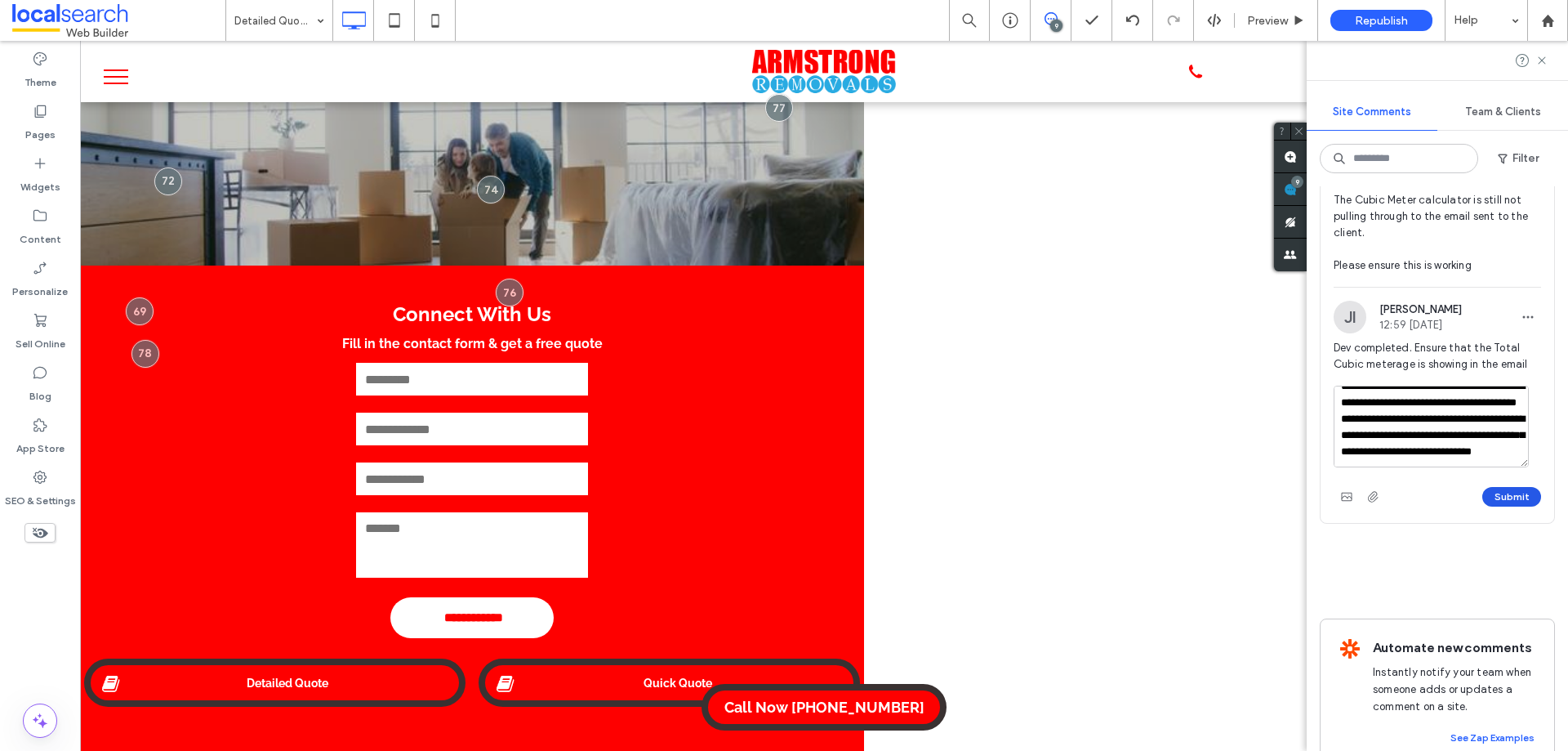
type textarea "**********"
click at [1498, 506] on button "Submit" at bounding box center [1512, 496] width 59 height 20
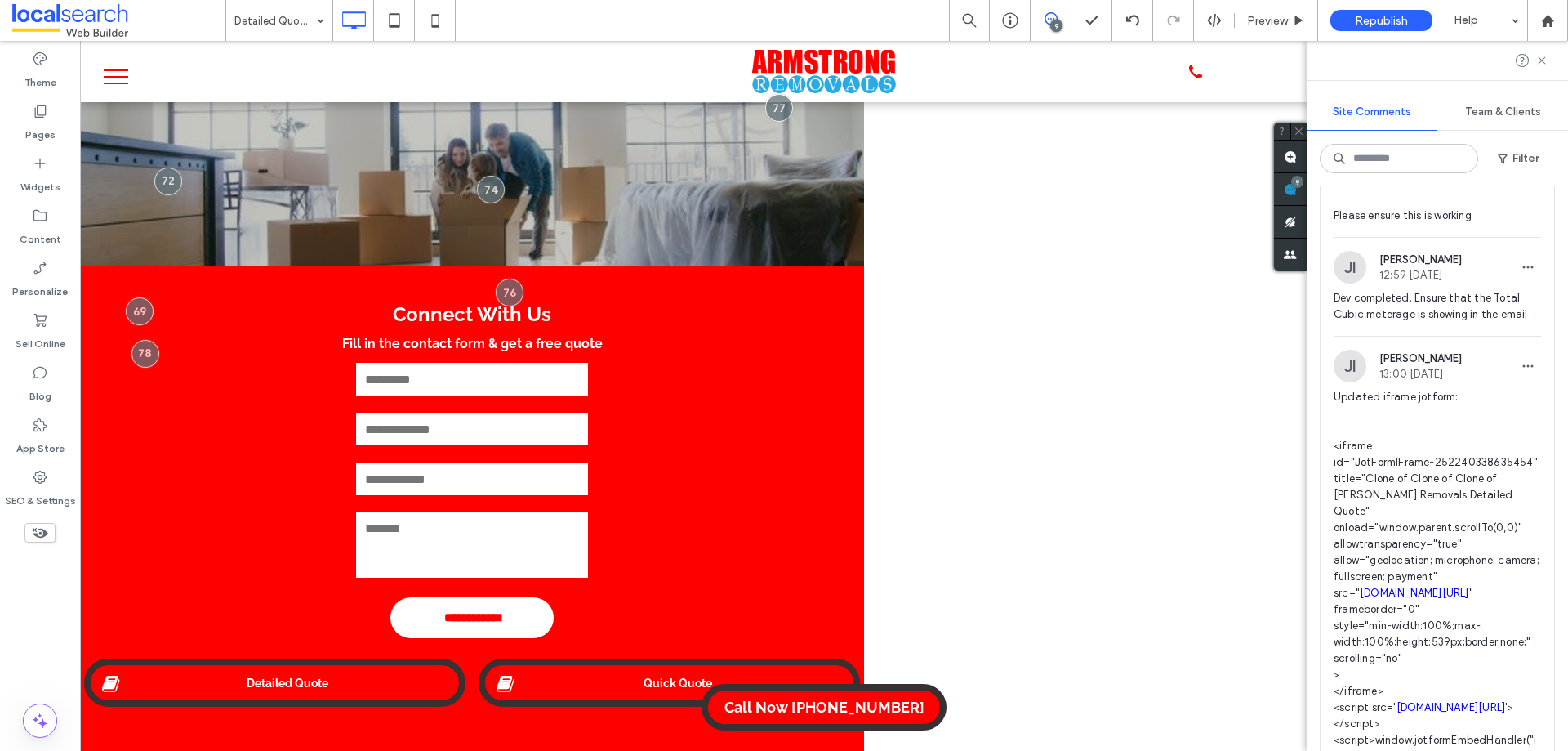
scroll to position [4757, 0]
